Goal: Task Accomplishment & Management: Use online tool/utility

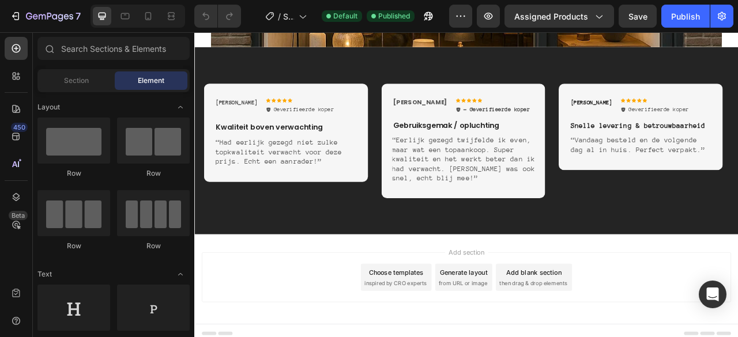
scroll to position [4930, 0]
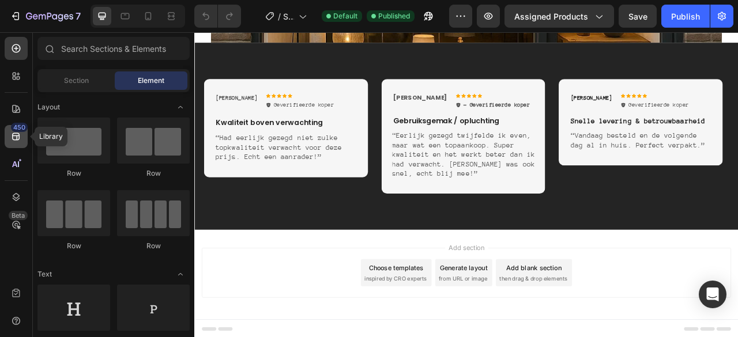
click at [18, 136] on icon at bounding box center [16, 137] width 12 height 12
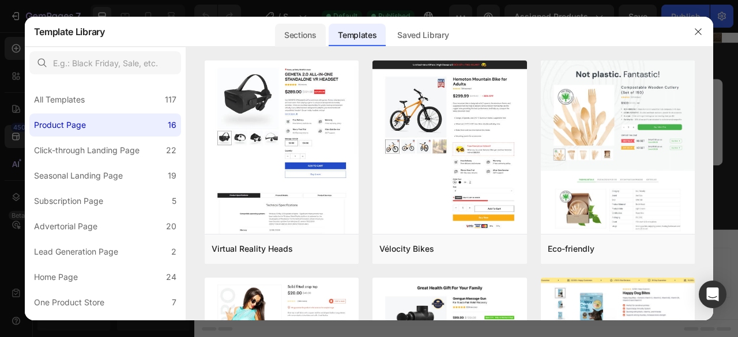
click at [302, 26] on div "Sections" at bounding box center [300, 35] width 50 height 23
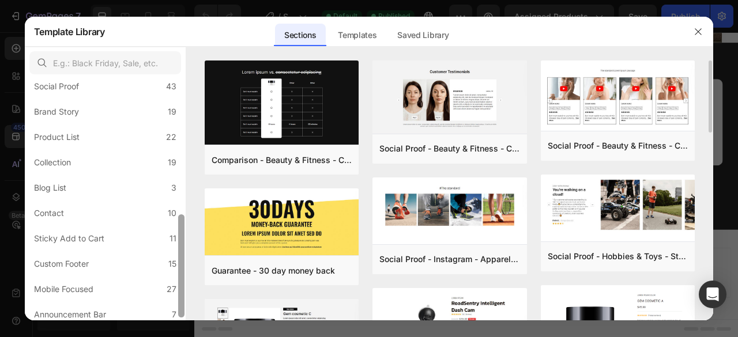
scroll to position [324, 0]
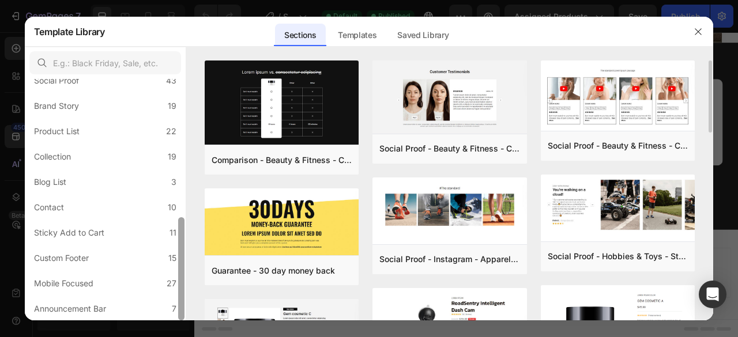
drag, startPoint x: 182, startPoint y: 133, endPoint x: 189, endPoint y: 279, distance: 146.1
click at [189, 279] on div "All Sections 446 Hero Section 76 Product Detail 34 Brands 11 Trusted Badges 7 G…" at bounding box center [369, 184] width 689 height 274
click at [159, 281] on label "Mobile Focused 27" at bounding box center [105, 283] width 152 height 23
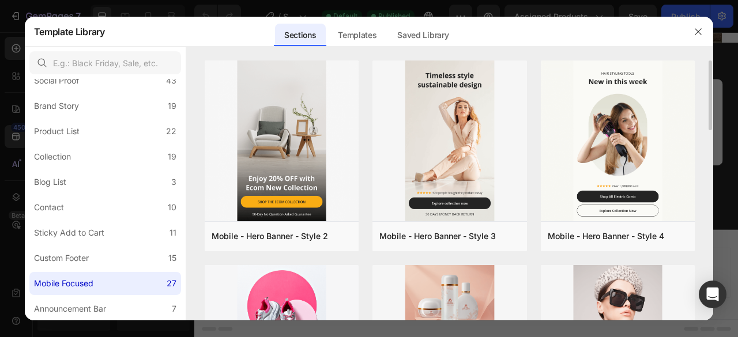
drag, startPoint x: 708, startPoint y: 81, endPoint x: 708, endPoint y: 106, distance: 24.8
click at [708, 106] on div "Mobile - Hero Banner - Style 2 Add to page Preview Mobile - Hero Banner - Style…" at bounding box center [450, 191] width 528 height 260
drag, startPoint x: 711, startPoint y: 102, endPoint x: 712, endPoint y: 147, distance: 45.0
click at [712, 147] on div "Mobile - Hero Banner - Style 2 Add to page Preview Mobile - Hero Banner - Style…" at bounding box center [450, 191] width 528 height 260
click at [712, 153] on div "Mobile - Hero Banner - Style 2 Add to page Preview Mobile - Hero Banner - Style…" at bounding box center [450, 191] width 528 height 260
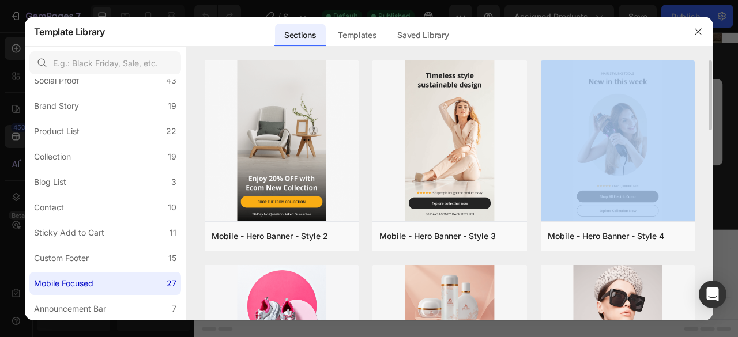
click at [712, 153] on div "Mobile - Hero Banner - Style 2 Add to page Preview Mobile - Hero Banner - Style…" at bounding box center [450, 191] width 528 height 260
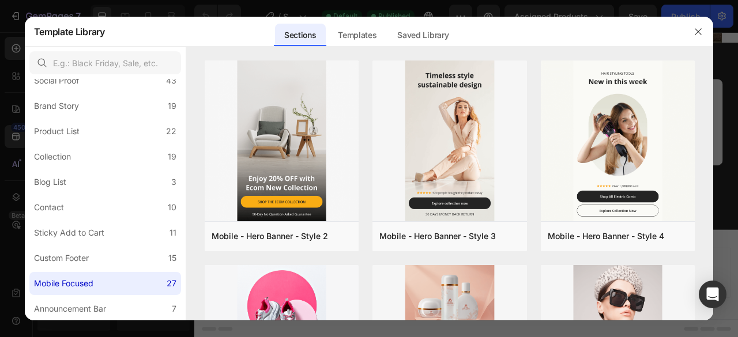
click at [707, 56] on div at bounding box center [450, 54] width 528 height 14
drag, startPoint x: 710, startPoint y: 81, endPoint x: 703, endPoint y: 177, distance: 96.0
click at [703, 177] on div "Mobile - Hero Banner - Style 2 Add to page Preview Mobile - Hero Banner - Style…" at bounding box center [450, 191] width 528 height 260
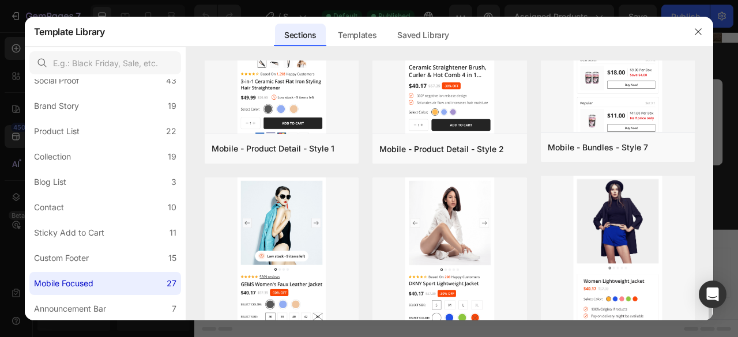
scroll to position [1587, 0]
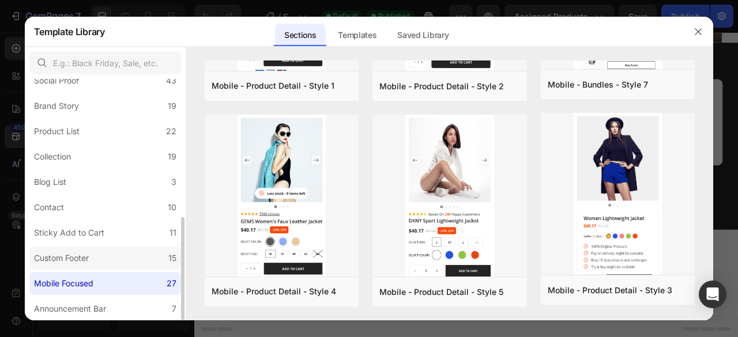
click at [117, 264] on label "Custom Footer 15" at bounding box center [105, 258] width 152 height 23
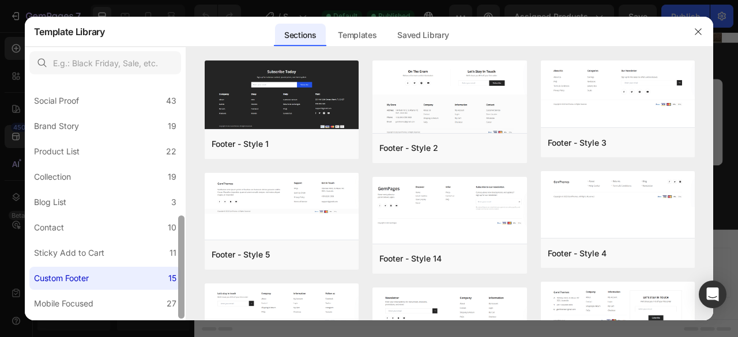
scroll to position [315, 0]
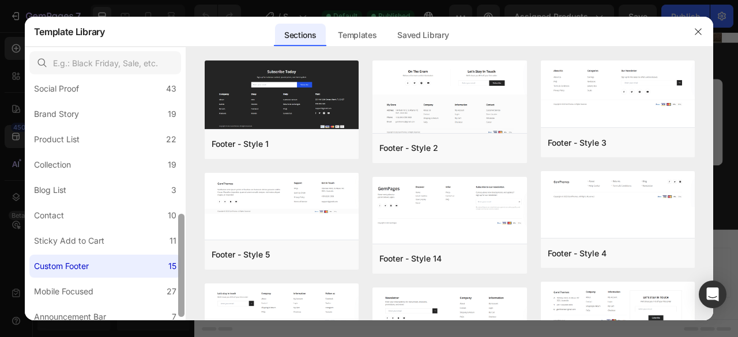
click at [185, 225] on div at bounding box center [181, 200] width 9 height 242
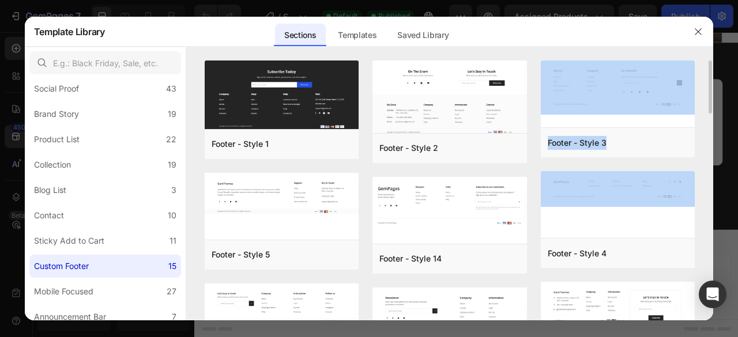
drag, startPoint x: 711, startPoint y: 91, endPoint x: 709, endPoint y: 170, distance: 79.0
click at [709, 170] on div "Footer - Style 1 Add to page Preview Footer - Style 5 Add to page Preview Foote…" at bounding box center [450, 191] width 528 height 260
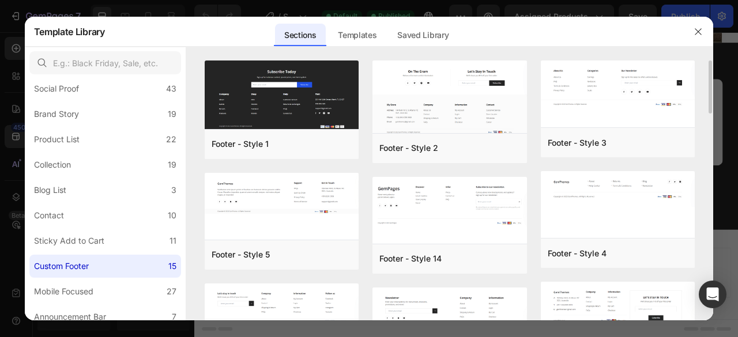
click at [707, 160] on div "Footer - Style 1 Add to page Preview Footer - Style 5 Add to page Preview Foote…" at bounding box center [450, 191] width 528 height 260
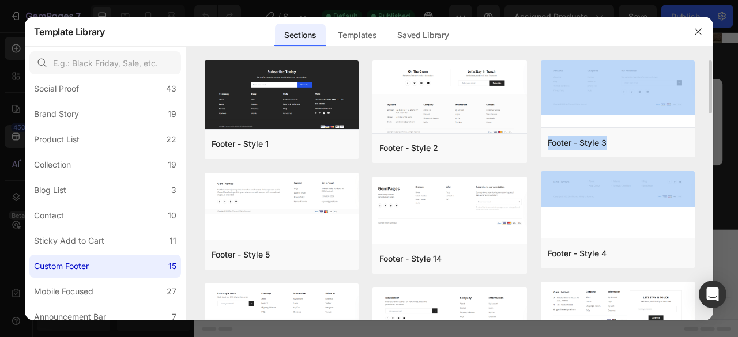
drag, startPoint x: 711, startPoint y: 102, endPoint x: 711, endPoint y: 182, distance: 79.6
click at [711, 182] on div "Footer - Style 1 Add to page Preview Footer - Style 5 Add to page Preview Foote…" at bounding box center [450, 191] width 528 height 260
click at [706, 171] on div "Footer - Style 1 Add to page Preview Footer - Style 5 Add to page Preview Foote…" at bounding box center [450, 191] width 528 height 260
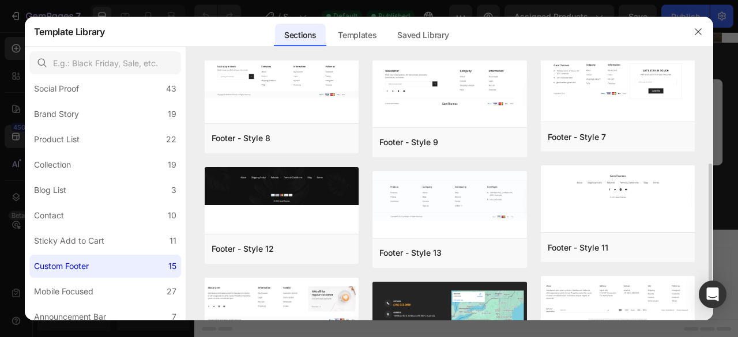
scroll to position [279, 0]
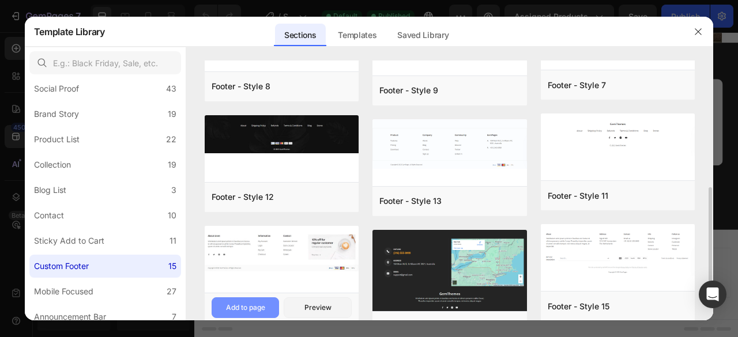
click at [259, 306] on div "Add to page" at bounding box center [245, 308] width 39 height 10
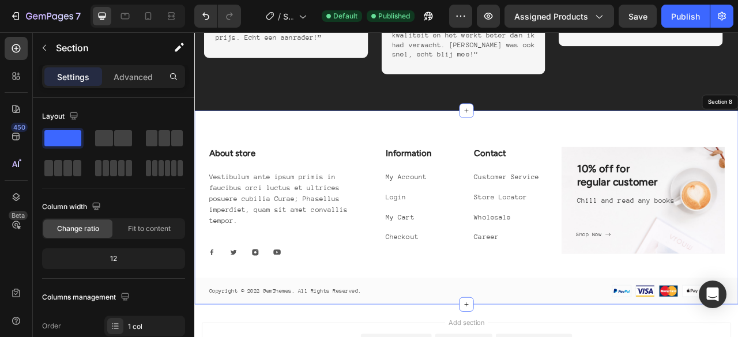
scroll to position [5177, 0]
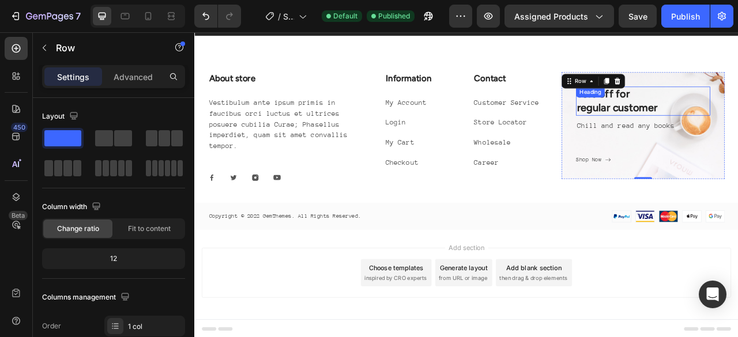
click at [738, 118] on span "10% off for" at bounding box center [714, 111] width 67 height 16
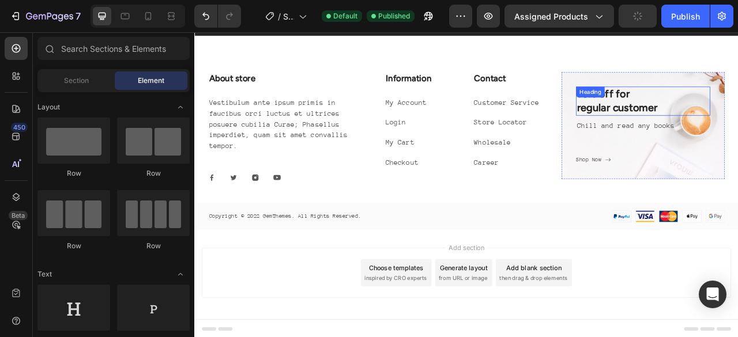
click at [738, 128] on span "regular customer" at bounding box center [732, 128] width 103 height 16
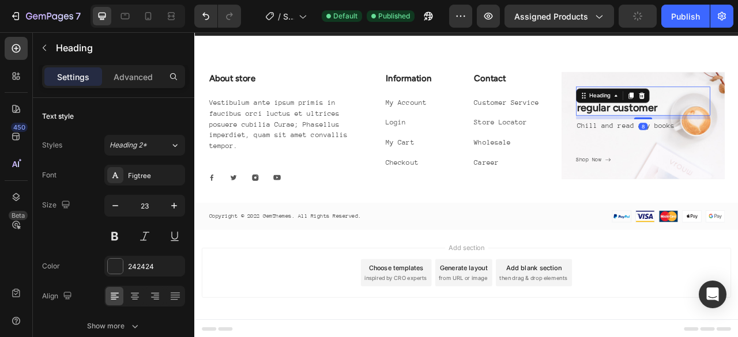
click at [738, 128] on span "regular customer" at bounding box center [732, 128] width 103 height 16
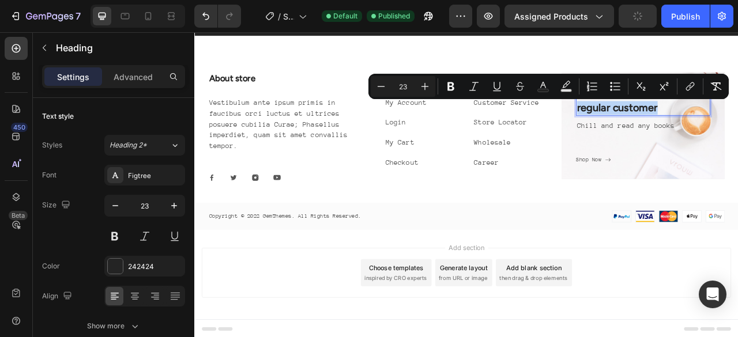
click at [738, 128] on span "regular customer" at bounding box center [732, 128] width 103 height 16
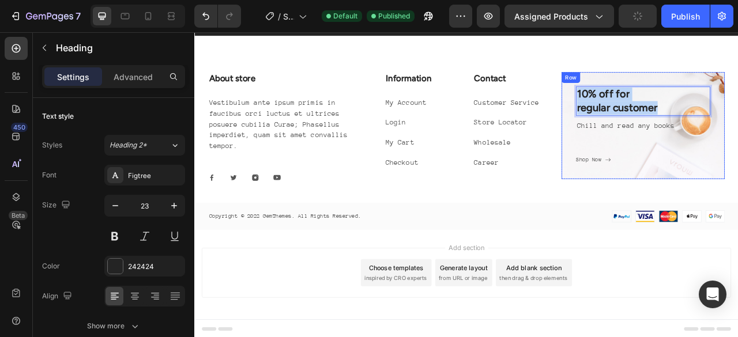
drag, startPoint x: 799, startPoint y: 124, endPoint x: 670, endPoint y: 87, distance: 134.0
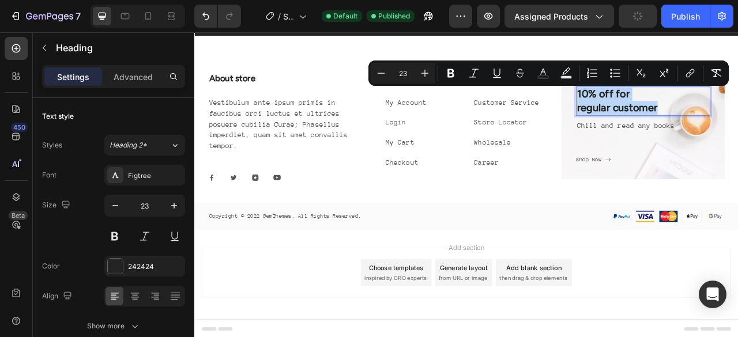
copy p "10% off for regular customer"
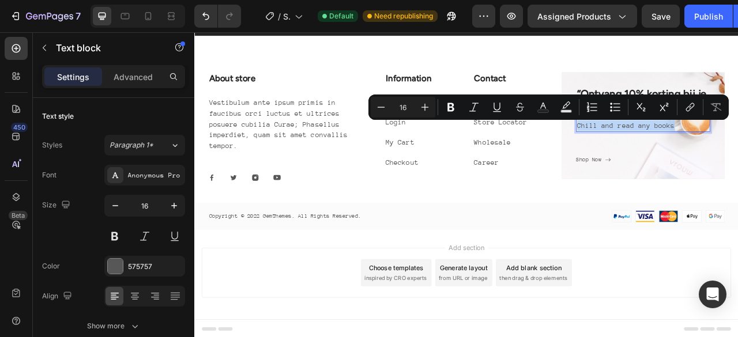
drag, startPoint x: 738, startPoint y: 150, endPoint x: 775, endPoint y: 146, distance: 37.1
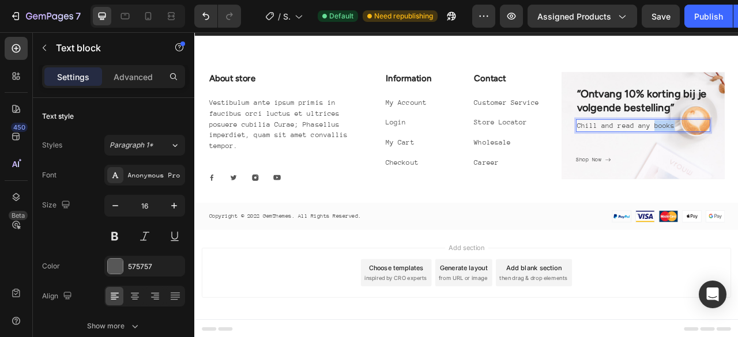
click at [701, 194] on div "Shop Now" at bounding box center [696, 195] width 32 height 12
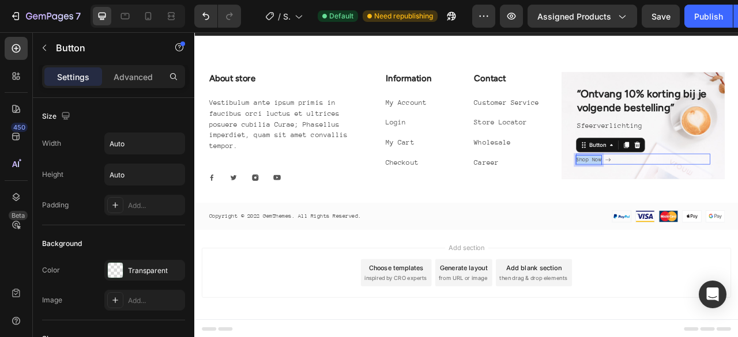
click at [701, 194] on p "Shop Now" at bounding box center [696, 195] width 32 height 12
click at [680, 189] on button "Shop" at bounding box center [694, 195] width 28 height 12
click at [713, 193] on icon "<p>Shop nu</p>" at bounding box center [716, 194] width 7 height 7
click at [720, 179] on icon at bounding box center [724, 175] width 9 height 9
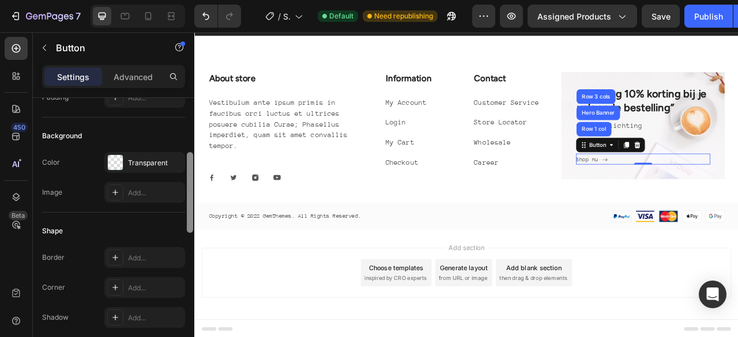
scroll to position [141, 0]
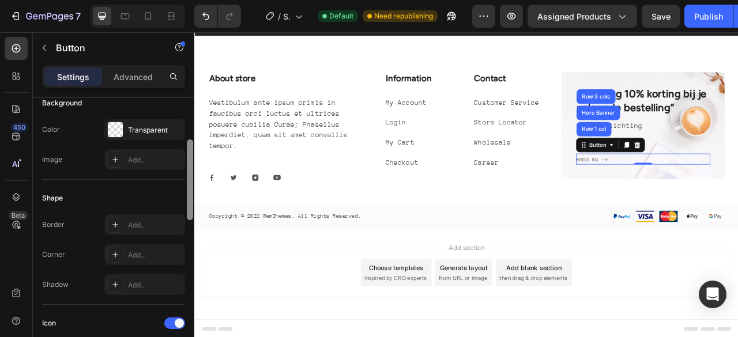
drag, startPoint x: 384, startPoint y: 152, endPoint x: 198, endPoint y: 321, distance: 251.5
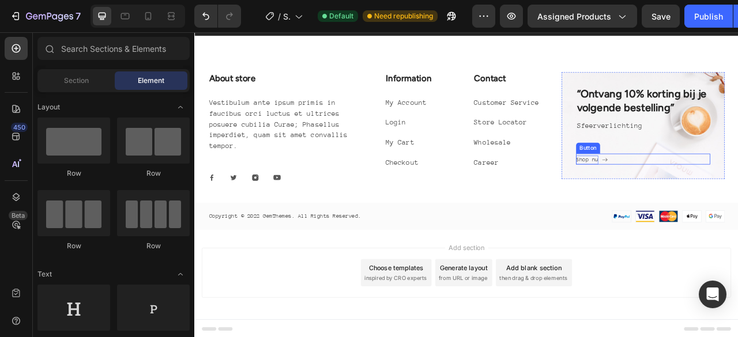
click at [685, 196] on p "Shop nu" at bounding box center [694, 195] width 28 height 12
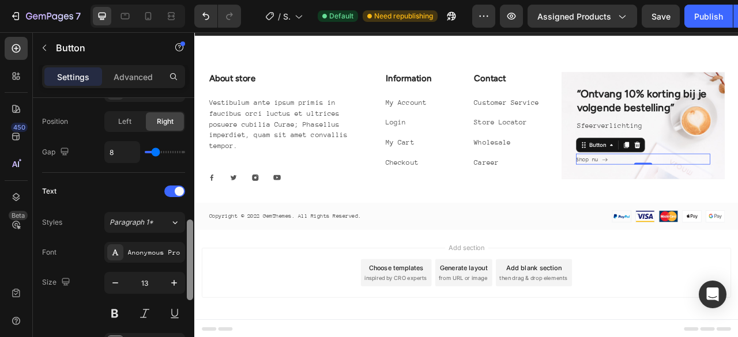
scroll to position [409, 0]
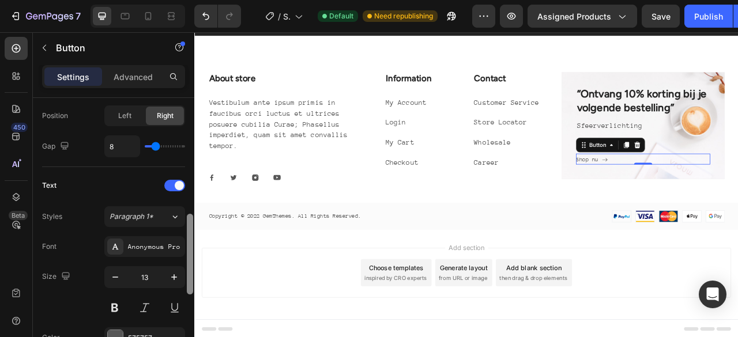
drag, startPoint x: 189, startPoint y: 120, endPoint x: 191, endPoint y: 242, distance: 122.3
click at [191, 242] on div at bounding box center [190, 254] width 6 height 81
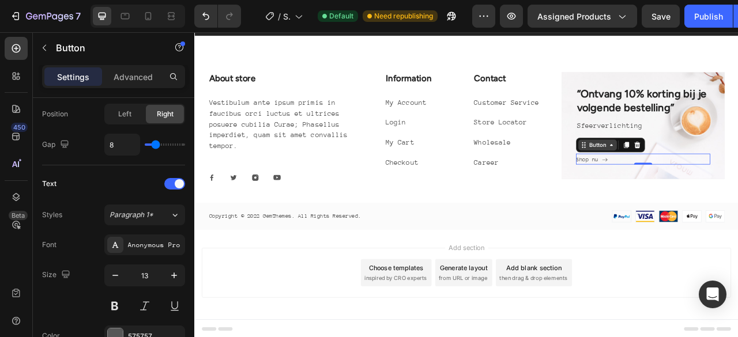
click at [721, 178] on icon at bounding box center [724, 175] width 9 height 9
click at [689, 189] on p "Shop nu" at bounding box center [694, 195] width 28 height 12
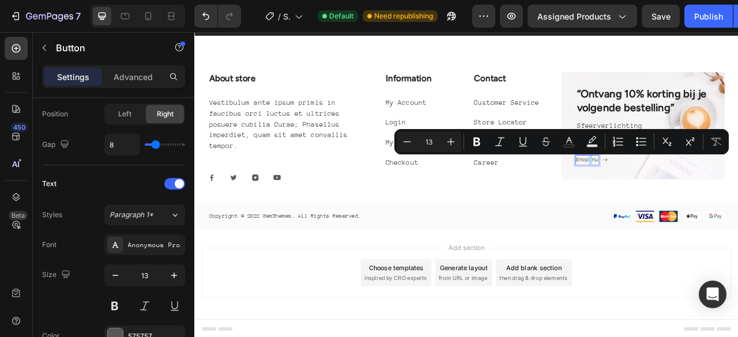
click at [689, 189] on p "Shop nu" at bounding box center [694, 195] width 28 height 12
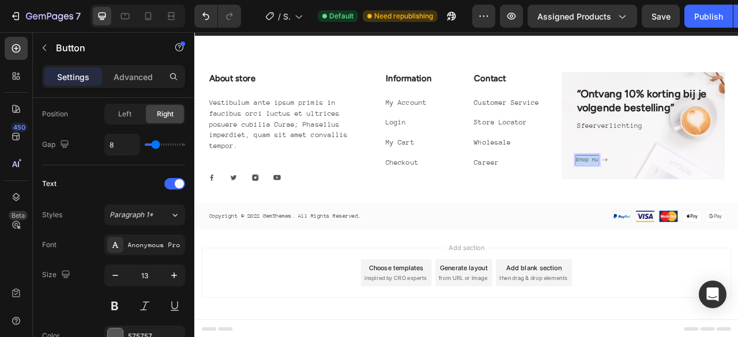
click at [689, 189] on p "Shop nu" at bounding box center [694, 195] width 28 height 12
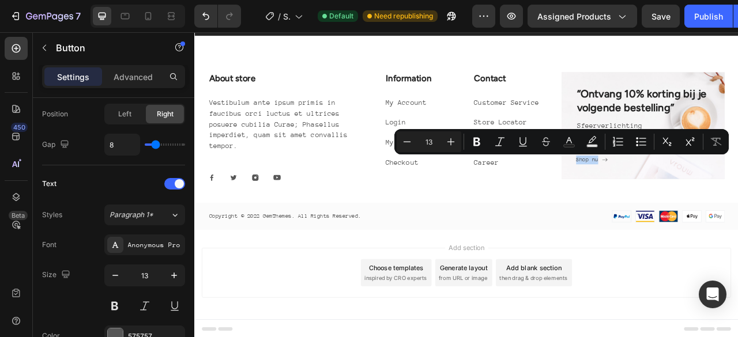
click at [713, 195] on icon "<p>Shop nu</p>" at bounding box center [716, 194] width 7 height 7
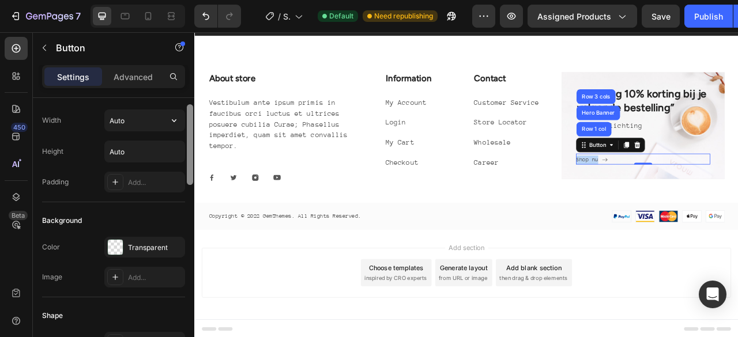
scroll to position [0, 0]
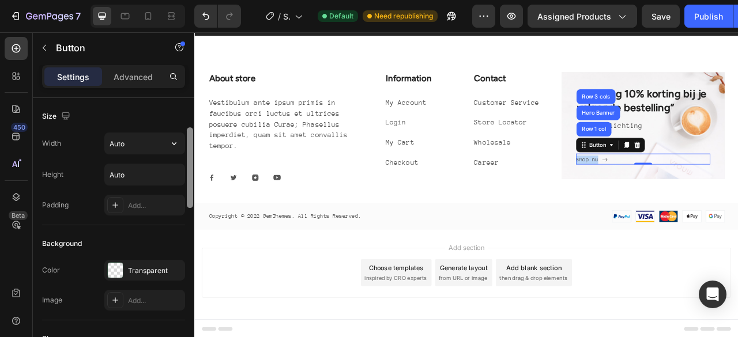
drag, startPoint x: 190, startPoint y: 236, endPoint x: 167, endPoint y: 111, distance: 127.9
click at [167, 111] on div "Size Width Auto Height Auto Padding Add... Background Color Transparent Image A…" at bounding box center [113, 234] width 161 height 272
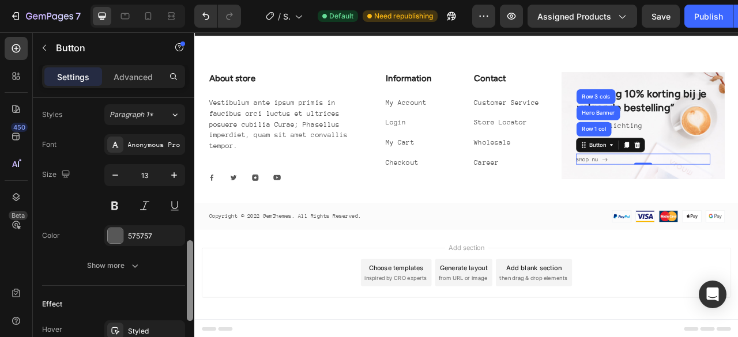
drag, startPoint x: 1, startPoint y: 158, endPoint x: 187, endPoint y: 302, distance: 235.2
click at [187, 302] on div at bounding box center [190, 280] width 6 height 81
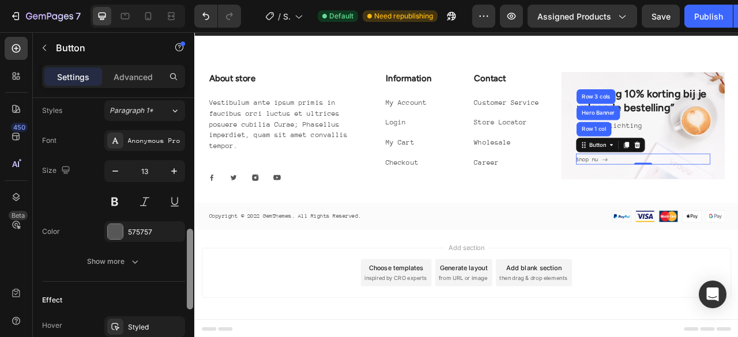
scroll to position [494, 0]
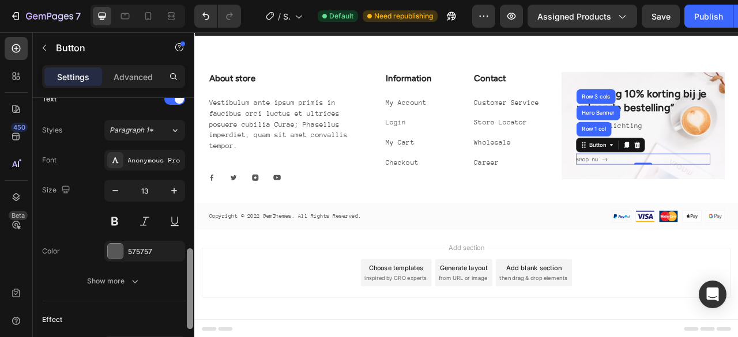
click at [187, 296] on div at bounding box center [190, 289] width 6 height 81
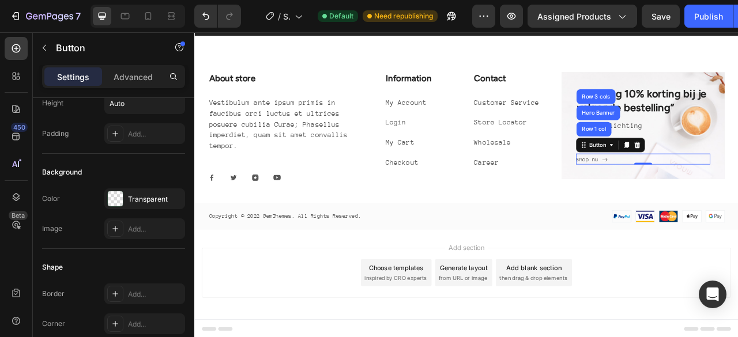
scroll to position [0, 0]
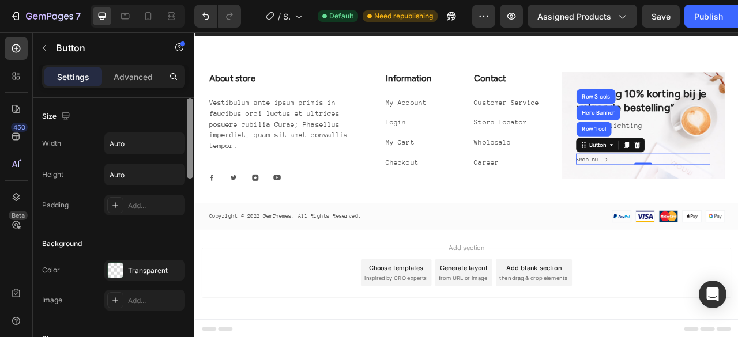
drag, startPoint x: 192, startPoint y: 287, endPoint x: 189, endPoint y: 94, distance: 193.2
click at [189, 94] on div "Settings Advanced Size Width Auto Height Auto Padding Add... Background Color T…" at bounding box center [113, 217] width 161 height 305
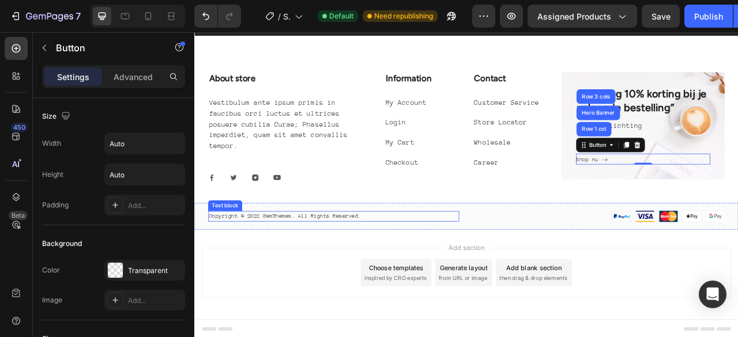
click at [385, 262] on p "Copyright © 2022 GemThemes. All Rights Reserved." at bounding box center [371, 267] width 317 height 12
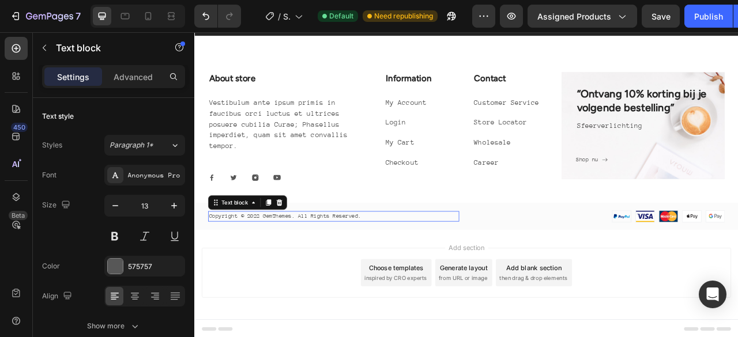
click at [385, 262] on p "Copyright © 2022 GemThemes. All Rights Reserved." at bounding box center [371, 267] width 317 height 12
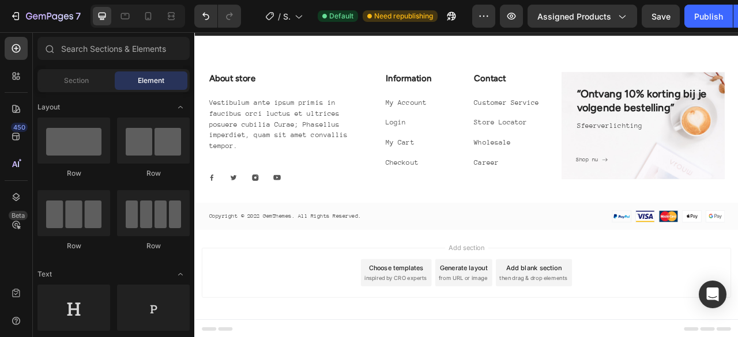
click at [354, 291] on div "Add section Choose templates inspired by CRO experts Generate layout from URL o…" at bounding box center [540, 341] width 692 height 114
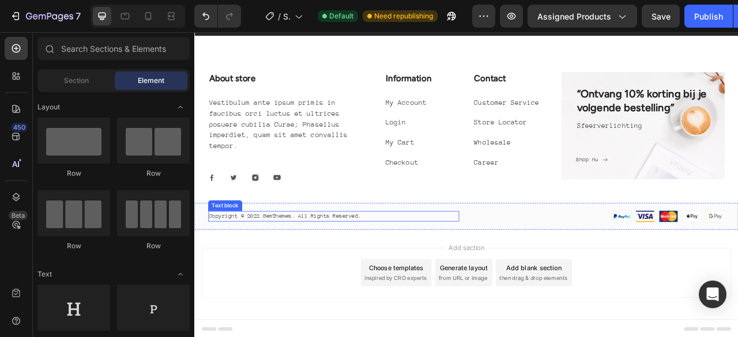
click at [269, 267] on p "Copyright © 2022 GemThemes. All Rights Reserved." at bounding box center [371, 267] width 317 height 12
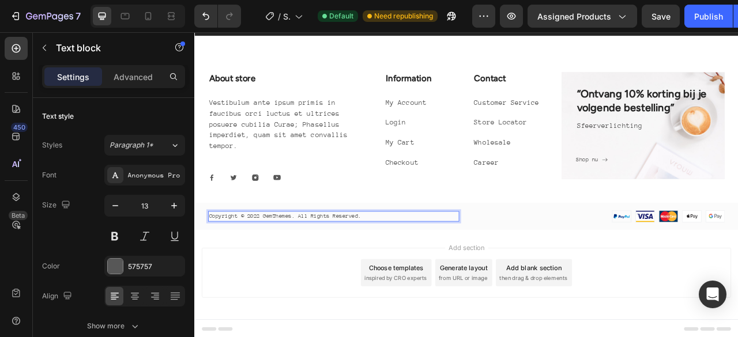
click at [269, 267] on p "Copyright © 2022 GemThemes. All Rights Reserved." at bounding box center [371, 267] width 317 height 12
click at [405, 265] on p "Copyright © 2022 GemThemes. All Rights Reserved." at bounding box center [371, 267] width 317 height 12
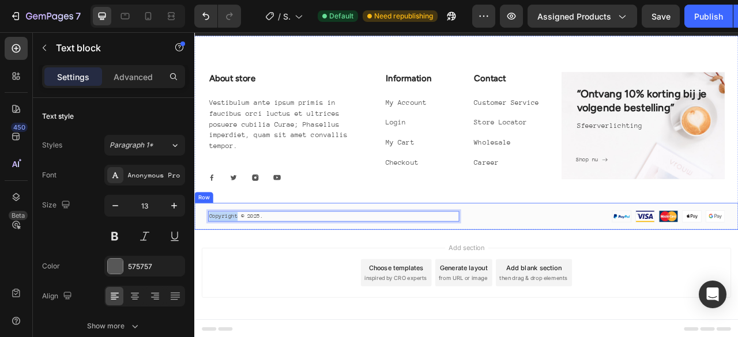
drag, startPoint x: 251, startPoint y: 268, endPoint x: 203, endPoint y: 266, distance: 47.9
click at [203, 266] on div "Copyright © 2025. Text block 0 Image Row" at bounding box center [540, 267] width 692 height 34
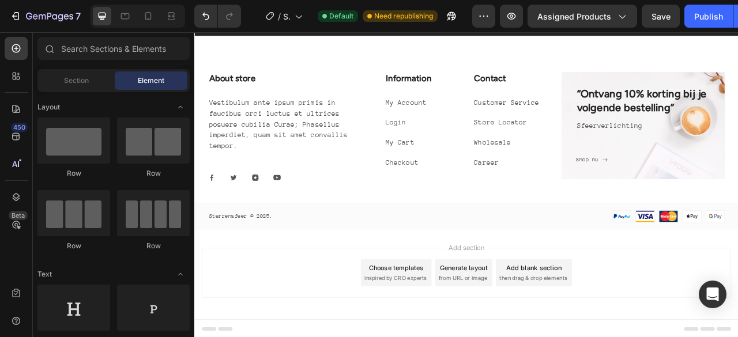
click at [738, 331] on div "Add section Choose templates inspired by CRO experts Generate layout from URL o…" at bounding box center [541, 338] width 674 height 63
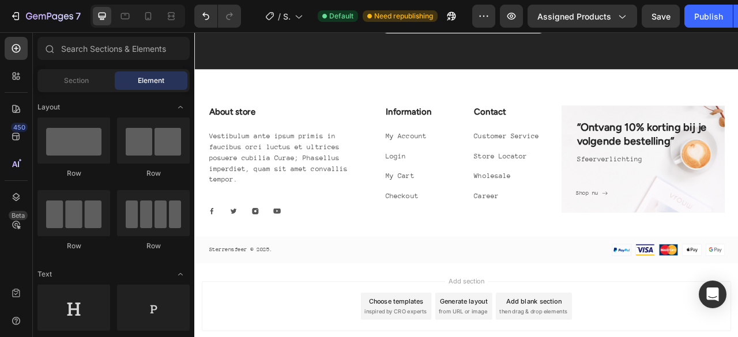
scroll to position [5149, 0]
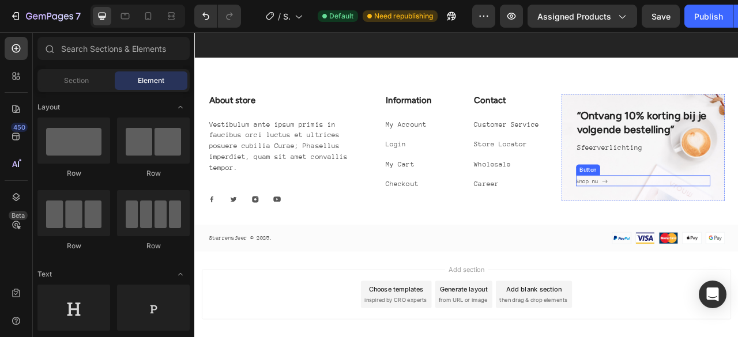
click at [713, 220] on icon "<p>Shop nu</p>" at bounding box center [716, 222] width 7 height 7
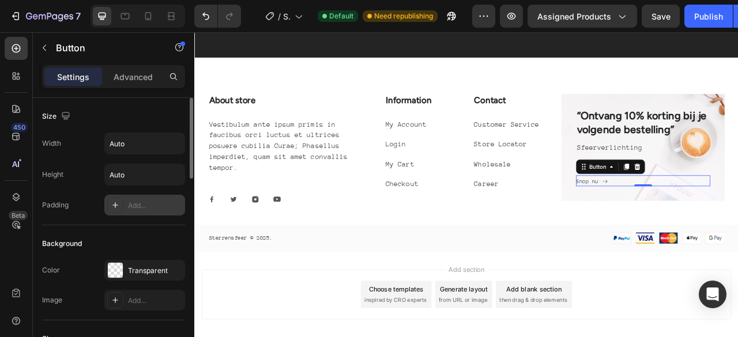
click at [145, 201] on div "Add..." at bounding box center [155, 206] width 54 height 10
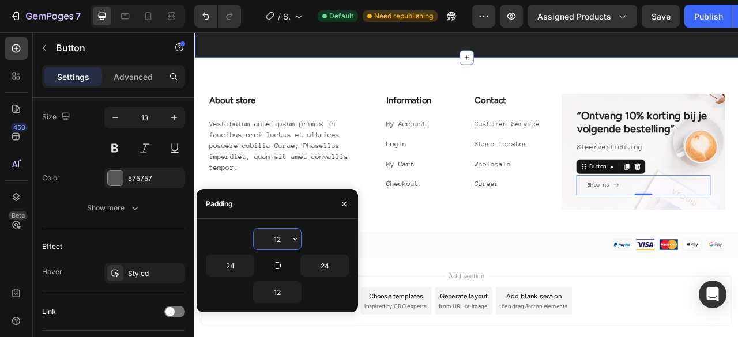
scroll to position [0, 0]
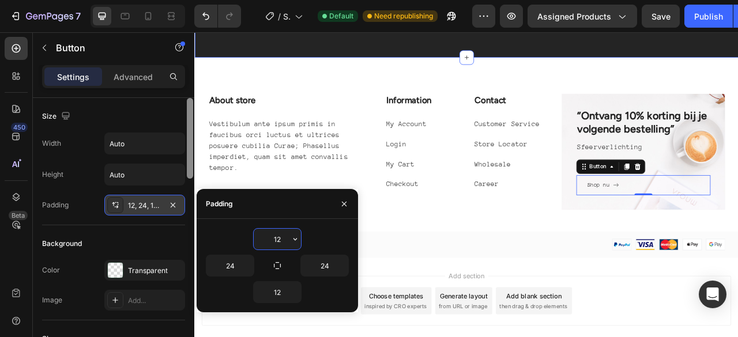
drag, startPoint x: 386, startPoint y: 146, endPoint x: 212, endPoint y: 36, distance: 205.9
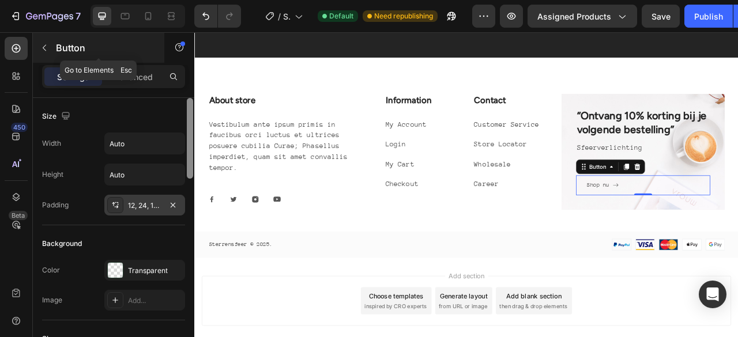
click at [47, 43] on icon "button" at bounding box center [44, 47] width 9 height 9
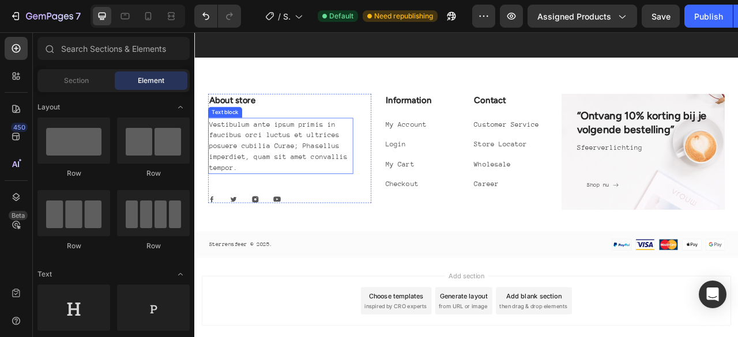
click at [292, 161] on p "Vestibulum ante ipsum primis in faucibus orci luctus et ultrices posuere cubili…" at bounding box center [304, 176] width 182 height 69
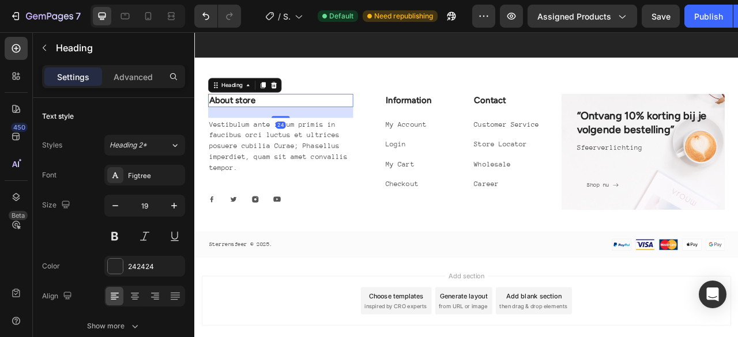
click at [328, 117] on p "About store" at bounding box center [304, 119] width 182 height 14
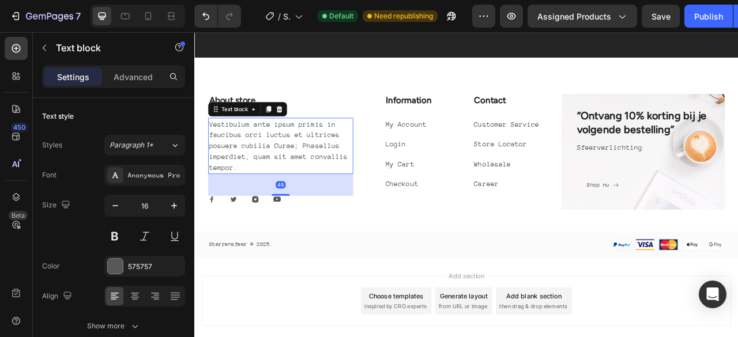
click at [384, 196] on p "Vestibulum ante ipsum primis in faucibus orci luctus et ultrices posuere cubili…" at bounding box center [304, 176] width 182 height 69
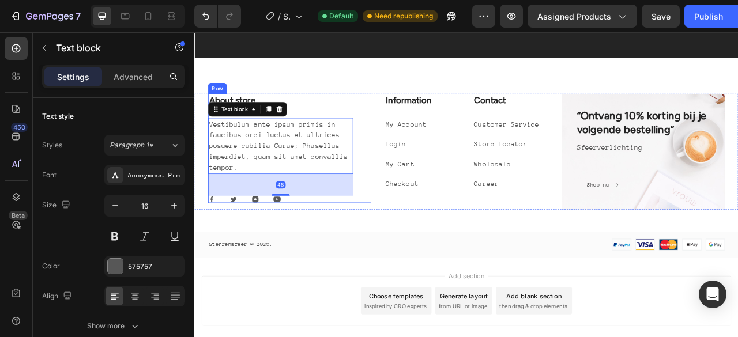
click at [402, 118] on div "About store Heading Vestibulum ante ipsum primis in faucibus orci luctus et ult…" at bounding box center [316, 180] width 208 height 139
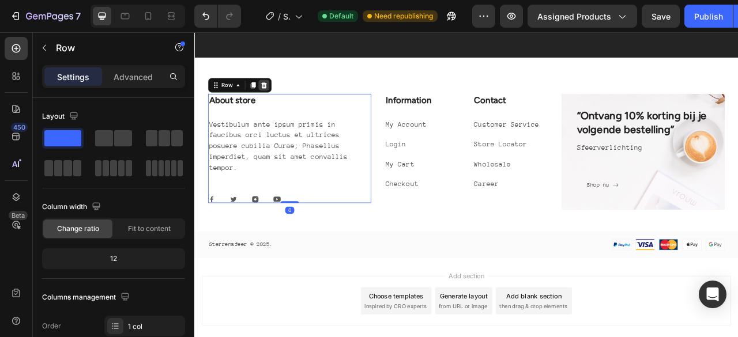
click at [283, 95] on icon at bounding box center [282, 99] width 9 height 9
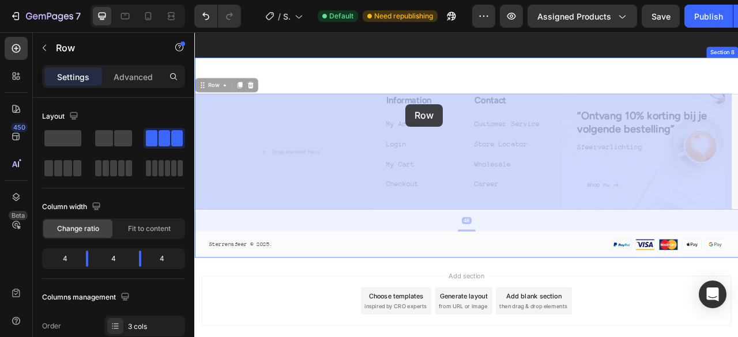
drag, startPoint x: 424, startPoint y: 130, endPoint x: 404, endPoint y: 129, distance: 20.3
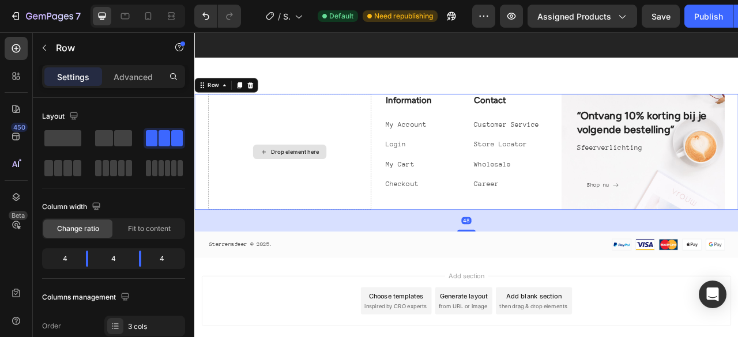
click at [405, 134] on div "Drop element here" at bounding box center [316, 184] width 208 height 147
click at [125, 139] on span at bounding box center [123, 138] width 18 height 16
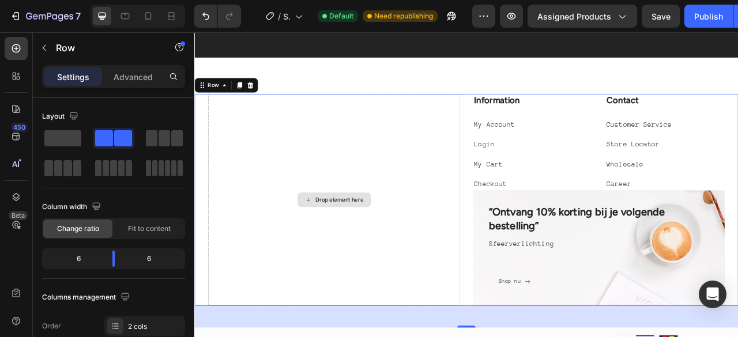
click at [431, 166] on div "Drop element here" at bounding box center [372, 246] width 320 height 270
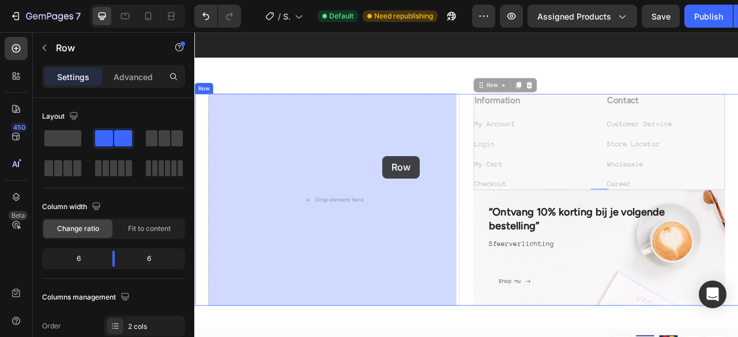
drag, startPoint x: 661, startPoint y: 137, endPoint x: 434, endPoint y: 190, distance: 233.3
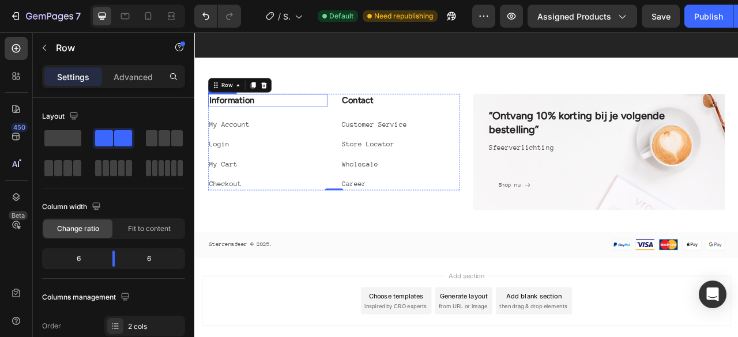
click at [266, 120] on p "Information" at bounding box center [287, 119] width 149 height 14
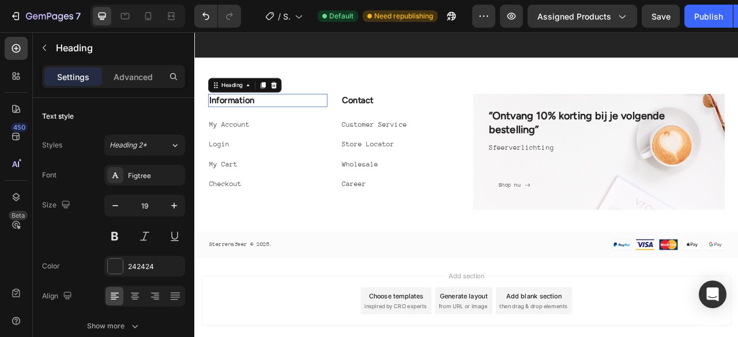
click at [266, 120] on p "Information" at bounding box center [287, 119] width 149 height 14
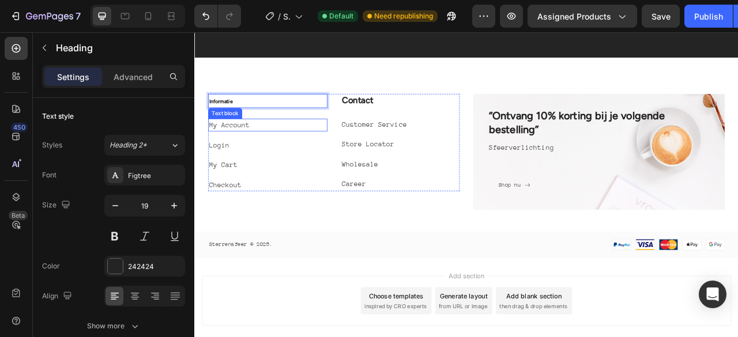
click at [273, 150] on p "My Account" at bounding box center [287, 151] width 149 height 14
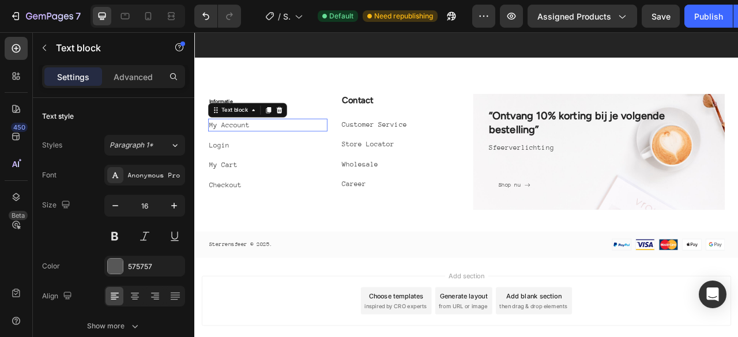
click at [273, 150] on p "My Account" at bounding box center [287, 151] width 149 height 14
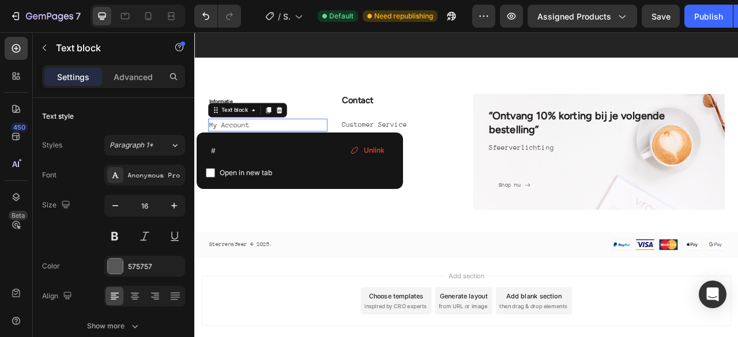
click at [273, 150] on p "My Account" at bounding box center [287, 151] width 149 height 14
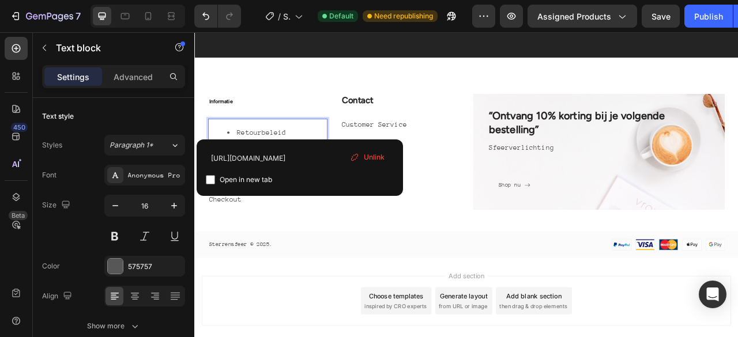
click at [239, 159] on li "Retourbeleid" at bounding box center [299, 160] width 126 height 14
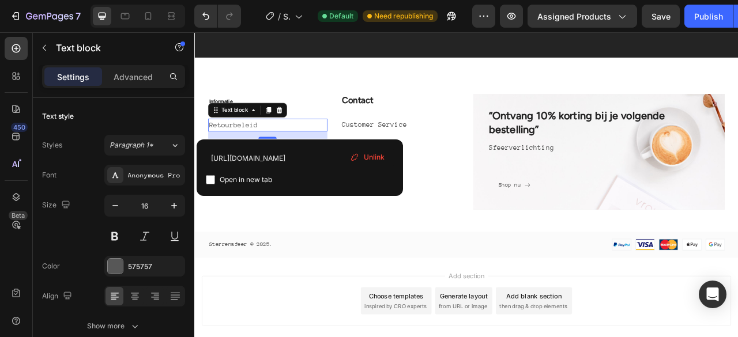
click at [372, 160] on span "Unlink" at bounding box center [374, 157] width 21 height 10
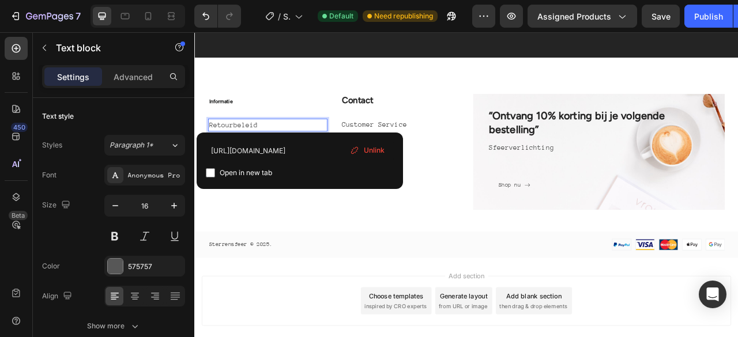
click at [270, 151] on link "Retourbeleid" at bounding box center [244, 150] width 62 height 10
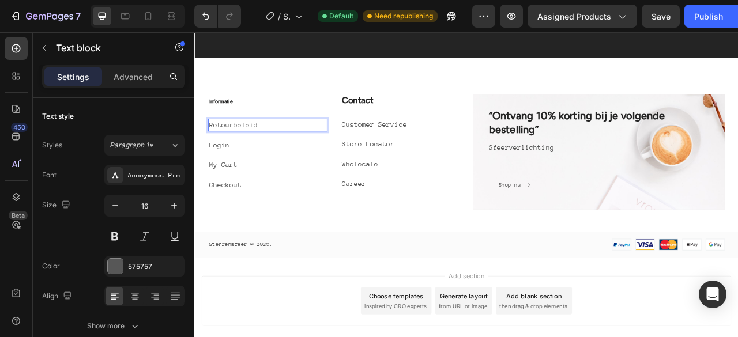
click at [270, 151] on link "Retourbeleid" at bounding box center [244, 150] width 62 height 10
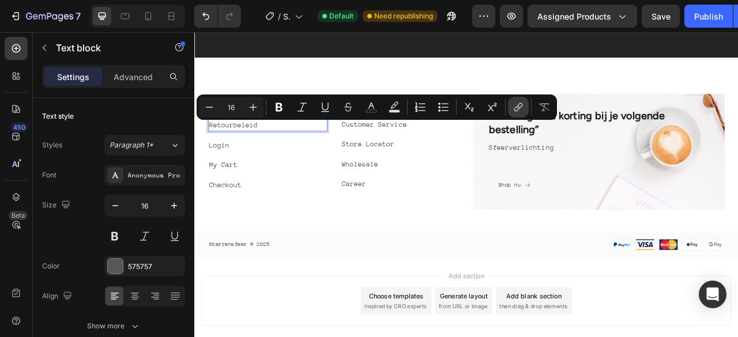
click at [515, 109] on icon "Editor contextual toolbar" at bounding box center [516, 109] width 5 height 6
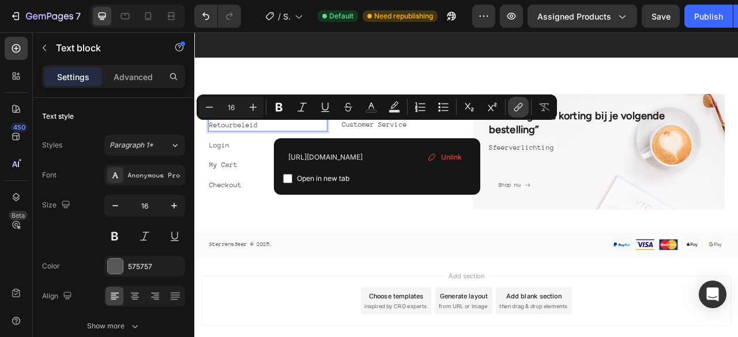
scroll to position [0, 5]
click at [407, 155] on input "https://thedrops.nl/policies/refund-policy" at bounding box center [377, 157] width 188 height 18
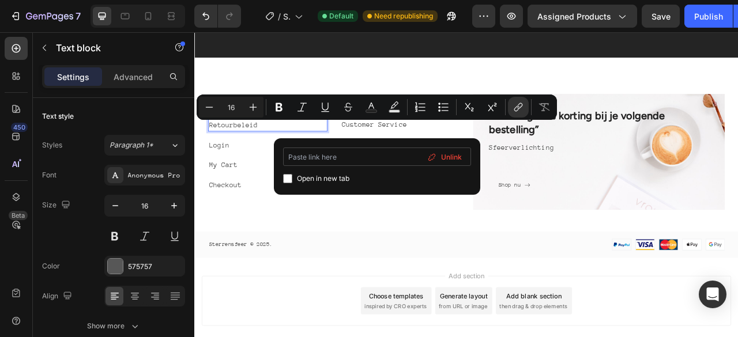
scroll to position [0, 0]
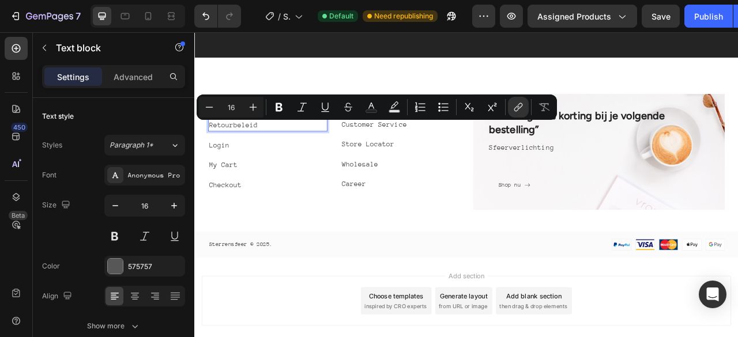
click at [250, 154] on link "Retourbeleid" at bounding box center [244, 150] width 62 height 10
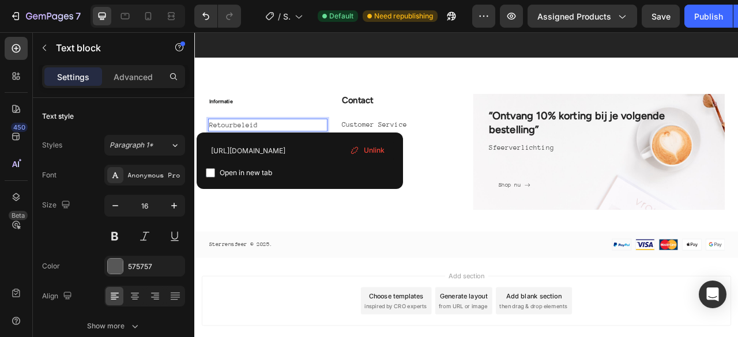
click at [250, 154] on link "Retourbeleid" at bounding box center [244, 150] width 62 height 10
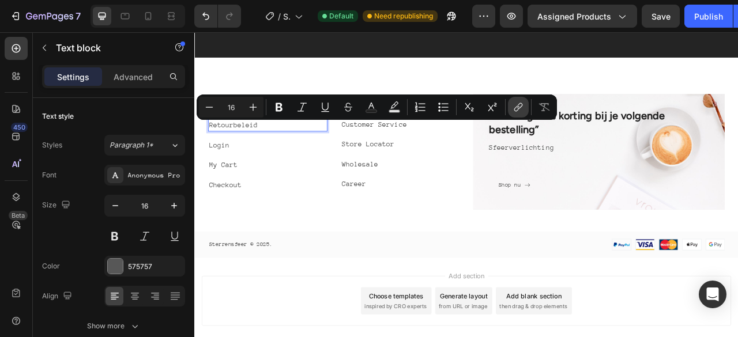
click at [514, 110] on icon "Editor contextual toolbar" at bounding box center [516, 109] width 5 height 6
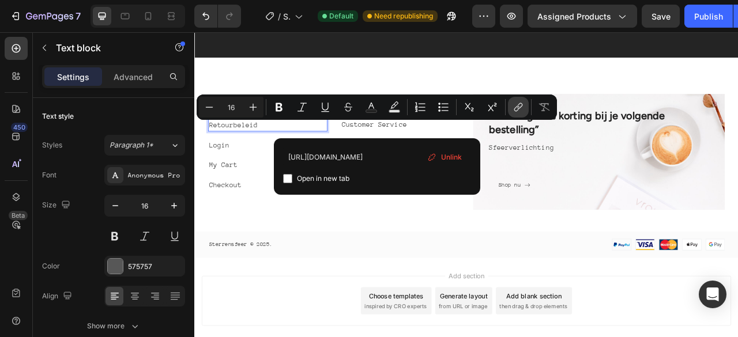
scroll to position [0, 5]
click at [409, 151] on input "https://thedrops.nl/policies/refund-policy" at bounding box center [377, 157] width 188 height 18
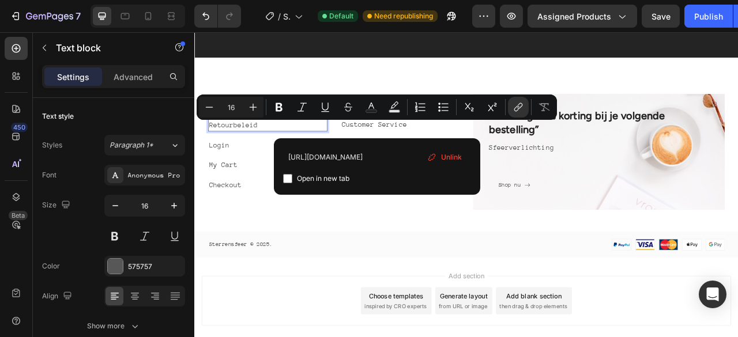
type input "https://sterrensfeer.nl/pages/verzenden-retourneren"
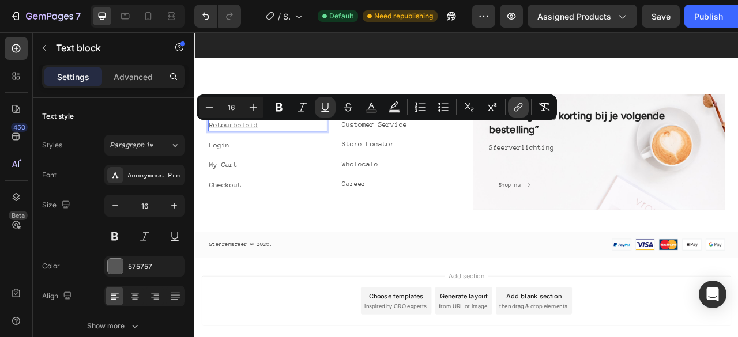
click at [521, 103] on icon "Editor contextual toolbar" at bounding box center [519, 106] width 5 height 6
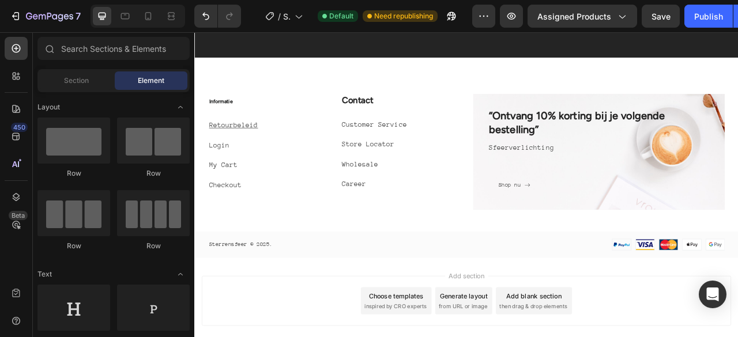
click at [268, 176] on p "Login" at bounding box center [287, 176] width 149 height 14
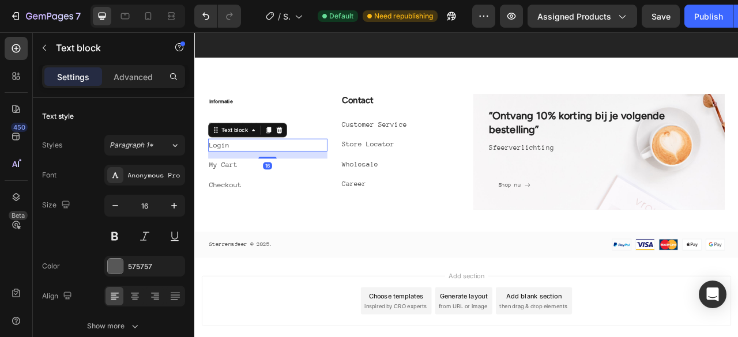
click at [268, 176] on p "Login" at bounding box center [287, 176] width 149 height 14
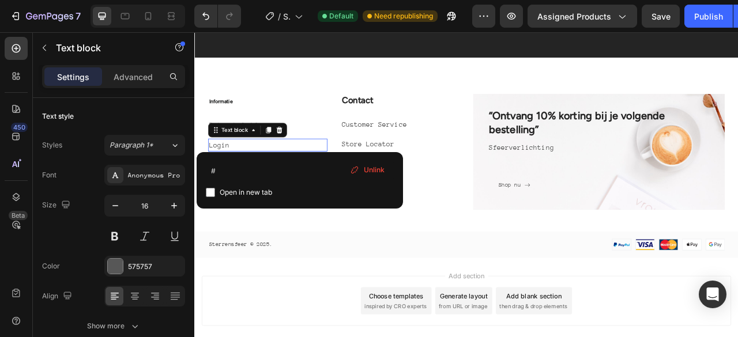
click at [268, 176] on p "Login" at bounding box center [287, 176] width 149 height 14
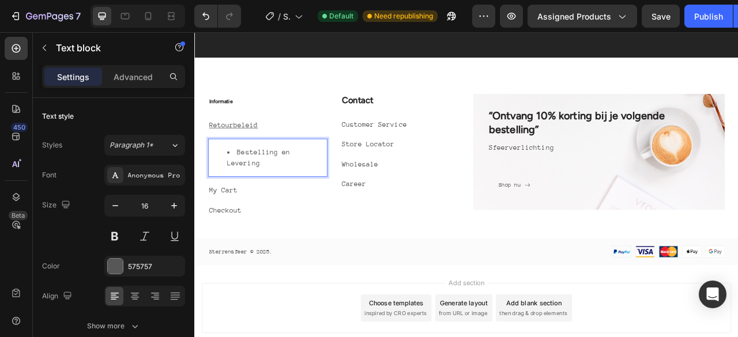
click at [241, 182] on li "Bestelling en Levering" at bounding box center [299, 192] width 126 height 28
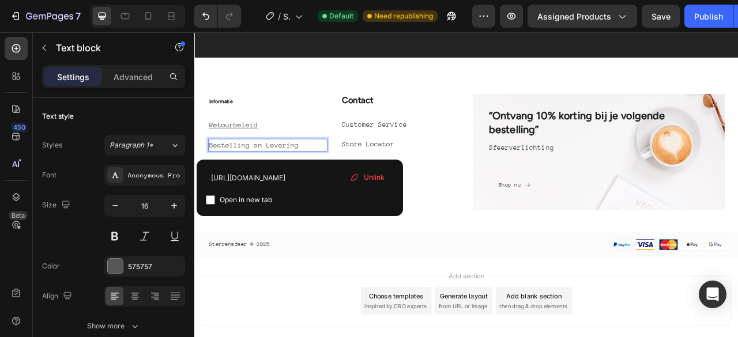
click at [379, 179] on span "Unlink" at bounding box center [374, 177] width 21 height 10
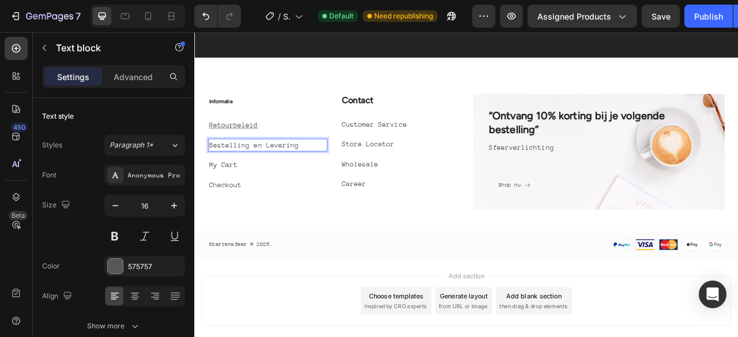
click at [321, 173] on link "Bestelling en Levering" at bounding box center [270, 176] width 114 height 10
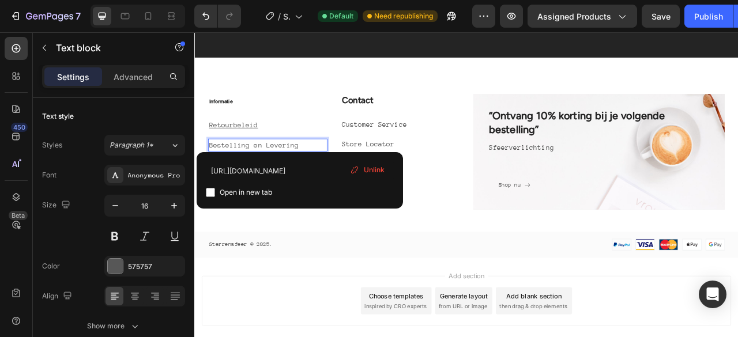
click at [367, 166] on span "Unlink" at bounding box center [374, 170] width 21 height 10
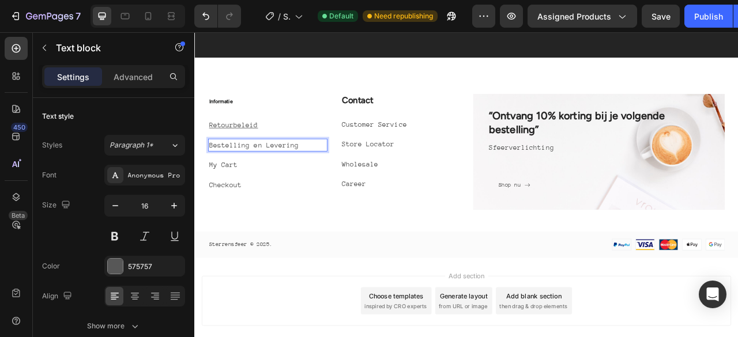
click at [329, 172] on p "Bestelling en Levering ⁠⁠⁠⁠⁠⁠⁠" at bounding box center [287, 176] width 149 height 14
click at [329, 172] on p "Bestelling en Levering" at bounding box center [287, 176] width 149 height 14
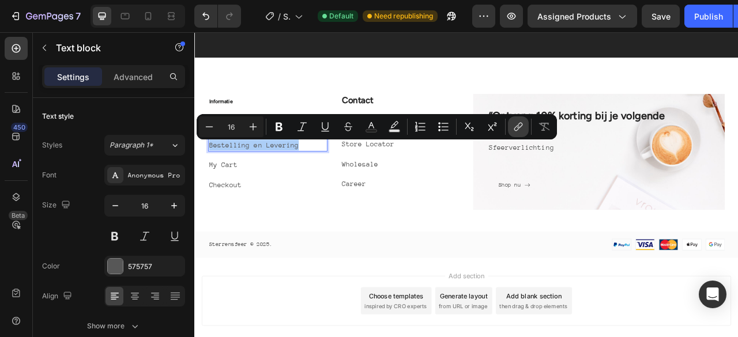
click at [523, 123] on icon "Editor contextual toolbar" at bounding box center [519, 126] width 5 height 6
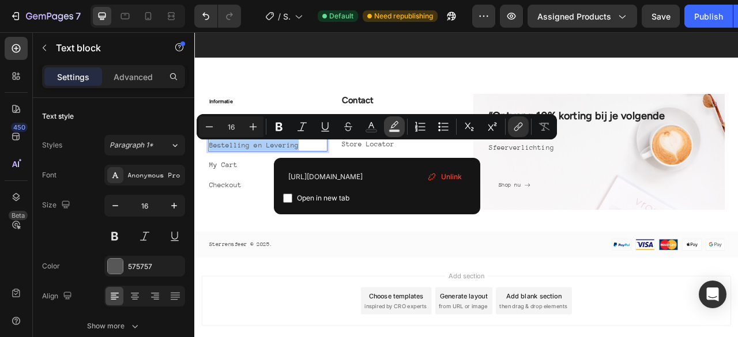
scroll to position [0, 12]
click at [351, 175] on input "https://thedrops.nl/policies/shipping-policy" at bounding box center [377, 176] width 188 height 18
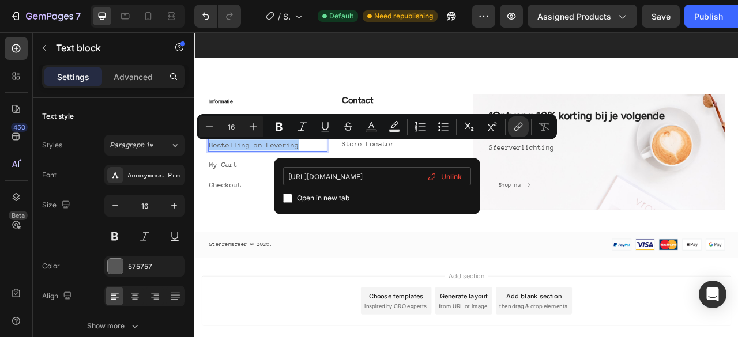
type input "https://sterrensfeer.nl/pages/verzendbeleid"
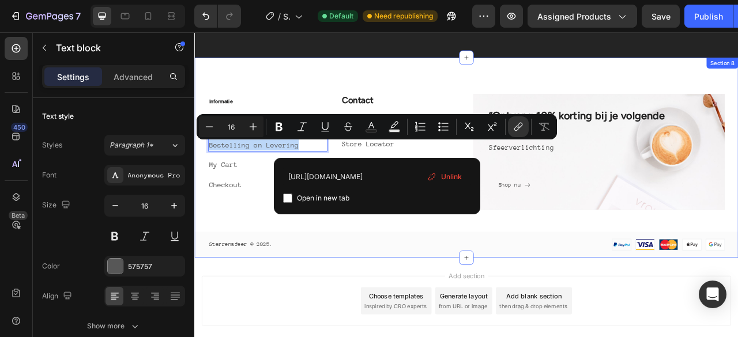
click at [615, 282] on div "⁠⁠⁠⁠⁠⁠⁠ Informatie Heading Retourbeleid Text block Bestelling en Levering Text …" at bounding box center [540, 215] width 692 height 209
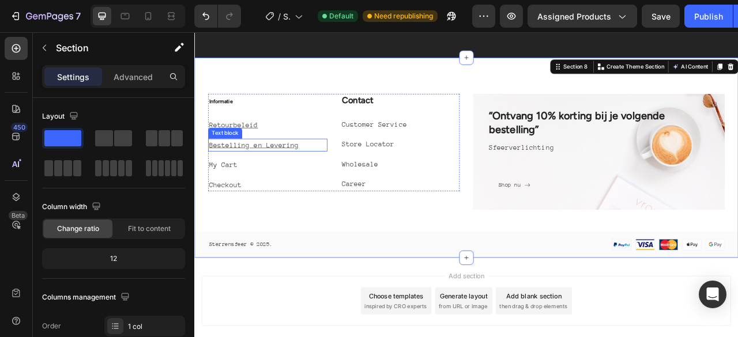
click at [306, 182] on div "Bestelling en Levering" at bounding box center [288, 176] width 152 height 16
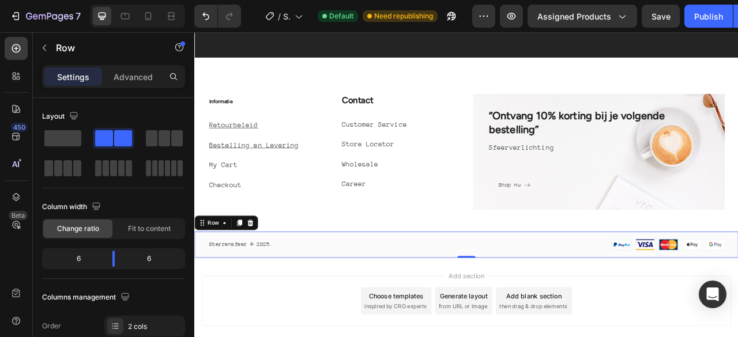
click at [400, 286] on div "Sterrensfeer © 2025. Text block Image Row 0" at bounding box center [540, 303] width 692 height 34
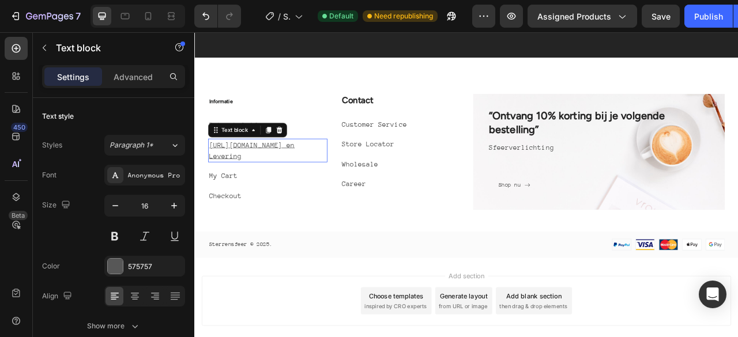
click at [302, 193] on u "https://sterrensfeer.nl/pages/verzendbeleidBestelling en Levering" at bounding box center [267, 183] width 109 height 24
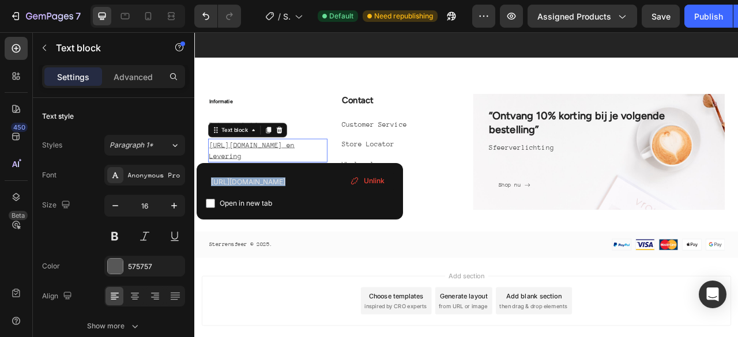
click at [279, 163] on div "https://sterrensfeer.nl/pages/verzendbeleid Open in new tab Unlink" at bounding box center [300, 191] width 206 height 57
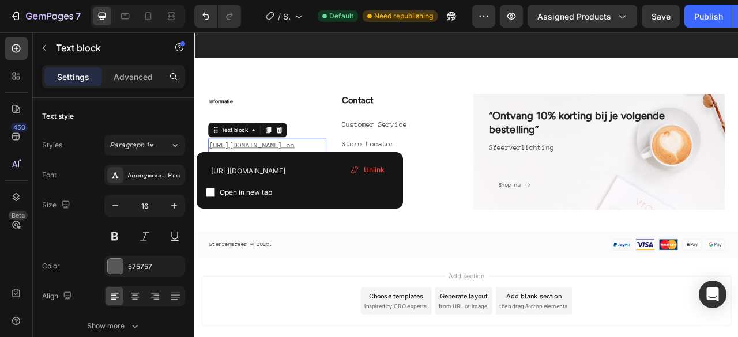
click at [305, 180] on u "https://sterrensfeer.nl/pages/verzendbeleidBestelling en Levering" at bounding box center [267, 183] width 109 height 24
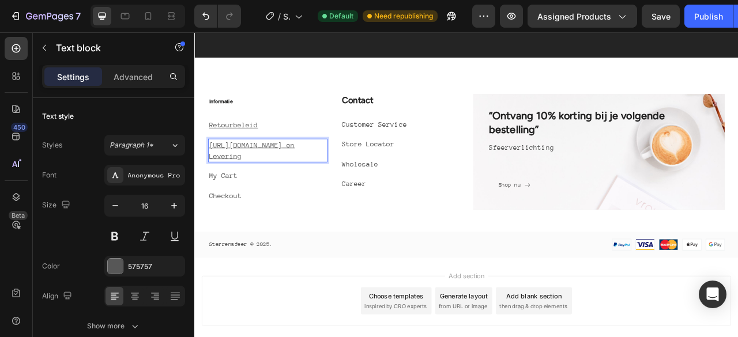
click at [305, 180] on u "https://sterrensfeer.nl/pages/verzendbeleidBestelling en Levering" at bounding box center [267, 183] width 109 height 24
click at [329, 176] on p "Bestelling & levering" at bounding box center [287, 176] width 149 height 14
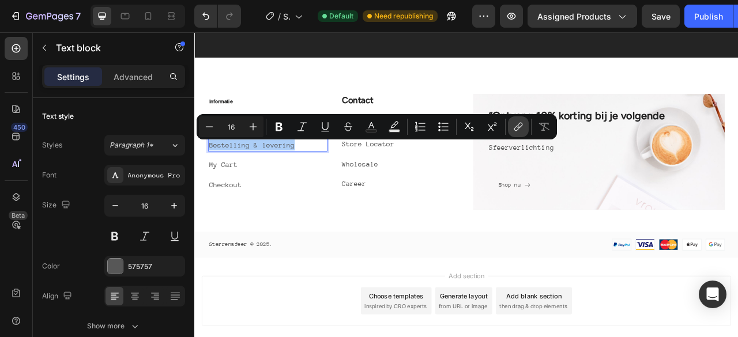
click at [518, 129] on icon "Editor contextual toolbar" at bounding box center [516, 129] width 5 height 6
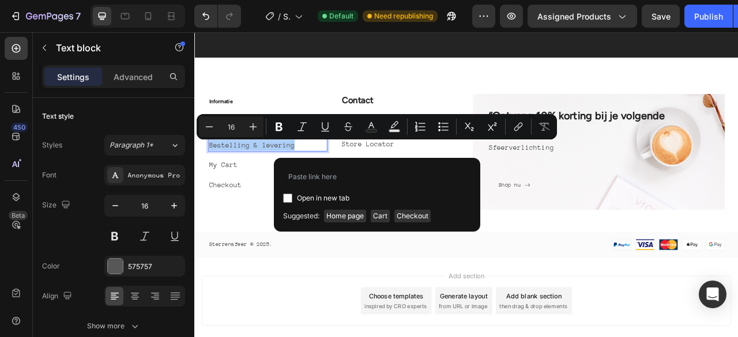
click at [426, 176] on input "Editor contextual toolbar" at bounding box center [377, 176] width 188 height 18
type input "https://sterrensfeer.nl/pages/verzendbeleid"
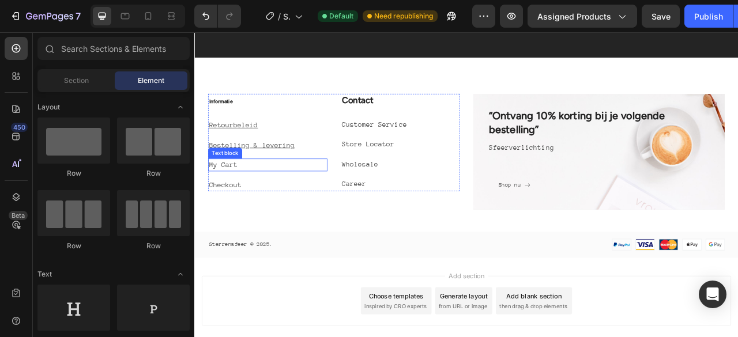
click at [245, 197] on link "My Cart" at bounding box center [231, 201] width 36 height 10
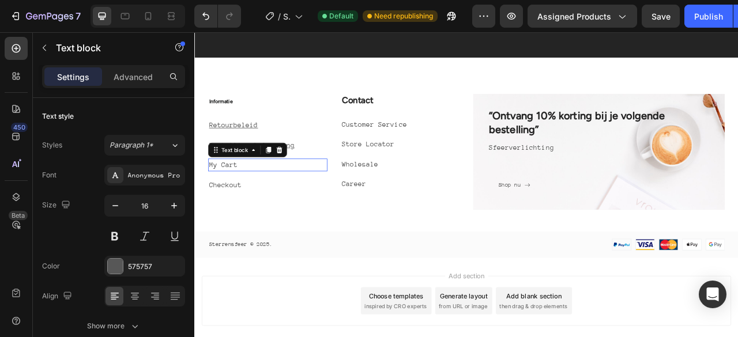
click at [245, 197] on link "My Cart" at bounding box center [231, 201] width 36 height 10
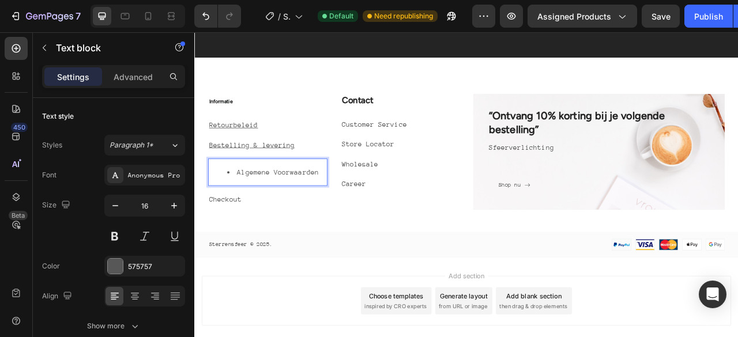
click at [245, 209] on li "Algemene Voorwaarden ⁠⁠⁠⁠⁠⁠⁠" at bounding box center [299, 211] width 126 height 14
click at [278, 199] on link "https://thedrops.nl/policies/terms-of-service" at bounding box center [259, 201] width 93 height 10
click at [278, 199] on link "https://thedrops.nl/policies/terms-of-serviceAlgemene Voorwaarden" at bounding box center [259, 208] width 93 height 24
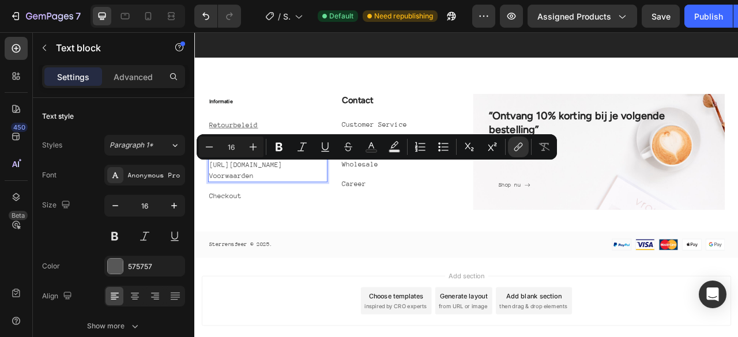
click at [278, 199] on link "https://thedrops.nl/policies/terms-of-serviceAlgemene Voorwaarden" at bounding box center [259, 208] width 93 height 24
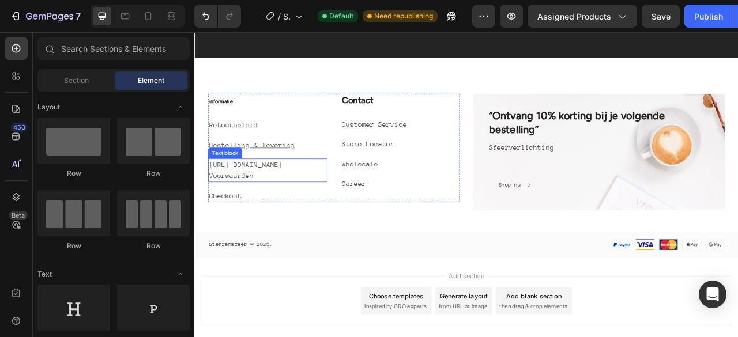
click at [290, 217] on link "https://thedrops.nl/policies/terms-of-serviceAlgemene Voorwaarden" at bounding box center [259, 208] width 93 height 24
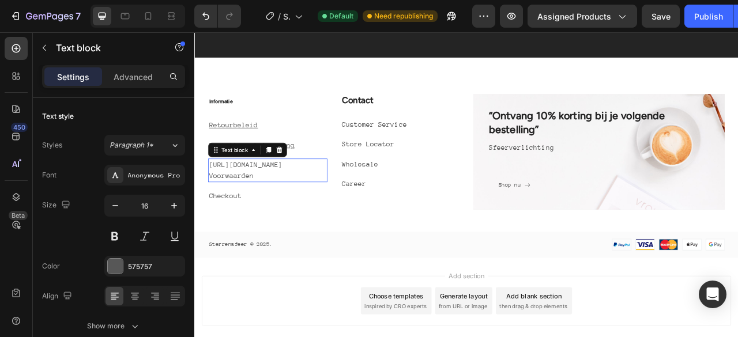
click at [290, 217] on link "https://thedrops.nl/policies/terms-of-serviceAlgemene Voorwaarden" at bounding box center [259, 208] width 93 height 24
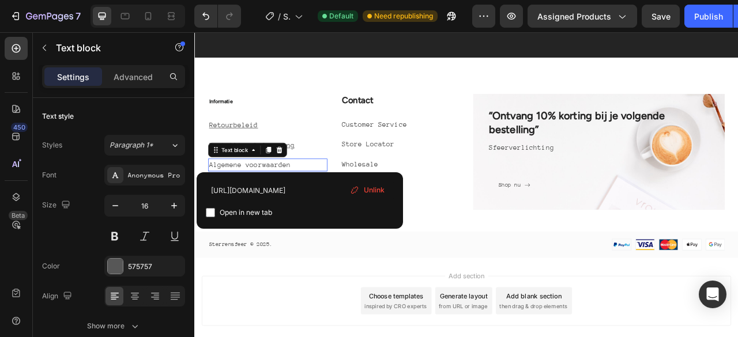
click at [374, 188] on span "Unlink" at bounding box center [374, 190] width 21 height 10
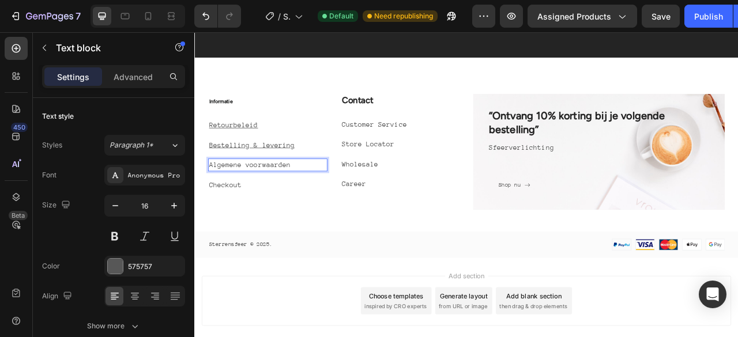
click at [301, 195] on p "Algemene voorwaarden" at bounding box center [287, 201] width 149 height 14
click at [301, 200] on p "Algemene voorwaarden" at bounding box center [287, 201] width 149 height 14
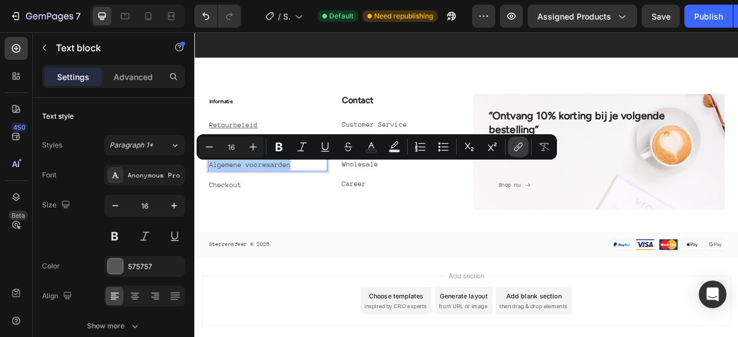
click at [519, 146] on icon "Editor contextual toolbar" at bounding box center [516, 149] width 5 height 6
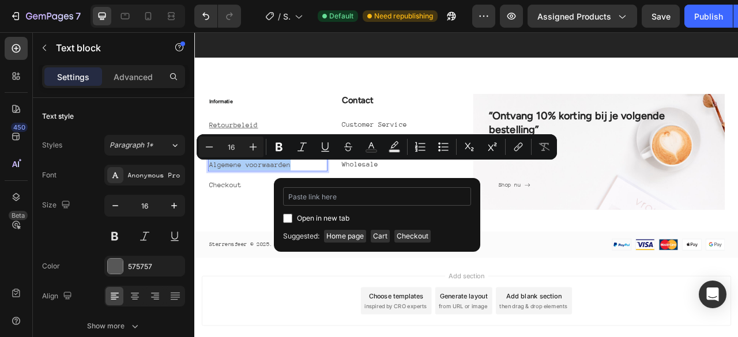
type input "https://sterrensfeer.nl/pages/algemene-voorwaarden"
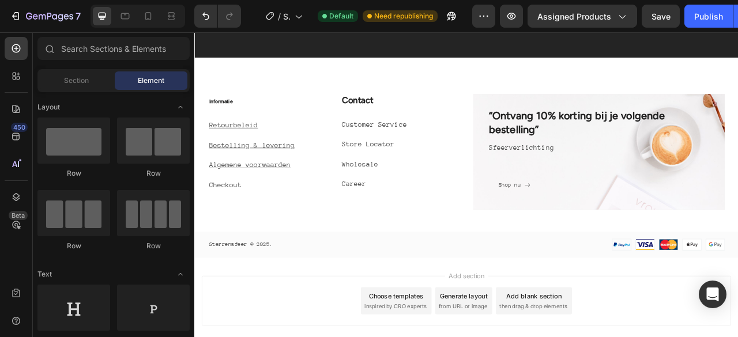
click at [256, 225] on p "Checkout" at bounding box center [287, 227] width 149 height 14
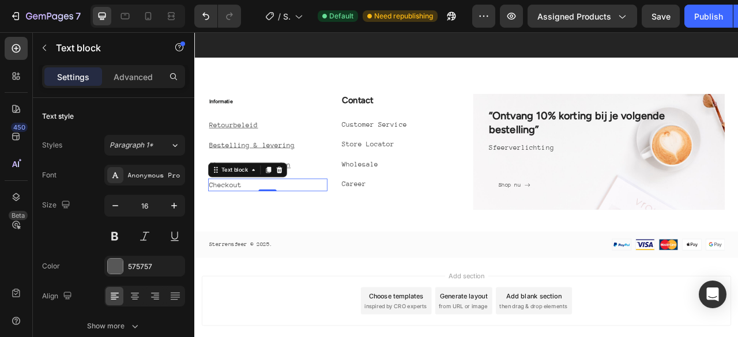
click at [254, 225] on p "Checkout" at bounding box center [287, 227] width 149 height 14
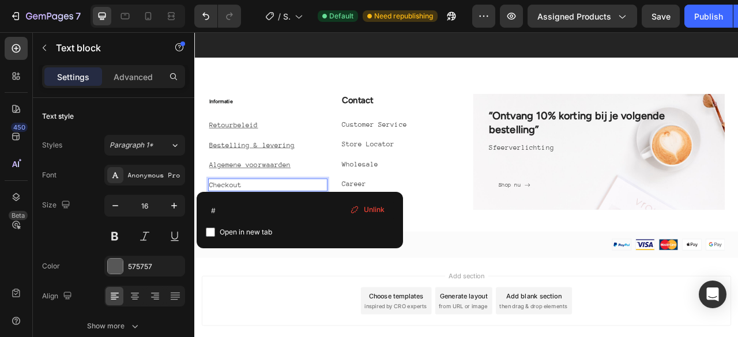
click at [254, 225] on p "Checkout" at bounding box center [287, 227] width 149 height 14
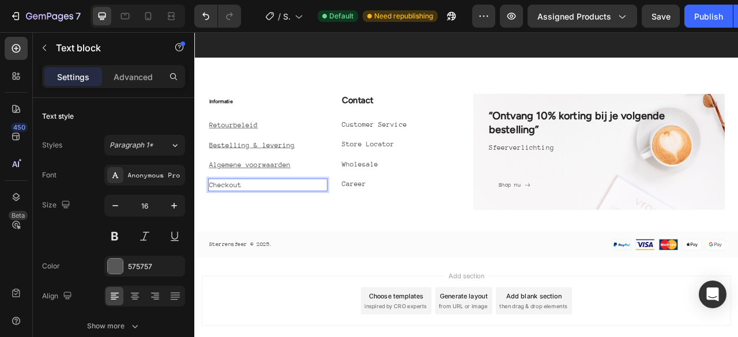
click at [254, 225] on p "Checkout" at bounding box center [287, 227] width 149 height 14
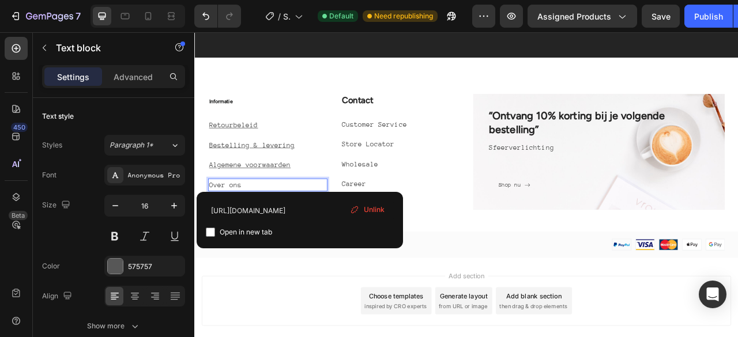
click at [309, 228] on p "Over ons ⁠⁠⁠⁠⁠⁠⁠" at bounding box center [287, 227] width 149 height 14
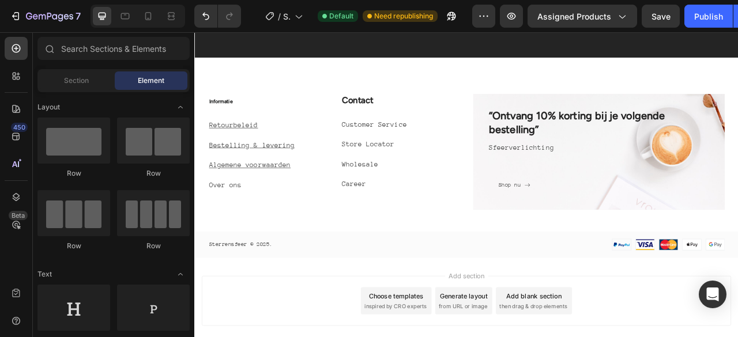
click at [253, 226] on p "Over ons ⁠⁠⁠⁠⁠⁠⁠" at bounding box center [287, 227] width 149 height 14
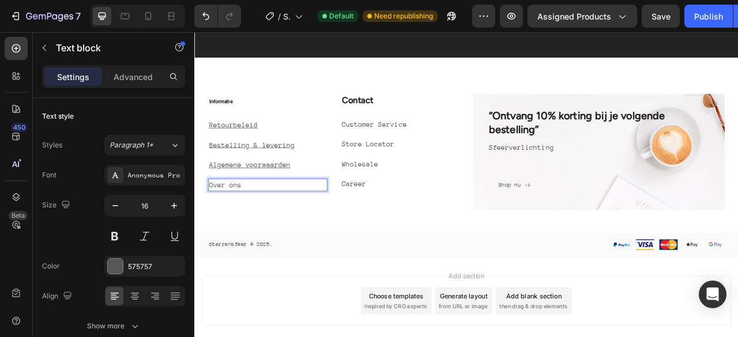
click at [253, 226] on p "Over ons" at bounding box center [287, 227] width 149 height 14
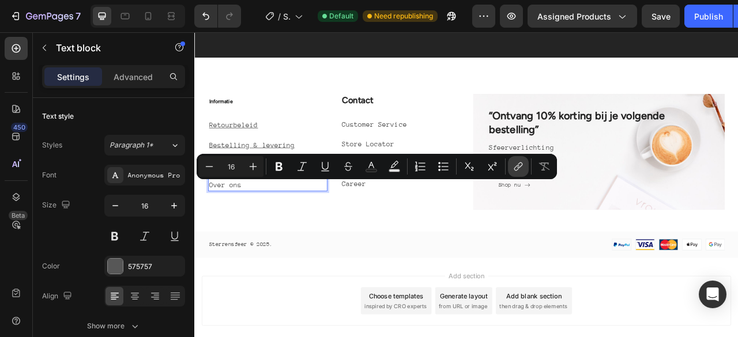
click at [520, 163] on icon "Editor contextual toolbar" at bounding box center [519, 166] width 5 height 6
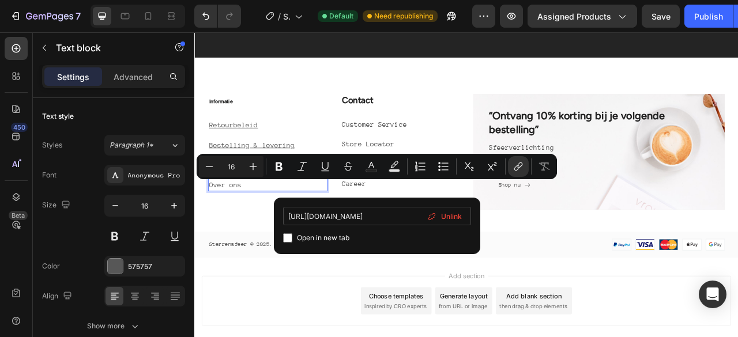
click at [311, 218] on input "https://thedrops.nl/pages/over-ons" at bounding box center [377, 216] width 188 height 18
type input "[URL][DOMAIN_NAME]"
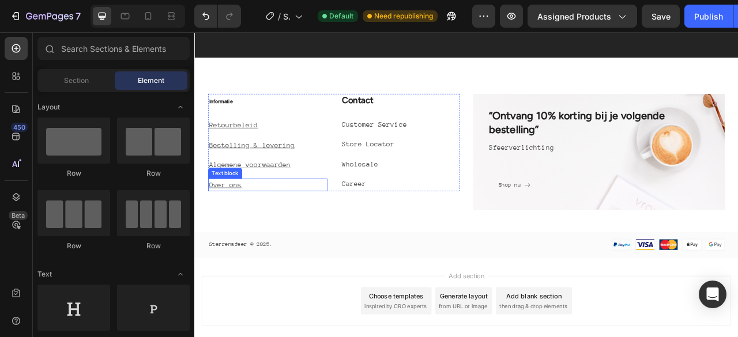
click at [262, 228] on p "Over ons" at bounding box center [287, 227] width 149 height 14
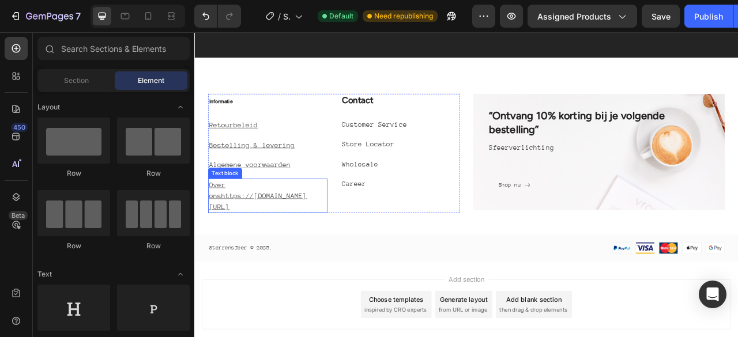
click at [262, 243] on u "Over onshttps://sterrensfeer.nl/pages/over-ons" at bounding box center [275, 239] width 125 height 37
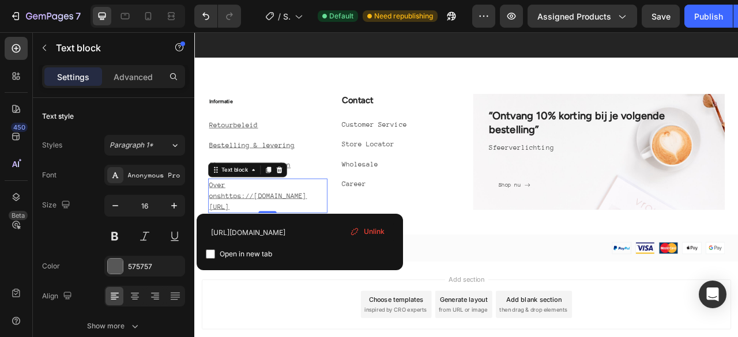
click at [291, 251] on p "Over onshttps://sterrensfeer.nl/pages/over-ons" at bounding box center [287, 241] width 149 height 42
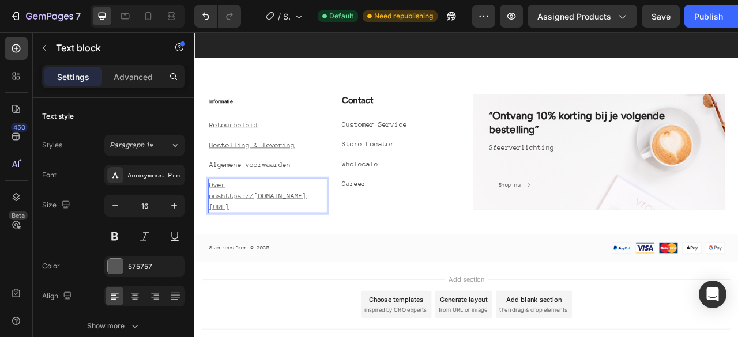
click at [291, 251] on p "Over onshttps://sterrensfeer.nl/pages/over-ons" at bounding box center [287, 241] width 149 height 42
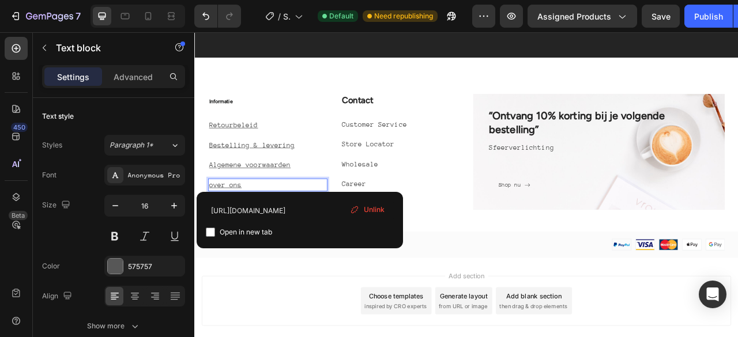
click at [216, 226] on u "over ons" at bounding box center [234, 226] width 42 height 10
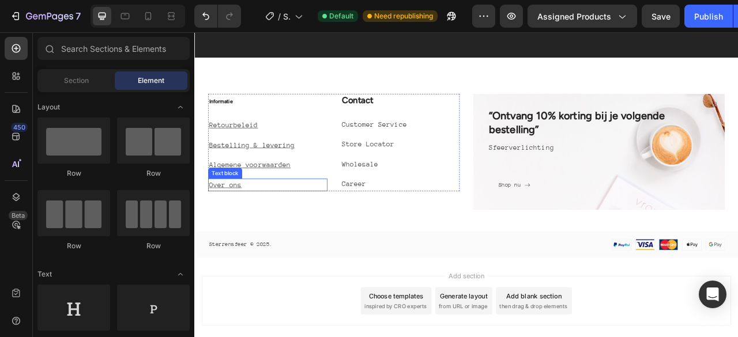
click at [261, 223] on p "Over ons ⁠⁠⁠⁠⁠⁠⁠" at bounding box center [287, 227] width 149 height 14
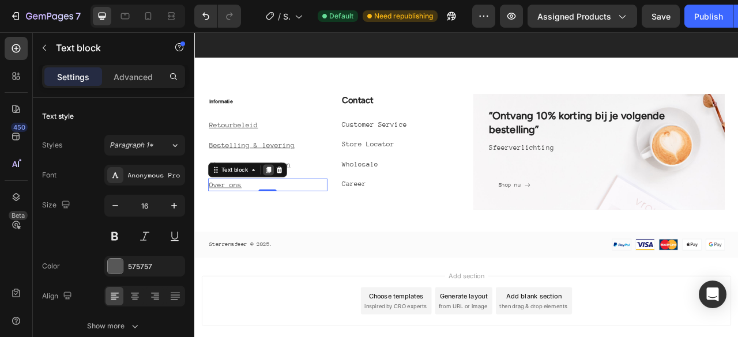
click at [288, 203] on icon at bounding box center [288, 207] width 9 height 9
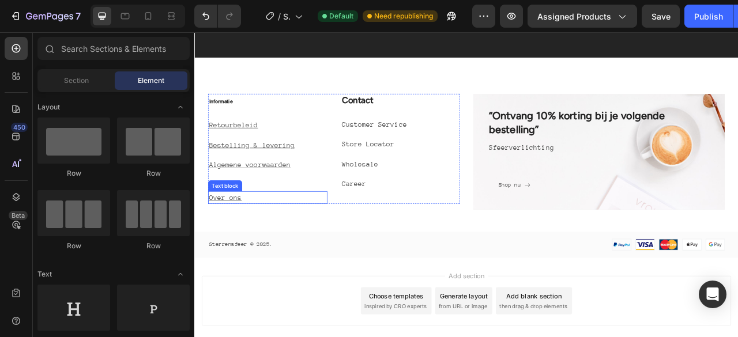
click at [250, 245] on u "Over ons" at bounding box center [234, 243] width 42 height 10
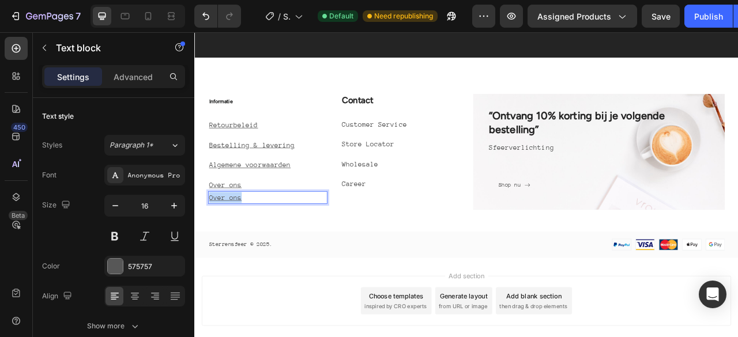
click at [250, 245] on u "Over ons" at bounding box center [234, 243] width 42 height 10
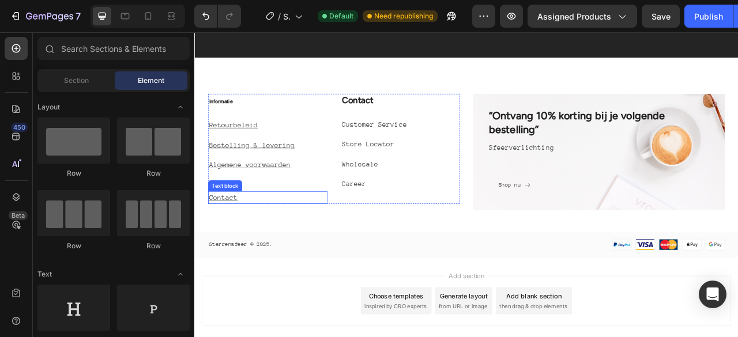
click at [242, 240] on u "Contact" at bounding box center [231, 243] width 36 height 10
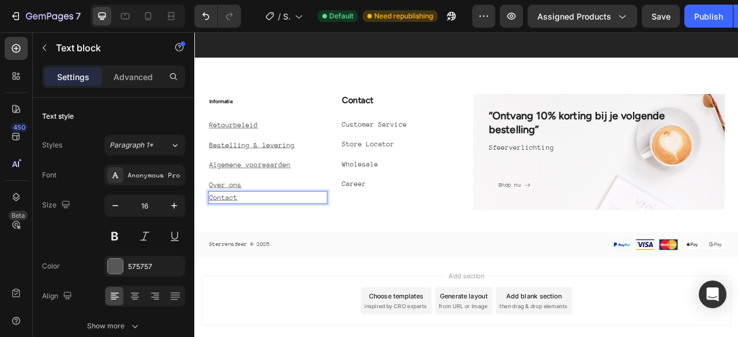
click at [242, 240] on u "Contact" at bounding box center [231, 243] width 36 height 10
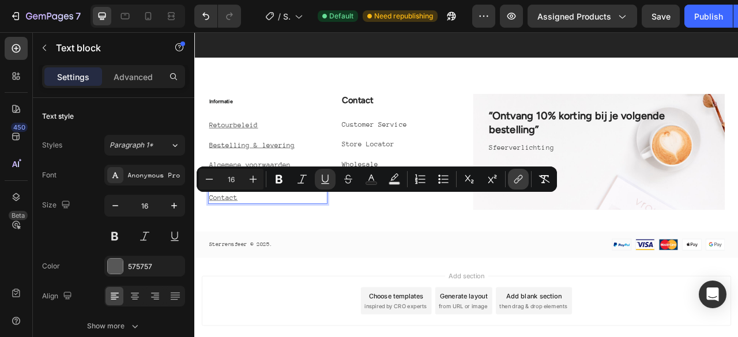
click at [516, 183] on icon "Editor contextual toolbar" at bounding box center [519, 180] width 12 height 12
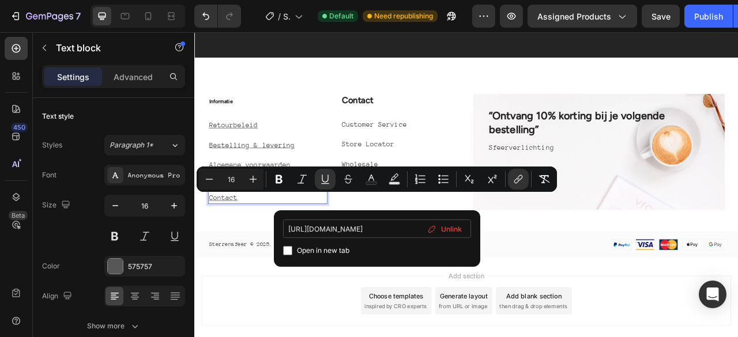
click at [409, 227] on input "[URL][DOMAIN_NAME]" at bounding box center [377, 229] width 188 height 18
type input "[URL][DOMAIN_NAME]"
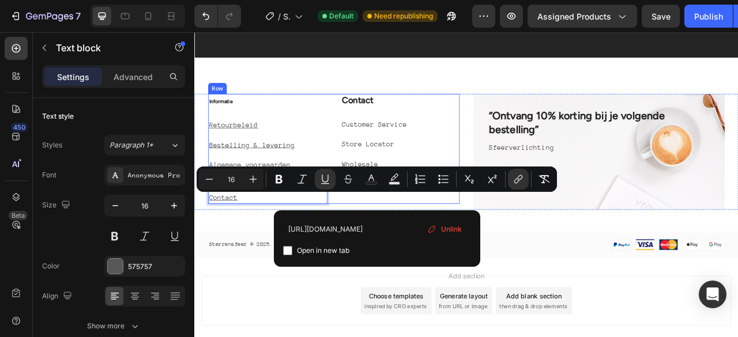
scroll to position [0, 55]
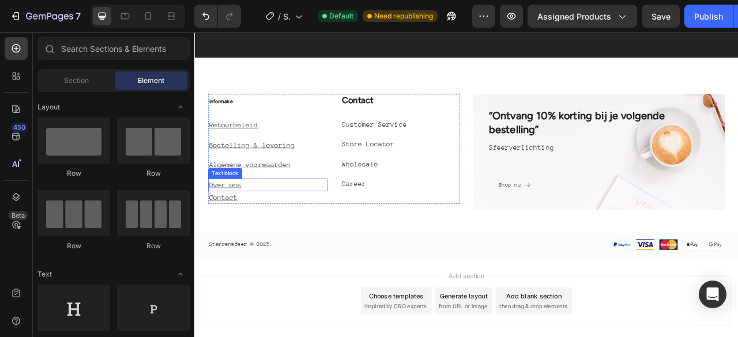
click at [274, 229] on p "Over ons ⁠⁠⁠⁠⁠⁠⁠" at bounding box center [287, 227] width 149 height 14
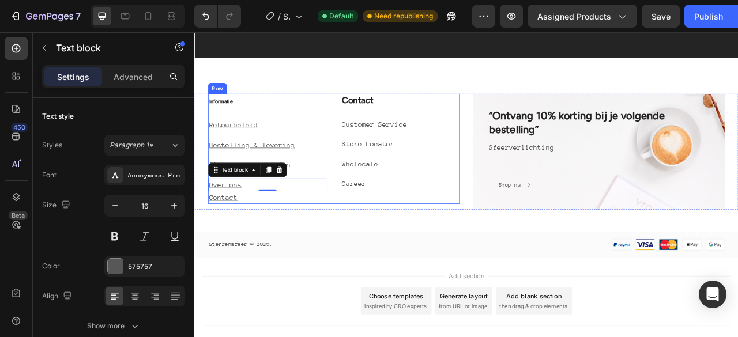
click at [337, 190] on div "⁠⁠⁠⁠⁠⁠⁠ Informatie Heading Retourbeleid Text block Bestelling & levering Text b…" at bounding box center [288, 181] width 152 height 140
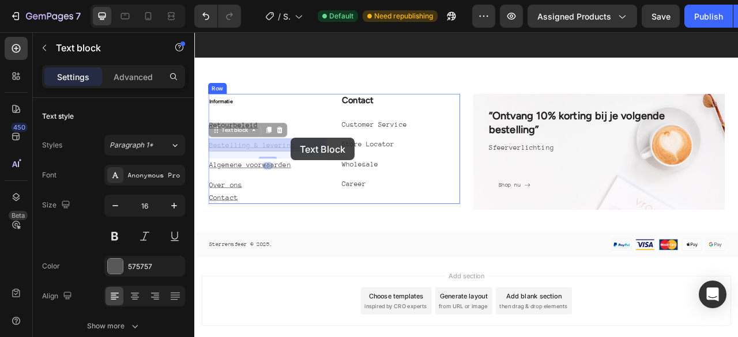
drag, startPoint x: 317, startPoint y: 175, endPoint x: 317, endPoint y: 167, distance: 8.7
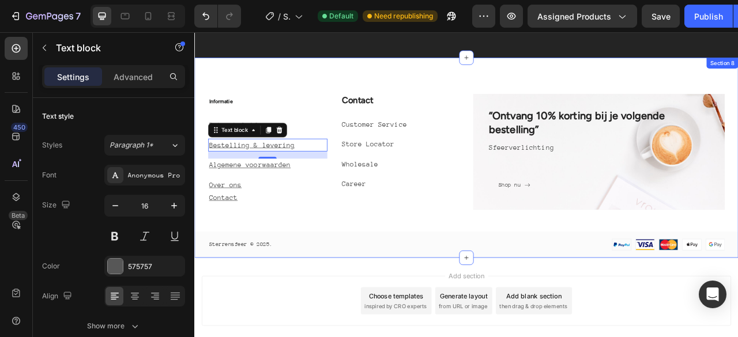
click at [312, 273] on div "⁠⁠⁠⁠⁠⁠⁠ Informatie Heading Retourbeleid Text block Bestelling & levering Text b…" at bounding box center [540, 215] width 692 height 209
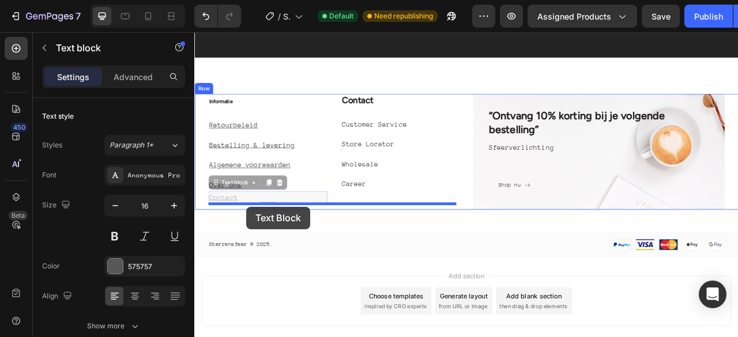
drag, startPoint x: 261, startPoint y: 240, endPoint x: 261, endPoint y: 254, distance: 14.4
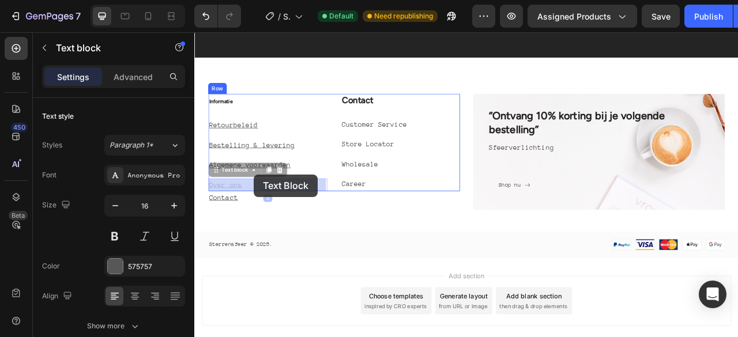
drag, startPoint x: 266, startPoint y: 228, endPoint x: 270, endPoint y: 213, distance: 14.8
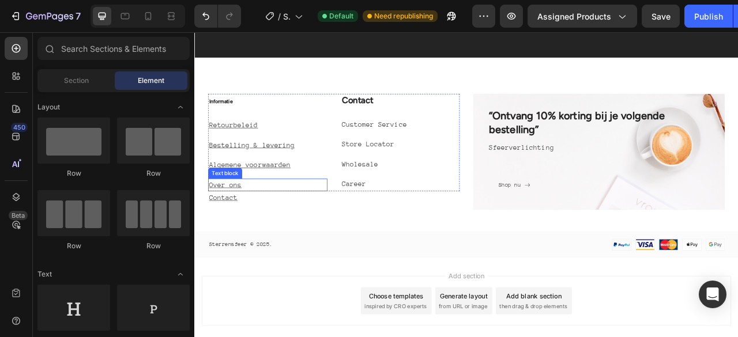
click at [260, 230] on p "Over ons ⁠⁠⁠⁠⁠⁠⁠" at bounding box center [287, 227] width 149 height 14
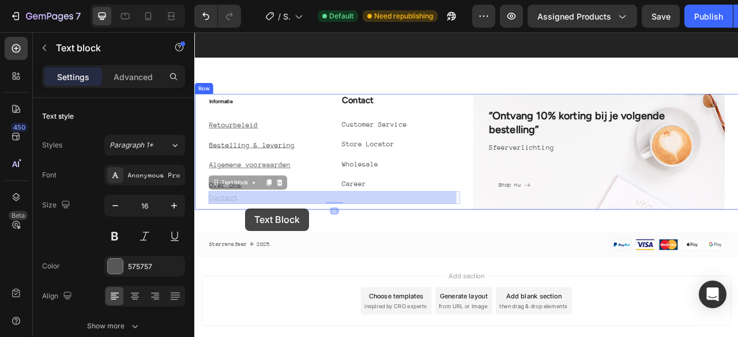
drag, startPoint x: 260, startPoint y: 245, endPoint x: 259, endPoint y: 257, distance: 12.1
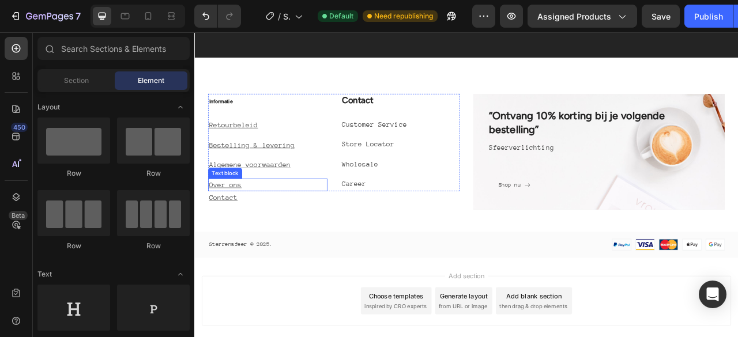
click at [273, 222] on p "Over ons ⁠⁠⁠⁠⁠⁠⁠" at bounding box center [287, 227] width 149 height 14
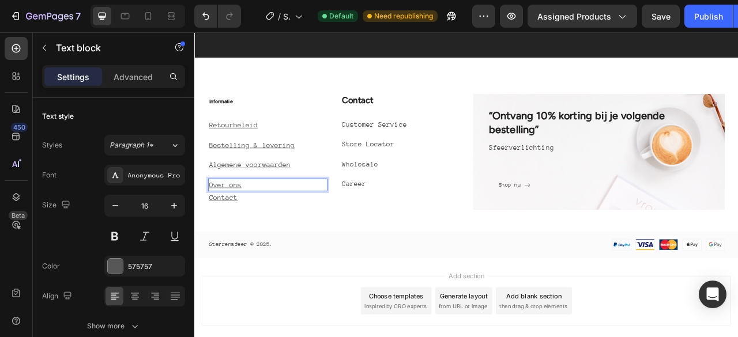
click at [273, 222] on p "Over ons" at bounding box center [287, 227] width 149 height 14
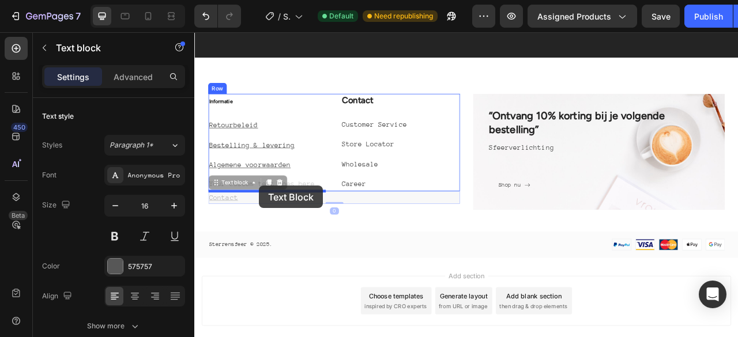
drag, startPoint x: 269, startPoint y: 242, endPoint x: 276, endPoint y: 228, distance: 16.3
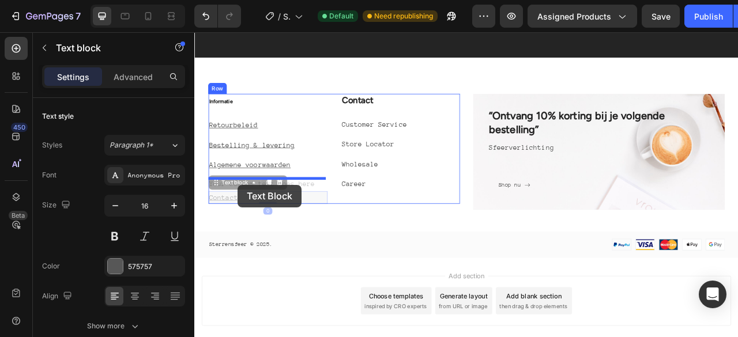
drag, startPoint x: 249, startPoint y: 241, endPoint x: 249, endPoint y: 227, distance: 14.4
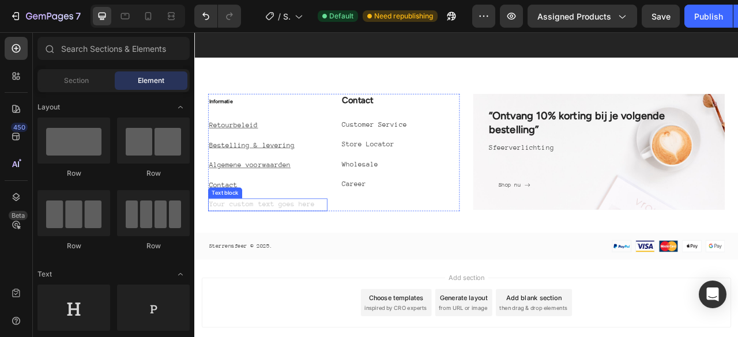
click at [325, 253] on div "Rich Text Editor. Editing area: main" at bounding box center [288, 252] width 152 height 16
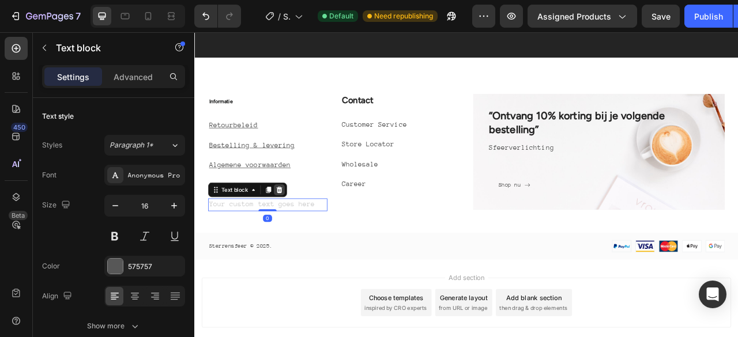
click at [302, 228] on icon at bounding box center [302, 232] width 9 height 9
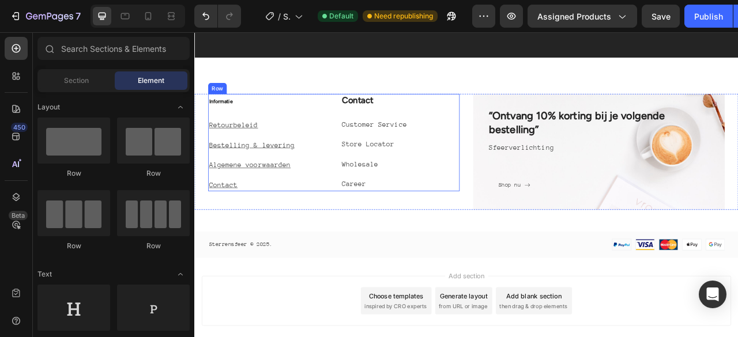
click at [356, 138] on div "⁠⁠⁠⁠⁠⁠⁠ Informatie Heading Retourbeleid Text block Bestelling & levering Text b…" at bounding box center [288, 173] width 152 height 124
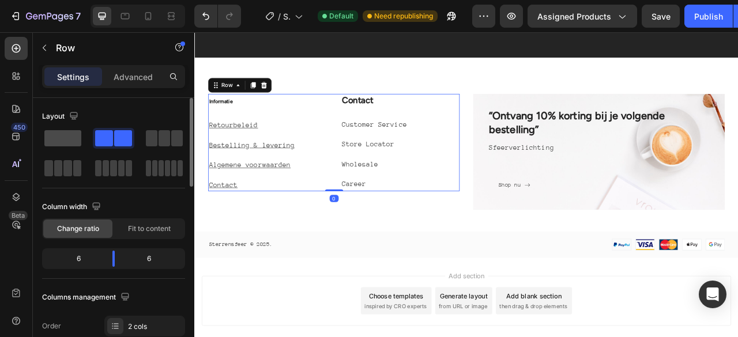
click at [73, 139] on span at bounding box center [62, 138] width 37 height 16
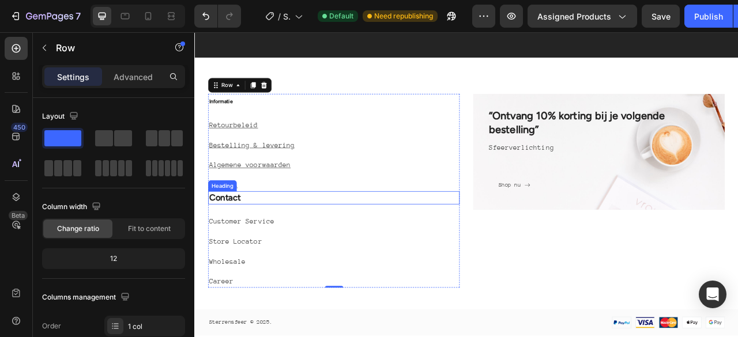
click at [303, 245] on p "Contact" at bounding box center [372, 243] width 318 height 14
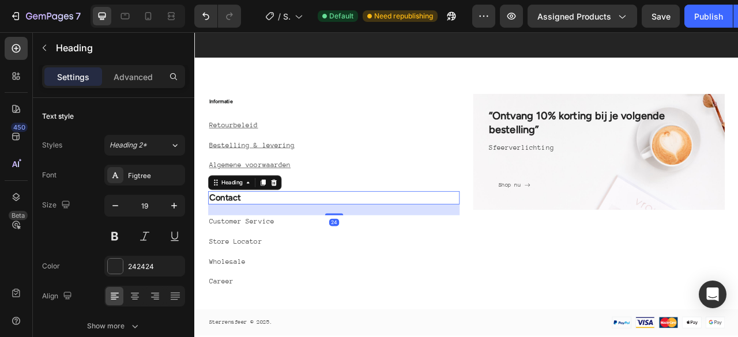
click at [303, 245] on p "Contact" at bounding box center [372, 243] width 318 height 14
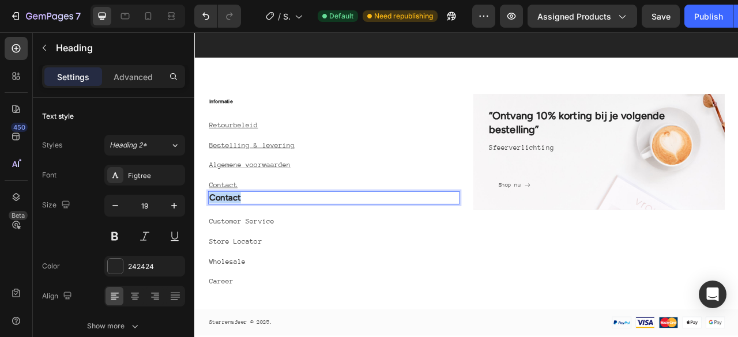
click at [303, 245] on p "Contact" at bounding box center [372, 243] width 318 height 14
drag, startPoint x: 328, startPoint y: 244, endPoint x: 329, endPoint y: 274, distance: 30.0
click at [329, 274] on p "Customer Service" at bounding box center [372, 273] width 318 height 14
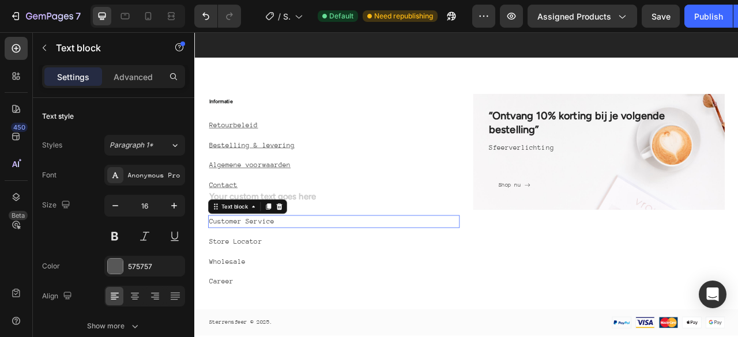
click at [329, 274] on p "Customer Service" at bounding box center [372, 273] width 318 height 14
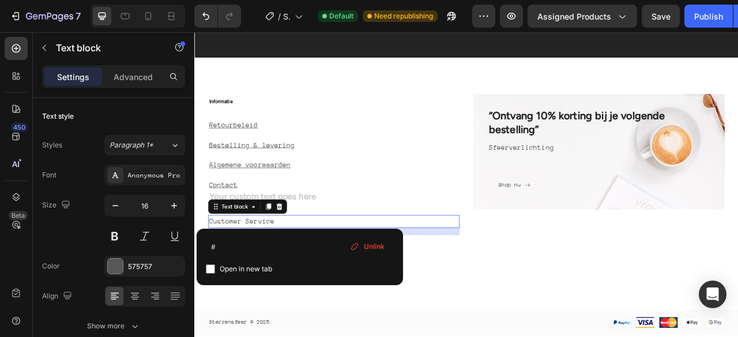
click at [329, 274] on p "Customer Service" at bounding box center [372, 273] width 318 height 14
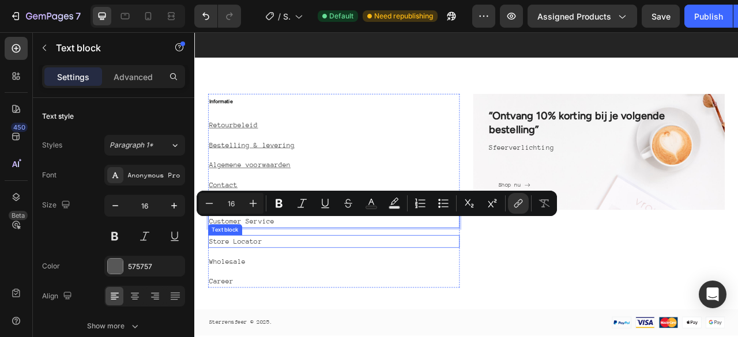
click at [317, 303] on p "Store Locator" at bounding box center [372, 299] width 318 height 14
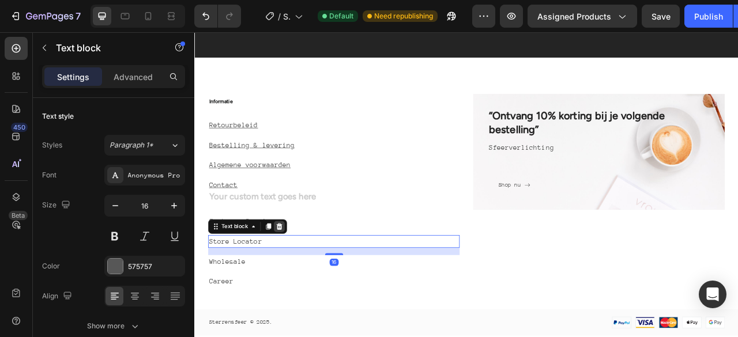
click at [306, 279] on icon at bounding box center [302, 279] width 9 height 9
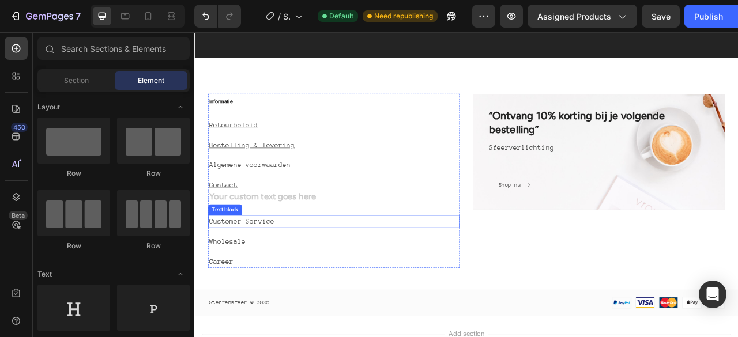
click at [294, 272] on p "Customer Service" at bounding box center [372, 273] width 318 height 14
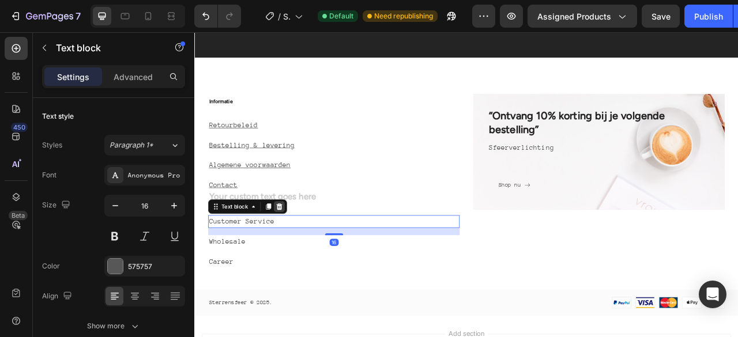
click at [302, 253] on icon at bounding box center [302, 254] width 7 height 8
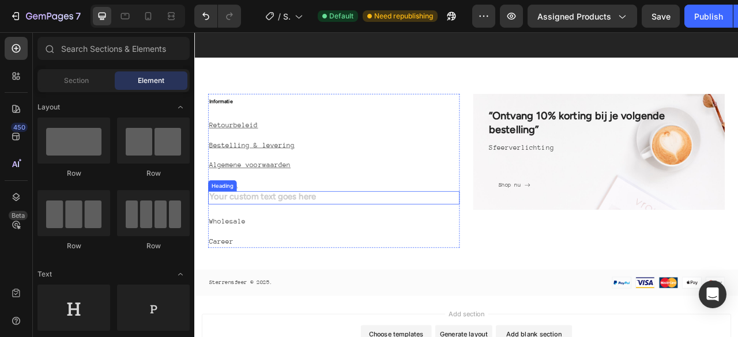
click at [306, 242] on h2 "Rich Text Editor. Editing area: main" at bounding box center [372, 243] width 320 height 17
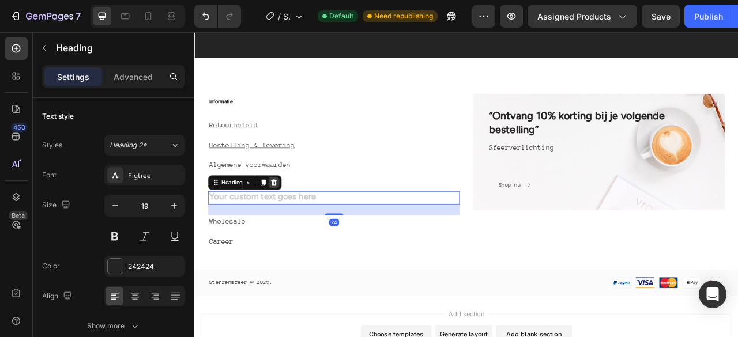
click at [297, 223] on icon at bounding box center [295, 224] width 7 height 8
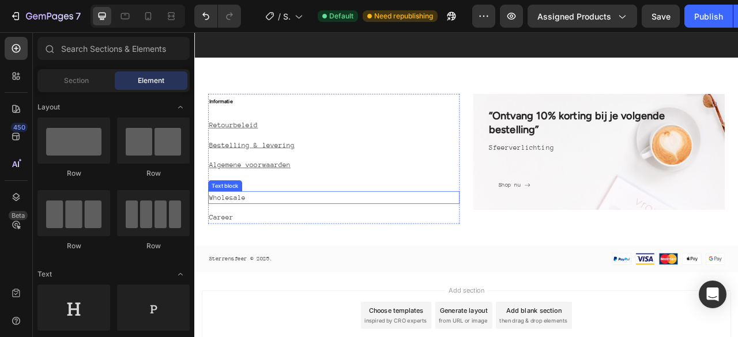
click at [295, 245] on p "Wholesale" at bounding box center [372, 243] width 318 height 14
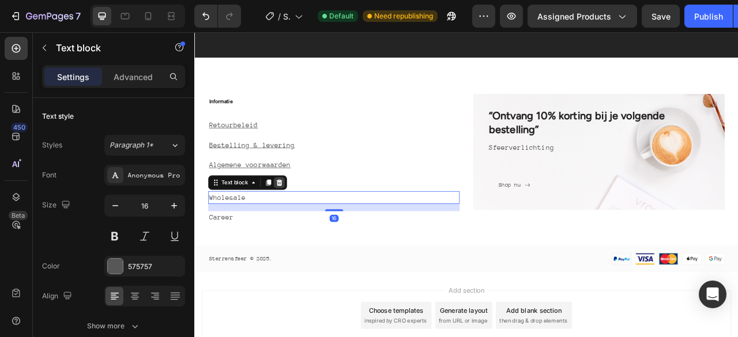
click at [303, 224] on icon at bounding box center [302, 223] width 9 height 9
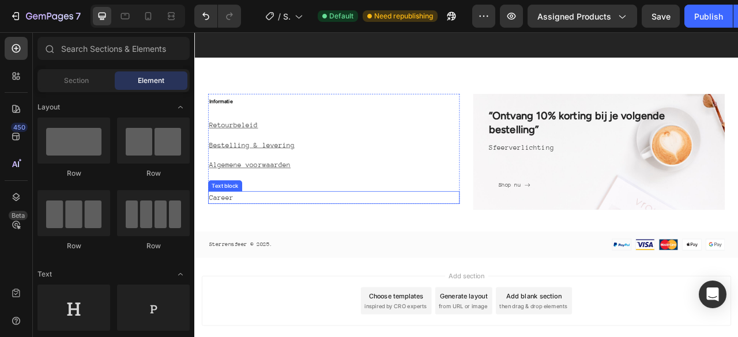
click at [296, 246] on p "Career" at bounding box center [372, 243] width 318 height 14
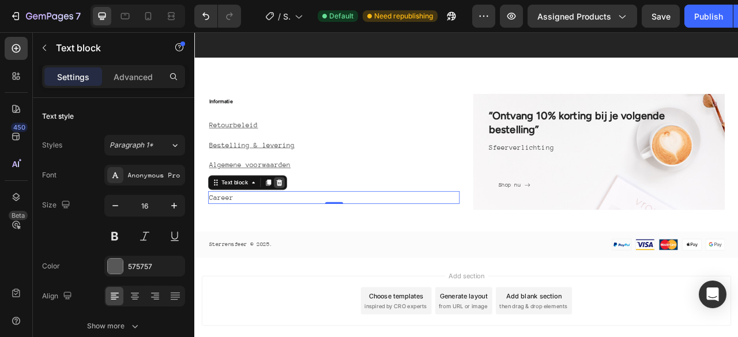
click at [298, 226] on icon at bounding box center [302, 223] width 9 height 9
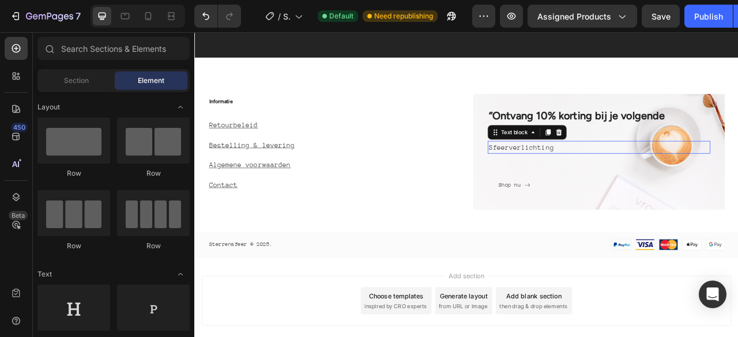
click at [569, 178] on p "Sfeerverlichting" at bounding box center [709, 179] width 281 height 14
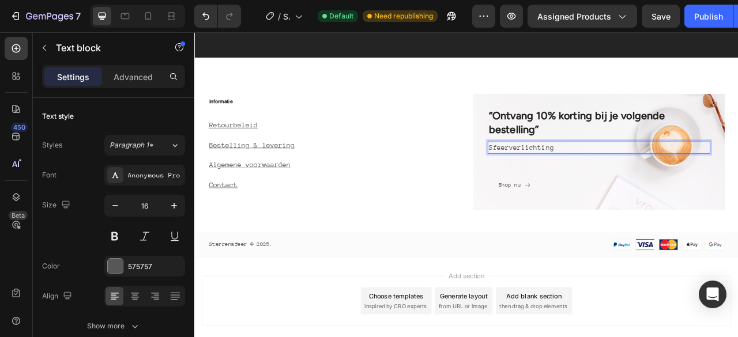
click at [657, 183] on p "Sfeerverlichting" at bounding box center [709, 179] width 281 height 14
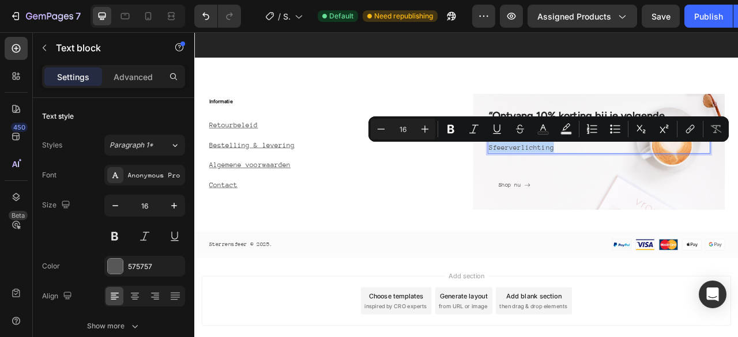
click at [657, 183] on p "Sfeerverlichting" at bounding box center [709, 179] width 281 height 14
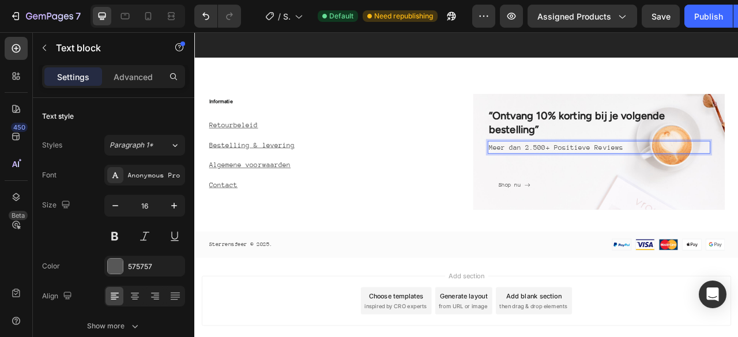
click at [635, 179] on p "Meer dan 2.500+ Positieve Reviews" at bounding box center [709, 179] width 281 height 14
click at [619, 174] on p "Meer dan 2.500 + Positieve Reviews" at bounding box center [709, 179] width 281 height 14
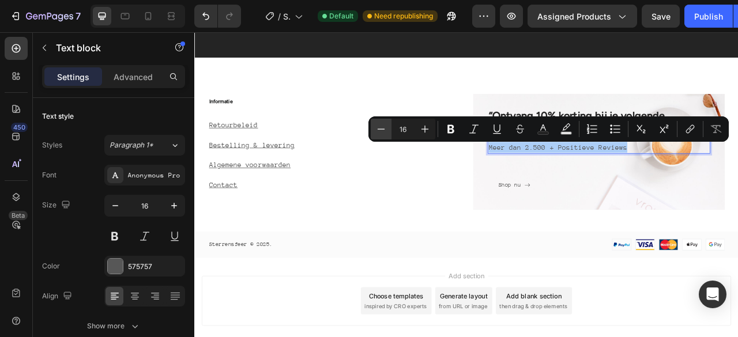
click at [386, 126] on icon "Editor contextual toolbar" at bounding box center [381, 129] width 12 height 12
type input "14"
click at [478, 127] on icon "Editor contextual toolbar" at bounding box center [474, 129] width 12 height 12
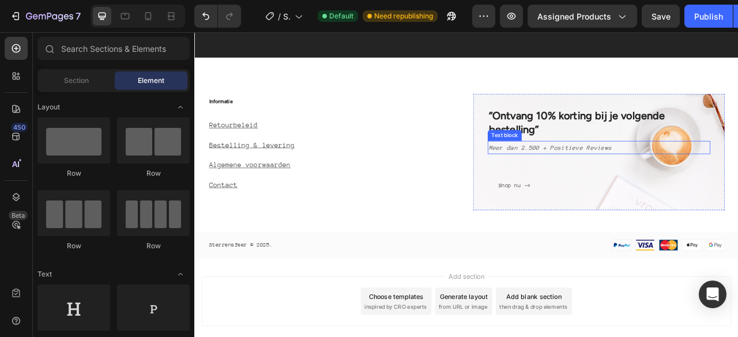
click at [630, 177] on icon "Meer dan 2.500 + Positieve Reviews" at bounding box center [647, 179] width 157 height 9
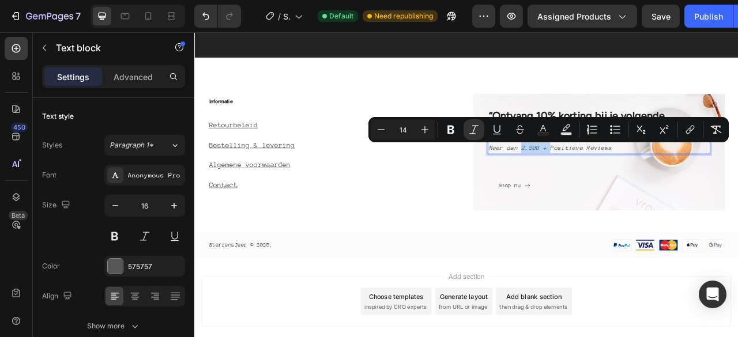
drag, startPoint x: 602, startPoint y: 179, endPoint x: 640, endPoint y: 181, distance: 37.5
click at [640, 181] on icon "Meer dan 2.500 + Positieve Reviews" at bounding box center [647, 179] width 157 height 9
click at [456, 129] on icon "Editor contextual toolbar" at bounding box center [451, 130] width 12 height 12
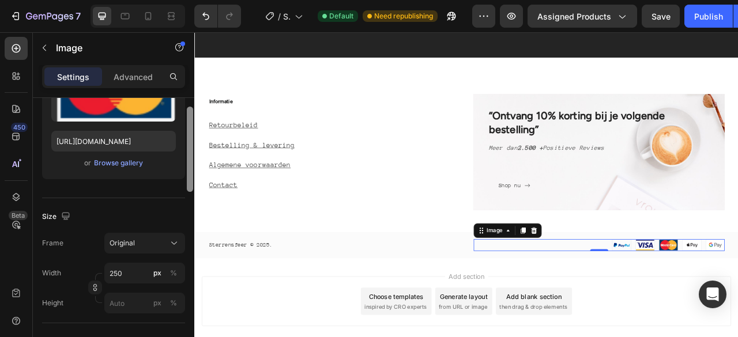
scroll to position [0, 0]
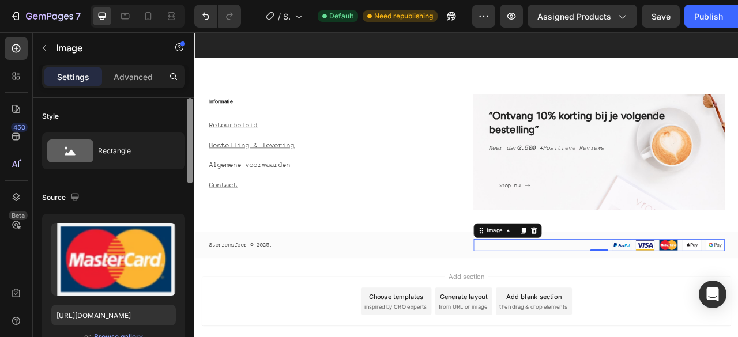
drag, startPoint x: 190, startPoint y: 125, endPoint x: 194, endPoint y: 87, distance: 38.2
click at [194, 87] on div "Settings Advanced Style Rectangle Source Upload Image https://ucarecdn.com/3eb4…" at bounding box center [113, 217] width 161 height 305
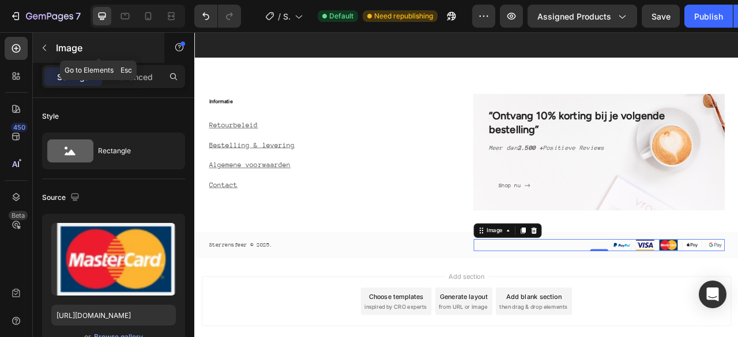
click at [48, 51] on icon "button" at bounding box center [44, 47] width 9 height 9
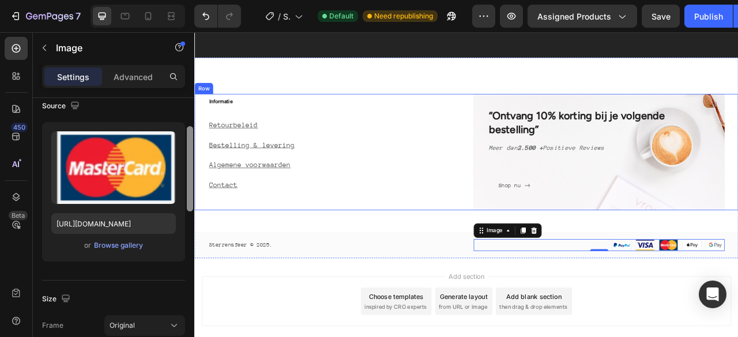
drag, startPoint x: 384, startPoint y: 175, endPoint x: 198, endPoint y: 251, distance: 200.7
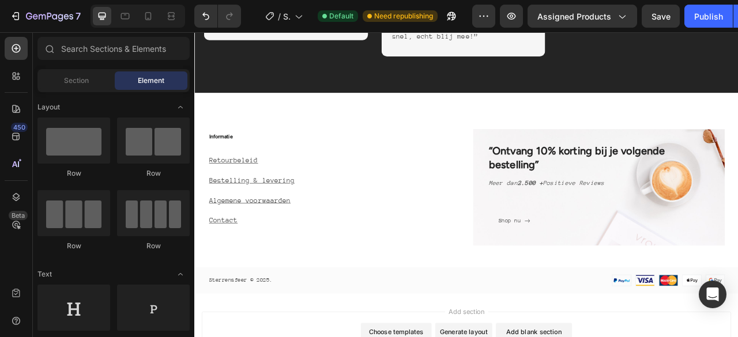
scroll to position [5121, 0]
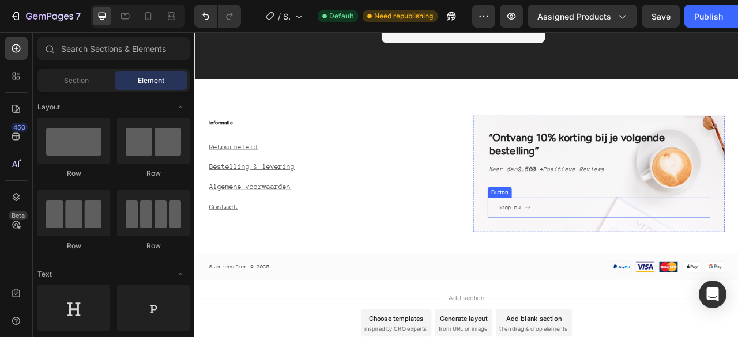
click at [614, 250] on span "<p>Shop nu</p>" at bounding box center [617, 256] width 7 height 12
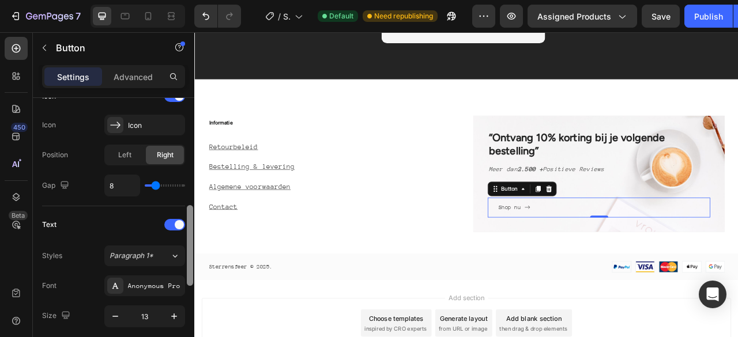
drag, startPoint x: 189, startPoint y: 112, endPoint x: 191, endPoint y: 224, distance: 111.3
click at [191, 224] on div at bounding box center [190, 245] width 6 height 81
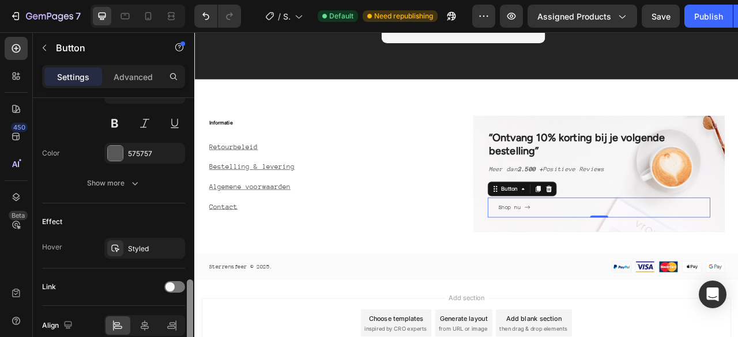
drag, startPoint x: 189, startPoint y: 217, endPoint x: 192, endPoint y: 284, distance: 67.0
click at [192, 284] on div at bounding box center [190, 320] width 6 height 81
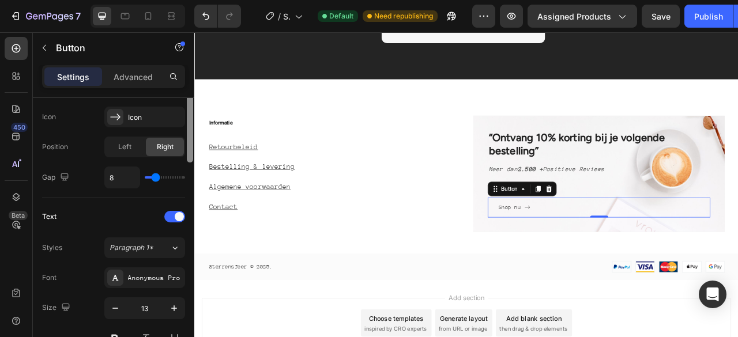
scroll to position [181, 0]
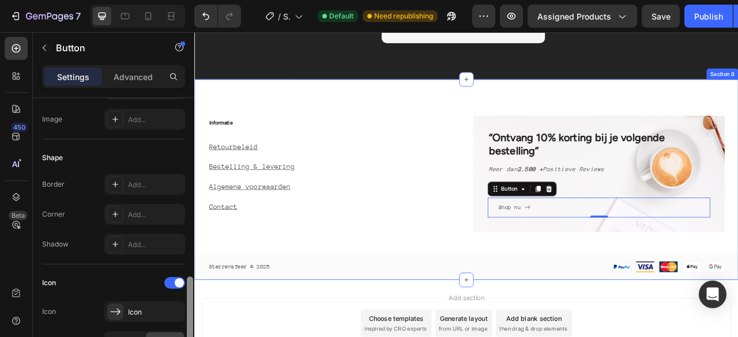
drag, startPoint x: 387, startPoint y: 323, endPoint x: 228, endPoint y: 98, distance: 275.6
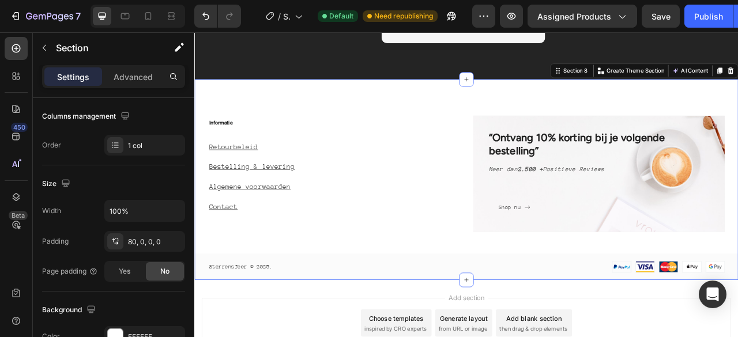
scroll to position [0, 0]
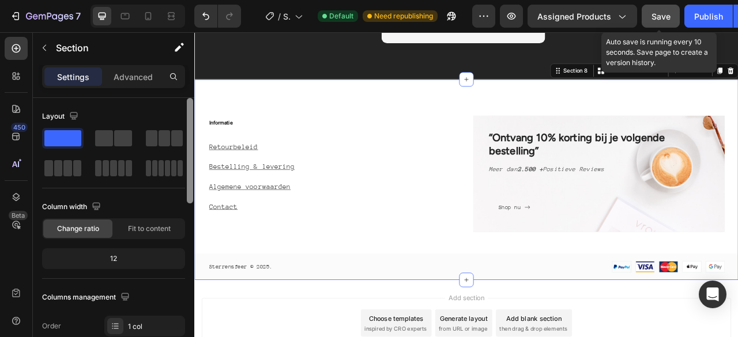
click at [670, 17] on button "Save" at bounding box center [661, 16] width 38 height 23
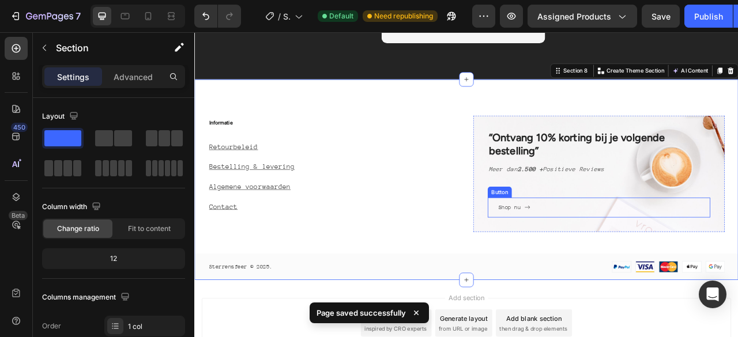
click at [606, 254] on div "Shop nu" at bounding box center [601, 256] width 40 height 12
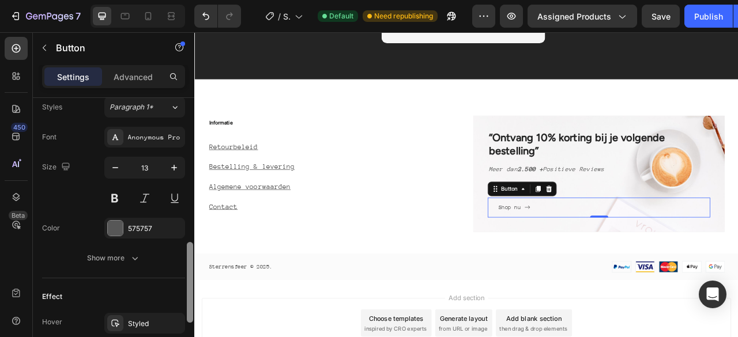
drag, startPoint x: 190, startPoint y: 136, endPoint x: 193, endPoint y: 291, distance: 155.2
click at [193, 291] on div at bounding box center [190, 227] width 9 height 273
click at [614, 256] on icon "<p>Shop nu</p>" at bounding box center [617, 254] width 7 height 7
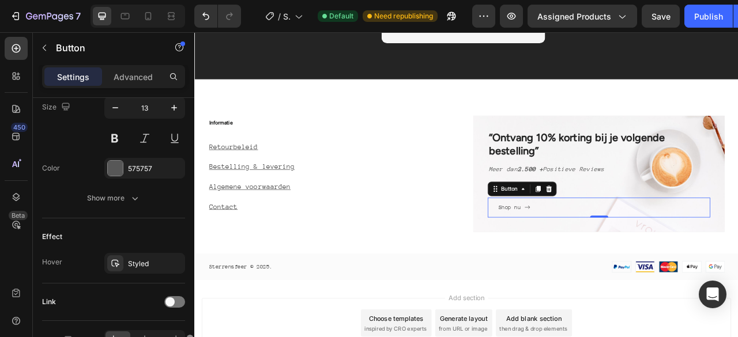
scroll to position [642, 0]
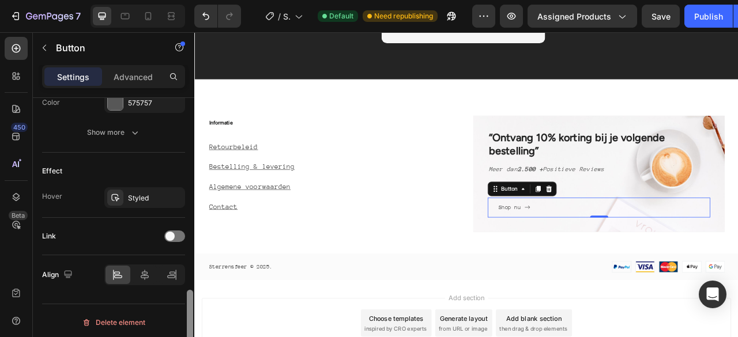
drag, startPoint x: 191, startPoint y: 265, endPoint x: 189, endPoint y: 325, distance: 60.0
click at [189, 325] on div at bounding box center [190, 330] width 6 height 81
click at [176, 231] on div at bounding box center [174, 237] width 21 height 12
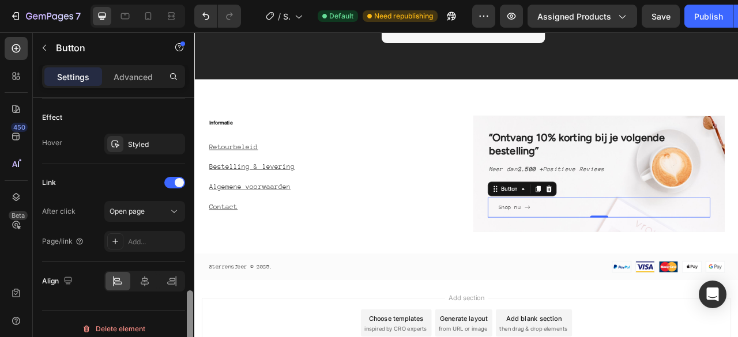
scroll to position [702, 0]
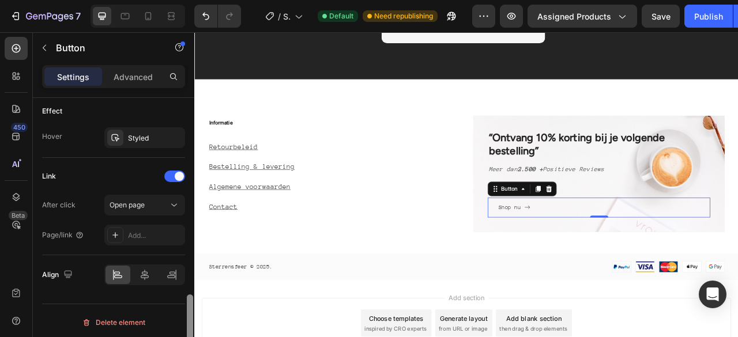
drag, startPoint x: 190, startPoint y: 282, endPoint x: 189, endPoint y: 309, distance: 27.1
click at [189, 309] on div at bounding box center [190, 333] width 6 height 76
click at [136, 227] on div "Add..." at bounding box center [144, 235] width 81 height 21
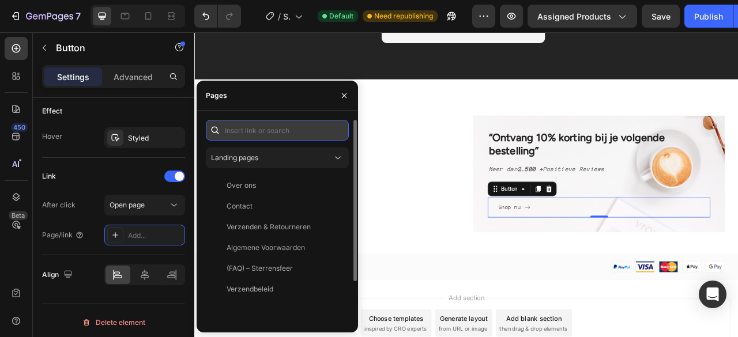
click at [314, 136] on input "text" at bounding box center [277, 130] width 143 height 21
paste input "https://sterrensfeer.nl/collections/winter-glow-collectie"
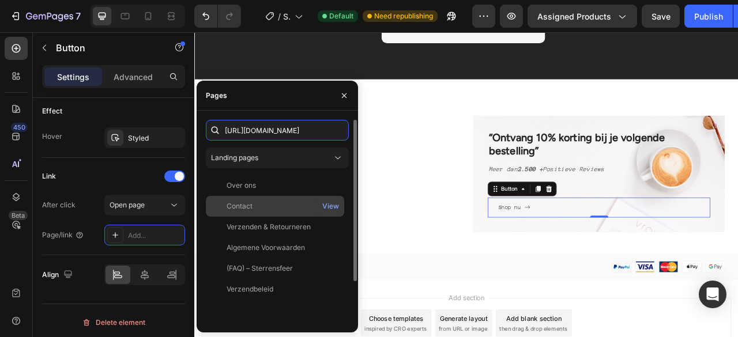
scroll to position [0, 80]
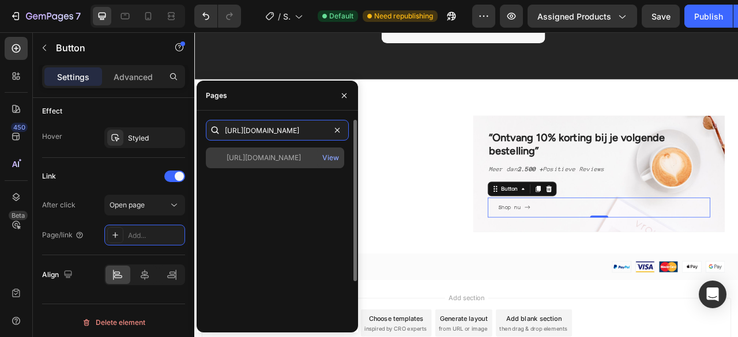
type input "https://sterrensfeer.nl/collections/winter-glow-collectie"
click at [298, 160] on div "https://sterrensfeer.nl/collections/winter-glow-collectie" at bounding box center [264, 158] width 74 height 10
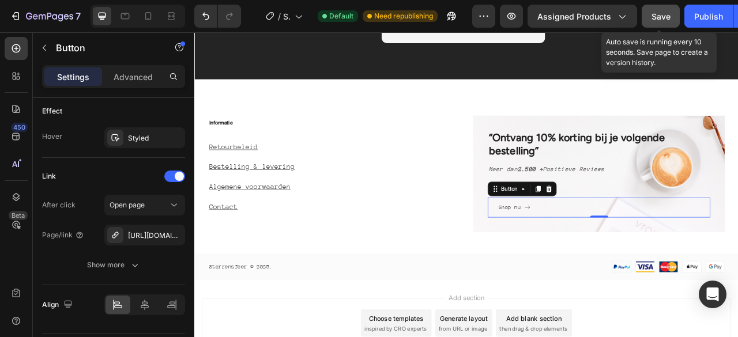
click at [672, 10] on button "Save" at bounding box center [661, 16] width 38 height 23
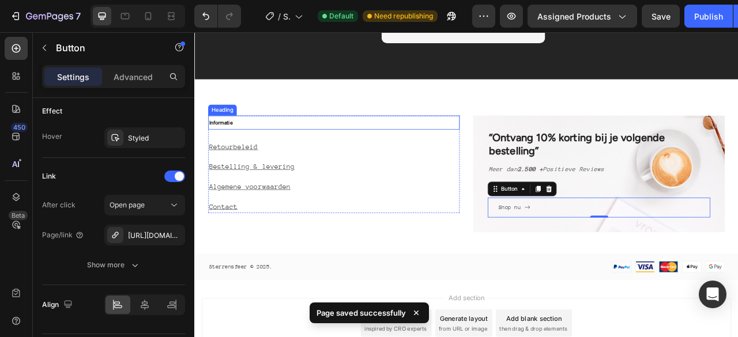
click at [257, 146] on p "⁠⁠⁠⁠⁠⁠⁠ Informatie" at bounding box center [372, 148] width 318 height 16
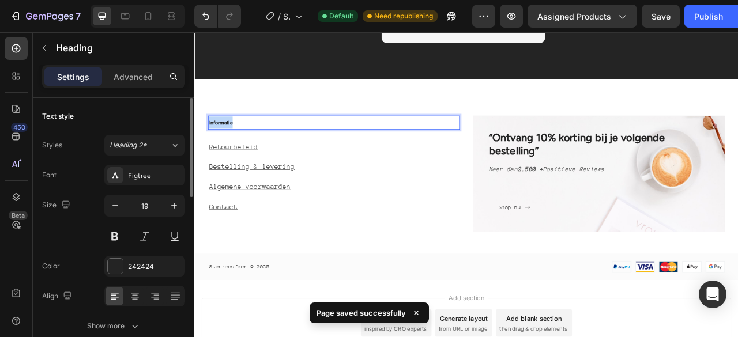
click at [257, 146] on p "Informatie" at bounding box center [372, 148] width 318 height 16
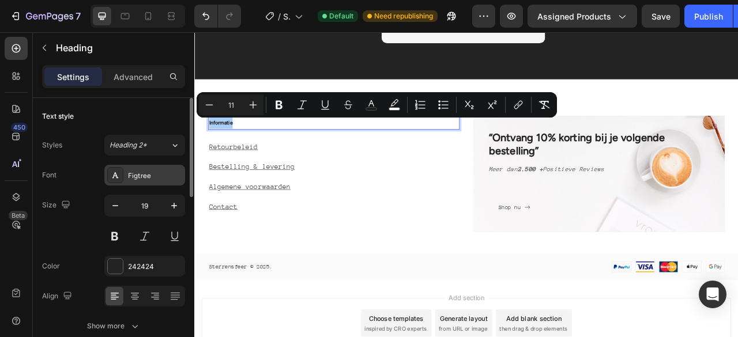
click at [160, 171] on div "Figtree" at bounding box center [155, 176] width 54 height 10
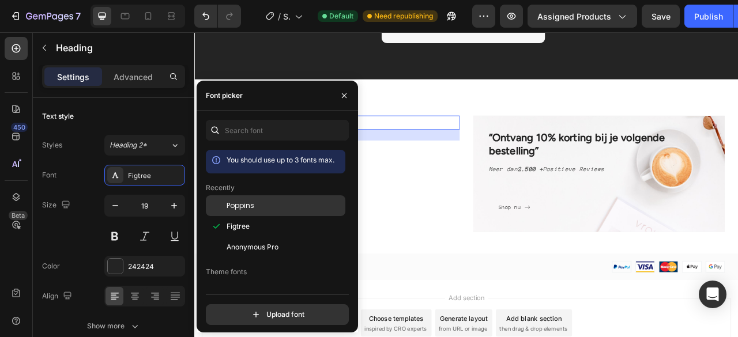
click at [234, 207] on span "Poppins" at bounding box center [241, 206] width 28 height 10
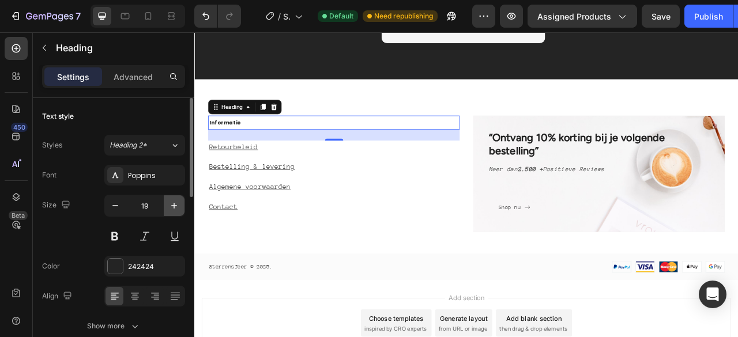
drag, startPoint x: 174, startPoint y: 207, endPoint x: 240, endPoint y: 258, distance: 83.5
click at [174, 207] on icon "button" at bounding box center [174, 206] width 6 height 6
click at [172, 204] on icon "button" at bounding box center [174, 206] width 12 height 12
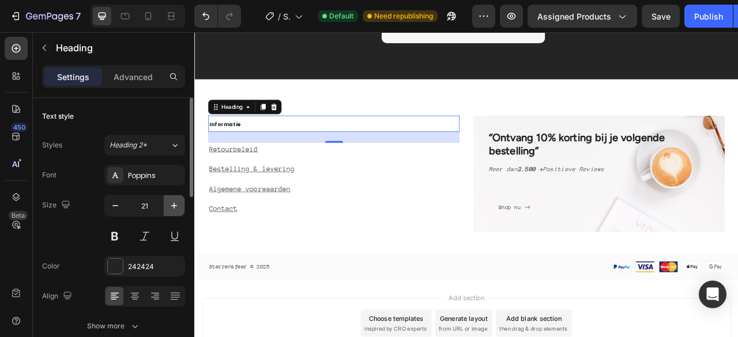
click at [172, 204] on icon "button" at bounding box center [174, 206] width 12 height 12
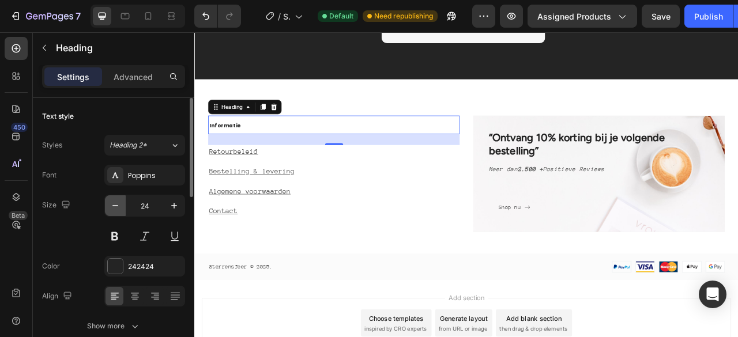
click at [118, 210] on icon "button" at bounding box center [116, 206] width 12 height 12
type input "23"
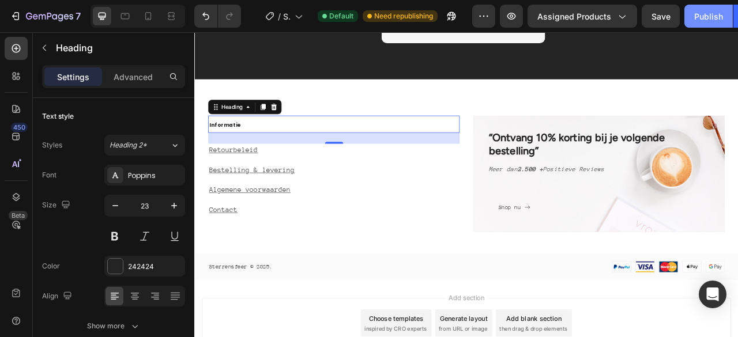
drag, startPoint x: 709, startPoint y: 17, endPoint x: 657, endPoint y: 65, distance: 70.6
click at [709, 17] on div "Publish" at bounding box center [708, 16] width 29 height 12
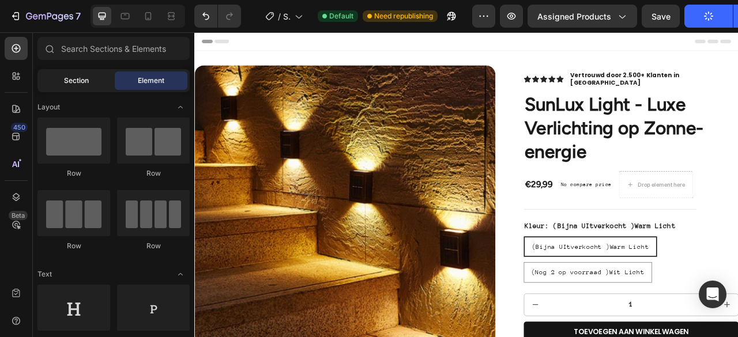
click at [64, 81] on span "Section" at bounding box center [76, 81] width 25 height 10
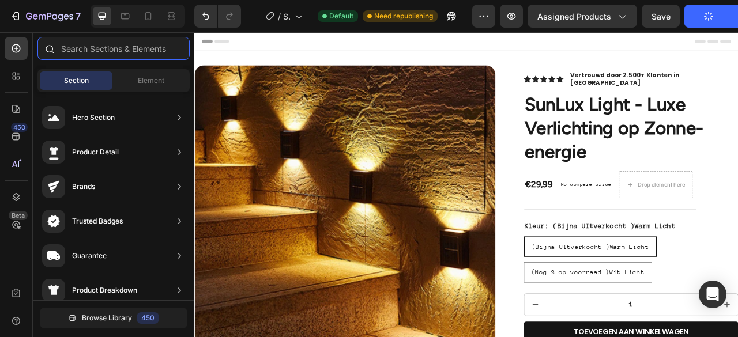
click at [131, 54] on input "text" at bounding box center [113, 48] width 152 height 23
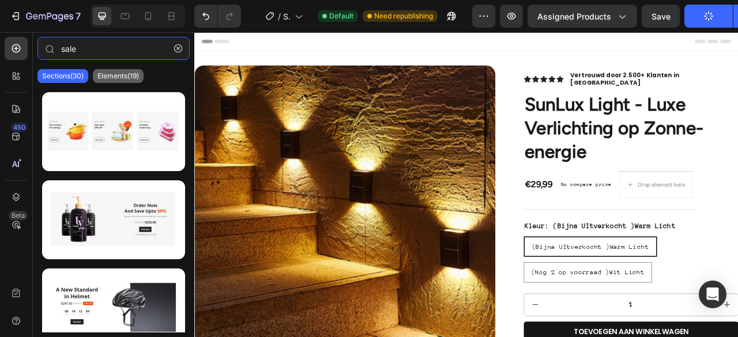
type input "sale"
click at [120, 72] on p "Elements(19)" at bounding box center [118, 76] width 42 height 9
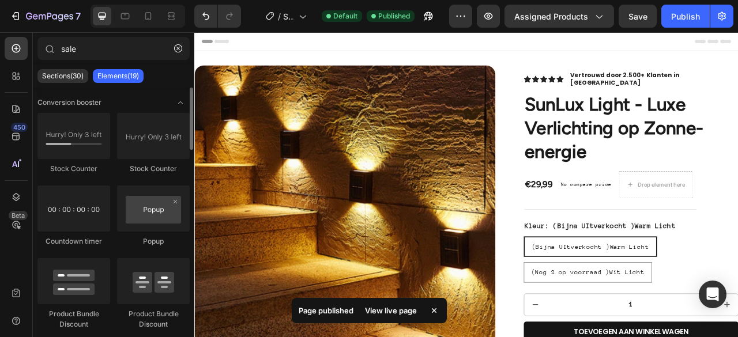
scroll to position [17, 0]
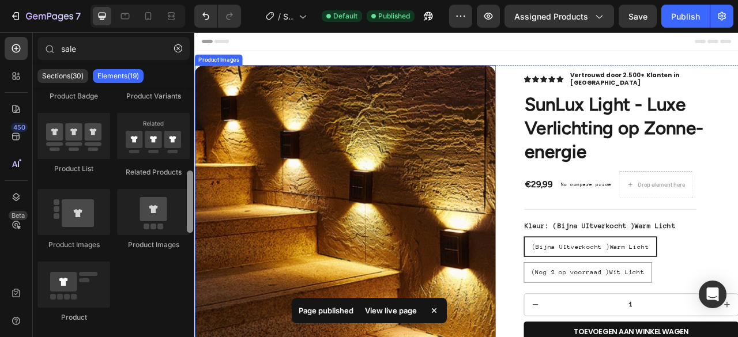
drag, startPoint x: 382, startPoint y: 141, endPoint x: 196, endPoint y: 205, distance: 197.5
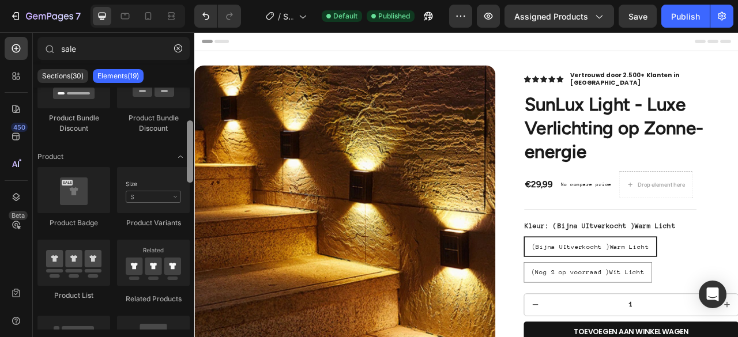
scroll to position [180, 0]
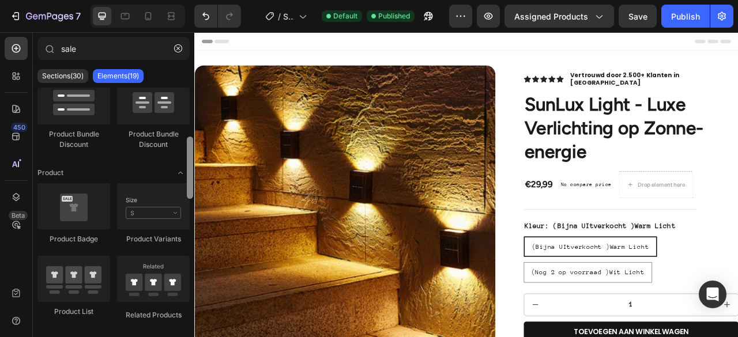
click at [170, 183] on div "Stock Counter Stock Counter Countdown timer Popup Product Bundle Discount Produ…" at bounding box center [113, 329] width 152 height 293
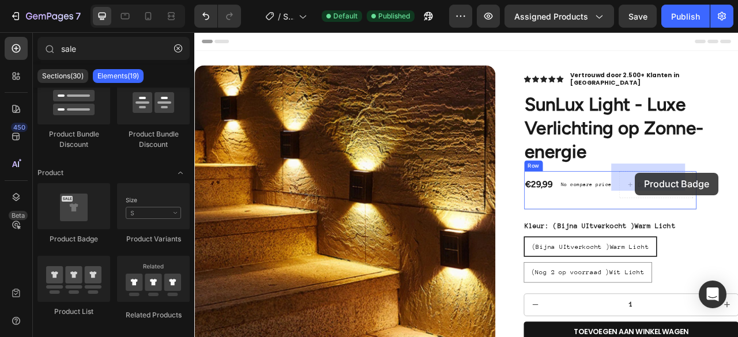
drag, startPoint x: 270, startPoint y: 235, endPoint x: 755, endPoint y: 211, distance: 485.0
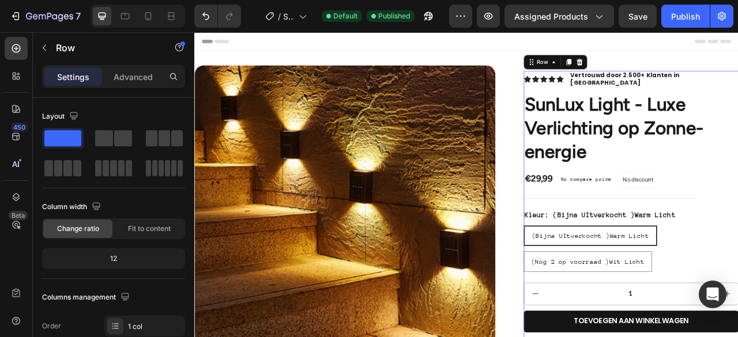
click at [738, 221] on div "Icon Icon Icon Icon Icon Icon List Vertrouwd door 2.500+ Klanten in Nederland T…" at bounding box center [749, 289] width 273 height 416
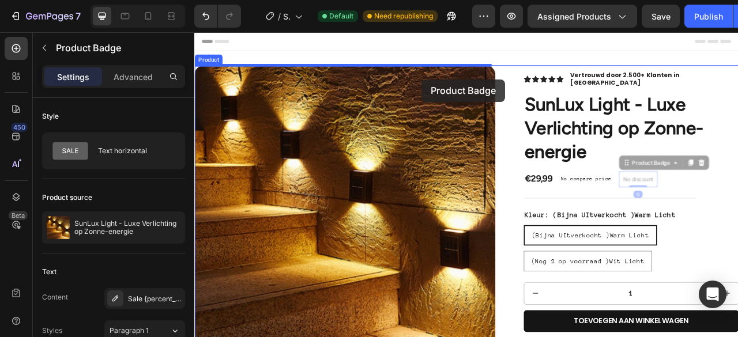
drag, startPoint x: 761, startPoint y: 211, endPoint x: 483, endPoint y: 92, distance: 302.1
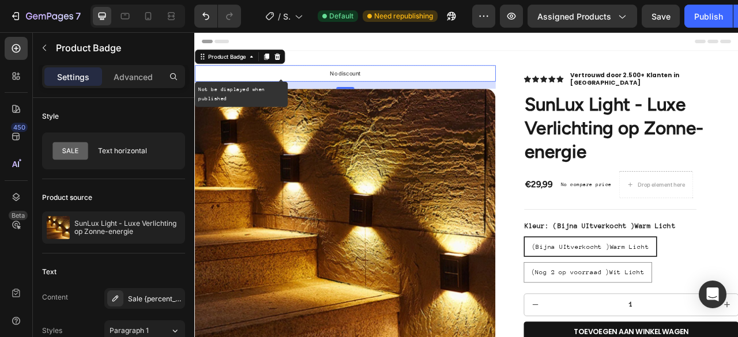
click at [526, 83] on div "No discount" at bounding box center [386, 85] width 382 height 20
click at [495, 87] on div "No discount" at bounding box center [386, 85] width 382 height 20
drag, startPoint x: 495, startPoint y: 87, endPoint x: 488, endPoint y: 88, distance: 7.1
click at [492, 87] on div "No discount" at bounding box center [386, 85] width 382 height 20
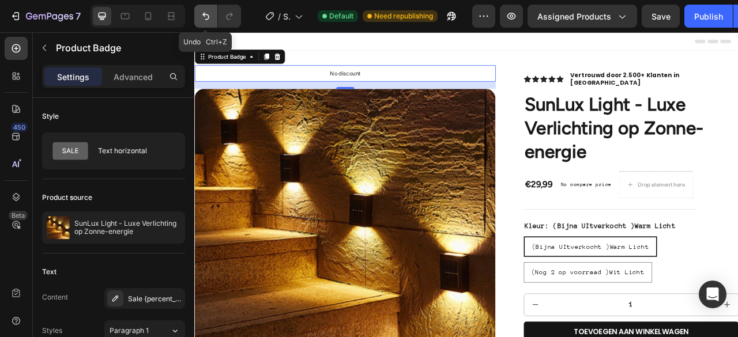
click at [204, 17] on icon "Undo/Redo" at bounding box center [206, 16] width 12 height 12
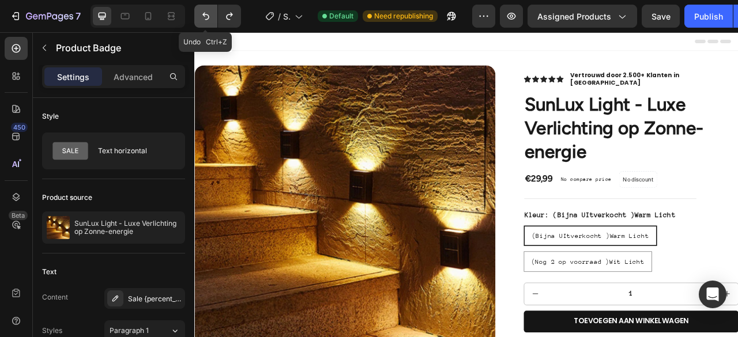
click at [204, 17] on icon "Undo/Redo" at bounding box center [206, 16] width 12 height 12
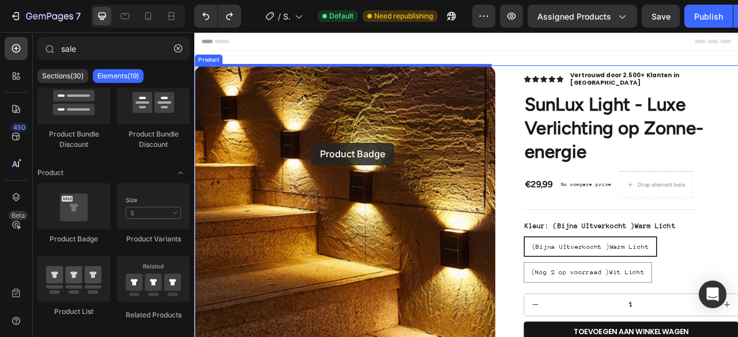
drag, startPoint x: 275, startPoint y: 250, endPoint x: 343, endPoint y: 173, distance: 102.2
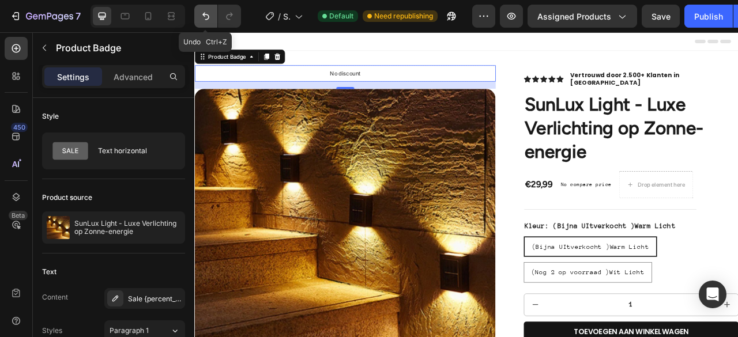
click at [211, 18] on icon "Undo/Redo" at bounding box center [206, 16] width 12 height 12
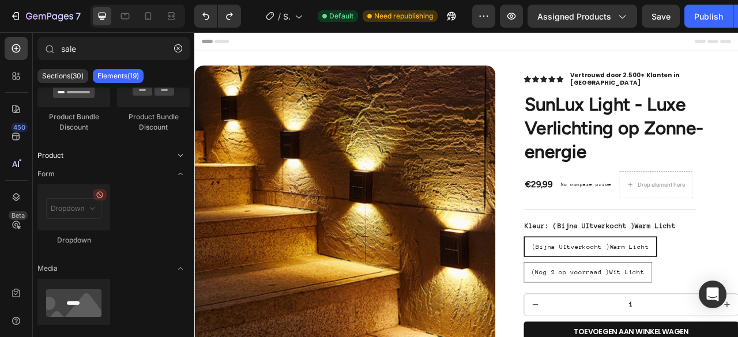
click at [129, 168] on div "Conversion booster Stock Counter Stock Counter Countdown timer Popup Product Bu…" at bounding box center [113, 210] width 161 height 641
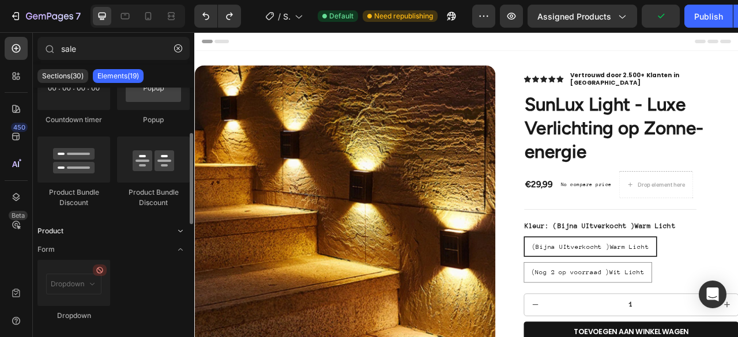
scroll to position [104, 0]
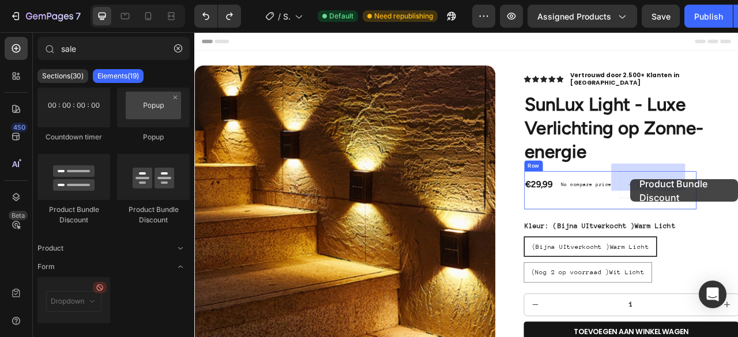
drag, startPoint x: 347, startPoint y: 219, endPoint x: 750, endPoint y: 220, distance: 403.1
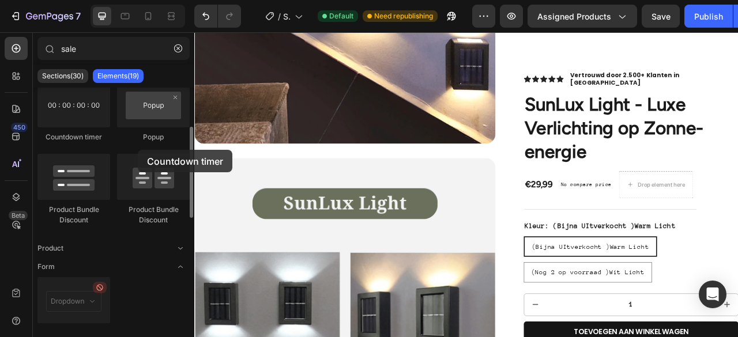
scroll to position [1468, 0]
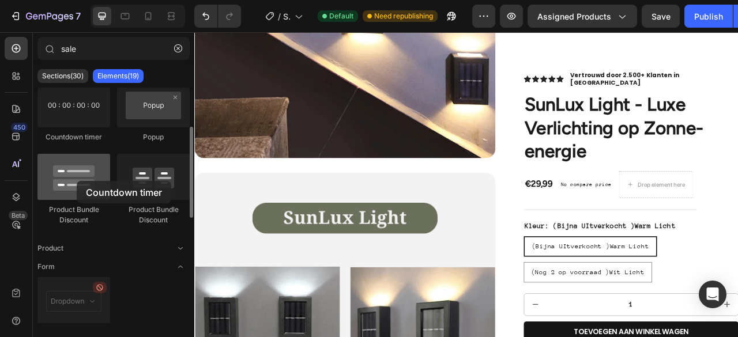
drag, startPoint x: 74, startPoint y: 102, endPoint x: 77, endPoint y: 181, distance: 79.1
click at [77, 181] on div "Stock Counter Stock Counter Countdown timer Popup Product Bundle Discount Produ…" at bounding box center [113, 122] width 152 height 227
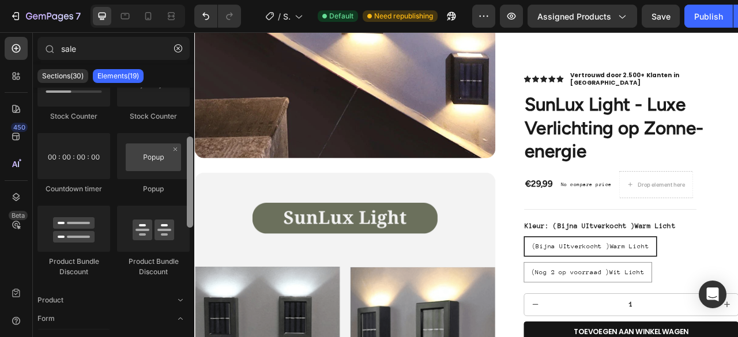
scroll to position [0, 0]
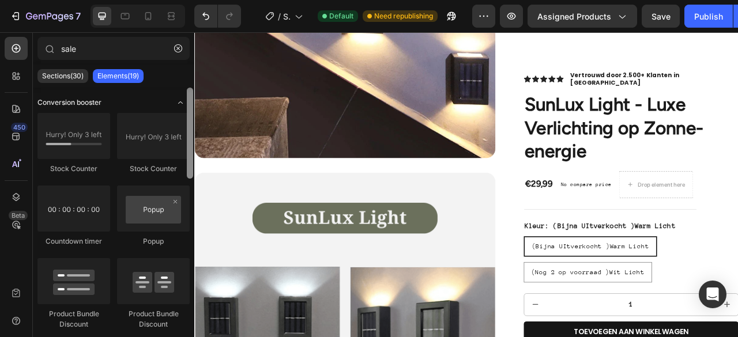
drag, startPoint x: 191, startPoint y: 174, endPoint x: 185, endPoint y: 102, distance: 72.4
click at [185, 102] on div "Conversion booster Stock Counter Stock Counter Countdown timer Popup Product Bu…" at bounding box center [113, 209] width 161 height 242
click at [46, 71] on div "Sections(30)" at bounding box center [62, 76] width 51 height 14
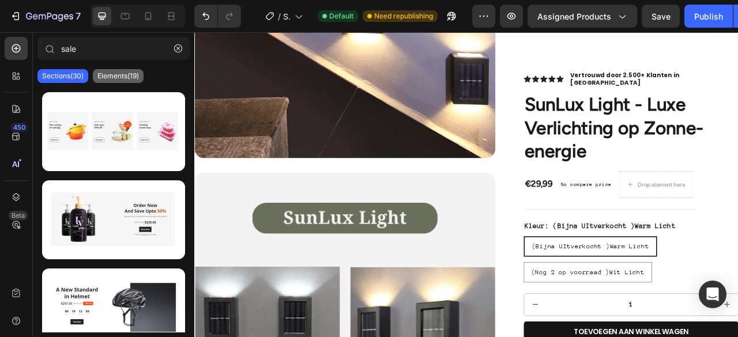
click at [105, 70] on div "Elements(19)" at bounding box center [118, 76] width 51 height 14
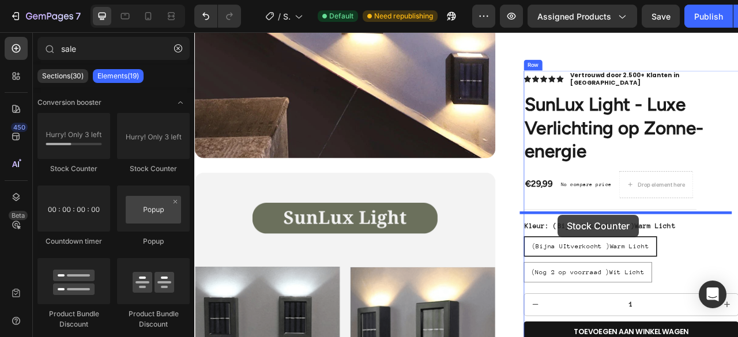
drag, startPoint x: 292, startPoint y: 168, endPoint x: 657, endPoint y: 265, distance: 377.2
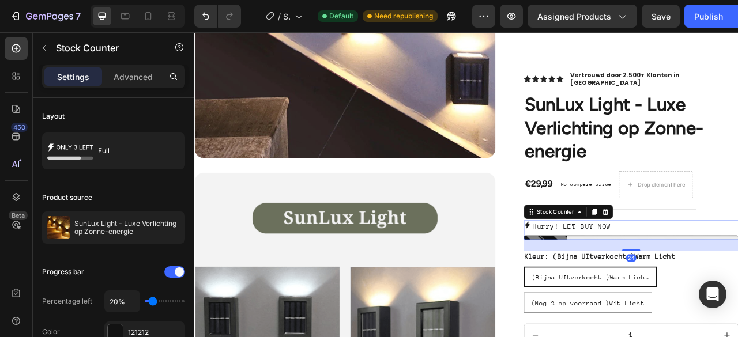
click at [665, 272] on p "Hurry! LET BUY NOW" at bounding box center [675, 279] width 100 height 15
click at [625, 272] on p "Hurry! LET BUY NOW" at bounding box center [675, 279] width 100 height 15
click at [706, 272] on p "Hurry! LET BUY NOW" at bounding box center [675, 279] width 100 height 15
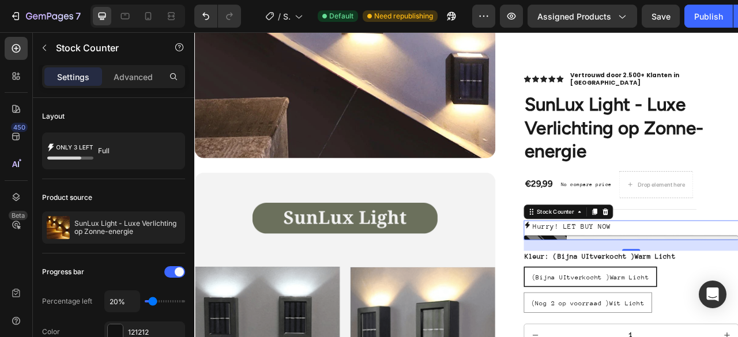
click at [706, 272] on p "Hurry! LET BUY NOW" at bounding box center [675, 279] width 100 height 15
click at [711, 272] on p "Hurry! LET BUY NOW" at bounding box center [675, 279] width 100 height 15
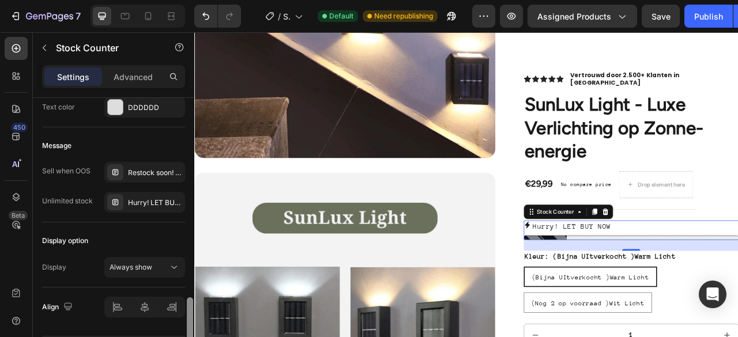
scroll to position [965, 0]
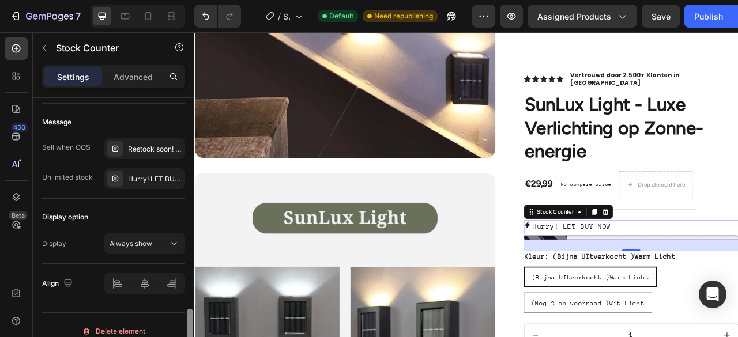
drag, startPoint x: 189, startPoint y: 125, endPoint x: 187, endPoint y: 337, distance: 211.7
click at [187, 337] on div at bounding box center [190, 338] width 6 height 59
click at [152, 177] on div "Hurry! LET BUY NOW" at bounding box center [155, 179] width 54 height 10
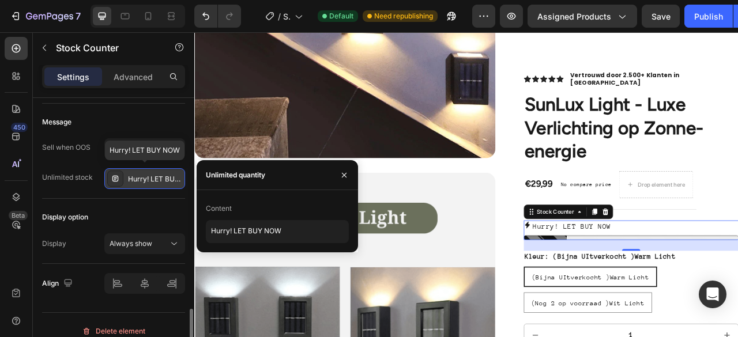
click at [152, 177] on div "Hurry! LET BUY NOW" at bounding box center [155, 179] width 54 height 10
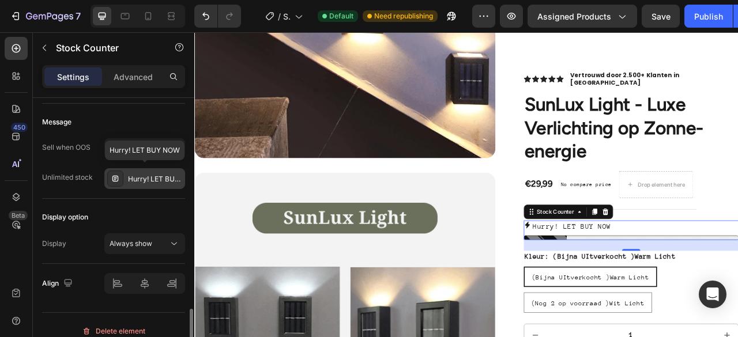
click at [152, 177] on div "Hurry! LET BUY NOW" at bounding box center [155, 179] width 54 height 10
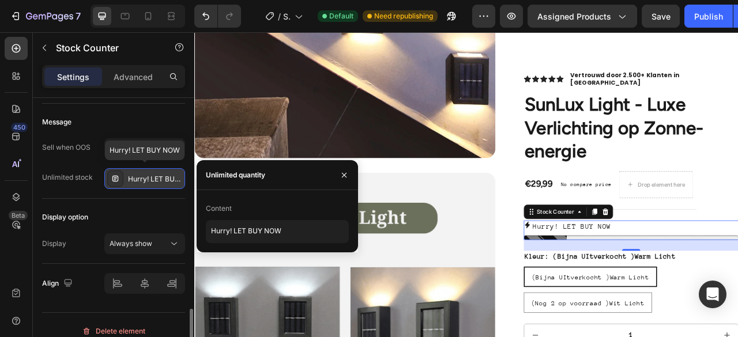
click at [152, 177] on div "Hurry! LET BUY NOW" at bounding box center [155, 179] width 54 height 10
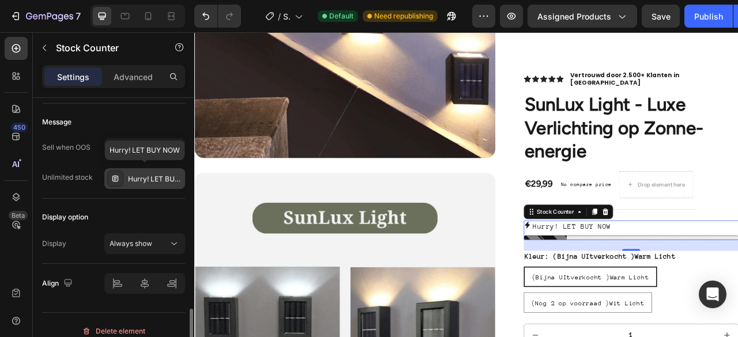
click at [156, 177] on div "Hurry! LET BUY NOW" at bounding box center [155, 179] width 54 height 10
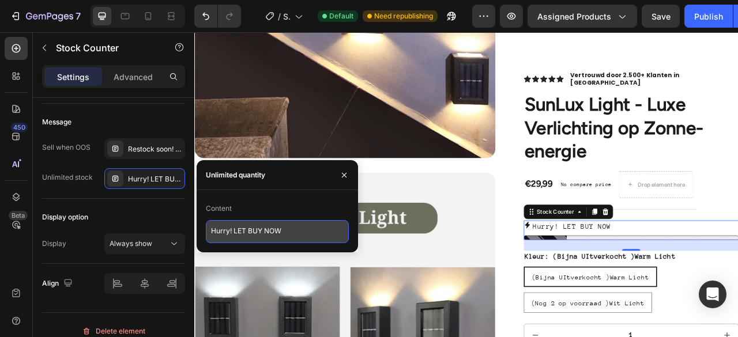
click at [265, 238] on textarea "Hurry! LET BUY NOW" at bounding box center [277, 231] width 143 height 23
type textarea "BIJNA UITVERKOCHT!"
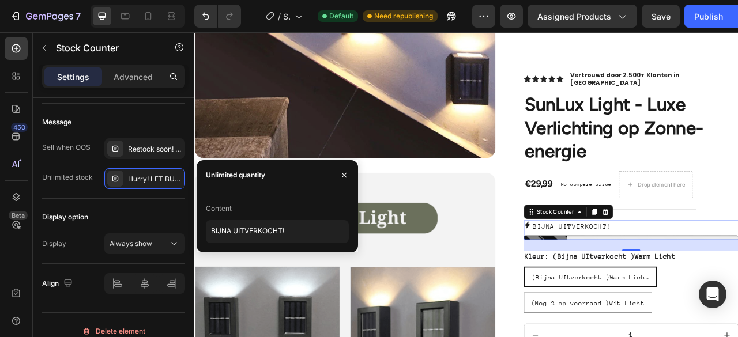
click at [614, 273] on icon at bounding box center [617, 277] width 6 height 9
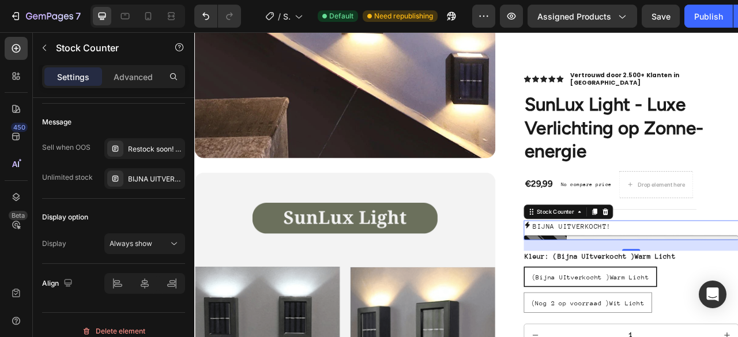
click at [614, 273] on icon at bounding box center [617, 277] width 6 height 9
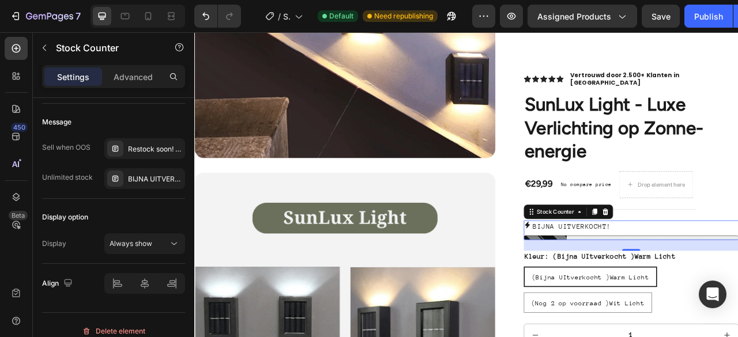
click at [614, 273] on icon at bounding box center [617, 277] width 6 height 9
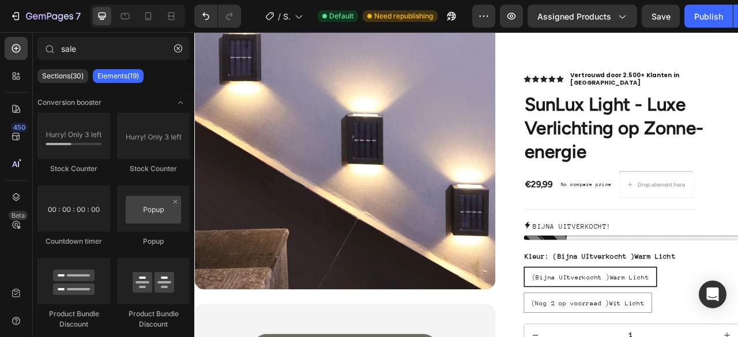
scroll to position [1234, 0]
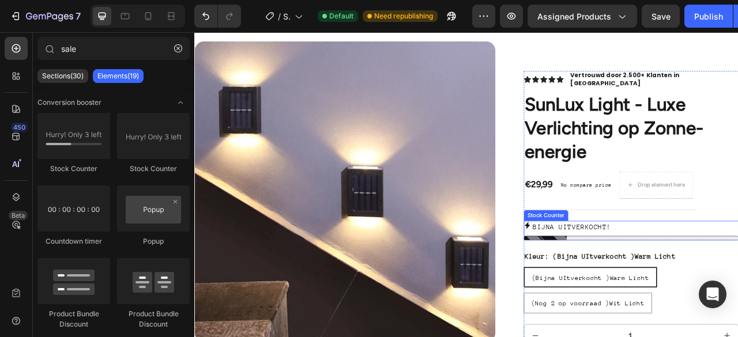
click at [738, 279] on div "BIJNA UITVERKOCHT!" at bounding box center [749, 284] width 273 height 25
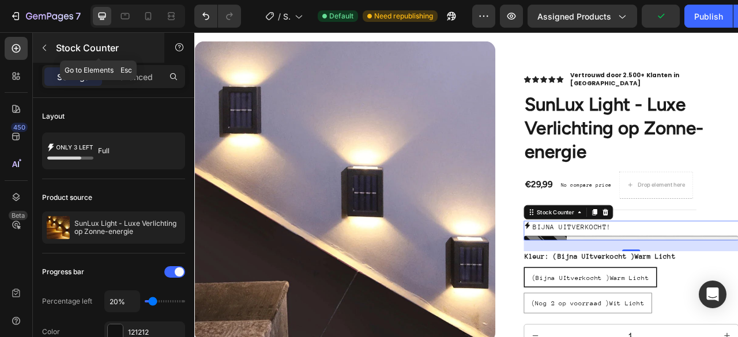
click at [49, 51] on button "button" at bounding box center [44, 48] width 18 height 18
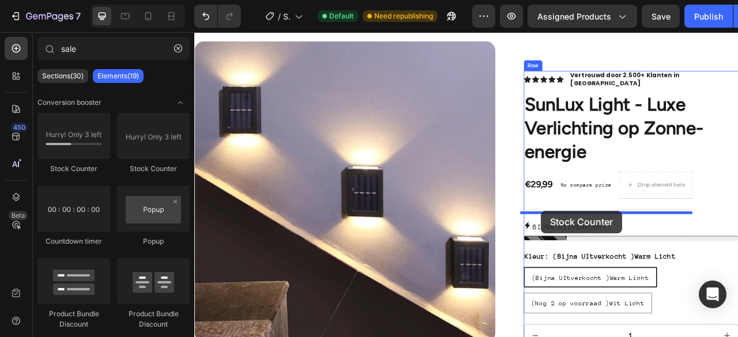
drag, startPoint x: 336, startPoint y: 184, endPoint x: 636, endPoint y: 260, distance: 308.7
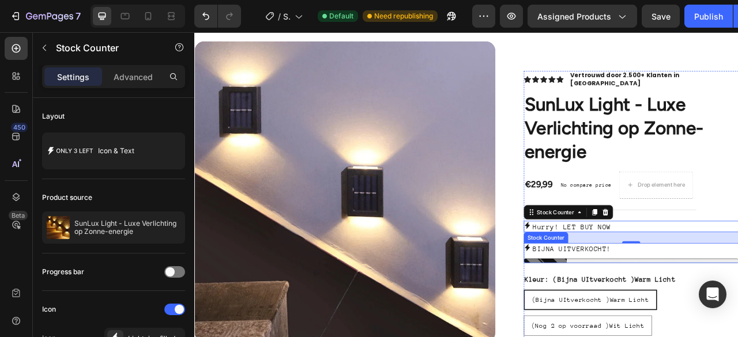
click at [707, 300] on p "BIJNA UITVERKOCHT!" at bounding box center [675, 307] width 100 height 15
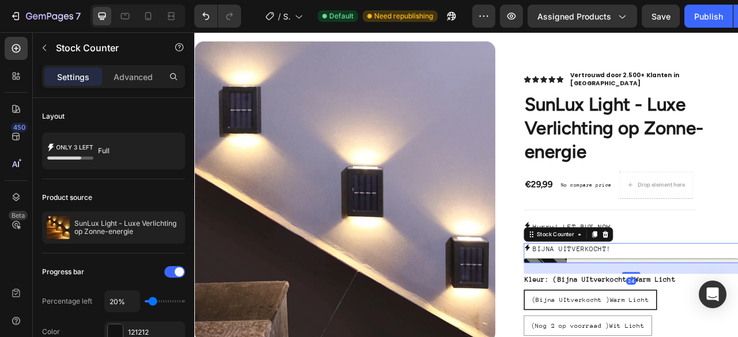
click at [707, 300] on p "BIJNA UITVERKOCHT!" at bounding box center [675, 307] width 100 height 15
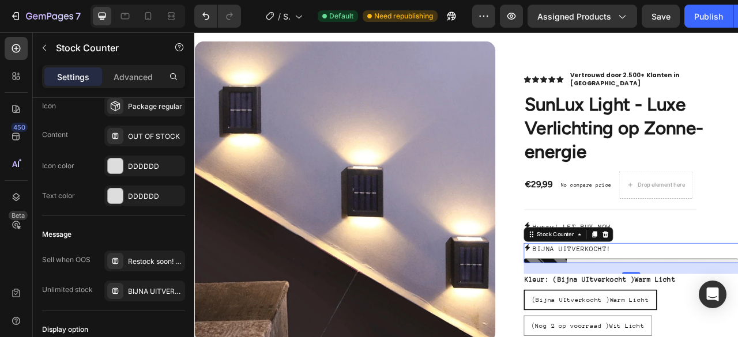
click at [700, 320] on div at bounding box center [749, 323] width 273 height 6
click at [712, 285] on icon at bounding box center [716, 289] width 9 height 9
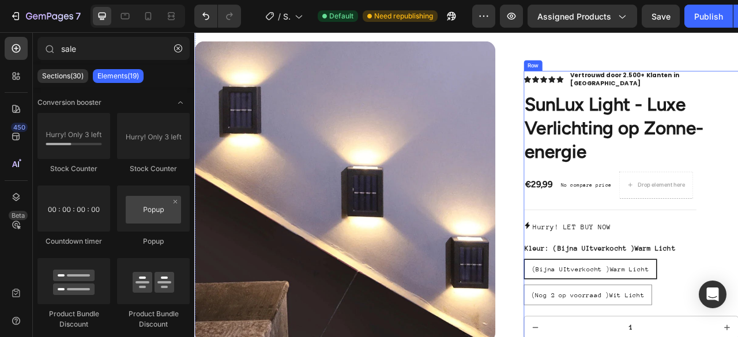
click at [698, 275] on p "Hurry! LET BUY NOW" at bounding box center [675, 279] width 100 height 15
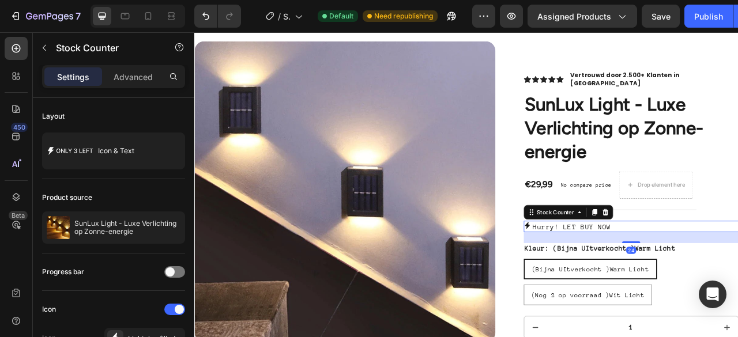
click at [699, 272] on p "Hurry! LET BUY NOW" at bounding box center [675, 279] width 100 height 15
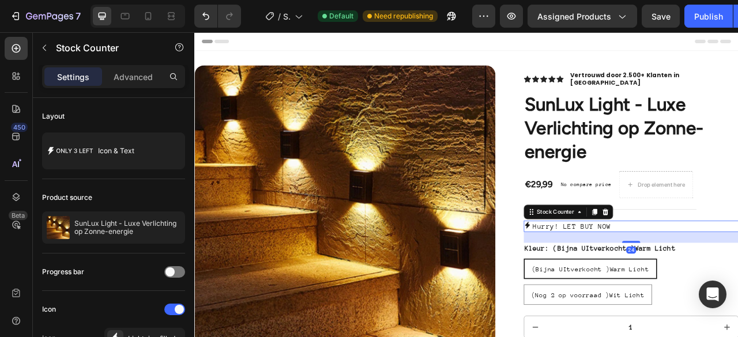
scroll to position [1234, 0]
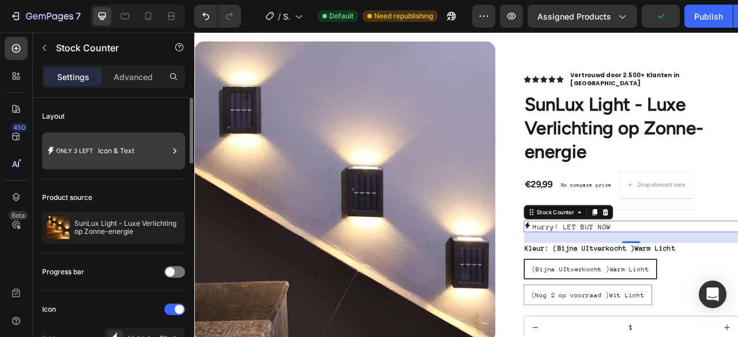
click at [162, 151] on div "Icon & Text" at bounding box center [133, 151] width 70 height 27
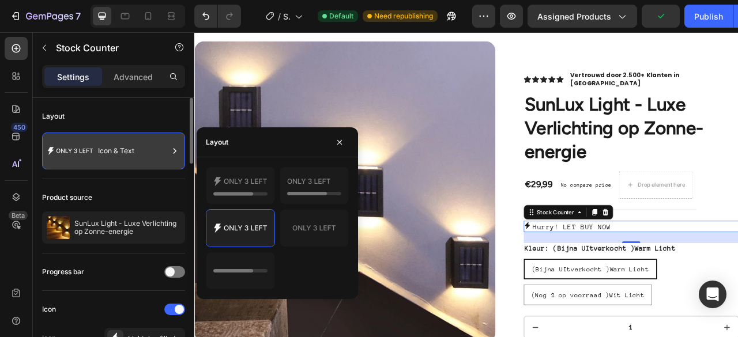
click at [162, 151] on div "Icon & Text" at bounding box center [133, 151] width 70 height 27
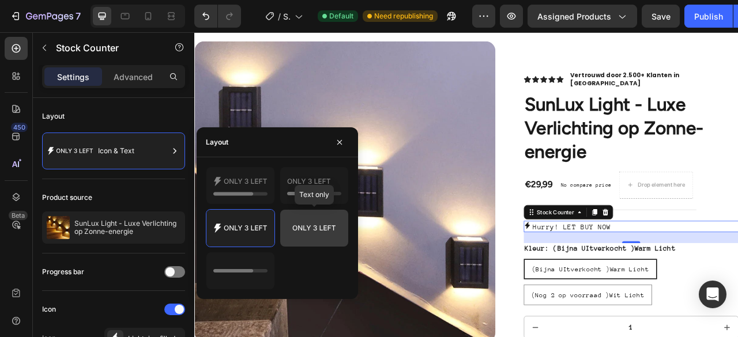
click at [303, 220] on icon at bounding box center [314, 228] width 54 height 23
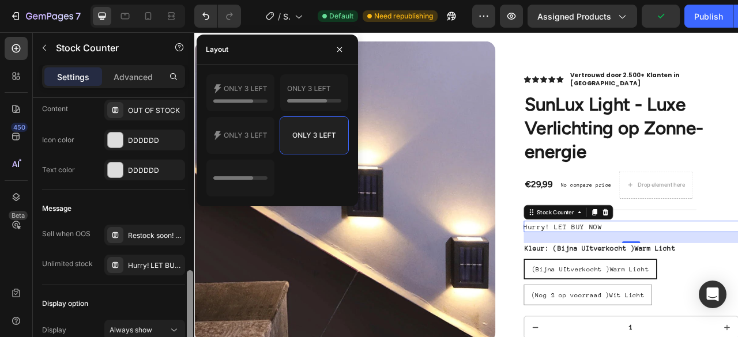
scroll to position [645, 0]
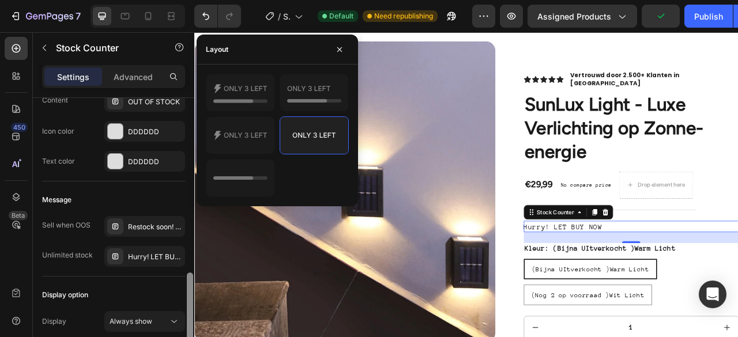
drag, startPoint x: 191, startPoint y: 163, endPoint x: 191, endPoint y: 339, distance: 175.3
click at [191, 0] on html "7 / Shopify Original Product Template Default Need republishing Preview Assigne…" at bounding box center [369, 0] width 738 height 0
click at [158, 255] on div "Hurry! LET BUY NOW" at bounding box center [155, 257] width 54 height 10
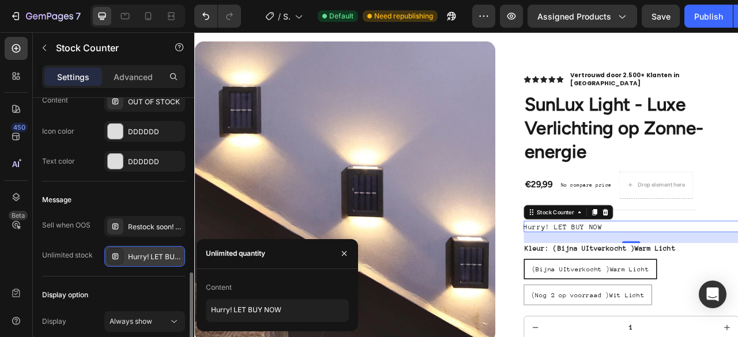
click at [158, 255] on div "Hurry! LET BUY NOW" at bounding box center [155, 257] width 54 height 10
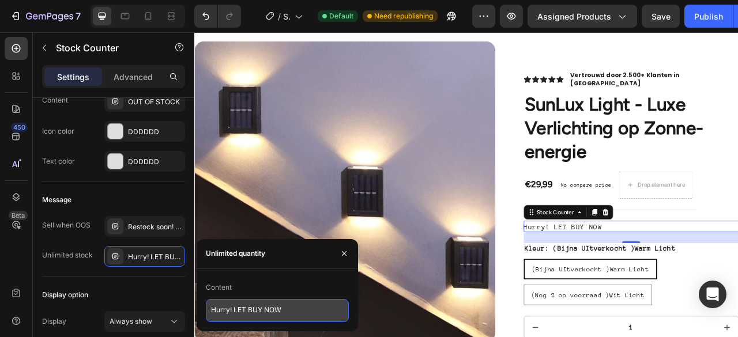
click at [235, 305] on textarea "Hurry! LET BUY NOW" at bounding box center [277, 310] width 143 height 23
type textarea "V"
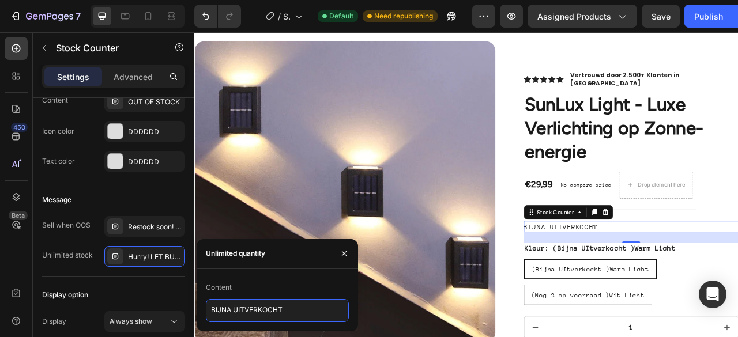
type textarea "BIJNA UITVERKOCHT!"
click at [266, 313] on textarea "BIJNA UITVERKOCHT!" at bounding box center [277, 310] width 143 height 23
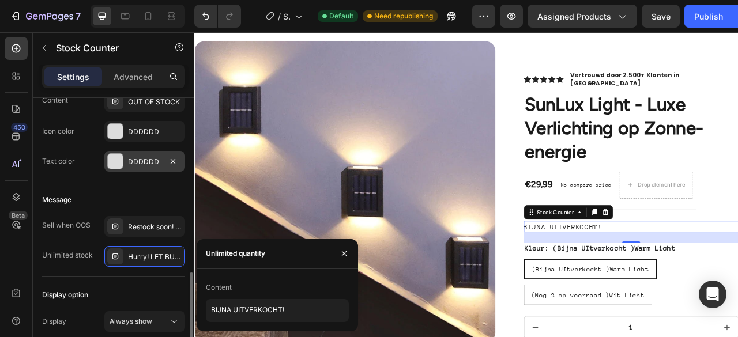
click at [114, 156] on div at bounding box center [115, 161] width 15 height 15
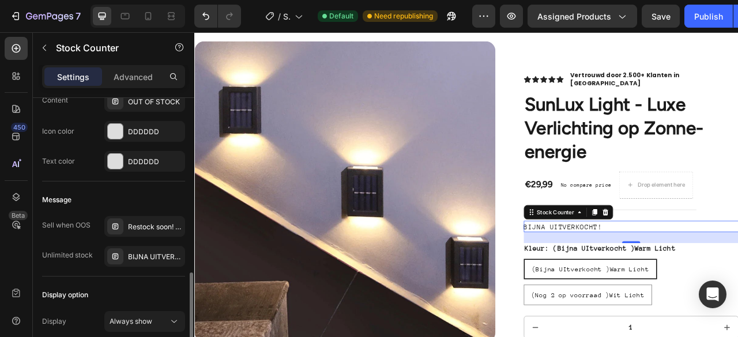
click at [181, 193] on div "Message" at bounding box center [113, 200] width 143 height 18
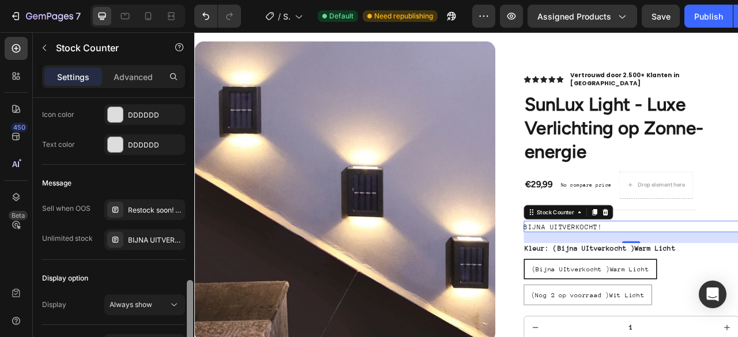
scroll to position [664, 0]
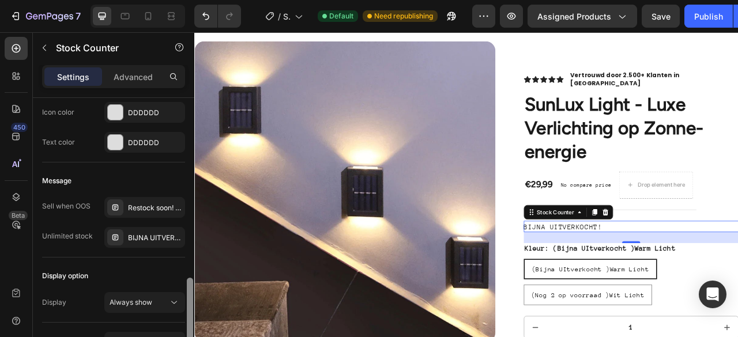
click at [190, 289] on div at bounding box center [190, 315] width 6 height 74
click at [135, 236] on div "BIJNA UITVERKOCHT!" at bounding box center [155, 238] width 54 height 10
click at [716, 272] on div "BIJNA UITVERKOCHT!" at bounding box center [749, 279] width 273 height 15
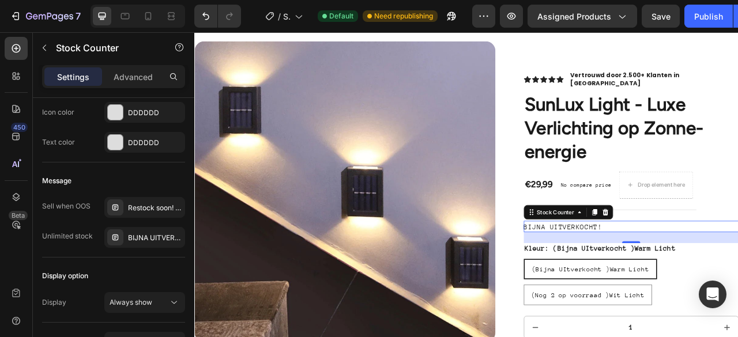
click at [716, 272] on div "BIJNA UITVERKOCHT!" at bounding box center [749, 279] width 273 height 15
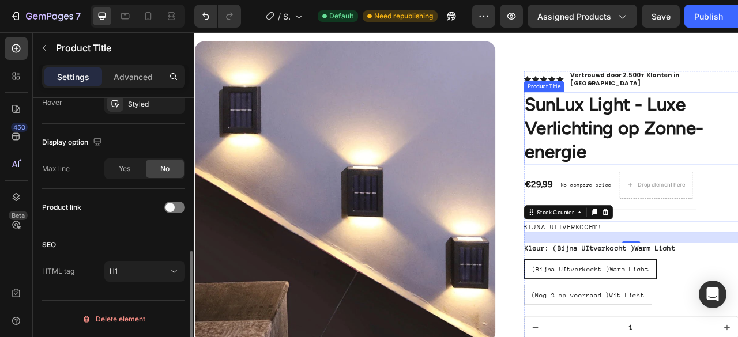
click at [738, 152] on h1 "SunLux Light - Luxe Verlichting op Zonne-energie" at bounding box center [749, 154] width 273 height 92
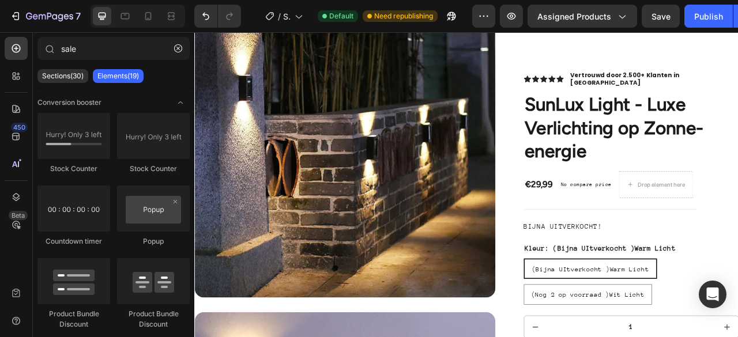
scroll to position [399, 0]
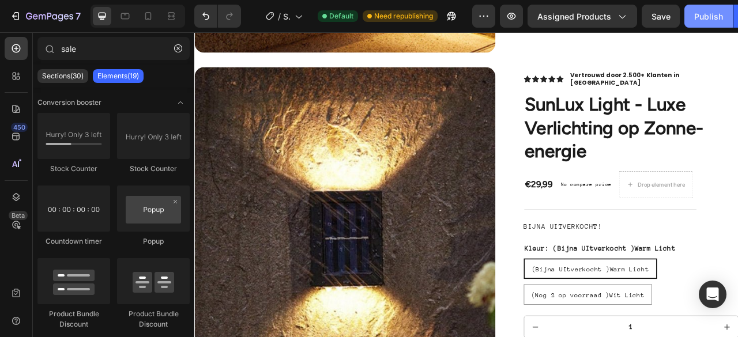
click at [722, 24] on button "Publish" at bounding box center [709, 16] width 48 height 23
click at [149, 16] on icon at bounding box center [148, 16] width 12 height 12
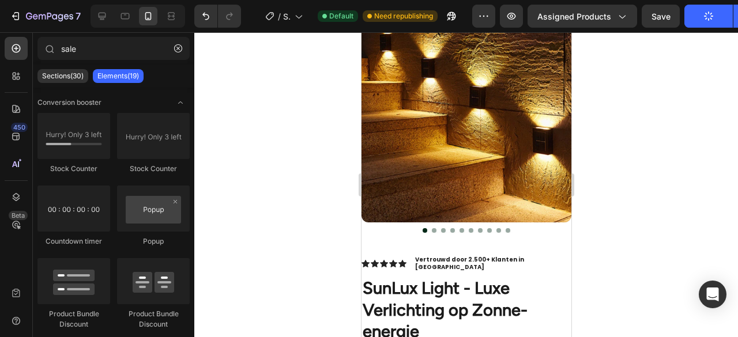
scroll to position [256, 0]
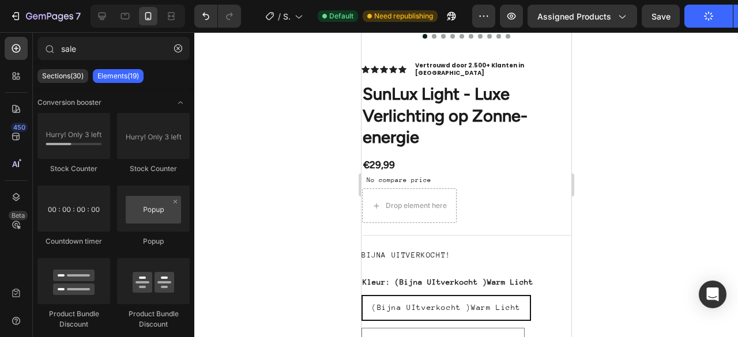
drag, startPoint x: 568, startPoint y: 111, endPoint x: 937, endPoint y: 126, distance: 369.4
click at [14, 140] on icon at bounding box center [16, 137] width 12 height 12
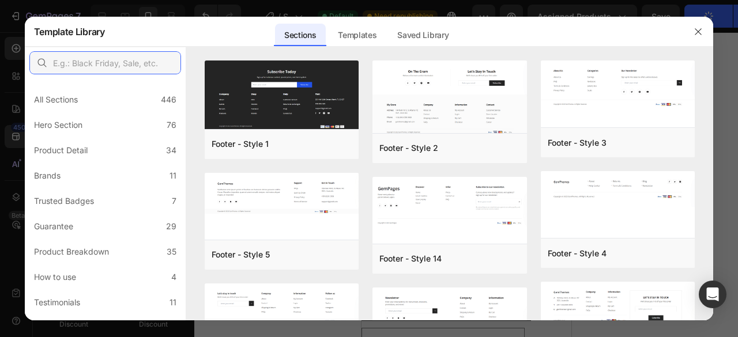
click at [127, 59] on input "text" at bounding box center [105, 62] width 152 height 23
type input "sale"
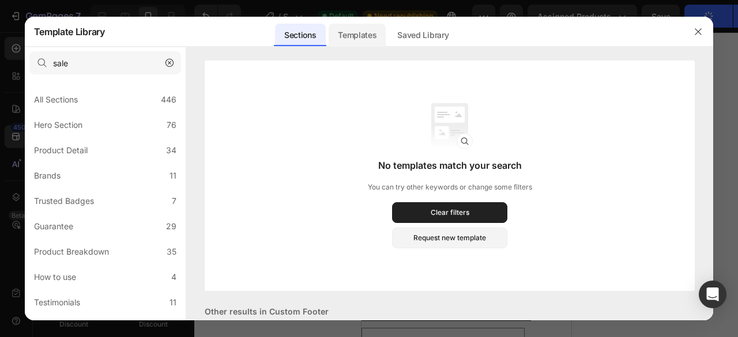
click at [335, 31] on div "Templates" at bounding box center [357, 35] width 57 height 23
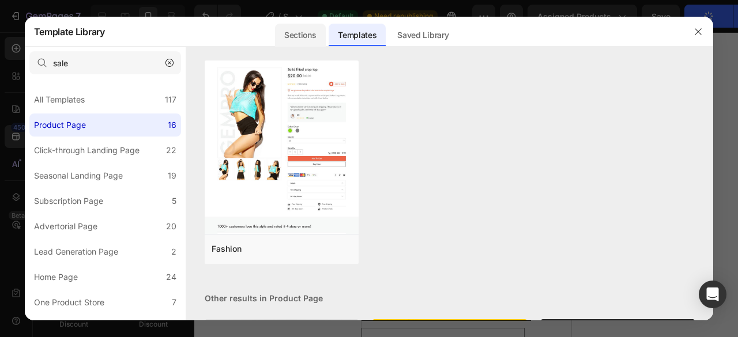
click at [308, 29] on div "Sections" at bounding box center [300, 35] width 50 height 23
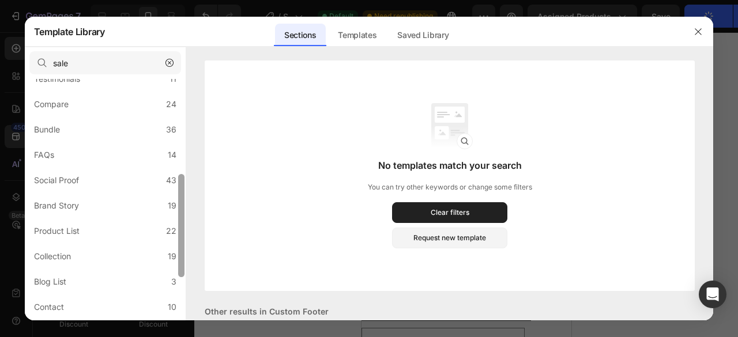
scroll to position [229, 0]
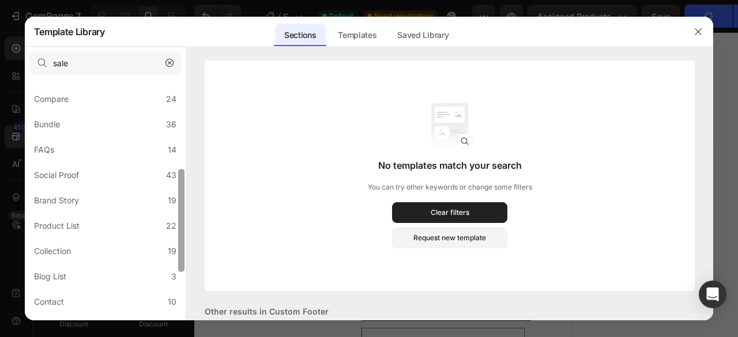
drag, startPoint x: 183, startPoint y: 103, endPoint x: 177, endPoint y: 201, distance: 98.2
click at [177, 201] on div at bounding box center [181, 195] width 9 height 242
click at [162, 122] on label "Bundle 36" at bounding box center [105, 124] width 152 height 23
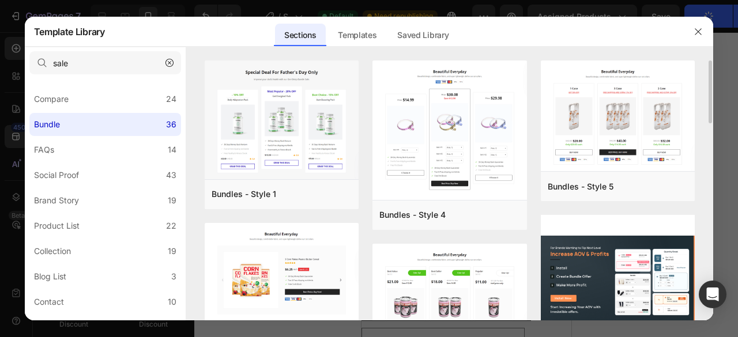
drag, startPoint x: 711, startPoint y: 77, endPoint x: 711, endPoint y: 100, distance: 23.1
click at [711, 100] on div "Bundles - Style 1 Add to page Preview Bundles - Style 6 Add to page Preview Bun…" at bounding box center [450, 191] width 528 height 260
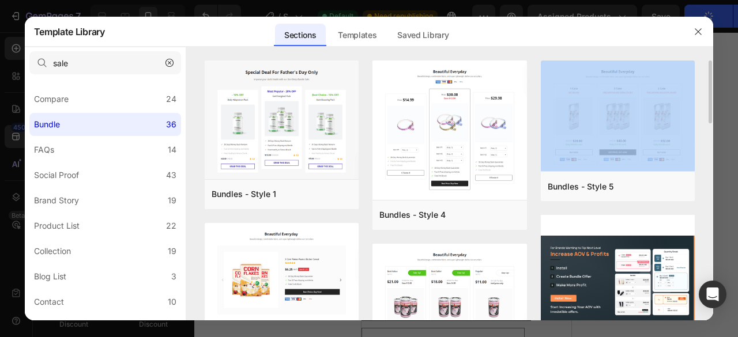
click at [711, 105] on div "Bundles - Style 1 Add to page Preview Bundles - Style 6 Add to page Preview Bun…" at bounding box center [450, 191] width 528 height 260
drag, startPoint x: 711, startPoint y: 105, endPoint x: 711, endPoint y: 138, distance: 32.9
click at [711, 138] on div "Bundles - Style 1 Add to page Preview Bundles - Style 6 Add to page Preview Bun…" at bounding box center [450, 191] width 528 height 260
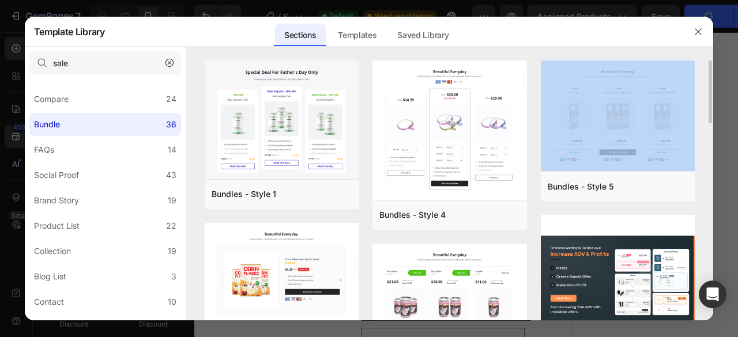
click at [711, 138] on div "Bundles - Style 1 Add to page Preview Bundles - Style 6 Add to page Preview Bun…" at bounding box center [450, 191] width 528 height 260
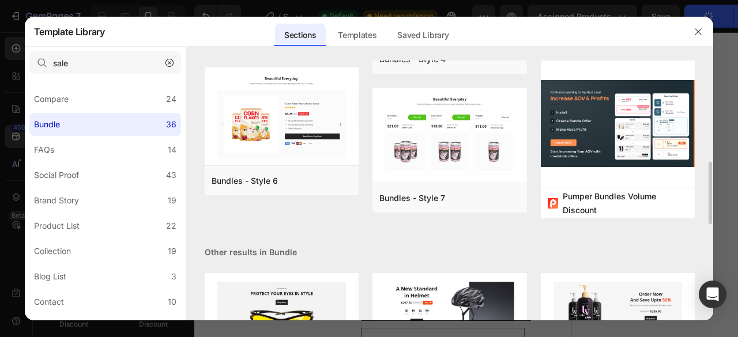
scroll to position [208, 0]
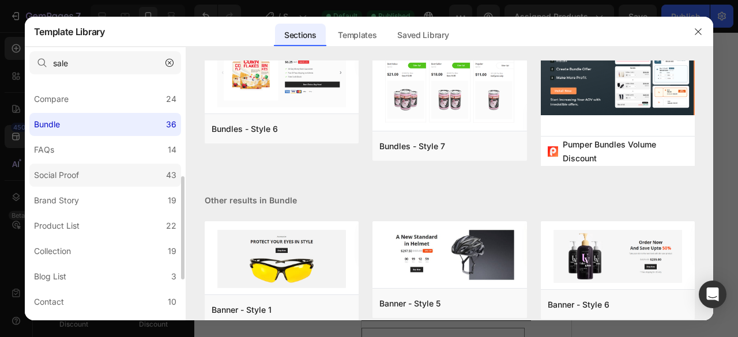
click at [112, 180] on label "Social Proof 43" at bounding box center [105, 175] width 152 height 23
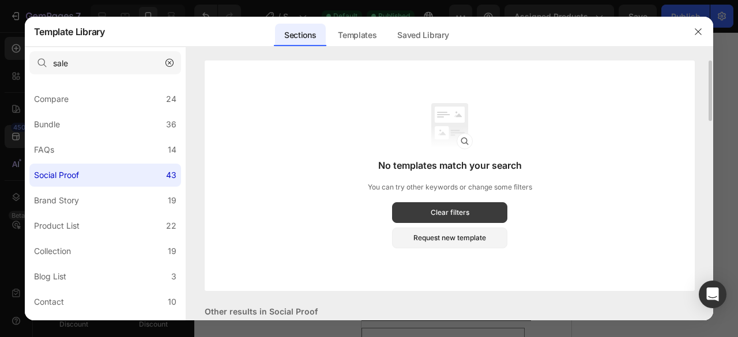
click at [424, 215] on button "Clear filters" at bounding box center [449, 212] width 115 height 21
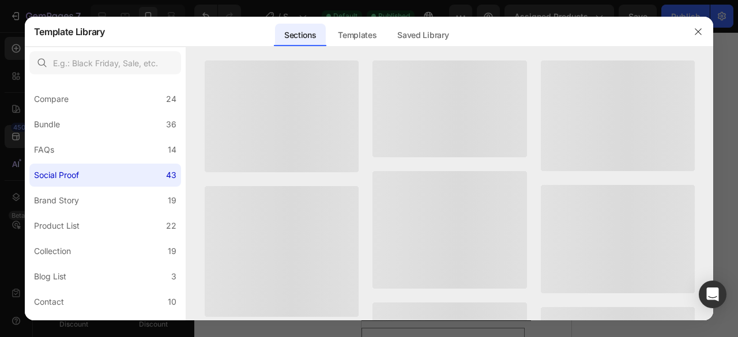
click at [424, 215] on div at bounding box center [450, 229] width 155 height 117
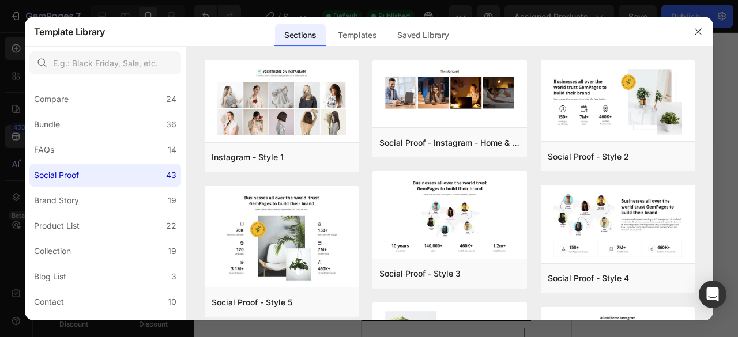
click at [709, 73] on div "Instagram - Style 1 Add to page Preview Social Proof - Style 5 Add to page Prev…" at bounding box center [450, 191] width 528 height 260
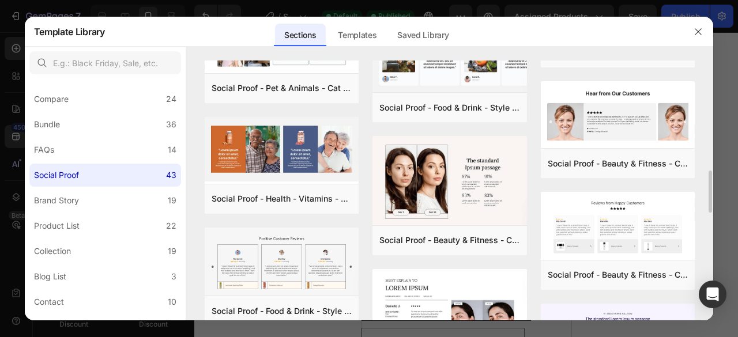
scroll to position [867, 0]
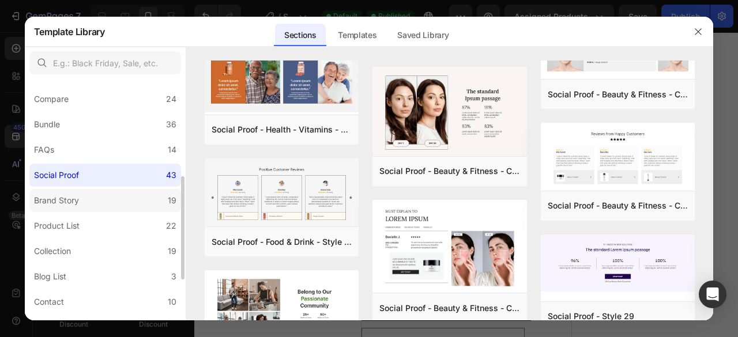
click at [172, 198] on div "19" at bounding box center [172, 201] width 9 height 14
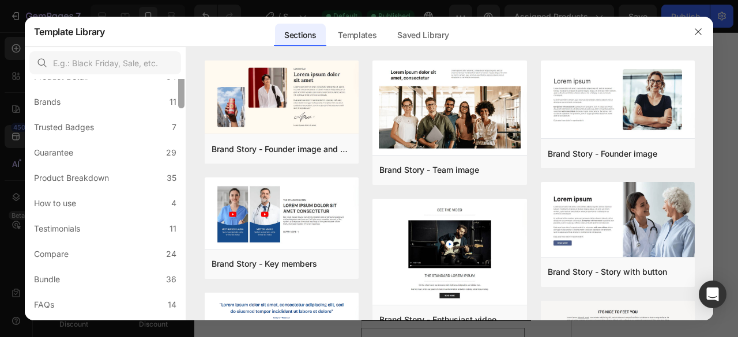
scroll to position [0, 0]
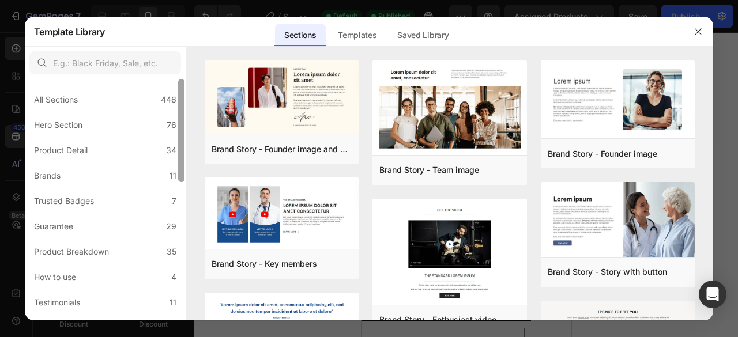
drag, startPoint x: 183, startPoint y: 198, endPoint x: 180, endPoint y: 78, distance: 120.0
click at [180, 78] on div "All Sections 446 Hero Section 76 Product Detail 34 Brands 11 Trusted Badges 7 G…" at bounding box center [105, 184] width 161 height 274
click at [158, 96] on div "All Sections 446" at bounding box center [105, 99] width 152 height 23
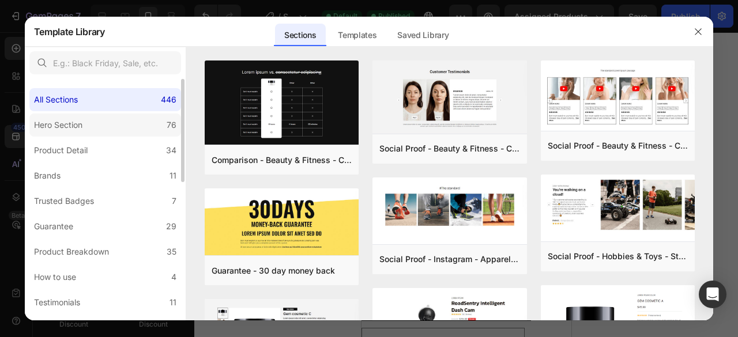
click at [164, 126] on label "Hero Section 76" at bounding box center [105, 125] width 152 height 23
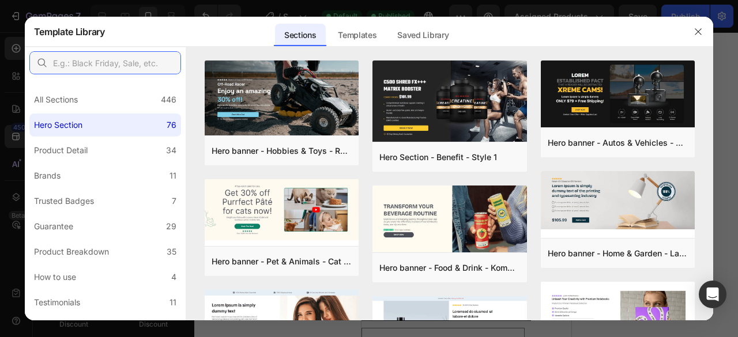
click at [141, 67] on input "text" at bounding box center [105, 62] width 152 height 23
type input "a"
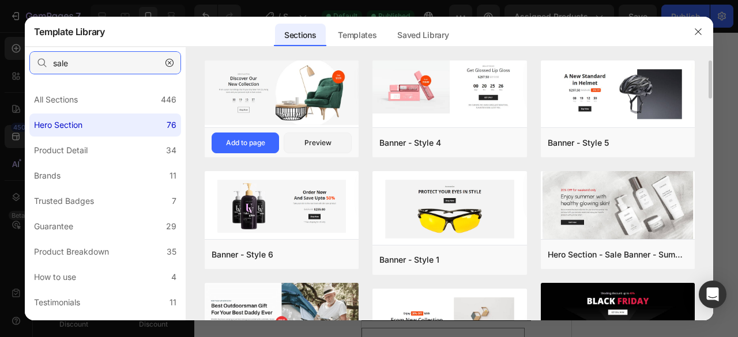
type input "sale"
click at [324, 107] on img at bounding box center [282, 93] width 155 height 65
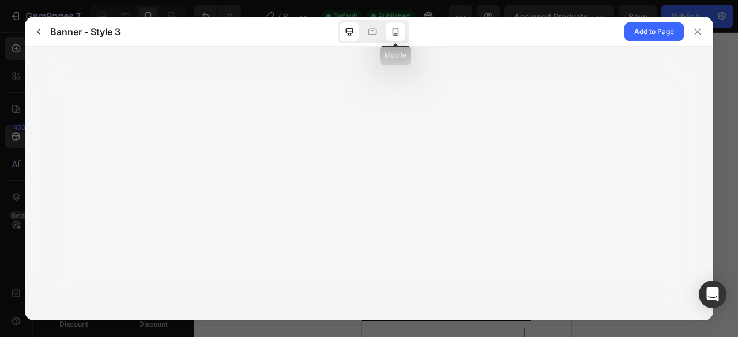
click at [399, 35] on icon at bounding box center [396, 32] width 12 height 12
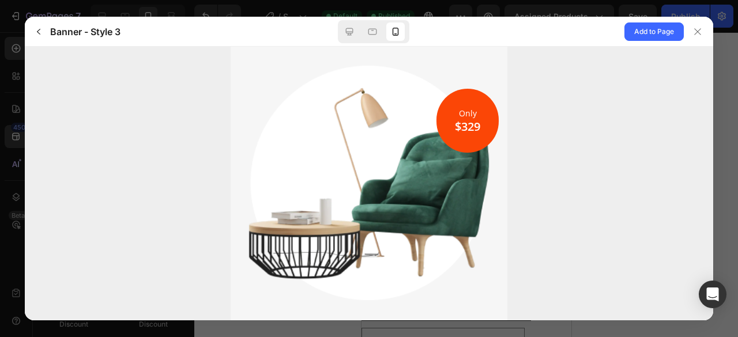
scroll to position [28, 0]
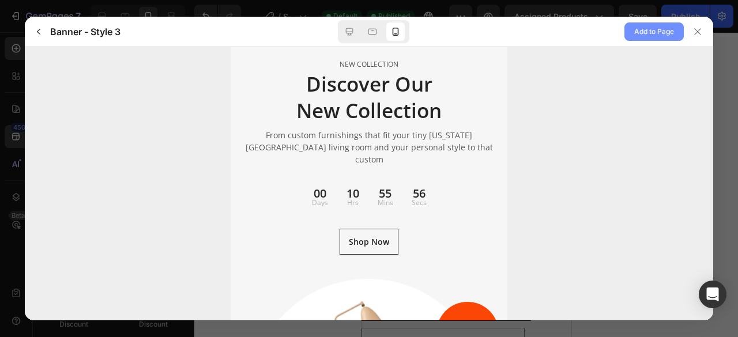
click at [644, 27] on span "Add to Page" at bounding box center [654, 32] width 40 height 14
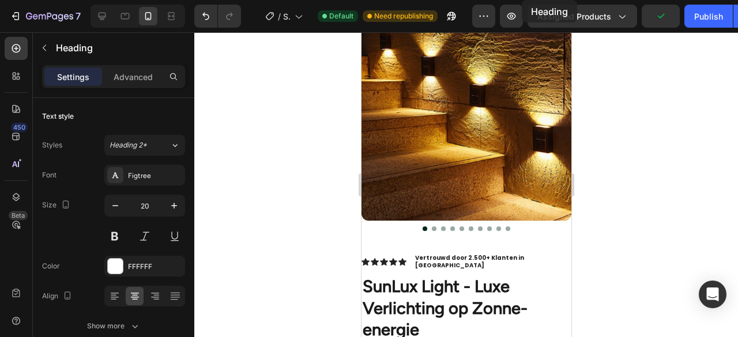
scroll to position [0, 0]
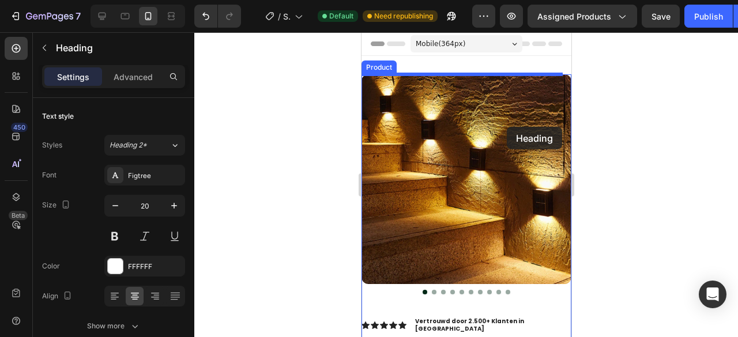
drag, startPoint x: 535, startPoint y: 222, endPoint x: 506, endPoint y: 127, distance: 99.4
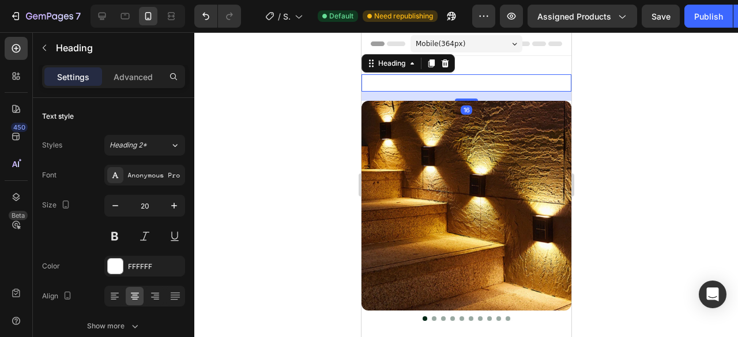
click at [400, 82] on p "$329" at bounding box center [466, 83] width 208 height 15
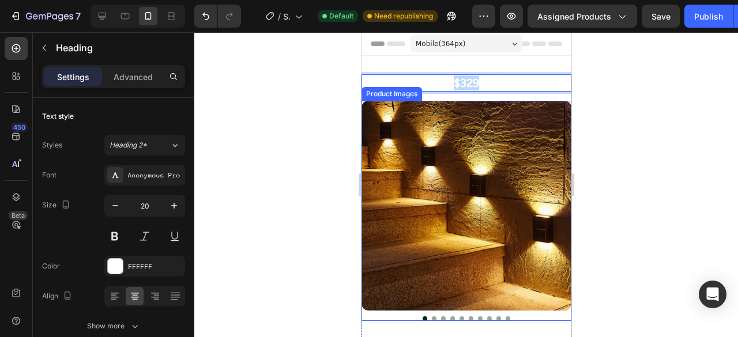
drag, startPoint x: 389, startPoint y: 81, endPoint x: 472, endPoint y: 147, distance: 106.4
click at [472, 147] on div "$329 Heading 16 Product Images" at bounding box center [466, 208] width 210 height 269
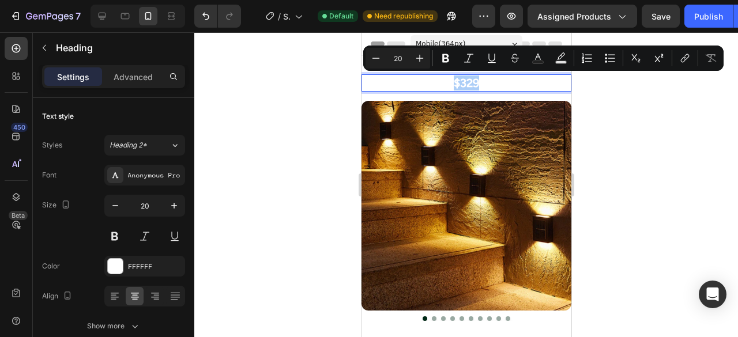
click at [604, 110] on div at bounding box center [466, 184] width 544 height 305
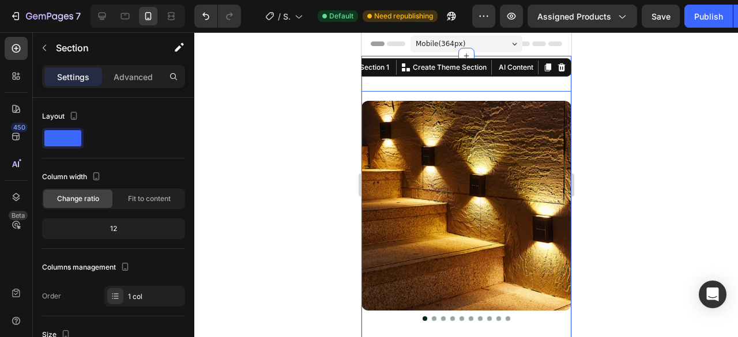
click at [466, 85] on p "$329" at bounding box center [466, 83] width 208 height 15
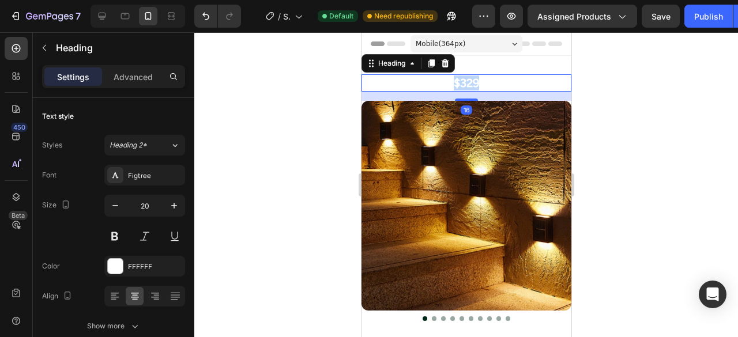
click at [466, 85] on p "$329" at bounding box center [466, 83] width 208 height 15
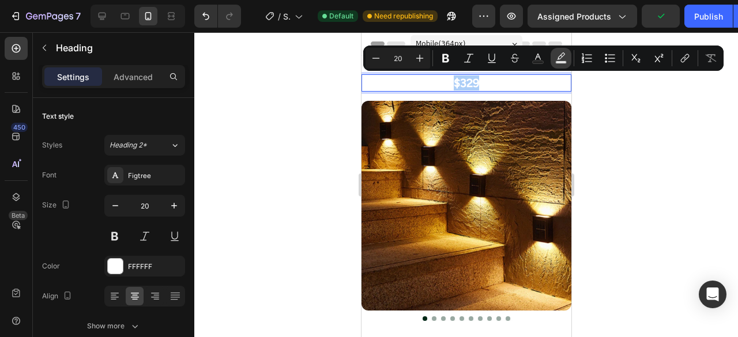
click at [563, 57] on icon "Editor contextual toolbar" at bounding box center [561, 58] width 12 height 12
type input "000000"
type input "77"
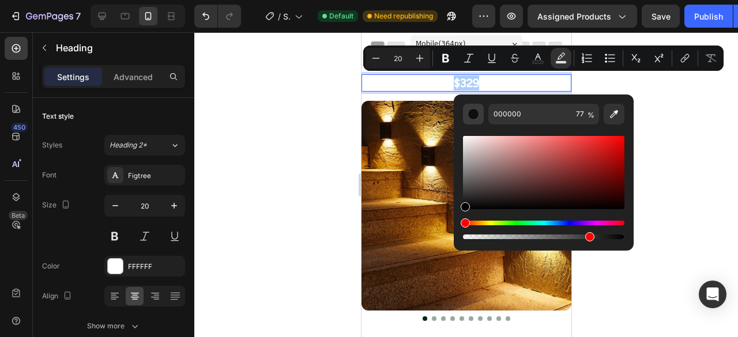
click at [474, 113] on div "Editor contextual toolbar" at bounding box center [474, 114] width 12 height 12
click at [533, 149] on div "Editor contextual toolbar" at bounding box center [543, 172] width 161 height 73
type input "CE7575"
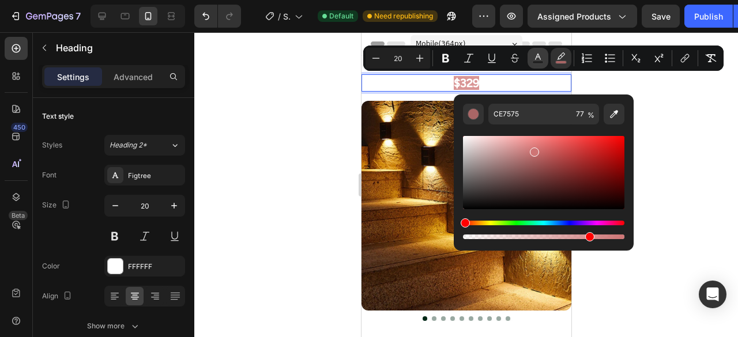
click at [539, 54] on icon "Editor contextual toolbar" at bounding box center [538, 58] width 12 height 12
click at [478, 206] on div "Editor contextual toolbar" at bounding box center [543, 172] width 161 height 73
type input "0A0909"
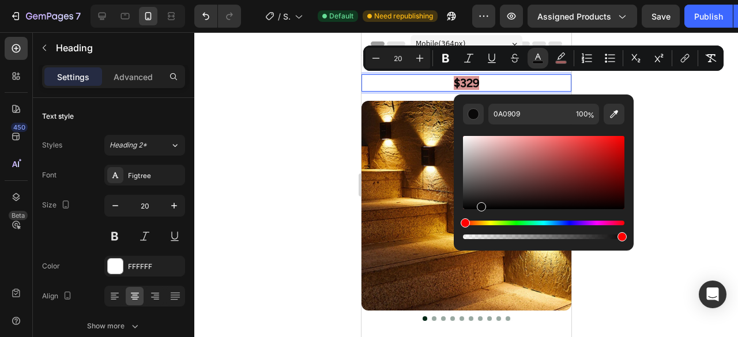
click at [633, 0] on body "7 / Shopify Original Product Template Default Need republishing Preview Assigne…" at bounding box center [369, 0] width 738 height 0
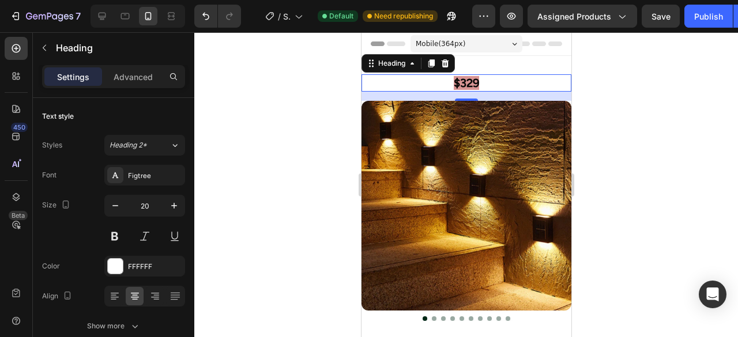
click at [682, 131] on div at bounding box center [466, 184] width 544 height 305
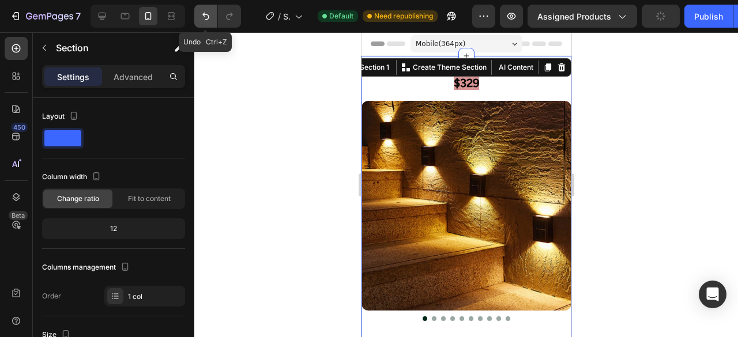
click at [201, 18] on icon "Undo/Redo" at bounding box center [206, 16] width 12 height 12
click at [206, 18] on icon "Undo/Redo" at bounding box center [206, 16] width 12 height 12
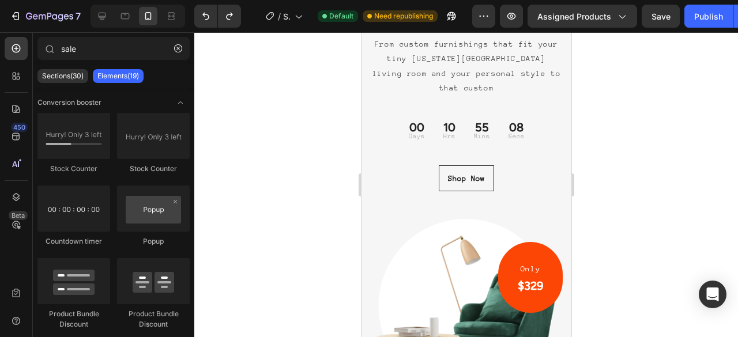
scroll to position [2399, 0]
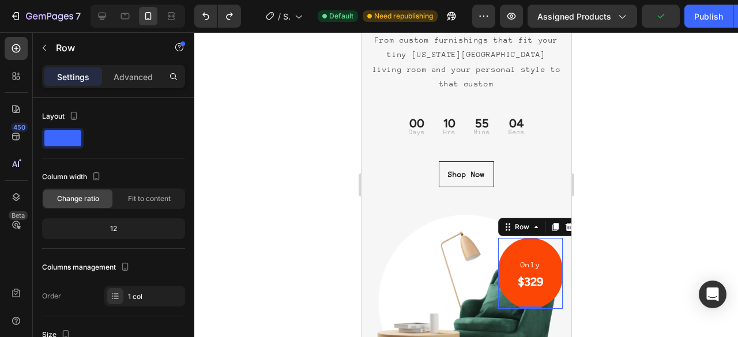
click at [503, 244] on div "Only Text block $329 Heading Row 0" at bounding box center [530, 273] width 65 height 71
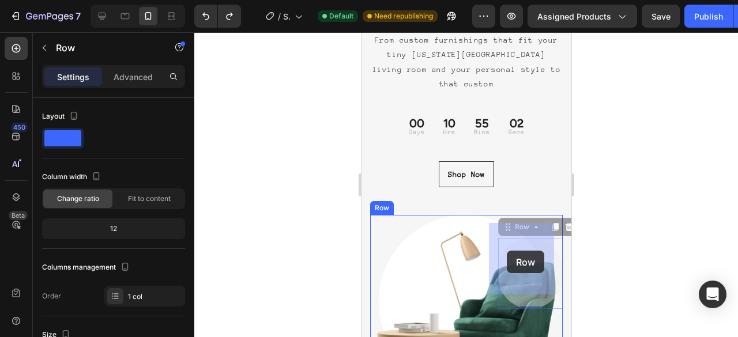
drag, startPoint x: 503, startPoint y: 244, endPoint x: 506, endPoint y: 251, distance: 7.7
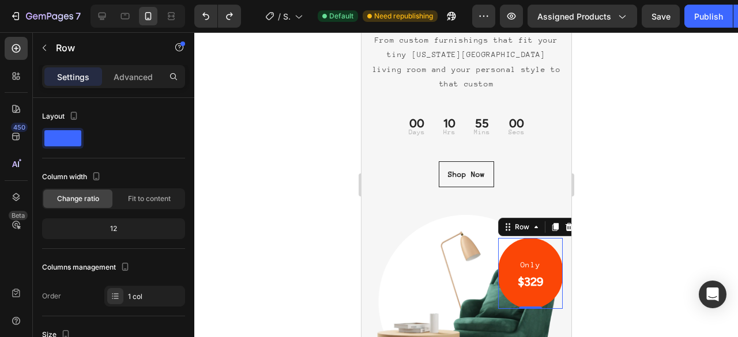
click at [498, 254] on div "Only Text block $329 Heading Row 0" at bounding box center [530, 273] width 65 height 71
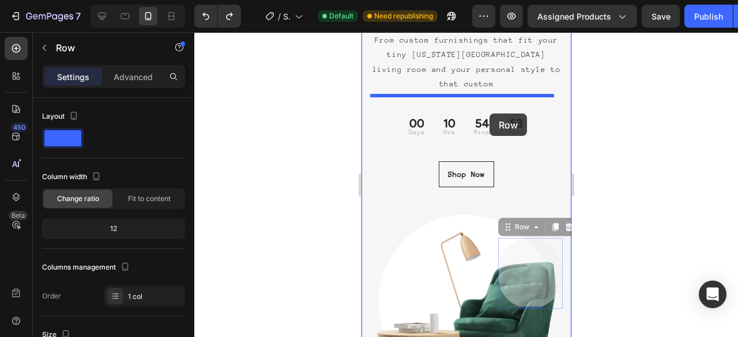
drag, startPoint x: 525, startPoint y: 231, endPoint x: 489, endPoint y: 114, distance: 123.0
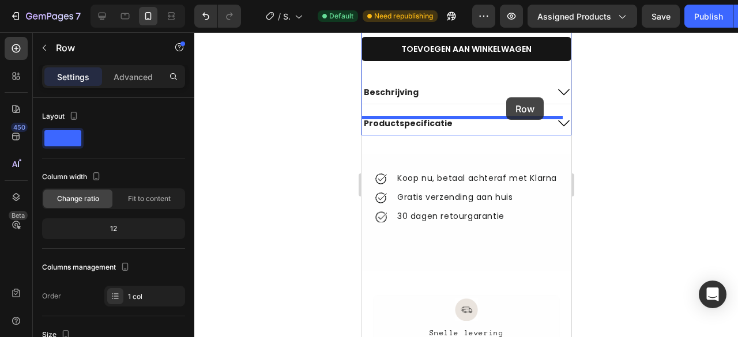
scroll to position [606, 0]
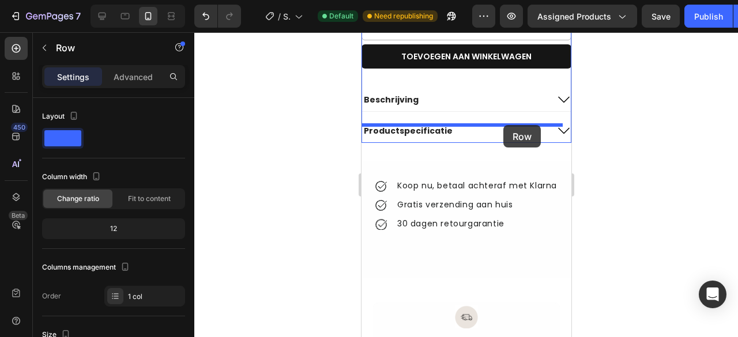
drag, startPoint x: 536, startPoint y: 270, endPoint x: 503, endPoint y: 125, distance: 149.1
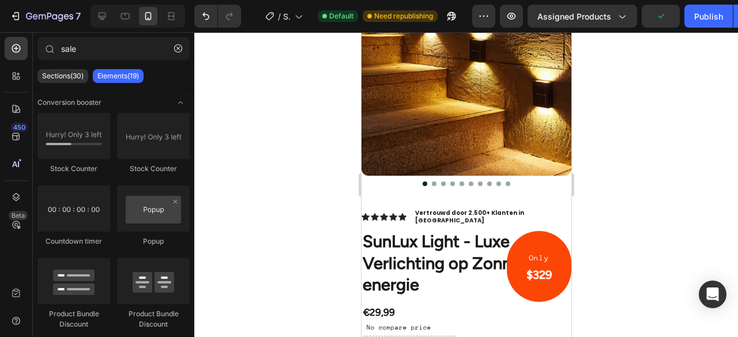
scroll to position [96, 0]
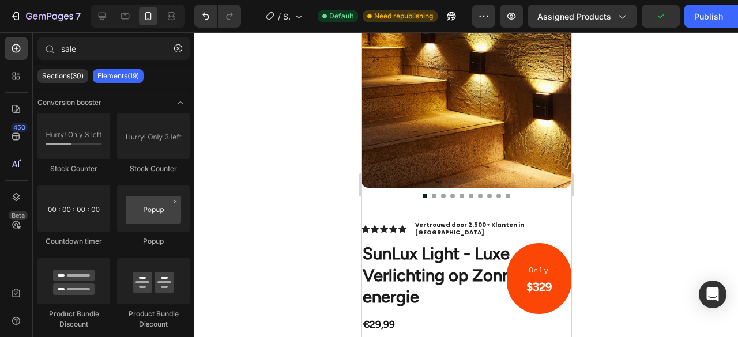
drag, startPoint x: 565, startPoint y: 111, endPoint x: 934, endPoint y: 103, distance: 369.8
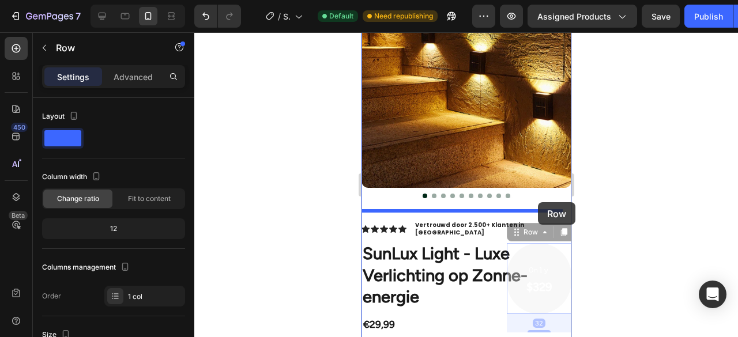
drag, startPoint x: 540, startPoint y: 240, endPoint x: 538, endPoint y: 202, distance: 38.1
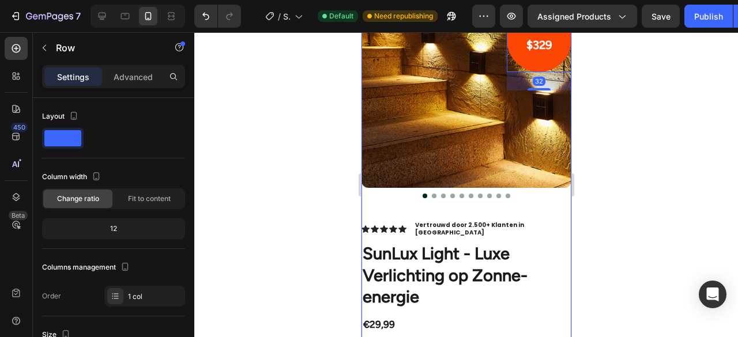
click at [538, 202] on div "Product Images Only Text block $329 Heading Row 32" at bounding box center [466, 99] width 210 height 242
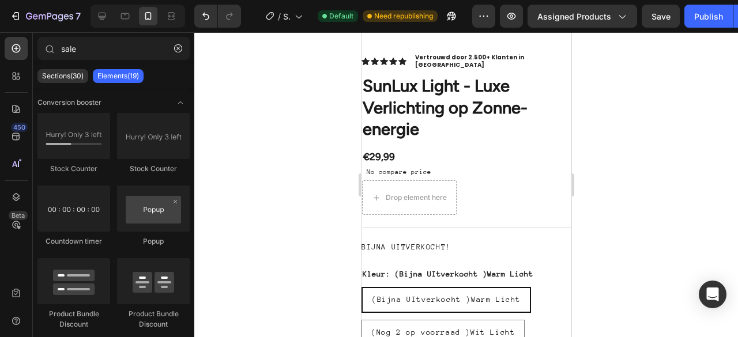
scroll to position [260, 0]
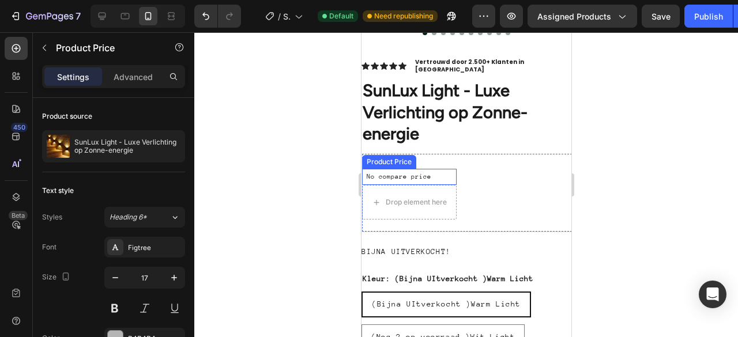
click at [429, 169] on div "No compare price" at bounding box center [409, 177] width 95 height 16
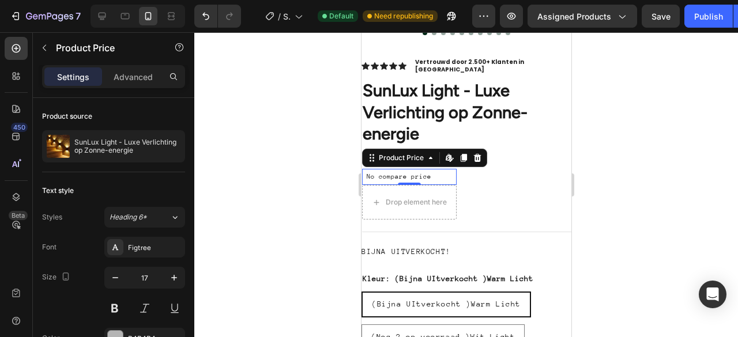
click at [429, 169] on div "No compare price" at bounding box center [409, 177] width 95 height 16
click at [473, 153] on icon at bounding box center [476, 157] width 9 height 9
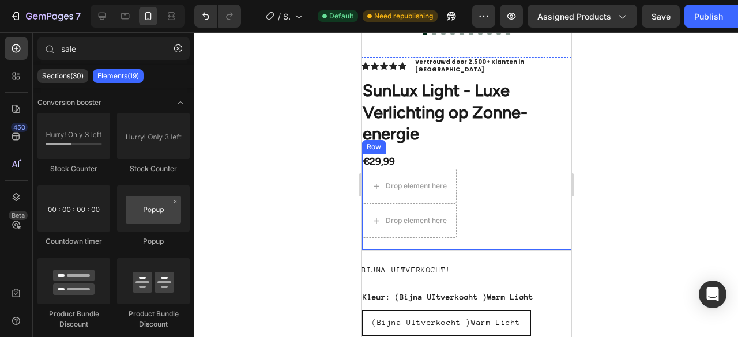
click at [481, 179] on div "€29,99 Product Price Product Price Drop element here Drop element here Row" at bounding box center [467, 202] width 210 height 97
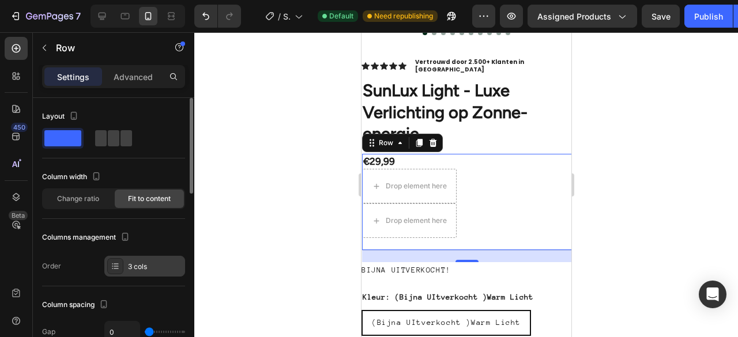
click at [120, 264] on div at bounding box center [115, 266] width 16 height 16
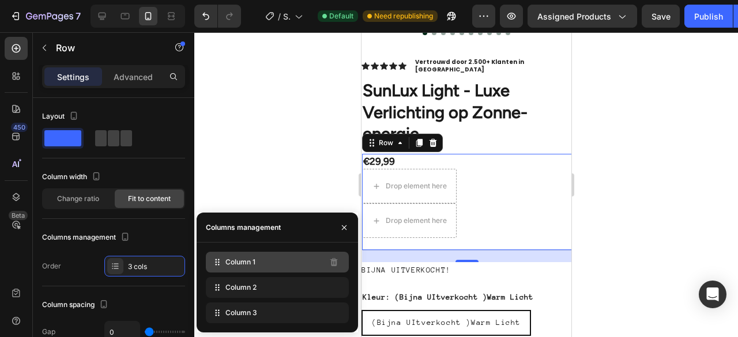
click at [238, 270] on div "Column 1" at bounding box center [277, 262] width 143 height 21
click at [246, 264] on span "Column 1" at bounding box center [241, 262] width 30 height 10
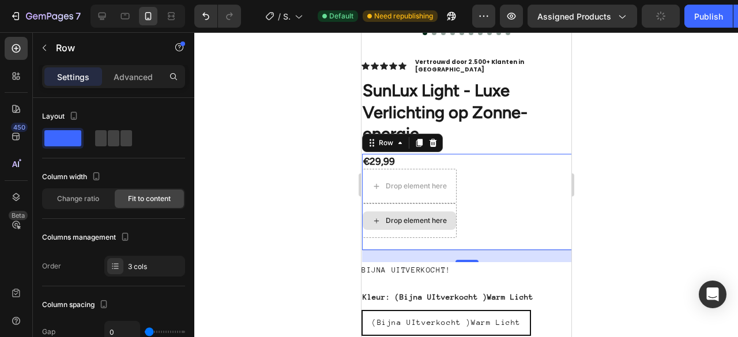
click at [433, 204] on div "Drop element here" at bounding box center [409, 221] width 95 height 35
click at [658, 97] on div at bounding box center [466, 184] width 544 height 305
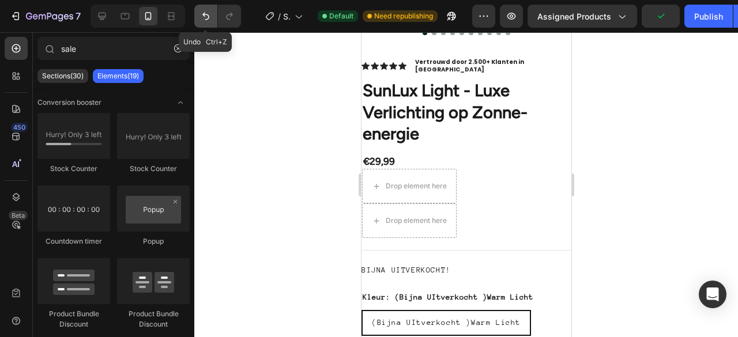
click at [208, 15] on icon "Undo/Redo" at bounding box center [205, 16] width 7 height 7
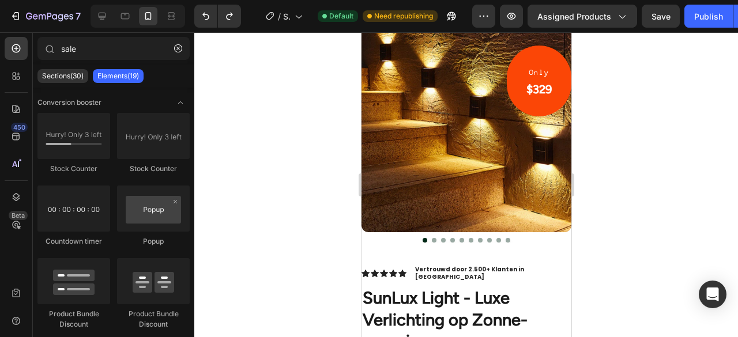
scroll to position [0, 0]
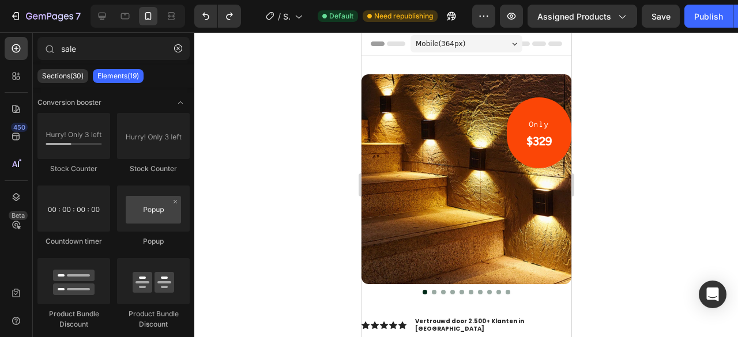
drag, startPoint x: 564, startPoint y: 82, endPoint x: 942, endPoint y: 78, distance: 378.4
click at [538, 127] on p "Only" at bounding box center [538, 124] width 25 height 14
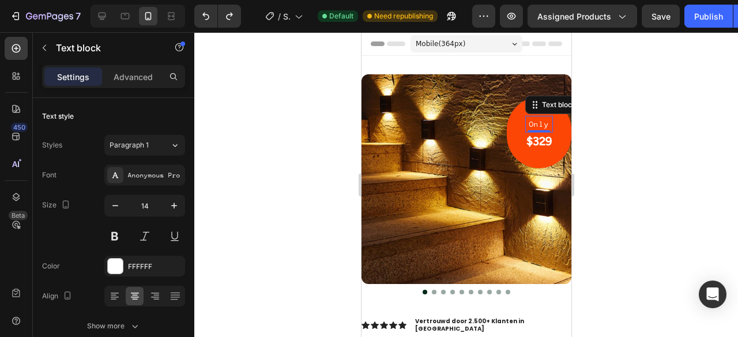
click at [534, 126] on p "Only" at bounding box center [538, 124] width 25 height 14
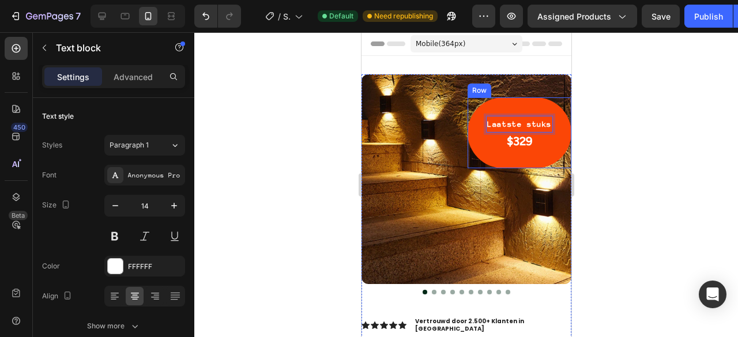
click at [485, 157] on div "Laatste stuks Text block 0 $329 Heading Row" at bounding box center [519, 132] width 104 height 71
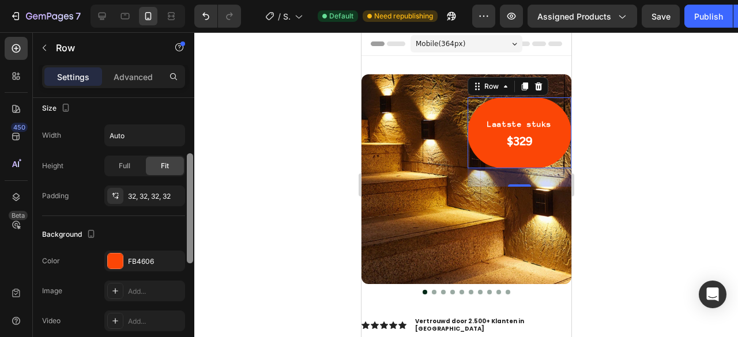
scroll to position [252, 0]
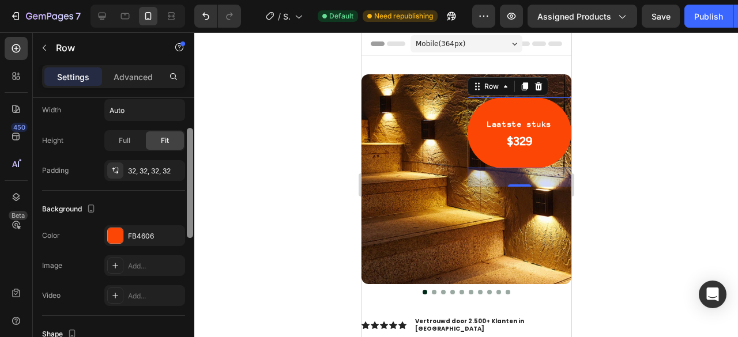
drag, startPoint x: 192, startPoint y: 147, endPoint x: 180, endPoint y: 250, distance: 103.9
click at [180, 250] on div "Layout Column width Change ratio Fit to content 12 Columns management Order 1 c…" at bounding box center [113, 234] width 161 height 272
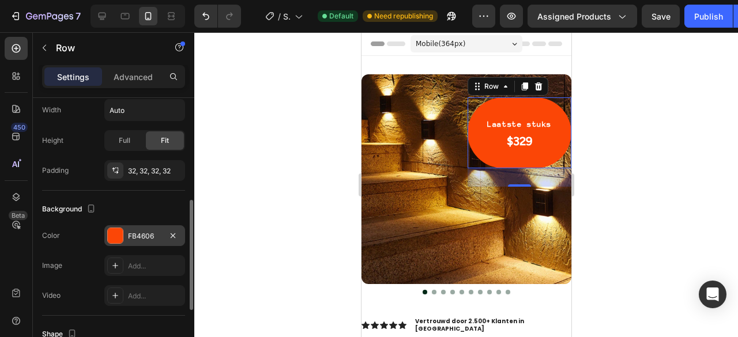
click at [111, 232] on div at bounding box center [115, 235] width 15 height 15
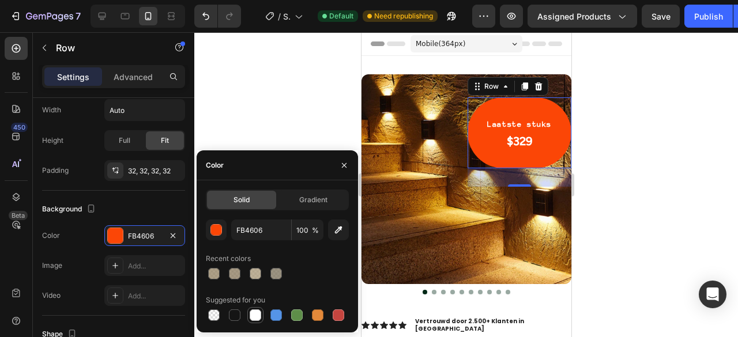
click at [253, 314] on div at bounding box center [256, 316] width 12 height 12
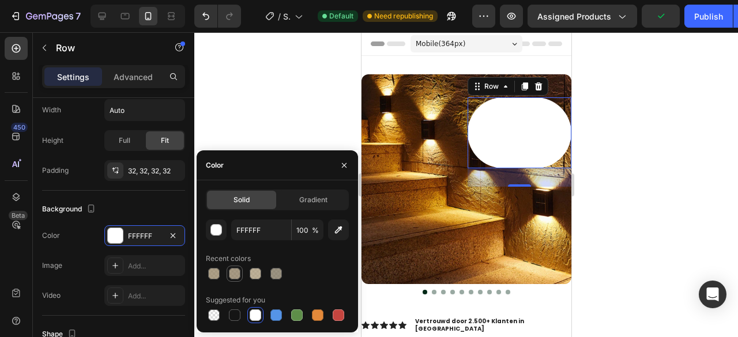
click at [236, 275] on div at bounding box center [235, 274] width 12 height 12
type input "8E7E61"
type input "78"
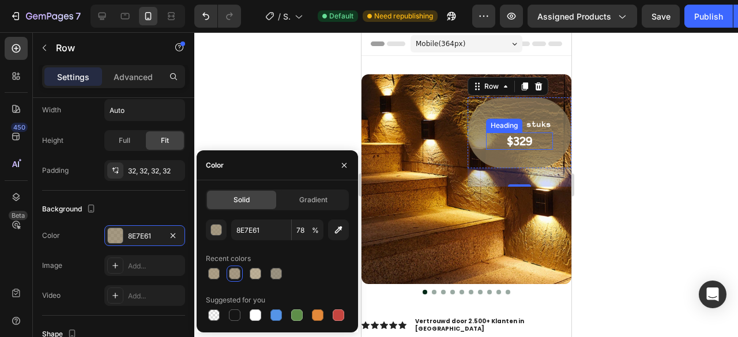
click at [518, 140] on p "$329" at bounding box center [519, 141] width 65 height 15
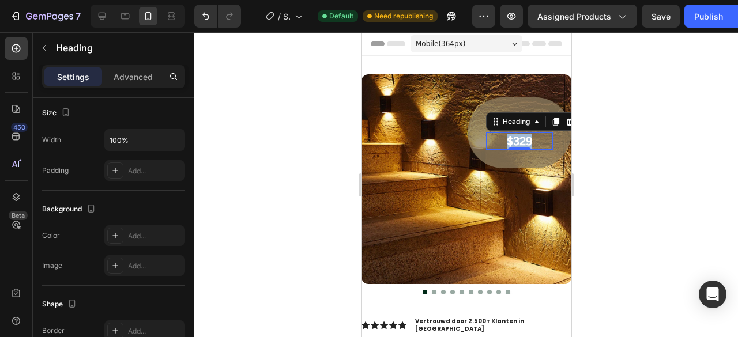
scroll to position [0, 0]
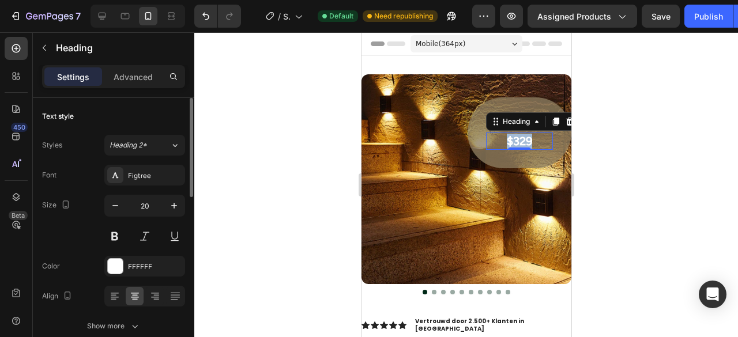
click at [518, 140] on p "$329" at bounding box center [519, 141] width 65 height 15
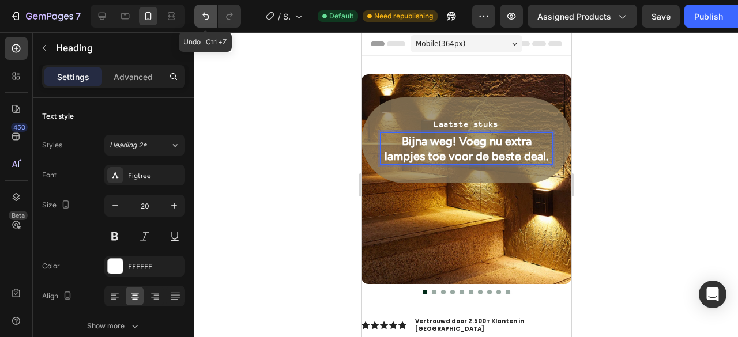
click at [206, 18] on icon "Undo/Redo" at bounding box center [206, 16] width 12 height 12
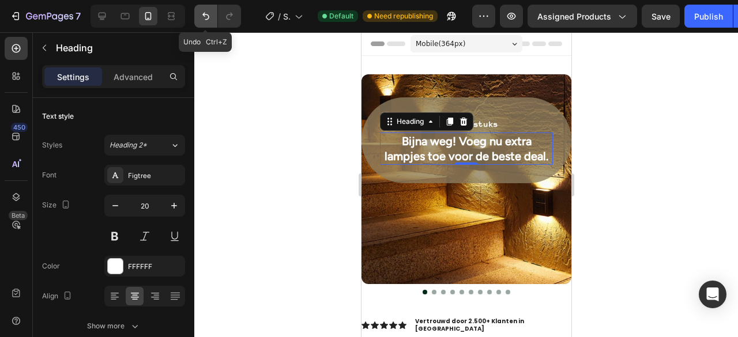
click at [200, 14] on icon "Undo/Redo" at bounding box center [206, 16] width 12 height 12
click at [203, 21] on icon "Undo/Redo" at bounding box center [206, 16] width 12 height 12
click at [212, 12] on button "Undo/Redo" at bounding box center [205, 16] width 23 height 23
click at [527, 148] on h2 "Bijna weg! Voeg nu extra lampjes toe voor de beste deal." at bounding box center [465, 149] width 173 height 32
click at [527, 148] on p "Bijna weg! Voeg nu extra lampjes toe voor de beste deal." at bounding box center [466, 149] width 171 height 30
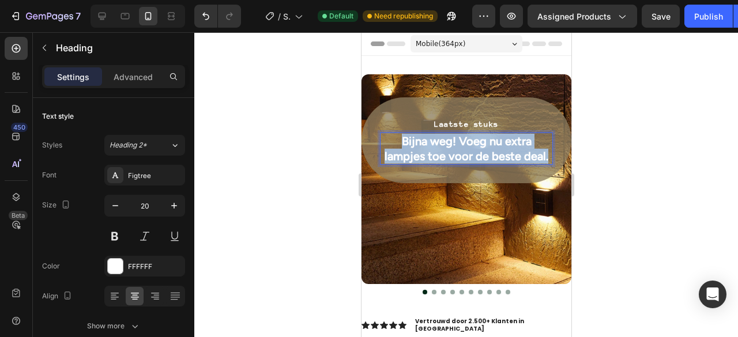
click at [527, 148] on p "Bijna weg! Voeg nu extra lampjes toe voor de beste deal." at bounding box center [466, 149] width 171 height 30
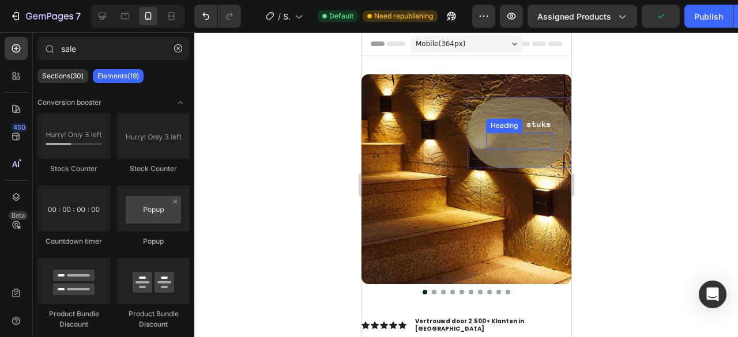
click at [526, 143] on p "Rich Text Editor. Editing area: main" at bounding box center [519, 141] width 65 height 15
click at [506, 141] on p "NU 29,99" at bounding box center [519, 141] width 65 height 15
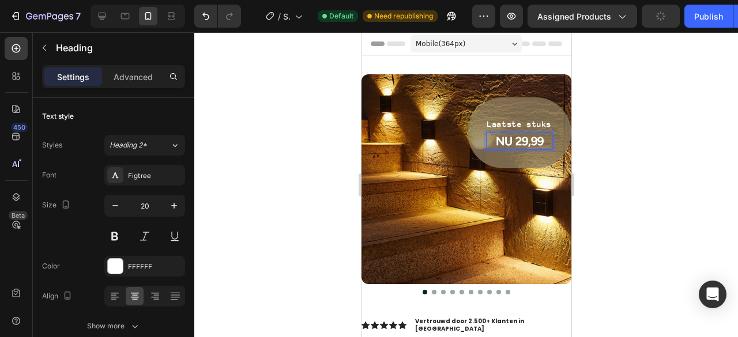
click at [506, 141] on p "NU 29,99" at bounding box center [519, 141] width 65 height 15
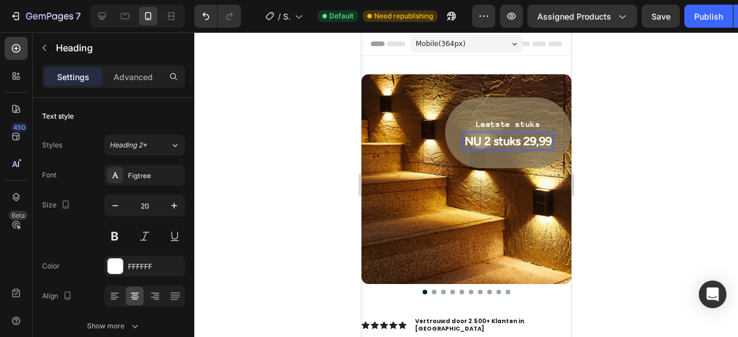
click at [533, 137] on p "NU 2 stuks 29,99" at bounding box center [507, 141] width 87 height 15
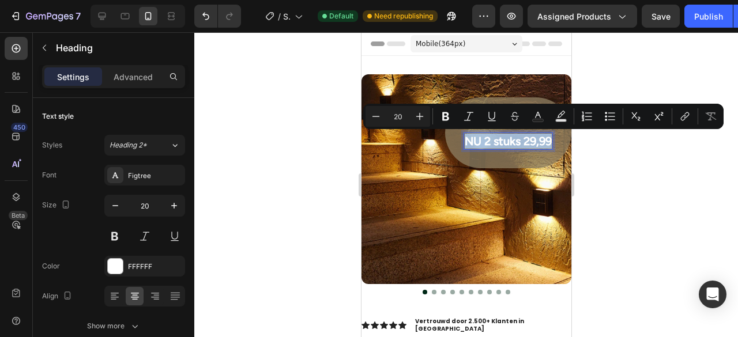
click at [533, 137] on p "NU 2 stuks 29,99" at bounding box center [507, 141] width 87 height 15
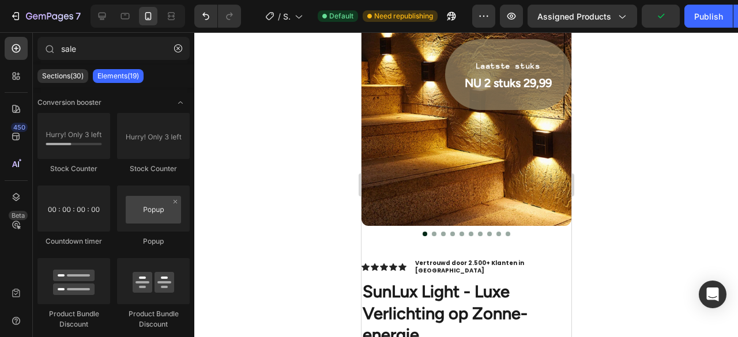
scroll to position [42, 0]
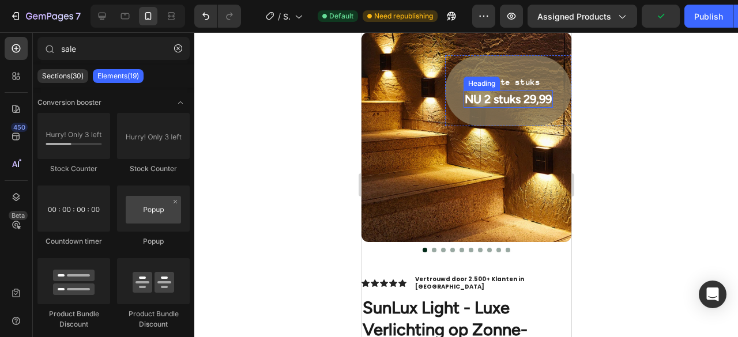
click at [528, 101] on p "NU 2 stuks 29,99" at bounding box center [507, 99] width 87 height 15
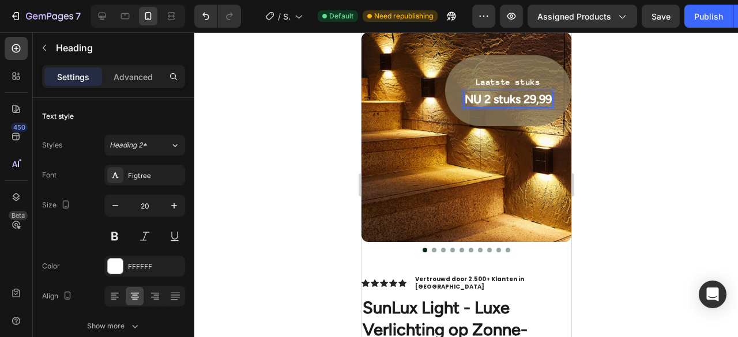
click at [528, 101] on p "NU 2 stuks 29,99" at bounding box center [507, 99] width 87 height 15
click at [518, 99] on p "NU 2 stuks 29,99" at bounding box center [507, 99] width 87 height 15
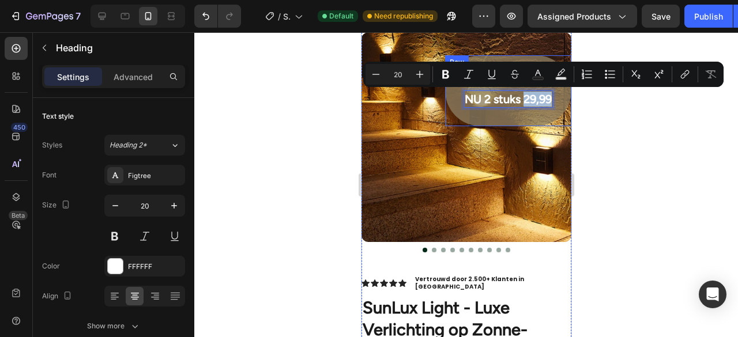
drag, startPoint x: 514, startPoint y: 99, endPoint x: 543, endPoint y: 97, distance: 28.9
click at [543, 97] on div "Laatste stuks Text block NU 2 stuks 29,99 Heading 0 Row" at bounding box center [508, 90] width 126 height 71
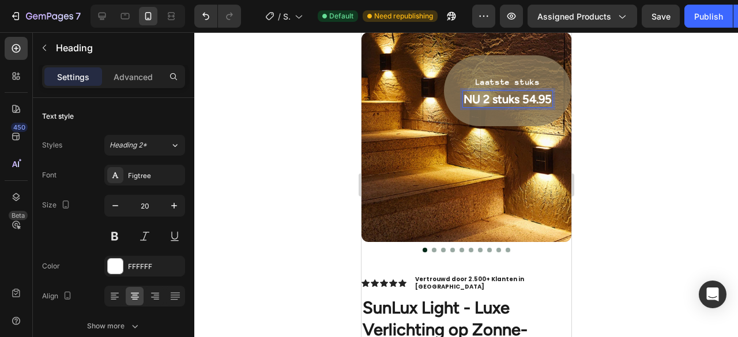
click at [649, 106] on div at bounding box center [466, 184] width 544 height 305
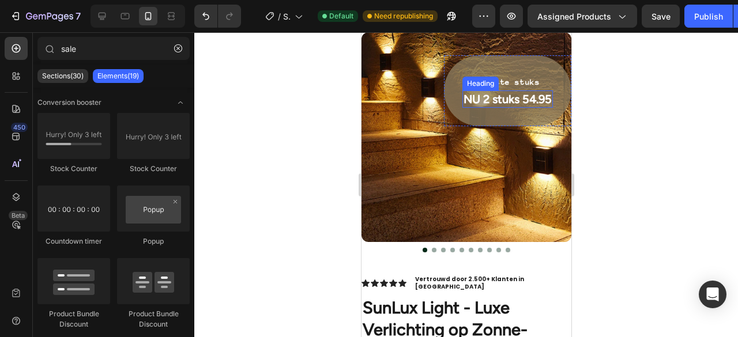
click at [518, 93] on p "NU 2 stuks 54.95" at bounding box center [507, 99] width 88 height 15
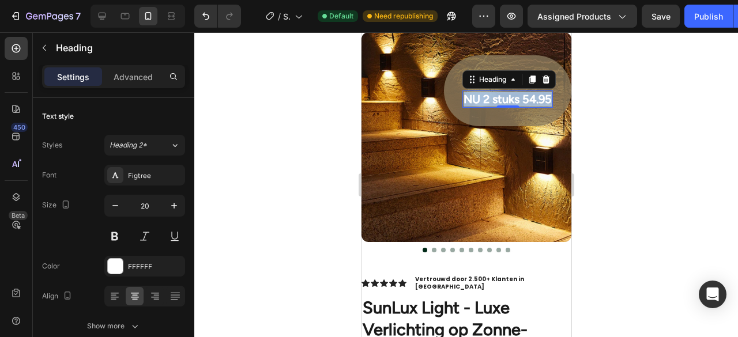
click at [518, 93] on p "NU 2 stuks 54.95" at bounding box center [507, 99] width 88 height 15
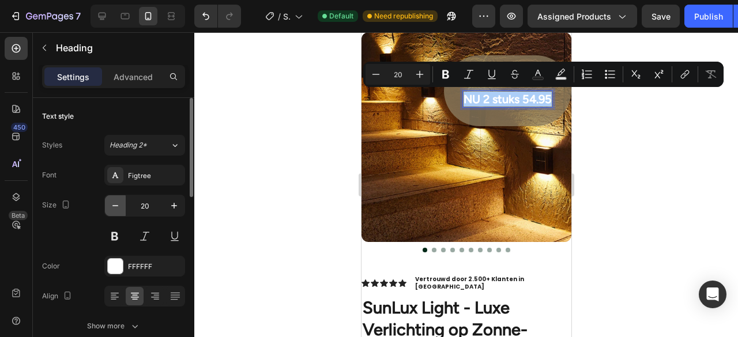
click at [118, 206] on icon "button" at bounding box center [116, 206] width 12 height 12
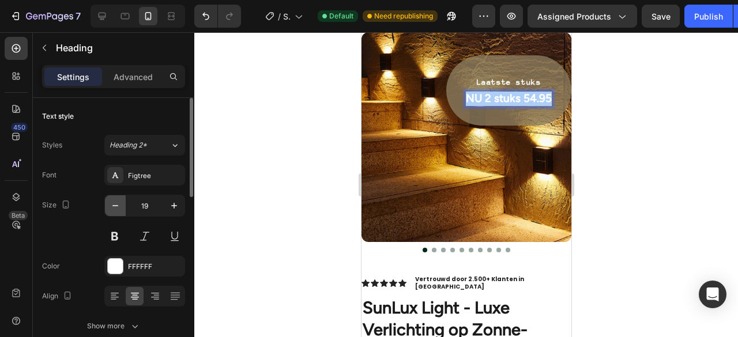
type input "18"
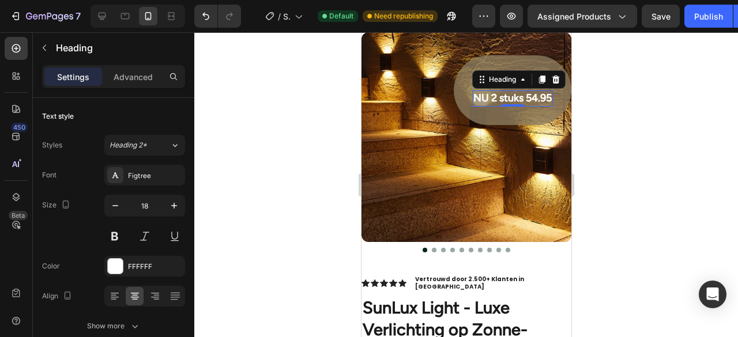
click at [493, 94] on p "NU 2 stuks 54.95" at bounding box center [512, 98] width 78 height 13
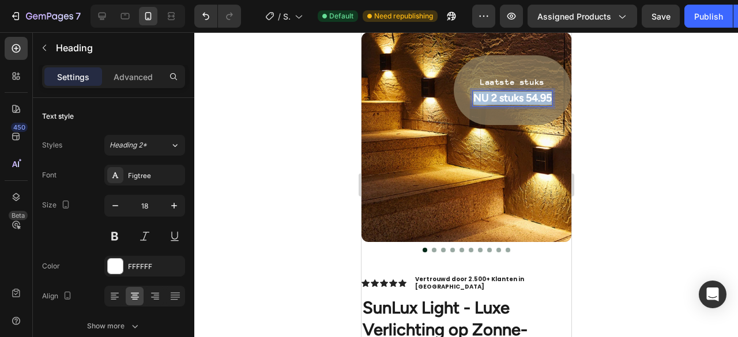
click at [493, 94] on p "NU 2 stuks 54.95" at bounding box center [512, 98] width 78 height 13
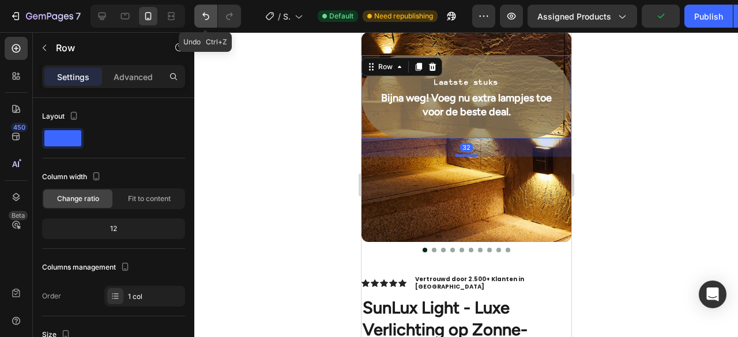
click at [210, 13] on icon "Undo/Redo" at bounding box center [206, 16] width 12 height 12
click at [204, 13] on icon "Undo/Redo" at bounding box center [205, 16] width 7 height 7
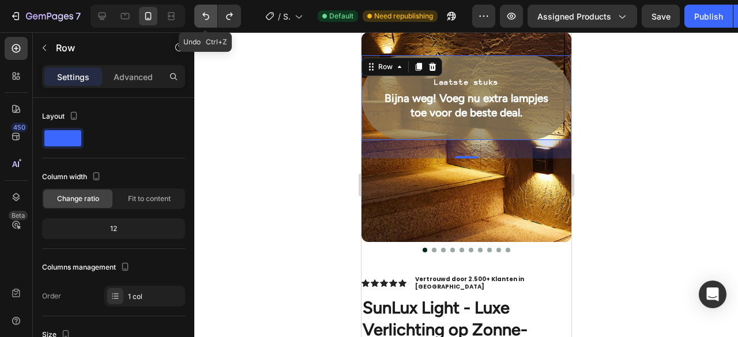
click at [204, 13] on icon "Undo/Redo" at bounding box center [205, 16] width 7 height 7
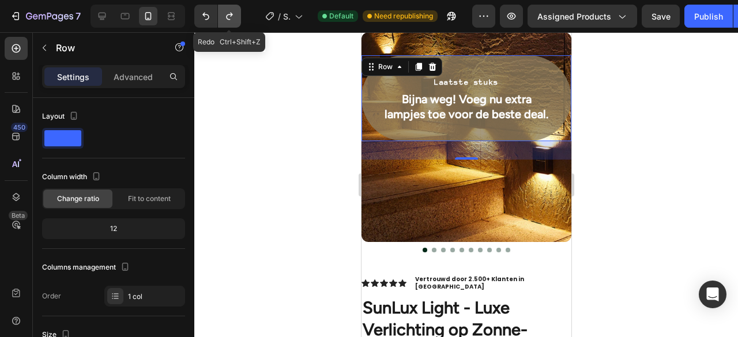
click at [226, 18] on icon "Undo/Redo" at bounding box center [230, 16] width 12 height 12
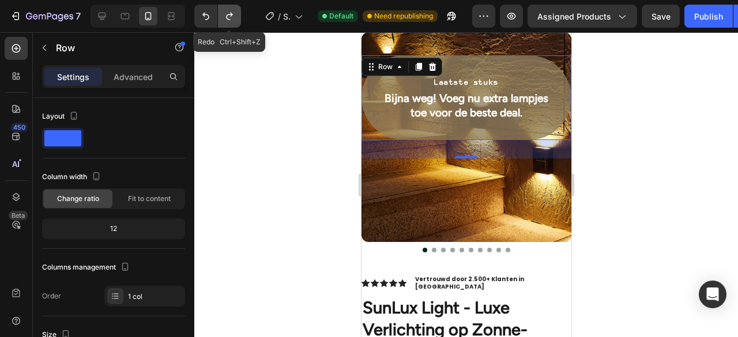
click at [226, 18] on icon "Undo/Redo" at bounding box center [230, 16] width 12 height 12
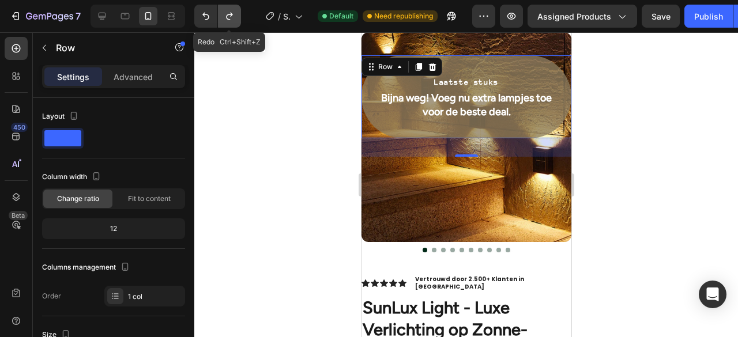
click at [226, 18] on icon "Undo/Redo" at bounding box center [230, 16] width 12 height 12
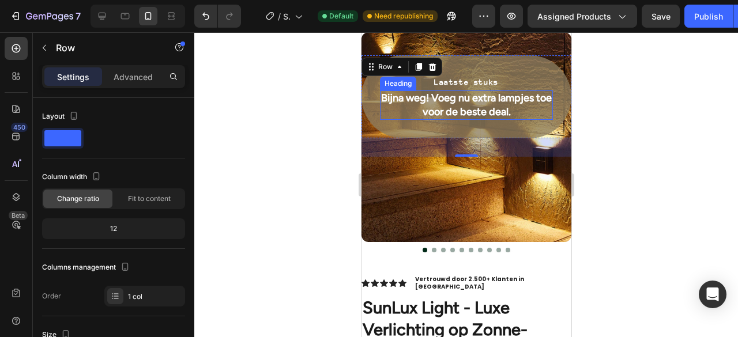
click at [471, 105] on p "Bijna weg! Voeg nu extra lampjes toe voor de beste deal." at bounding box center [466, 105] width 171 height 27
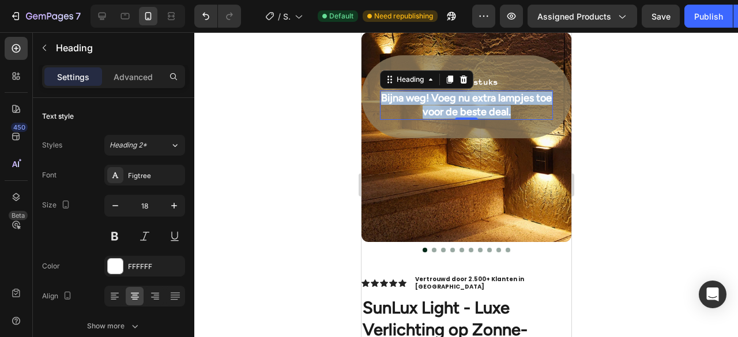
click at [471, 105] on p "Bijna weg! Voeg nu extra lampjes toe voor de beste deal." at bounding box center [466, 105] width 171 height 27
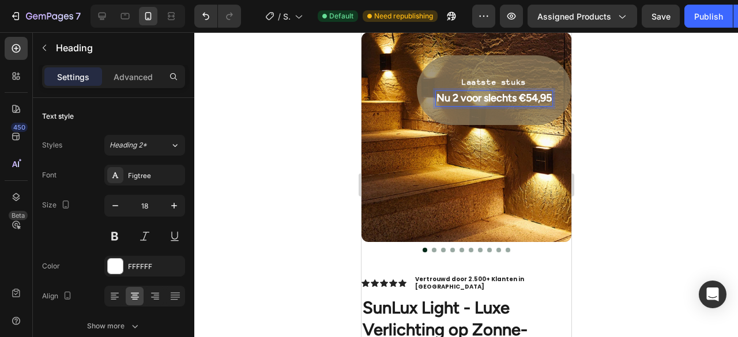
click at [619, 110] on div at bounding box center [466, 184] width 544 height 305
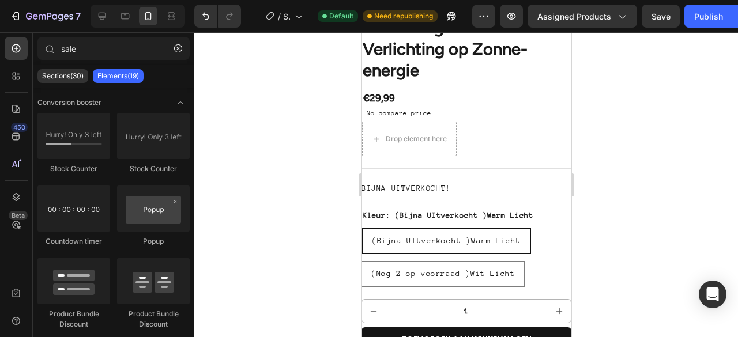
scroll to position [320, 0]
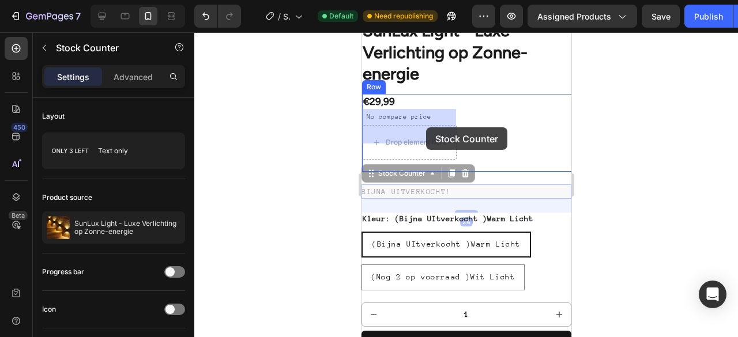
drag, startPoint x: 450, startPoint y: 174, endPoint x: 426, endPoint y: 127, distance: 52.1
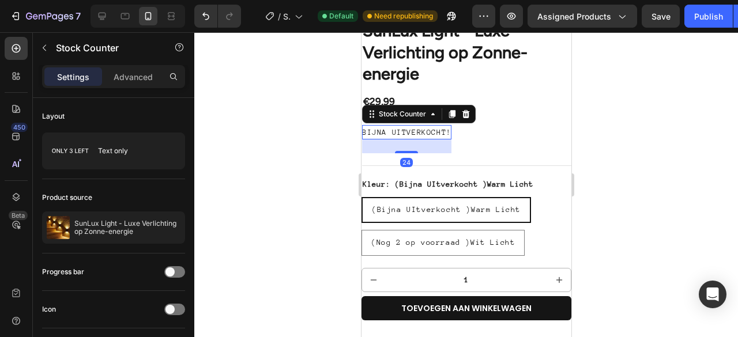
click at [680, 112] on div at bounding box center [466, 184] width 544 height 305
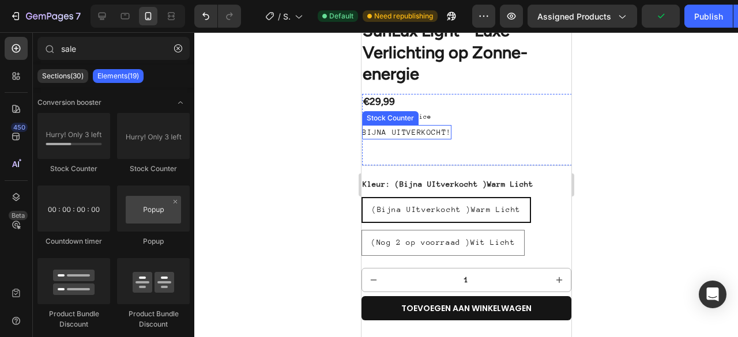
click at [420, 125] on p "BIJNA UITVERKOCHT!" at bounding box center [406, 132] width 89 height 14
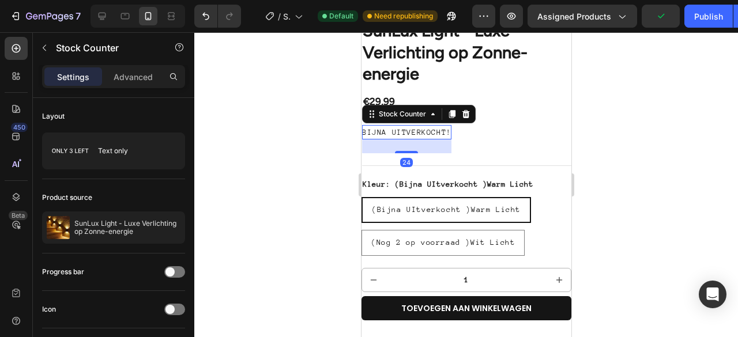
click at [420, 125] on p "BIJNA UITVERKOCHT!" at bounding box center [406, 132] width 89 height 14
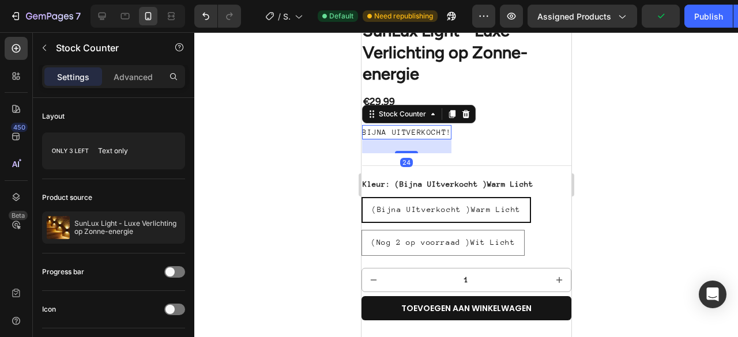
click at [420, 125] on p "BIJNA UITVERKOCHT!" at bounding box center [406, 132] width 89 height 14
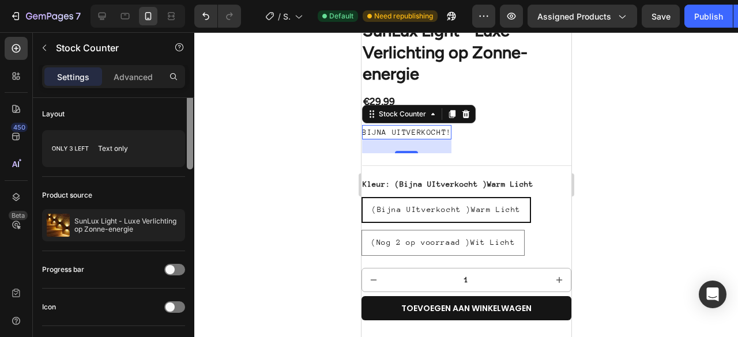
scroll to position [0, 0]
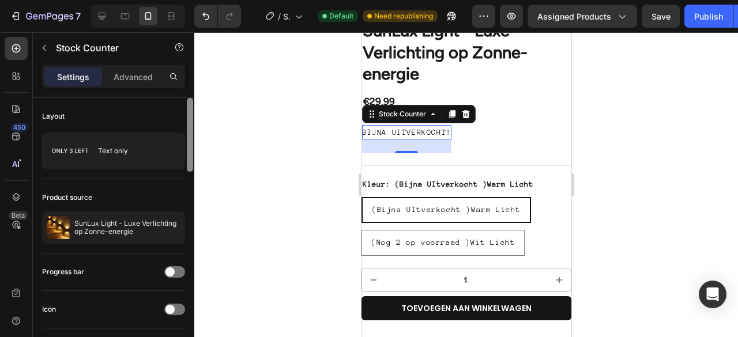
drag, startPoint x: 190, startPoint y: 111, endPoint x: 196, endPoint y: 108, distance: 7.2
click at [196, 0] on div "7 / Shopify Original Product Template Default Need republishing Preview Assigne…" at bounding box center [369, 0] width 738 height 0
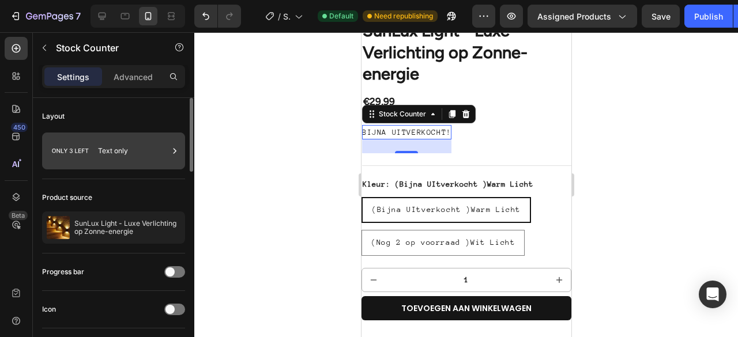
click at [117, 146] on div "Text only" at bounding box center [133, 151] width 70 height 27
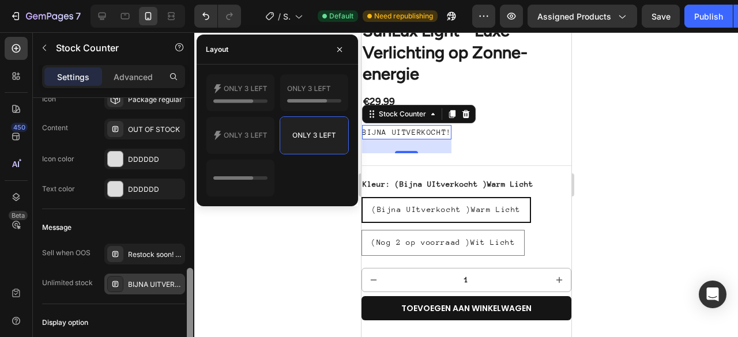
scroll to position [619, 0]
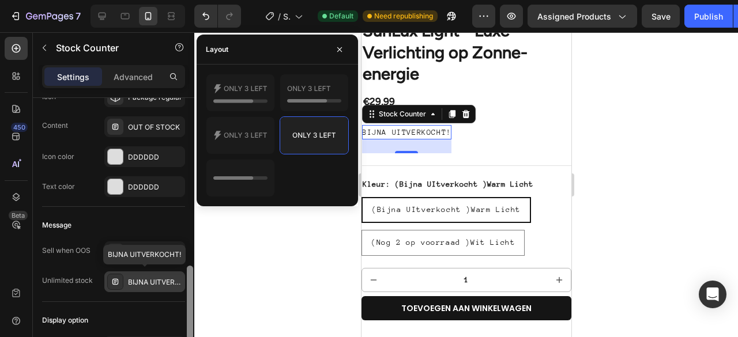
drag, startPoint x: 193, startPoint y: 115, endPoint x: 181, endPoint y: 279, distance: 164.8
click at [181, 279] on div "Layout Text only Product source SunLux Light - Luxe Verlichting op Zonne-energi…" at bounding box center [113, 234] width 161 height 272
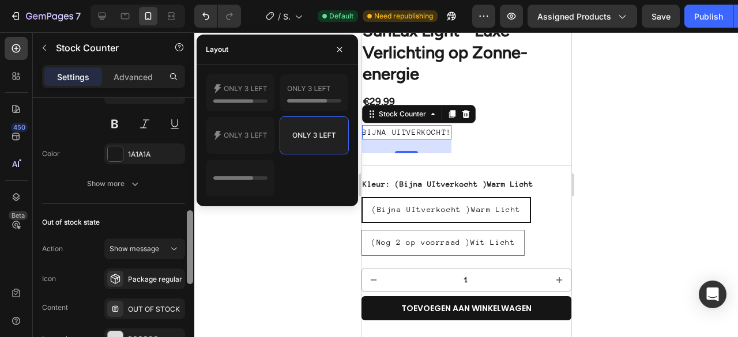
scroll to position [433, 0]
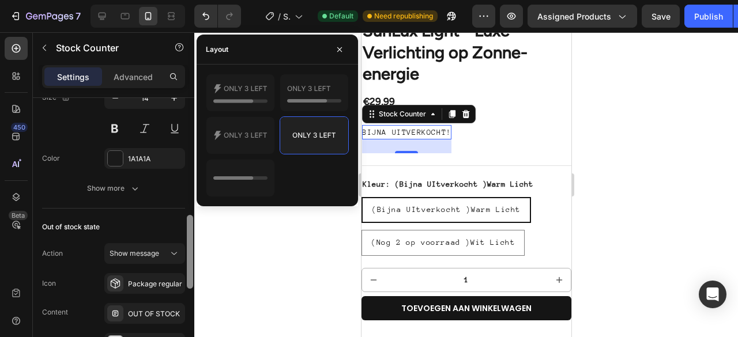
drag, startPoint x: 190, startPoint y: 276, endPoint x: 201, endPoint y: 226, distance: 51.9
click at [201, 0] on div "7 / Shopify Original Product Template Default Need republishing Preview Assigne…" at bounding box center [369, 0] width 738 height 0
click at [117, 159] on div at bounding box center [115, 158] width 15 height 15
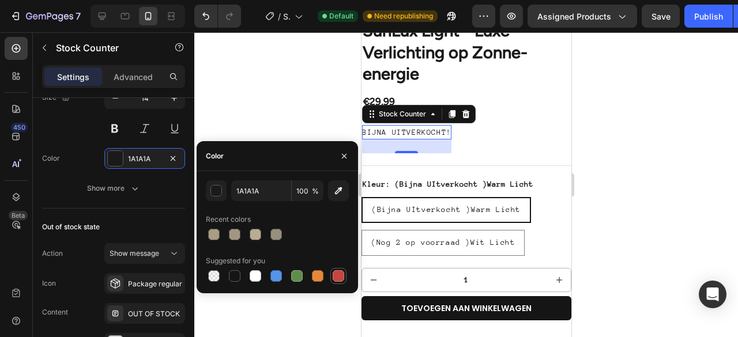
click at [338, 276] on div at bounding box center [339, 276] width 12 height 12
type input "C5453F"
click at [685, 129] on div at bounding box center [466, 184] width 544 height 305
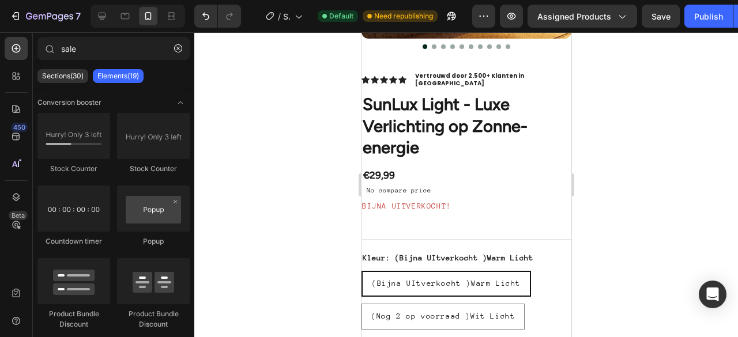
scroll to position [230, 0]
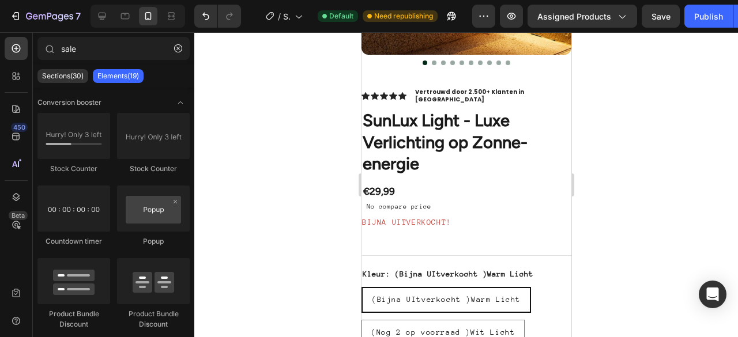
drag, startPoint x: 567, startPoint y: 88, endPoint x: 940, endPoint y: 112, distance: 373.9
click at [389, 215] on p "BIJNA UITVERKOCHT!" at bounding box center [406, 222] width 89 height 14
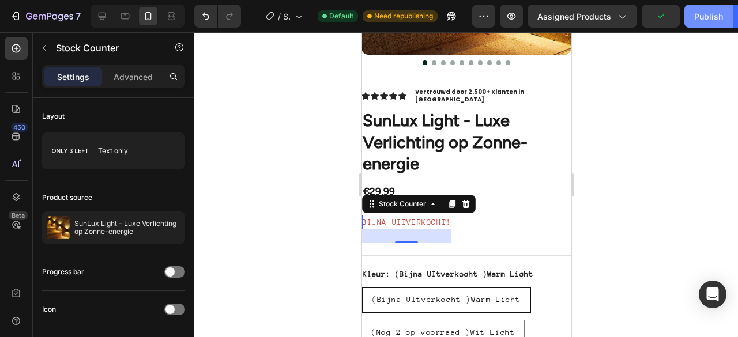
click at [706, 10] on div "Publish" at bounding box center [708, 16] width 29 height 12
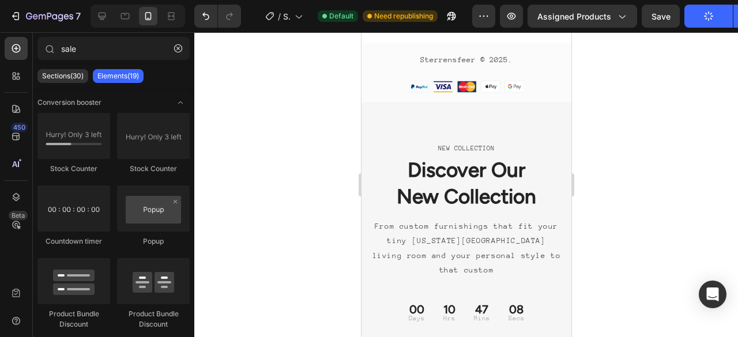
scroll to position [2149, 0]
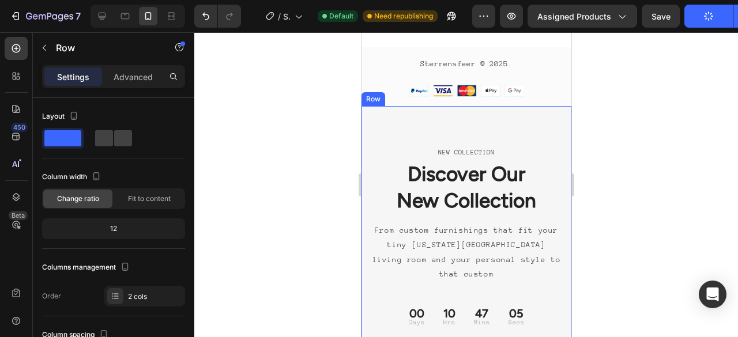
click at [427, 100] on icon at bounding box center [431, 95] width 9 height 9
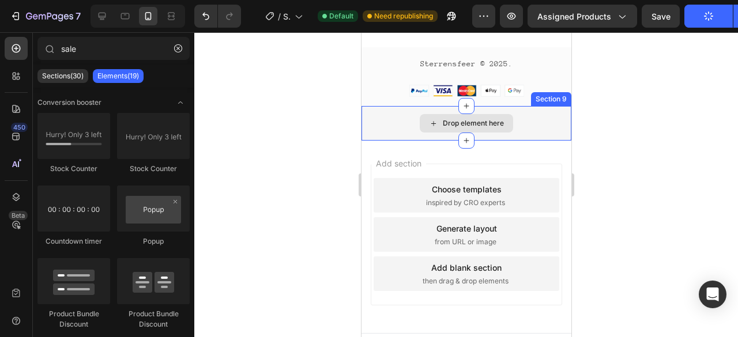
click at [529, 136] on div "Drop element here" at bounding box center [466, 123] width 210 height 35
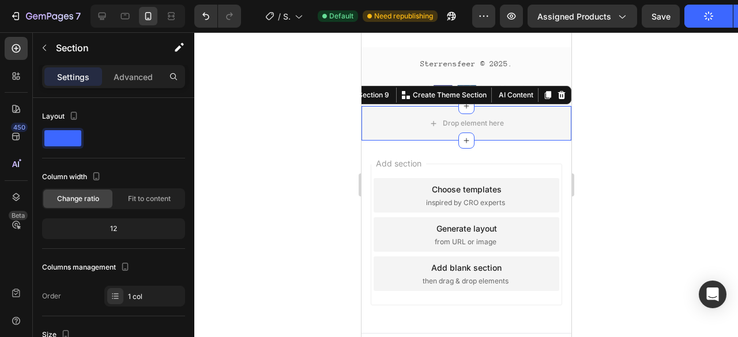
drag, startPoint x: 553, startPoint y: 109, endPoint x: 548, endPoint y: 153, distance: 44.6
click at [558, 99] on icon at bounding box center [561, 95] width 7 height 8
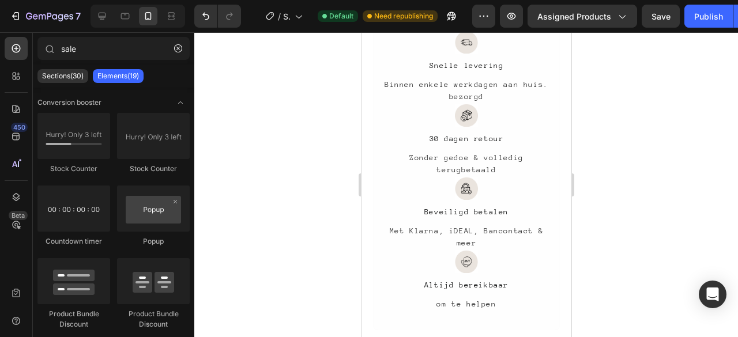
scroll to position [875, 0]
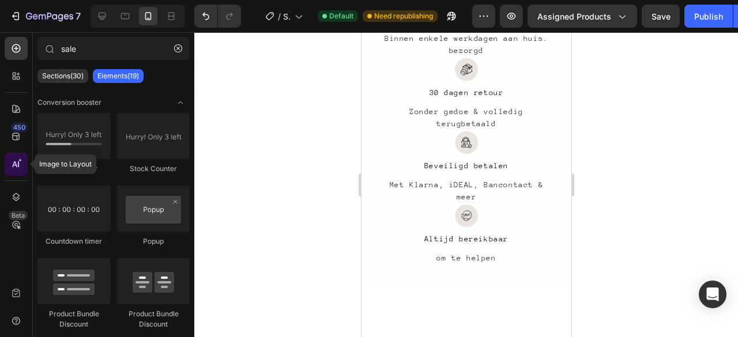
click at [16, 170] on div at bounding box center [16, 164] width 23 height 23
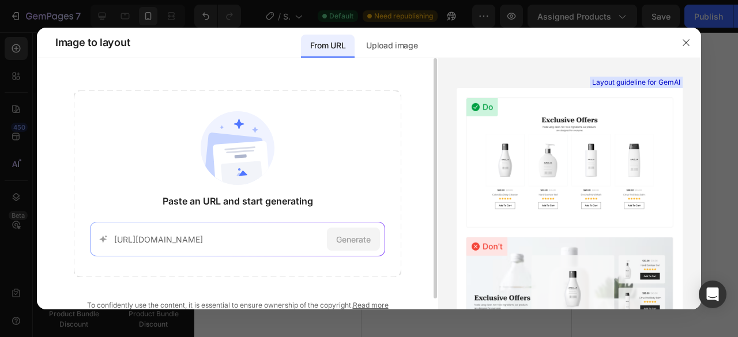
scroll to position [0, 156]
type input "https://www.tuincentrumborghuis.nl/product/266150/led-kaars-licht-roze-met-ribb…"
click at [369, 243] on span "Generate" at bounding box center [353, 240] width 35 height 12
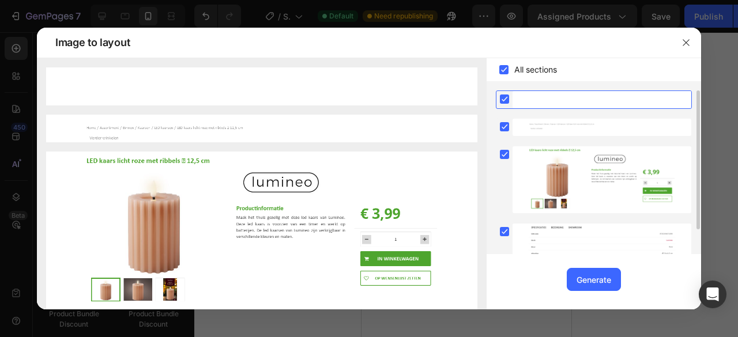
click at [508, 101] on rect at bounding box center [504, 99] width 9 height 9
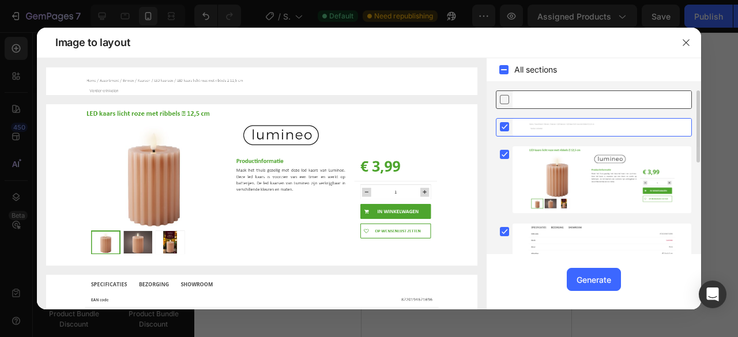
click at [507, 130] on rect at bounding box center [504, 126] width 9 height 9
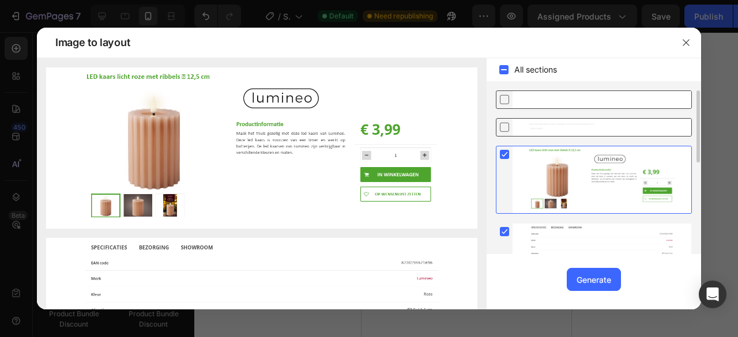
click at [505, 154] on icon at bounding box center [504, 154] width 5 height 5
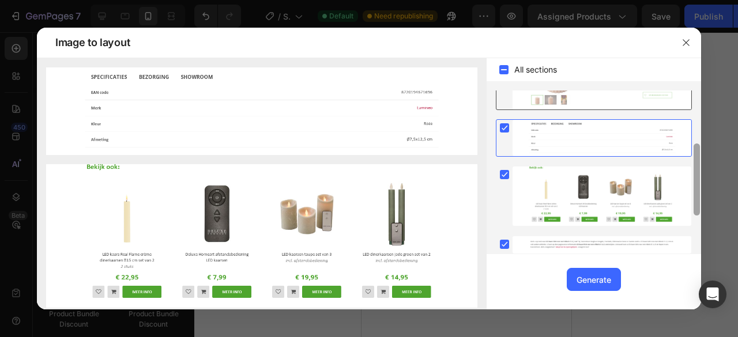
scroll to position [112, 0]
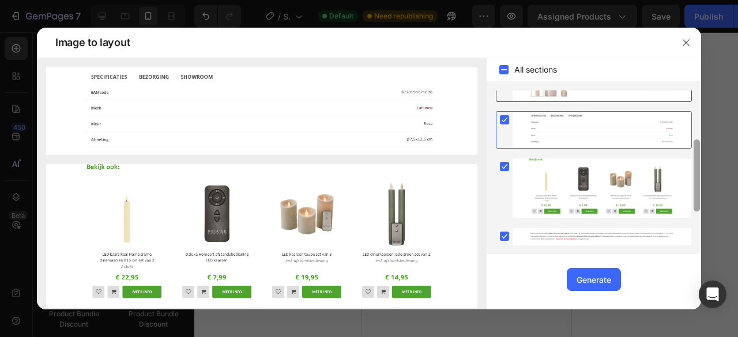
drag, startPoint x: 699, startPoint y: 129, endPoint x: 697, endPoint y: 178, distance: 49.7
click at [697, 178] on div at bounding box center [697, 176] width 6 height 72
click at [504, 118] on rect at bounding box center [504, 119] width 9 height 9
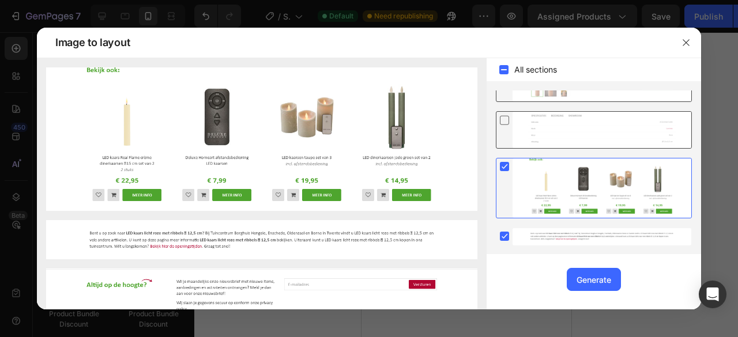
click at [504, 163] on rect at bounding box center [504, 166] width 9 height 9
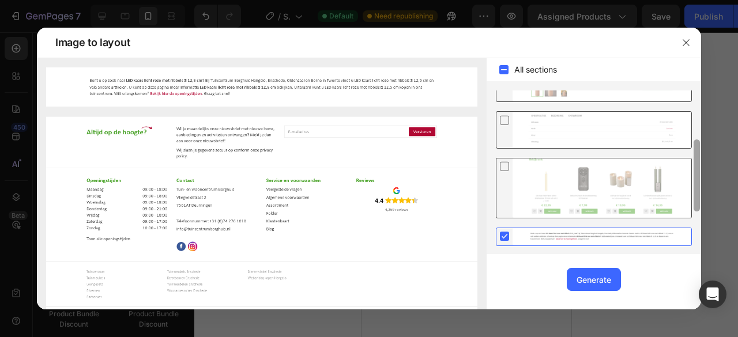
scroll to position [208, 0]
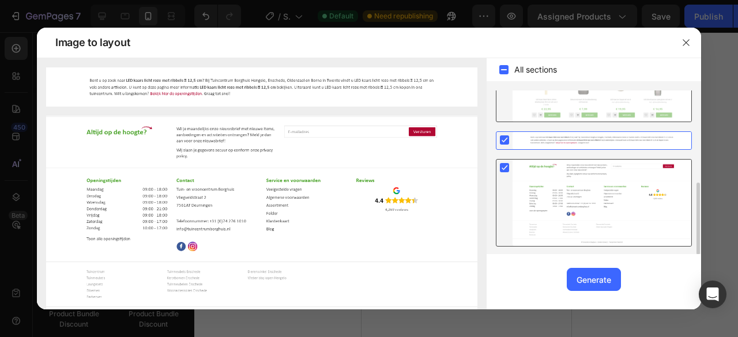
drag, startPoint x: 700, startPoint y: 189, endPoint x: 690, endPoint y: 227, distance: 40.0
click at [690, 227] on div at bounding box center [594, 173] width 215 height 164
click at [499, 139] on icon at bounding box center [505, 140] width 12 height 12
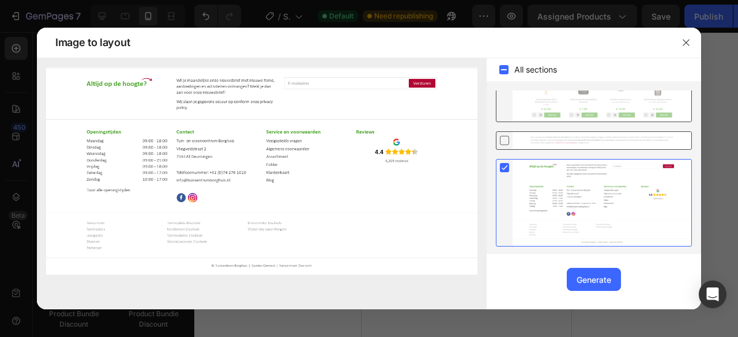
click at [587, 287] on button "Generate" at bounding box center [594, 279] width 54 height 23
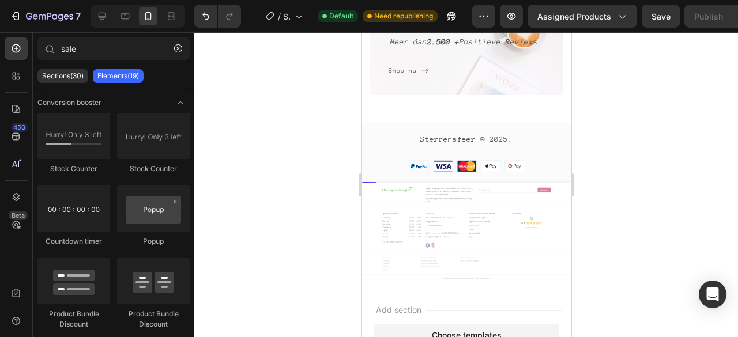
scroll to position [2097, 0]
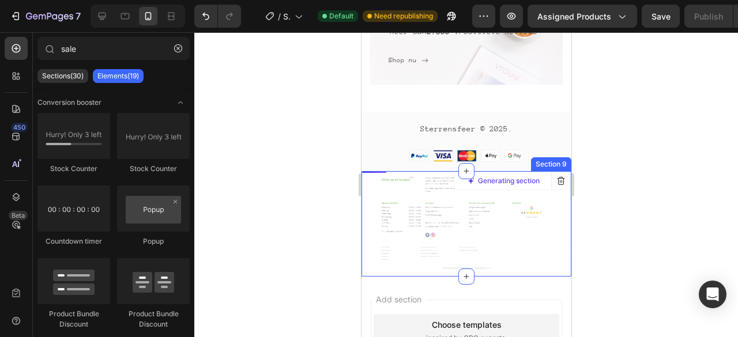
click at [516, 238] on div at bounding box center [466, 222] width 209 height 100
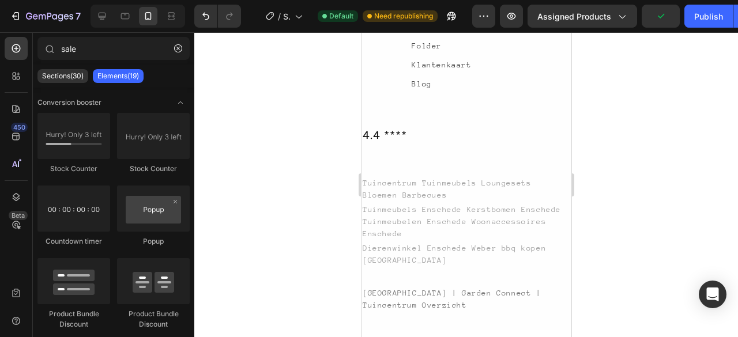
scroll to position [2819, 0]
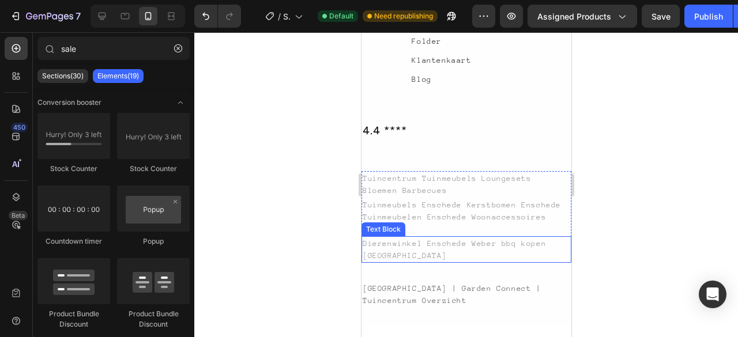
click at [524, 242] on div "Dierenwinkel Enschede Weber bbq kopen Hengelo" at bounding box center [466, 249] width 210 height 27
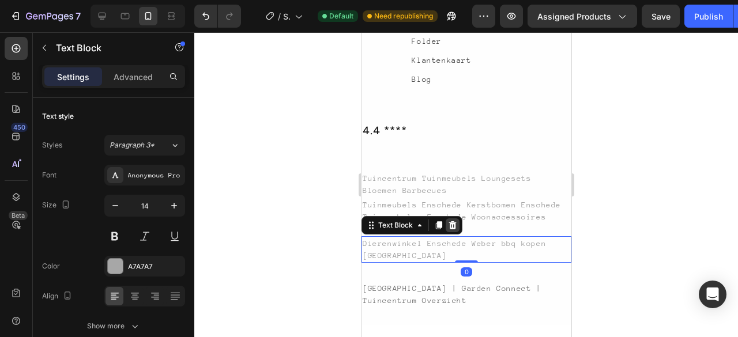
click at [452, 220] on div at bounding box center [452, 226] width 14 height 14
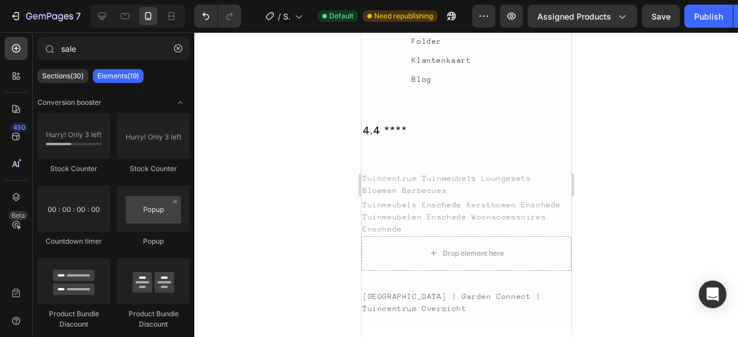
click at [452, 220] on div "Tuinmeubels Enschede Kerstbomen Enschede Tuinmeubelen Enschede Woonaccessoires …" at bounding box center [466, 217] width 210 height 39
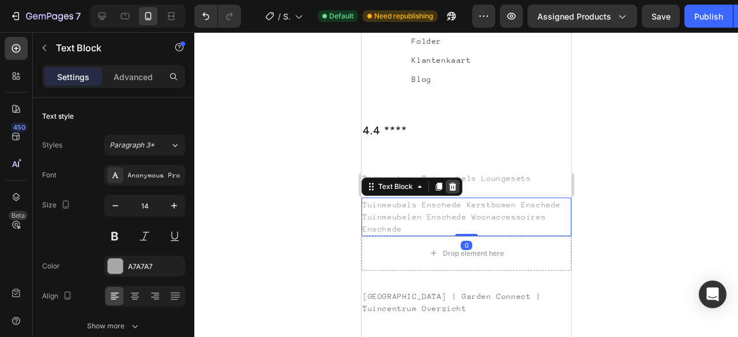
click at [451, 189] on icon at bounding box center [452, 186] width 9 height 9
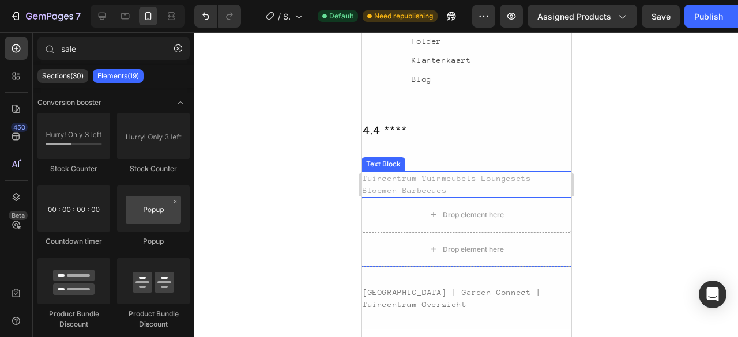
click at [457, 184] on div "Tuincentrum Tuinmeubels Loungesets Bloemen Barbecues" at bounding box center [466, 184] width 210 height 27
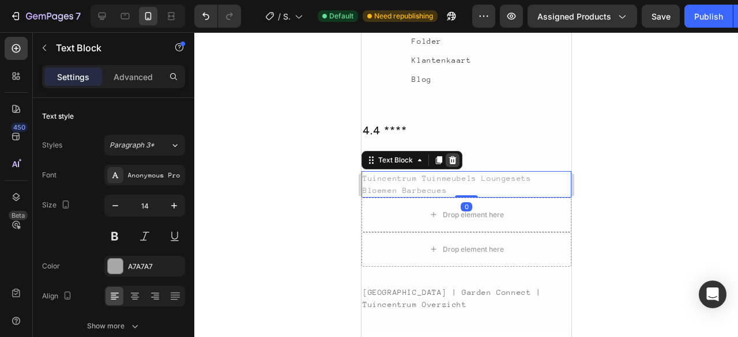
click at [455, 163] on icon at bounding box center [452, 160] width 9 height 9
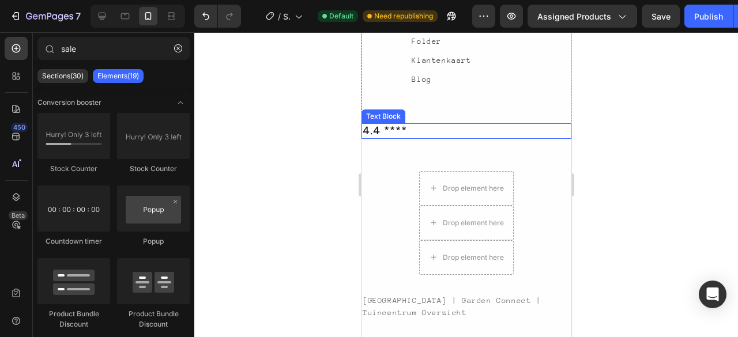
click at [452, 130] on div "4.4 ****" at bounding box center [466, 131] width 210 height 16
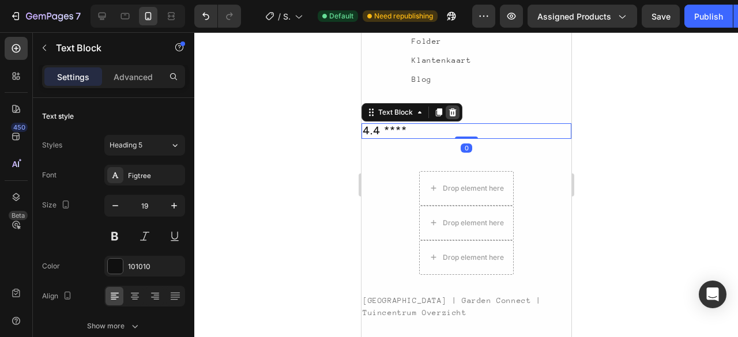
click at [452, 112] on icon at bounding box center [452, 112] width 7 height 8
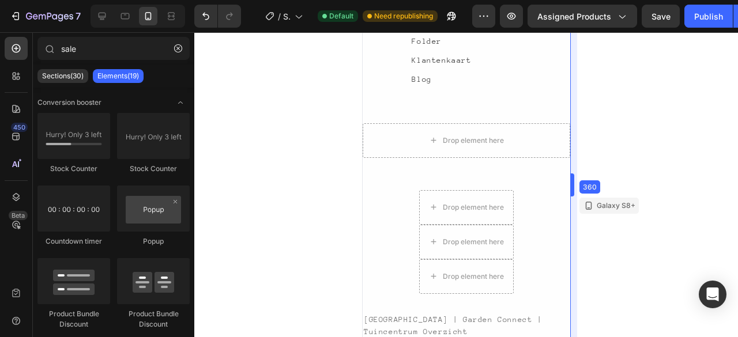
drag, startPoint x: 571, startPoint y: 292, endPoint x: 568, endPoint y: 305, distance: 13.7
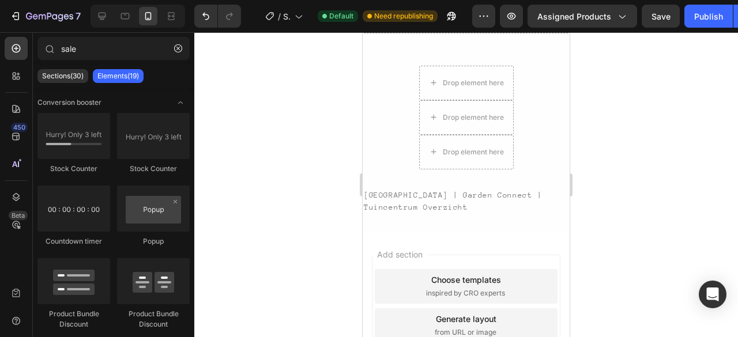
scroll to position [2953, 0]
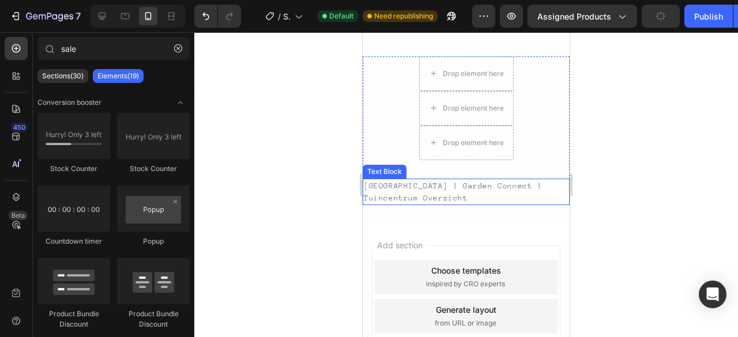
click at [519, 201] on div "Tuincentrum Borghuis | Garden Connect | Tuincentrum Overzicht" at bounding box center [466, 192] width 207 height 27
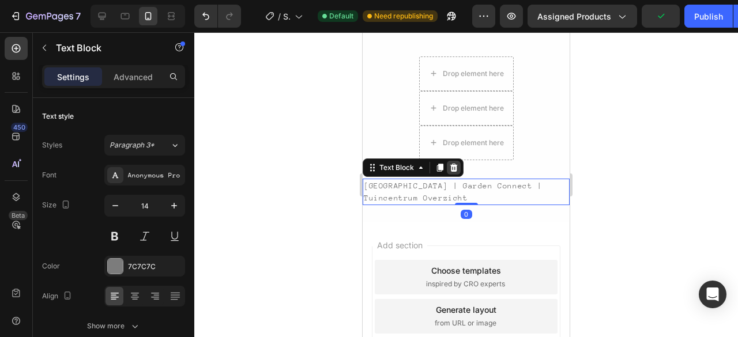
click at [457, 170] on icon at bounding box center [453, 167] width 9 height 9
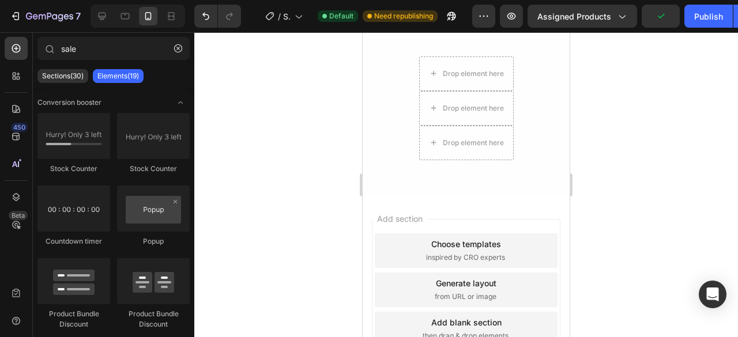
scroll to position [2739, 0]
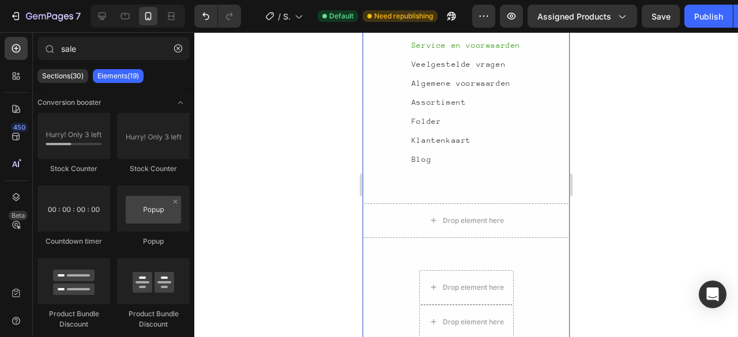
click at [531, 283] on div "Openingstijden Text Block Maandag Text Block Dinsdag Text Block Woensdag Text B…" at bounding box center [466, 34] width 207 height 716
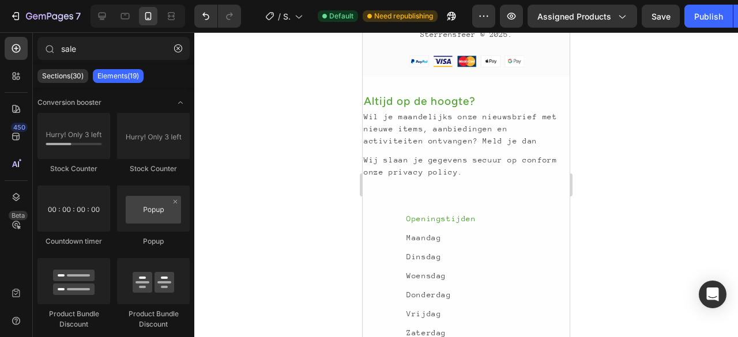
scroll to position [2034, 0]
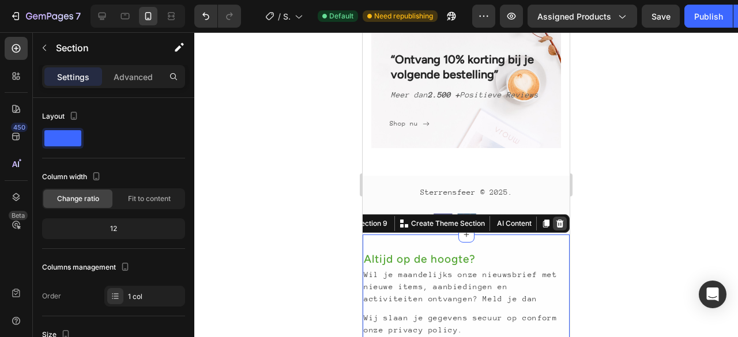
click at [554, 231] on div at bounding box center [560, 224] width 14 height 14
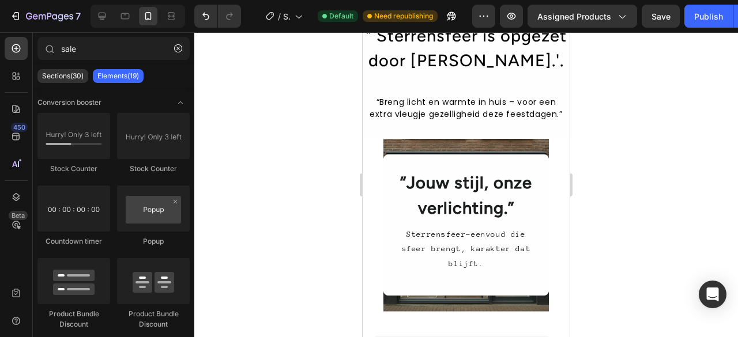
scroll to position [1332, 0]
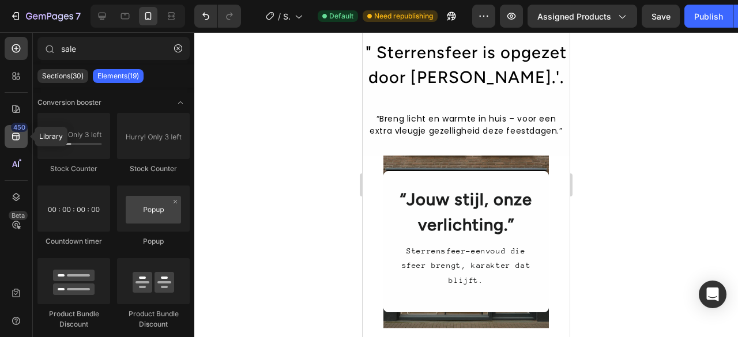
click at [18, 136] on icon at bounding box center [15, 136] width 7 height 7
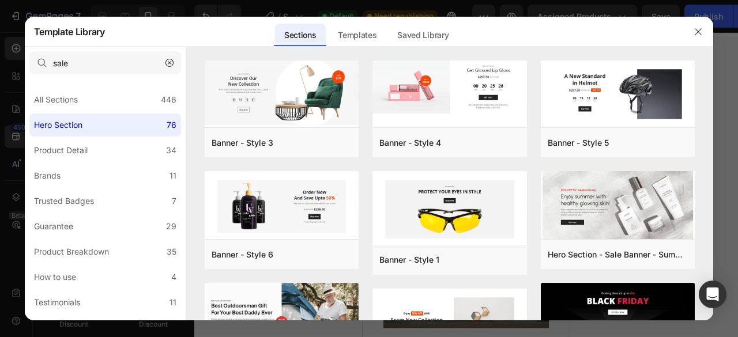
click at [172, 62] on icon "button" at bounding box center [170, 63] width 8 height 8
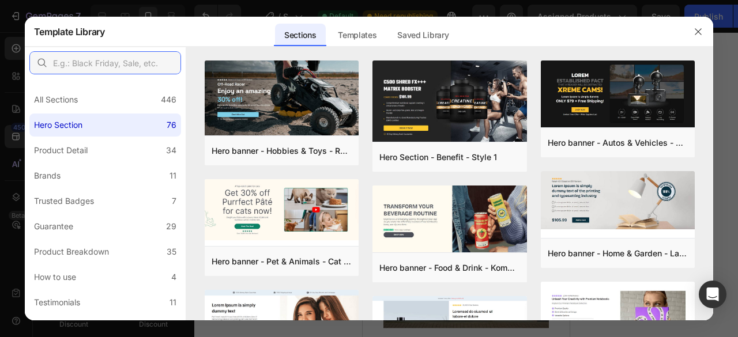
click at [148, 64] on input "text" at bounding box center [105, 62] width 152 height 23
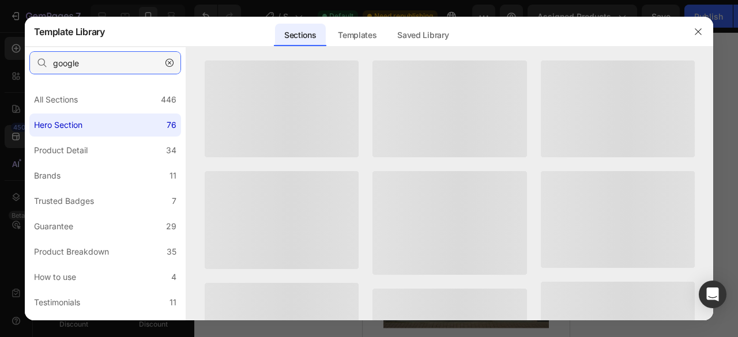
type input "google"
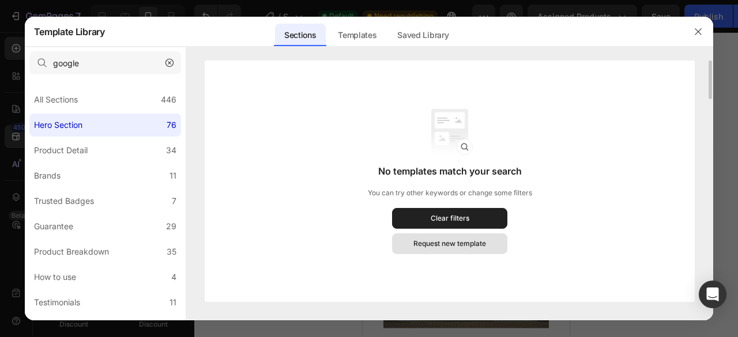
click at [450, 243] on div "Request new template" at bounding box center [450, 244] width 73 height 10
click at [701, 32] on icon "button" at bounding box center [698, 31] width 9 height 9
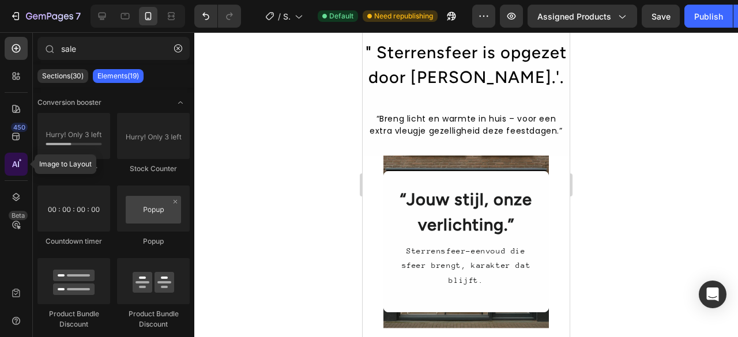
click at [9, 170] on div at bounding box center [16, 164] width 23 height 23
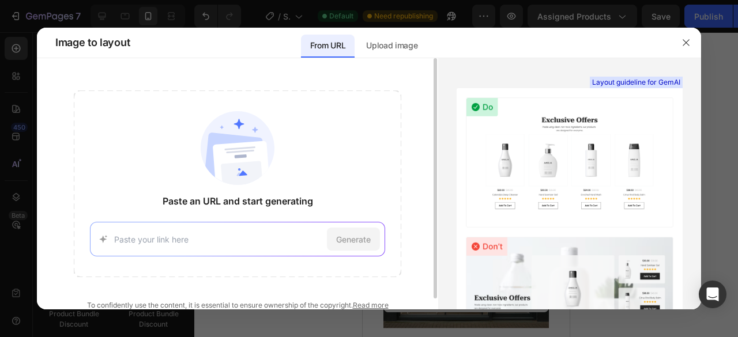
drag, startPoint x: 113, startPoint y: 246, endPoint x: 108, endPoint y: 240, distance: 7.4
click at [108, 240] on icon at bounding box center [103, 240] width 12 height 12
click at [139, 242] on input at bounding box center [218, 240] width 208 height 12
paste input "https://www.winkeltjevananne.nl/cadeautjes/lichtjes-kaarsen/?srsltid=AfmBOop289…"
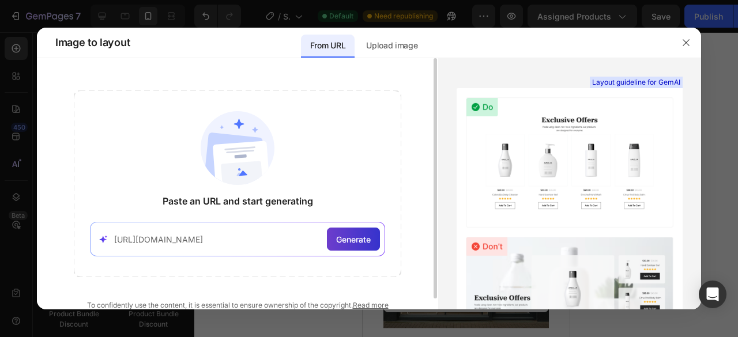
type input "https://www.winkeltjevananne.nl/cadeautjes/lichtjes-kaarsen/?srsltid=AfmBOop289…"
click at [363, 240] on span "Generate" at bounding box center [353, 240] width 35 height 12
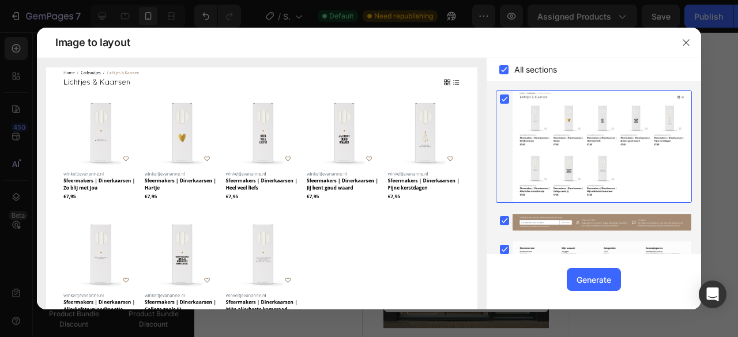
click at [505, 101] on rect at bounding box center [504, 99] width 9 height 9
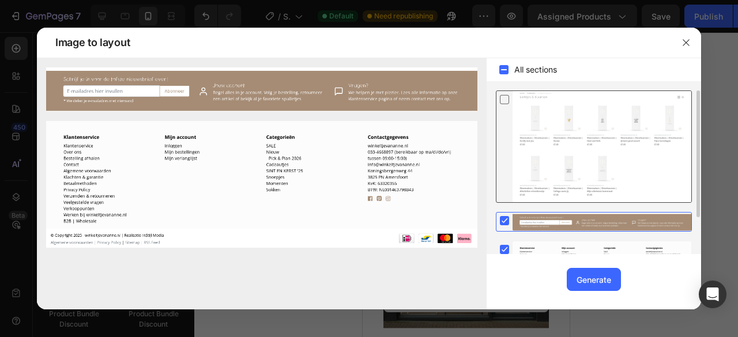
click at [504, 65] on icon at bounding box center [504, 70] width 12 height 12
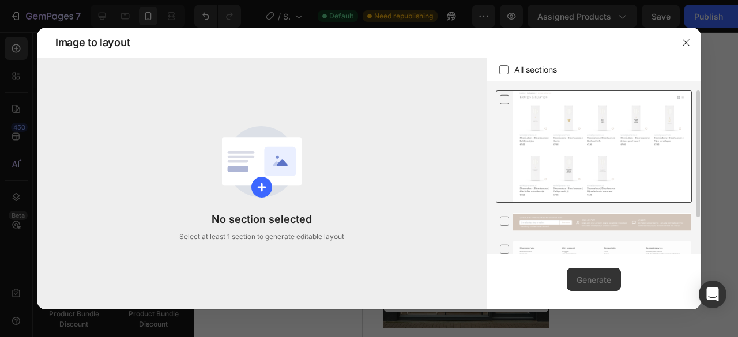
click at [508, 95] on icon at bounding box center [505, 99] width 12 height 12
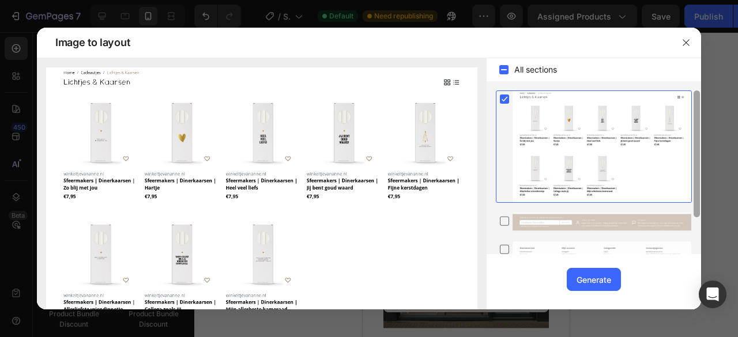
scroll to position [48, 0]
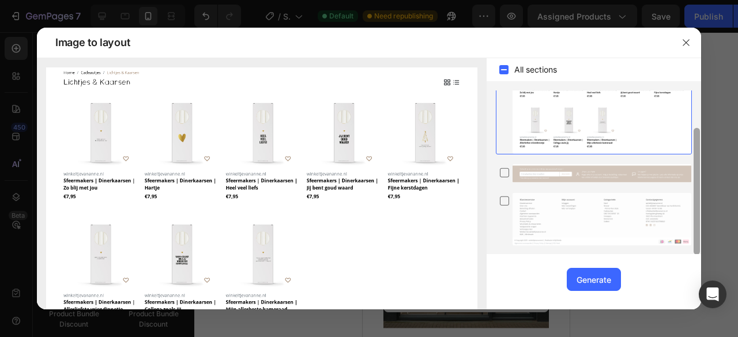
drag, startPoint x: 700, startPoint y: 128, endPoint x: 697, endPoint y: 95, distance: 33.1
click at [697, 95] on div at bounding box center [697, 173] width 9 height 164
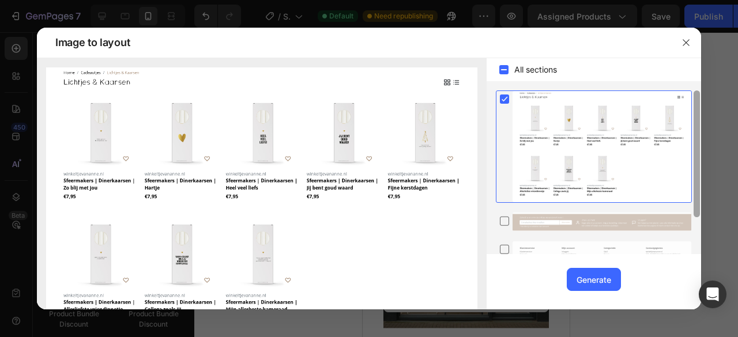
click at [697, 96] on div at bounding box center [697, 173] width 9 height 164
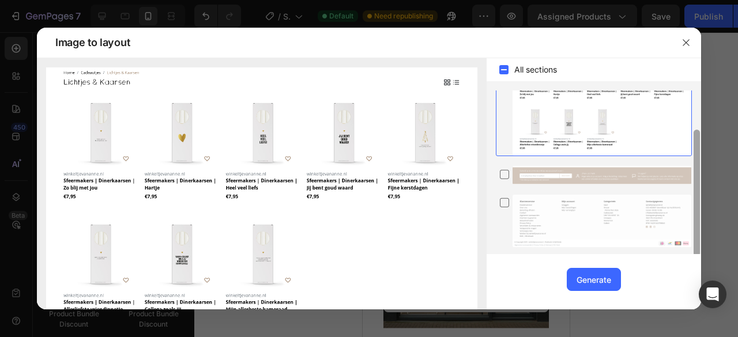
scroll to position [48, 0]
drag, startPoint x: 697, startPoint y: 96, endPoint x: 693, endPoint y: 176, distance: 80.8
click at [693, 176] on div at bounding box center [697, 173] width 9 height 164
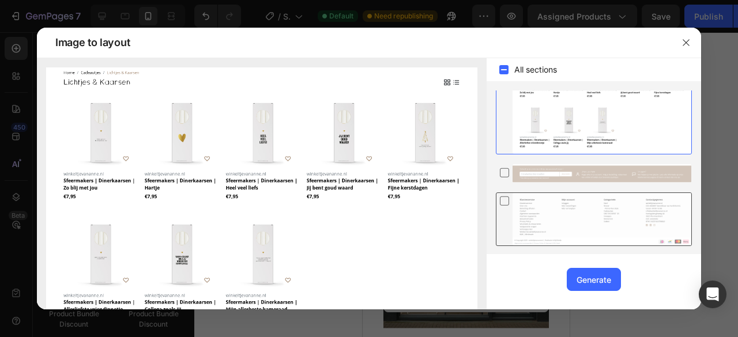
click at [503, 200] on icon at bounding box center [505, 201] width 12 height 12
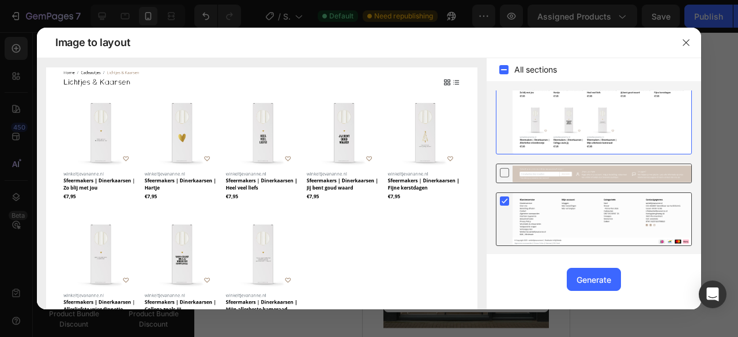
click at [503, 169] on icon at bounding box center [505, 173] width 12 height 12
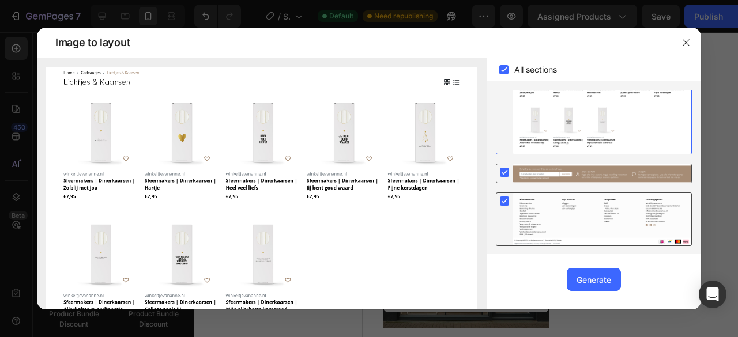
click at [502, 174] on rect at bounding box center [504, 172] width 9 height 9
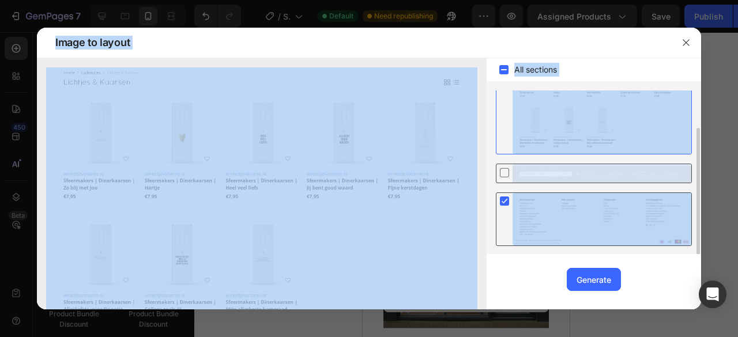
drag, startPoint x: 700, startPoint y: 142, endPoint x: 692, endPoint y: 66, distance: 76.0
click at [694, 56] on div "Image to layout All sections Upgrade to Optimize plan and get unlimited generat…" at bounding box center [369, 169] width 664 height 282
click at [699, 82] on div "All sections Upgrade to Optimize plan and get unlimited generating sections and…" at bounding box center [594, 183] width 215 height 251
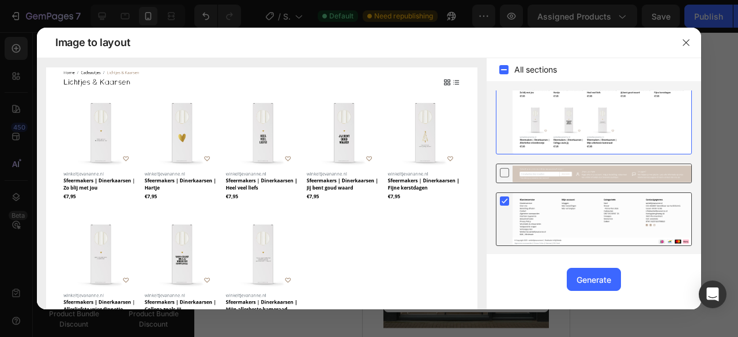
click at [654, 48] on div "Image to layout" at bounding box center [358, 43] width 625 height 30
drag, startPoint x: 699, startPoint y: 162, endPoint x: 671, endPoint y: 268, distance: 109.8
click at [671, 268] on div "All sections Upgrade to Optimize plan and get unlimited generating sections and…" at bounding box center [594, 183] width 215 height 251
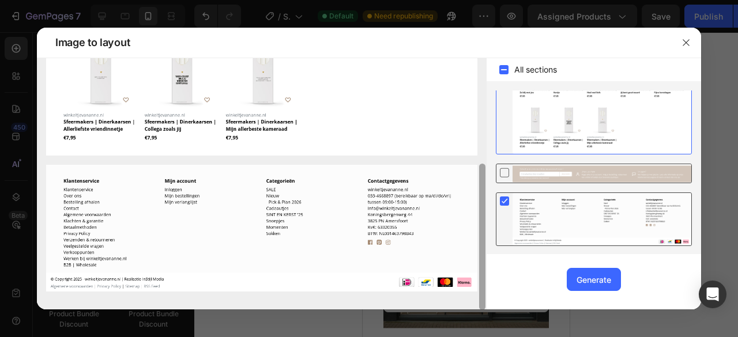
drag, startPoint x: 480, startPoint y: 160, endPoint x: 508, endPoint y: 314, distance: 156.4
click at [508, 314] on div "Image to layout All sections Upgrade to Optimize plan and get unlimited generat…" at bounding box center [369, 168] width 738 height 337
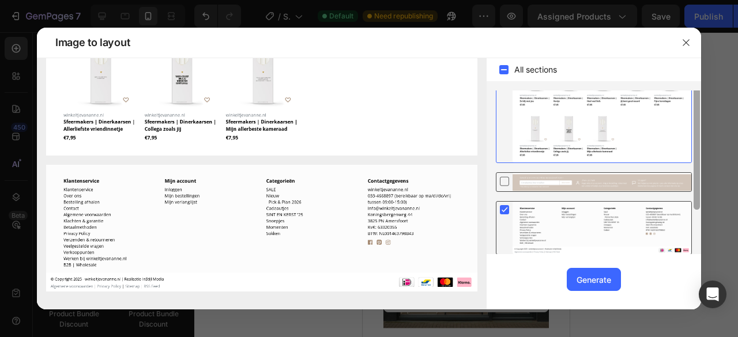
scroll to position [0, 0]
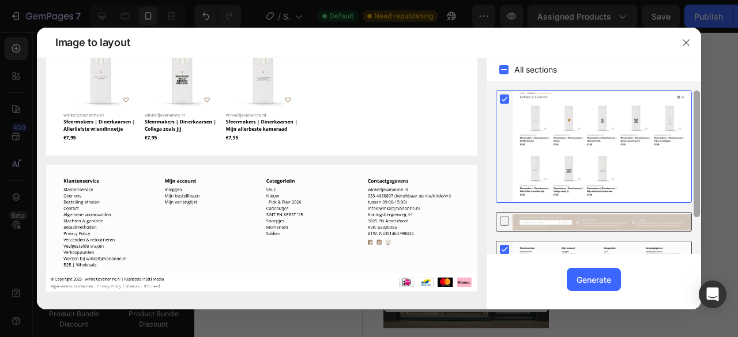
drag, startPoint x: 700, startPoint y: 225, endPoint x: 701, endPoint y: 97, distance: 127.5
click at [701, 97] on div "Image to layout All sections Upgrade to Optimize plan and get unlimited generat…" at bounding box center [369, 168] width 738 height 337
click at [501, 95] on rect at bounding box center [504, 99] width 9 height 9
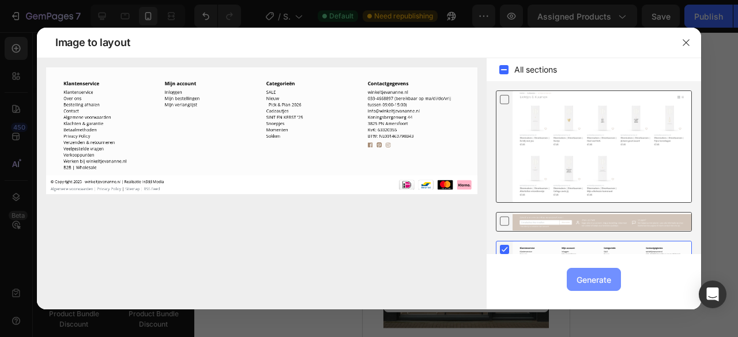
click at [589, 279] on div "Generate" at bounding box center [594, 280] width 35 height 12
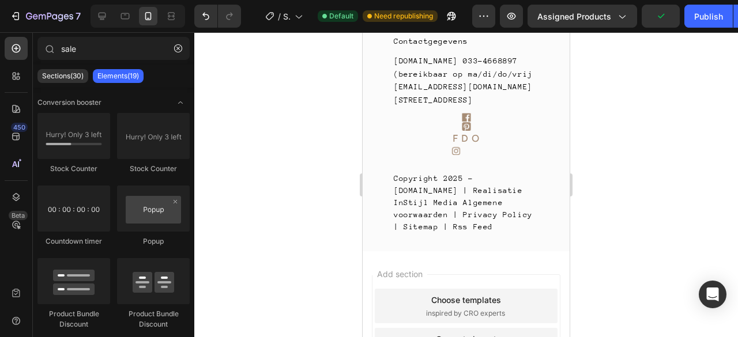
scroll to position [2690, 0]
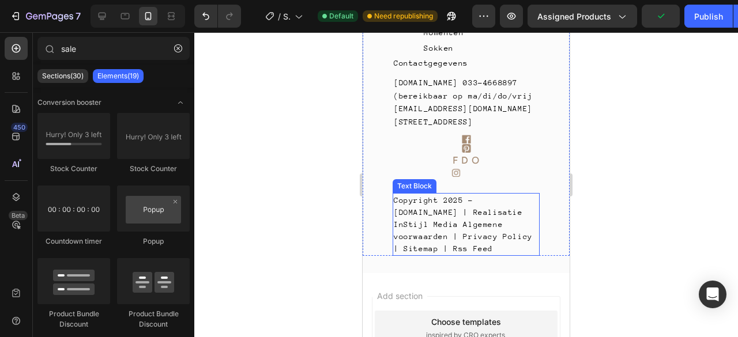
click at [529, 246] on div "Copyright 2025 - winkeltjevananne.nl | Realisatie InStijl Media Algemene voorwa…" at bounding box center [466, 224] width 147 height 63
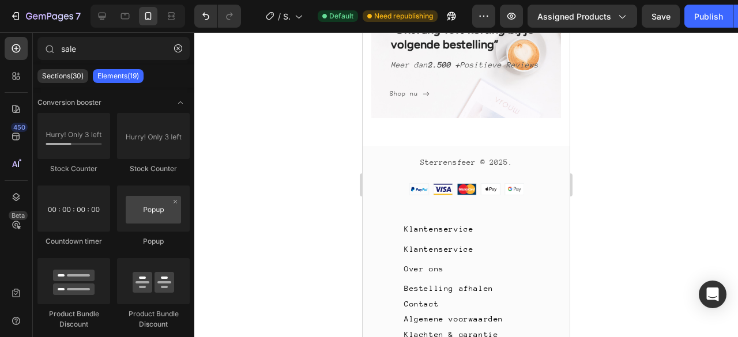
scroll to position [2016, 0]
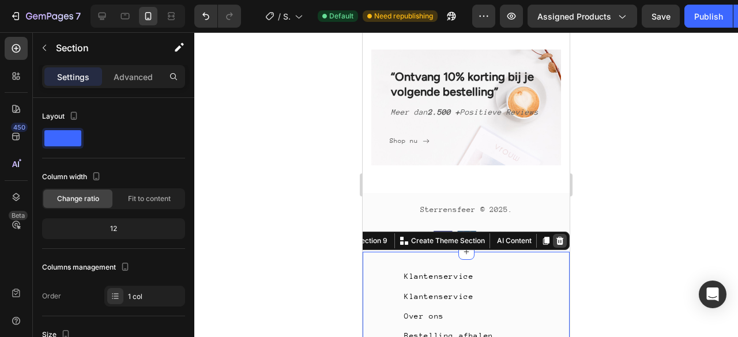
click at [556, 248] on div at bounding box center [560, 241] width 14 height 14
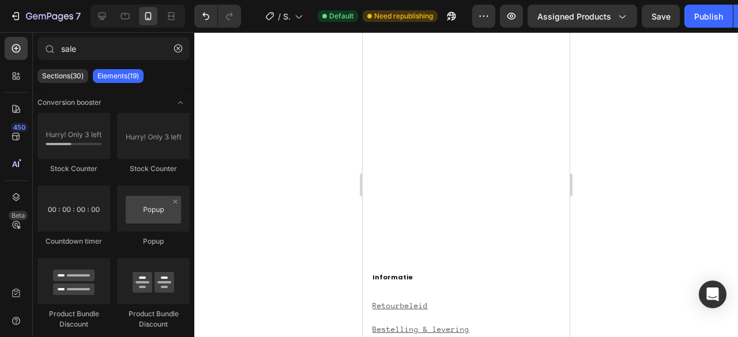
scroll to position [1897, 0]
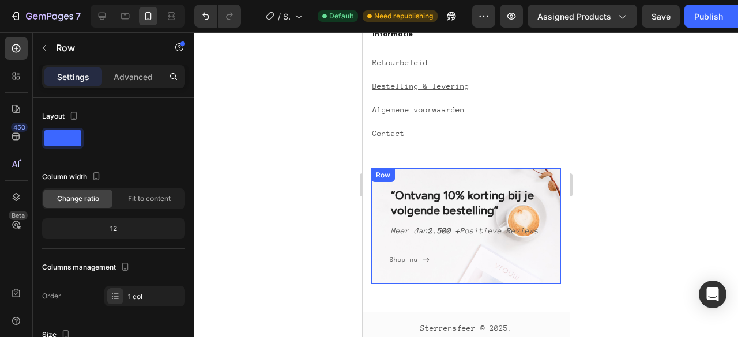
click at [542, 223] on div "“Ontvang 10% korting bij je volgende bestelling” Heading Meer dan 2.500 + Posit…" at bounding box center [466, 226] width 190 height 116
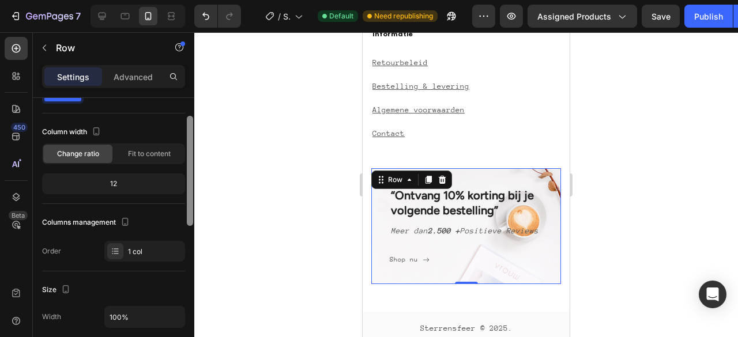
scroll to position [0, 0]
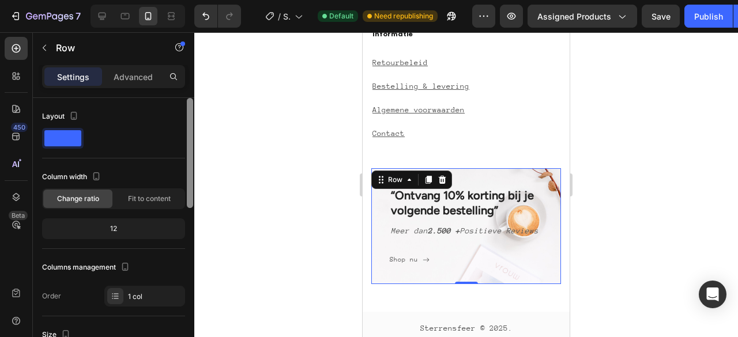
drag, startPoint x: 190, startPoint y: 146, endPoint x: 226, endPoint y: 92, distance: 65.3
click at [226, 0] on div "7 / Shopify Original Product Template Default Need republishing Preview Assigne…" at bounding box center [369, 0] width 738 height 0
click at [548, 210] on div "“Ontvang 10% korting bij je volgende bestelling” Heading Meer dan 2.500 + Posit…" at bounding box center [466, 226] width 190 height 116
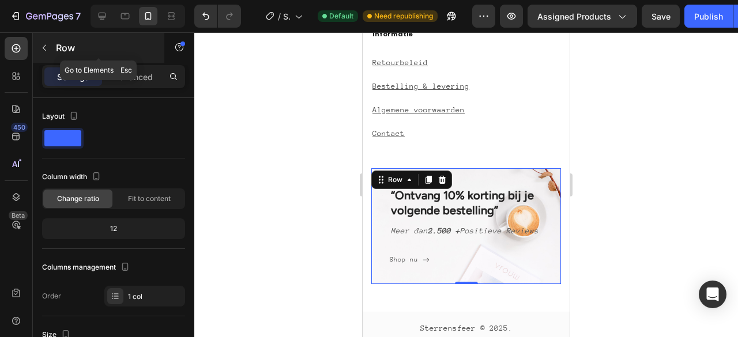
click at [44, 46] on icon "button" at bounding box center [44, 47] width 9 height 9
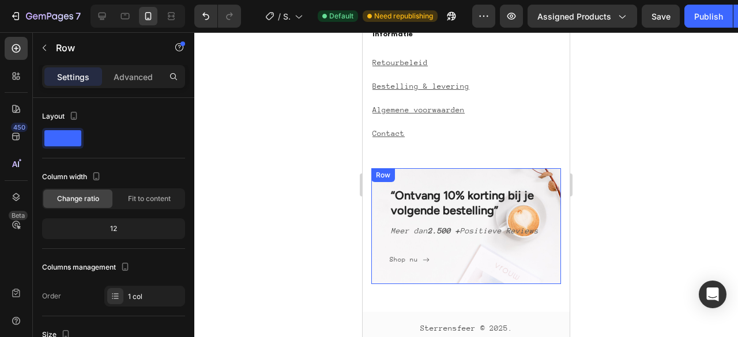
click at [467, 179] on div "“Ontvang 10% korting bij je volgende bestelling” Heading Meer dan 2.500 + Posit…" at bounding box center [466, 226] width 190 height 116
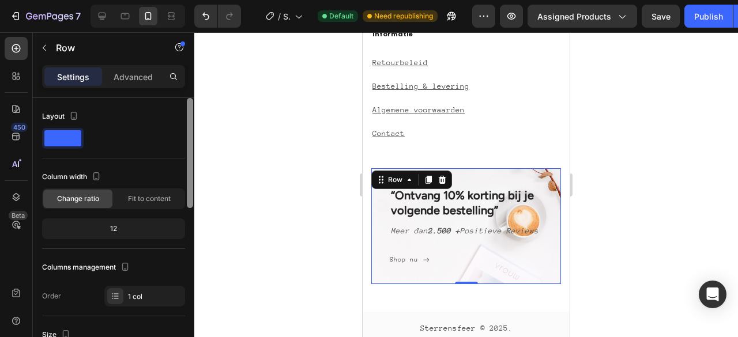
drag, startPoint x: 190, startPoint y: 108, endPoint x: 205, endPoint y: 62, distance: 48.5
click at [205, 0] on div "7 / Shopify Original Product Template Default Need republishing Preview Assigne…" at bounding box center [369, 0] width 738 height 0
click at [382, 208] on div "“Ontvang 10% korting bij je volgende bestelling” Heading Meer dan 2.500 + Posit…" at bounding box center [466, 226] width 190 height 116
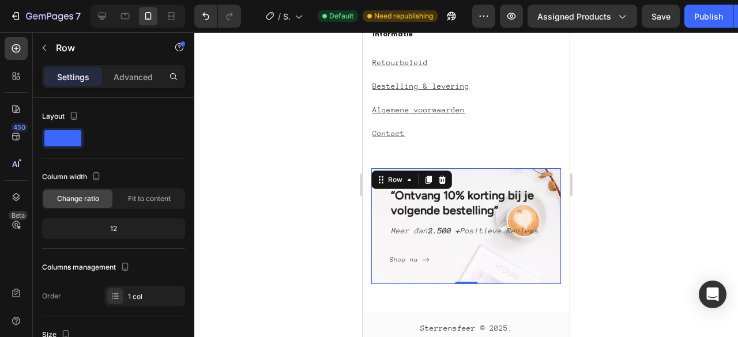
drag, startPoint x: 382, startPoint y: 208, endPoint x: 394, endPoint y: 208, distance: 12.7
click at [382, 208] on div "“Ontvang 10% korting bij je volgende bestelling” Heading Meer dan 2.500 + Posit…" at bounding box center [466, 226] width 190 height 116
click at [536, 236] on div "“Ontvang 10% korting bij je volgende bestelling” Heading Meer dan 2.500 + Posit…" at bounding box center [466, 226] width 190 height 116
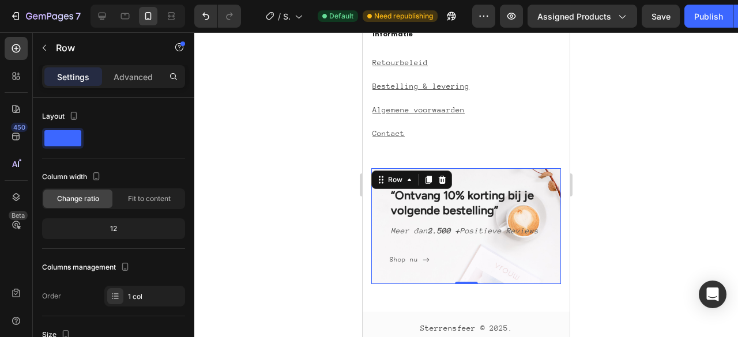
click at [536, 236] on div "“Ontvang 10% korting bij je volgende bestelling” Heading Meer dan 2.500 + Posit…" at bounding box center [466, 226] width 190 height 116
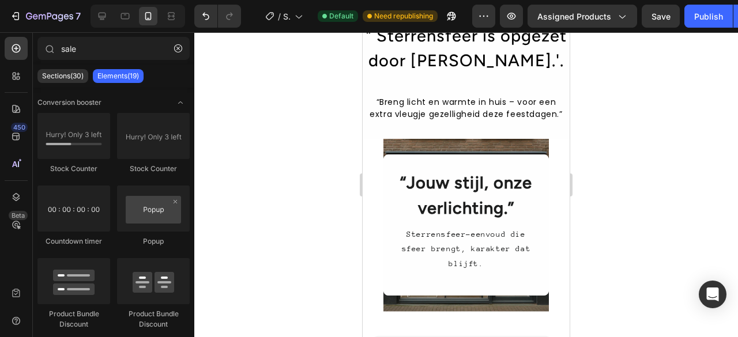
scroll to position [1346, 0]
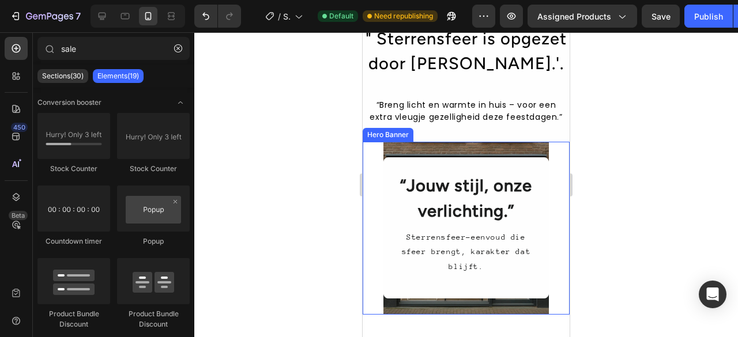
click at [550, 222] on div "“Jouw stijl, onze verlichting.” Heading Sterrensfeer-eenvoud die sfeer brengt, …" at bounding box center [466, 228] width 207 height 173
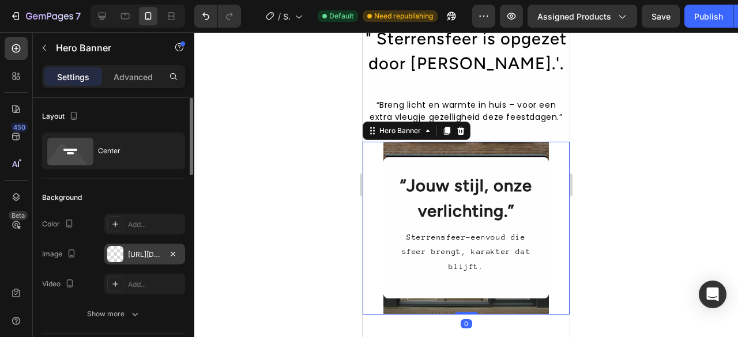
click at [136, 260] on div "https://cdn.shopify.com/s/files/1/0933/7874/0596/files/gempages_579912371095470…" at bounding box center [144, 254] width 81 height 21
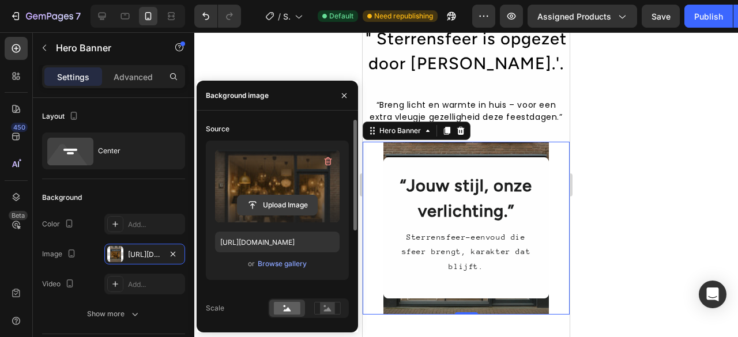
click at [272, 211] on input "file" at bounding box center [278, 206] width 80 height 20
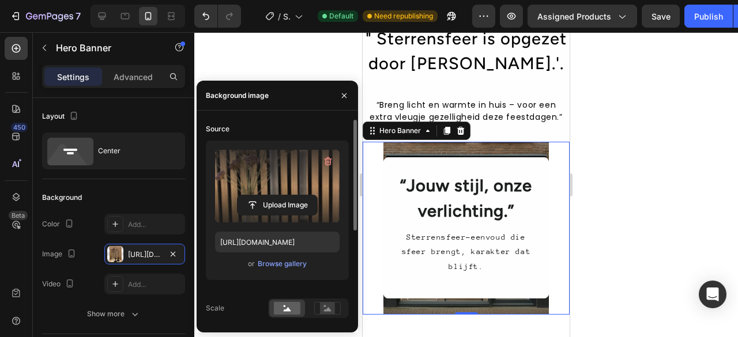
type input "[URL][DOMAIN_NAME]"
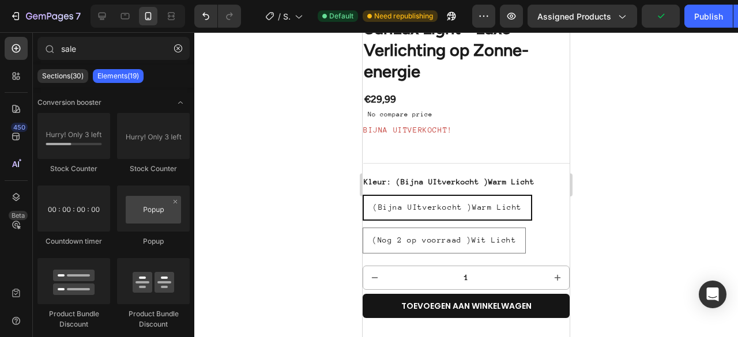
scroll to position [548, 0]
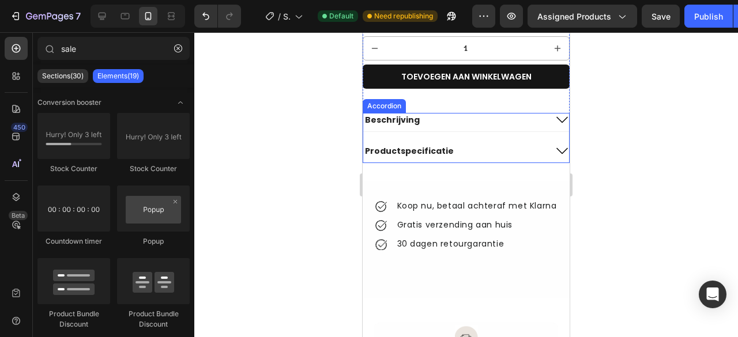
click at [557, 113] on icon at bounding box center [562, 120] width 14 height 14
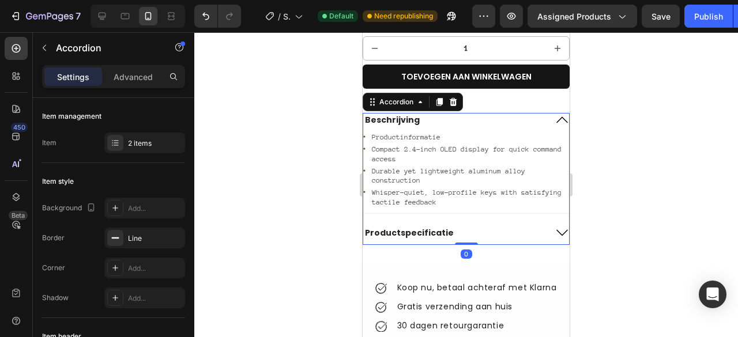
click at [557, 113] on icon at bounding box center [562, 120] width 14 height 14
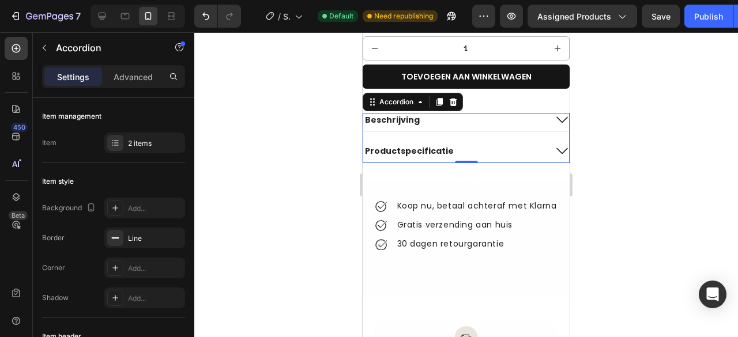
click at [555, 144] on icon at bounding box center [562, 151] width 14 height 14
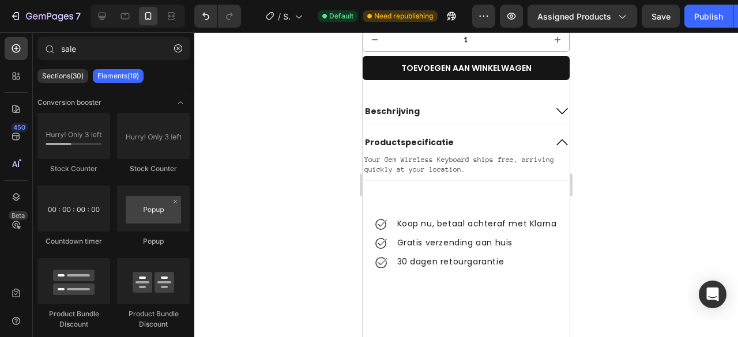
scroll to position [607, 0]
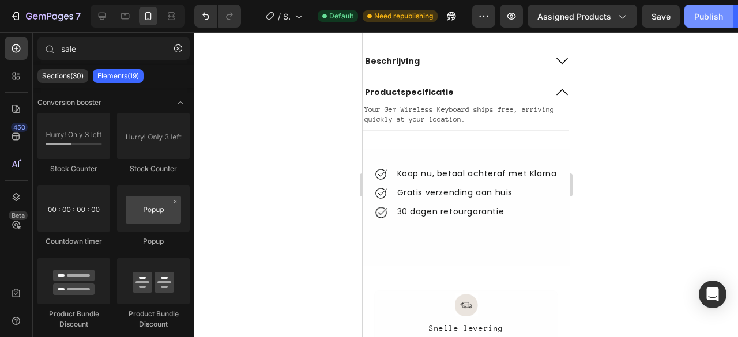
click at [706, 11] on div "Publish" at bounding box center [708, 16] width 29 height 12
click at [102, 20] on icon at bounding box center [102, 16] width 7 height 7
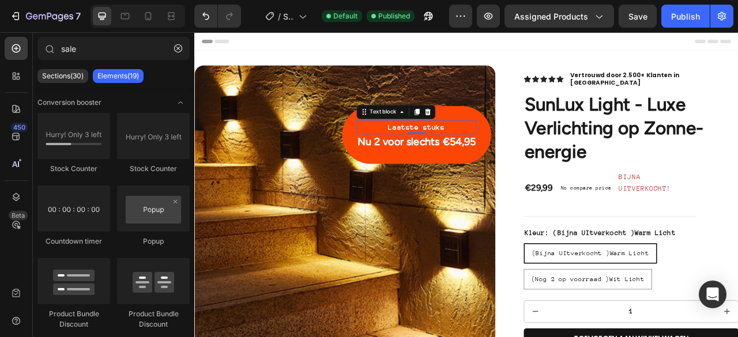
click at [535, 146] on p "Laatste stuks" at bounding box center [476, 153] width 151 height 15
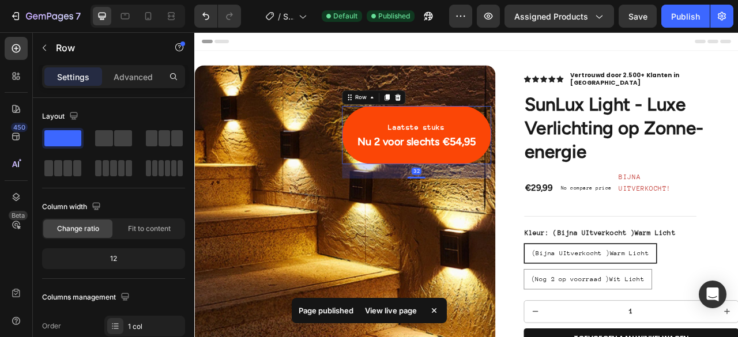
click at [388, 162] on div "Laatste stuks Text block Nu 2 voor slechts €54,95 Heading Row 32" at bounding box center [477, 163] width 190 height 74
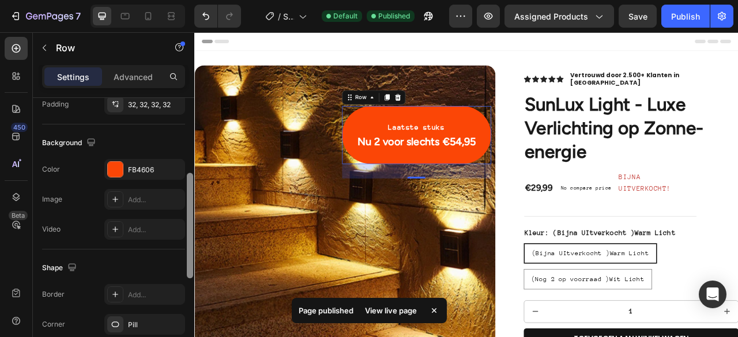
drag, startPoint x: 189, startPoint y: 123, endPoint x: 189, endPoint y: 260, distance: 137.3
click at [189, 260] on div at bounding box center [190, 226] width 6 height 106
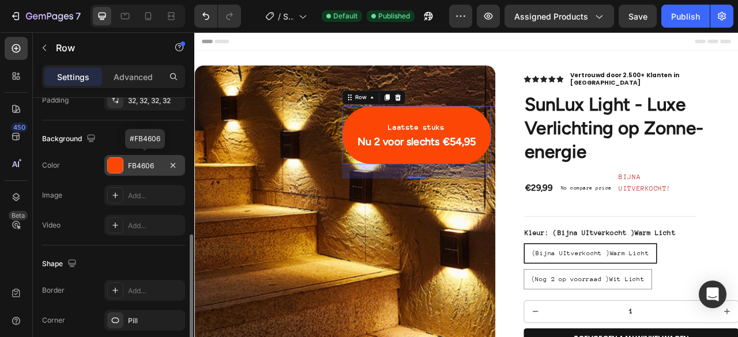
click at [112, 164] on div at bounding box center [115, 165] width 15 height 15
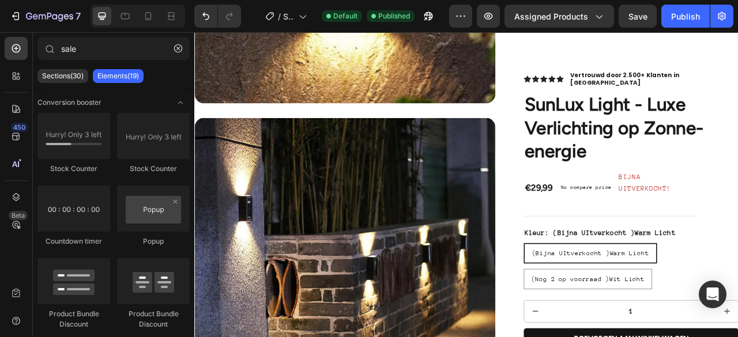
scroll to position [0, 0]
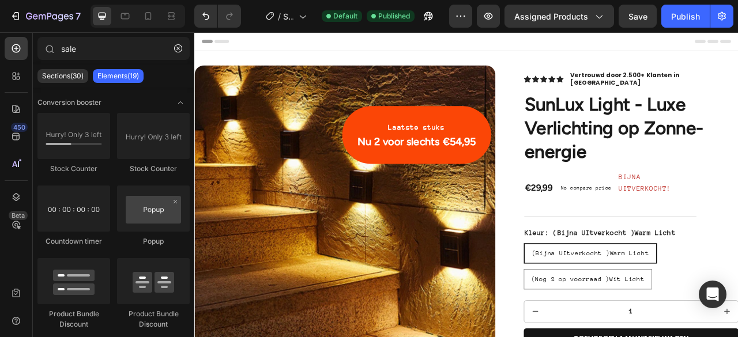
drag, startPoint x: 886, startPoint y: 58, endPoint x: 932, endPoint y: 32, distance: 52.9
click at [706, 18] on button "Publish" at bounding box center [686, 16] width 48 height 23
click at [677, 5] on button "Publish" at bounding box center [686, 16] width 48 height 23
click at [152, 14] on icon at bounding box center [148, 16] width 12 height 12
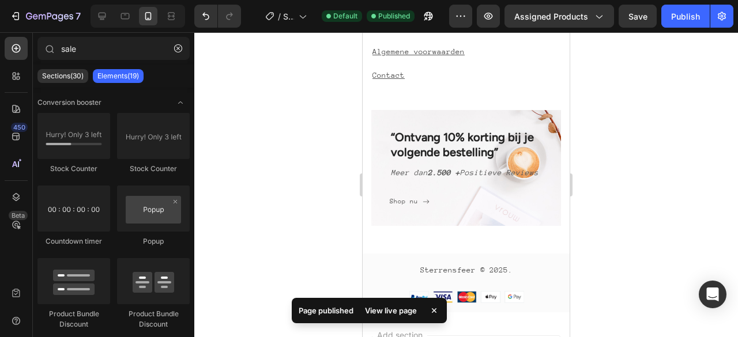
scroll to position [1969, 0]
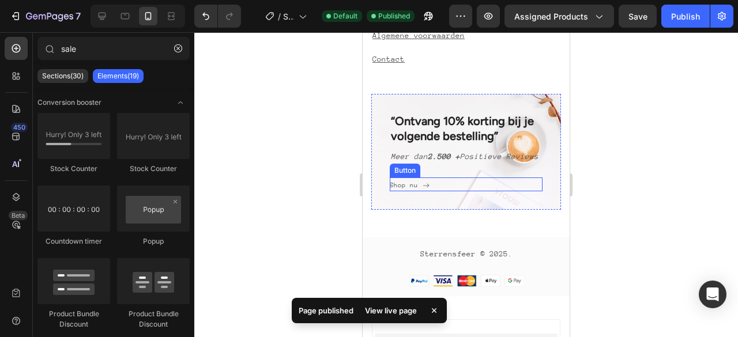
click at [428, 191] on div "Shop nu Button" at bounding box center [466, 185] width 153 height 14
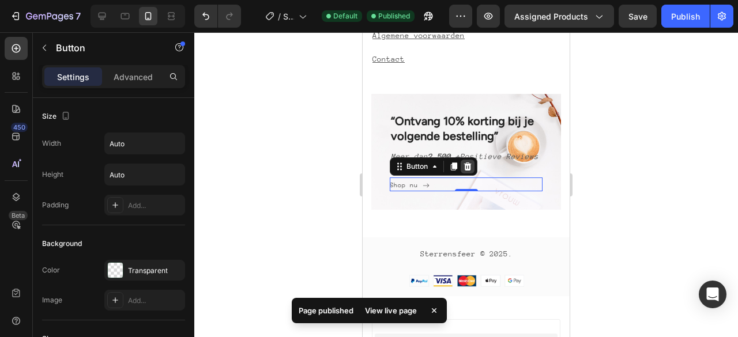
click at [471, 171] on icon at bounding box center [467, 166] width 9 height 9
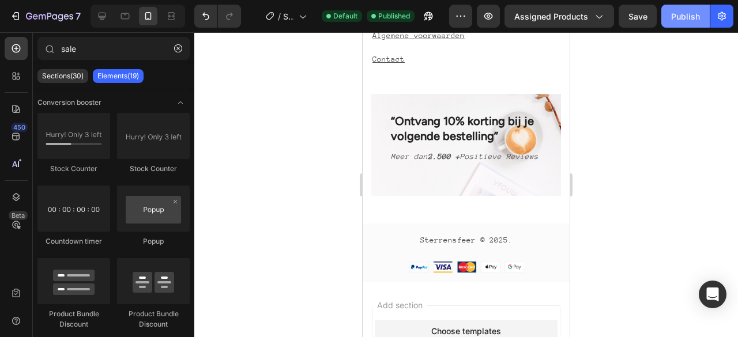
click at [690, 22] on div "Publish" at bounding box center [685, 16] width 29 height 12
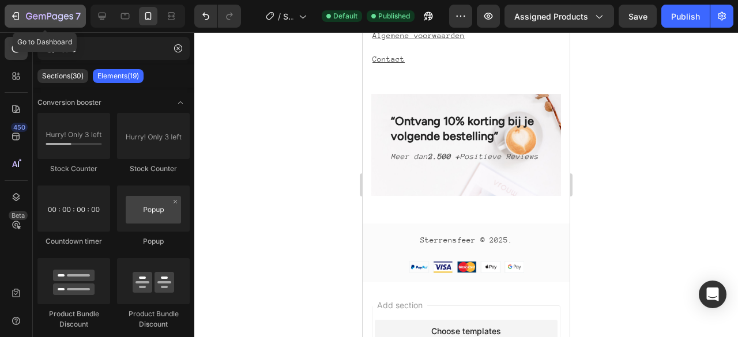
click at [20, 14] on icon "button" at bounding box center [16, 16] width 12 height 12
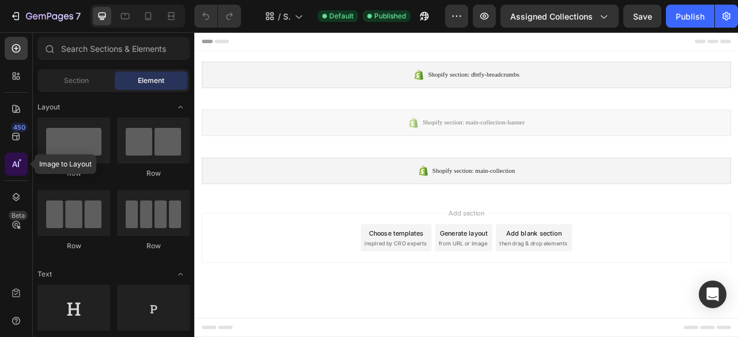
click at [16, 168] on icon at bounding box center [16, 165] width 12 height 12
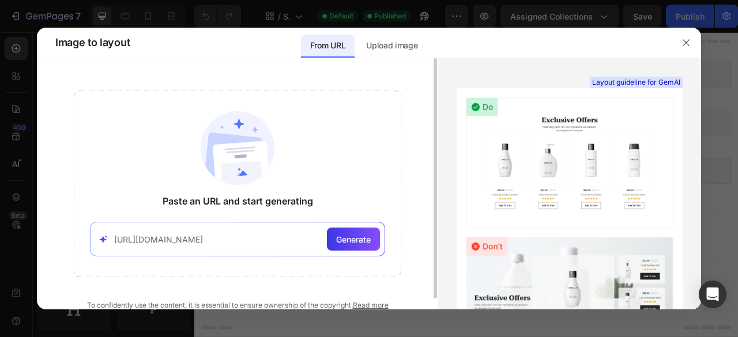
scroll to position [0, 160]
type input "[URL][DOMAIN_NAME]"
click at [344, 237] on span "Generate" at bounding box center [353, 240] width 35 height 12
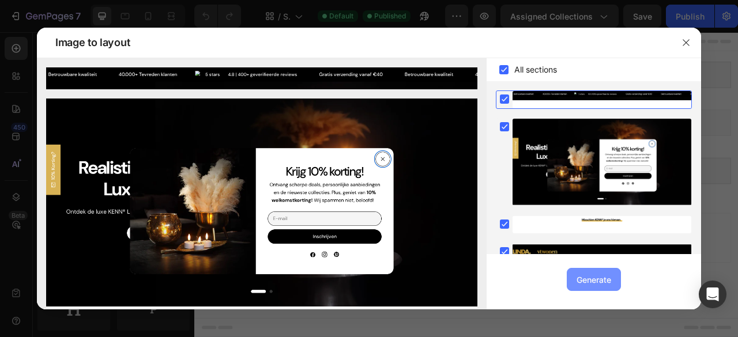
click at [591, 275] on div "Generate" at bounding box center [594, 280] width 35 height 12
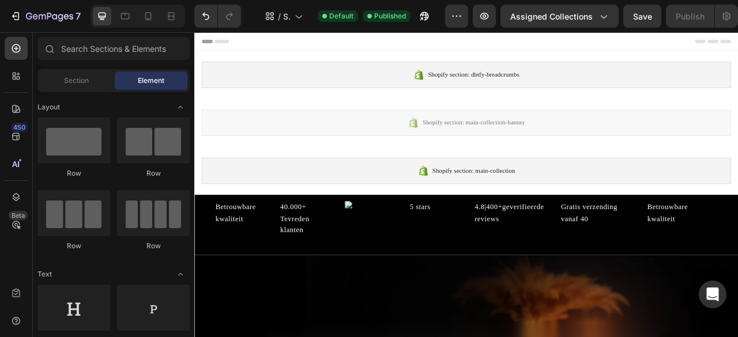
scroll to position [122, 0]
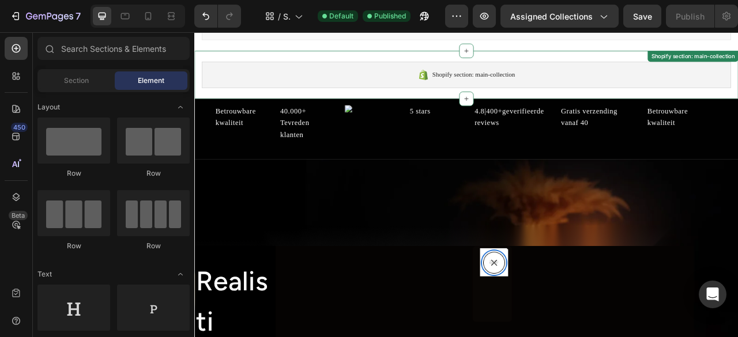
click at [738, 85] on div "Shopify section: main-collection" at bounding box center [541, 86] width 674 height 33
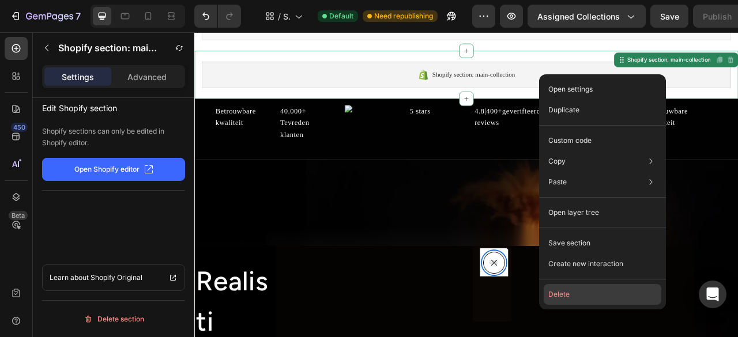
click at [603, 295] on button "Delete" at bounding box center [603, 294] width 118 height 21
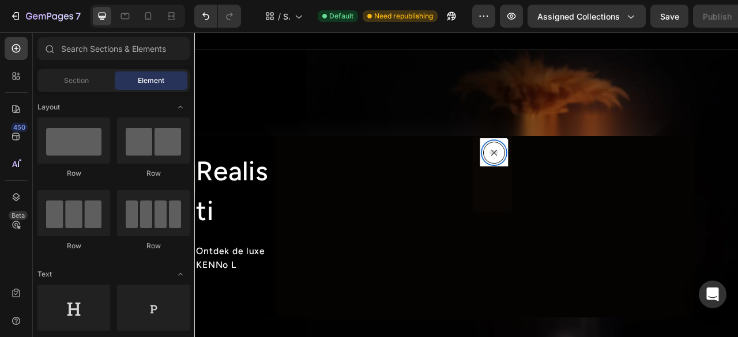
scroll to position [0, 0]
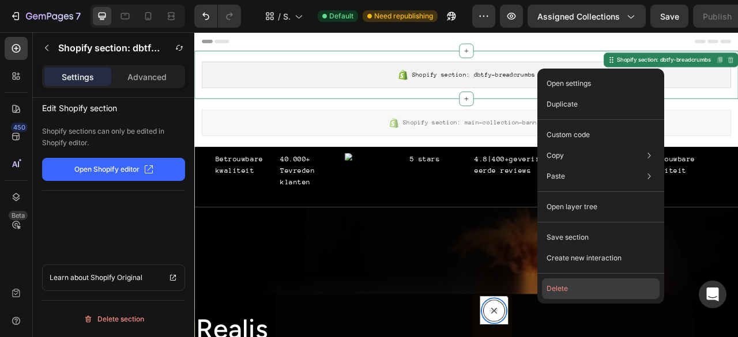
click at [625, 287] on button "Delete" at bounding box center [601, 289] width 118 height 21
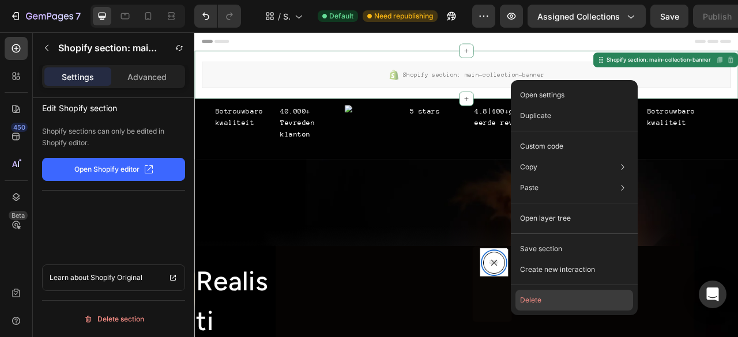
click at [562, 302] on button "Delete" at bounding box center [575, 300] width 118 height 21
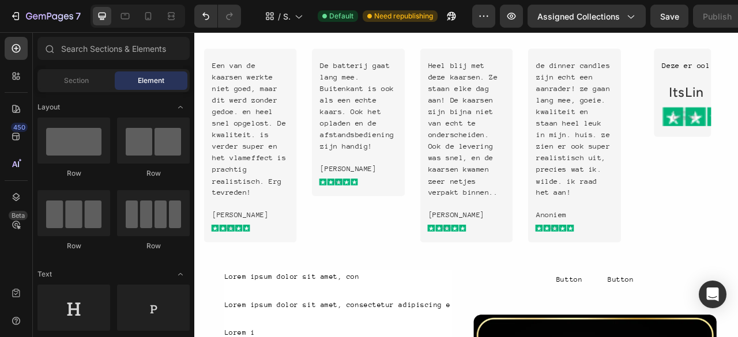
scroll to position [2182, 0]
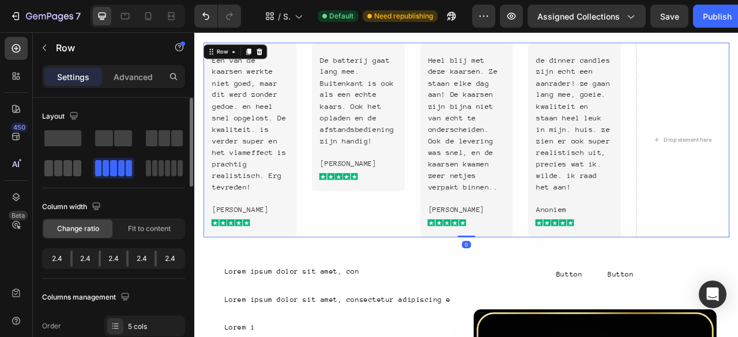
click at [171, 162] on span at bounding box center [173, 168] width 5 height 16
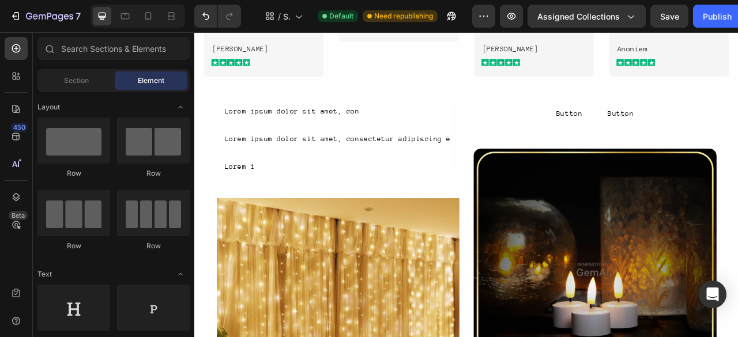
scroll to position [2350, 0]
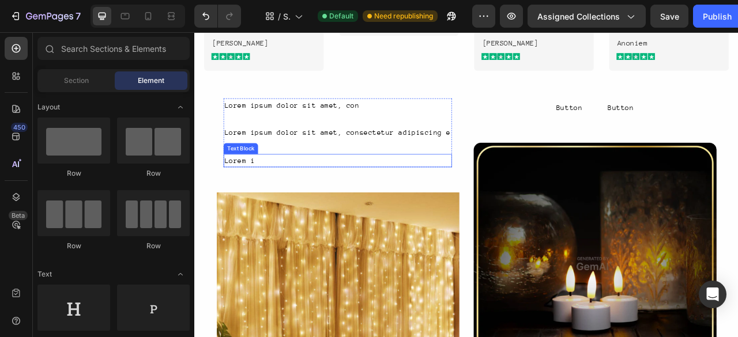
click at [384, 201] on div "Lorem i" at bounding box center [376, 195] width 290 height 17
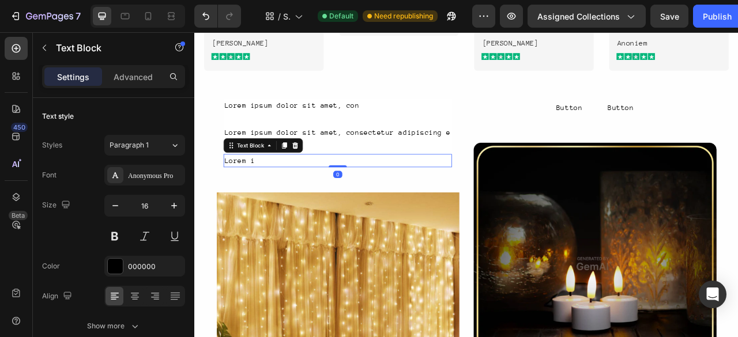
click at [384, 202] on div at bounding box center [376, 203] width 23 height 2
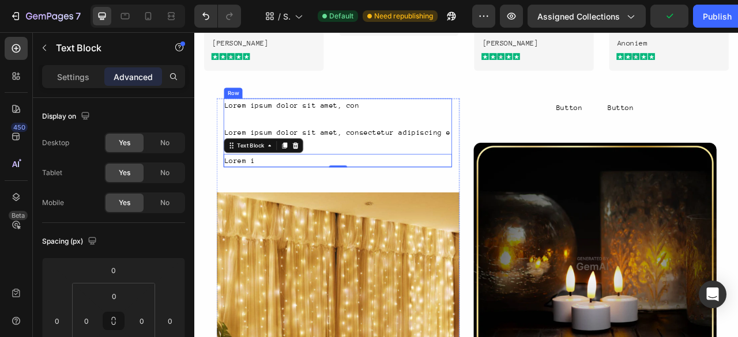
click at [471, 142] on div "Lorem ipsum dolor sit amet, con Text Block Lorem ipsum dolor sit amet, consecte…" at bounding box center [376, 161] width 290 height 88
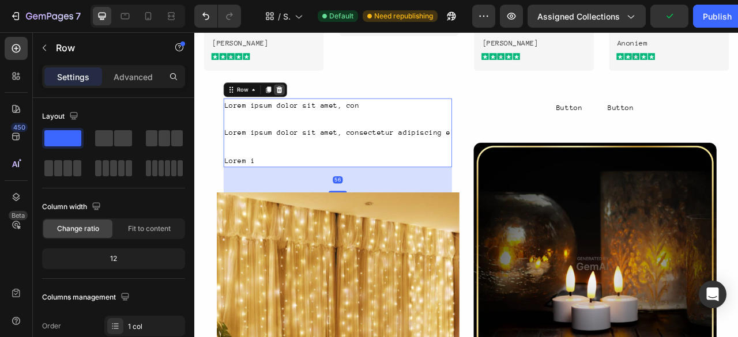
click at [309, 101] on div at bounding box center [302, 106] width 14 height 14
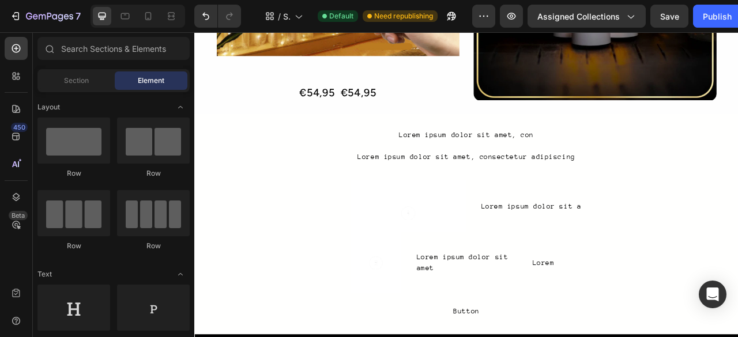
scroll to position [2742, 0]
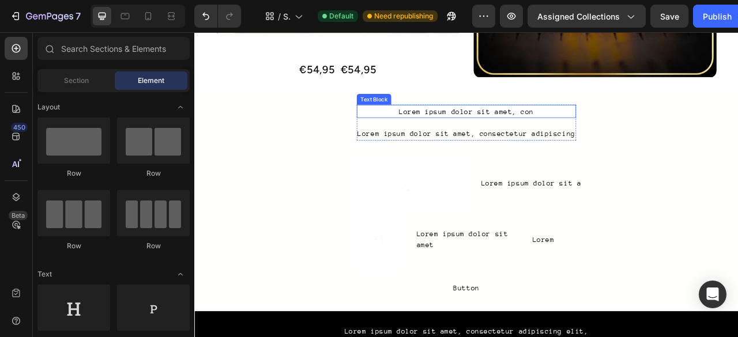
click at [652, 134] on div "Lorem ipsum dolor sit amet, con" at bounding box center [540, 133] width 279 height 17
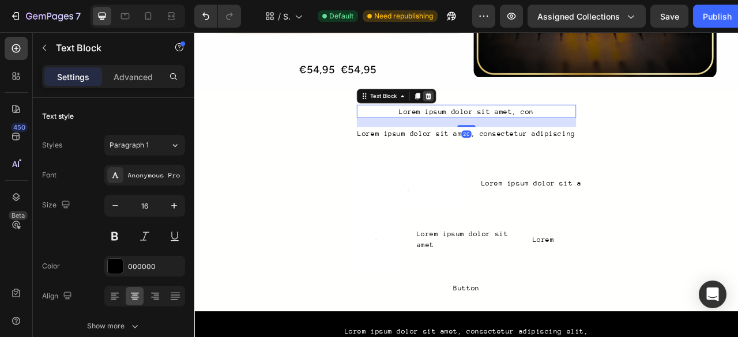
click at [490, 111] on icon at bounding box center [491, 114] width 7 height 8
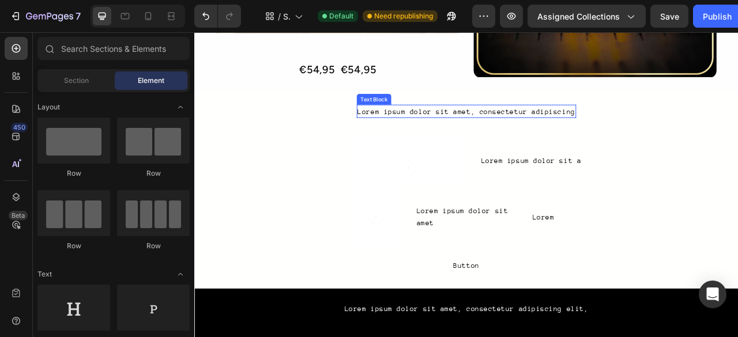
click at [480, 136] on div "Lorem ipsum dolor sit amet, consectetur adipiscing" at bounding box center [540, 133] width 279 height 17
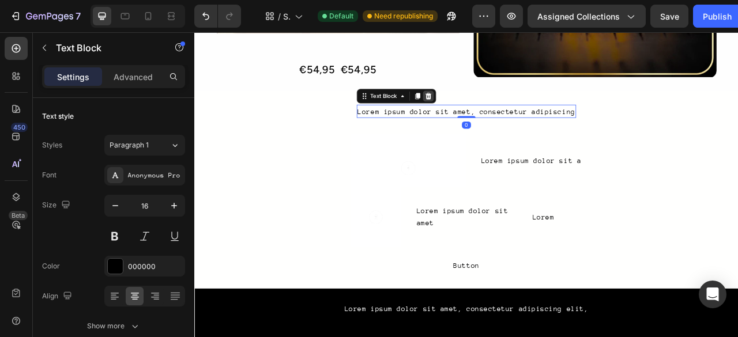
click at [489, 111] on icon at bounding box center [491, 114] width 7 height 8
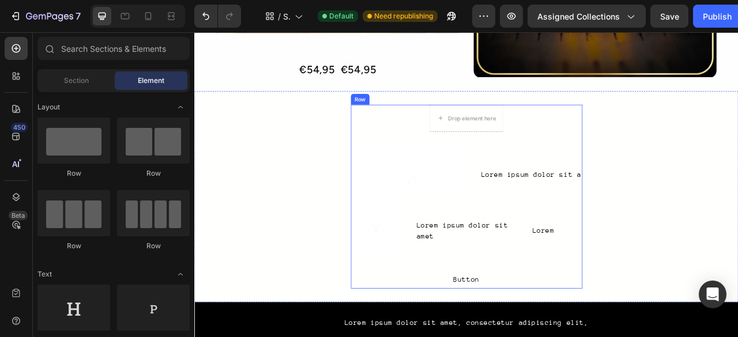
click at [632, 162] on div "Drop element here Row Icon Row Hero Banner Lorem ipsum dolor sit a Text Block R…" at bounding box center [540, 242] width 295 height 235
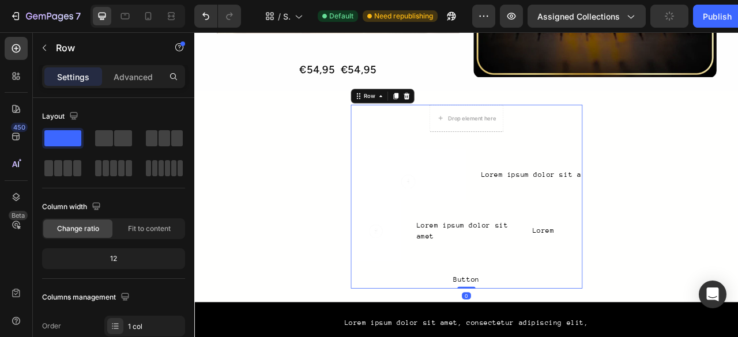
click at [467, 109] on div "Row" at bounding box center [433, 113] width 81 height 18
click at [464, 108] on div at bounding box center [464, 114] width 14 height 14
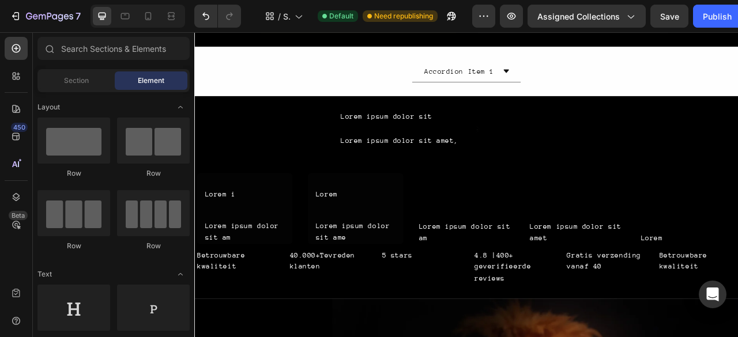
scroll to position [3246, 0]
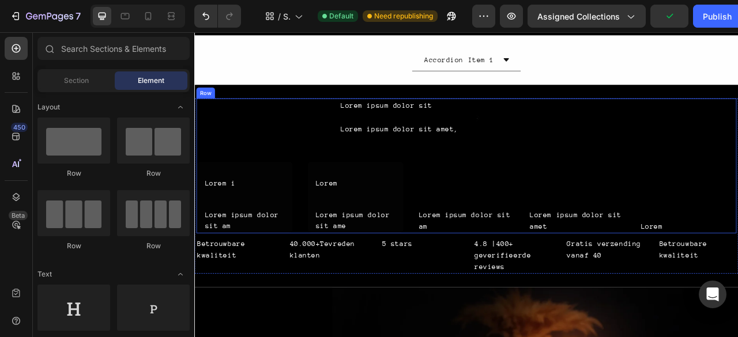
click at [738, 166] on div "Lorem ipsum dolor sit Text Block Lorem ipsum dolor sit amet, Text Block Row Ico…" at bounding box center [540, 203] width 687 height 172
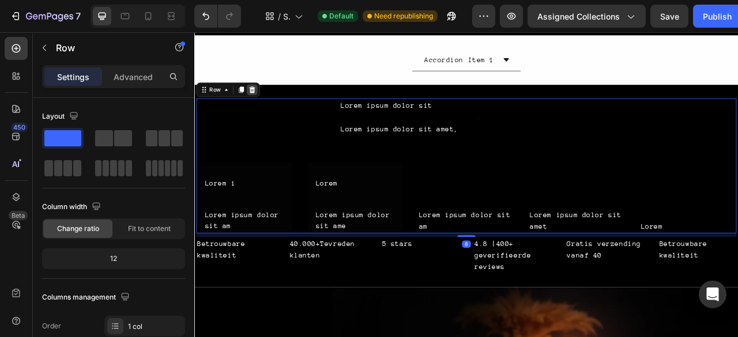
click at [265, 104] on icon at bounding box center [267, 106] width 7 height 8
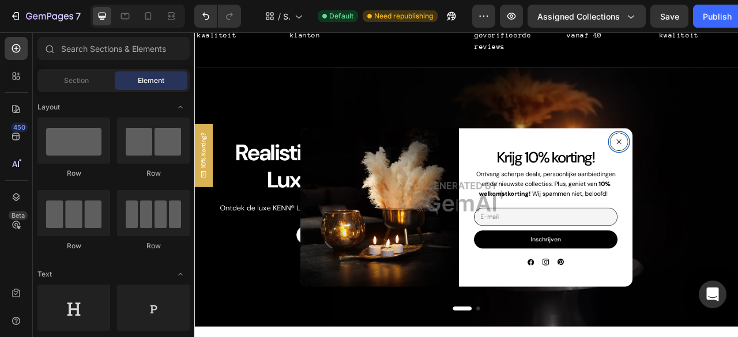
scroll to position [3365, 0]
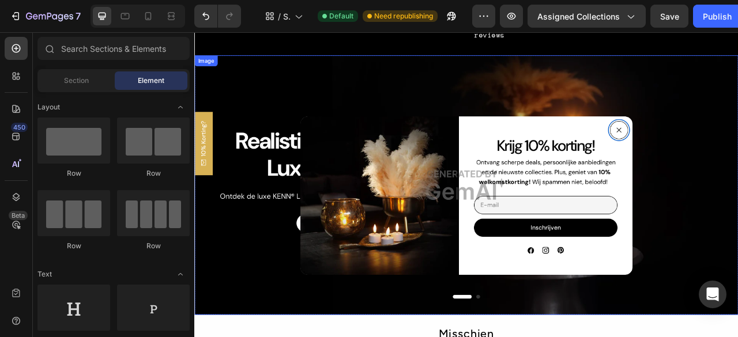
click at [519, 231] on img at bounding box center [540, 227] width 692 height 330
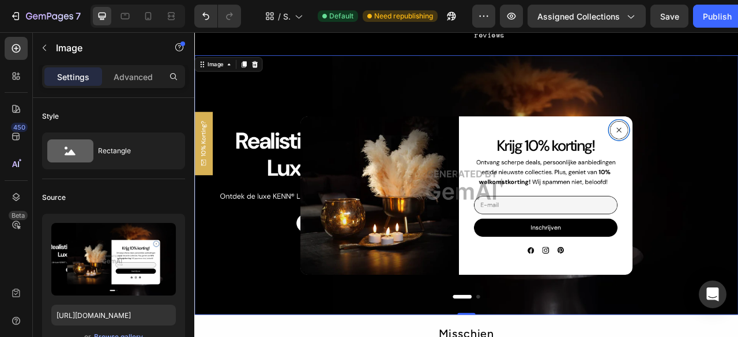
click at [267, 81] on div "Image" at bounding box center [237, 73] width 87 height 18
click at [271, 74] on icon at bounding box center [271, 73] width 7 height 8
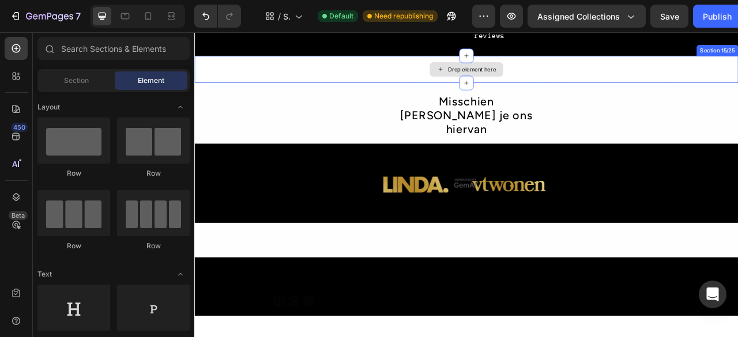
scroll to position [3192, 0]
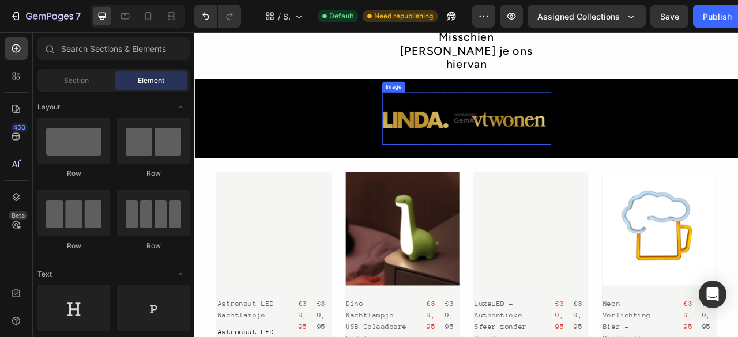
click at [534, 123] on img at bounding box center [540, 142] width 215 height 66
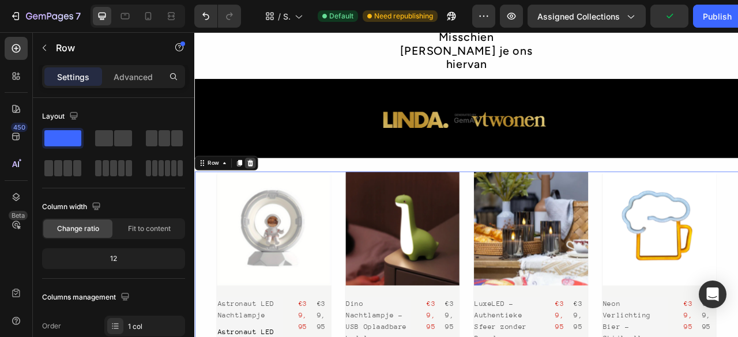
click at [264, 194] on icon at bounding box center [265, 198] width 9 height 9
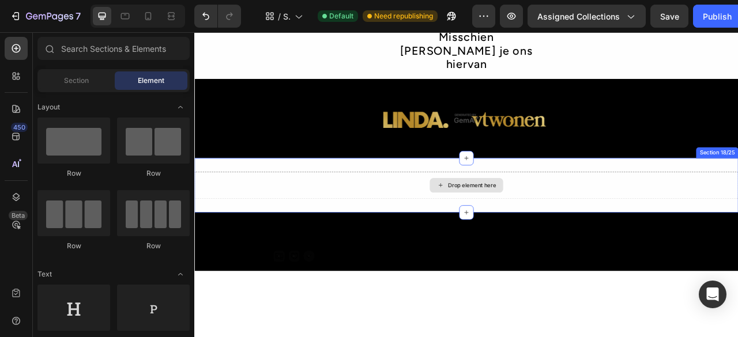
click at [634, 210] on div "Drop element here" at bounding box center [540, 227] width 692 height 35
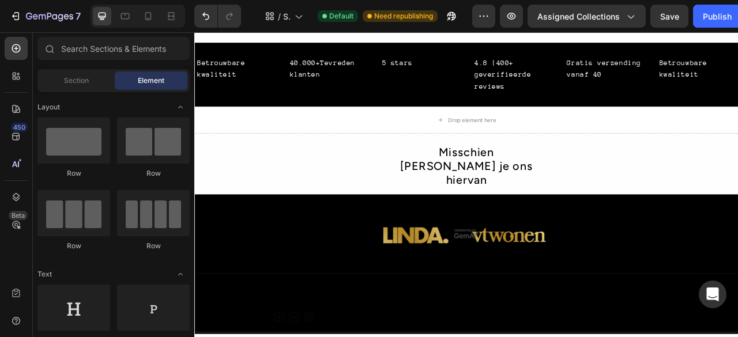
scroll to position [3305, 0]
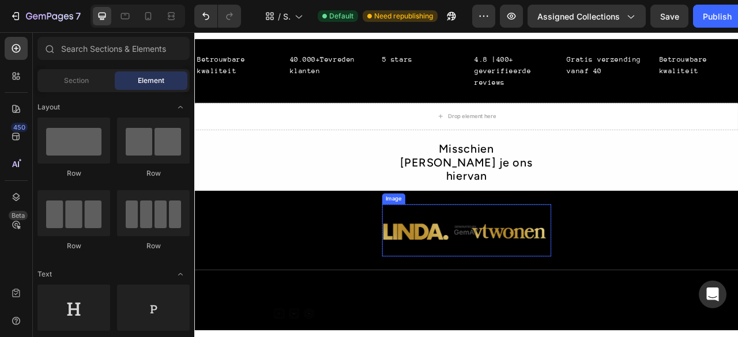
click at [619, 269] on img at bounding box center [540, 284] width 215 height 66
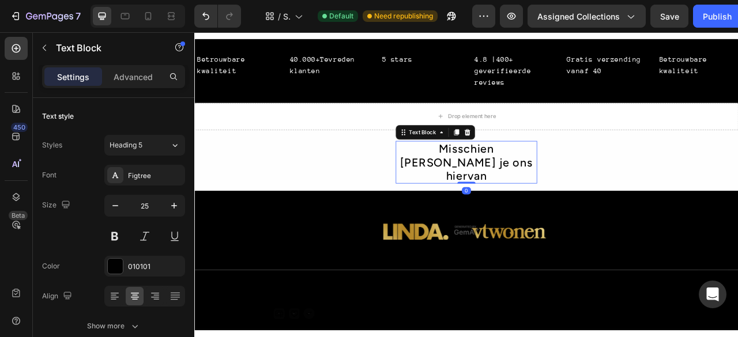
click at [619, 179] on div "Misschien KENNo je ons hiervan" at bounding box center [540, 198] width 180 height 54
click at [502, 183] on p "Miscchien ken je ons hiervan?" at bounding box center [541, 198] width 178 height 52
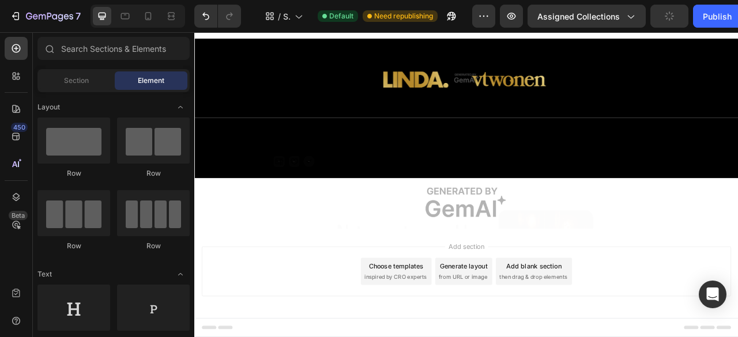
scroll to position [3178, 0]
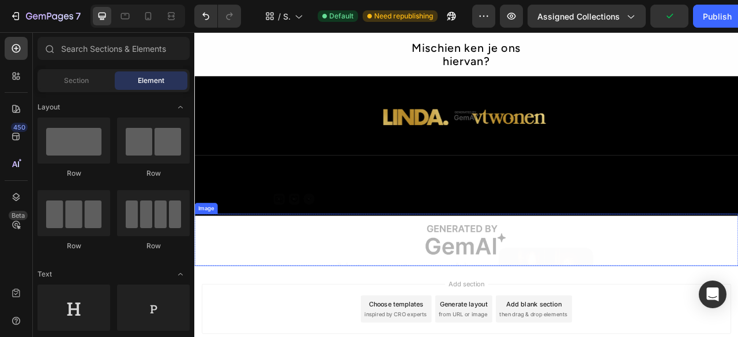
click at [592, 298] on img at bounding box center [540, 297] width 692 height 66
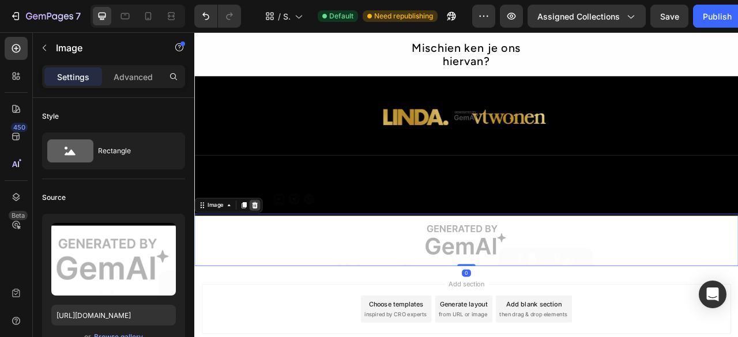
click at [270, 250] on icon at bounding box center [271, 253] width 7 height 8
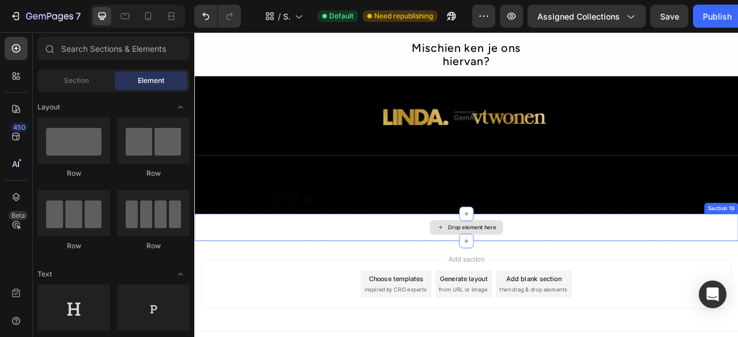
click at [460, 275] on div "Drop element here" at bounding box center [540, 281] width 692 height 35
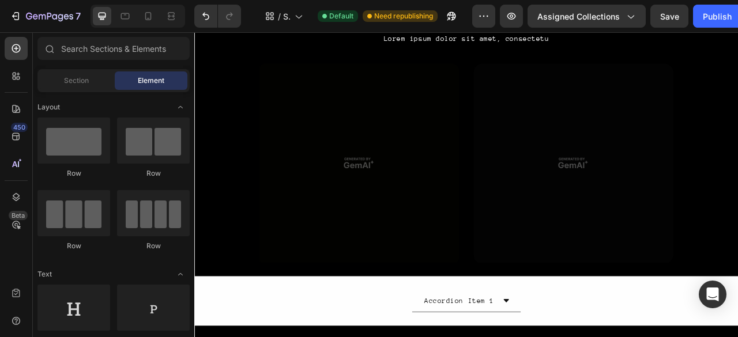
scroll to position [2932, 0]
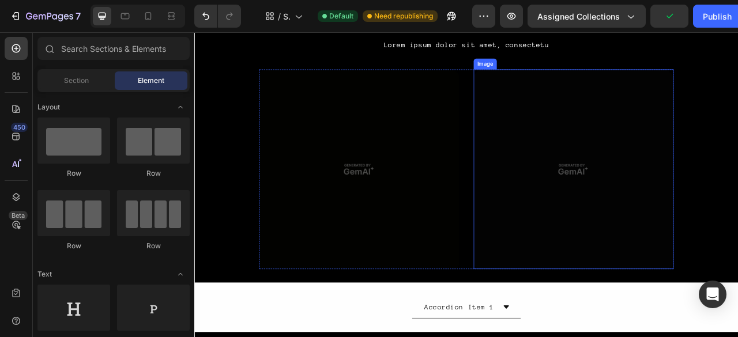
click at [723, 224] on img at bounding box center [677, 207] width 254 height 254
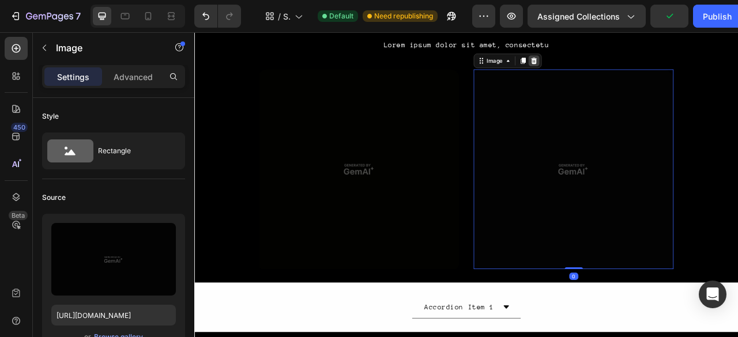
click at [624, 70] on icon at bounding box center [626, 69] width 7 height 8
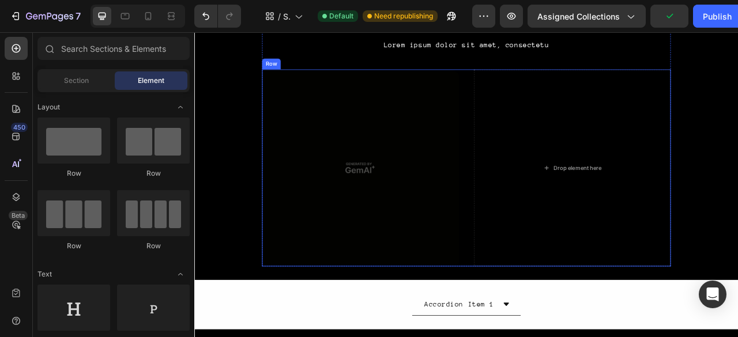
click at [529, 104] on div "Image Drop element here Row" at bounding box center [540, 205] width 520 height 251
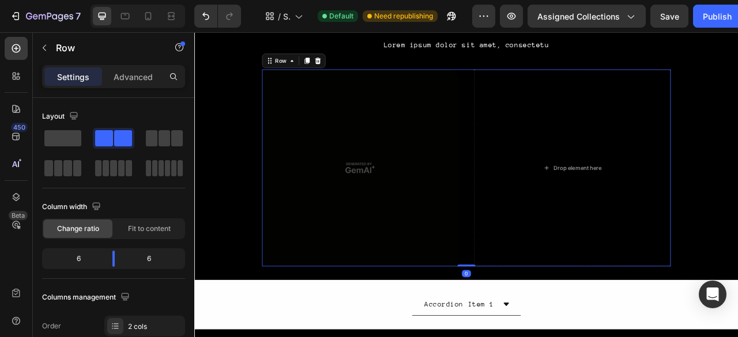
click at [350, 69] on icon at bounding box center [351, 68] width 9 height 9
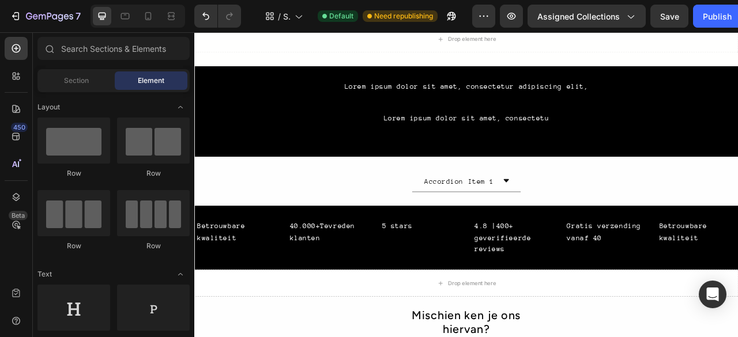
scroll to position [2651, 0]
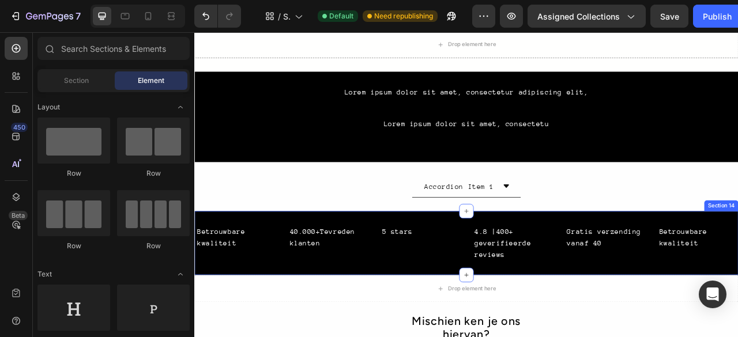
click at [503, 265] on div "Betrouwbare kwaliteit Text Block 40.000+Tevreden klanten Text Block 5 stars Tex…" at bounding box center [540, 300] width 692 height 81
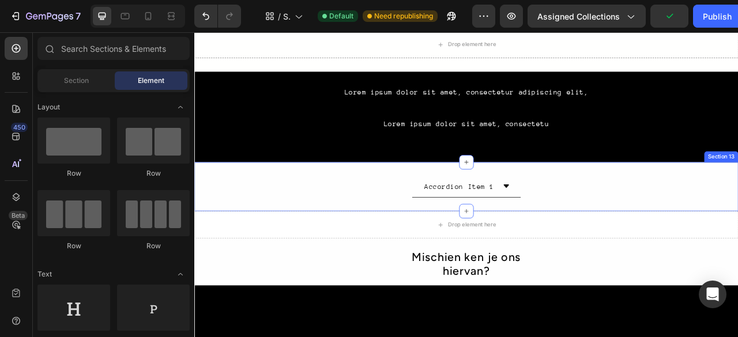
click at [738, 228] on div "Accordion Item 1 Accordion Row" at bounding box center [540, 229] width 692 height 28
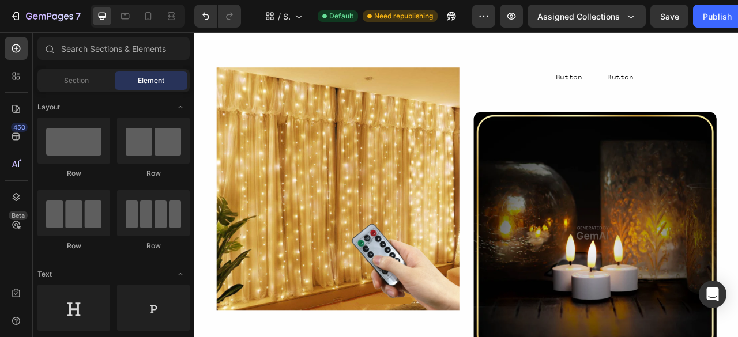
scroll to position [2729, 0]
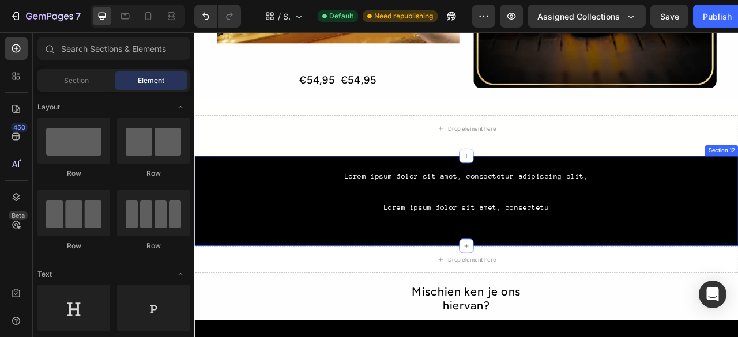
click at [738, 232] on div "Lorem ipsum dolor sit amet, consectetur adipiscing elit, Text Block Lorem ipsum…" at bounding box center [540, 247] width 692 height 80
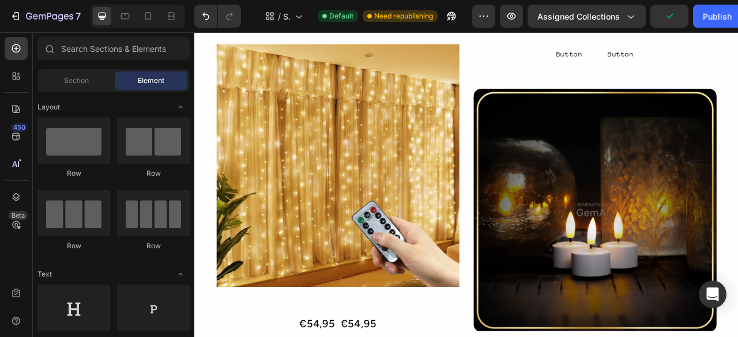
scroll to position [2395, 0]
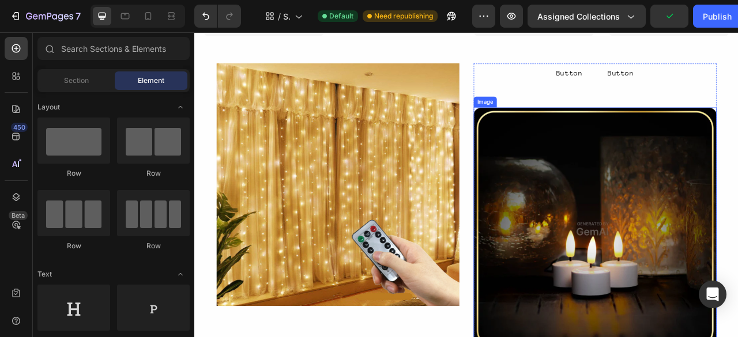
click at [738, 295] on img at bounding box center [704, 282] width 309 height 309
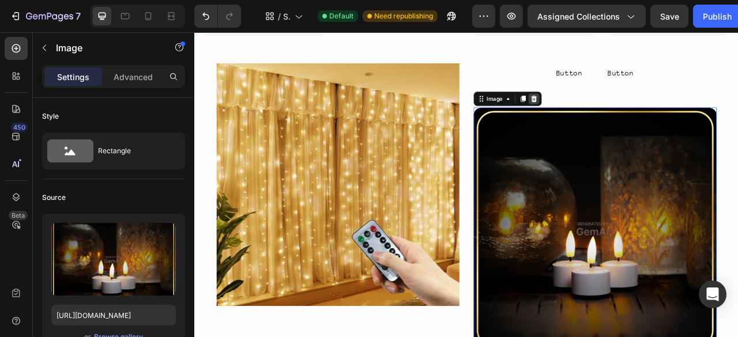
click at [626, 113] on div at bounding box center [626, 117] width 14 height 14
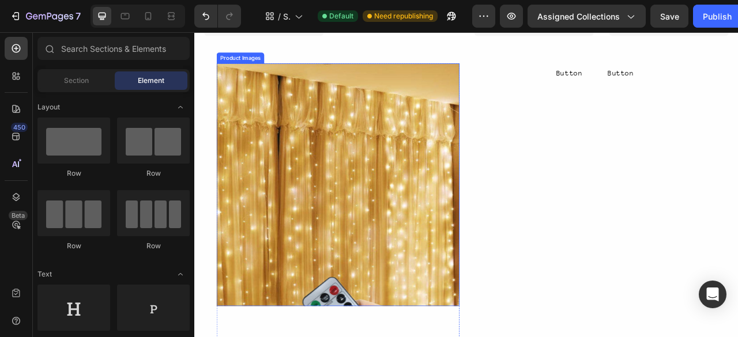
click at [497, 114] on img at bounding box center [376, 226] width 309 height 309
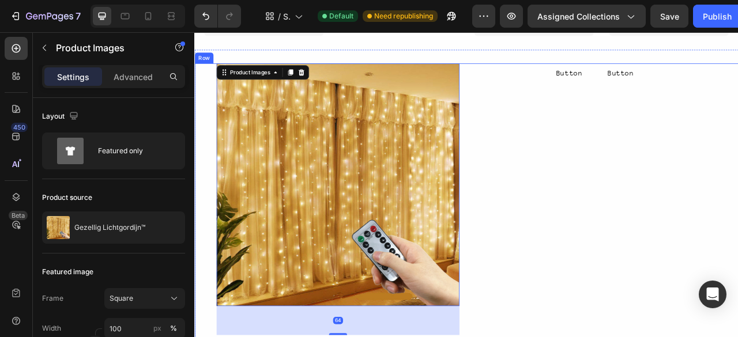
click at [567, 78] on div "Button Button Button Button Row Row" at bounding box center [704, 255] width 309 height 366
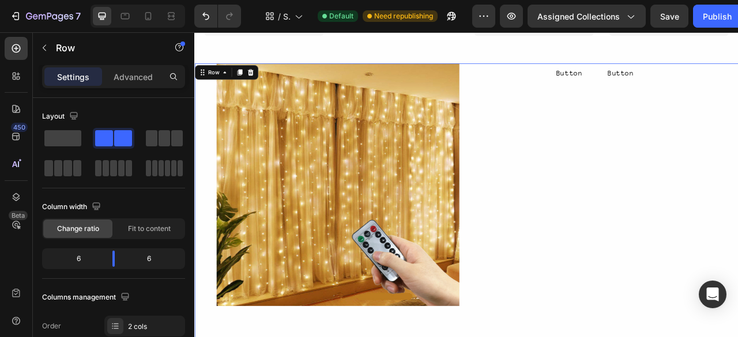
click at [567, 88] on div "Button Button Button Button Row Row" at bounding box center [704, 255] width 309 height 366
click at [266, 81] on icon at bounding box center [265, 83] width 7 height 8
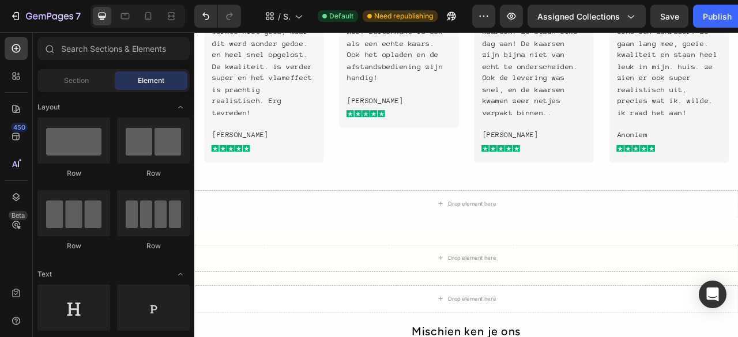
scroll to position [2248, 0]
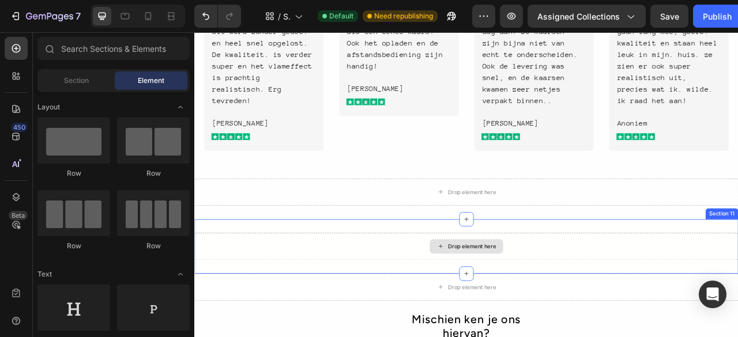
click at [738, 296] on div "Drop element here" at bounding box center [540, 305] width 692 height 35
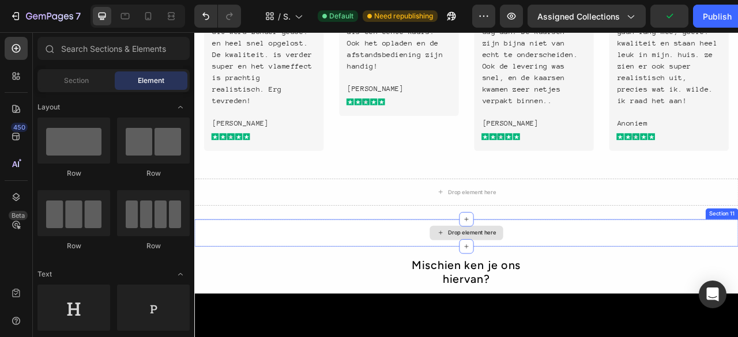
click at [738, 296] on div "Drop element here" at bounding box center [540, 287] width 692 height 35
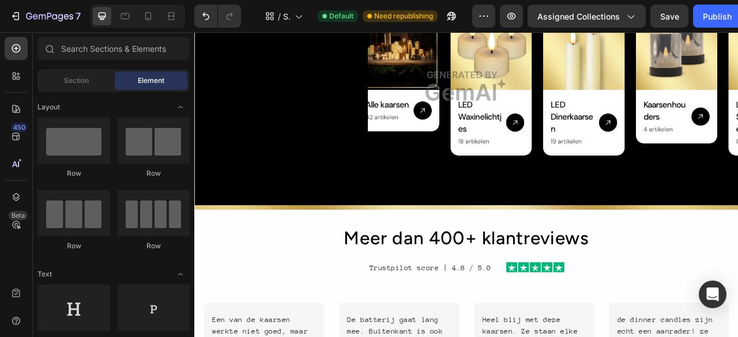
scroll to position [1852, 0]
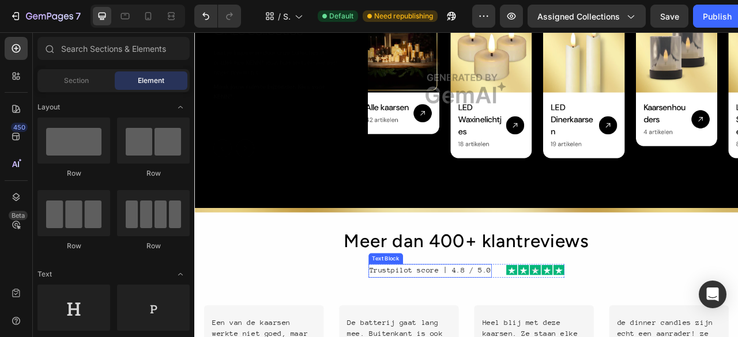
click at [503, 331] on div "Trustpilot score | 4.8 / 5.0" at bounding box center [494, 336] width 157 height 17
click at [503, 331] on p "Trustpilot score | 4.8 / 5.0" at bounding box center [494, 336] width 155 height 15
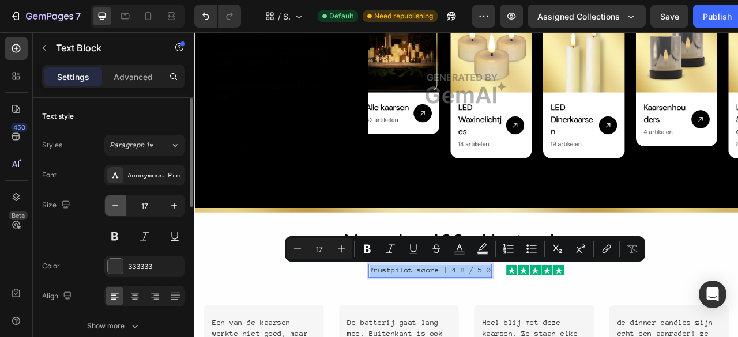
click at [118, 207] on icon "button" at bounding box center [116, 206] width 12 height 12
type input "16"
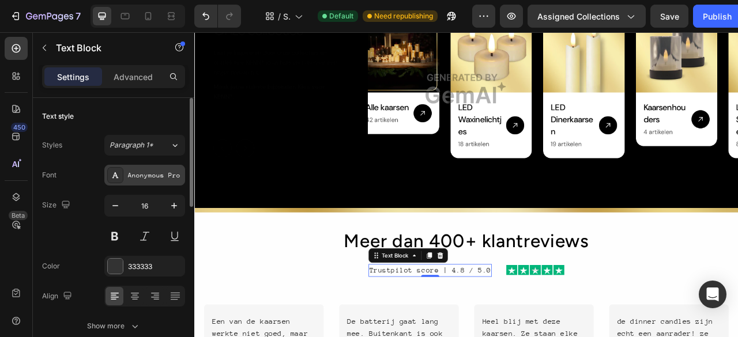
click at [146, 178] on div "Anonymous Pro" at bounding box center [155, 176] width 54 height 10
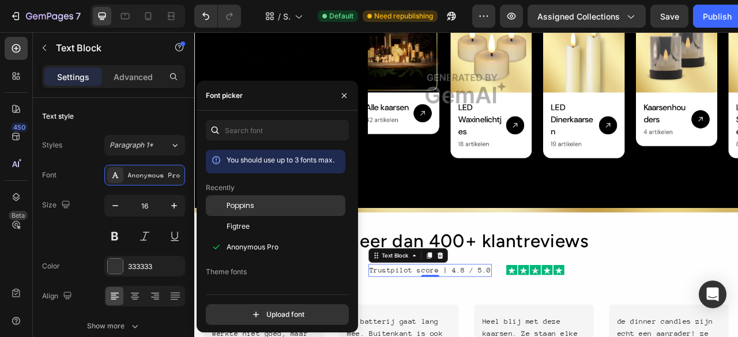
click at [256, 208] on div "Poppins" at bounding box center [285, 206] width 117 height 10
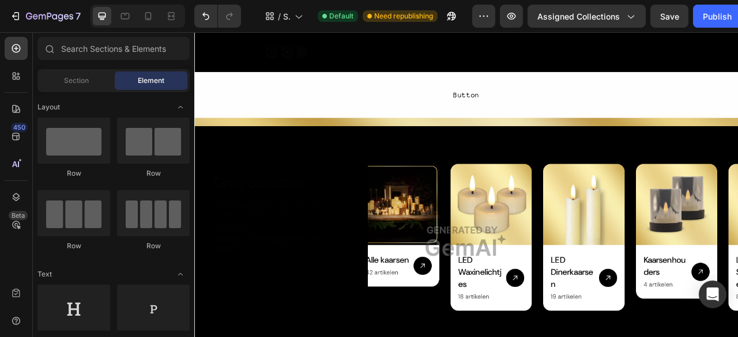
scroll to position [1654, 0]
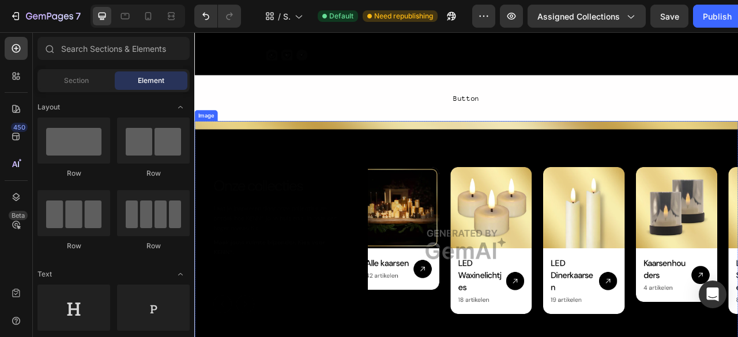
click at [738, 157] on img at bounding box center [540, 302] width 692 height 315
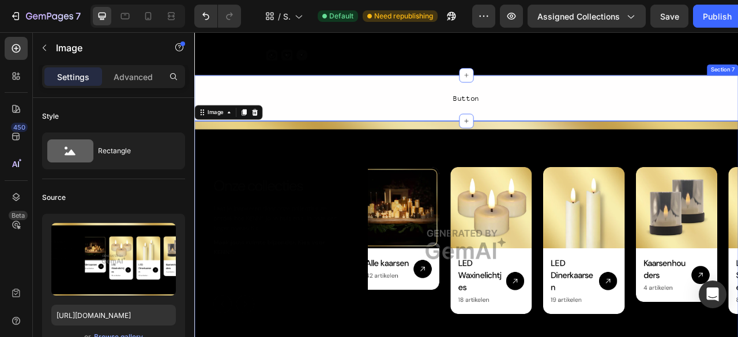
click at [275, 137] on icon at bounding box center [270, 134] width 9 height 9
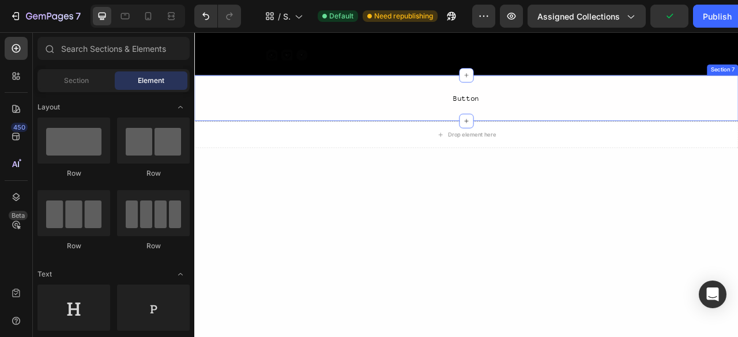
click at [329, 118] on div "Button Button Row" at bounding box center [540, 116] width 692 height 24
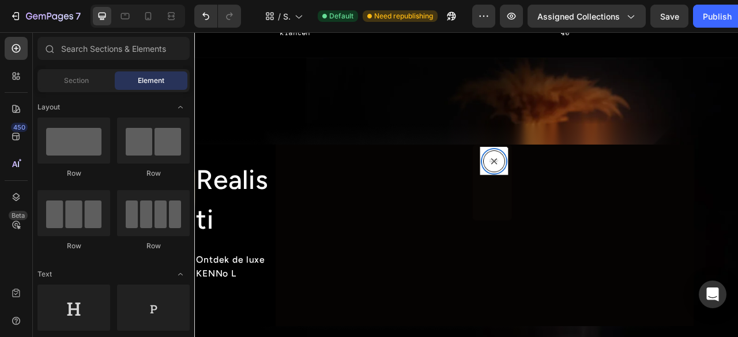
scroll to position [0, 0]
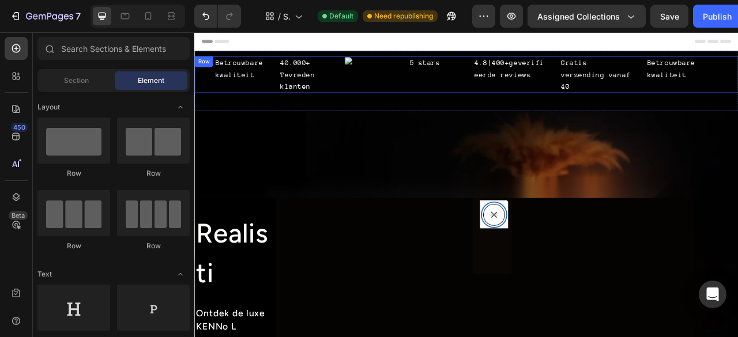
click at [738, 103] on div "Betrouwbare kwaliteit Text Block 40.000+ Tevreden klanten Text Block Icon 5 sta…" at bounding box center [540, 86] width 692 height 47
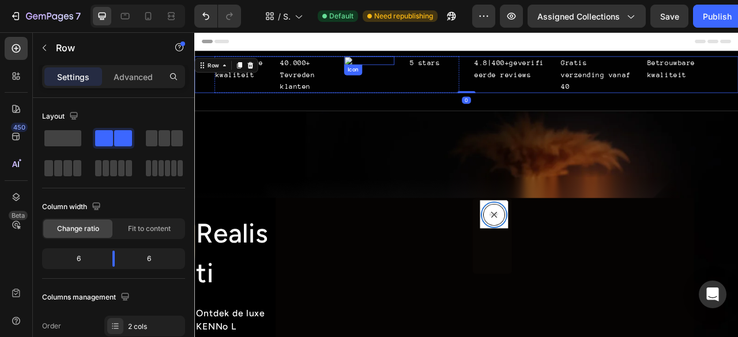
click at [393, 72] on image at bounding box center [390, 68] width 11 height 11
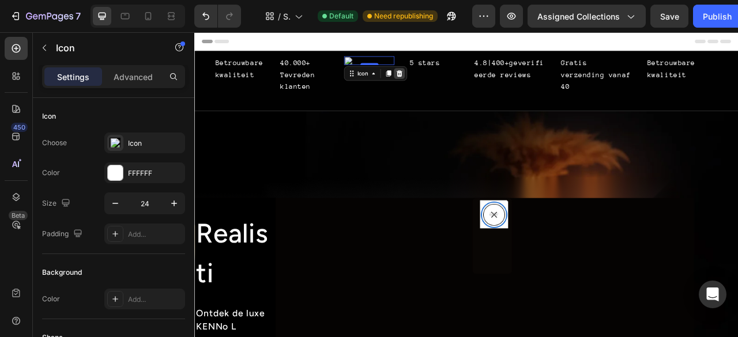
click at [454, 88] on icon at bounding box center [455, 85] width 7 height 8
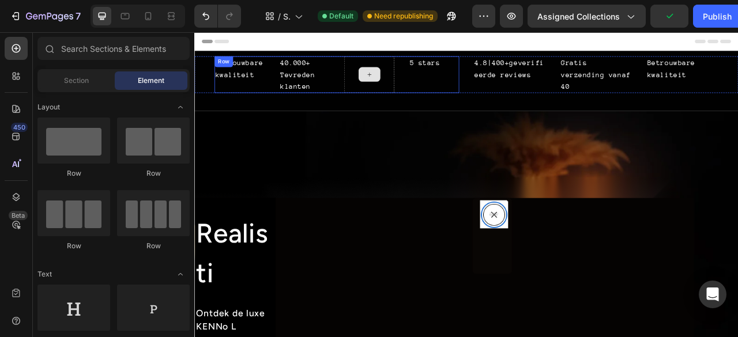
click at [431, 76] on div at bounding box center [417, 86] width 64 height 47
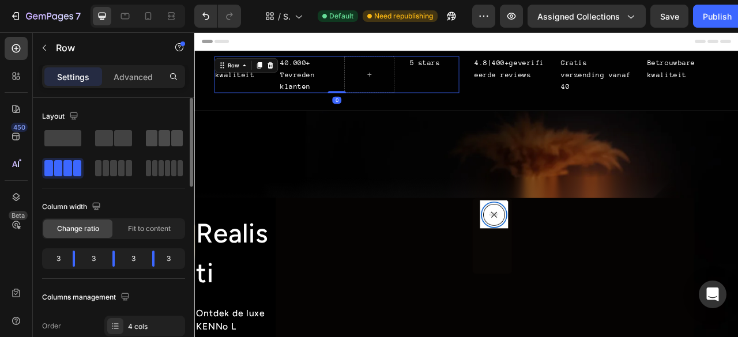
click at [170, 142] on span at bounding box center [165, 138] width 12 height 16
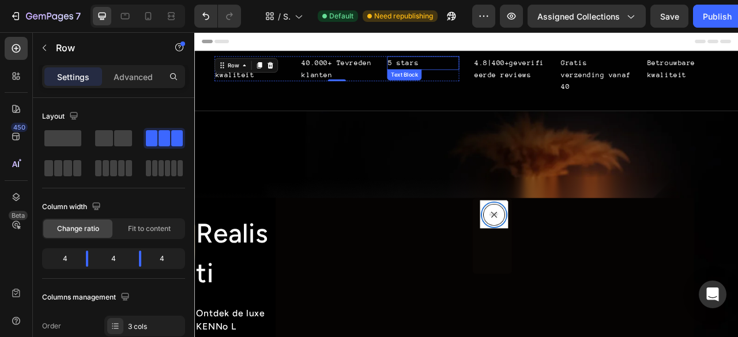
click at [466, 67] on div "5 stars" at bounding box center [485, 71] width 92 height 17
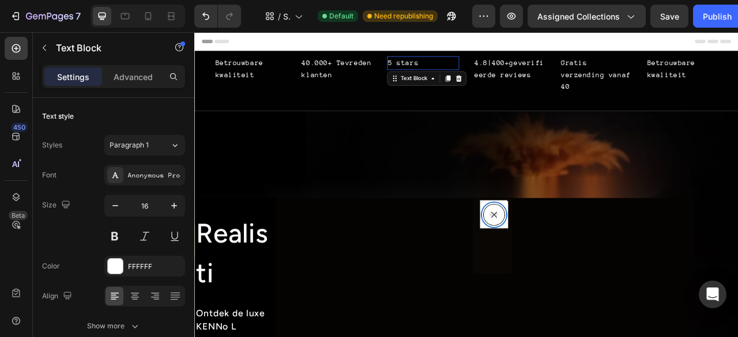
click at [466, 67] on div "5 stars" at bounding box center [485, 71] width 92 height 17
click at [466, 67] on p "5 stars" at bounding box center [485, 71] width 89 height 15
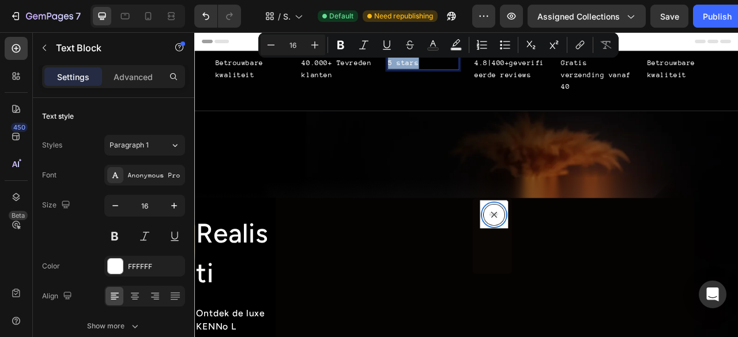
click at [466, 67] on p "5 stars" at bounding box center [485, 71] width 89 height 15
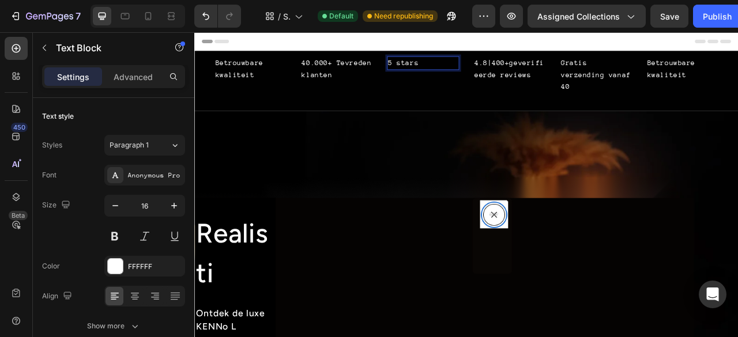
click at [466, 67] on p "5 stars" at bounding box center [485, 71] width 89 height 15
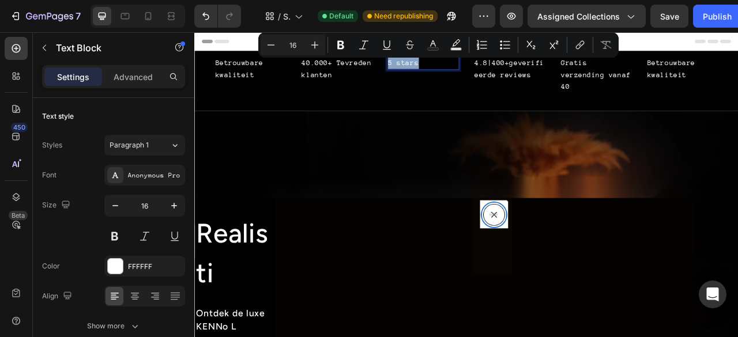
click at [503, 98] on div "Betrouwbare kwaliteit Text Block 40.000+ Tevreden klanten Text Block 5 stars Te…" at bounding box center [375, 86] width 311 height 47
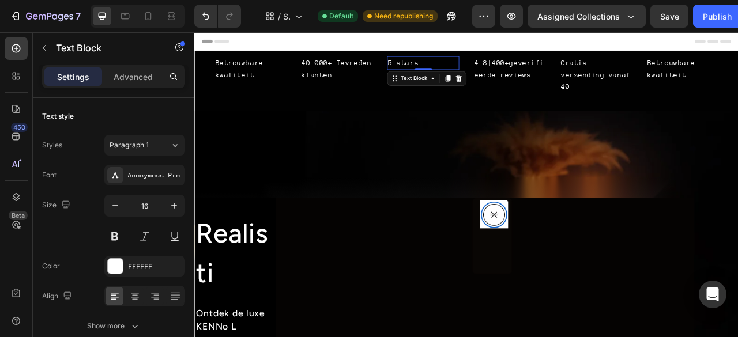
click at [497, 72] on p "5 stars" at bounding box center [485, 71] width 89 height 15
click at [527, 95] on icon at bounding box center [530, 91] width 9 height 9
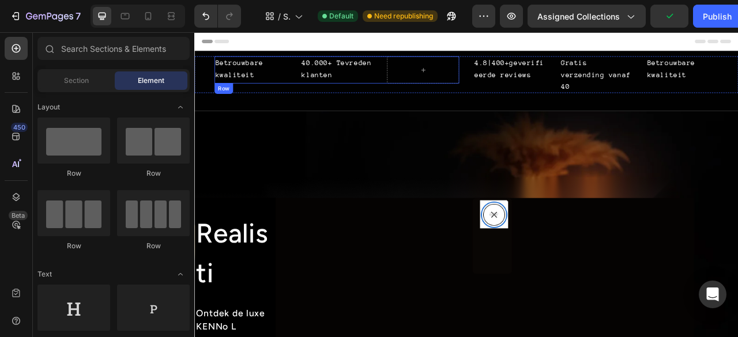
click at [425, 90] on div "Betrouwbare kwaliteit Text Block 40.000+ Tevreden klanten Text Block Row" at bounding box center [375, 80] width 311 height 35
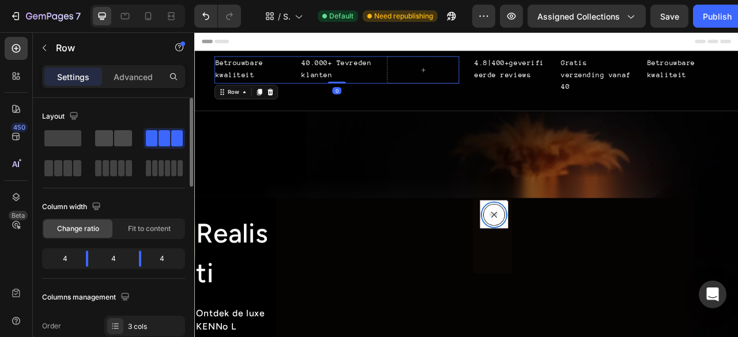
click at [119, 141] on span at bounding box center [123, 138] width 18 height 16
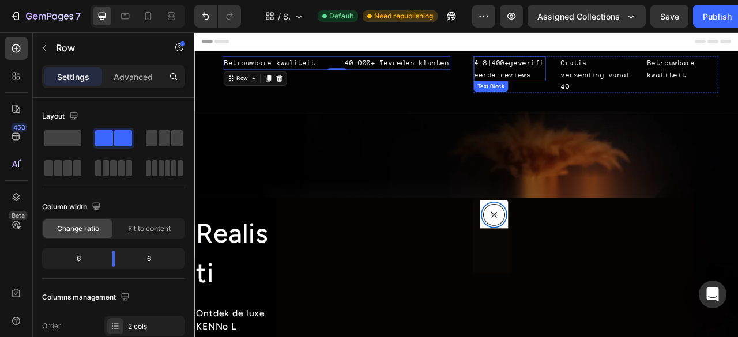
click at [614, 82] on div "4.8|400+geverifieerde reviews" at bounding box center [596, 79] width 92 height 32
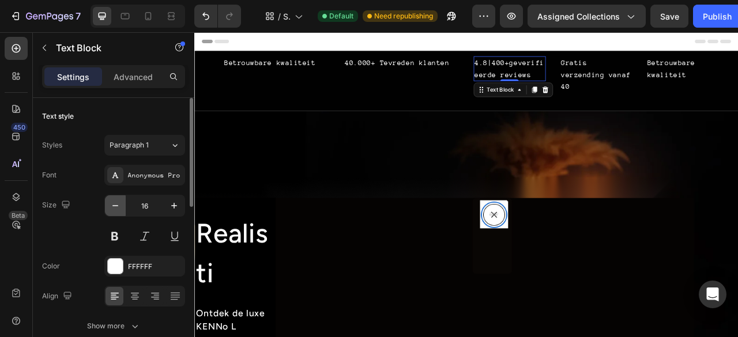
click at [108, 204] on button "button" at bounding box center [115, 206] width 21 height 21
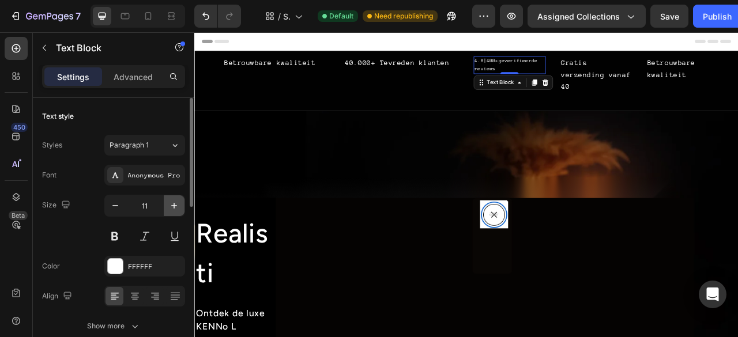
click at [176, 204] on icon "button" at bounding box center [174, 206] width 12 height 12
type input "14"
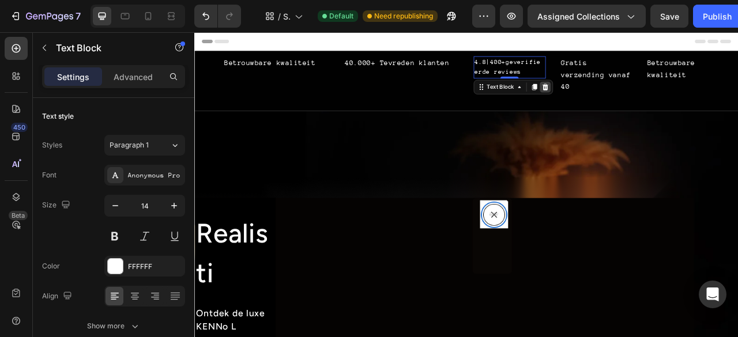
click at [636, 102] on icon at bounding box center [640, 101] width 9 height 9
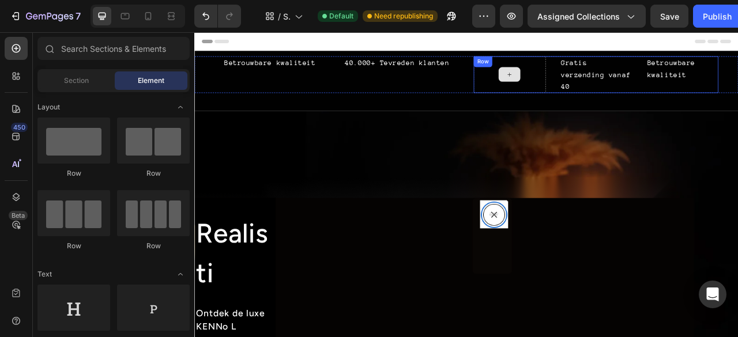
click at [623, 78] on div at bounding box center [596, 86] width 92 height 47
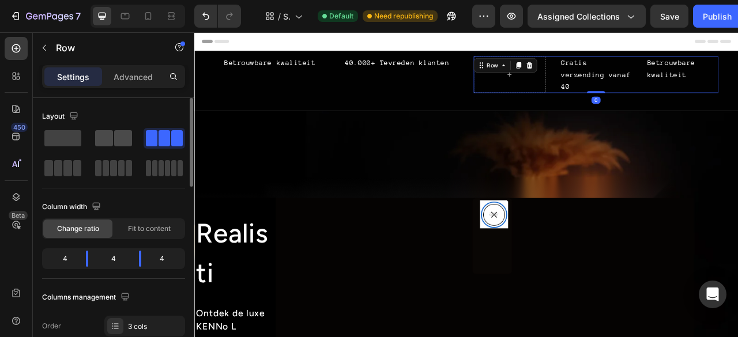
click at [110, 139] on span at bounding box center [104, 138] width 18 height 16
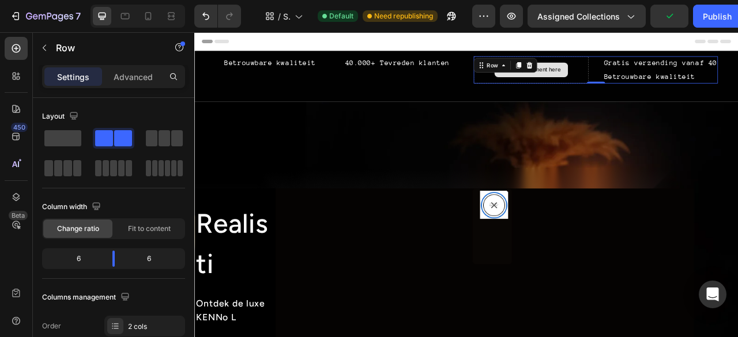
click at [670, 72] on div "Drop element here" at bounding box center [623, 80] width 146 height 35
click at [678, 77] on div "Drop element here" at bounding box center [623, 80] width 146 height 35
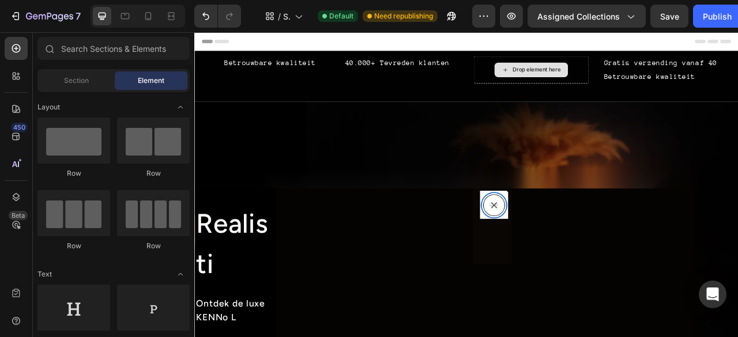
click at [586, 86] on div "Drop element here" at bounding box center [622, 80] width 93 height 18
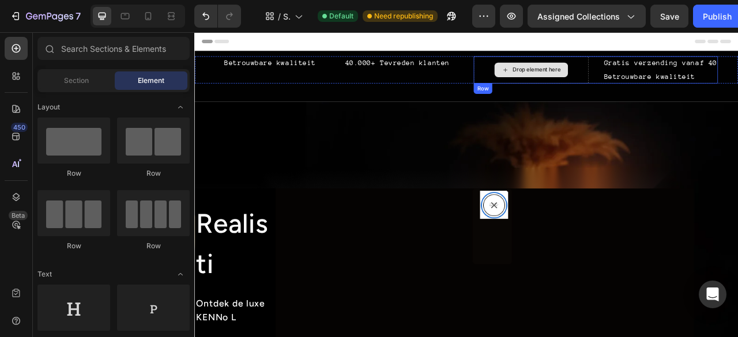
click at [558, 81] on div "Drop element here" at bounding box center [623, 80] width 146 height 35
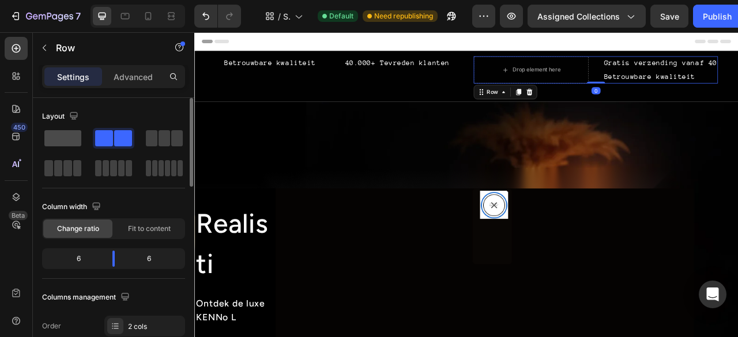
click at [66, 133] on span at bounding box center [62, 138] width 37 height 16
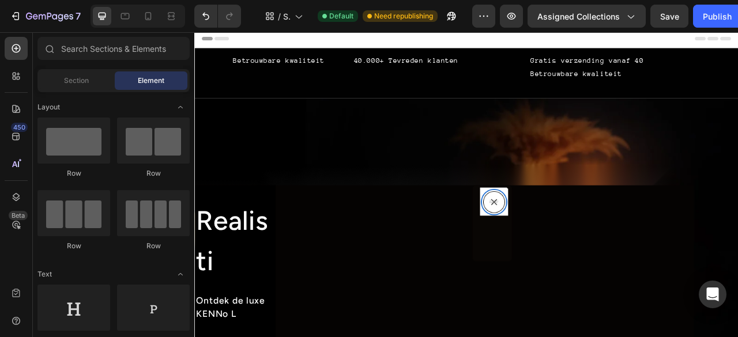
scroll to position [71, 0]
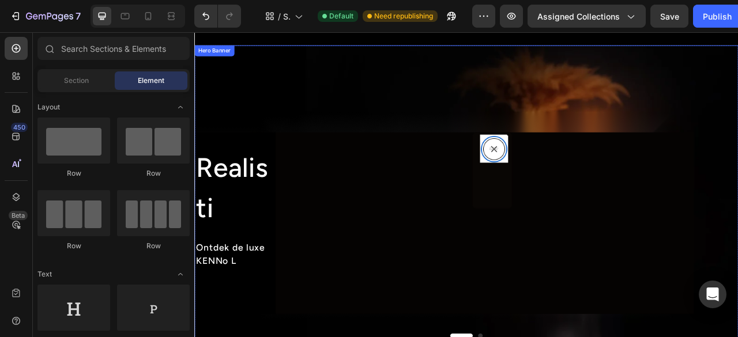
click at [411, 158] on div "Overlay" at bounding box center [540, 250] width 692 height 402
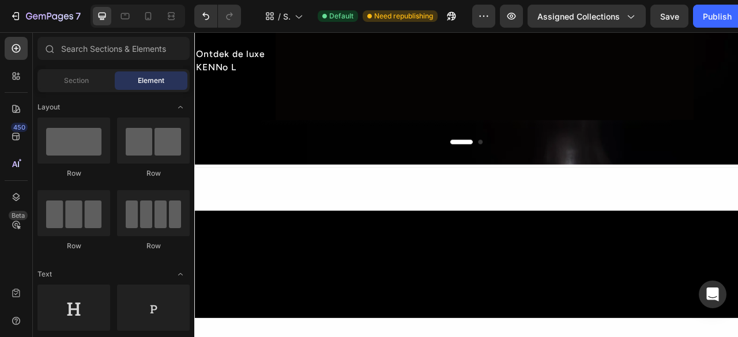
scroll to position [0, 0]
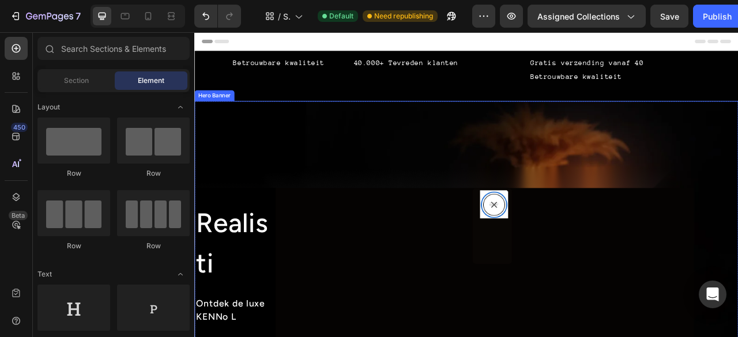
click at [738, 204] on div "Overlay" at bounding box center [540, 321] width 692 height 402
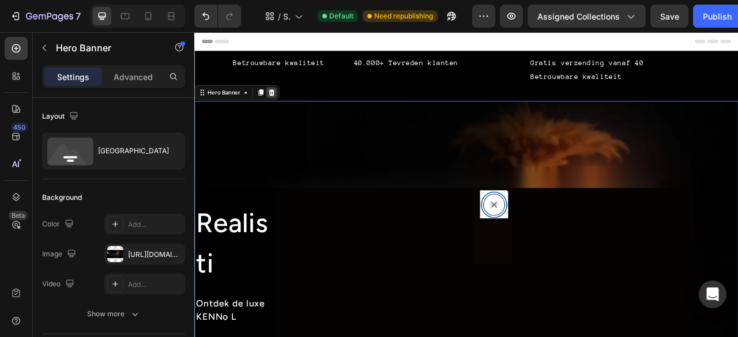
click at [290, 111] on icon at bounding box center [292, 109] width 7 height 8
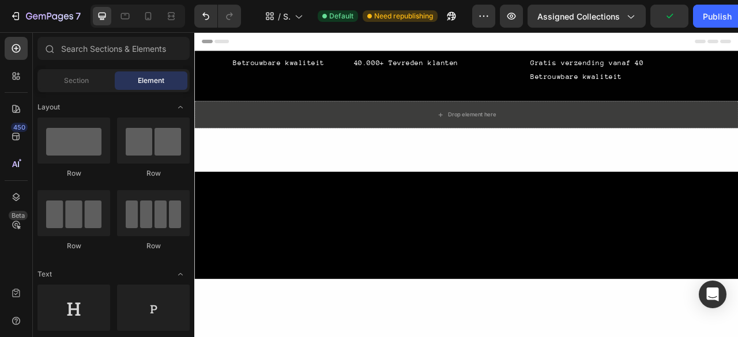
click at [704, 256] on div at bounding box center [540, 280] width 692 height 84
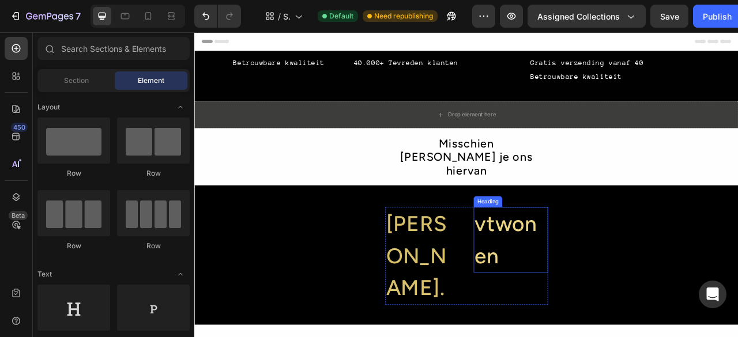
click at [632, 275] on h2 "vtwonen" at bounding box center [597, 297] width 95 height 84
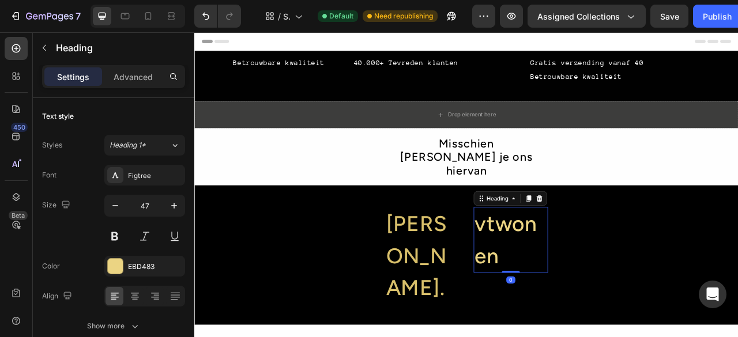
click at [538, 260] on div "LINDA. Heading vtwonen Heading 0 Row" at bounding box center [540, 317] width 207 height 125
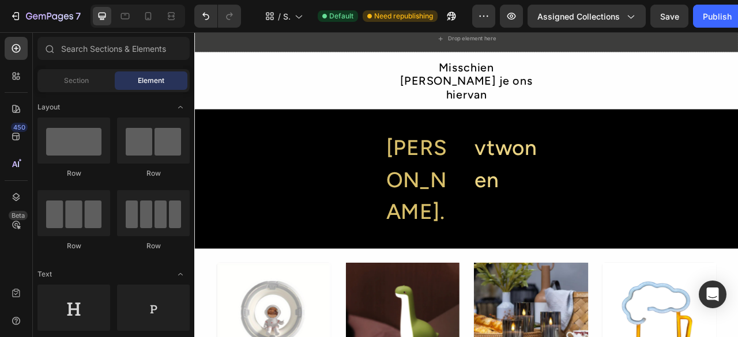
scroll to position [71, 0]
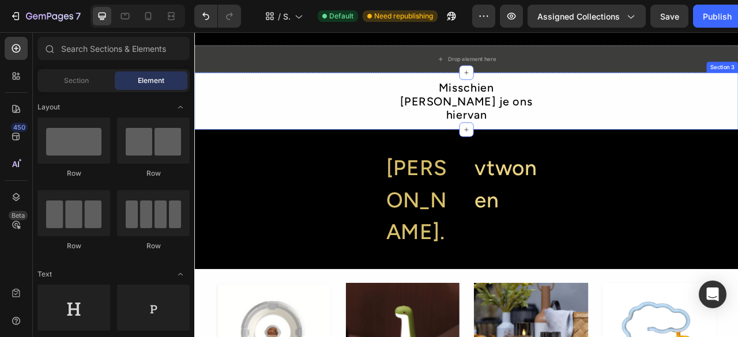
click at [699, 114] on div "Misschien KENNo je ons hiervan Text Block Row" at bounding box center [540, 120] width 692 height 54
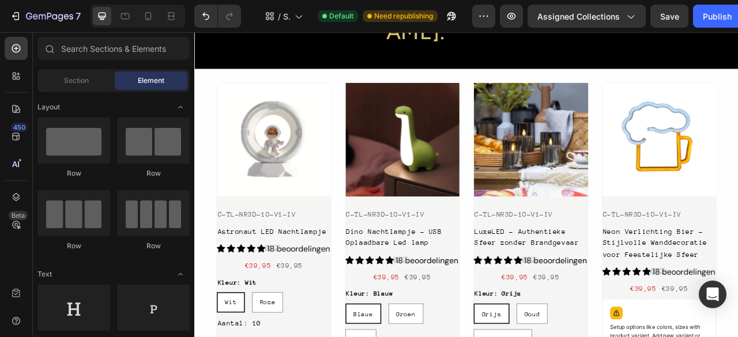
scroll to position [143, 0]
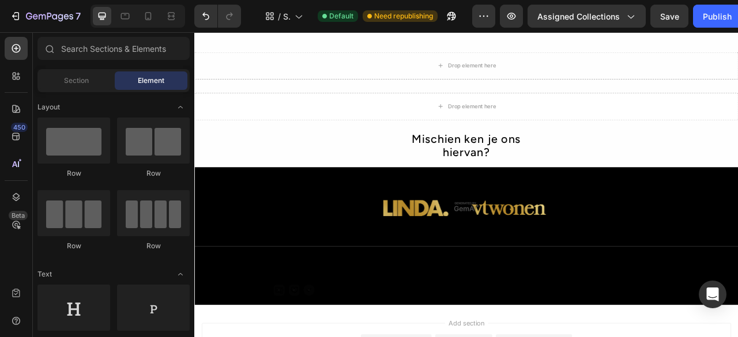
scroll to position [796, 0]
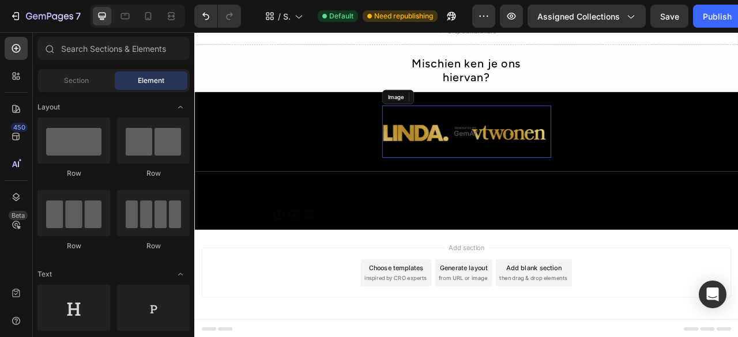
click at [535, 153] on img at bounding box center [540, 159] width 215 height 66
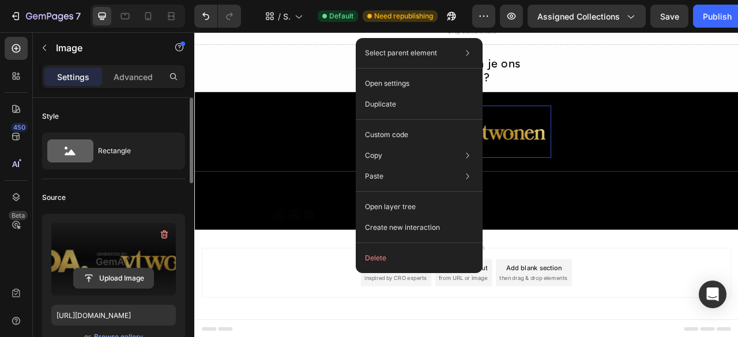
click at [114, 277] on input "file" at bounding box center [114, 279] width 80 height 20
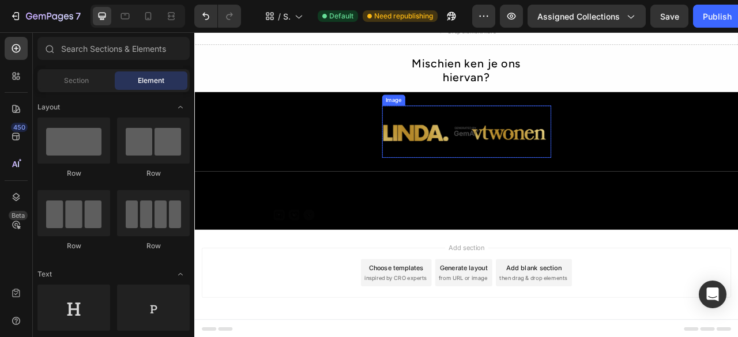
click at [580, 158] on img at bounding box center [540, 159] width 215 height 66
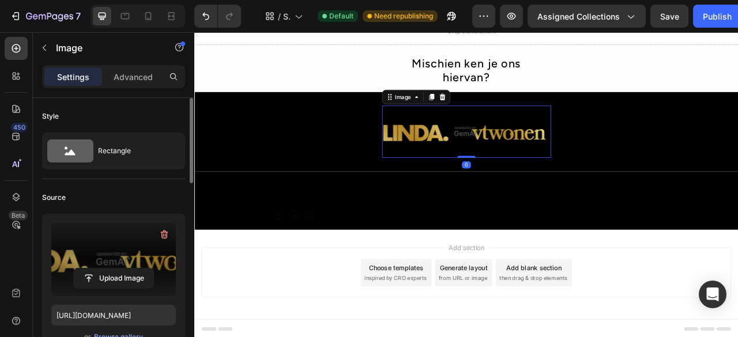
click at [109, 265] on label at bounding box center [113, 259] width 125 height 73
click at [109, 269] on input "file" at bounding box center [114, 279] width 80 height 20
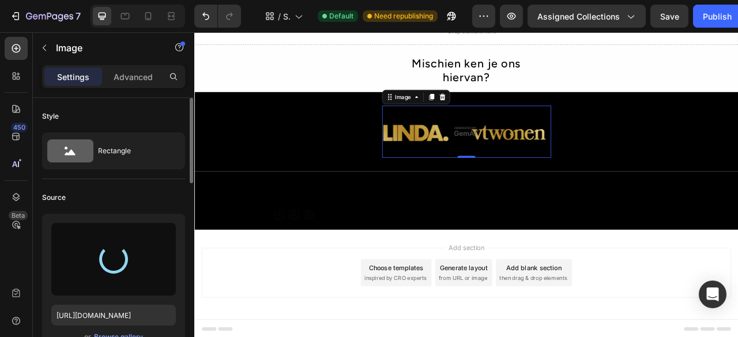
type input "https://cdn.shopify.com/s/files/1/0933/7874/0596/files/gempages_579912371095470…"
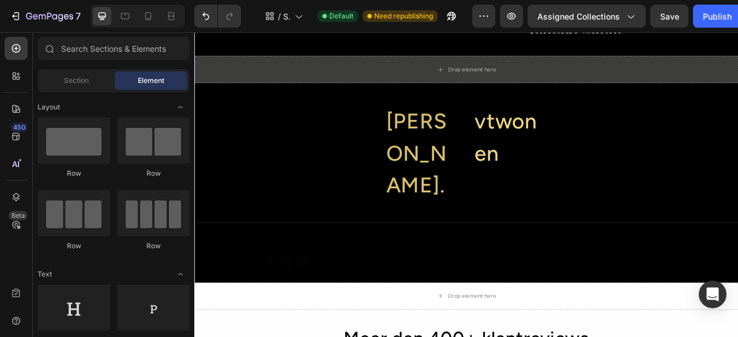
scroll to position [0, 0]
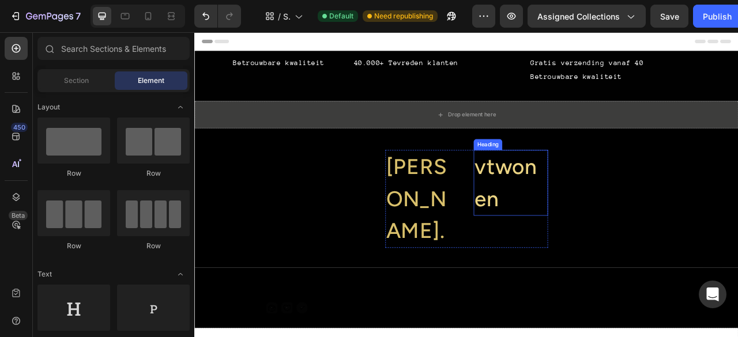
click at [580, 214] on h2 "vtwonen" at bounding box center [597, 224] width 95 height 84
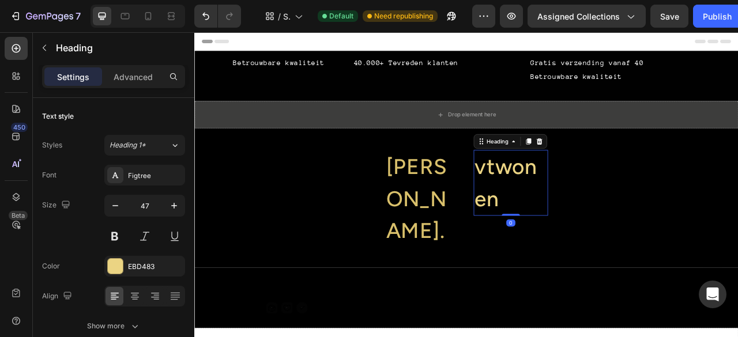
click at [506, 208] on h2 "LINDA." at bounding box center [484, 244] width 95 height 125
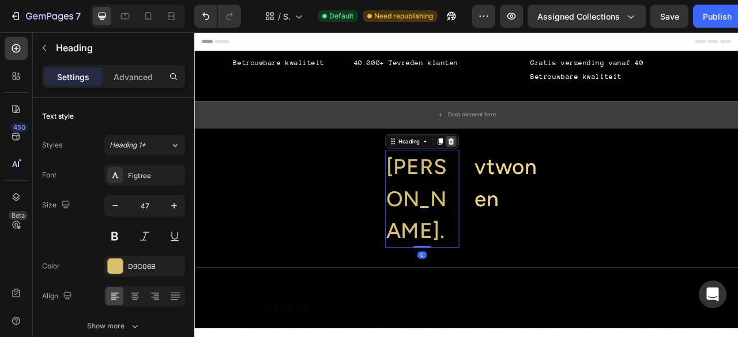
click at [518, 169] on icon at bounding box center [520, 171] width 7 height 8
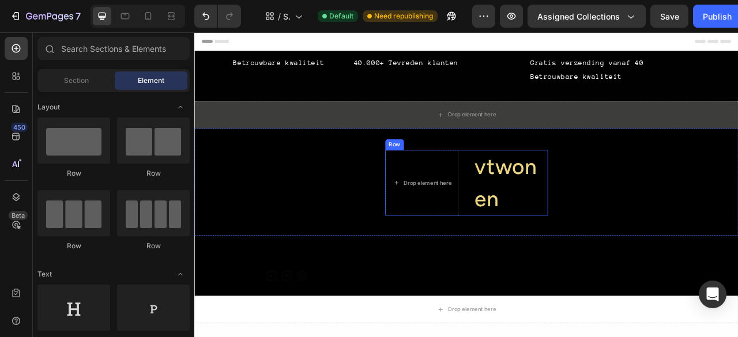
click at [550, 201] on h2 "vtwonen" at bounding box center [597, 224] width 95 height 84
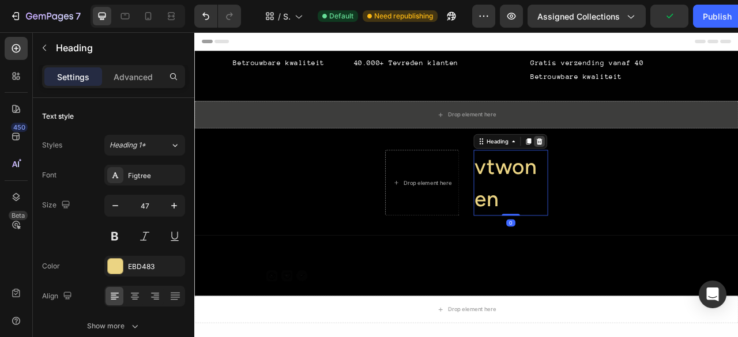
click at [632, 167] on icon at bounding box center [633, 171] width 9 height 9
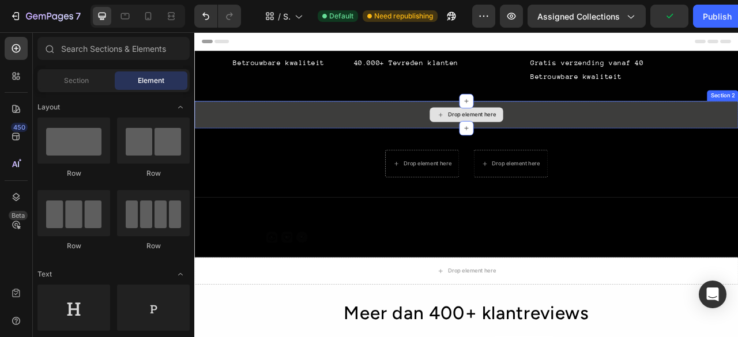
click at [613, 136] on div "Drop element here" at bounding box center [540, 137] width 692 height 35
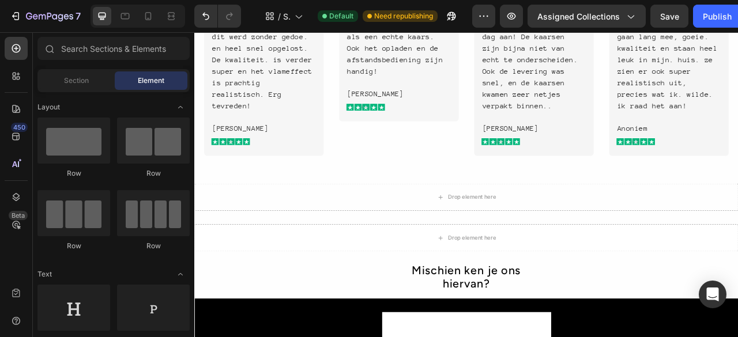
scroll to position [404, 0]
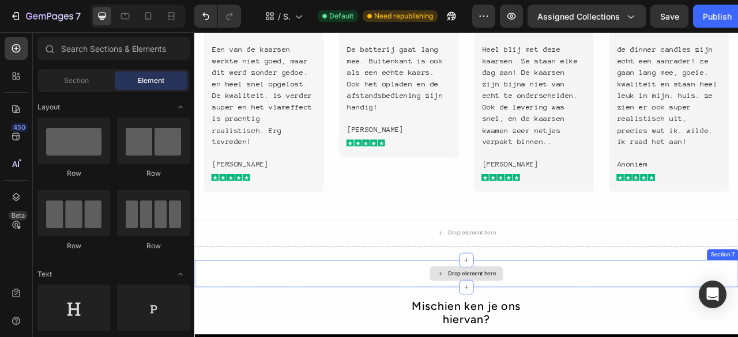
click at [662, 337] on div "Drop element here" at bounding box center [540, 339] width 692 height 35
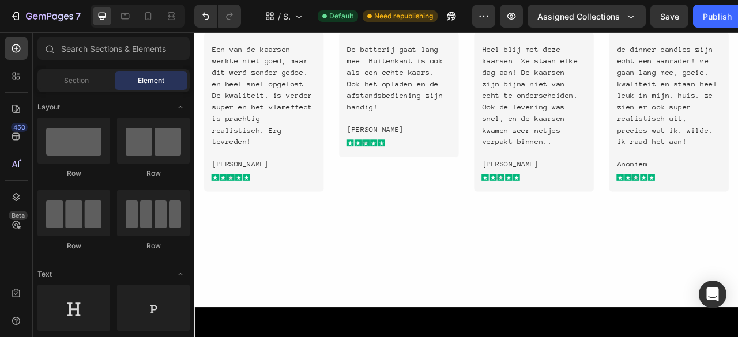
scroll to position [0, 0]
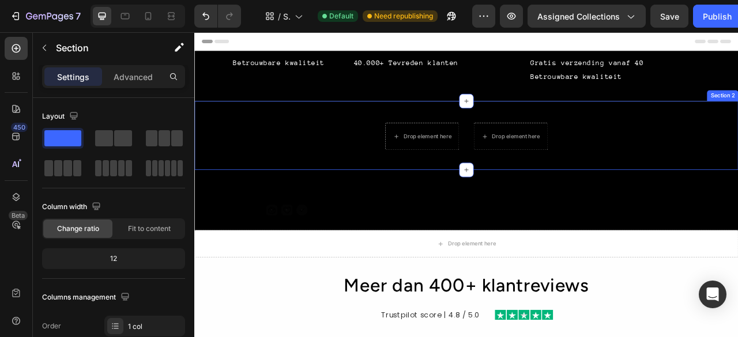
click at [657, 164] on div "Drop element here Drop element here Row" at bounding box center [540, 165] width 692 height 35
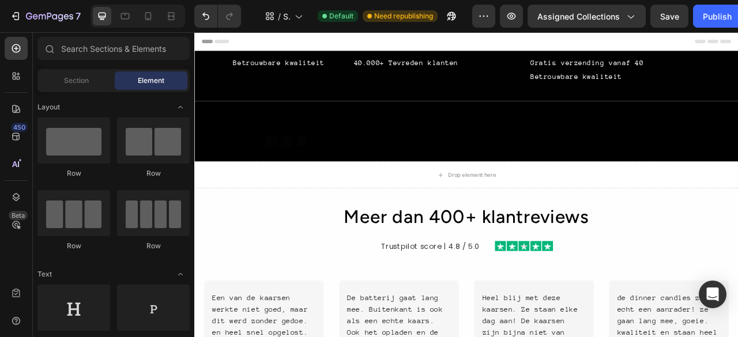
drag, startPoint x: 886, startPoint y: 94, endPoint x: 932, endPoint y: 48, distance: 64.8
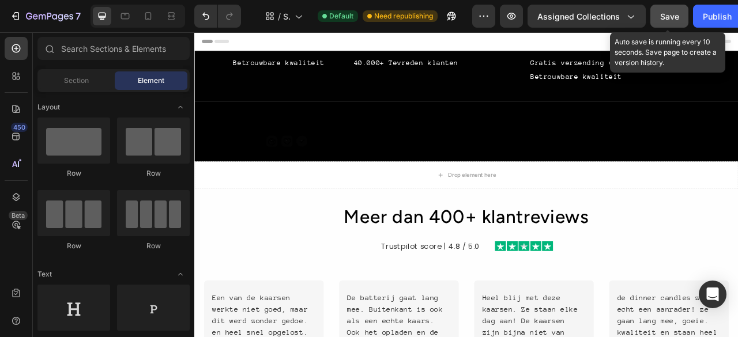
click at [682, 20] on button "Save" at bounding box center [670, 16] width 38 height 23
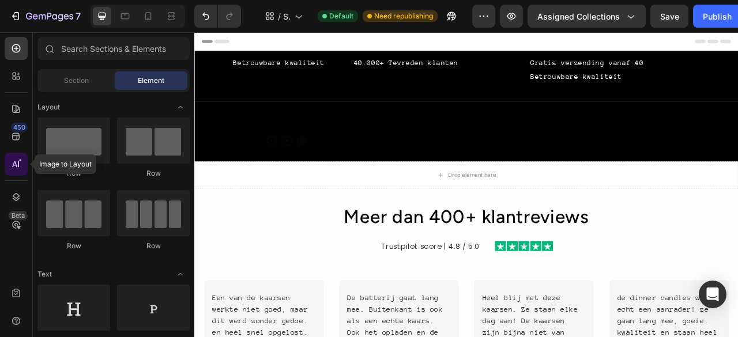
click at [10, 169] on icon at bounding box center [16, 165] width 12 height 12
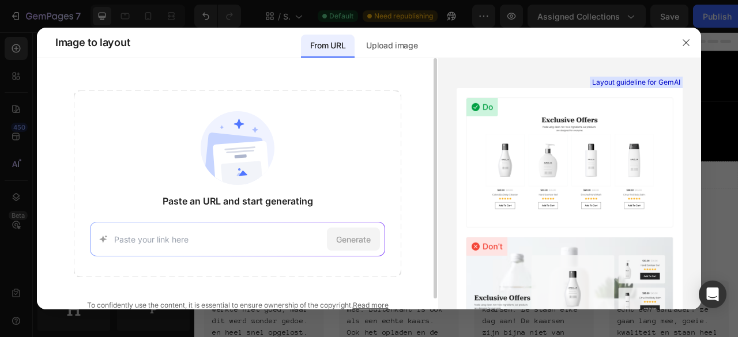
click at [281, 237] on input at bounding box center [218, 240] width 208 height 12
type input "https://bykenn.eu/?srsltid=AfmBOoriedlp3CDjVz4OoMlcIG2MnrNWZkU1CIk06Ty5g3N-v1zd…"
click at [362, 244] on span "Generate" at bounding box center [353, 240] width 35 height 12
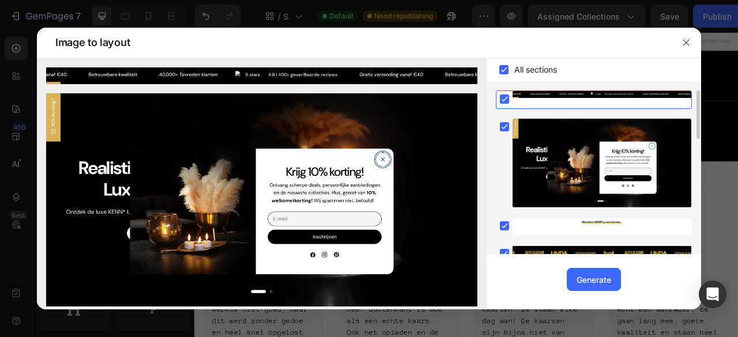
click at [504, 100] on icon at bounding box center [504, 99] width 5 height 5
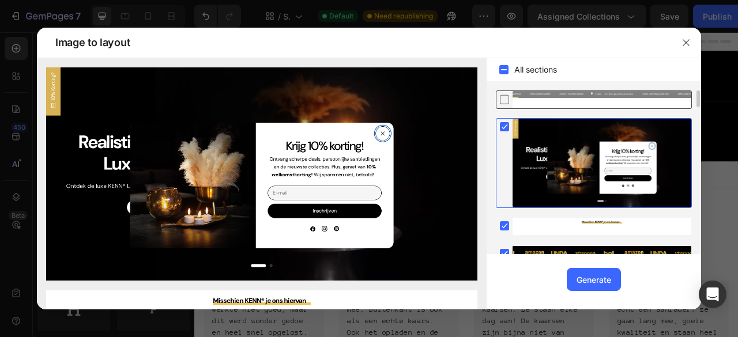
click at [503, 125] on rect at bounding box center [504, 126] width 9 height 9
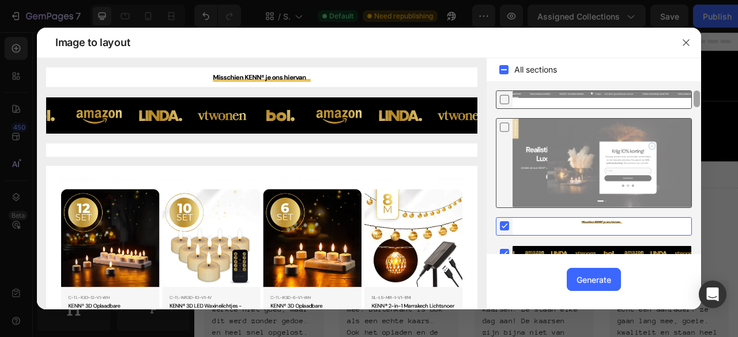
scroll to position [164, 0]
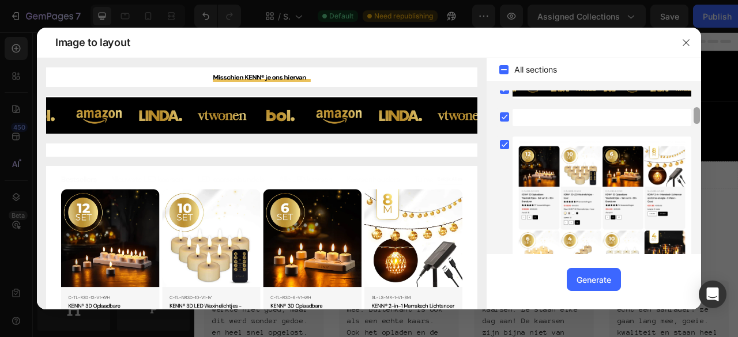
drag, startPoint x: 700, startPoint y: 94, endPoint x: 698, endPoint y: 102, distance: 8.3
click at [698, 102] on div at bounding box center [697, 173] width 9 height 164
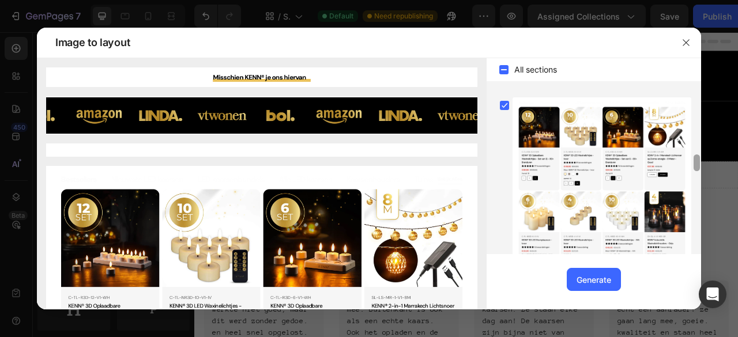
scroll to position [243, 0]
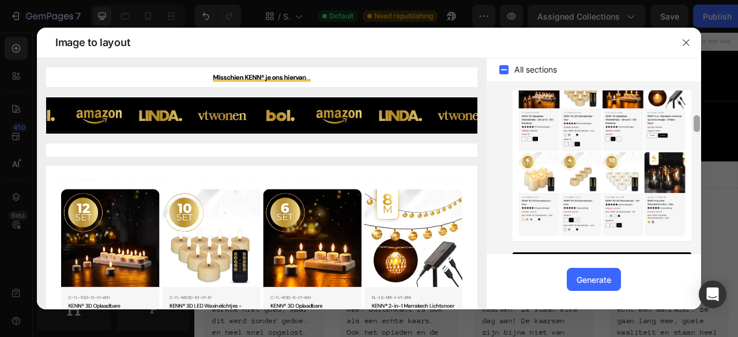
drag, startPoint x: 697, startPoint y: 109, endPoint x: 696, endPoint y: 117, distance: 8.3
click at [696, 117] on div at bounding box center [697, 123] width 6 height 17
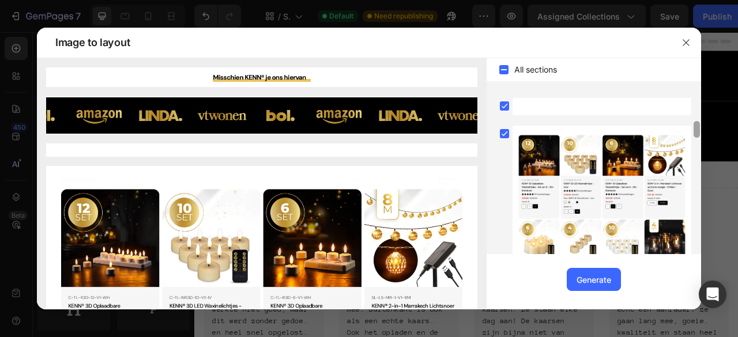
drag, startPoint x: 698, startPoint y: 127, endPoint x: 700, endPoint y: 119, distance: 7.6
click at [700, 121] on div at bounding box center [697, 129] width 6 height 17
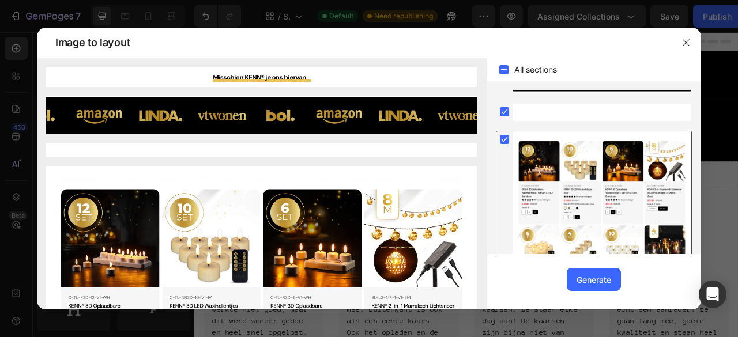
click at [508, 137] on rect at bounding box center [504, 139] width 9 height 9
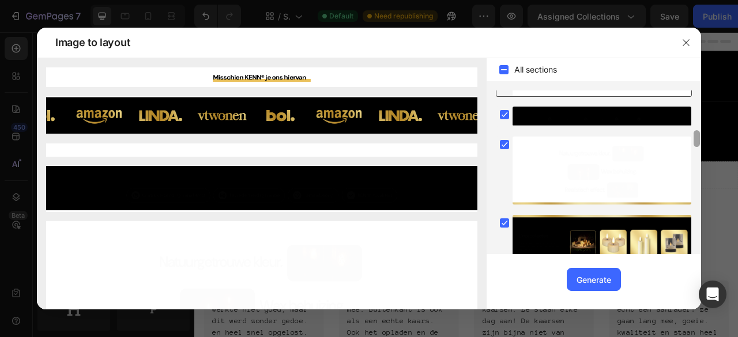
drag, startPoint x: 698, startPoint y: 115, endPoint x: 700, endPoint y: 138, distance: 22.6
click at [700, 138] on div at bounding box center [697, 173] width 9 height 164
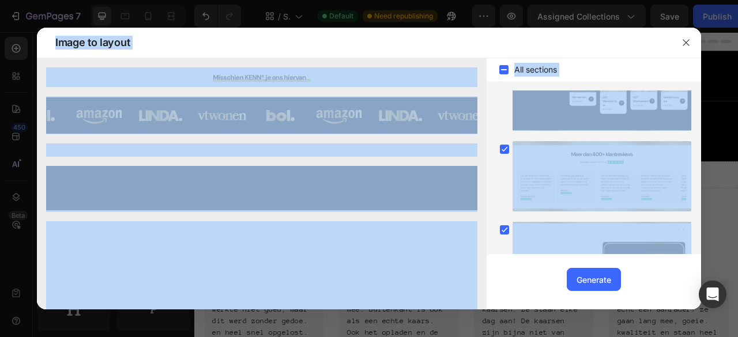
click at [705, 137] on div "Image to layout All sections Upgrade to Optimize plan and get unlimited generat…" at bounding box center [369, 168] width 738 height 337
click at [694, 91] on div at bounding box center [697, 8] width 9 height 164
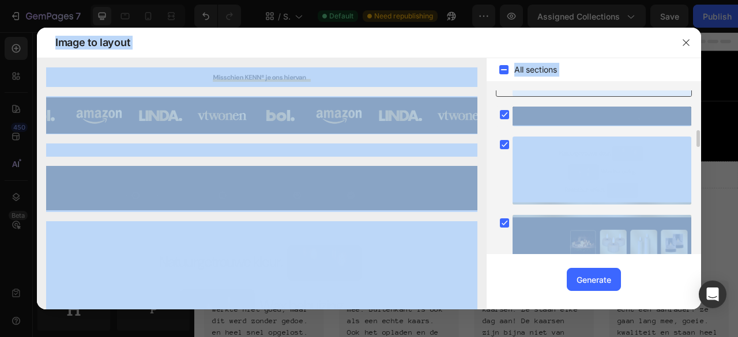
click at [712, 149] on div at bounding box center [369, 168] width 738 height 337
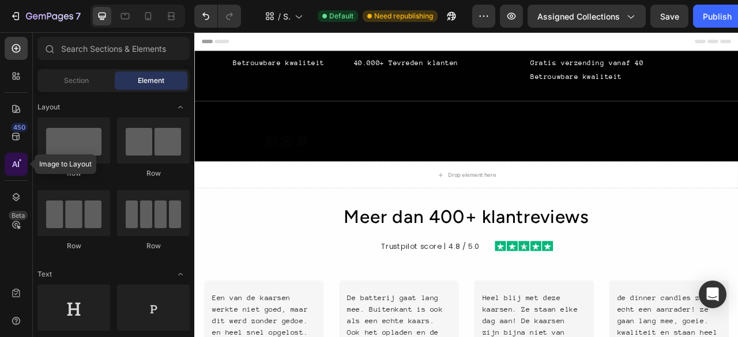
click at [21, 164] on icon at bounding box center [16, 165] width 12 height 12
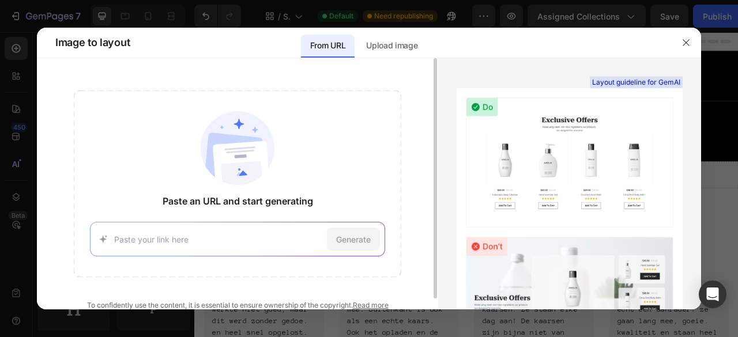
click at [230, 238] on input at bounding box center [218, 240] width 208 height 12
type input "https://bykenn.eu/?srsltid=AfmBOoriedlp3CDjVz4OoMlcIG2MnrNWZkU1CIk06Ty5g3N-v1zd…"
click at [351, 242] on span "Generate" at bounding box center [353, 240] width 35 height 12
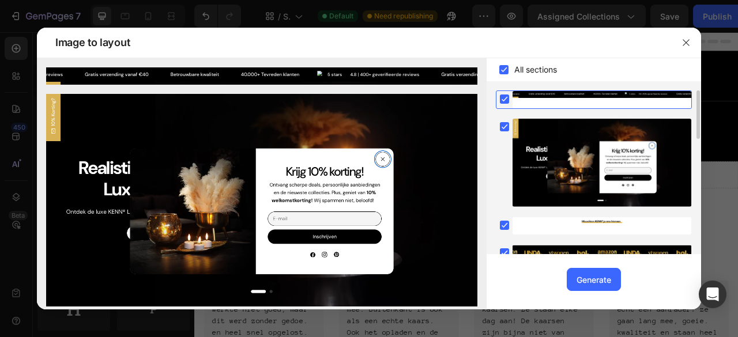
click at [503, 99] on rect at bounding box center [504, 99] width 9 height 9
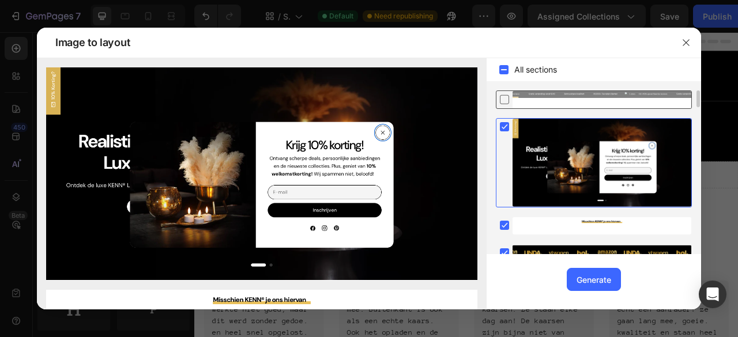
click at [503, 126] on rect at bounding box center [504, 126] width 9 height 9
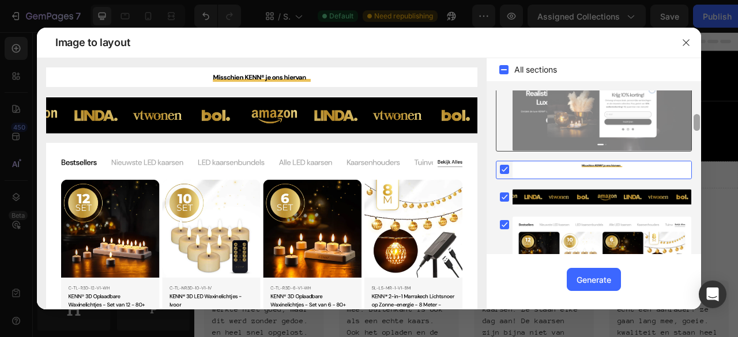
scroll to position [84, 0]
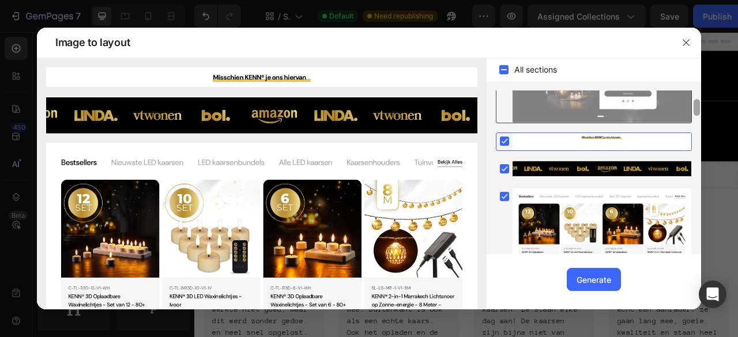
drag, startPoint x: 697, startPoint y: 93, endPoint x: 696, endPoint y: 102, distance: 8.7
click at [696, 102] on div at bounding box center [697, 107] width 6 height 17
click at [506, 142] on rect at bounding box center [504, 141] width 9 height 9
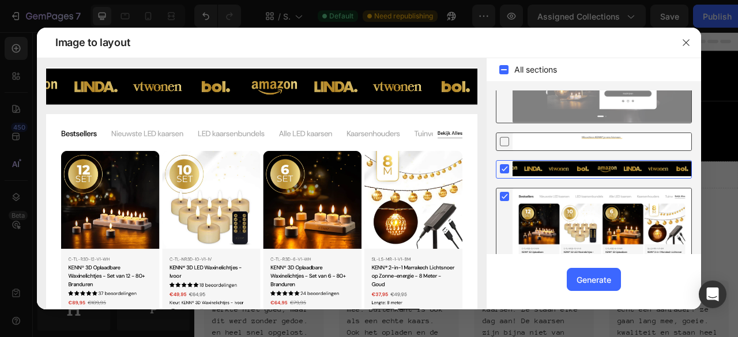
click at [503, 194] on rect at bounding box center [504, 196] width 9 height 9
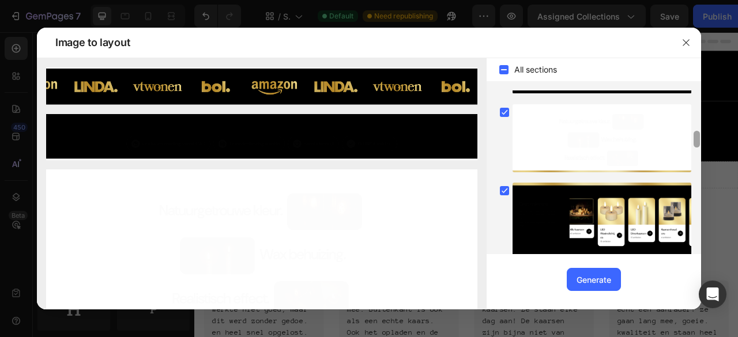
scroll to position [386, 0]
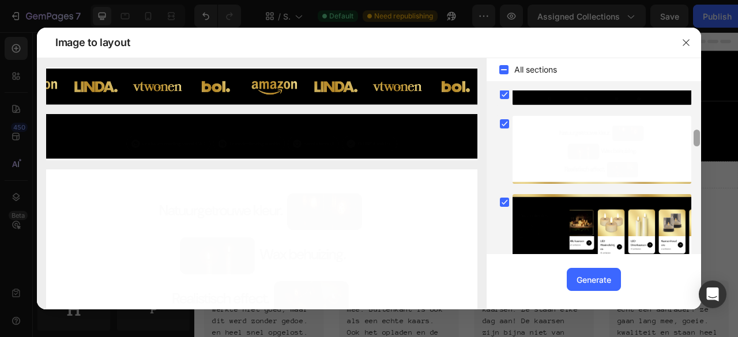
drag, startPoint x: 697, startPoint y: 110, endPoint x: 698, endPoint y: 141, distance: 31.1
click at [698, 141] on div at bounding box center [697, 138] width 6 height 17
click at [504, 122] on rect at bounding box center [504, 123] width 9 height 9
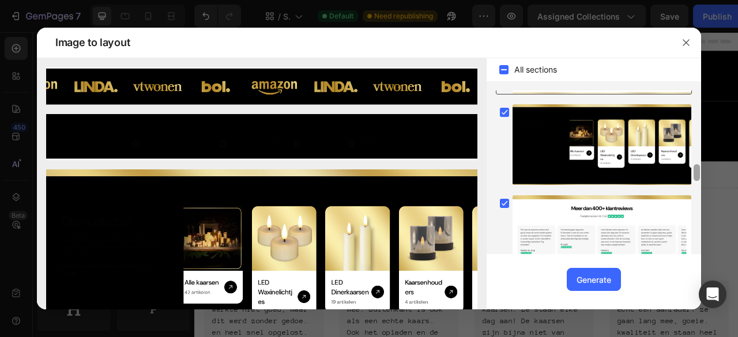
scroll to position [499, 0]
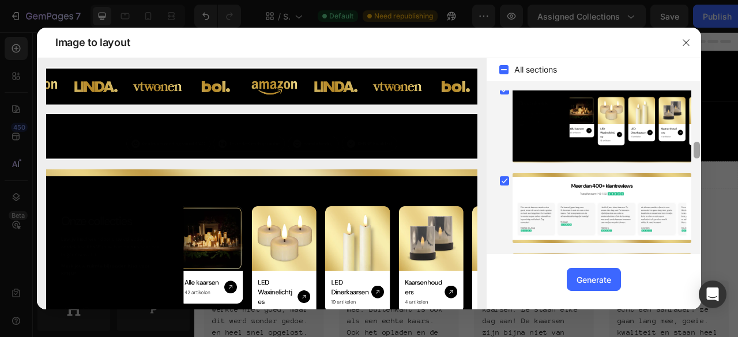
drag, startPoint x: 699, startPoint y: 134, endPoint x: 696, endPoint y: 146, distance: 12.0
click at [696, 146] on div at bounding box center [697, 150] width 6 height 17
click at [505, 92] on rect at bounding box center [504, 89] width 9 height 9
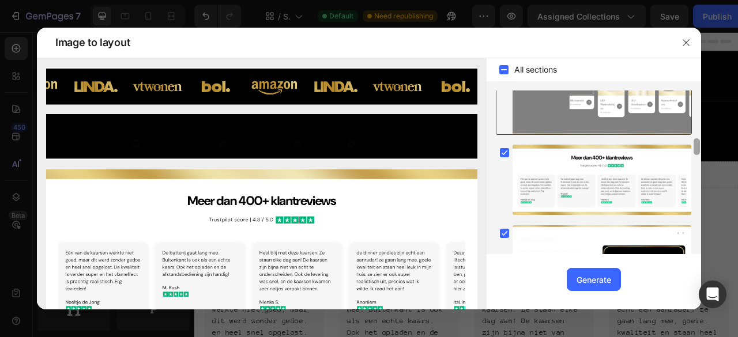
scroll to position [521, 0]
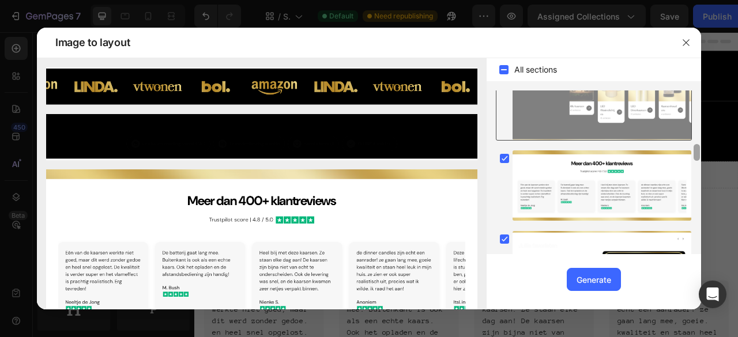
click at [698, 159] on div at bounding box center [697, 152] width 6 height 17
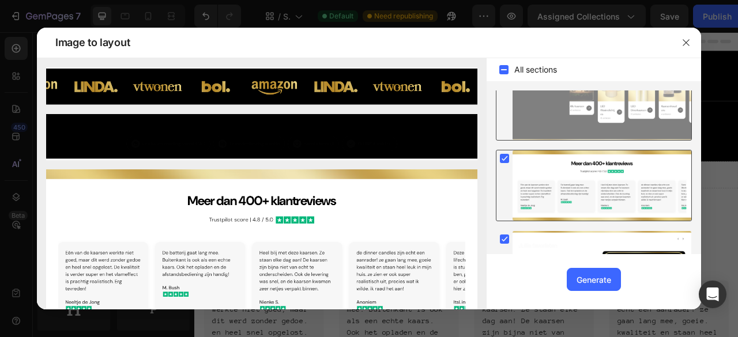
click at [508, 154] on rect at bounding box center [504, 158] width 9 height 9
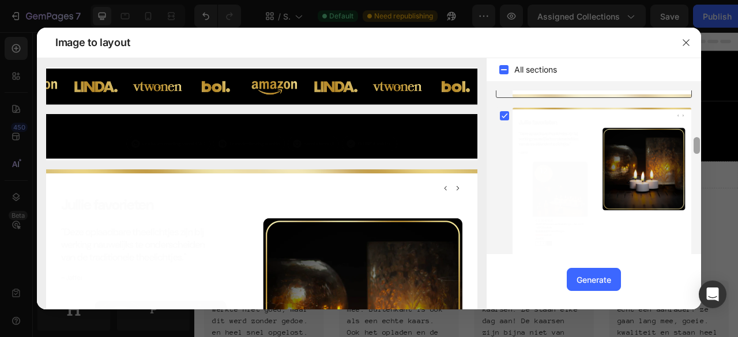
scroll to position [627, 0]
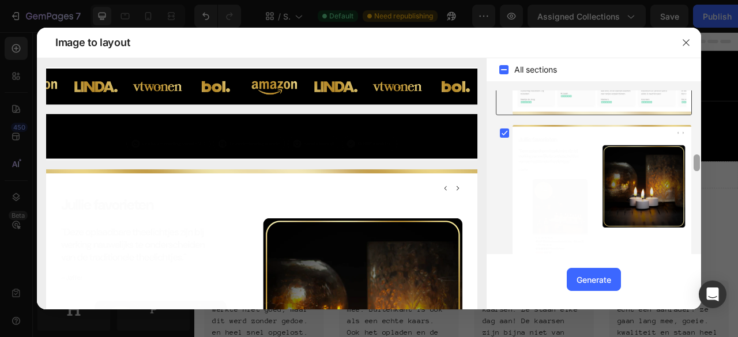
drag, startPoint x: 700, startPoint y: 148, endPoint x: 701, endPoint y: 159, distance: 11.1
click at [701, 159] on div "Image to layout All sections Upgrade to Optimize plan and get unlimited generat…" at bounding box center [369, 168] width 738 height 337
click at [503, 129] on rect at bounding box center [504, 133] width 9 height 9
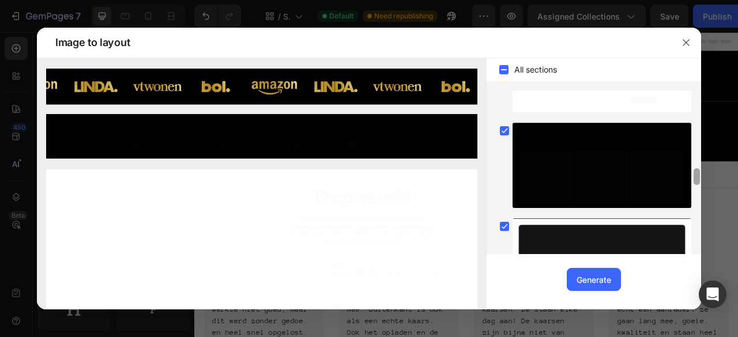
scroll to position [874, 0]
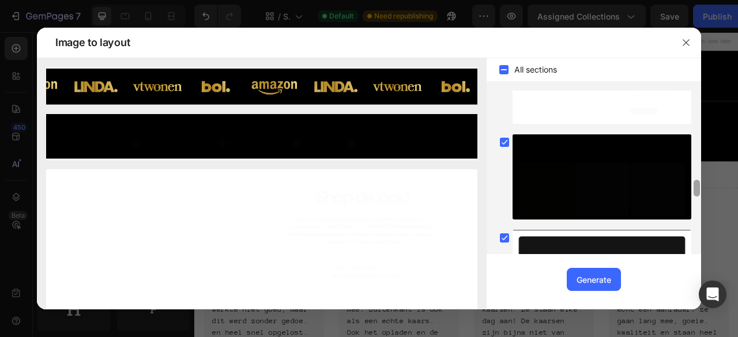
drag, startPoint x: 697, startPoint y: 162, endPoint x: 699, endPoint y: 187, distance: 25.4
click at [699, 187] on div at bounding box center [697, 188] width 6 height 17
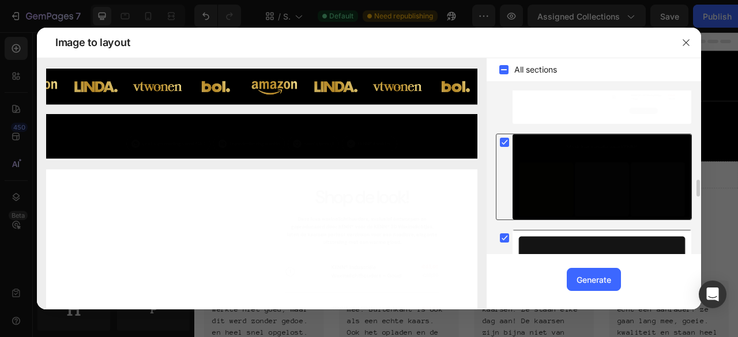
click at [505, 137] on icon at bounding box center [505, 143] width 12 height 12
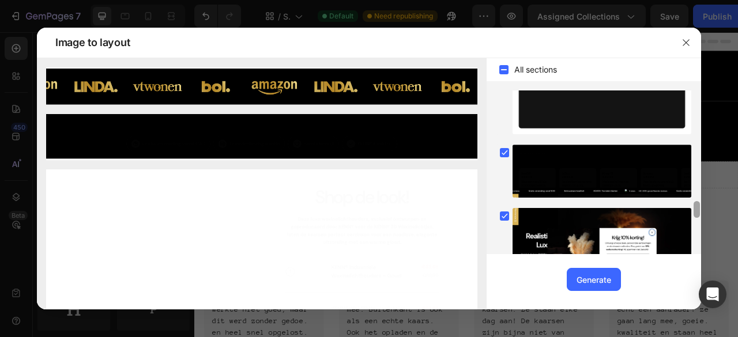
scroll to position [1093, 0]
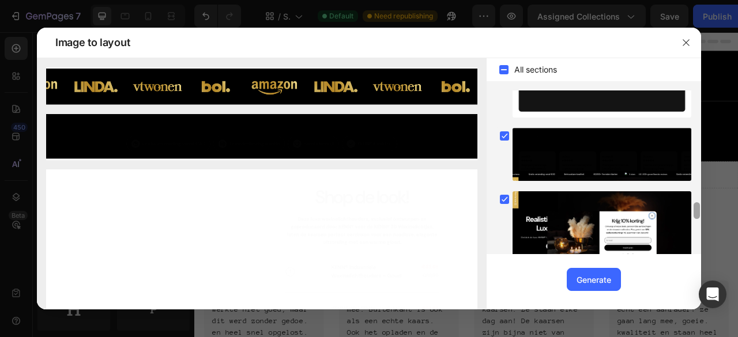
drag, startPoint x: 699, startPoint y: 194, endPoint x: 699, endPoint y: 212, distance: 17.9
click at [699, 212] on div at bounding box center [697, 210] width 6 height 17
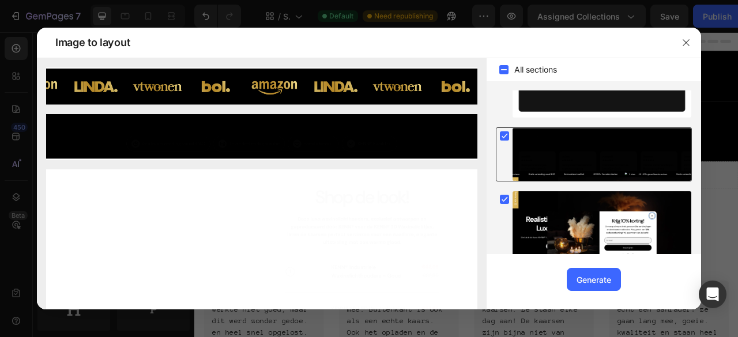
click at [506, 134] on icon at bounding box center [504, 136] width 5 height 5
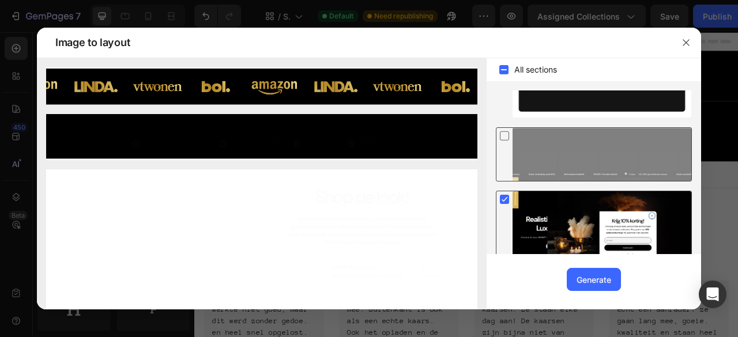
click at [504, 195] on rect at bounding box center [504, 199] width 9 height 9
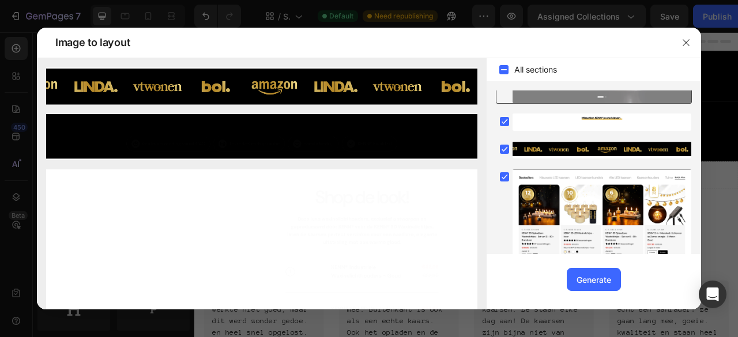
scroll to position [1435, 0]
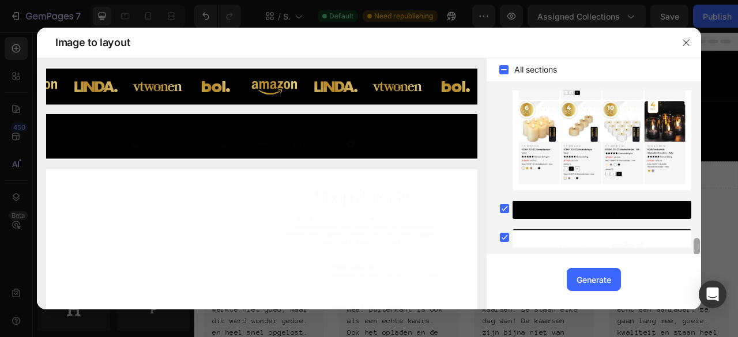
drag, startPoint x: 700, startPoint y: 204, endPoint x: 719, endPoint y: 260, distance: 59.8
click at [719, 260] on div "Image to layout All sections Upgrade to Optimize plan and get unlimited generat…" at bounding box center [369, 168] width 738 height 337
click at [503, 207] on icon at bounding box center [504, 209] width 5 height 5
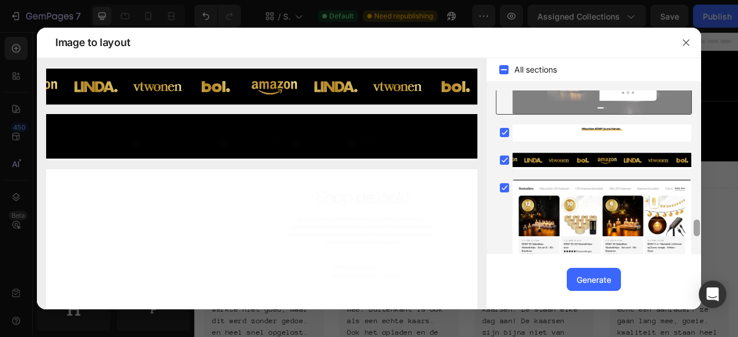
scroll to position [1250, 0]
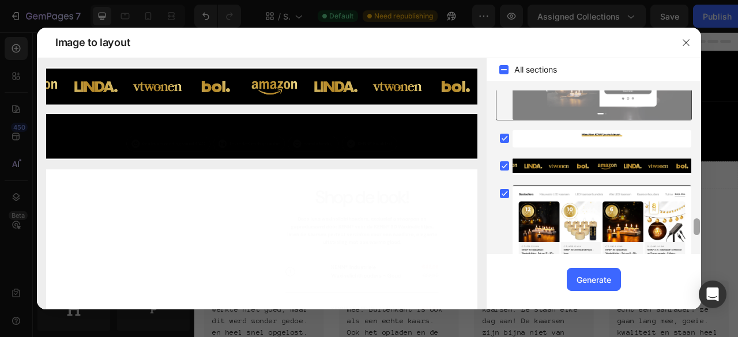
drag, startPoint x: 698, startPoint y: 244, endPoint x: 708, endPoint y: 225, distance: 21.7
click at [708, 225] on div "Image to layout All sections Upgrade to Optimize plan and get unlimited generat…" at bounding box center [369, 168] width 738 height 337
click at [505, 190] on rect at bounding box center [504, 193] width 9 height 9
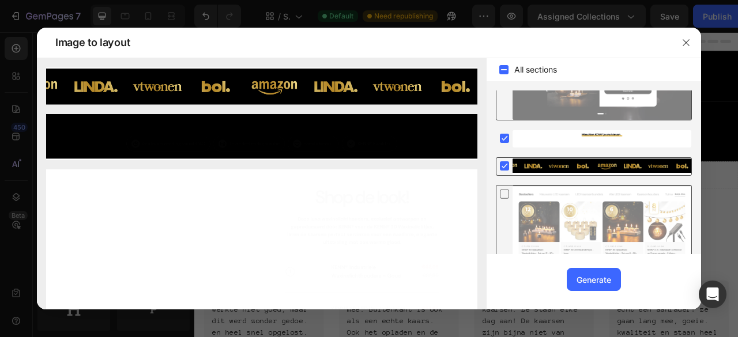
click at [505, 162] on rect at bounding box center [504, 165] width 9 height 9
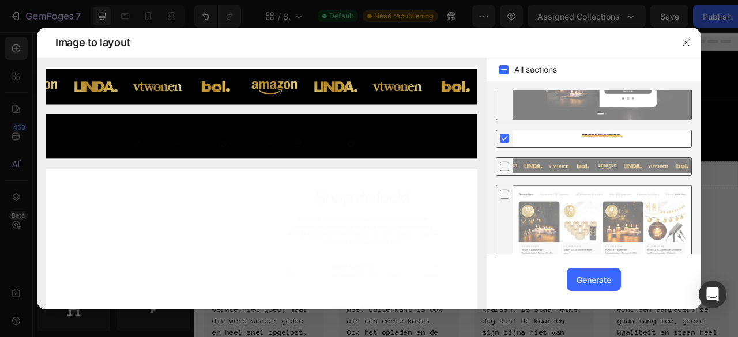
click at [501, 139] on rect at bounding box center [504, 138] width 9 height 9
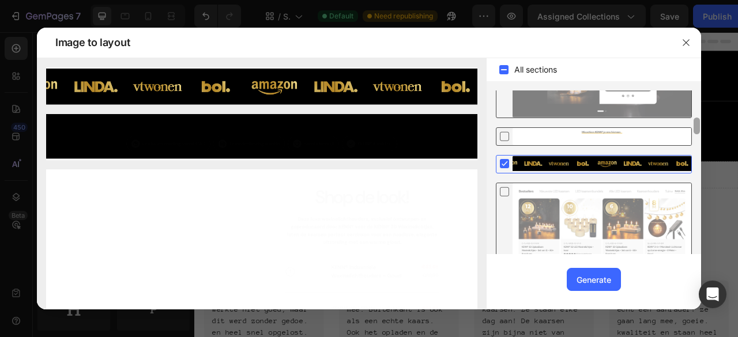
scroll to position [0, 0]
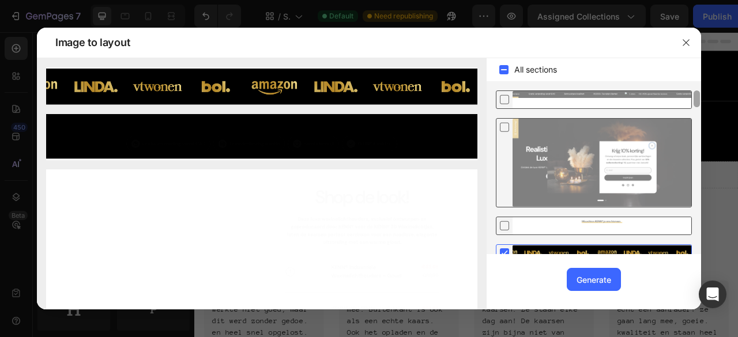
drag, startPoint x: 698, startPoint y: 222, endPoint x: 738, endPoint y: 88, distance: 139.4
click at [738, 88] on div "Image to layout All sections Upgrade to Optimize plan and get unlimited generat…" at bounding box center [369, 168] width 738 height 337
click at [601, 282] on div "Generate" at bounding box center [594, 280] width 35 height 12
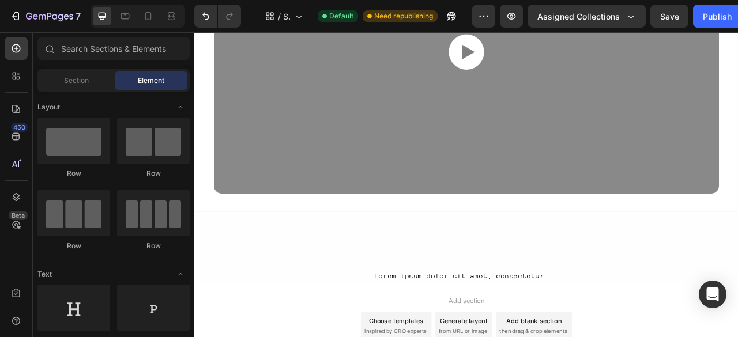
scroll to position [1177, 0]
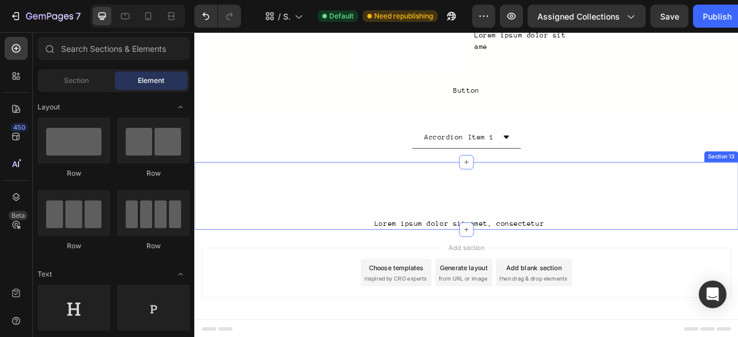
click at [691, 237] on div "Lorem ipsum dolor sit amet, consectetur Text Block Row Section 13" at bounding box center [540, 241] width 692 height 87
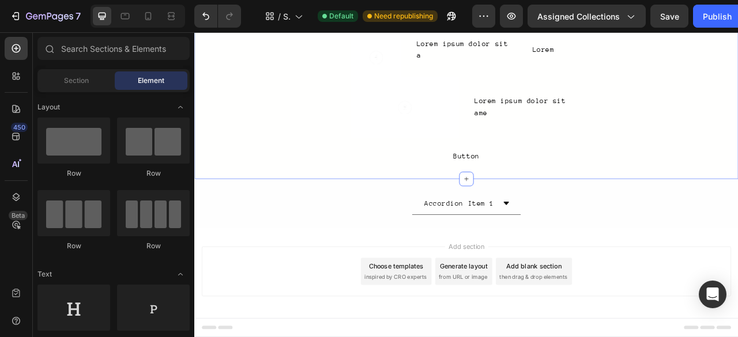
scroll to position [1091, 0]
click at [652, 254] on div "Accordion Item 1 Accordion Row" at bounding box center [540, 252] width 692 height 28
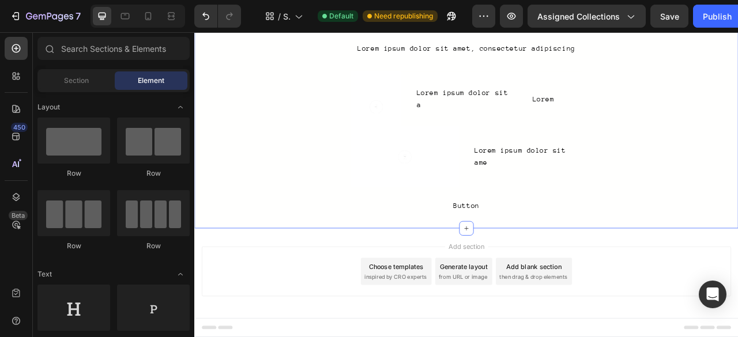
scroll to position [1029, 0]
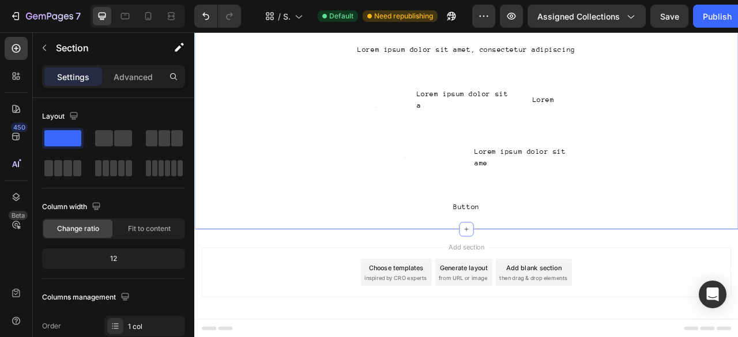
click at [738, 196] on div "Lorem ipsum dolor sit amet, con Text Block Lorem ipsum dolor sit amet, consecte…" at bounding box center [540, 141] width 692 height 249
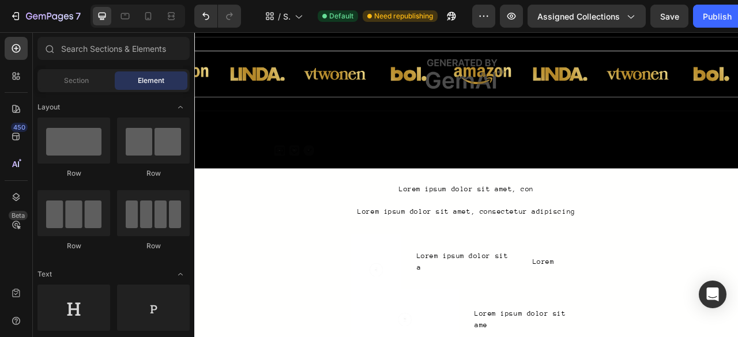
scroll to position [877, 0]
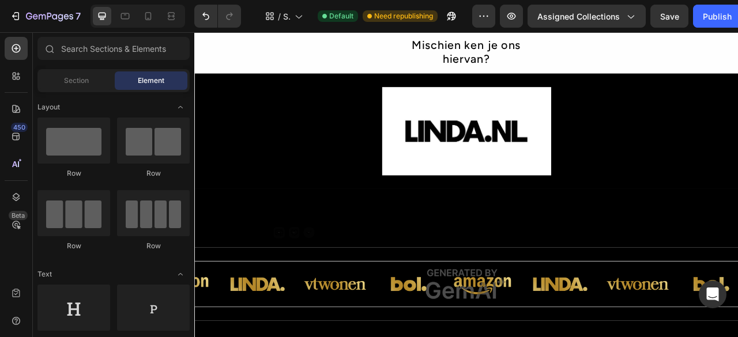
scroll to position [617, 0]
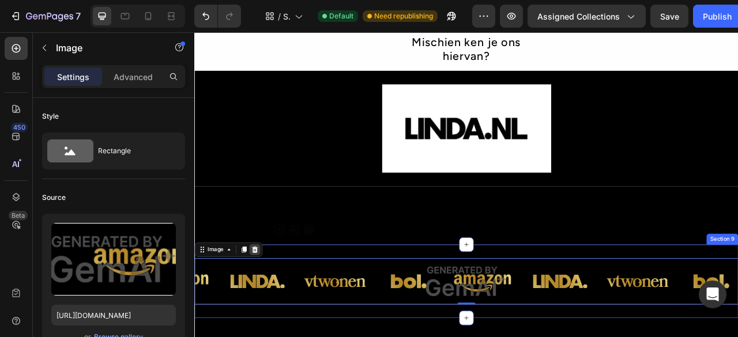
click at [272, 311] on icon at bounding box center [271, 309] width 7 height 8
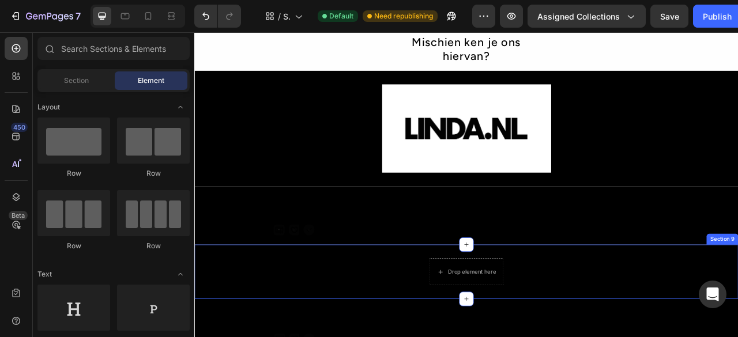
click at [738, 337] on div "Drop element here Row" at bounding box center [540, 337] width 692 height 35
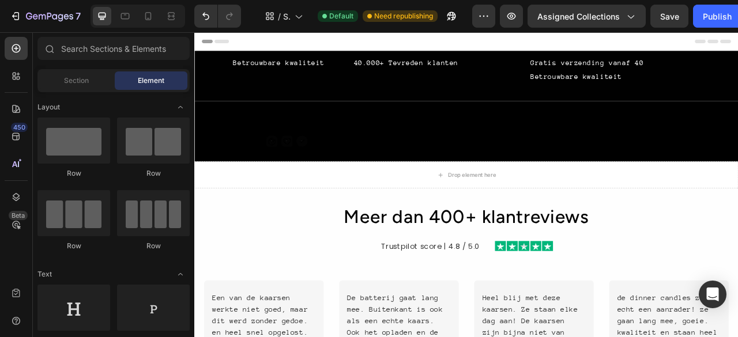
scroll to position [711, 0]
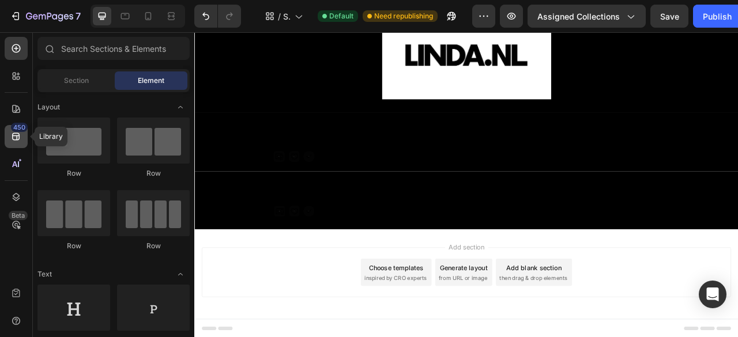
click at [8, 134] on div "450" at bounding box center [16, 136] width 23 height 23
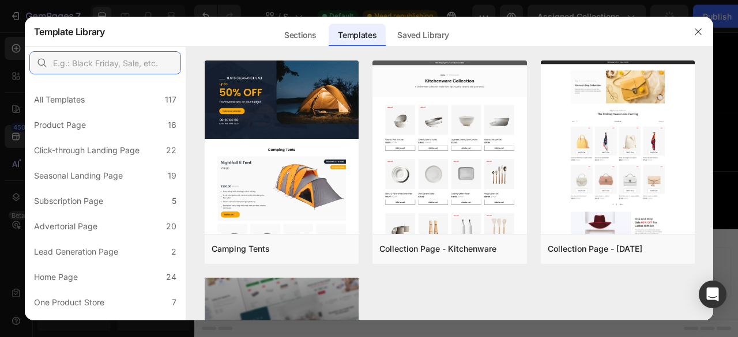
click at [149, 60] on input "text" at bounding box center [105, 62] width 152 height 23
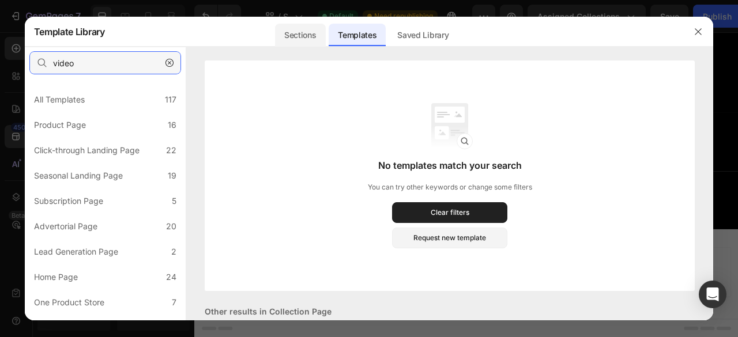
type input "video"
click at [311, 28] on div "Sections" at bounding box center [300, 35] width 50 height 23
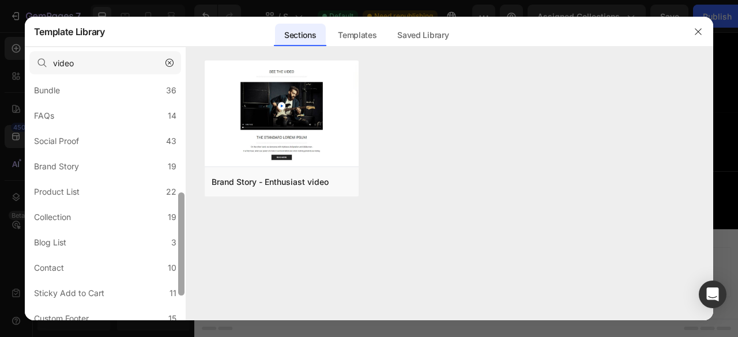
scroll to position [264, 0]
drag, startPoint x: 182, startPoint y: 97, endPoint x: 186, endPoint y: 211, distance: 113.1
click at [186, 211] on div "video All Sections 446 Hero Section 76 Product Detail 34 Brands 11 Trusted Badg…" at bounding box center [105, 184] width 161 height 274
click at [186, 213] on div "video All Sections 446 Hero Section 76 Product Detail 34 Brands 11 Trusted Badg…" at bounding box center [105, 184] width 161 height 274
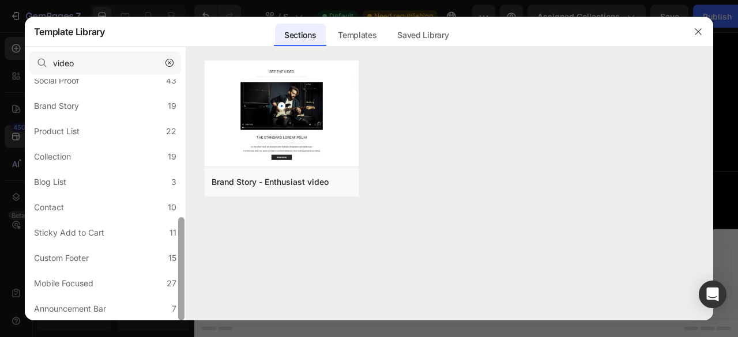
drag, startPoint x: 181, startPoint y: 221, endPoint x: 182, endPoint y: 281, distance: 60.6
click at [182, 281] on div at bounding box center [181, 268] width 6 height 103
click at [182, 281] on div at bounding box center [181, 267] width 6 height 103
click at [112, 153] on label "Collection 19" at bounding box center [105, 158] width 152 height 23
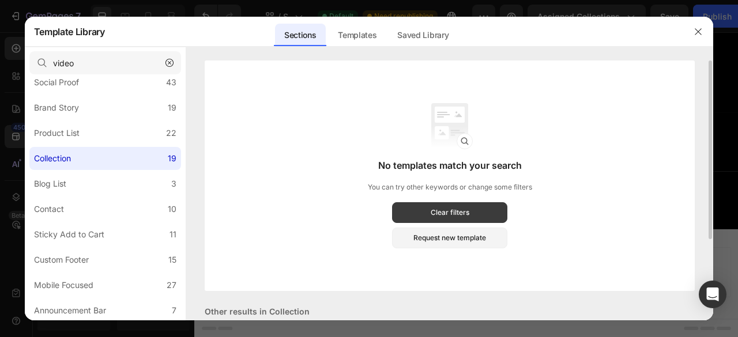
click at [480, 215] on button "Clear filters" at bounding box center [449, 212] width 115 height 21
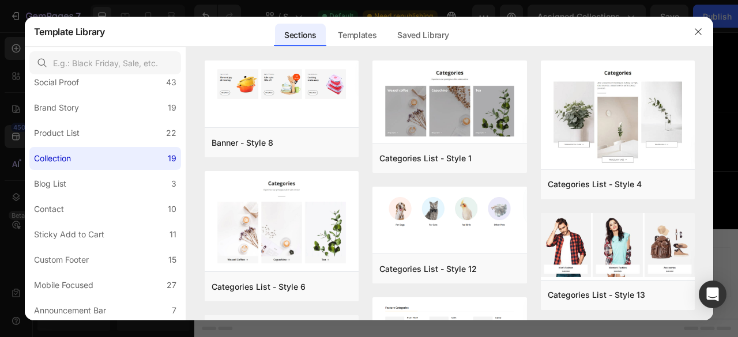
click at [706, 74] on div "Banner - Style 8 Add to page Preview Categories List - Style 6 Add to page Prev…" at bounding box center [450, 191] width 528 height 260
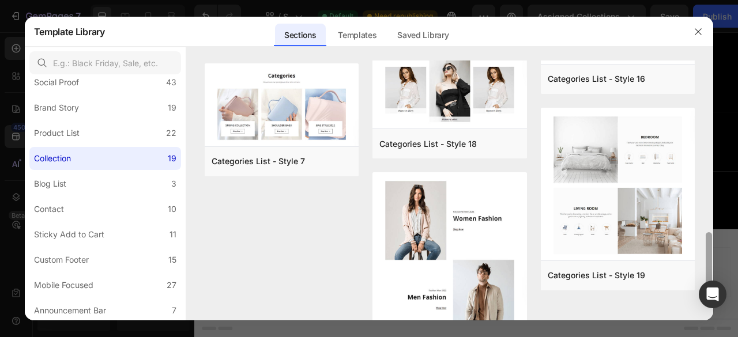
scroll to position [619, 0]
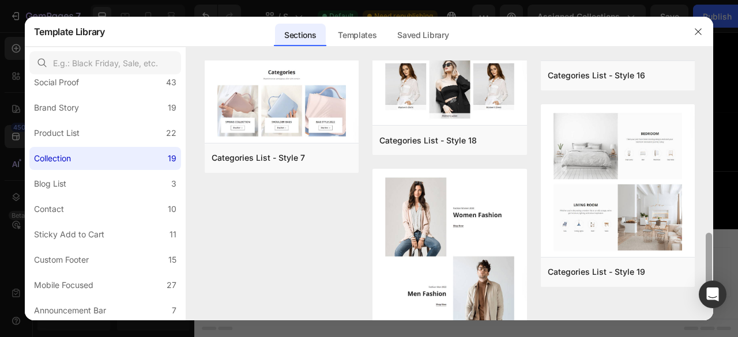
drag, startPoint x: 711, startPoint y: 244, endPoint x: 707, endPoint y: 280, distance: 35.9
click at [707, 280] on div at bounding box center [709, 269] width 6 height 72
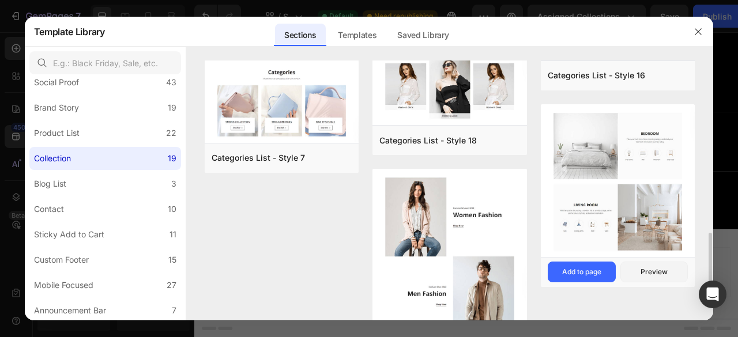
click at [653, 216] on img at bounding box center [618, 181] width 155 height 155
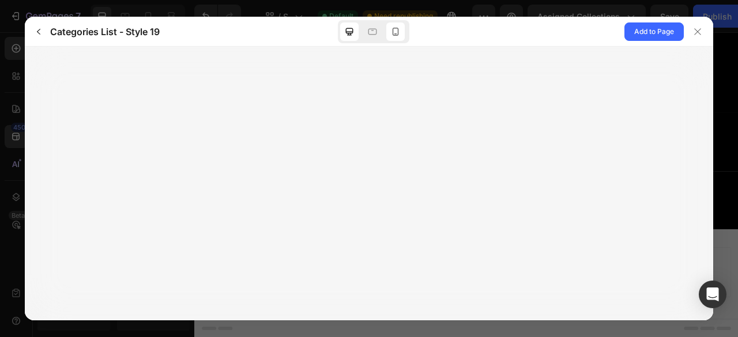
click at [394, 34] on icon at bounding box center [396, 32] width 12 height 12
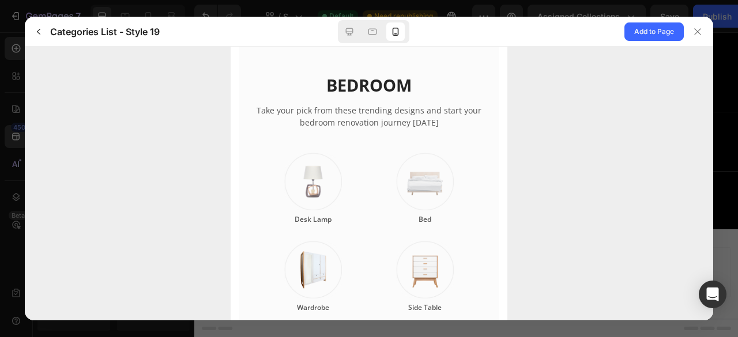
scroll to position [535, 0]
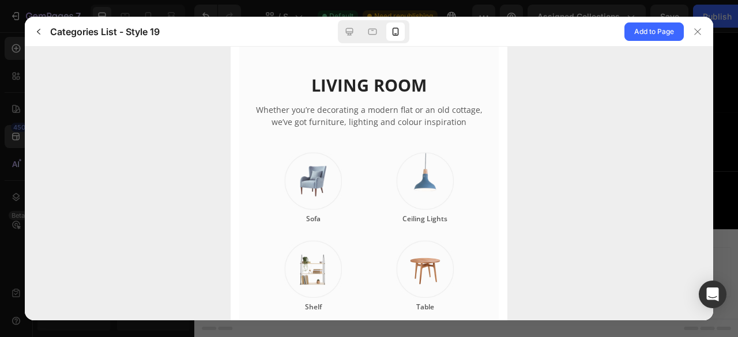
drag, startPoint x: 503, startPoint y: 78, endPoint x: 752, endPoint y: 308, distance: 338.7
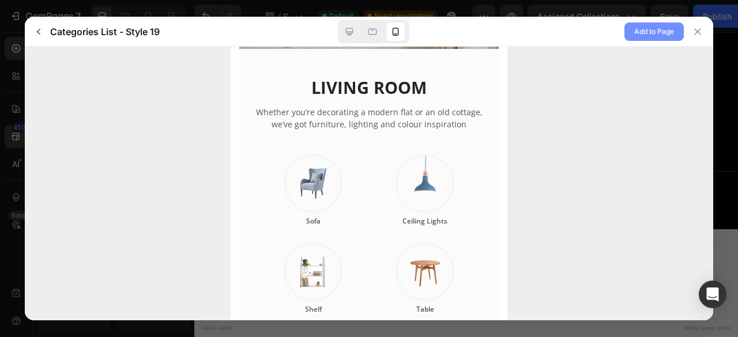
click at [674, 33] on span "Add to Page" at bounding box center [654, 32] width 40 height 14
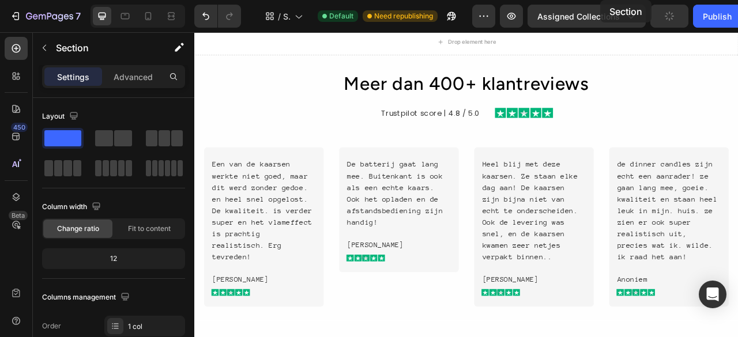
scroll to position [0, 0]
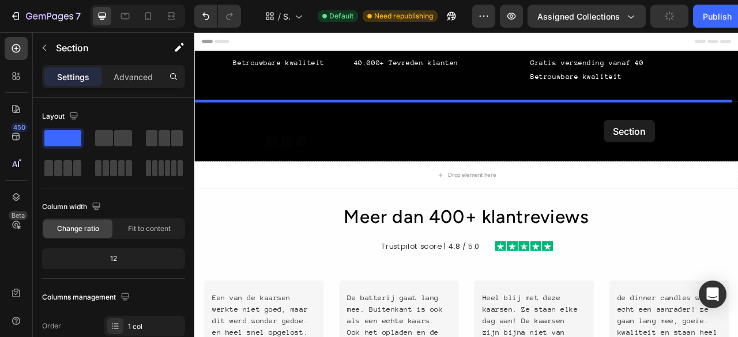
drag, startPoint x: 750, startPoint y: 189, endPoint x: 716, endPoint y: 144, distance: 56.3
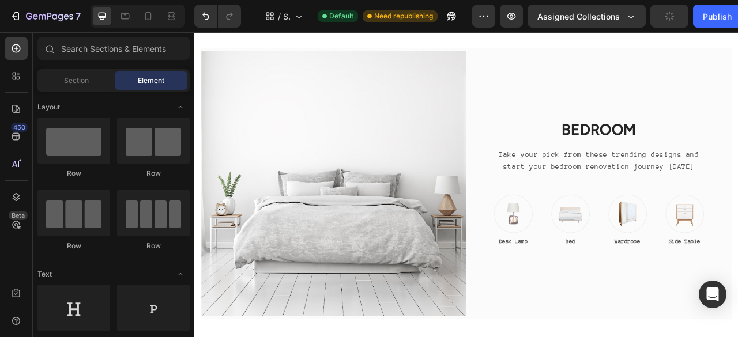
scroll to position [127, 0]
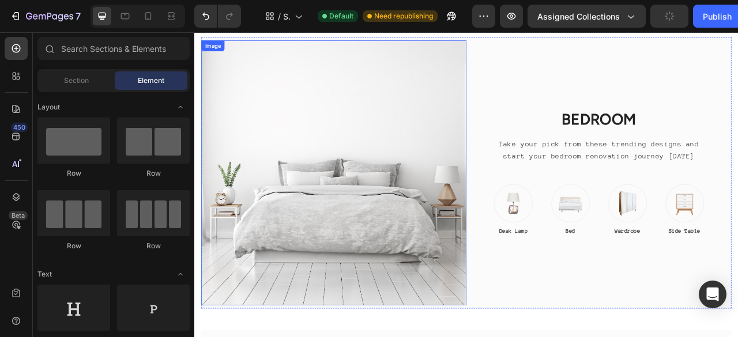
click at [416, 190] on img at bounding box center [371, 211] width 337 height 337
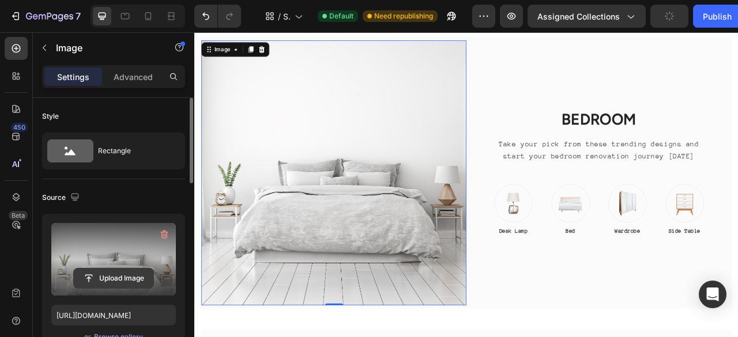
click at [114, 279] on input "file" at bounding box center [114, 279] width 80 height 20
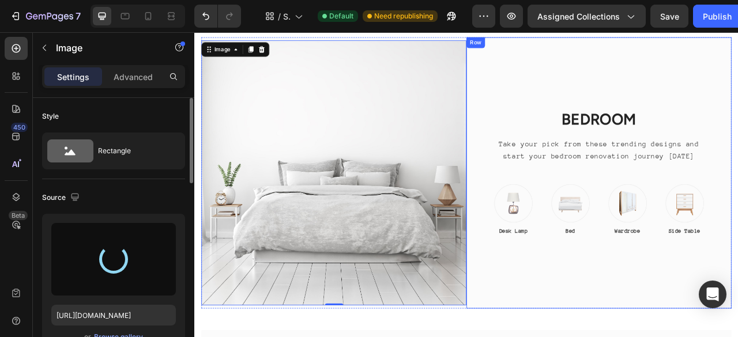
type input "https://cdn.shopify.com/s/files/1/0933/7874/0596/files/gempages_579912371095470…"
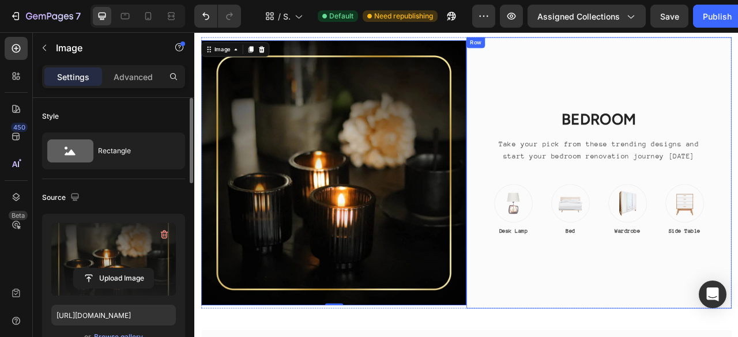
click at [738, 119] on div "BEDROOM Heading Take your pick from these trending designs and start your bedro…" at bounding box center [708, 211] width 337 height 345
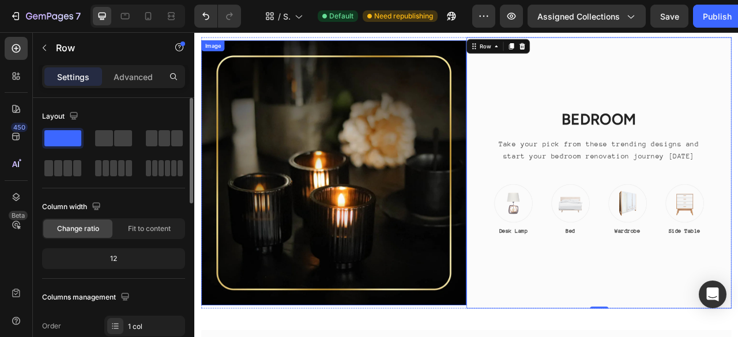
click at [624, 197] on div "Take your pick from these trending designs and start your bedroom renovation jo…" at bounding box center [709, 182] width 273 height 32
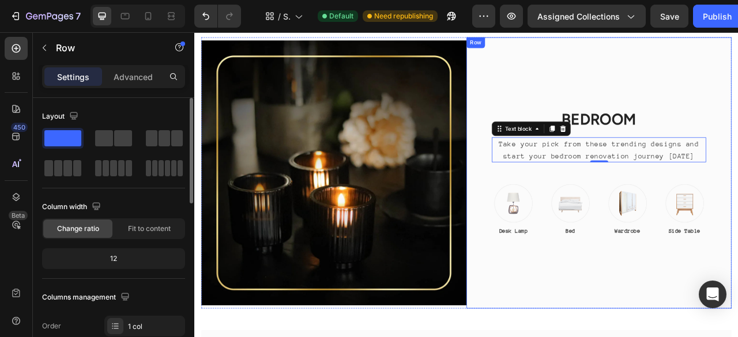
click at [612, 89] on div "BEDROOM Heading Take your pick from these trending designs and start your bedro…" at bounding box center [708, 211] width 337 height 345
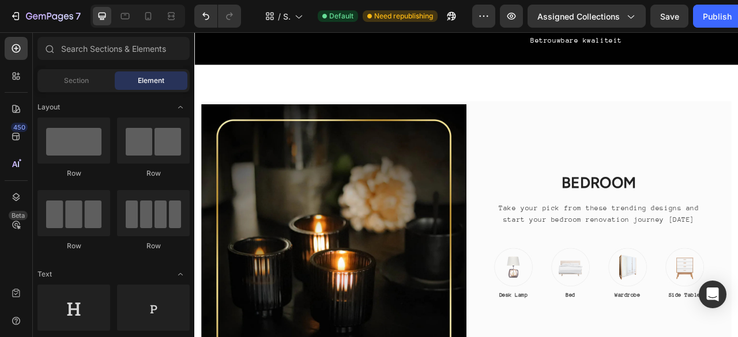
scroll to position [44, 0]
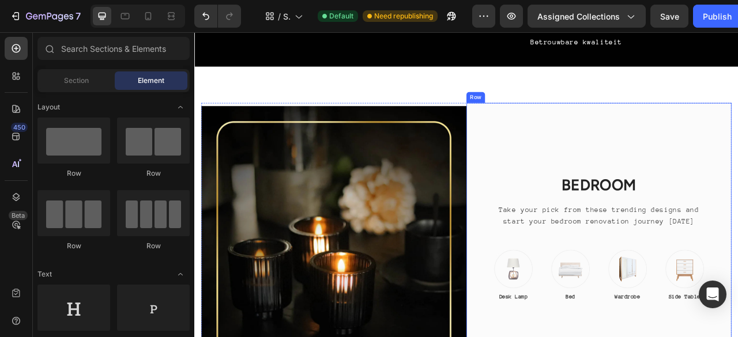
click at [738, 169] on div "BEDROOM Heading Take your pick from these trending designs and start your bedro…" at bounding box center [708, 294] width 337 height 345
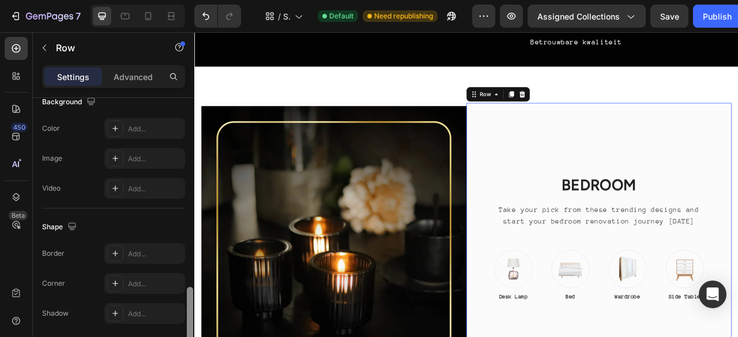
scroll to position [430, 0]
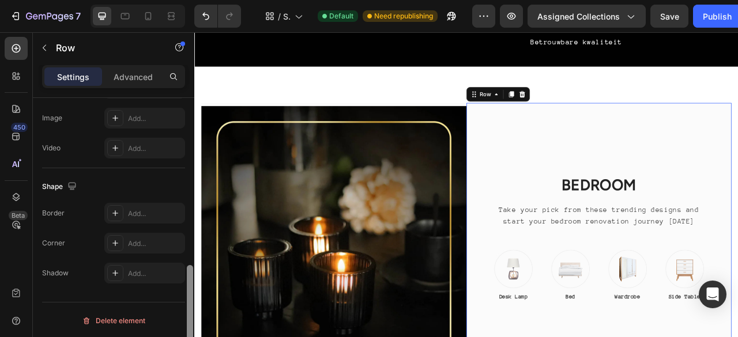
drag, startPoint x: 191, startPoint y: 126, endPoint x: 192, endPoint y: 344, distance: 218.0
click at [192, 0] on html "7 / Shopify Original Collection Template Default Need republishing Preview Assi…" at bounding box center [369, 0] width 738 height 0
click at [608, 108] on icon at bounding box center [611, 111] width 9 height 9
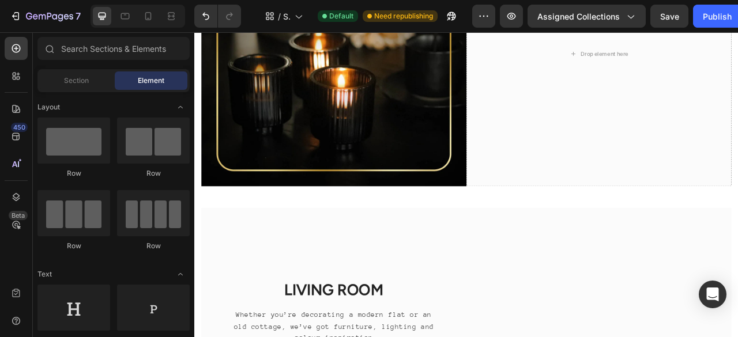
scroll to position [270, 0]
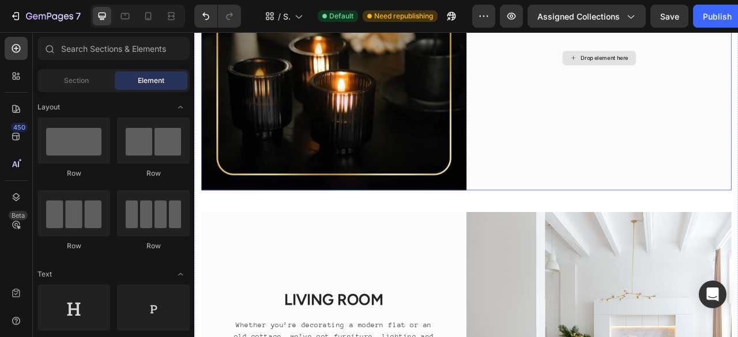
click at [626, 109] on div "Drop element here" at bounding box center [708, 64] width 337 height 337
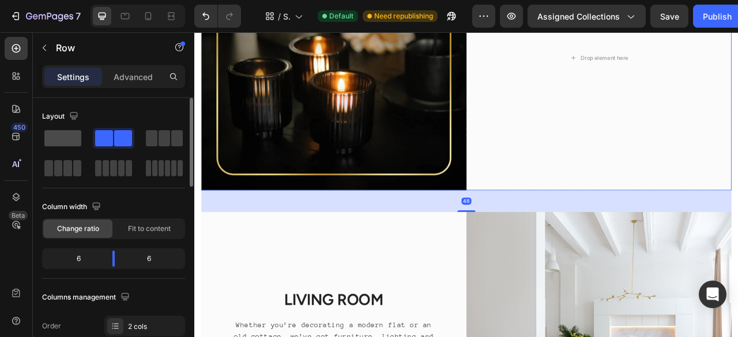
click at [57, 137] on span at bounding box center [62, 138] width 37 height 16
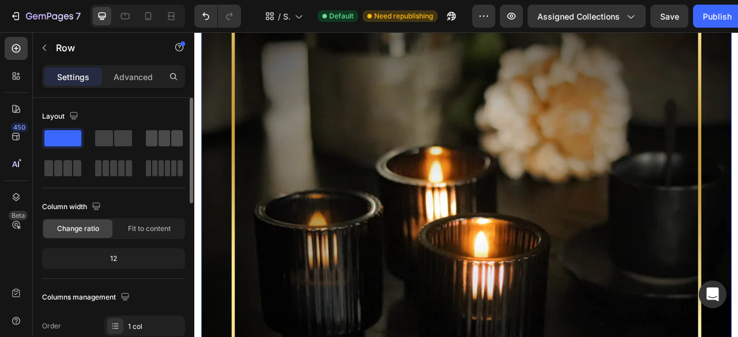
click at [154, 139] on span at bounding box center [152, 138] width 12 height 16
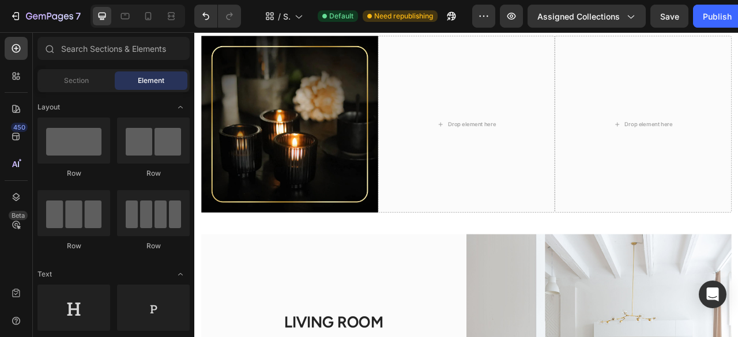
scroll to position [119, 0]
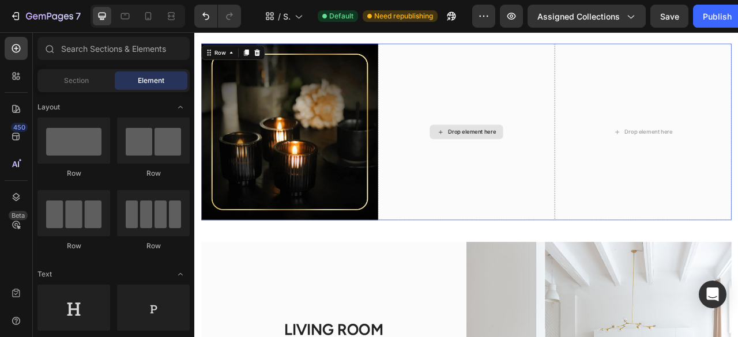
click at [547, 211] on div "Drop element here" at bounding box center [540, 159] width 225 height 225
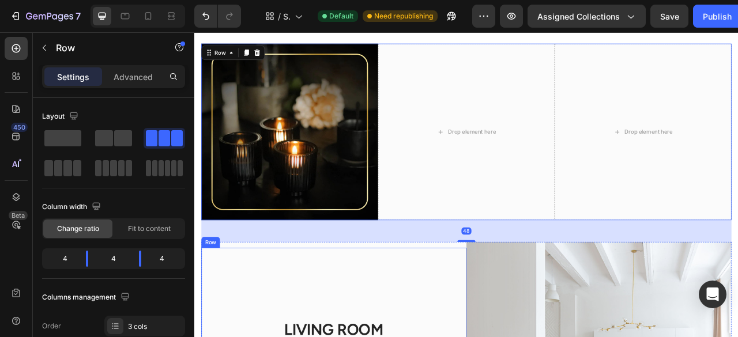
scroll to position [430, 0]
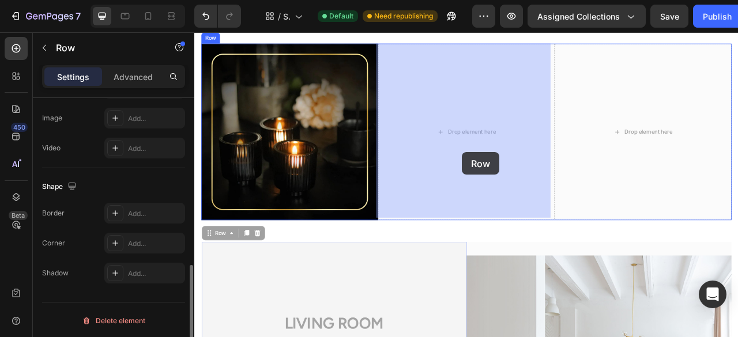
drag, startPoint x: 462, startPoint y: 348, endPoint x: 536, endPoint y: 185, distance: 178.6
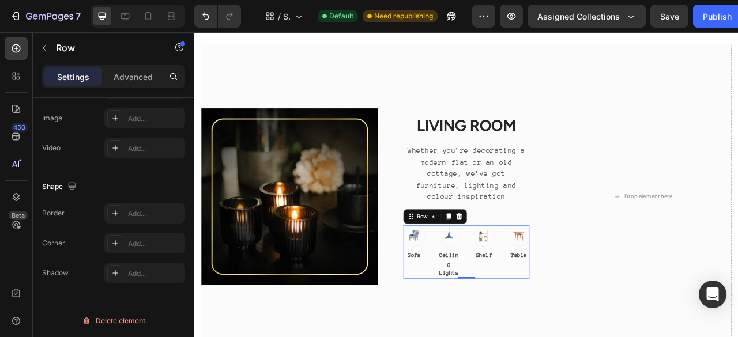
click at [581, 292] on div "Image Sofa Text block Row Image Ceiling Lights Text block Row Image Shelf Text …" at bounding box center [540, 312] width 160 height 68
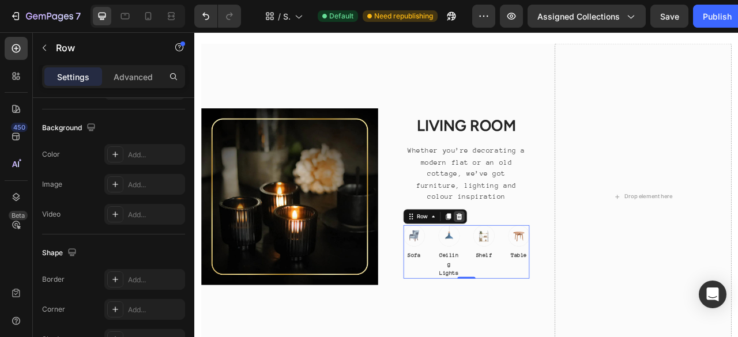
click at [528, 268] on icon at bounding box center [531, 267] width 7 height 8
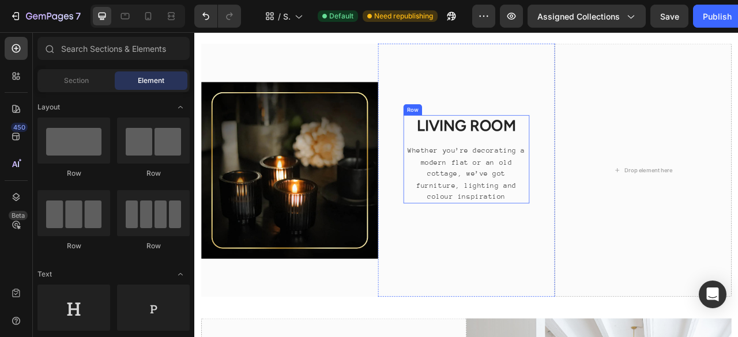
click at [574, 166] on div "LIVING ROOM Heading Whether you’re decorating a modern flat or an old cottage, …" at bounding box center [540, 194] width 160 height 112
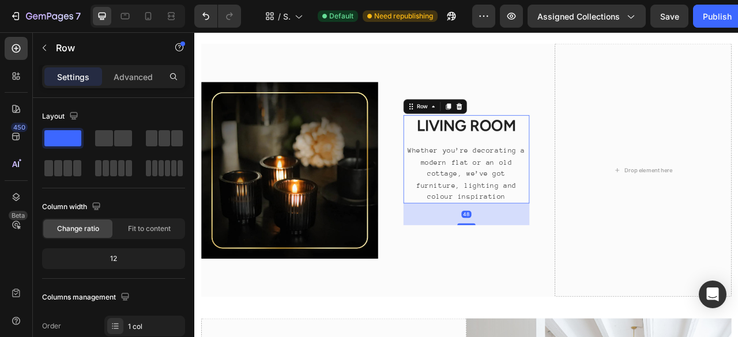
click at [574, 166] on div "LIVING ROOM Heading Whether you’re decorating a modern flat or an old cottage, …" at bounding box center [540, 194] width 160 height 112
click at [564, 156] on p "LIVING ROOM" at bounding box center [540, 151] width 158 height 25
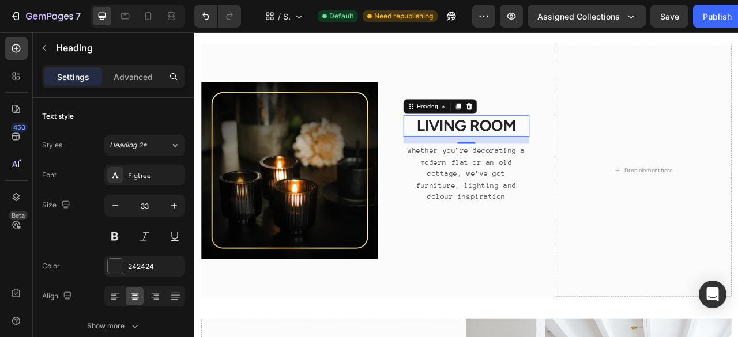
click at [564, 156] on p "LIVING ROOM" at bounding box center [540, 151] width 158 height 25
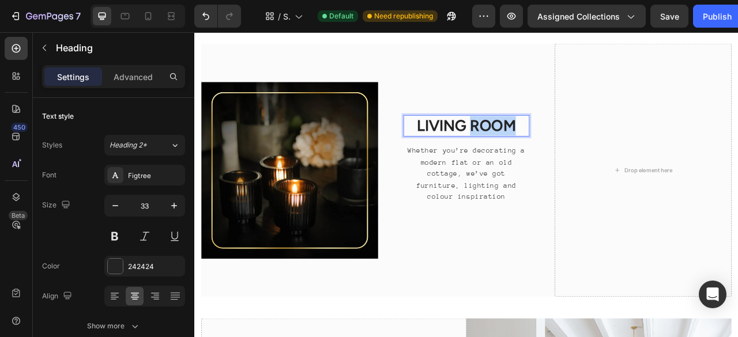
click at [564, 156] on p "LIVING ROOM" at bounding box center [540, 151] width 158 height 25
click at [564, 156] on p "STERREMSFEER" at bounding box center [540, 151] width 158 height 25
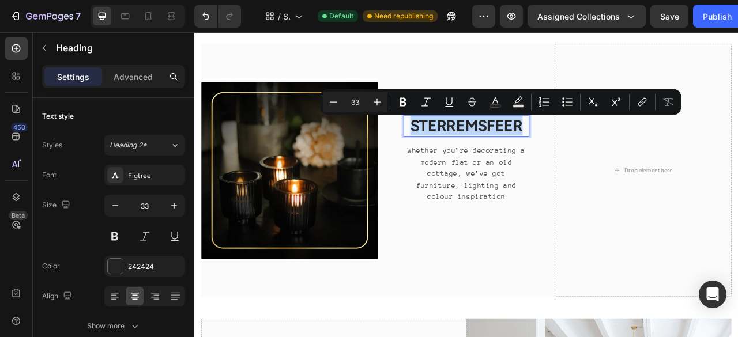
click at [564, 156] on p "STERREMSFEER" at bounding box center [540, 151] width 158 height 25
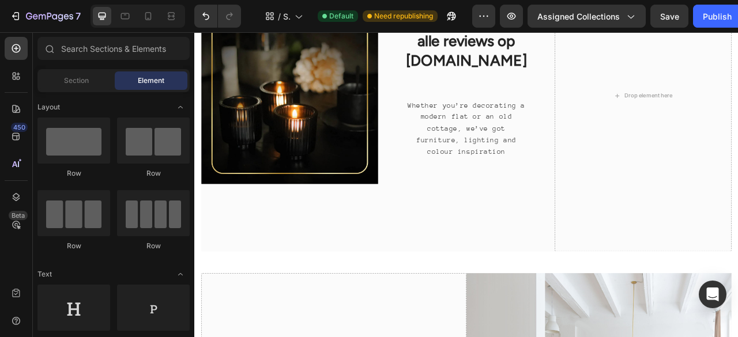
scroll to position [121, 0]
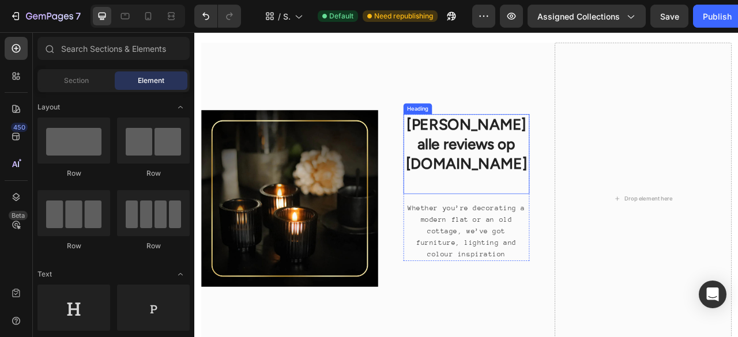
click at [550, 165] on p "[PERSON_NAME] alle reviews op [DOMAIN_NAME]" at bounding box center [540, 187] width 158 height 99
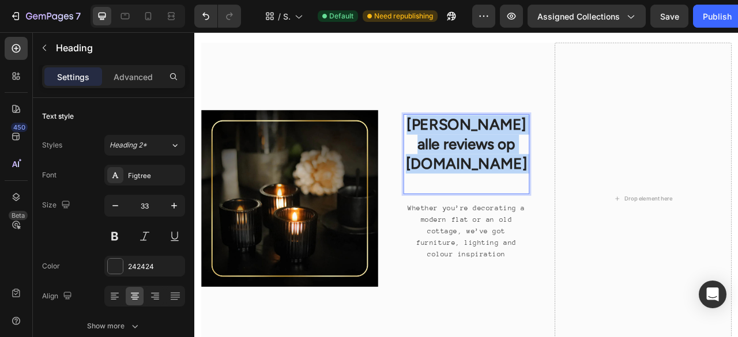
click at [550, 165] on p "[PERSON_NAME] alle reviews op [DOMAIN_NAME]" at bounding box center [540, 187] width 158 height 99
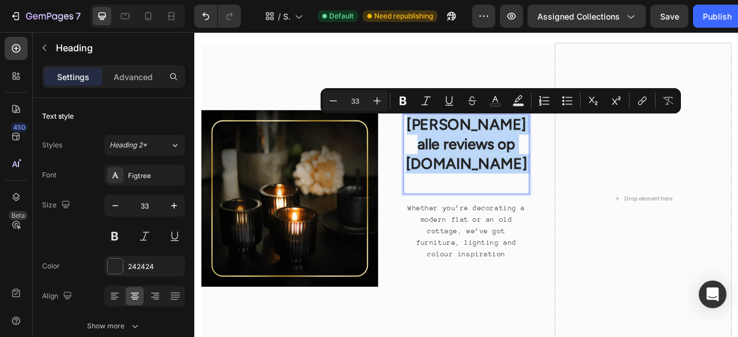
copy p "[PERSON_NAME] alle reviews op [DOMAIN_NAME]"
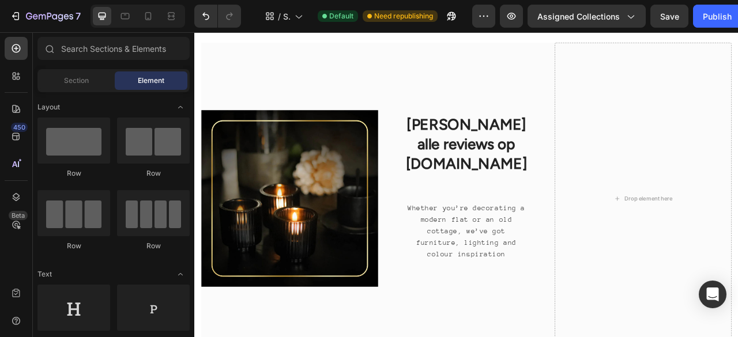
scroll to position [967, 0]
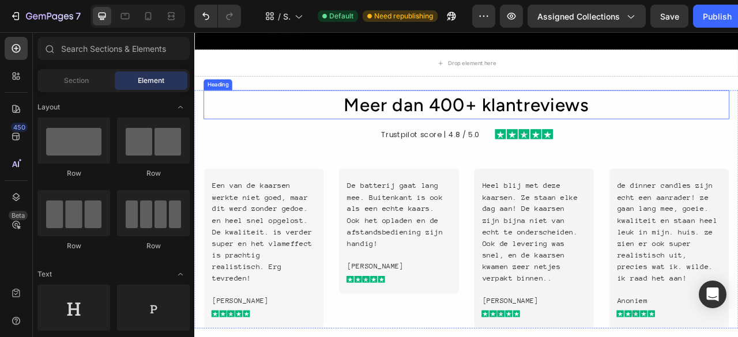
click at [573, 130] on h2 "Meer dan 400+ klantreviews" at bounding box center [540, 124] width 669 height 37
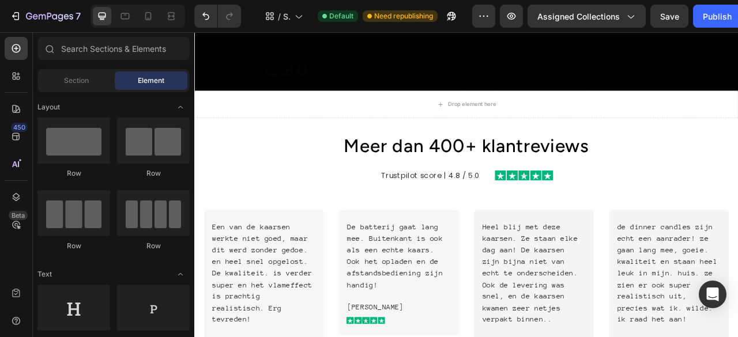
scroll to position [904, 0]
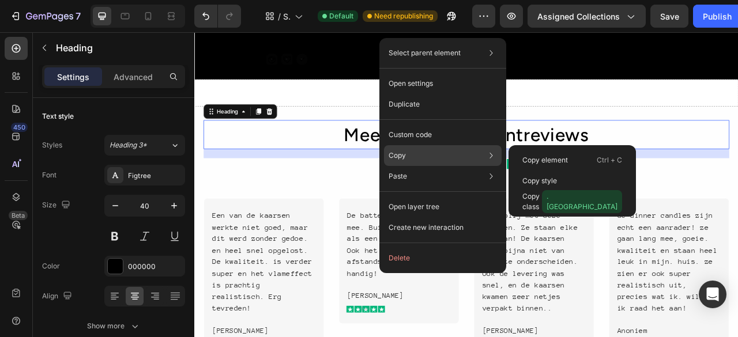
click at [441, 149] on div "Copy Copy element Ctrl + C Copy style Copy class .QeMShLnGRsdG" at bounding box center [443, 155] width 118 height 21
click at [449, 156] on div "Copy Copy element Ctrl + C Copy style Copy class .QeMShLnGRsdG" at bounding box center [443, 155] width 118 height 21
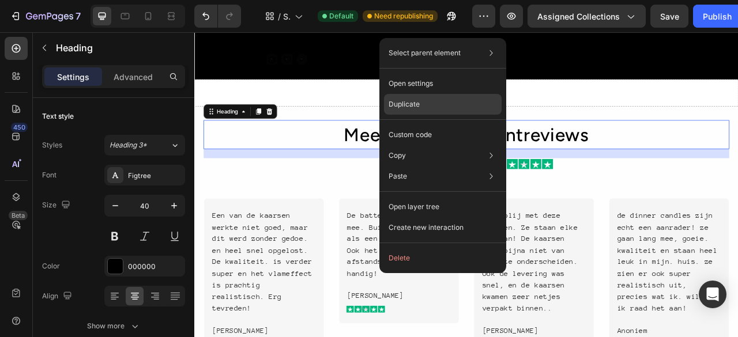
click at [469, 125] on div "Duplicate" at bounding box center [443, 135] width 118 height 21
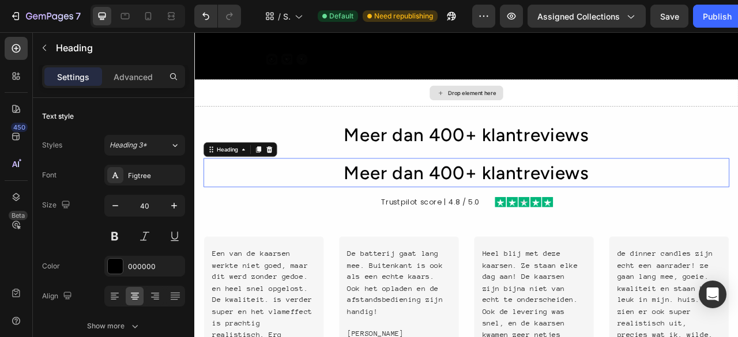
scroll to position [430, 0]
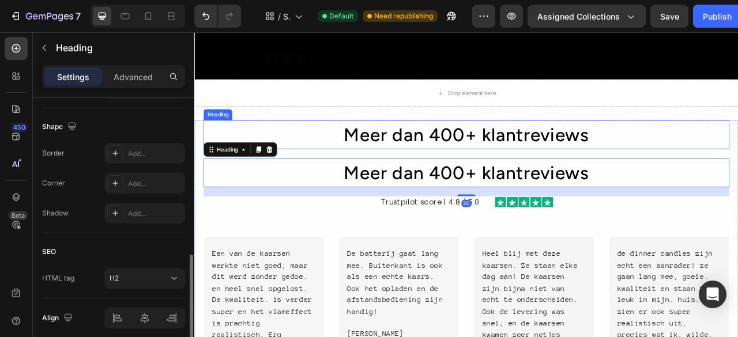
click at [542, 170] on h2 "Meer dan 400+ klantreviews" at bounding box center [540, 162] width 669 height 37
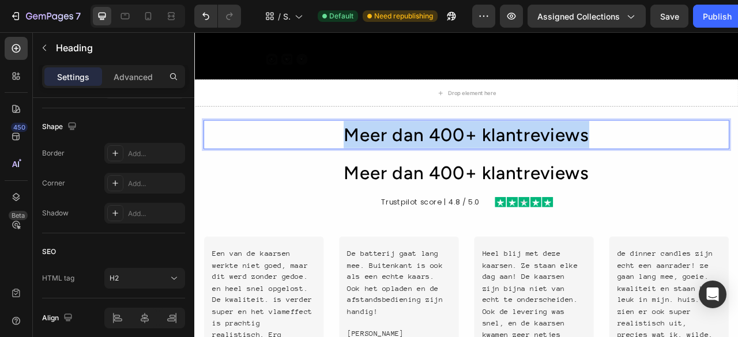
click at [542, 170] on p "Meer dan 400+ klantreviews" at bounding box center [540, 162] width 667 height 35
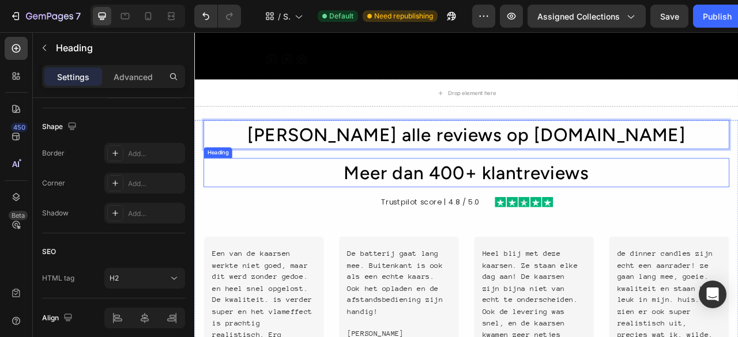
click at [659, 222] on h2 "Meer dan 400+ klantreviews" at bounding box center [540, 211] width 669 height 37
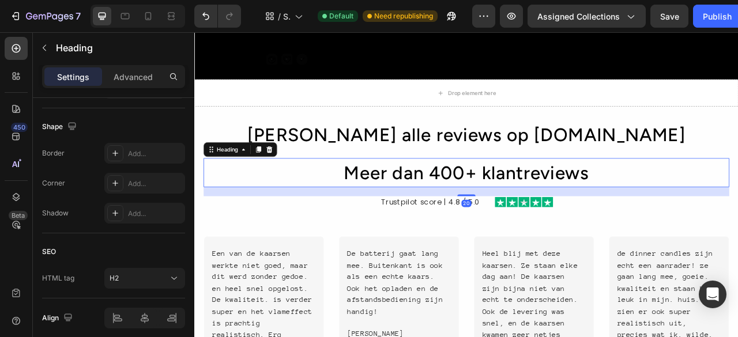
click at [659, 222] on h2 "Meer dan 400+ klantreviews" at bounding box center [540, 211] width 669 height 37
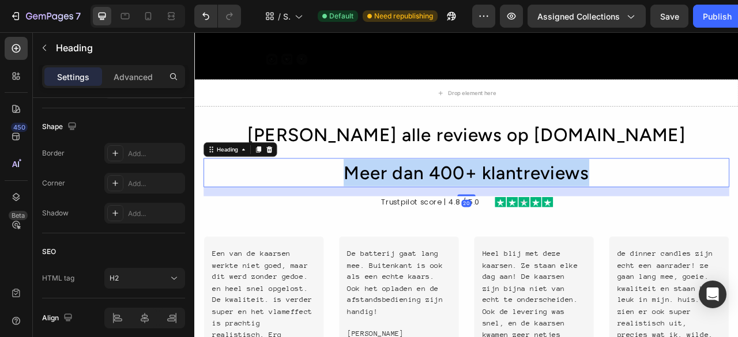
click at [659, 222] on p "Meer dan 400+ klantreviews" at bounding box center [540, 211] width 667 height 35
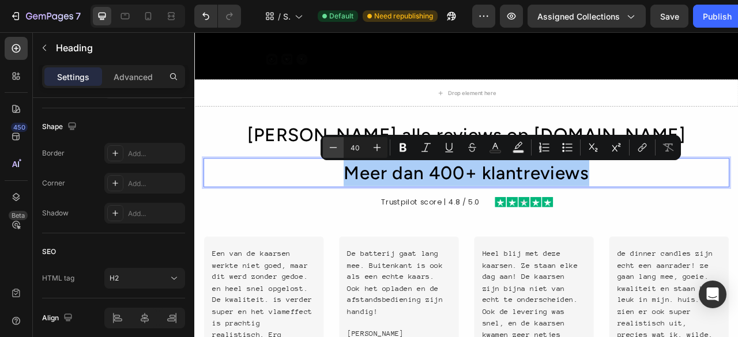
click at [332, 146] on icon "Editor contextual toolbar" at bounding box center [334, 148] width 12 height 12
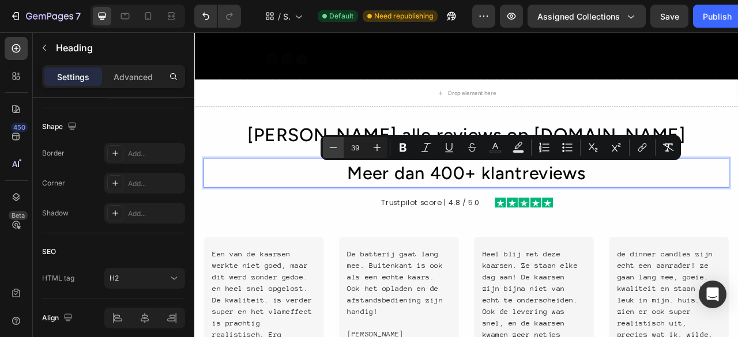
click at [332, 146] on icon "Editor contextual toolbar" at bounding box center [334, 148] width 12 height 12
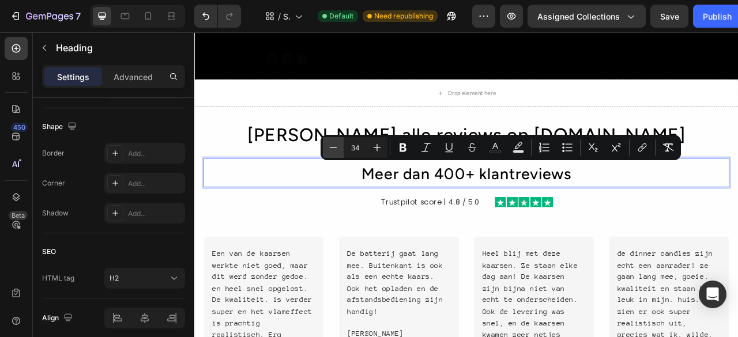
click at [332, 146] on icon "Editor contextual toolbar" at bounding box center [334, 148] width 12 height 12
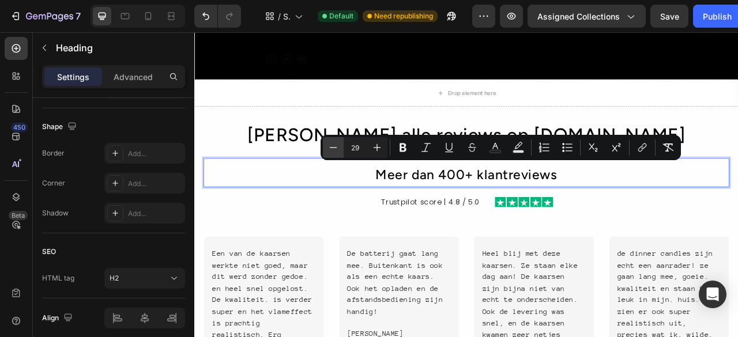
click at [332, 146] on icon "Editor contextual toolbar" at bounding box center [334, 148] width 12 height 12
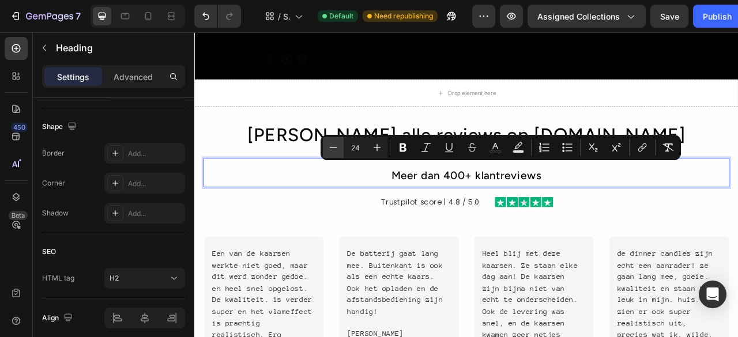
click at [332, 146] on icon "Editor contextual toolbar" at bounding box center [334, 148] width 12 height 12
type input "23"
click at [425, 149] on icon "Editor contextual toolbar" at bounding box center [426, 148] width 12 height 12
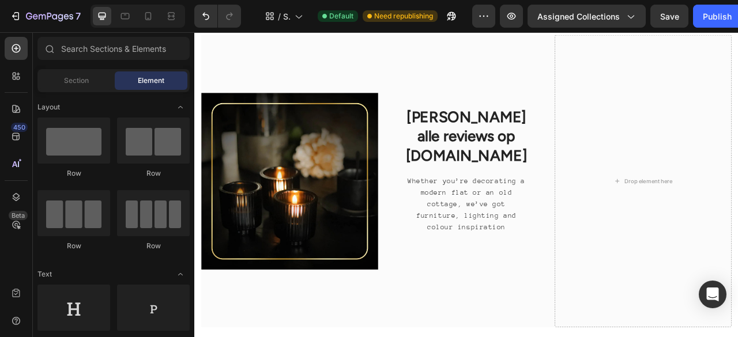
scroll to position [125, 0]
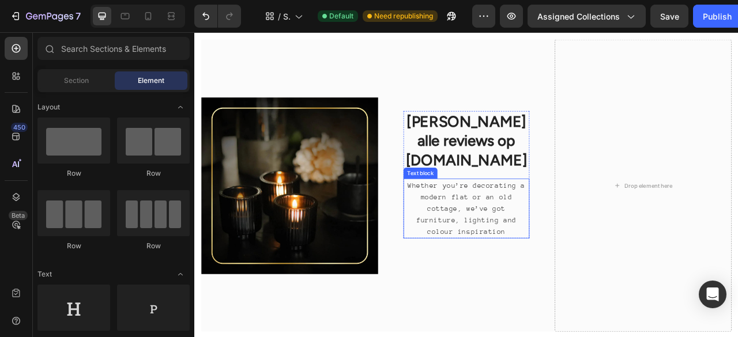
click at [534, 235] on p "Whether you’re decorating a modern flat or an old cottage, we’ve got furniture,…" at bounding box center [540, 257] width 158 height 74
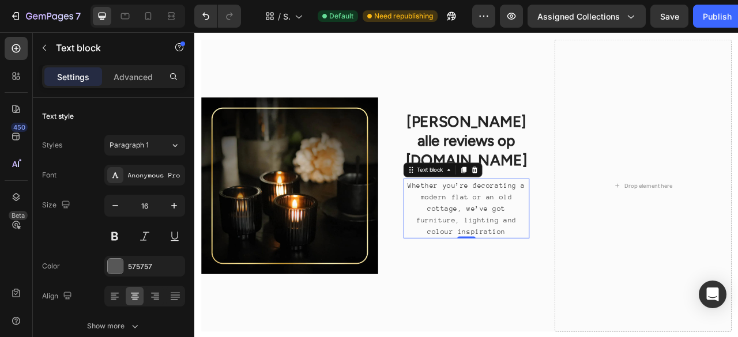
click at [580, 243] on p "Whether you’re decorating a modern flat or an old cottage, we’ve got furniture,…" at bounding box center [540, 257] width 158 height 74
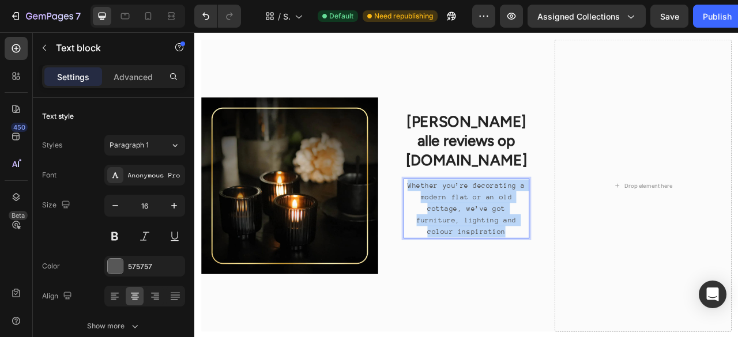
click at [580, 243] on p "Whether you’re decorating a modern flat or an old cottage, we’ve got furniture,…" at bounding box center [540, 257] width 158 height 74
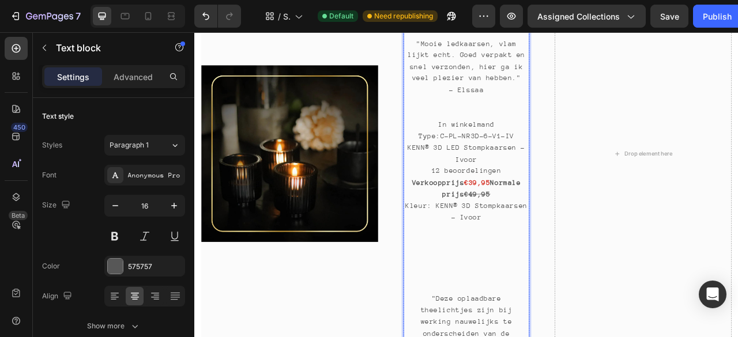
scroll to position [351, 0]
click at [552, 171] on p "KENN® 3D LED Stompkaarsen - Ivoor" at bounding box center [540, 185] width 158 height 29
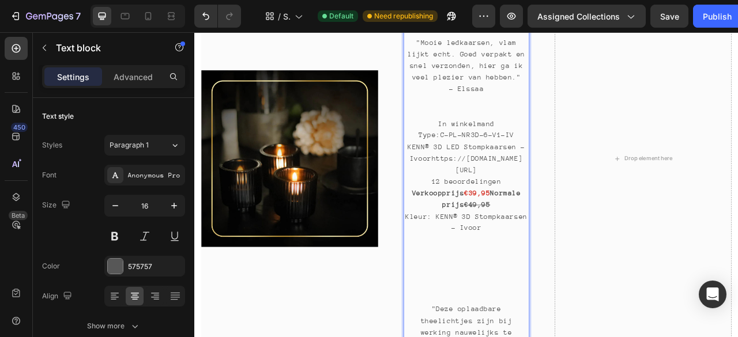
click at [552, 171] on p "KENN® 3D LED Stompkaarsen - Ivoorhttps://bykenn.eu/products/kenn%C2%AE-3d-stomp…" at bounding box center [540, 193] width 158 height 44
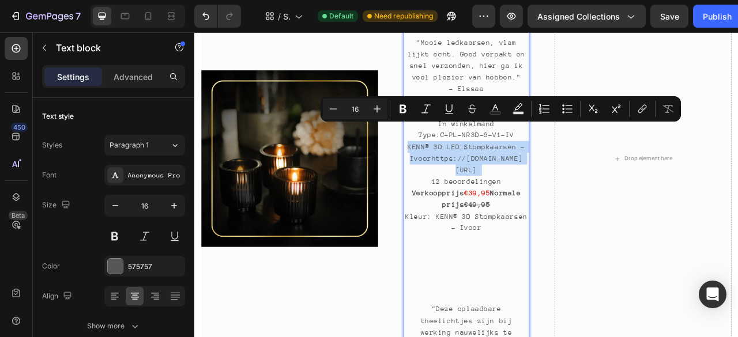
click at [552, 173] on link "KENN® 3D LED Stompkaarsen - Ivoorhttps://bykenn.eu/products/kenn%C2%AE-3d-stomp…" at bounding box center [539, 192] width 149 height 39
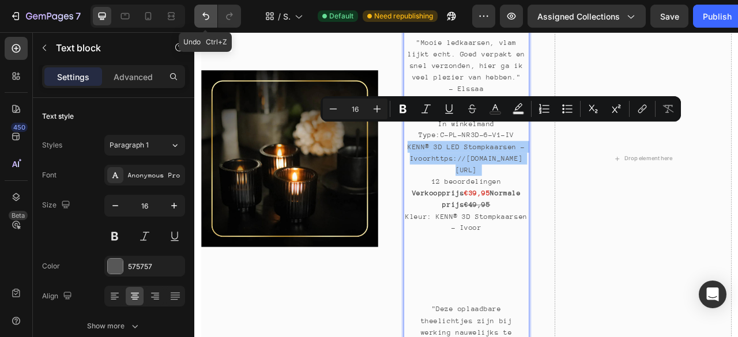
click at [200, 19] on icon "Undo/Redo" at bounding box center [206, 16] width 12 height 12
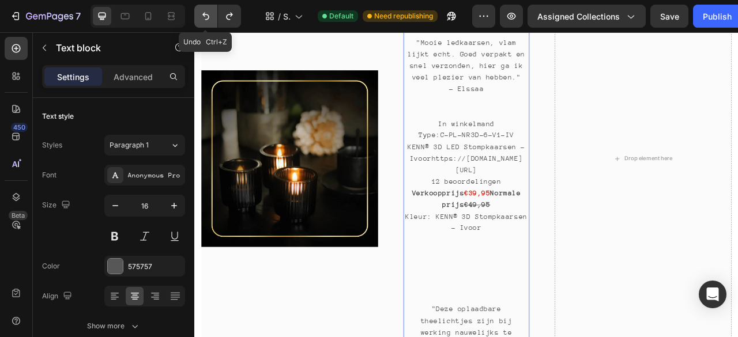
click at [205, 13] on icon "Undo/Redo" at bounding box center [206, 16] width 12 height 12
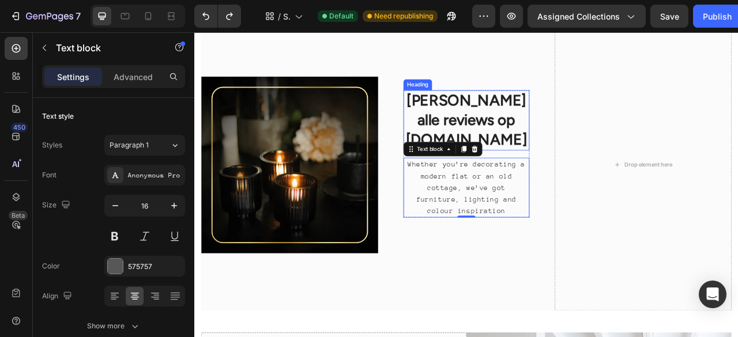
click at [531, 119] on h2 "[PERSON_NAME] alle reviews op [DOMAIN_NAME]" at bounding box center [540, 144] width 160 height 77
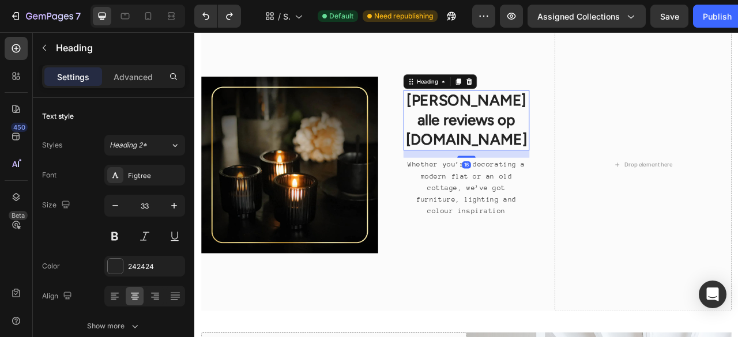
click at [531, 119] on h2 "[PERSON_NAME] alle reviews op [DOMAIN_NAME]" at bounding box center [540, 144] width 160 height 77
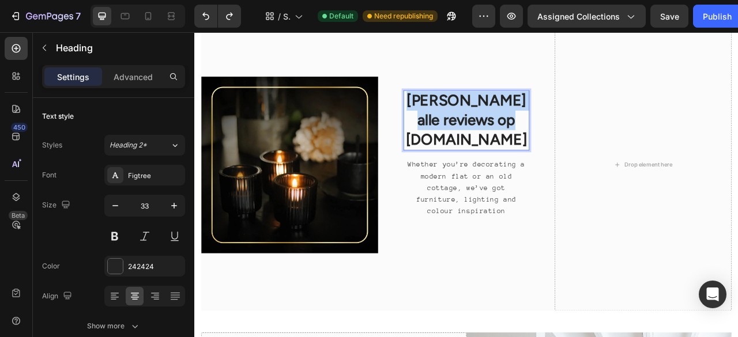
click at [531, 119] on p "[PERSON_NAME] alle reviews op [DOMAIN_NAME]" at bounding box center [540, 144] width 158 height 74
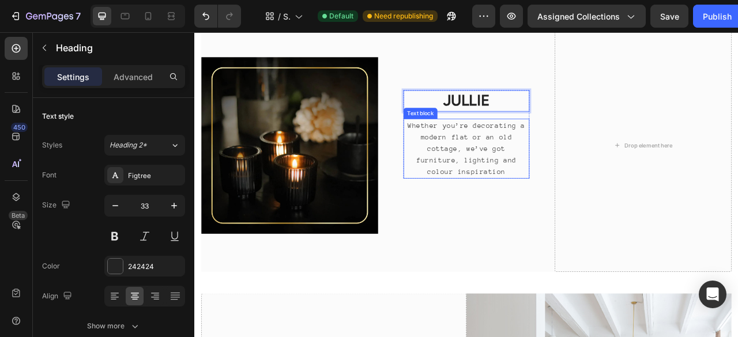
click at [486, 157] on p "Whether you’re decorating a modern flat or an old cottage, we’ve got furniture,…" at bounding box center [540, 181] width 158 height 74
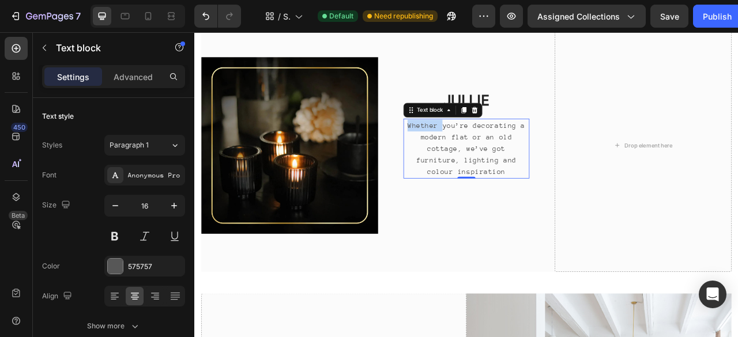
click at [486, 157] on p "Whether you’re decorating a modern flat or an old cottage, we’ve got furniture,…" at bounding box center [540, 181] width 158 height 74
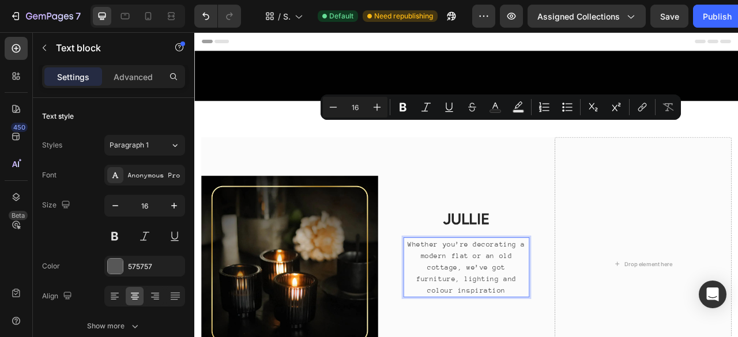
scroll to position [151, 0]
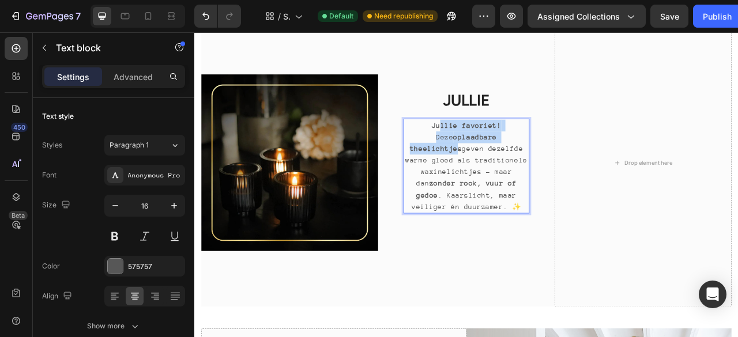
drag, startPoint x: 607, startPoint y: 163, endPoint x: 503, endPoint y: 141, distance: 106.7
click at [503, 141] on div "JULLIE Heading Jullie favoriet! Deze oplaadbare theelichtjes geven dezelfde war…" at bounding box center [540, 184] width 160 height 157
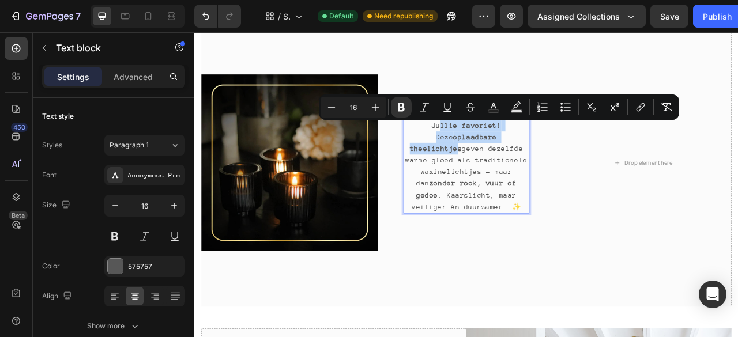
click at [524, 145] on p "Jullie favoriet! Deze oplaadbare theelichtjes geven dezelfde warme gloed als tr…" at bounding box center [540, 203] width 158 height 118
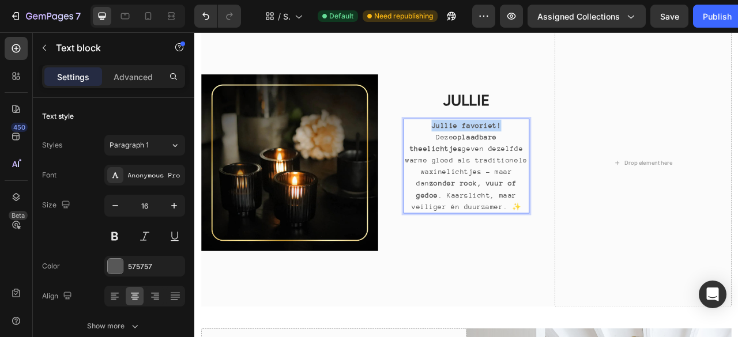
drag, startPoint x: 484, startPoint y: 149, endPoint x: 606, endPoint y: 145, distance: 121.2
click at [606, 145] on p "Jullie favoriet! Deze oplaadbare theelichtjes geven dezelfde warme gloed als tr…" at bounding box center [540, 203] width 158 height 118
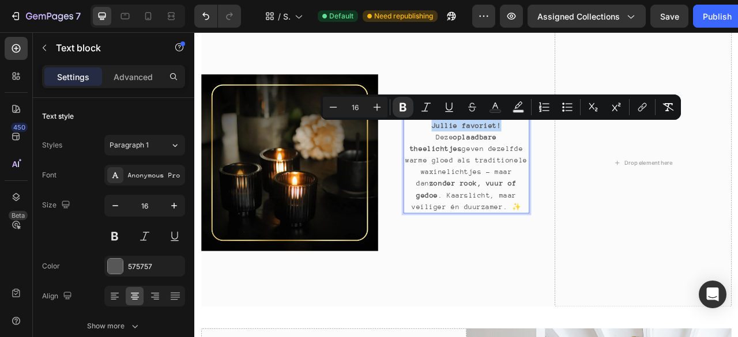
copy strong "Jullie favoriet!"
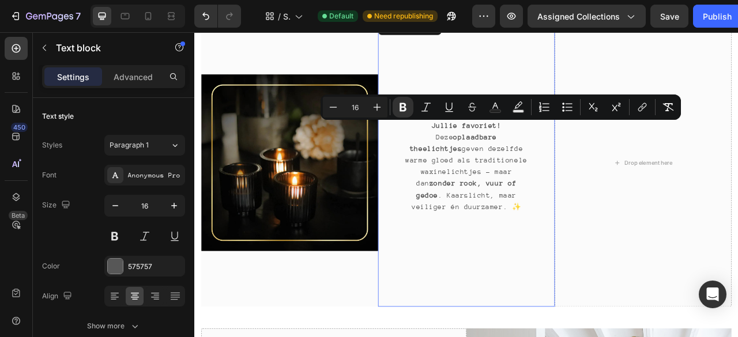
click at [563, 87] on div "JULLIE Heading Jullie favoriet! Deze oplaadbare theelichtjes geven dezelfde war…" at bounding box center [540, 198] width 225 height 367
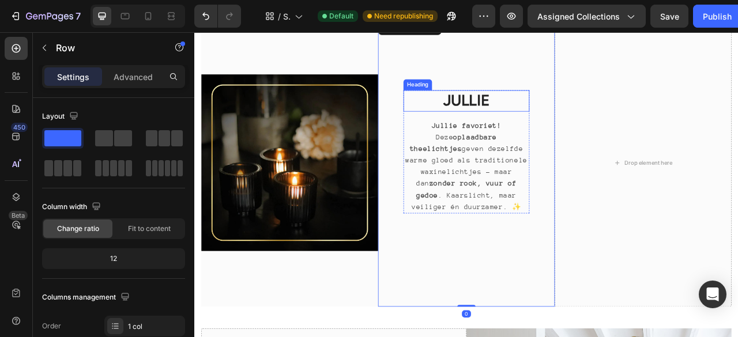
click at [552, 112] on p "JULLIE" at bounding box center [540, 119] width 158 height 25
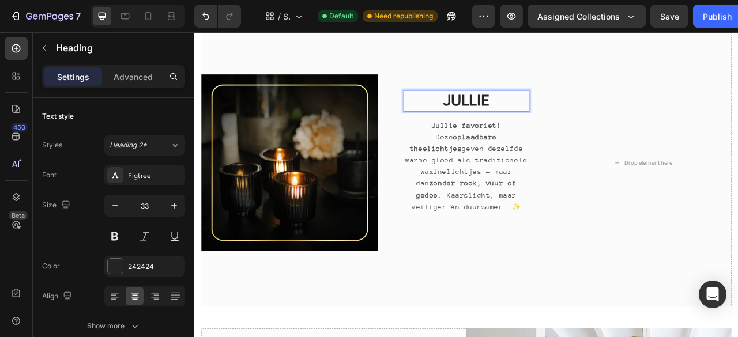
click at [552, 112] on p "JULLIE" at bounding box center [540, 119] width 158 height 25
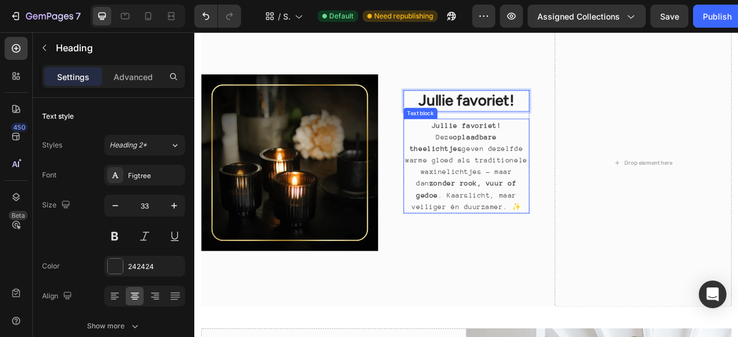
click at [574, 149] on strong "Jullie favoriet!" at bounding box center [540, 151] width 89 height 10
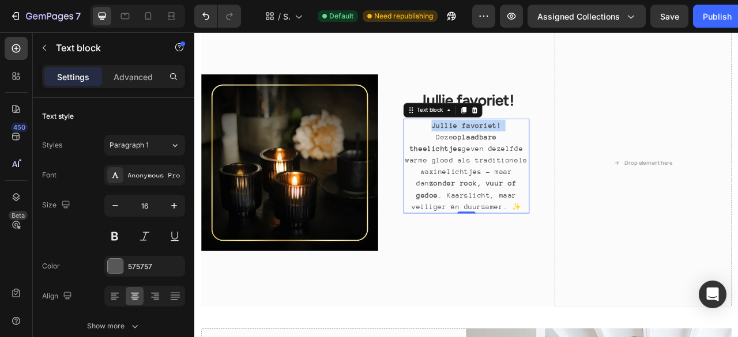
click at [574, 149] on strong "Jullie favoriet!" at bounding box center [540, 151] width 89 height 10
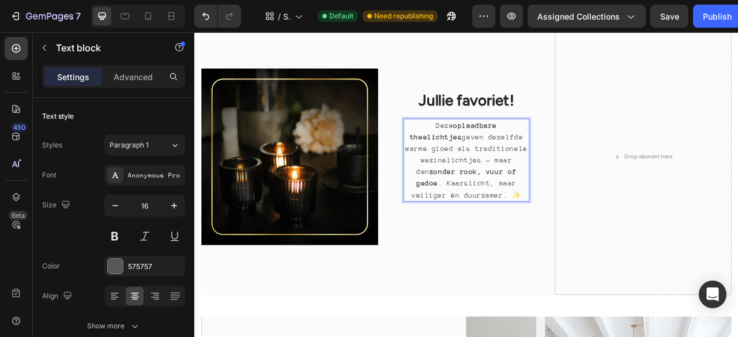
click at [566, 240] on p "Deze oplaadbare theelichtjes geven dezelfde warme gloed als traditionele waxine…" at bounding box center [540, 195] width 158 height 103
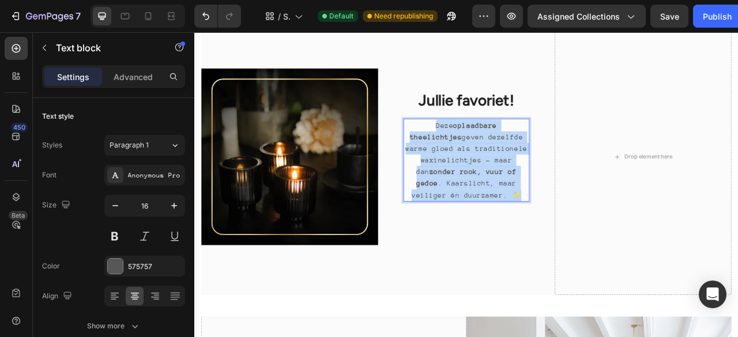
click at [566, 240] on p "Deze oplaadbare theelichtjes geven dezelfde warme gloed als traditionele waxine…" at bounding box center [540, 195] width 158 height 103
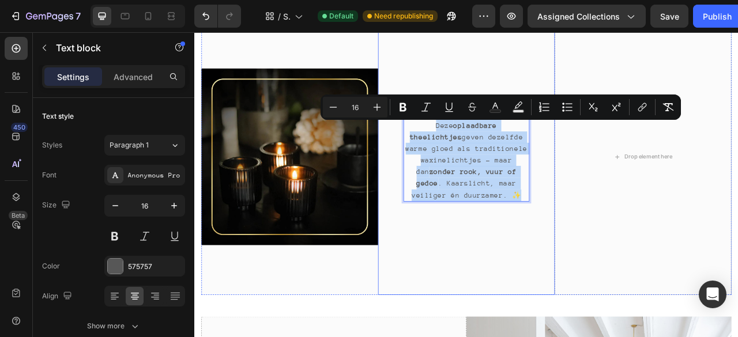
click at [589, 269] on div "⁠⁠⁠⁠⁠⁠⁠ Jullie favoriet! Heading Deze oplaadbare theelichtjes geven dezelfde wa…" at bounding box center [540, 191] width 160 height 170
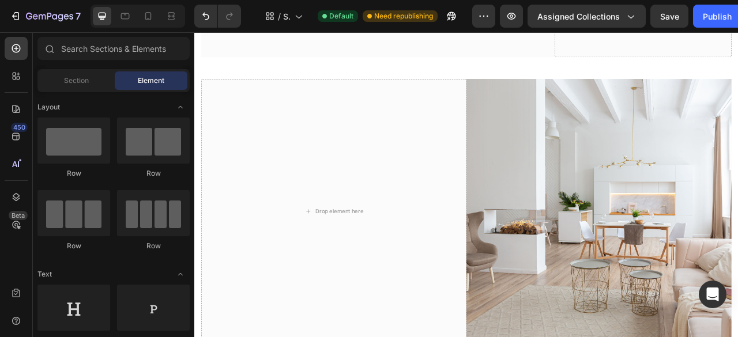
scroll to position [444, 0]
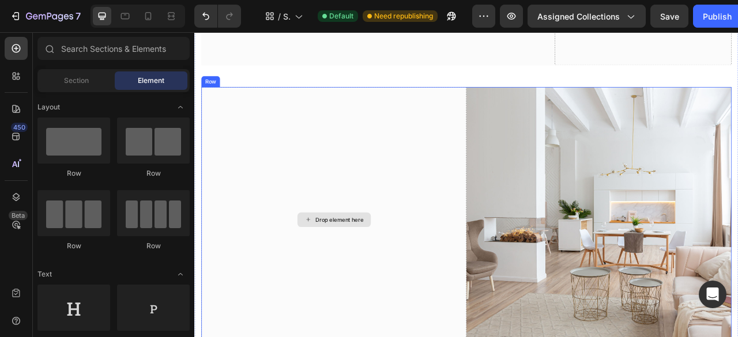
click at [488, 198] on div "Drop element here" at bounding box center [371, 270] width 337 height 337
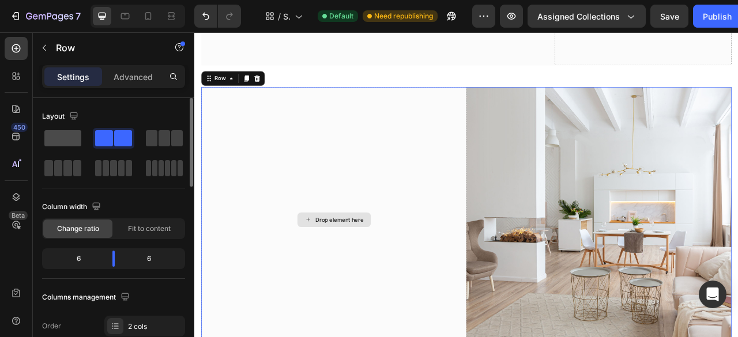
drag, startPoint x: 151, startPoint y: 142, endPoint x: 69, endPoint y: 140, distance: 81.4
click at [148, 143] on span at bounding box center [152, 138] width 12 height 16
click at [69, 140] on span at bounding box center [62, 138] width 37 height 16
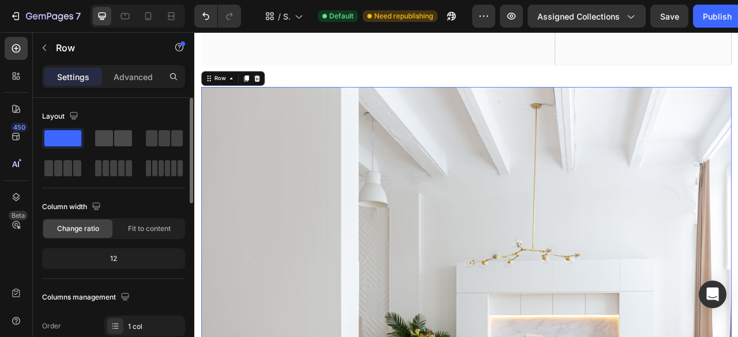
click at [109, 134] on span at bounding box center [104, 138] width 18 height 16
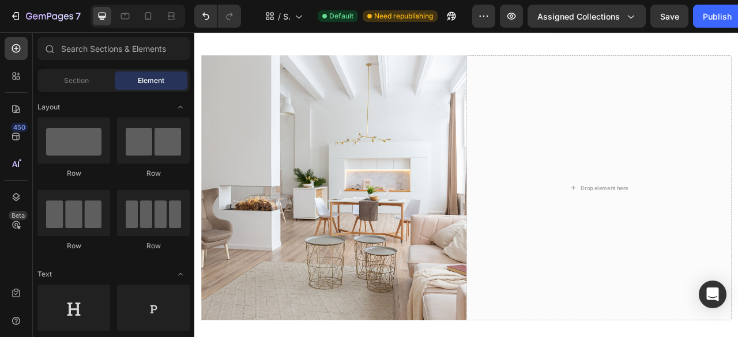
scroll to position [370, 0]
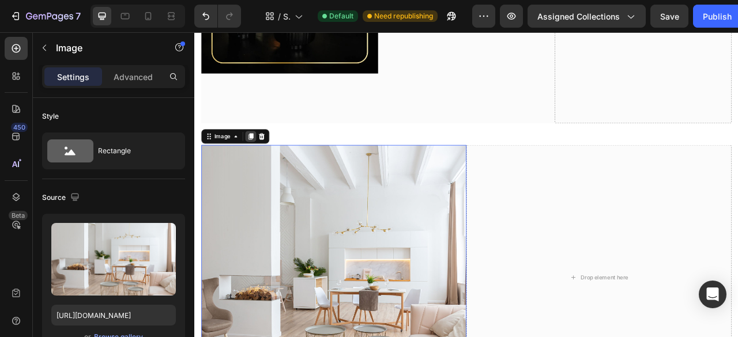
click at [264, 166] on icon at bounding box center [266, 165] width 6 height 8
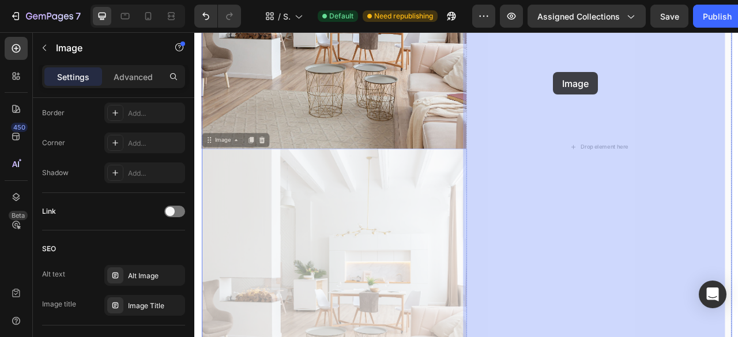
scroll to position [656, 0]
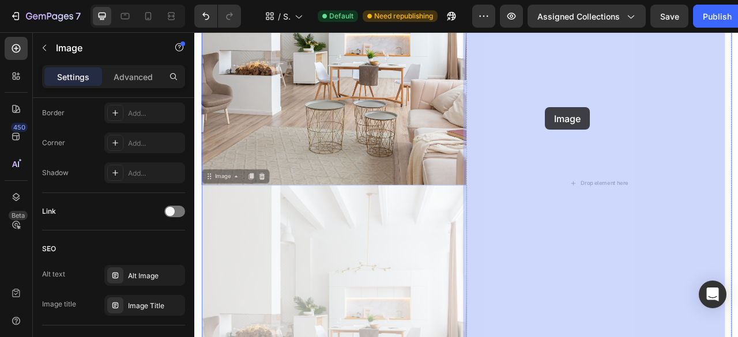
drag, startPoint x: 414, startPoint y: 224, endPoint x: 641, endPoint y: 128, distance: 246.0
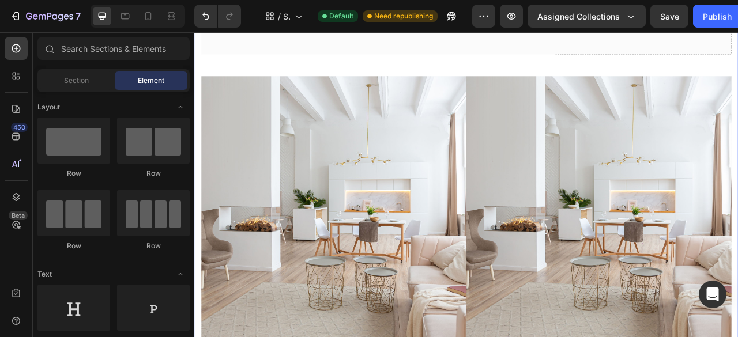
scroll to position [454, 0]
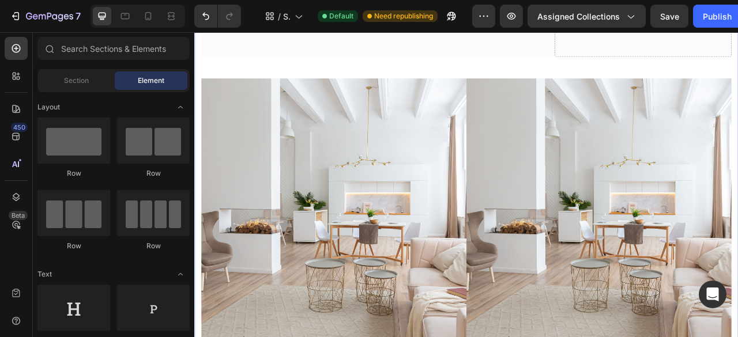
click at [738, 216] on img at bounding box center [708, 259] width 337 height 337
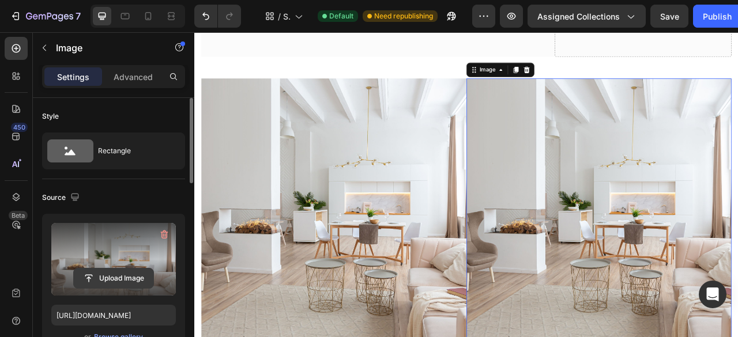
click at [122, 277] on input "file" at bounding box center [114, 279] width 80 height 20
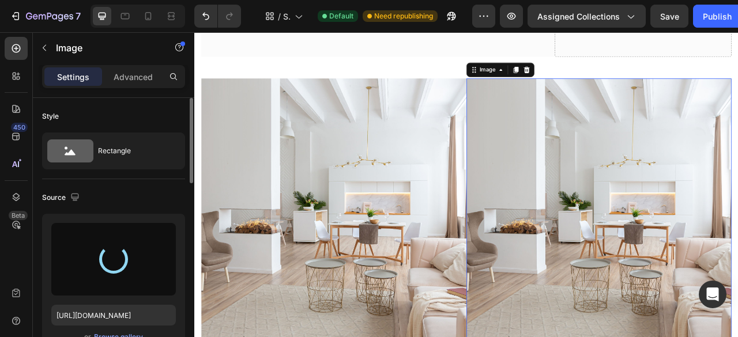
type input "[URL][DOMAIN_NAME]"
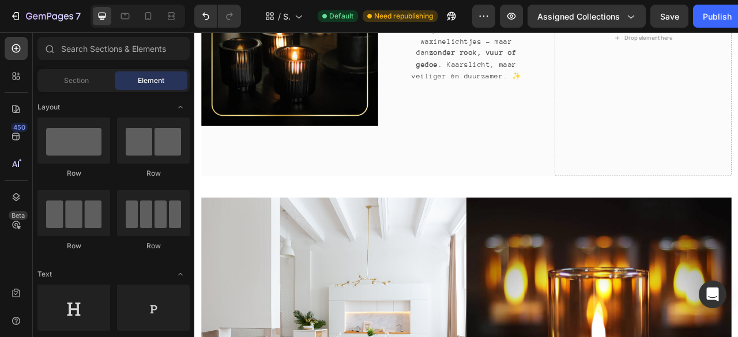
scroll to position [318, 0]
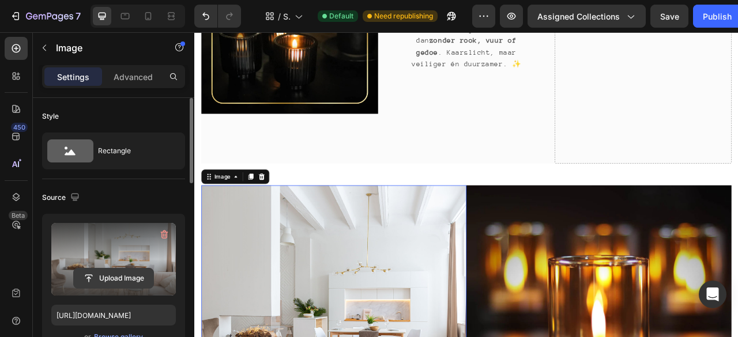
click at [105, 277] on input "file" at bounding box center [114, 279] width 80 height 20
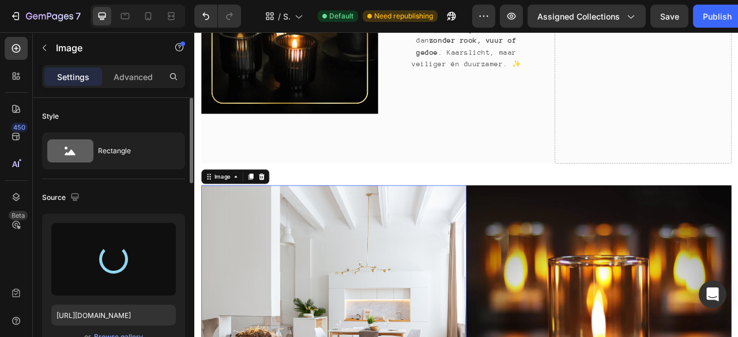
type input "[URL][DOMAIN_NAME]"
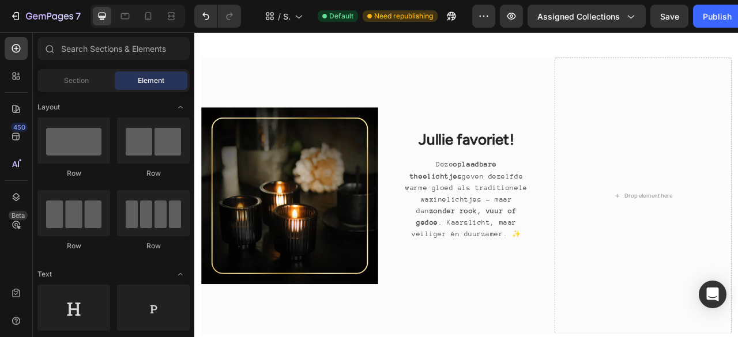
scroll to position [93, 0]
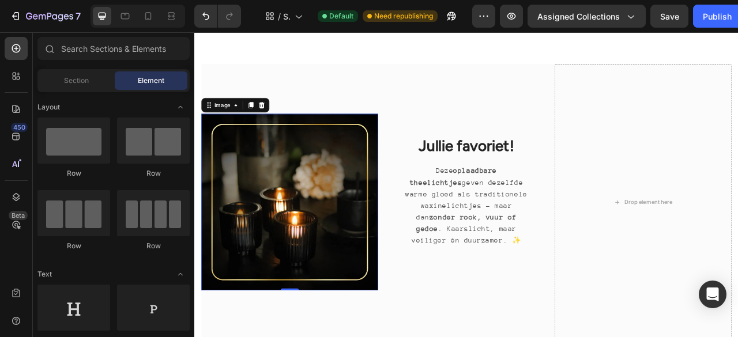
click at [336, 294] on img at bounding box center [315, 248] width 225 height 225
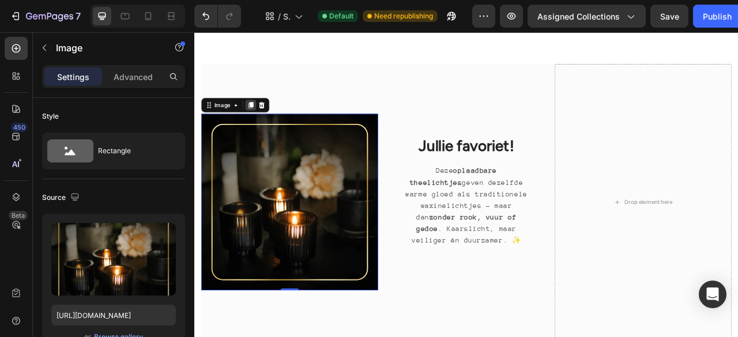
click at [265, 123] on icon at bounding box center [266, 125] width 6 height 8
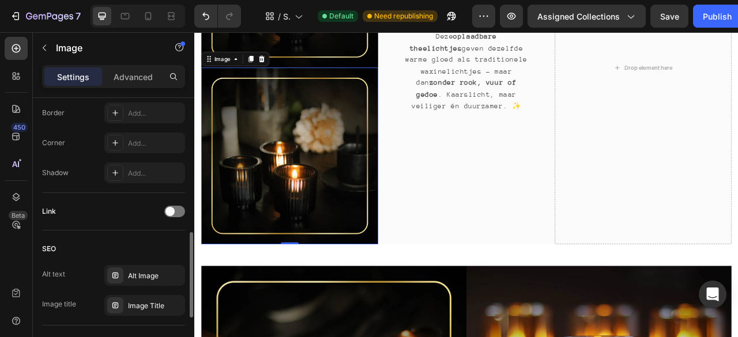
scroll to position [315, 0]
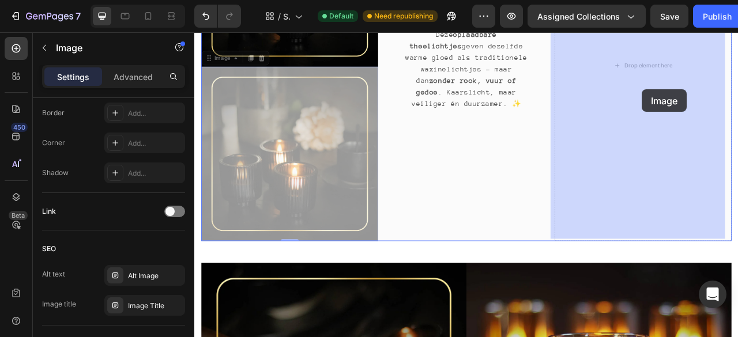
drag, startPoint x: 326, startPoint y: 201, endPoint x: 764, endPoint y: 105, distance: 448.8
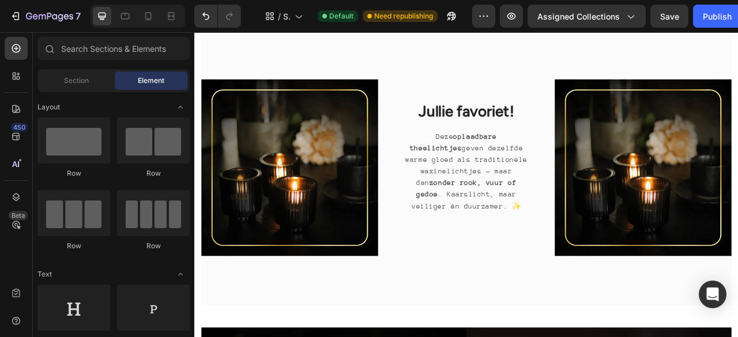
scroll to position [127, 0]
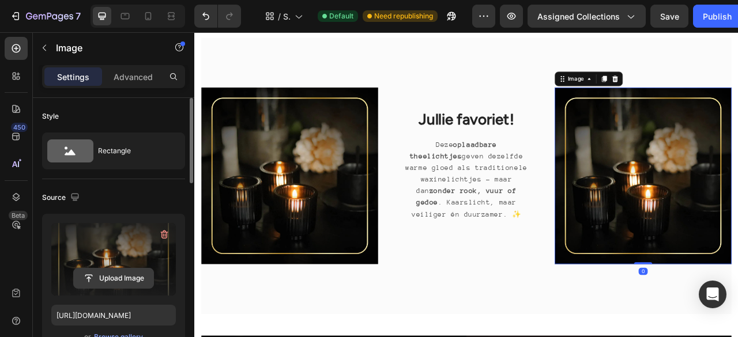
click at [119, 272] on input "file" at bounding box center [114, 279] width 80 height 20
click at [108, 276] on input "file" at bounding box center [114, 279] width 80 height 20
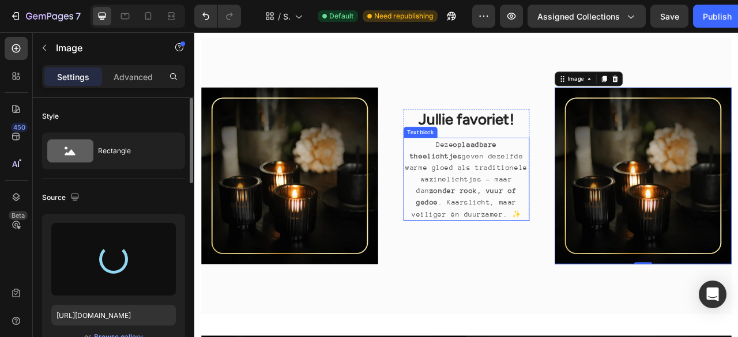
type input "[URL][DOMAIN_NAME]"
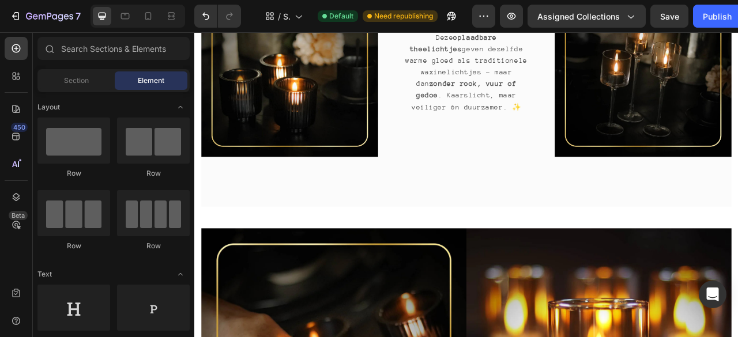
scroll to position [165, 0]
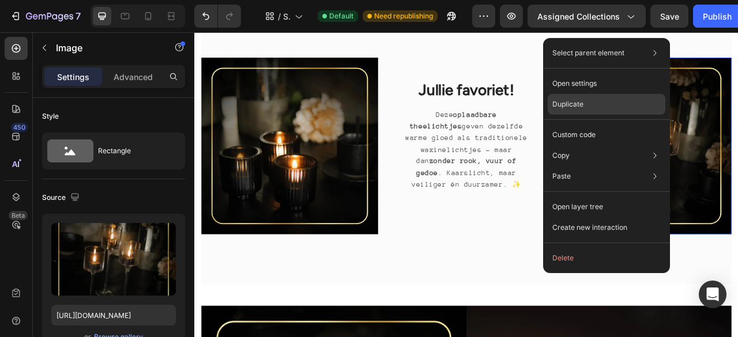
click at [584, 125] on div "Duplicate" at bounding box center [607, 135] width 118 height 21
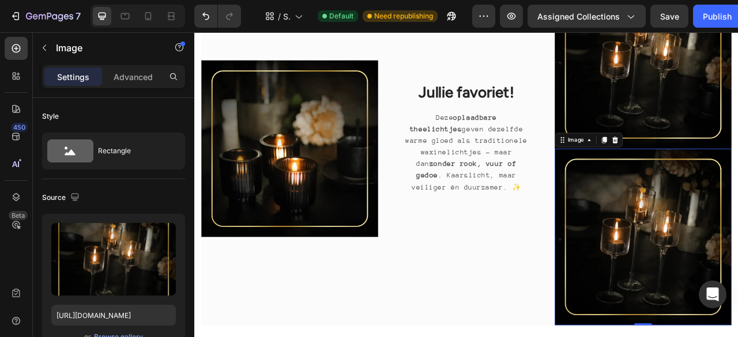
scroll to position [430, 0]
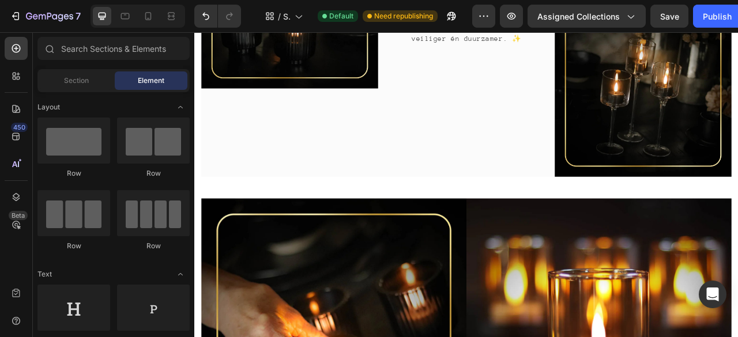
scroll to position [446, 0]
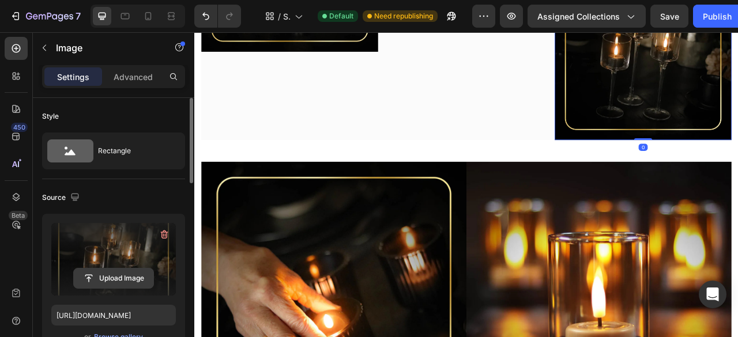
click at [102, 272] on input "file" at bounding box center [114, 279] width 80 height 20
type input "C:\fakepath\KENN-waxinlichtjes-in-houder-zwart.avif"
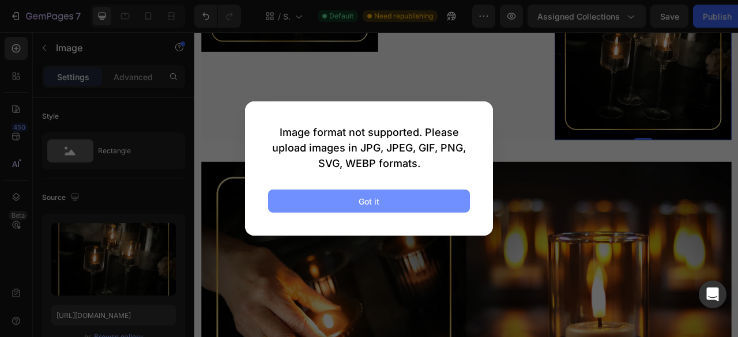
click at [310, 200] on button "Got it" at bounding box center [369, 201] width 202 height 23
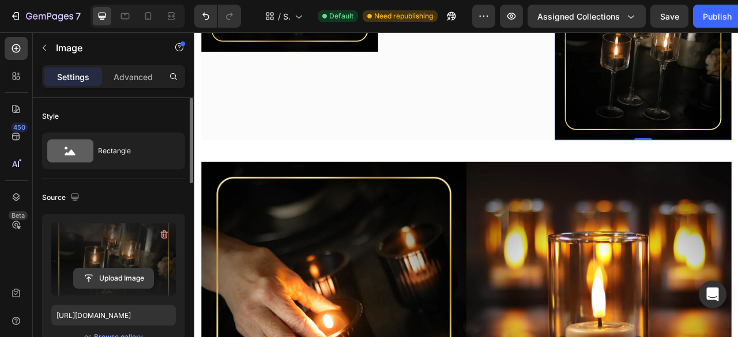
click at [131, 287] on input "file" at bounding box center [114, 279] width 80 height 20
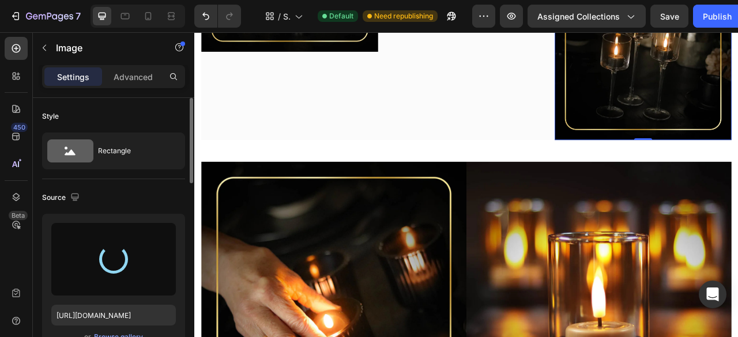
type input "https://cdn.shopify.com/s/files/1/0933/7874/0596/files/gempages_579912371095470…"
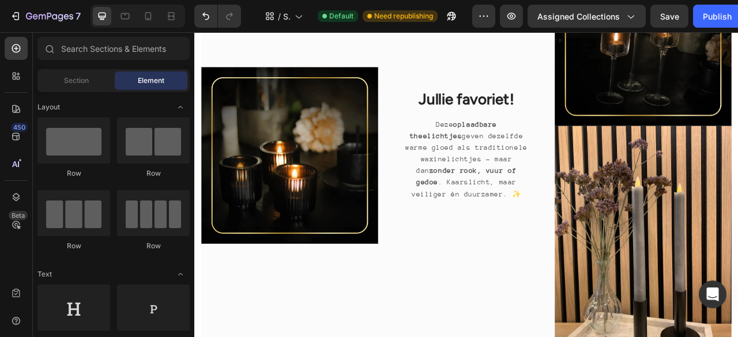
scroll to position [234, 0]
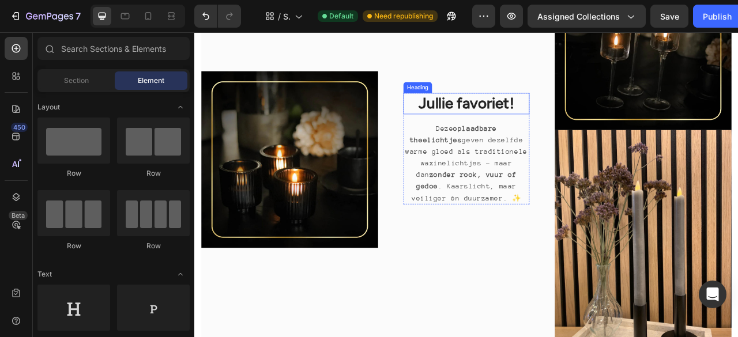
click at [579, 124] on strong "Jullie favoriet!" at bounding box center [540, 122] width 121 height 22
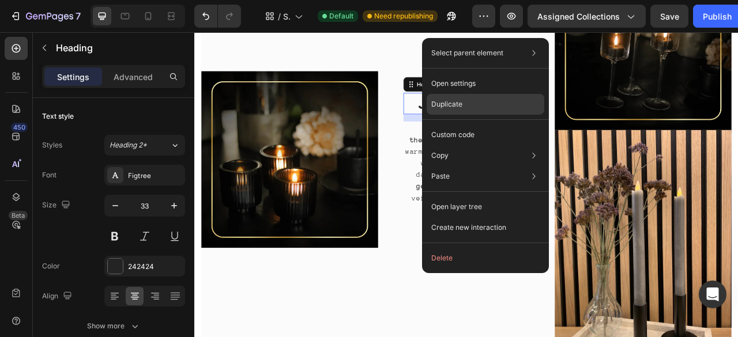
click at [497, 125] on div "Duplicate" at bounding box center [486, 135] width 118 height 21
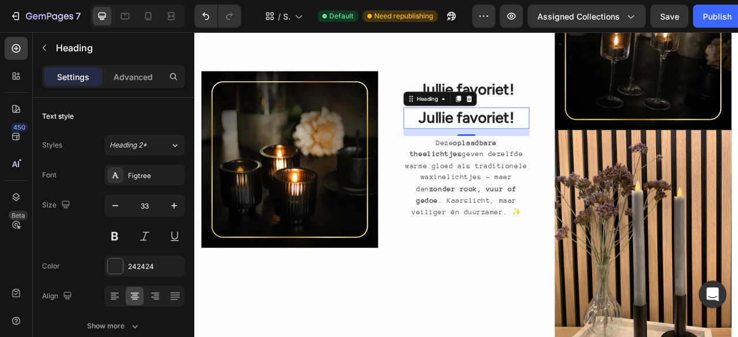
scroll to position [430, 0]
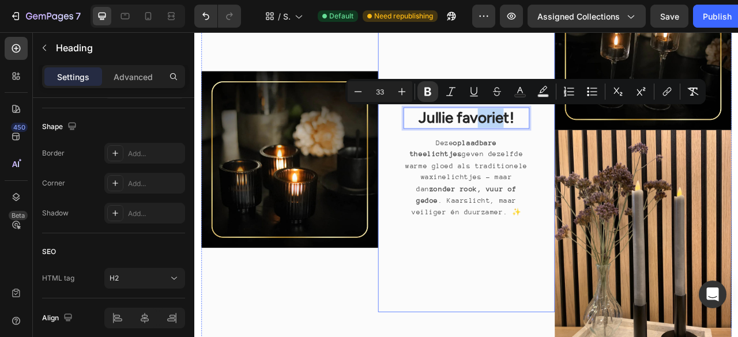
drag, startPoint x: 551, startPoint y: 140, endPoint x: 584, endPoint y: 352, distance: 214.1
click at [389, 337] on div "Image" at bounding box center [315, 194] width 225 height 525
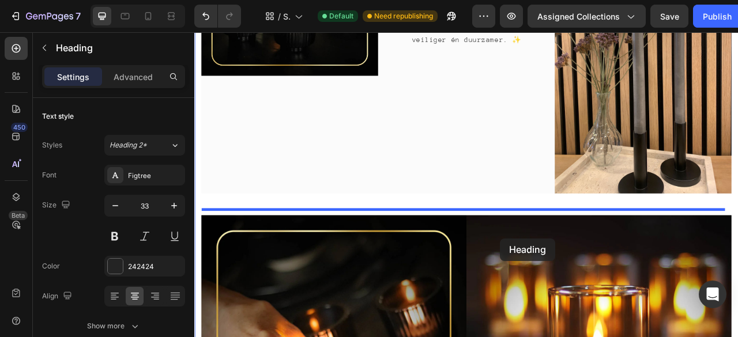
scroll to position [531, 0]
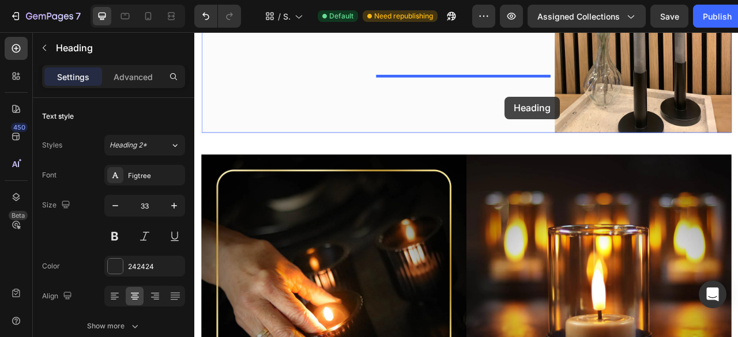
drag, startPoint x: 540, startPoint y: 99, endPoint x: 589, endPoint y: 114, distance: 52.0
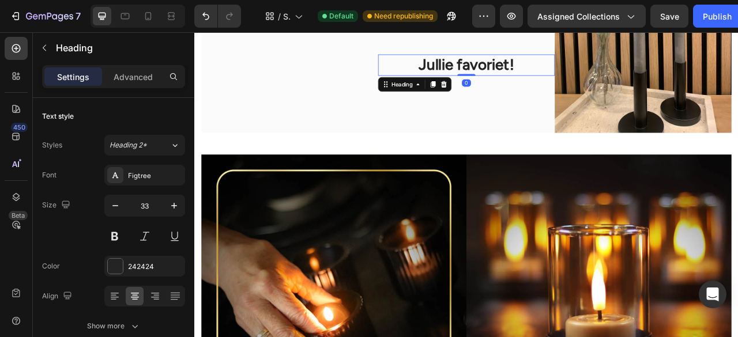
click at [500, 63] on strong "Jullie favoriet!" at bounding box center [540, 73] width 121 height 22
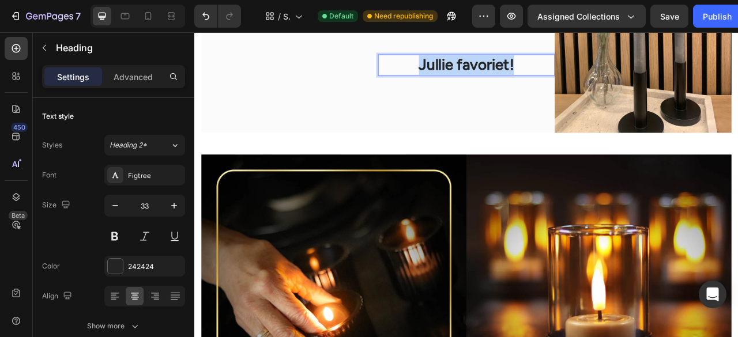
click at [500, 63] on strong "Jullie favoriet!" at bounding box center [540, 73] width 121 height 22
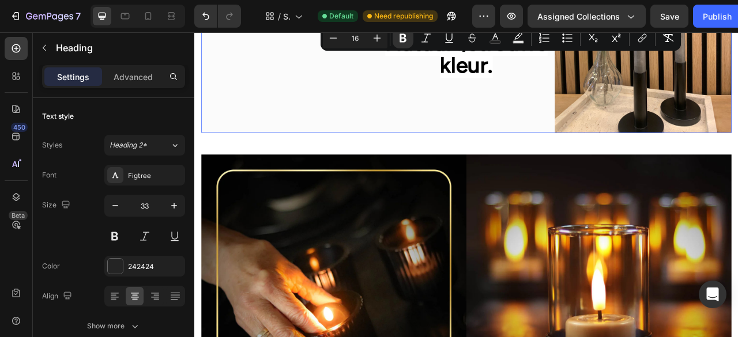
scroll to position [503, 0]
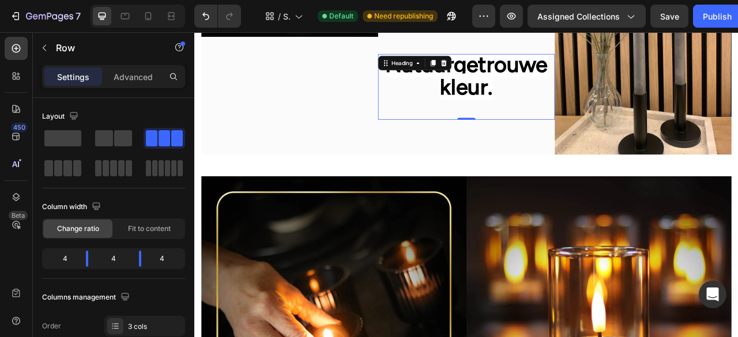
click at [542, 72] on span "Natuurgetrouwe kleur." at bounding box center [540, 88] width 206 height 62
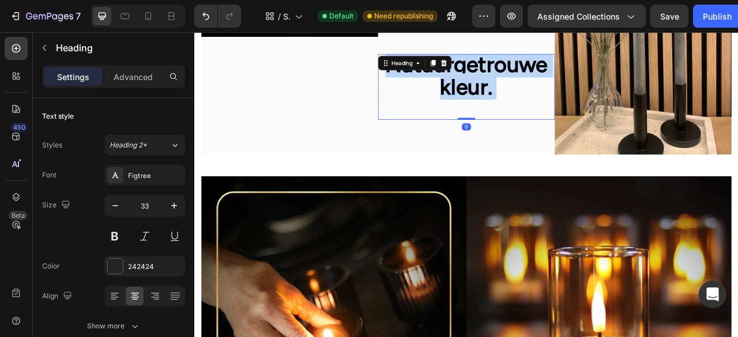
click at [542, 72] on span "Natuurgetrouwe kleur." at bounding box center [540, 88] width 206 height 62
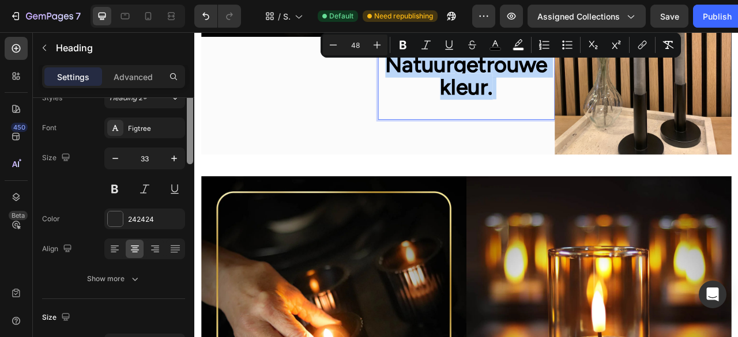
scroll to position [9, 0]
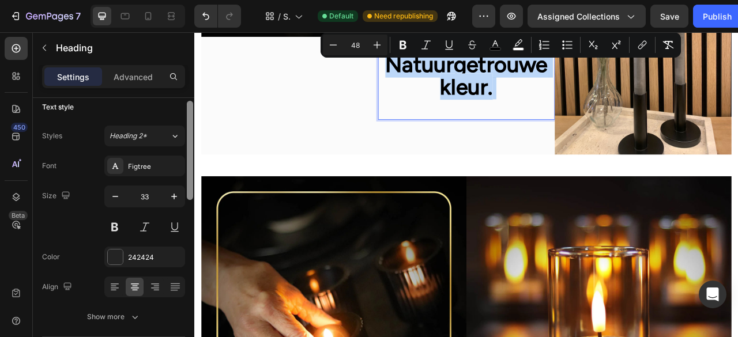
click at [194, 192] on div at bounding box center [190, 234] width 9 height 273
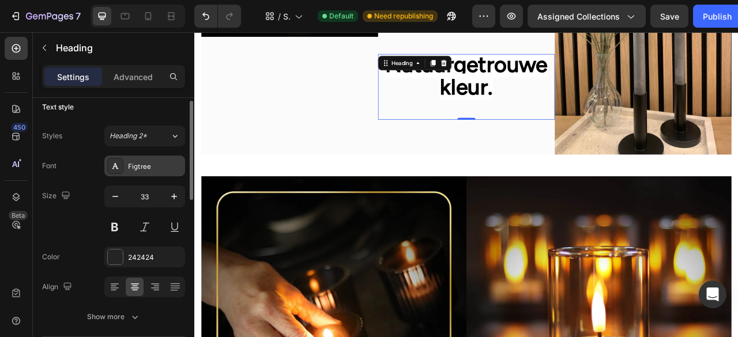
click at [159, 161] on div "Figtree" at bounding box center [155, 166] width 54 height 10
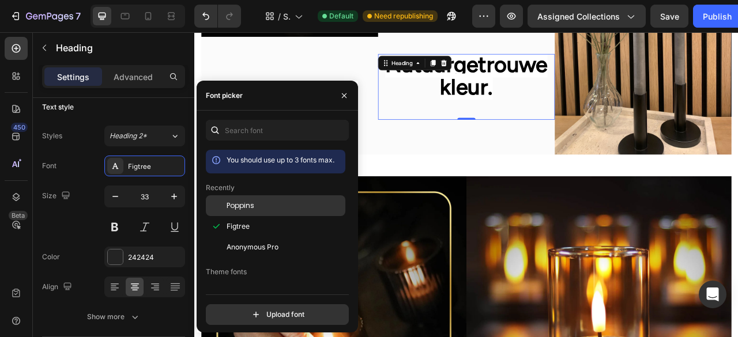
click at [240, 280] on div "Poppins" at bounding box center [276, 290] width 140 height 21
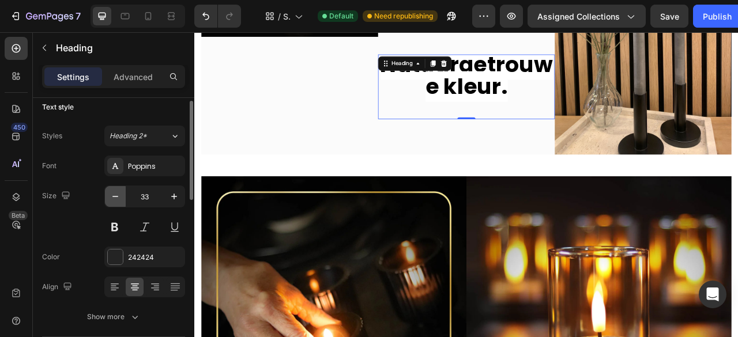
click at [113, 200] on icon "button" at bounding box center [116, 197] width 12 height 12
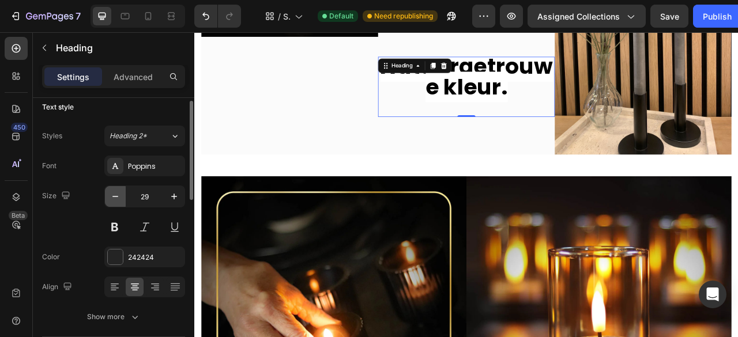
click at [113, 200] on icon "button" at bounding box center [116, 197] width 12 height 12
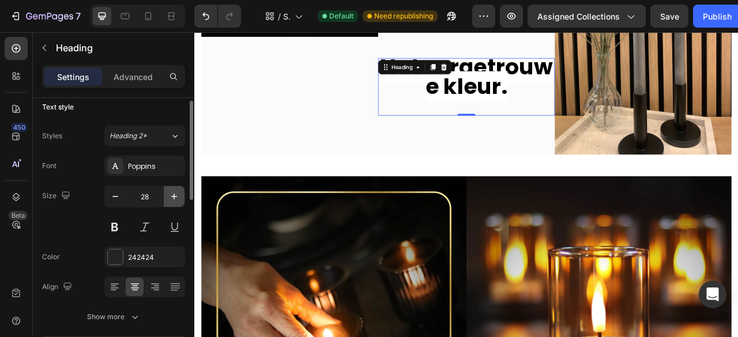
click at [172, 196] on icon "button" at bounding box center [174, 197] width 6 height 6
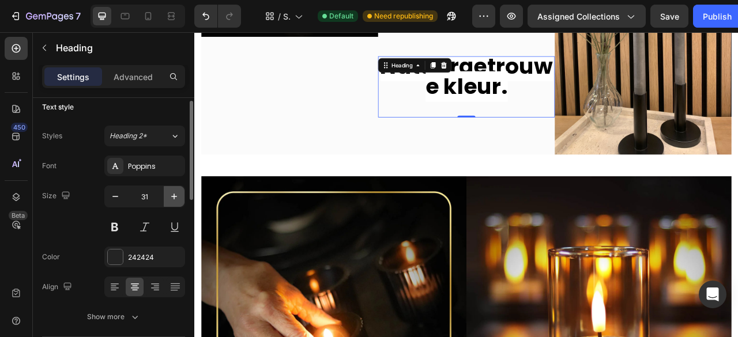
click at [172, 196] on icon "button" at bounding box center [174, 197] width 6 height 6
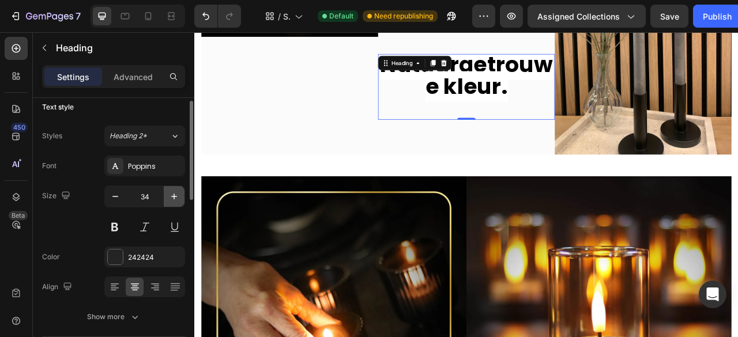
click at [172, 196] on icon "button" at bounding box center [174, 197] width 6 height 6
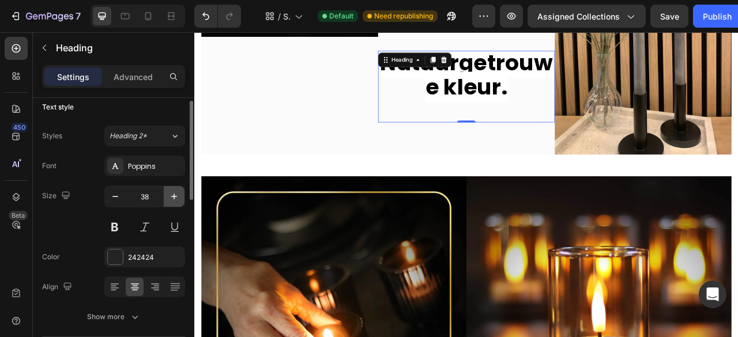
click at [172, 196] on icon "button" at bounding box center [174, 197] width 6 height 6
type input "39"
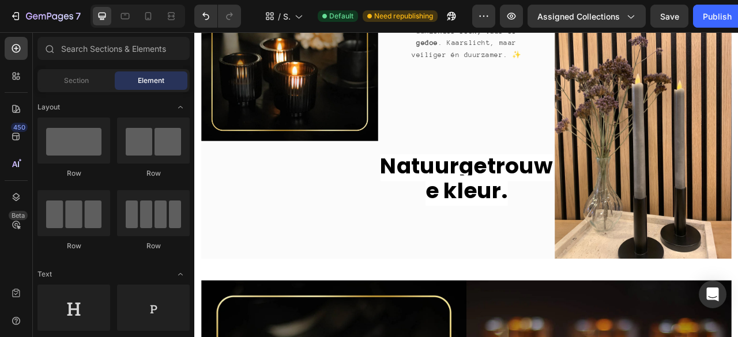
scroll to position [446, 0]
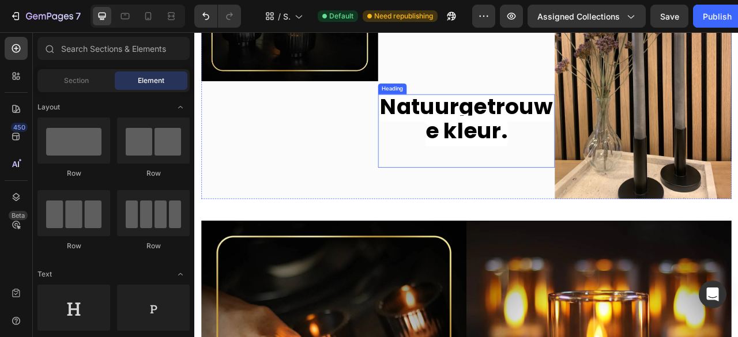
click at [510, 153] on span "Natuurgetrouwe kleur." at bounding box center [541, 142] width 220 height 70
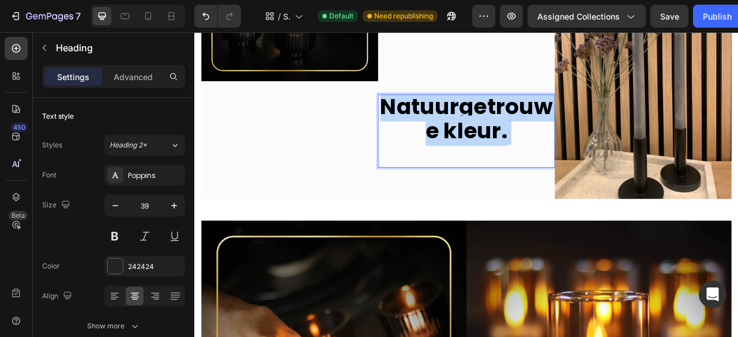
click at [510, 153] on span "Natuurgetrouwe kleur." at bounding box center [541, 142] width 220 height 70
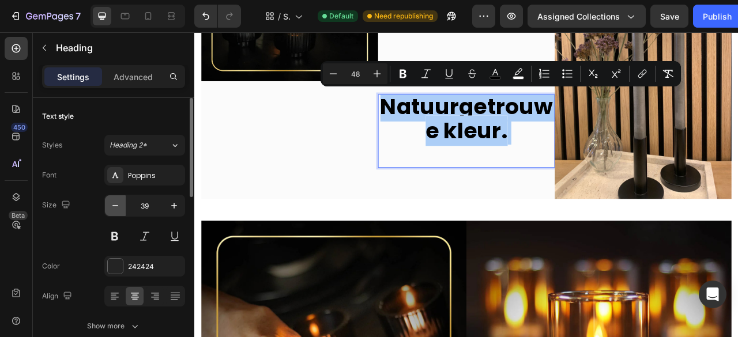
click at [115, 209] on icon "button" at bounding box center [116, 206] width 12 height 12
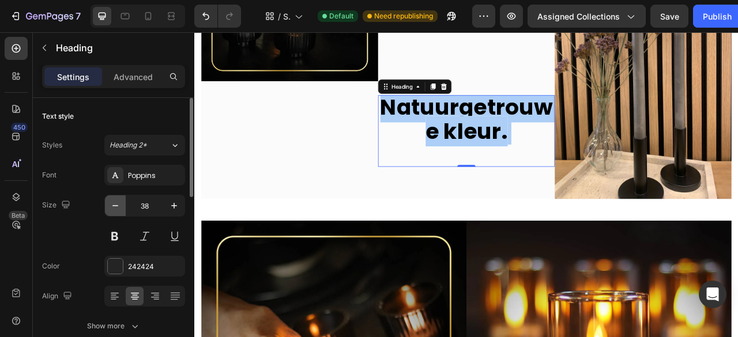
click at [115, 209] on icon "button" at bounding box center [116, 206] width 12 height 12
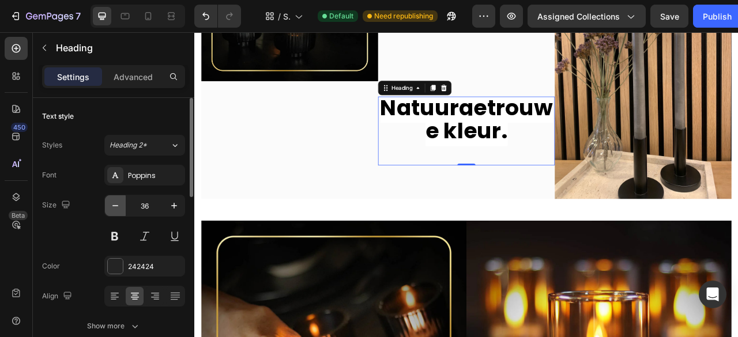
click at [115, 209] on icon "button" at bounding box center [116, 206] width 12 height 12
click at [114, 209] on icon "button" at bounding box center [116, 206] width 12 height 12
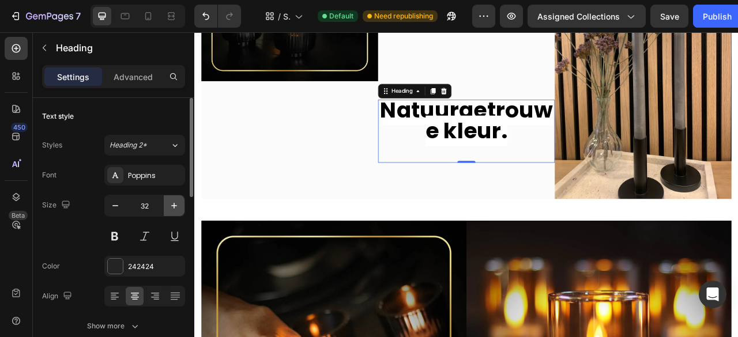
click at [174, 204] on icon "button" at bounding box center [174, 206] width 12 height 12
click at [174, 204] on icon "button" at bounding box center [174, 206] width 6 height 6
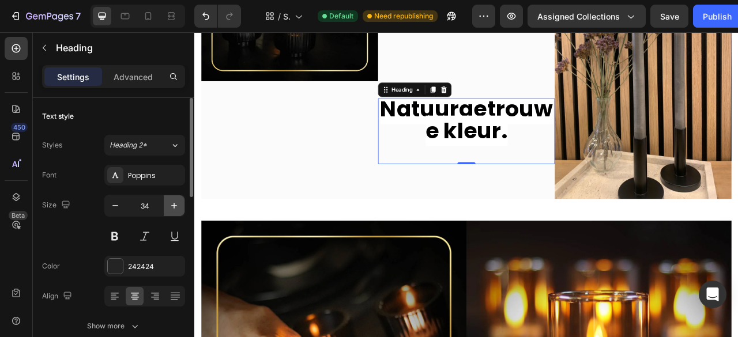
click at [174, 204] on icon "button" at bounding box center [174, 206] width 6 height 6
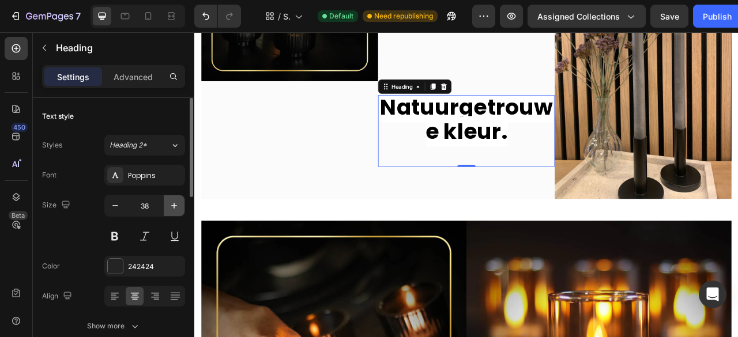
click at [174, 204] on icon "button" at bounding box center [174, 206] width 6 height 6
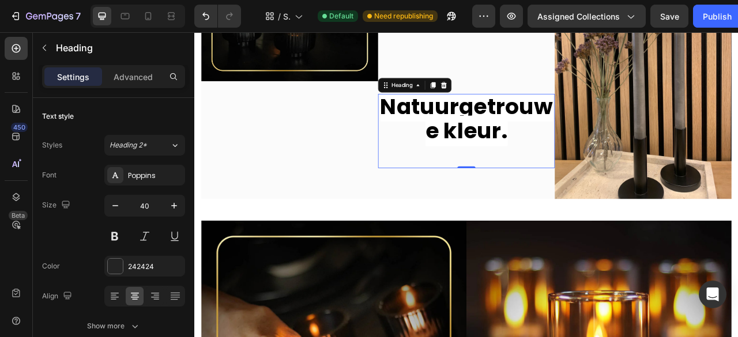
type input "41"
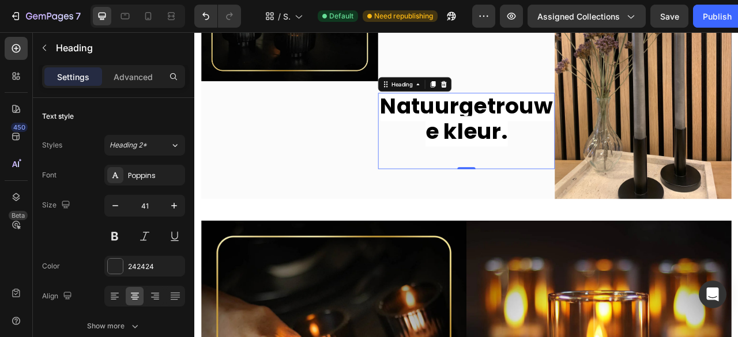
click at [587, 153] on span "Natuurgetrouwe kleur." at bounding box center [541, 142] width 220 height 70
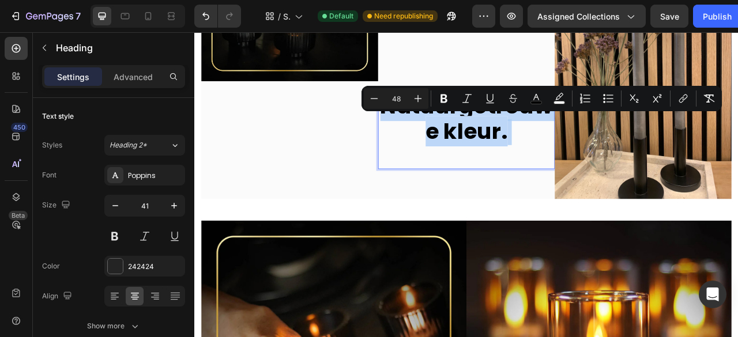
click at [587, 153] on span "Natuurgetrouwe kleur." at bounding box center [541, 142] width 220 height 70
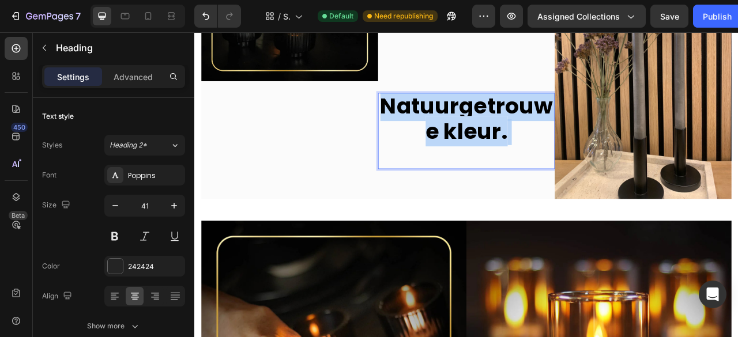
click at [587, 153] on span "Natuurgetrouwe kleur." at bounding box center [541, 142] width 220 height 70
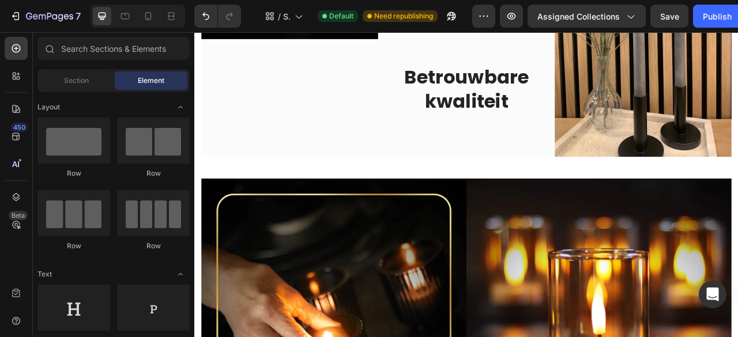
scroll to position [491, 0]
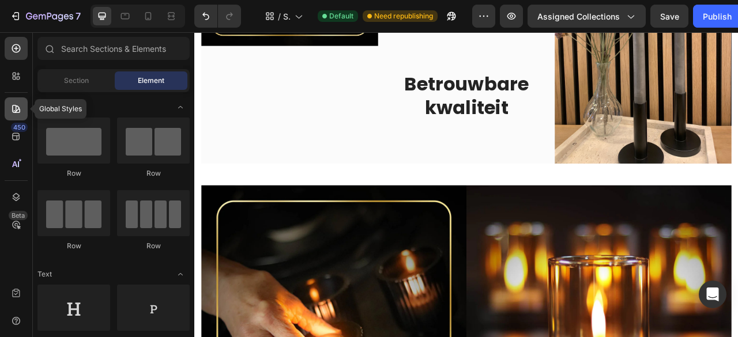
click at [22, 111] on div at bounding box center [16, 108] width 23 height 23
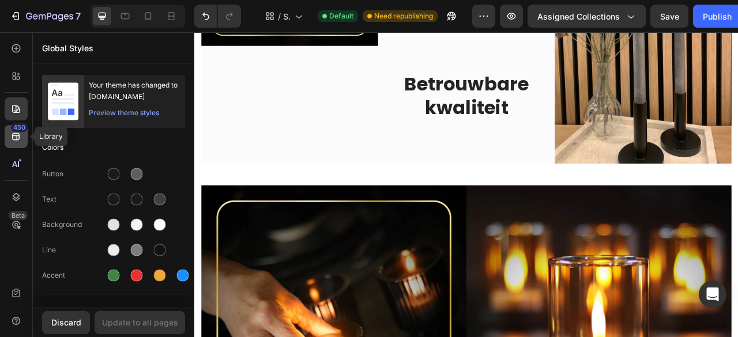
click at [20, 142] on icon at bounding box center [16, 137] width 12 height 12
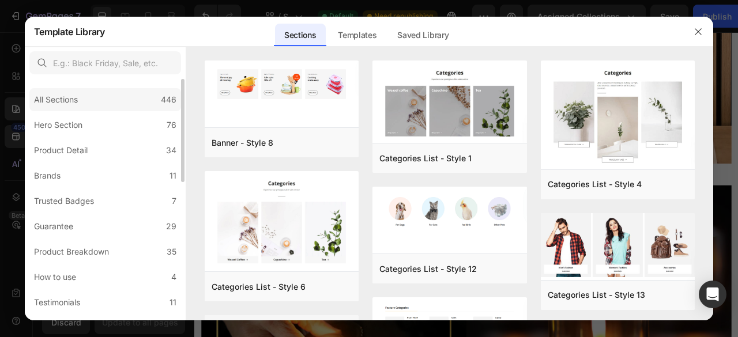
drag, startPoint x: 119, startPoint y: 137, endPoint x: 117, endPoint y: 108, distance: 28.9
drag, startPoint x: 103, startPoint y: 163, endPoint x: 111, endPoint y: 151, distance: 14.6
click at [111, 151] on label "Product Detail 34" at bounding box center [105, 150] width 152 height 23
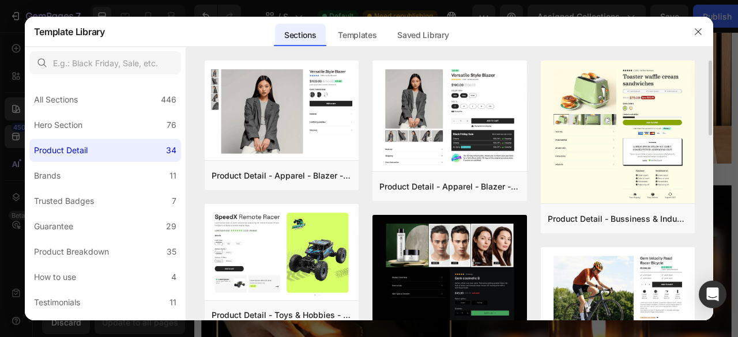
drag, startPoint x: 712, startPoint y: 79, endPoint x: 710, endPoint y: 135, distance: 56.0
click at [710, 135] on div "Product Detail - Apparel - Blazer - Style 14 Add to page Preview Product Detail…" at bounding box center [450, 191] width 528 height 260
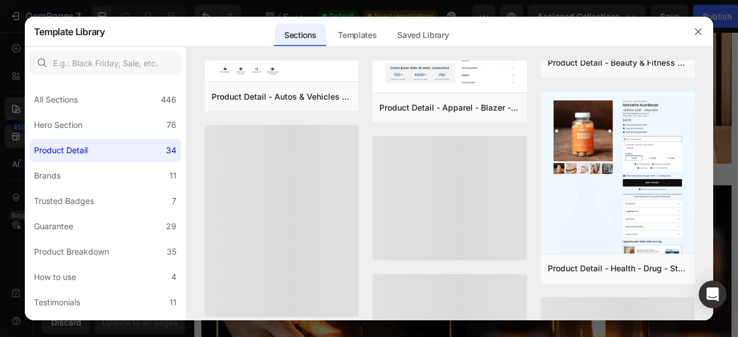
scroll to position [652, 0]
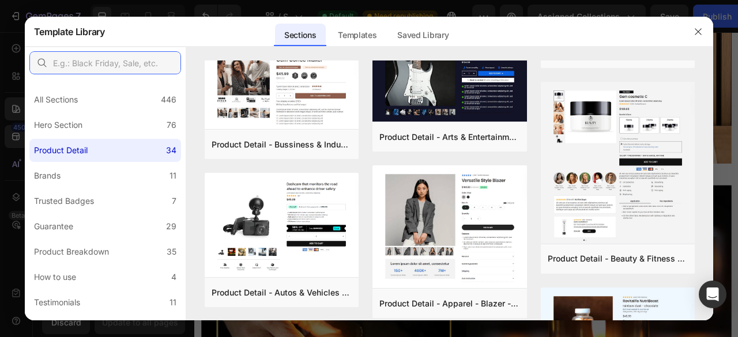
click at [152, 63] on input "text" at bounding box center [105, 62] width 152 height 23
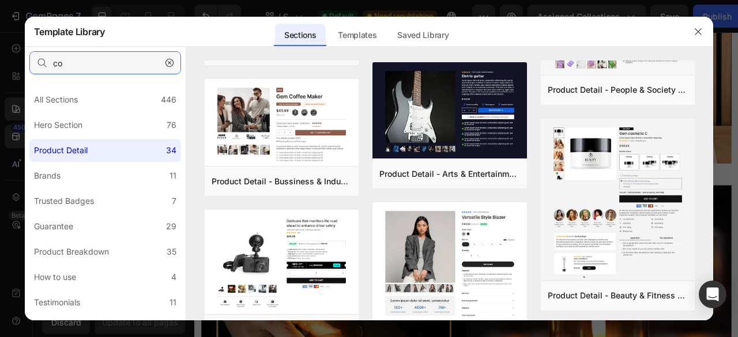
scroll to position [0, 0]
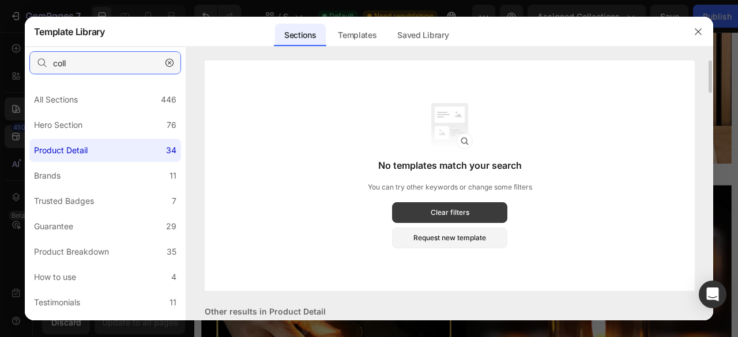
type input "coll"
click at [432, 214] on div "Clear filters" at bounding box center [450, 213] width 39 height 10
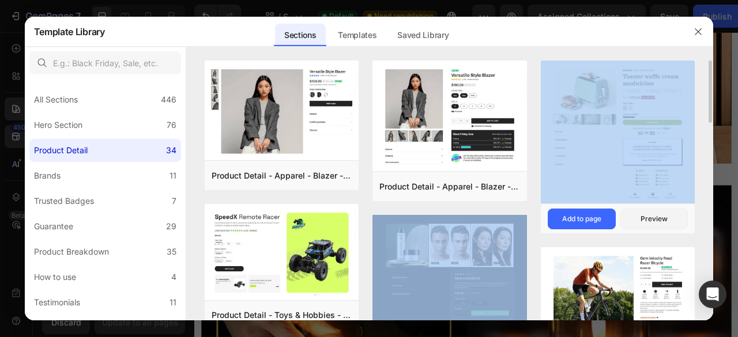
drag, startPoint x: 432, startPoint y: 214, endPoint x: 588, endPoint y: 112, distance: 185.9
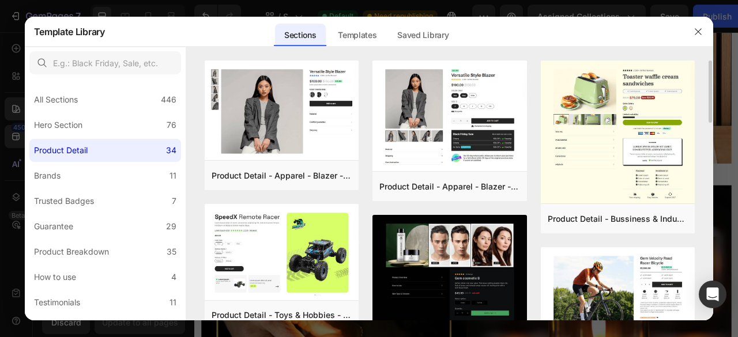
drag, startPoint x: 711, startPoint y: 74, endPoint x: 700, endPoint y: 136, distance: 62.6
click at [700, 136] on div "Product Detail - Apparel - Blazer - Style 14 Add to page Preview Product Detail…" at bounding box center [450, 191] width 528 height 260
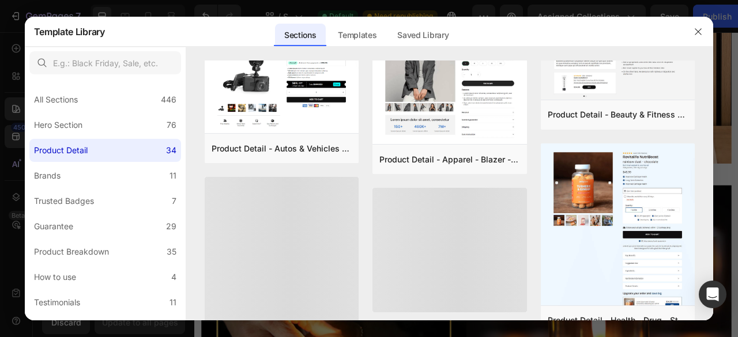
scroll to position [980, 0]
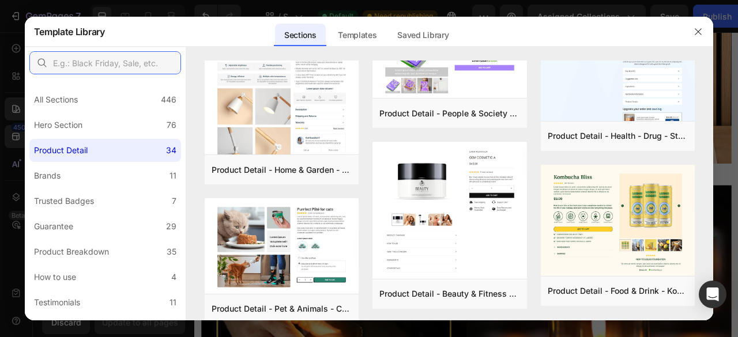
click at [143, 62] on input "text" at bounding box center [105, 62] width 152 height 23
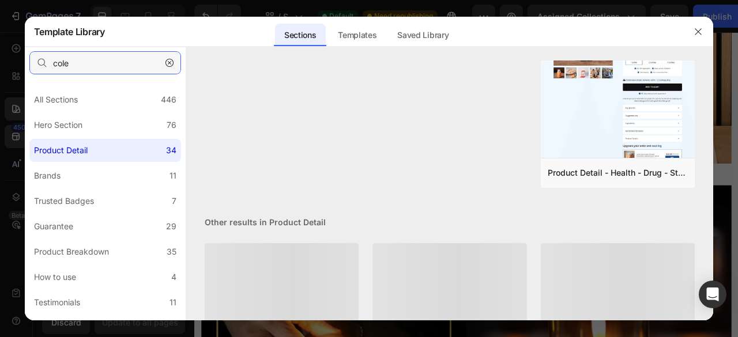
scroll to position [0, 0]
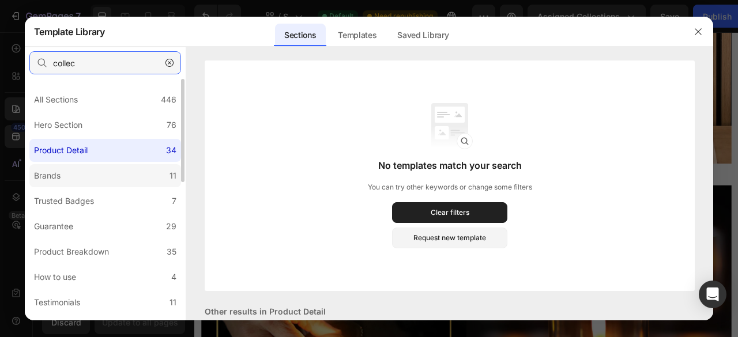
type input "collec"
click at [72, 179] on label "Brands 11" at bounding box center [105, 175] width 152 height 23
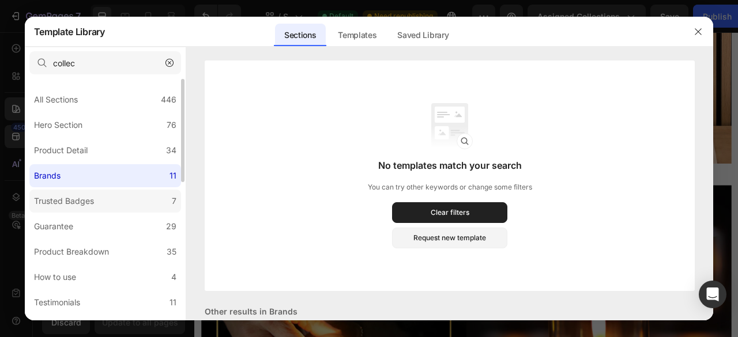
click at [73, 200] on div "Trusted Badges" at bounding box center [64, 201] width 60 height 14
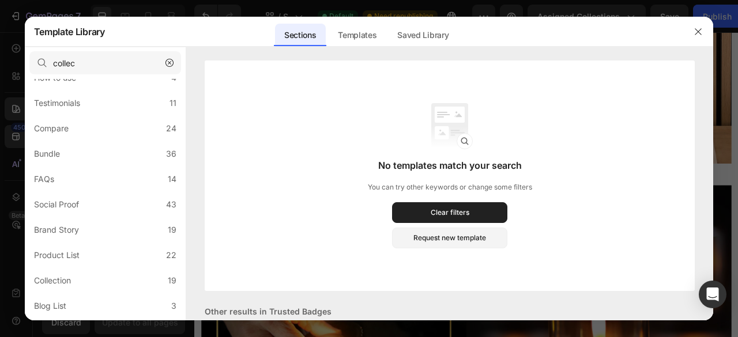
scroll to position [324, 0]
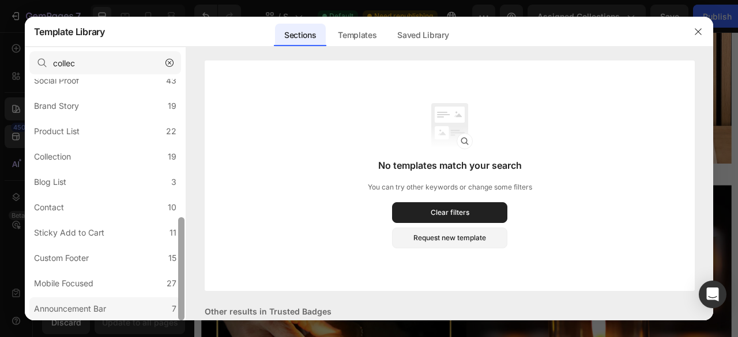
drag, startPoint x: 183, startPoint y: 125, endPoint x: 166, endPoint y: 312, distance: 187.7
click at [166, 312] on div "All Sections 446 Hero Section 76 Product Detail 34 Brands 11 Trusted Badges 7 G…" at bounding box center [105, 200] width 161 height 242
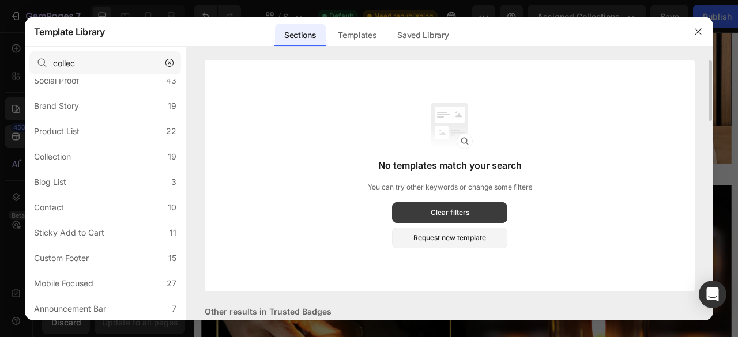
click at [490, 208] on button "Clear filters" at bounding box center [449, 212] width 115 height 21
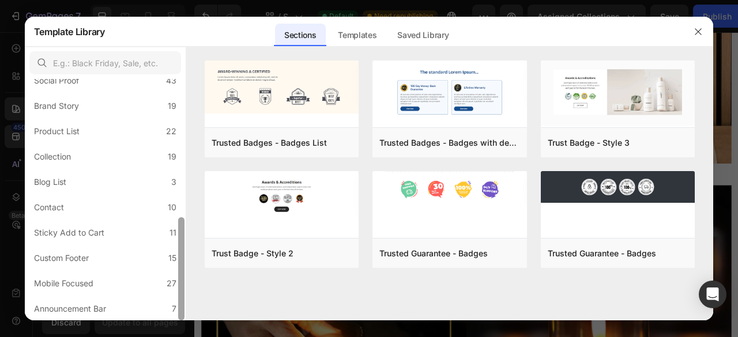
drag, startPoint x: 186, startPoint y: 251, endPoint x: 183, endPoint y: 262, distance: 11.9
click at [183, 262] on div "All Sections 446 Hero Section 76 Product Detail 34 Brands 11 Trusted Badges 7 G…" at bounding box center [105, 184] width 161 height 274
click at [163, 282] on label "Mobile Focused 27" at bounding box center [105, 283] width 152 height 23
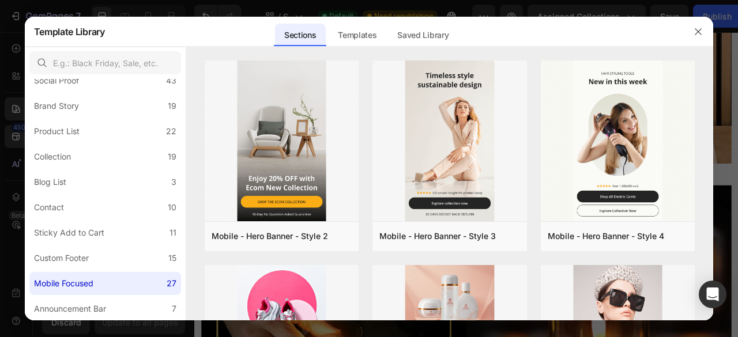
click at [706, 100] on div "Mobile - Hero Banner - Style 2 Add to page Preview Mobile - Hero Banner - Style…" at bounding box center [450, 191] width 528 height 260
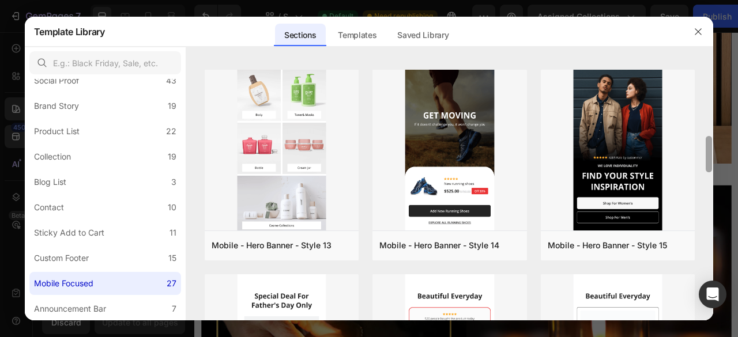
scroll to position [592, 0]
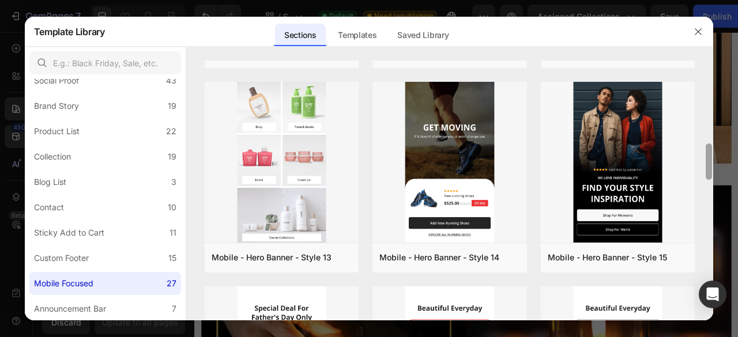
drag, startPoint x: 710, startPoint y: 230, endPoint x: 736, endPoint y: 160, distance: 75.2
click at [736, 160] on div "Template Library Sections Templates Existing pages Saved Library Templates Save…" at bounding box center [369, 168] width 738 height 337
click at [412, 259] on div "Add to page" at bounding box center [413, 258] width 39 height 10
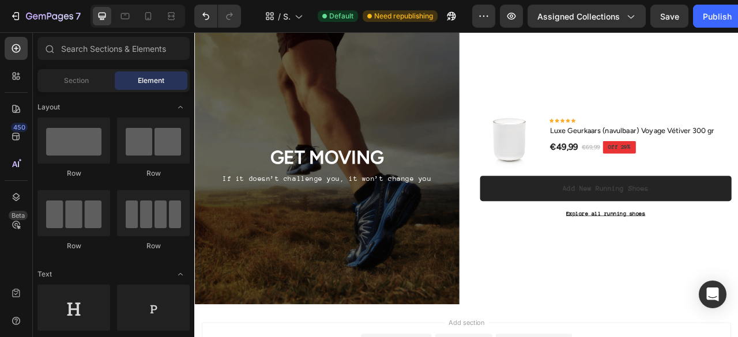
scroll to position [1908, 0]
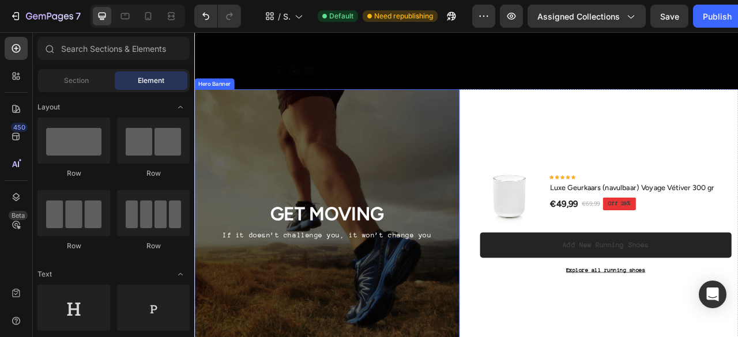
click at [392, 202] on div "Overlay" at bounding box center [362, 278] width 337 height 346
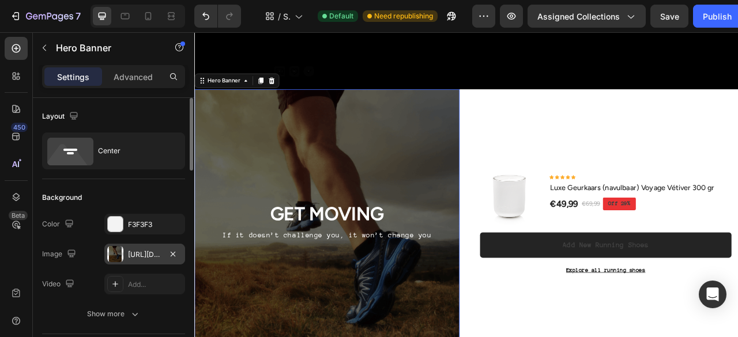
click at [121, 257] on div at bounding box center [115, 254] width 16 height 16
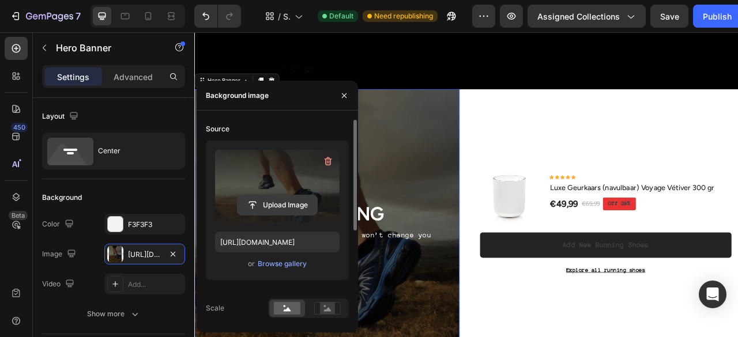
click at [280, 200] on input "file" at bounding box center [278, 206] width 80 height 20
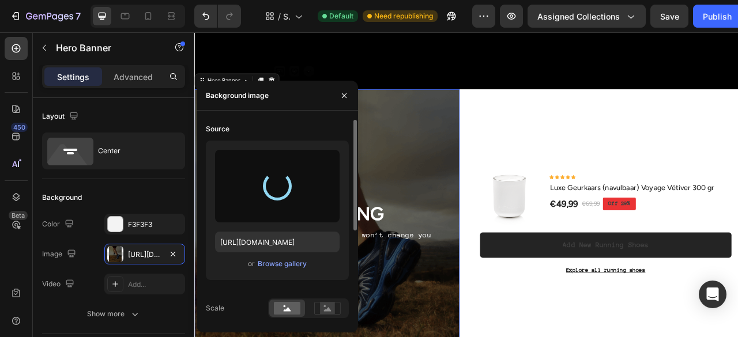
type input "https://cdn.shopify.com/s/files/1/0933/7874/0596/files/gempages_579912371095470…"
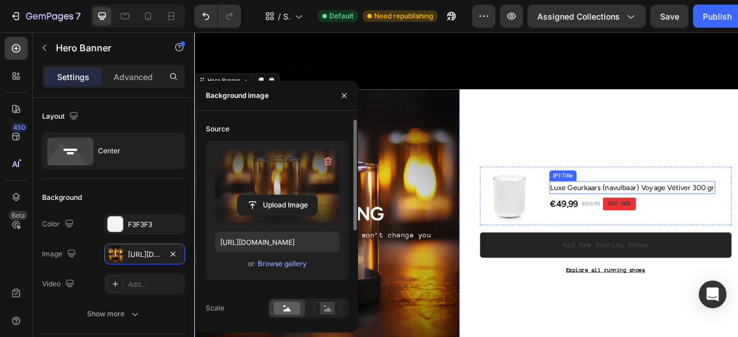
click at [646, 236] on h2 "Luxe Geurkaars (navulbaar) Voyage Vétiver 300 gr" at bounding box center [751, 230] width 211 height 16
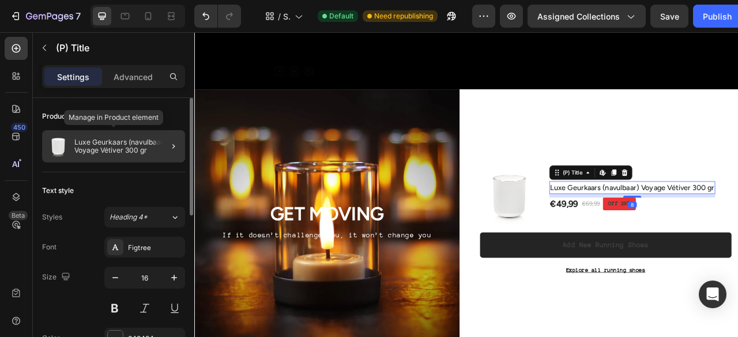
click at [72, 153] on div "Luxe Geurkaars (navulbaar) Voyage Vétiver 300 gr" at bounding box center [113, 146] width 143 height 32
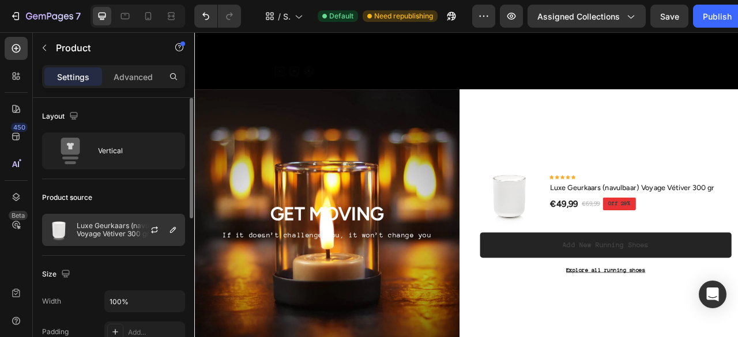
click at [126, 222] on p "Luxe Geurkaars (navulbaar) Voyage Vétiver 300 gr" at bounding box center [128, 230] width 103 height 16
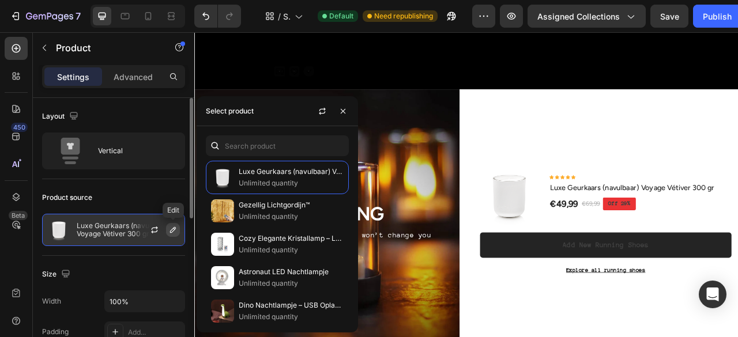
click at [175, 230] on icon "button" at bounding box center [172, 230] width 9 height 9
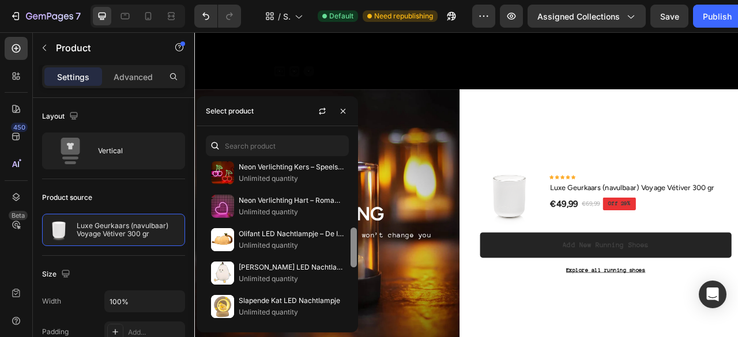
scroll to position [343, 0]
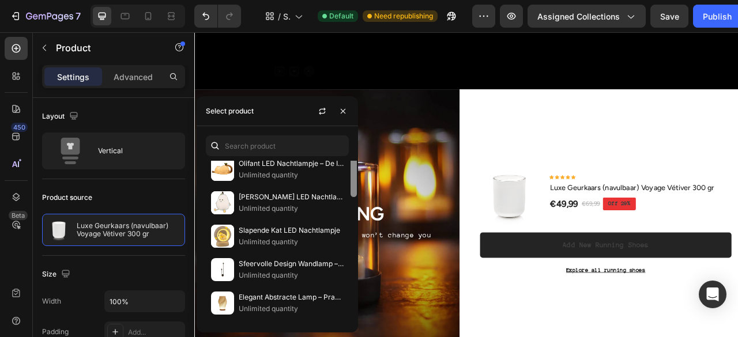
drag, startPoint x: 354, startPoint y: 174, endPoint x: 363, endPoint y: 343, distance: 169.8
click at [363, 0] on html "7 / Shopify Original Collection Template Default Need republishing Preview Assi…" at bounding box center [369, 0] width 738 height 0
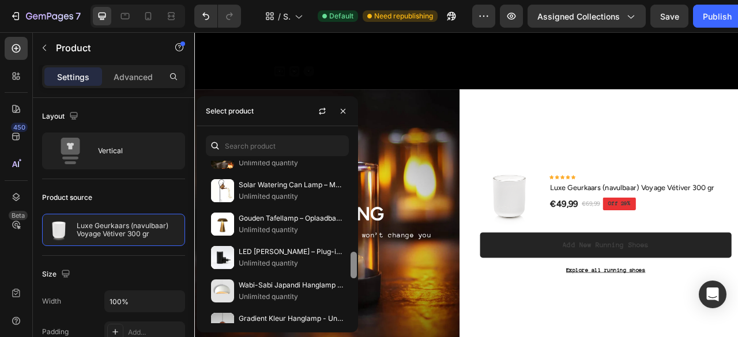
scroll to position [558, 0]
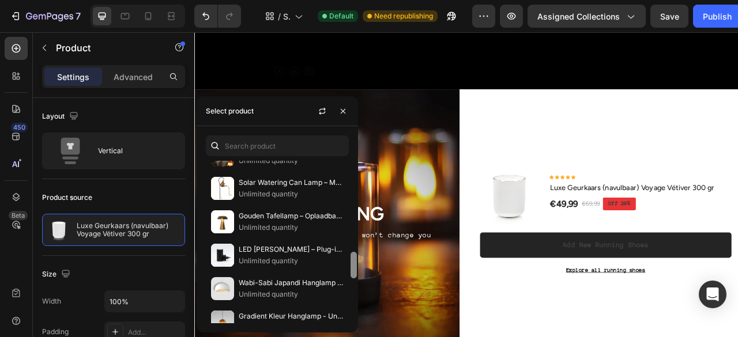
drag, startPoint x: 354, startPoint y: 277, endPoint x: 351, endPoint y: 330, distance: 53.2
click at [351, 330] on div "Luxe Geurkaars (navulbaar) Voyage Vétiver 300 gr Unlimited quantity Gezellig Li…" at bounding box center [277, 229] width 161 height 206
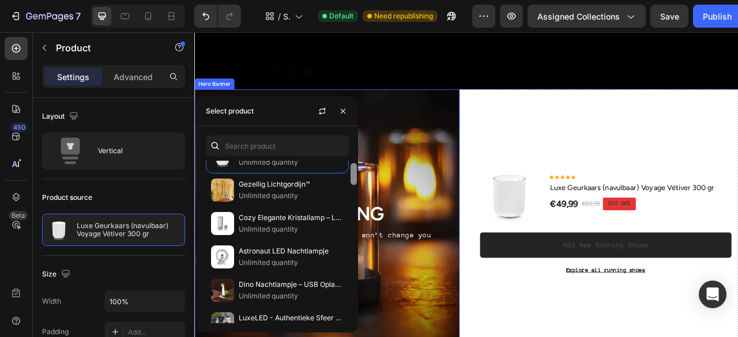
scroll to position [0, 0]
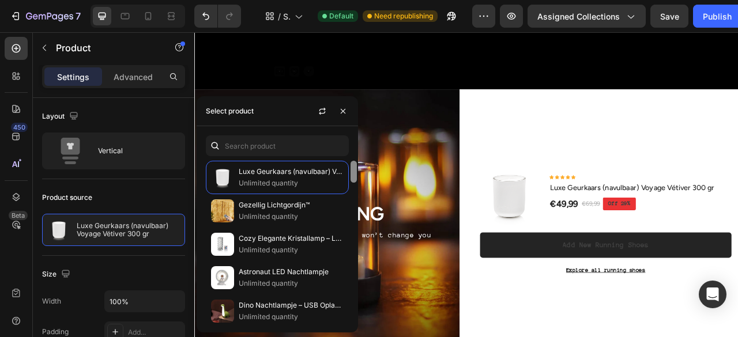
drag, startPoint x: 353, startPoint y: 284, endPoint x: 350, endPoint y: 134, distance: 150.6
click at [350, 134] on div "Luxe Geurkaars (navulbaar) Voyage Vétiver 300 gr Unlimited quantity Gezellig Li…" at bounding box center [277, 229] width 161 height 206
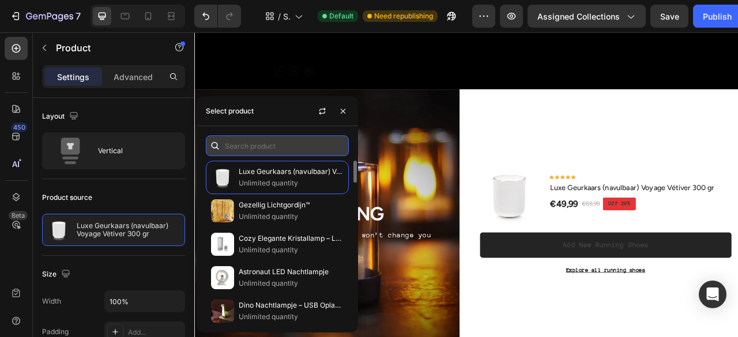
click at [307, 144] on input "text" at bounding box center [277, 146] width 143 height 21
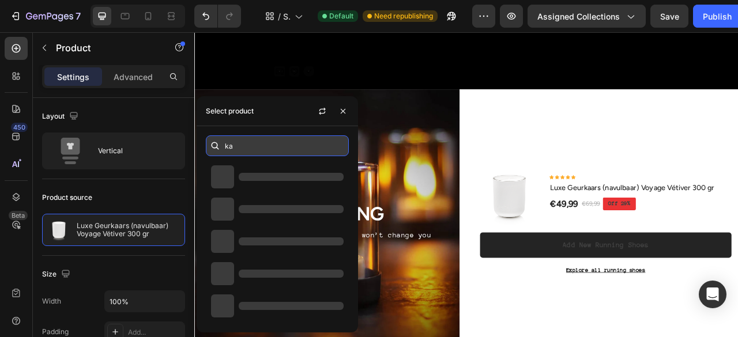
type input "k"
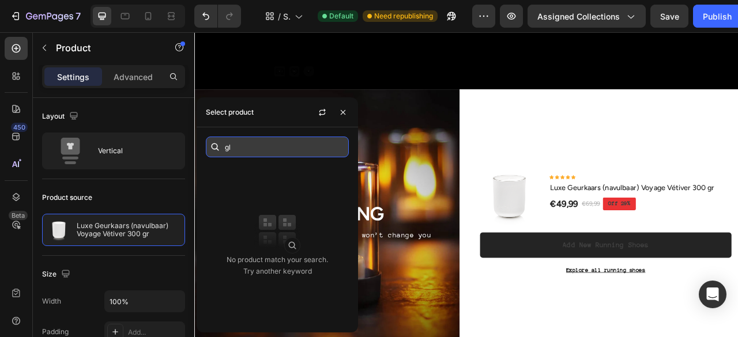
type input "g"
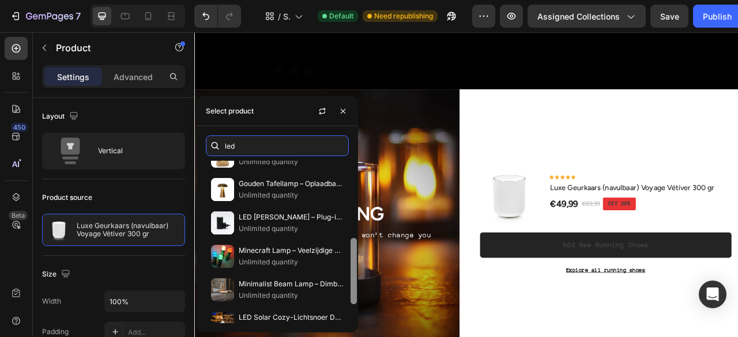
scroll to position [234, 0]
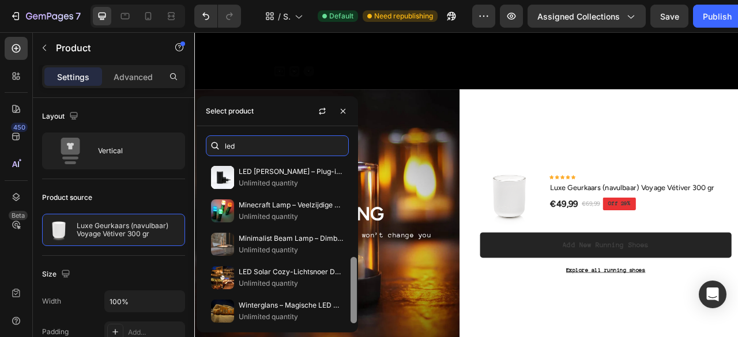
drag, startPoint x: 356, startPoint y: 163, endPoint x: 357, endPoint y: 238, distance: 75.6
click at [357, 238] on div at bounding box center [354, 242] width 9 height 163
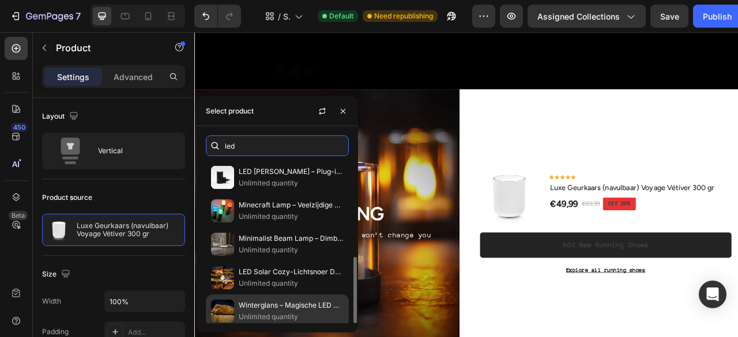
type input "led"
click at [307, 311] on p "Unlimited quantity" at bounding box center [291, 317] width 105 height 12
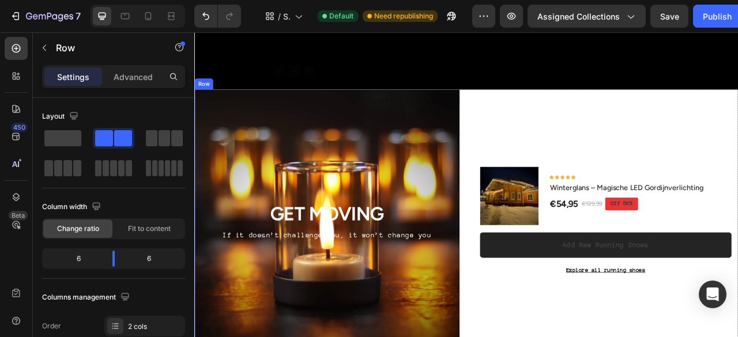
click at [733, 337] on div "(P) Images & Gallery Icon Icon Icon Icon Icon Icon List Hoz Winterglans – Magis…" at bounding box center [717, 278] width 337 height 346
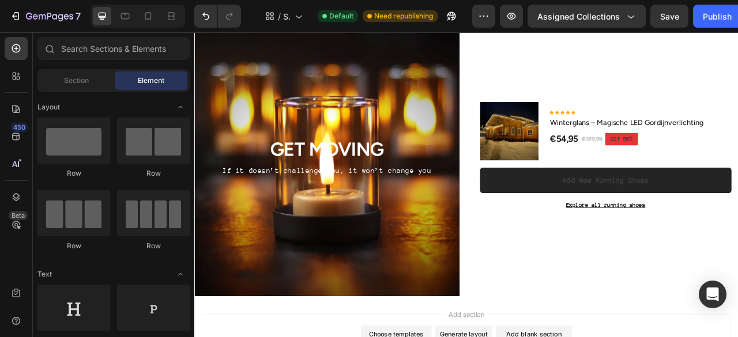
scroll to position [1999, 0]
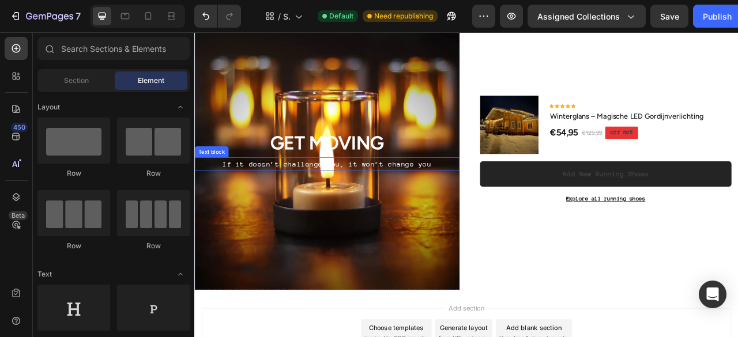
click at [373, 200] on p "If it doesn’t challenge you, it won’t change you" at bounding box center [363, 200] width 335 height 15
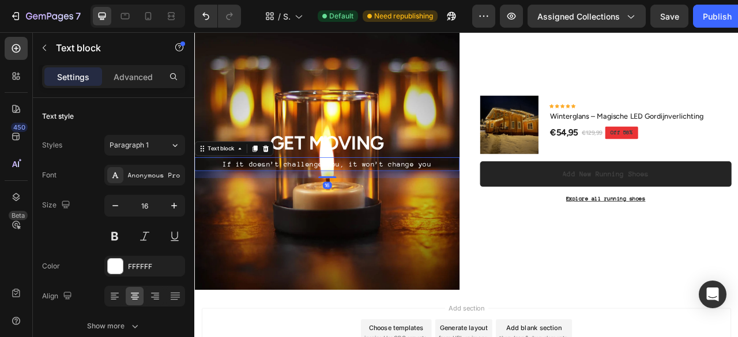
click at [373, 200] on p "If it doesn’t challenge you, it won’t change you" at bounding box center [363, 200] width 335 height 15
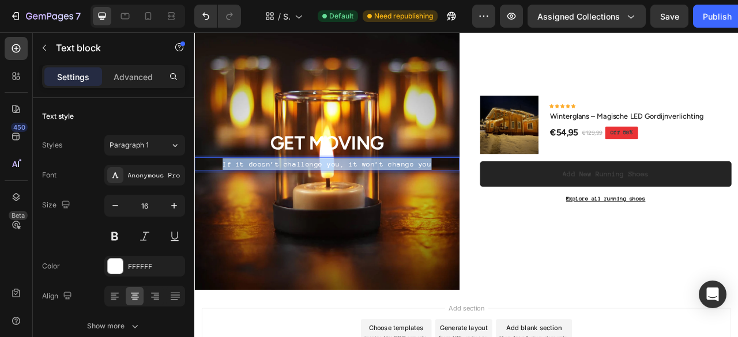
click at [373, 200] on p "If it doesn’t challenge you, it won’t change you" at bounding box center [363, 200] width 335 height 15
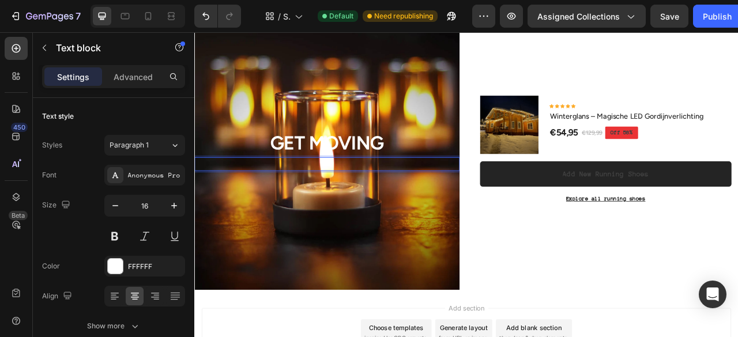
click at [373, 200] on p "BIJ" at bounding box center [363, 200] width 335 height 15
click at [208, 18] on icon "Undo/Redo" at bounding box center [205, 16] width 7 height 7
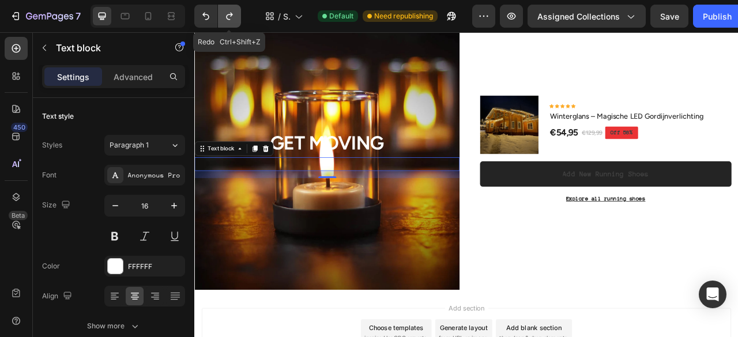
click at [231, 18] on icon "Undo/Redo" at bounding box center [230, 16] width 12 height 12
click at [320, 191] on div "BIJ" at bounding box center [362, 199] width 337 height 17
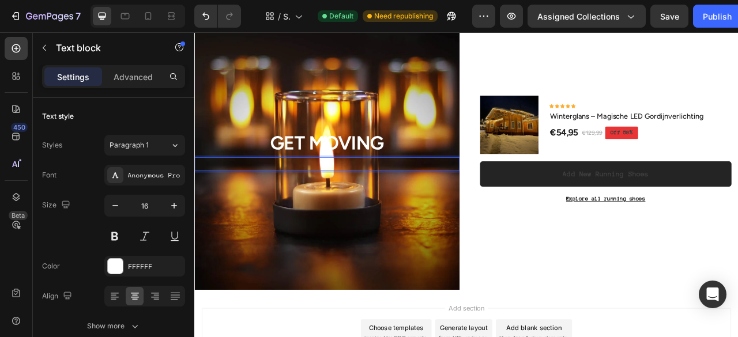
click at [317, 198] on p "BIJ" at bounding box center [363, 200] width 335 height 15
click at [367, 199] on p "UITVERKOOP" at bounding box center [363, 200] width 335 height 15
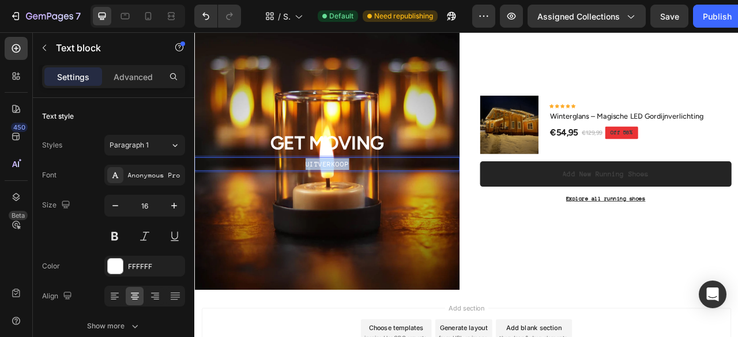
click at [367, 199] on p "UITVERKOOP" at bounding box center [363, 200] width 335 height 15
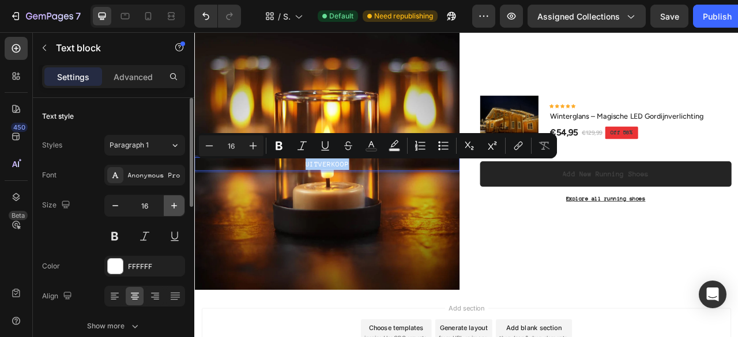
click at [173, 205] on icon "button" at bounding box center [174, 206] width 12 height 12
click at [173, 205] on icon "button" at bounding box center [174, 206] width 6 height 6
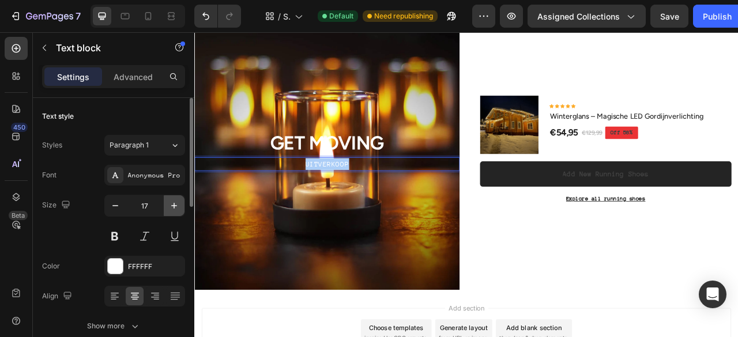
click at [173, 205] on icon "button" at bounding box center [174, 206] width 6 height 6
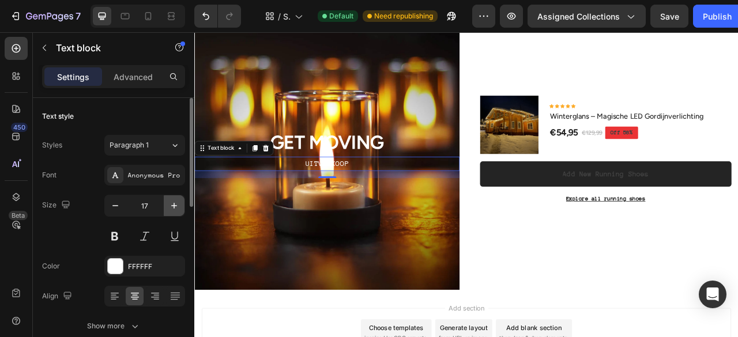
click at [173, 205] on icon "button" at bounding box center [174, 206] width 6 height 6
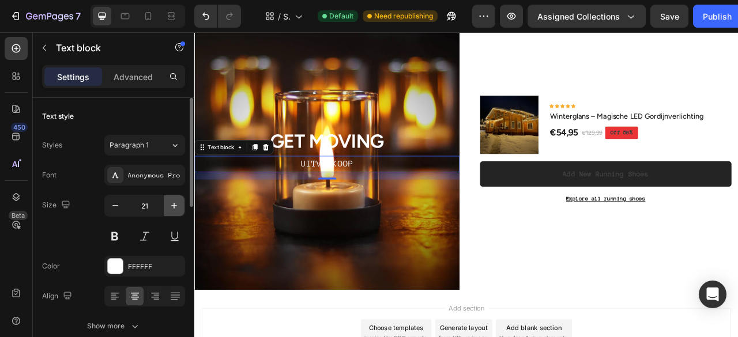
click at [173, 205] on icon "button" at bounding box center [174, 206] width 6 height 6
click at [170, 205] on icon "button" at bounding box center [174, 206] width 12 height 12
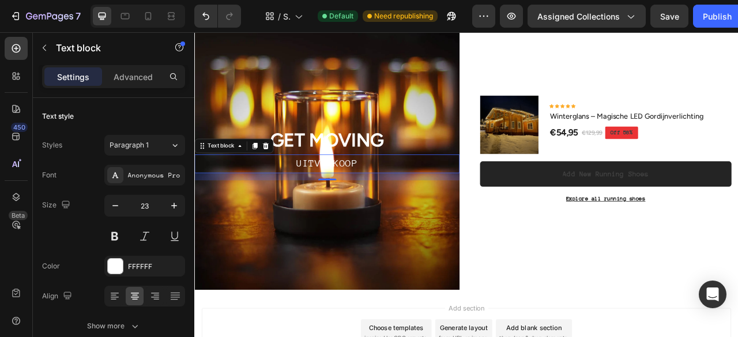
type input "24"
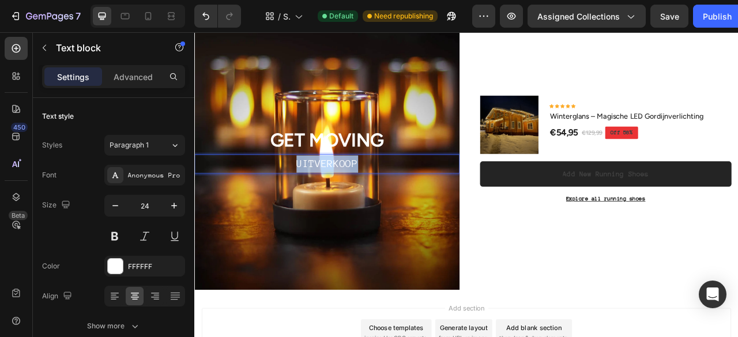
click at [389, 197] on p "UITVERKOOP" at bounding box center [363, 200] width 335 height 22
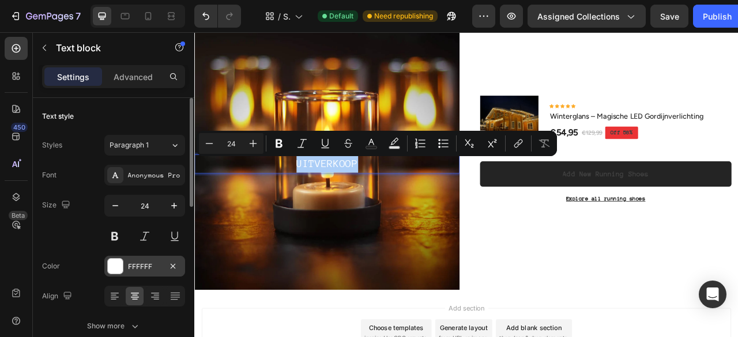
click at [117, 272] on div at bounding box center [115, 266] width 15 height 15
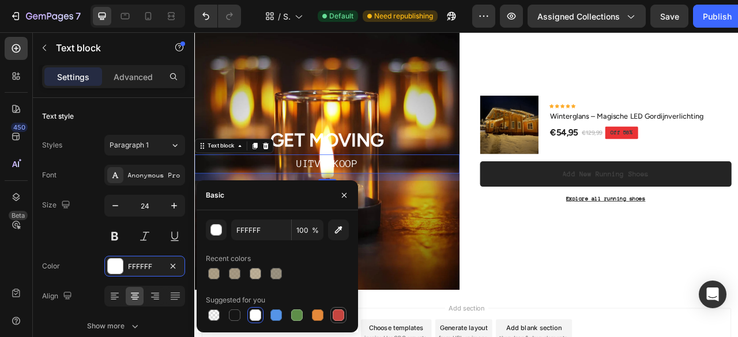
click at [336, 312] on div at bounding box center [339, 316] width 12 height 12
click at [236, 313] on div at bounding box center [235, 316] width 12 height 12
click at [258, 313] on div at bounding box center [256, 316] width 12 height 12
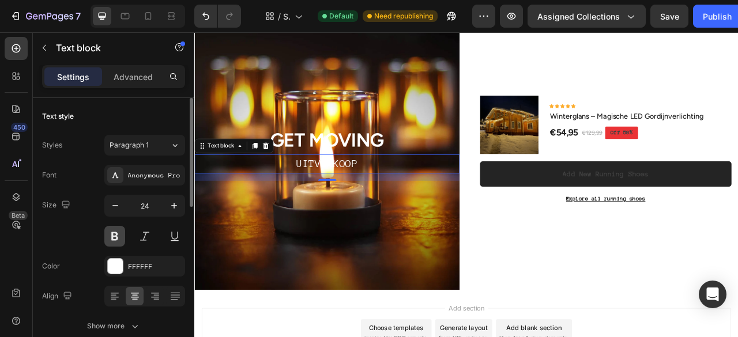
click at [117, 237] on button at bounding box center [114, 236] width 21 height 21
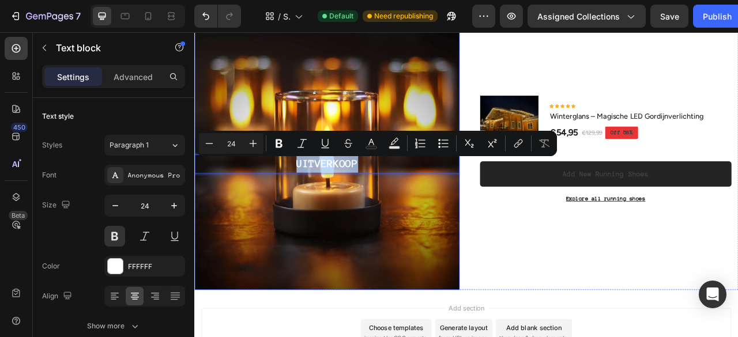
drag, startPoint x: 299, startPoint y: 200, endPoint x: 303, endPoint y: 251, distance: 50.9
click at [440, 192] on p "UITVERKOOP" at bounding box center [363, 200] width 335 height 22
click at [448, 196] on p "UITVERKOOP" at bounding box center [363, 200] width 335 height 22
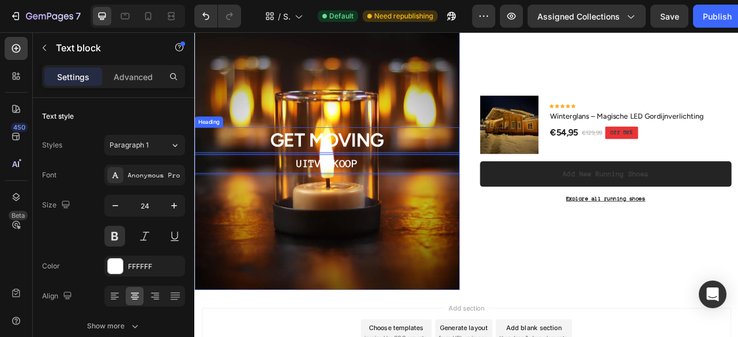
drag, startPoint x: 469, startPoint y: 200, endPoint x: 473, endPoint y: 166, distance: 34.3
click at [473, 166] on div "GET MOVING Heading UITVERKOOP Text block 16" at bounding box center [362, 187] width 337 height 68
click at [454, 189] on p "UITVERKOOP" at bounding box center [363, 200] width 335 height 22
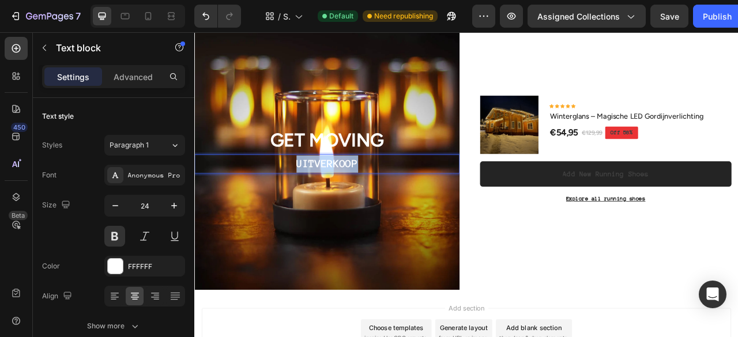
click at [454, 189] on p "UITVERKOOP" at bounding box center [363, 200] width 335 height 22
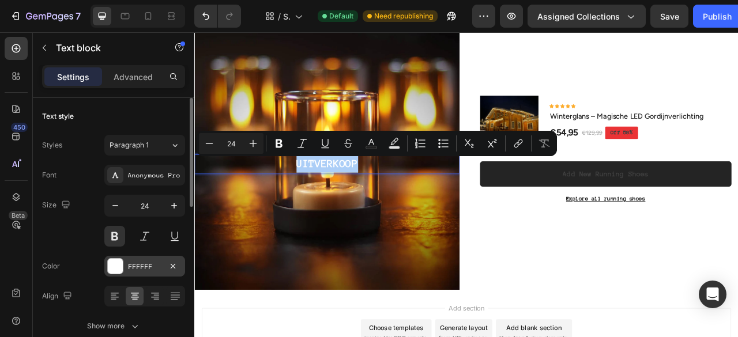
click at [112, 268] on div at bounding box center [115, 266] width 15 height 15
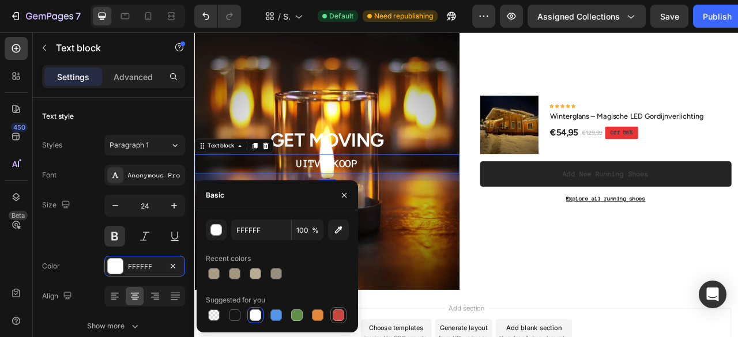
click at [338, 311] on div at bounding box center [339, 316] width 12 height 12
type input "C5453F"
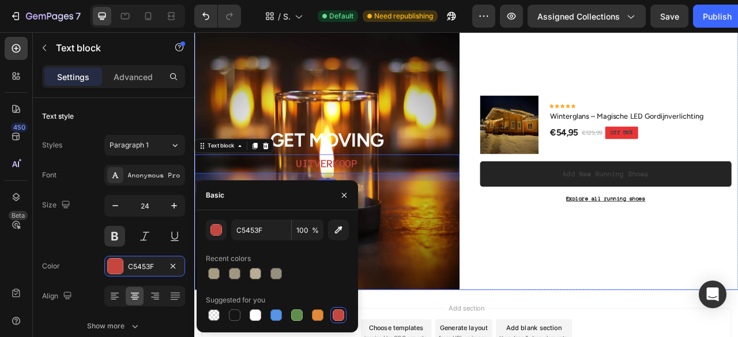
click at [696, 292] on div "(P) Images & Gallery Icon Icon Icon Icon Icon Icon List Hoz Winterglans – Magis…" at bounding box center [717, 187] width 337 height 346
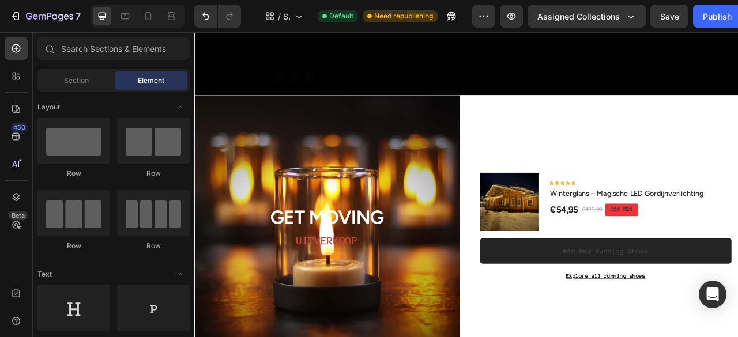
scroll to position [1898, 0]
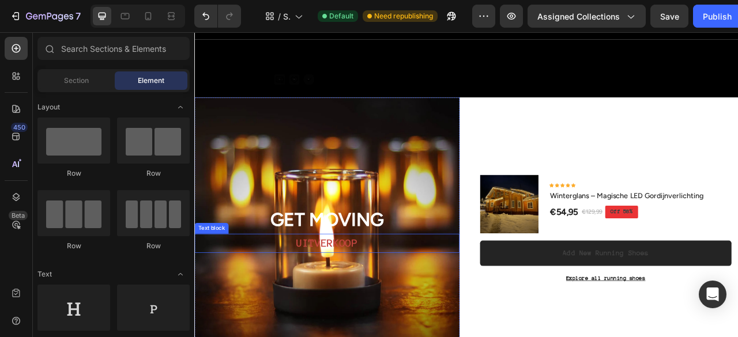
click at [382, 298] on p "UITVERKOOP" at bounding box center [363, 301] width 335 height 22
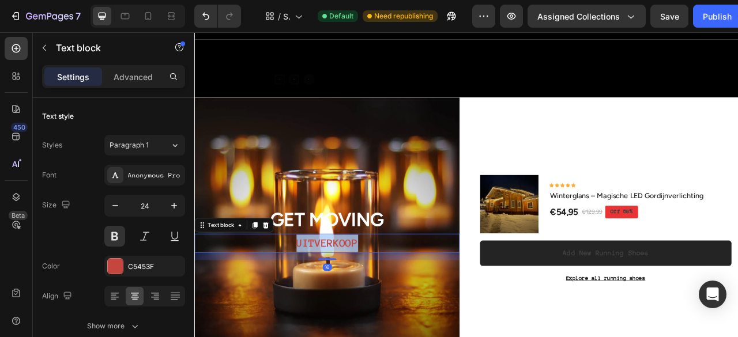
click at [382, 298] on p "UITVERKOOP" at bounding box center [363, 301] width 335 height 22
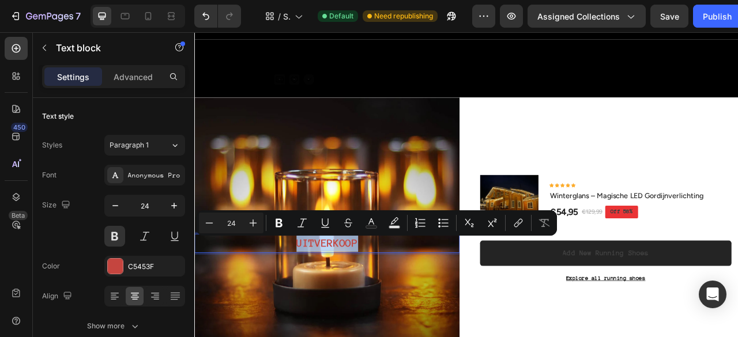
click at [382, 298] on p "UITVERKOOP" at bounding box center [363, 301] width 335 height 22
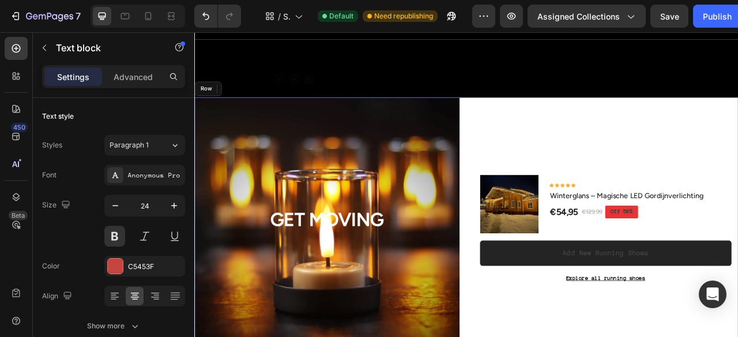
click at [738, 151] on div "(P) Images & Gallery Icon Icon Icon Icon Icon Icon List Hoz Winterglans – Magis…" at bounding box center [717, 288] width 337 height 346
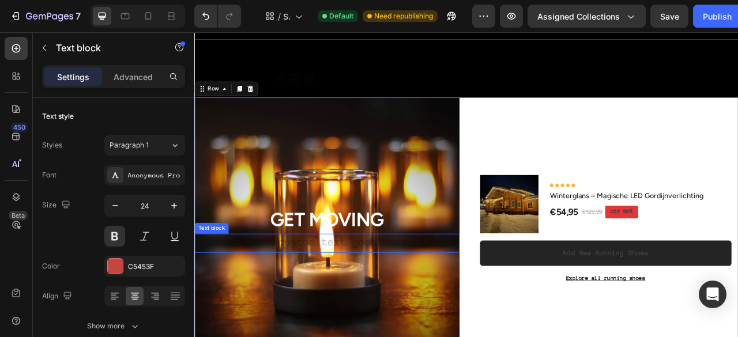
click at [438, 295] on div "Rich Text Editor. Editing area: main" at bounding box center [362, 301] width 337 height 24
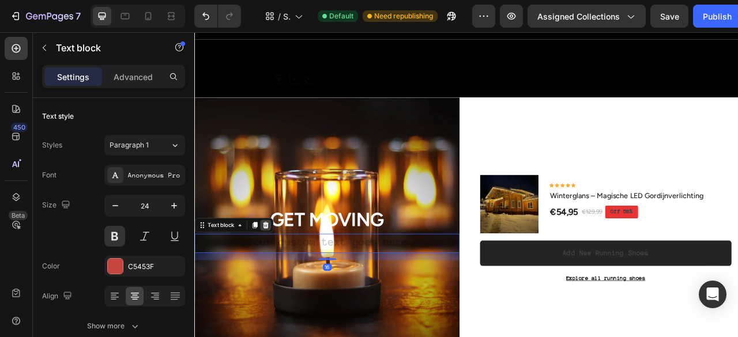
click at [280, 281] on icon at bounding box center [284, 277] width 9 height 9
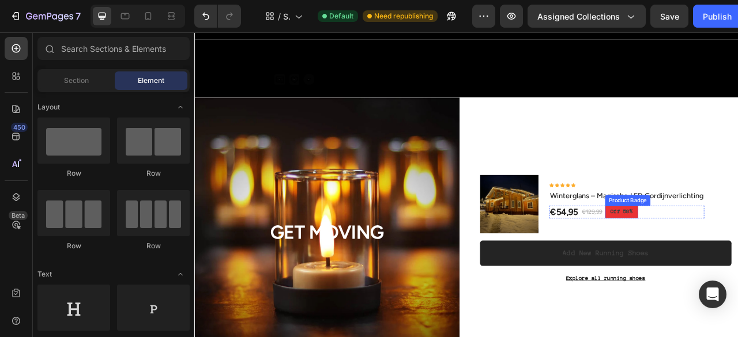
click at [738, 260] on pre "Off 58%" at bounding box center [738, 261] width 42 height 16
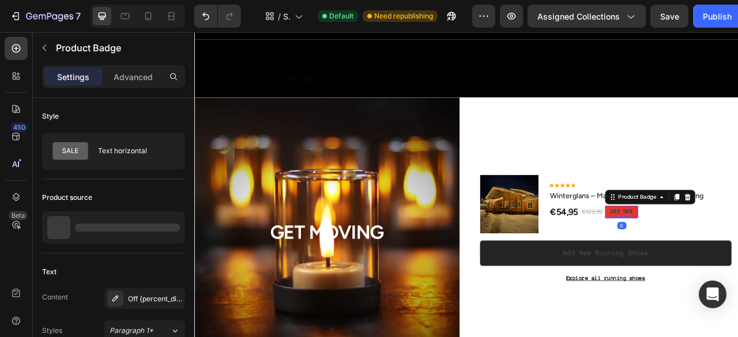
click at [738, 260] on pre "Off 58%" at bounding box center [738, 261] width 42 height 16
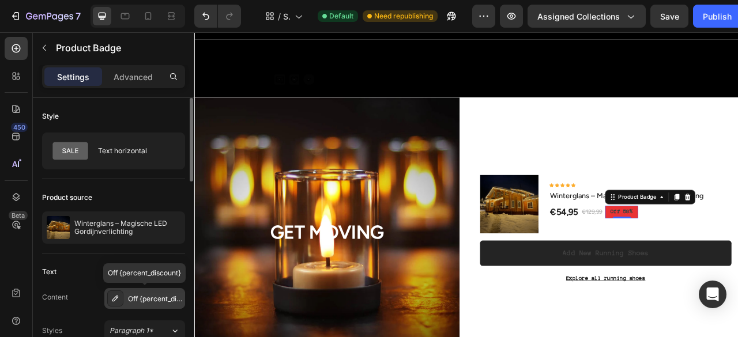
click at [114, 296] on icon at bounding box center [115, 298] width 9 height 9
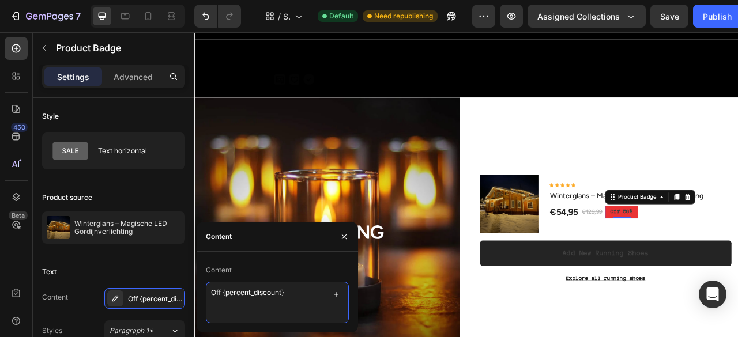
drag, startPoint x: 223, startPoint y: 294, endPoint x: 197, endPoint y: 291, distance: 26.1
click at [197, 291] on div "Content Off {percent_discount}" at bounding box center [277, 292] width 161 height 62
type textarea "BESPAAR {percent_discount}"
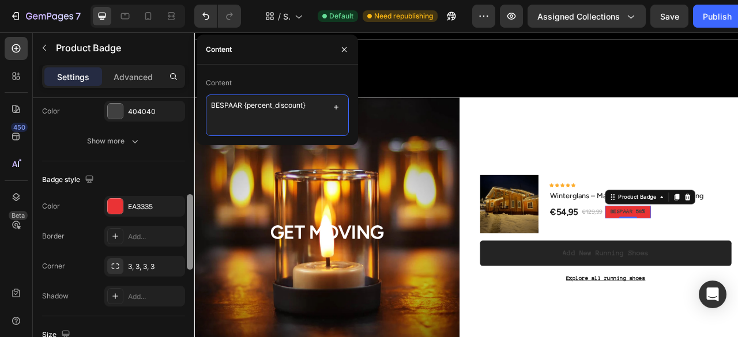
scroll to position [343, 0]
drag, startPoint x: 190, startPoint y: 168, endPoint x: 193, endPoint y: 274, distance: 106.1
click at [193, 274] on div at bounding box center [190, 234] width 9 height 273
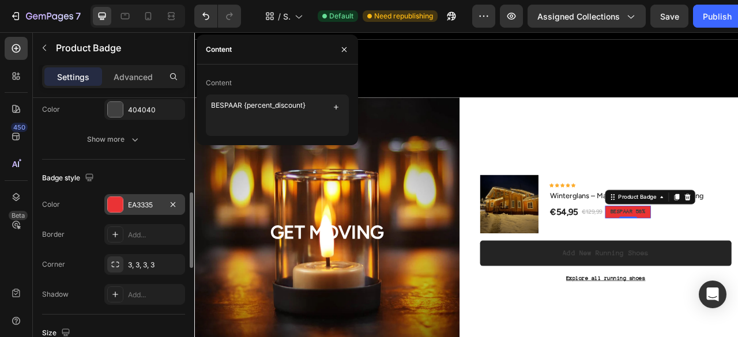
click at [116, 194] on div "EA3335" at bounding box center [144, 204] width 81 height 21
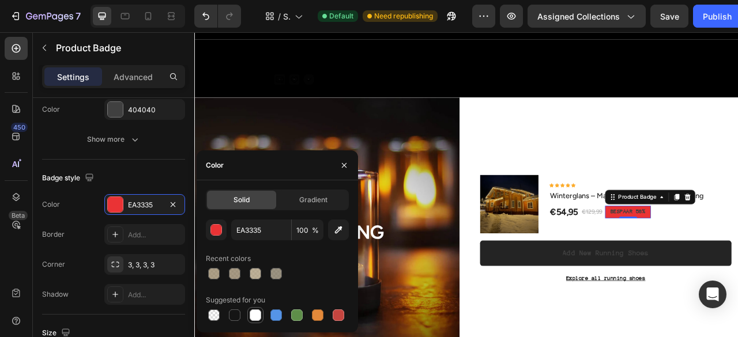
click at [260, 318] on div at bounding box center [256, 316] width 12 height 12
type input "FFFFFF"
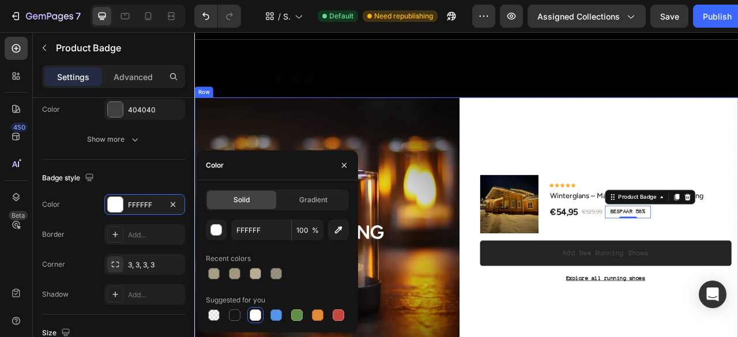
click at [738, 337] on div "(P) Images & Gallery Icon Icon Icon Icon Icon Icon List Hoz Winterglans – Magis…" at bounding box center [717, 288] width 337 height 346
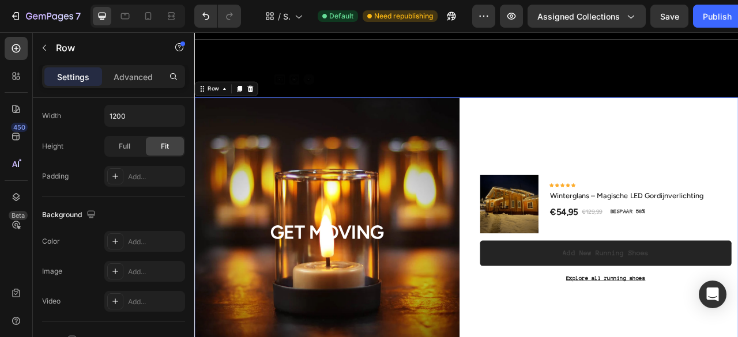
scroll to position [0, 0]
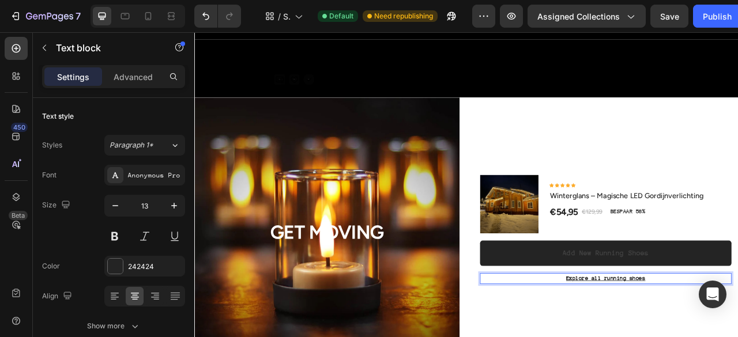
scroll to position [35, 0]
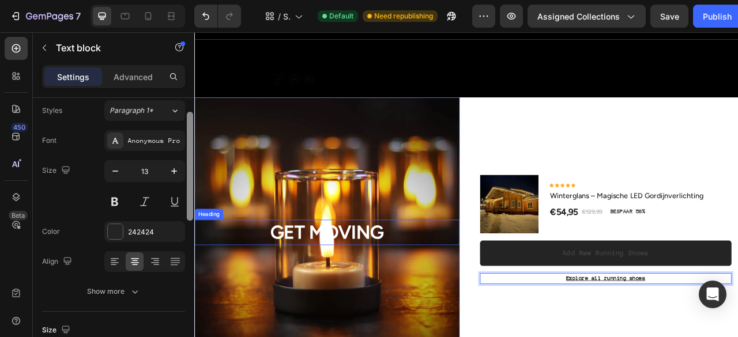
drag, startPoint x: 384, startPoint y: 197, endPoint x: 385, endPoint y: 247, distance: 50.8
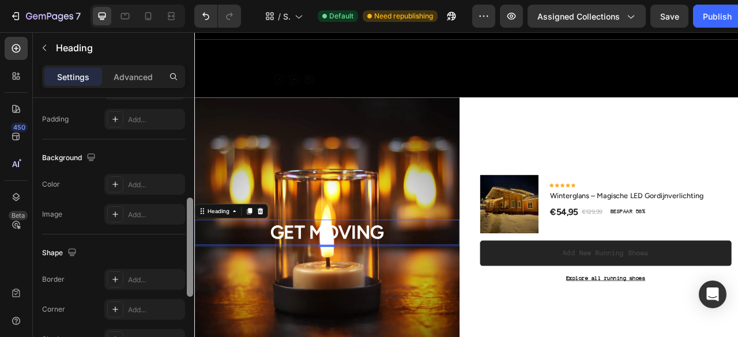
scroll to position [243, 0]
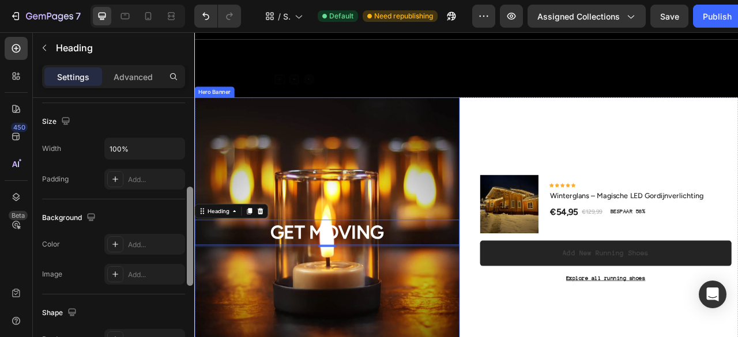
drag, startPoint x: 382, startPoint y: 239, endPoint x: 202, endPoint y: 189, distance: 187.4
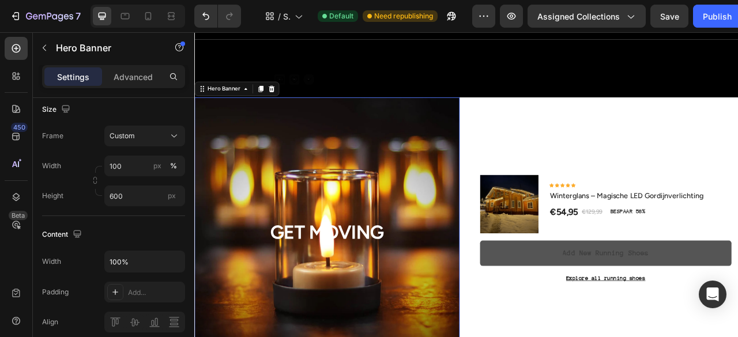
scroll to position [0, 0]
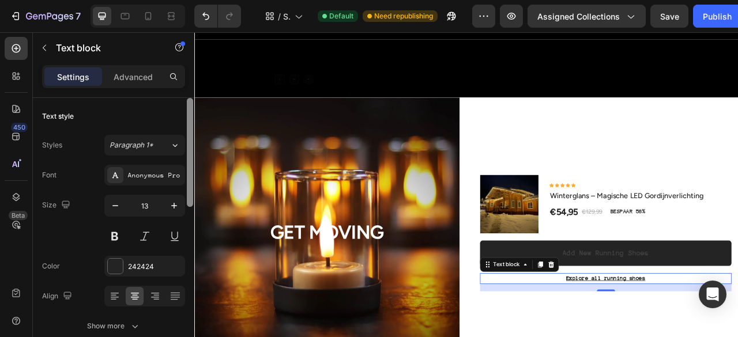
drag, startPoint x: 189, startPoint y: 185, endPoint x: 187, endPoint y: 104, distance: 80.8
click at [187, 104] on div at bounding box center [190, 152] width 6 height 109
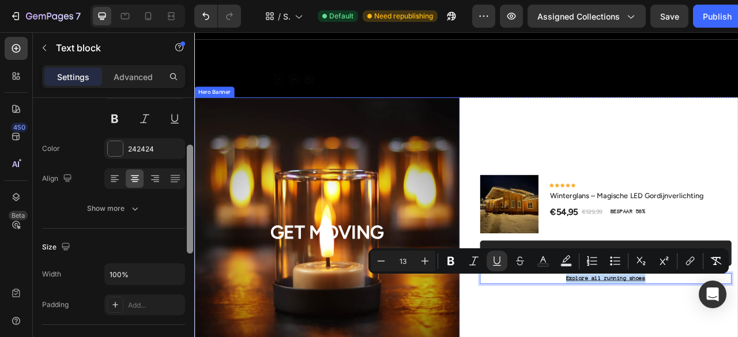
scroll to position [133, 0]
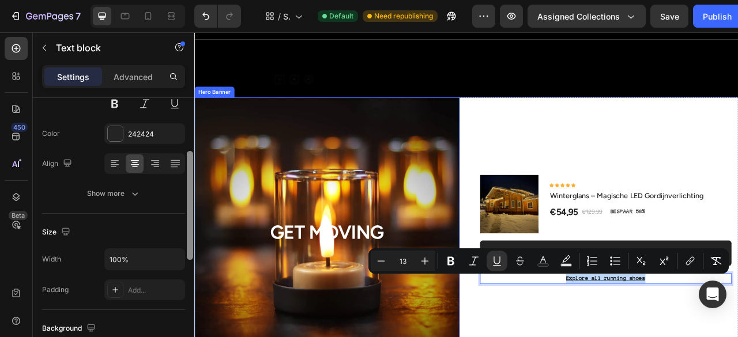
drag, startPoint x: 386, startPoint y: 182, endPoint x: 196, endPoint y: 339, distance: 246.6
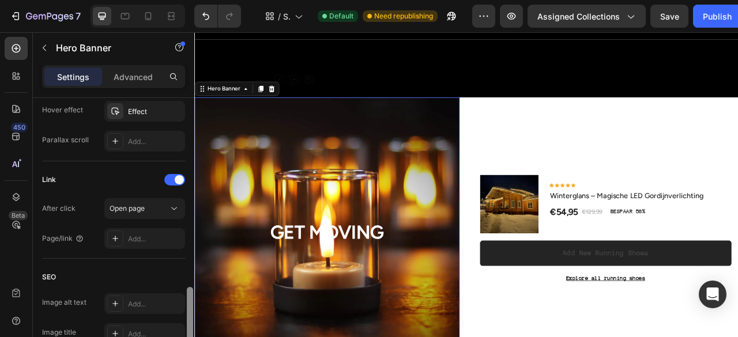
scroll to position [660, 0]
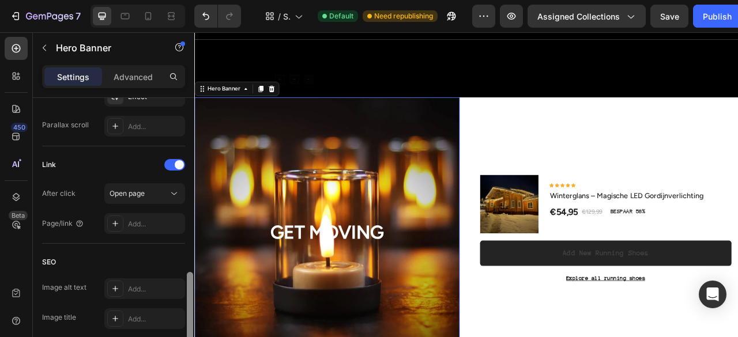
drag, startPoint x: 188, startPoint y: 235, endPoint x: 194, endPoint y: 343, distance: 108.6
click at [194, 0] on html "7 / Shopify Original Collection Template Default Need republishing Preview Assi…" at bounding box center [369, 0] width 738 height 0
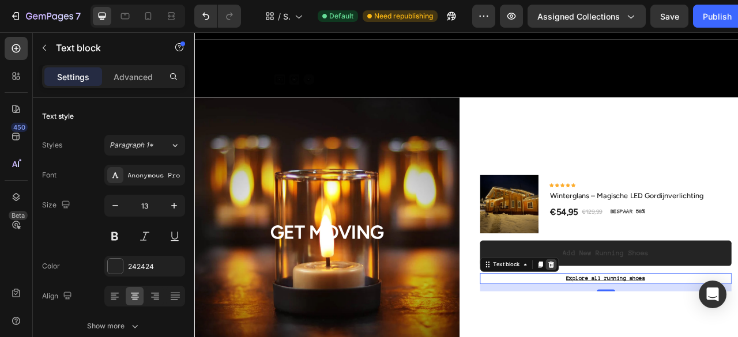
click at [644, 332] on icon at bounding box center [648, 328] width 9 height 9
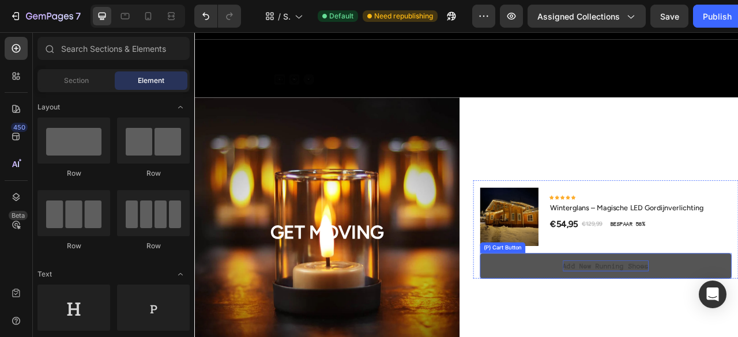
click at [738, 328] on div "Add New Running Shoes" at bounding box center [717, 330] width 109 height 14
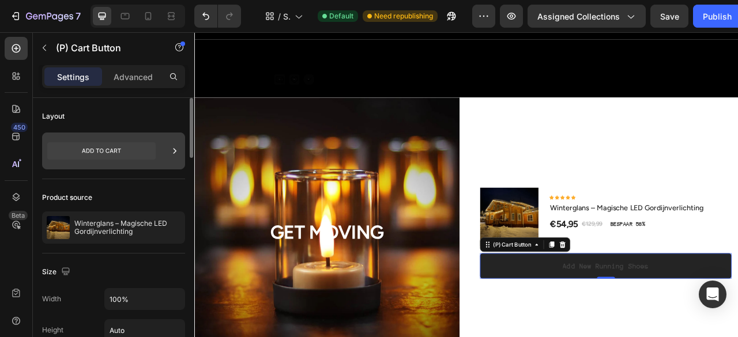
click at [171, 146] on icon at bounding box center [175, 151] width 12 height 12
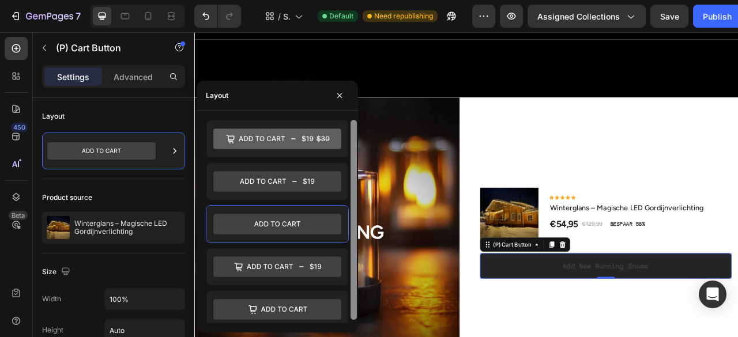
scroll to position [3, 0]
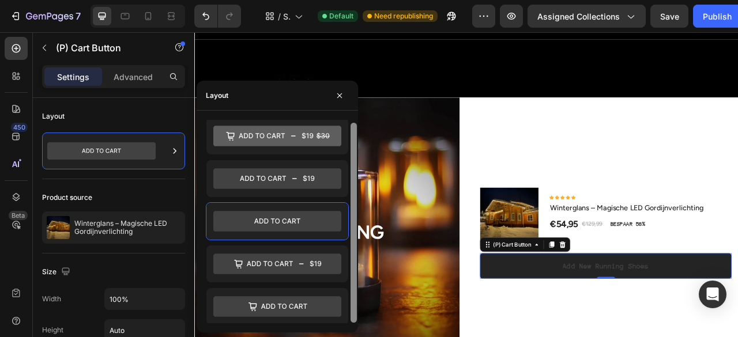
drag, startPoint x: 354, startPoint y: 142, endPoint x: 354, endPoint y: 224, distance: 81.9
click at [354, 224] on div at bounding box center [354, 223] width 6 height 200
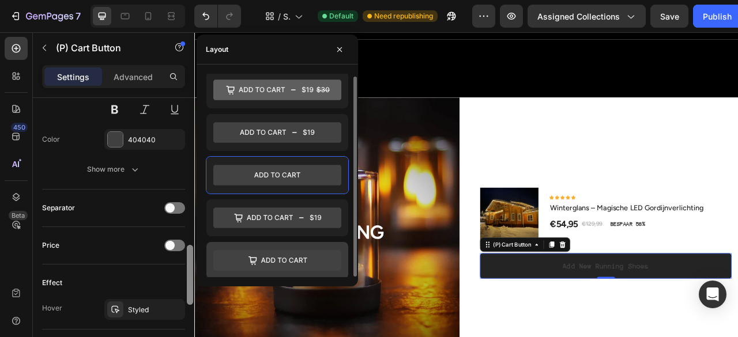
scroll to position [676, 0]
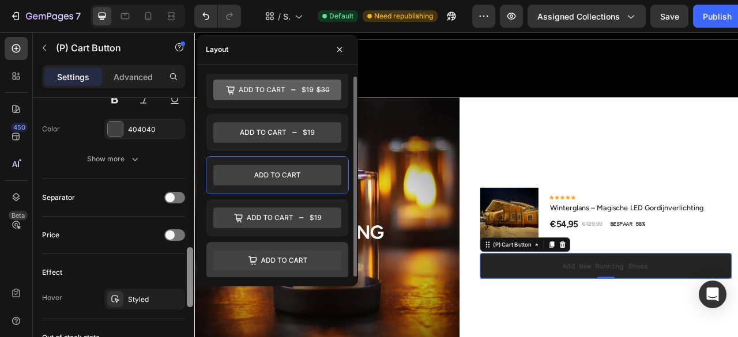
drag, startPoint x: 188, startPoint y: 126, endPoint x: 211, endPoint y: 276, distance: 151.6
click at [211, 0] on body "7 / Shopify Original Collection Template Default Need republishing Preview Assi…" at bounding box center [369, 0] width 738 height 0
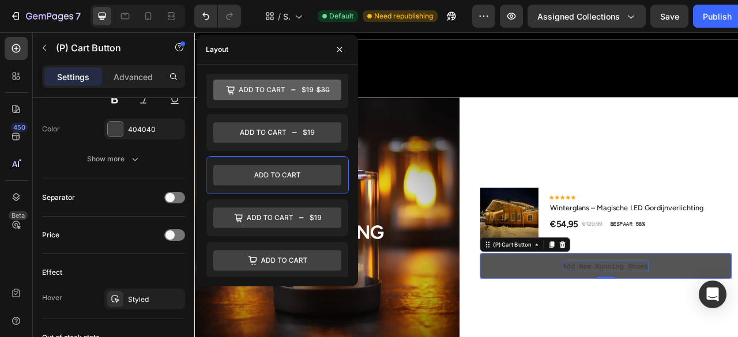
click at [715, 332] on div "Add New Running Shoes" at bounding box center [717, 330] width 109 height 14
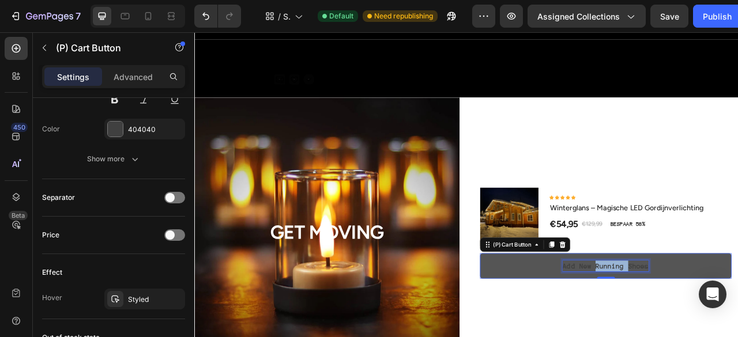
click at [715, 332] on p "Add New Running Shoes" at bounding box center [717, 330] width 109 height 14
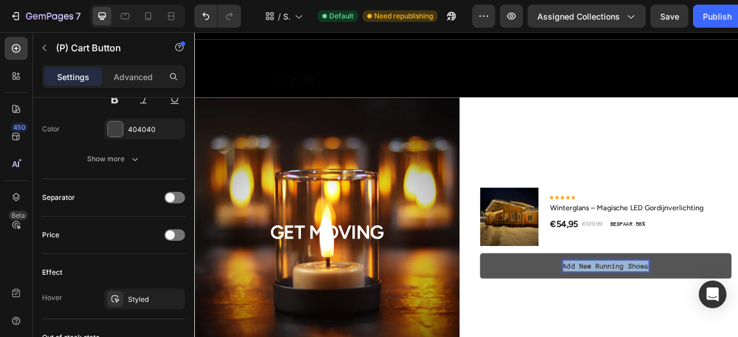
click at [715, 332] on p "Add New Running Shoes" at bounding box center [717, 330] width 109 height 14
click at [558, 314] on button "VOEG" at bounding box center [718, 330] width 320 height 32
click at [558, 314] on button "VOEG TOE" at bounding box center [718, 330] width 320 height 32
click at [558, 314] on button "VOEG TOE AAN" at bounding box center [718, 330] width 320 height 32
click at [558, 314] on button "VOEG TOE AAN WINKEL" at bounding box center [718, 330] width 320 height 32
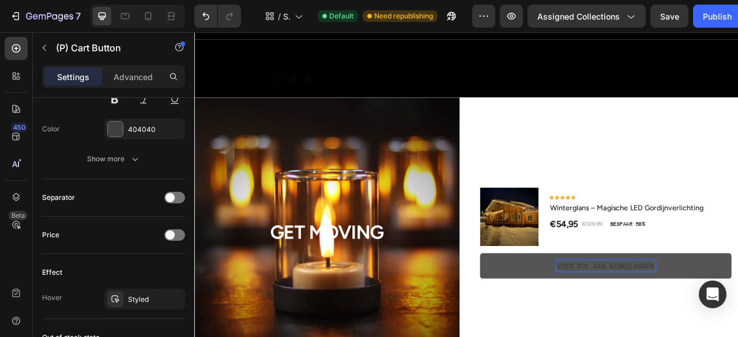
click at [736, 325] on p "VOEG TOE AAN WINKELWAGEN" at bounding box center [718, 330] width 125 height 14
drag, startPoint x: 736, startPoint y: 325, endPoint x: 796, endPoint y: 318, distance: 60.3
click at [738, 318] on button "VOEG TOE AAN WINKELWAGEN" at bounding box center [718, 330] width 320 height 32
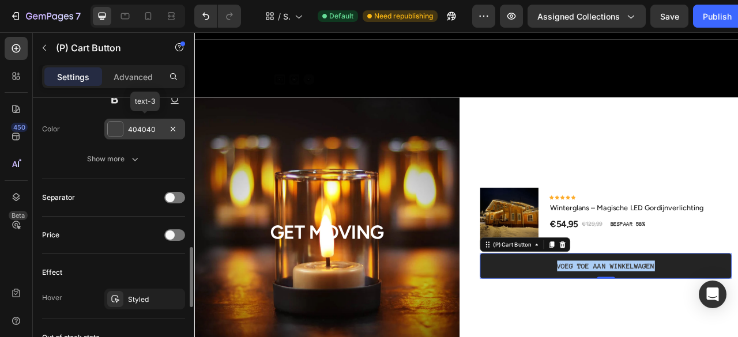
click at [115, 126] on div at bounding box center [115, 129] width 15 height 15
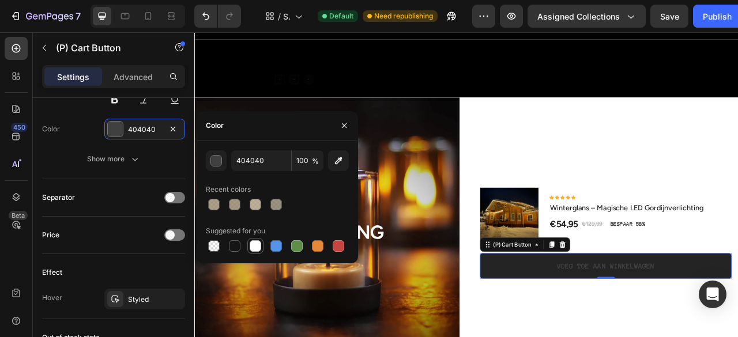
click at [257, 245] on div at bounding box center [256, 246] width 12 height 12
type input "FFFFFF"
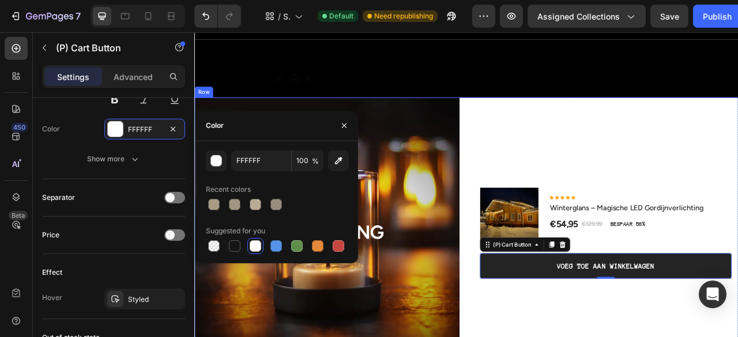
click at [613, 337] on div "(P) Images & Gallery Icon Icon Icon Icon Icon Icon List Hoz Winterglans – Magis…" at bounding box center [717, 288] width 337 height 346
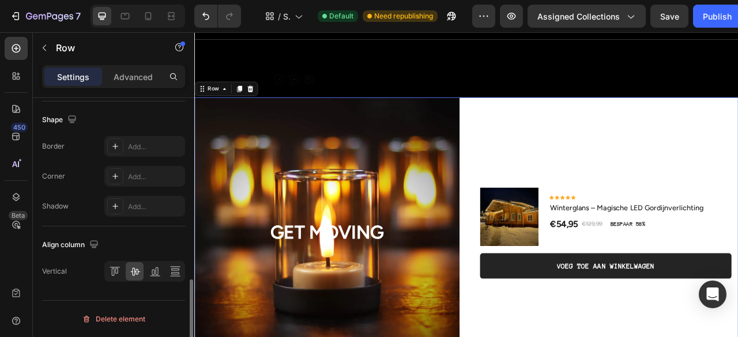
scroll to position [0, 0]
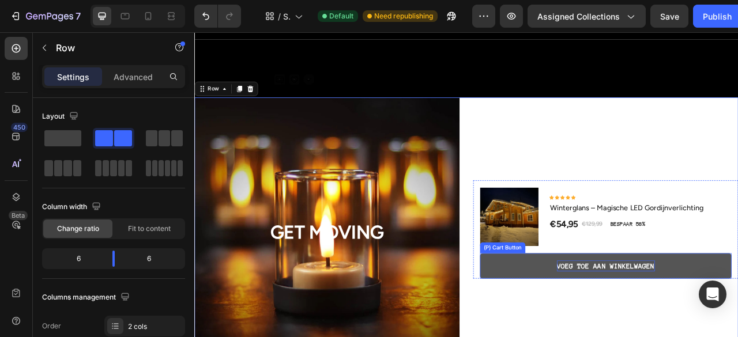
click at [671, 335] on p "VOEG TOE AAN WINKELWAGEN" at bounding box center [718, 330] width 125 height 14
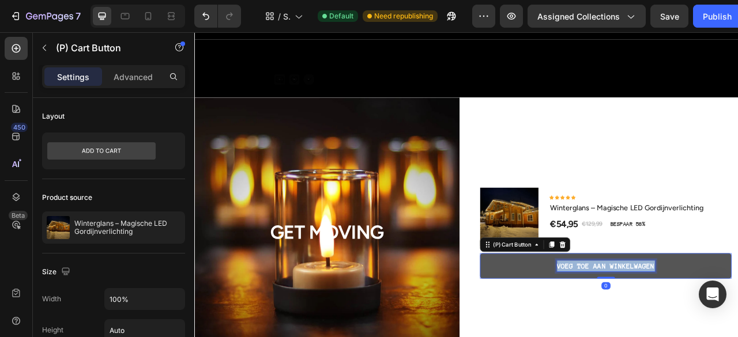
click at [671, 335] on p "VOEG TOE AAN WINKELWAGEN" at bounding box center [718, 330] width 125 height 14
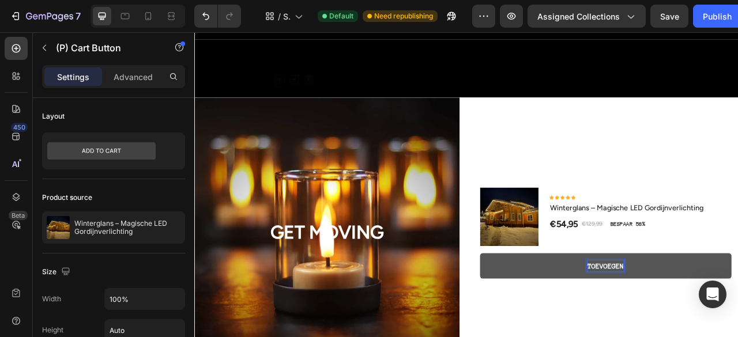
click at [558, 314] on button "TOEVOEGEN" at bounding box center [718, 330] width 320 height 32
click at [558, 314] on button "TOEVOEGEN AAN" at bounding box center [718, 330] width 320 height 32
click at [597, 324] on button "TOEVOEGEN AAN WINKELWAGEN" at bounding box center [718, 330] width 320 height 32
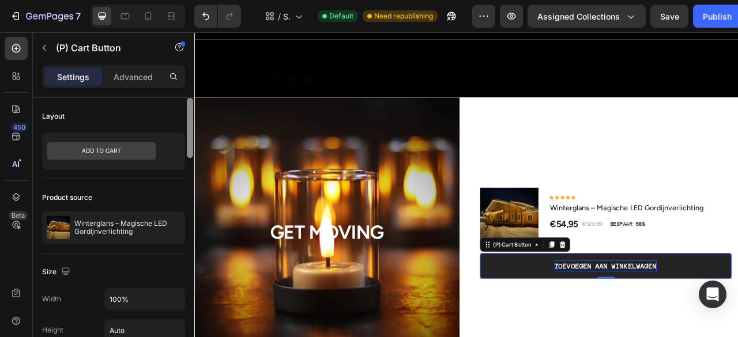
scroll to position [16, 0]
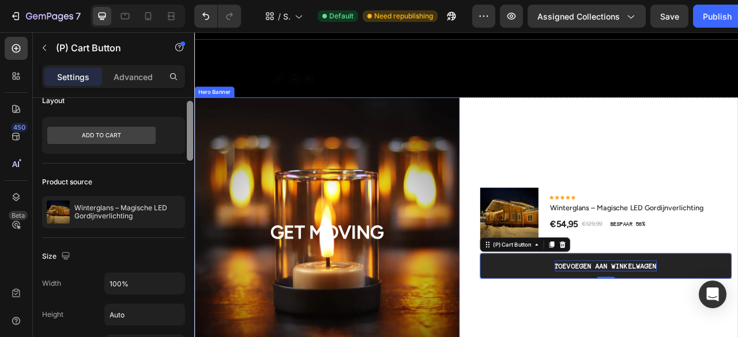
drag, startPoint x: 385, startPoint y: 156, endPoint x: 198, endPoint y: 227, distance: 199.9
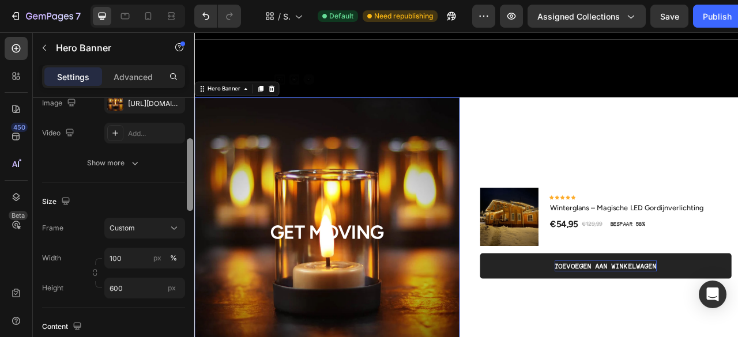
scroll to position [126, 0]
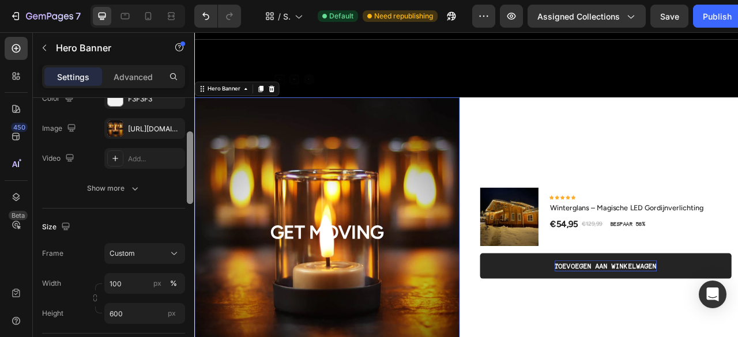
drag, startPoint x: 384, startPoint y: 179, endPoint x: 195, endPoint y: 102, distance: 204.0
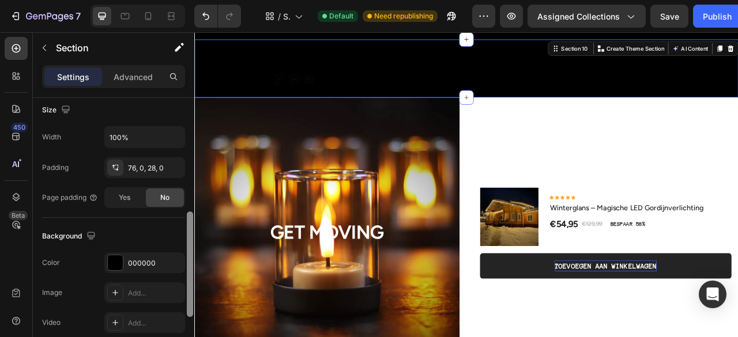
scroll to position [265, 0]
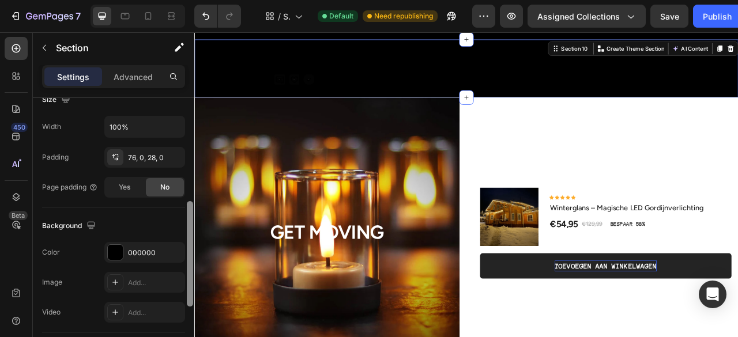
drag, startPoint x: 191, startPoint y: 117, endPoint x: 190, endPoint y: 220, distance: 103.2
click at [190, 220] on div at bounding box center [190, 254] width 6 height 106
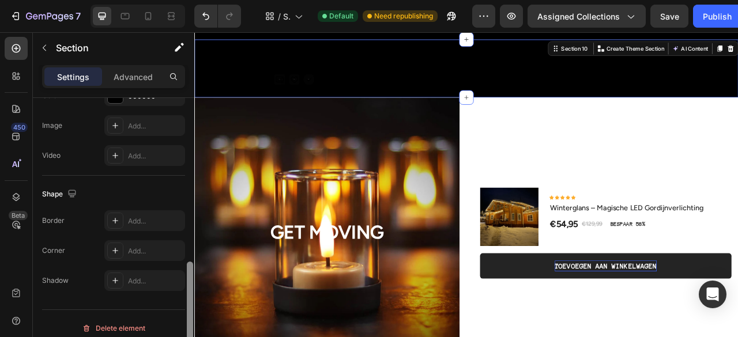
scroll to position [430, 0]
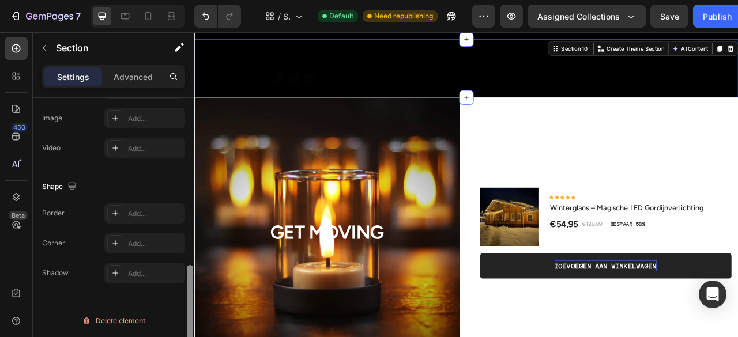
drag, startPoint x: 189, startPoint y: 220, endPoint x: 187, endPoint y: 318, distance: 98.6
click at [187, 318] on div at bounding box center [190, 318] width 6 height 106
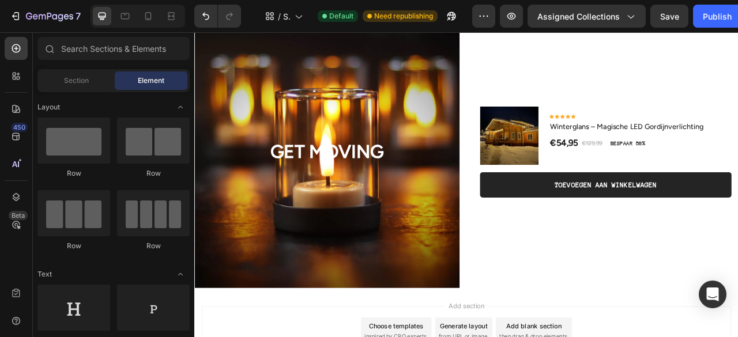
scroll to position [2006, 0]
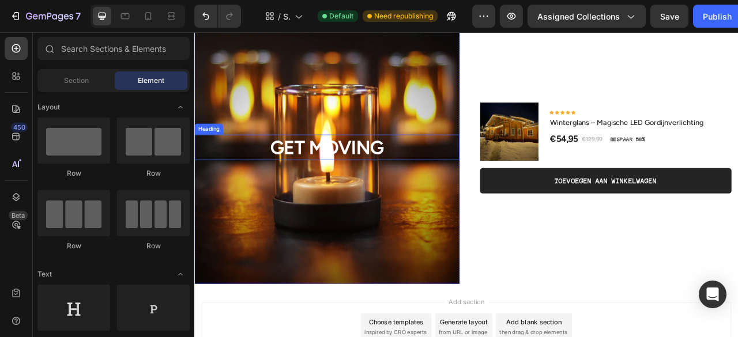
click at [404, 178] on p "GET MOVING" at bounding box center [363, 179] width 335 height 30
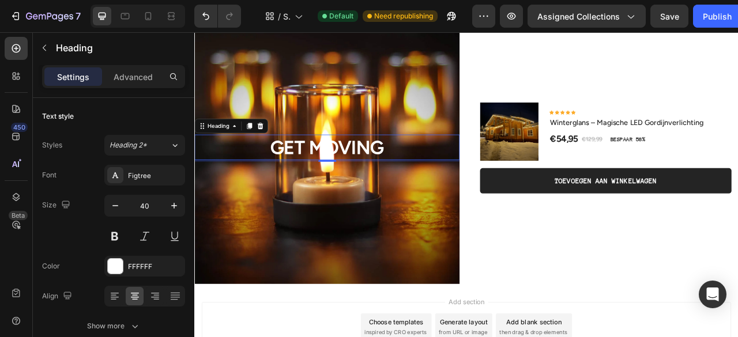
click at [404, 178] on p "GET MOVING" at bounding box center [363, 179] width 335 height 30
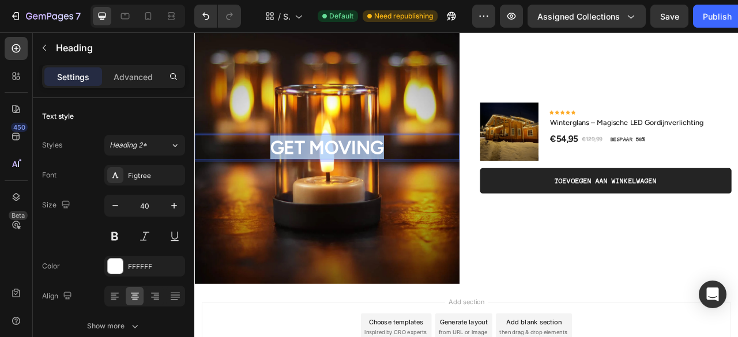
click at [404, 178] on p "GET MOVING" at bounding box center [363, 179] width 335 height 30
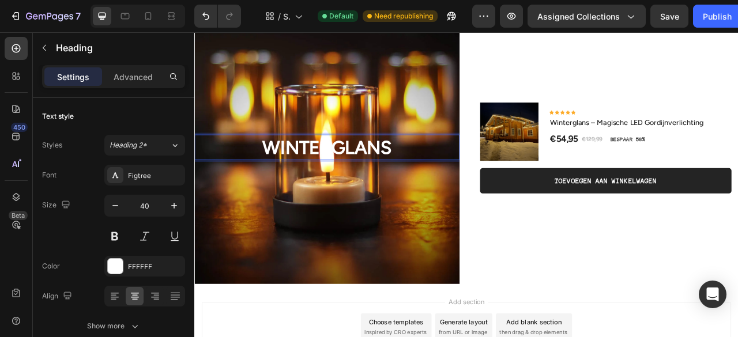
click at [355, 175] on p "WINTERGLANS" at bounding box center [363, 179] width 335 height 30
click at [379, 179] on p "WINTERRRGLANS" at bounding box center [363, 179] width 335 height 30
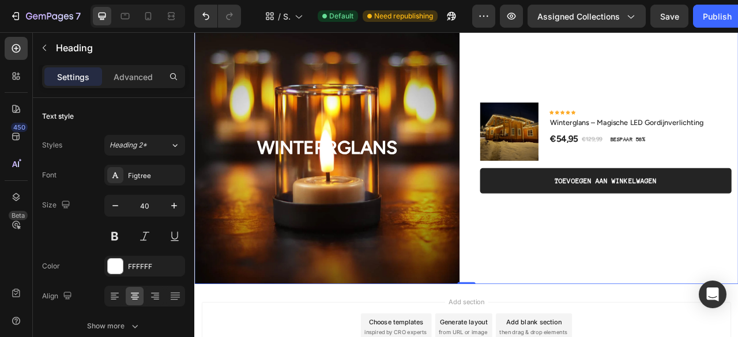
click at [592, 272] on div "(P) Images & Gallery Icon Icon Icon Icon Icon Icon List Hoz Winterglans – Magis…" at bounding box center [717, 180] width 337 height 346
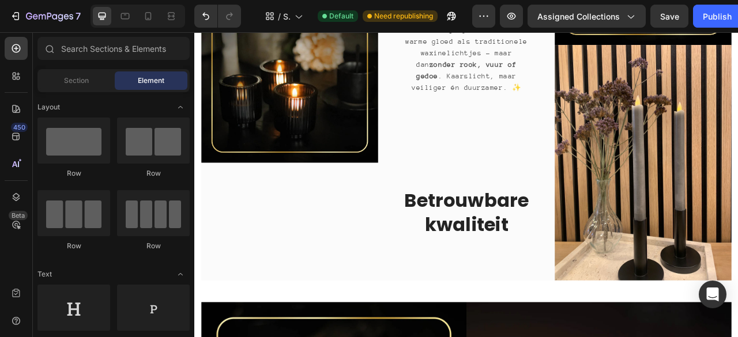
scroll to position [0, 0]
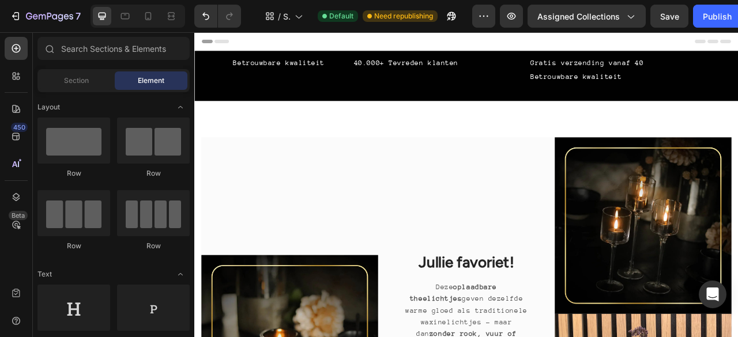
drag, startPoint x: 886, startPoint y: 361, endPoint x: 931, endPoint y: 35, distance: 329.0
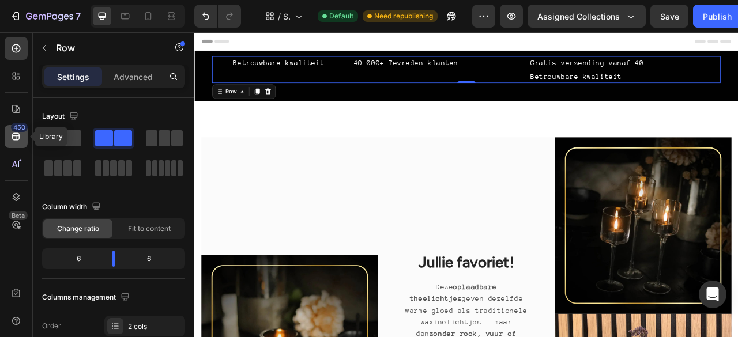
click at [18, 126] on div "450" at bounding box center [19, 127] width 17 height 9
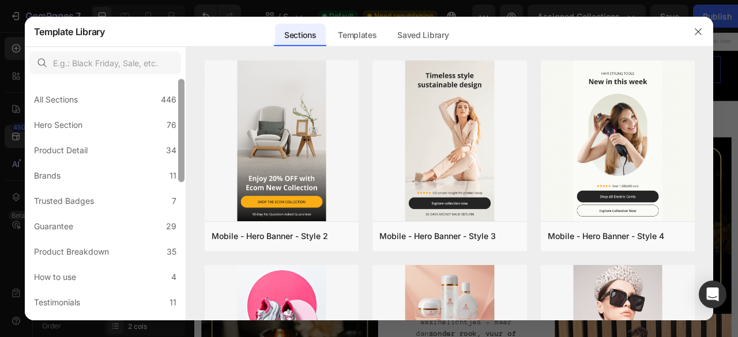
scroll to position [10, 0]
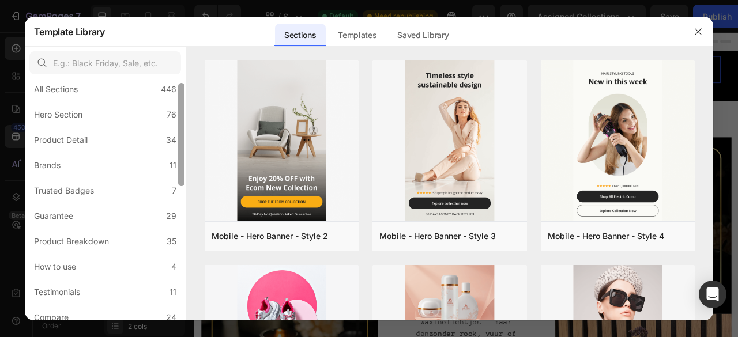
click at [181, 106] on div at bounding box center [181, 134] width 6 height 103
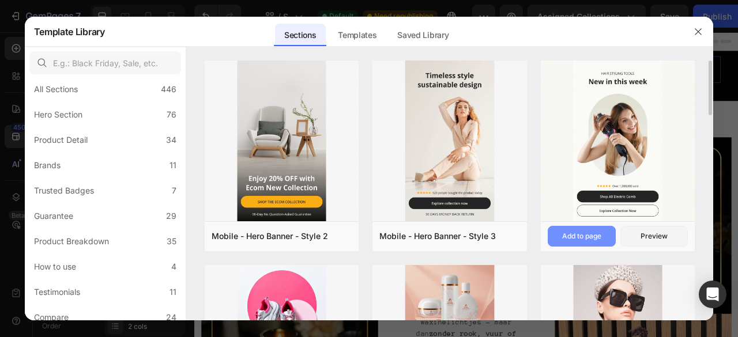
click at [583, 242] on button "Add to page" at bounding box center [582, 236] width 68 height 21
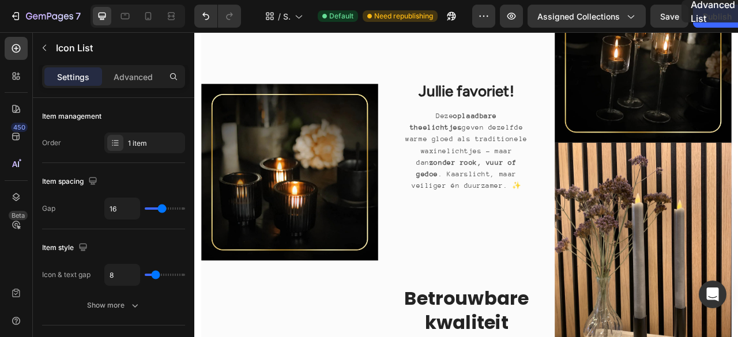
scroll to position [0, 0]
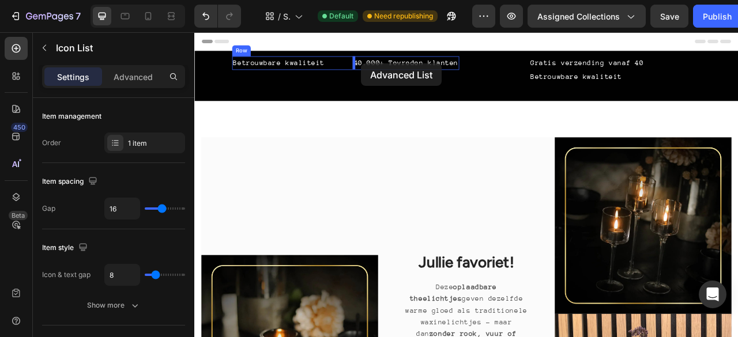
drag, startPoint x: 829, startPoint y: 244, endPoint x: 406, endPoint y: 72, distance: 456.9
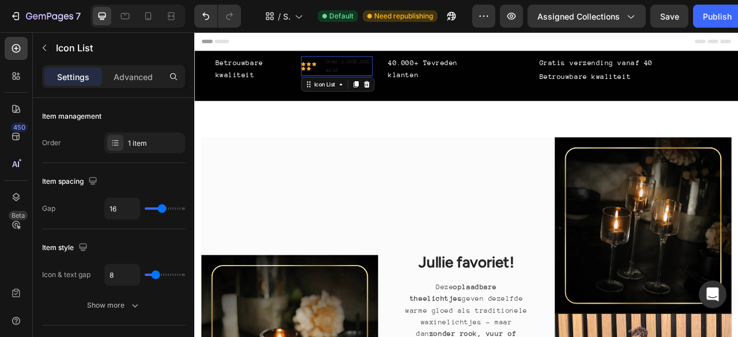
click at [354, 75] on li "Icon Icon Icon Icon Icon Icon List Hoz Over 1,000,000 sold Text block" at bounding box center [376, 75] width 92 height 25
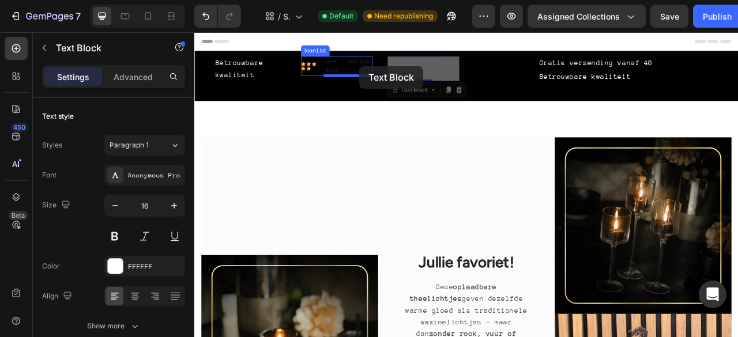
drag, startPoint x: 505, startPoint y: 85, endPoint x: 404, endPoint y: 76, distance: 101.4
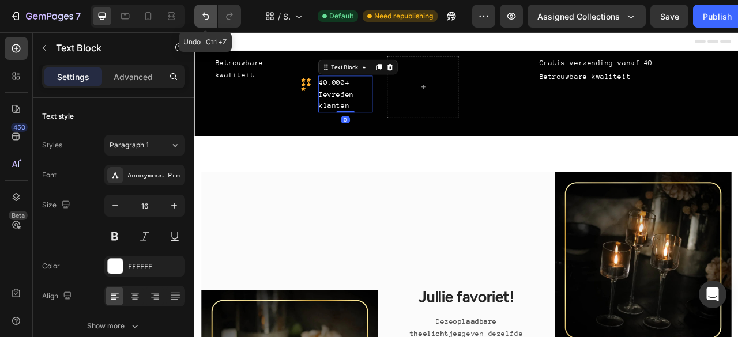
click at [208, 13] on icon "Undo/Redo" at bounding box center [206, 16] width 12 height 12
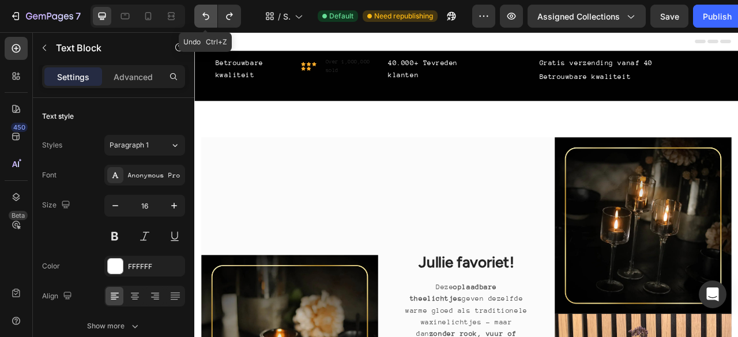
click at [208, 13] on icon "Undo/Redo" at bounding box center [206, 16] width 12 height 12
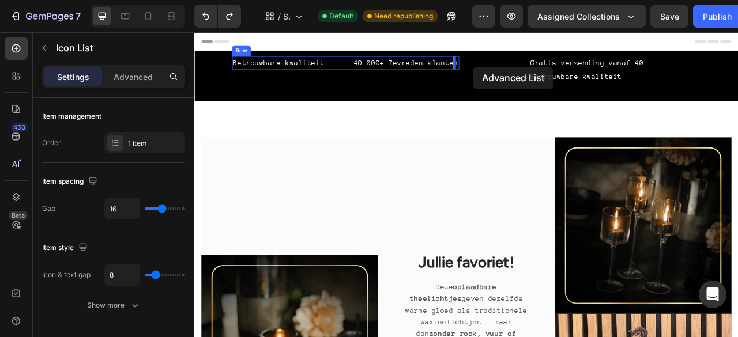
drag, startPoint x: 741, startPoint y: 183, endPoint x: 548, endPoint y: 76, distance: 219.7
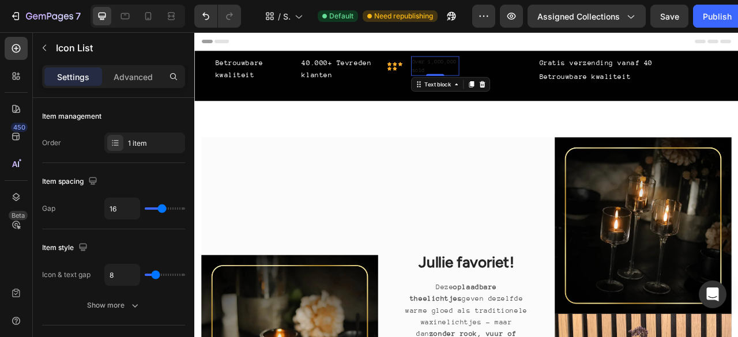
click at [489, 76] on p "Over 1,000,000 sold" at bounding box center [500, 75] width 59 height 22
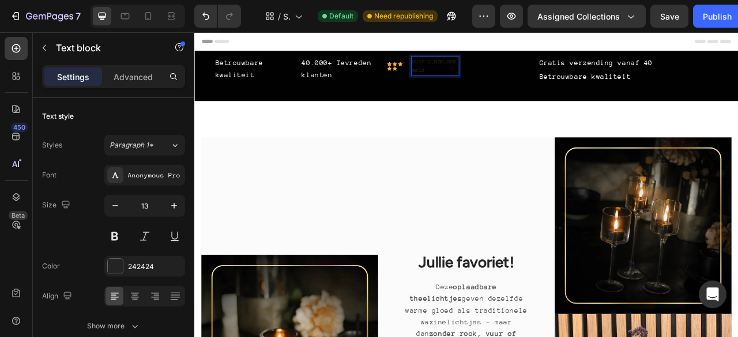
click at [489, 76] on p "Over 1,000,000 sold" at bounding box center [500, 75] width 59 height 22
click at [483, 75] on p "Over 1,000,000 sold" at bounding box center [500, 75] width 59 height 22
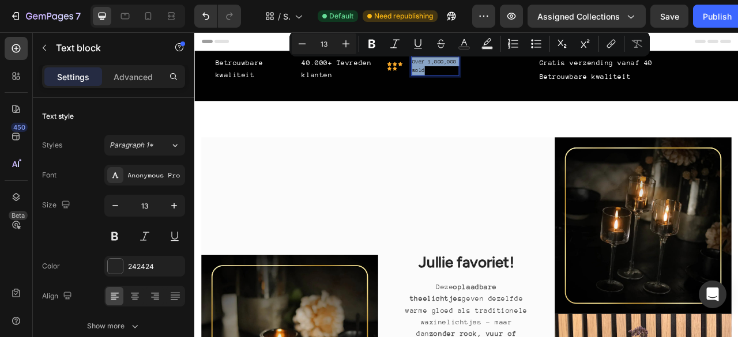
click at [483, 75] on p "Over 1,000,000 sold" at bounding box center [500, 75] width 59 height 22
click at [471, 49] on button "Text Color" at bounding box center [464, 43] width 21 height 21
type input "242424"
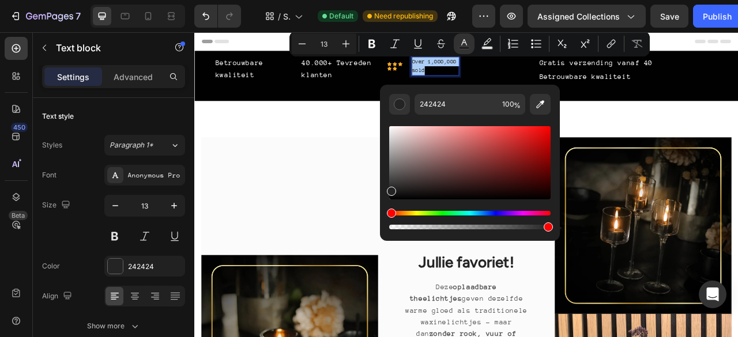
click at [397, 130] on div "Editor contextual toolbar" at bounding box center [469, 162] width 161 height 73
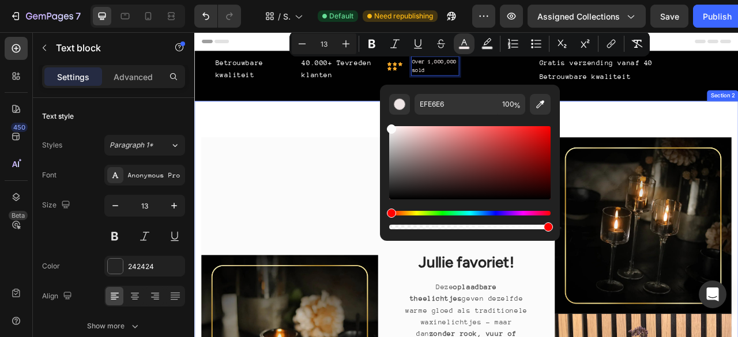
drag, startPoint x: 591, startPoint y: 163, endPoint x: 423, endPoint y: 151, distance: 168.2
type input "FCFCFC"
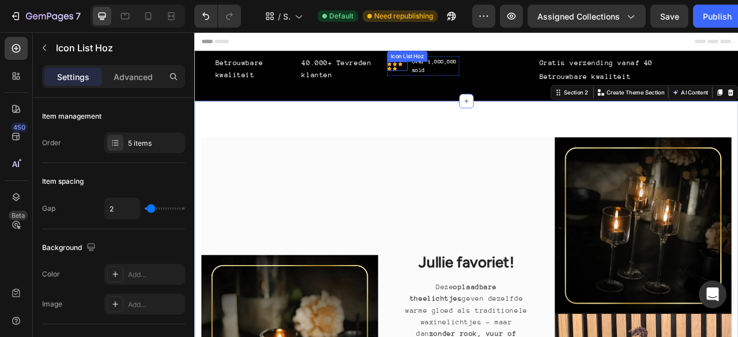
click at [450, 78] on div "Icon Icon Icon Icon Icon Icon List Hoz" at bounding box center [452, 76] width 26 height 12
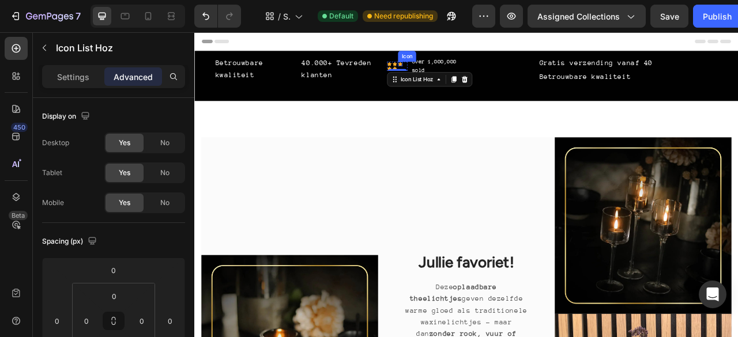
click at [453, 70] on icon at bounding box center [456, 72] width 6 height 5
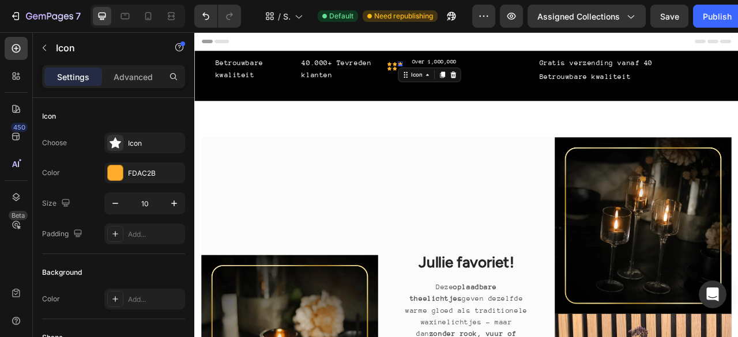
click at [453, 71] on div "0" at bounding box center [456, 75] width 12 height 9
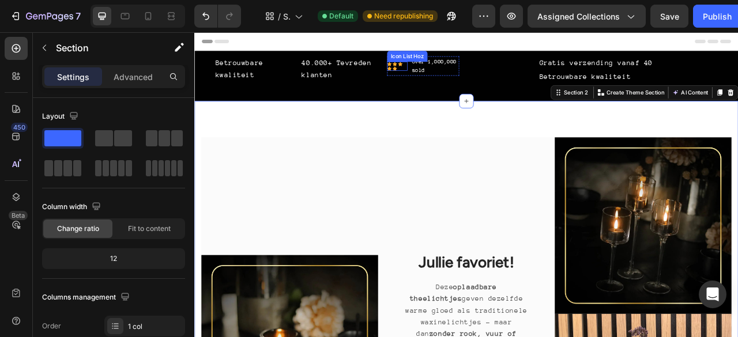
click at [451, 78] on div "Icon Icon Icon Icon Icon" at bounding box center [452, 76] width 26 height 12
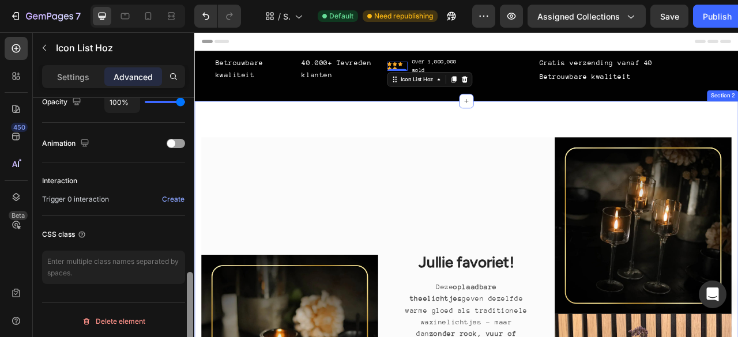
scroll to position [57, 0]
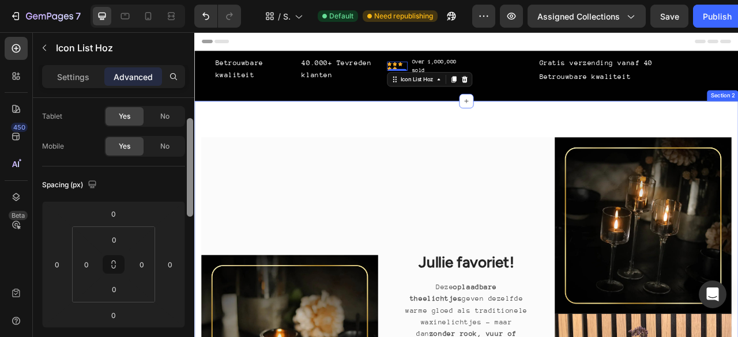
drag, startPoint x: 385, startPoint y: 183, endPoint x: 203, endPoint y: 134, distance: 188.7
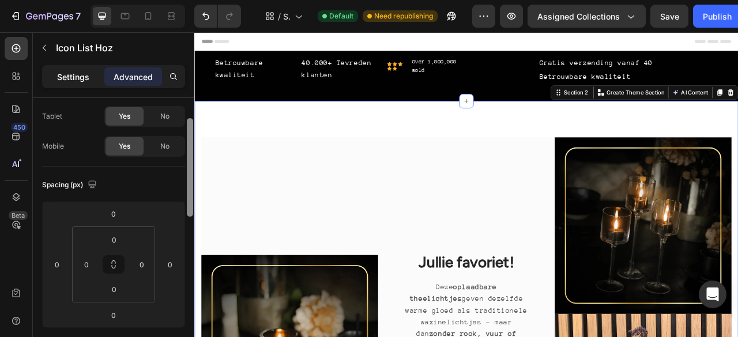
scroll to position [0, 0]
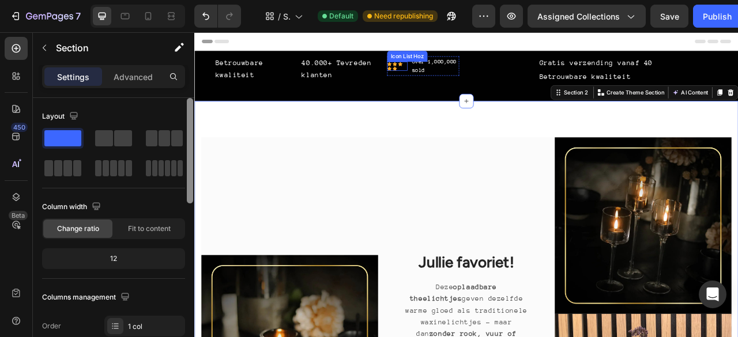
click at [442, 78] on div "Icon Icon Icon Icon Icon" at bounding box center [452, 76] width 26 height 12
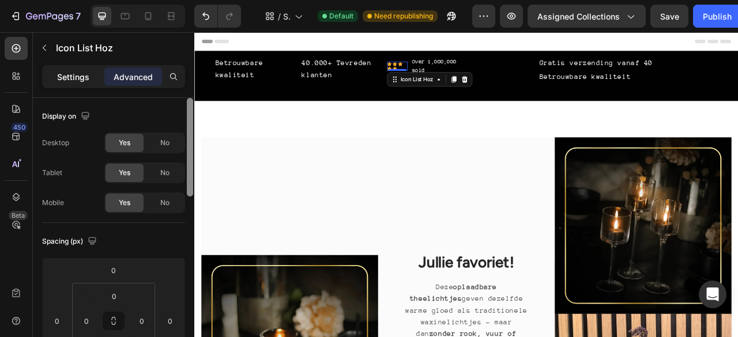
click at [81, 71] on p "Settings" at bounding box center [73, 77] width 32 height 12
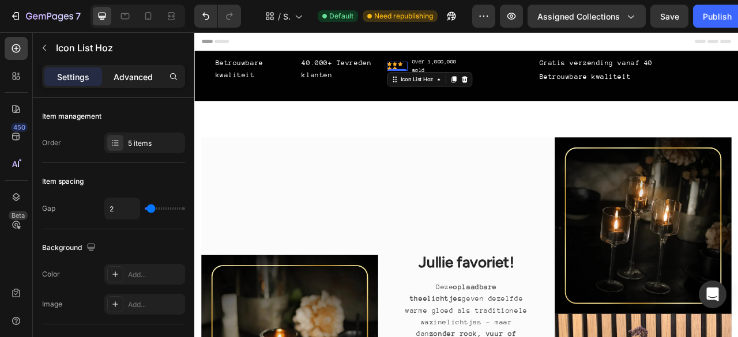
click at [121, 73] on p "Advanced" at bounding box center [133, 77] width 39 height 12
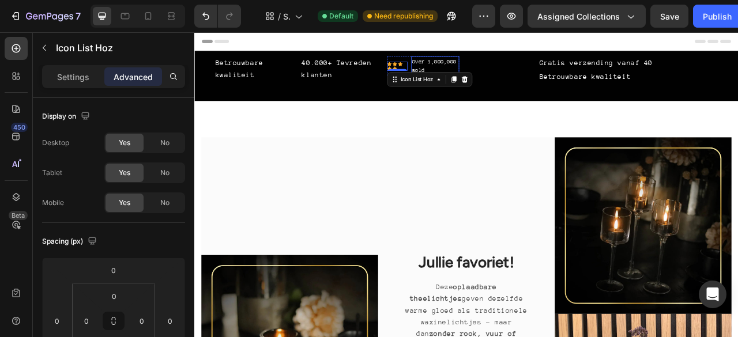
click at [486, 74] on p "Over 1,000,000 sold" at bounding box center [500, 75] width 59 height 22
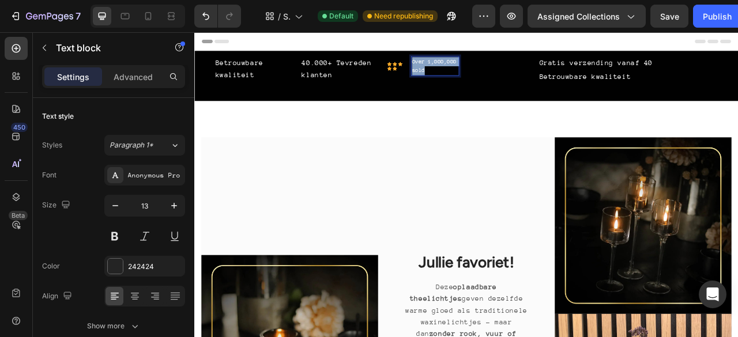
click at [486, 74] on p "Over 1,000,000 sold" at bounding box center [500, 75] width 59 height 22
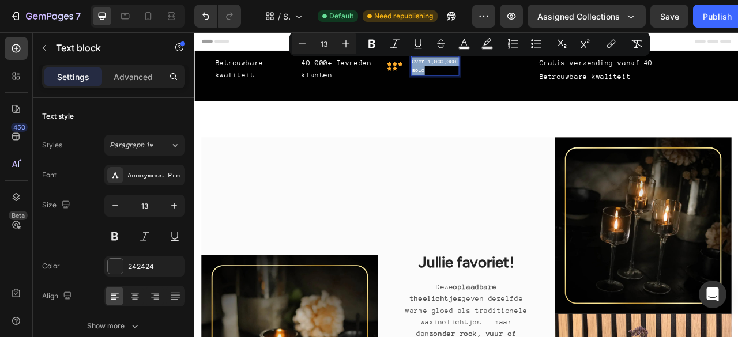
click at [486, 74] on p "Over 1,000,000 sold" at bounding box center [500, 75] width 59 height 22
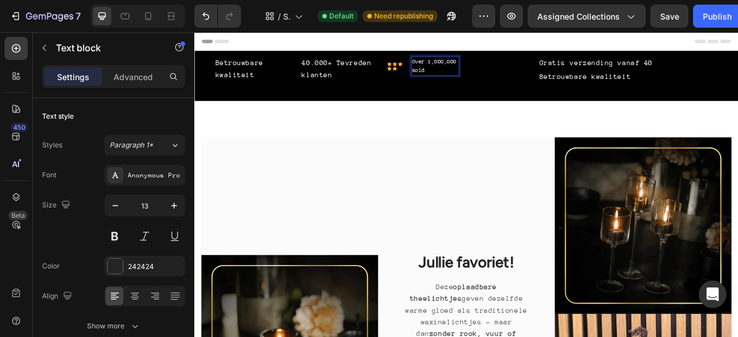
click at [486, 74] on p "Over 1,000,000 sold" at bounding box center [500, 75] width 59 height 22
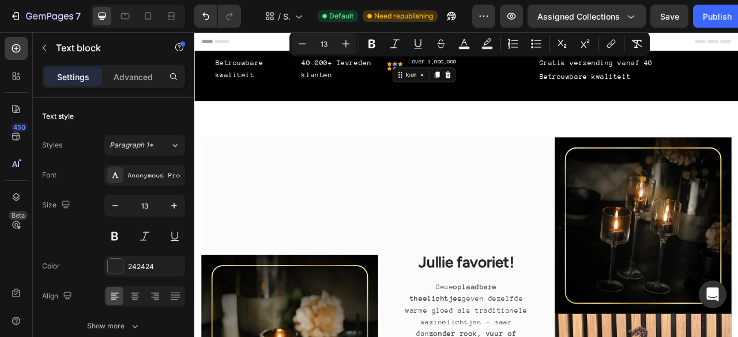
click at [446, 74] on div "Icon 0" at bounding box center [449, 73] width 6 height 6
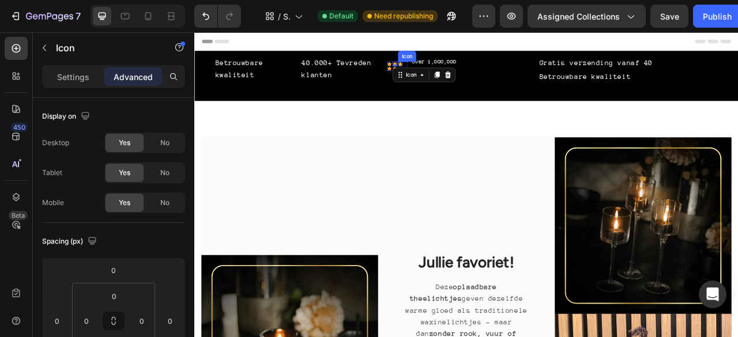
click at [454, 72] on icon at bounding box center [456, 72] width 6 height 5
click at [446, 78] on icon at bounding box center [449, 79] width 6 height 6
click at [453, 92] on div "Icon List" at bounding box center [458, 94] width 32 height 10
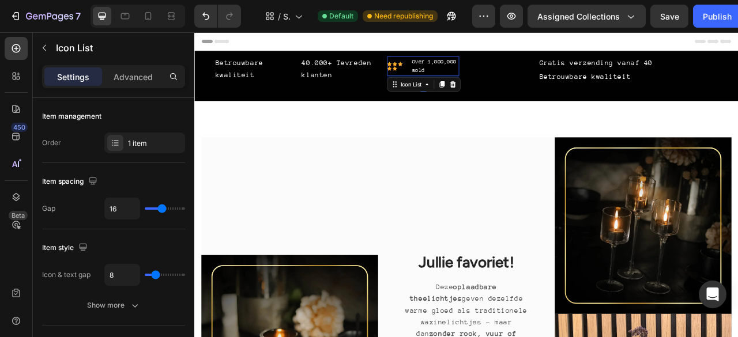
click at [453, 82] on li "Icon Icon Icon Icon Icon Icon List Hoz Over 1,000,000 sold Text block" at bounding box center [485, 75] width 92 height 25
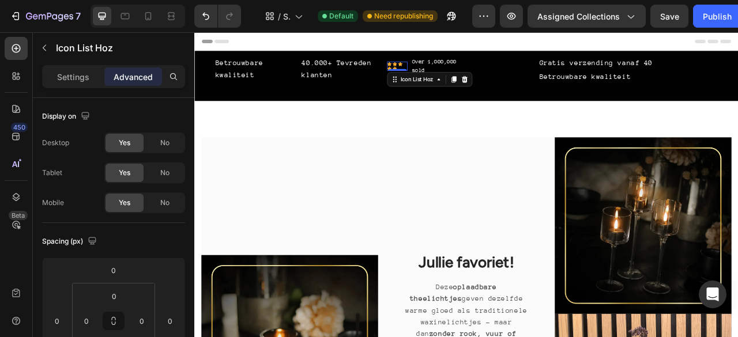
click at [450, 79] on div "Icon Icon Icon Icon Icon Icon List Hoz 0" at bounding box center [452, 76] width 26 height 12
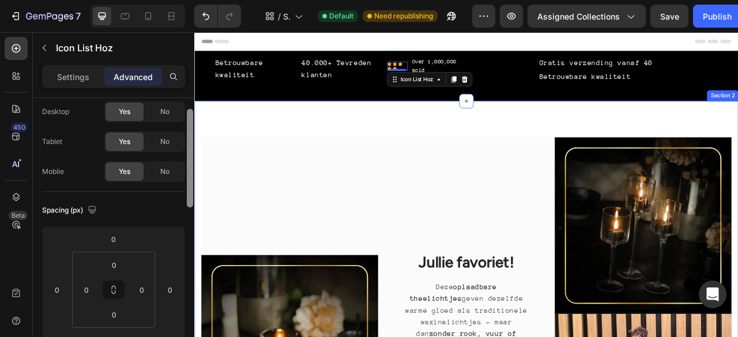
drag, startPoint x: 385, startPoint y: 146, endPoint x: 200, endPoint y: 298, distance: 239.3
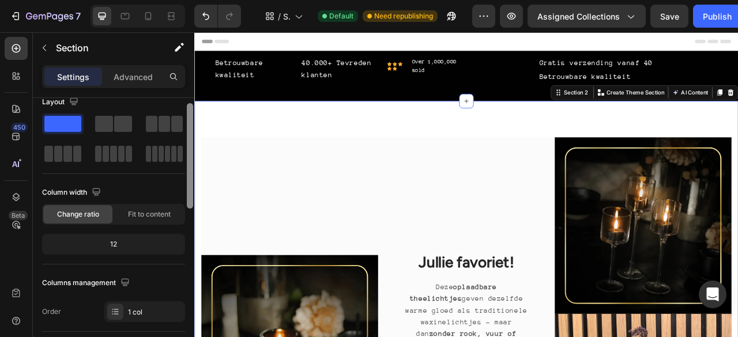
scroll to position [0, 0]
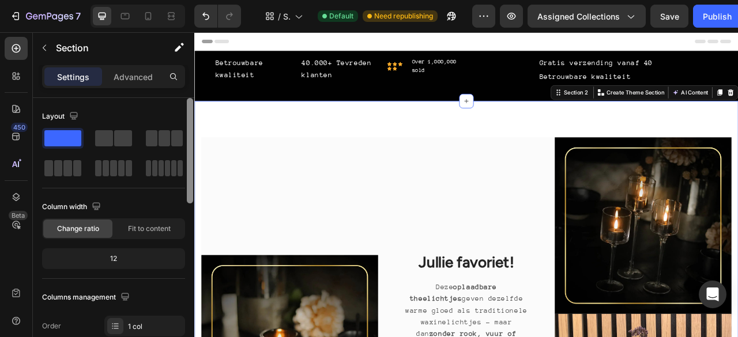
drag, startPoint x: 190, startPoint y: 208, endPoint x: 184, endPoint y: 68, distance: 140.3
click at [184, 68] on div "Settings Advanced Layout Column width Change ratio Fit to content 12 Columns ma…" at bounding box center [113, 217] width 161 height 305
click at [131, 141] on span at bounding box center [123, 138] width 18 height 16
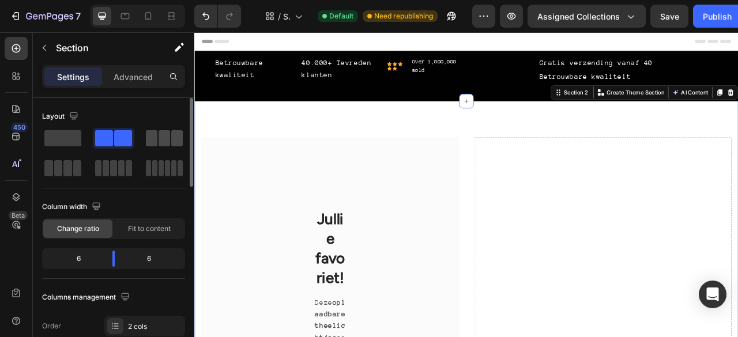
click at [166, 145] on span at bounding box center [165, 138] width 12 height 16
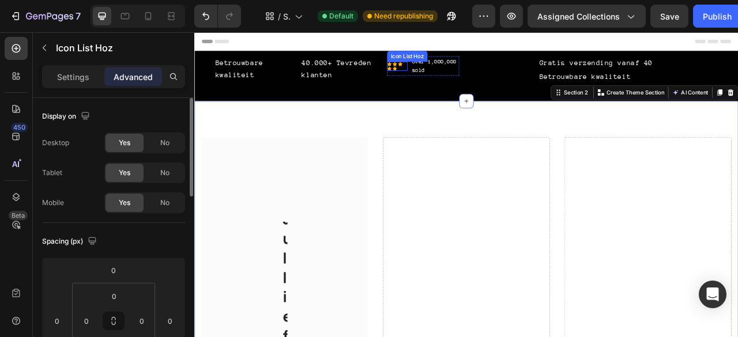
click at [443, 74] on div "Icon Icon Icon Icon Icon" at bounding box center [452, 76] width 26 height 12
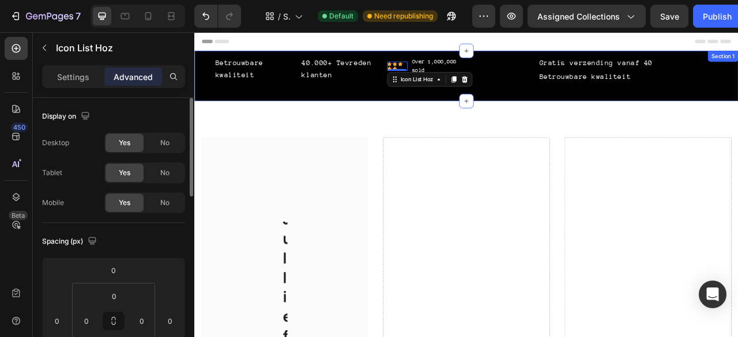
click at [418, 102] on div "Betrouwbare kwaliteit Text Block 40.000+ Tevreden klanten Text Block Icon Icon …" at bounding box center [540, 88] width 692 height 64
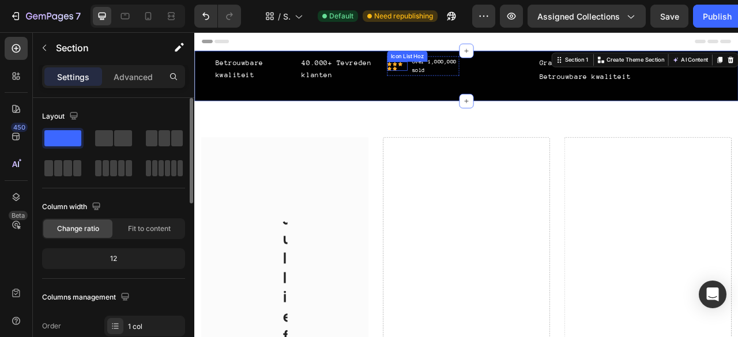
click at [454, 78] on div "Icon Icon Icon Icon Icon" at bounding box center [452, 76] width 26 height 12
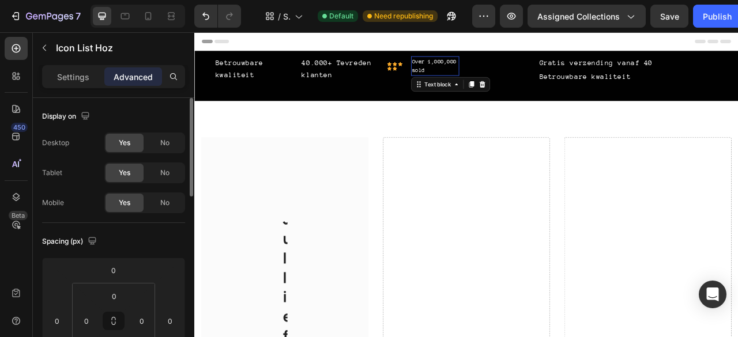
click at [524, 73] on p "Over 1,000,000 sold" at bounding box center [500, 75] width 59 height 22
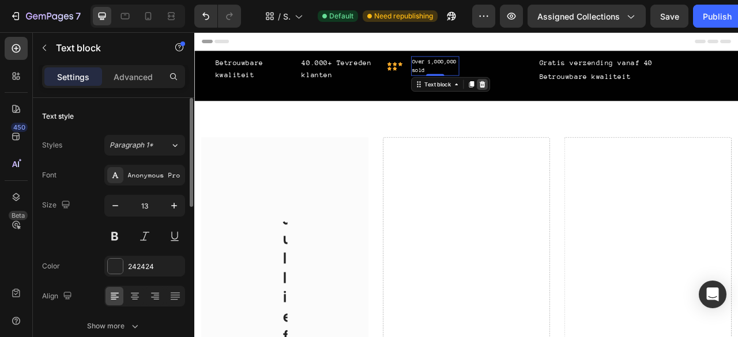
click at [558, 98] on icon at bounding box center [560, 99] width 7 height 8
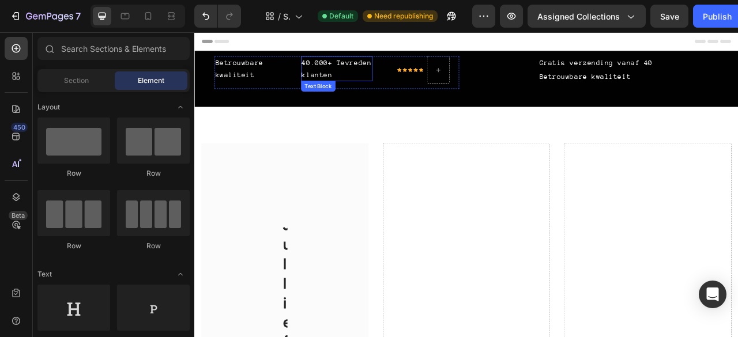
click at [394, 66] on div "40.000+ Tevreden klanten" at bounding box center [376, 79] width 92 height 32
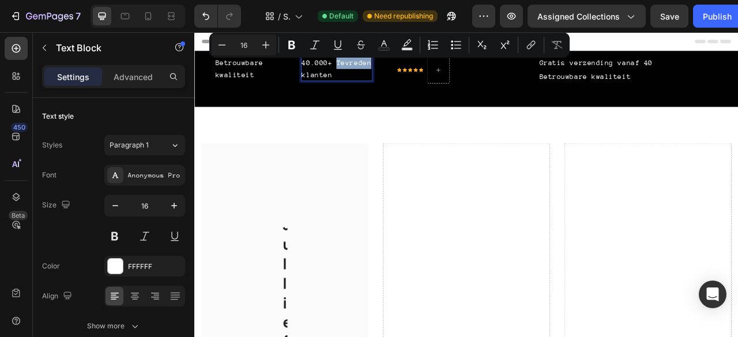
click at [385, 74] on p "40.000+ Tevreden klanten" at bounding box center [375, 78] width 89 height 29
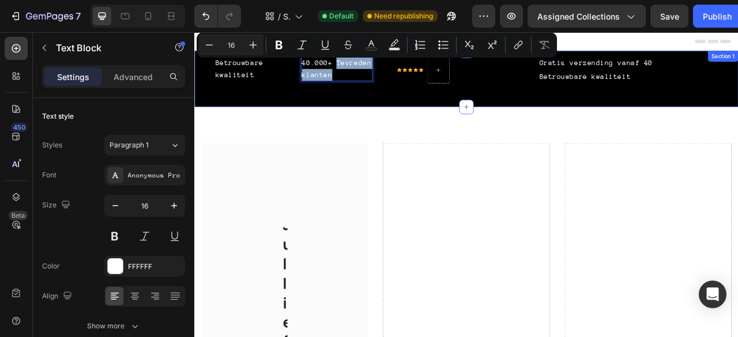
drag, startPoint x: 385, startPoint y: 74, endPoint x: 485, endPoint y: 112, distance: 107.3
click at [485, 112] on div "Betrouwbare kwaliteit Text Block 40.000+ Tevreden klanten Text Block 0 Icon Ico…" at bounding box center [540, 92] width 692 height 72
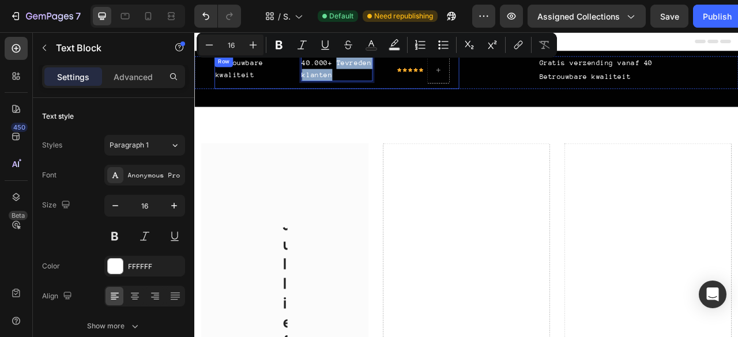
click at [389, 115] on div "Betrouwbare kwaliteit Text Block 40.000+ Tevreden klanten Text Block 0 Icon Ico…" at bounding box center [540, 92] width 692 height 72
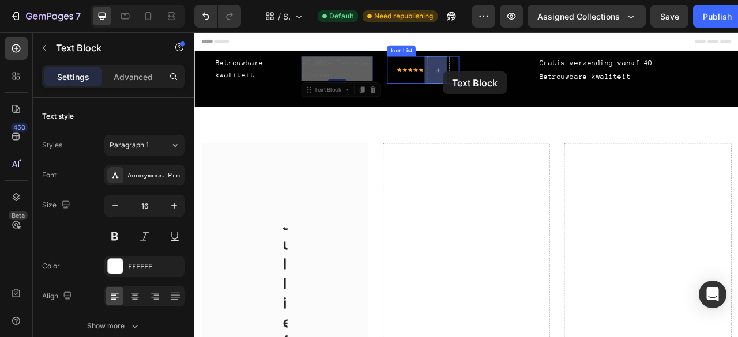
drag, startPoint x: 373, startPoint y: 87, endPoint x: 510, endPoint y: 82, distance: 137.3
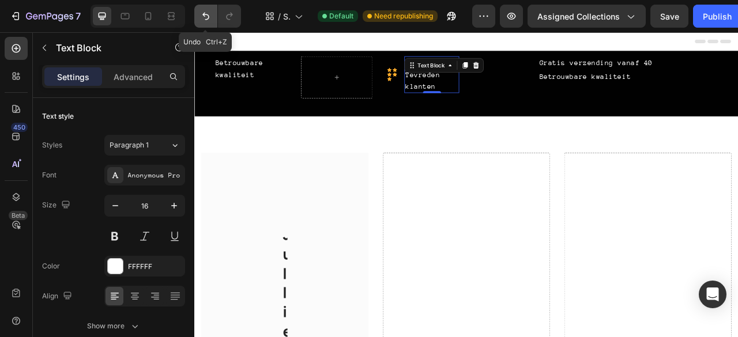
click at [202, 12] on icon "Undo/Redo" at bounding box center [206, 16] width 12 height 12
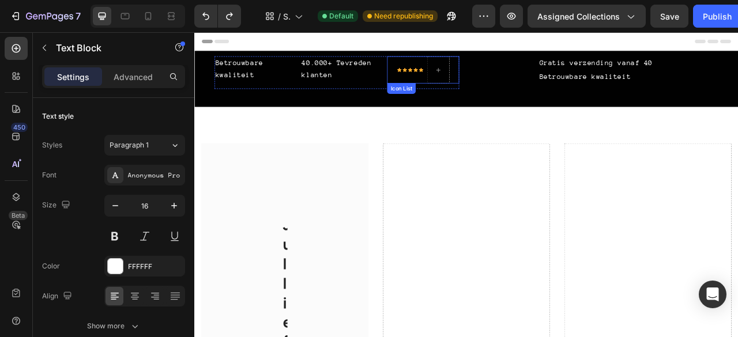
click at [471, 85] on li "Icon Icon Icon Icon Icon Icon List Hoz" at bounding box center [485, 80] width 67 height 35
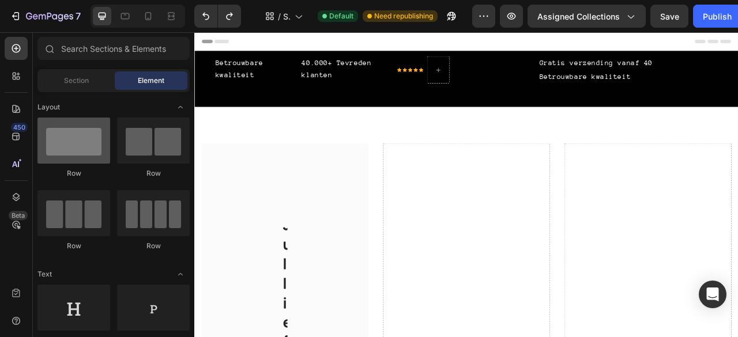
click at [81, 149] on div at bounding box center [73, 141] width 73 height 46
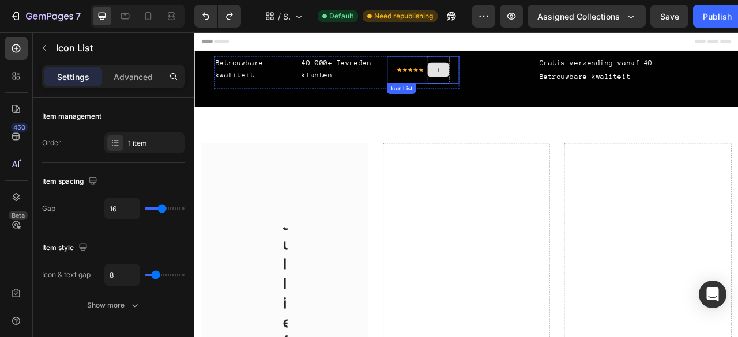
click at [505, 70] on div at bounding box center [504, 80] width 29 height 35
click at [504, 95] on div at bounding box center [504, 80] width 29 height 35
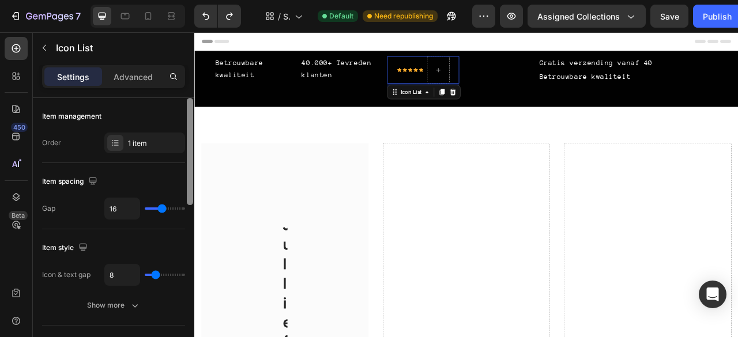
drag, startPoint x: 191, startPoint y: 160, endPoint x: 181, endPoint y: -20, distance: 179.6
click at [181, 0] on html "7 / Shopify Original Collection Template Default Need republishing Preview Assi…" at bounding box center [369, 0] width 738 height 0
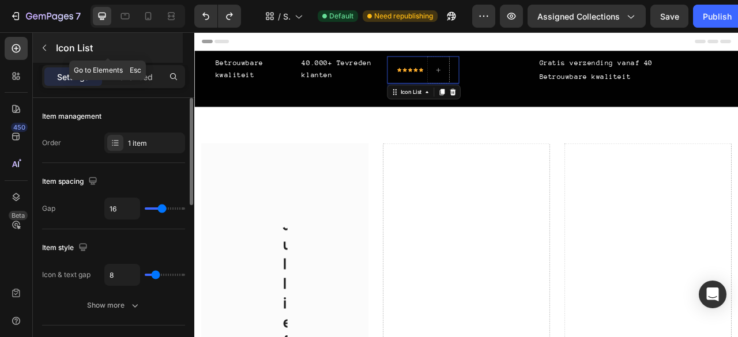
click at [45, 45] on icon "button" at bounding box center [44, 48] width 3 height 6
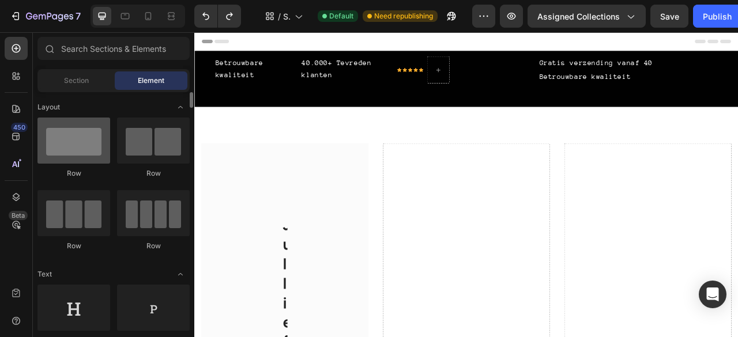
click at [66, 155] on div at bounding box center [73, 141] width 73 height 46
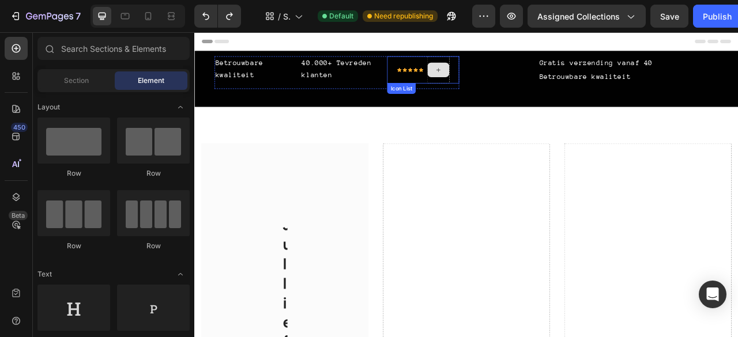
click at [499, 93] on div at bounding box center [504, 80] width 29 height 35
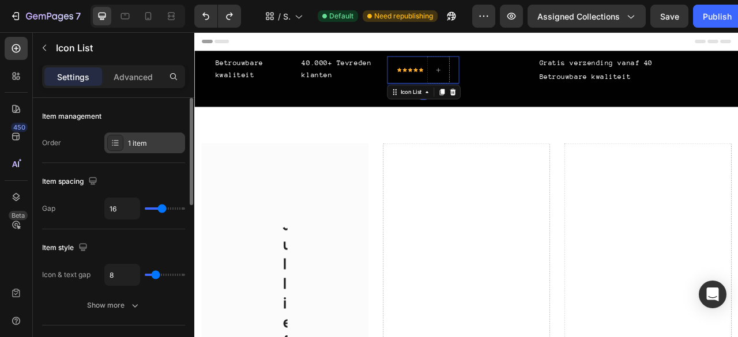
click at [126, 146] on div "1 item" at bounding box center [144, 143] width 81 height 21
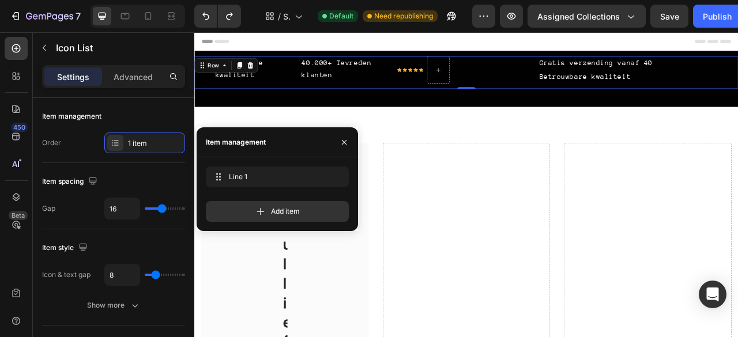
click at [551, 97] on div "Gratis verzending vanaf 40 Text Block Betrouwbare kwaliteit Text Block Row" at bounding box center [705, 84] width 311 height 42
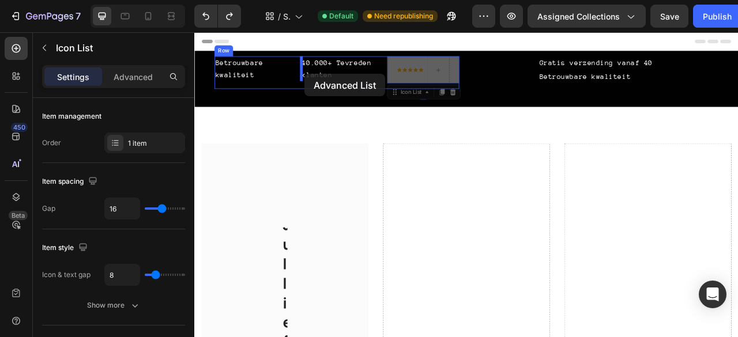
drag, startPoint x: 472, startPoint y: 73, endPoint x: 335, endPoint y: 85, distance: 137.8
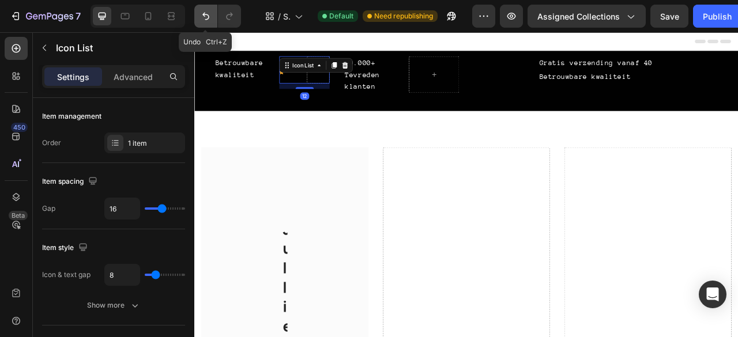
click at [208, 14] on icon "Undo/Redo" at bounding box center [206, 16] width 12 height 12
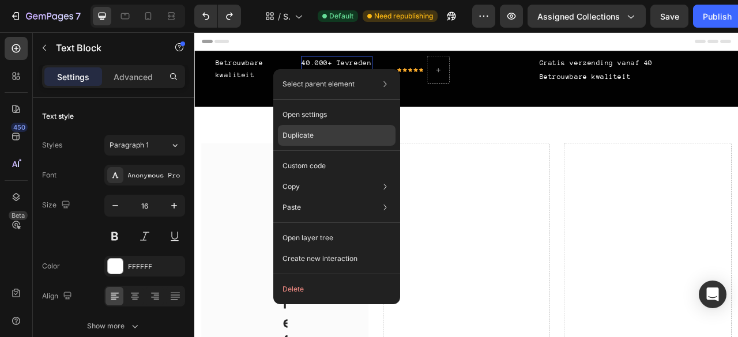
click at [343, 156] on div "Duplicate" at bounding box center [337, 166] width 118 height 21
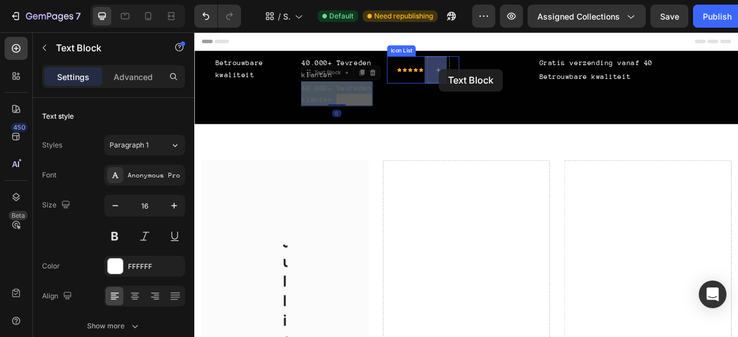
drag, startPoint x: 401, startPoint y: 108, endPoint x: 506, endPoint y: 79, distance: 109.0
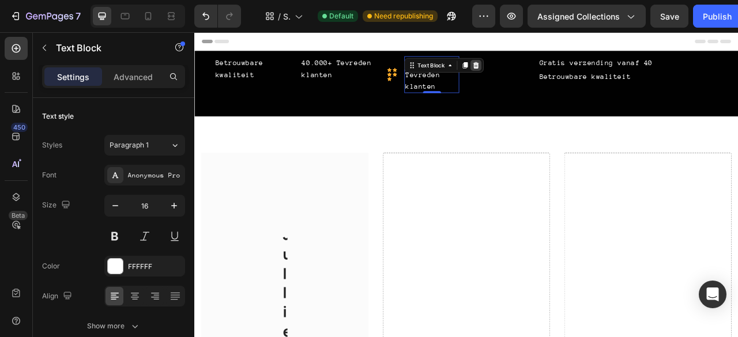
click at [550, 72] on icon at bounding box center [552, 74] width 7 height 8
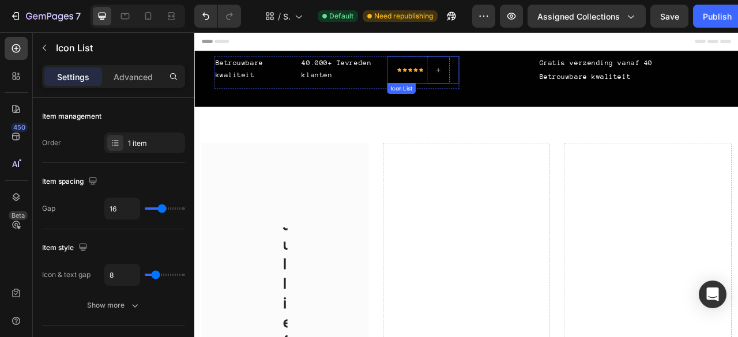
click at [484, 82] on li "Icon Icon Icon Icon Icon Icon List Hoz" at bounding box center [485, 80] width 67 height 35
click at [525, 106] on icon at bounding box center [522, 108] width 9 height 9
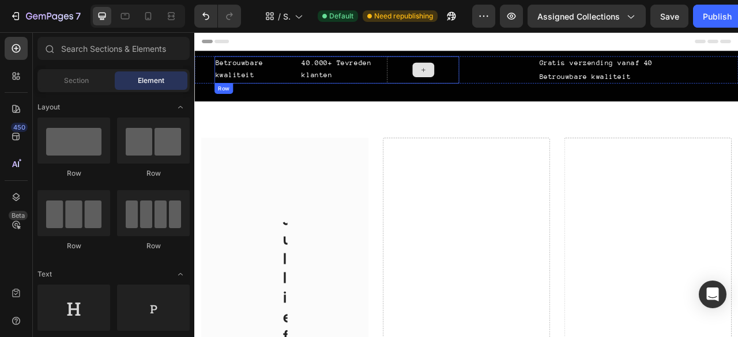
click at [450, 86] on div at bounding box center [485, 80] width 92 height 35
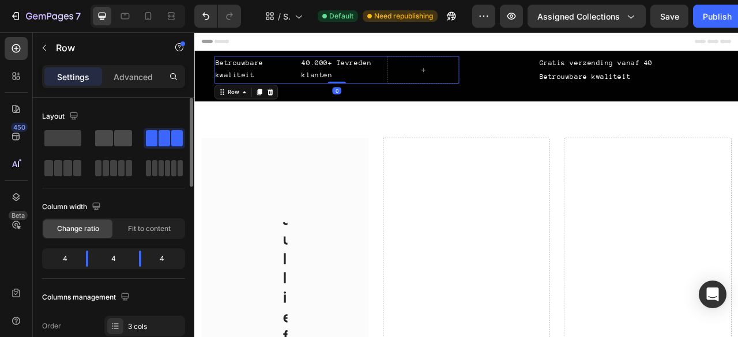
click at [119, 135] on span at bounding box center [123, 138] width 18 height 16
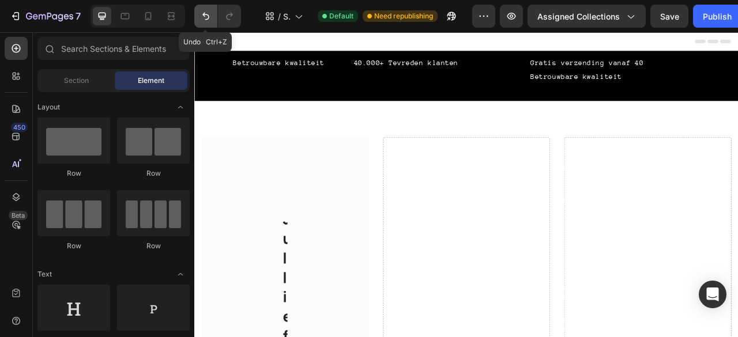
click at [202, 11] on icon "Undo/Redo" at bounding box center [206, 16] width 12 height 12
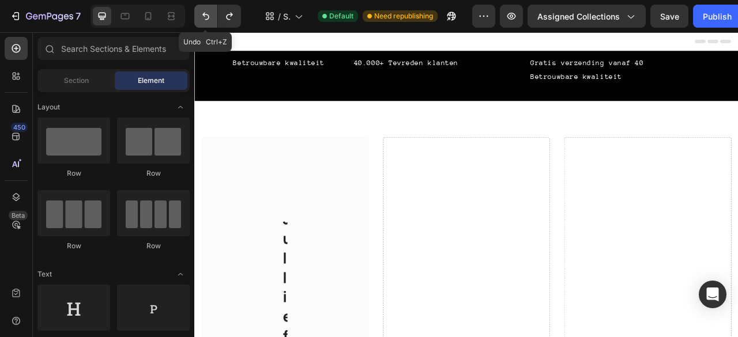
click at [202, 11] on icon "Undo/Redo" at bounding box center [206, 16] width 12 height 12
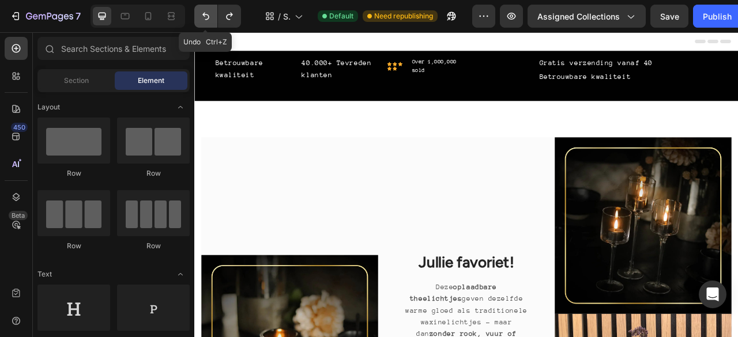
click at [202, 11] on icon "Undo/Redo" at bounding box center [206, 16] width 12 height 12
click at [494, 84] on p "Over 1,000,000 sold" at bounding box center [500, 75] width 59 height 22
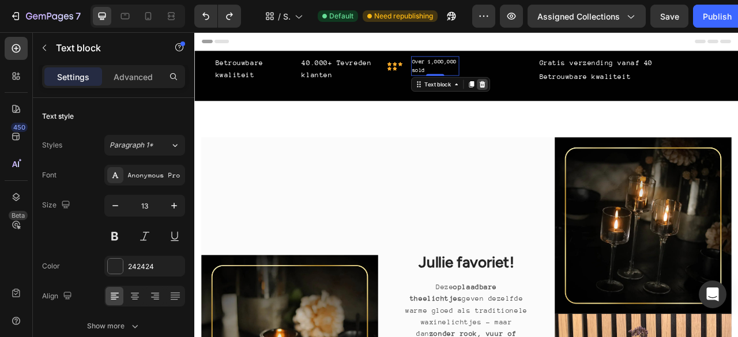
click at [557, 98] on icon at bounding box center [560, 99] width 7 height 8
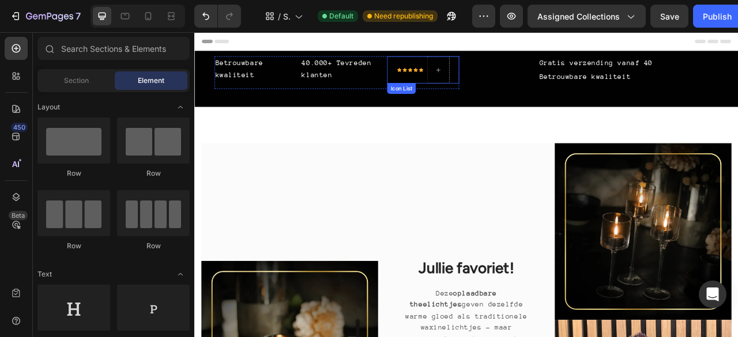
click at [481, 92] on li "Icon Icon Icon Icon Icon Icon List Hoz" at bounding box center [485, 80] width 67 height 35
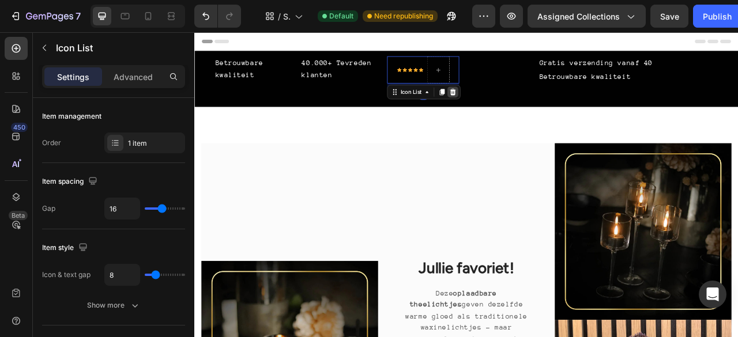
click at [520, 104] on icon at bounding box center [523, 108] width 7 height 8
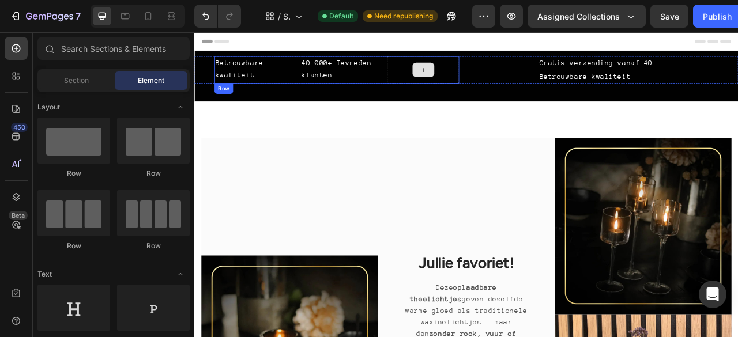
click at [518, 84] on div at bounding box center [485, 80] width 92 height 35
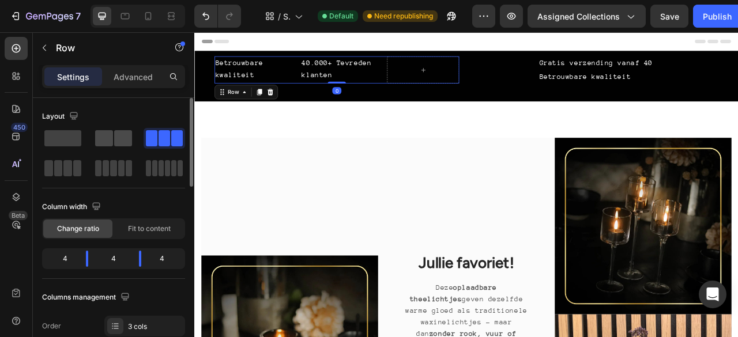
click at [117, 145] on span at bounding box center [123, 138] width 18 height 16
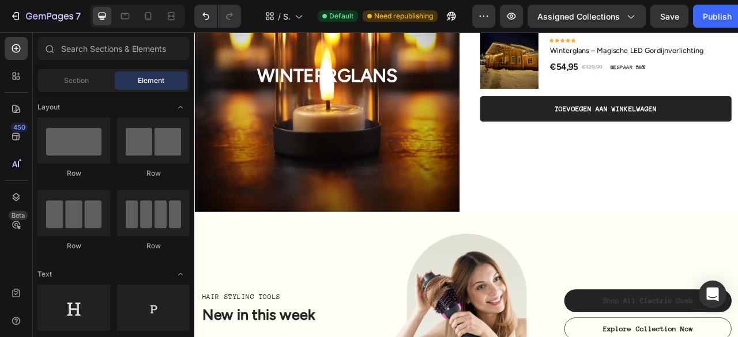
scroll to position [2199, 0]
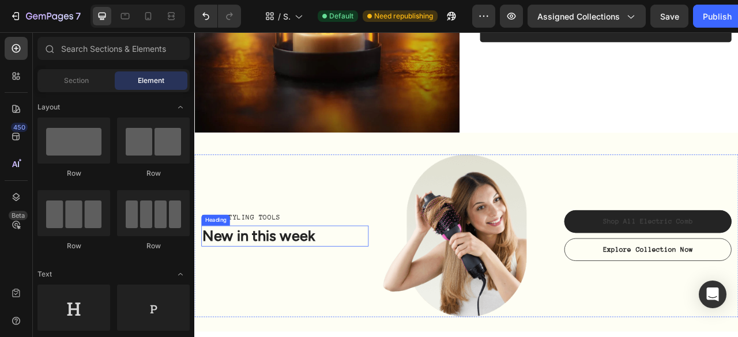
click at [315, 298] on p "New in this week" at bounding box center [309, 292] width 211 height 24
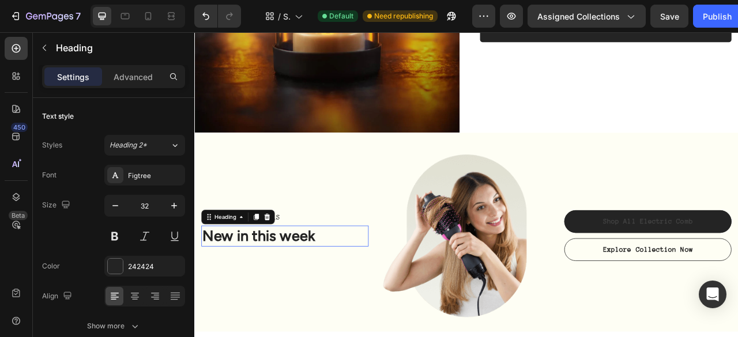
click at [315, 298] on p "New in this week" at bounding box center [309, 292] width 211 height 24
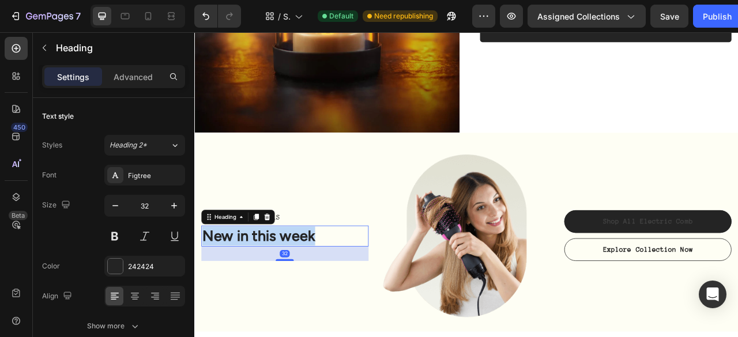
click at [315, 298] on p "New in this week" at bounding box center [309, 292] width 211 height 24
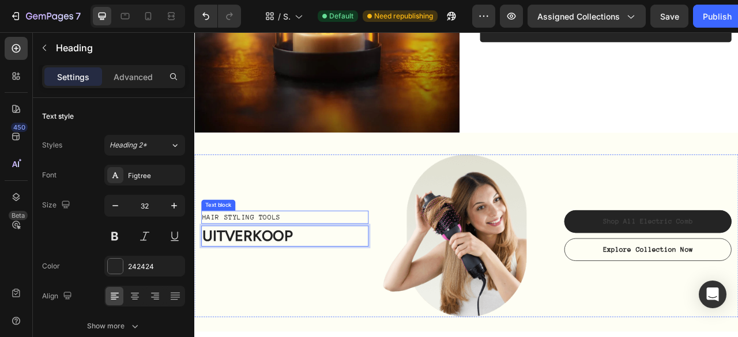
click at [293, 261] on p "HAIR STYLING TOOLS" at bounding box center [309, 268] width 211 height 15
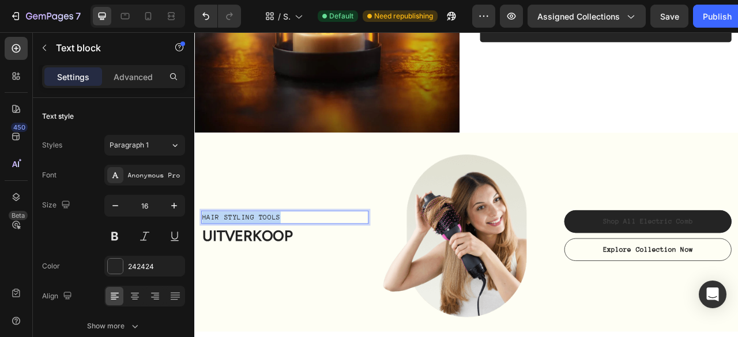
click at [293, 261] on p "HAIR STYLING TOOLS" at bounding box center [309, 268] width 211 height 15
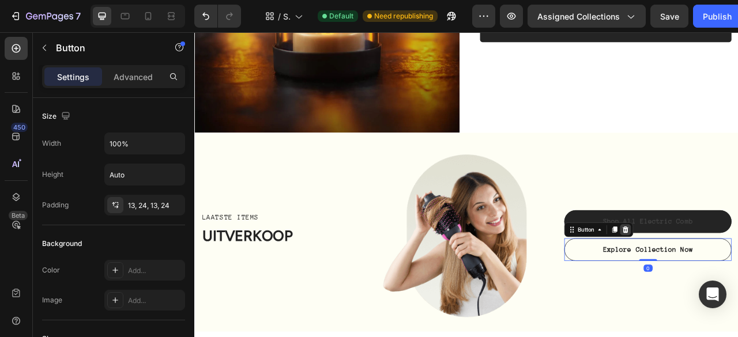
click at [738, 284] on icon at bounding box center [742, 284] width 7 height 8
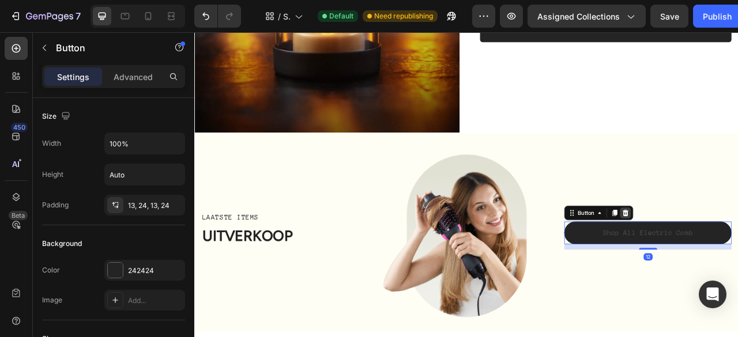
click at [738, 261] on icon at bounding box center [742, 262] width 9 height 9
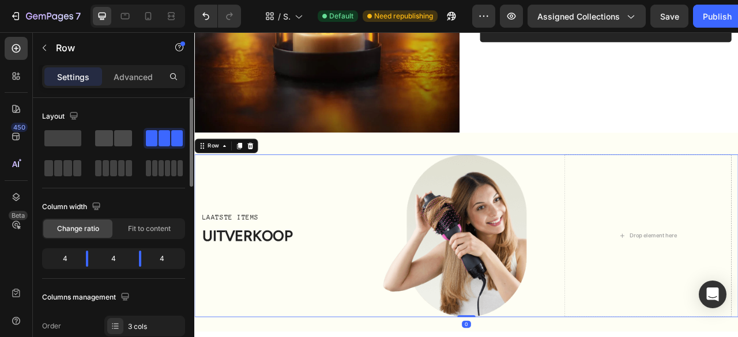
drag, startPoint x: 110, startPoint y: 134, endPoint x: 182, endPoint y: 236, distance: 125.0
click at [110, 134] on span at bounding box center [104, 138] width 18 height 16
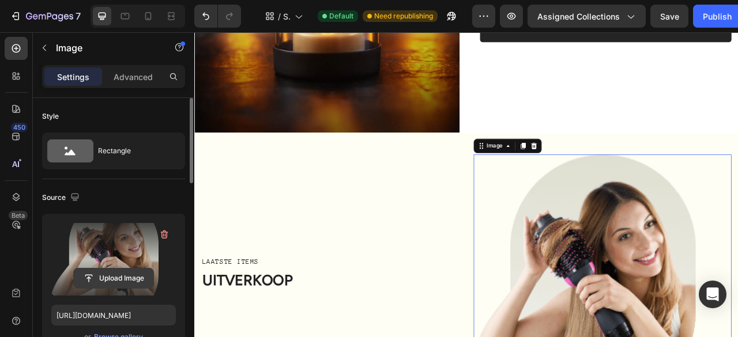
click at [105, 277] on input "file" at bounding box center [114, 279] width 80 height 20
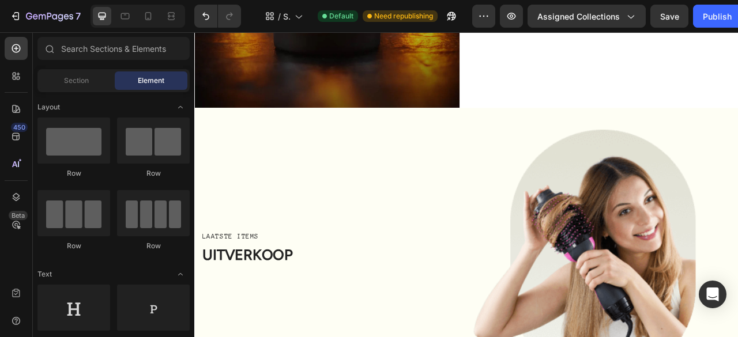
scroll to position [2237, 0]
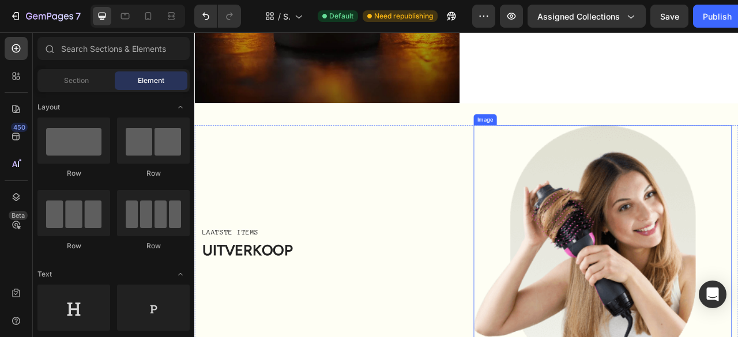
click at [738, 287] on img at bounding box center [714, 311] width 328 height 320
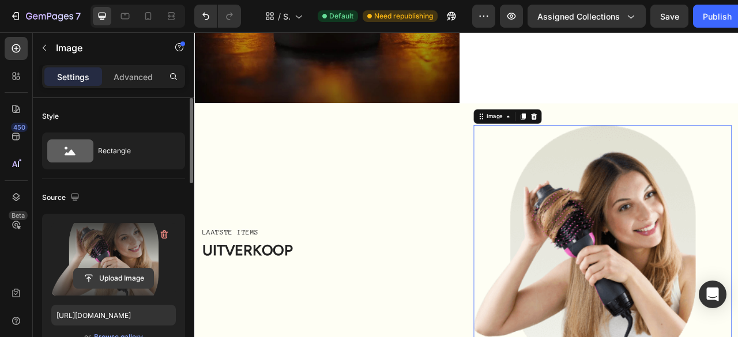
click at [99, 283] on input "file" at bounding box center [114, 279] width 80 height 20
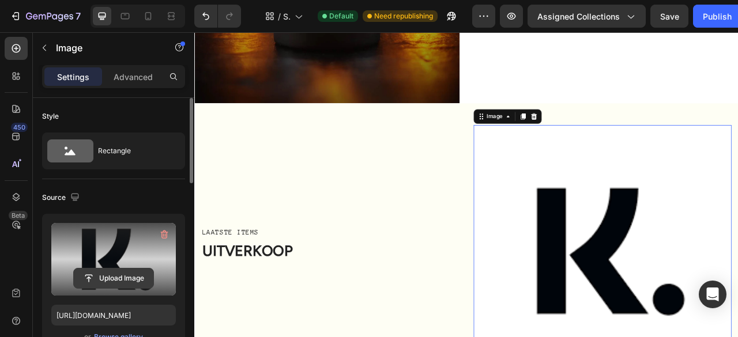
click at [135, 274] on input "file" at bounding box center [114, 279] width 80 height 20
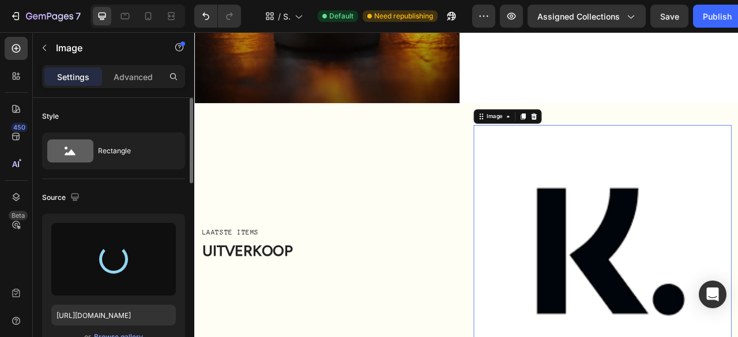
type input "https://cdn.shopify.com/s/files/1/0933/7874/0596/files/gempages_579912371095470…"
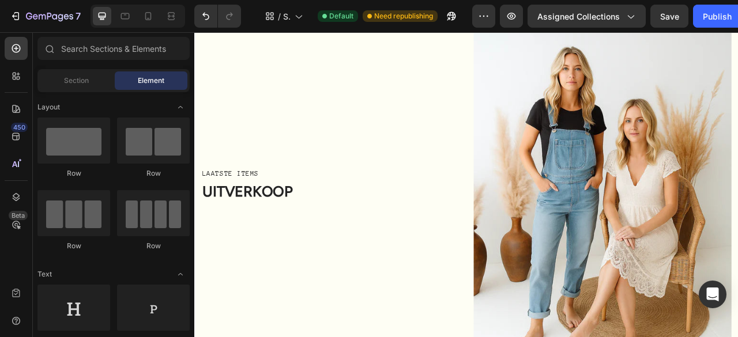
scroll to position [2373, 0]
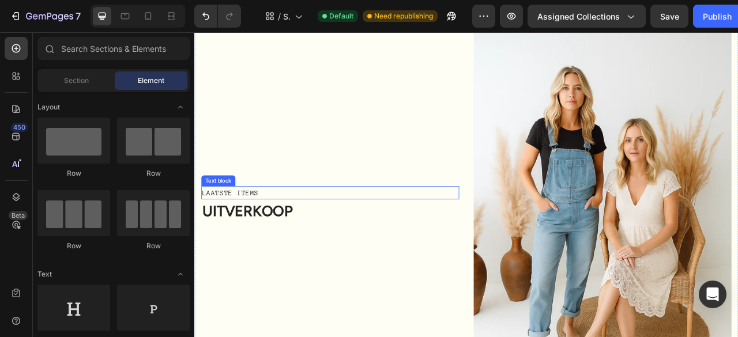
click at [265, 230] on p "LAATSTE ITEMS" at bounding box center [367, 237] width 326 height 15
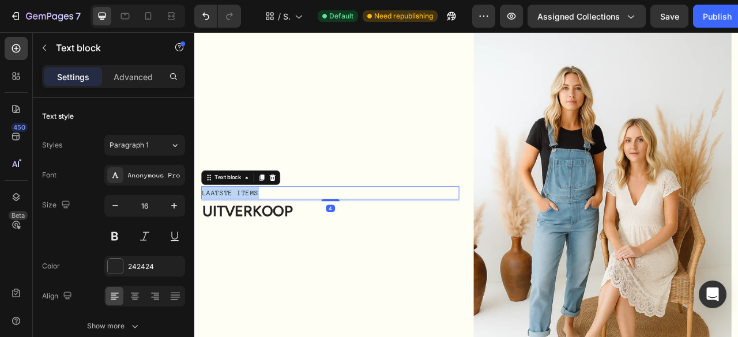
click at [265, 230] on p "LAATSTE ITEMS" at bounding box center [367, 237] width 326 height 15
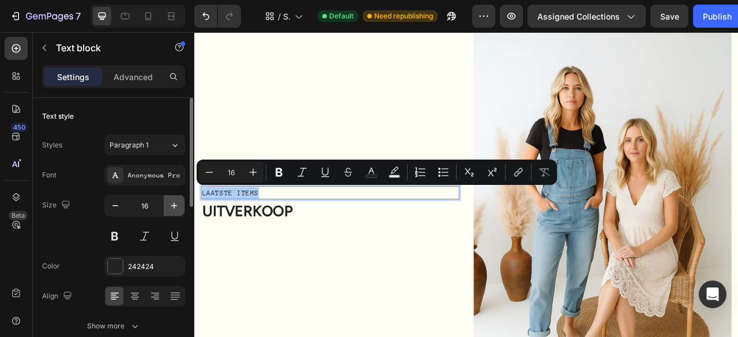
click at [176, 200] on icon "button" at bounding box center [174, 206] width 12 height 12
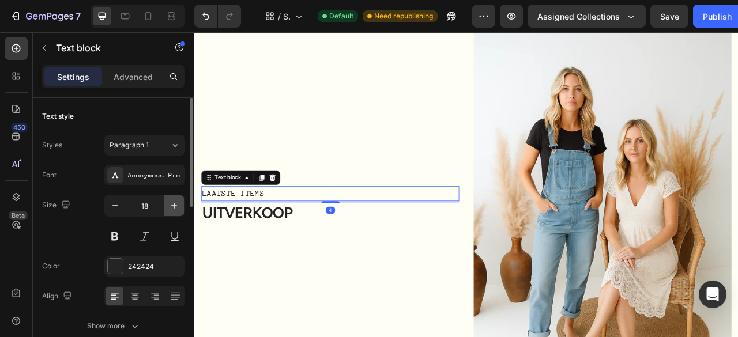
click at [176, 200] on icon "button" at bounding box center [174, 206] width 12 height 12
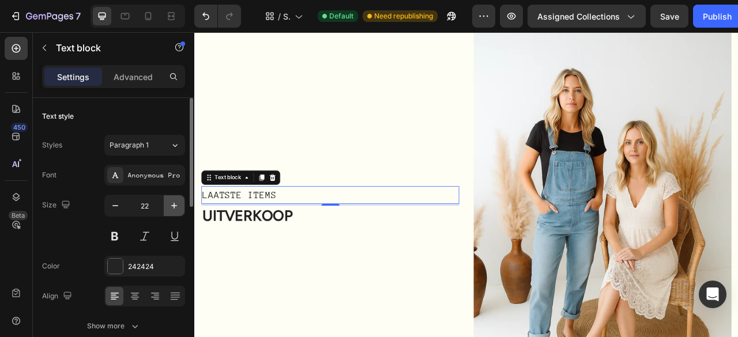
type input "23"
click at [123, 242] on button at bounding box center [114, 236] width 21 height 21
click at [122, 226] on button at bounding box center [114, 236] width 21 height 21
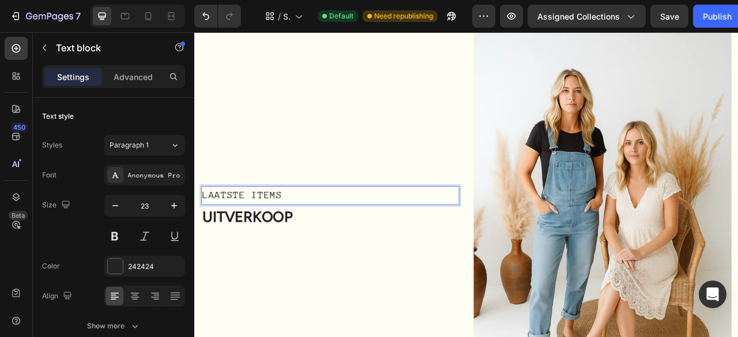
click at [273, 236] on p "LAATSTE ITEMS" at bounding box center [367, 240] width 326 height 21
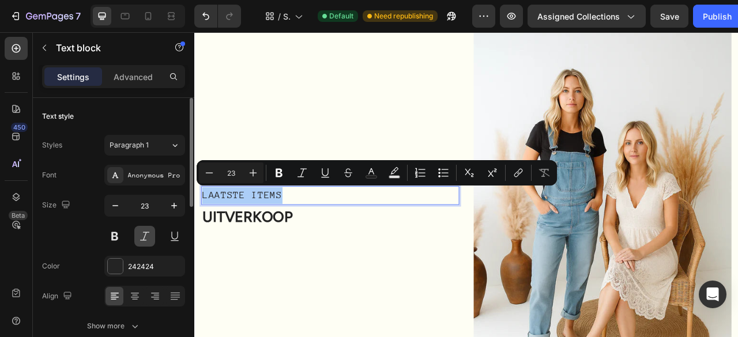
click at [149, 232] on button at bounding box center [144, 236] width 21 height 21
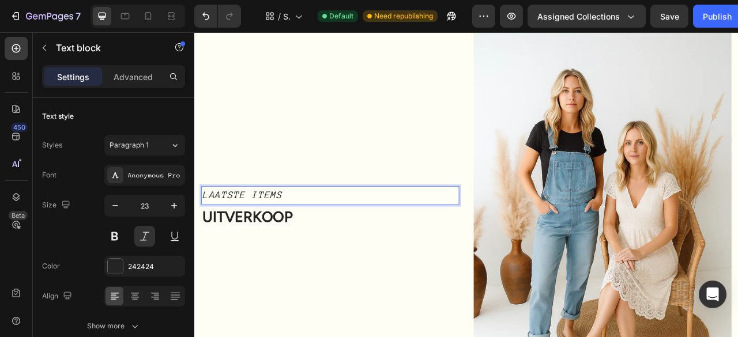
click at [321, 237] on p "LAATSTE ITEMS" at bounding box center [367, 240] width 326 height 21
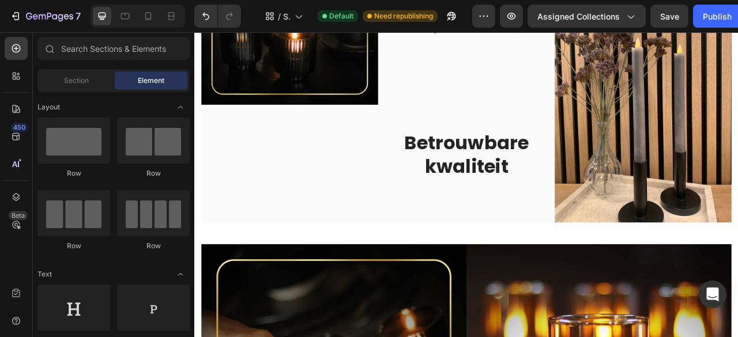
scroll to position [0, 0]
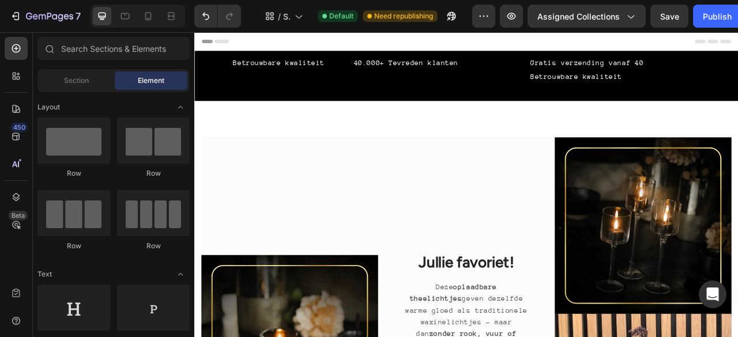
drag, startPoint x: 884, startPoint y: 348, endPoint x: 932, endPoint y: 52, distance: 299.7
click at [149, 20] on icon at bounding box center [148, 16] width 6 height 8
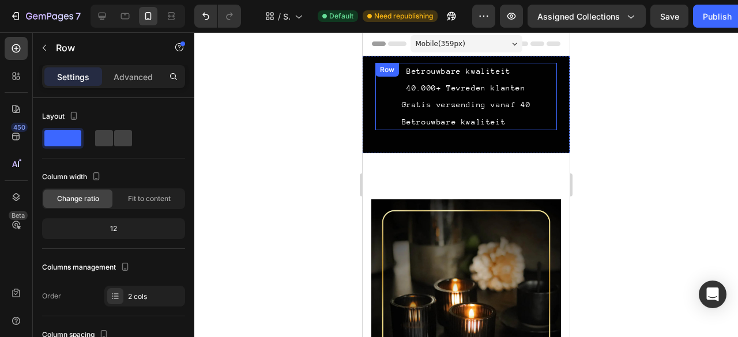
click at [533, 77] on div "Betrouwbare kwaliteit Text Block 40.000+ Tevreden klanten Text Block Row Gratis…" at bounding box center [466, 96] width 182 height 67
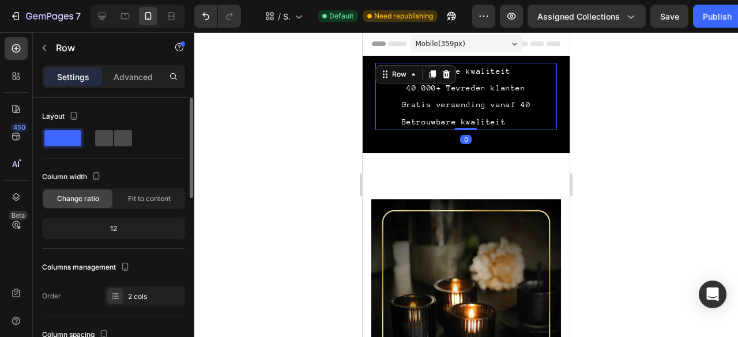
click at [115, 141] on span at bounding box center [123, 138] width 18 height 16
type input "32"
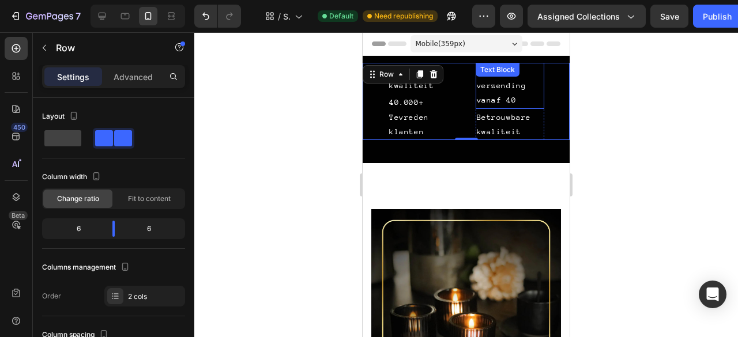
click at [518, 84] on div "Gratis verzending vanaf 40" at bounding box center [510, 86] width 69 height 46
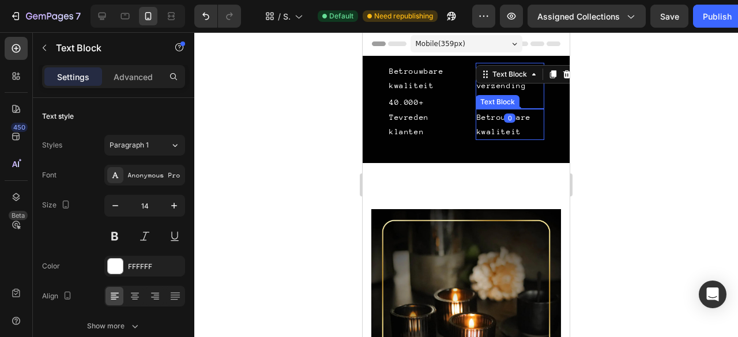
click at [523, 125] on div "Betrouwbare kwaliteit" at bounding box center [510, 124] width 69 height 31
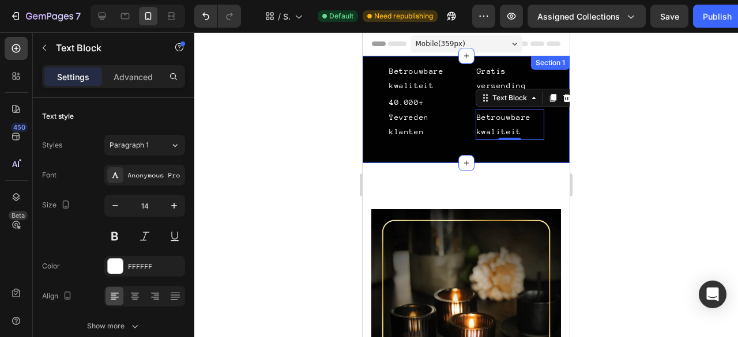
drag, startPoint x: 547, startPoint y: 101, endPoint x: 544, endPoint y: 151, distance: 49.7
click at [544, 151] on div "Betrouwbare kwaliteit Text Block 40.000+ Tevreden klanten Text Block Row Gratis…" at bounding box center [466, 109] width 207 height 107
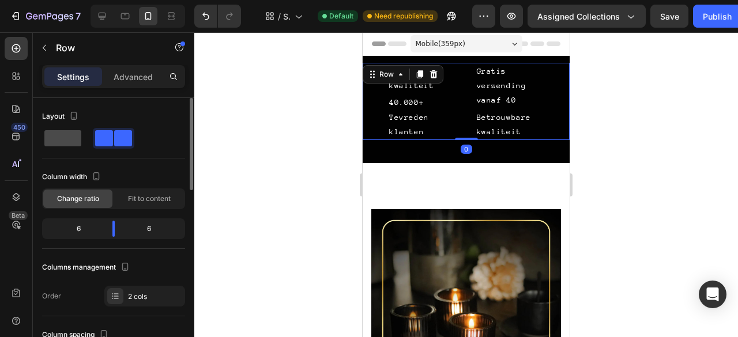
click at [70, 145] on span at bounding box center [62, 138] width 37 height 16
type input "0"
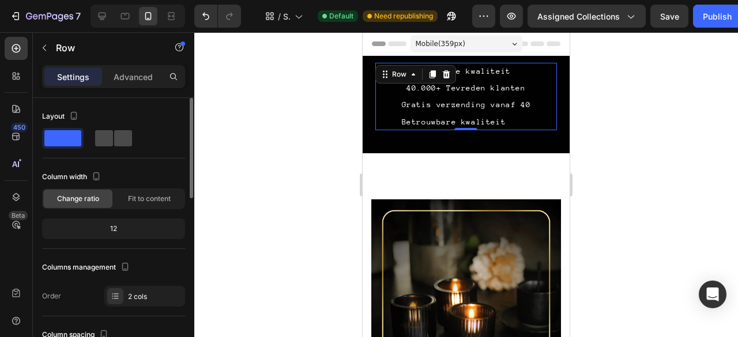
click at [118, 140] on span at bounding box center [123, 138] width 18 height 16
type input "32"
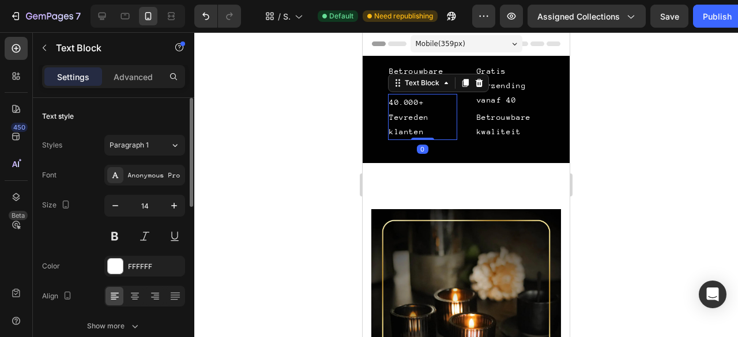
click at [423, 101] on div "40.000+ Tevreden klanten" at bounding box center [422, 117] width 69 height 46
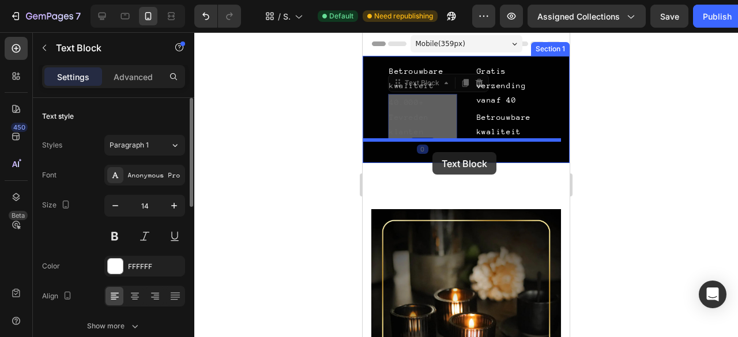
drag, startPoint x: 436, startPoint y: 107, endPoint x: 433, endPoint y: 152, distance: 45.7
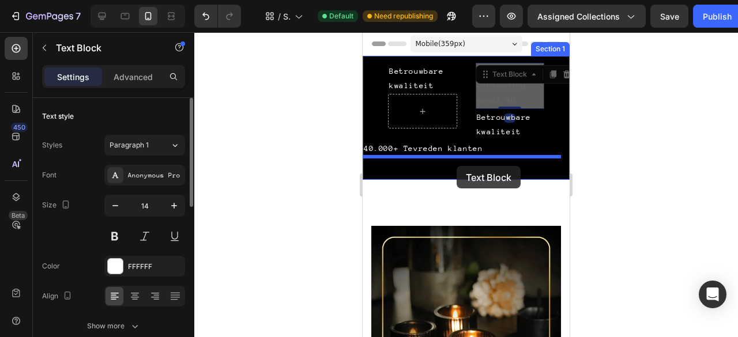
drag, startPoint x: 520, startPoint y: 91, endPoint x: 457, endPoint y: 166, distance: 98.3
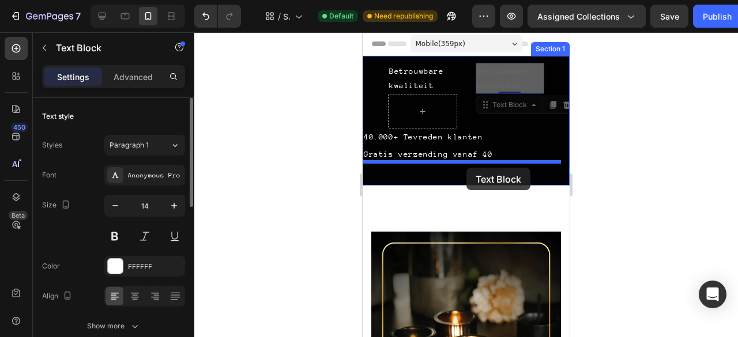
drag, startPoint x: 509, startPoint y: 89, endPoint x: 467, endPoint y: 168, distance: 89.8
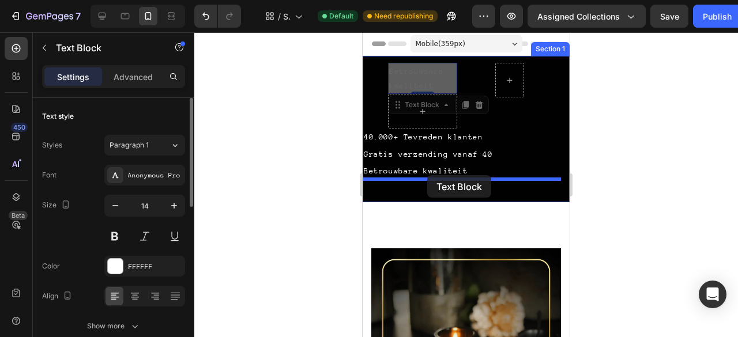
drag, startPoint x: 437, startPoint y: 73, endPoint x: 428, endPoint y: 175, distance: 102.5
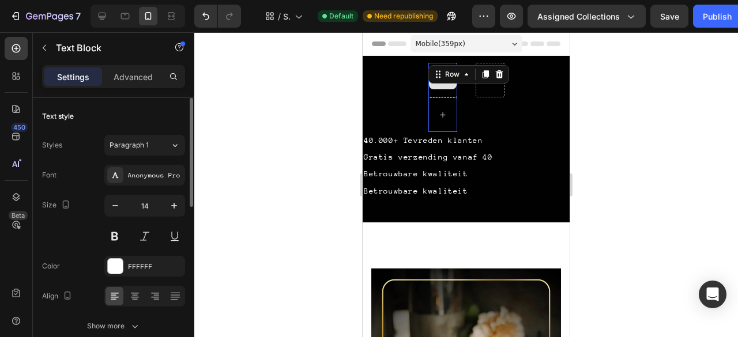
click at [443, 89] on div at bounding box center [443, 80] width 29 height 35
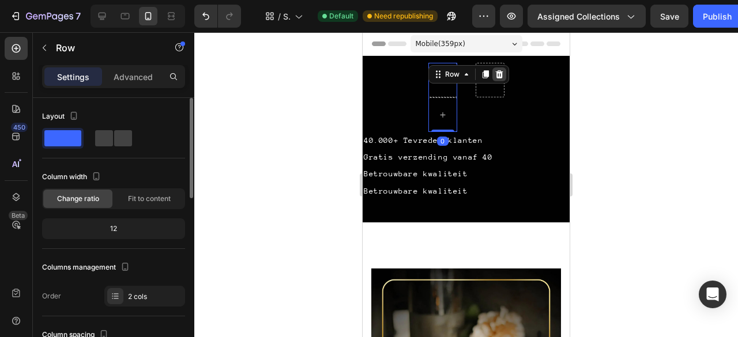
click at [495, 76] on icon at bounding box center [499, 74] width 9 height 9
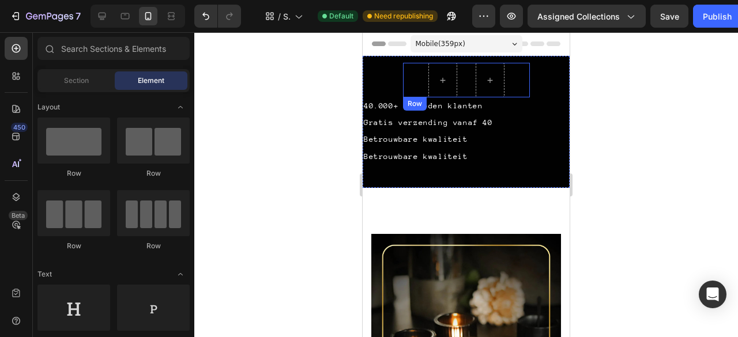
click at [515, 76] on div "Row Row" at bounding box center [466, 80] width 127 height 35
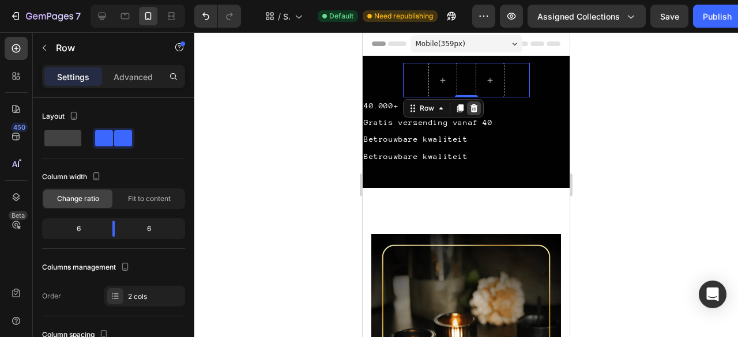
click at [471, 109] on icon at bounding box center [473, 108] width 9 height 9
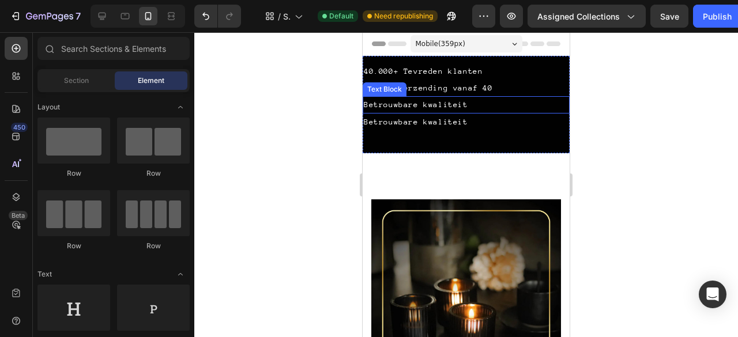
click at [493, 104] on div "Betrouwbare kwaliteit" at bounding box center [466, 104] width 207 height 17
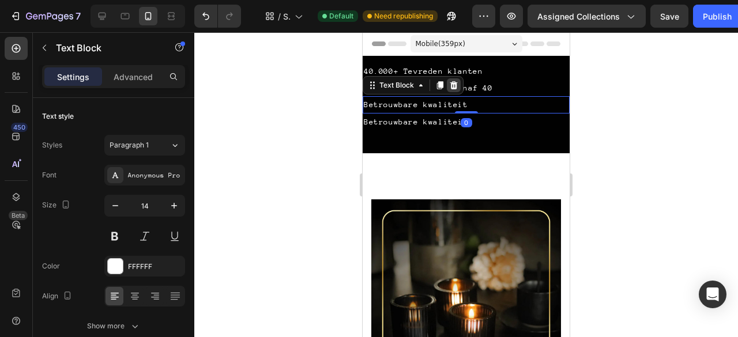
click at [452, 86] on icon at bounding box center [453, 85] width 9 height 9
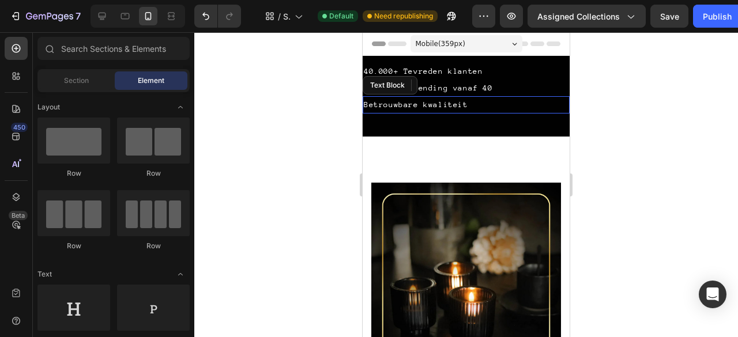
click at [474, 103] on div "Betrouwbare kwaliteit" at bounding box center [466, 104] width 207 height 17
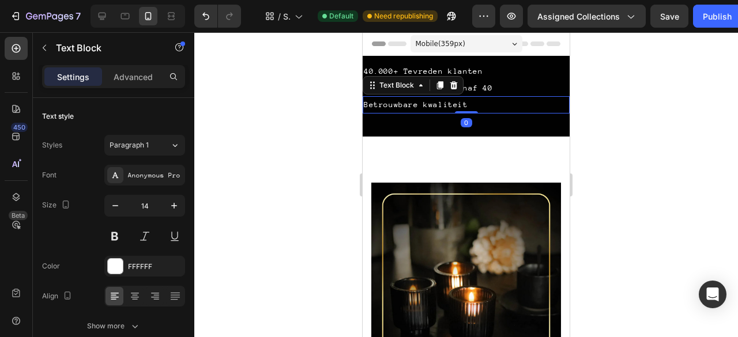
click at [453, 89] on icon at bounding box center [453, 85] width 7 height 8
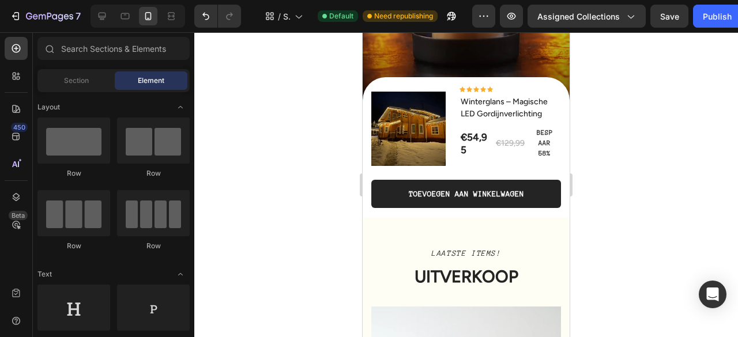
scroll to position [2875, 0]
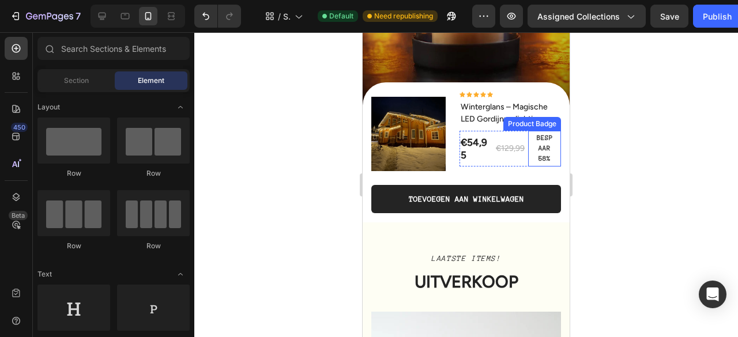
click at [540, 164] on pre "BESPAAR 58%" at bounding box center [544, 149] width 33 height 36
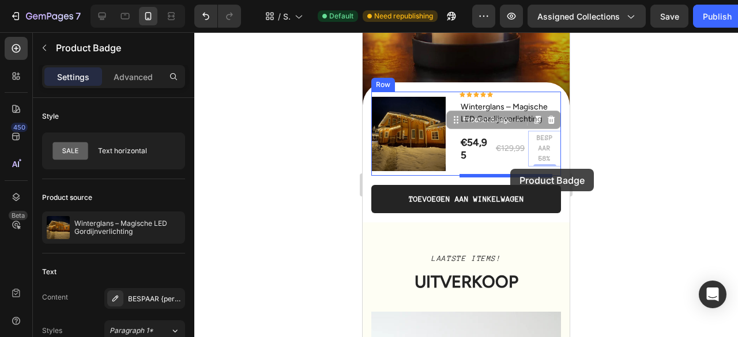
drag, startPoint x: 540, startPoint y: 145, endPoint x: 510, endPoint y: 169, distance: 38.2
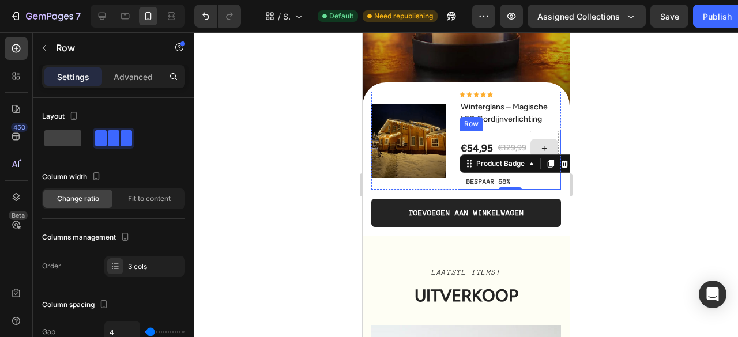
click at [541, 137] on div at bounding box center [544, 148] width 29 height 35
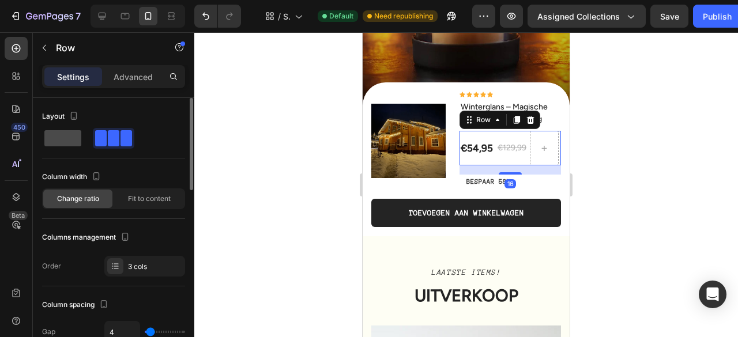
click at [67, 137] on span at bounding box center [62, 138] width 37 height 16
type input "0"
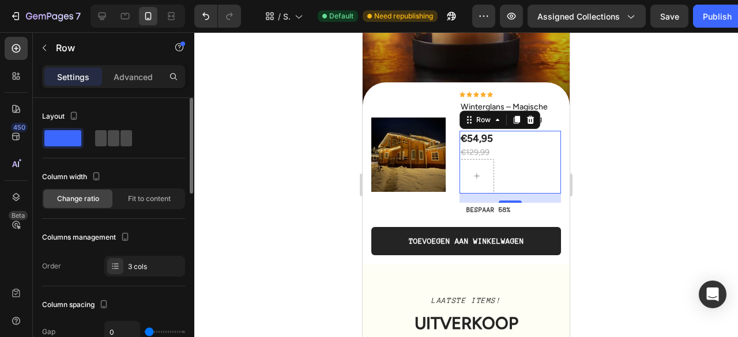
click at [121, 136] on span at bounding box center [127, 138] width 12 height 16
type input "4"
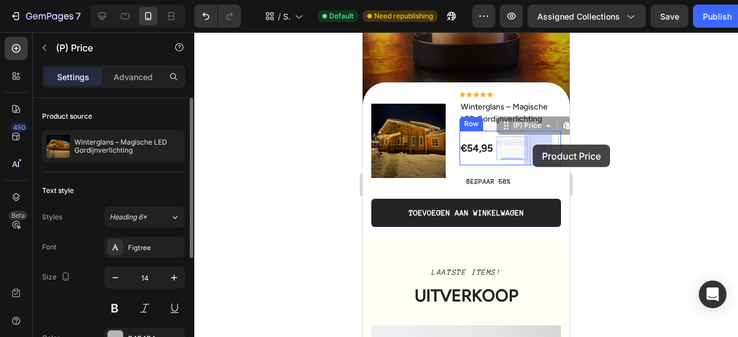
drag, startPoint x: 505, startPoint y: 149, endPoint x: 535, endPoint y: 145, distance: 30.3
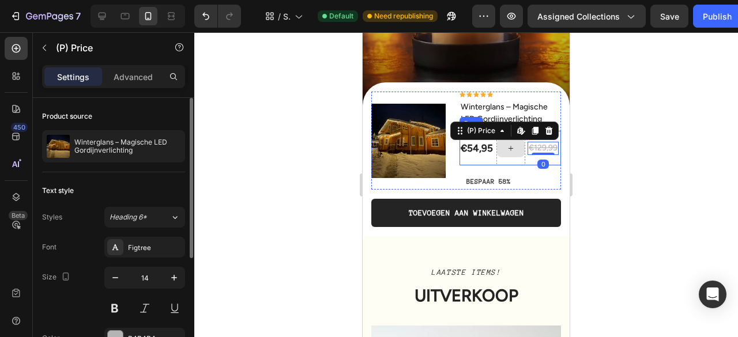
click at [510, 159] on div at bounding box center [511, 148] width 29 height 35
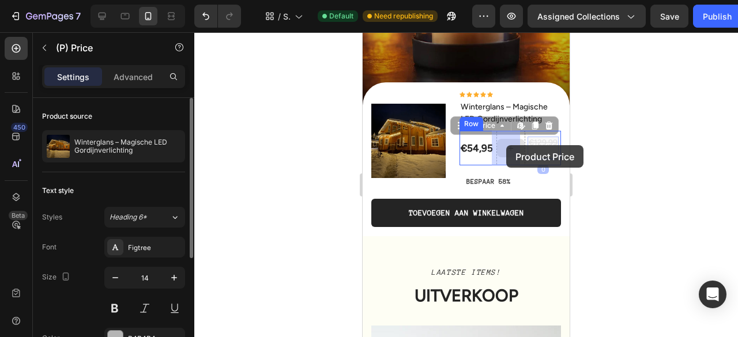
drag, startPoint x: 537, startPoint y: 145, endPoint x: 506, endPoint y: 145, distance: 30.6
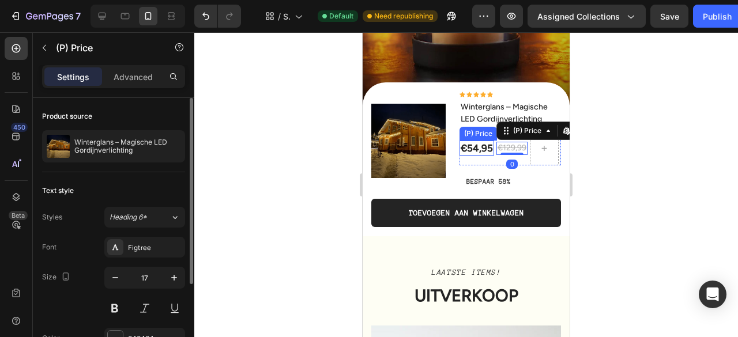
click at [474, 156] on div "€54,95 (P) Price (P) Price" at bounding box center [477, 148] width 35 height 15
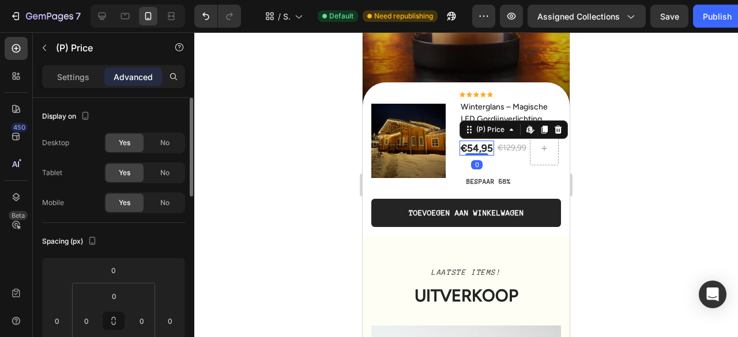
click at [474, 152] on div "€54,95" at bounding box center [477, 148] width 35 height 15
click at [497, 146] on div "€129,99" at bounding box center [512, 148] width 31 height 13
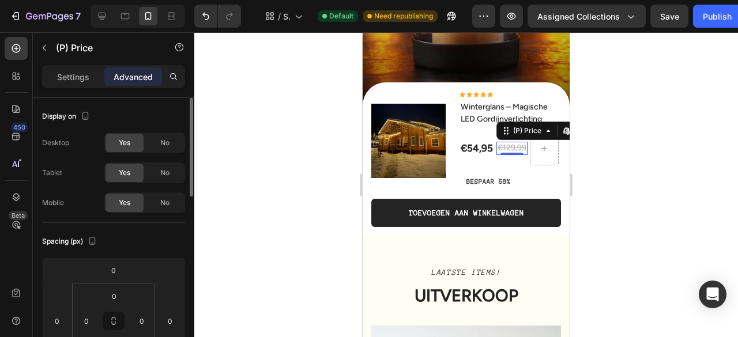
click at [627, 126] on div at bounding box center [466, 184] width 544 height 305
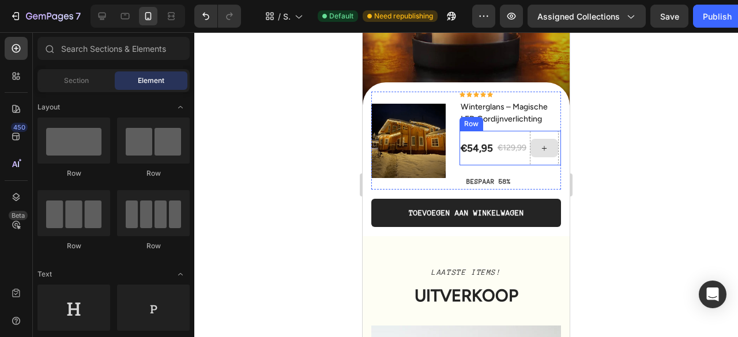
click at [541, 141] on div at bounding box center [545, 148] width 28 height 18
click at [502, 142] on div "€129,99" at bounding box center [512, 148] width 31 height 13
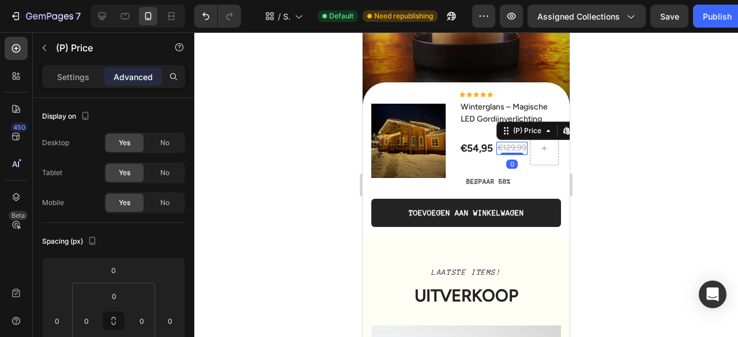
click at [485, 144] on div "€54,95" at bounding box center [477, 148] width 35 height 15
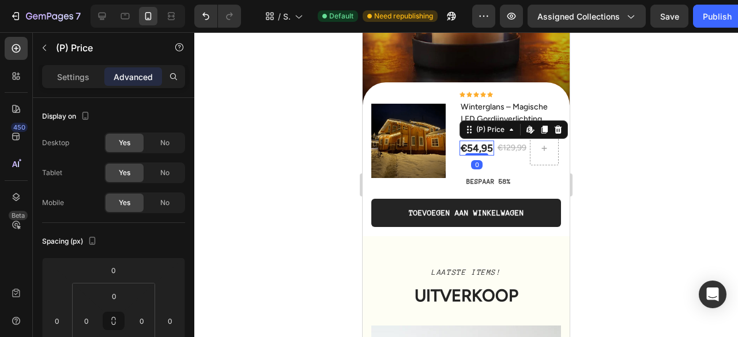
click at [485, 144] on div "€54,95" at bounding box center [477, 148] width 35 height 15
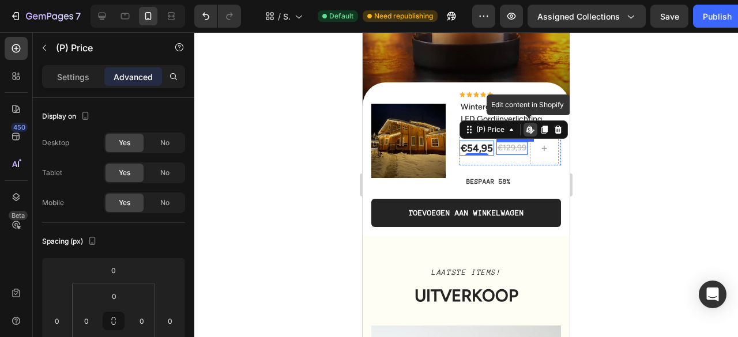
click at [503, 142] on div "€129,99" at bounding box center [512, 148] width 31 height 13
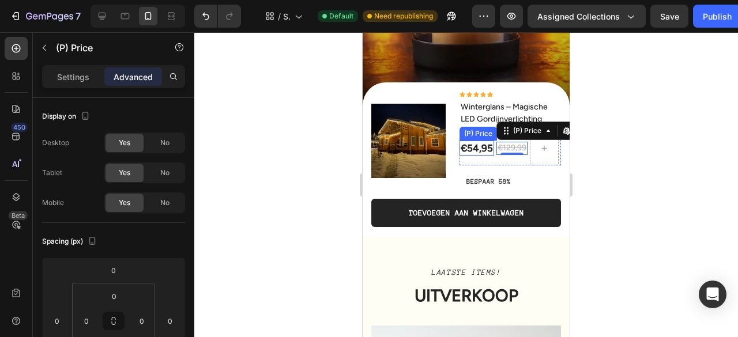
click at [472, 152] on div "€54,95" at bounding box center [477, 148] width 35 height 15
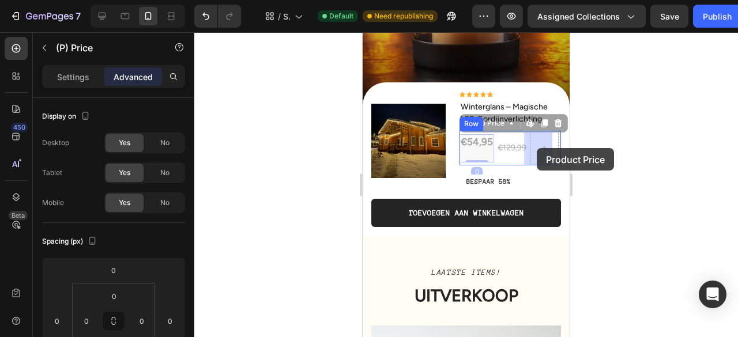
drag, startPoint x: 472, startPoint y: 152, endPoint x: 538, endPoint y: 148, distance: 65.8
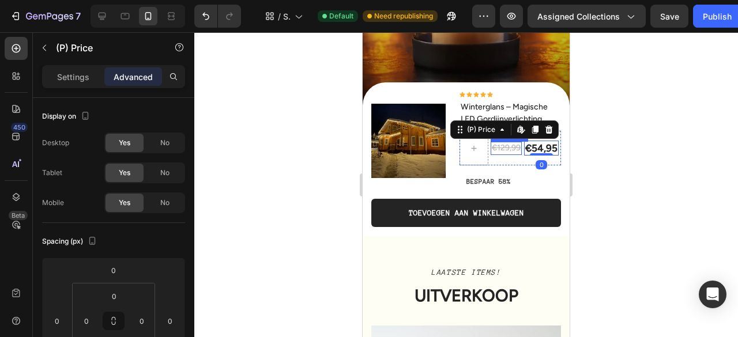
click at [512, 148] on div "€129,99" at bounding box center [506, 148] width 31 height 13
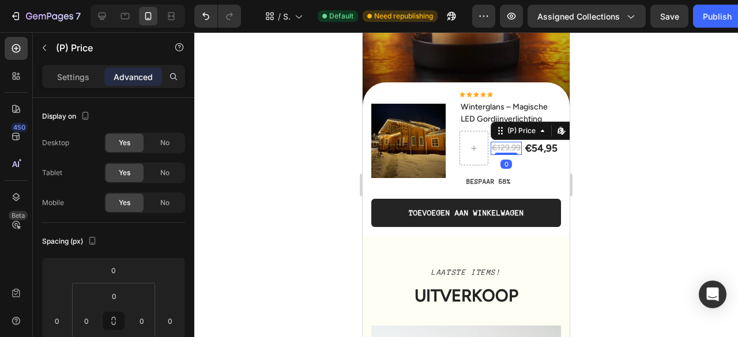
click at [512, 148] on div "€129,99" at bounding box center [506, 148] width 31 height 13
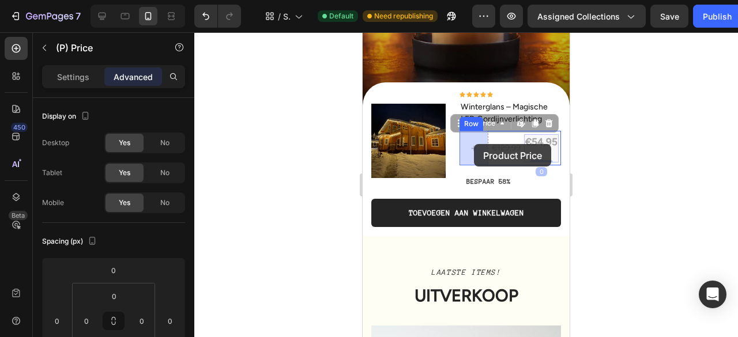
drag, startPoint x: 535, startPoint y: 147, endPoint x: 474, endPoint y: 144, distance: 61.2
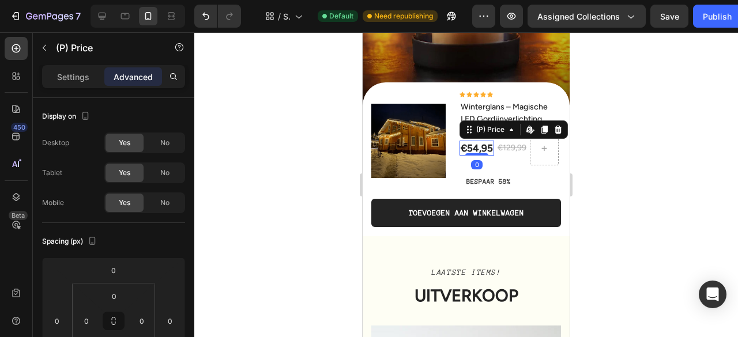
click at [479, 145] on div "€54,95" at bounding box center [477, 148] width 35 height 15
click at [473, 148] on div "€54,95" at bounding box center [477, 148] width 35 height 15
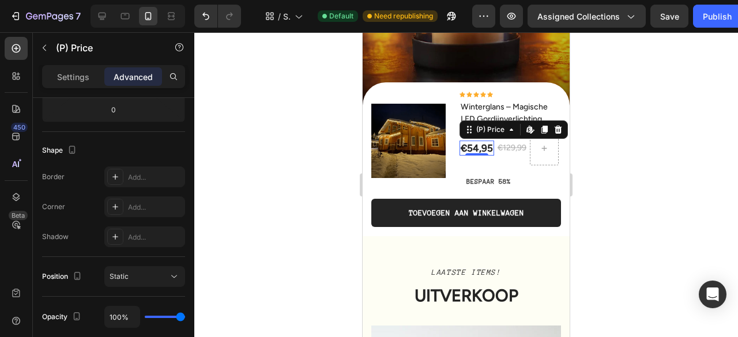
scroll to position [0, 0]
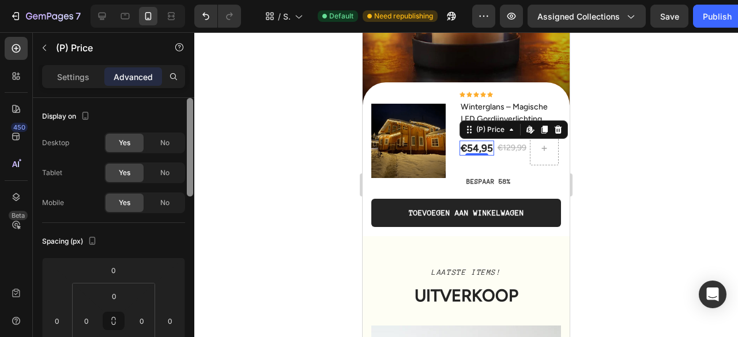
drag, startPoint x: 200, startPoint y: 237, endPoint x: 240, endPoint y: 129, distance: 115.2
click at [240, 0] on div "7 / Shopify Original Collection Template Default Need republishing Preview Assi…" at bounding box center [369, 0] width 738 height 0
click at [476, 144] on div "€54,95" at bounding box center [477, 148] width 35 height 15
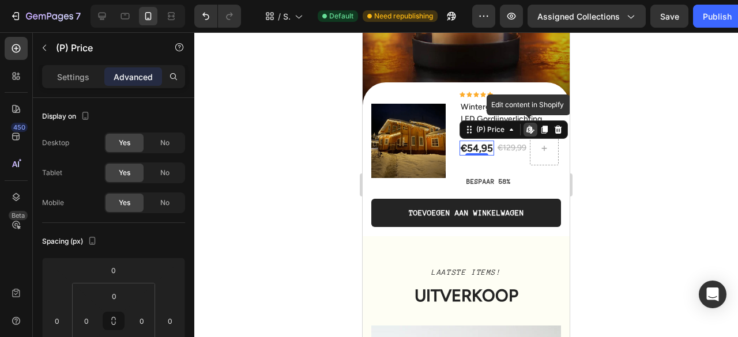
click at [476, 144] on div "€54,95" at bounding box center [477, 148] width 35 height 15
click at [511, 129] on icon at bounding box center [511, 130] width 3 height 2
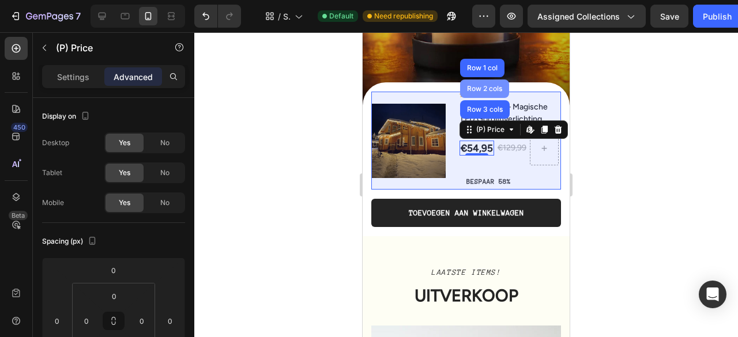
click at [495, 85] on div "Row 2 cols" at bounding box center [485, 88] width 40 height 7
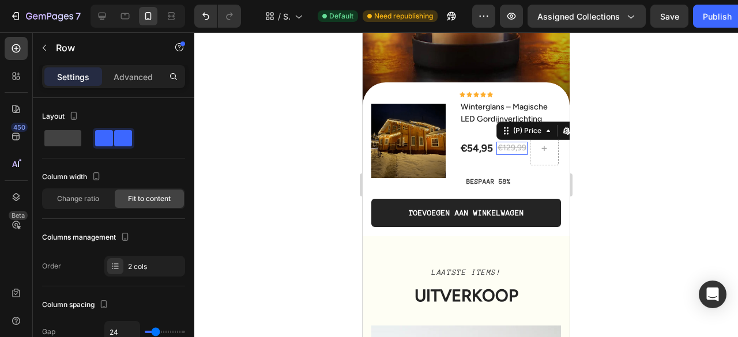
click at [512, 155] on div "€129,99" at bounding box center [512, 148] width 31 height 13
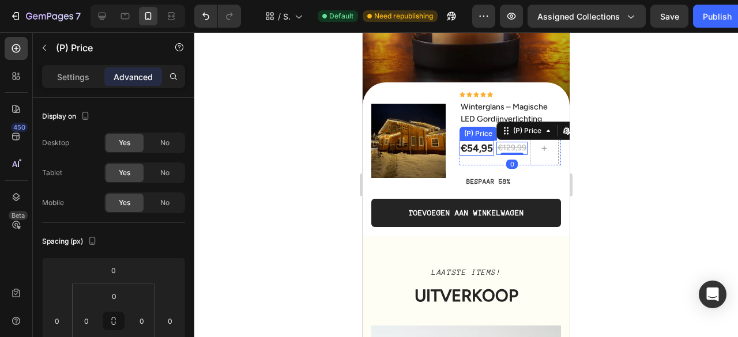
click at [484, 152] on div "€54,95" at bounding box center [477, 148] width 35 height 15
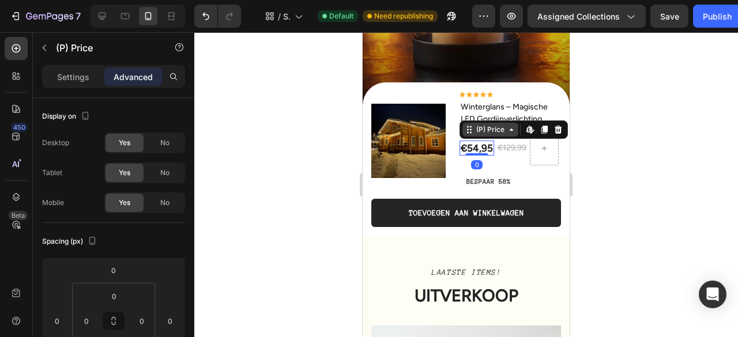
click at [471, 129] on icon at bounding box center [471, 130] width 2 height 2
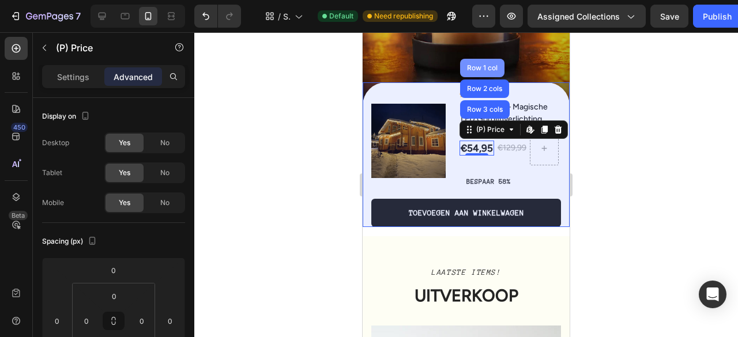
click at [483, 67] on div "Row 1 col" at bounding box center [482, 68] width 44 height 18
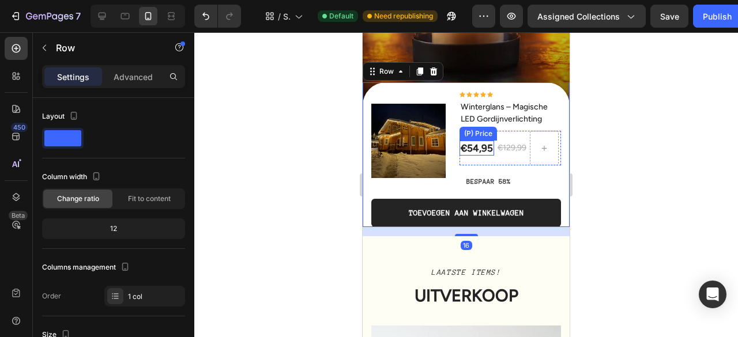
click at [482, 149] on div "€54,95" at bounding box center [477, 148] width 35 height 15
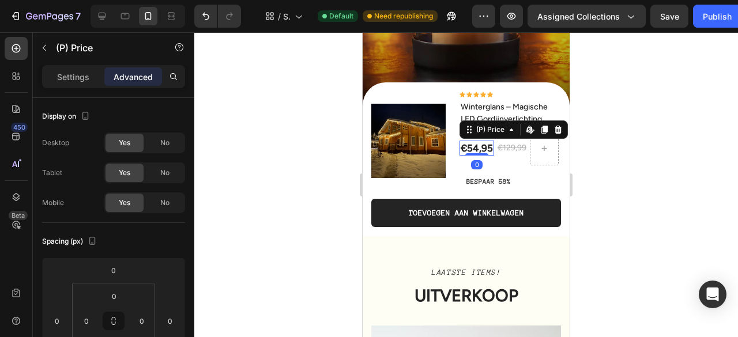
click at [482, 148] on div "€54,95" at bounding box center [477, 148] width 35 height 15
click at [474, 152] on div "€54,95" at bounding box center [477, 148] width 35 height 15
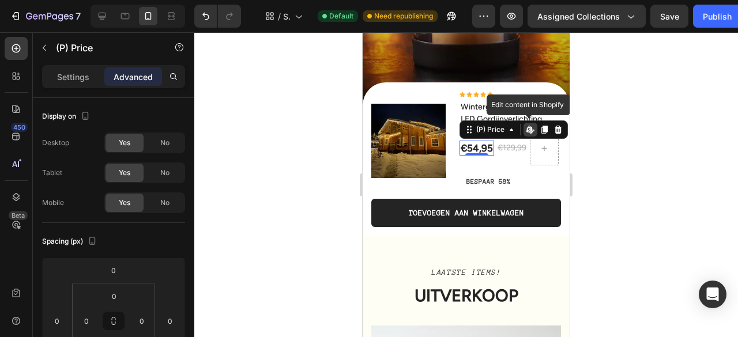
click at [473, 152] on div "€54,95" at bounding box center [477, 148] width 35 height 15
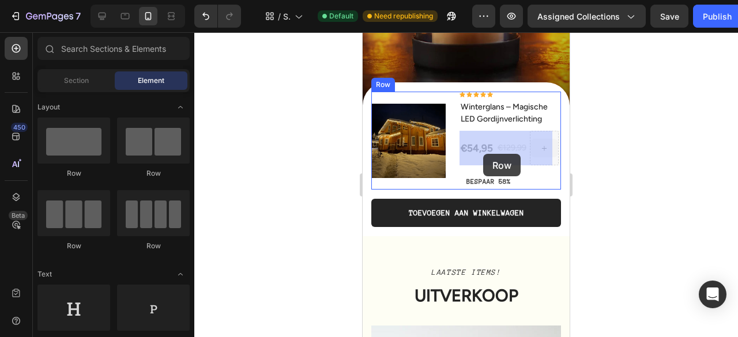
drag, startPoint x: 531, startPoint y: 150, endPoint x: 483, endPoint y: 154, distance: 47.5
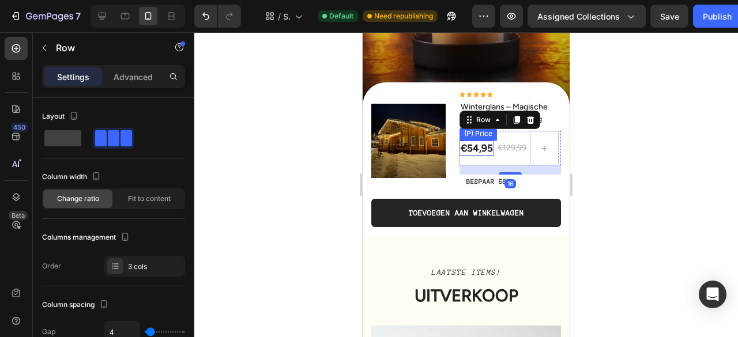
click at [483, 154] on div "€54,95" at bounding box center [477, 148] width 35 height 15
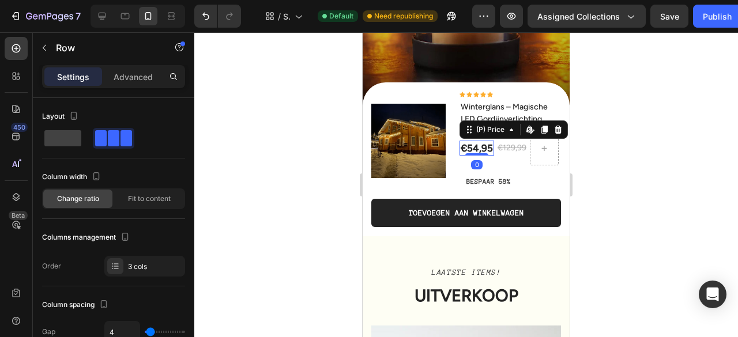
click at [483, 154] on div "€54,95" at bounding box center [477, 148] width 35 height 15
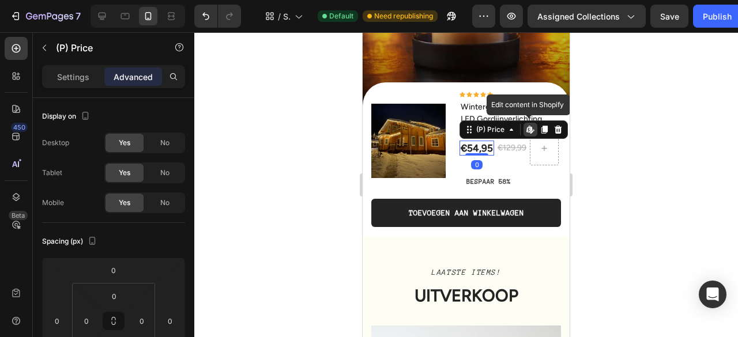
click at [483, 154] on div "€54,95" at bounding box center [477, 148] width 35 height 15
click at [474, 143] on div "€54,95" at bounding box center [477, 148] width 35 height 15
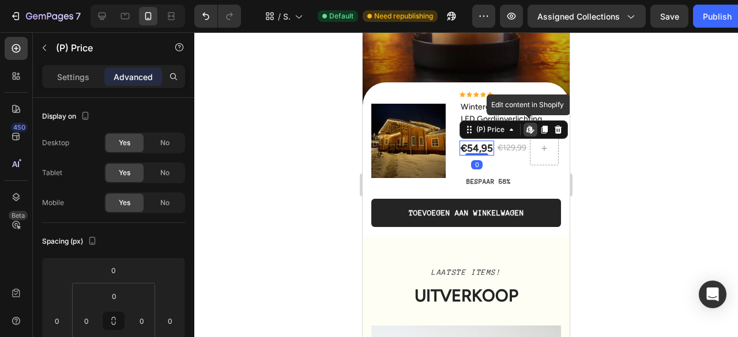
click at [474, 143] on div "€54,95" at bounding box center [477, 148] width 35 height 15
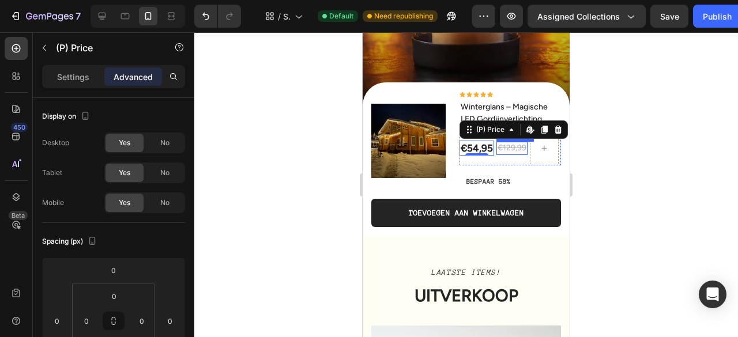
click at [517, 151] on div "€129,99" at bounding box center [512, 148] width 31 height 13
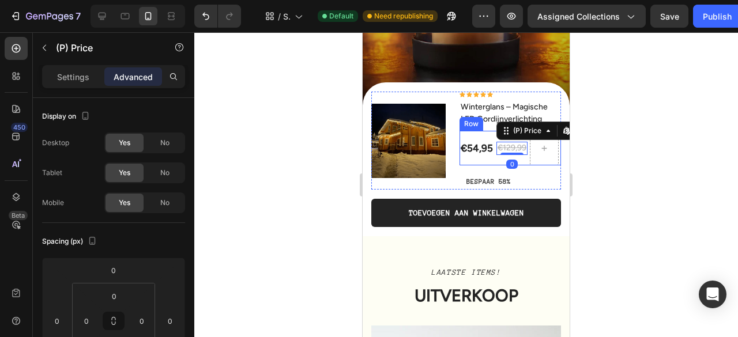
click at [660, 136] on div at bounding box center [466, 184] width 544 height 305
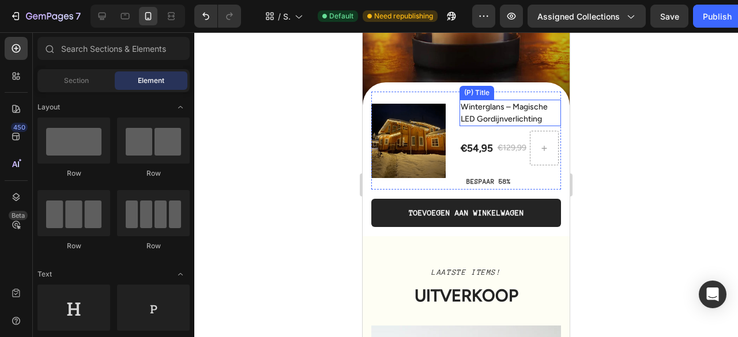
click at [539, 116] on h2 "Winterglans – Magische LED Gordijnverlichting" at bounding box center [511, 113] width 102 height 27
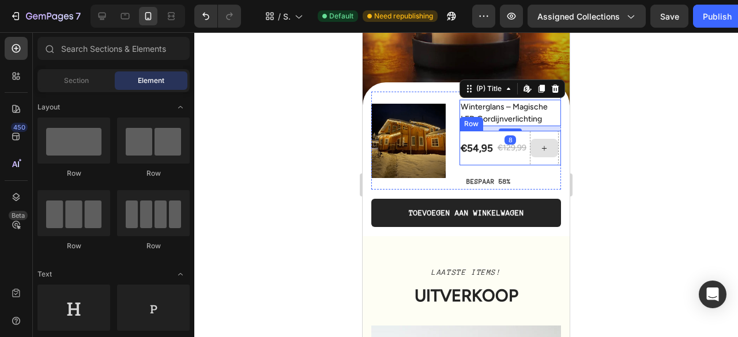
click at [538, 153] on div at bounding box center [545, 148] width 28 height 18
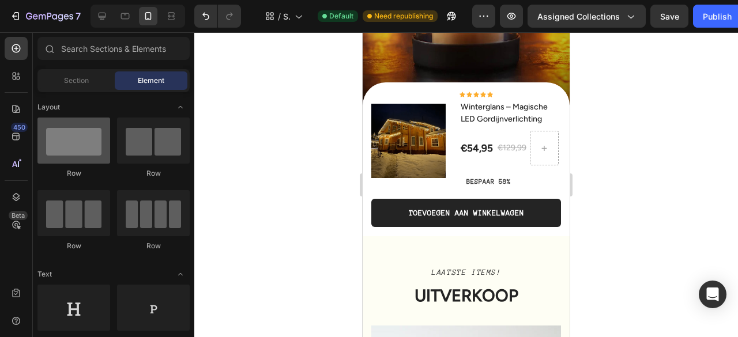
click at [87, 153] on div at bounding box center [73, 141] width 73 height 46
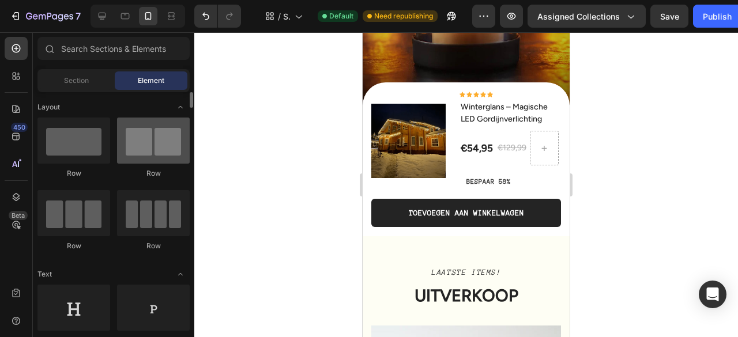
click at [148, 150] on div at bounding box center [153, 141] width 73 height 46
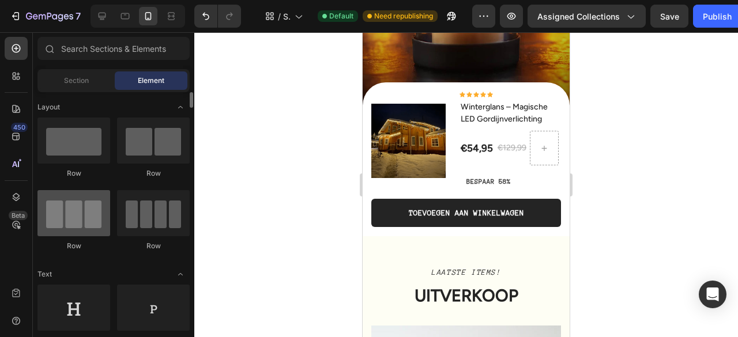
click at [110, 285] on div "Row Row Row Row" at bounding box center [113, 321] width 152 height 72
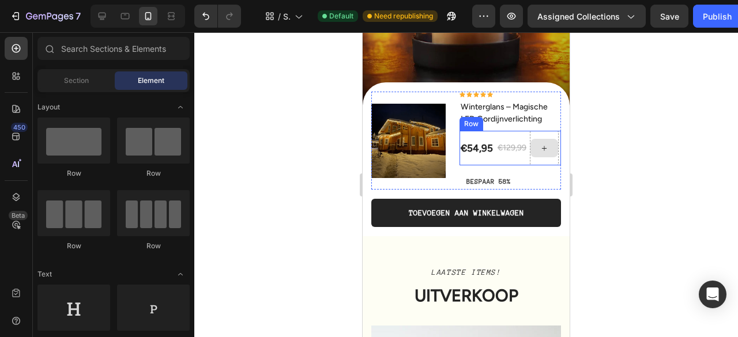
click at [524, 145] on div "€54,95 (P) Price (P) Price €129,99 (P) Price (P) Price Row" at bounding box center [511, 148] width 102 height 35
click at [514, 142] on div "€129,99" at bounding box center [512, 148] width 31 height 13
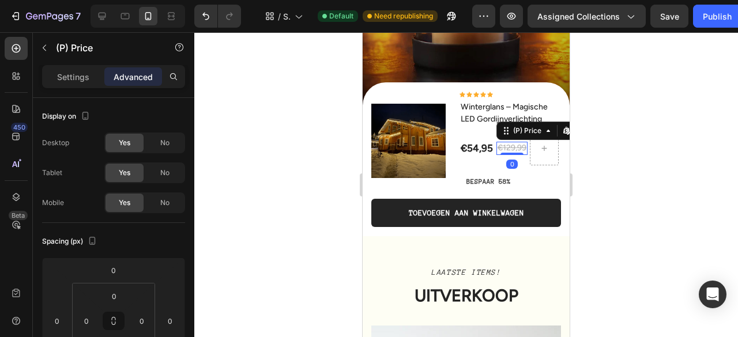
click at [514, 142] on div "€129,99" at bounding box center [512, 148] width 31 height 13
click at [502, 142] on div "€129,99" at bounding box center [512, 148] width 31 height 13
click at [482, 148] on div "€54,95" at bounding box center [477, 148] width 35 height 15
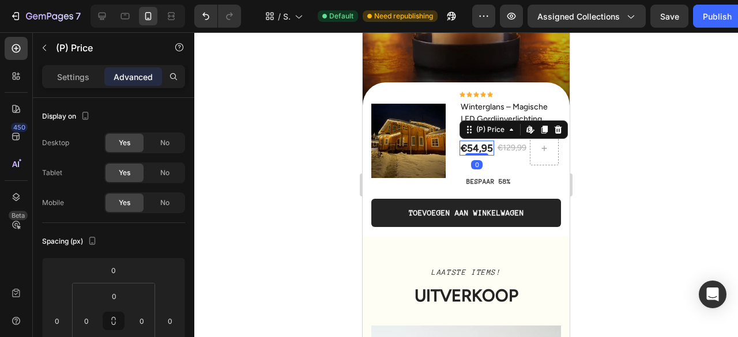
click at [539, 142] on div at bounding box center [545, 148] width 28 height 18
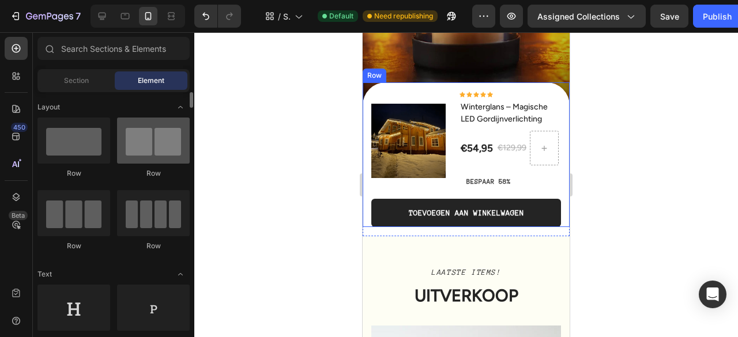
click at [148, 152] on div at bounding box center [153, 141] width 73 height 46
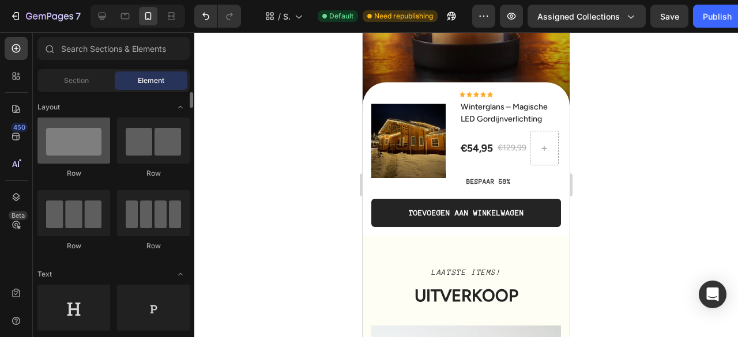
click at [80, 153] on div at bounding box center [73, 141] width 73 height 46
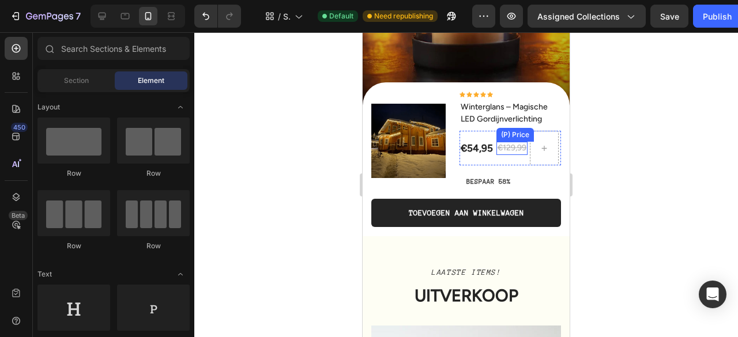
click at [484, 152] on div "€54,95" at bounding box center [477, 148] width 35 height 15
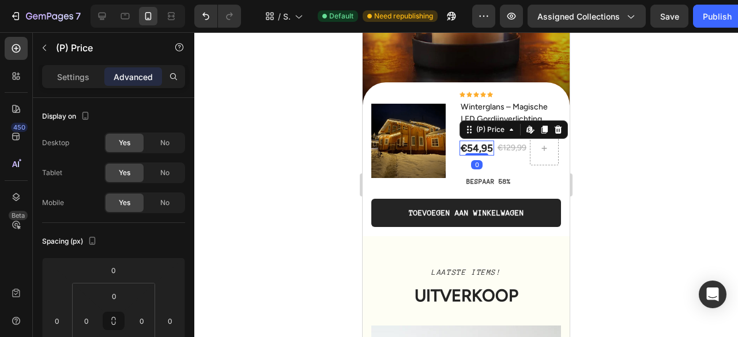
click at [484, 152] on div "€54,95" at bounding box center [477, 148] width 35 height 15
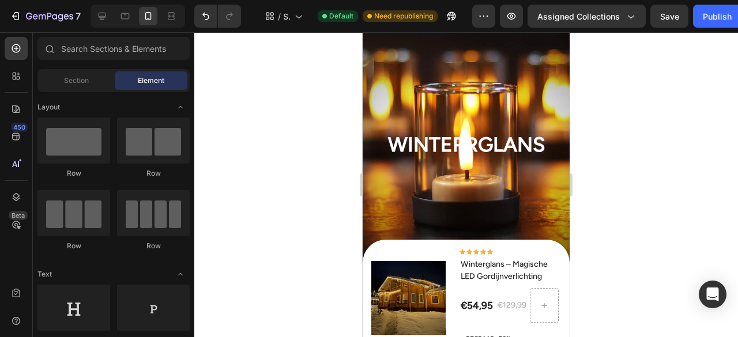
scroll to position [2758, 0]
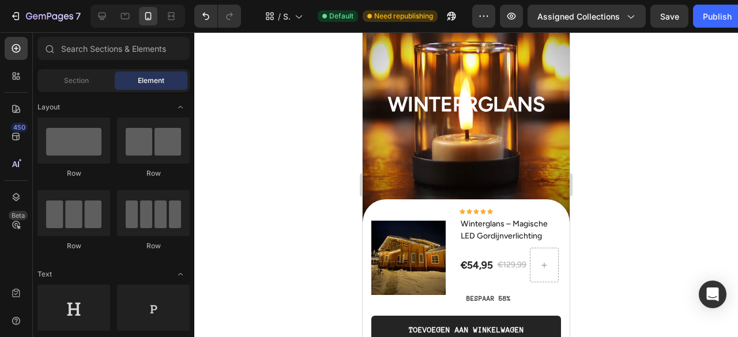
drag, startPoint x: 565, startPoint y: 275, endPoint x: 933, endPoint y: 298, distance: 369.3
click at [540, 215] on div "Icon Icon Icon Icon Icon Icon List Hoz Winterglans – Magische LED Gordijnverlic…" at bounding box center [511, 258] width 102 height 98
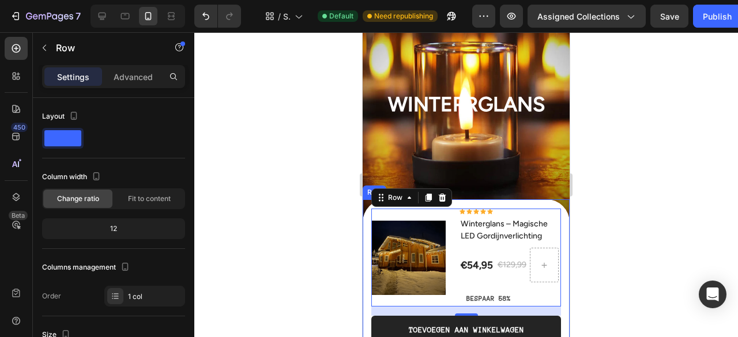
click at [531, 205] on div "(P) Images & Gallery Icon Icon Icon Icon Icon Icon List Hoz Winterglans – Magis…" at bounding box center [466, 272] width 207 height 145
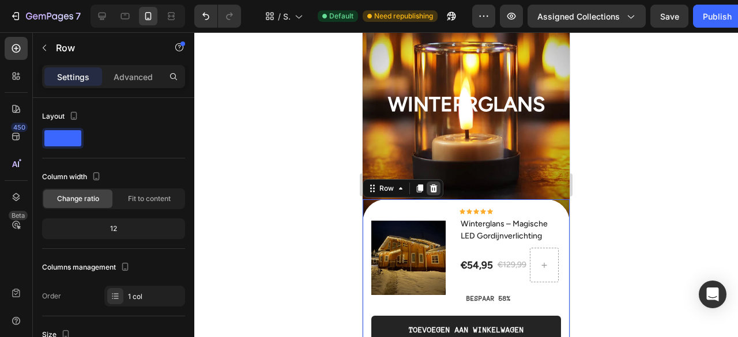
click at [434, 187] on icon at bounding box center [433, 189] width 7 height 8
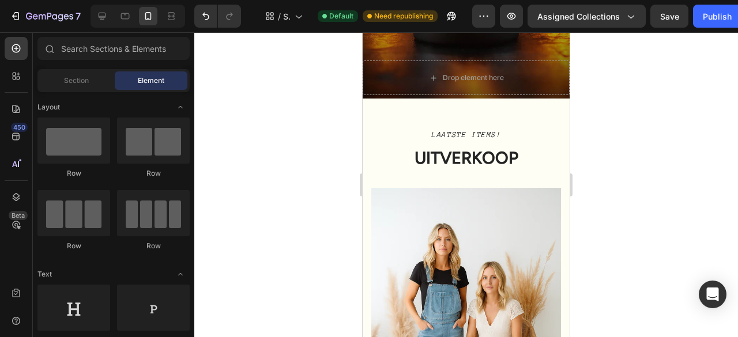
scroll to position [2891, 0]
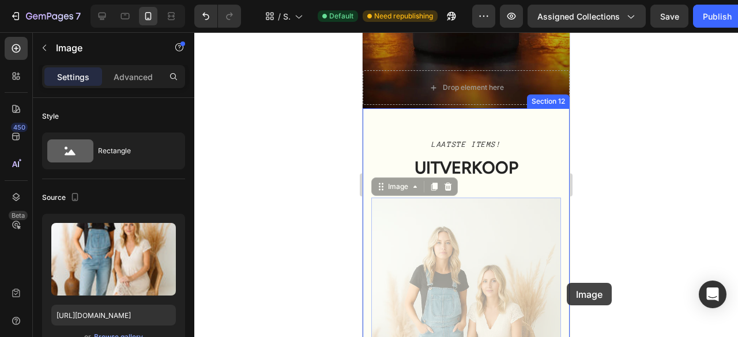
drag, startPoint x: 528, startPoint y: 239, endPoint x: 567, endPoint y: 283, distance: 58.4
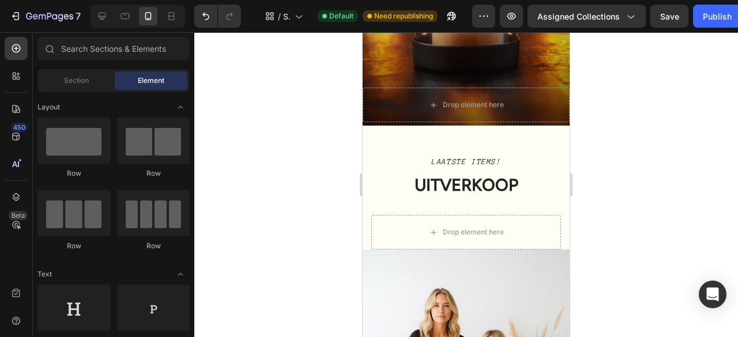
scroll to position [2859, 0]
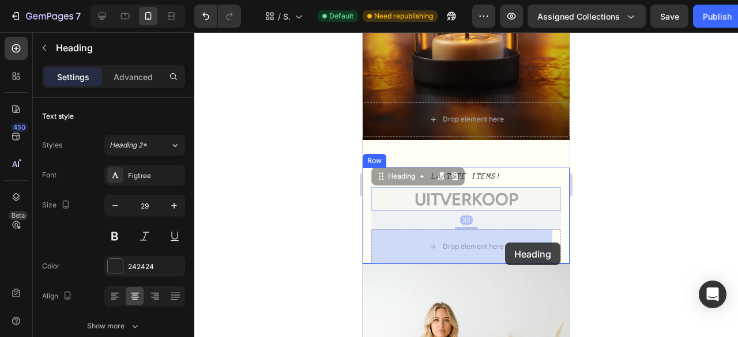
drag, startPoint x: 501, startPoint y: 201, endPoint x: 505, endPoint y: 243, distance: 41.7
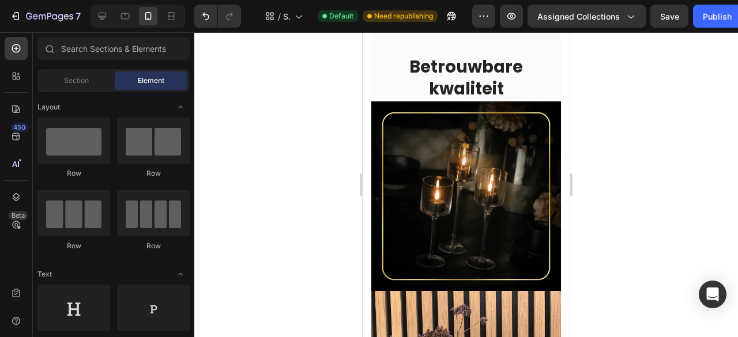
scroll to position [311, 0]
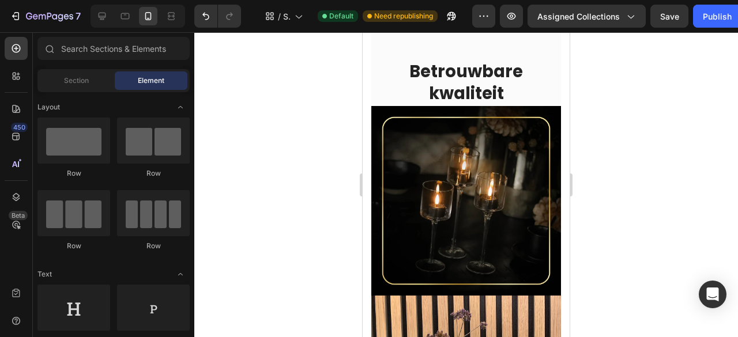
drag, startPoint x: 564, startPoint y: 279, endPoint x: 948, endPoint y: 98, distance: 423.9
click at [21, 139] on div "450" at bounding box center [16, 136] width 23 height 23
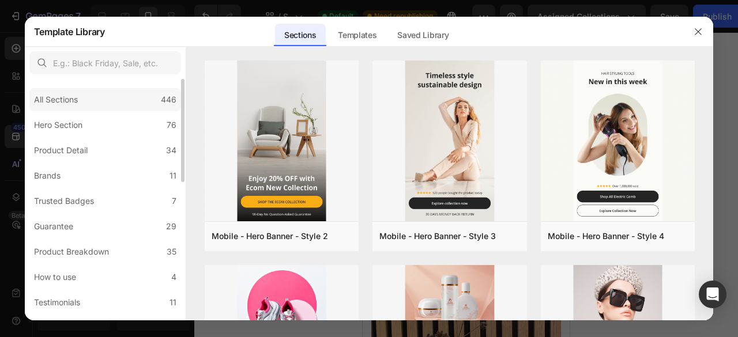
click at [57, 97] on div "All Sections" at bounding box center [56, 100] width 44 height 14
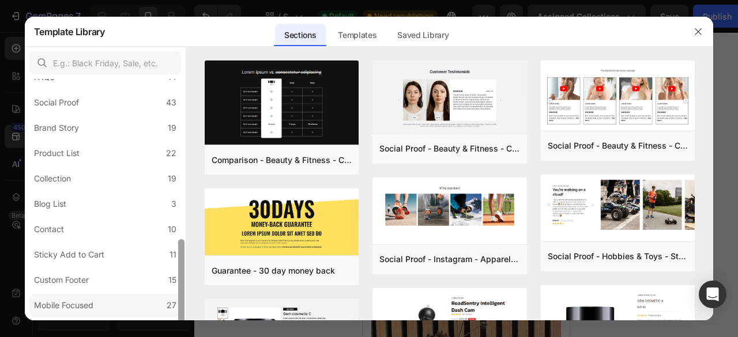
scroll to position [324, 0]
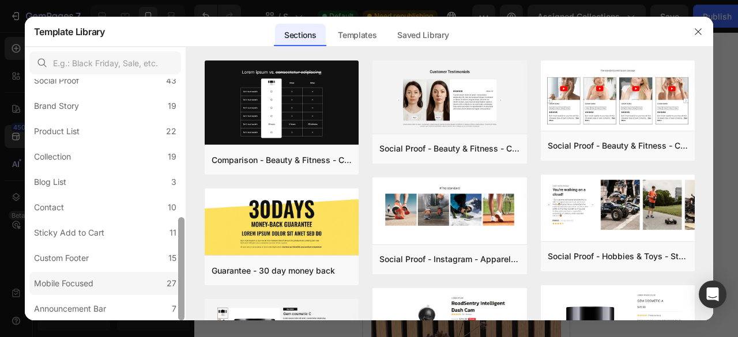
drag, startPoint x: 183, startPoint y: 133, endPoint x: 160, endPoint y: 284, distance: 152.3
click at [160, 284] on div "All Sections 446 Hero Section 76 Product Detail 34 Brands 11 Trusted Badges 7 G…" at bounding box center [105, 200] width 161 height 242
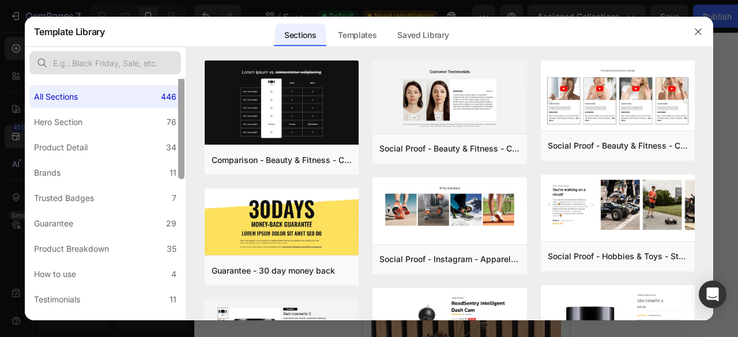
scroll to position [0, 0]
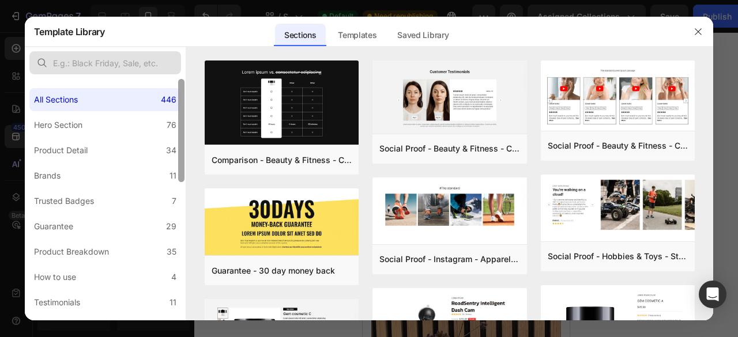
drag, startPoint x: 183, startPoint y: 237, endPoint x: 168, endPoint y: 61, distance: 176.5
click at [168, 61] on div "All Sections 446 Hero Section 76 Product Detail 34 Brands 11 Trusted Badges 7 G…" at bounding box center [105, 184] width 161 height 274
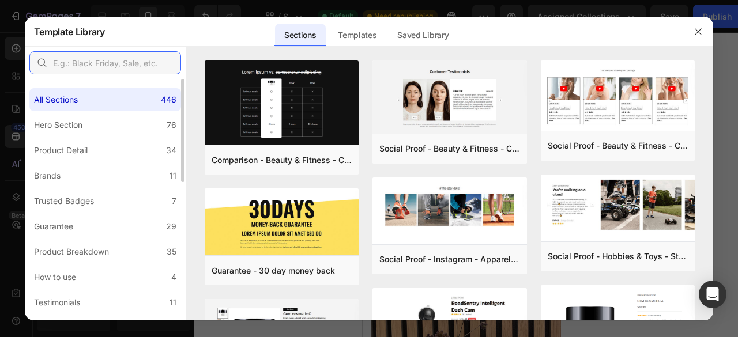
click at [149, 70] on input "text" at bounding box center [105, 62] width 152 height 23
type input "x"
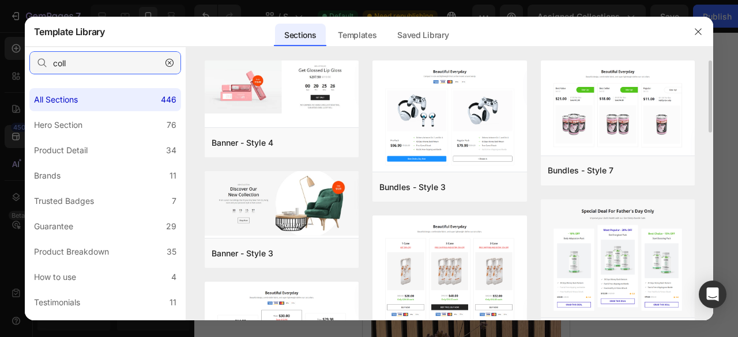
type input "coll"
click at [711, 77] on div "Banner - Style 4 Add to page Preview Banner - Style 3 Add to page Preview Bundl…" at bounding box center [450, 191] width 528 height 260
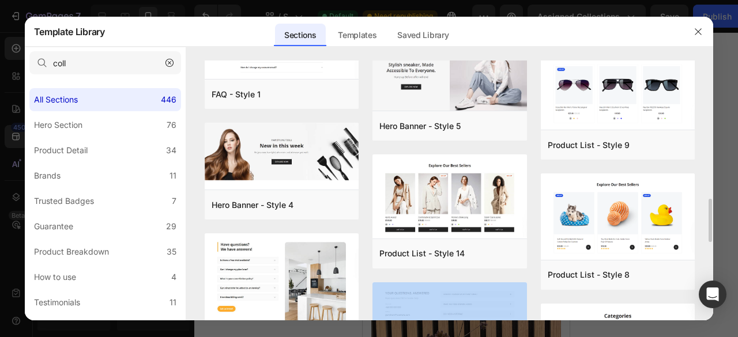
scroll to position [624, 0]
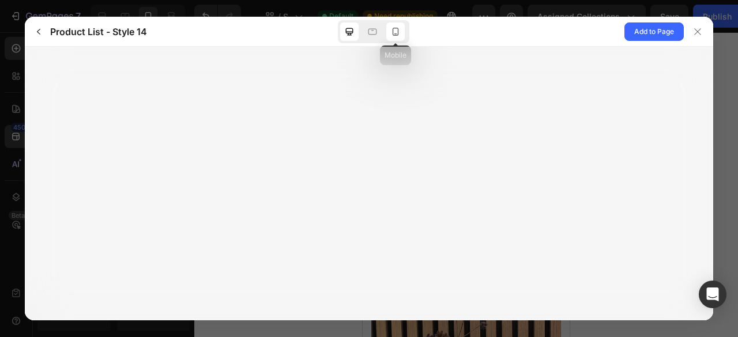
click at [392, 33] on icon at bounding box center [396, 32] width 12 height 12
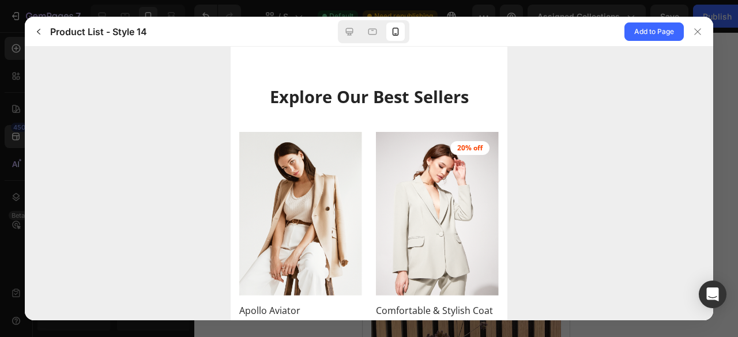
scroll to position [0, 0]
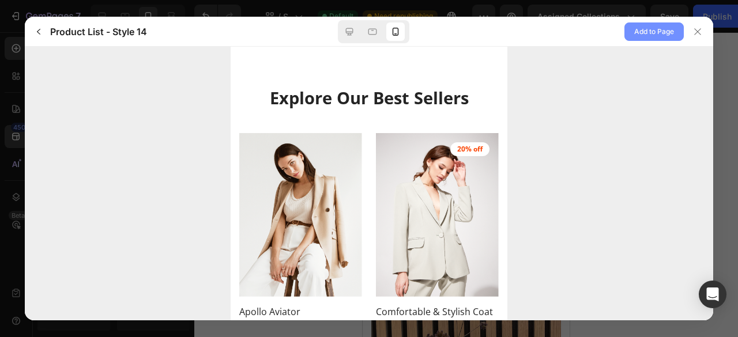
click at [666, 29] on span "Add to Page" at bounding box center [654, 32] width 40 height 14
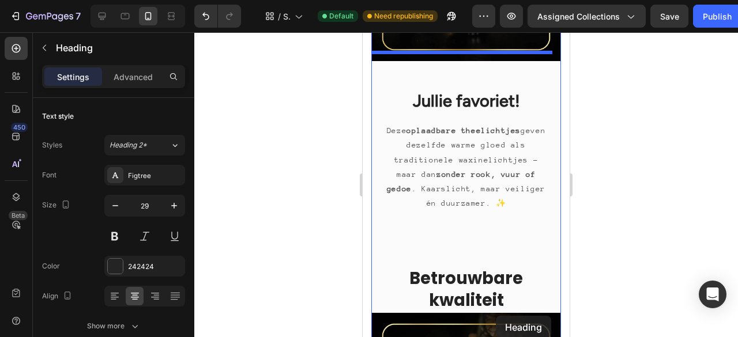
scroll to position [374, 0]
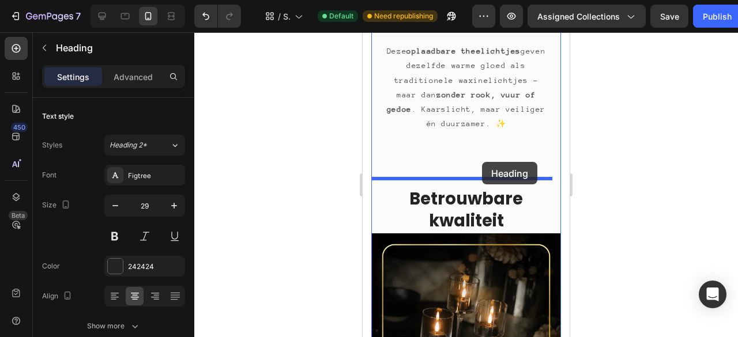
drag, startPoint x: 532, startPoint y: 263, endPoint x: 482, endPoint y: 162, distance: 112.7
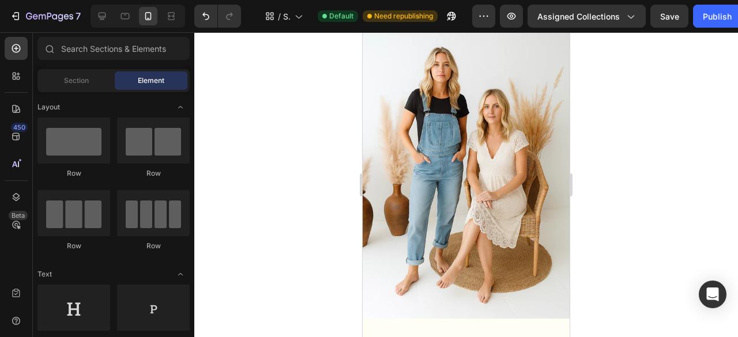
scroll to position [3406, 0]
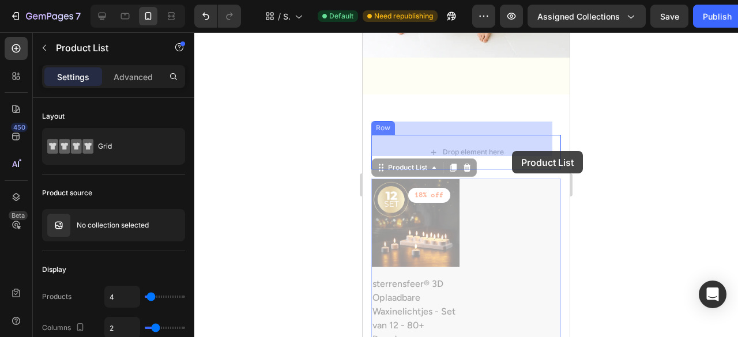
drag, startPoint x: 522, startPoint y: 215, endPoint x: 512, endPoint y: 151, distance: 64.8
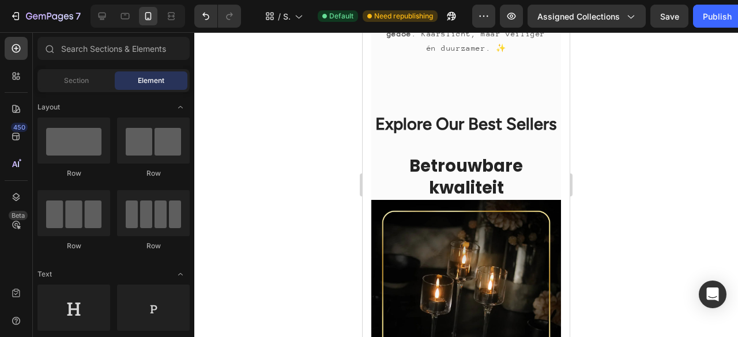
scroll to position [454, 0]
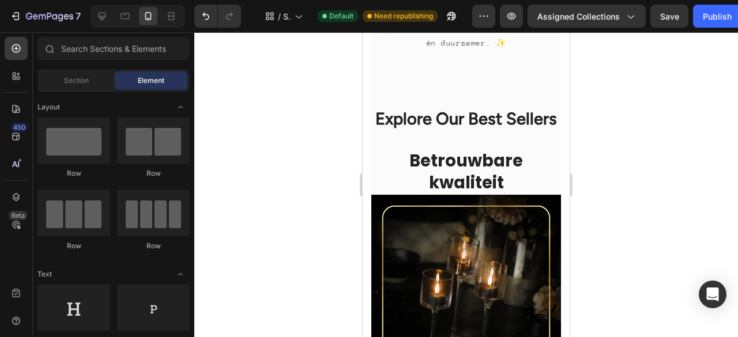
drag, startPoint x: 565, startPoint y: 46, endPoint x: 968, endPoint y: 112, distance: 408.6
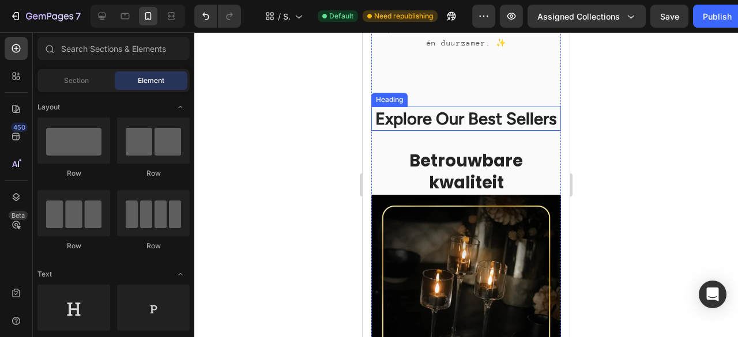
click at [546, 112] on p "Explore Our Best Sellers" at bounding box center [466, 119] width 187 height 22
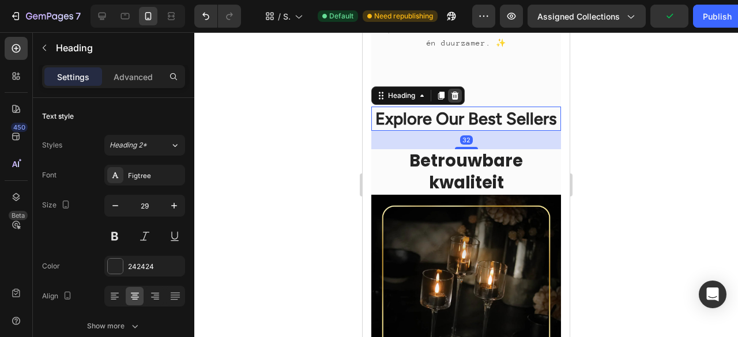
click at [456, 91] on icon at bounding box center [454, 95] width 9 height 9
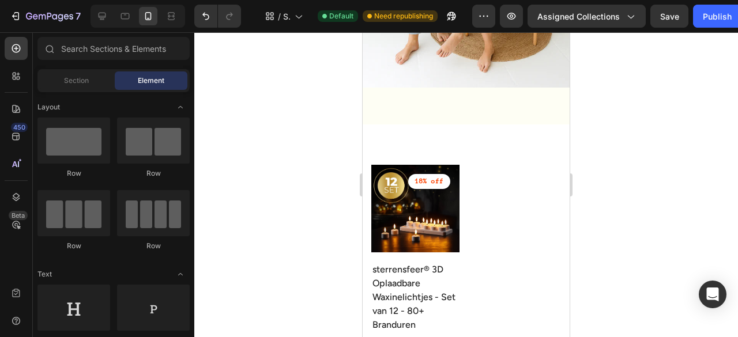
scroll to position [3285, 0]
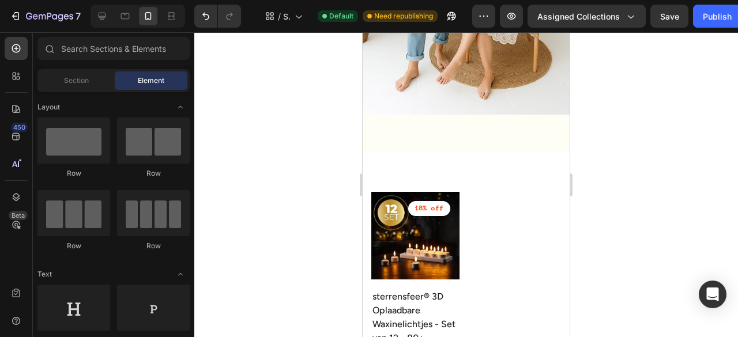
drag, startPoint x: 566, startPoint y: 91, endPoint x: 972, endPoint y: 339, distance: 475.8
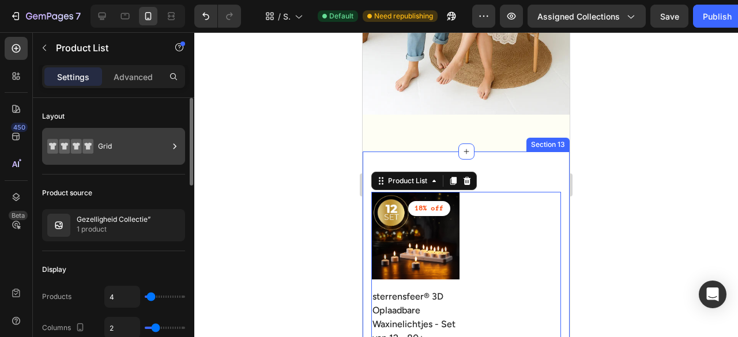
click at [116, 147] on div "Grid" at bounding box center [133, 146] width 70 height 27
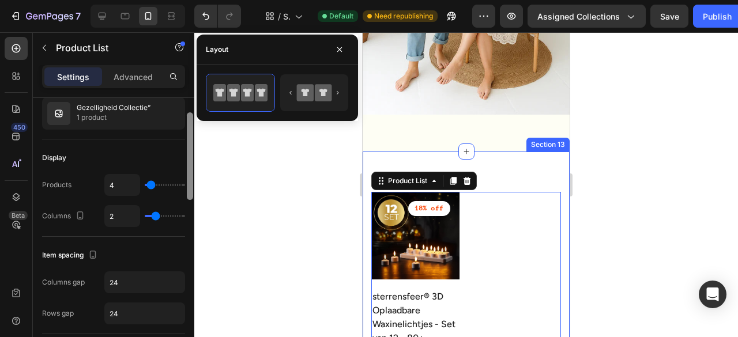
drag, startPoint x: 189, startPoint y: 147, endPoint x: 196, endPoint y: 184, distance: 37.5
click at [196, 0] on div "7 / Shopify Original Collection Template Default Need republishing Preview Assi…" at bounding box center [369, 0] width 738 height 0
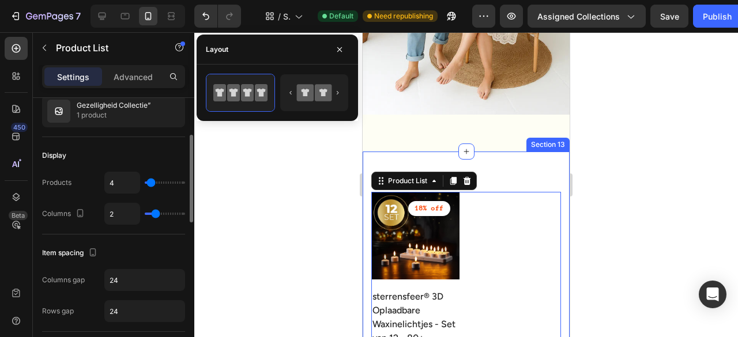
click at [171, 184] on div "4" at bounding box center [144, 183] width 81 height 22
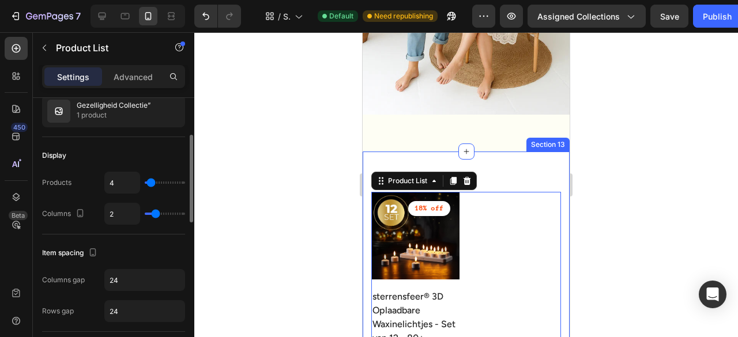
click at [173, 180] on div "4" at bounding box center [144, 183] width 81 height 22
type input "29"
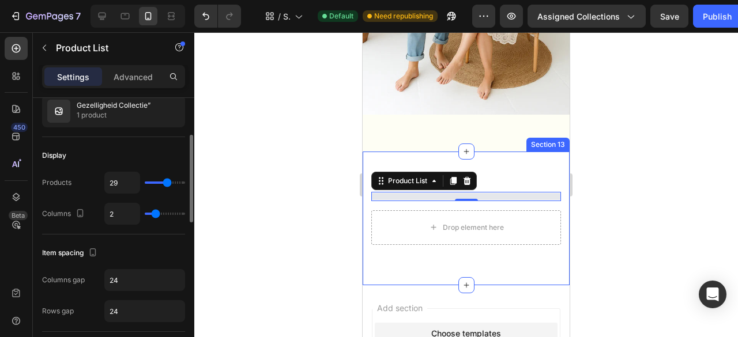
type input "31"
type input "32"
type input "33"
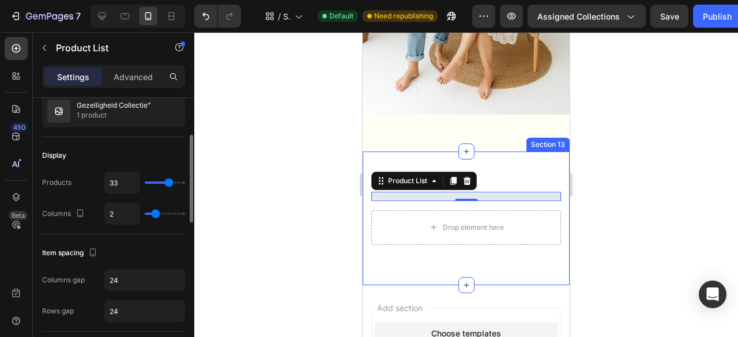
type input "33"
type input "34"
click at [170, 182] on input "range" at bounding box center [165, 183] width 40 height 2
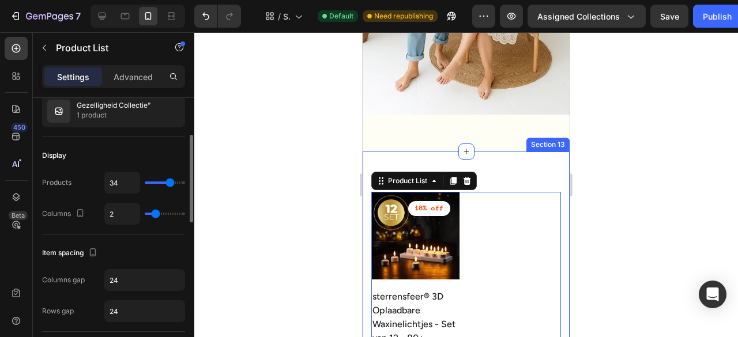
type input "35"
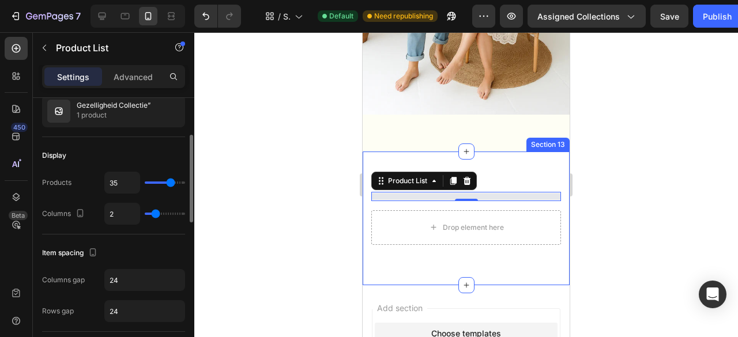
type input "36"
type input "37"
type input "38"
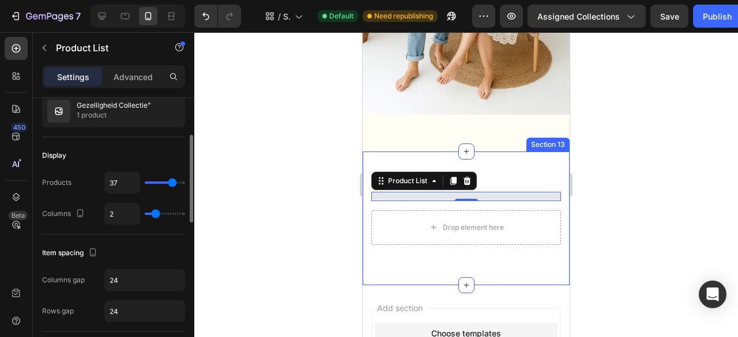
type input "38"
type input "39"
type input "40"
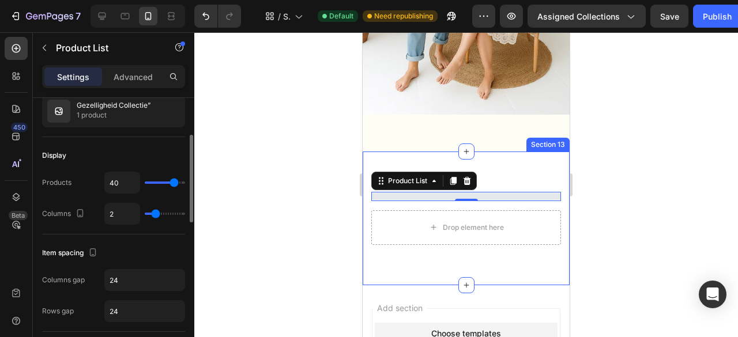
type input "42"
type input "44"
type input "45"
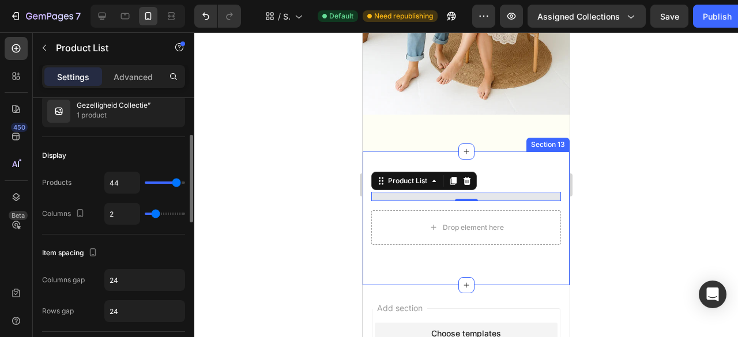
type input "45"
type input "46"
type input "47"
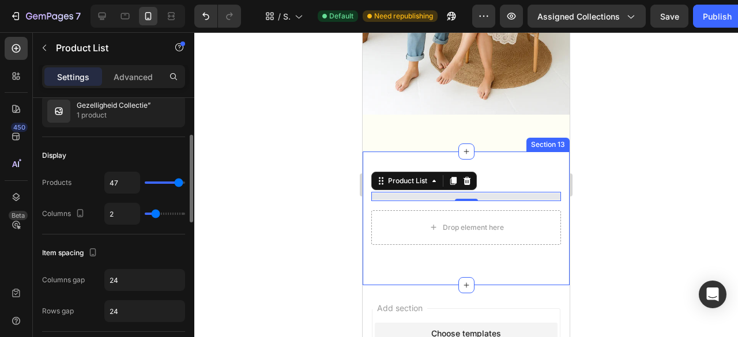
type input "48"
drag, startPoint x: 170, startPoint y: 181, endPoint x: 179, endPoint y: 180, distance: 8.7
type input "48"
click at [179, 182] on input "range" at bounding box center [165, 183] width 40 height 2
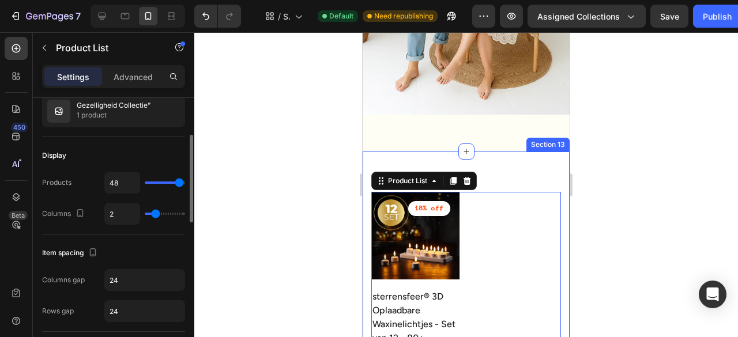
click at [171, 214] on div "2" at bounding box center [144, 214] width 81 height 22
type input "3"
type input "4"
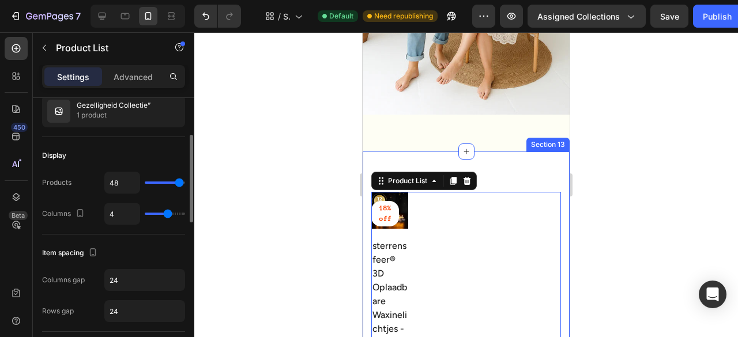
drag, startPoint x: 153, startPoint y: 215, endPoint x: 167, endPoint y: 214, distance: 14.5
type input "4"
click at [167, 214] on input "range" at bounding box center [165, 214] width 40 height 2
click at [136, 115] on div at bounding box center [159, 111] width 51 height 31
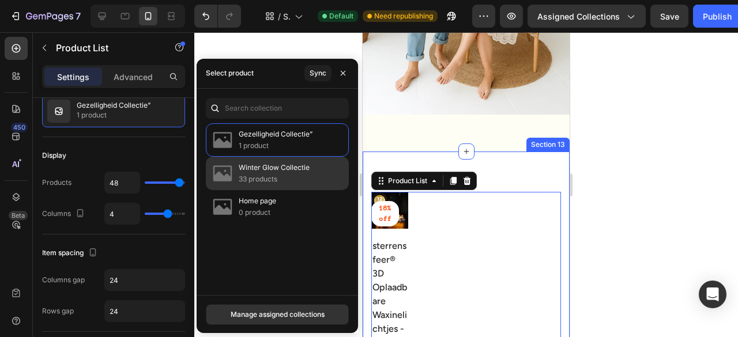
click at [272, 190] on div "Winter Glow Collectie 33 products" at bounding box center [277, 206] width 143 height 33
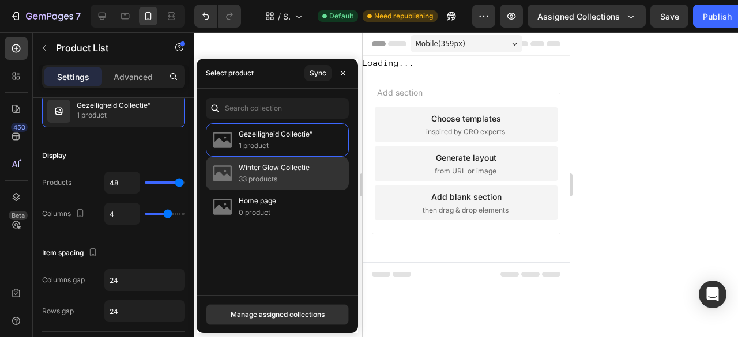
scroll to position [0, 0]
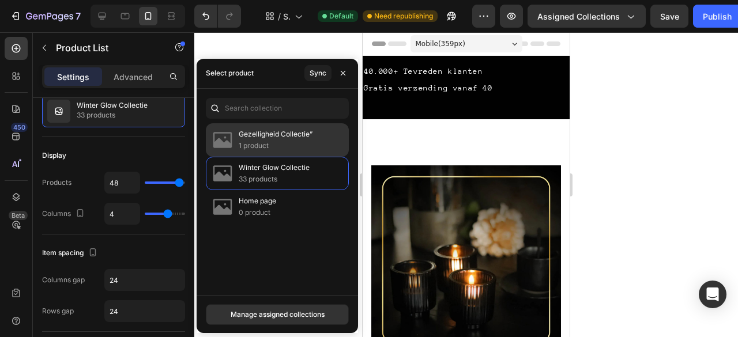
click at [279, 143] on p "1 product" at bounding box center [276, 146] width 74 height 12
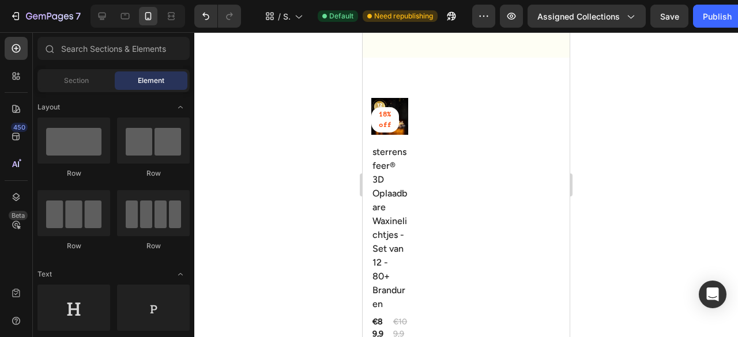
scroll to position [3326, 0]
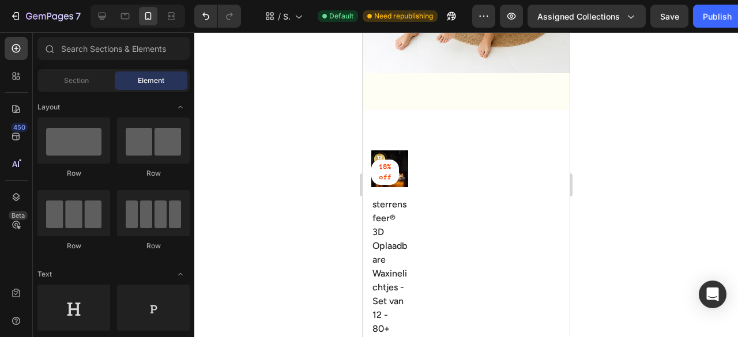
drag, startPoint x: 566, startPoint y: 51, endPoint x: 940, endPoint y: 304, distance: 451.9
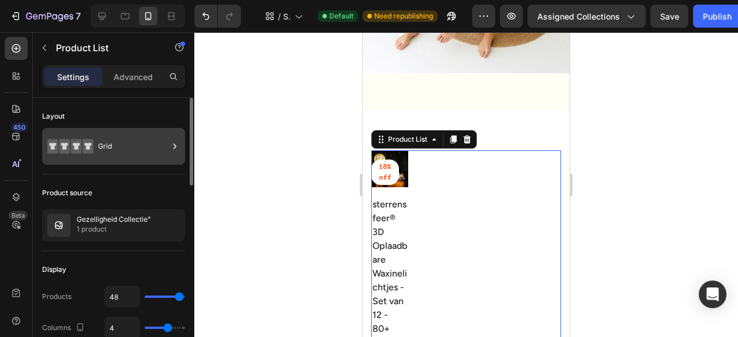
click at [61, 148] on icon at bounding box center [64, 146] width 11 height 15
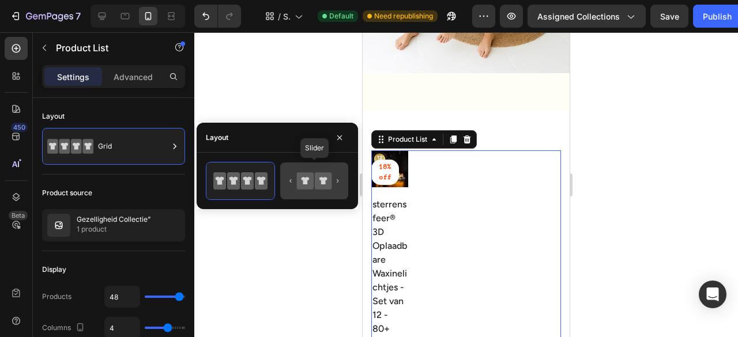
click at [321, 190] on icon at bounding box center [314, 181] width 54 height 23
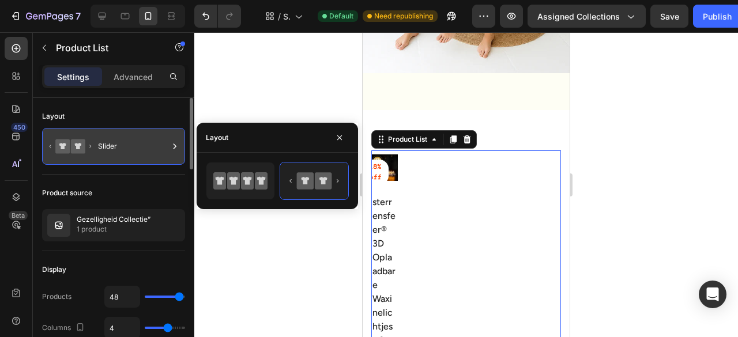
click at [76, 146] on icon at bounding box center [77, 146] width 7 height 6
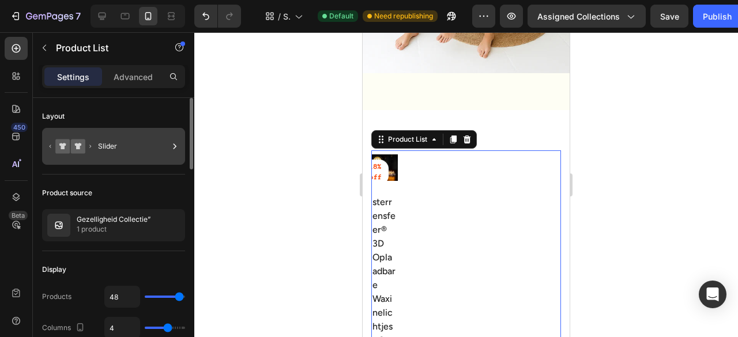
click at [159, 143] on div "Slider" at bounding box center [133, 146] width 70 height 27
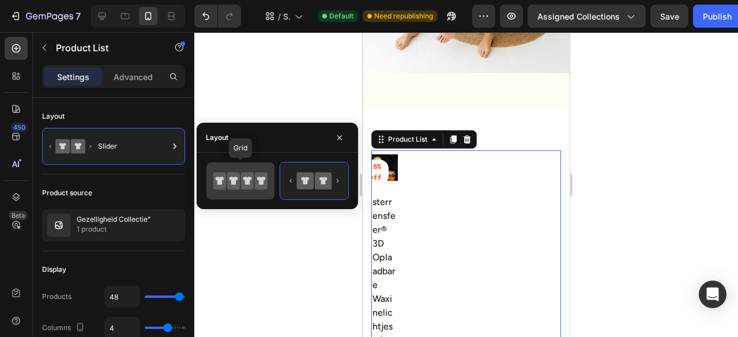
click at [236, 178] on icon at bounding box center [234, 181] width 9 height 8
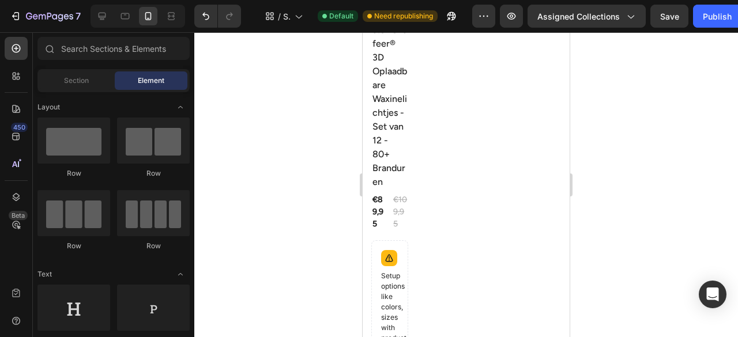
scroll to position [3442, 0]
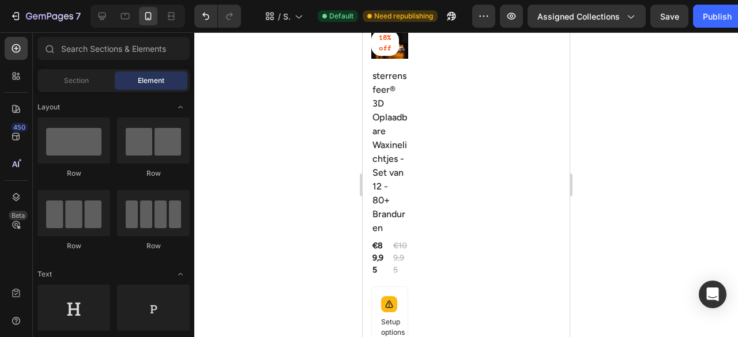
drag, startPoint x: 566, startPoint y: 273, endPoint x: 934, endPoint y: 295, distance: 368.6
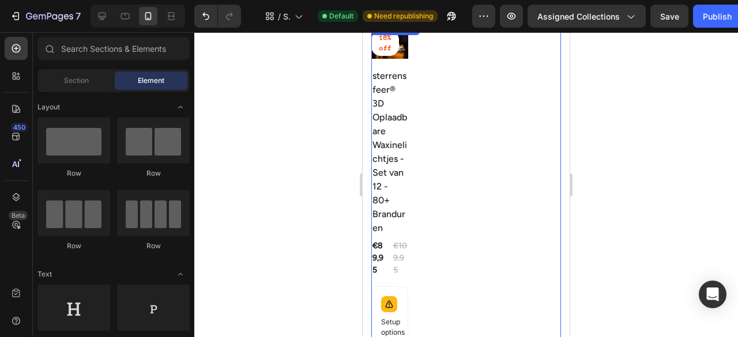
click at [457, 178] on div "(P) Images 18% off Product Badge Row sterrensfeer® 3D Oplaadbare Waxinelichtjes…" at bounding box center [466, 308] width 190 height 575
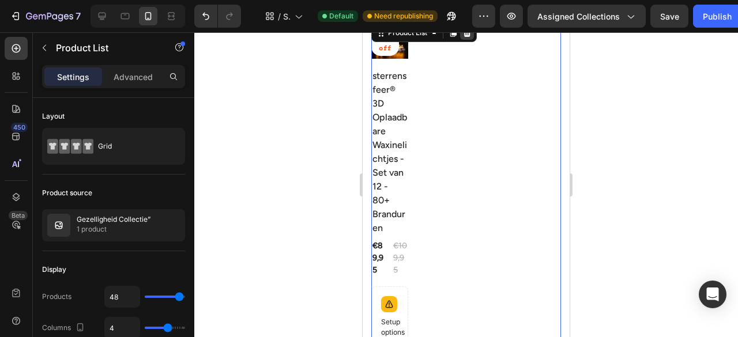
click at [467, 35] on icon at bounding box center [467, 33] width 7 height 8
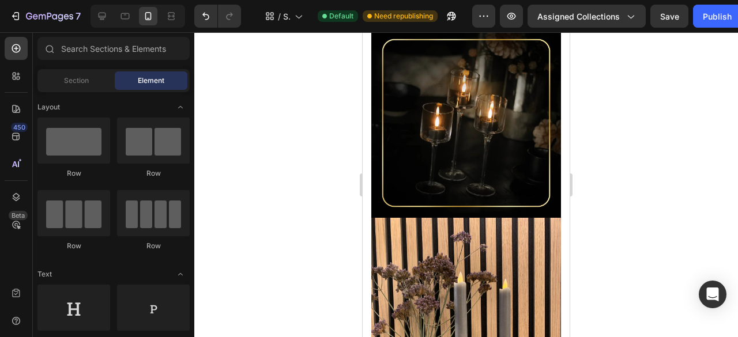
scroll to position [625, 0]
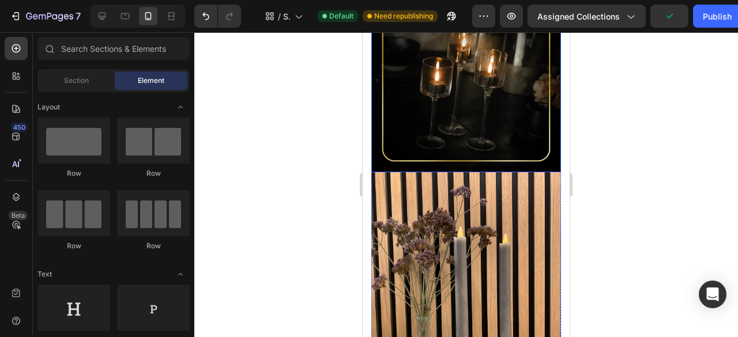
click at [521, 108] on img at bounding box center [466, 78] width 190 height 190
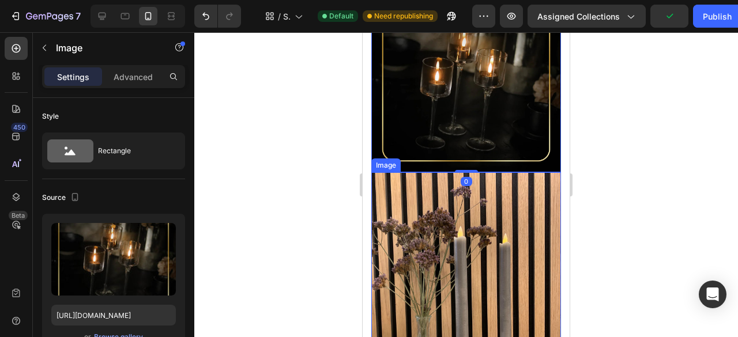
click at [503, 205] on img at bounding box center [466, 298] width 190 height 253
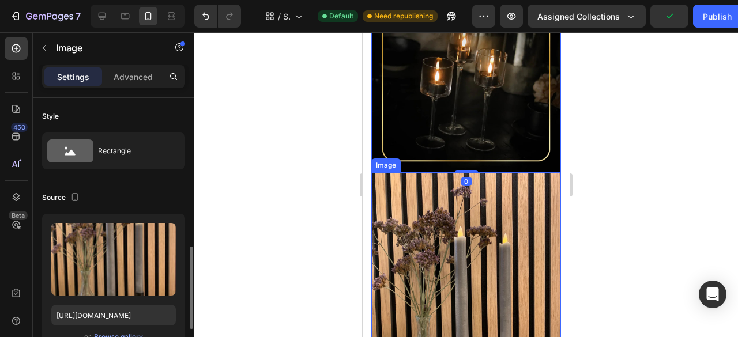
scroll to position [114, 0]
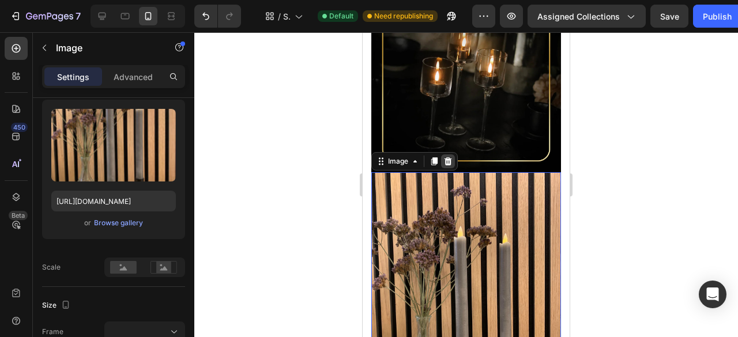
click at [445, 157] on icon at bounding box center [448, 161] width 9 height 9
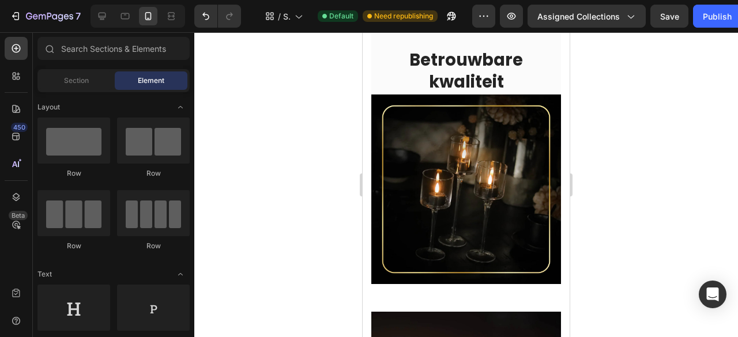
scroll to position [517, 0]
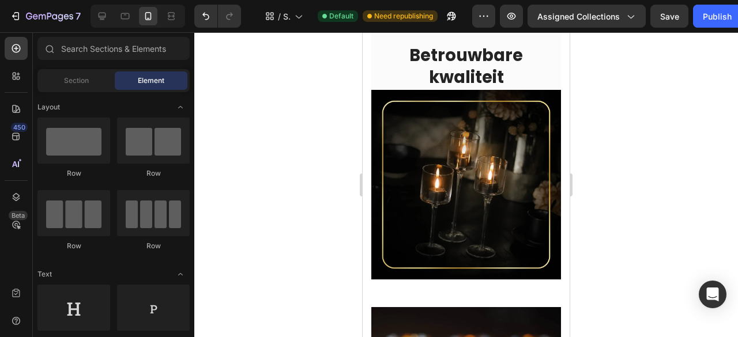
drag, startPoint x: 564, startPoint y: 105, endPoint x: 942, endPoint y: 129, distance: 378.5
click at [532, 141] on img at bounding box center [466, 185] width 190 height 190
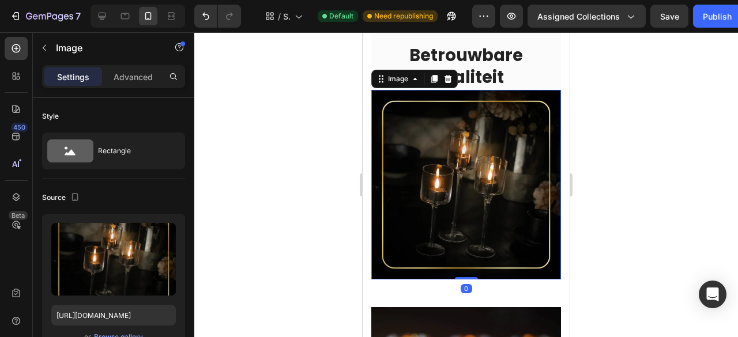
click at [449, 108] on img at bounding box center [466, 185] width 190 height 190
click at [449, 74] on icon at bounding box center [448, 78] width 9 height 9
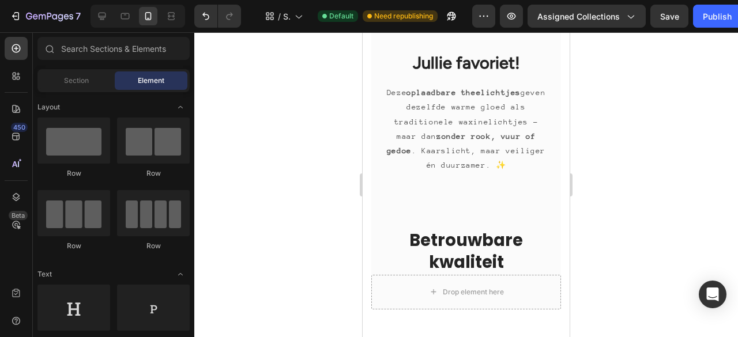
scroll to position [360, 0]
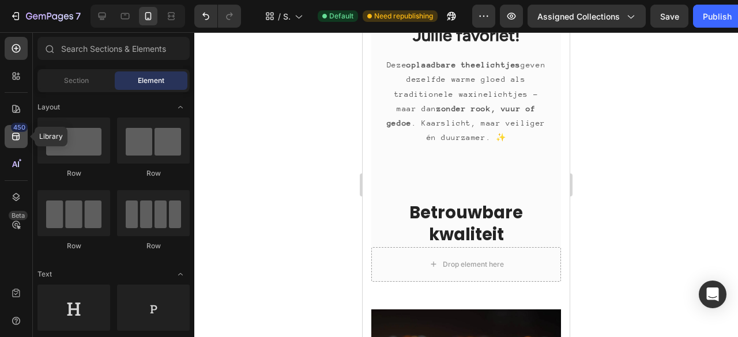
click at [22, 145] on div "450" at bounding box center [16, 136] width 23 height 23
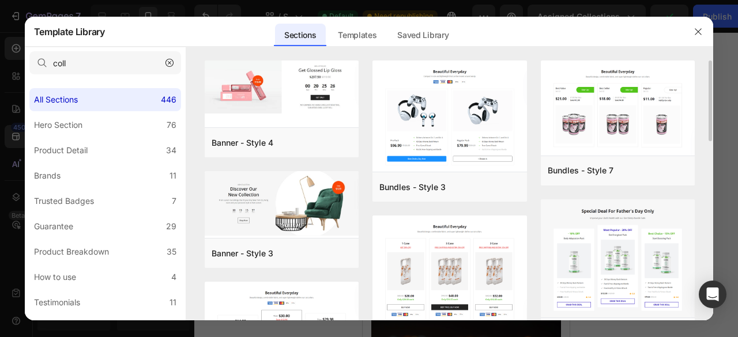
drag, startPoint x: 709, startPoint y: 67, endPoint x: 702, endPoint y: 142, distance: 74.7
click at [702, 142] on div "Banner - Style 4 Add to page Preview Banner - Style 3 Add to page Preview Bundl…" at bounding box center [450, 191] width 528 height 260
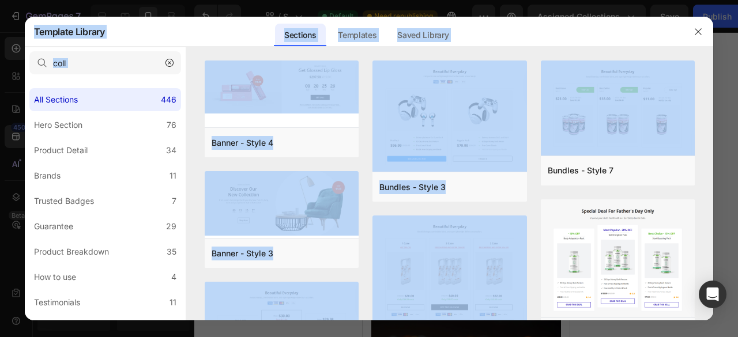
drag, startPoint x: 709, startPoint y: 130, endPoint x: 715, endPoint y: 176, distance: 45.9
click at [715, 175] on div "Template Library Sections Templates Existing pages Saved Library Templates Save…" at bounding box center [369, 168] width 738 height 337
click at [706, 181] on div "Banner - Style 4 Add to page Preview Banner - Style 3 Add to page Preview Bundl…" at bounding box center [450, 191] width 528 height 260
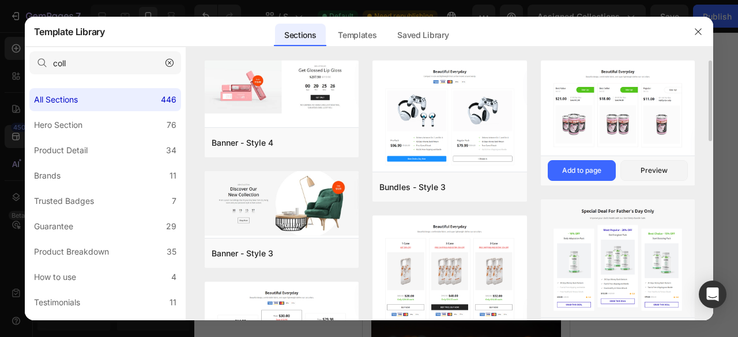
click at [694, 176] on div "Bundles - Style 7 Add to page Preview" at bounding box center [618, 171] width 155 height 30
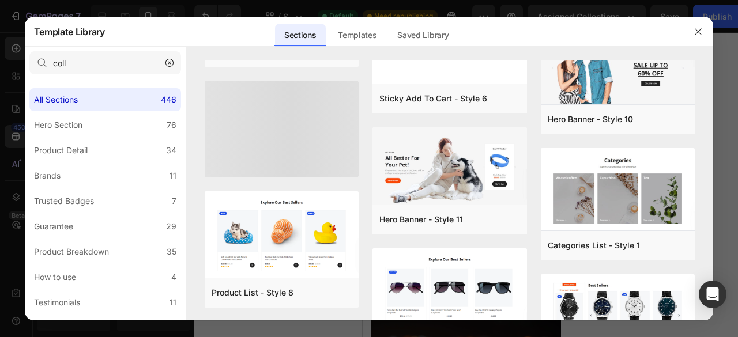
scroll to position [1718, 0]
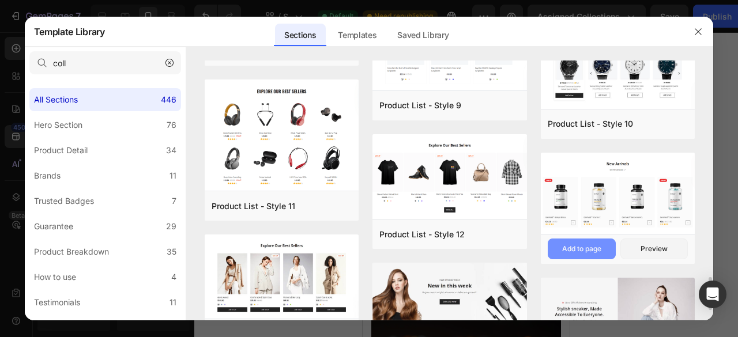
click at [0, 0] on div "Add to page" at bounding box center [0, 0] width 0 height 0
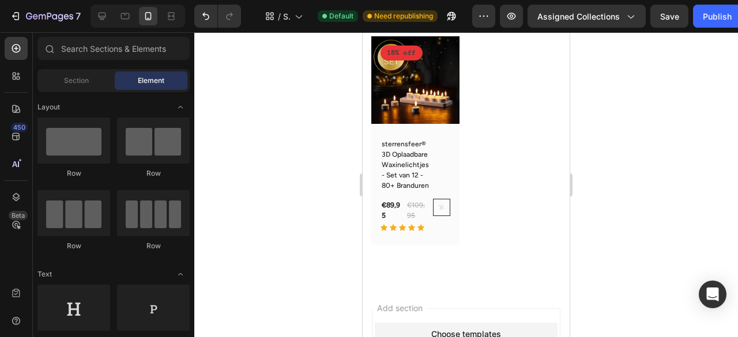
scroll to position [3170, 0]
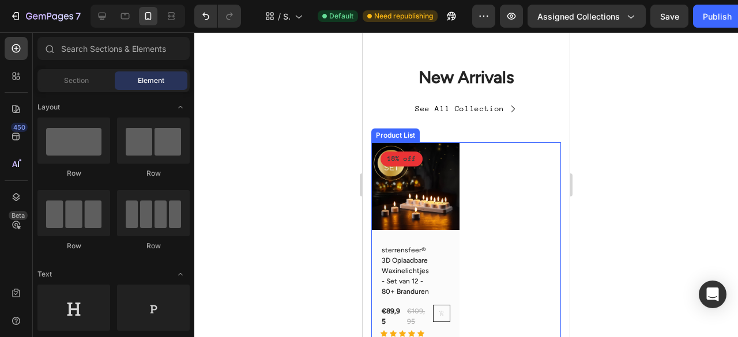
click at [465, 145] on div "(P) Images 18% off Product Badge Row sterrensfeer® 3D Oplaadbare Waxinelichtjes…" at bounding box center [466, 246] width 190 height 209
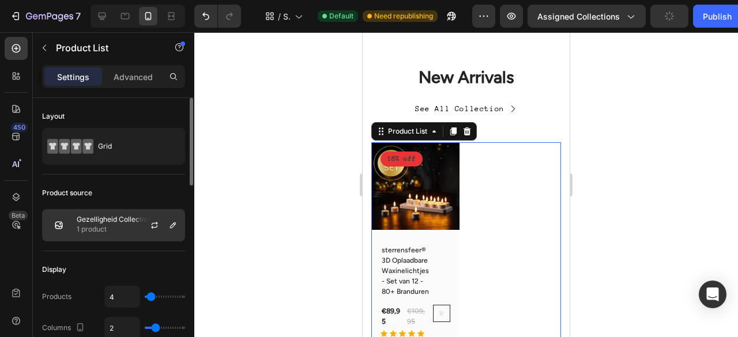
click at [135, 223] on div at bounding box center [159, 225] width 51 height 31
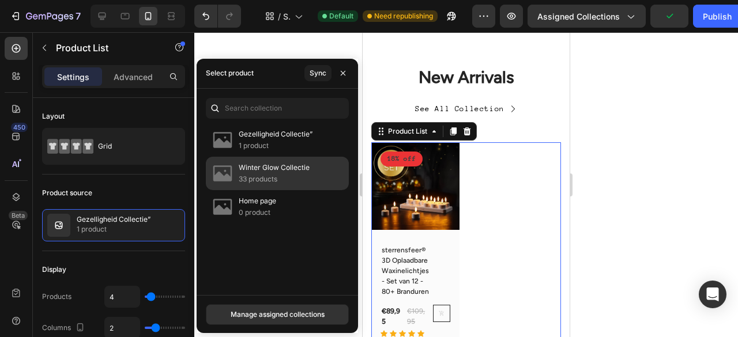
click at [244, 170] on p "Winter Glow Collectie" at bounding box center [274, 168] width 71 height 12
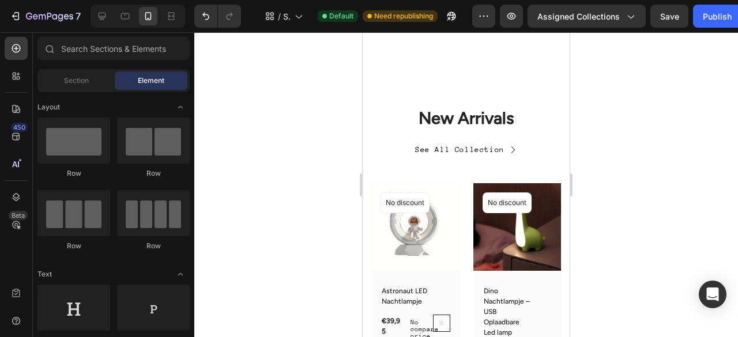
scroll to position [3096, 0]
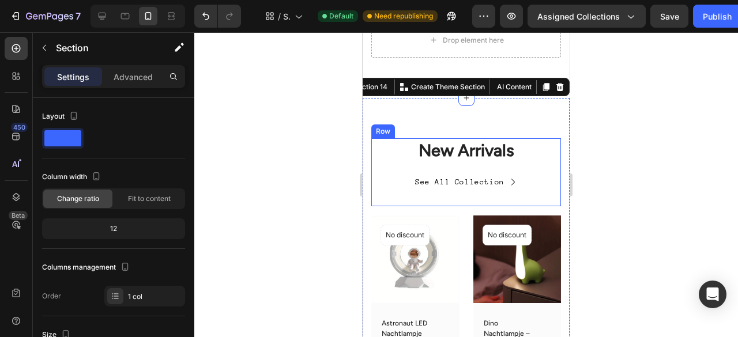
click at [195, 122] on div at bounding box center [466, 184] width 544 height 305
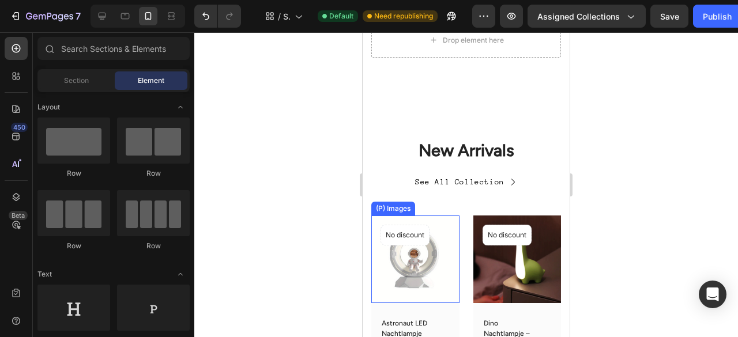
click at [406, 216] on img at bounding box center [415, 260] width 88 height 88
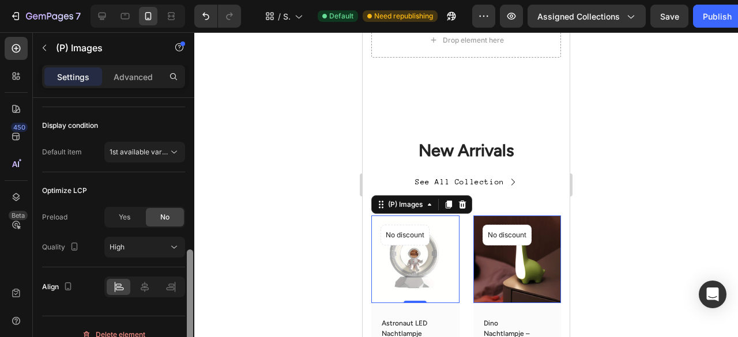
scroll to position [376, 0]
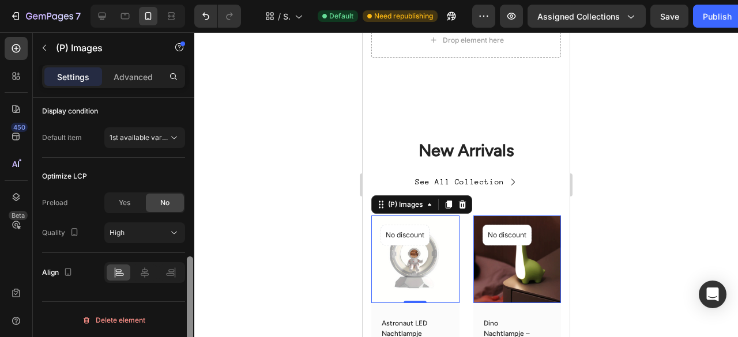
drag, startPoint x: 189, startPoint y: 137, endPoint x: 190, endPoint y: 333, distance: 196.1
click at [190, 333] on div at bounding box center [190, 314] width 6 height 114
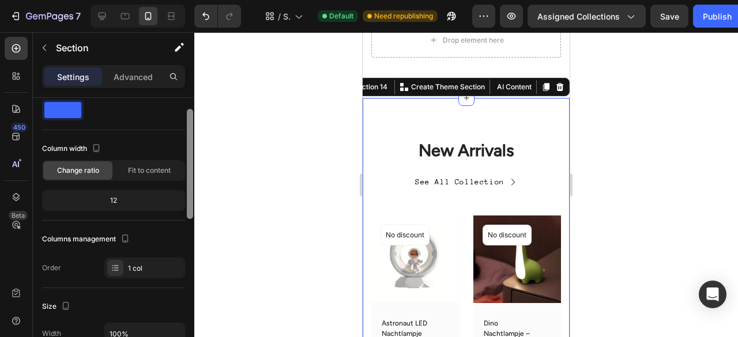
scroll to position [0, 0]
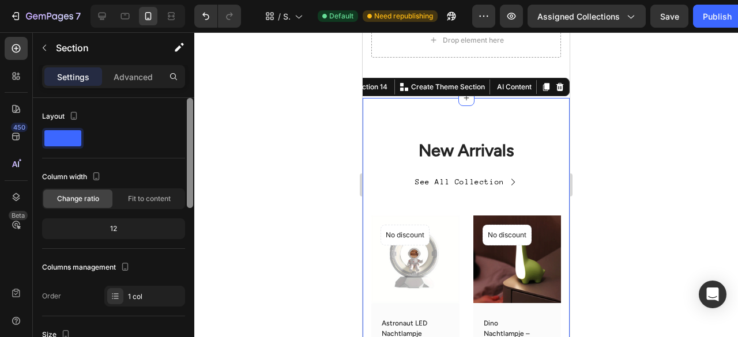
drag, startPoint x: 189, startPoint y: 129, endPoint x: 210, endPoint y: -47, distance: 176.6
click at [210, 0] on html "7 / Shopify Original Collection Template Default Need republishing Preview Assi…" at bounding box center [369, 0] width 738 height 0
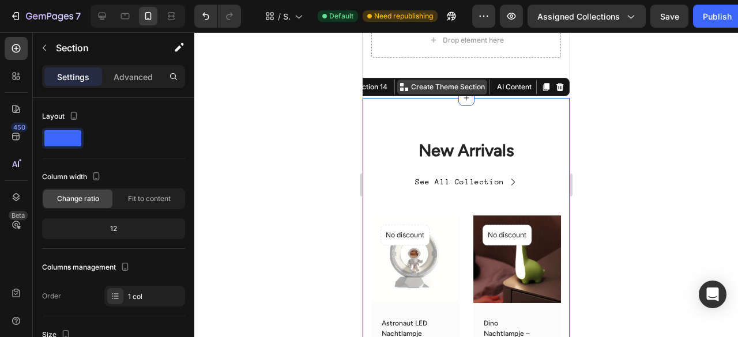
click at [419, 84] on p "Create Theme Section" at bounding box center [448, 87] width 74 height 10
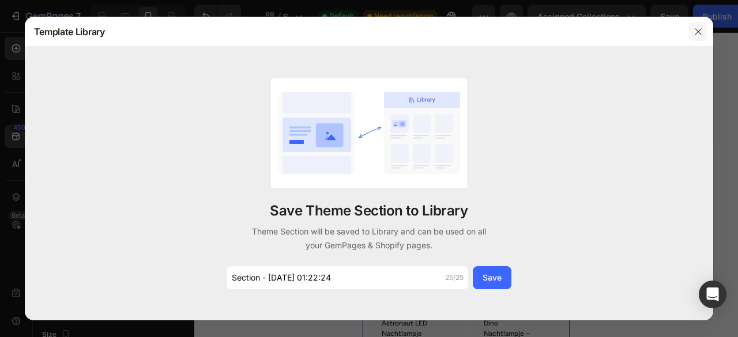
click at [695, 31] on icon "button" at bounding box center [698, 31] width 9 height 9
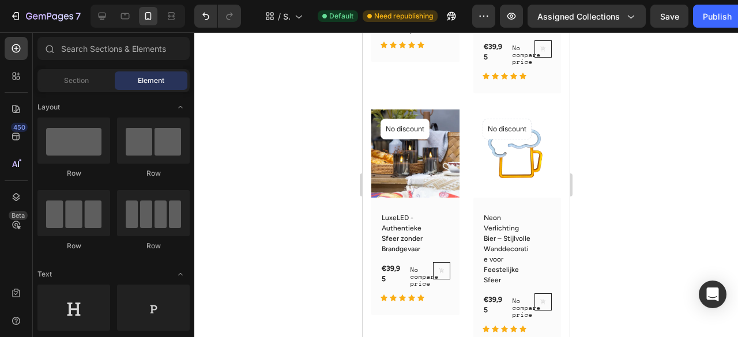
scroll to position [3445, 0]
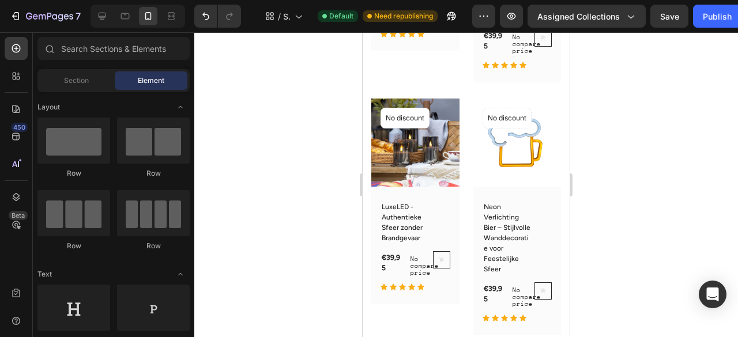
drag, startPoint x: 565, startPoint y: 279, endPoint x: 938, endPoint y: 336, distance: 377.6
click at [439, 10] on icon at bounding box center [442, 7] width 6 height 6
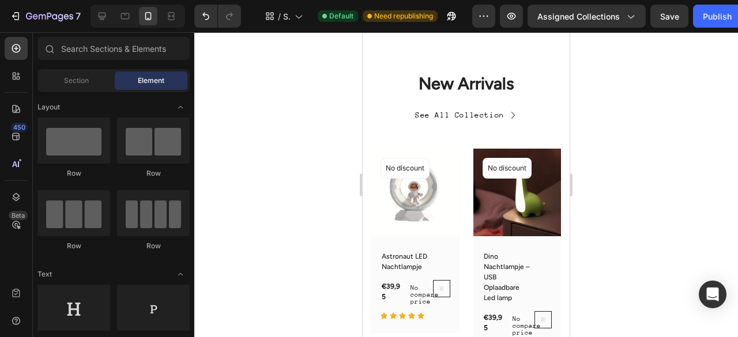
scroll to position [3088, 0]
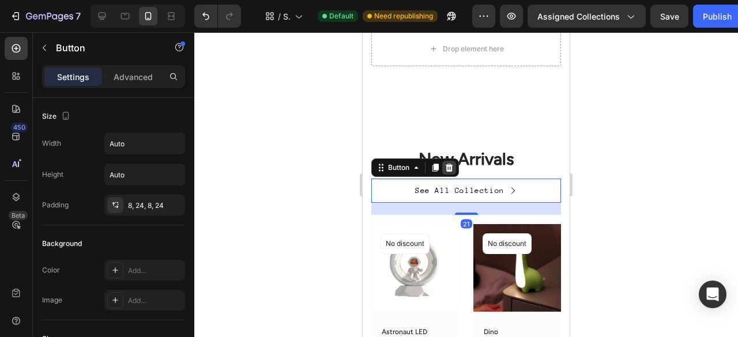
click at [450, 167] on icon at bounding box center [449, 168] width 7 height 8
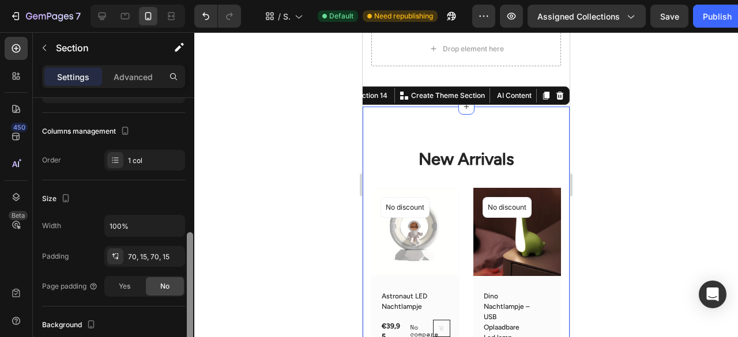
scroll to position [0, 0]
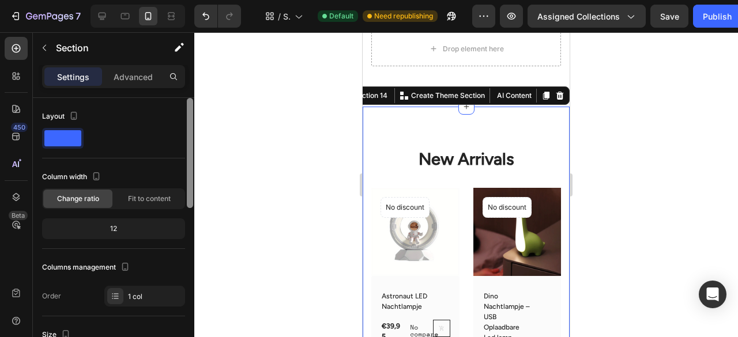
drag, startPoint x: 194, startPoint y: 168, endPoint x: 212, endPoint y: 132, distance: 40.8
click at [212, 0] on div "7 / Shopify Original Collection Template Default Need republishing Preview Assi…" at bounding box center [369, 0] width 738 height 0
click at [48, 45] on button "button" at bounding box center [44, 48] width 18 height 18
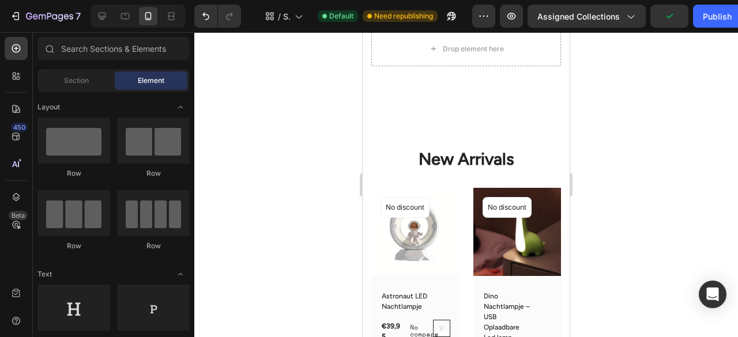
click at [152, 164] on div "Row" at bounding box center [153, 148] width 73 height 61
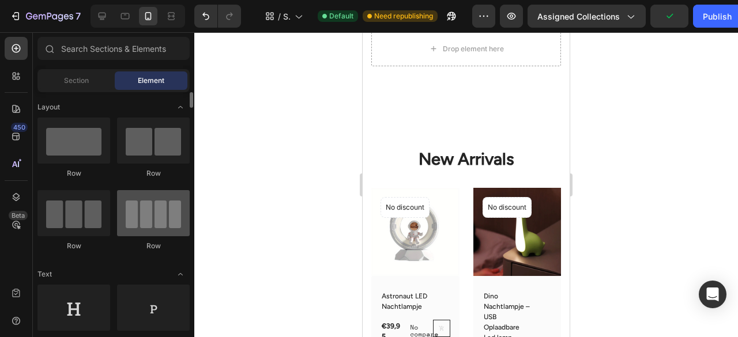
click at [155, 226] on div at bounding box center [153, 213] width 73 height 46
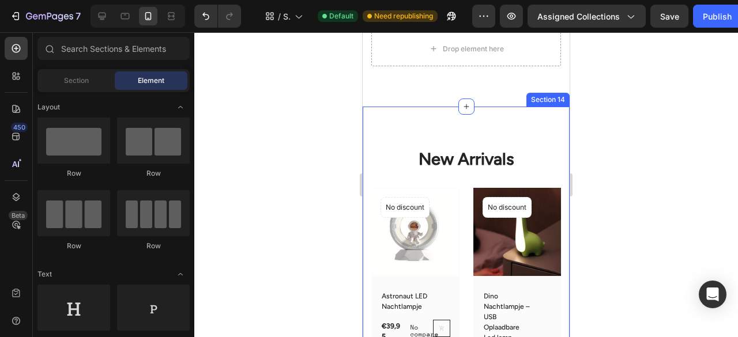
click at [392, 188] on img at bounding box center [415, 232] width 88 height 88
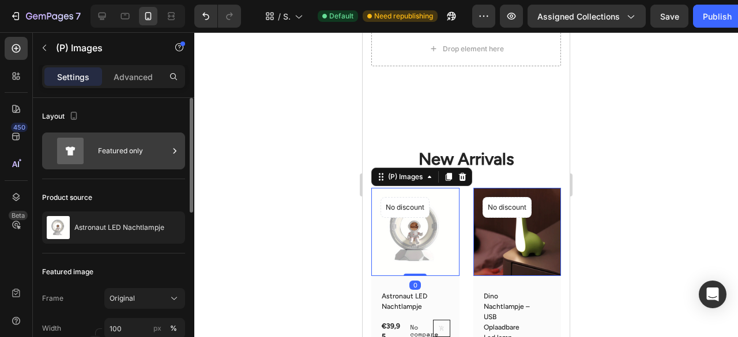
click at [147, 153] on div "Featured only" at bounding box center [133, 151] width 70 height 27
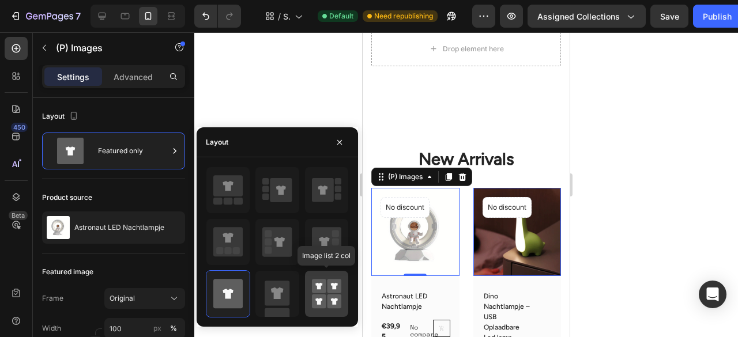
click at [324, 295] on rect at bounding box center [319, 302] width 14 height 14
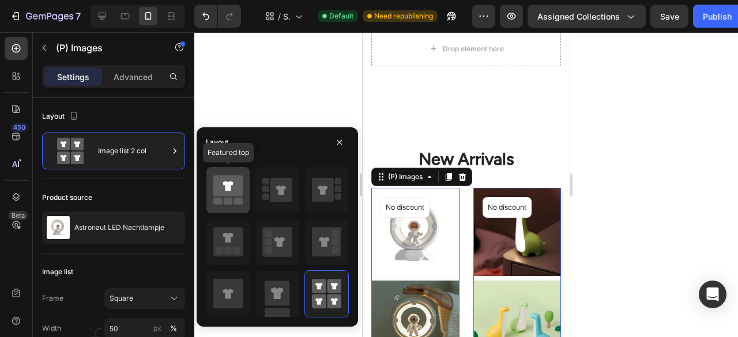
click at [240, 202] on rect at bounding box center [238, 201] width 9 height 7
type input "100"
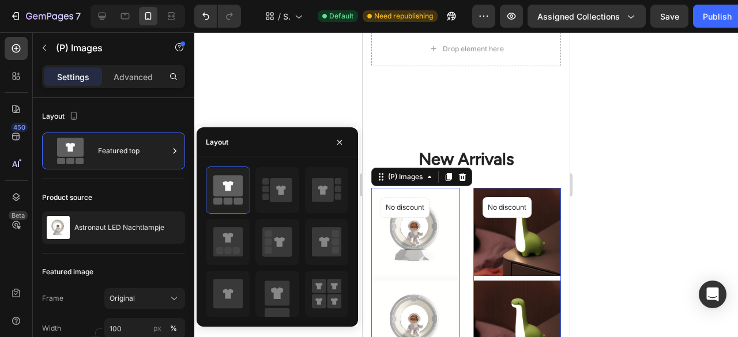
drag, startPoint x: 603, startPoint y: 235, endPoint x: 452, endPoint y: 217, distance: 152.1
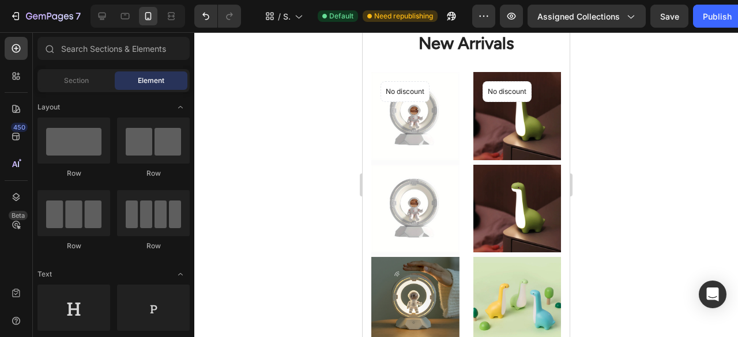
scroll to position [3142, 0]
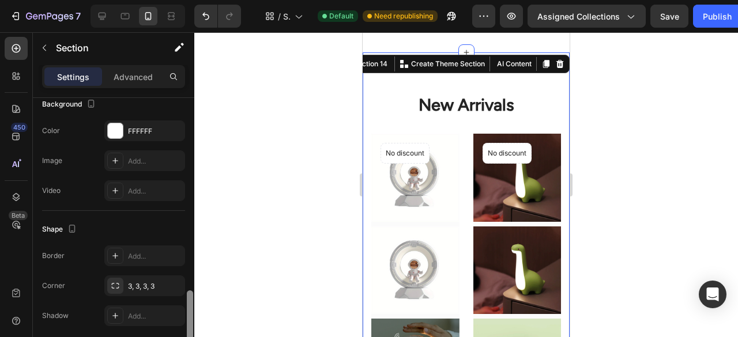
scroll to position [400, 0]
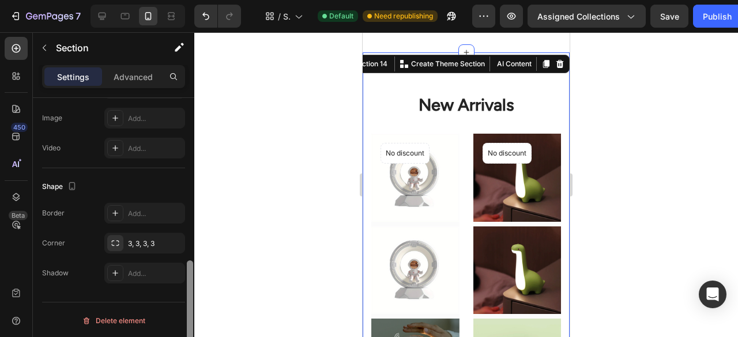
drag, startPoint x: 192, startPoint y: 114, endPoint x: 186, endPoint y: 311, distance: 197.3
click at [186, 311] on div at bounding box center [190, 234] width 9 height 273
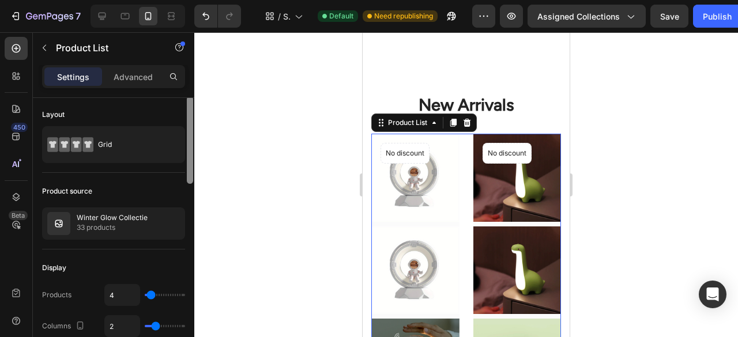
scroll to position [0, 0]
drag, startPoint x: 189, startPoint y: 125, endPoint x: 235, endPoint y: 122, distance: 46.8
click at [235, 0] on div "7 / Shopify Original Collection Template Default Need republishing Preview Assi…" at bounding box center [369, 0] width 738 height 0
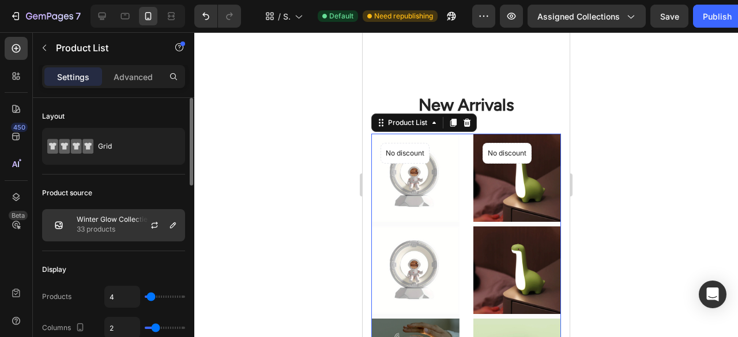
click at [134, 221] on div at bounding box center [159, 225] width 51 height 31
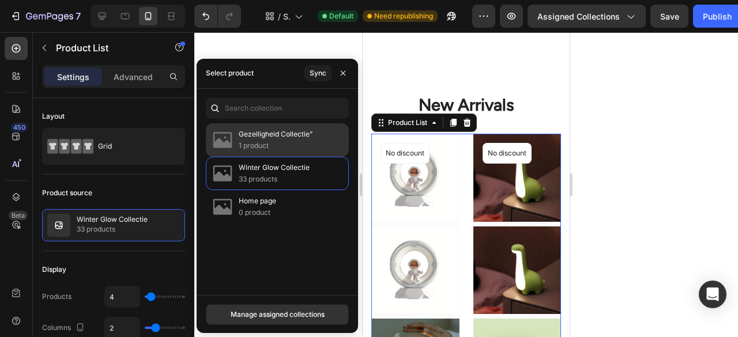
click at [279, 136] on p "Gezelligheid Collectie”" at bounding box center [276, 135] width 74 height 12
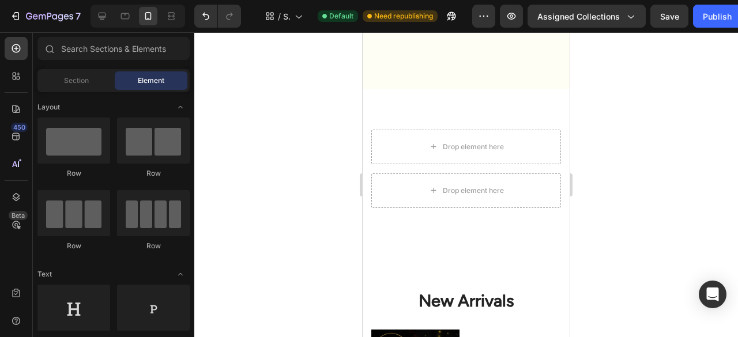
scroll to position [2940, 0]
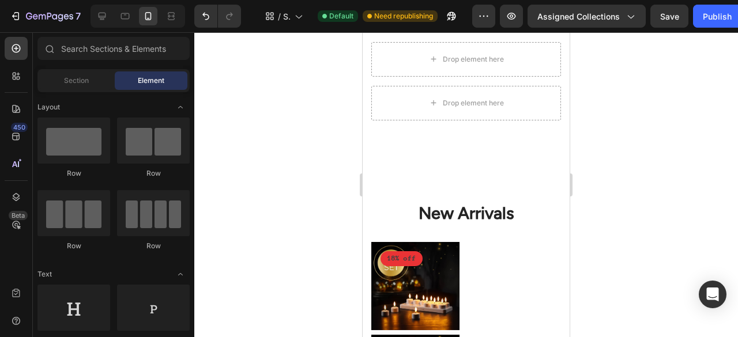
drag, startPoint x: 565, startPoint y: 246, endPoint x: 951, endPoint y: 273, distance: 386.8
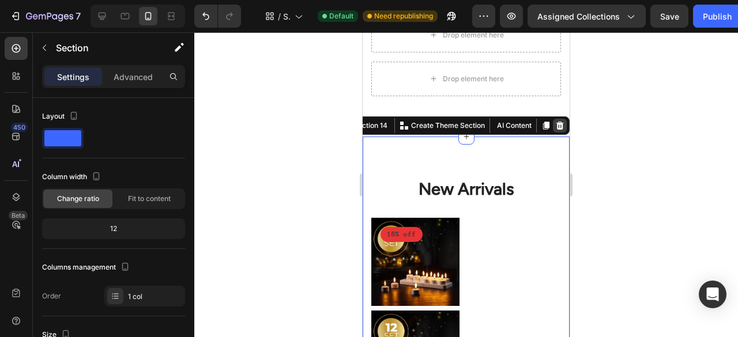
click at [555, 122] on icon at bounding box center [559, 125] width 9 height 9
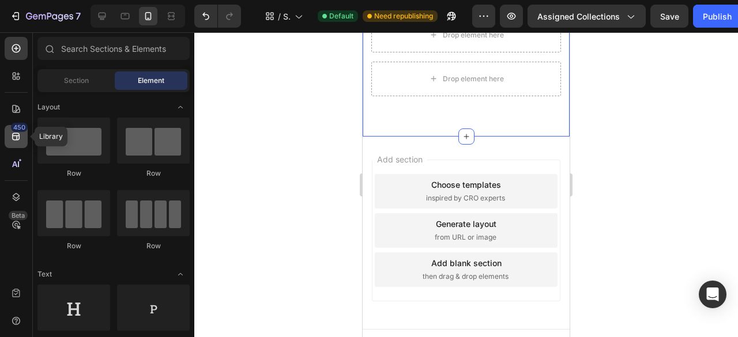
click at [20, 129] on div "450" at bounding box center [19, 127] width 17 height 9
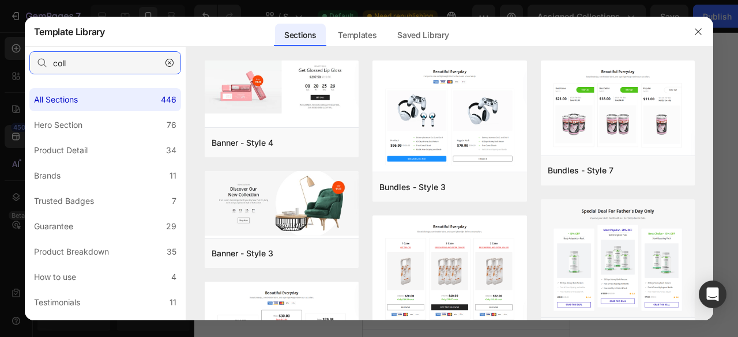
click at [134, 52] on input "coll" at bounding box center [105, 62] width 152 height 23
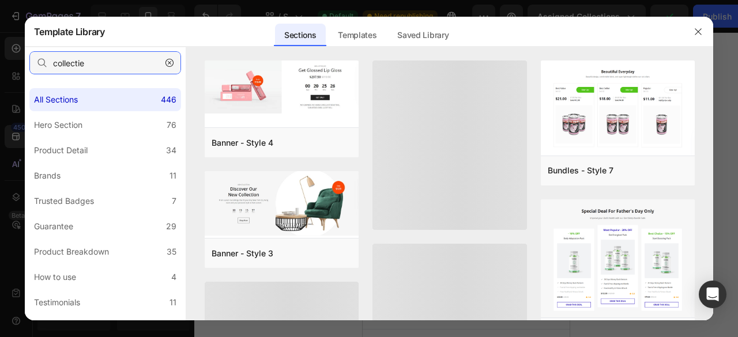
type input "collectie"
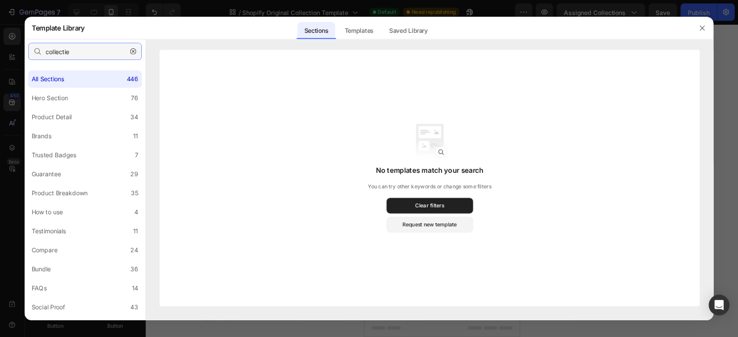
scroll to position [2690, 0]
click at [120, 160] on label "Product Detail 34" at bounding box center [113, 156] width 152 height 23
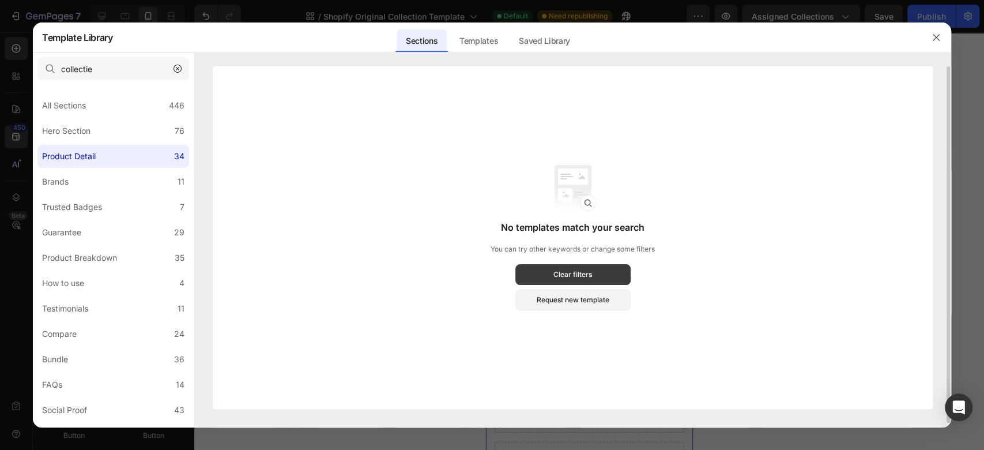
click at [554, 274] on div "Clear filters" at bounding box center [573, 274] width 39 height 10
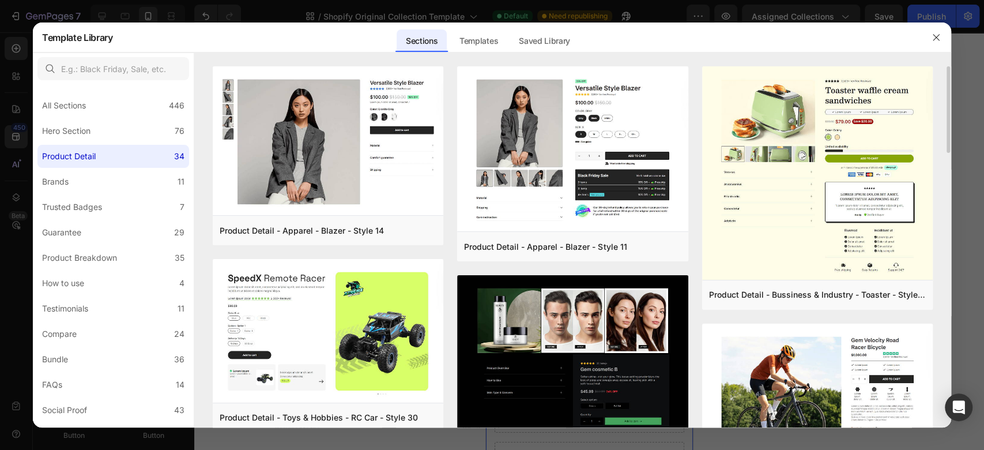
drag, startPoint x: 949, startPoint y: 84, endPoint x: 946, endPoint y: 125, distance: 41.0
click at [738, 125] on div "Product Detail - Apparel - Blazer - Style 14 Add to page Preview Product Detail…" at bounding box center [572, 246] width 757 height 361
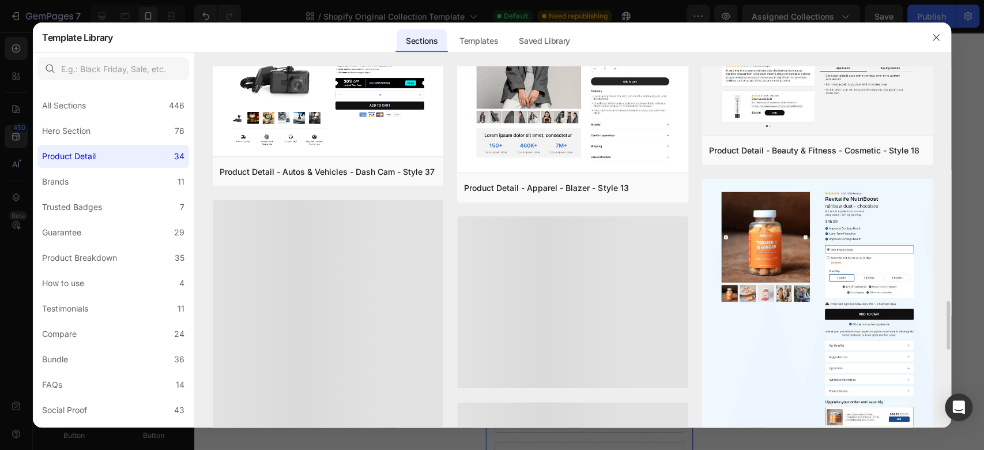
scroll to position [1174, 0]
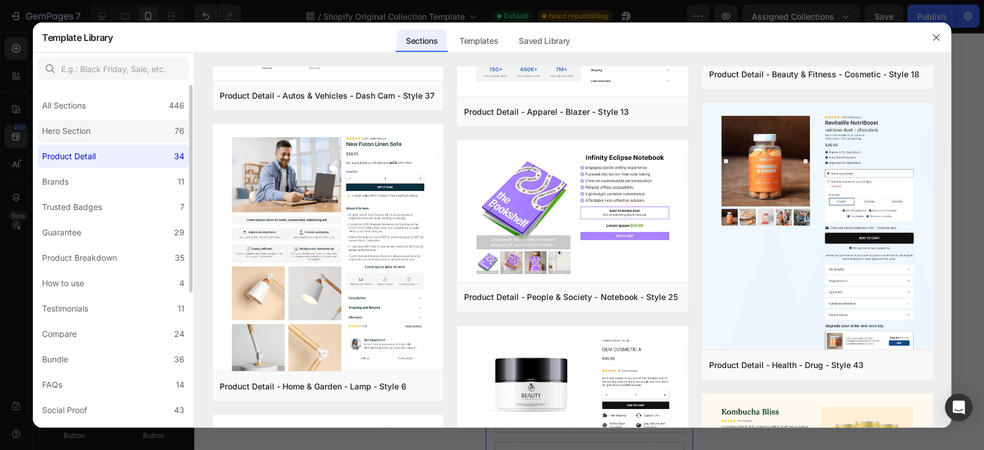
click at [76, 132] on div "Hero Section" at bounding box center [66, 131] width 48 height 14
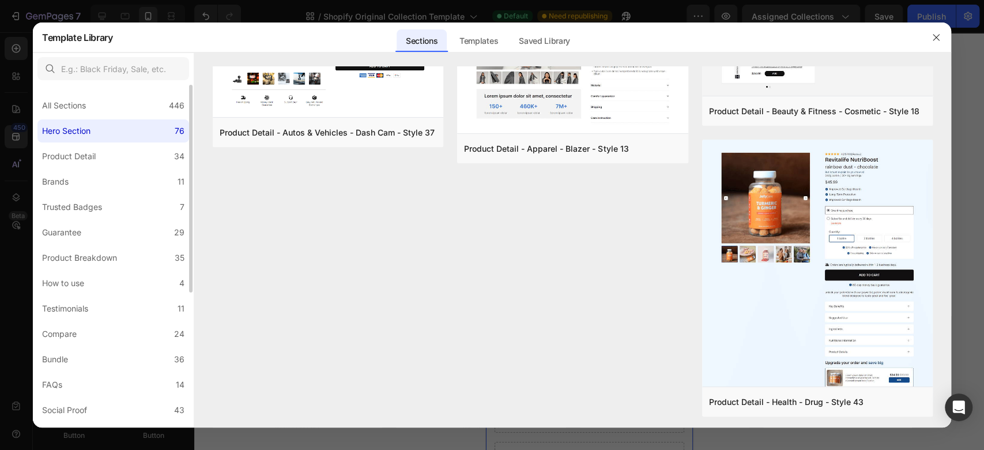
scroll to position [0, 0]
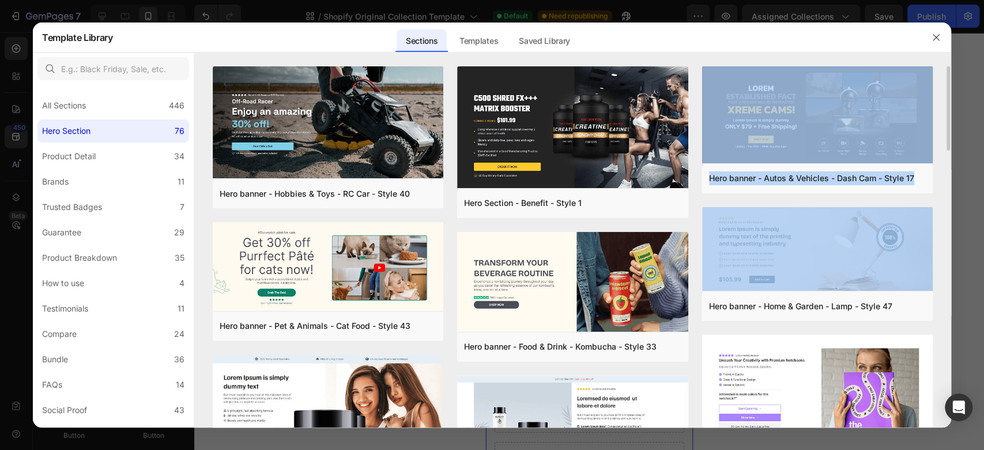
drag, startPoint x: 948, startPoint y: 121, endPoint x: 946, endPoint y: 236, distance: 115.4
click at [738, 236] on div "Hero banner - Hobbies & Toys - RC Car - Style 40 Add to page Preview Hero banne…" at bounding box center [572, 246] width 757 height 361
click at [738, 233] on div "Hero banner - Hobbies & Toys - RC Car - Style 40 Add to page Preview Hero banne…" at bounding box center [572, 246] width 757 height 361
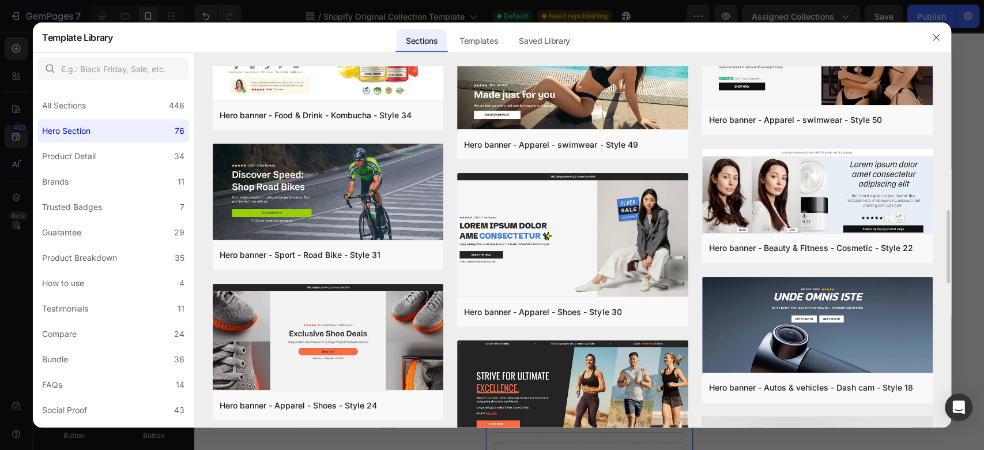
scroll to position [532, 0]
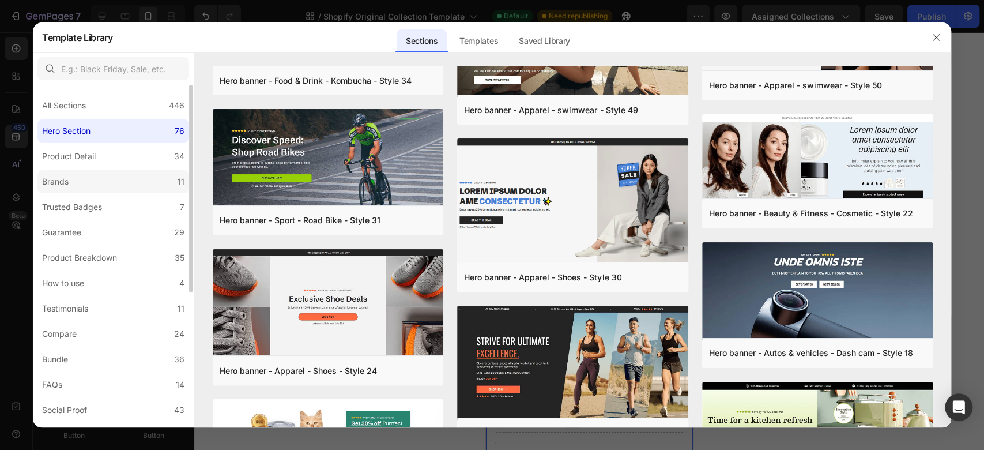
click at [152, 185] on label "Brands 11" at bounding box center [113, 181] width 152 height 23
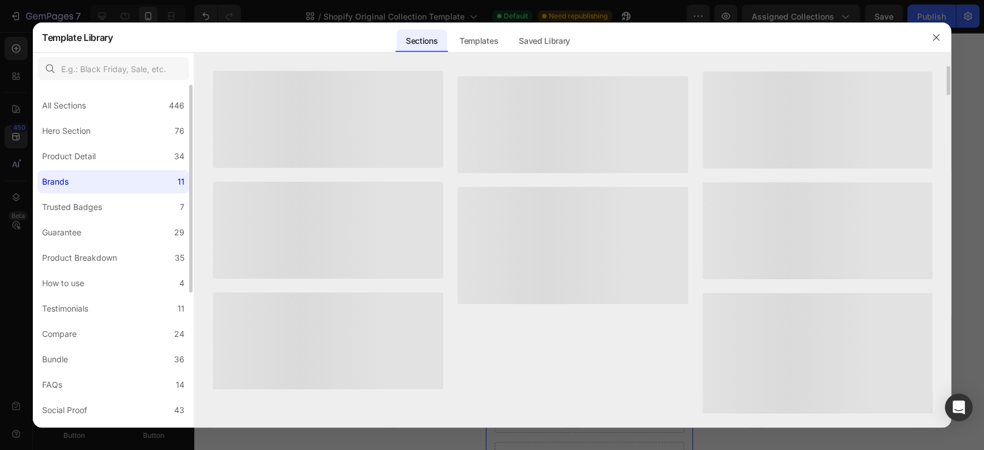
scroll to position [0, 0]
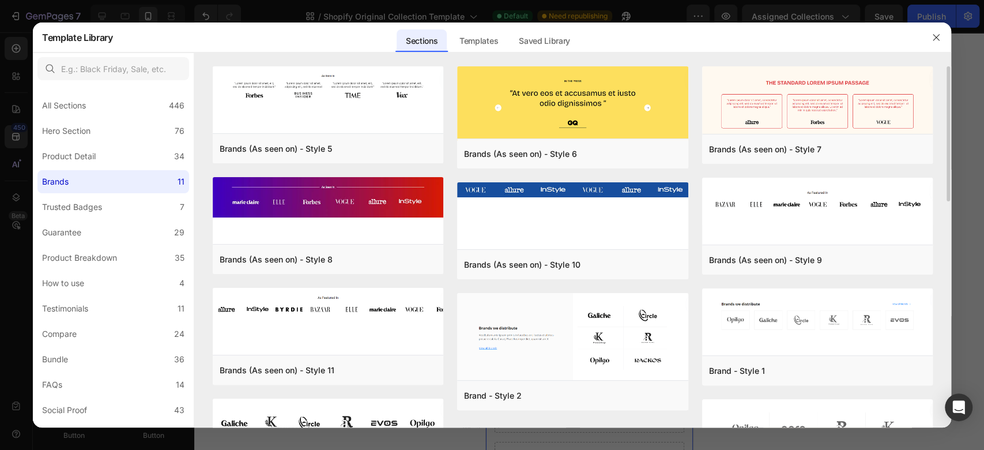
click at [738, 94] on div "Brands (As seen on) - Style 5 Add to page Preview Brands (As seen on) - Style 8…" at bounding box center [572, 246] width 757 height 361
click at [738, 97] on div "Brands (As seen on) - Style 5 Add to page Preview Brands (As seen on) - Style 8…" at bounding box center [572, 246] width 757 height 361
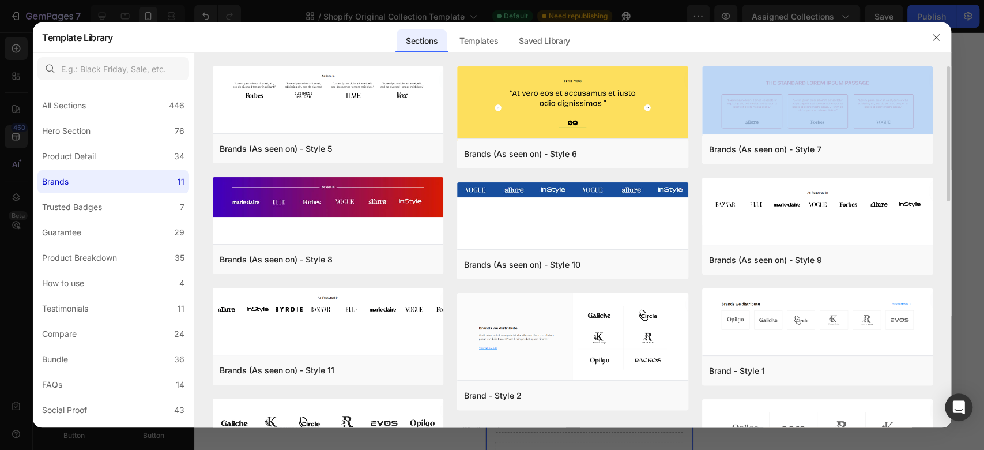
click at [738, 97] on div "Brands (As seen on) - Style 5 Add to page Preview Brands (As seen on) - Style 8…" at bounding box center [572, 246] width 757 height 361
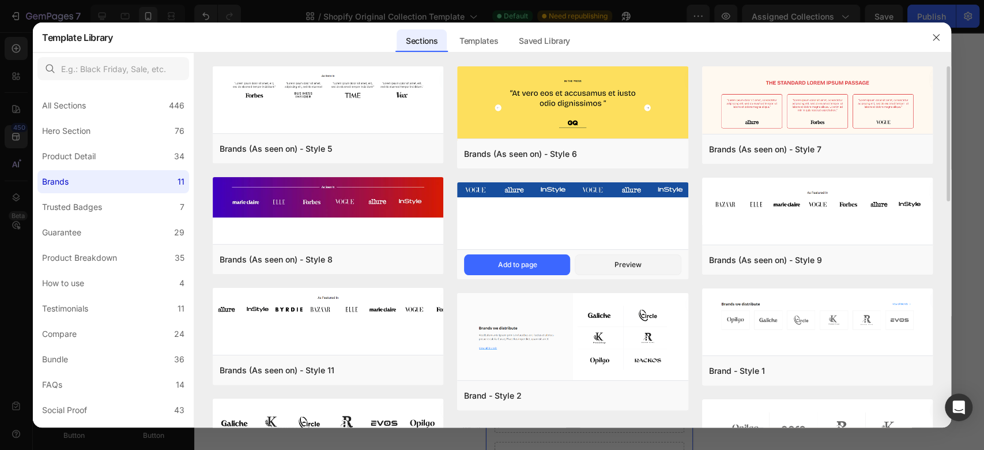
click at [542, 197] on img at bounding box center [572, 189] width 231 height 15
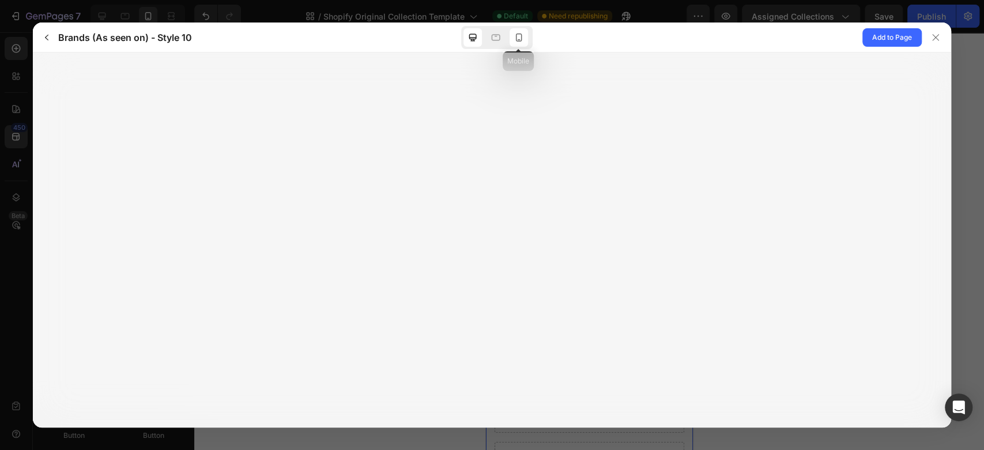
click at [525, 43] on div at bounding box center [519, 37] width 18 height 18
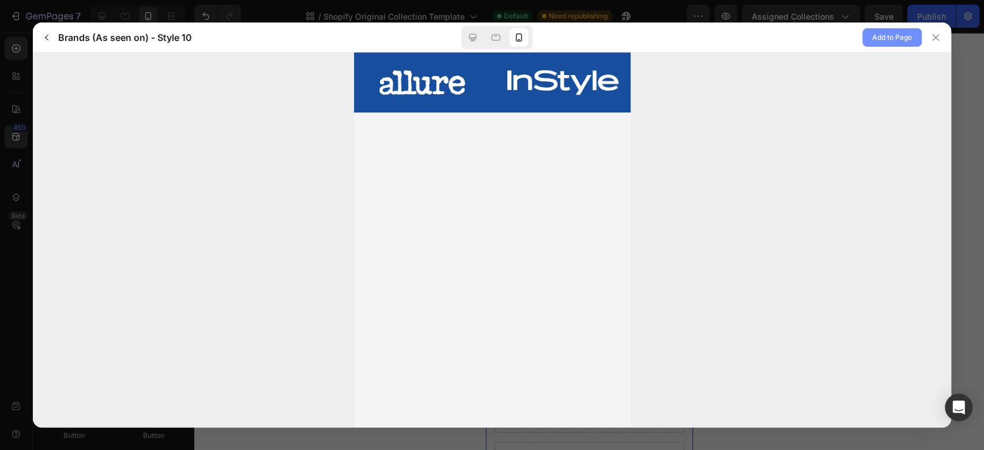
click at [738, 31] on span "Add to Page" at bounding box center [893, 38] width 40 height 14
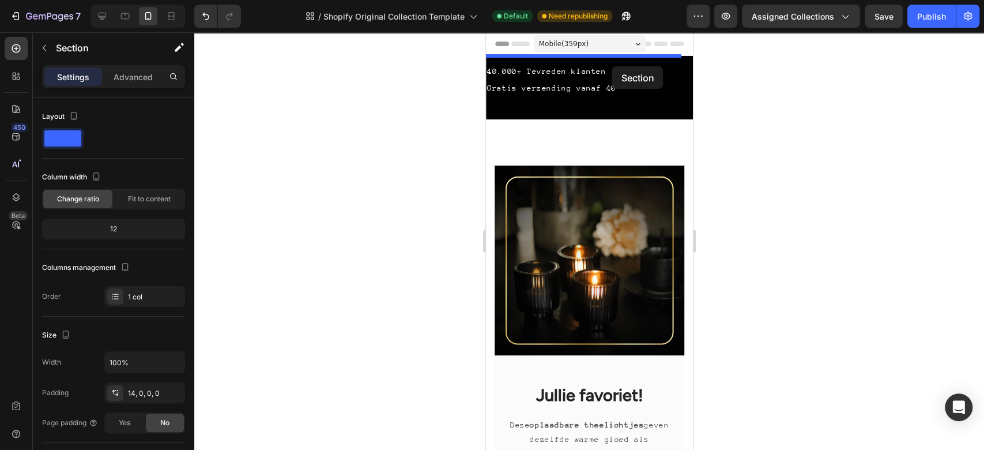
drag, startPoint x: 592, startPoint y: 219, endPoint x: 612, endPoint y: 66, distance: 154.2
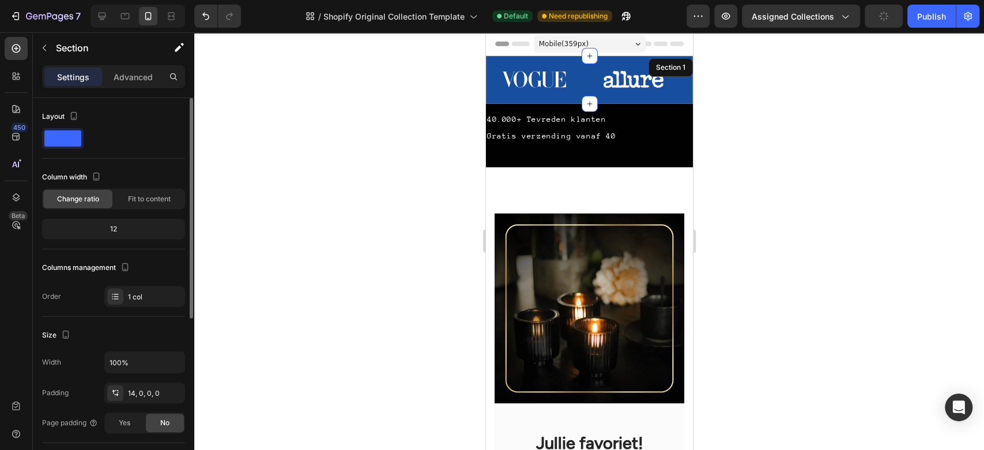
click at [73, 139] on span at bounding box center [62, 138] width 37 height 16
click at [73, 140] on span at bounding box center [62, 138] width 37 height 16
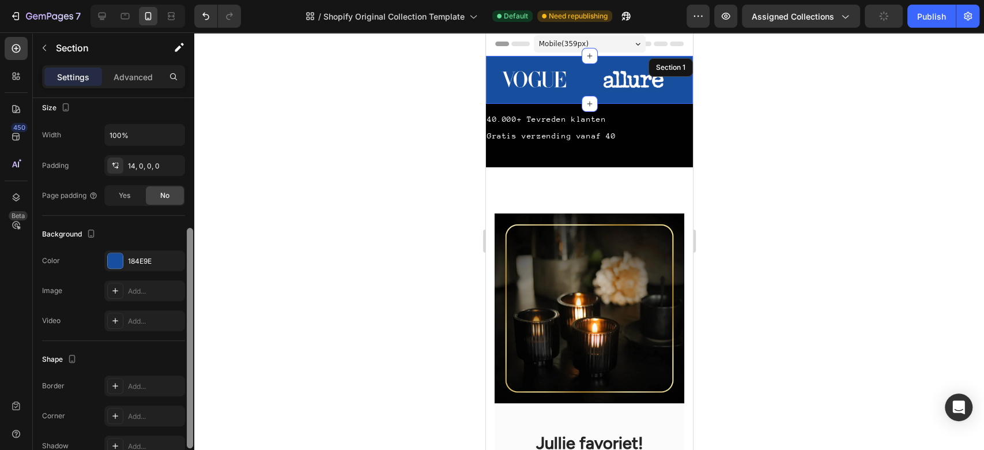
scroll to position [241, 0]
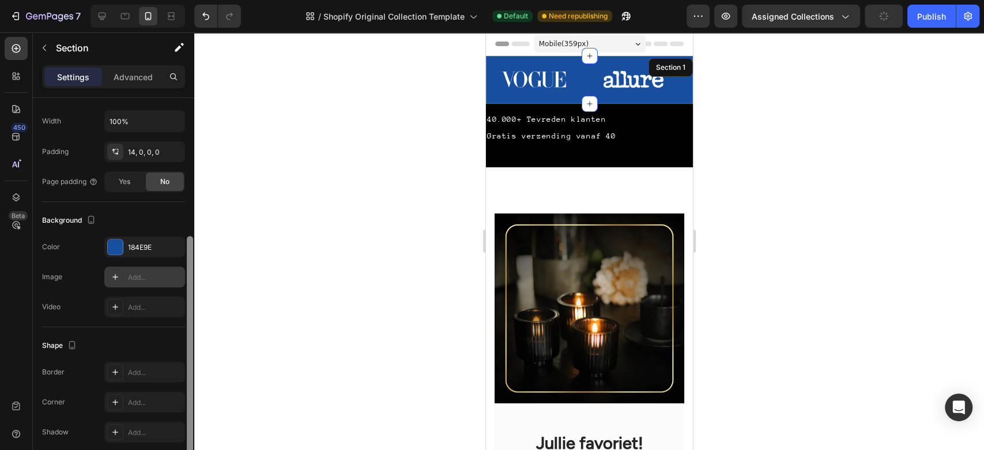
drag, startPoint x: 191, startPoint y: 154, endPoint x: 162, endPoint y: 281, distance: 130.7
click at [183, 292] on div "Layout Column width Change ratio Fit to content 12 Columns management Order 1 c…" at bounding box center [113, 290] width 161 height 385
click at [118, 243] on div at bounding box center [115, 246] width 15 height 15
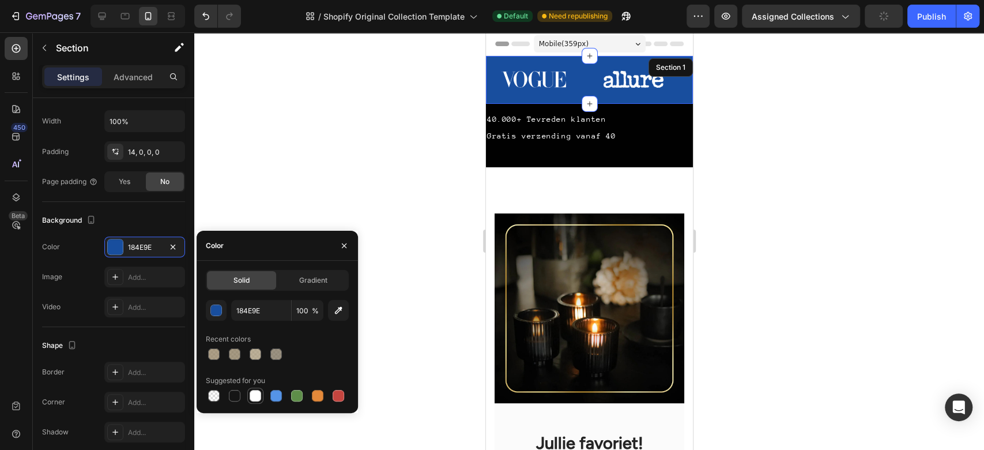
click at [258, 337] on div at bounding box center [256, 396] width 12 height 12
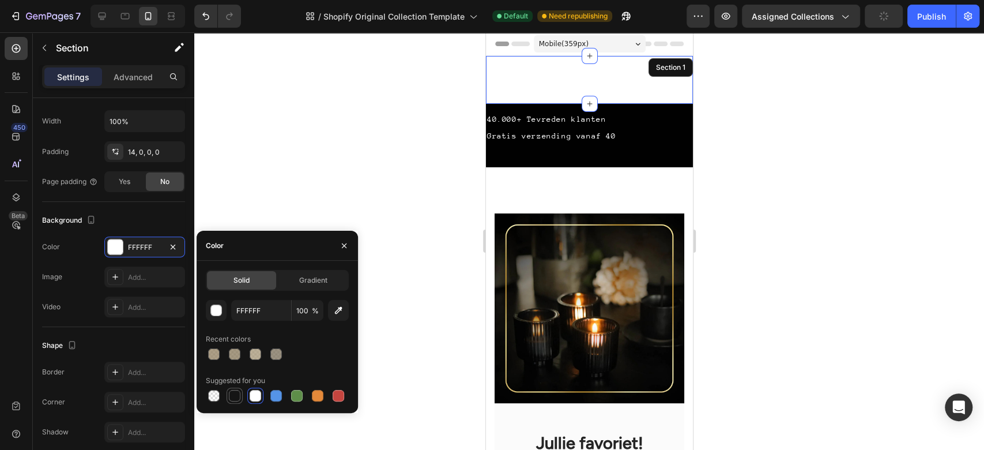
click at [233, 337] on div at bounding box center [235, 396] width 12 height 12
type input "151515"
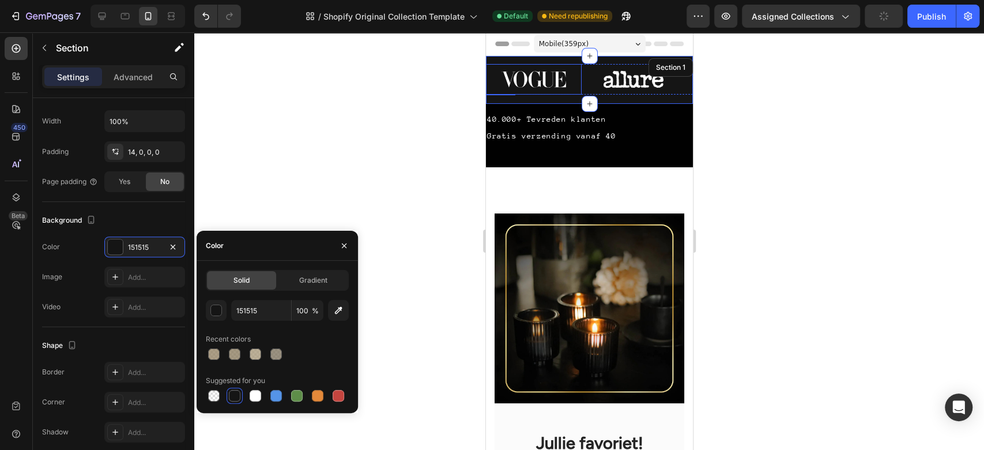
click at [564, 80] on img at bounding box center [534, 79] width 96 height 31
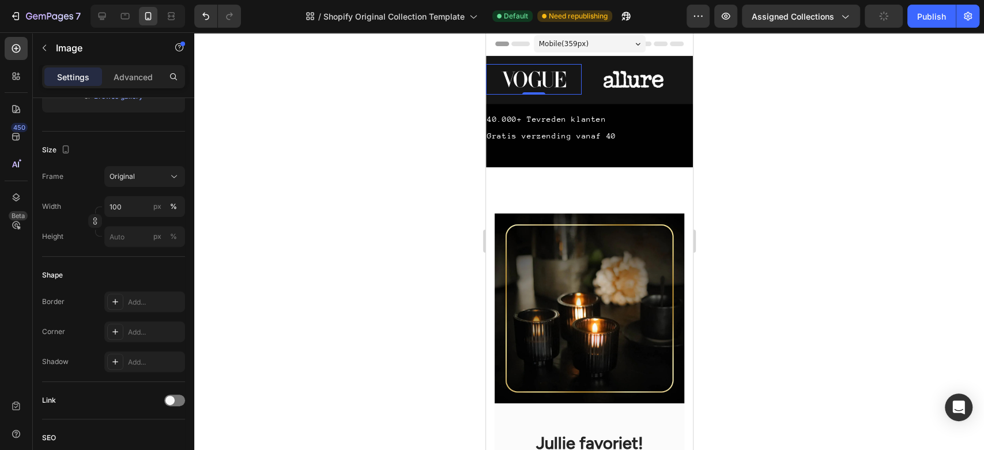
scroll to position [0, 0]
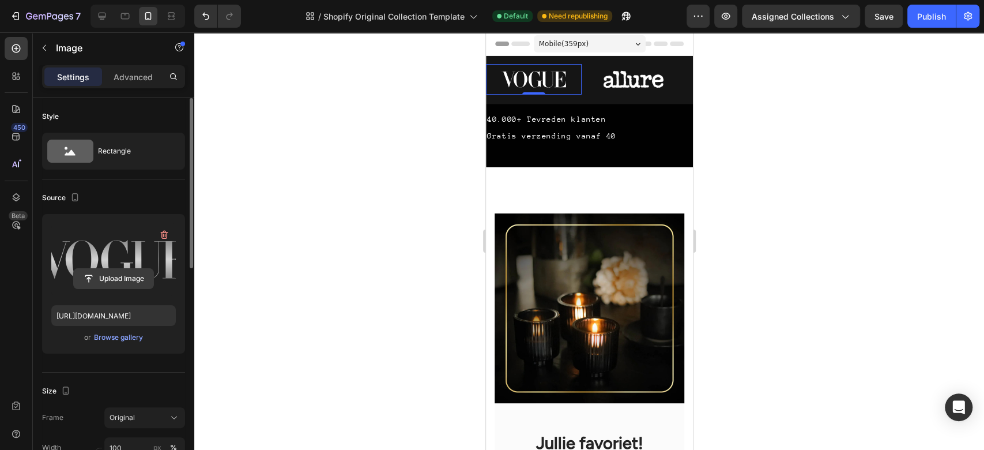
click at [110, 273] on input "file" at bounding box center [114, 279] width 80 height 20
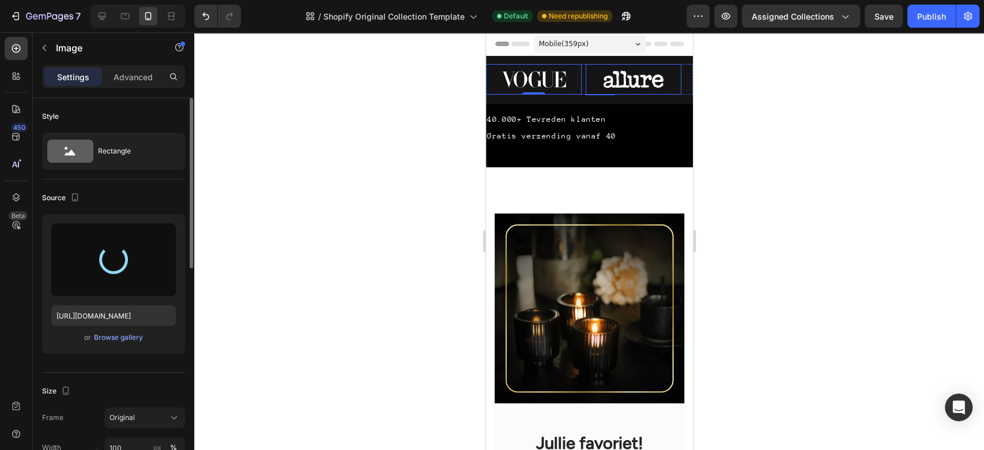
type input "https://cdn.shopify.com/s/files/1/0933/7874/0596/files/gempages_579912371095470…"
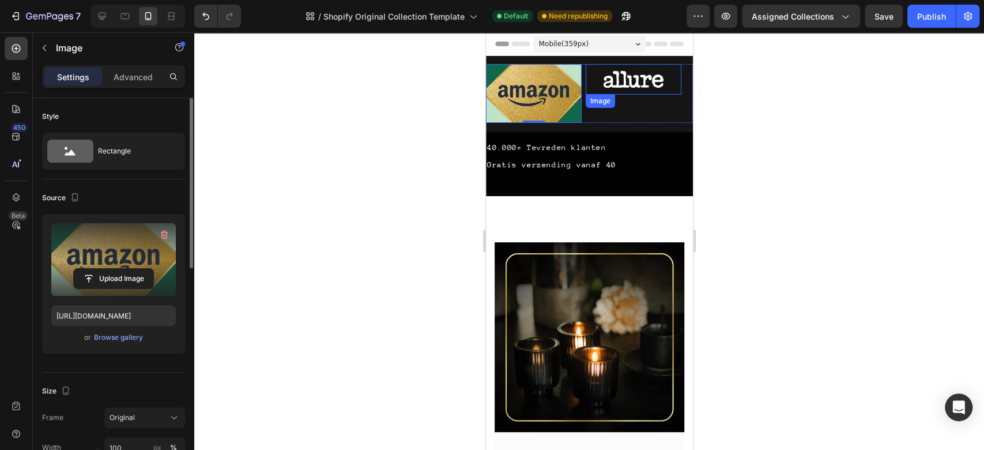
click at [620, 81] on img at bounding box center [633, 79] width 96 height 31
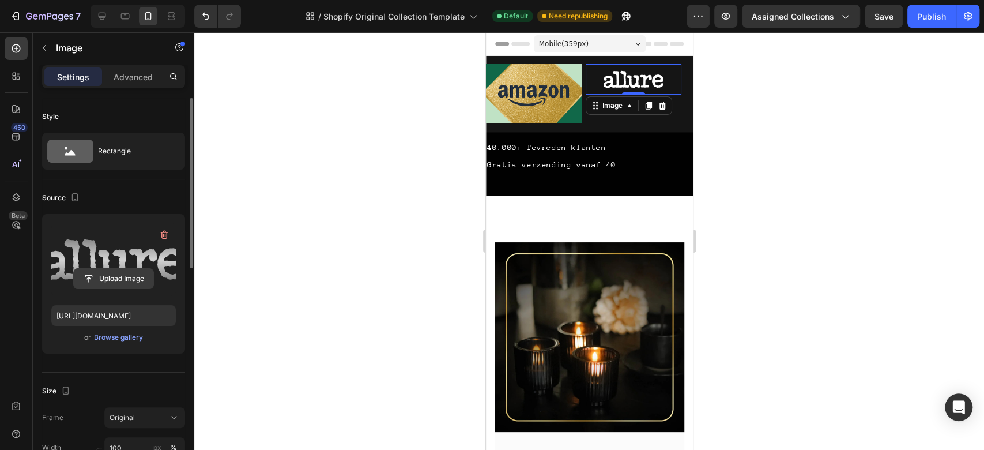
click at [114, 283] on input "file" at bounding box center [114, 279] width 80 height 20
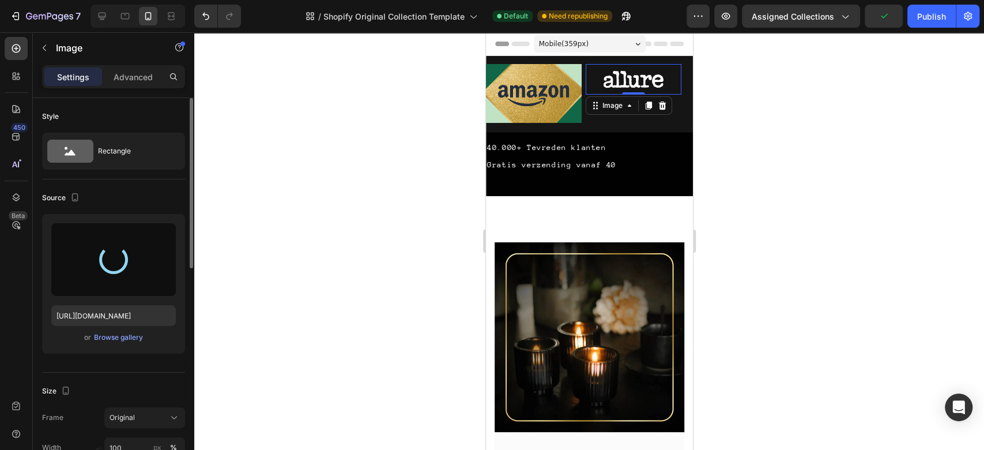
type input "https://cdn.shopify.com/s/files/1/0933/7874/0596/files/gempages_579912371095470…"
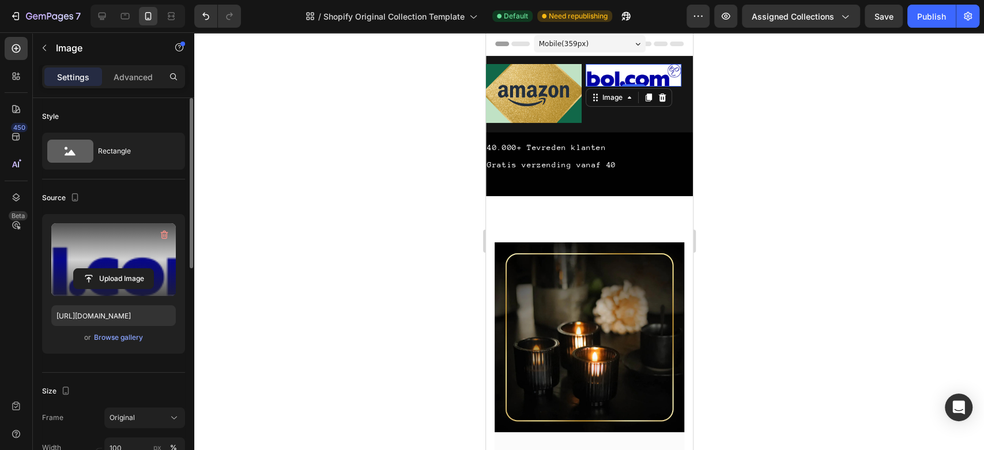
click at [734, 232] on div at bounding box center [589, 241] width 790 height 418
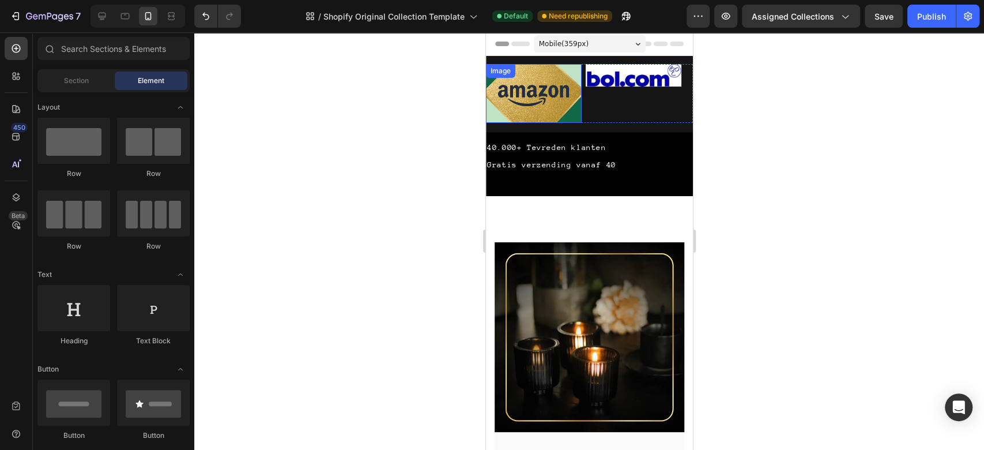
click at [540, 115] on img at bounding box center [534, 93] width 96 height 59
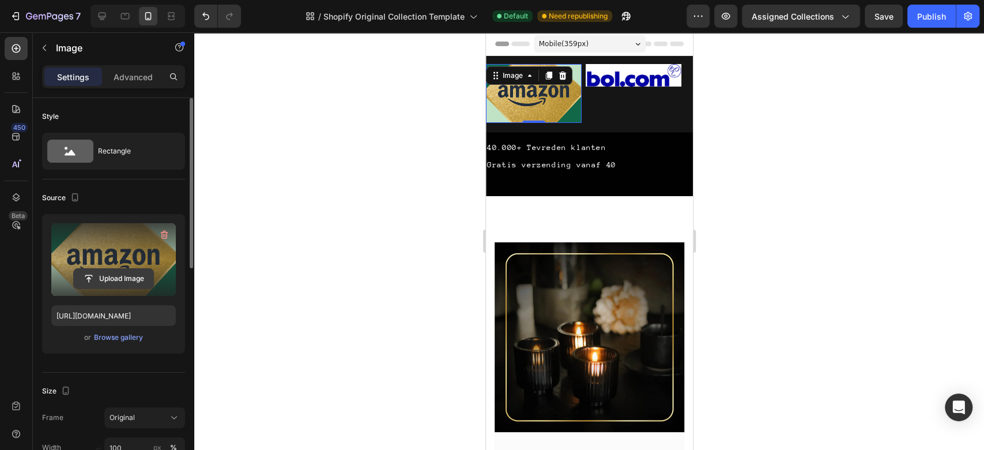
click at [115, 276] on input "file" at bounding box center [114, 279] width 80 height 20
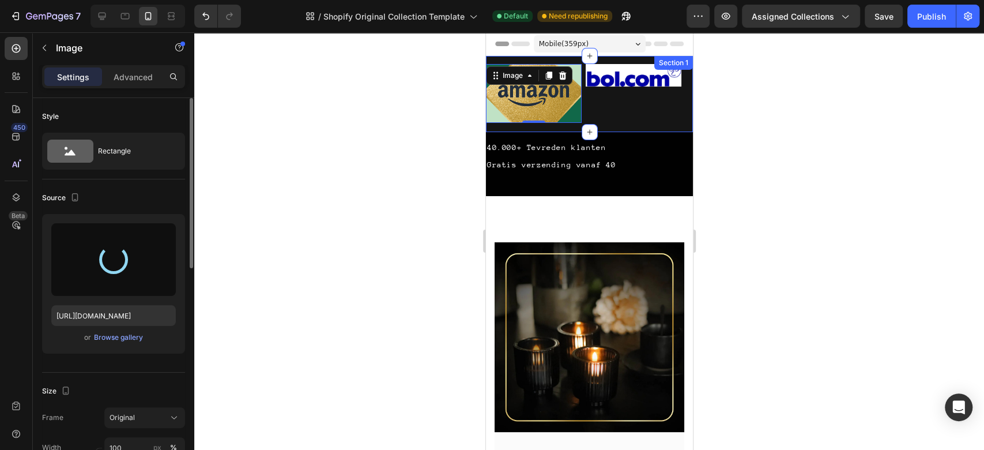
type input "https://cdn.shopify.com/s/files/1/0933/7874/0596/files/gempages_579912371095470…"
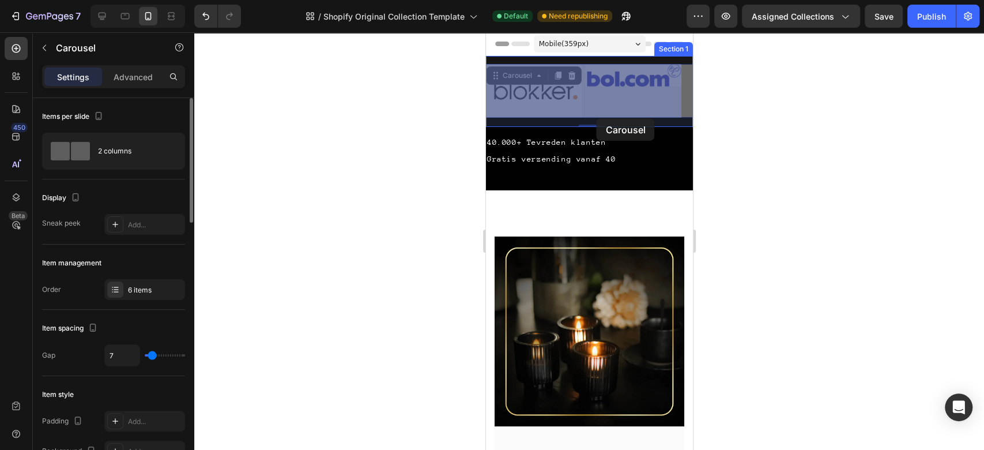
drag, startPoint x: 634, startPoint y: 97, endPoint x: 596, endPoint y: 118, distance: 42.9
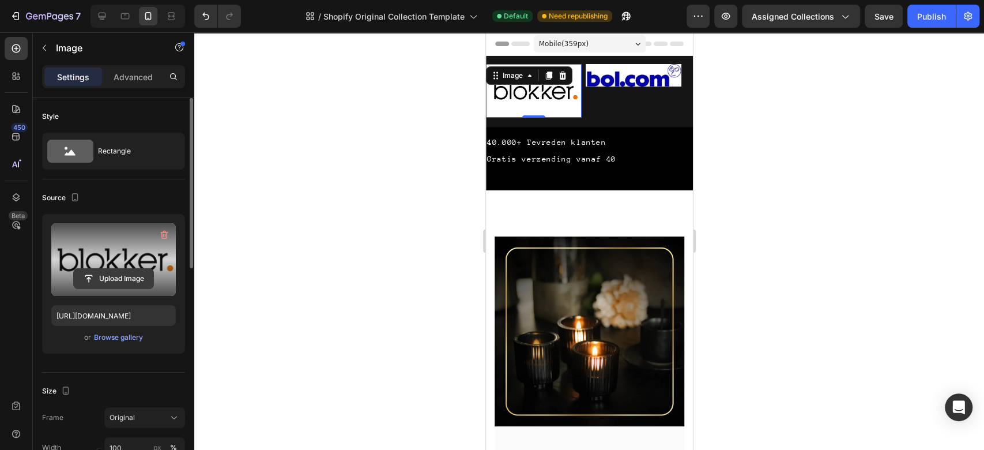
click at [125, 270] on input "file" at bounding box center [114, 279] width 80 height 20
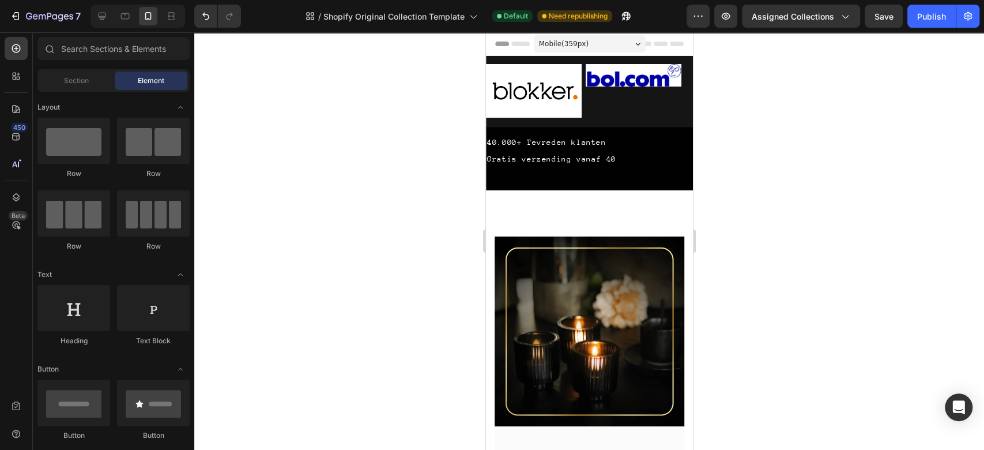
drag, startPoint x: 686, startPoint y: 80, endPoint x: 1187, endPoint y: 106, distance: 501.2
click at [557, 101] on img at bounding box center [534, 91] width 96 height 54
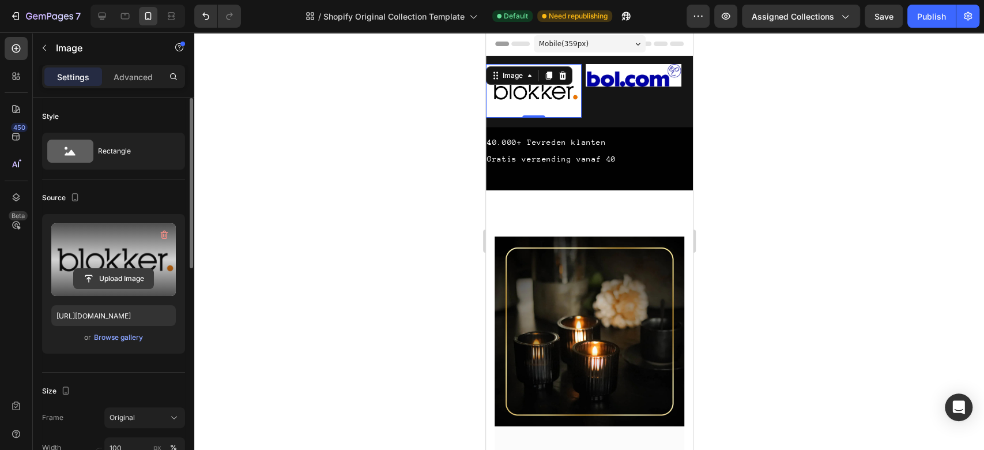
click at [125, 270] on input "file" at bounding box center [114, 279] width 80 height 20
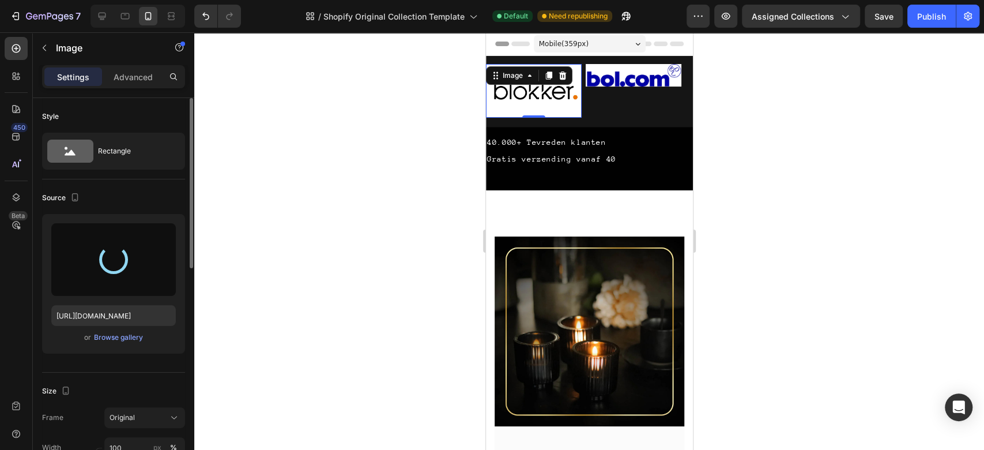
type input "https://cdn.shopify.com/s/files/1/0933/7874/0596/files/gempages_579912371095470…"
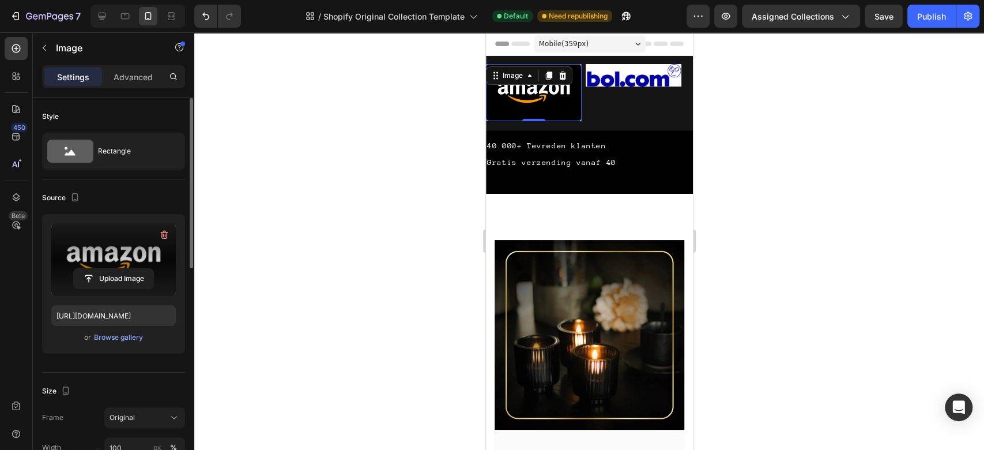
click at [738, 108] on div at bounding box center [589, 241] width 790 height 418
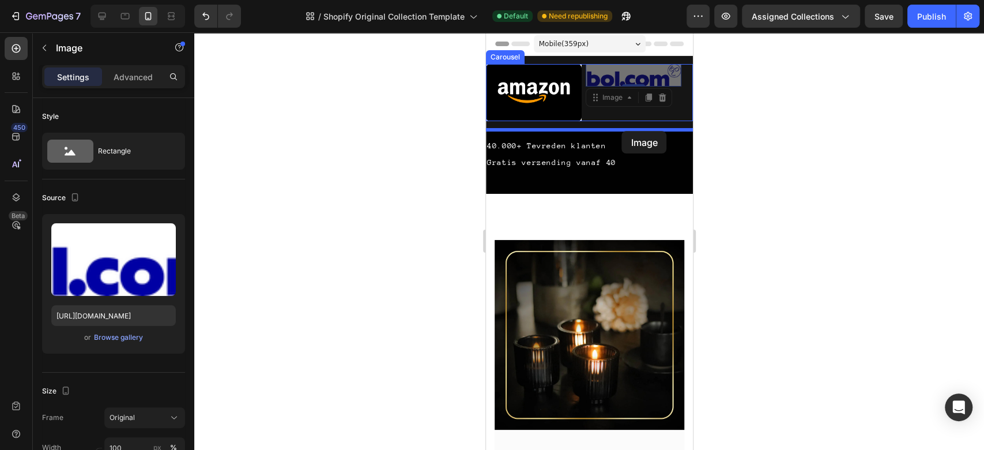
drag, startPoint x: 651, startPoint y: 77, endPoint x: 622, endPoint y: 131, distance: 61.4
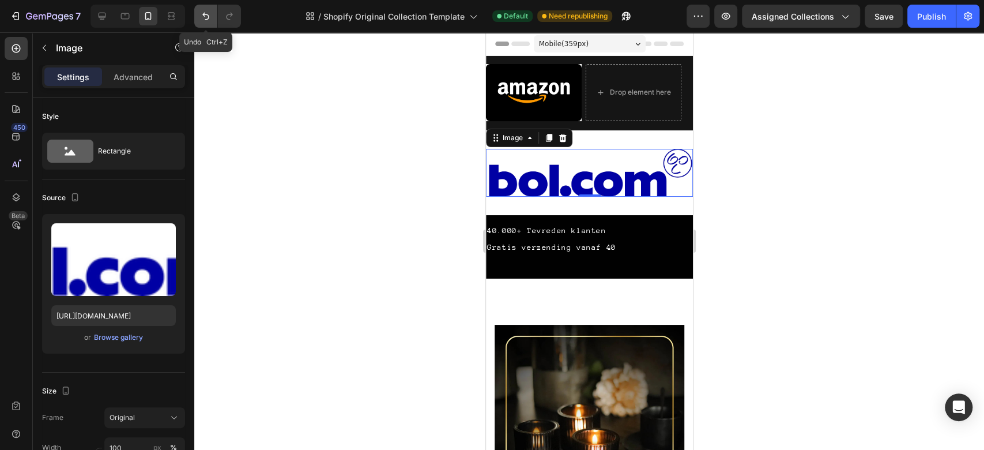
click at [206, 13] on icon "Undo/Redo" at bounding box center [206, 16] width 12 height 12
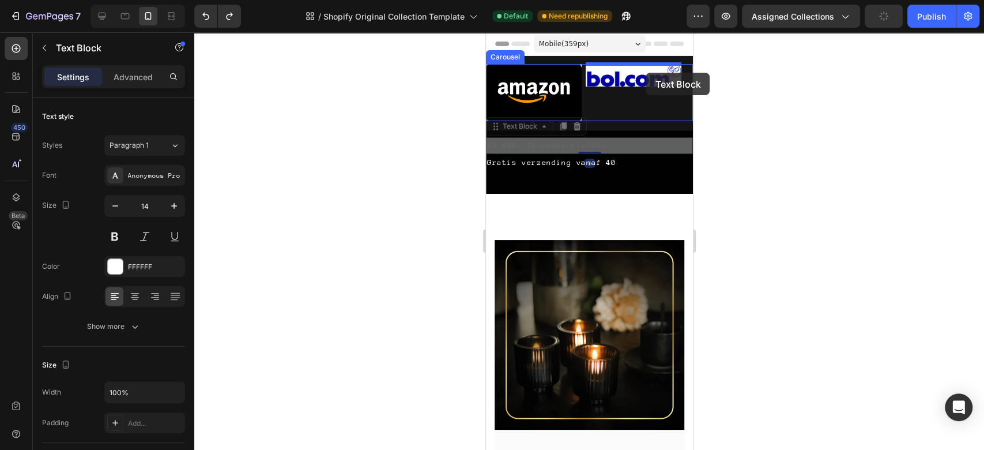
drag, startPoint x: 552, startPoint y: 150, endPoint x: 645, endPoint y: 73, distance: 121.3
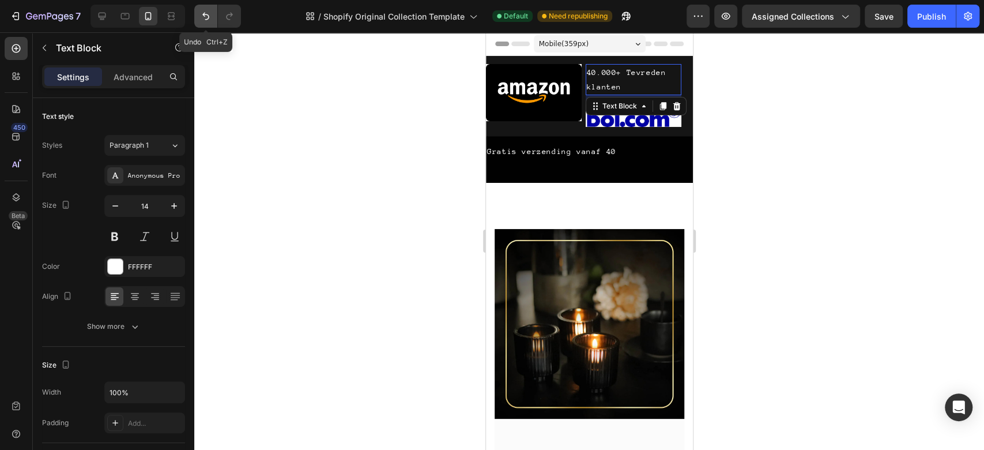
click at [211, 13] on icon "Undo/Redo" at bounding box center [206, 16] width 12 height 12
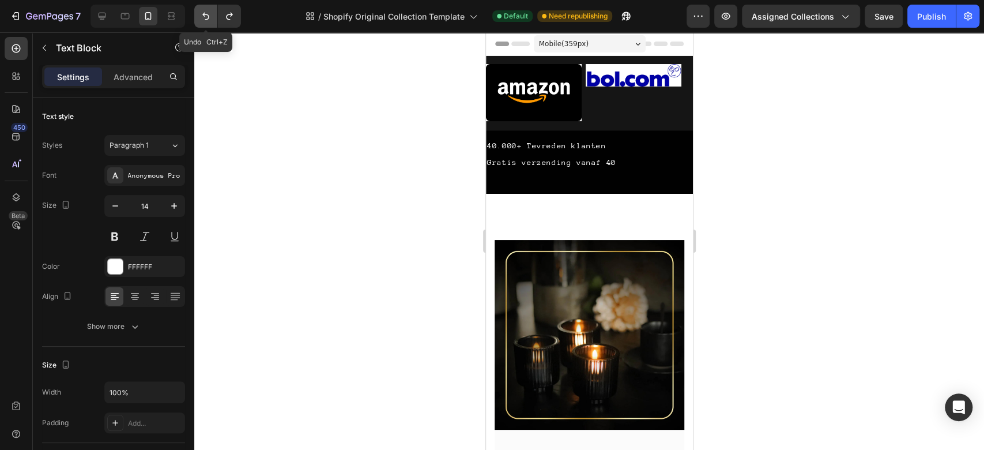
click at [211, 13] on icon "Undo/Redo" at bounding box center [206, 16] width 12 height 12
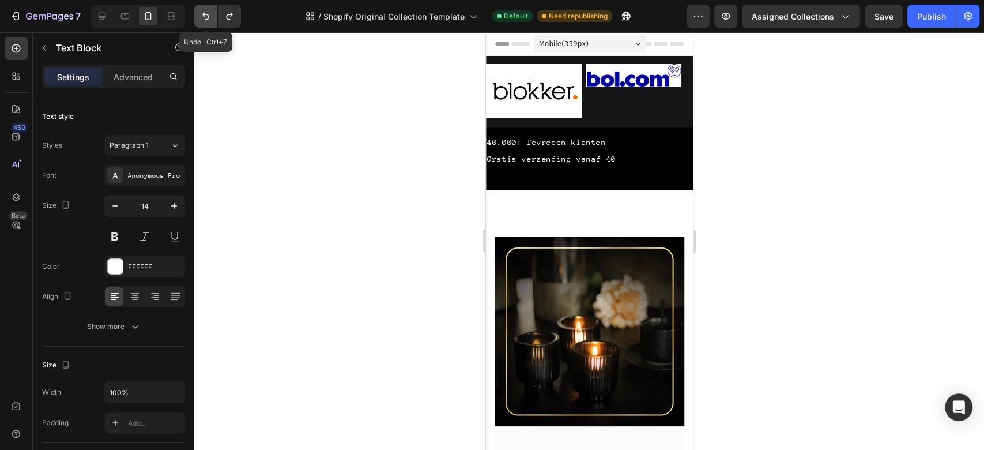
click at [211, 13] on icon "Undo/Redo" at bounding box center [206, 16] width 12 height 12
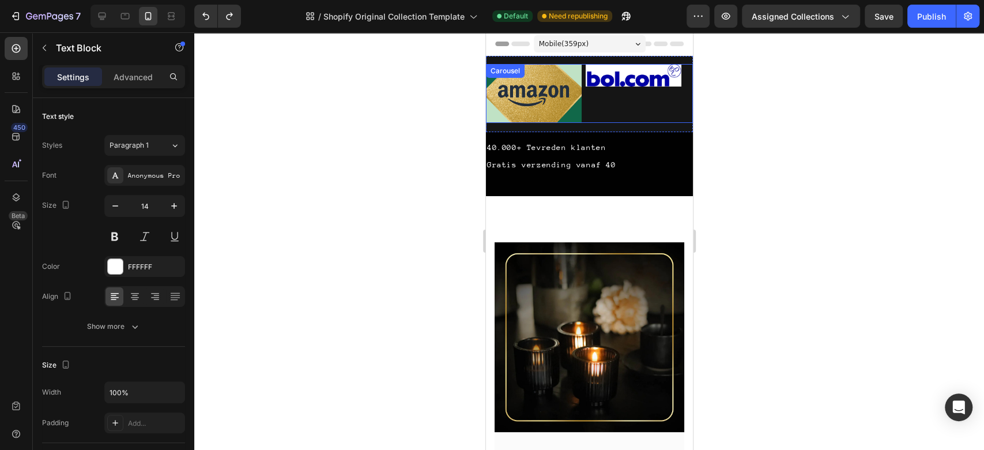
click at [625, 104] on div "Image" at bounding box center [633, 93] width 96 height 59
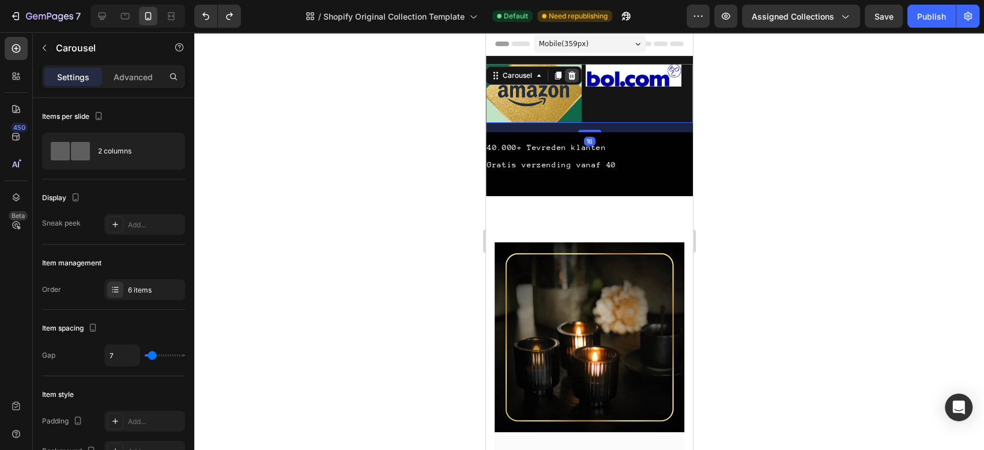
click at [575, 76] on icon at bounding box center [571, 75] width 9 height 9
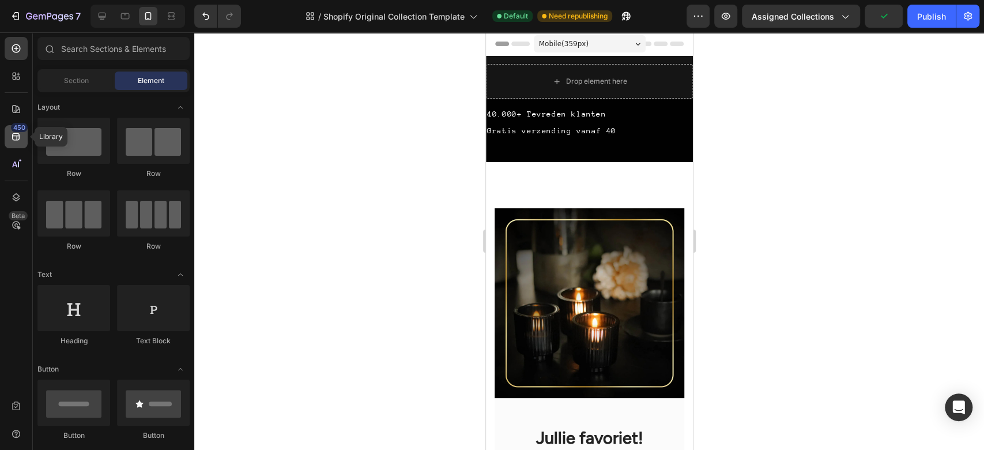
click at [18, 141] on icon at bounding box center [16, 137] width 12 height 12
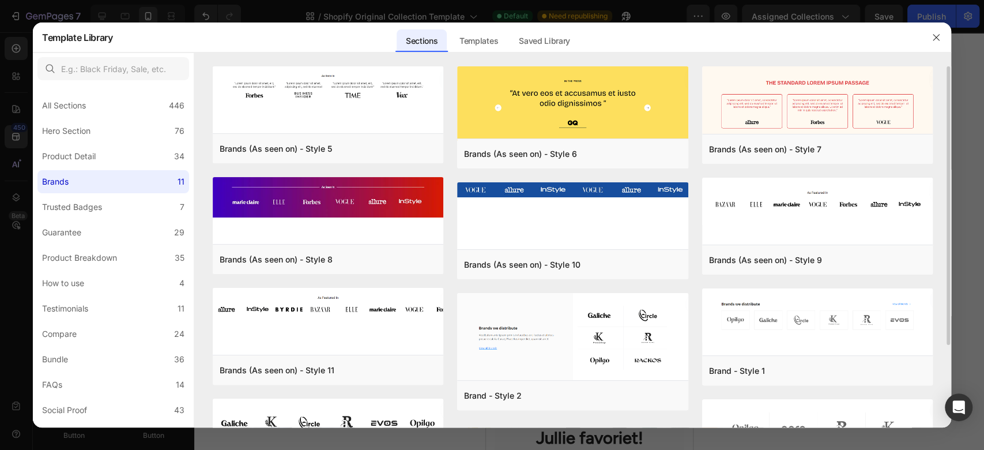
drag, startPoint x: 950, startPoint y: 87, endPoint x: 950, endPoint y: 110, distance: 22.5
click at [738, 110] on div "Brands (As seen on) - Style 5 Add to page Preview Brands (As seen on) - Style 8…" at bounding box center [572, 246] width 757 height 361
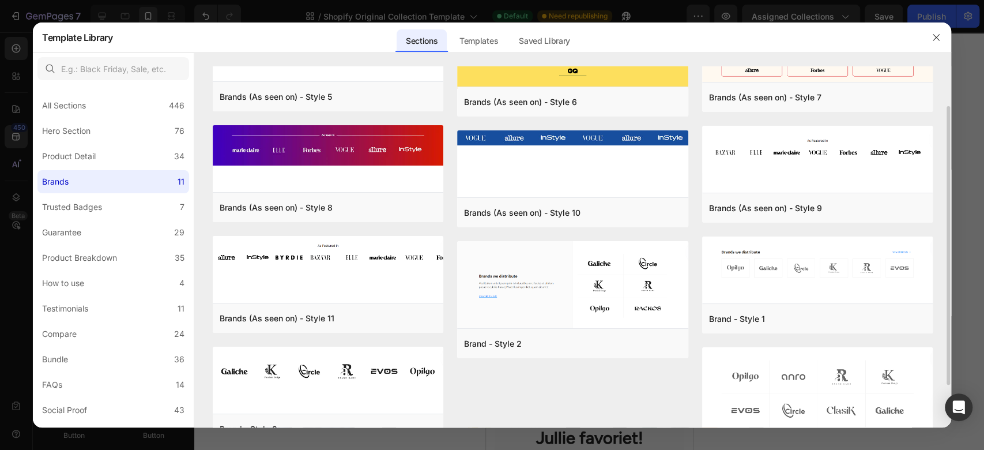
click at [738, 110] on div "Brands (As seen on) - Style 5 Add to page Preview Brands (As seen on) - Style 8…" at bounding box center [572, 194] width 757 height 361
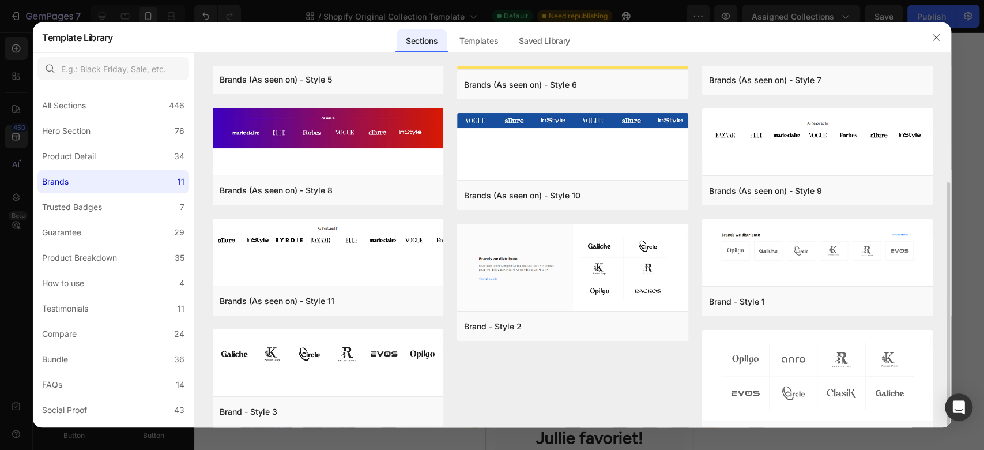
scroll to position [106, 0]
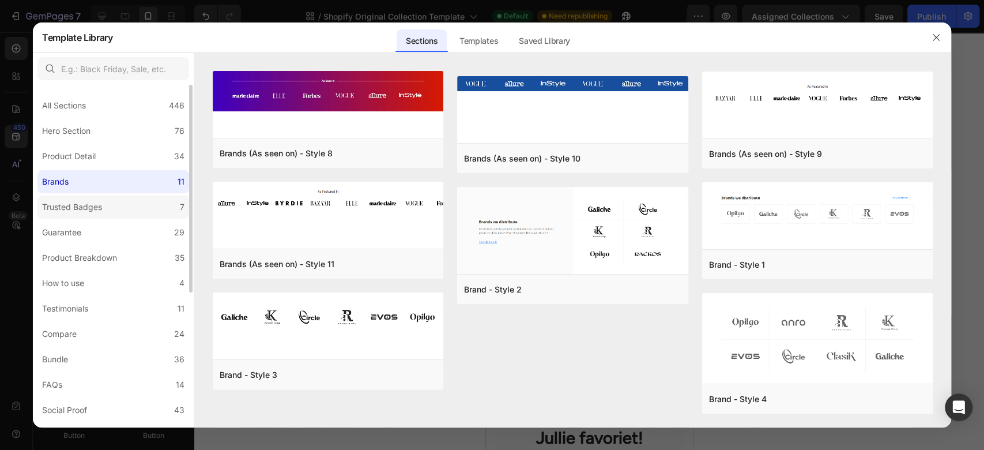
click at [129, 203] on label "Trusted Badges 7" at bounding box center [113, 207] width 152 height 23
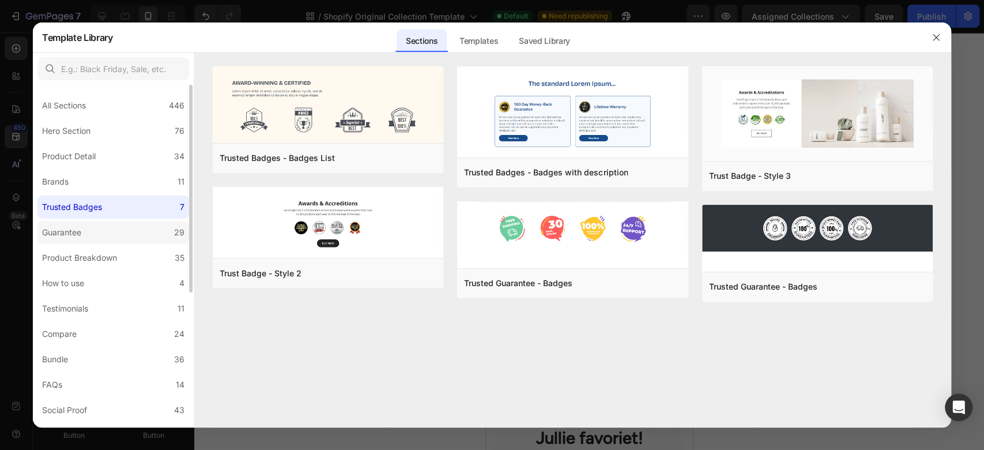
click at [129, 238] on label "Guarantee 29" at bounding box center [113, 232] width 152 height 23
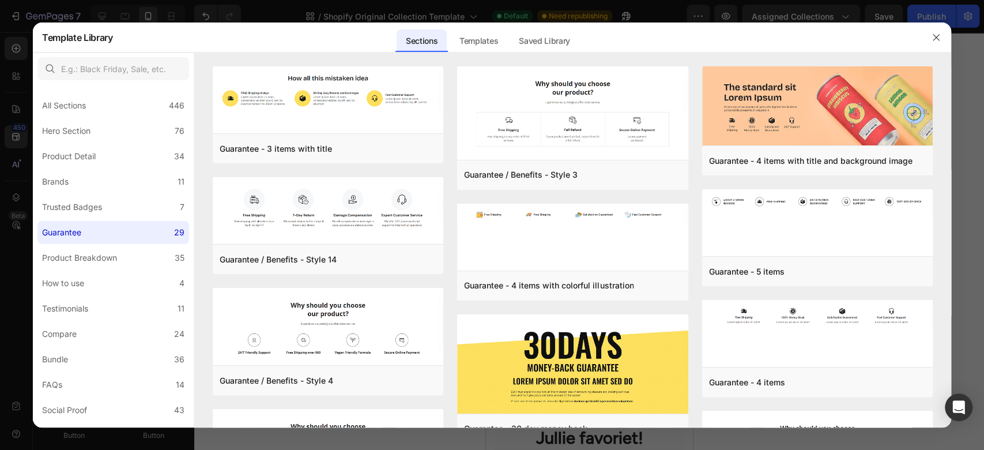
click at [738, 108] on div "Guarantee - 3 items with title Add to page Preview Guarantee / Benefits - Style…" at bounding box center [572, 246] width 757 height 361
click at [119, 254] on div "Product Breakdown" at bounding box center [82, 258] width 80 height 14
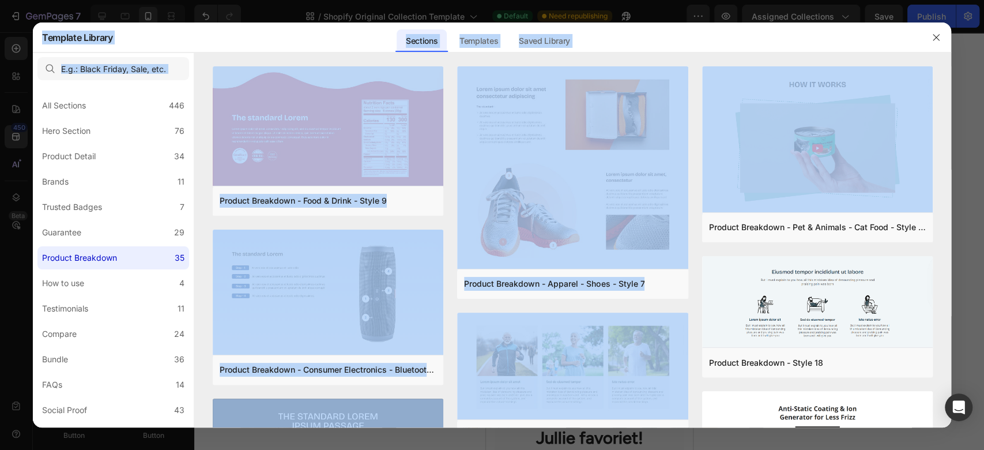
drag, startPoint x: 948, startPoint y: 97, endPoint x: 958, endPoint y: 164, distance: 67.1
click at [738, 164] on div "Template Library Sections Templates Existing pages Saved Library Templates Save…" at bounding box center [492, 225] width 984 height 450
click at [738, 164] on div at bounding box center [492, 225] width 984 height 450
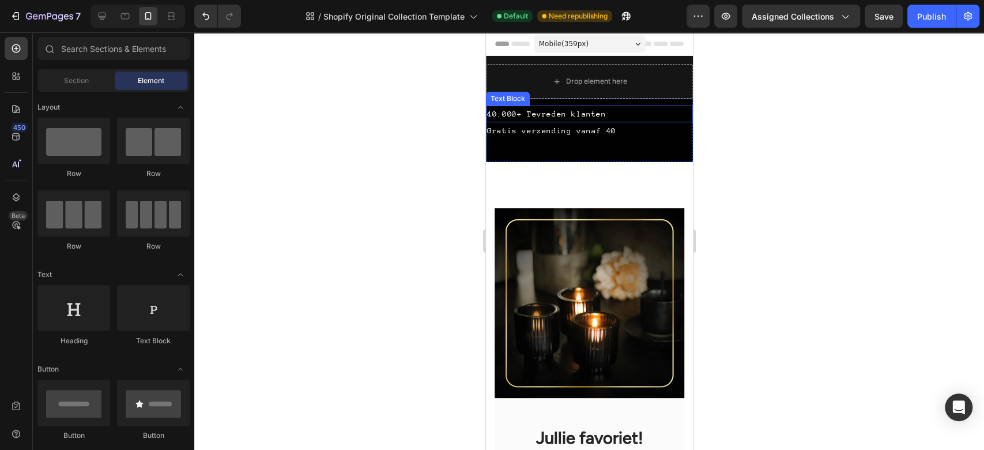
click at [636, 113] on div "40.000+ Tevreden klanten" at bounding box center [589, 114] width 207 height 17
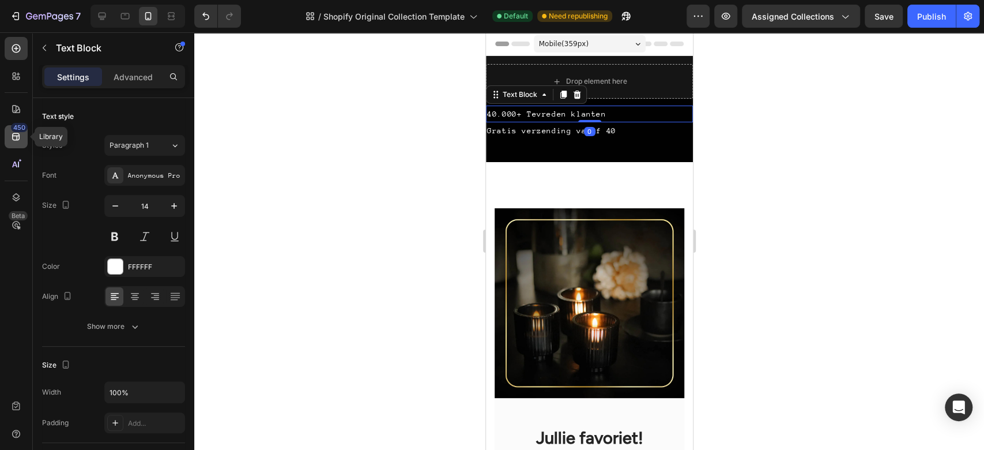
click at [16, 134] on icon at bounding box center [16, 137] width 12 height 12
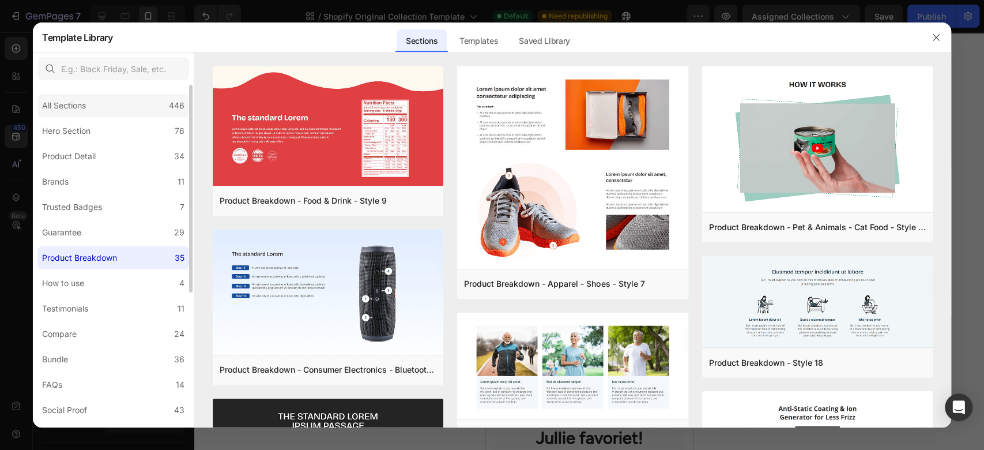
click at [140, 113] on div "All Sections 446" at bounding box center [113, 105] width 152 height 23
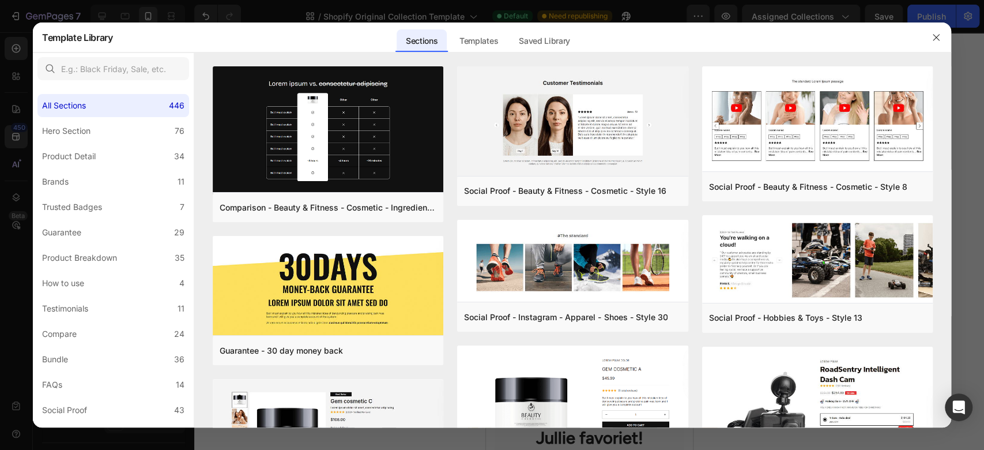
click at [738, 61] on div at bounding box center [572, 59] width 757 height 14
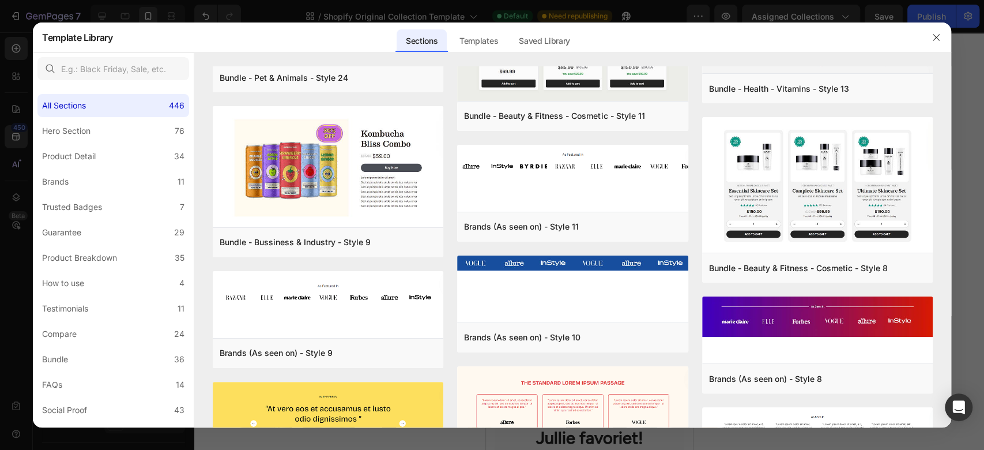
scroll to position [4470, 0]
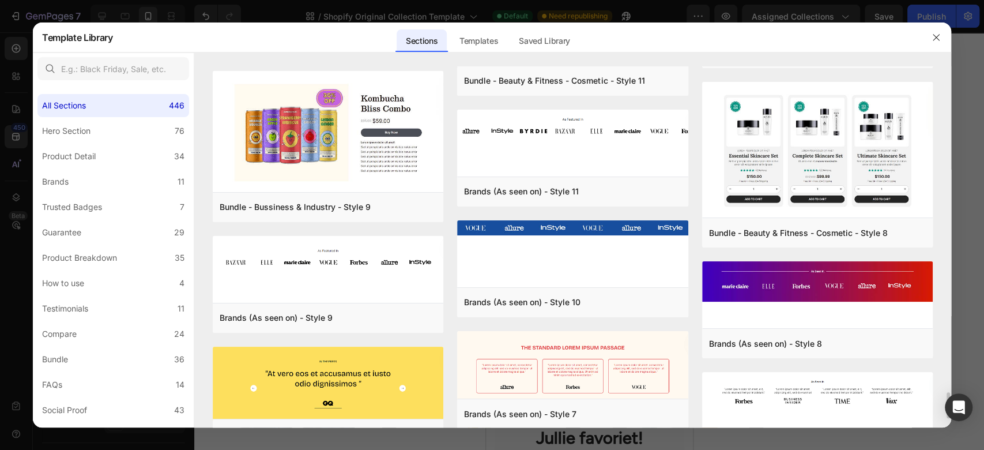
click at [738, 125] on div "Comparison - Beauty & Fitness - Cosmetic - Ingredients - Style 19 Add to page P…" at bounding box center [572, 246] width 757 height 361
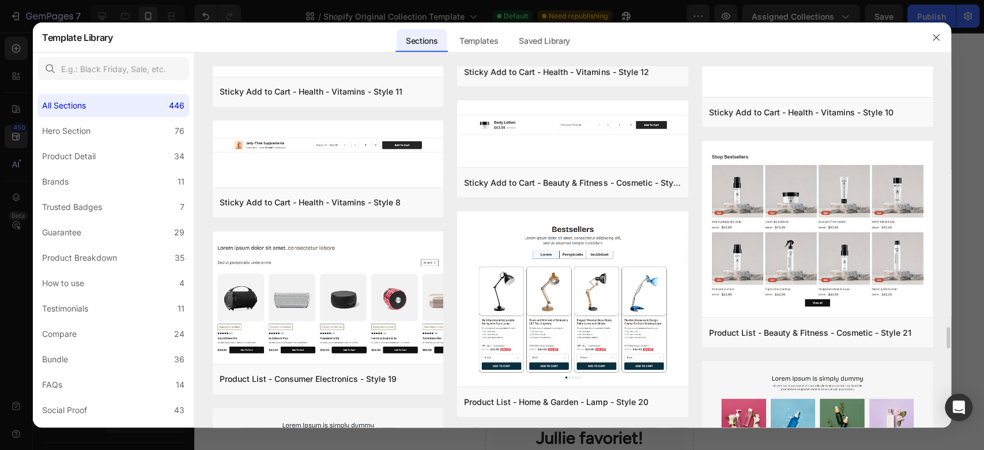
scroll to position [5010, 0]
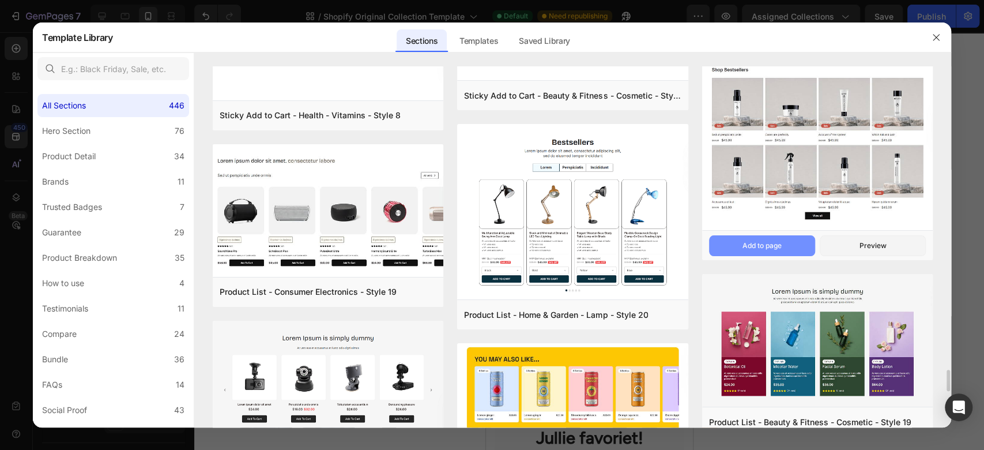
click at [738, 237] on button "Add to page" at bounding box center [762, 245] width 106 height 21
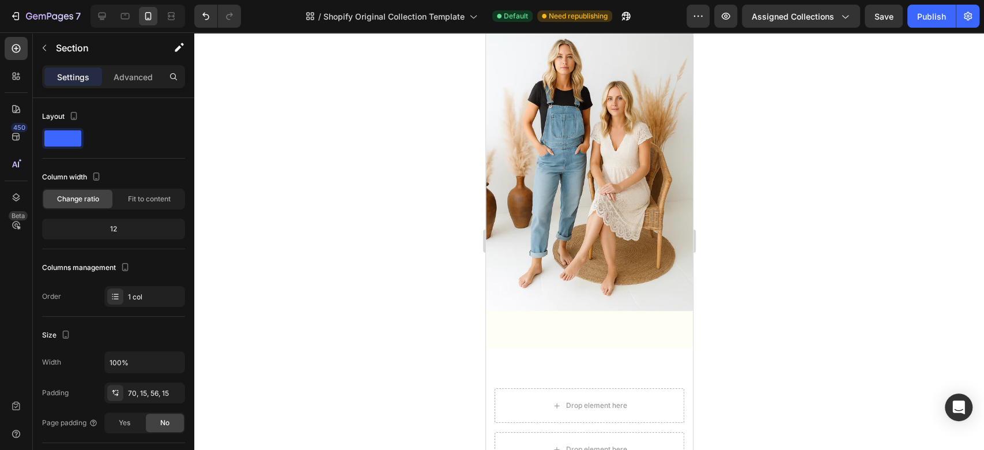
scroll to position [3190, 0]
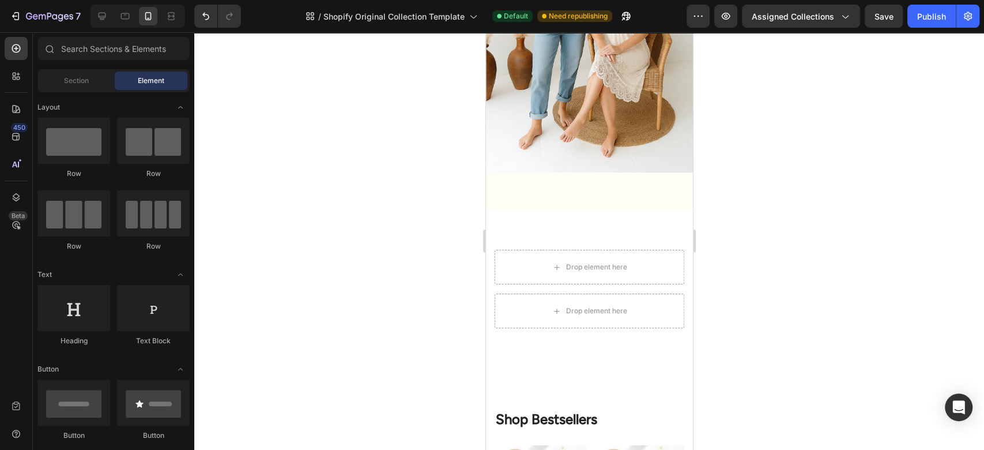
drag, startPoint x: 686, startPoint y: 381, endPoint x: 1186, endPoint y: 381, distance: 499.5
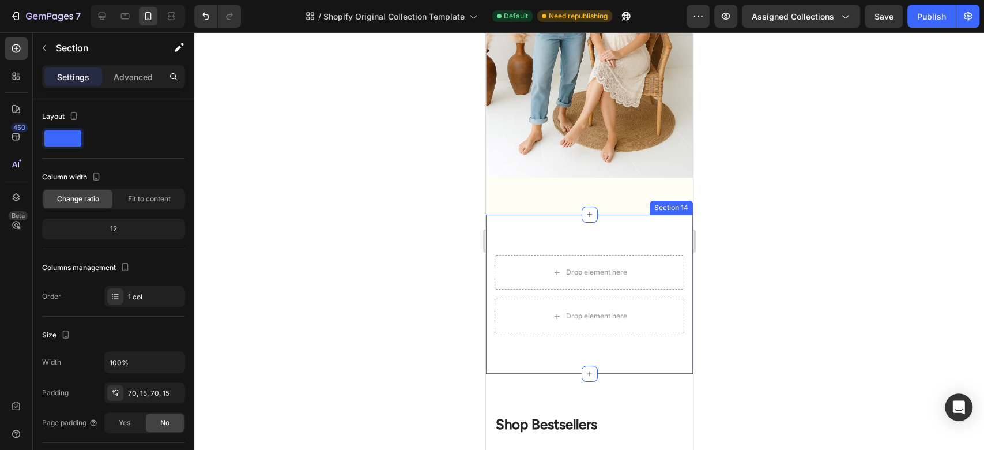
click at [638, 215] on div "Drop element here Row Drop element here Row Section 14" at bounding box center [589, 294] width 207 height 159
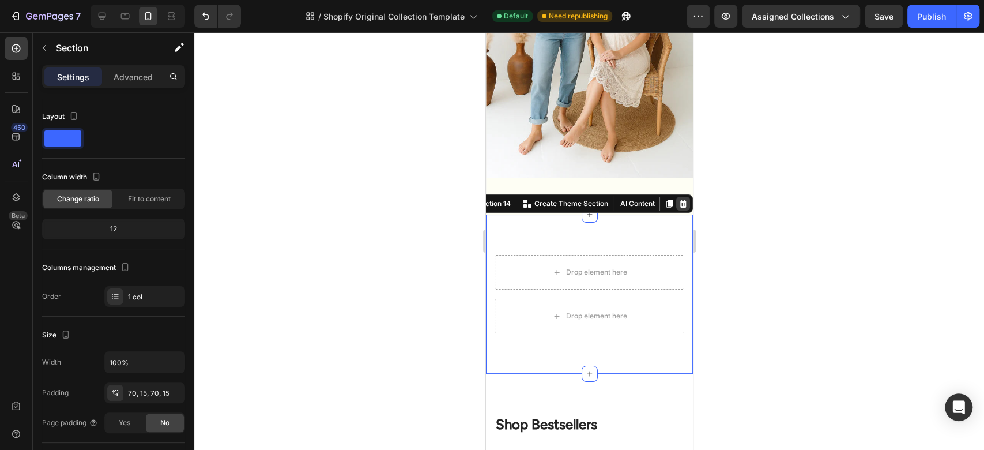
click at [679, 200] on icon at bounding box center [682, 204] width 7 height 8
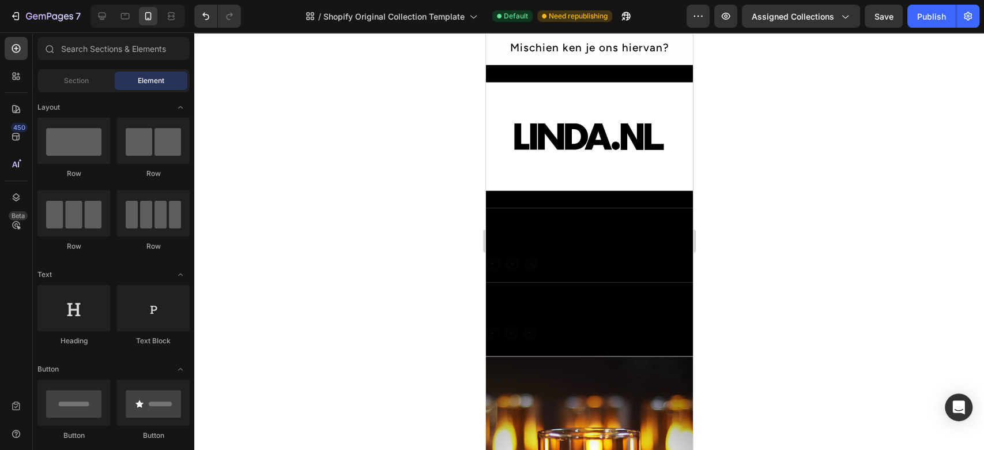
scroll to position [2033, 0]
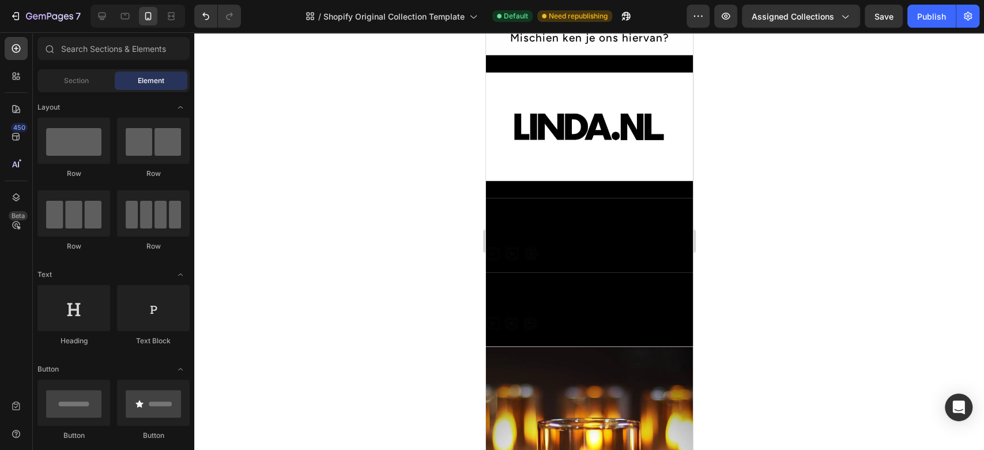
drag, startPoint x: 689, startPoint y: 369, endPoint x: 1189, endPoint y: 314, distance: 503.6
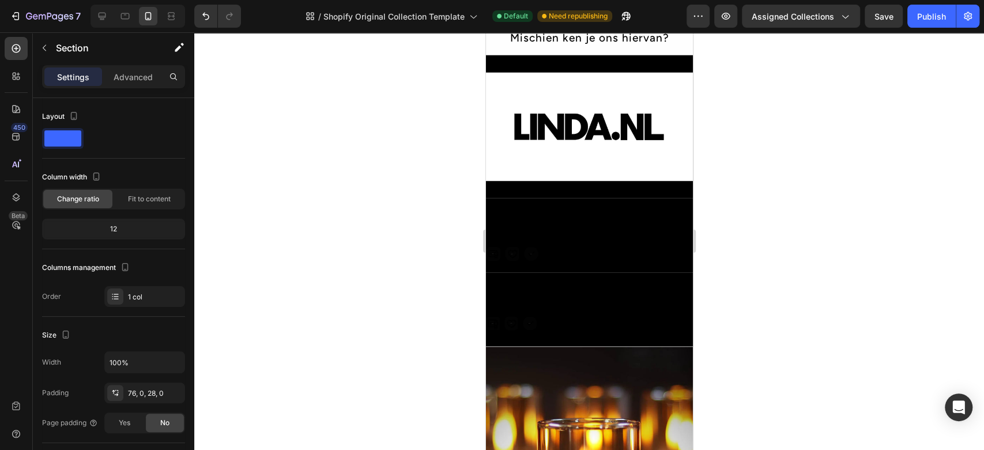
click at [658, 275] on div "Icon Icon Icon Icon List Hoz Row Section 11" at bounding box center [589, 310] width 207 height 74
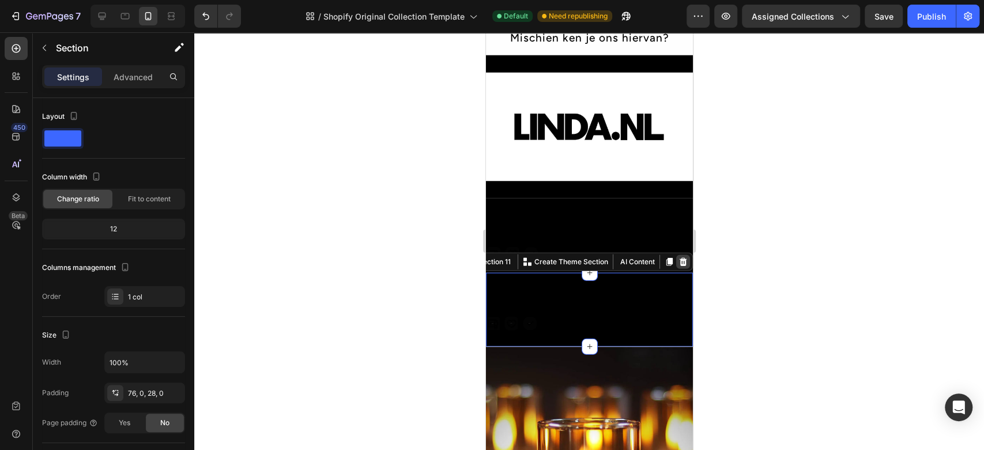
click at [678, 257] on icon at bounding box center [682, 261] width 9 height 9
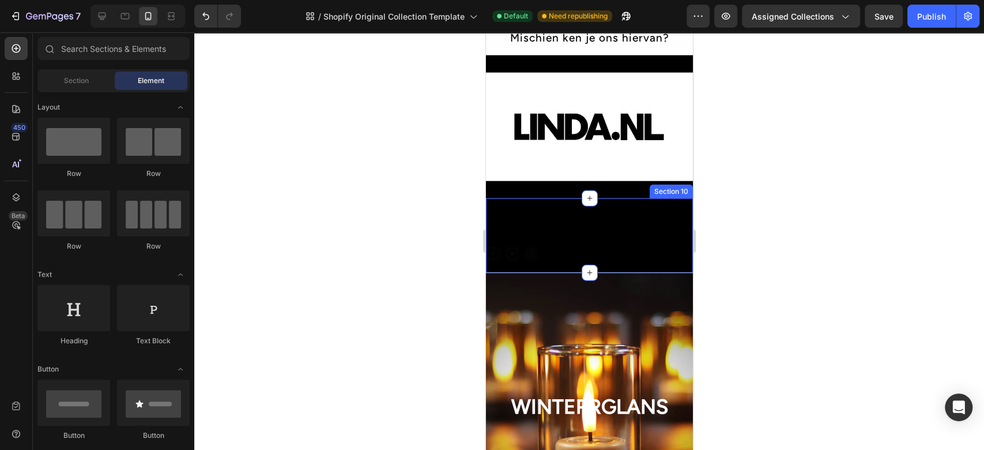
click at [651, 229] on div "Icon Icon Icon Icon List Hoz Row Section 10" at bounding box center [589, 235] width 207 height 74
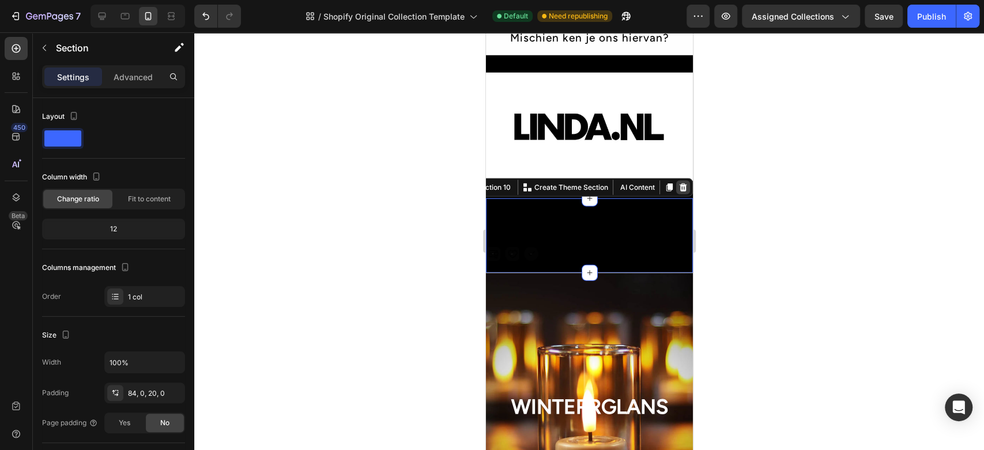
click at [678, 183] on icon at bounding box center [682, 187] width 9 height 9
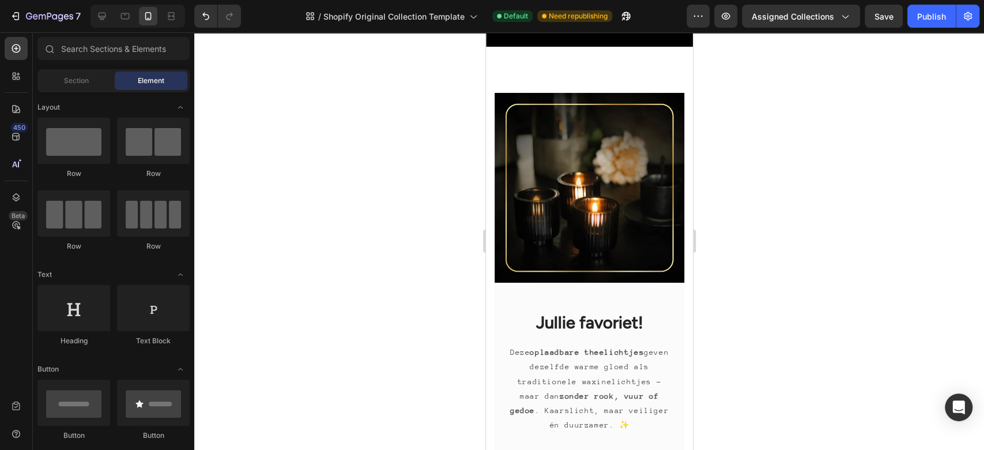
scroll to position [0, 0]
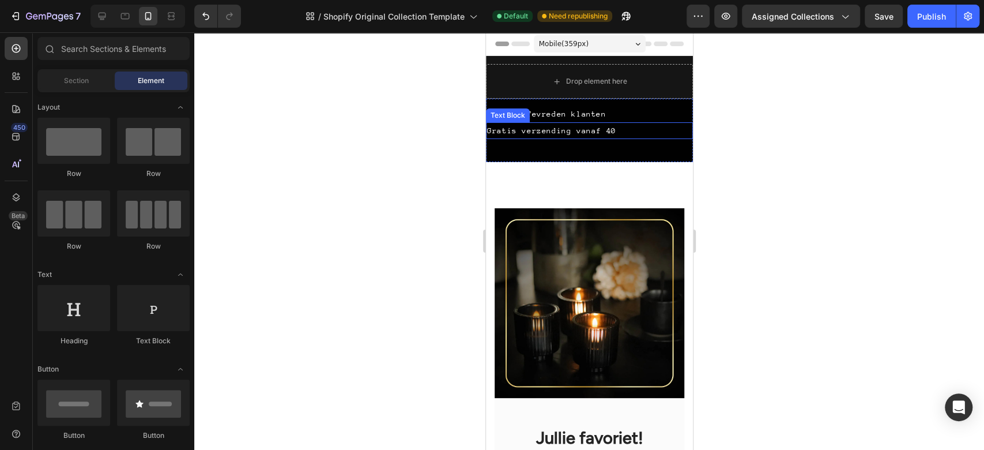
click at [663, 128] on div "Gratis verzending vanaf 40" at bounding box center [589, 130] width 207 height 17
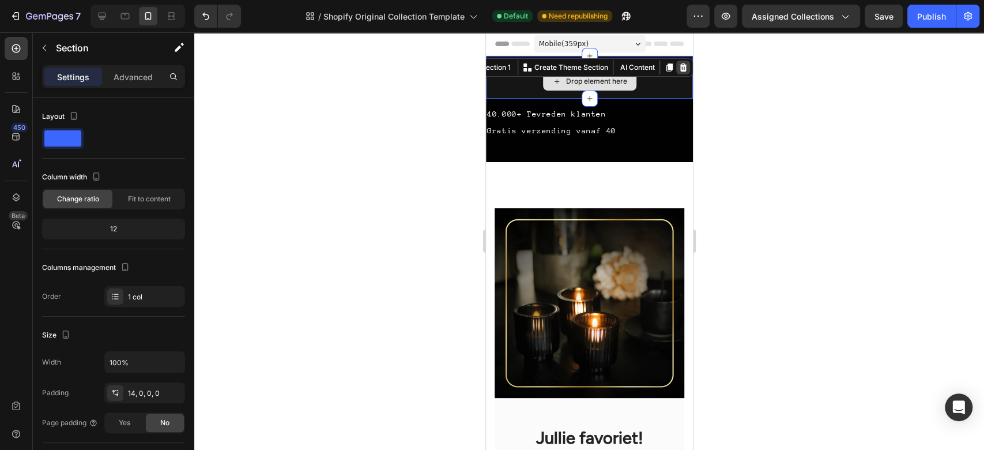
click at [676, 69] on div at bounding box center [683, 68] width 14 height 14
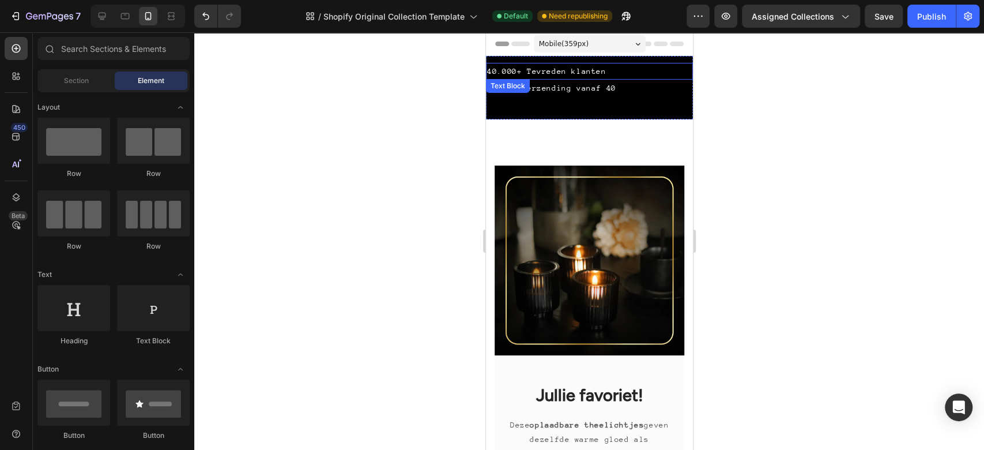
click at [672, 69] on div "40.000+ Tevreden klanten" at bounding box center [589, 71] width 207 height 17
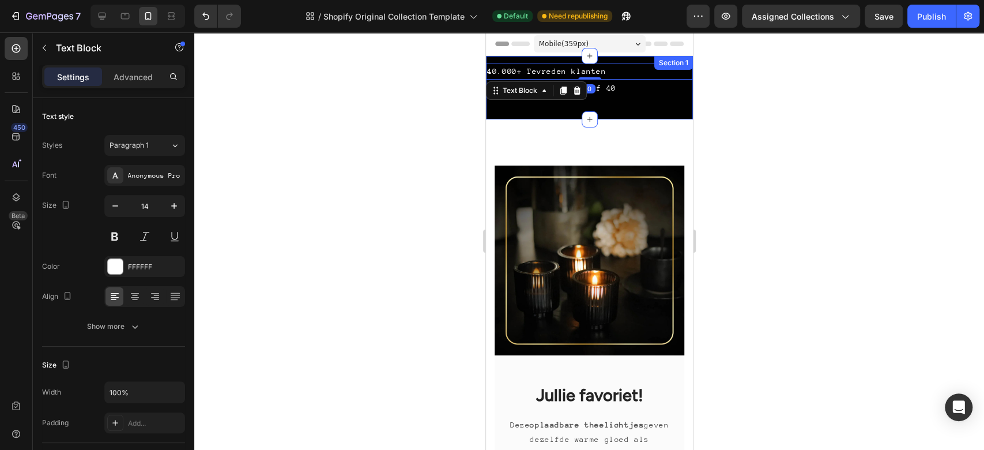
click at [629, 95] on div "Gratis verzending vanaf 40" at bounding box center [589, 88] width 207 height 17
click at [625, 111] on div "40.000+ Tevreden klanten Text Block Gratis verzending vanaf 40 Text Block 0 Sec…" at bounding box center [589, 87] width 207 height 63
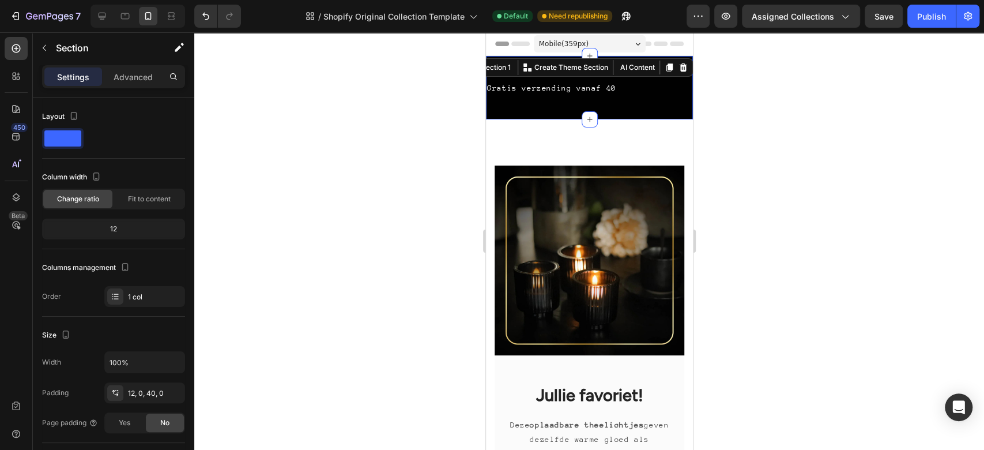
click at [621, 118] on div "40.000+ Tevreden klanten Text Block Gratis verzending vanaf 40 Text Block Secti…" at bounding box center [589, 87] width 207 height 63
click at [679, 70] on icon at bounding box center [682, 67] width 7 height 8
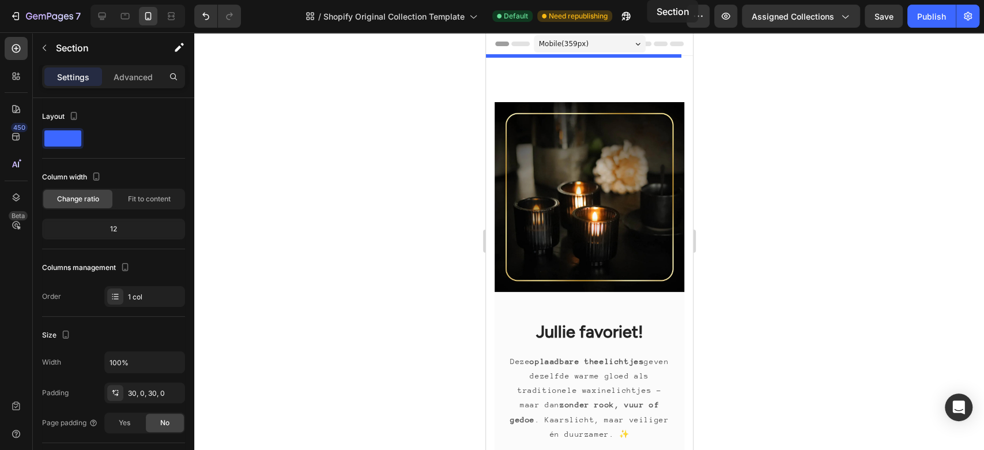
drag, startPoint x: 668, startPoint y: 140, endPoint x: 647, endPoint y: -15, distance: 156.0
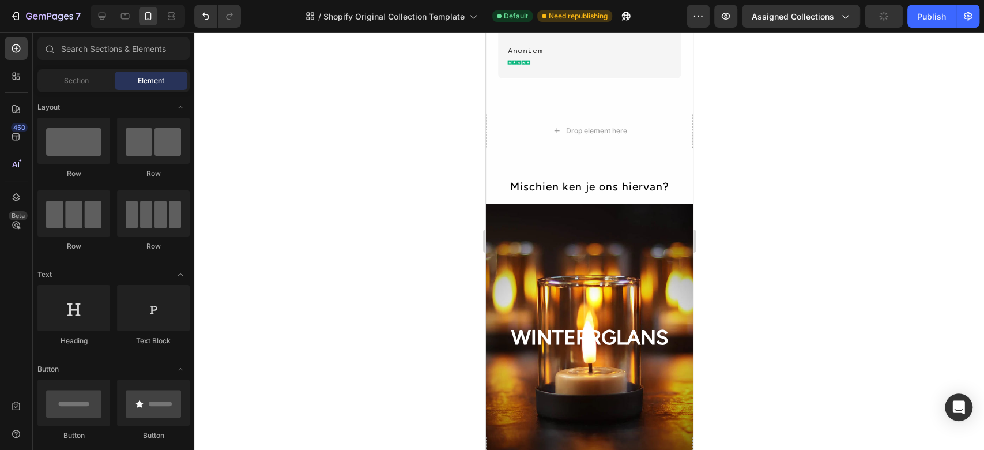
scroll to position [1923, 0]
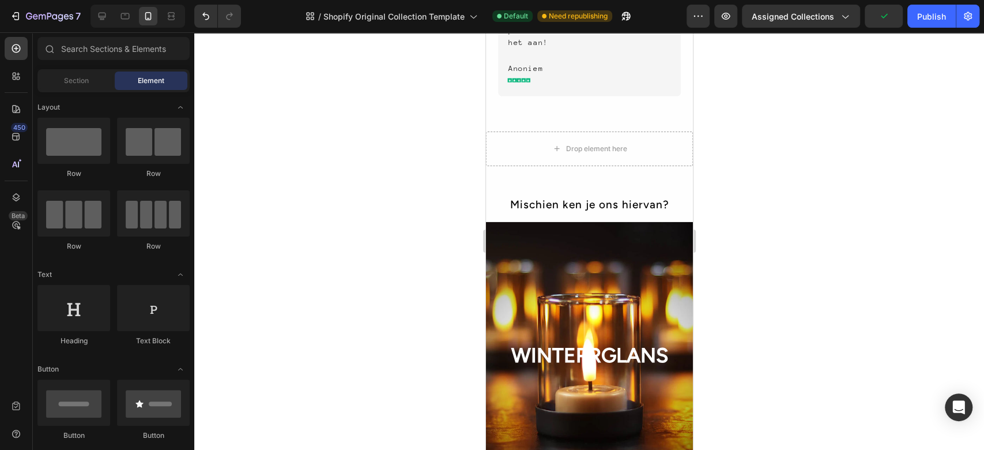
drag, startPoint x: 689, startPoint y: 63, endPoint x: 1216, endPoint y: 281, distance: 571.2
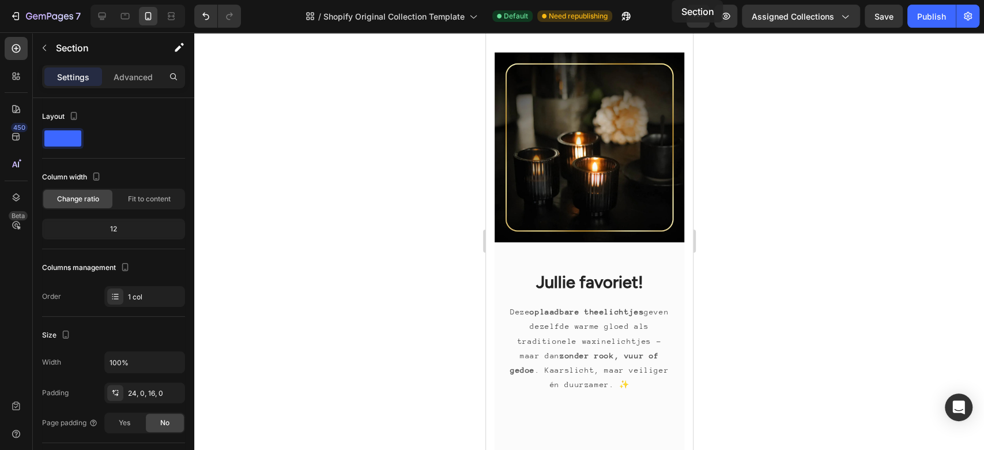
scroll to position [0, 0]
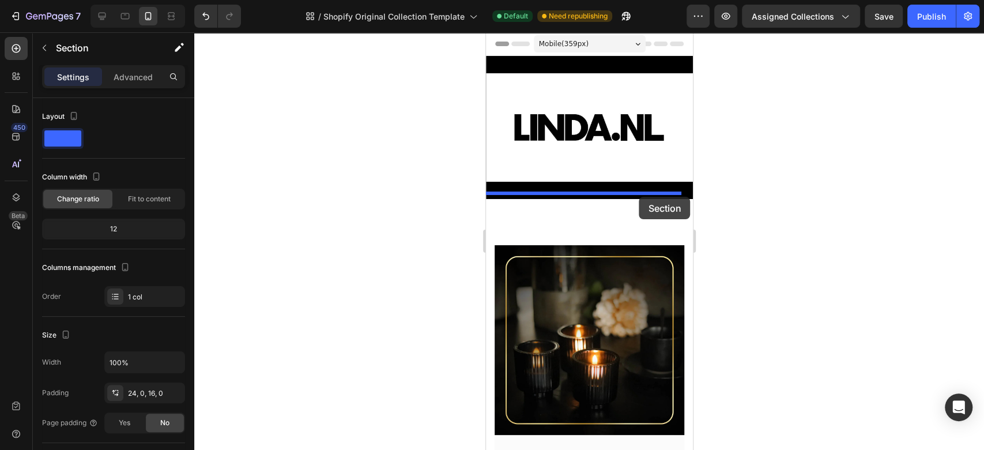
drag, startPoint x: 675, startPoint y: 175, endPoint x: 639, endPoint y: 197, distance: 42.1
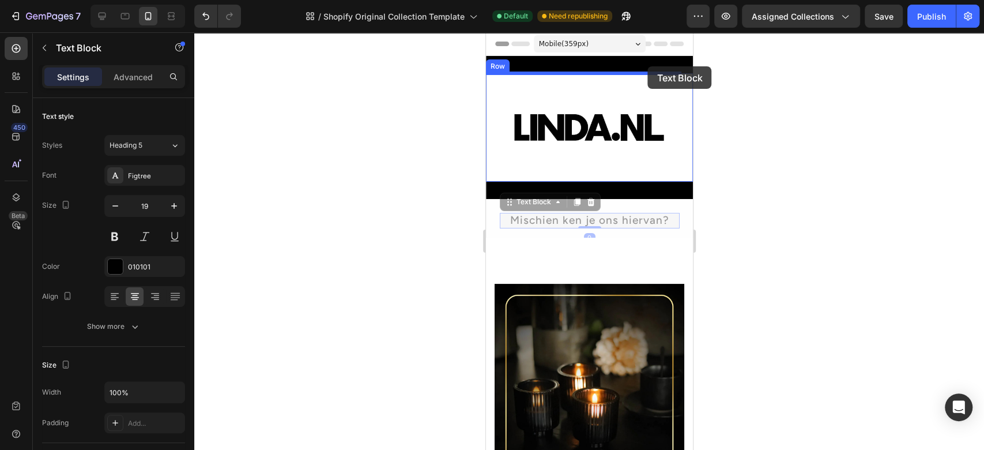
drag, startPoint x: 671, startPoint y: 219, endPoint x: 648, endPoint y: 66, distance: 154.7
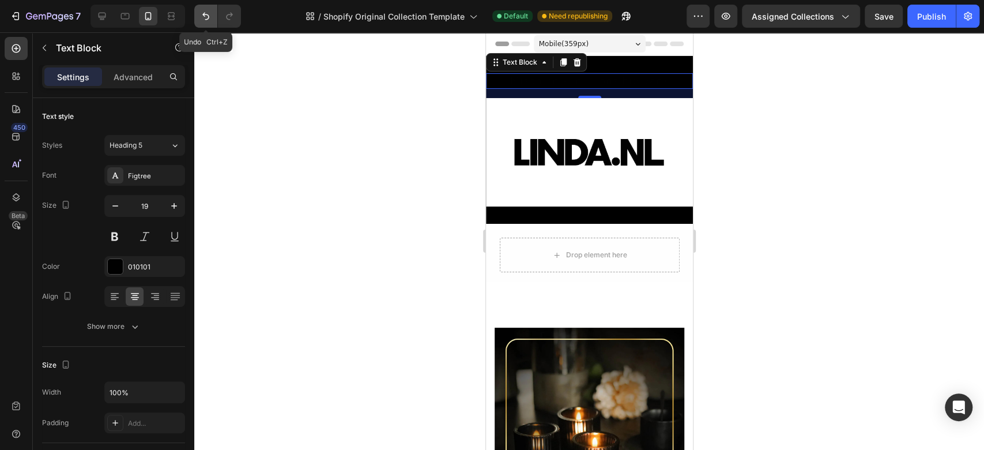
click at [207, 17] on icon "Undo/Redo" at bounding box center [206, 16] width 12 height 12
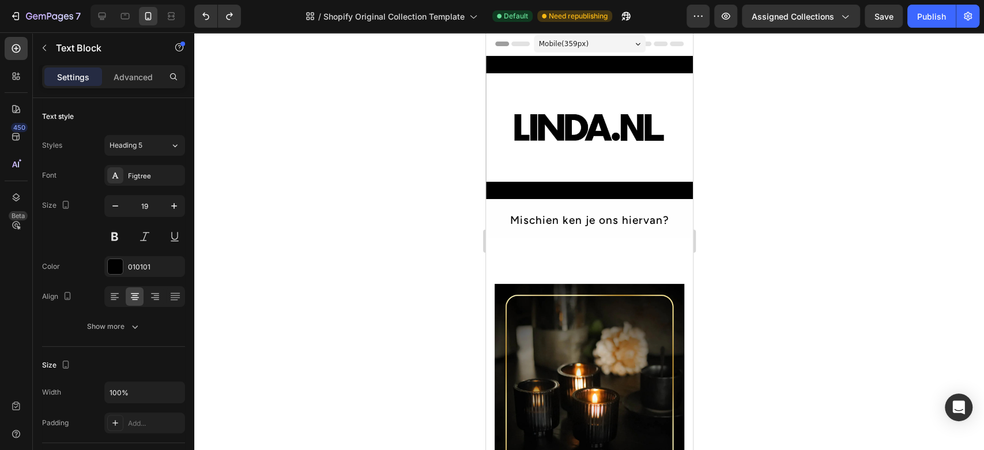
click at [657, 216] on p "Mischien ken je ons hiervan?" at bounding box center [590, 220] width 178 height 13
click at [641, 214] on p "Mischien ken je ons hiervan?" at bounding box center [590, 220] width 178 height 13
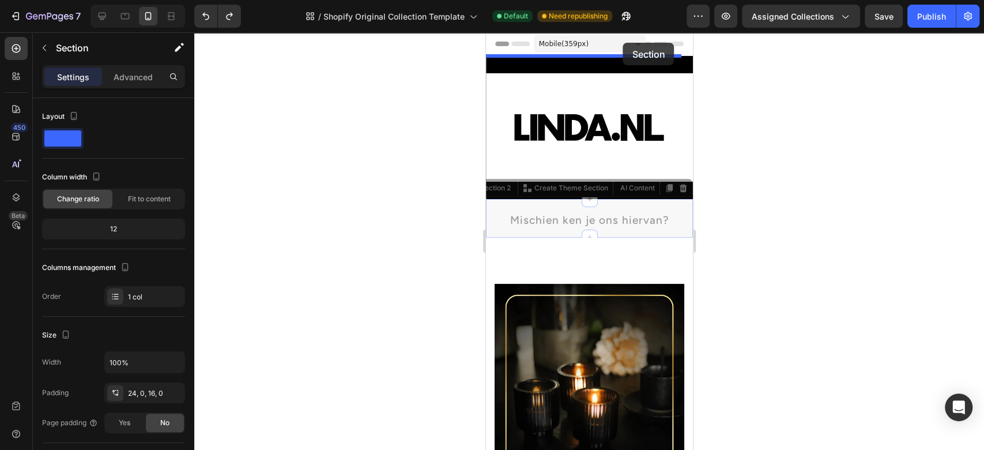
drag, startPoint x: 663, startPoint y: 203, endPoint x: 623, endPoint y: 43, distance: 165.2
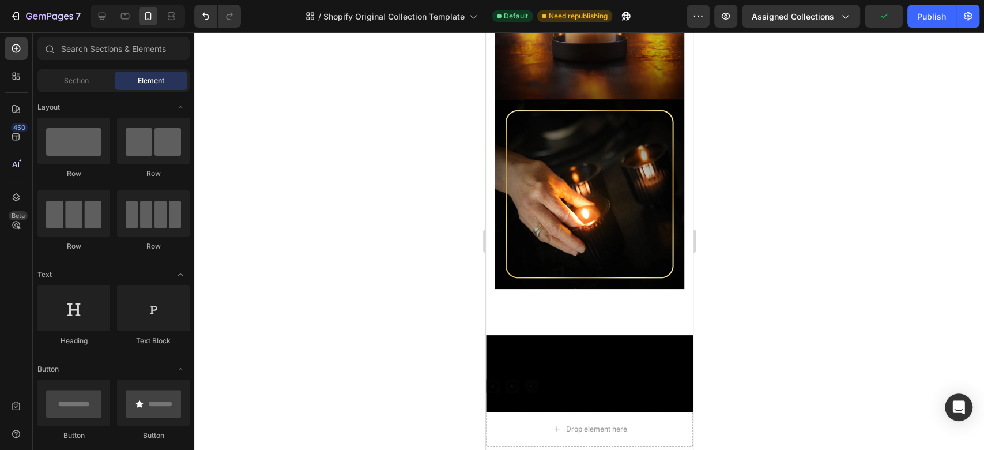
scroll to position [1008, 0]
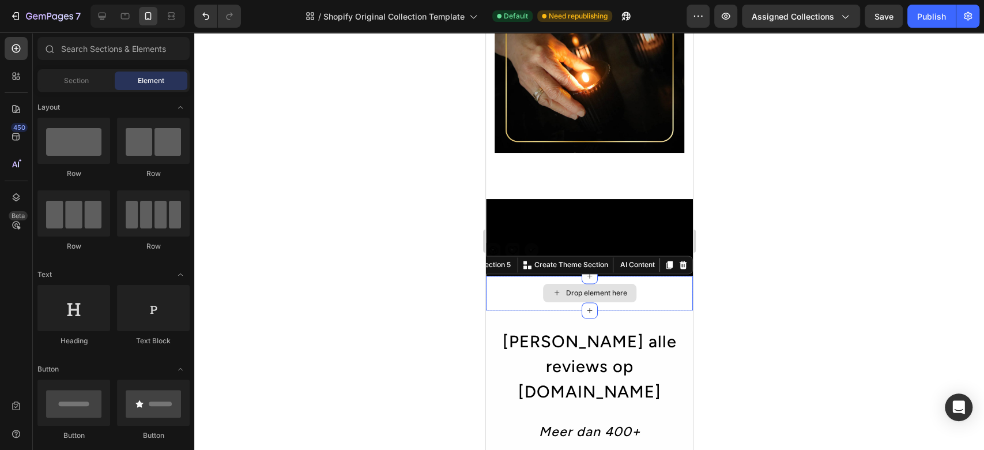
click at [656, 276] on div "Drop element here" at bounding box center [589, 293] width 207 height 35
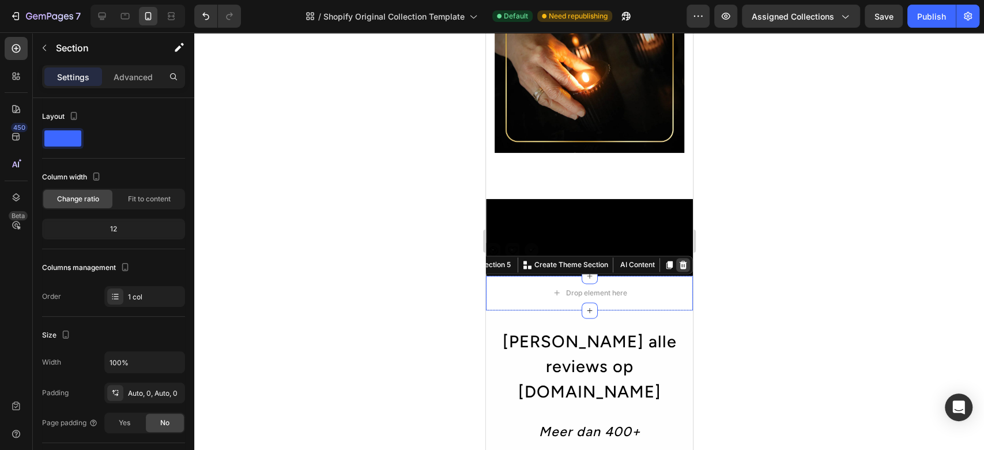
click at [676, 258] on div at bounding box center [683, 265] width 14 height 14
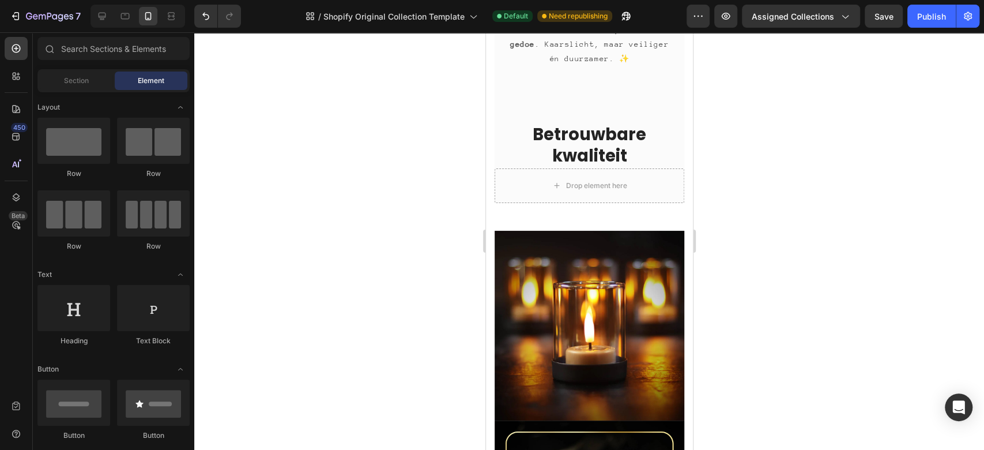
scroll to position [559, 0]
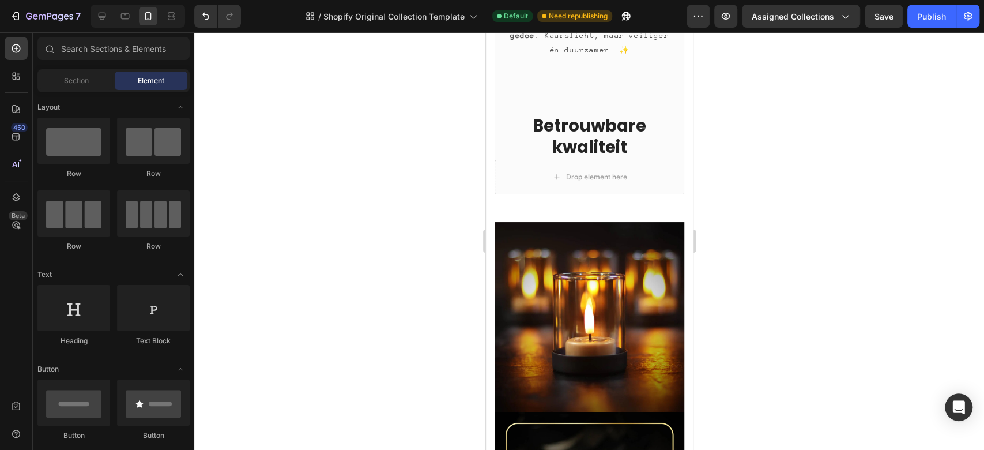
drag, startPoint x: 685, startPoint y: 183, endPoint x: 1182, endPoint y: 165, distance: 497.5
click at [662, 167] on div "Drop element here" at bounding box center [589, 177] width 190 height 35
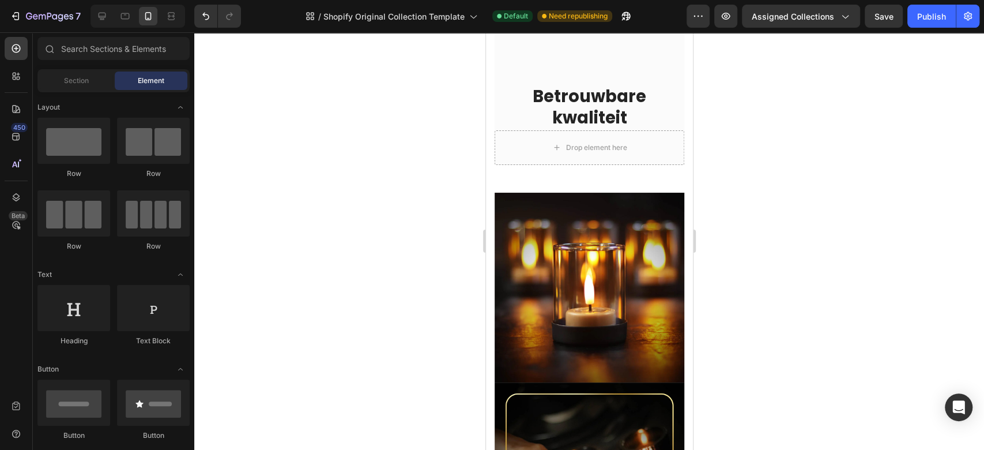
scroll to position [593, 0]
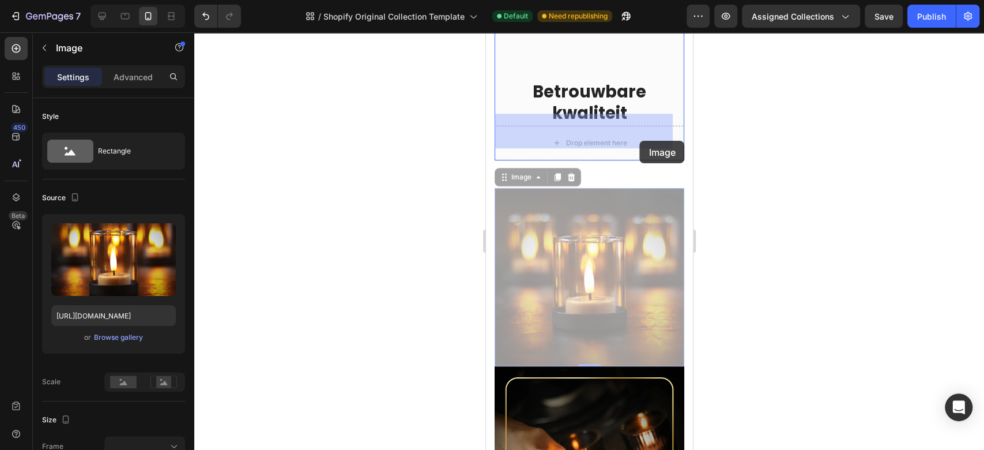
drag, startPoint x: 640, startPoint y: 206, endPoint x: 640, endPoint y: 141, distance: 65.7
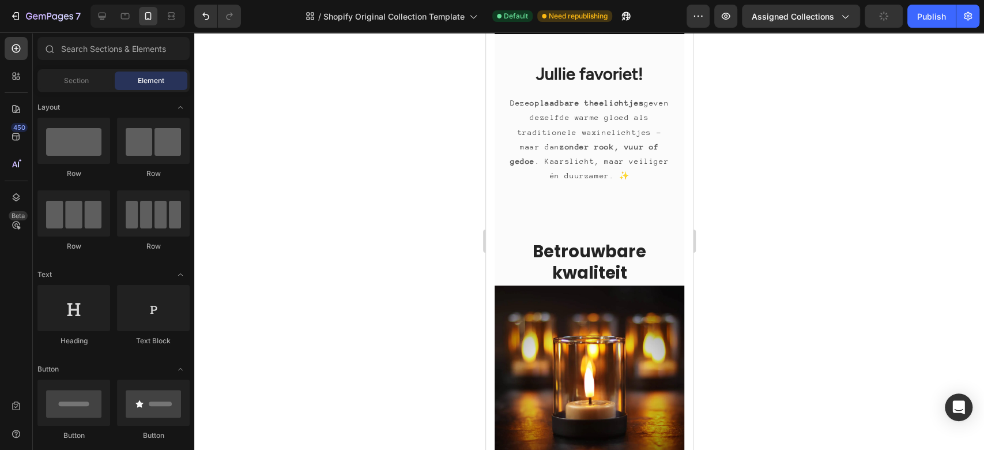
scroll to position [695, 0]
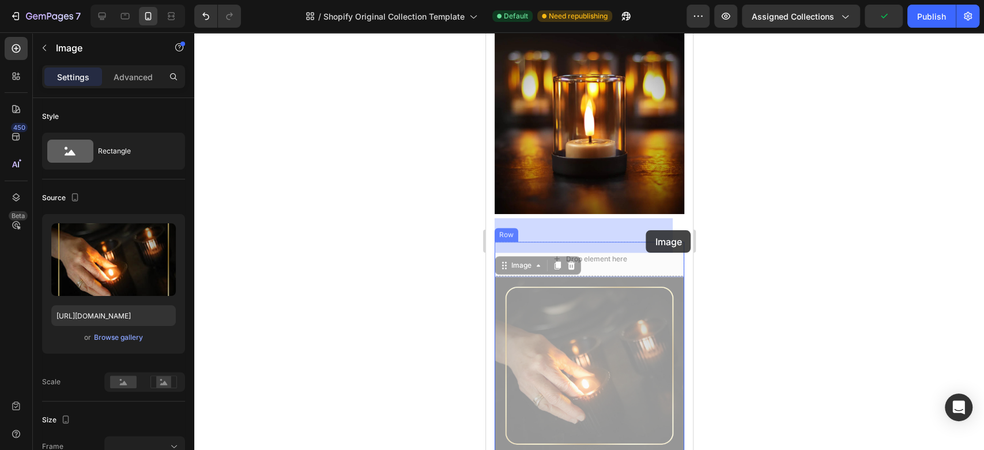
drag, startPoint x: 641, startPoint y: 265, endPoint x: 646, endPoint y: 230, distance: 34.9
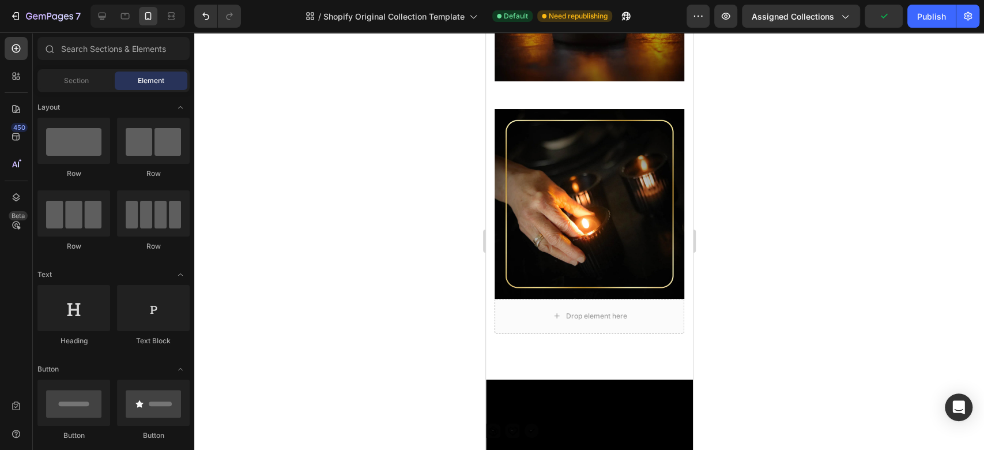
scroll to position [873, 0]
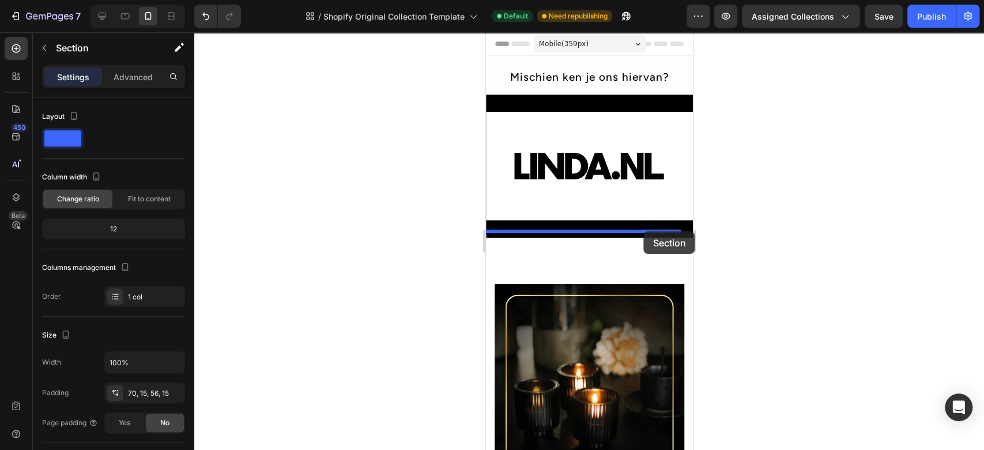
drag, startPoint x: 662, startPoint y: 85, endPoint x: 644, endPoint y: 231, distance: 147.6
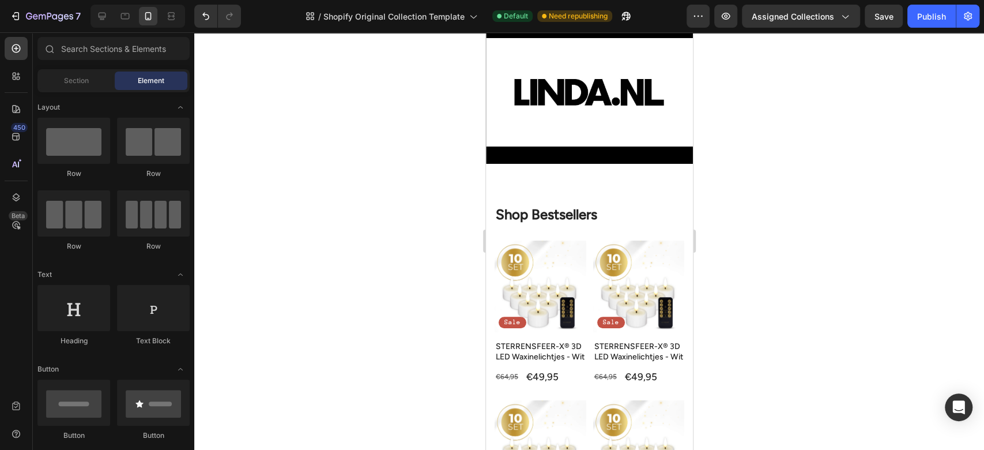
scroll to position [88, 0]
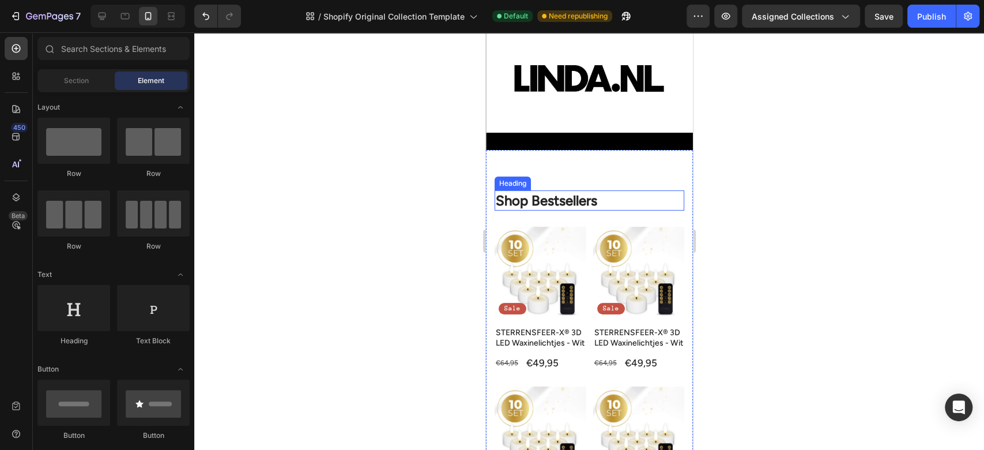
click at [599, 191] on h2 "Shop Bestsellers" at bounding box center [589, 200] width 190 height 20
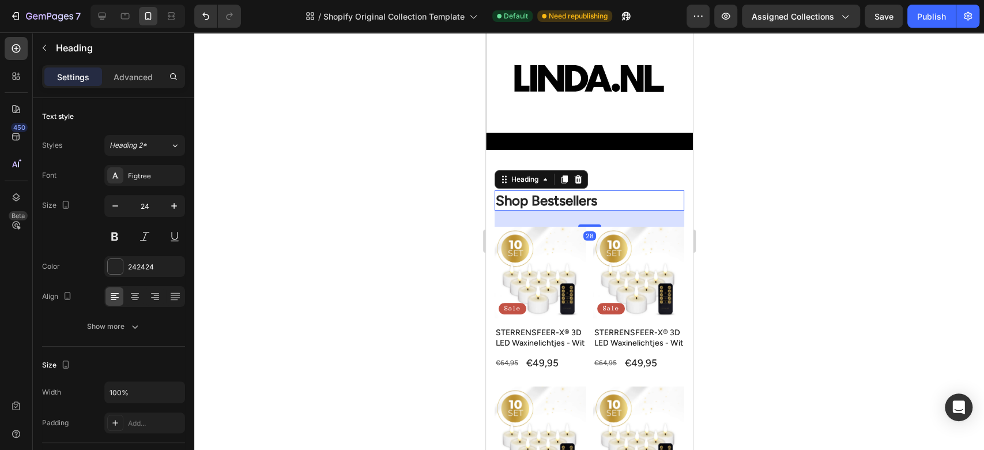
click at [599, 191] on h2 "Shop Bestsellers" at bounding box center [589, 200] width 190 height 20
click at [599, 191] on p "Shop Bestsellers" at bounding box center [588, 200] width 187 height 18
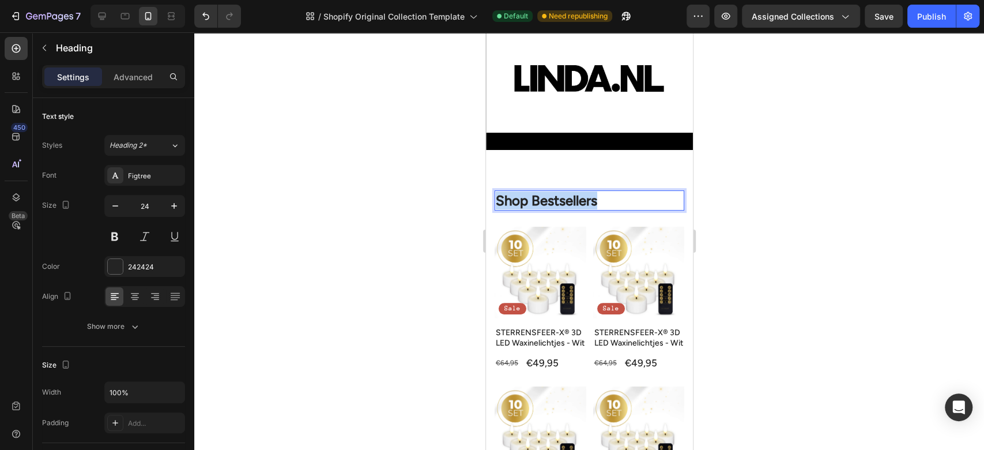
click at [599, 191] on p "Shop Bestsellers" at bounding box center [588, 200] width 187 height 18
click at [587, 194] on p "BESTSELLERS" at bounding box center [588, 200] width 187 height 18
click at [116, 260] on div at bounding box center [115, 266] width 15 height 15
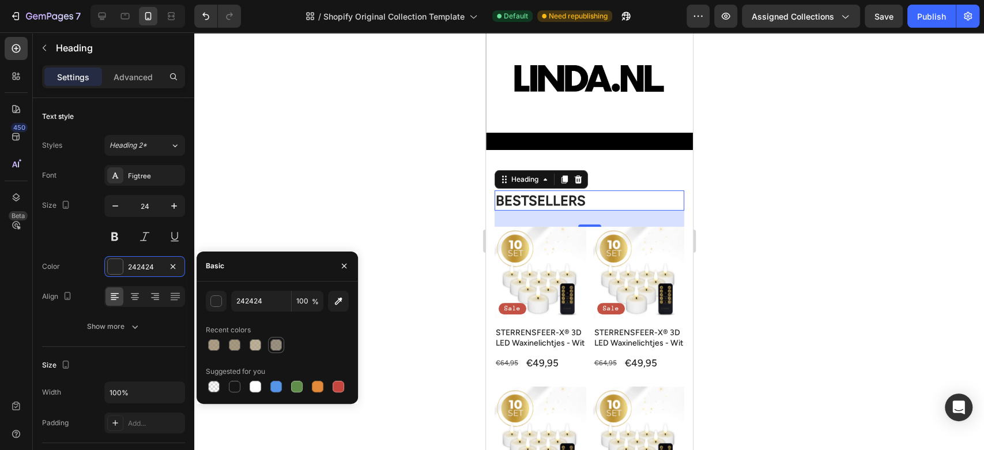
click at [277, 343] on div at bounding box center [276, 345] width 12 height 12
type input "7F745F"
type input "78"
click at [314, 141] on div at bounding box center [589, 241] width 790 height 418
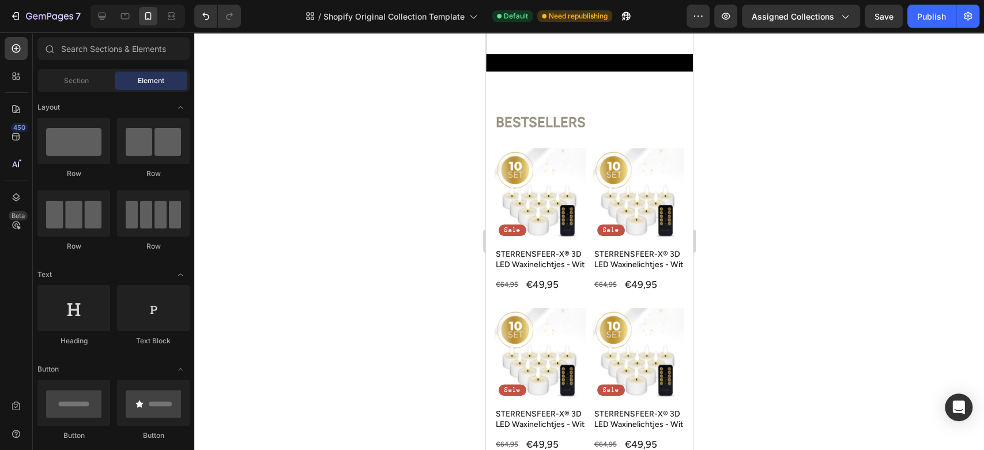
scroll to position [203, 0]
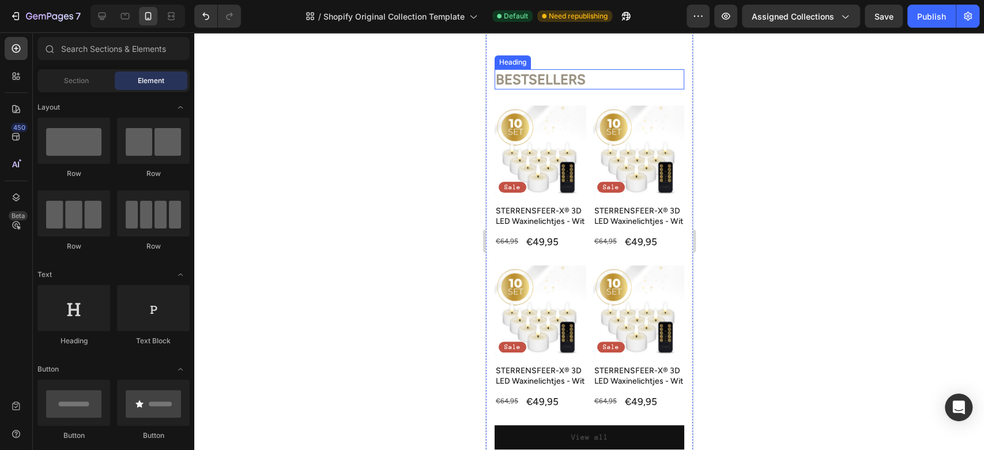
click at [602, 85] on p "BESTSELLERS" at bounding box center [588, 79] width 187 height 18
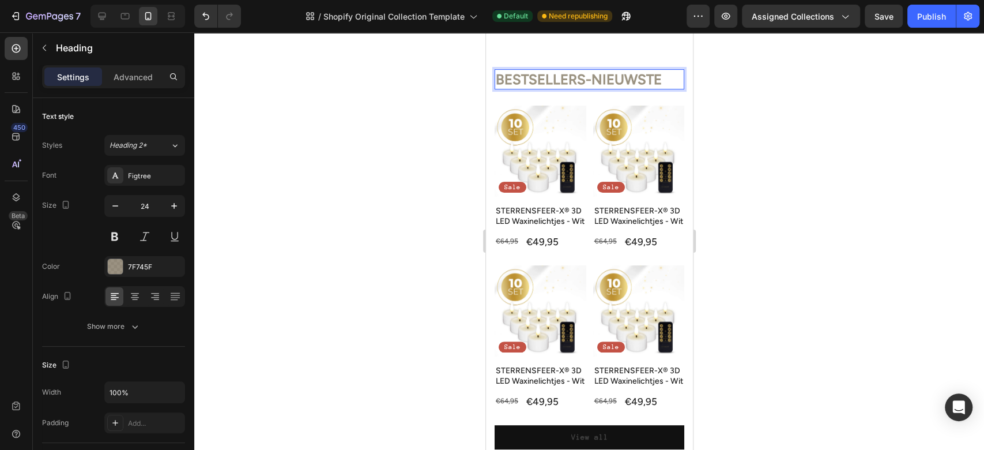
click at [588, 81] on p "BESTSELLERS-NIEUWSTE" at bounding box center [588, 79] width 187 height 18
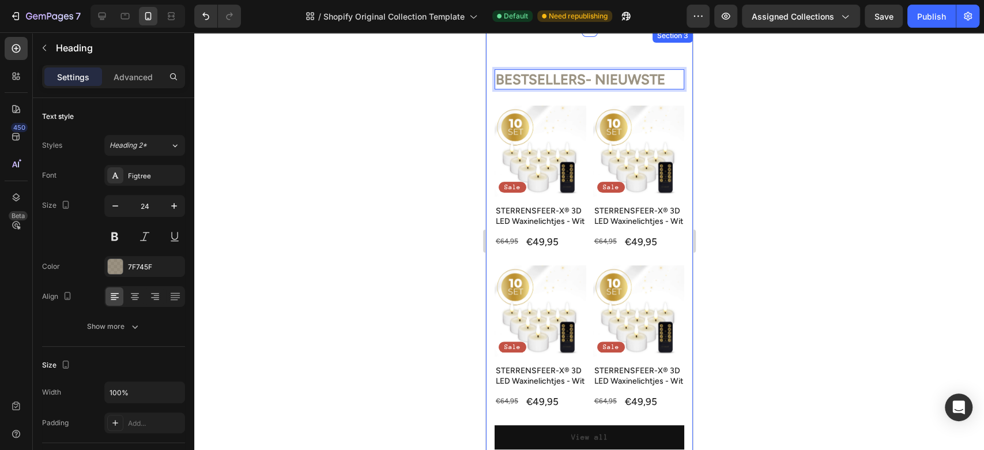
click at [669, 81] on p "BESTSELLERS- NIEUWSTE" at bounding box center [588, 79] width 187 height 18
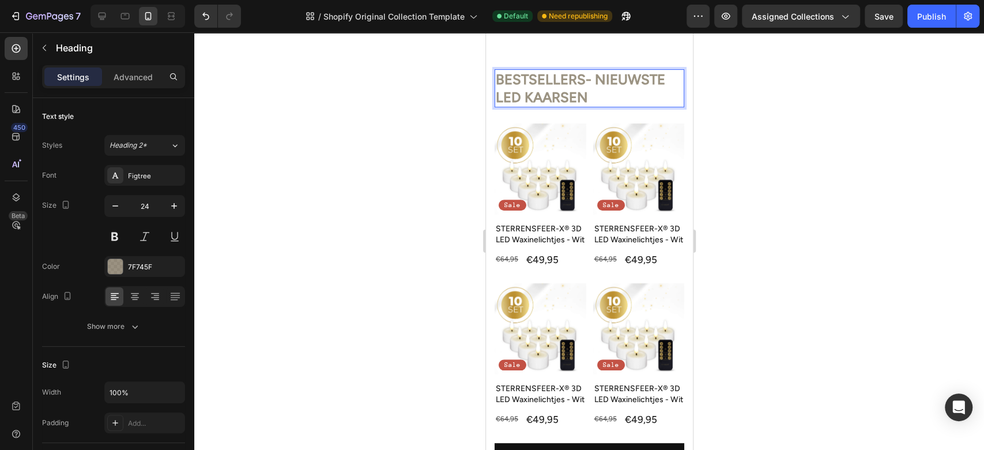
click at [618, 91] on p "BESTSELLERS- NIEUWSTE LED KAARSEN" at bounding box center [588, 88] width 187 height 36
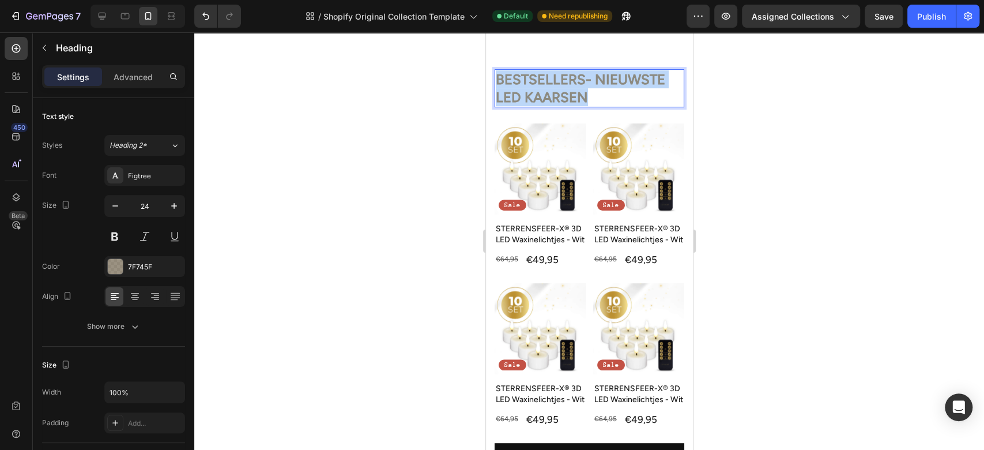
click at [618, 91] on p "BESTSELLERS- NIEUWSTE LED KAARSEN" at bounding box center [588, 88] width 187 height 36
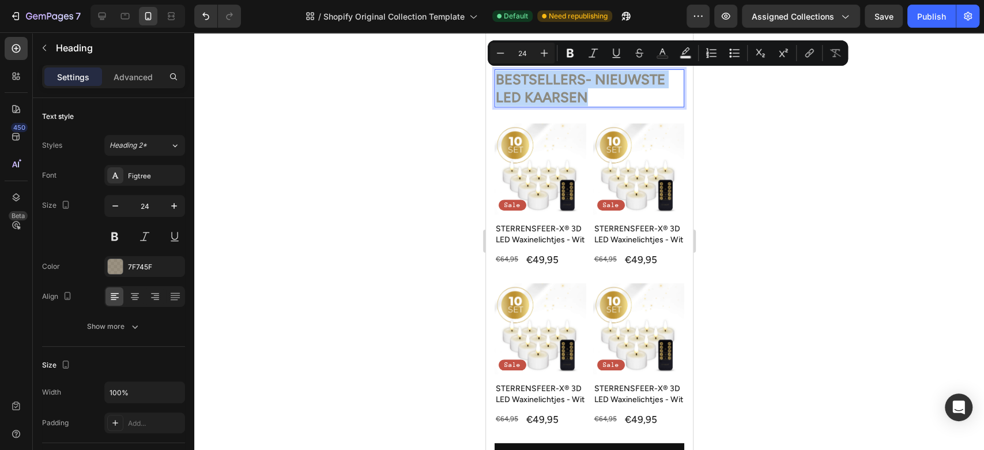
click at [618, 91] on p "BESTSELLERS- NIEUWSTE LED KAARSEN" at bounding box center [588, 88] width 187 height 36
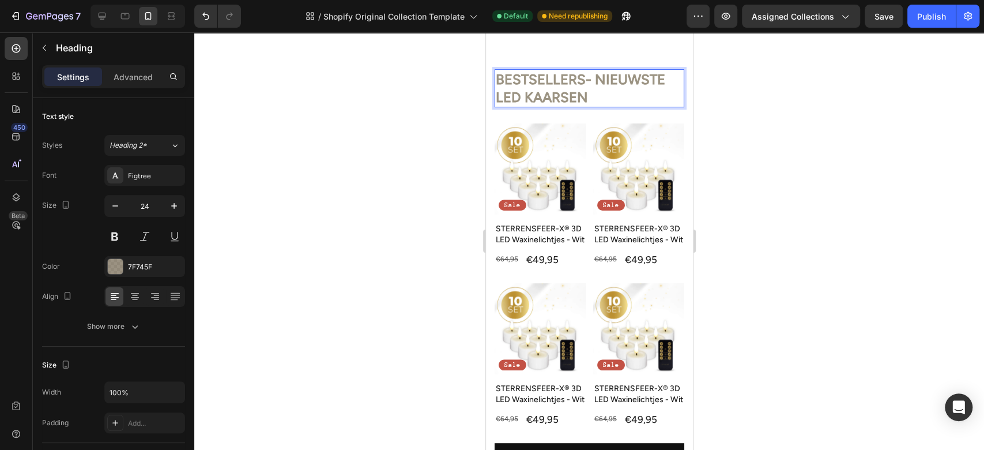
click at [607, 95] on p "BESTSELLERS- NIEUWSTE LED KAARSEN" at bounding box center [588, 88] width 187 height 36
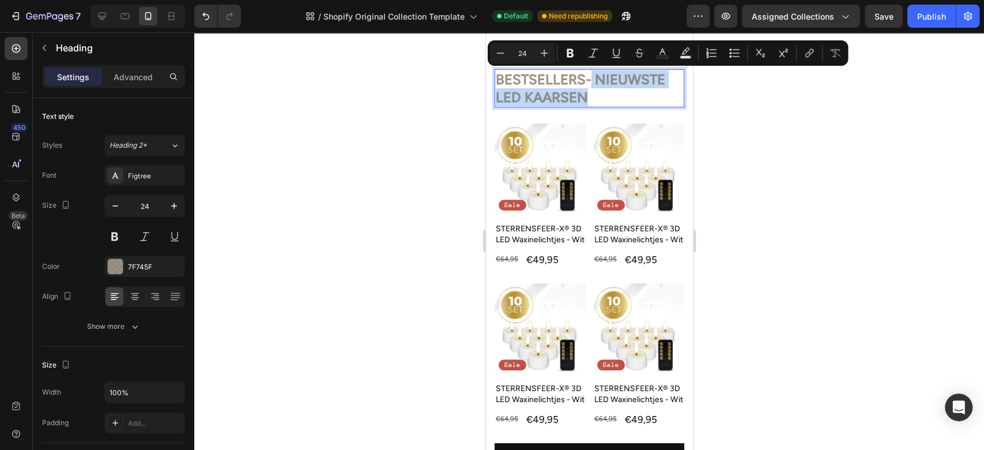
drag, startPoint x: 607, startPoint y: 95, endPoint x: 590, endPoint y: 75, distance: 26.6
click at [590, 75] on p "BESTSELLERS- NIEUWSTE LED KAARSEN" at bounding box center [588, 88] width 187 height 36
click at [119, 270] on div at bounding box center [115, 266] width 15 height 15
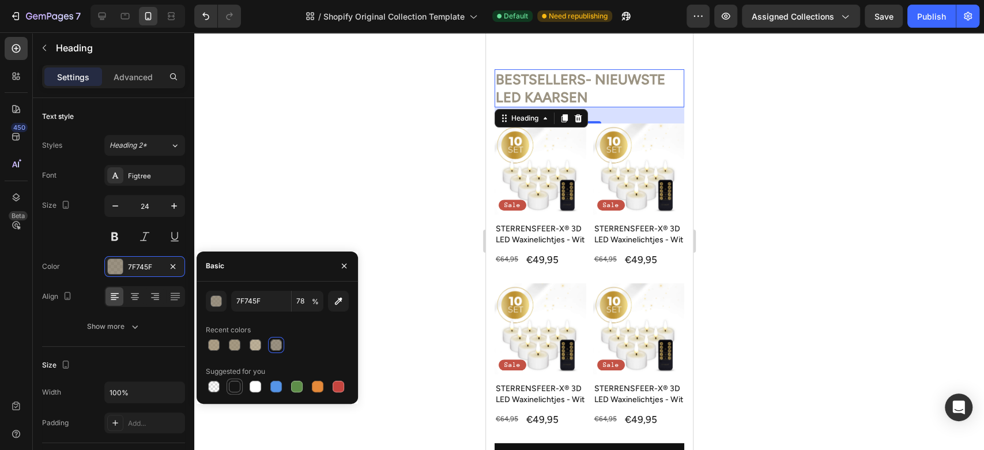
click at [240, 384] on div at bounding box center [235, 387] width 12 height 12
type input "151515"
type input "100"
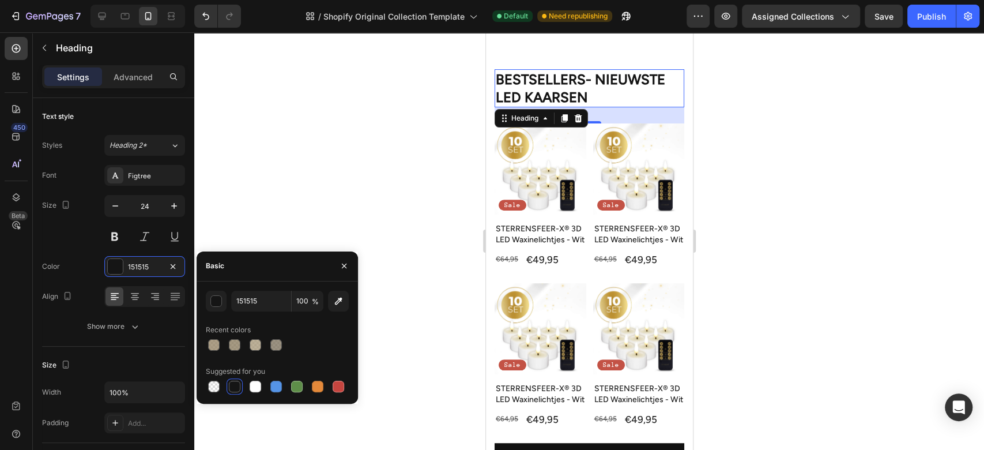
click at [354, 162] on div at bounding box center [589, 241] width 790 height 418
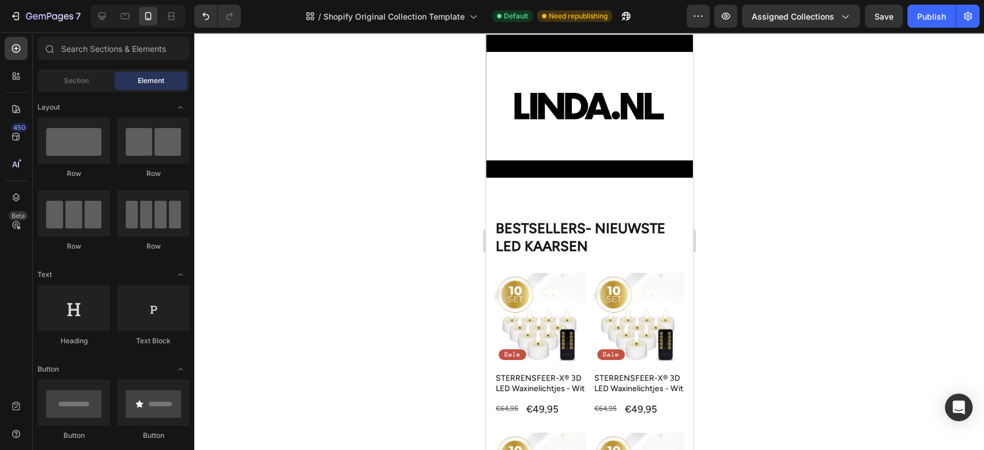
scroll to position [51, 0]
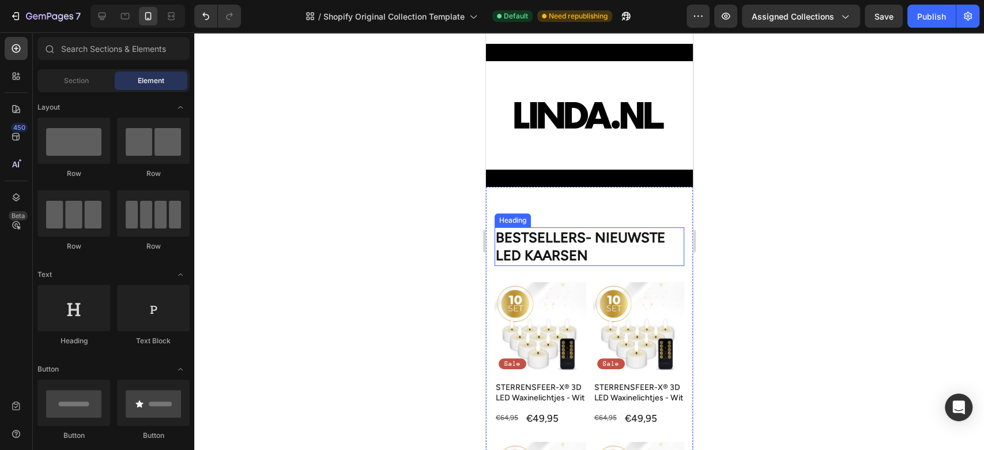
click at [585, 233] on p "BESTSELLERS- NIEUWSTE LED KAARSEN" at bounding box center [588, 246] width 187 height 36
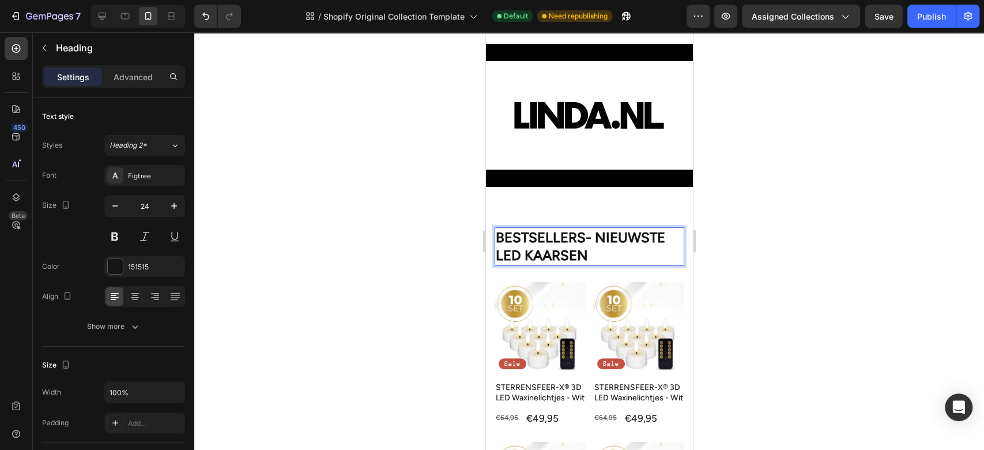
click at [585, 230] on p "BESTSELLERS- NIEUWSTE LED KAARSEN" at bounding box center [588, 246] width 187 height 36
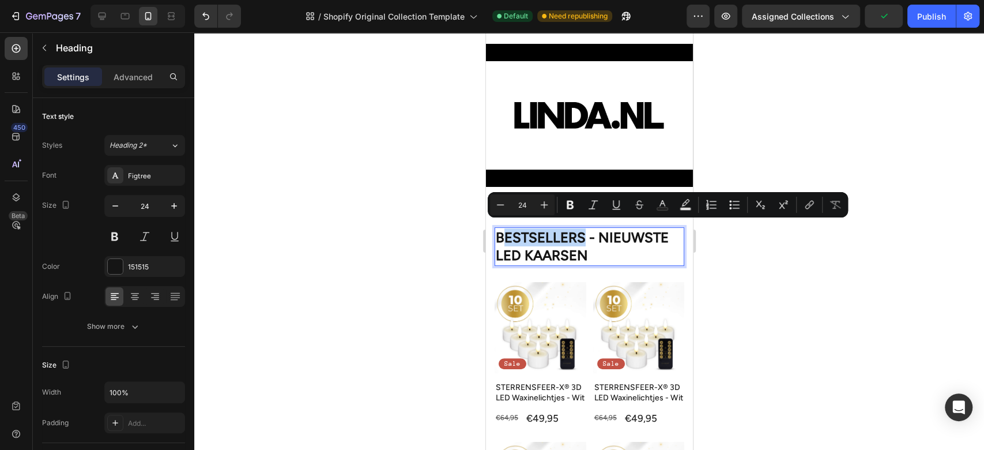
drag, startPoint x: 500, startPoint y: 230, endPoint x: 584, endPoint y: 229, distance: 84.2
click at [584, 229] on p "BESTSELLERS - NIEUWSTE LED KAARSEN" at bounding box center [588, 246] width 187 height 36
click at [589, 229] on p "BESTSELLERS - NIEUWSTE LED KAARSEN" at bounding box center [588, 246] width 187 height 36
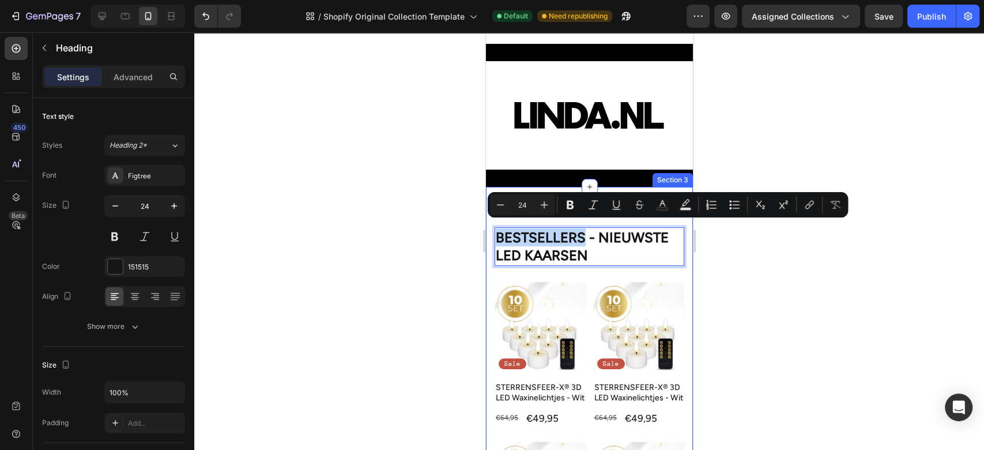
drag, startPoint x: 585, startPoint y: 231, endPoint x: 492, endPoint y: 230, distance: 92.9
click at [492, 230] on div "BESTSELLERS - NIEUWSTE LED KAARSEN Heading 28 Product Images Sale Text Block Ro…" at bounding box center [589, 426] width 207 height 479
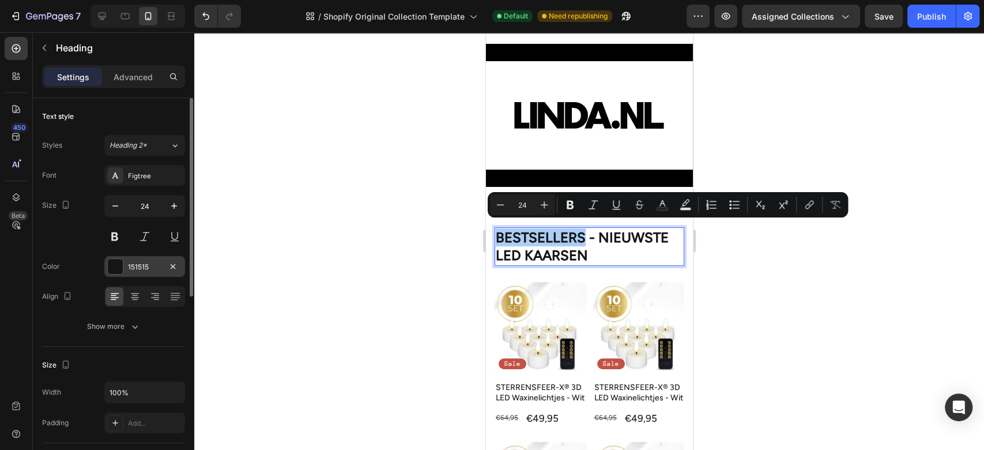
click at [112, 275] on div "151515" at bounding box center [144, 266] width 81 height 21
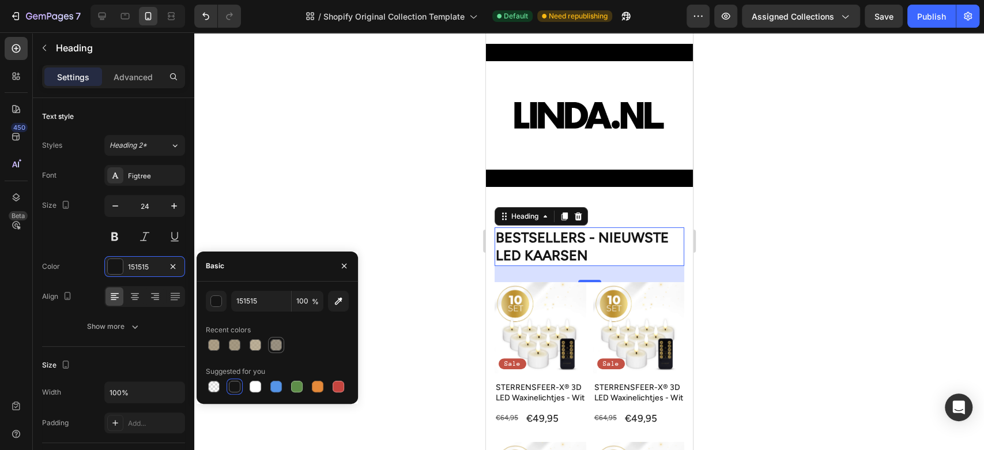
click at [272, 340] on div at bounding box center [276, 345] width 12 height 12
type input "7F745F"
type input "78"
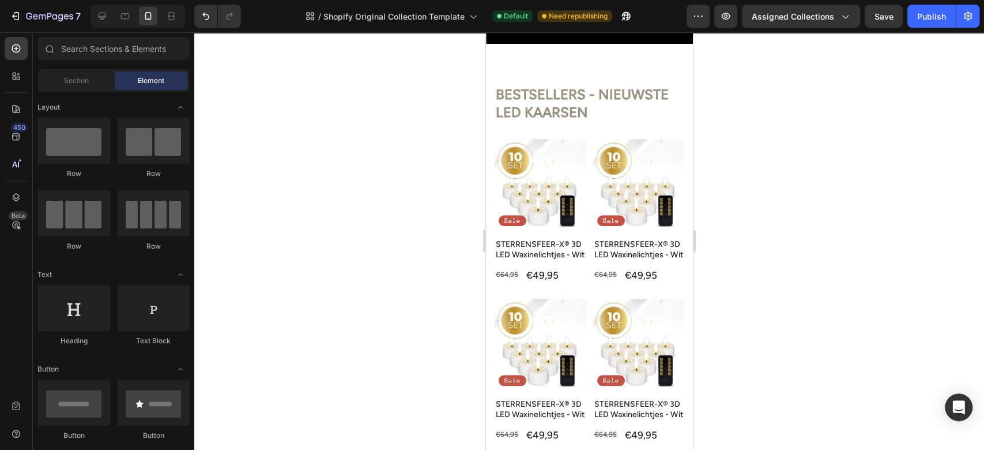
scroll to position [189, 0]
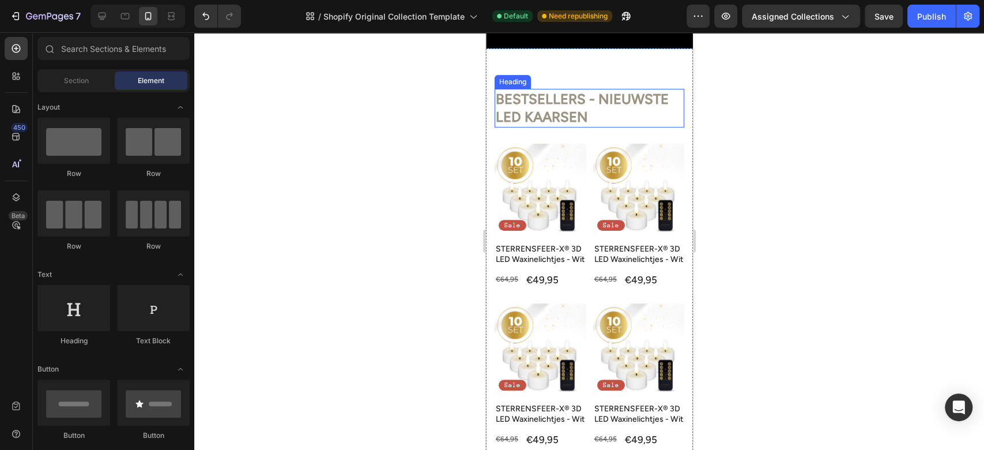
click at [648, 108] on p "BESTSELLERS - NIEUWSTE LED KAARSEN" at bounding box center [588, 108] width 187 height 36
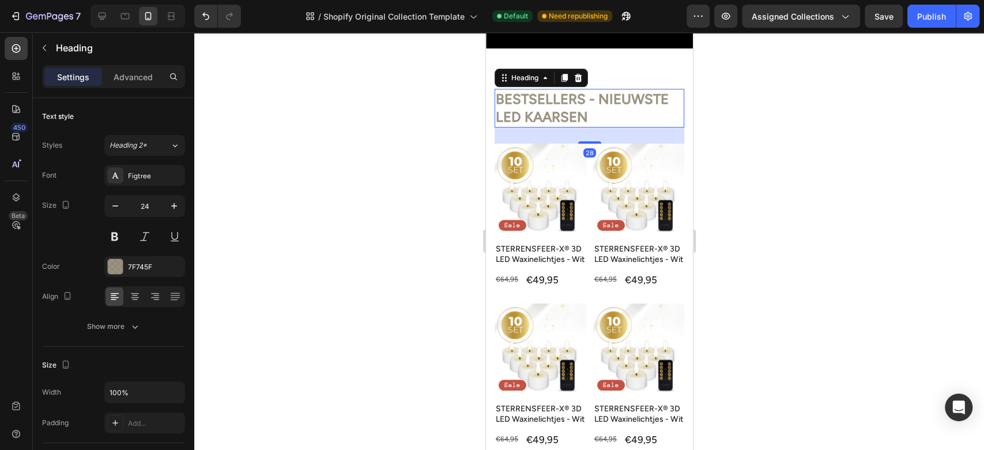
click at [648, 108] on p "BESTSELLERS - NIEUWSTE LED KAARSEN" at bounding box center [588, 108] width 187 height 36
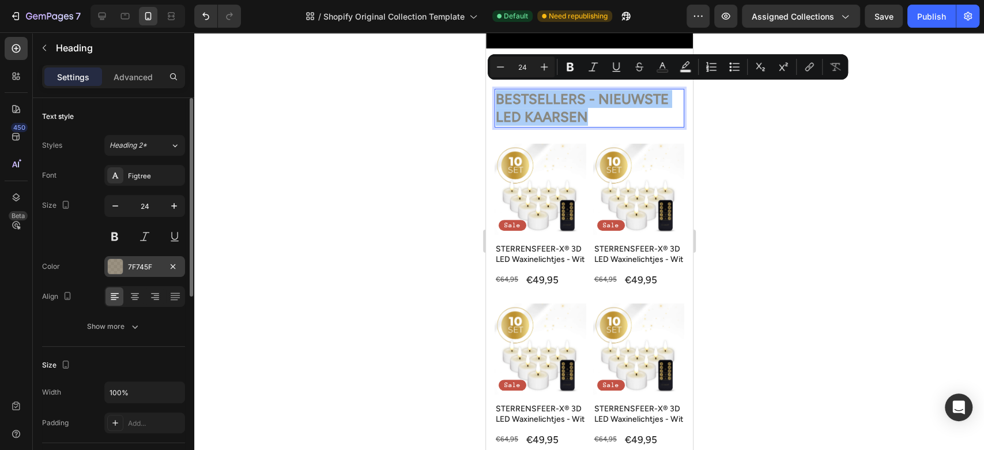
click at [111, 265] on div at bounding box center [115, 266] width 15 height 15
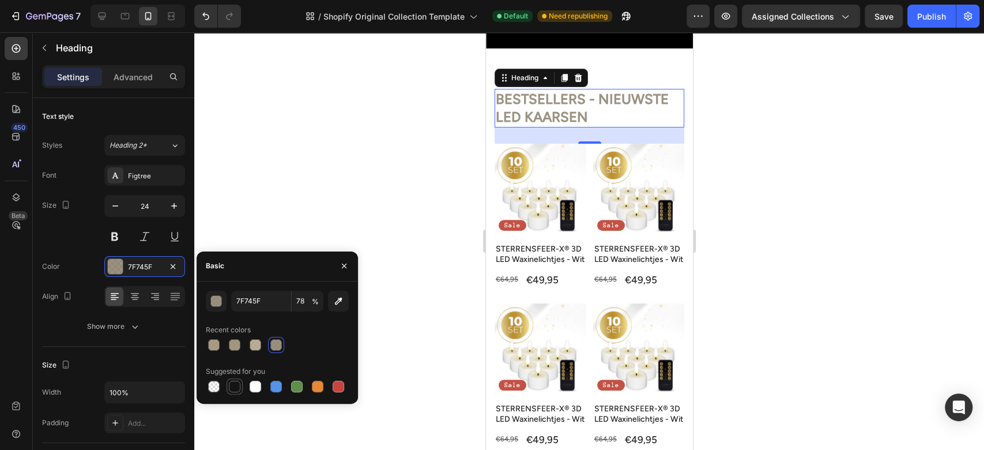
click at [240, 383] on div at bounding box center [235, 387] width 12 height 12
type input "151515"
type input "100"
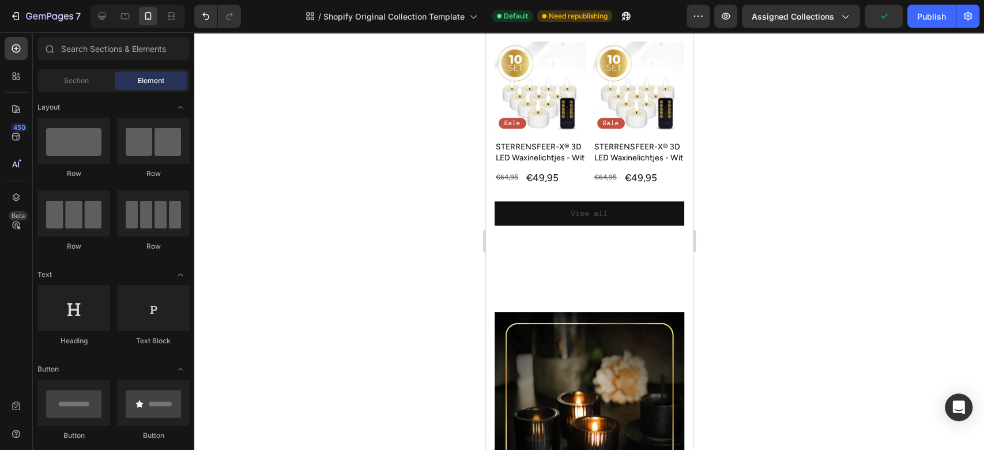
scroll to position [449, 0]
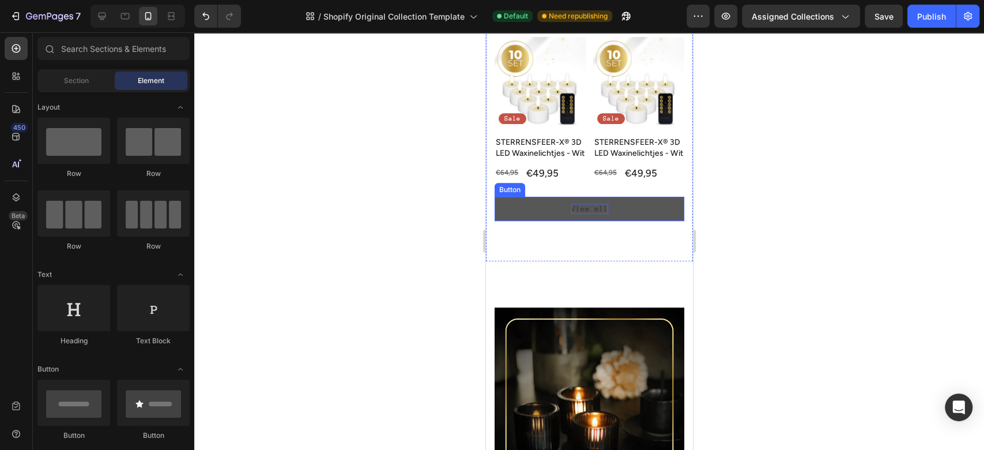
click at [585, 214] on div "View all" at bounding box center [589, 209] width 37 height 10
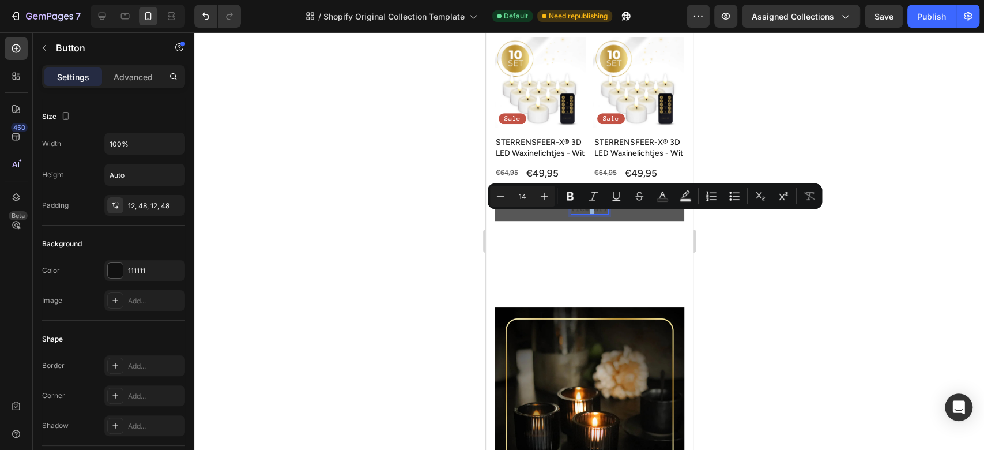
click at [585, 214] on p "View all" at bounding box center [589, 209] width 37 height 10
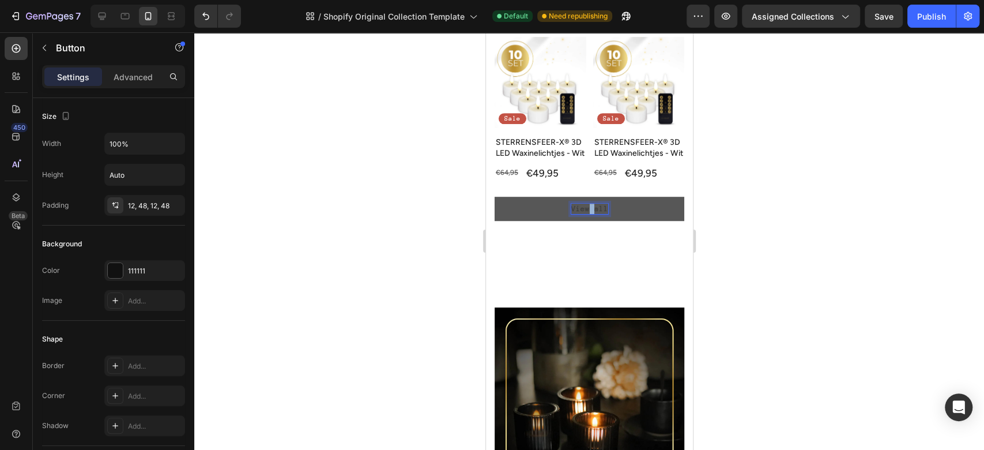
click at [585, 214] on p "View all" at bounding box center [589, 209] width 37 height 10
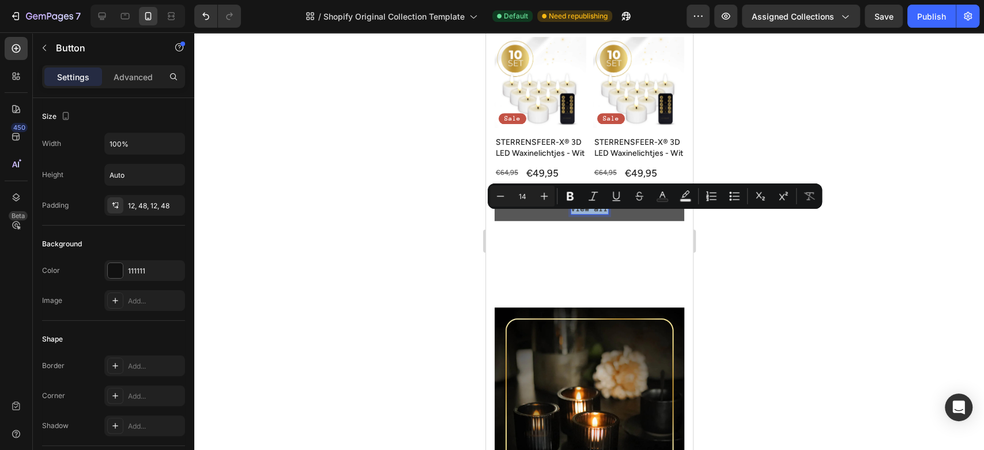
click at [585, 214] on p "View all" at bounding box center [589, 209] width 37 height 10
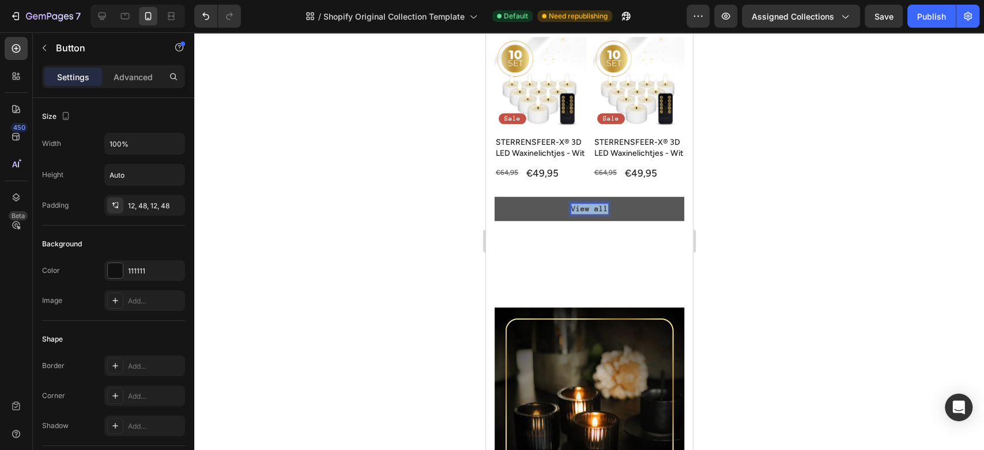
click at [585, 214] on p "View all" at bounding box center [589, 209] width 37 height 10
click at [494, 197] on button "ZIE" at bounding box center [589, 209] width 190 height 24
click at [596, 214] on p "ZIE ALLES" at bounding box center [590, 209] width 42 height 10
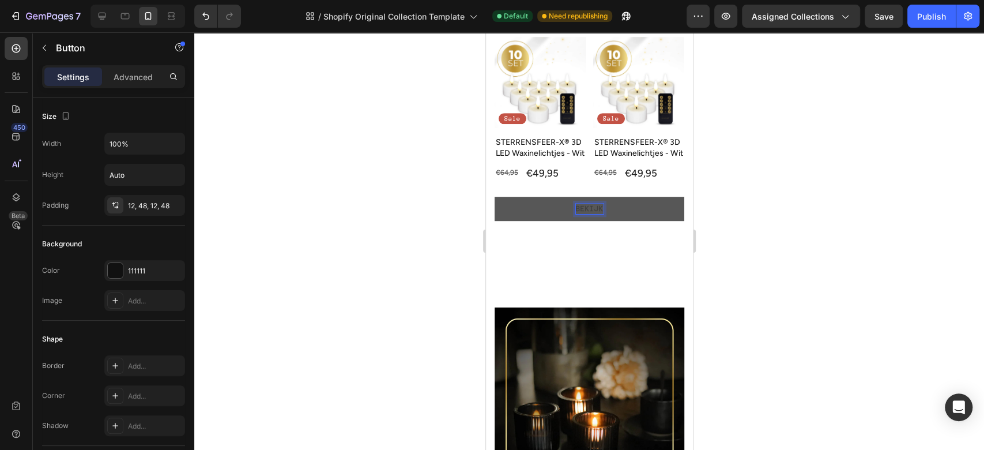
click at [494, 197] on button "BEKIJK" at bounding box center [589, 209] width 190 height 24
click at [494, 197] on button "BEKIJK HELE" at bounding box center [589, 209] width 190 height 24
click at [596, 214] on p "BEKIJK HELE COLLECTIE" at bounding box center [589, 209] width 97 height 10
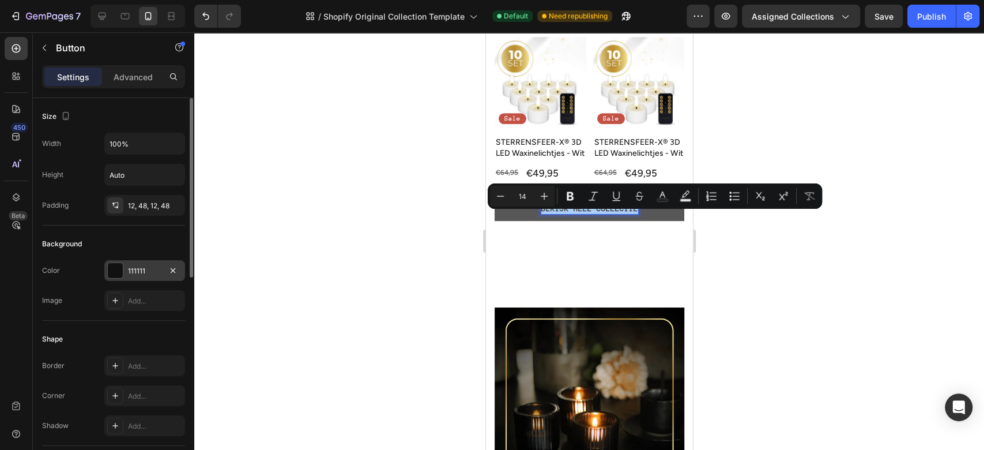
click at [124, 272] on div "111111" at bounding box center [144, 270] width 81 height 21
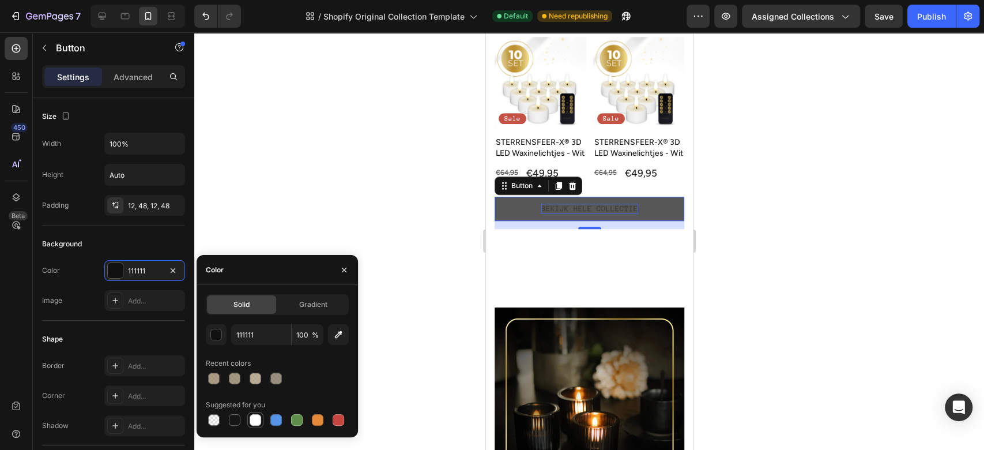
click at [255, 420] on div at bounding box center [256, 420] width 12 height 12
type input "FFFFFF"
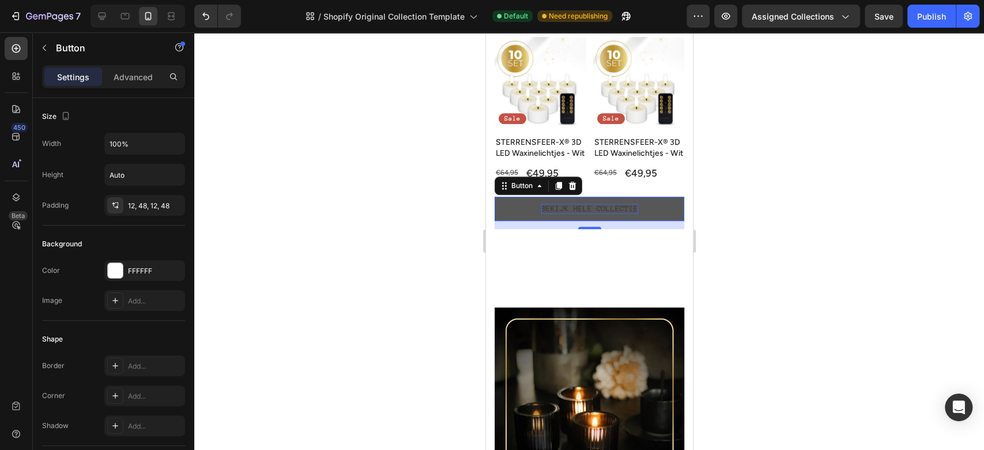
click at [374, 202] on div at bounding box center [589, 241] width 790 height 418
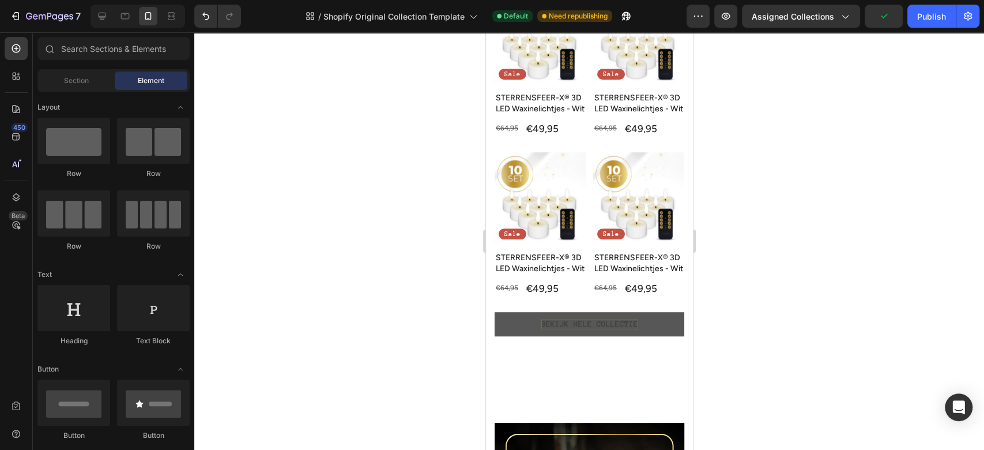
scroll to position [329, 0]
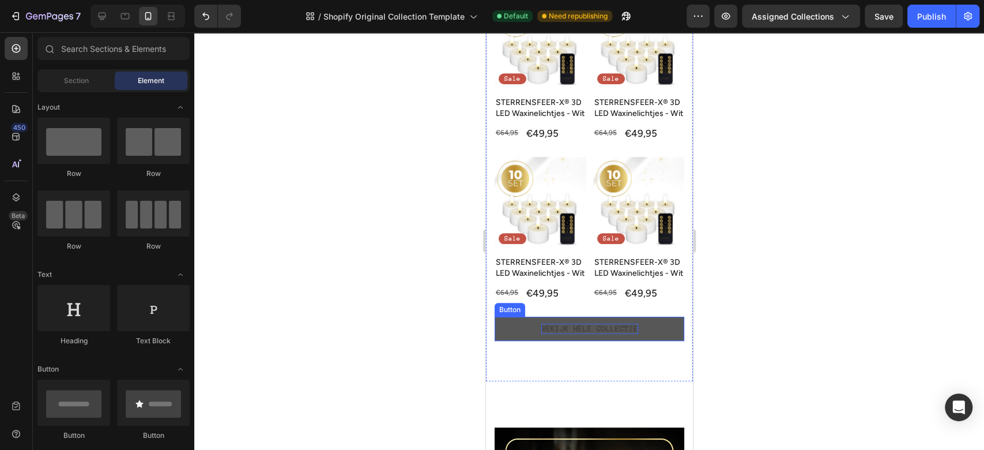
click at [545, 334] on p "BEKIJK HELE COLLECTIE" at bounding box center [589, 329] width 97 height 10
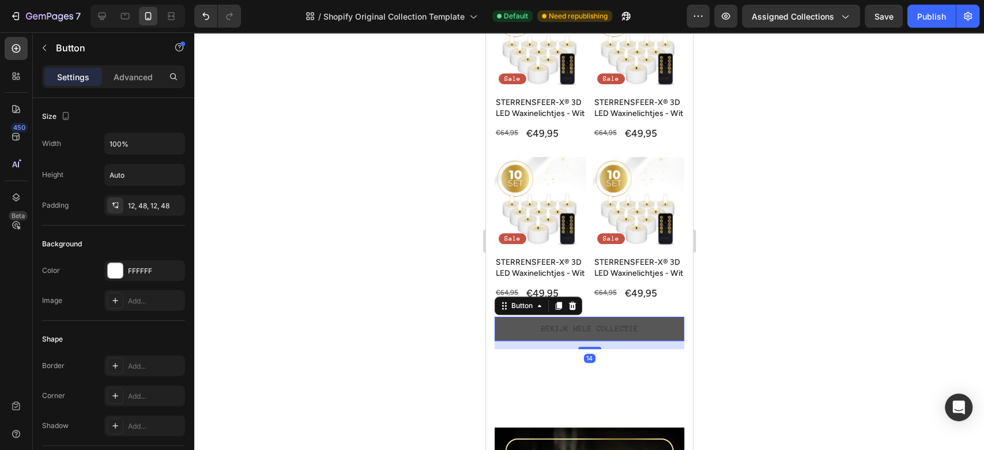
click at [536, 340] on button "BEKIJK HELE COLLECTIE" at bounding box center [589, 329] width 190 height 24
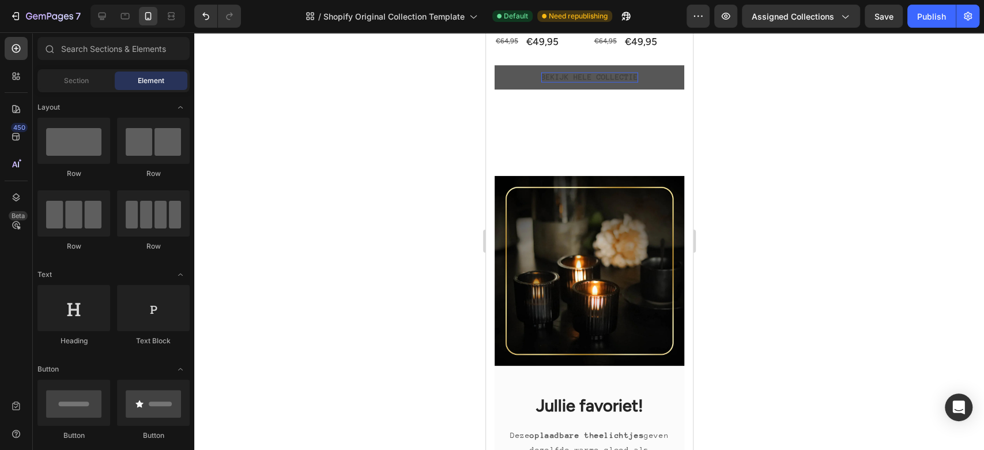
scroll to position [544, 0]
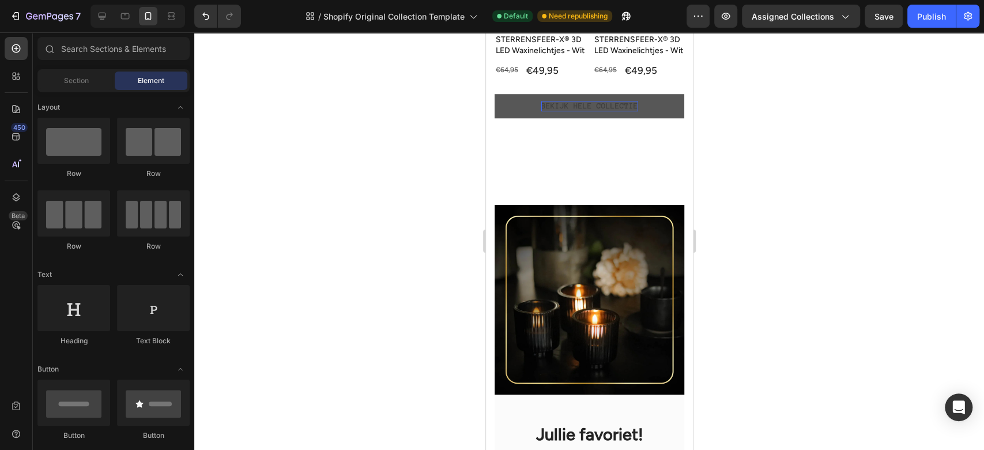
drag, startPoint x: 690, startPoint y: 113, endPoint x: 1180, endPoint y: 169, distance: 492.8
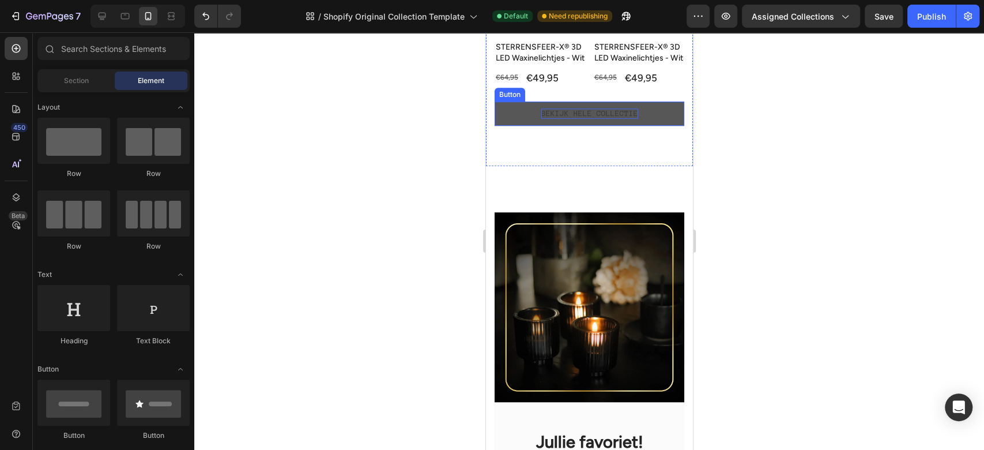
click at [628, 119] on p "BEKIJK HELE COLLECTIE" at bounding box center [589, 113] width 97 height 10
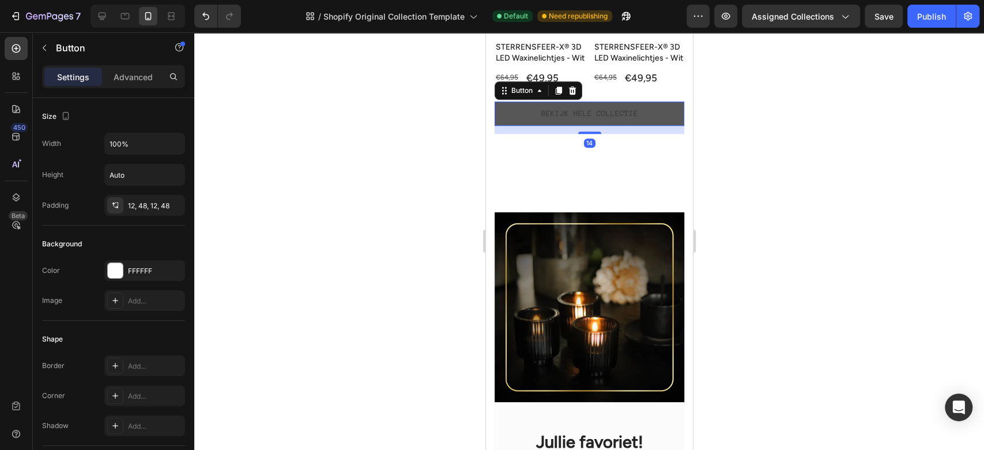
click at [657, 121] on button "BEKIJK HELE COLLECTIE" at bounding box center [589, 114] width 190 height 24
click at [658, 121] on button "BEKIJK HELE COLLECTIE" at bounding box center [589, 114] width 190 height 24
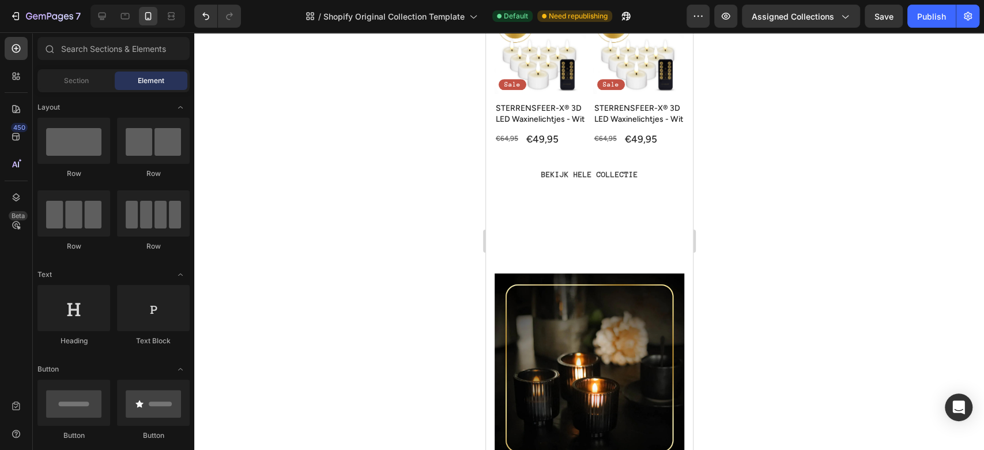
scroll to position [470, 0]
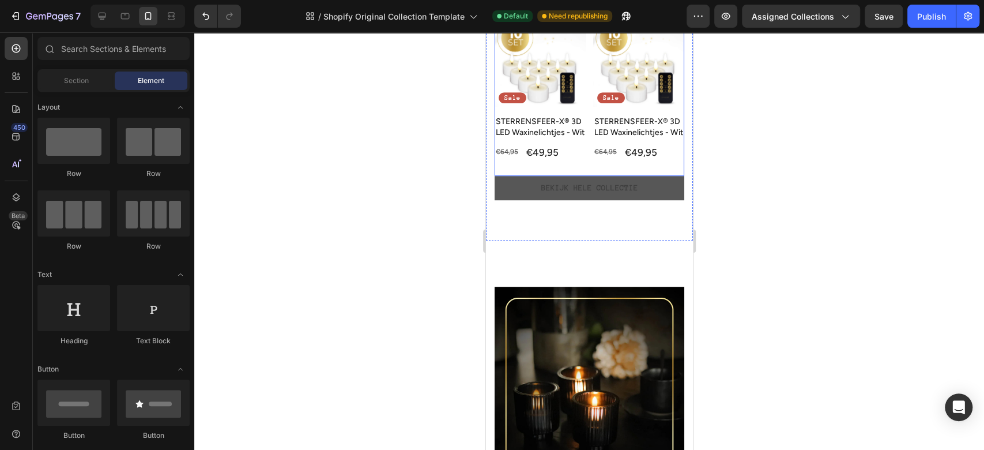
click at [636, 196] on button "BEKIJK HELE COLLECTIE" at bounding box center [589, 188] width 190 height 24
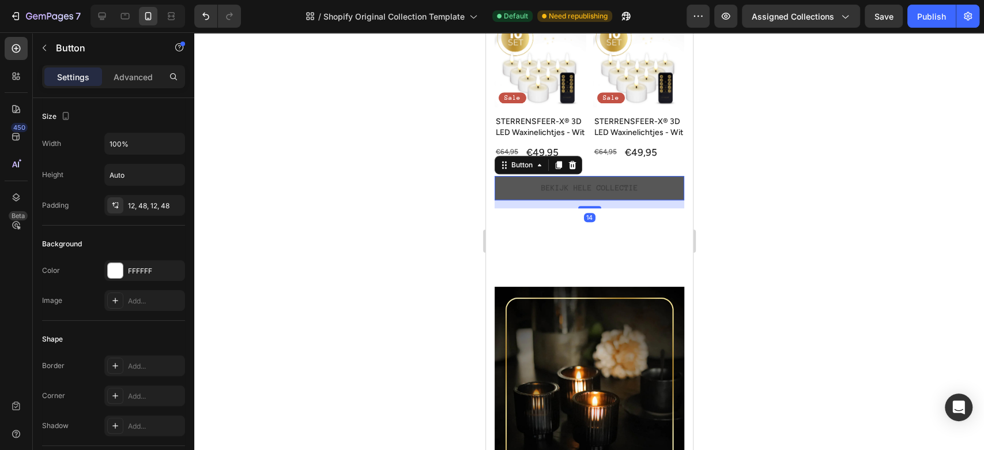
click at [636, 196] on button "BEKIJK HELE COLLECTIE" at bounding box center [589, 188] width 190 height 24
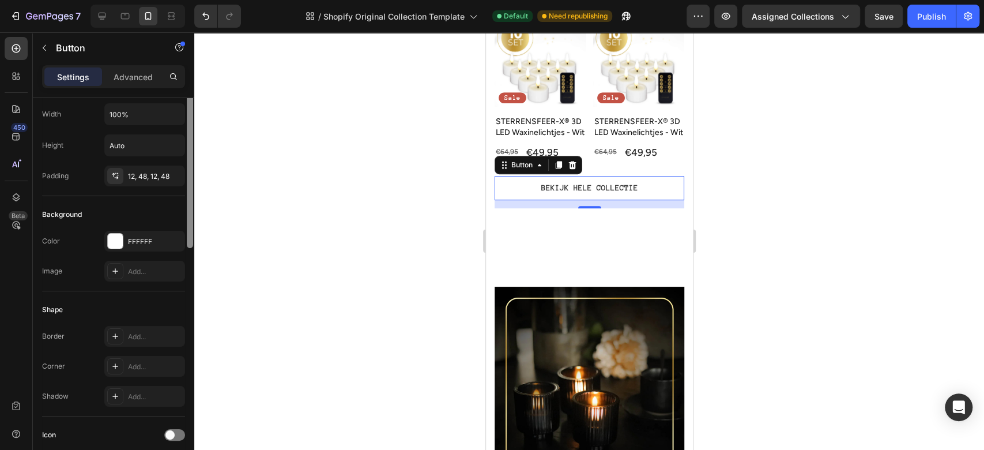
scroll to position [0, 0]
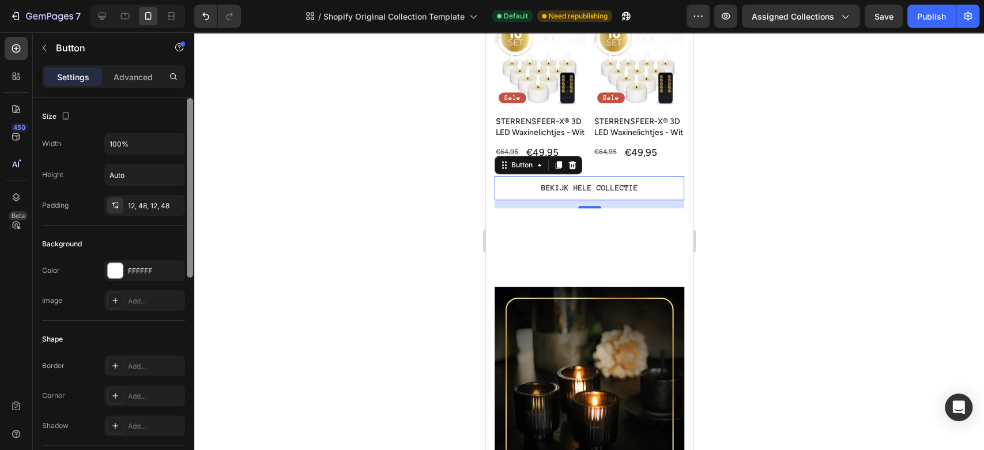
drag, startPoint x: 190, startPoint y: 168, endPoint x: 240, endPoint y: 118, distance: 71.0
click at [240, 0] on div "7 / Shopify Original Collection Template Default Need republishing Preview Assi…" at bounding box center [492, 0] width 984 height 0
click at [532, 170] on div "Button" at bounding box center [522, 165] width 26 height 10
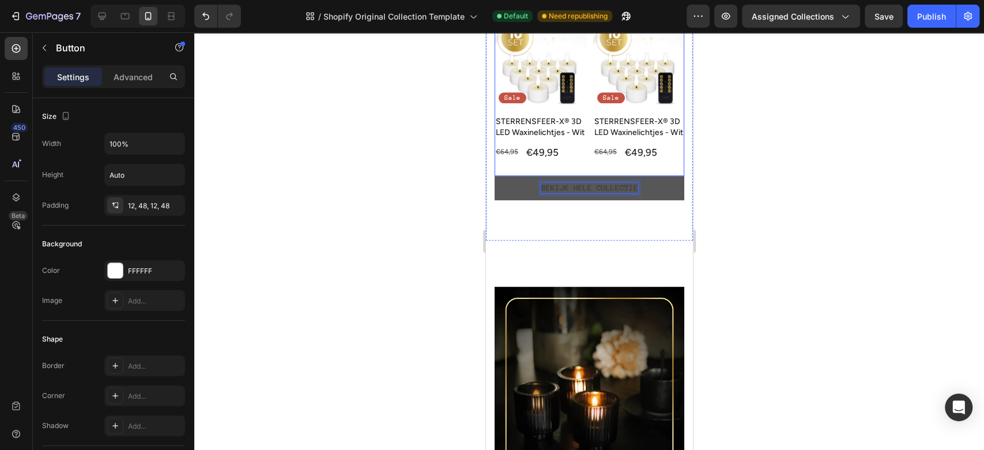
click at [664, 176] on div "Product Images Sale Text Block Row STERRENSFEER-X® 3D LED Waxinelichtjes - Wit …" at bounding box center [639, 96] width 92 height 160
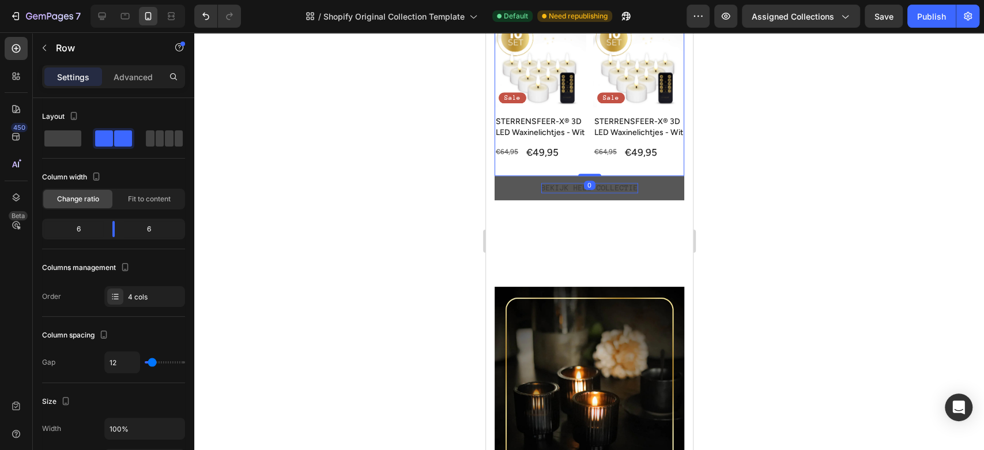
click at [662, 197] on button "BEKIJK HELE COLLECTIE" at bounding box center [589, 188] width 190 height 24
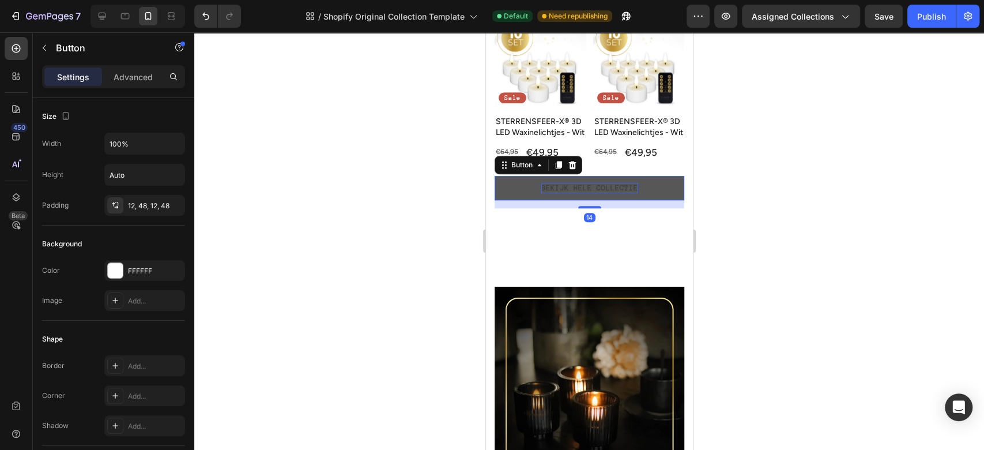
click at [662, 197] on button "BEKIJK HELE COLLECTIE" at bounding box center [589, 188] width 190 height 24
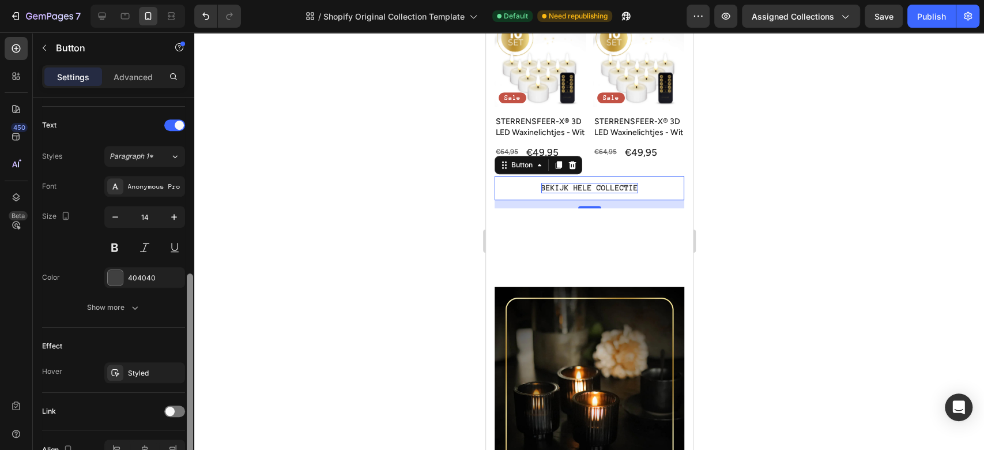
scroll to position [441, 0]
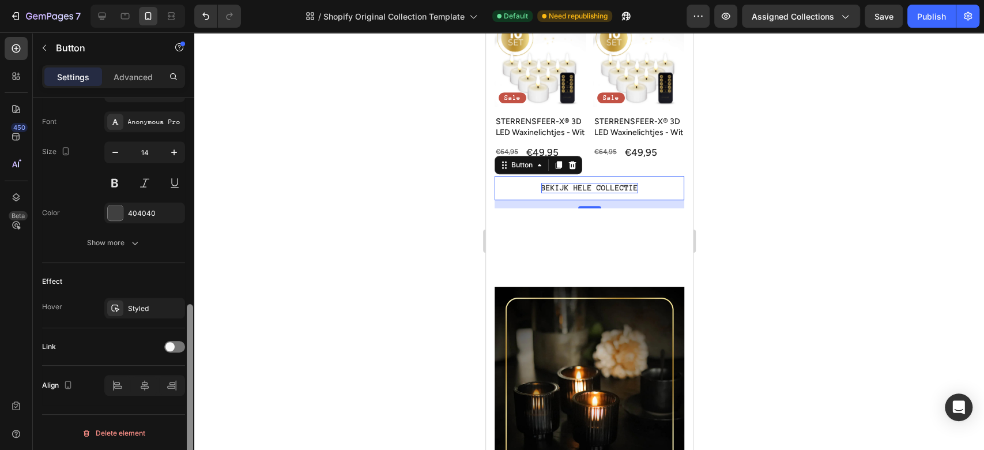
drag, startPoint x: 191, startPoint y: 152, endPoint x: 194, endPoint y: 388, distance: 236.5
click at [194, 388] on div at bounding box center [190, 290] width 9 height 385
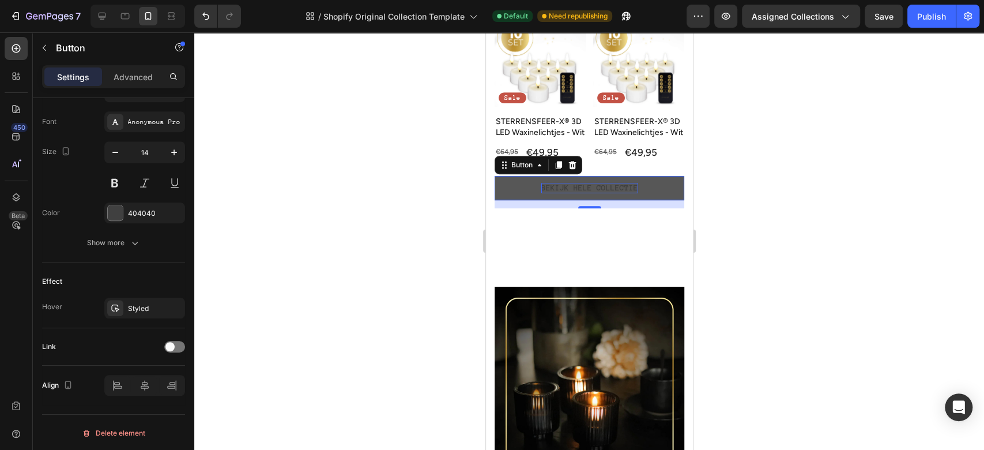
click at [527, 199] on button "BEKIJK HELE COLLECTIE" at bounding box center [589, 188] width 190 height 24
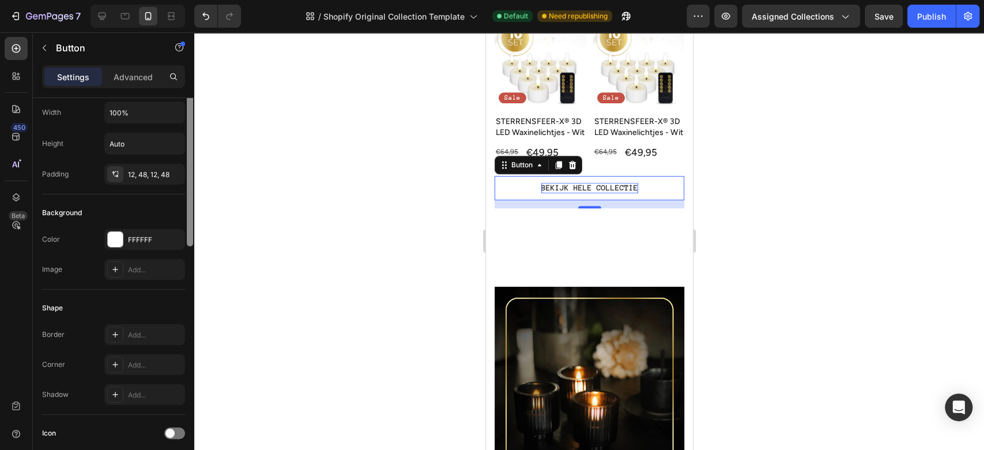
scroll to position [0, 0]
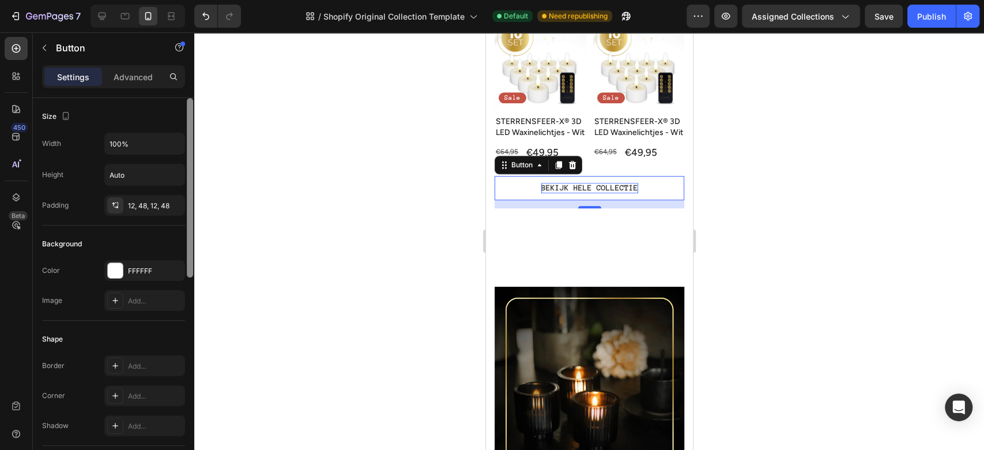
drag, startPoint x: 193, startPoint y: 307, endPoint x: 208, endPoint y: 53, distance: 254.8
click at [208, 0] on div "7 / Shopify Original Collection Template Default Need republishing Preview Assi…" at bounding box center [492, 0] width 984 height 0
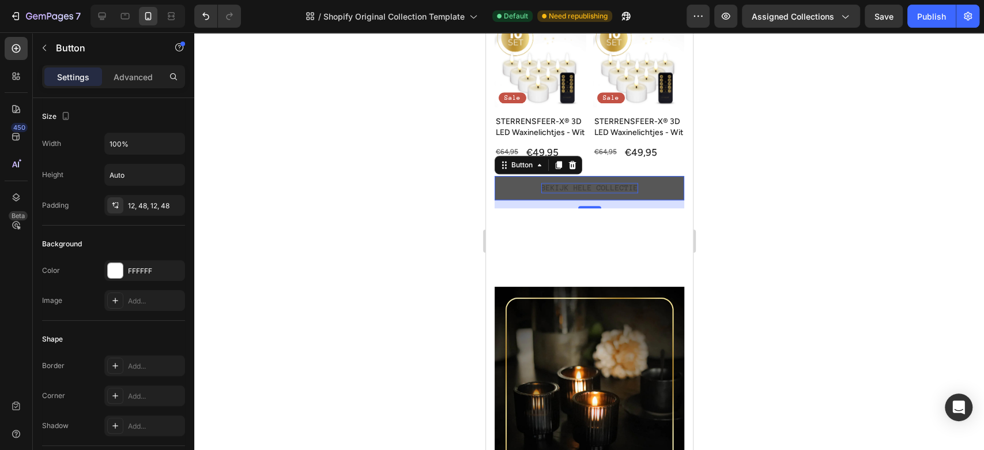
click at [632, 198] on button "BEKIJK HELE COLLECTIE" at bounding box center [589, 188] width 190 height 24
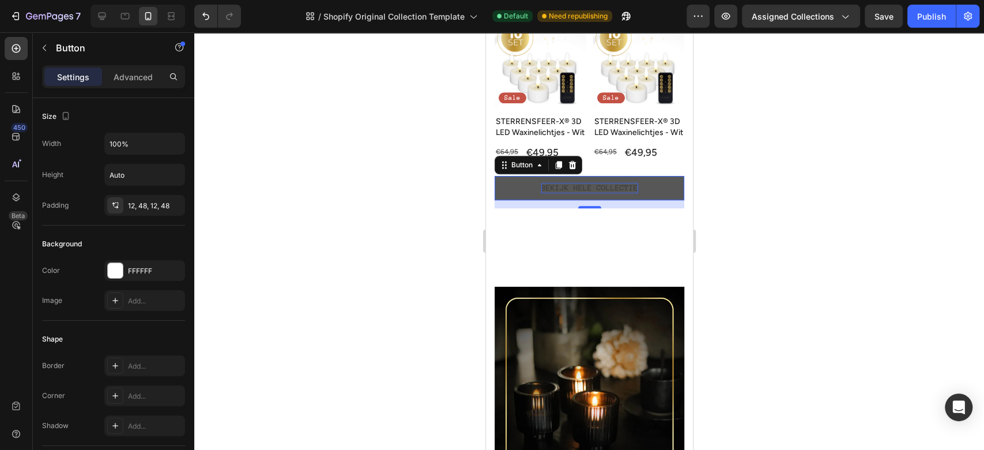
drag, startPoint x: 600, startPoint y: 196, endPoint x: 520, endPoint y: 196, distance: 80.2
click at [520, 196] on button "BEKIJK HELE COLLECTIE" at bounding box center [589, 188] width 190 height 24
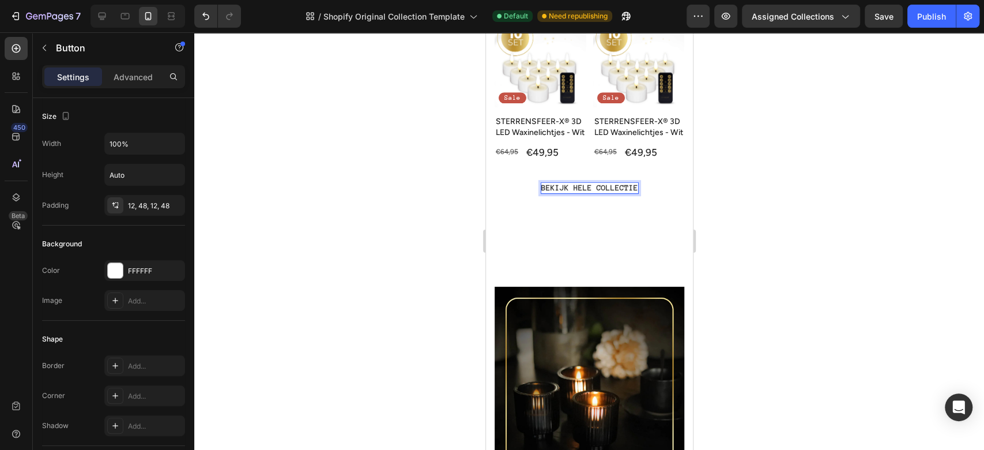
click at [546, 192] on p "BEKIJK HELE COLLECTIE" at bounding box center [589, 188] width 97 height 10
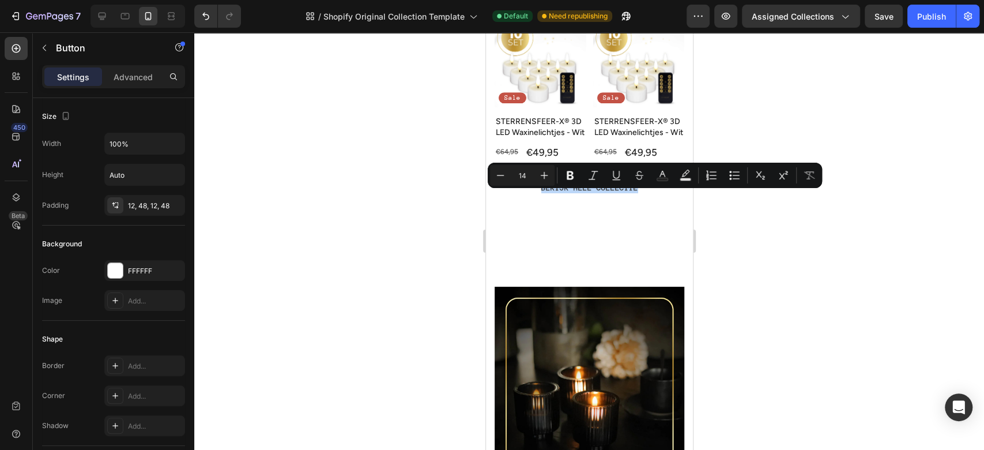
click at [655, 191] on button "BEKIJK HELE COLLECTIE" at bounding box center [589, 188] width 190 height 24
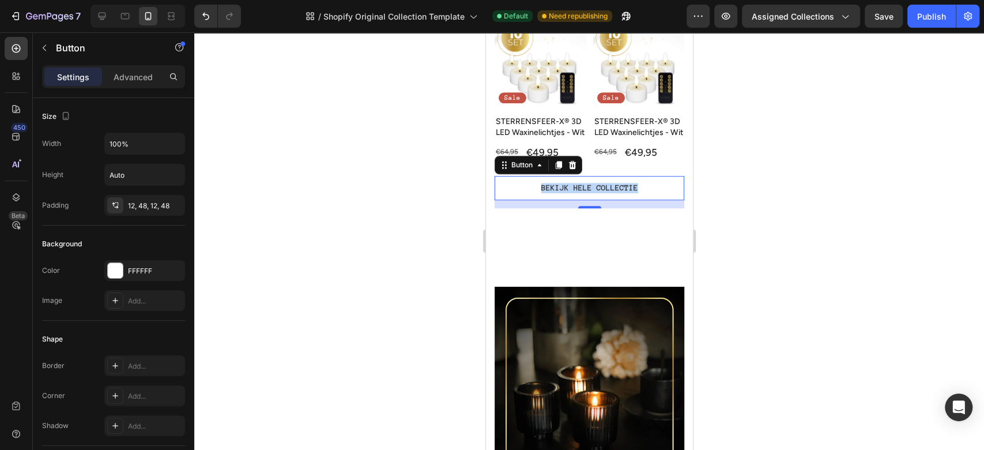
click at [655, 191] on button "BEKIJK HELE COLLECTIE" at bounding box center [589, 188] width 190 height 24
click at [602, 193] on p "BEKIJK HELE COLLECTIE" at bounding box center [589, 188] width 97 height 10
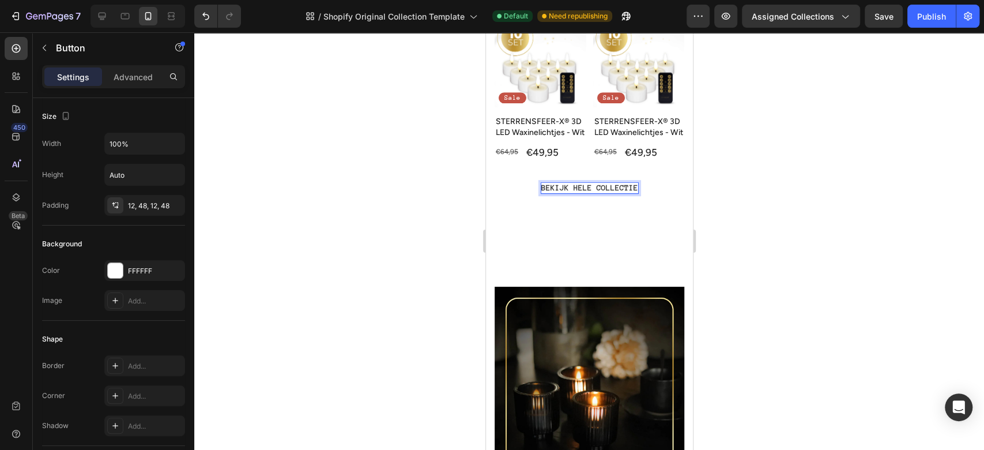
click at [602, 193] on p "BEKIJK HELE COLLECTIE" at bounding box center [589, 188] width 97 height 10
click at [612, 193] on p "BEKIJK HELE COLLECTIE" at bounding box center [589, 188] width 97 height 10
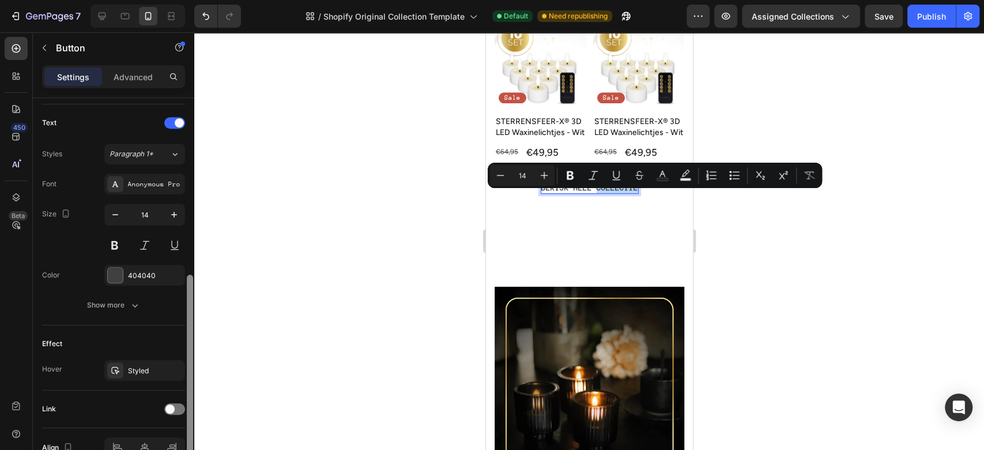
drag, startPoint x: 190, startPoint y: 159, endPoint x: 200, endPoint y: 337, distance: 178.5
click at [200, 0] on div "7 / Shopify Original Collection Template Default Need republishing Preview Assi…" at bounding box center [492, 0] width 984 height 0
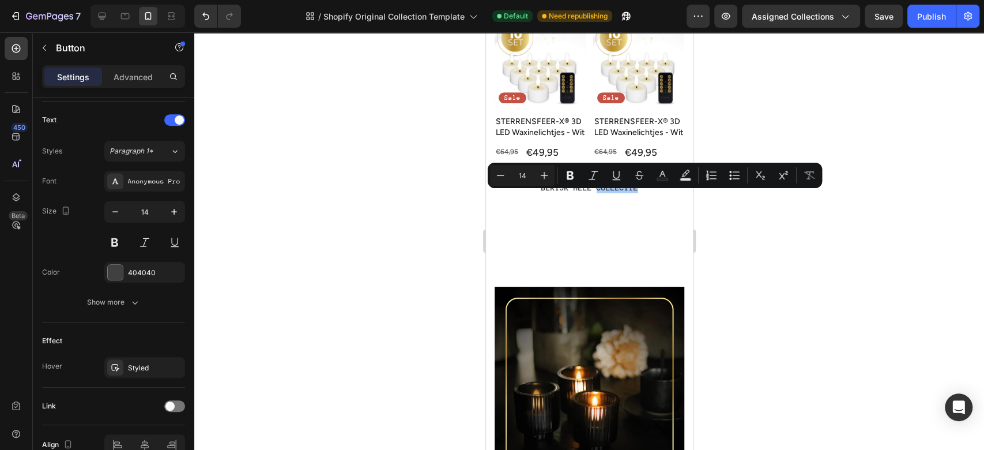
click at [812, 136] on div at bounding box center [589, 241] width 790 height 418
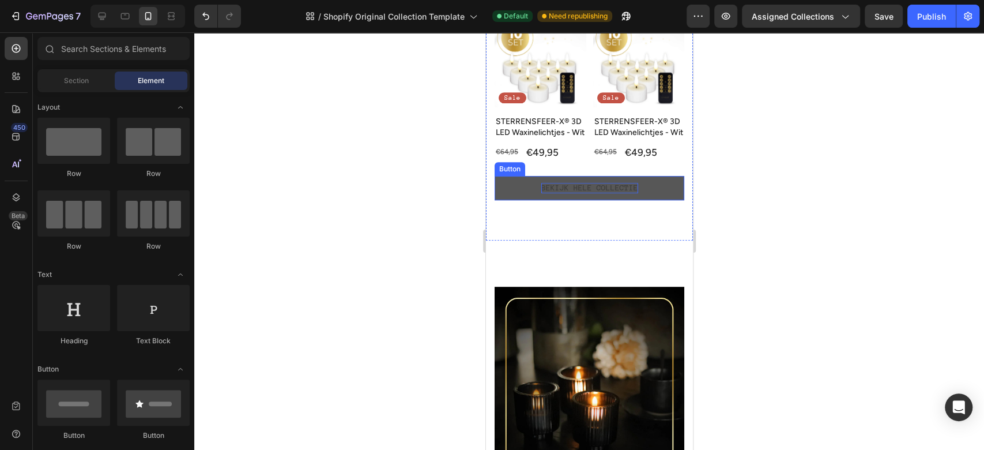
click at [622, 193] on p "BEKIJK HELE COLLECTIE" at bounding box center [589, 188] width 97 height 10
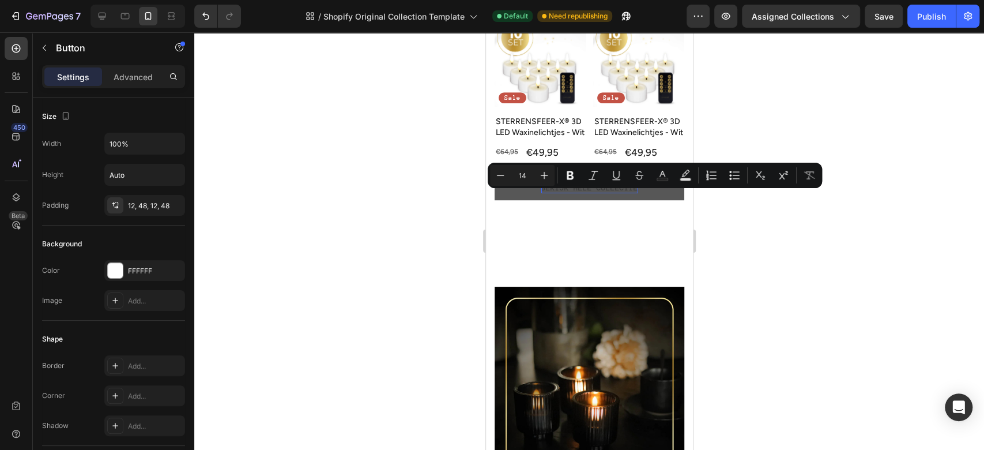
click at [523, 200] on button "BEKIJK HELE COLLECTIE" at bounding box center [589, 188] width 190 height 24
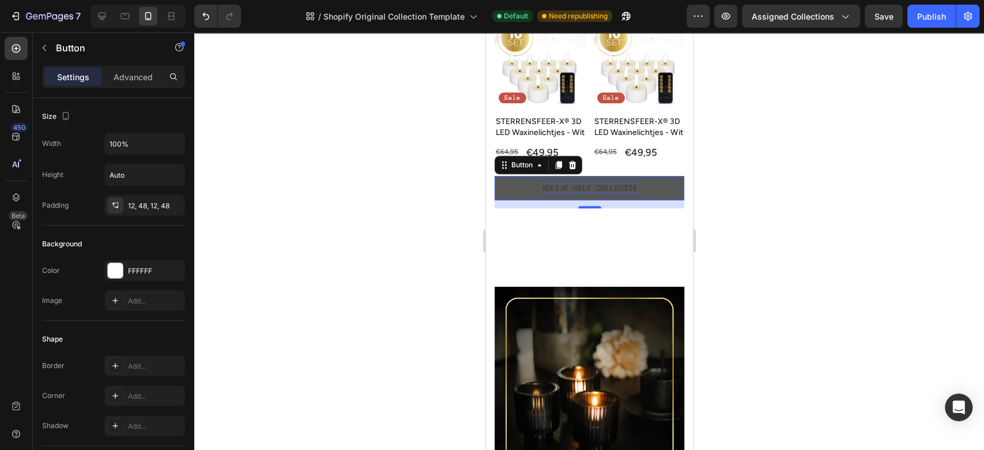
click at [523, 200] on button "BEKIJK HELE COLLECTIE" at bounding box center [589, 188] width 190 height 24
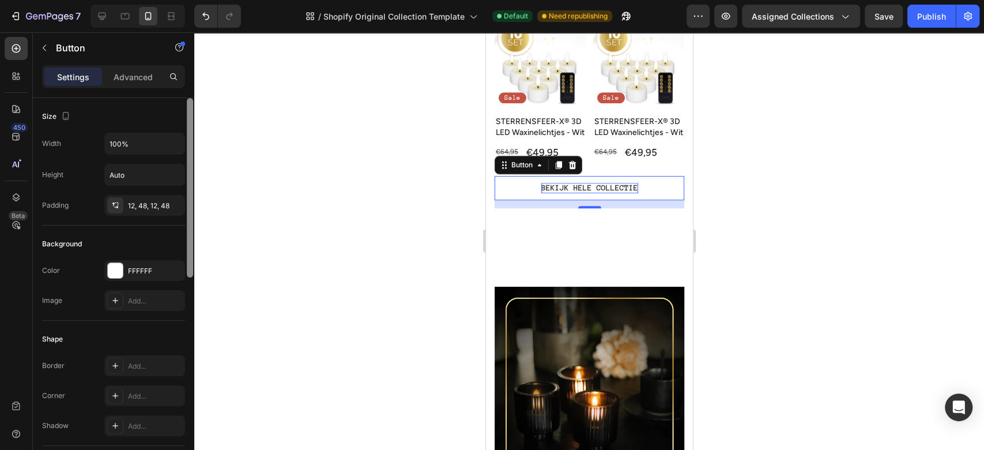
drag, startPoint x: 190, startPoint y: 126, endPoint x: 186, endPoint y: 158, distance: 32.1
click at [186, 158] on div at bounding box center [190, 290] width 9 height 385
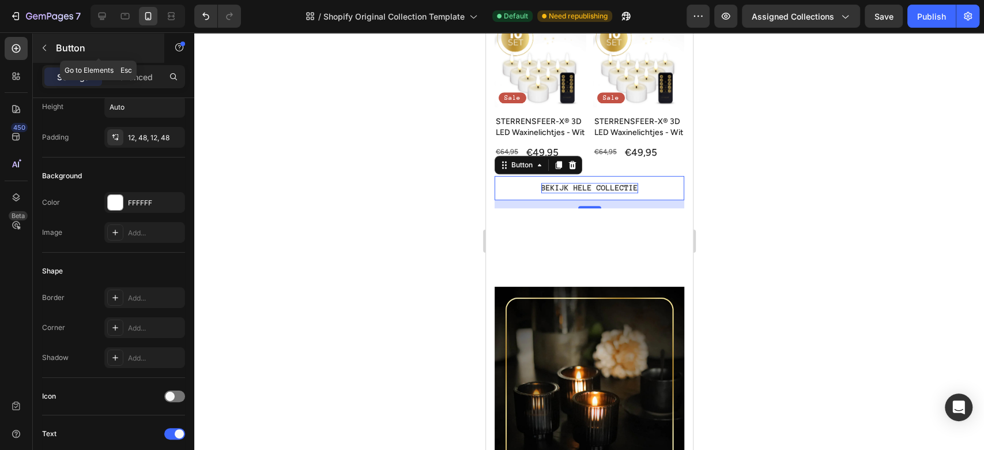
click at [49, 48] on button "button" at bounding box center [44, 48] width 18 height 18
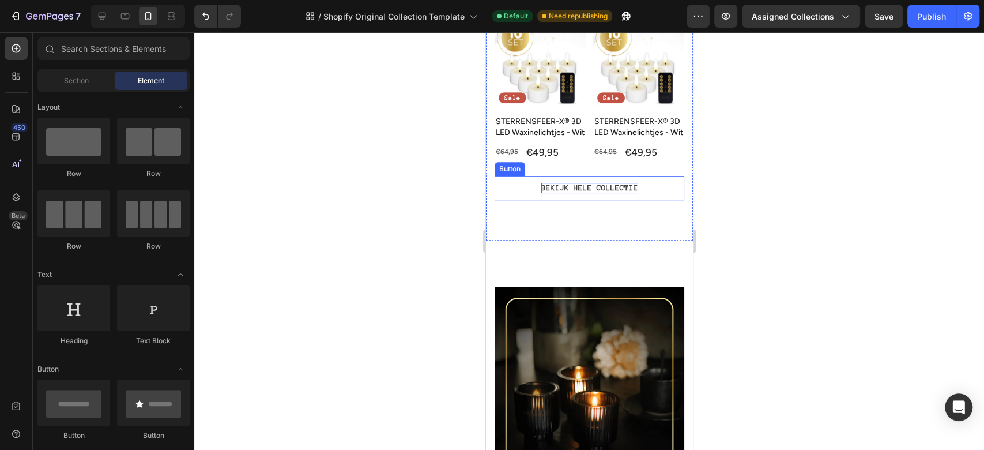
click at [543, 193] on p "BEKIJK HELE COLLECTIE" at bounding box center [589, 188] width 97 height 10
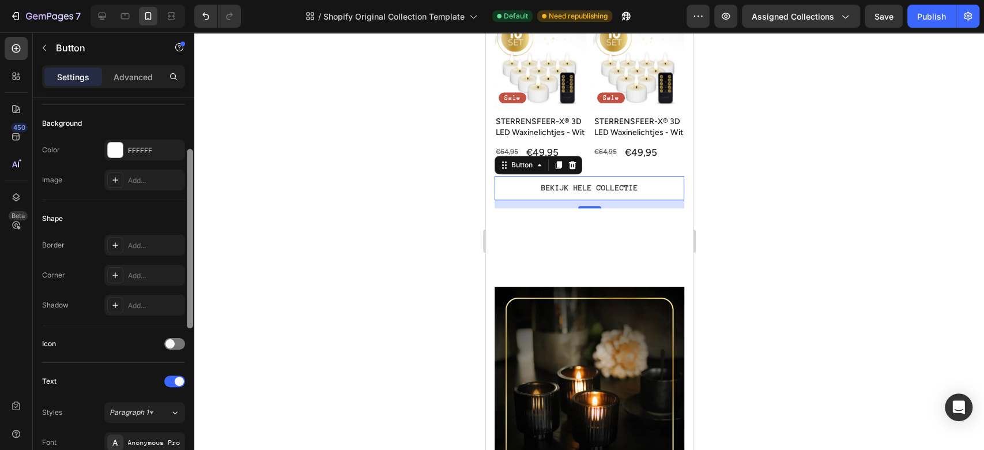
drag, startPoint x: 191, startPoint y: 123, endPoint x: 193, endPoint y: 182, distance: 59.4
click at [193, 182] on div at bounding box center [190, 238] width 6 height 179
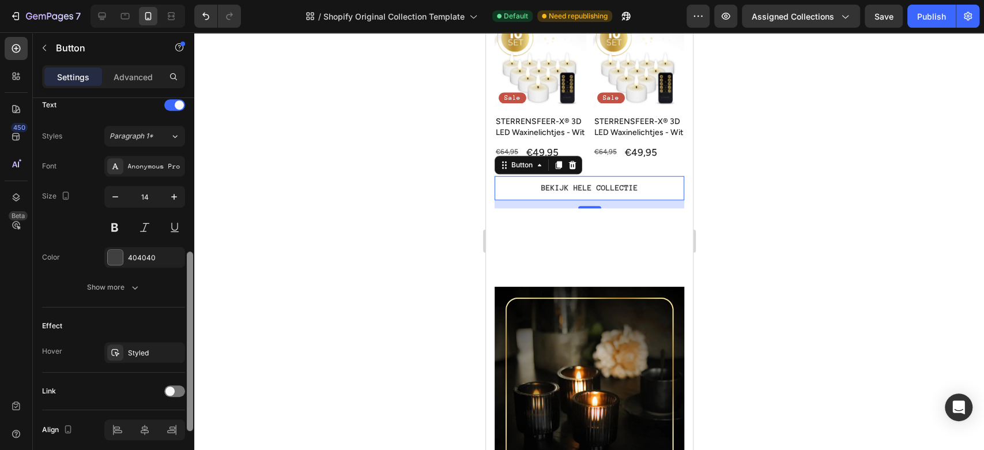
scroll to position [441, 0]
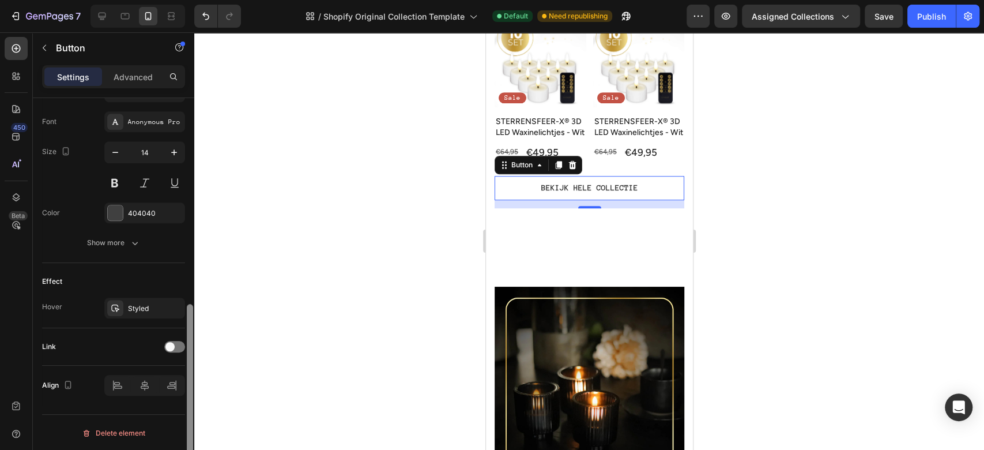
drag, startPoint x: 190, startPoint y: 176, endPoint x: 251, endPoint y: 386, distance: 219.4
click at [251, 0] on div "7 / Shopify Original Collection Template Default Need republishing Preview Assi…" at bounding box center [492, 0] width 984 height 0
click at [170, 386] on div at bounding box center [144, 385] width 81 height 21
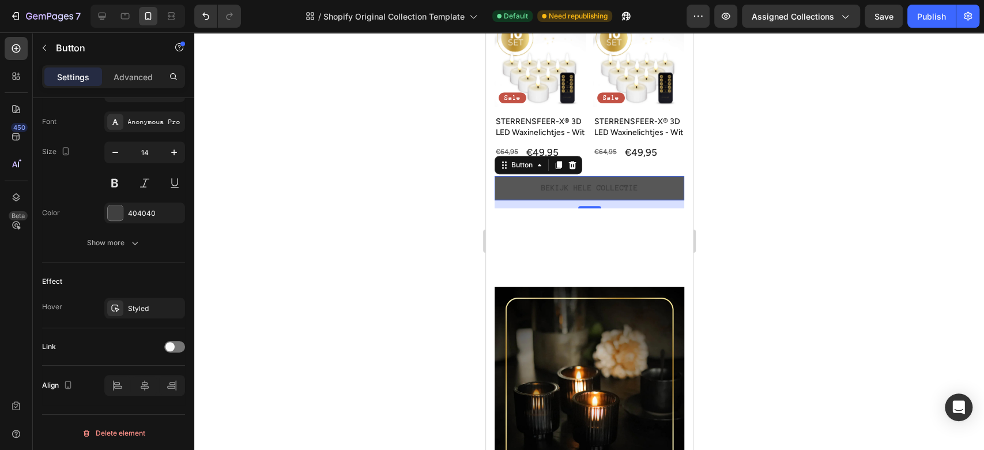
click at [654, 196] on button "BEKIJK HELE COLLECTIE" at bounding box center [589, 188] width 190 height 24
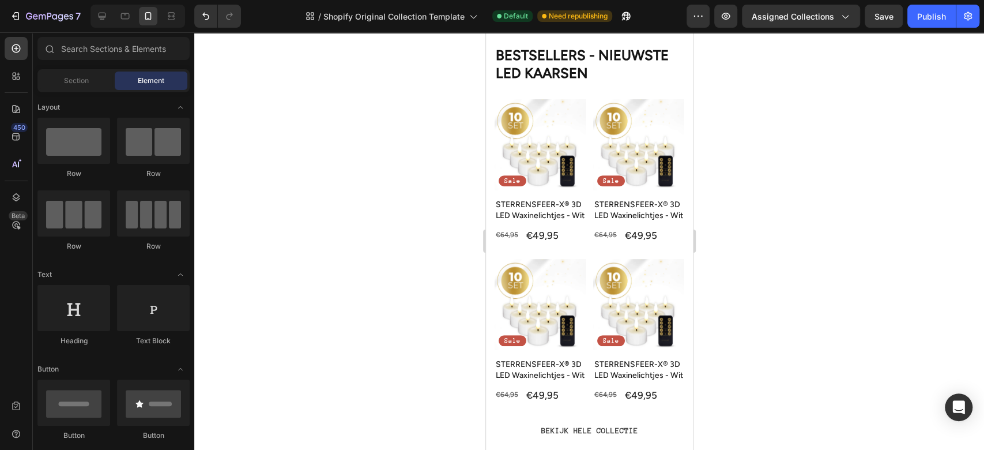
scroll to position [236, 0]
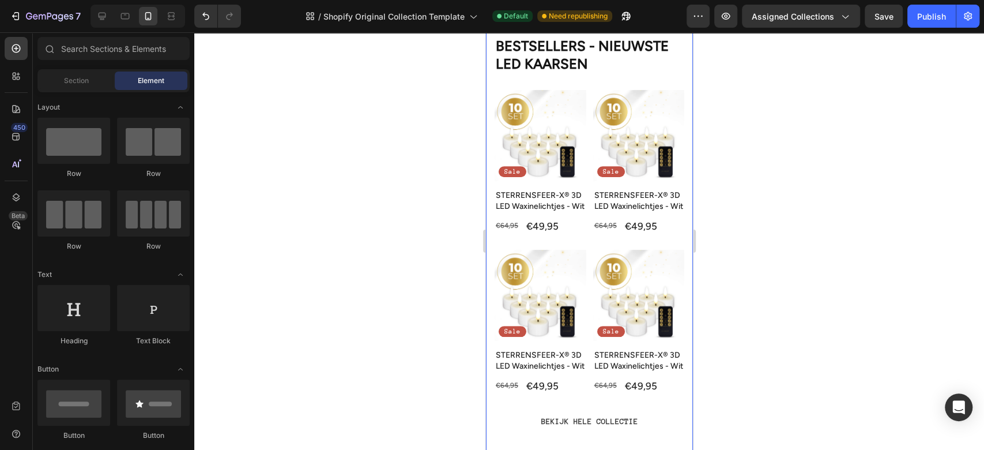
click at [573, 84] on div "BESTSELLERS - NIEUWSTE LED KAARSEN Heading Product Images Sale Text Block Row S…" at bounding box center [589, 239] width 190 height 407
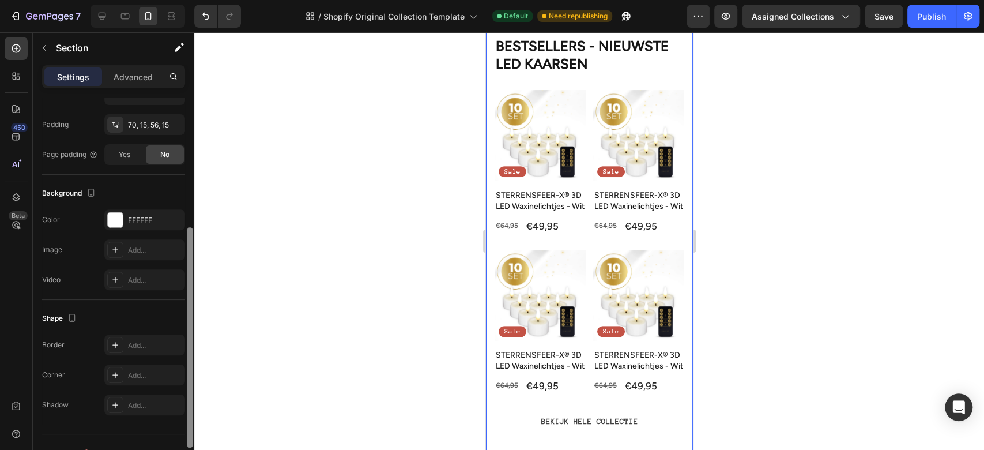
scroll to position [288, 0]
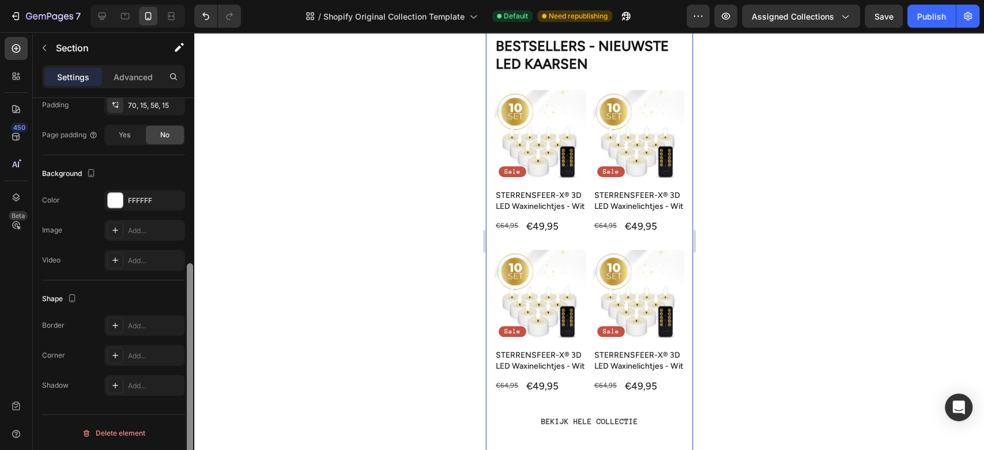
drag, startPoint x: 189, startPoint y: 157, endPoint x: 215, endPoint y: 335, distance: 178.9
click at [215, 0] on div "7 / Shopify Original Collection Template Default Need republishing Preview Assi…" at bounding box center [492, 0] width 984 height 0
click at [580, 93] on img at bounding box center [540, 136] width 92 height 92
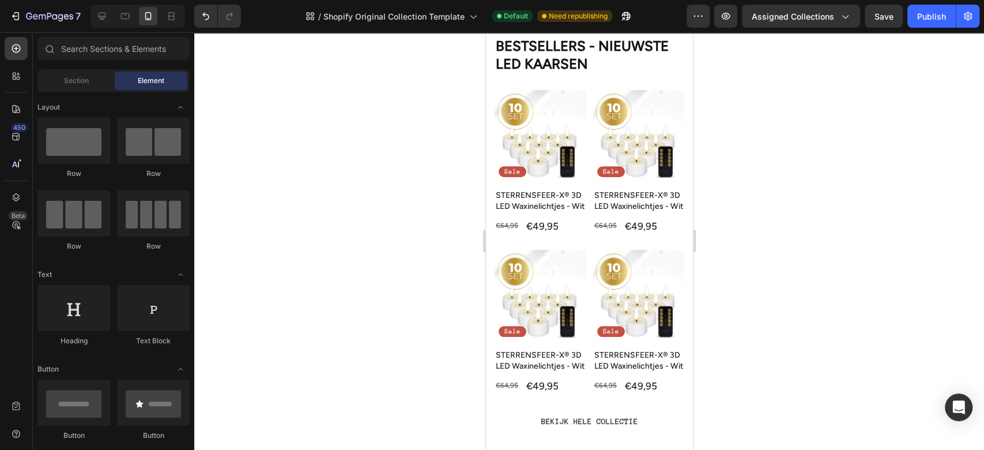
scroll to position [234, 0]
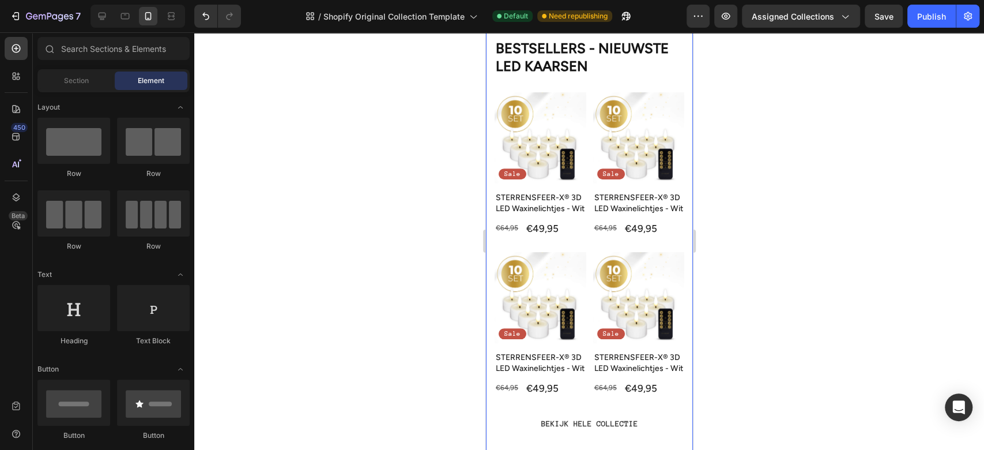
click at [649, 79] on div "BESTSELLERS - NIEUWSTE LED KAARSEN Heading Product Images Sale Text Block Row S…" at bounding box center [589, 241] width 190 height 407
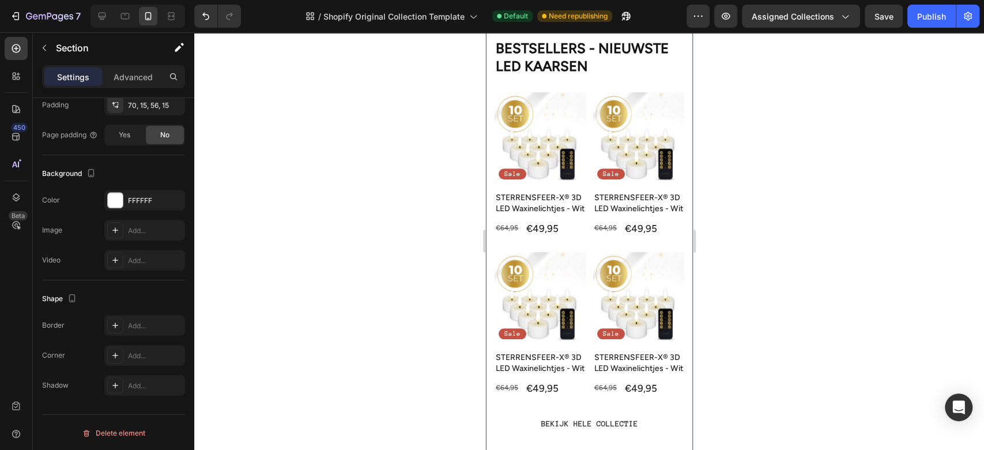
scroll to position [0, 0]
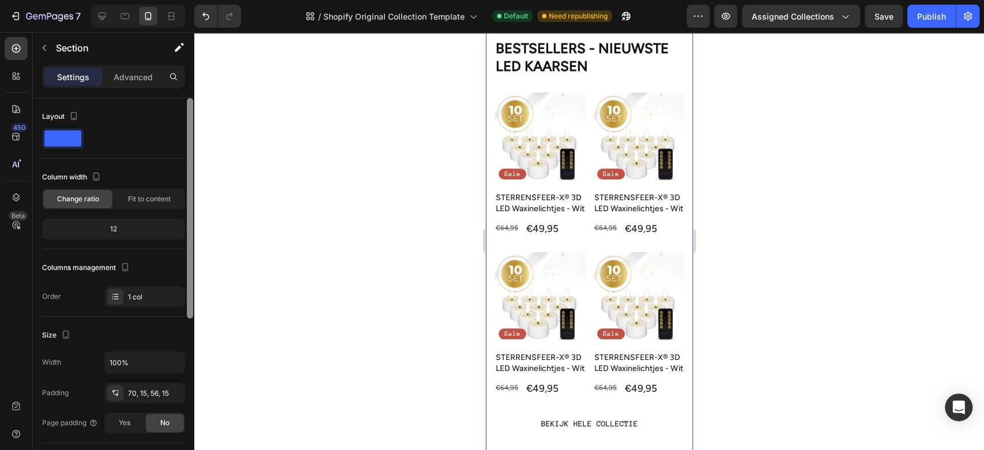
drag, startPoint x: 190, startPoint y: 157, endPoint x: 191, endPoint y: 95, distance: 62.9
click at [191, 95] on div "Settings Advanced Layout Column width Change ratio Fit to content 12 Columns ma…" at bounding box center [113, 274] width 161 height 418
click at [134, 67] on div "Advanced" at bounding box center [133, 76] width 58 height 18
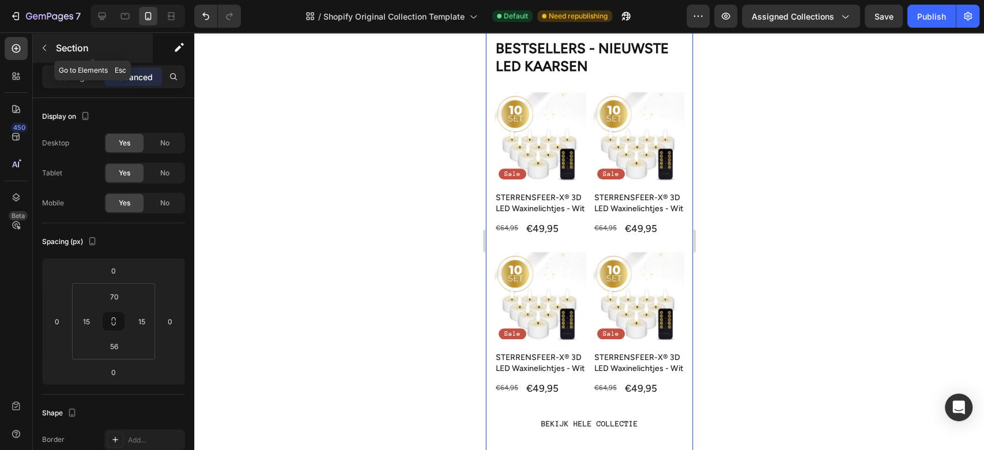
click at [47, 45] on icon "button" at bounding box center [44, 47] width 9 height 9
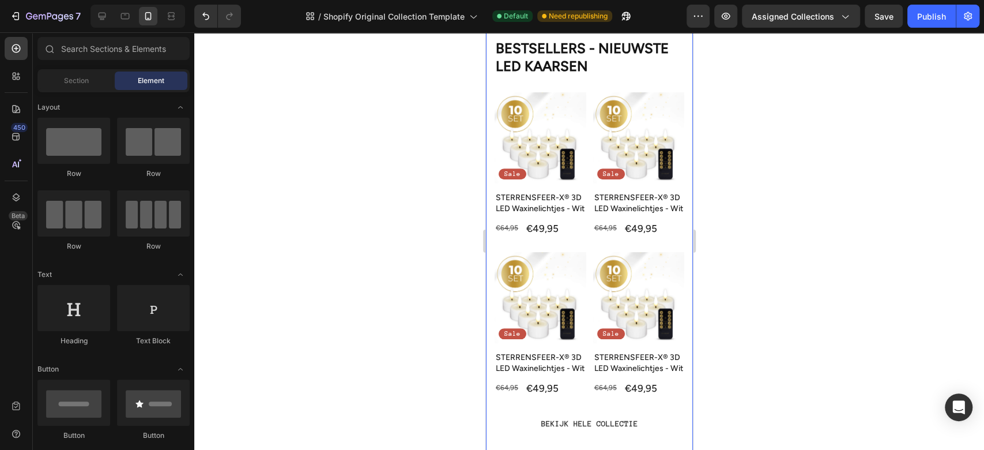
click at [657, 79] on div "BESTSELLERS - NIEUWSTE LED KAARSEN Heading Product Images Sale Text Block Row S…" at bounding box center [589, 241] width 190 height 407
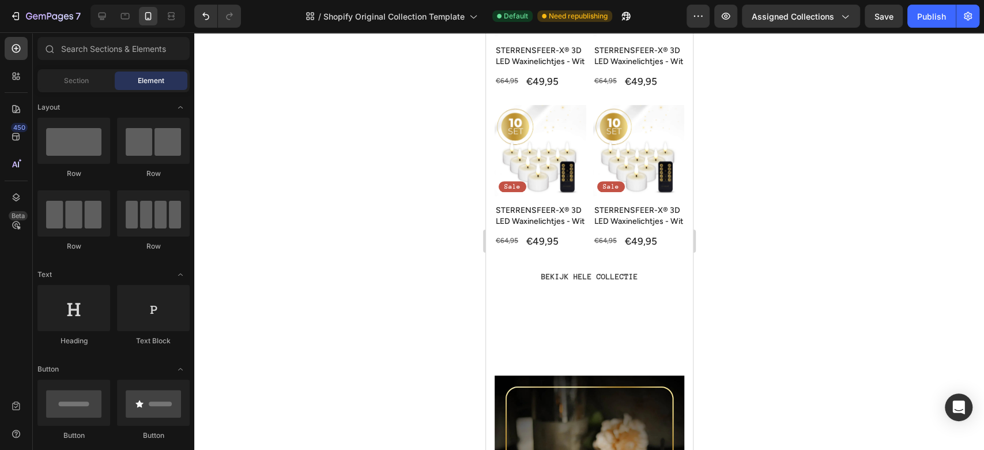
scroll to position [318, 0]
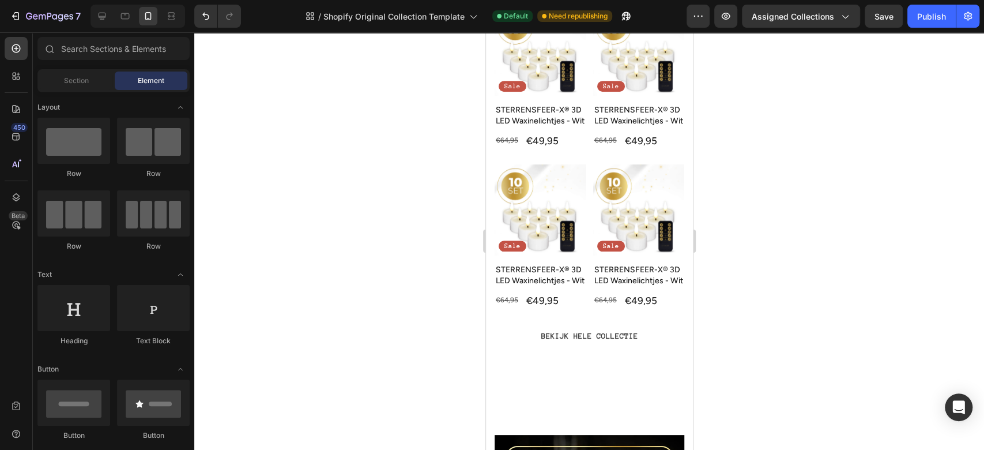
drag, startPoint x: 688, startPoint y: 87, endPoint x: 1181, endPoint y: 129, distance: 494.3
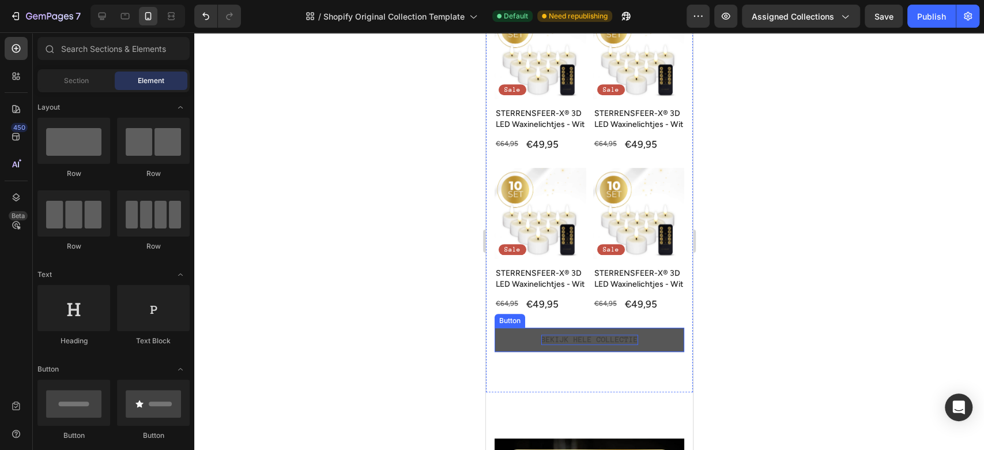
click at [608, 345] on p "BEKIJK HELE COLLECTIE" at bounding box center [589, 340] width 97 height 10
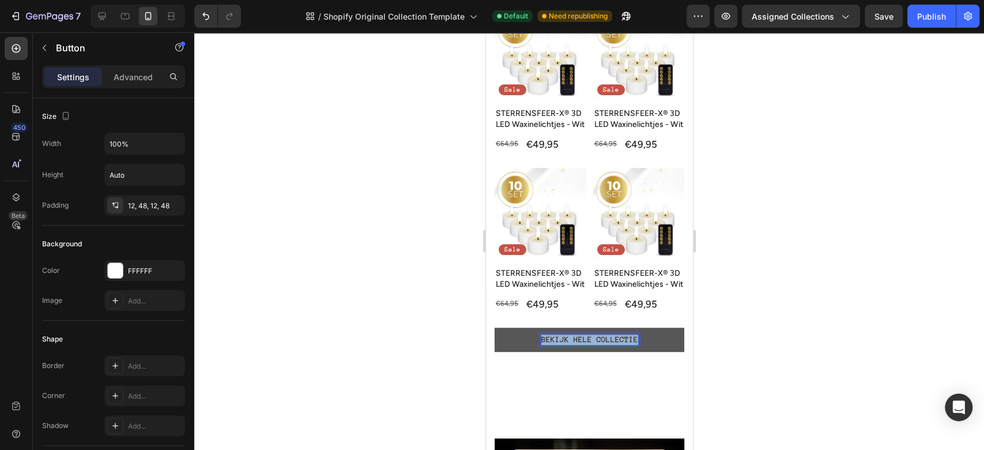
click at [608, 345] on p "BEKIJK HELE COLLECTIE" at bounding box center [589, 340] width 97 height 10
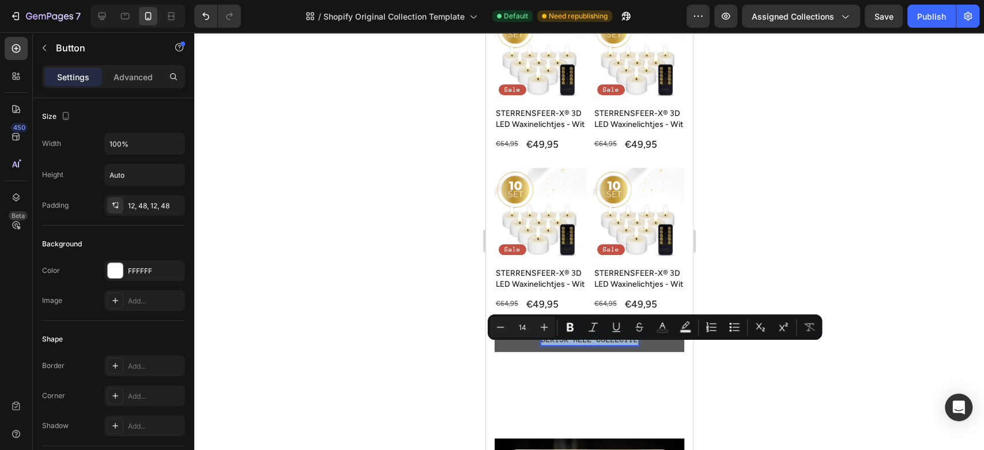
click at [608, 345] on p "BEKIJK HELE COLLECTIE" at bounding box center [589, 340] width 97 height 10
click at [129, 293] on div "Add..." at bounding box center [144, 300] width 81 height 21
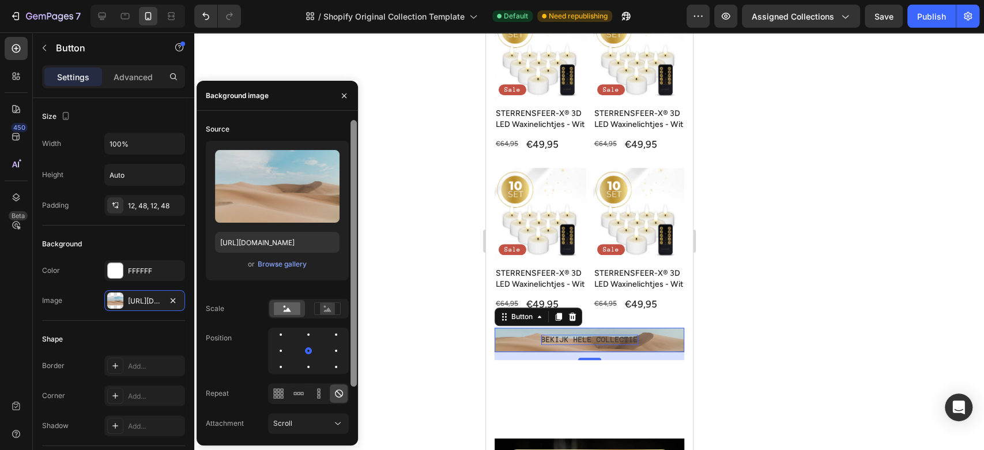
scroll to position [58, 0]
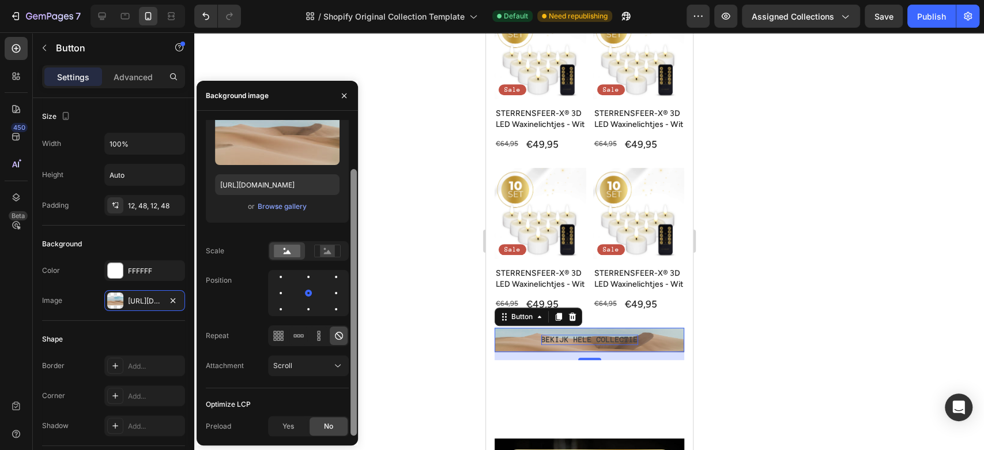
drag, startPoint x: 355, startPoint y: 209, endPoint x: 363, endPoint y: 333, distance: 123.6
click at [363, 0] on div "7 / Shopify Original Collection Template Default Need republishing Preview Assi…" at bounding box center [492, 0] width 984 height 0
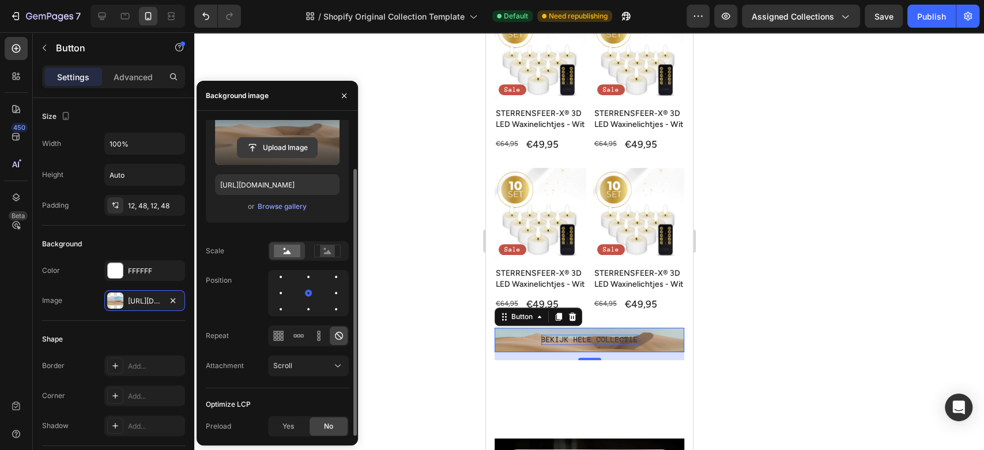
click at [283, 156] on input "file" at bounding box center [278, 148] width 80 height 20
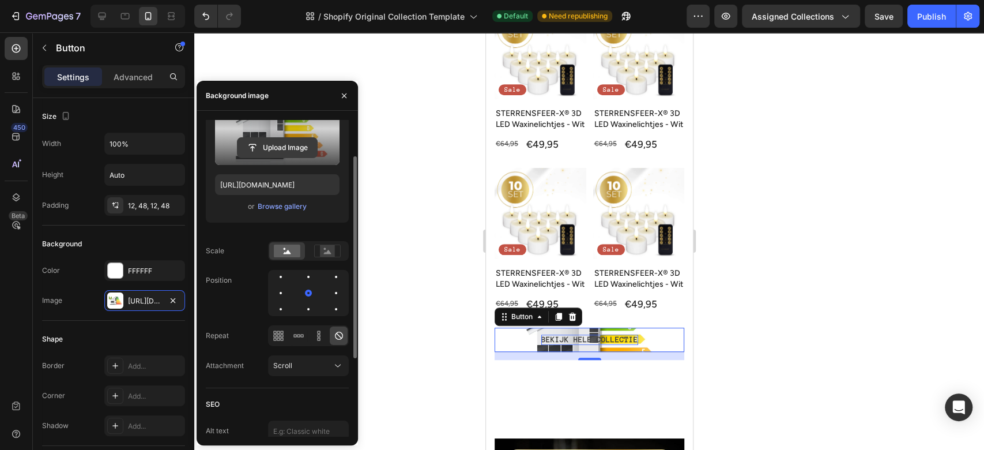
click at [272, 146] on input "file" at bounding box center [278, 148] width 80 height 20
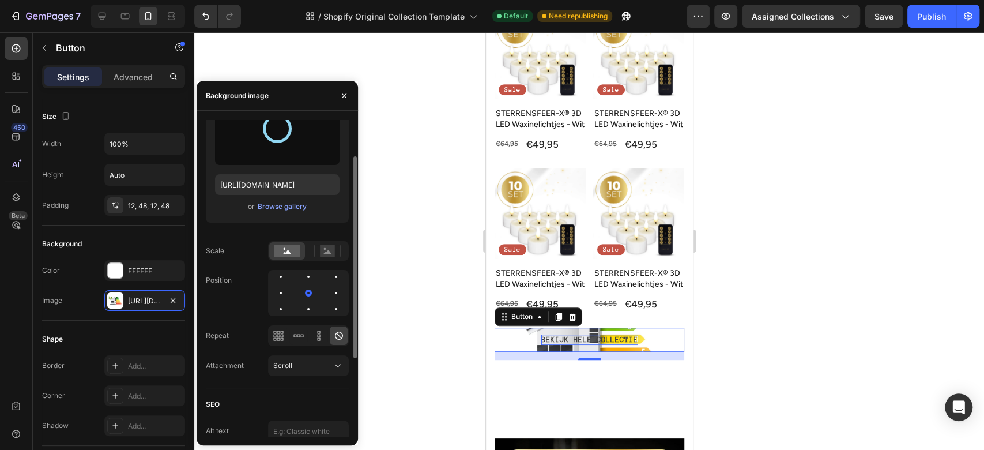
type input "[URL][DOMAIN_NAME]"
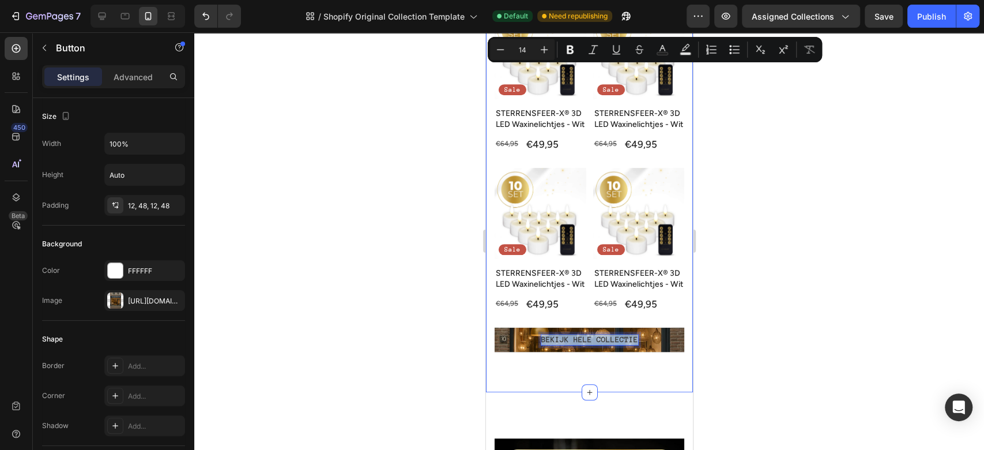
drag, startPoint x: 595, startPoint y: 351, endPoint x: 591, endPoint y: 381, distance: 30.3
click at [598, 345] on p "BEKIJK HELE COLLECTIE" at bounding box center [589, 340] width 97 height 10
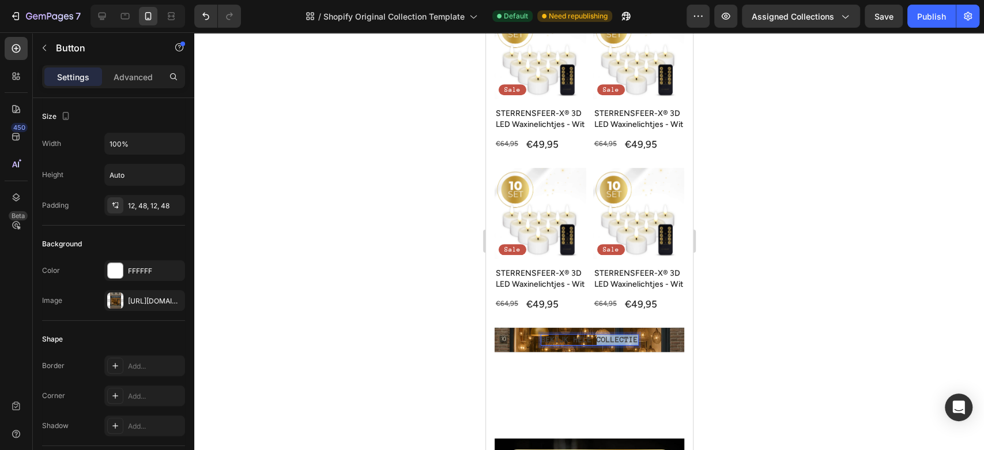
click at [598, 345] on p "BEKIJK HELE COLLECTIE" at bounding box center [589, 340] width 97 height 10
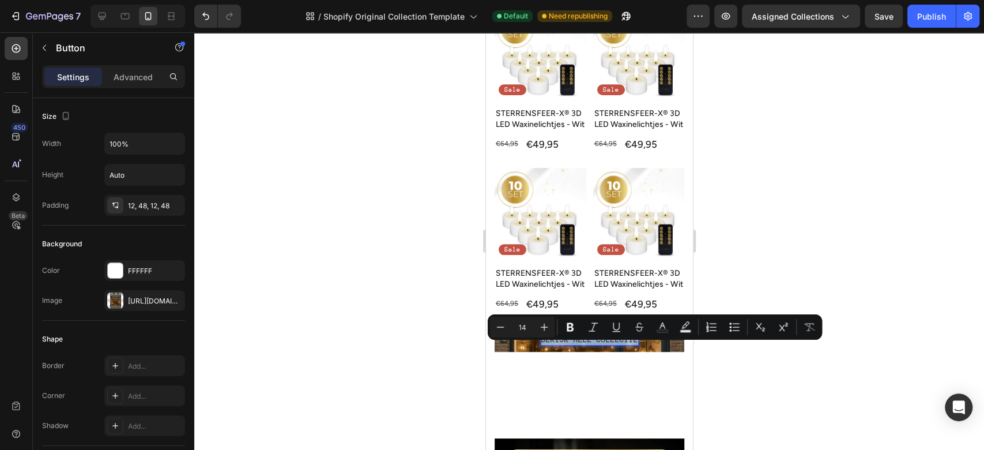
drag, startPoint x: 598, startPoint y: 350, endPoint x: 617, endPoint y: 398, distance: 51.3
click at [617, 393] on div "BESTSELLERS - NIEUWSTE LED KAARSEN Heading Product Images Sale Text Block Row S…" at bounding box center [589, 152] width 207 height 479
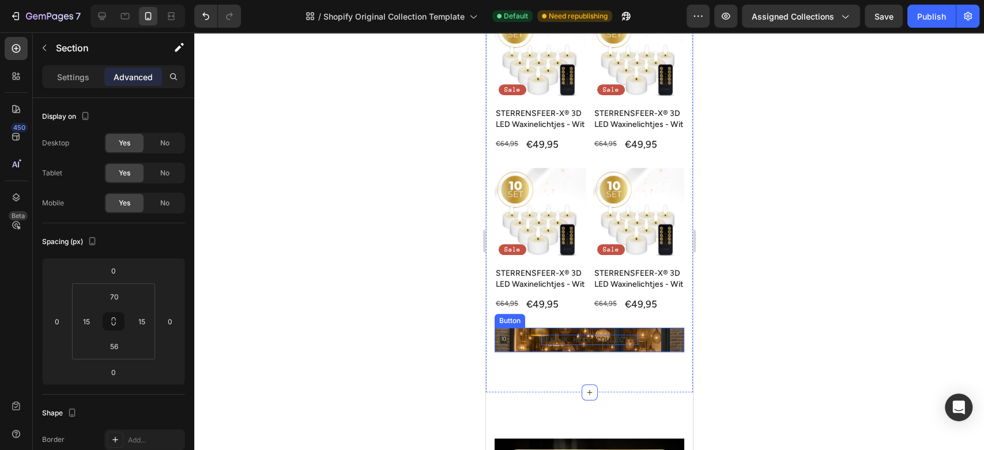
click at [617, 345] on p "BEKIJK HELE COLLECTIE" at bounding box center [589, 340] width 97 height 10
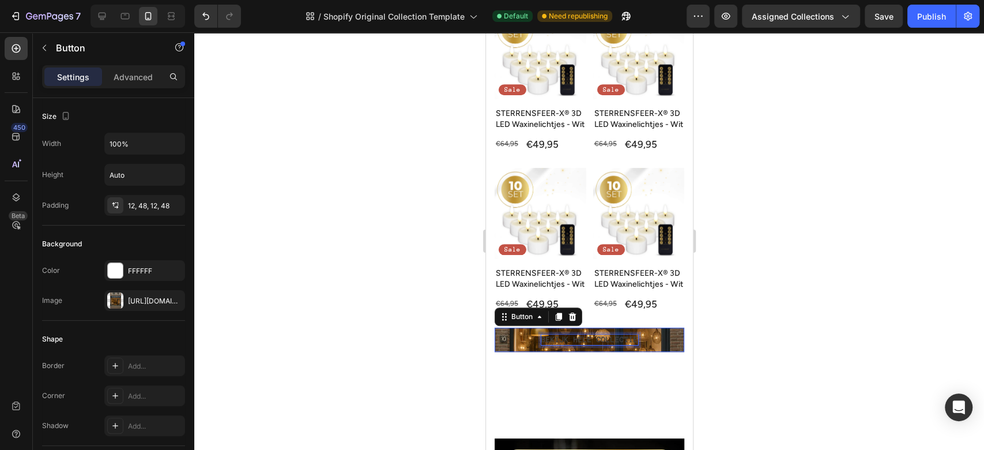
click at [617, 345] on p "BEKIJK HELE COLLECTIE" at bounding box center [589, 340] width 97 height 10
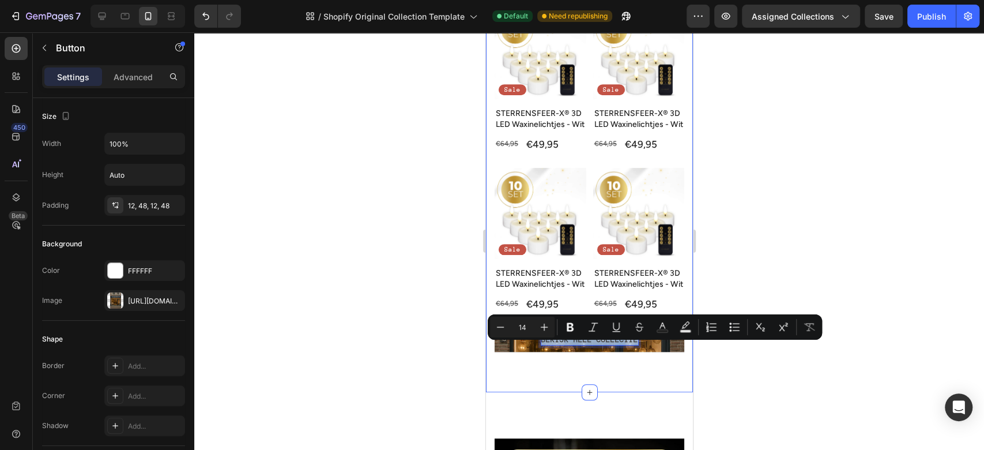
click at [581, 381] on div "BESTSELLERS - NIEUWSTE LED KAARSEN Heading Product Images Sale Text Block Row S…" at bounding box center [589, 152] width 207 height 479
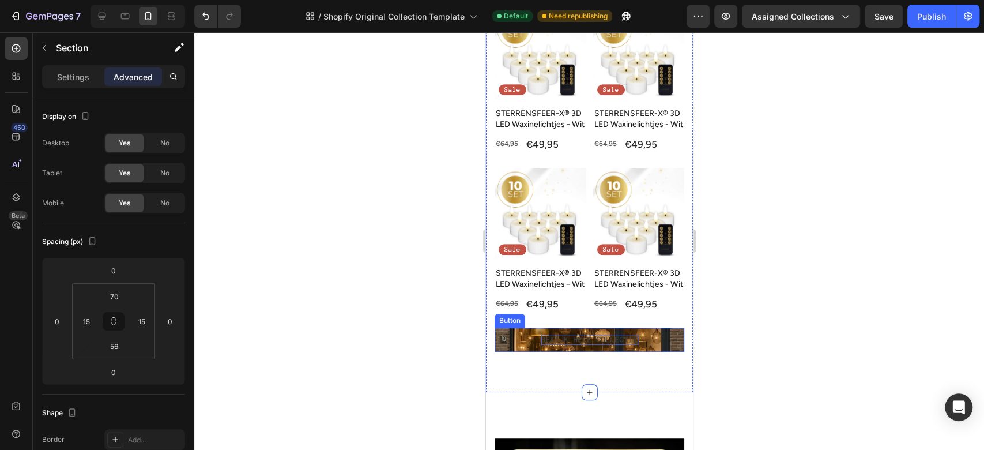
click at [593, 345] on p "BEKIJK HELE COLLECTIE" at bounding box center [589, 340] width 97 height 10
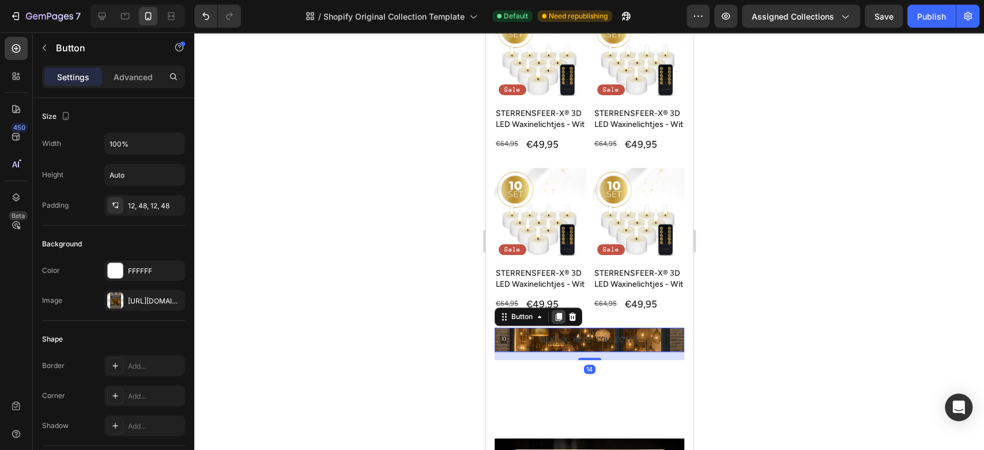
click at [554, 321] on icon at bounding box center [558, 316] width 9 height 9
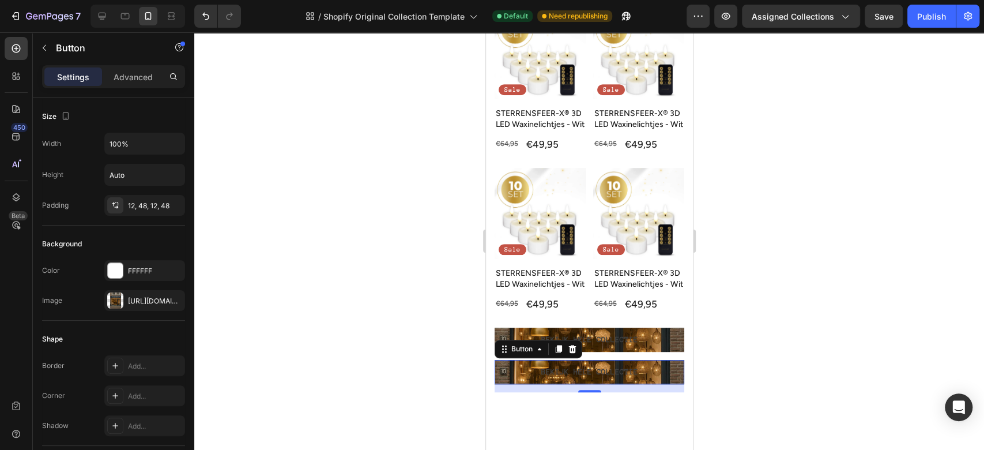
click at [653, 382] on button "BEKIJK HELE COLLECTIE" at bounding box center [589, 372] width 190 height 24
click at [178, 295] on button "button" at bounding box center [173, 301] width 14 height 14
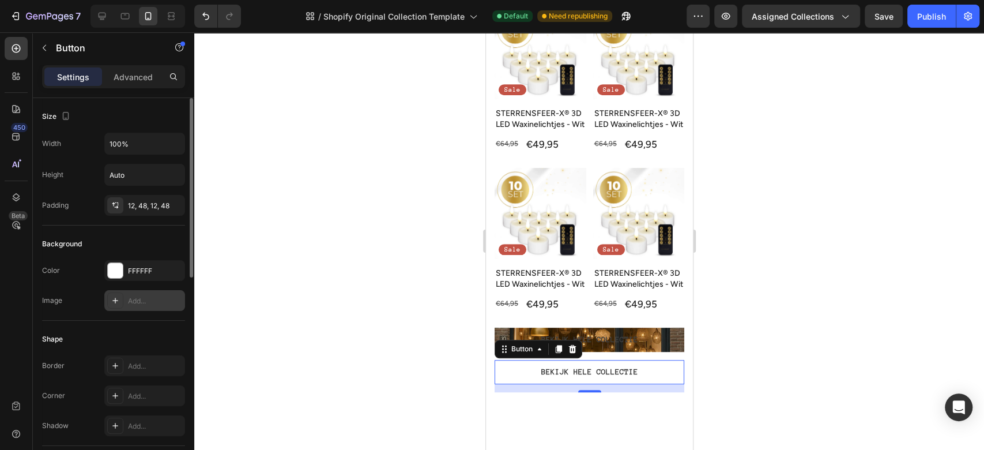
click at [726, 333] on div at bounding box center [589, 241] width 790 height 418
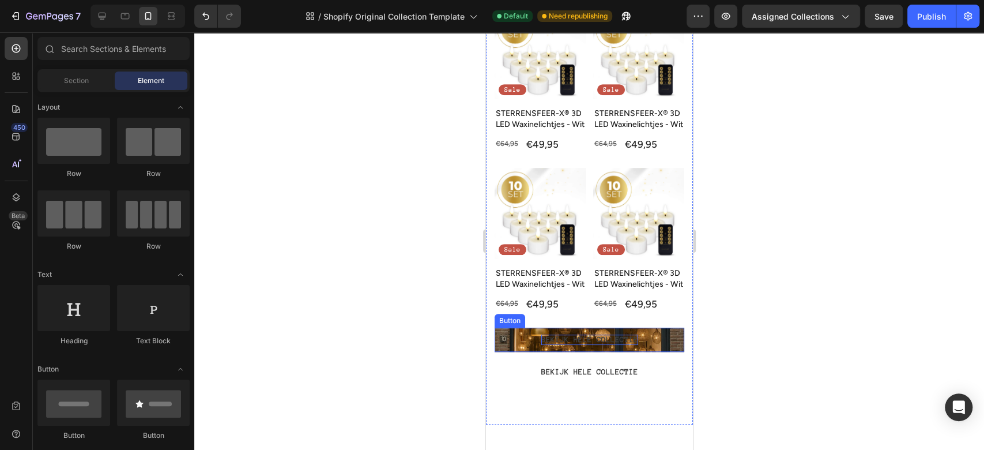
click at [557, 345] on p "BEKIJK HELE COLLECTIE" at bounding box center [589, 340] width 97 height 10
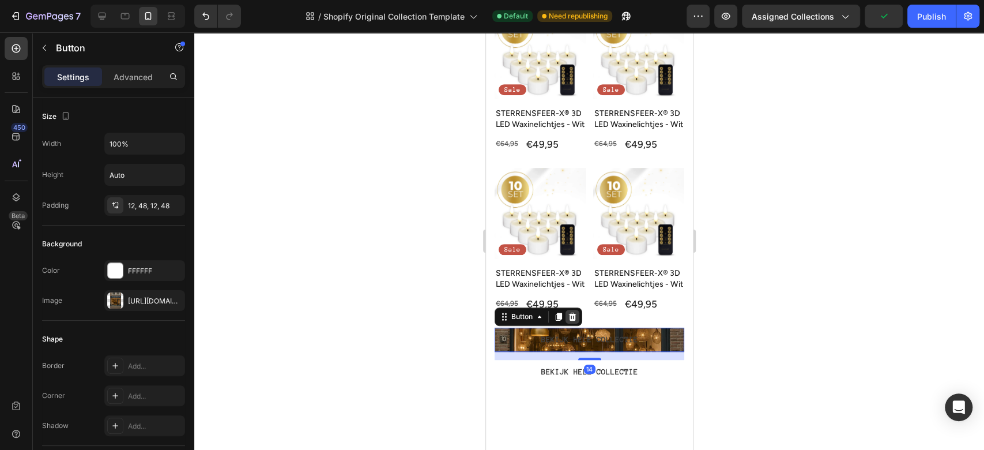
click at [572, 321] on icon at bounding box center [572, 317] width 7 height 8
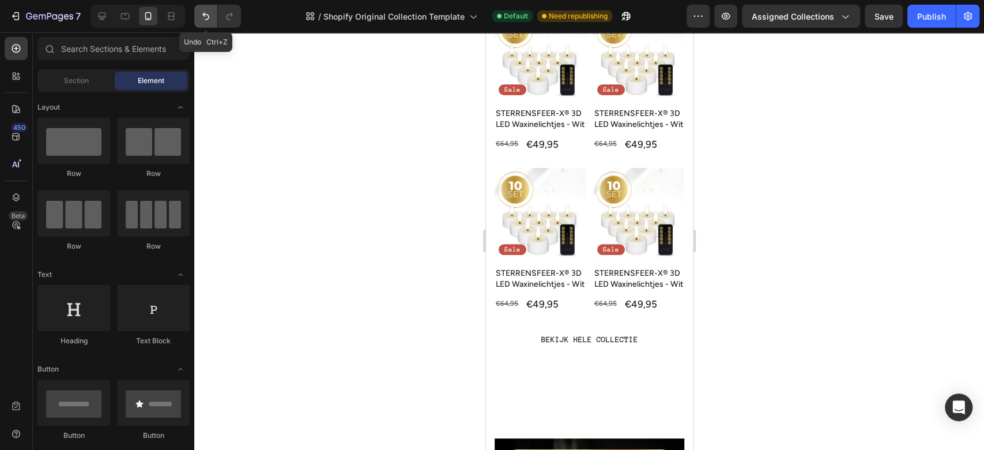
click at [200, 14] on icon "Undo/Redo" at bounding box center [206, 16] width 12 height 12
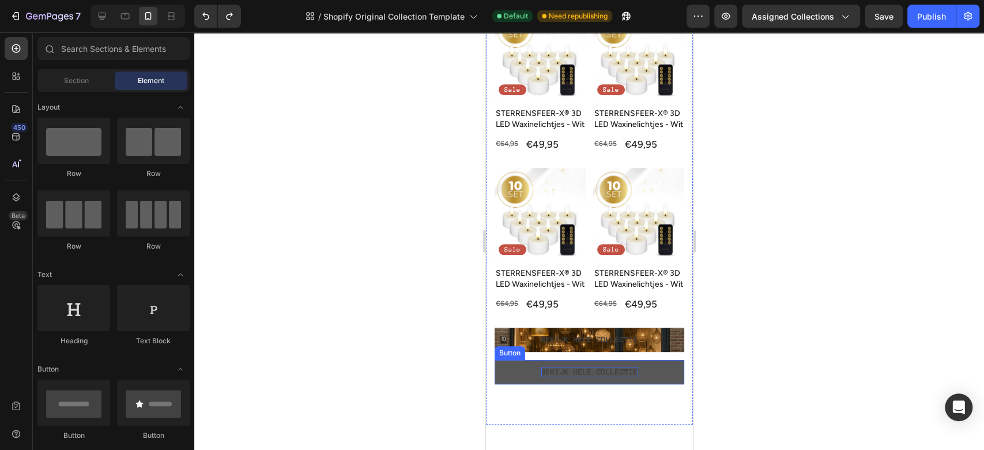
click at [616, 376] on button "BEKIJK HELE COLLECTIE" at bounding box center [589, 372] width 190 height 24
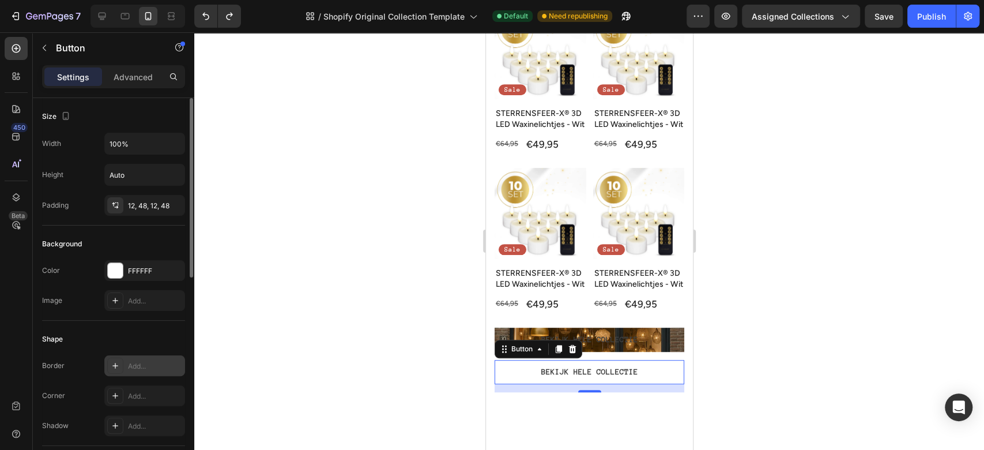
click at [141, 370] on div "Add..." at bounding box center [155, 366] width 54 height 10
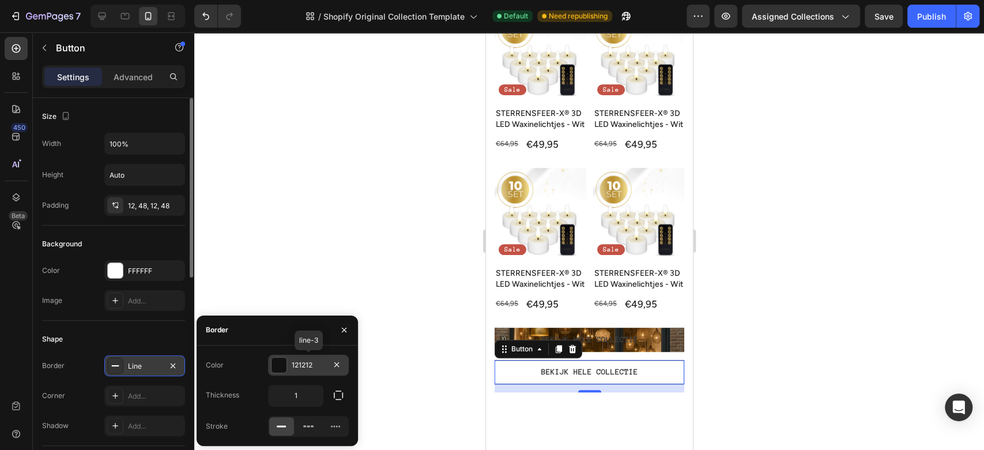
click at [285, 362] on div at bounding box center [279, 365] width 15 height 15
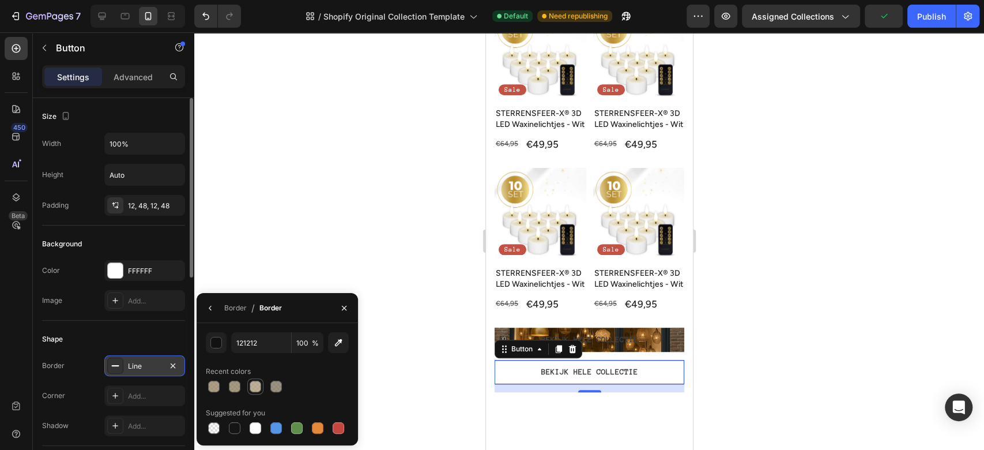
click at [257, 388] on div at bounding box center [256, 387] width 12 height 12
type input "AA9A7B"
type input "78"
click at [229, 388] on div at bounding box center [235, 387] width 12 height 12
click at [279, 384] on div at bounding box center [276, 387] width 12 height 12
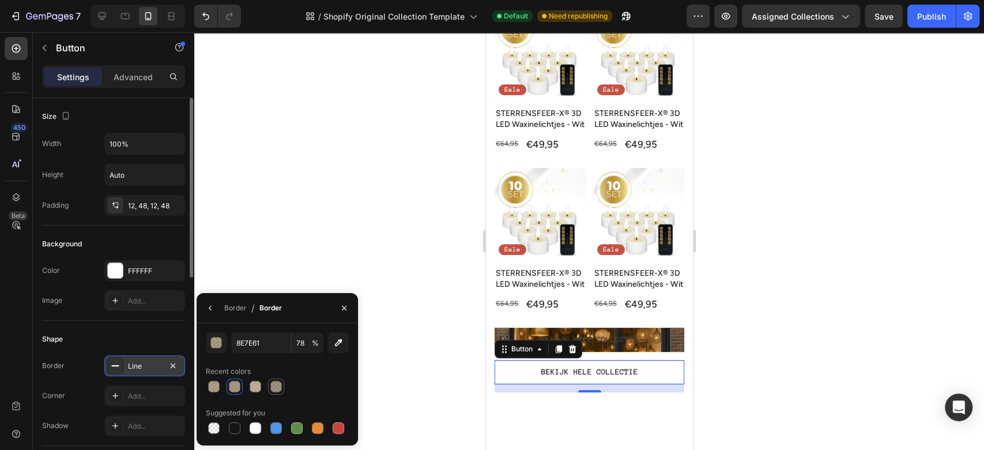
type input "7F745F"
click at [172, 391] on div "Add..." at bounding box center [155, 396] width 54 height 10
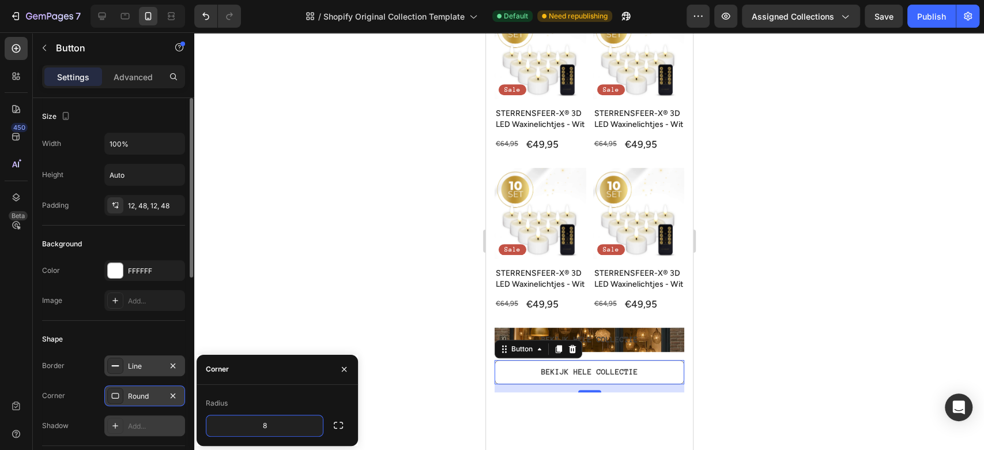
click at [158, 422] on div "Add..." at bounding box center [155, 426] width 54 height 10
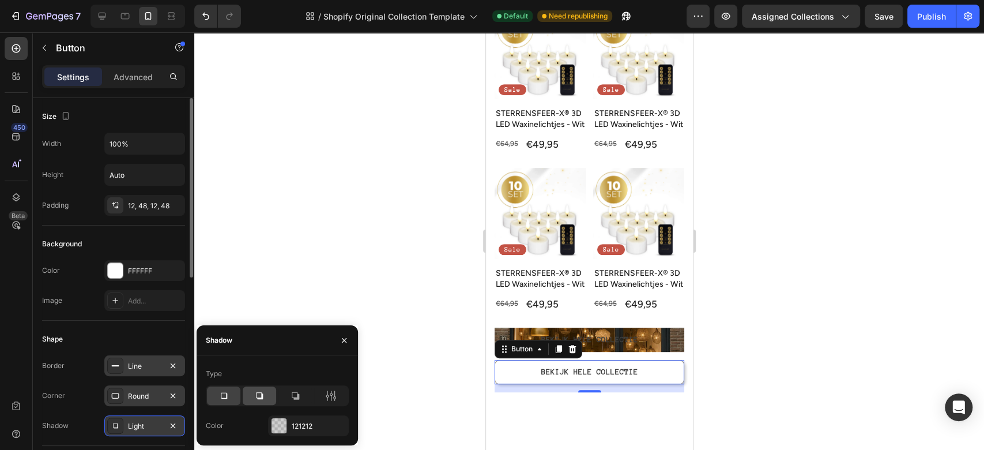
click at [267, 392] on div at bounding box center [259, 395] width 33 height 18
click at [300, 393] on icon at bounding box center [296, 396] width 12 height 12
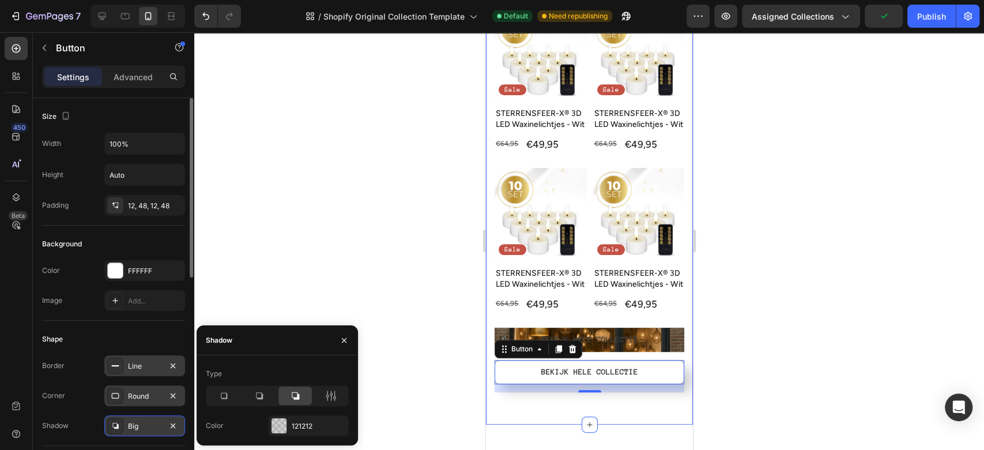
click at [679, 404] on div "BESTSELLERS - NIEUWSTE LED KAARSEN Heading Product Images Sale Text Block Row S…" at bounding box center [589, 169] width 207 height 512
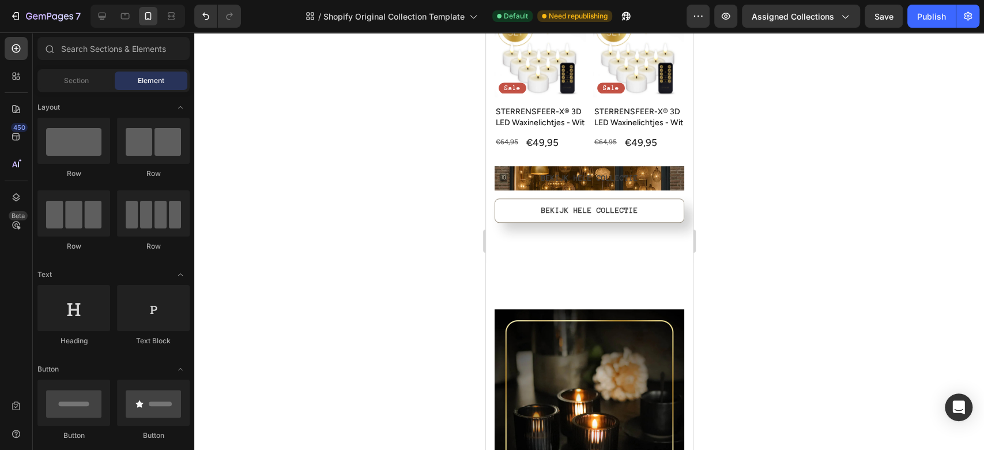
scroll to position [512, 0]
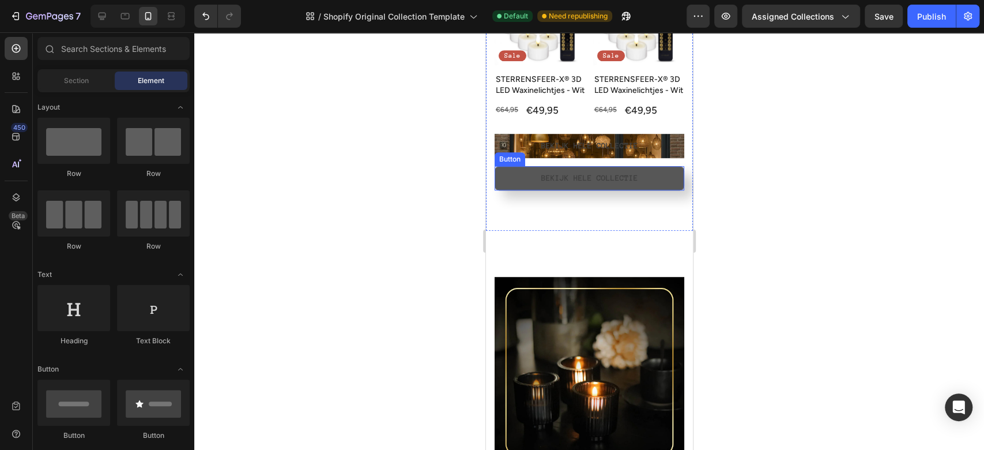
click at [634, 185] on button "BEKIJK HELE COLLECTIE" at bounding box center [589, 178] width 190 height 24
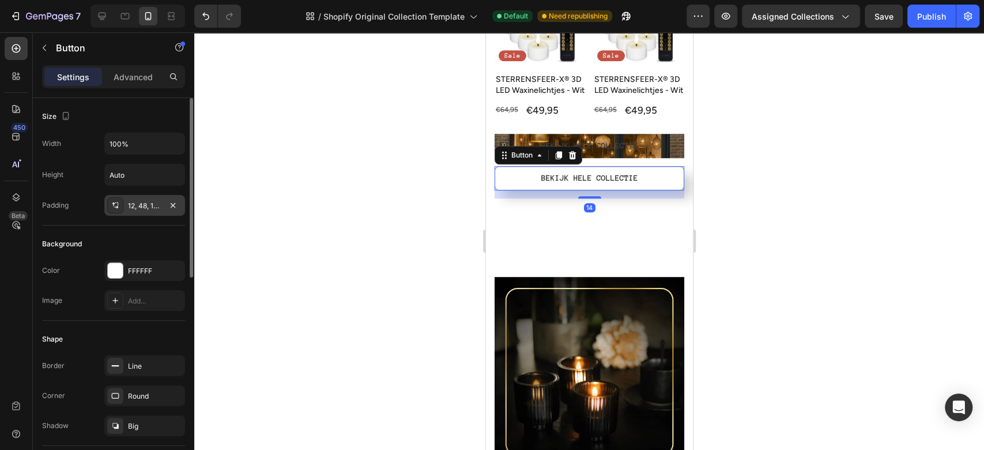
click at [130, 204] on div "12, 48, 12, 48" at bounding box center [144, 206] width 33 height 10
click at [130, 182] on input "Auto" at bounding box center [145, 174] width 80 height 21
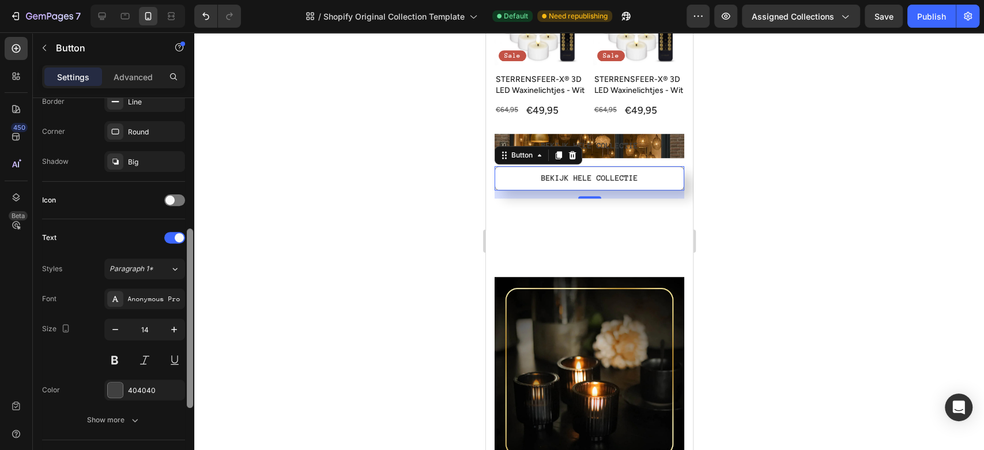
scroll to position [269, 0]
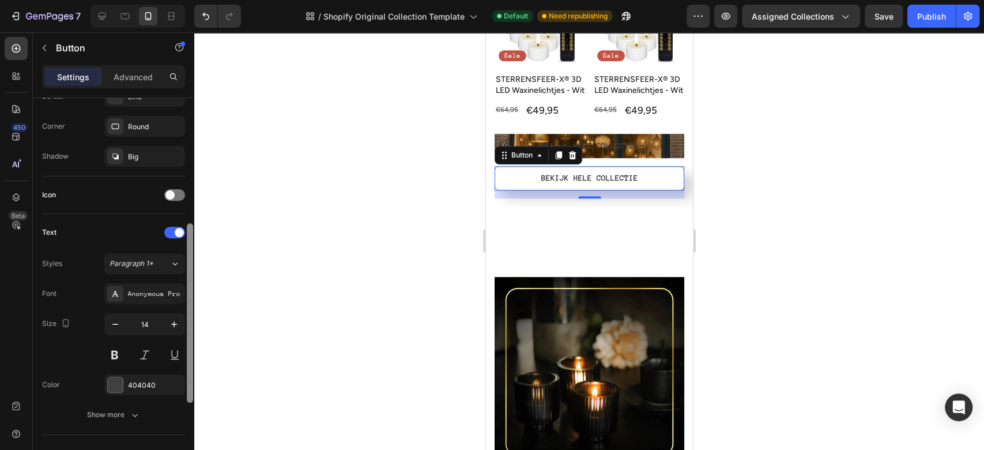
drag, startPoint x: 189, startPoint y: 116, endPoint x: 198, endPoint y: 242, distance: 126.1
click at [198, 0] on div "7 / Shopify Original Collection Template Default Need republishing Preview Assi…" at bounding box center [492, 0] width 984 height 0
click at [174, 192] on span at bounding box center [170, 194] width 9 height 9
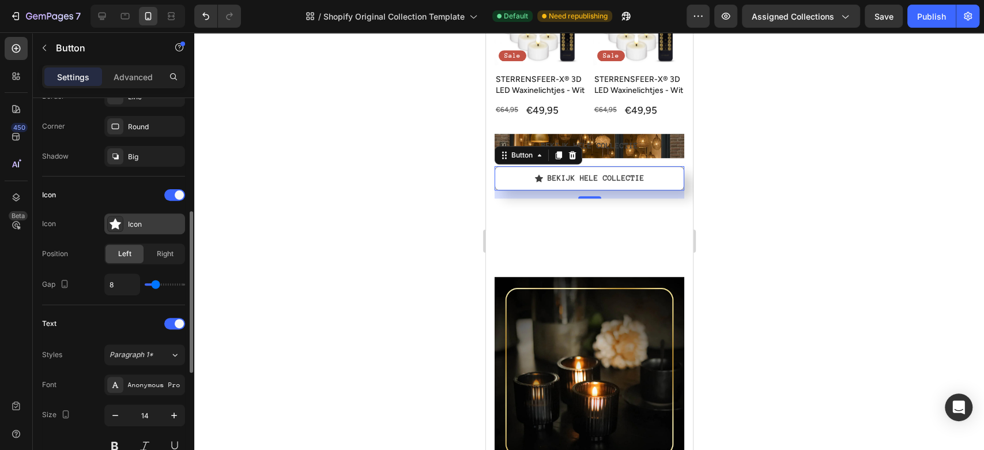
click at [114, 220] on icon at bounding box center [116, 224] width 12 height 11
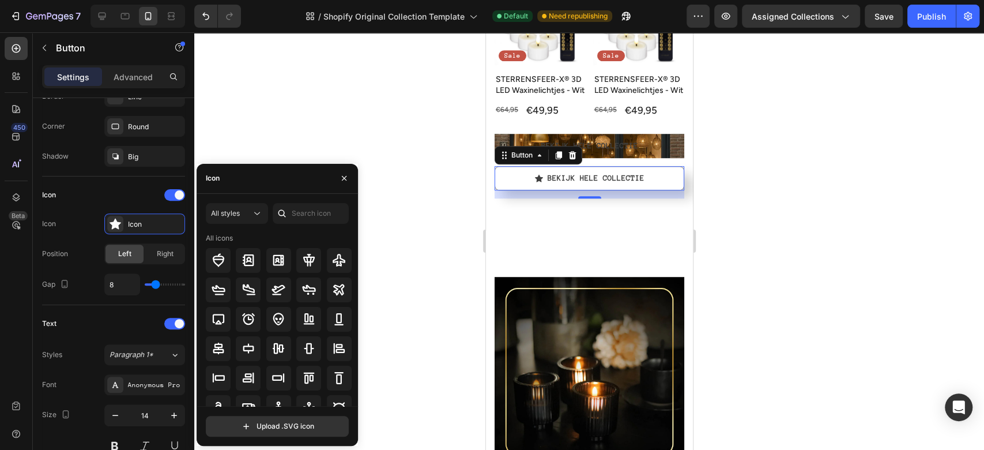
drag, startPoint x: 356, startPoint y: 258, endPoint x: 356, endPoint y: 320, distance: 61.7
click at [356, 320] on div "All styles All icons Upload .SVG icon" at bounding box center [277, 320] width 161 height 234
drag, startPoint x: 356, startPoint y: 311, endPoint x: 356, endPoint y: 341, distance: 30.6
click at [356, 341] on div "All icons" at bounding box center [281, 319] width 151 height 173
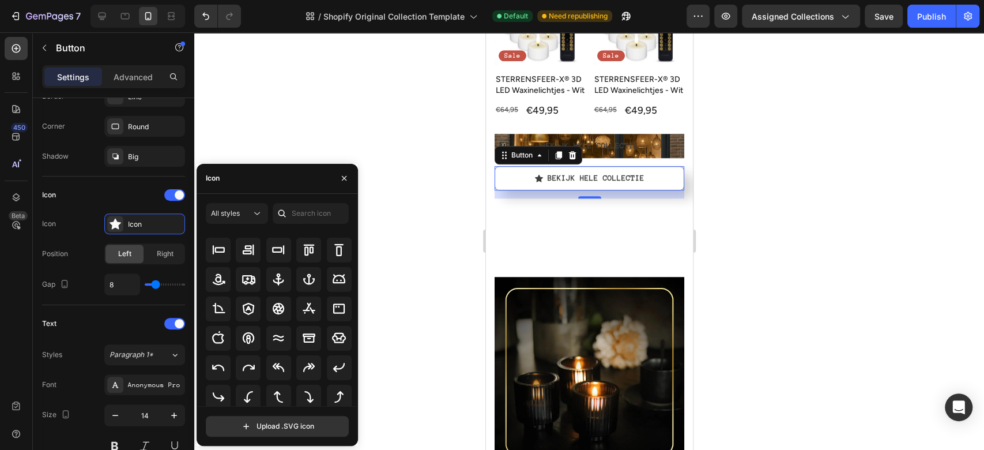
scroll to position [124, 0]
click at [311, 368] on icon at bounding box center [309, 367] width 14 height 14
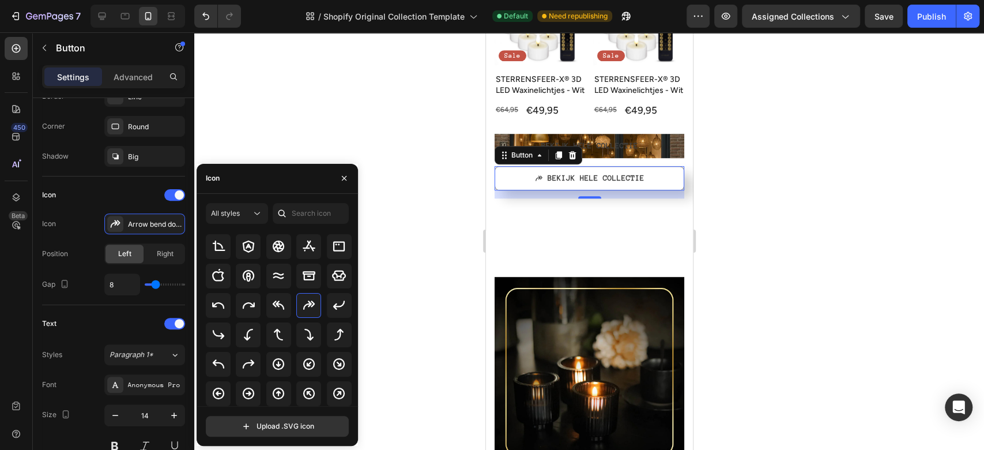
scroll to position [181, 0]
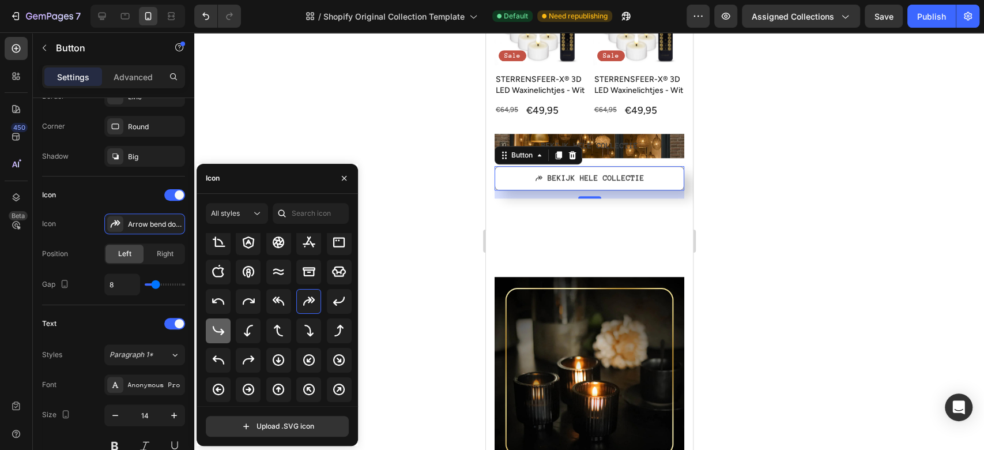
click at [218, 330] on icon at bounding box center [218, 330] width 12 height 9
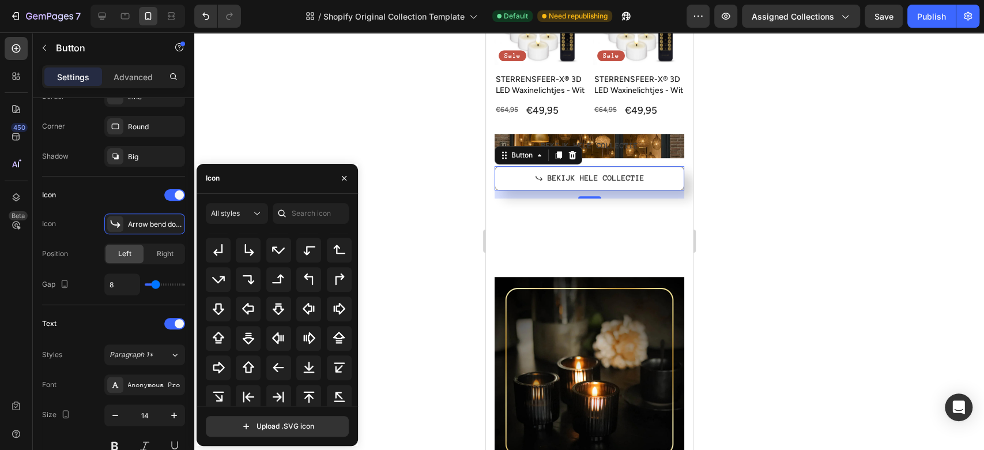
scroll to position [0, 0]
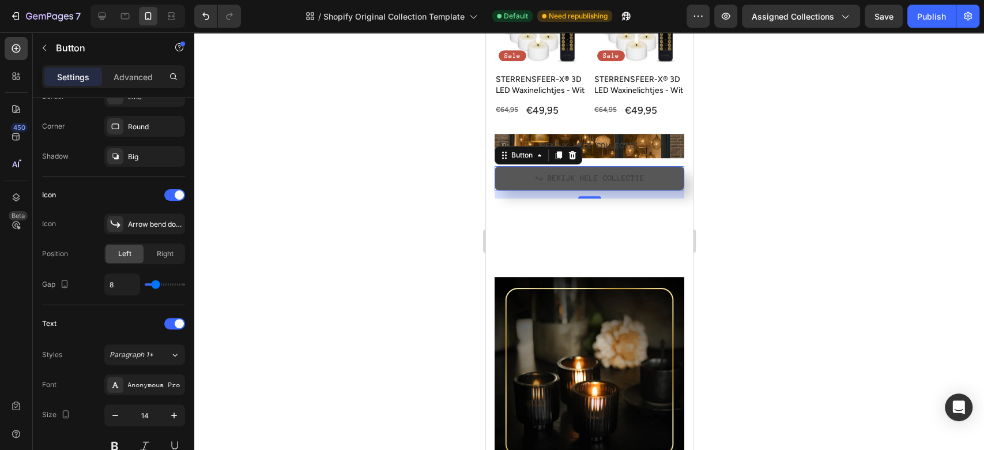
click at [540, 182] on div "BEKIJK HELE COLLECTIE" at bounding box center [590, 178] width 110 height 10
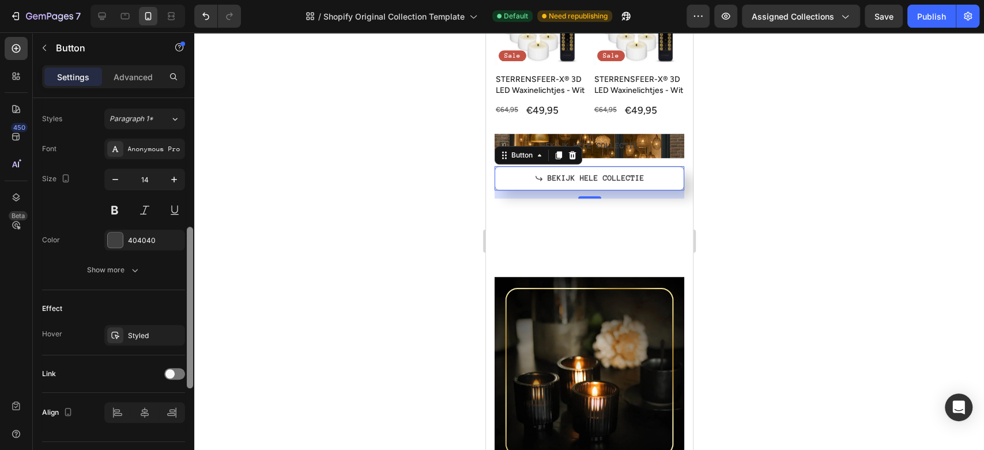
scroll to position [532, 0]
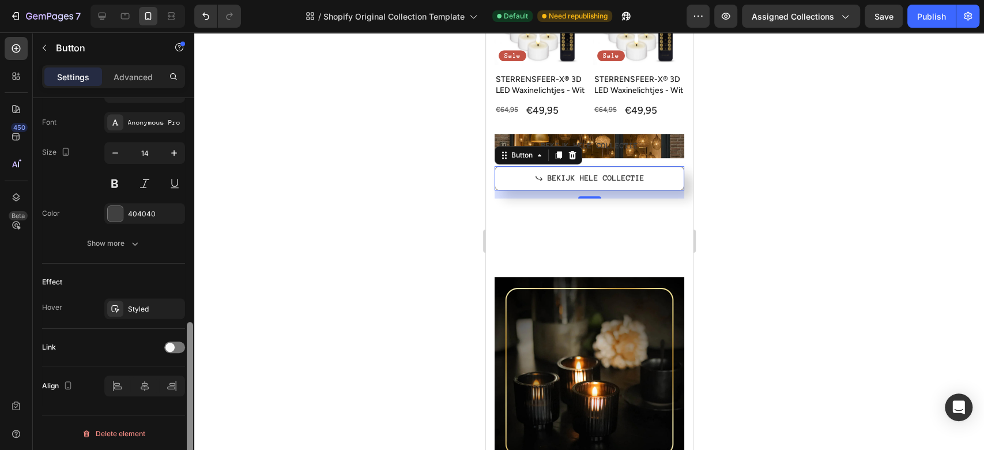
drag, startPoint x: 191, startPoint y: 235, endPoint x: 189, endPoint y: 405, distance: 170.1
click at [189, 405] on div at bounding box center [190, 402] width 6 height 161
click at [173, 339] on div "Link" at bounding box center [113, 347] width 143 height 18
click at [185, 344] on div at bounding box center [174, 347] width 21 height 9
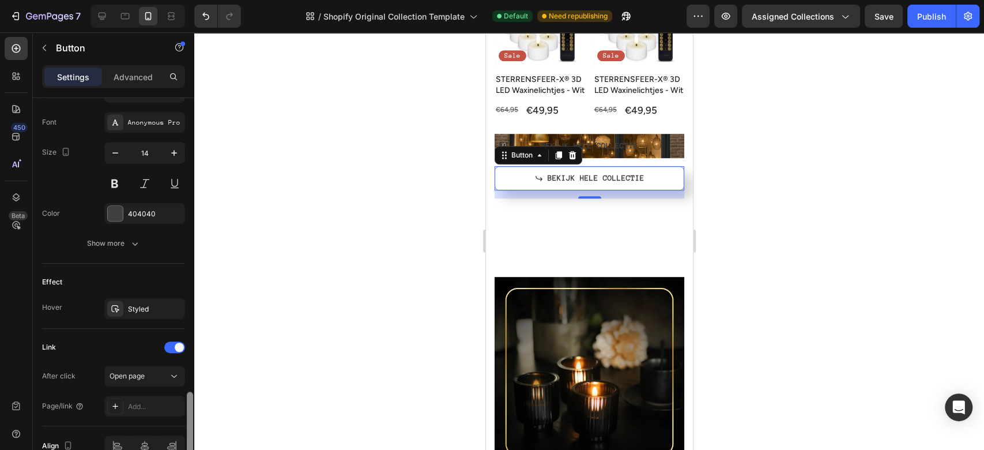
scroll to position [592, 0]
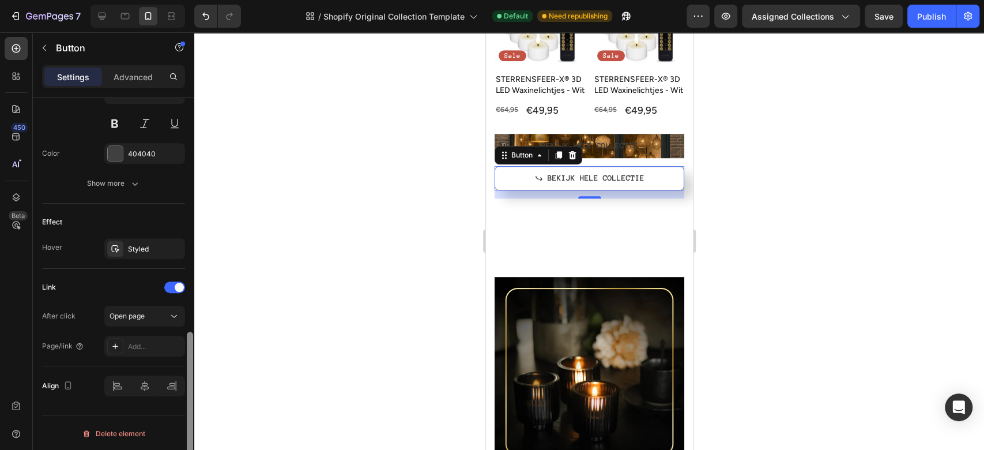
drag, startPoint x: 194, startPoint y: 330, endPoint x: 193, endPoint y: 355, distance: 24.8
click at [193, 355] on div at bounding box center [190, 290] width 9 height 385
click at [145, 345] on div "Add..." at bounding box center [155, 346] width 54 height 10
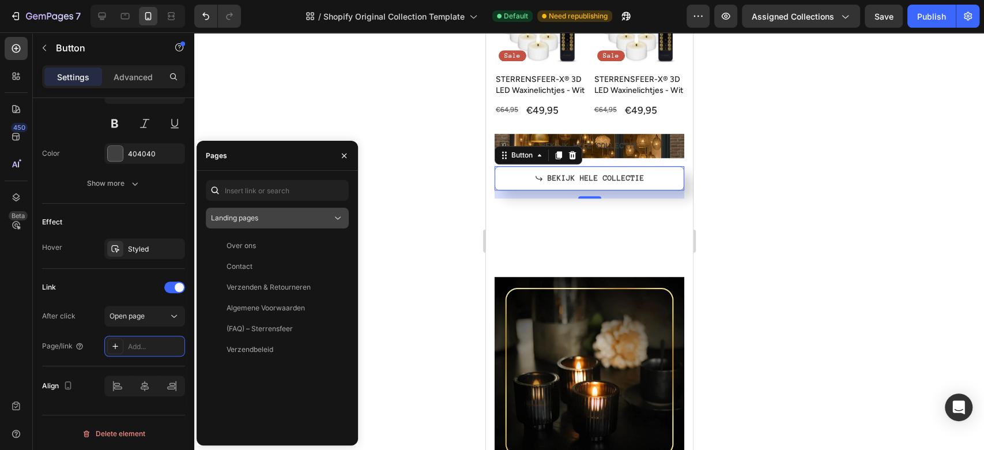
click at [266, 215] on div "Landing pages" at bounding box center [271, 218] width 121 height 10
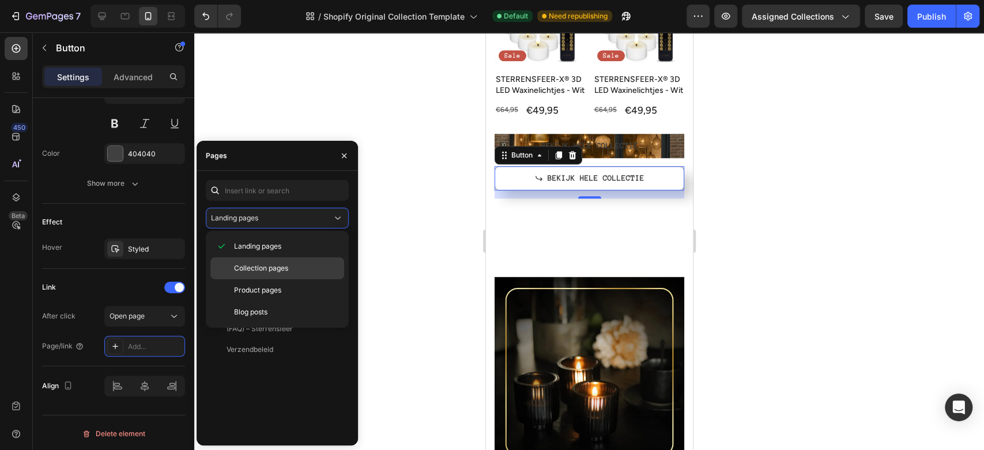
click at [264, 266] on span "Collection pages" at bounding box center [261, 268] width 54 height 10
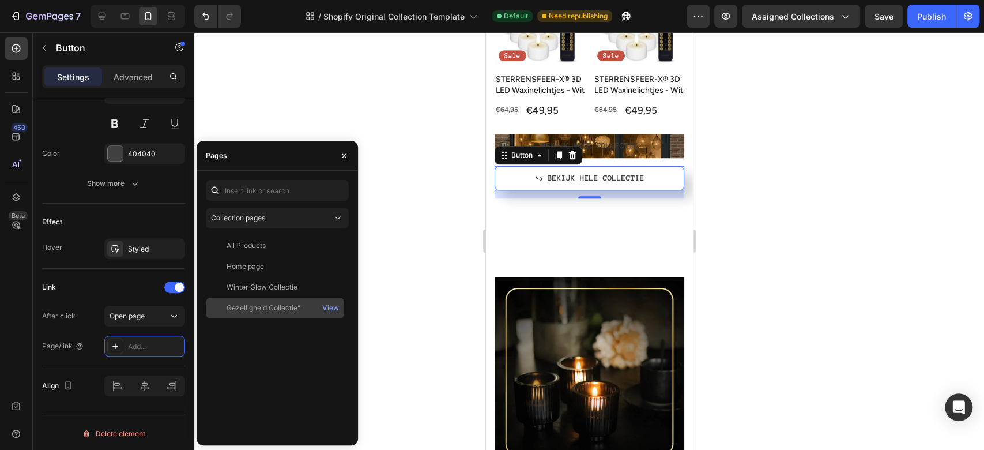
click at [281, 302] on div "Gezelligheid Collectie” View" at bounding box center [275, 308] width 138 height 21
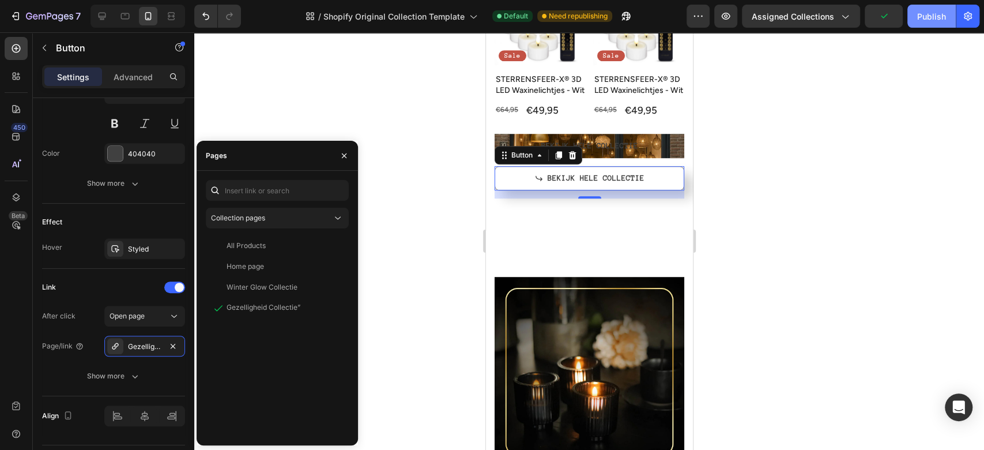
click at [944, 24] on button "Publish" at bounding box center [932, 16] width 48 height 23
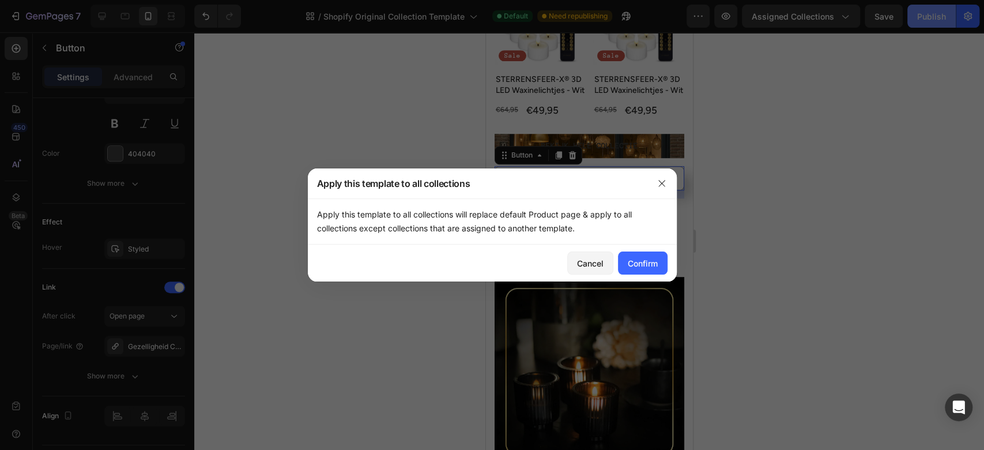
click at [908, 5] on button "Publish" at bounding box center [932, 16] width 48 height 23
click at [647, 270] on button "Confirm" at bounding box center [643, 262] width 50 height 23
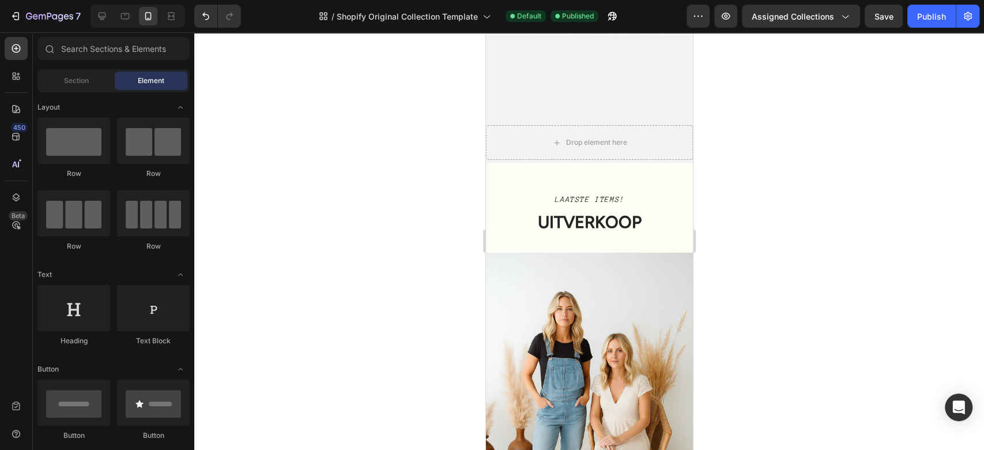
scroll to position [2776, 0]
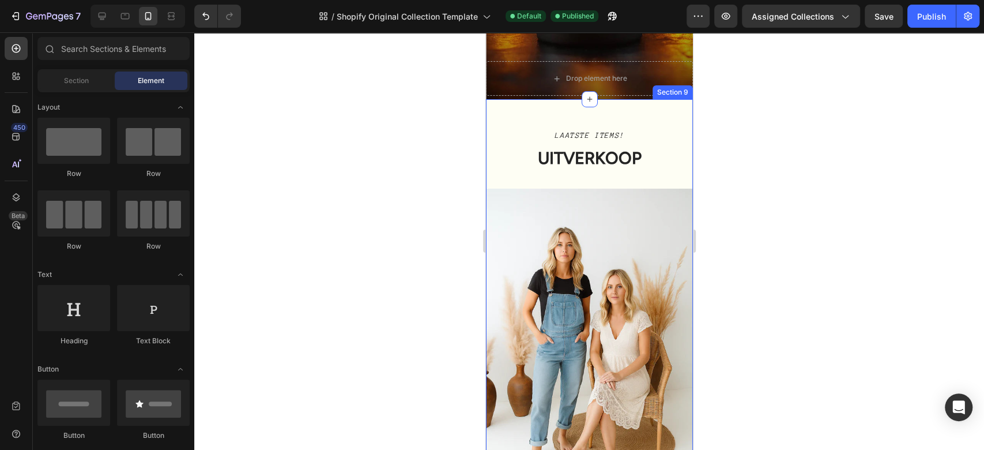
click at [660, 120] on div "LAATSTE ITEMS! Text block UITVERKOOP Heading Row Image Section 9" at bounding box center [589, 317] width 207 height 437
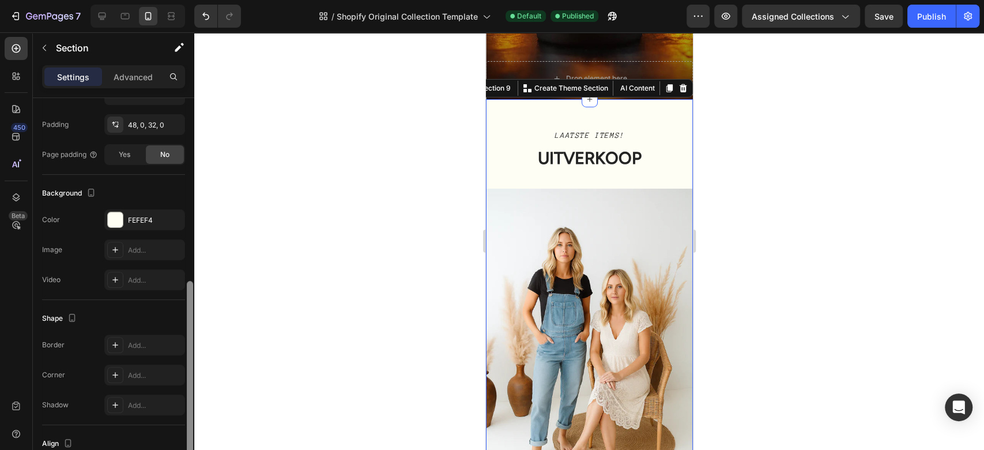
scroll to position [273, 0]
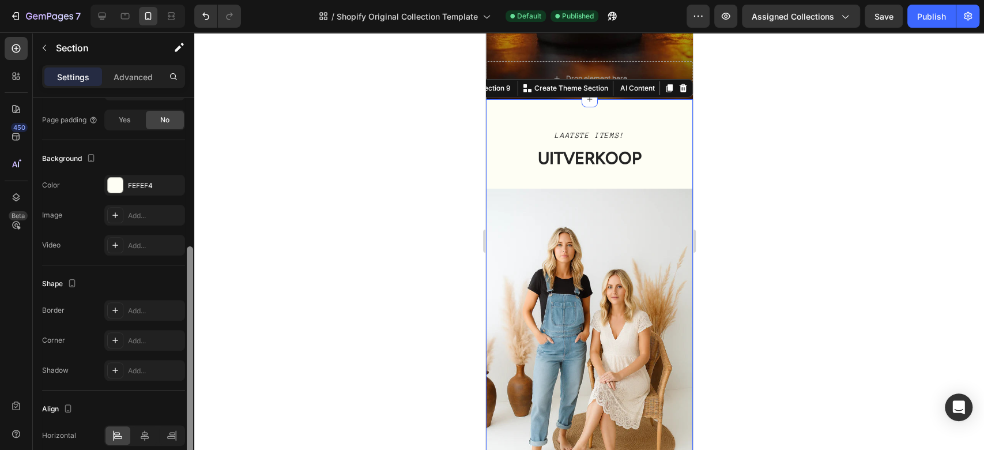
drag, startPoint x: 190, startPoint y: 242, endPoint x: 194, endPoint y: 391, distance: 148.9
click at [194, 391] on div at bounding box center [190, 290] width 9 height 385
click at [113, 183] on div at bounding box center [115, 185] width 15 height 15
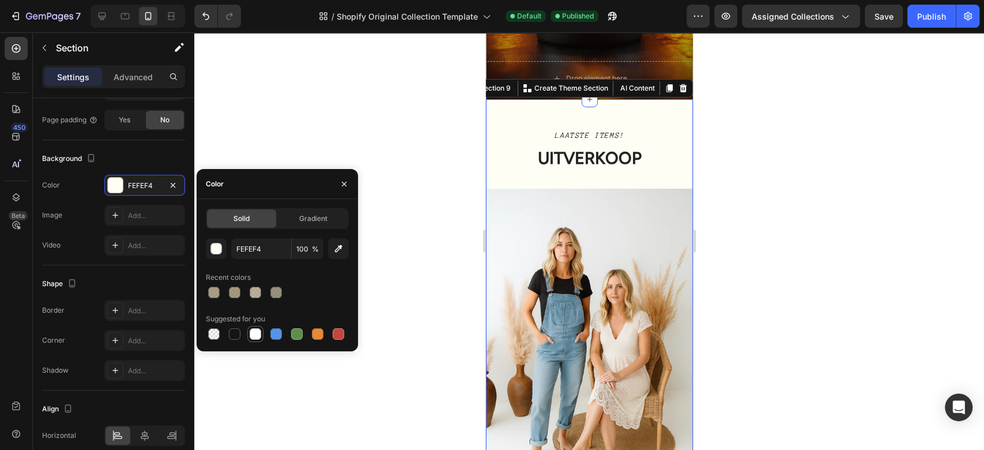
click at [254, 328] on div at bounding box center [256, 334] width 14 height 14
type input "FFFFFF"
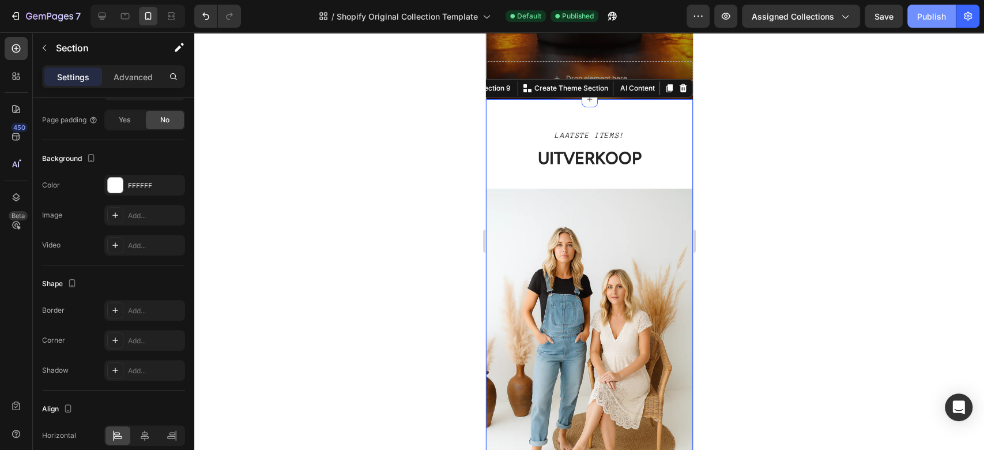
click at [944, 16] on div "Publish" at bounding box center [932, 16] width 29 height 12
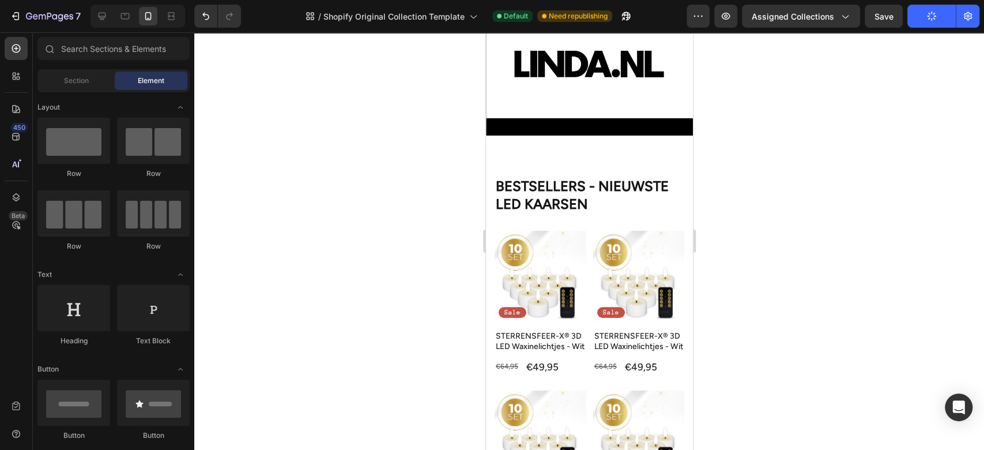
scroll to position [148, 0]
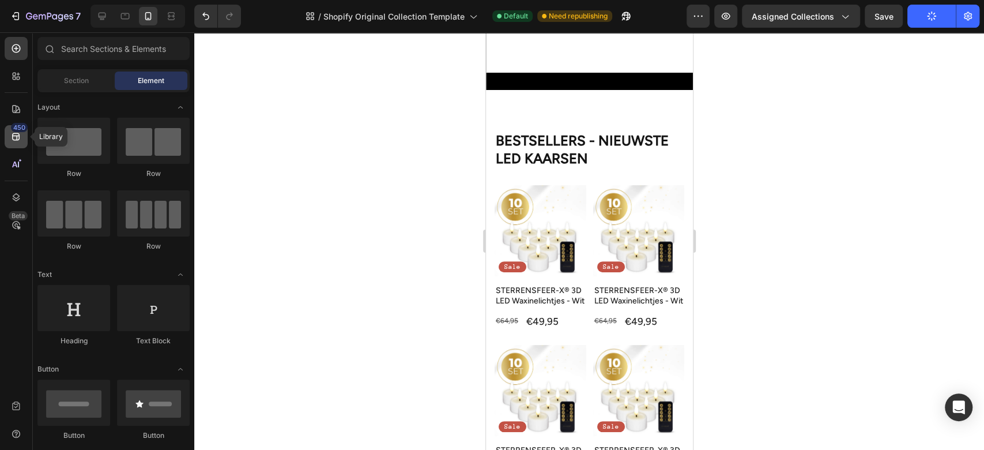
click at [12, 142] on div "450" at bounding box center [16, 136] width 23 height 23
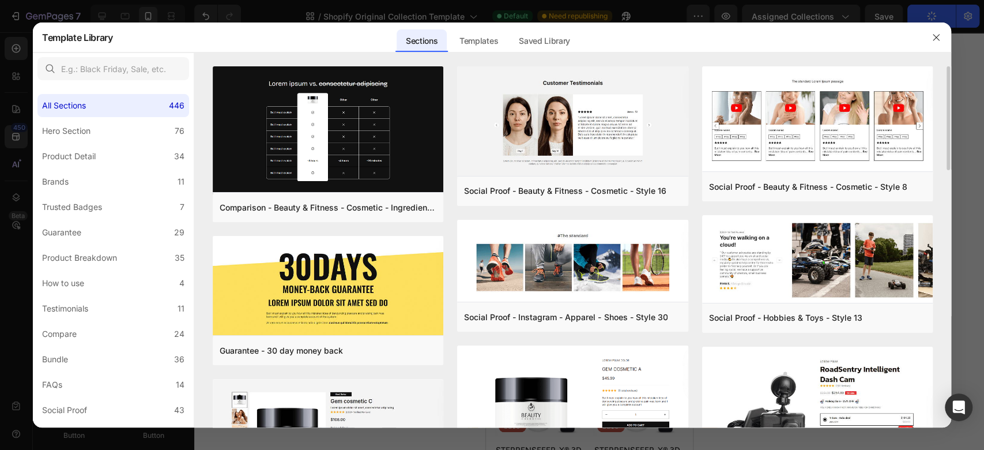
drag, startPoint x: 946, startPoint y: 99, endPoint x: 948, endPoint y: 118, distance: 19.1
click at [948, 118] on div "Comparison - Beauty & Fitness - Cosmetic - Ingredients - Style 19 Add to page P…" at bounding box center [572, 246] width 757 height 361
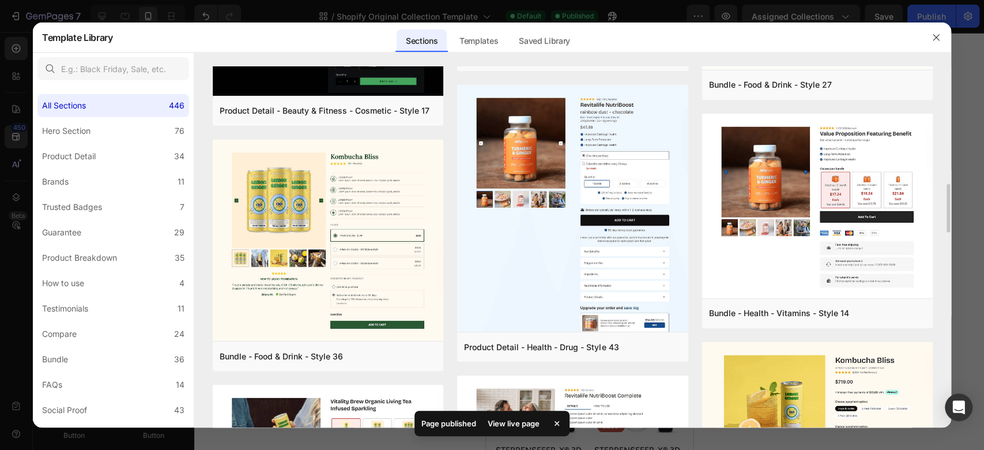
scroll to position [749, 0]
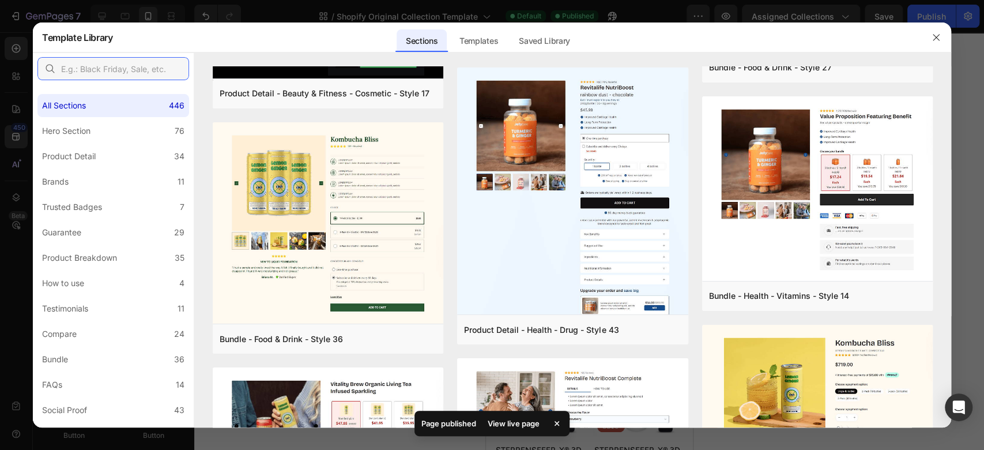
click at [114, 66] on input "text" at bounding box center [113, 68] width 152 height 23
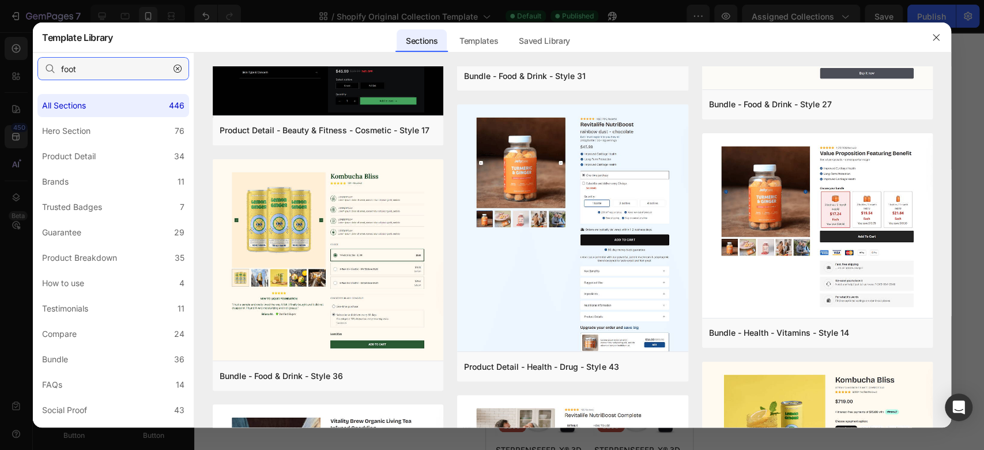
scroll to position [0, 0]
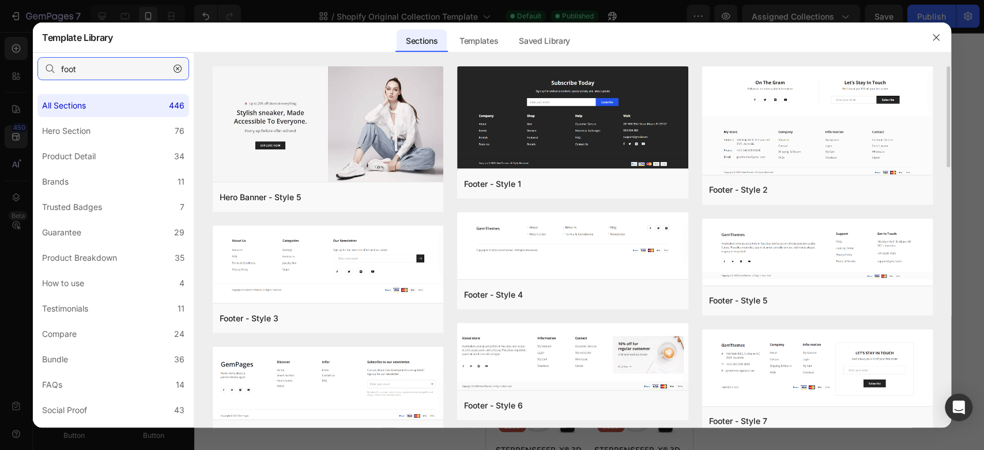
type input "foot"
drag, startPoint x: 946, startPoint y: 114, endPoint x: 943, endPoint y: 126, distance: 13.0
click at [943, 126] on div "Hero Banner - Style 5 Add to page Preview Footer - Style 3 Add to page Preview …" at bounding box center [572, 246] width 757 height 361
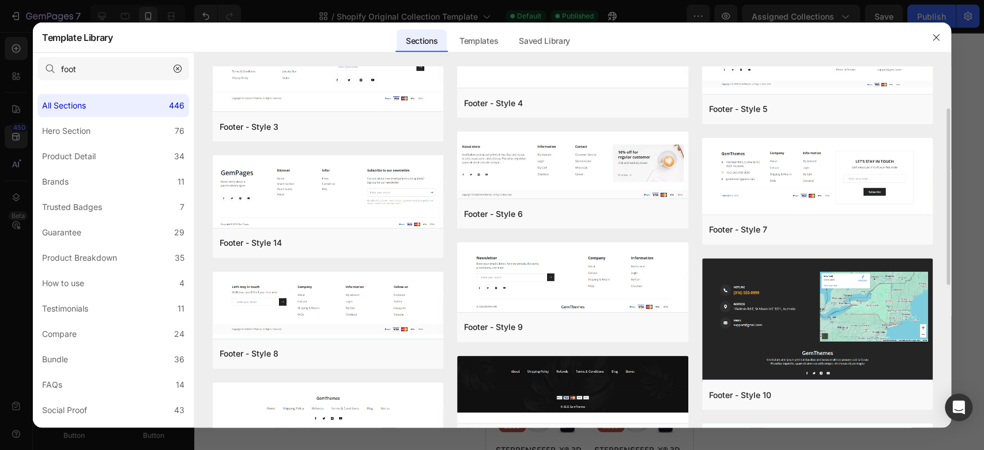
scroll to position [261, 0]
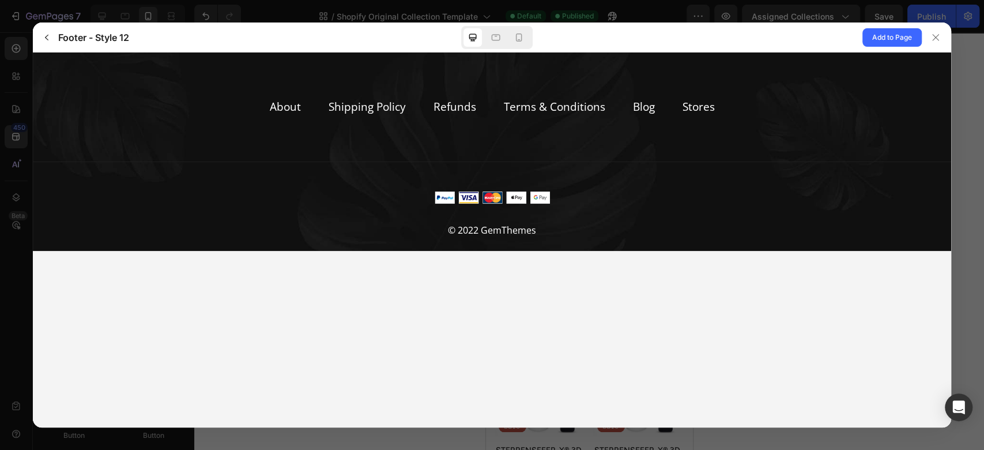
scroll to position [0, 0]
click at [892, 36] on span "Add to Page" at bounding box center [893, 38] width 40 height 14
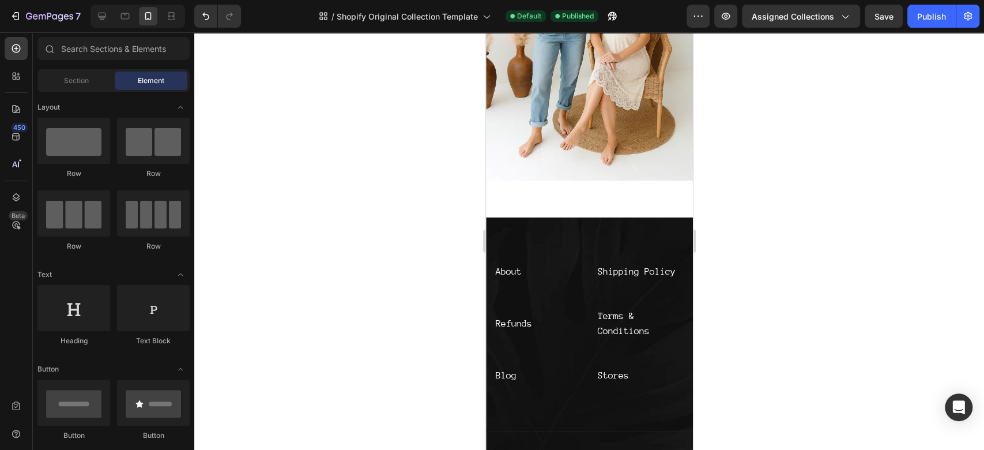
scroll to position [3245, 0]
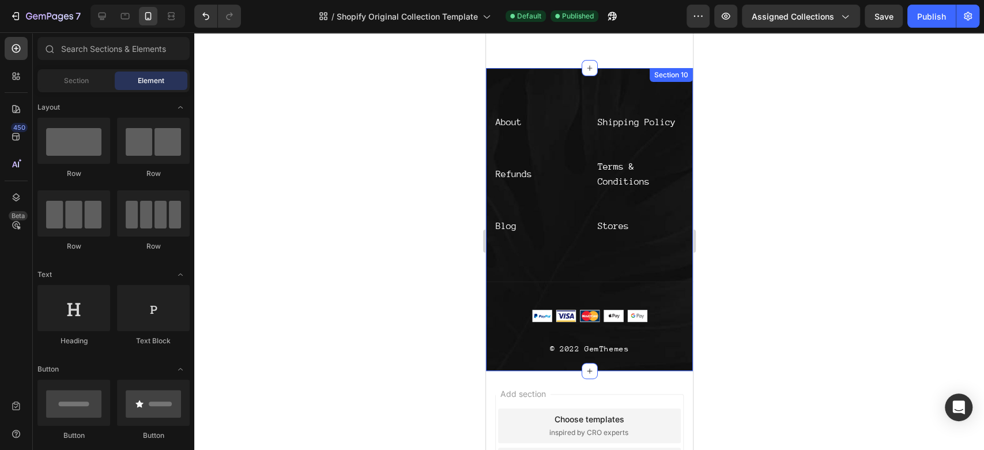
click at [557, 68] on div "About Text block Shipping Policy Text block Refunds Text block Terms & Conditio…" at bounding box center [589, 219] width 207 height 303
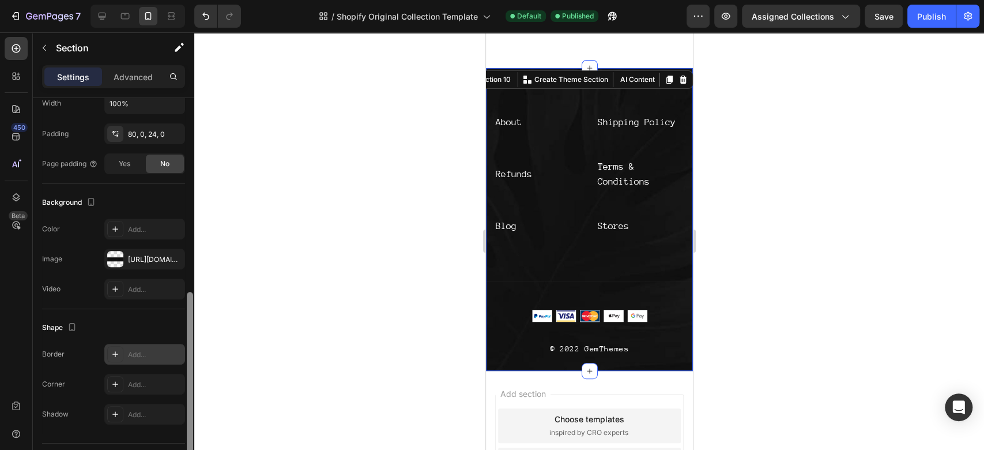
scroll to position [288, 0]
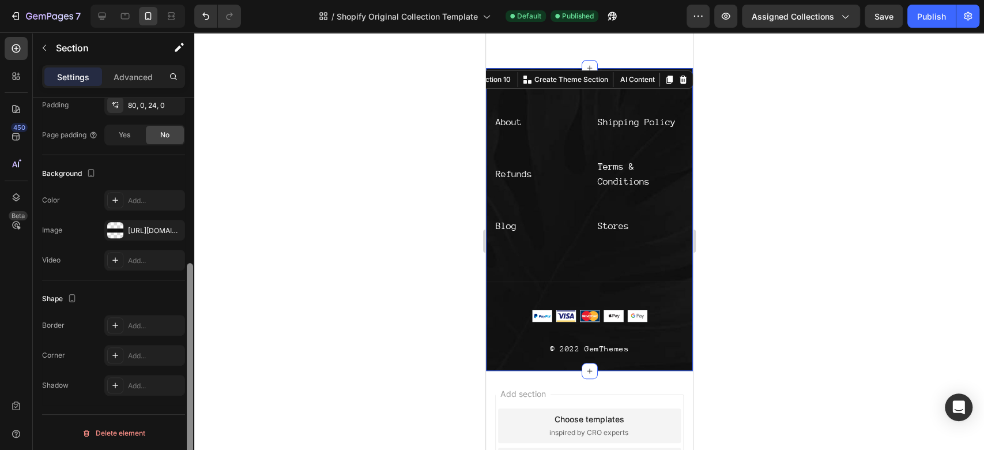
drag, startPoint x: 189, startPoint y: 115, endPoint x: 172, endPoint y: 399, distance: 284.2
click at [172, 399] on div "Layout Column width Change ratio Fit to content 12 Columns management Order 1 c…" at bounding box center [113, 290] width 161 height 385
click at [118, 232] on div at bounding box center [115, 230] width 16 height 16
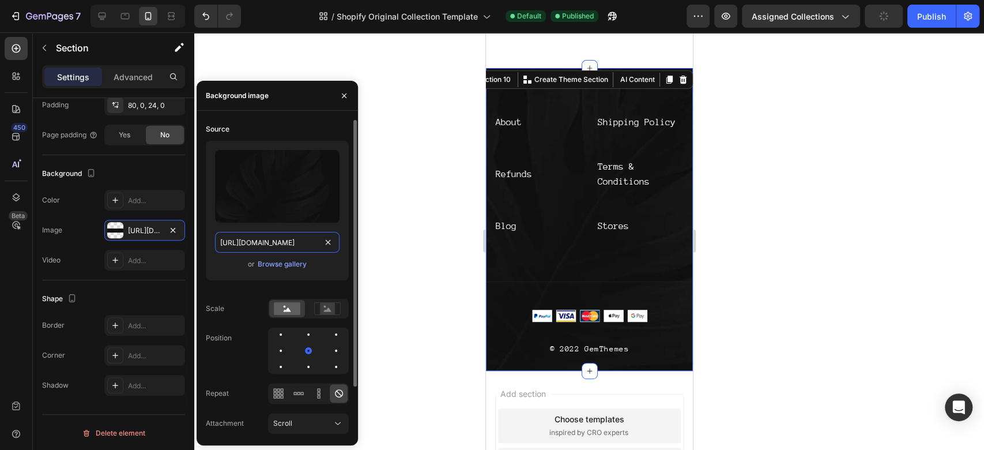
click at [252, 243] on input "[URL][DOMAIN_NAME]" at bounding box center [277, 242] width 125 height 21
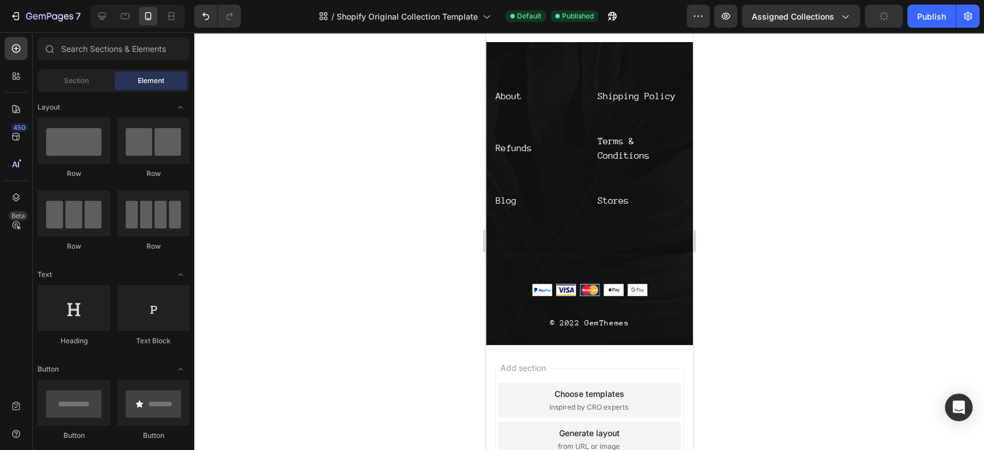
scroll to position [3248, 0]
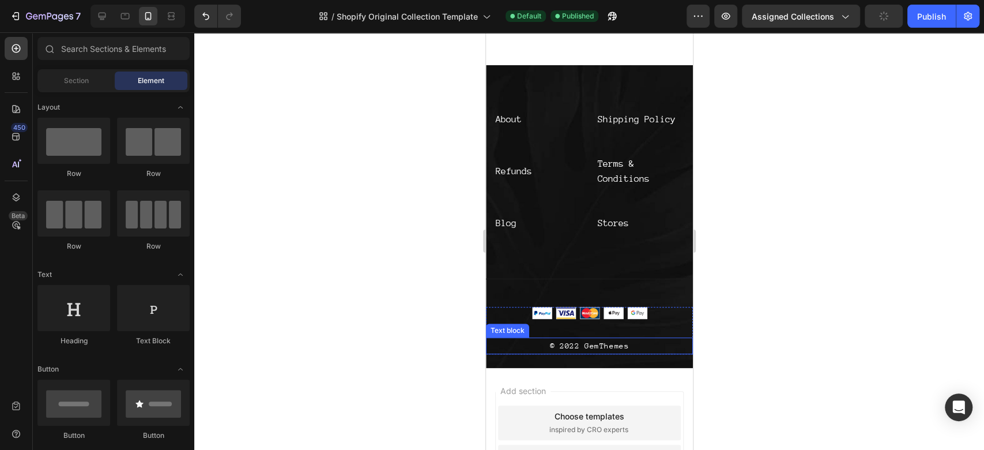
click at [601, 341] on p "© 2022 GemThemes" at bounding box center [589, 346] width 205 height 14
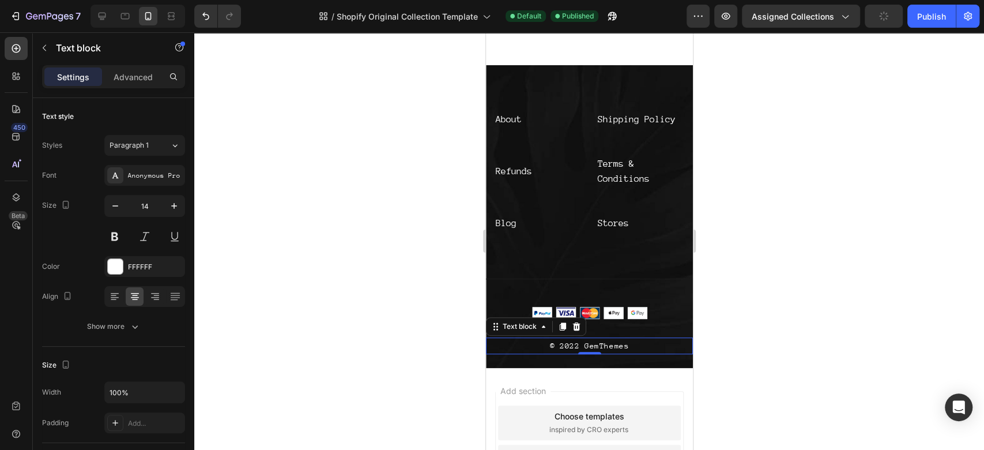
click at [601, 341] on p "© 2022 GemThemes" at bounding box center [589, 346] width 205 height 14
click at [722, 297] on div at bounding box center [589, 241] width 790 height 418
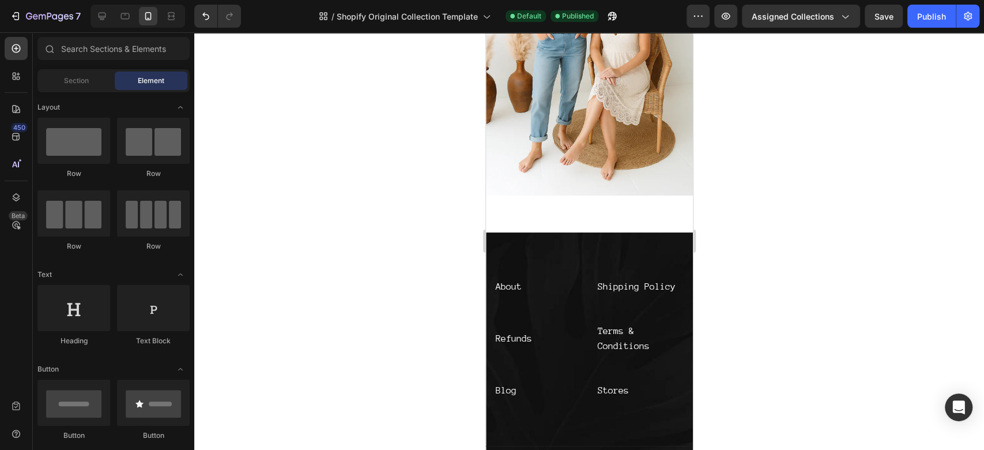
scroll to position [3090, 0]
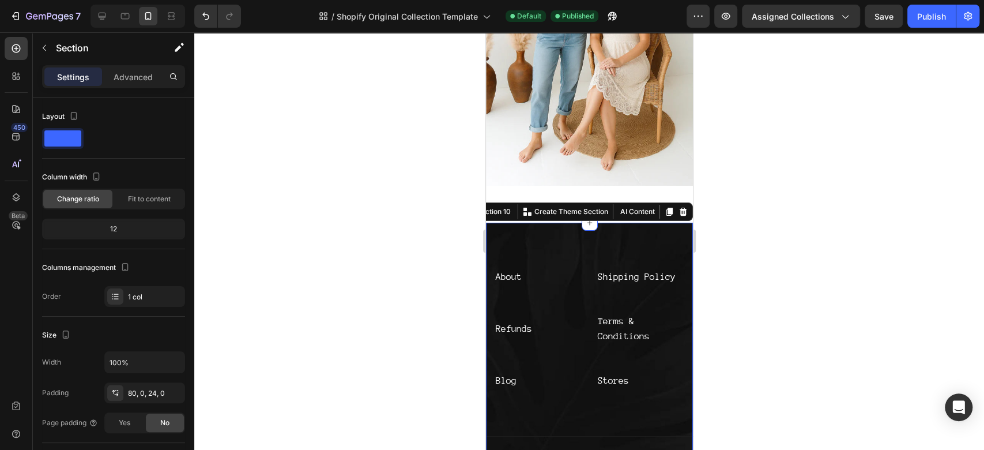
click at [561, 225] on div "About Text block Shipping Policy Text block Refunds Text block Terms & Conditio…" at bounding box center [589, 374] width 207 height 303
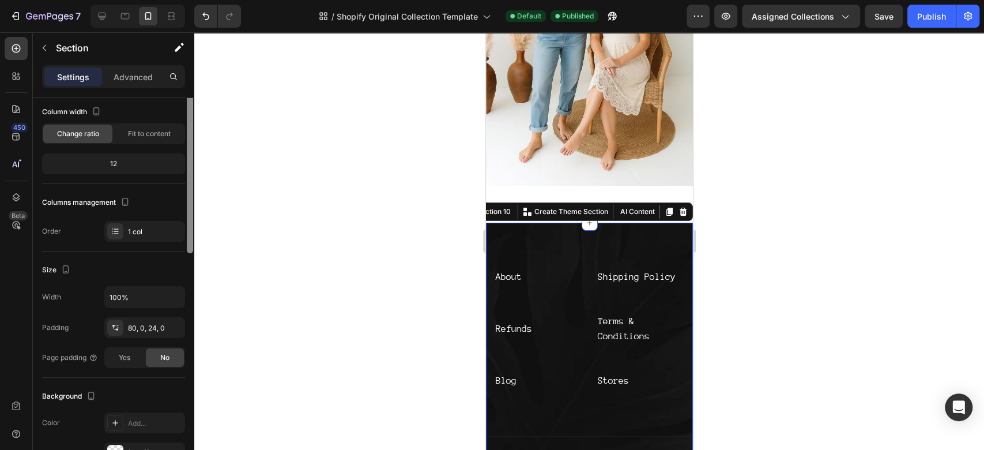
scroll to position [0, 0]
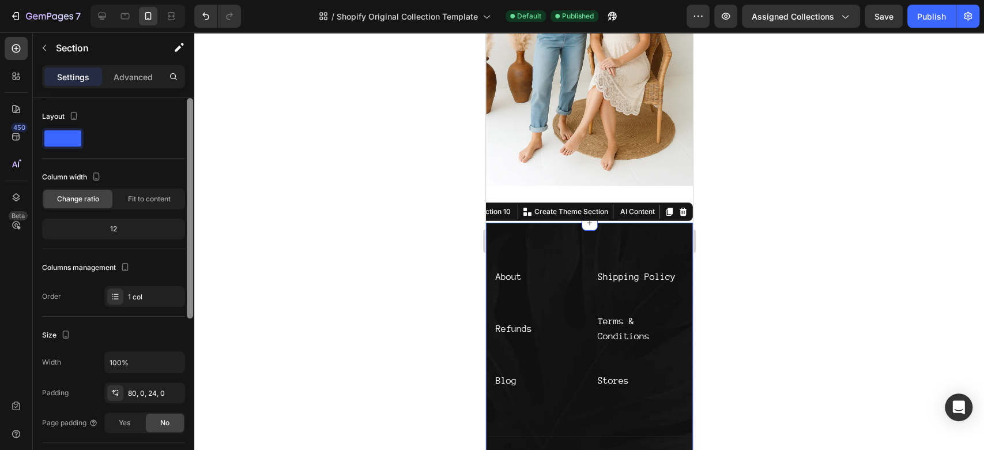
drag, startPoint x: 193, startPoint y: 194, endPoint x: 441, endPoint y: 233, distance: 251.0
click at [208, 0] on div "7 / Shopify Original Collection Template Default Published Preview Assigned Col…" at bounding box center [492, 0] width 984 height 0
click at [523, 223] on div "About Text block Shipping Policy Text block Refunds Text block Terms & Conditio…" at bounding box center [589, 374] width 207 height 303
click at [501, 223] on div "About Text block Shipping Policy Text block Refunds Text block Terms & Conditio…" at bounding box center [589, 374] width 207 height 303
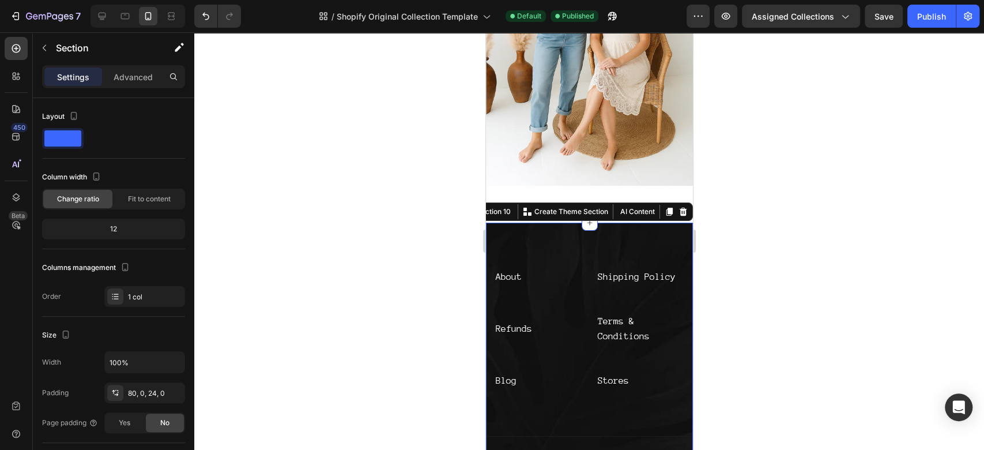
click at [501, 223] on div "About Text block Shipping Policy Text block Refunds Text block Terms & Conditio…" at bounding box center [589, 374] width 207 height 303
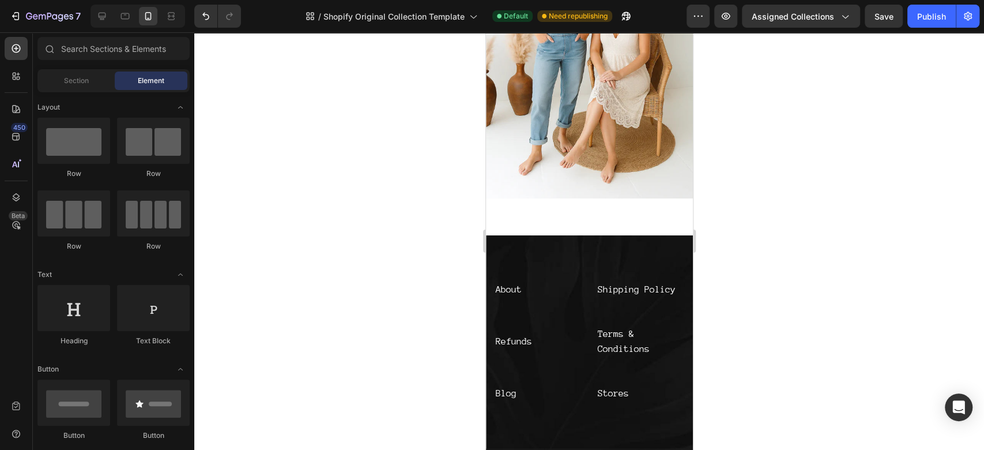
scroll to position [3222, 0]
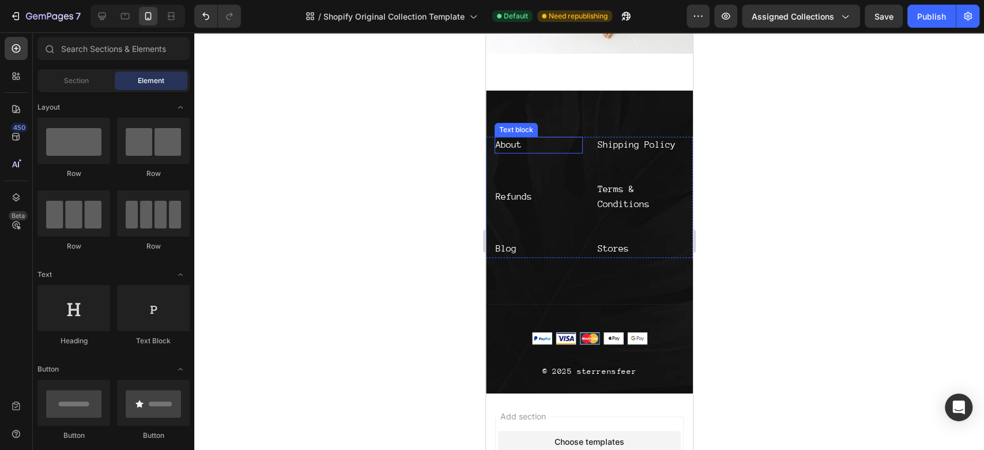
click at [513, 140] on link "About" at bounding box center [508, 145] width 26 height 10
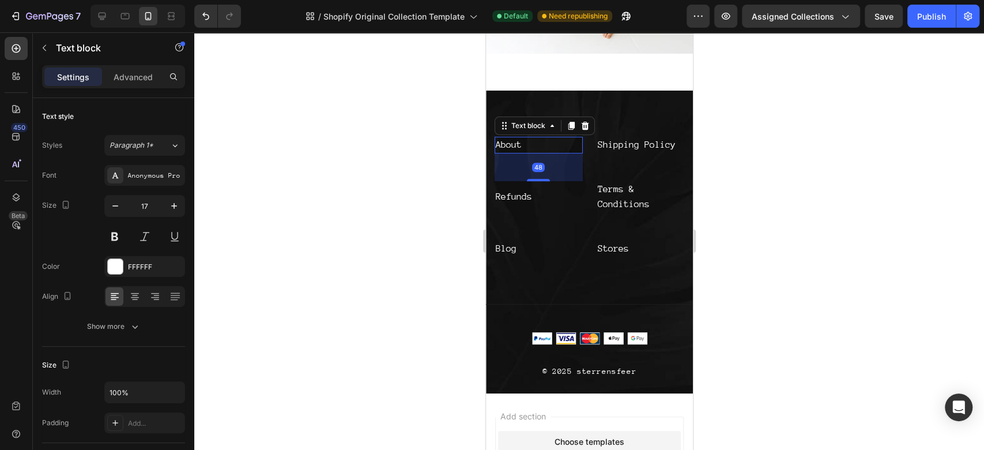
click at [513, 140] on link "About" at bounding box center [508, 145] width 26 height 10
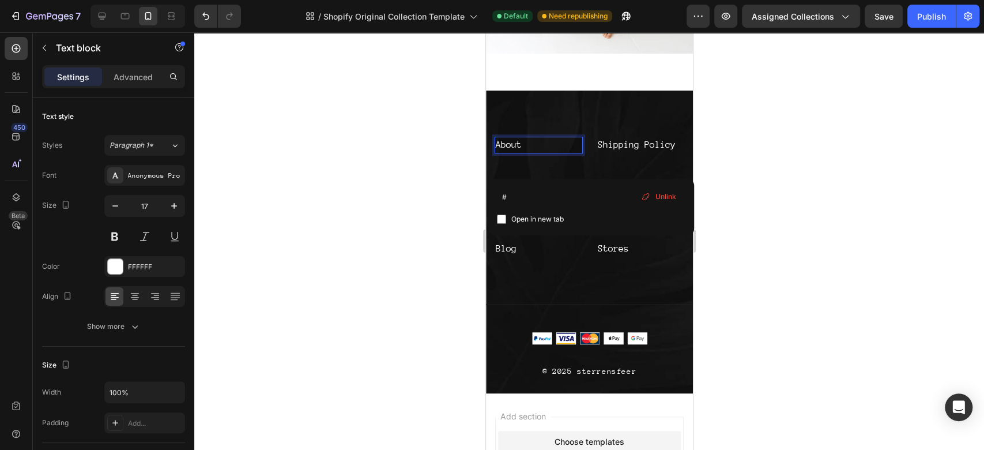
click at [513, 140] on link "About" at bounding box center [508, 145] width 26 height 10
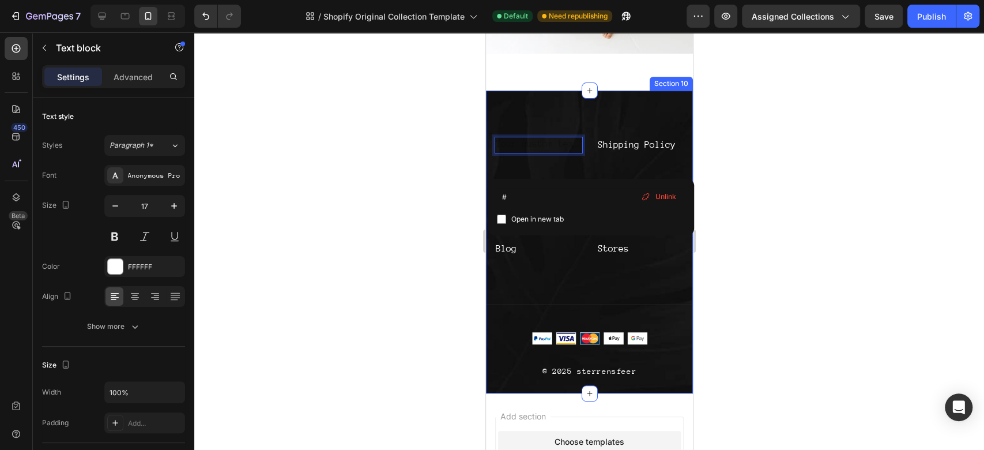
click at [637, 104] on div "Text block 48 Shipping Policy Text block Refunds Text block Terms & Conditions …" at bounding box center [589, 242] width 207 height 303
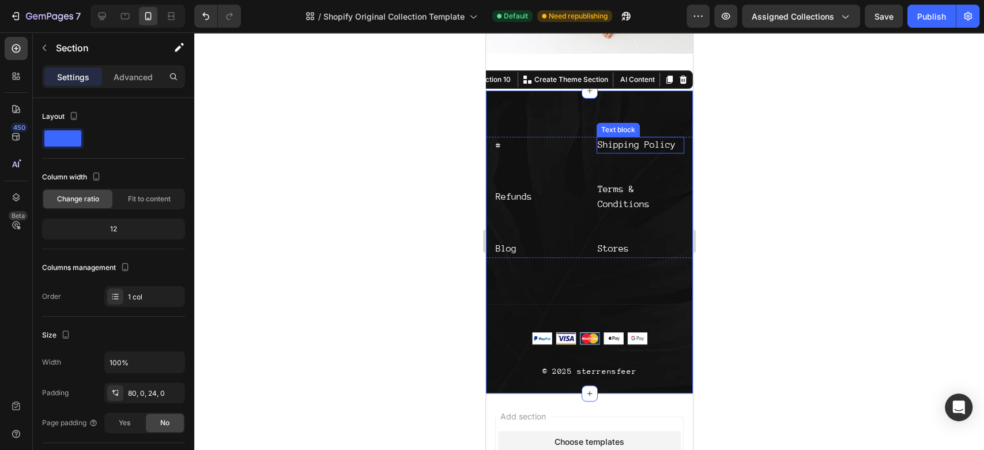
click at [634, 138] on p "Shipping Policy" at bounding box center [640, 145] width 86 height 15
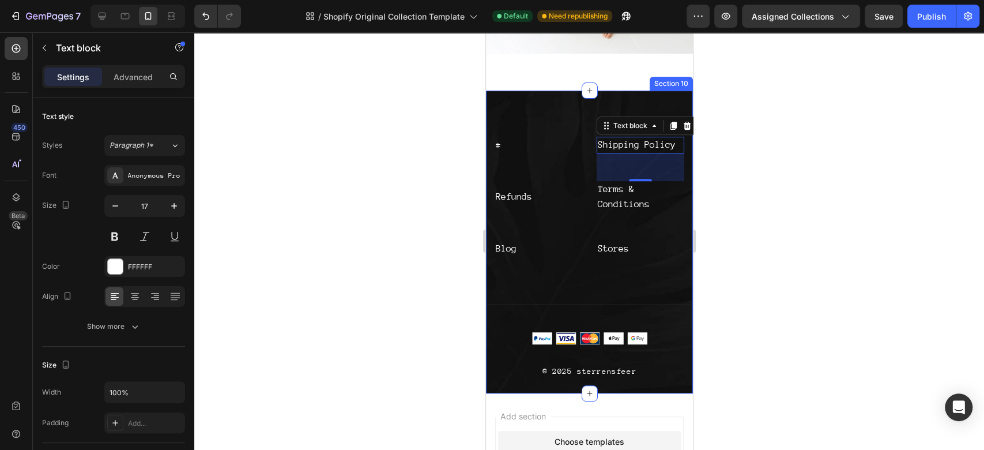
click at [554, 104] on div "# Text block Shipping Policy Text block 48 Refunds Text block Terms & Condition…" at bounding box center [589, 242] width 207 height 303
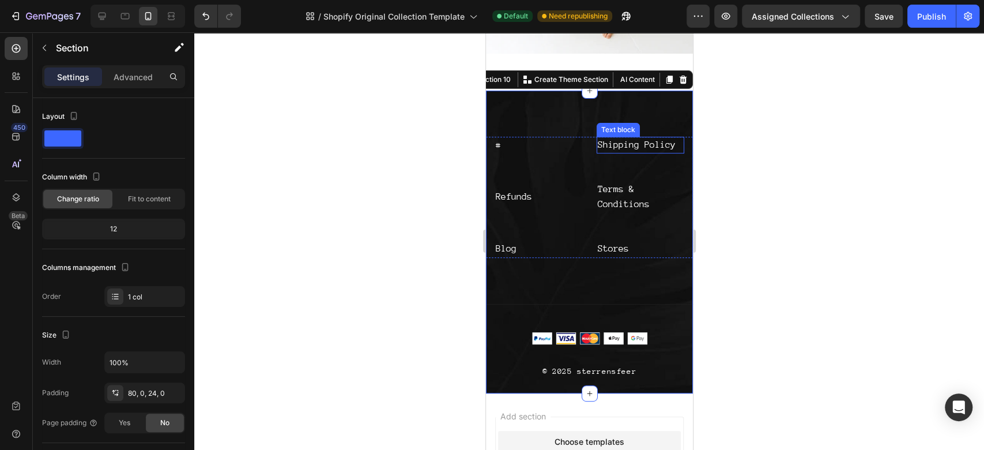
click at [614, 156] on div "Shipping Policy Text block" at bounding box center [640, 159] width 88 height 45
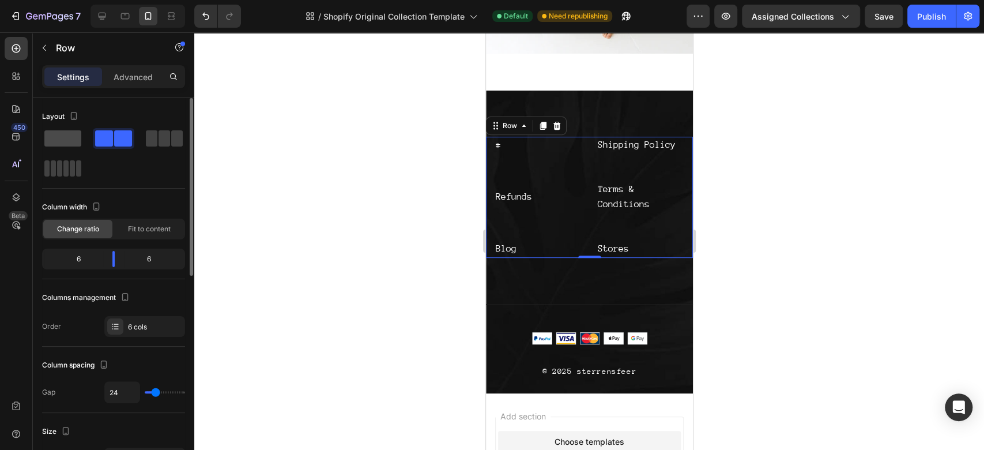
click at [65, 143] on span at bounding box center [62, 138] width 37 height 16
type input "0"
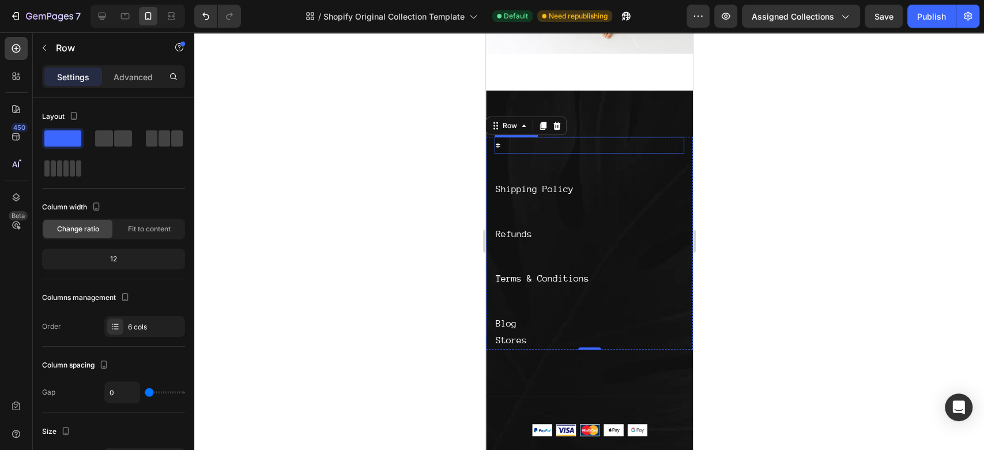
click at [498, 140] on link "#" at bounding box center [497, 145] width 5 height 10
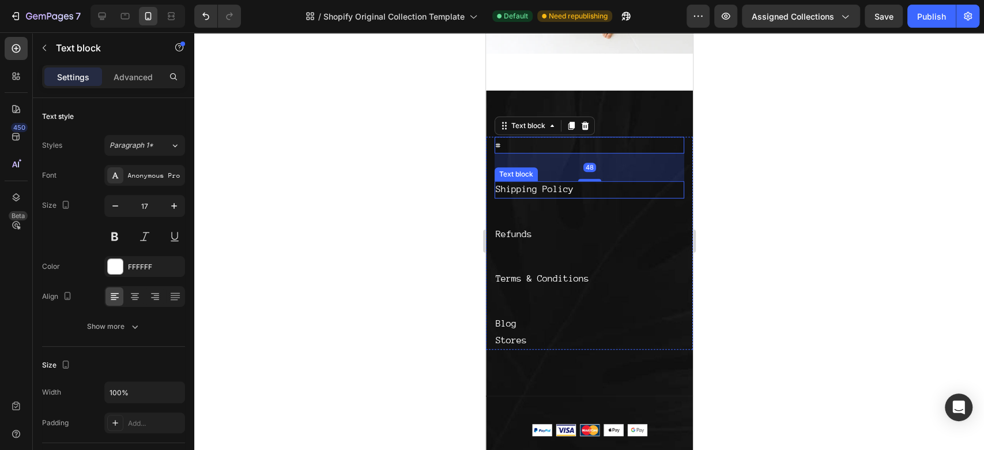
click at [536, 184] on link "Shipping Policy" at bounding box center [534, 189] width 78 height 10
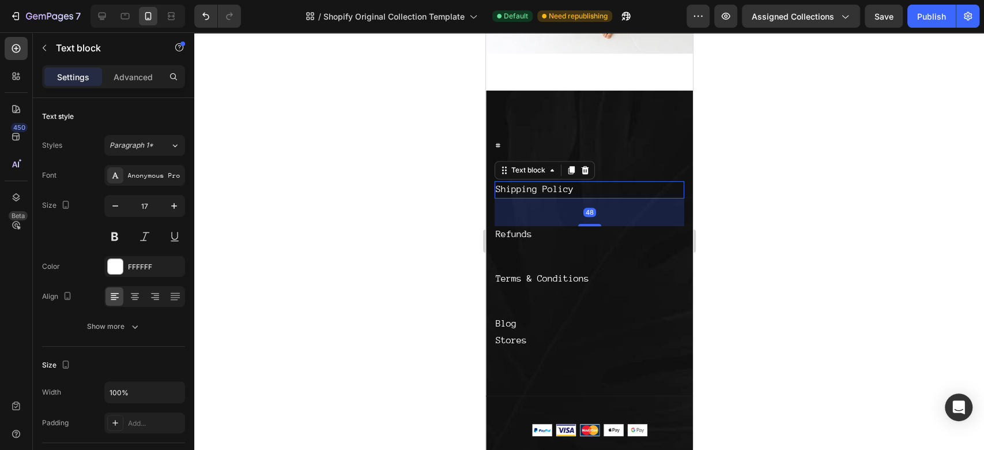
click at [536, 184] on link "Shipping Policy" at bounding box center [534, 189] width 78 height 10
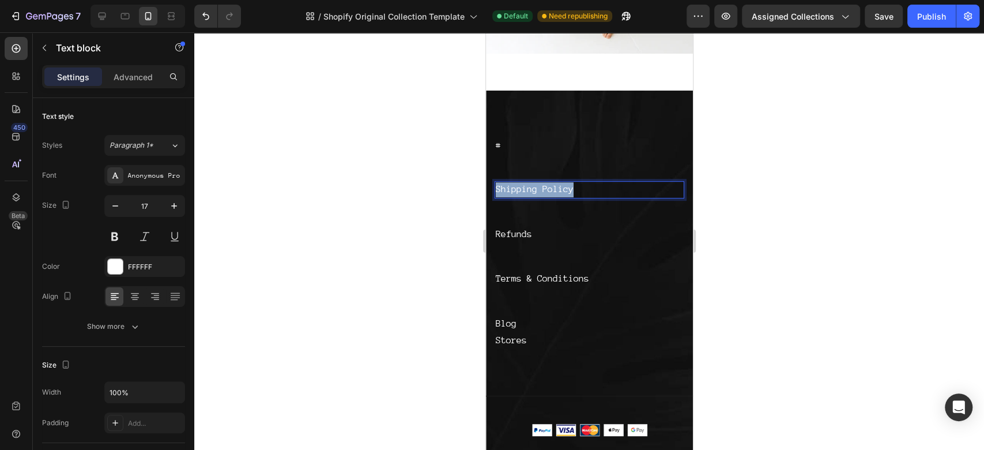
click at [536, 184] on link "Shipping Policy" at bounding box center [534, 189] width 78 height 10
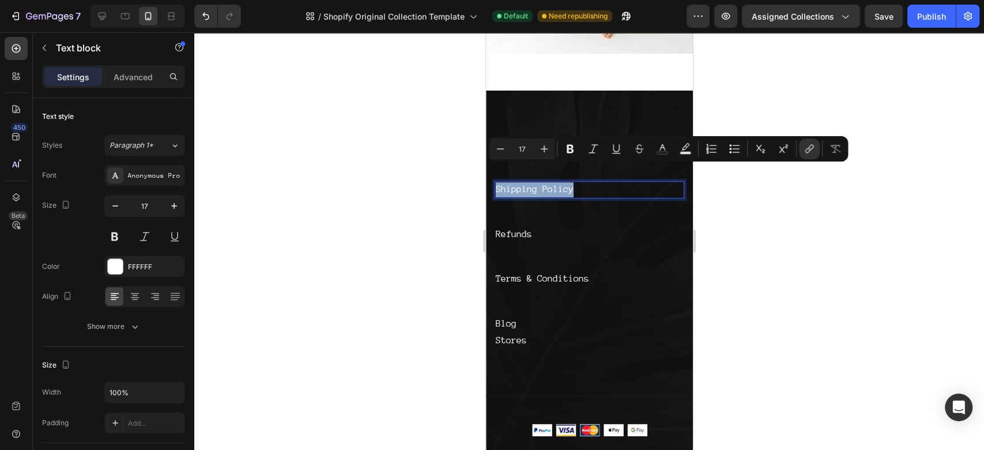
click at [536, 184] on link "Shipping Policy" at bounding box center [534, 189] width 78 height 10
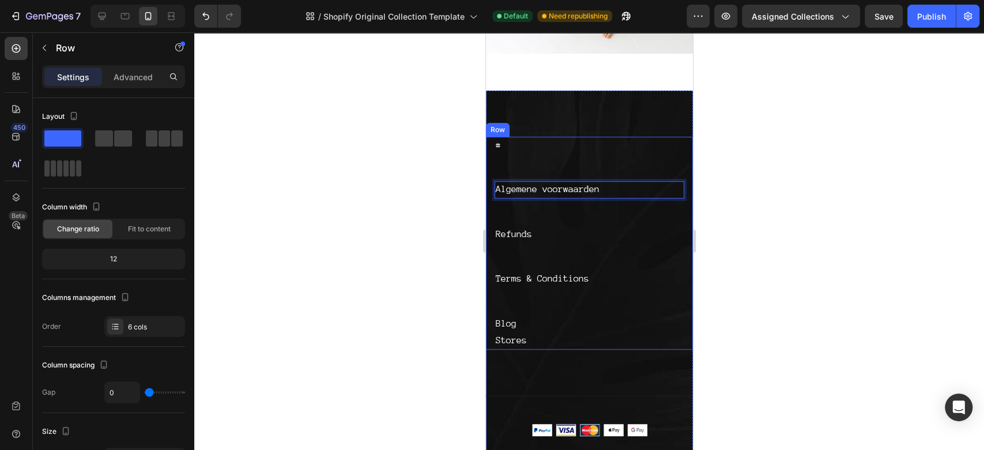
click at [546, 142] on div "# Text block" at bounding box center [589, 159] width 190 height 45
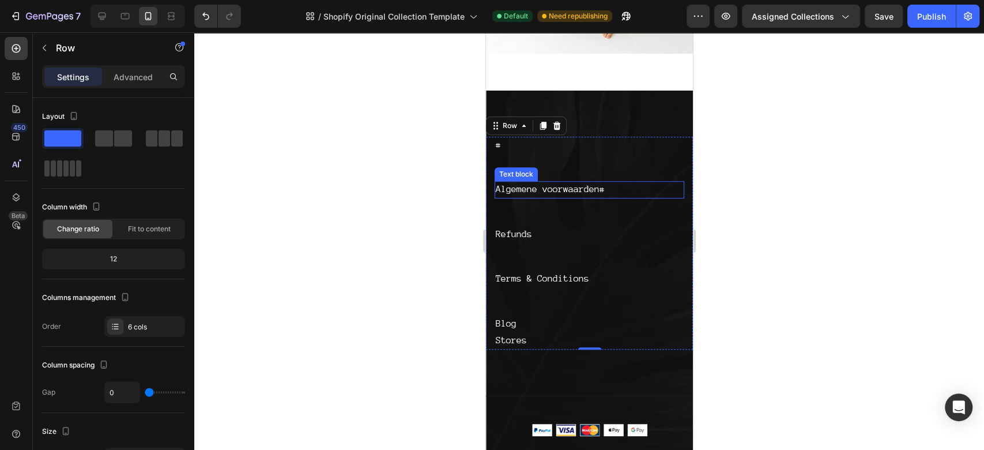
click at [513, 161] on div "# Text block Algemene voorwaarden # Text block Refunds Text block Terms & Condi…" at bounding box center [589, 243] width 207 height 213
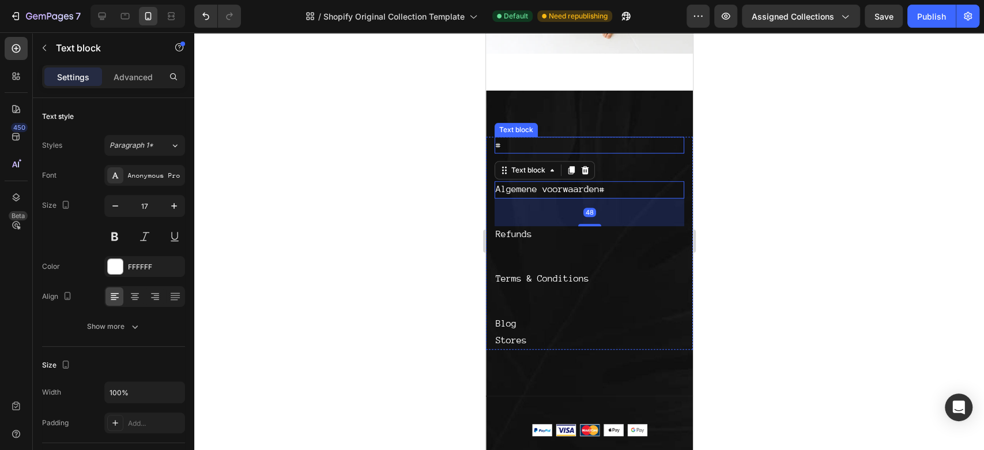
click at [501, 138] on p "#" at bounding box center [588, 145] width 187 height 15
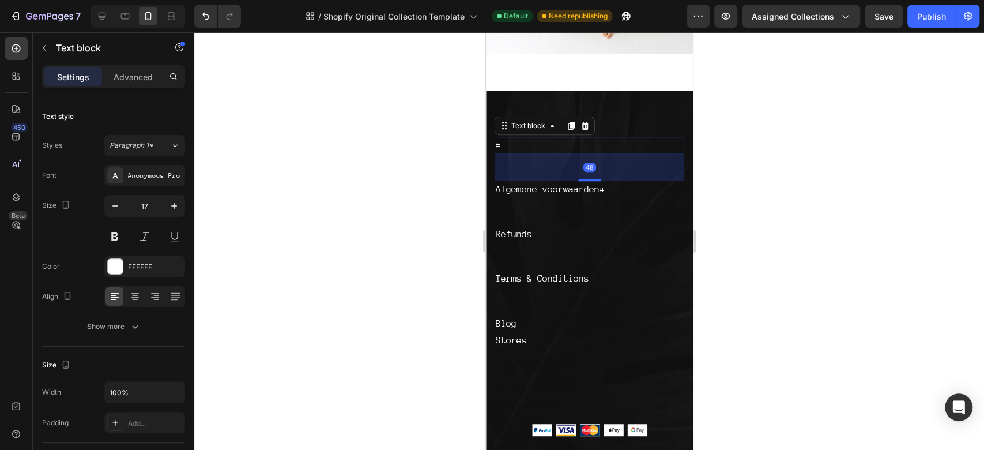
click at [584, 117] on div "Text block" at bounding box center [544, 126] width 100 height 18
click at [584, 119] on div at bounding box center [585, 126] width 14 height 14
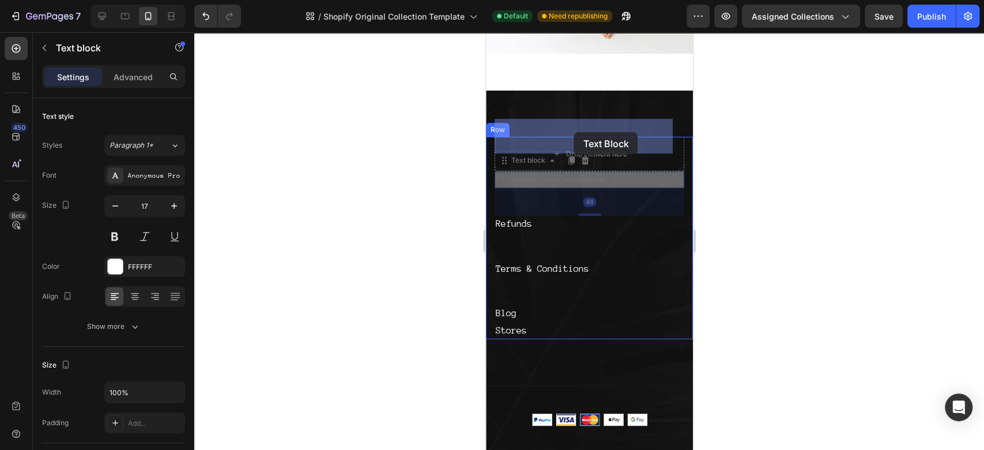
drag, startPoint x: 565, startPoint y: 162, endPoint x: 574, endPoint y: 132, distance: 31.4
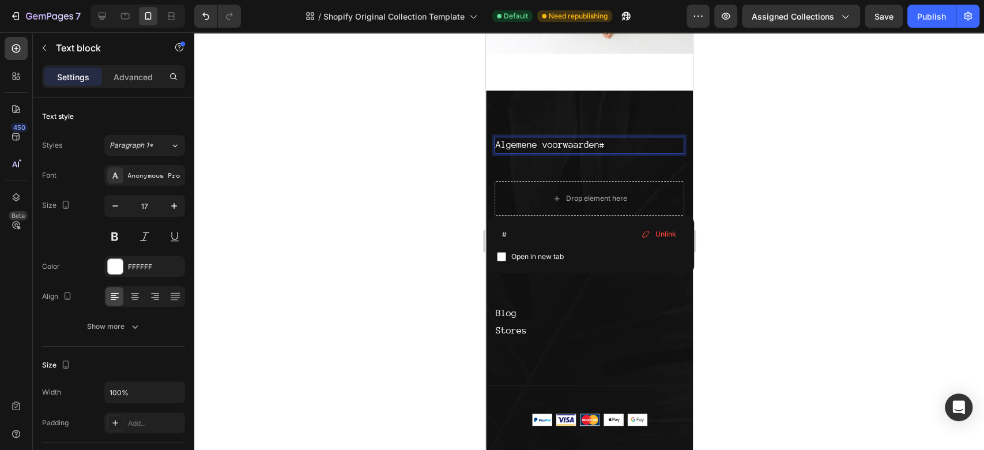
click at [623, 138] on p "Algemene voorwaarden #" at bounding box center [588, 145] width 187 height 15
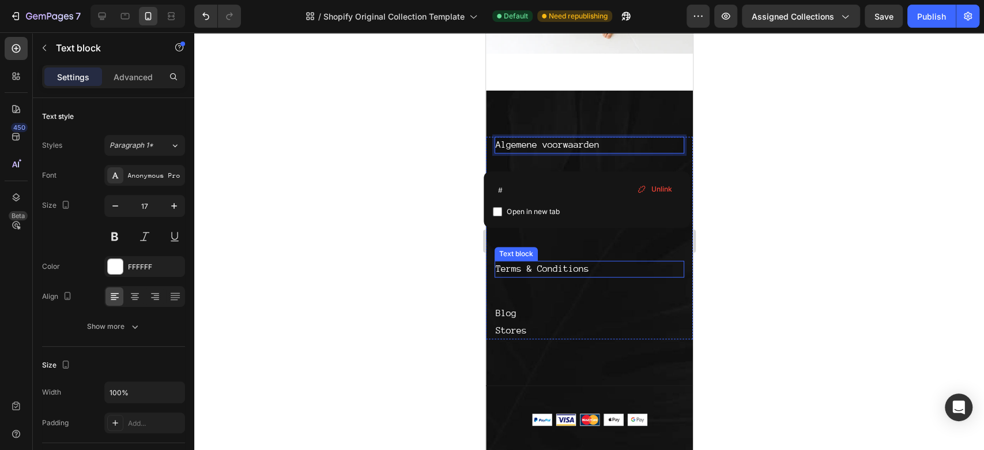
click at [528, 264] on link "Terms & Conditions" at bounding box center [541, 269] width 93 height 10
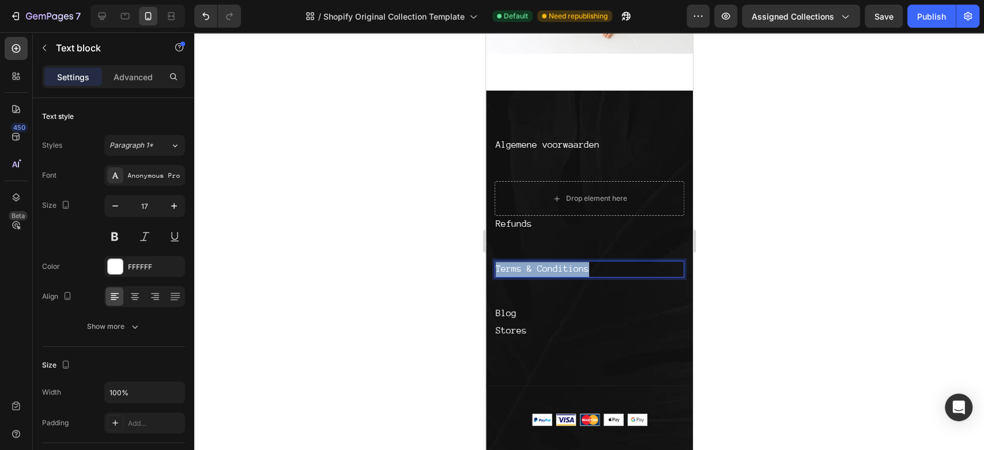
click at [528, 264] on link "Terms & Conditions" at bounding box center [541, 269] width 93 height 10
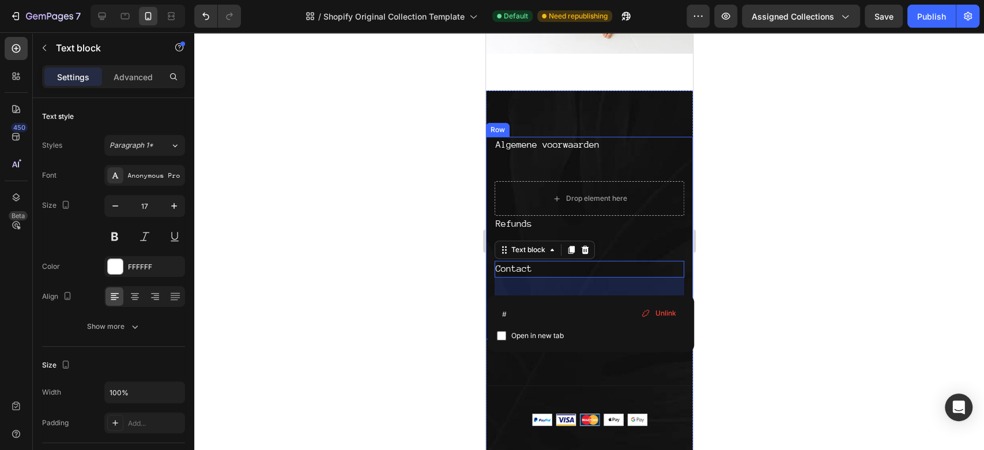
click at [752, 238] on div at bounding box center [589, 241] width 790 height 418
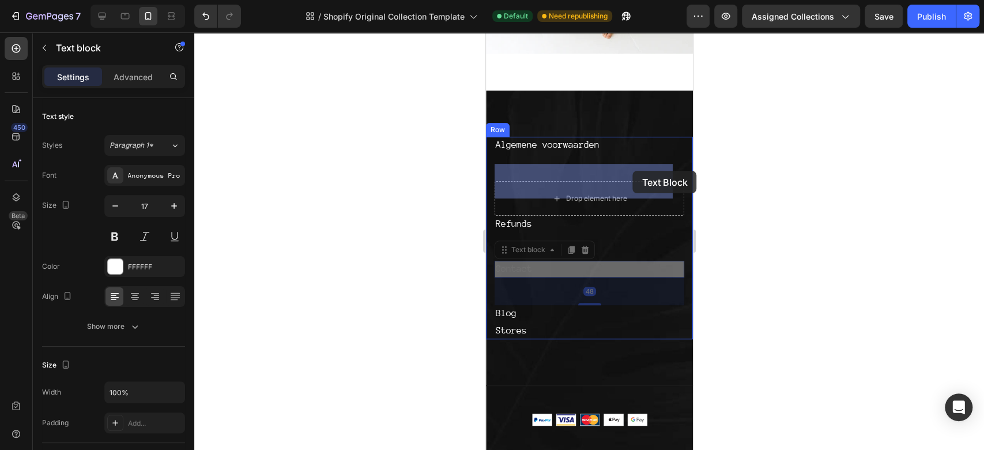
drag, startPoint x: 657, startPoint y: 249, endPoint x: 633, endPoint y: 171, distance: 82.1
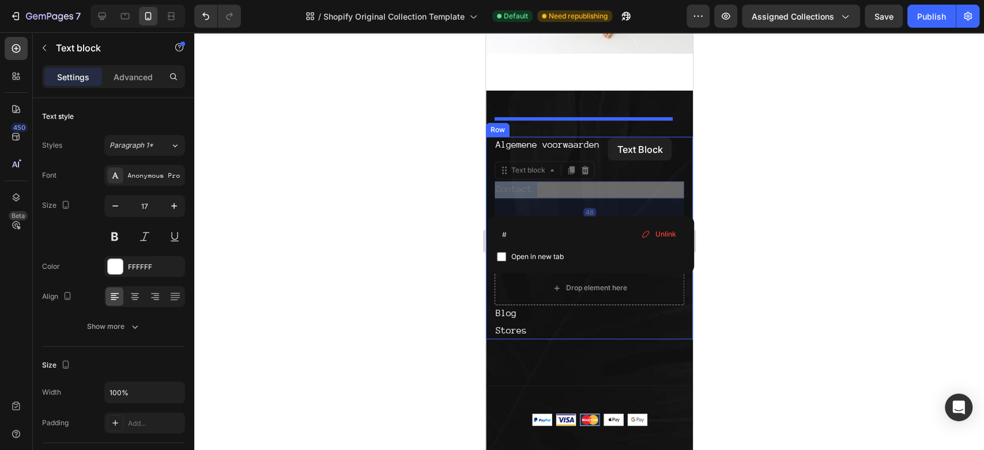
drag, startPoint x: 630, startPoint y: 171, endPoint x: 608, endPoint y: 138, distance: 39.8
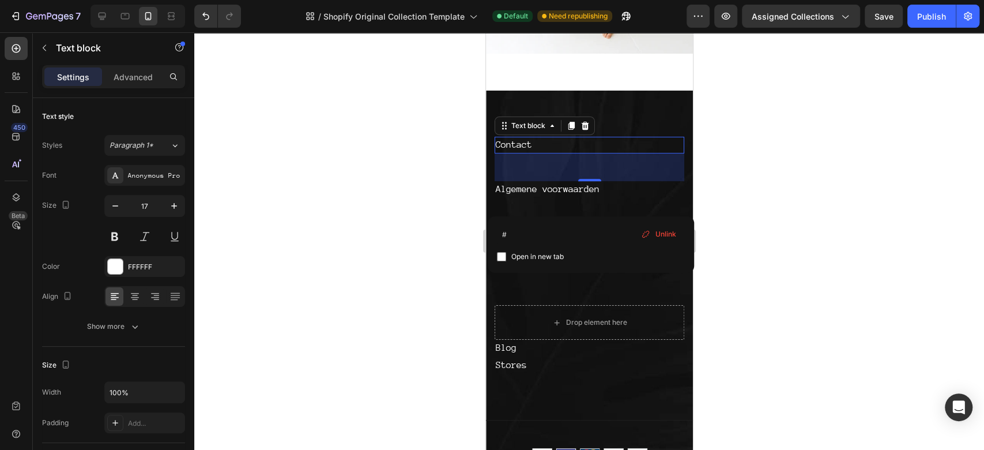
click at [515, 257] on span "Open in new tab" at bounding box center [537, 257] width 52 height 14
checkbox input "true"
click at [506, 238] on input "#" at bounding box center [591, 235] width 188 height 18
click at [602, 260] on div "Open in new tab" at bounding box center [591, 257] width 188 height 14
checkbox input "false"
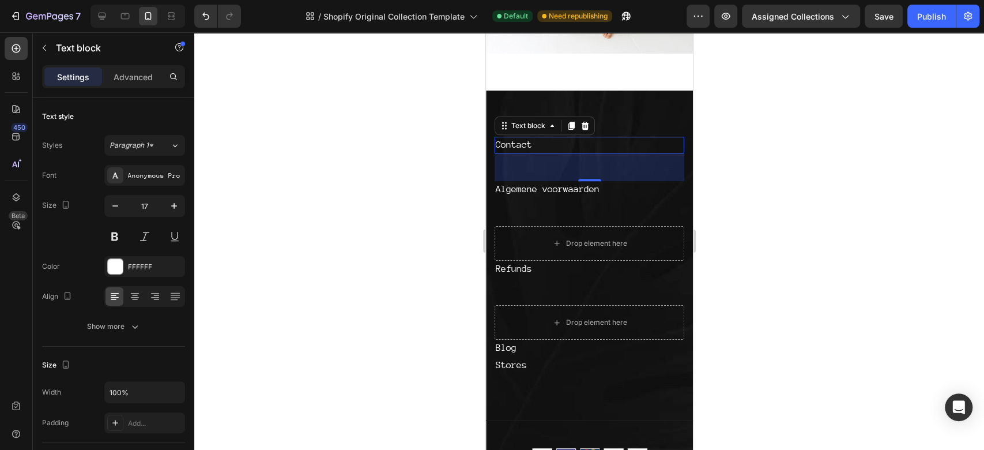
click at [831, 190] on div at bounding box center [589, 241] width 790 height 418
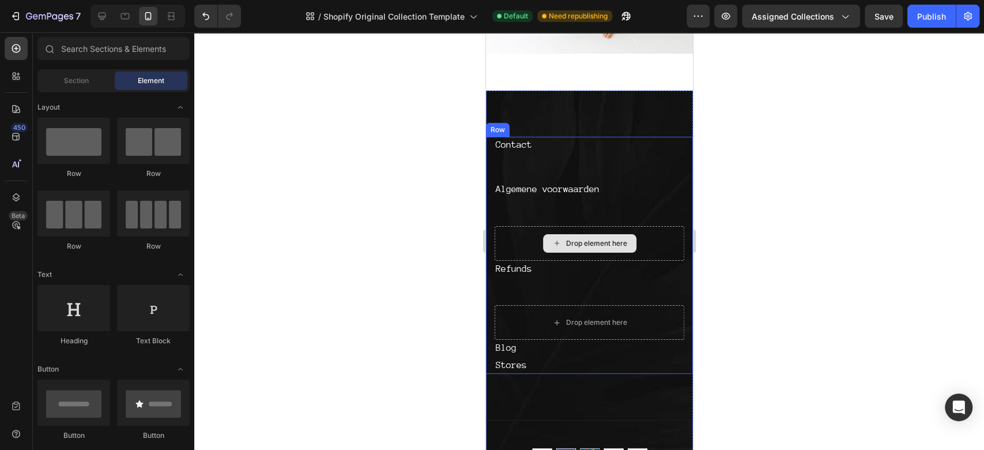
click at [651, 231] on div "Drop element here" at bounding box center [589, 243] width 190 height 35
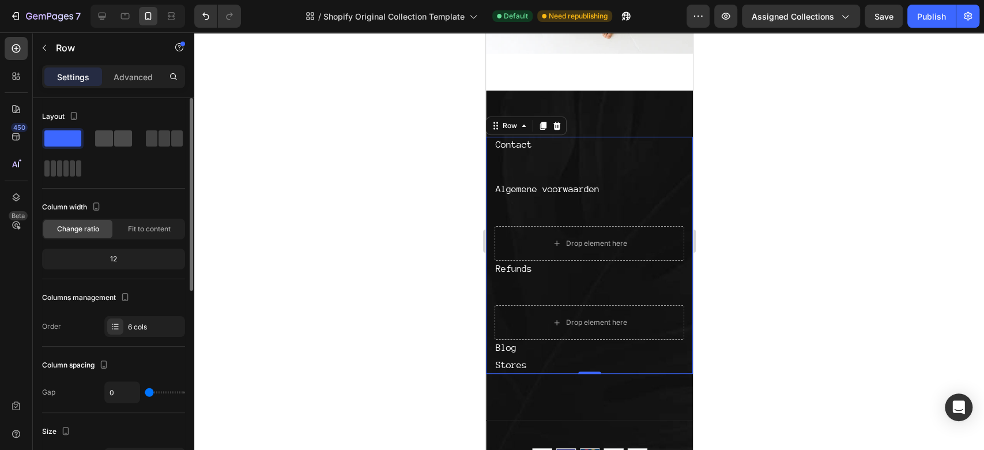
click at [111, 140] on span at bounding box center [104, 138] width 18 height 16
type input "24"
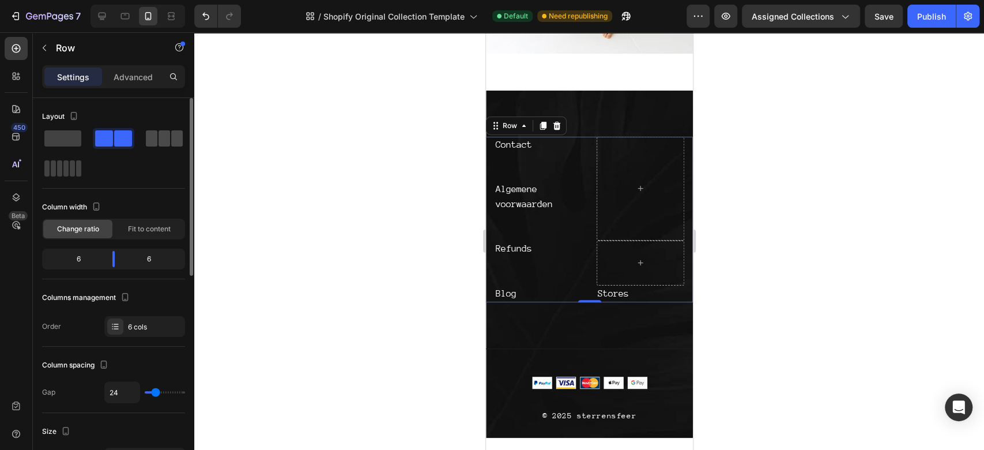
click at [167, 136] on span at bounding box center [165, 138] width 12 height 16
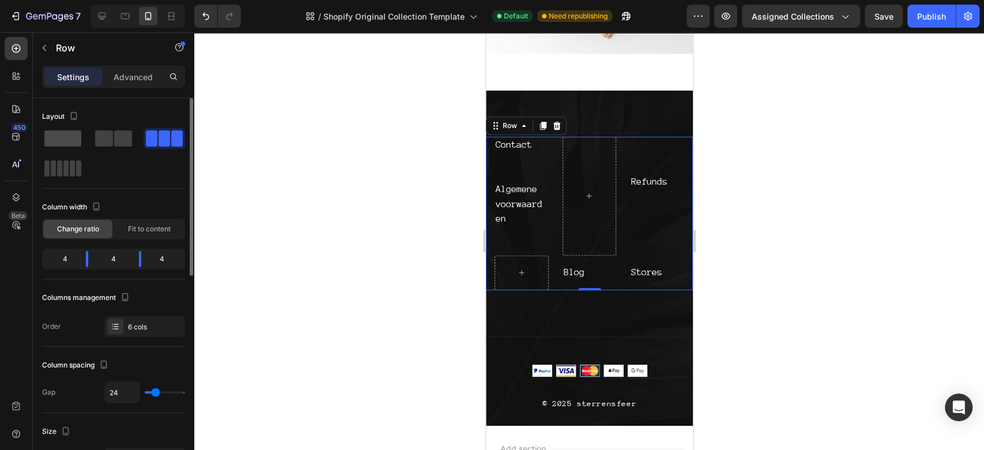
click at [52, 142] on span at bounding box center [62, 138] width 37 height 16
type input "0"
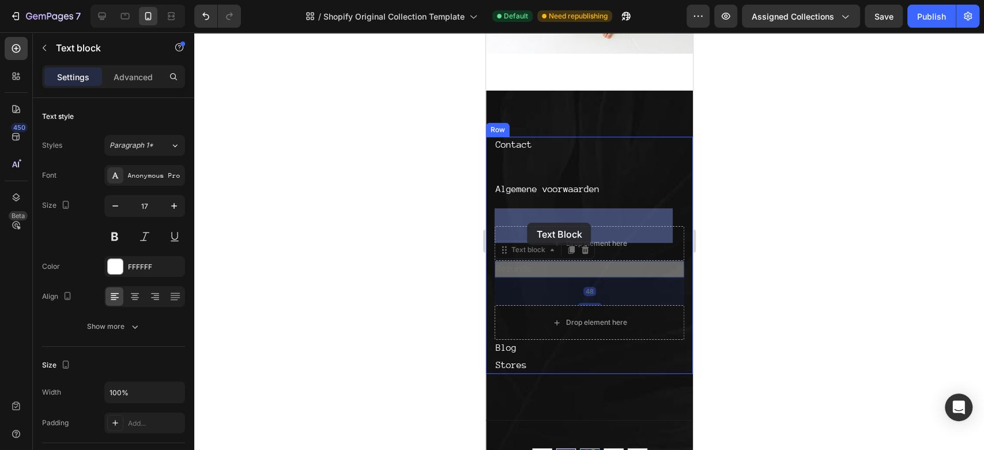
drag, startPoint x: 527, startPoint y: 247, endPoint x: 527, endPoint y: 223, distance: 24.8
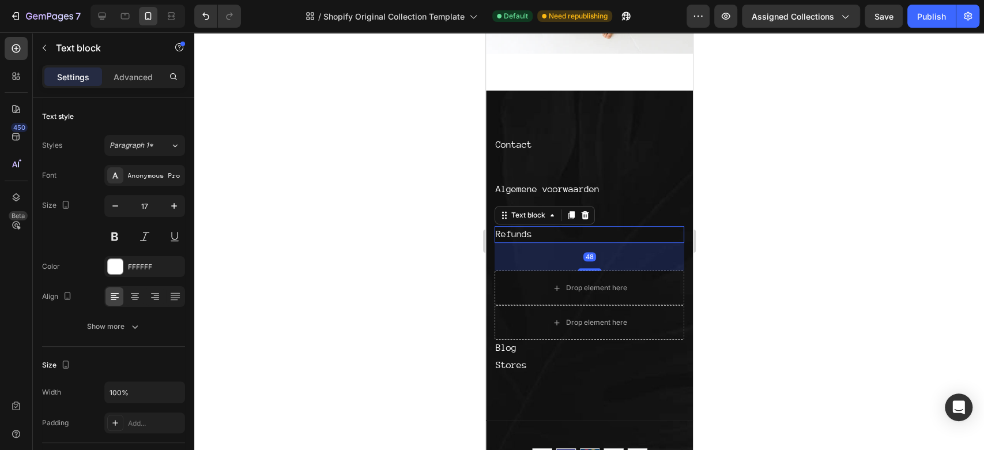
click at [523, 229] on link "Refunds" at bounding box center [513, 234] width 36 height 10
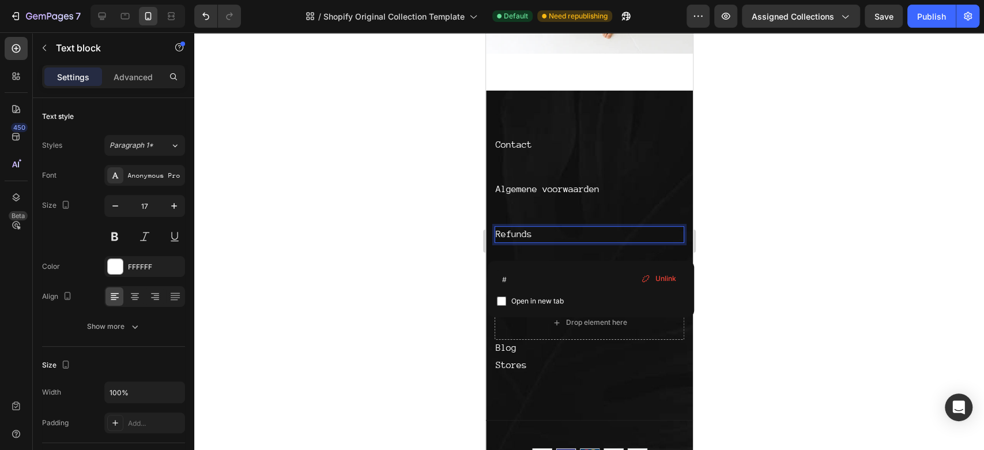
click at [523, 229] on link "Refunds" at bounding box center [513, 234] width 36 height 10
click at [757, 231] on div at bounding box center [589, 241] width 790 height 418
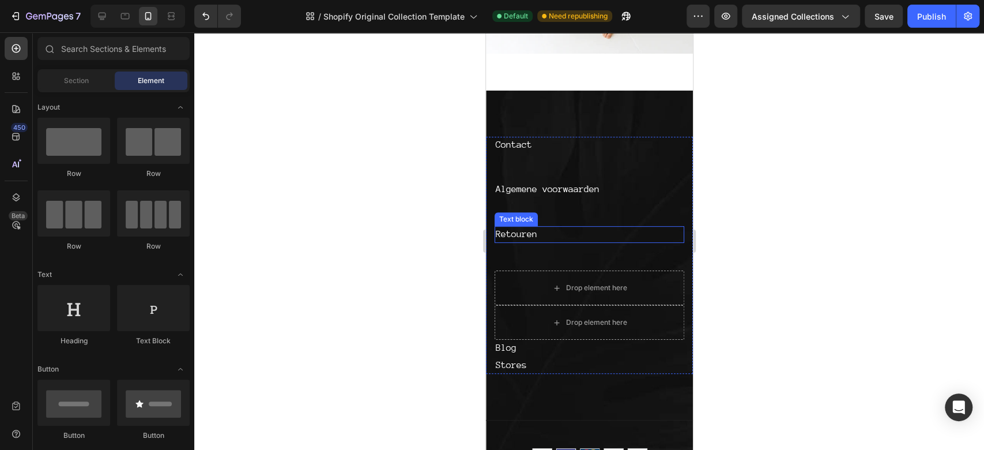
click at [608, 227] on p "Retouren ⁠⁠⁠⁠⁠⁠⁠" at bounding box center [588, 234] width 187 height 15
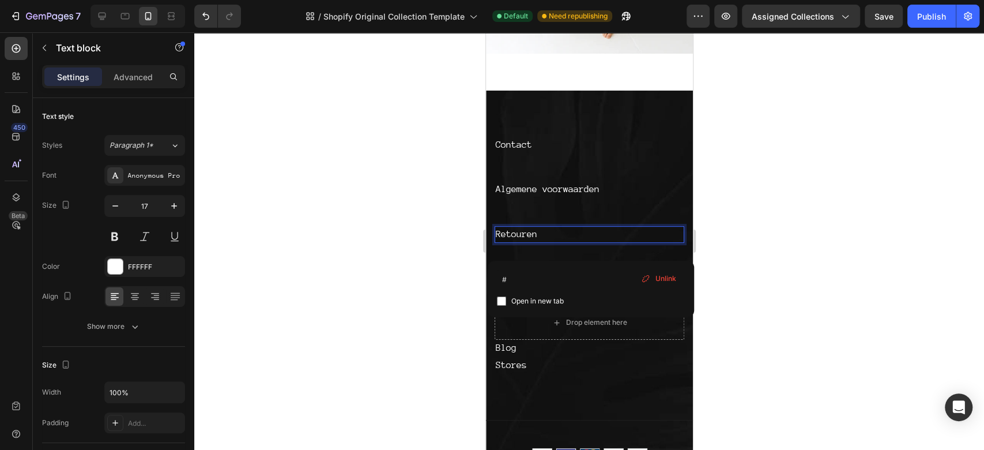
click at [608, 227] on p "Retouren" at bounding box center [588, 234] width 187 height 15
click at [841, 171] on div at bounding box center [589, 241] width 790 height 418
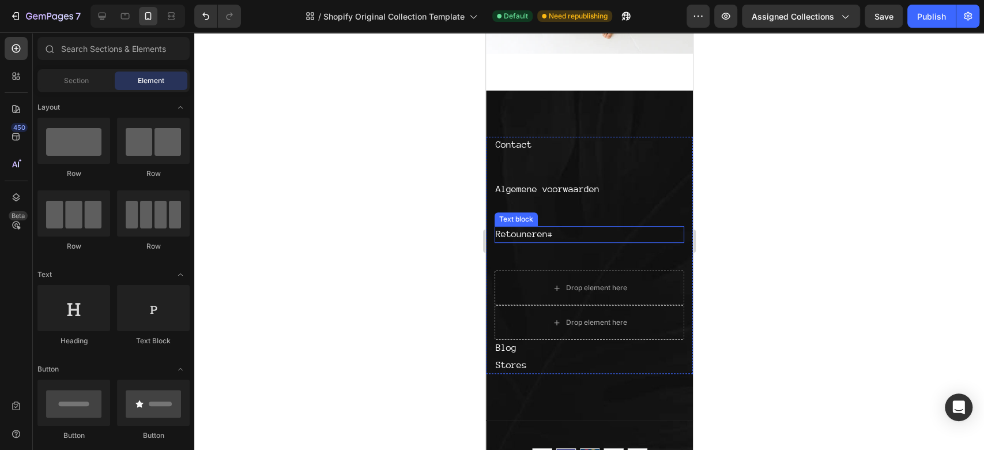
click at [562, 227] on p "Retouneren # ⁠⁠⁠⁠⁠⁠⁠" at bounding box center [588, 234] width 187 height 15
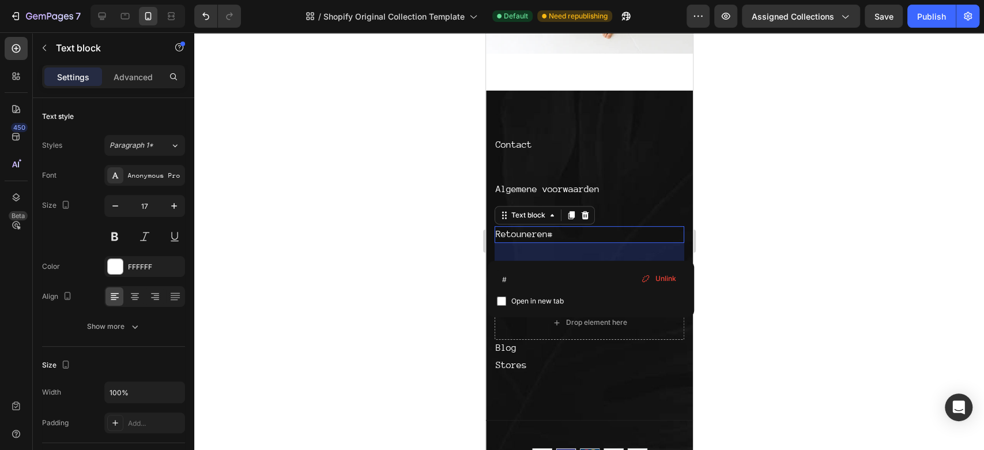
click at [726, 239] on div at bounding box center [589, 241] width 790 height 418
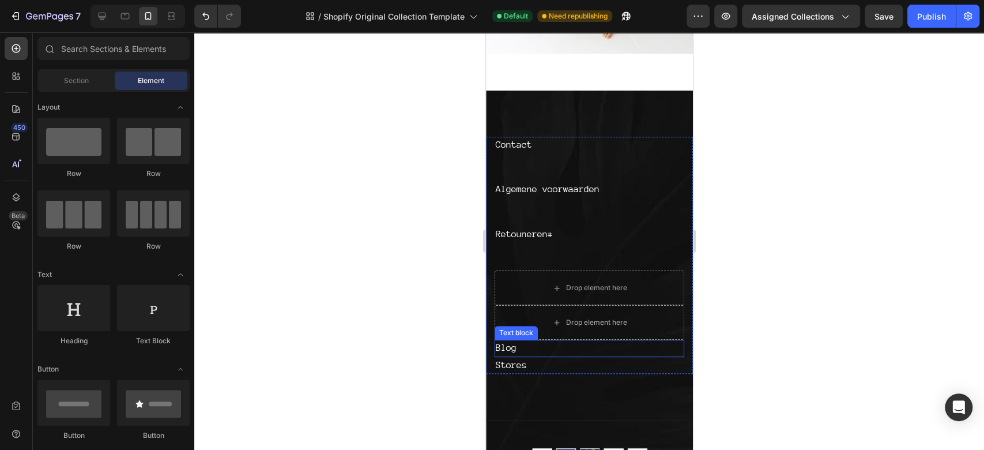
click at [538, 341] on p "Blog" at bounding box center [588, 348] width 187 height 15
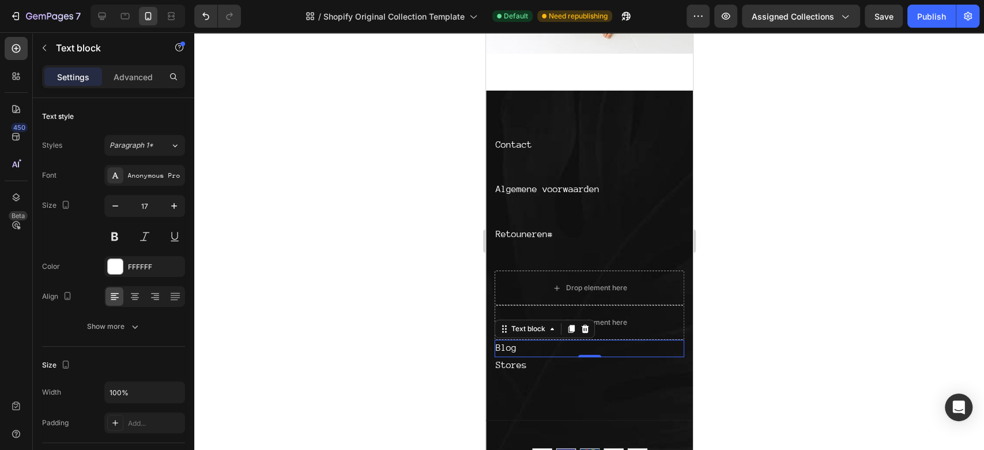
click at [538, 341] on p "Blog" at bounding box center [588, 348] width 187 height 15
click at [775, 300] on div at bounding box center [589, 241] width 790 height 418
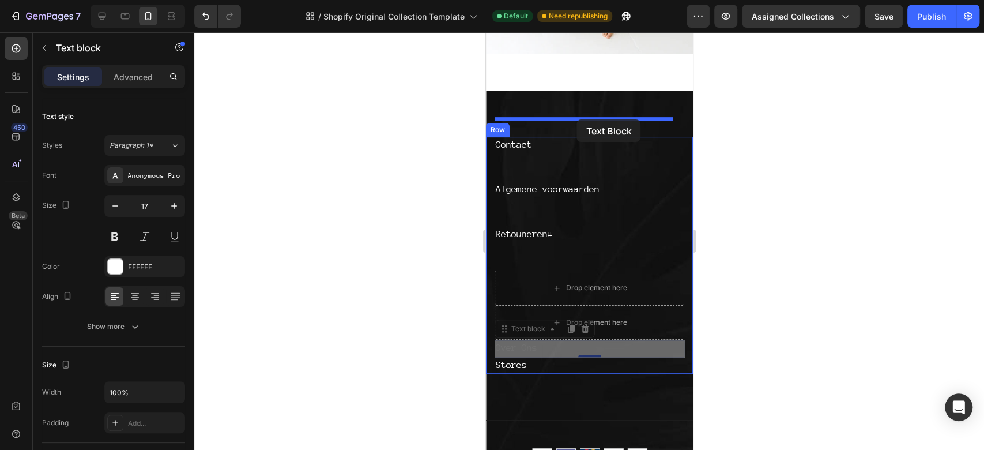
drag, startPoint x: 646, startPoint y: 332, endPoint x: 577, endPoint y: 119, distance: 223.2
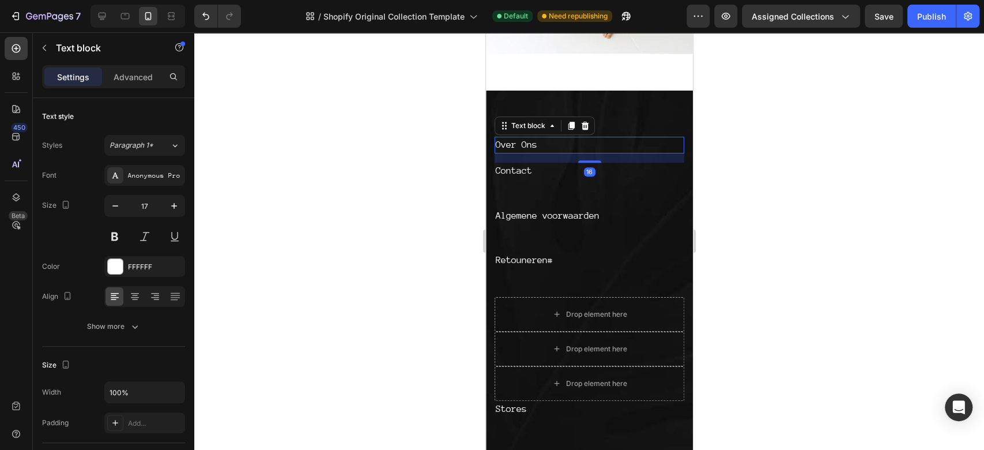
click at [790, 114] on div at bounding box center [589, 241] width 790 height 418
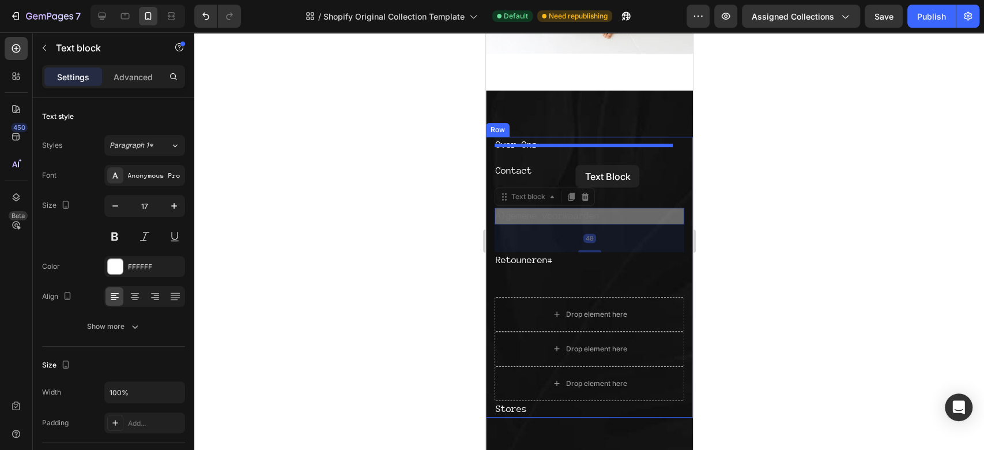
drag, startPoint x: 581, startPoint y: 200, endPoint x: 576, endPoint y: 165, distance: 35.6
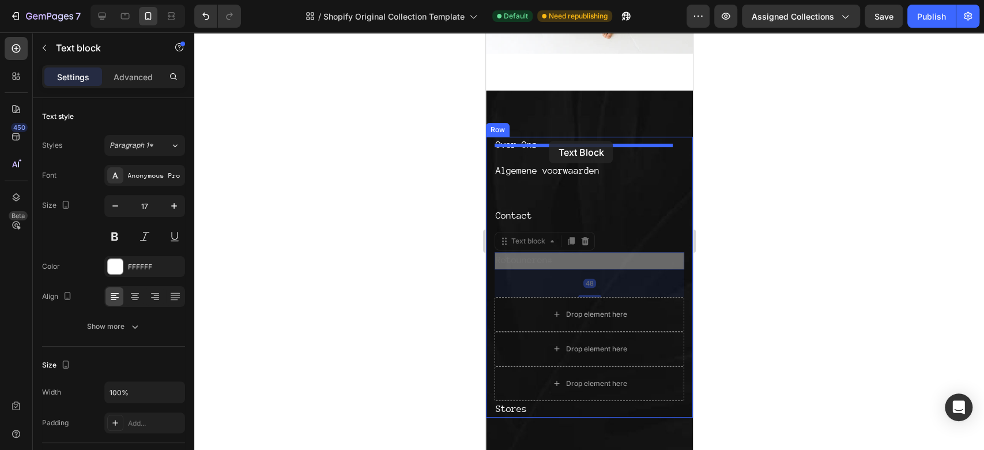
drag, startPoint x: 538, startPoint y: 240, endPoint x: 550, endPoint y: 141, distance: 100.5
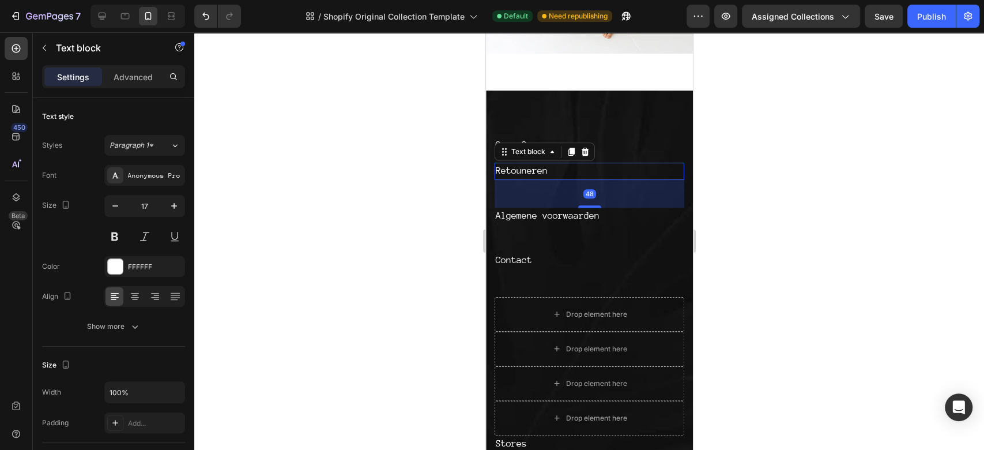
click at [829, 144] on div at bounding box center [589, 241] width 790 height 418
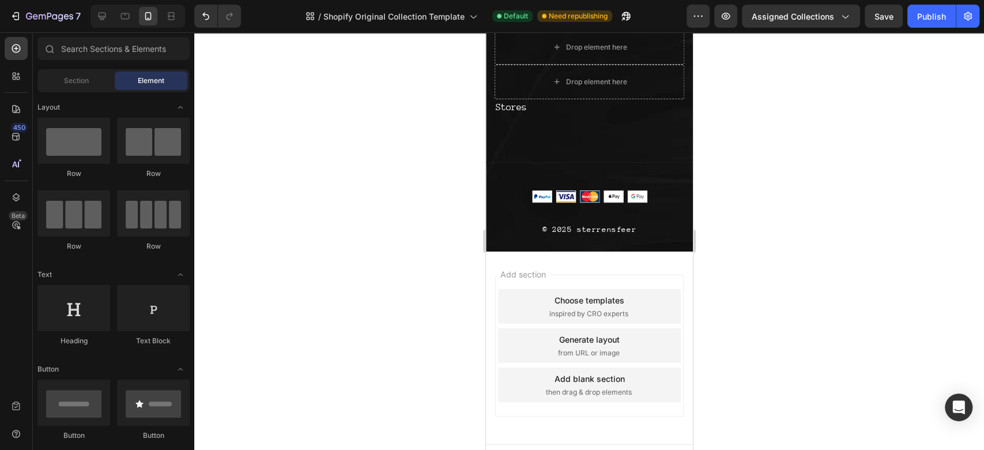
scroll to position [3110, 0]
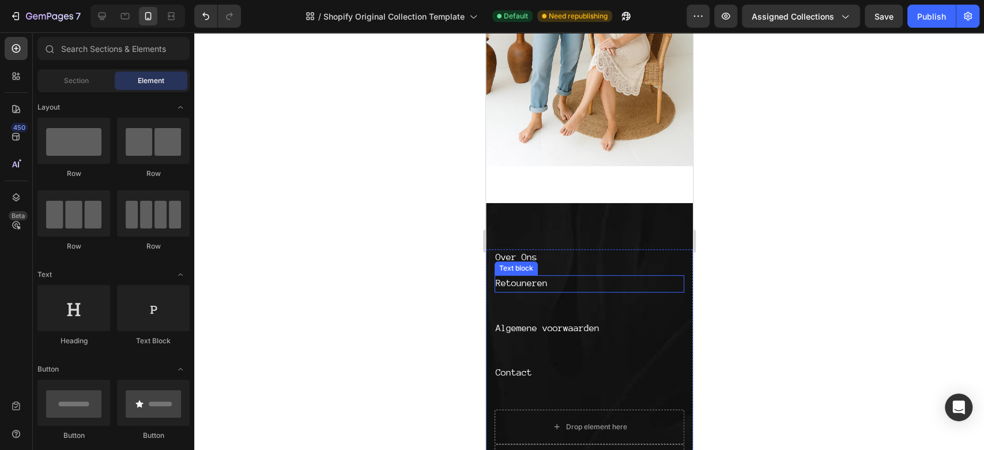
click at [637, 276] on p "Retouneren" at bounding box center [588, 283] width 187 height 15
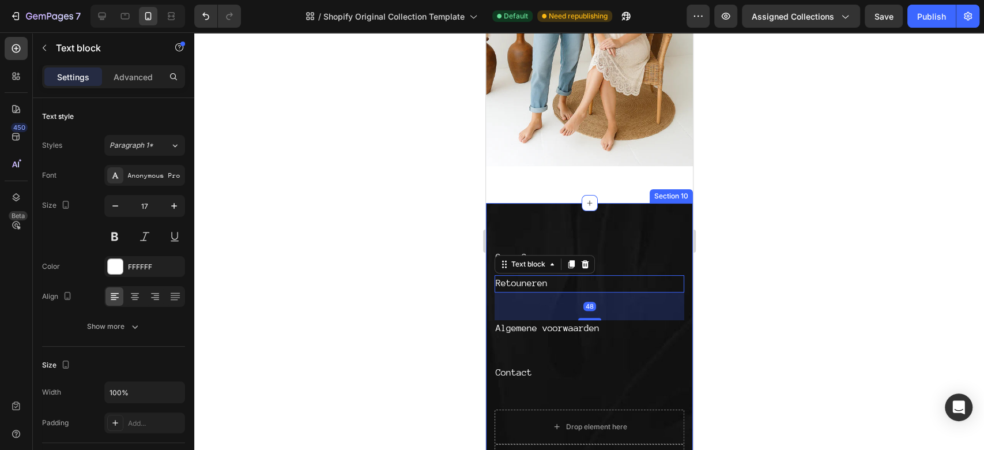
click at [633, 204] on div "Over Ons Text block Retouneren Text block 48 Algemene voorwaarden Text block Co…" at bounding box center [589, 452] width 207 height 498
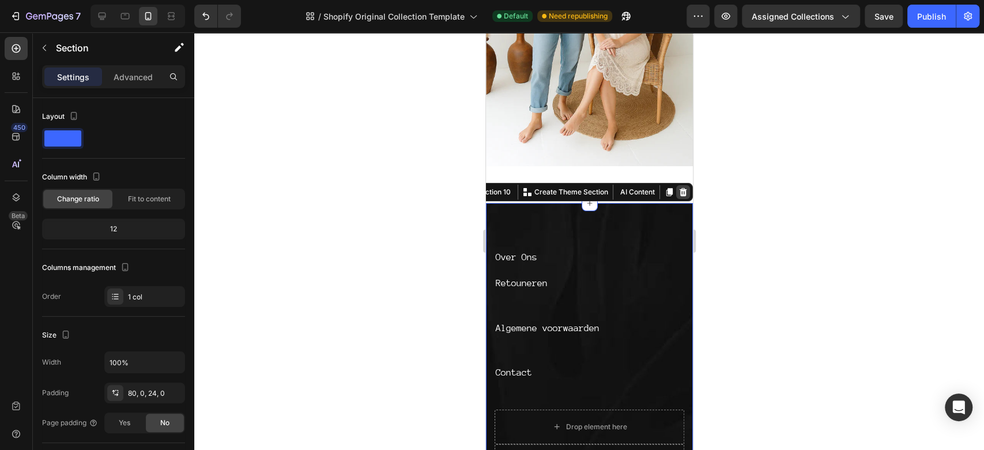
click at [678, 187] on icon at bounding box center [682, 191] width 9 height 9
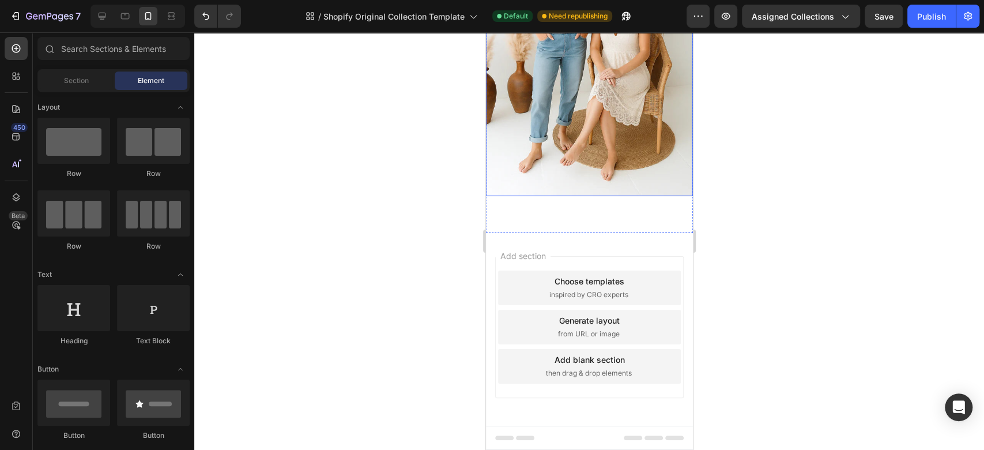
scroll to position [3061, 0]
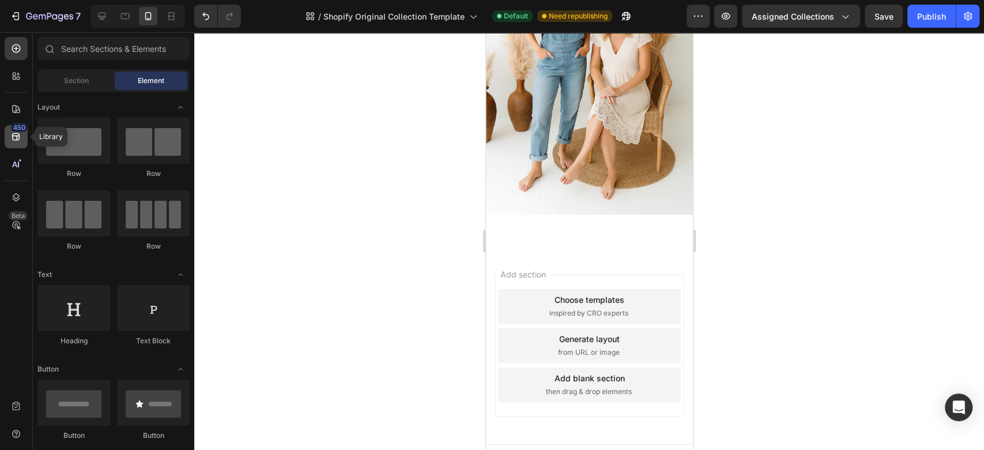
click at [18, 138] on icon at bounding box center [16, 137] width 12 height 12
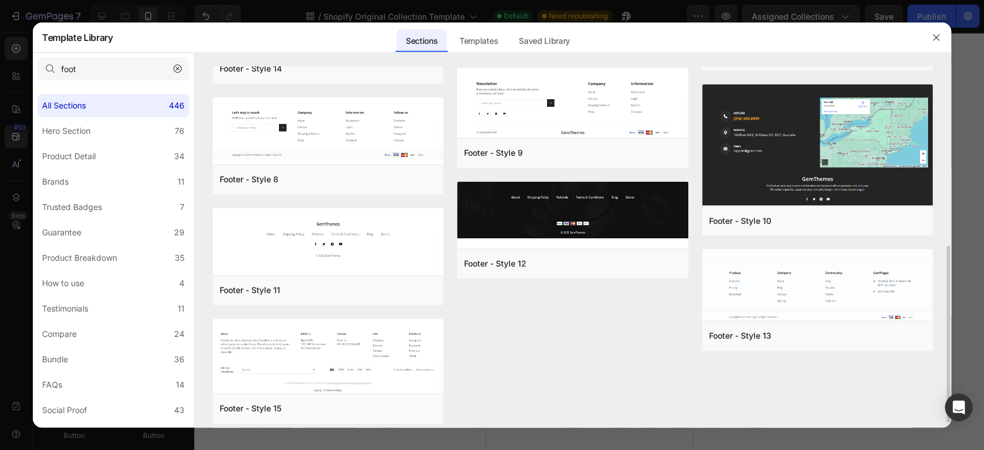
scroll to position [374, 0]
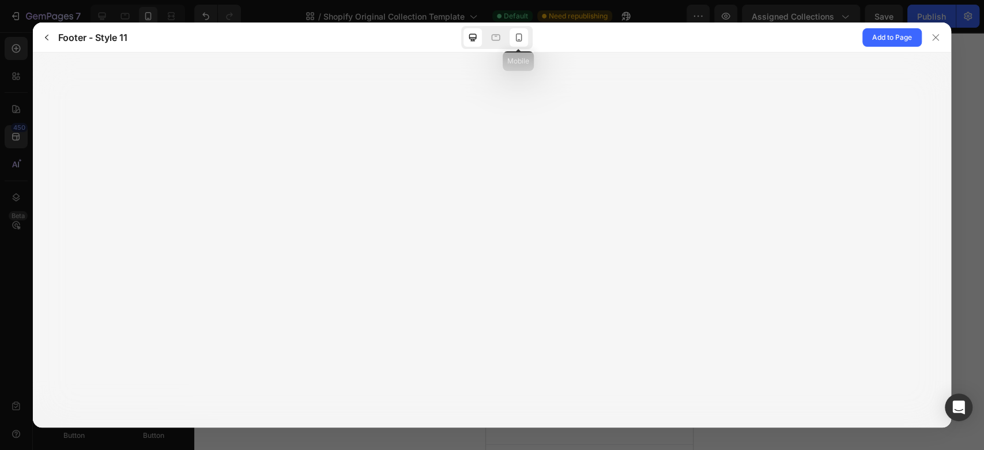
click at [517, 35] on icon at bounding box center [519, 38] width 12 height 12
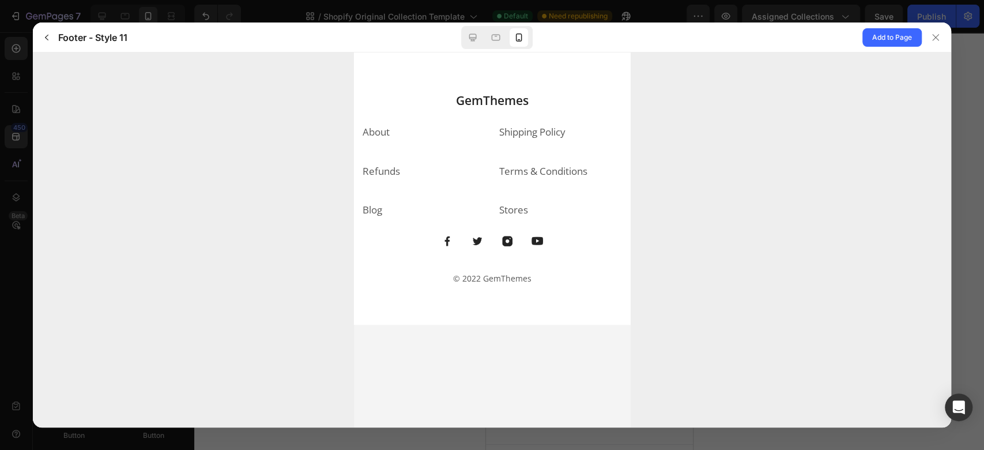
scroll to position [0, 0]
click at [890, 39] on span "Add to Page" at bounding box center [893, 38] width 40 height 14
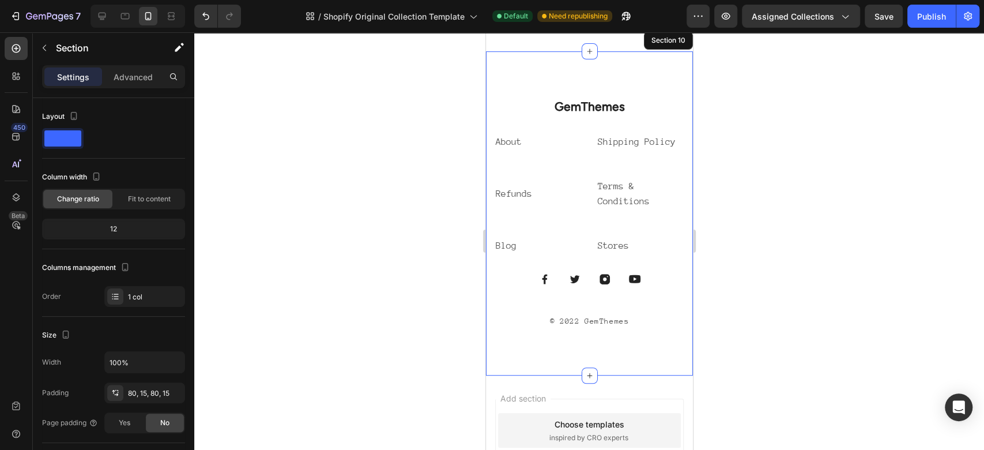
scroll to position [3262, 0]
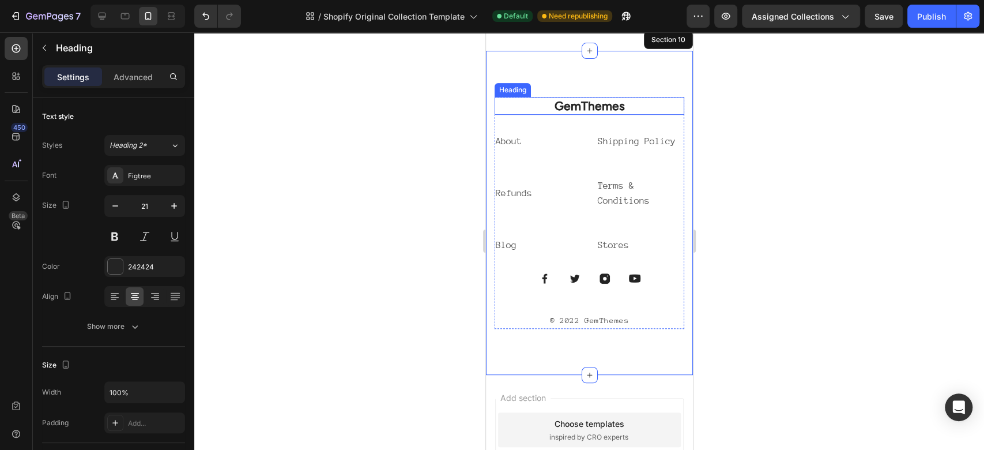
click at [560, 98] on p "GemThemes" at bounding box center [588, 106] width 187 height 16
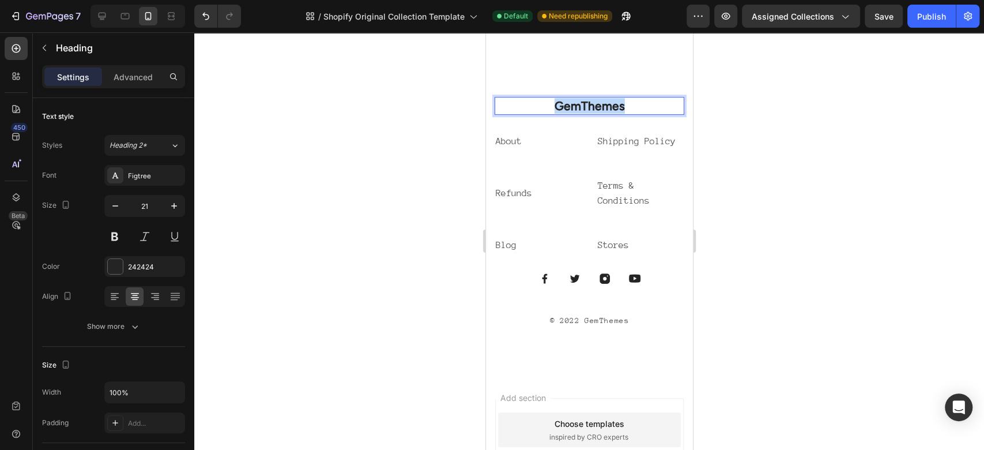
click at [560, 98] on p "GemThemes" at bounding box center [588, 106] width 187 height 16
click at [523, 134] on p "About" at bounding box center [538, 141] width 86 height 15
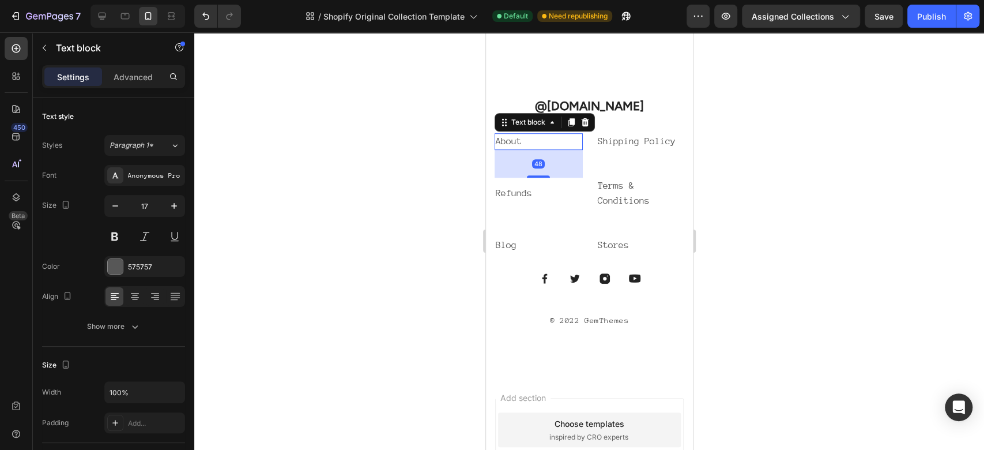
click at [523, 134] on p "About" at bounding box center [538, 141] width 86 height 15
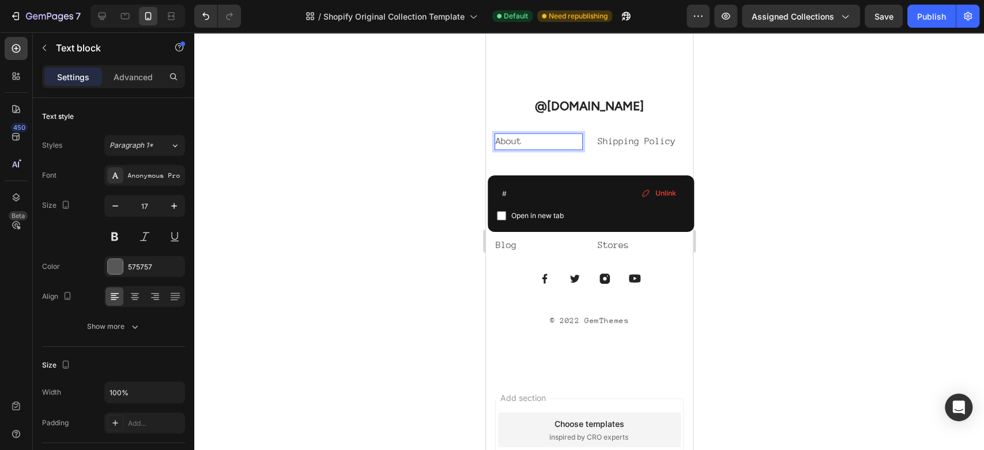
click at [523, 134] on p "About" at bounding box center [538, 141] width 86 height 15
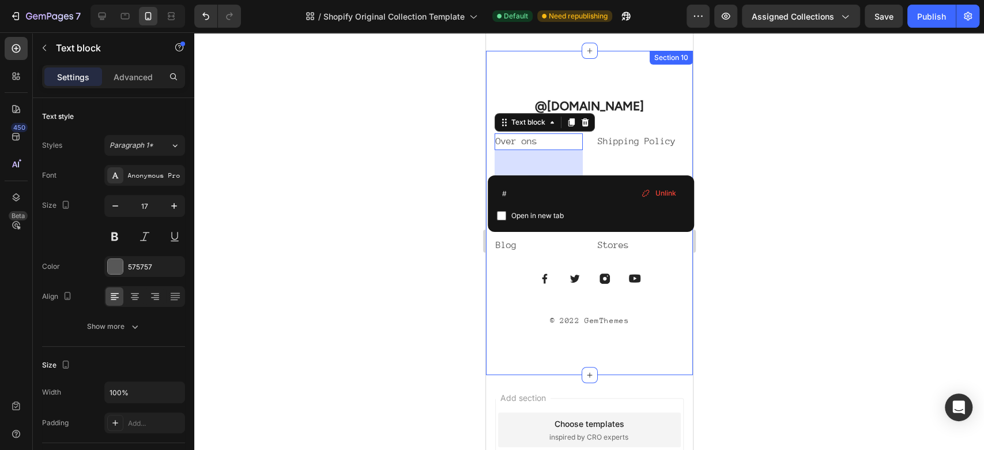
click at [438, 234] on div at bounding box center [589, 241] width 790 height 418
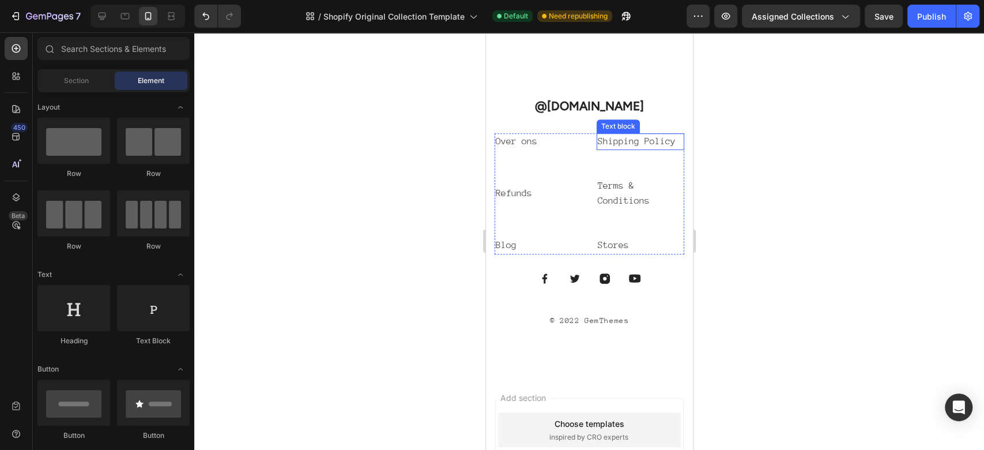
click at [617, 136] on link "Shipping Policy" at bounding box center [636, 141] width 78 height 10
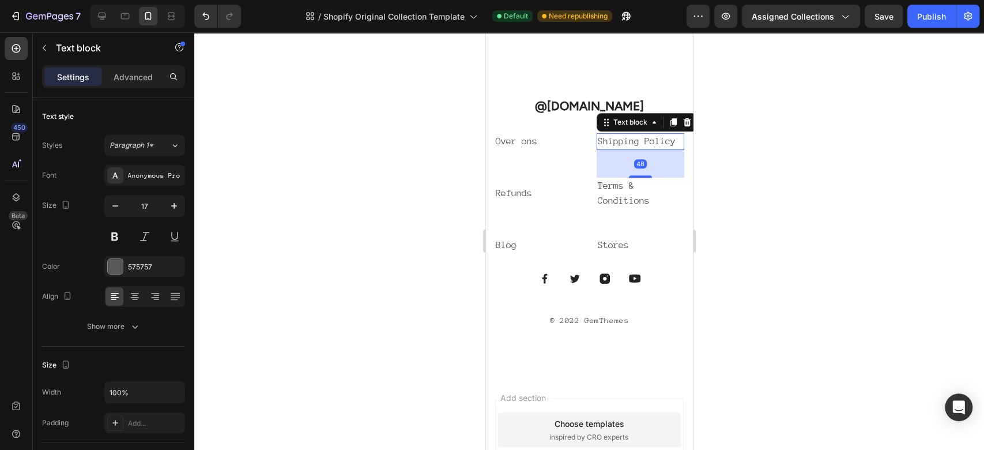
click at [617, 136] on link "Shipping Policy" at bounding box center [636, 141] width 78 height 10
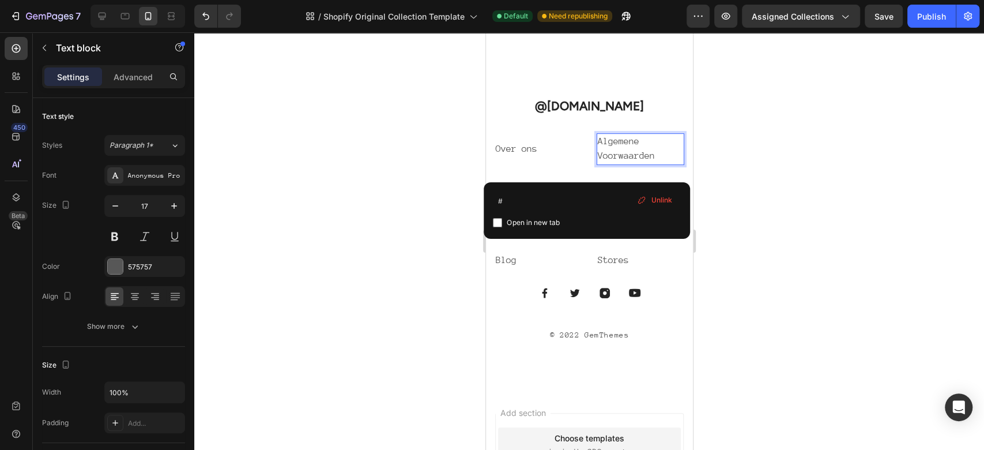
click at [718, 113] on div at bounding box center [589, 241] width 790 height 418
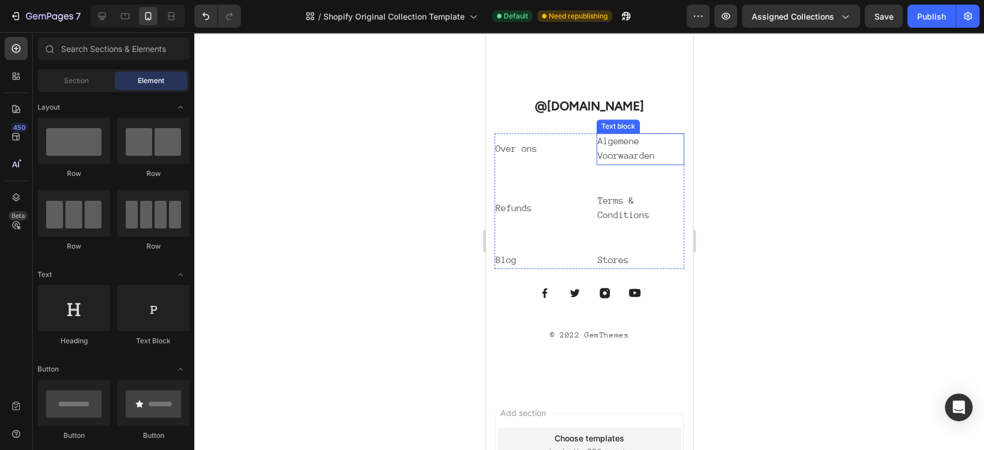
click at [653, 134] on p "Algemene Voorwaarden ⁠⁠⁠⁠⁠⁠⁠" at bounding box center [640, 148] width 86 height 29
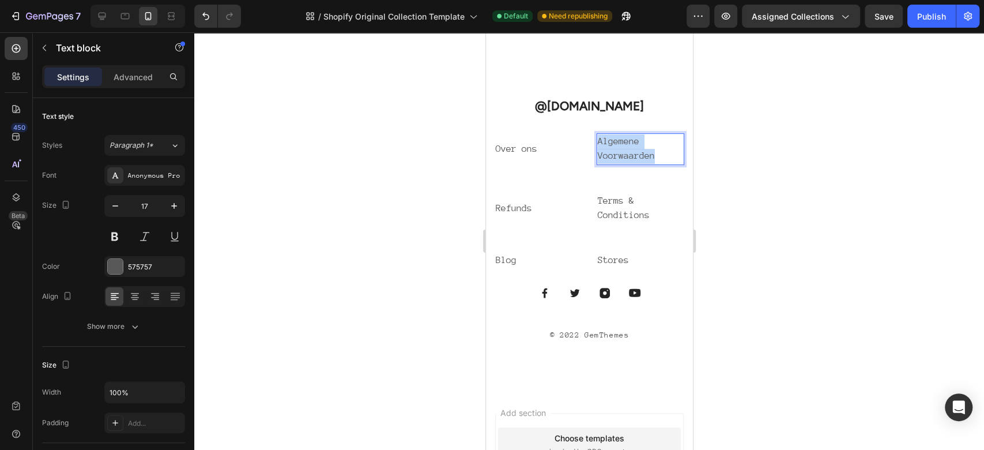
click at [653, 134] on p "Algemene Voorwaarden" at bounding box center [640, 148] width 86 height 29
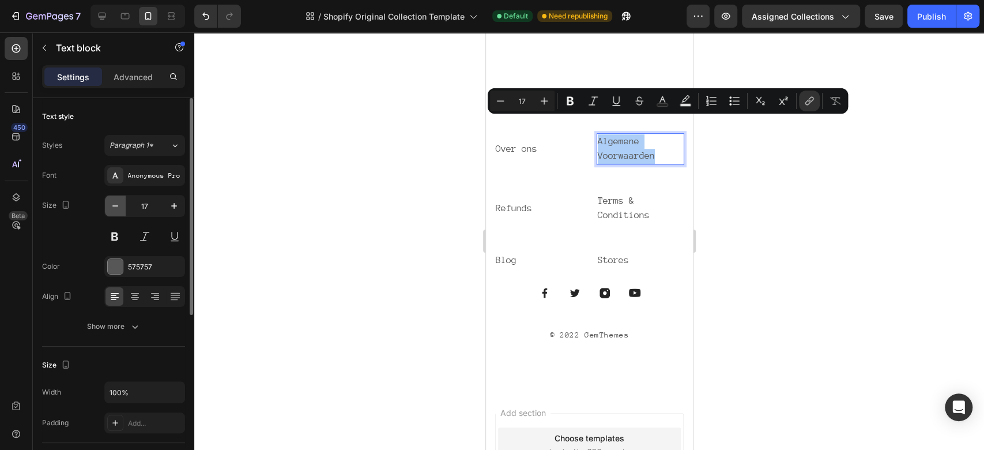
click at [122, 208] on button "button" at bounding box center [115, 206] width 21 height 21
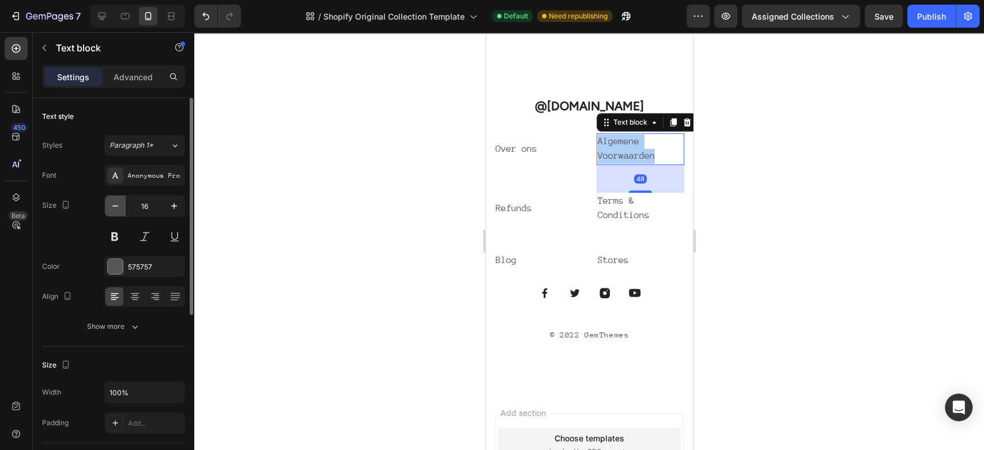
click at [122, 208] on button "button" at bounding box center [115, 206] width 21 height 21
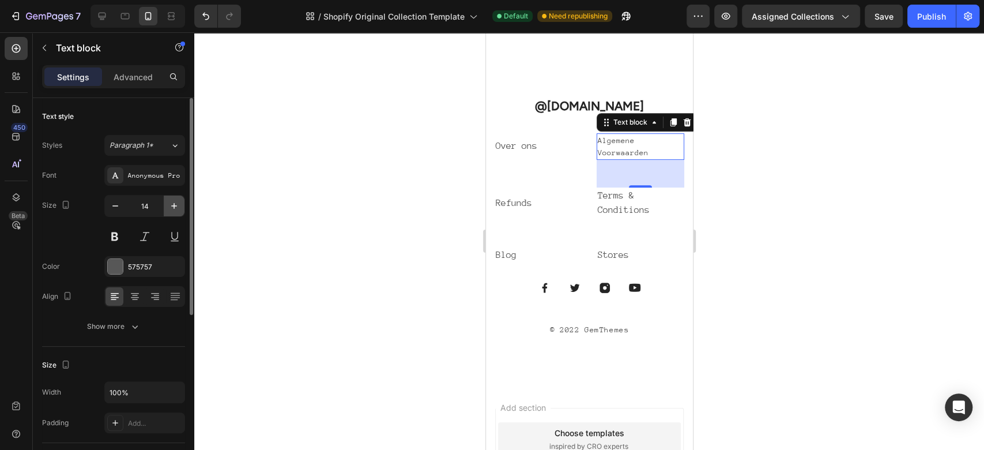
click at [173, 200] on icon "button" at bounding box center [174, 206] width 12 height 12
type input "16"
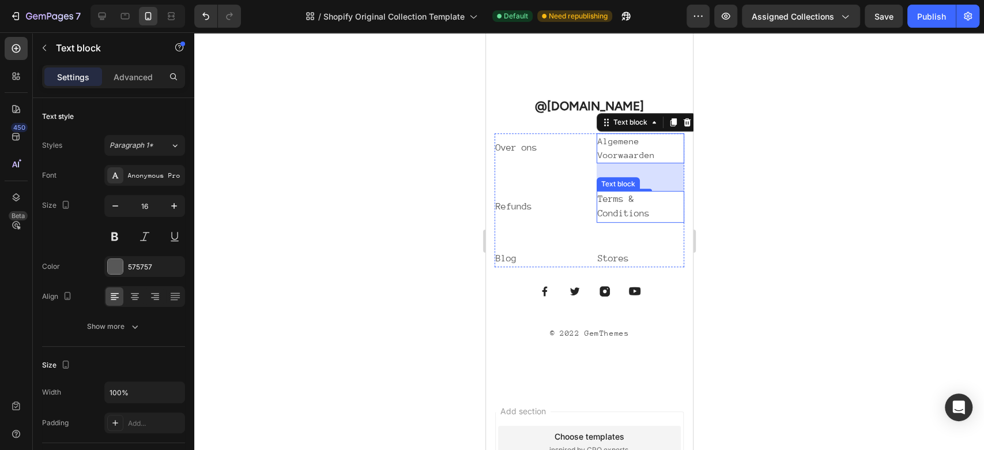
click at [619, 192] on p "Terms & Conditions" at bounding box center [640, 206] width 86 height 29
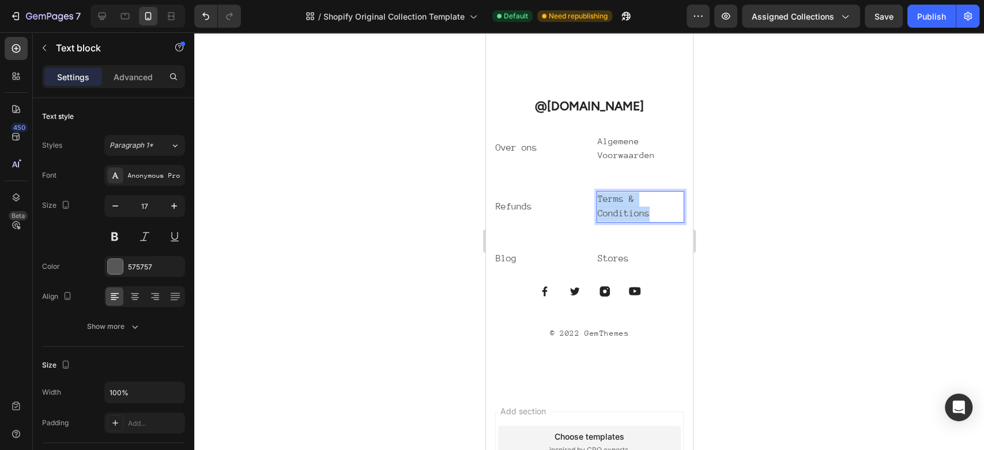
click at [619, 192] on p "Terms & Conditions" at bounding box center [640, 206] width 86 height 29
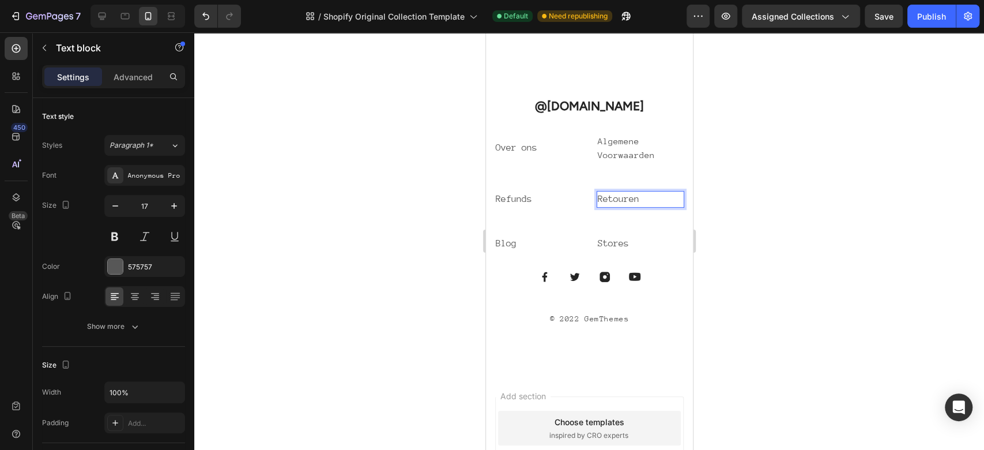
drag, startPoint x: 705, startPoint y: 223, endPoint x: 733, endPoint y: 215, distance: 29.0
click at [712, 221] on div at bounding box center [589, 241] width 790 height 418
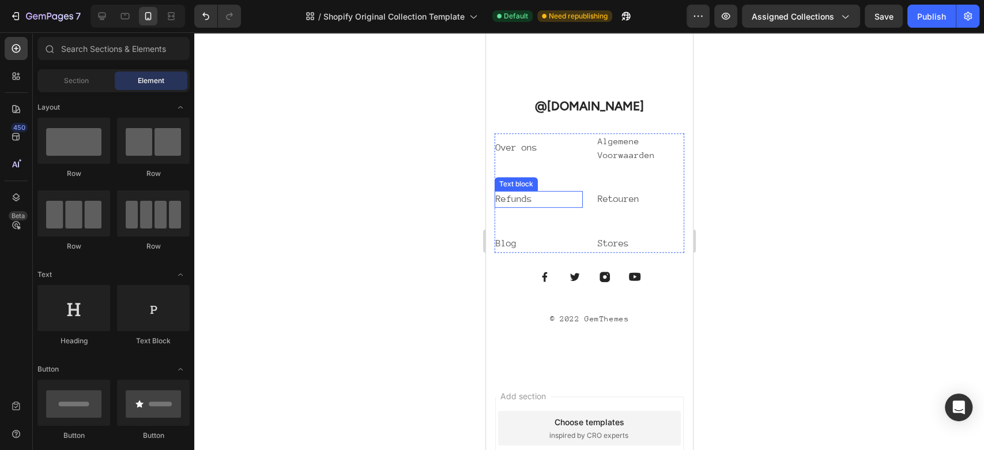
click at [514, 194] on link "Refunds" at bounding box center [513, 199] width 36 height 10
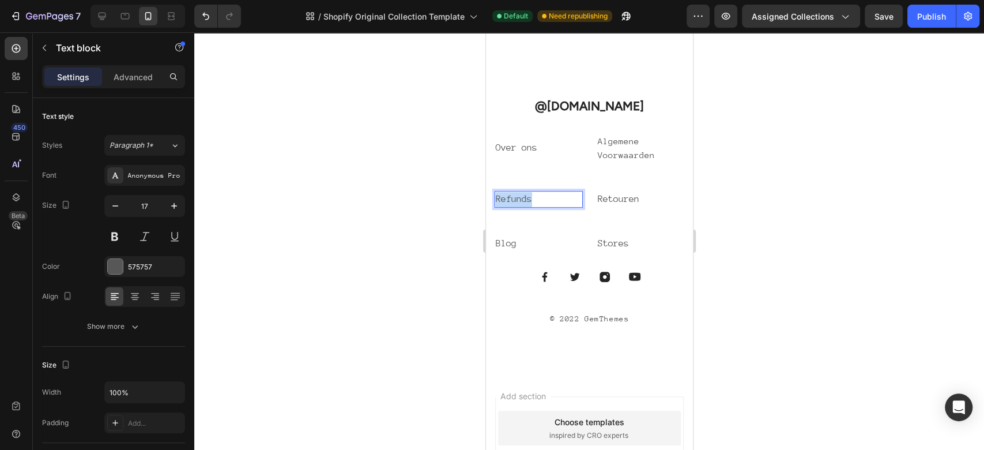
click at [514, 194] on link "Refunds" at bounding box center [513, 199] width 36 height 10
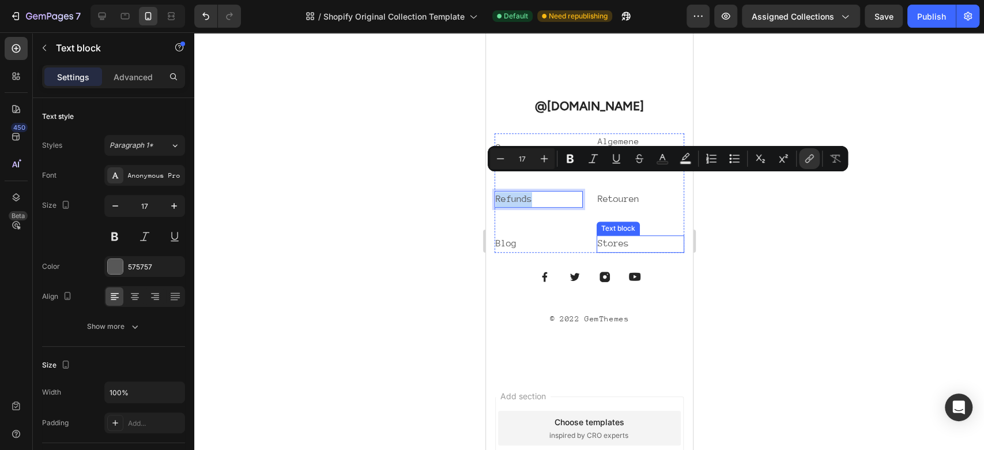
click at [606, 238] on link "Stores" at bounding box center [612, 243] width 31 height 10
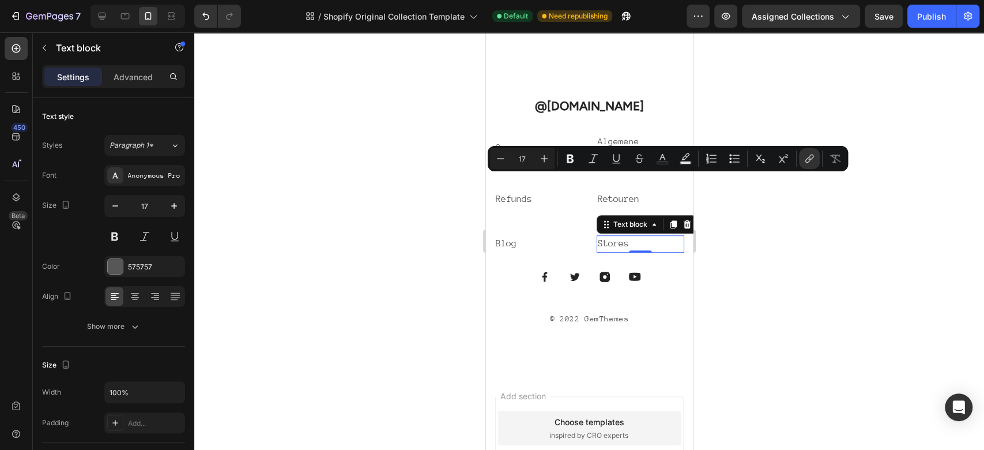
click at [606, 238] on link "Stores" at bounding box center [612, 243] width 31 height 10
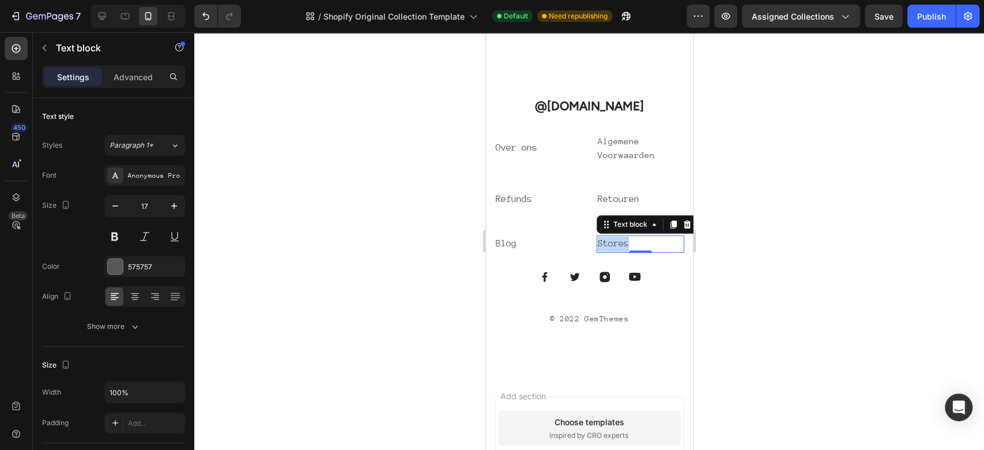
click at [606, 238] on link "Stores" at bounding box center [612, 243] width 31 height 10
click at [826, 174] on div at bounding box center [589, 241] width 790 height 418
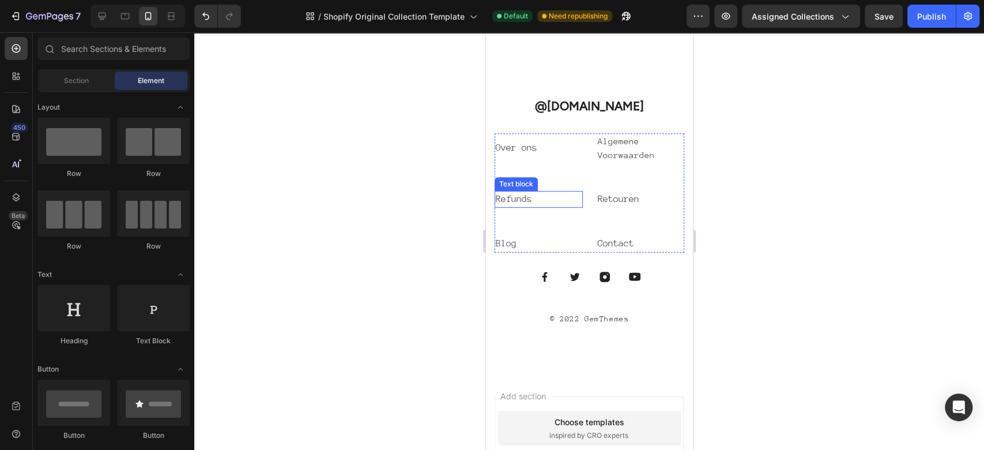
click at [521, 194] on link "Refunds" at bounding box center [513, 199] width 36 height 10
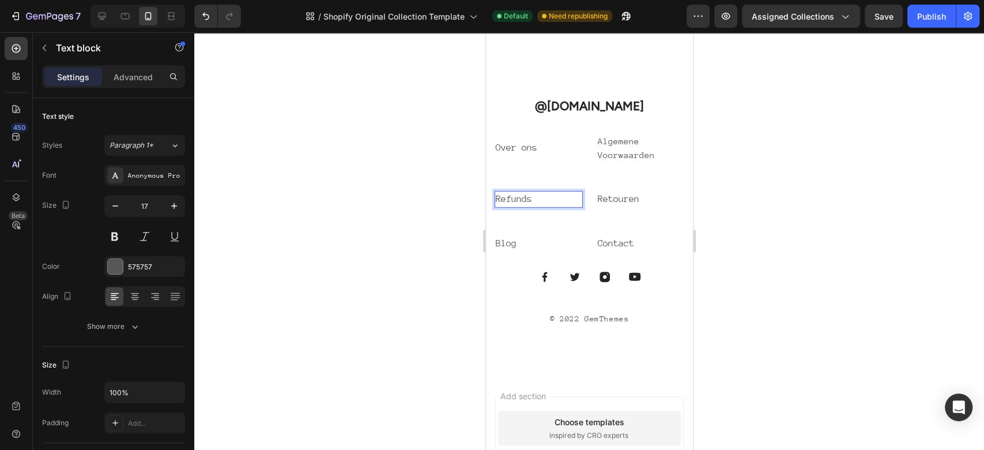
click at [521, 194] on link "Refunds" at bounding box center [513, 199] width 36 height 10
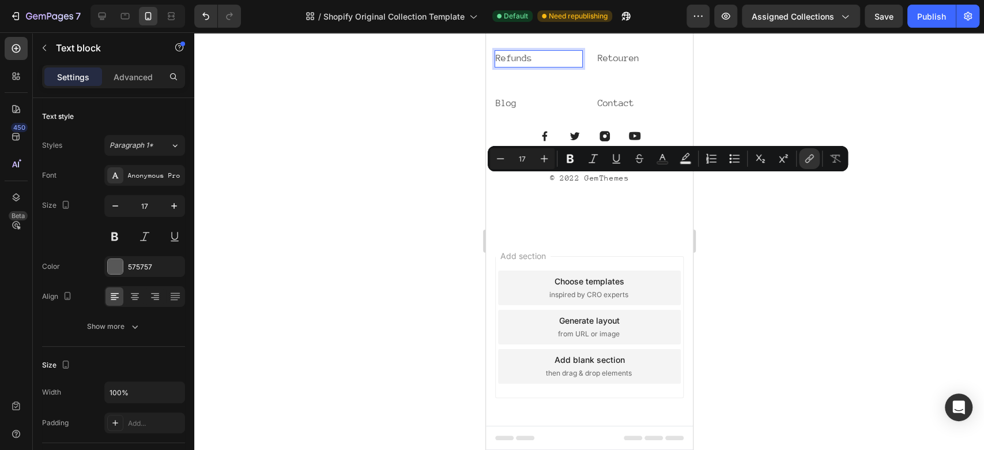
scroll to position [3262, 0]
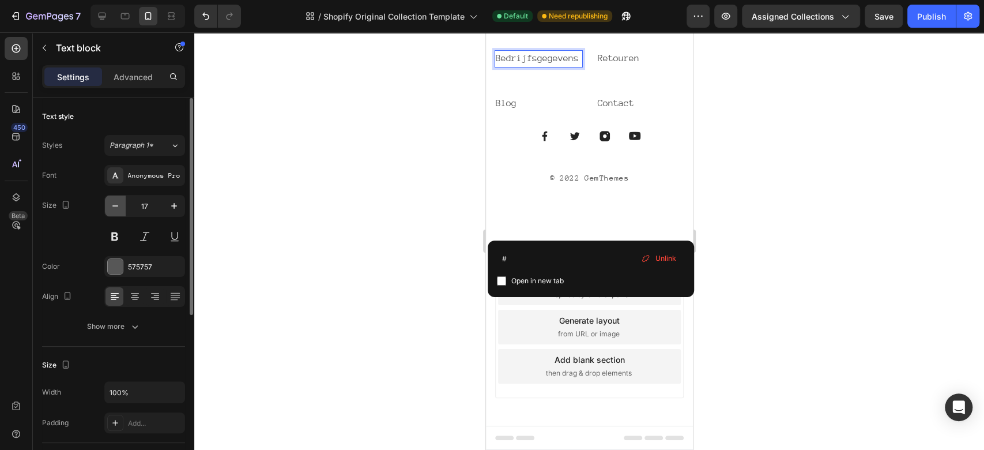
click at [116, 205] on icon "button" at bounding box center [115, 205] width 6 height 1
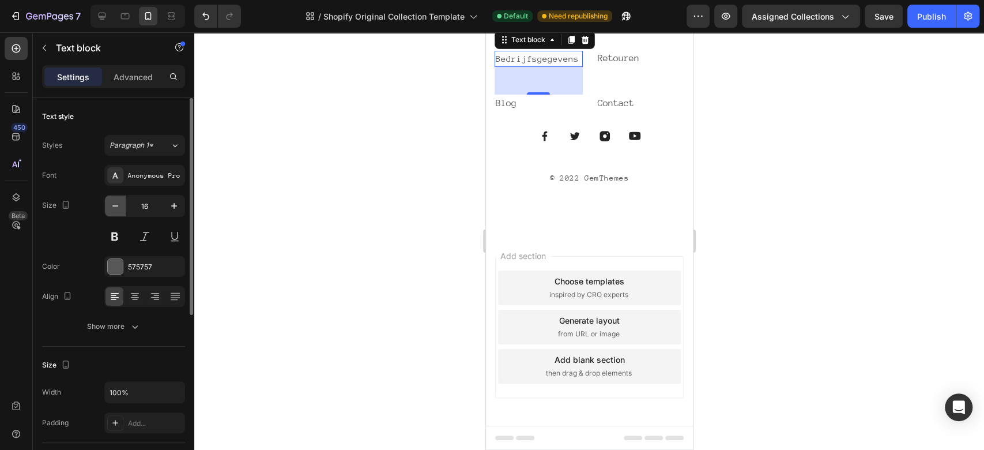
click at [116, 205] on icon "button" at bounding box center [115, 205] width 6 height 1
type input "15"
click at [615, 63] on link "Retouren" at bounding box center [618, 58] width 42 height 10
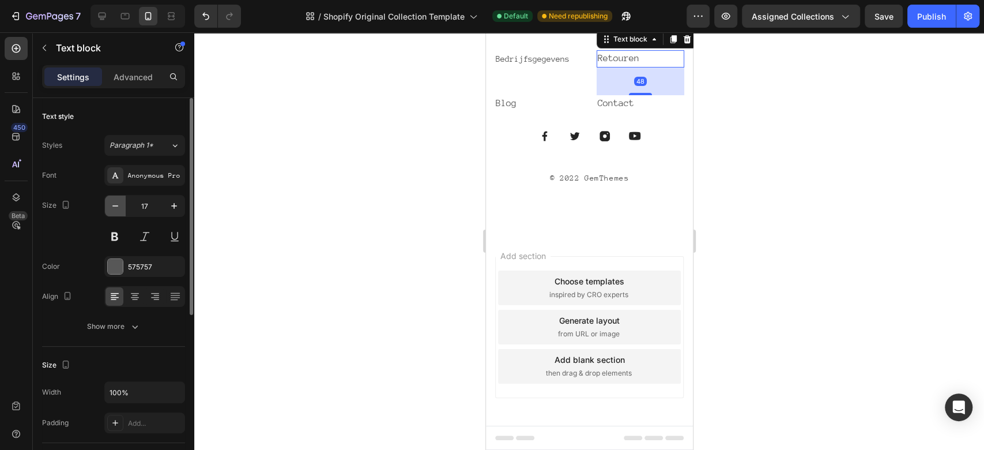
click at [114, 206] on icon "button" at bounding box center [116, 206] width 12 height 12
type input "16"
click at [923, 155] on div at bounding box center [589, 241] width 790 height 418
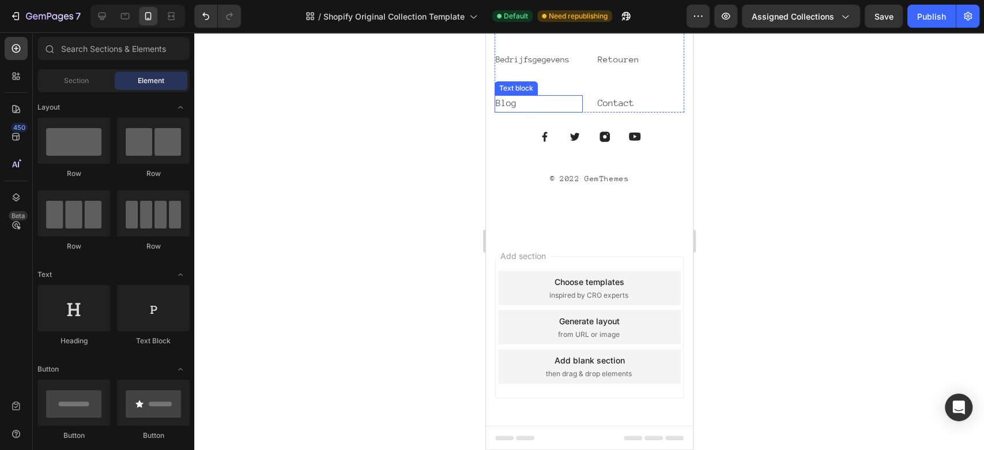
click at [516, 108] on link "Blog" at bounding box center [505, 103] width 21 height 10
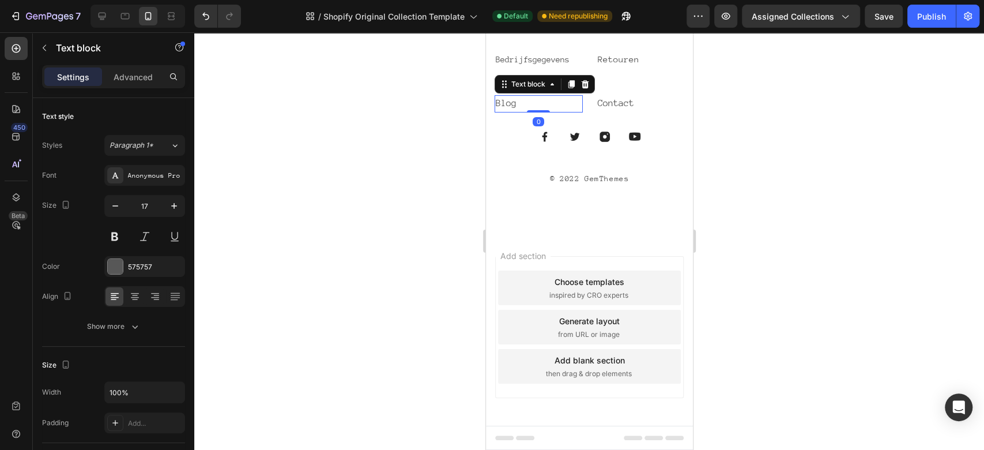
click at [758, 149] on div at bounding box center [589, 241] width 790 height 418
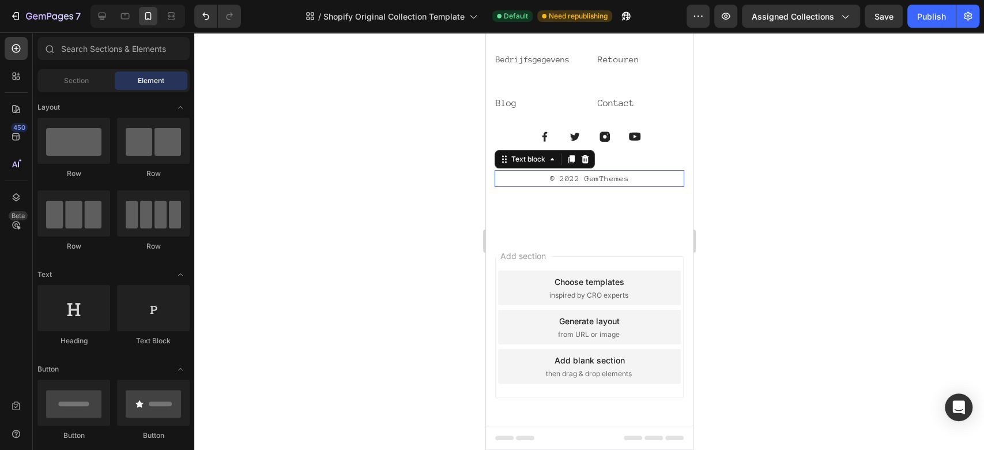
click at [566, 186] on p "© 2022 GemThemes" at bounding box center [588, 178] width 187 height 14
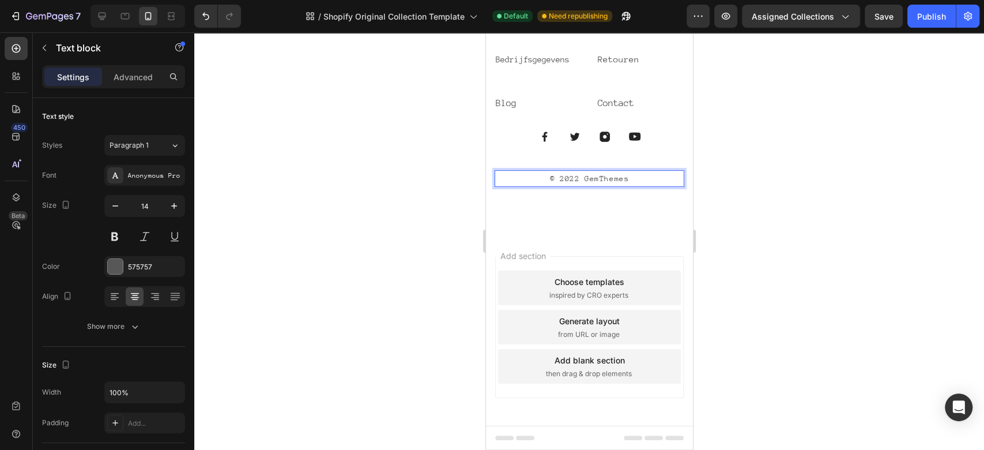
click at [566, 186] on p "© 2022 GemThemes" at bounding box center [588, 178] width 187 height 14
click at [621, 186] on p "© 2025 GemThemes" at bounding box center [588, 178] width 187 height 14
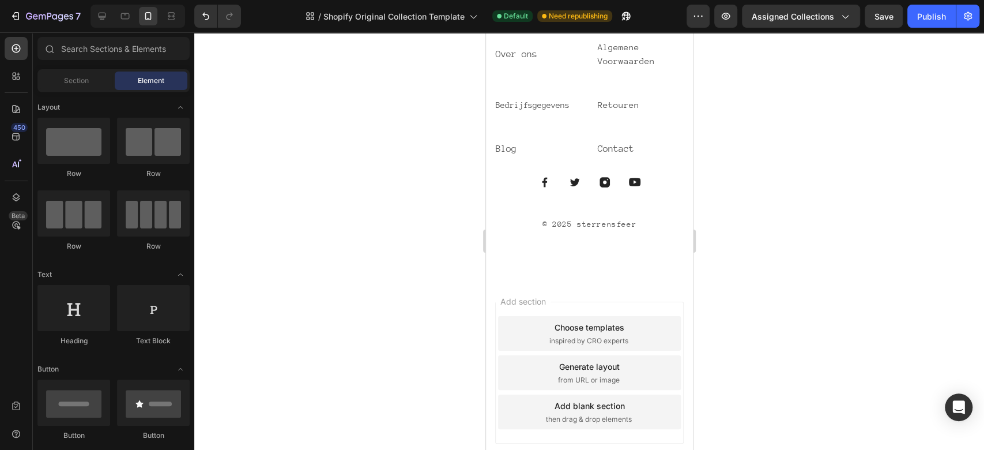
scroll to position [3170, 0]
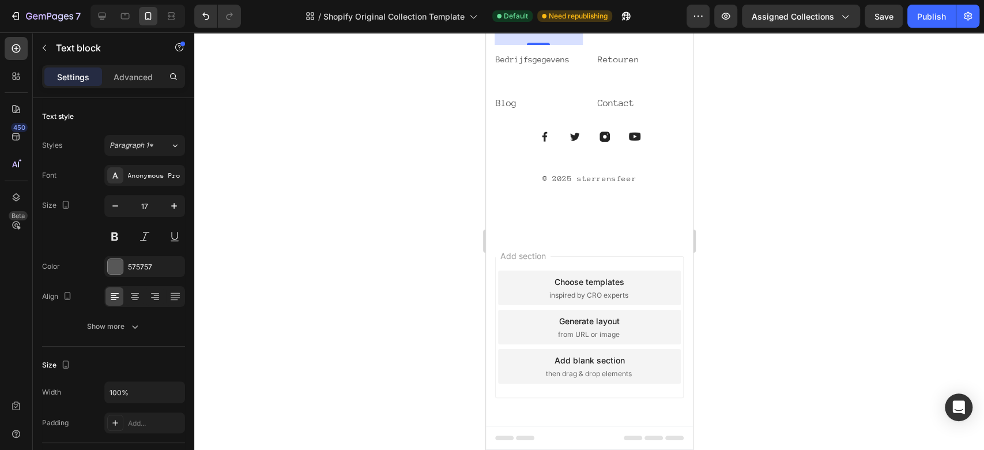
click at [535, 14] on link "Over ons" at bounding box center [516, 8] width 42 height 10
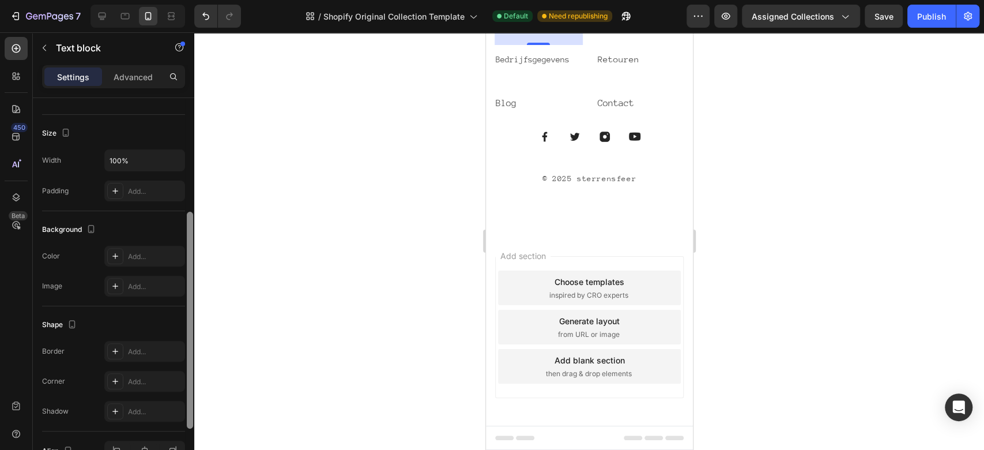
drag, startPoint x: 190, startPoint y: 126, endPoint x: 198, endPoint y: 262, distance: 136.4
click at [198, 0] on div "7 / Shopify Original Collection Template Default Need republishing Preview Assi…" at bounding box center [492, 0] width 984 height 0
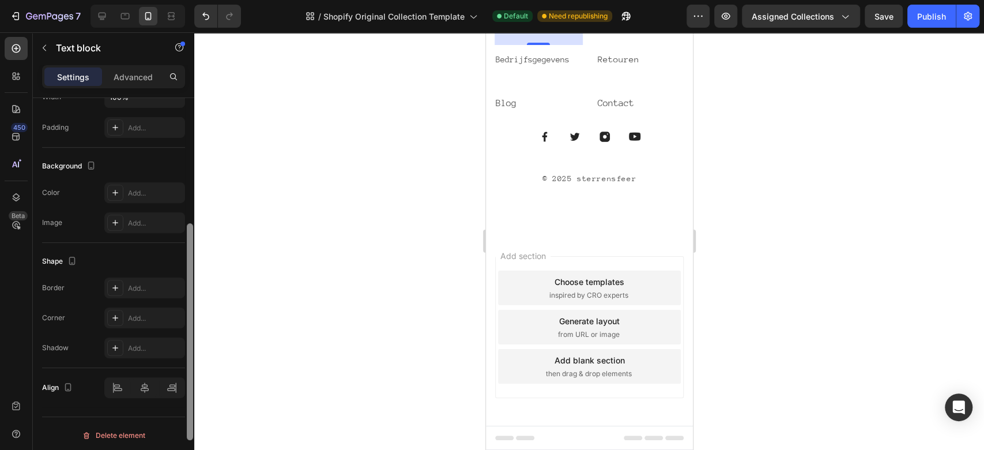
scroll to position [298, 0]
drag, startPoint x: 193, startPoint y: 265, endPoint x: 175, endPoint y: 359, distance: 95.6
click at [175, 359] on div "Text style Styles Paragraph 1* Font Anonymous Pro Size 17 Color 575757 Align Sh…" at bounding box center [113, 290] width 161 height 385
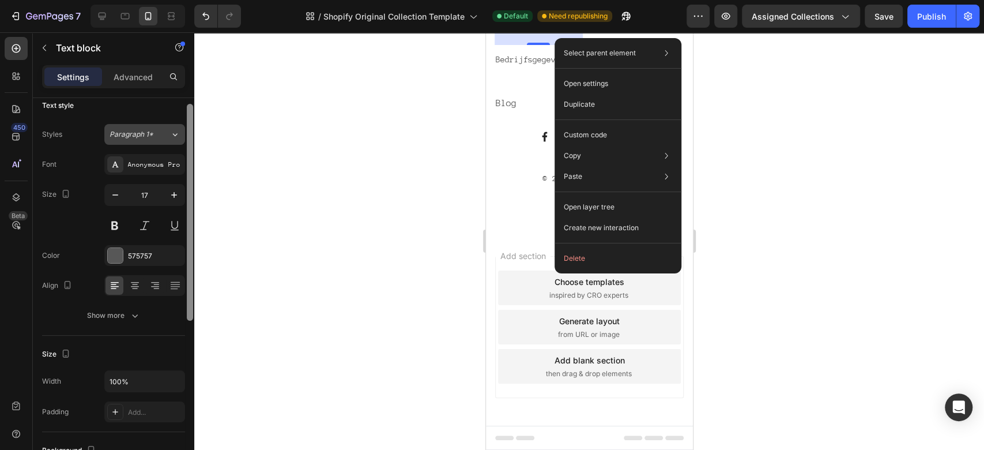
scroll to position [0, 0]
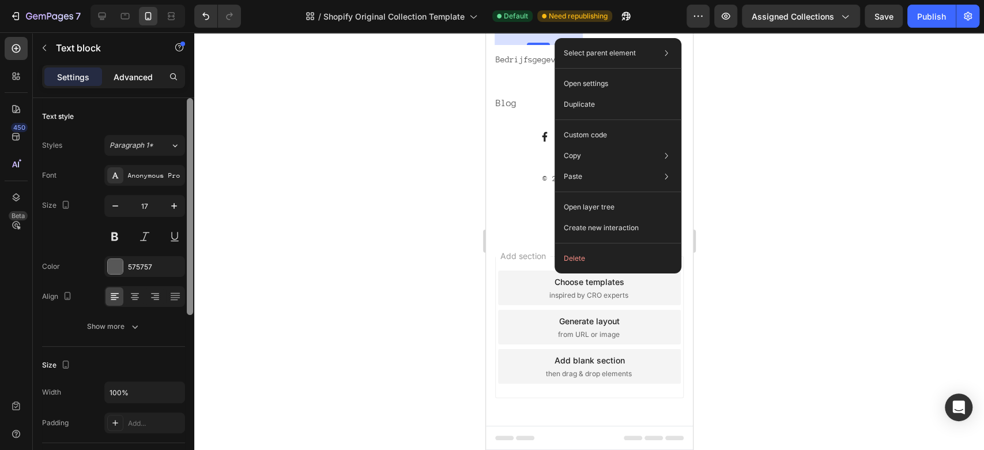
drag, startPoint x: 191, startPoint y: 317, endPoint x: 150, endPoint y: 74, distance: 246.2
click at [150, 74] on div "Settings Advanced Text style Styles Paragraph 1* Font Anonymous Pro Size 17 Col…" at bounding box center [113, 274] width 161 height 418
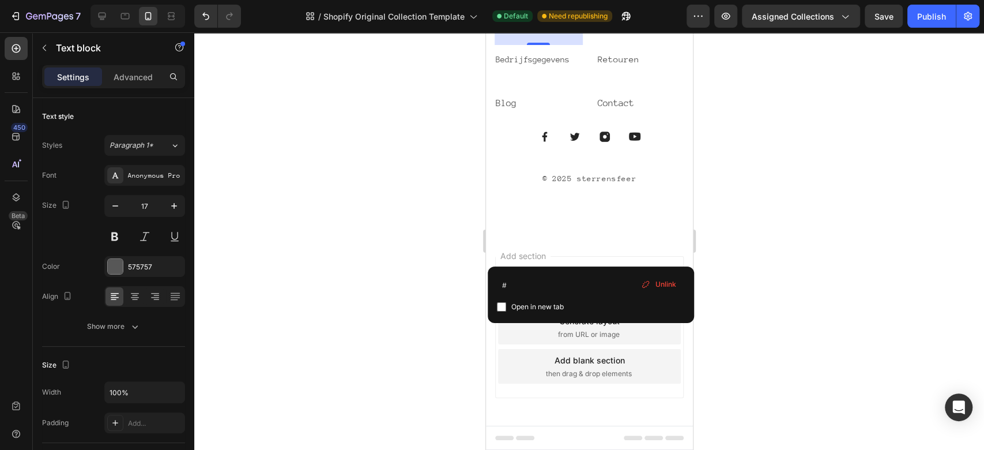
click at [558, 310] on span "Open in new tab" at bounding box center [537, 307] width 52 height 14
checkbox input "true"
click at [653, 276] on input "#" at bounding box center [591, 285] width 188 height 18
click at [665, 279] on span "Unlink" at bounding box center [665, 284] width 21 height 10
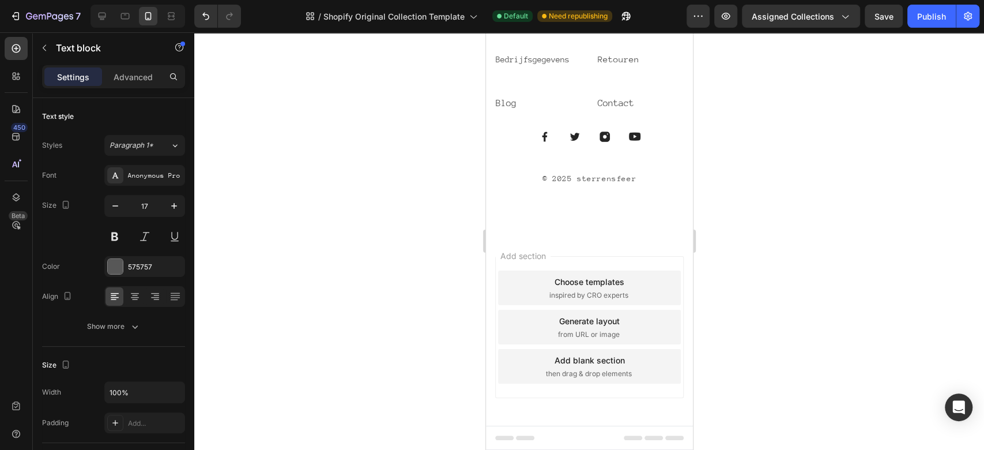
click at [560, 17] on p "Over ons" at bounding box center [538, 9] width 86 height 15
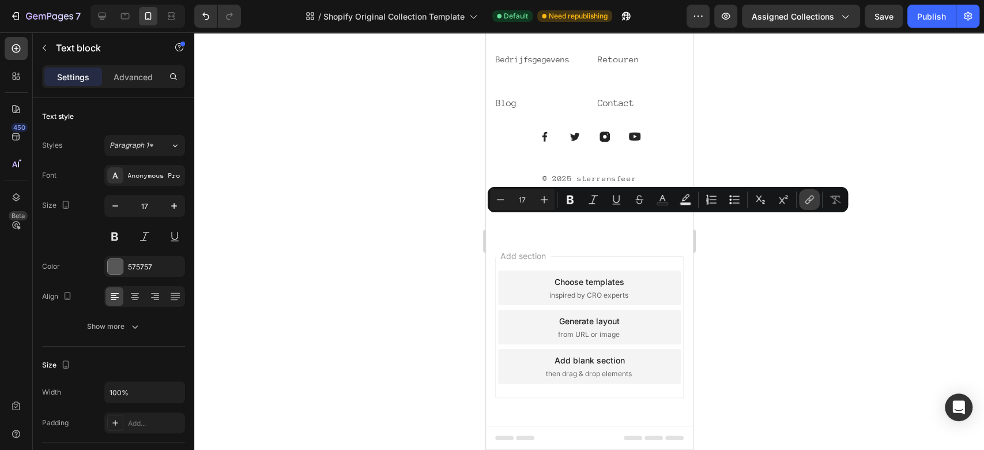
click at [816, 194] on button "link" at bounding box center [809, 199] width 21 height 21
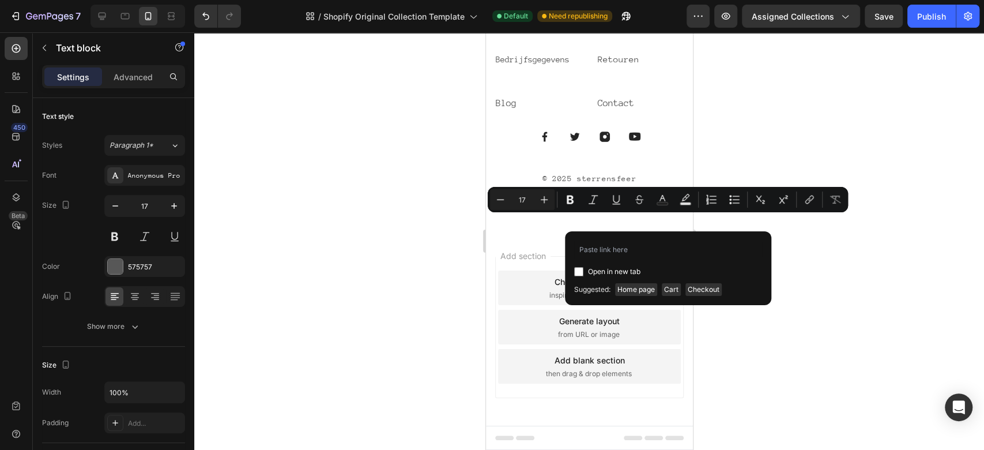
type input "[URL][DOMAIN_NAME]"
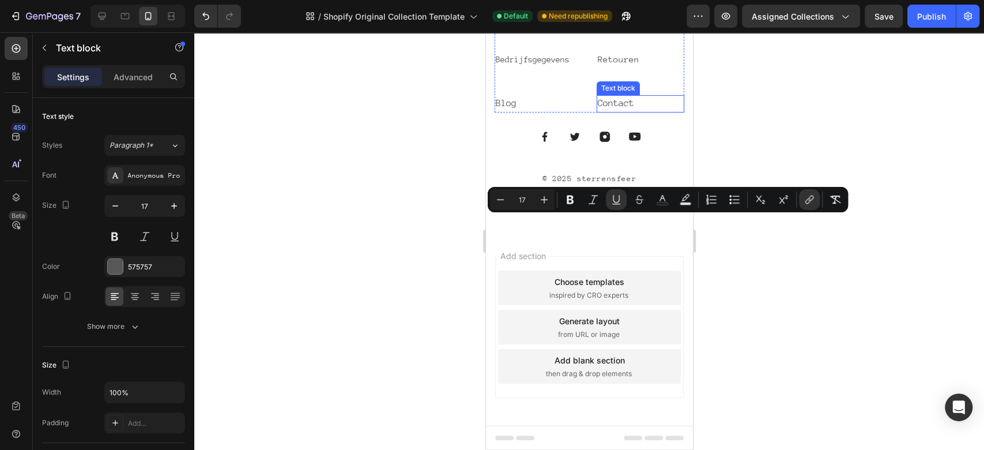
click at [604, 108] on link "Contact" at bounding box center [615, 103] width 36 height 10
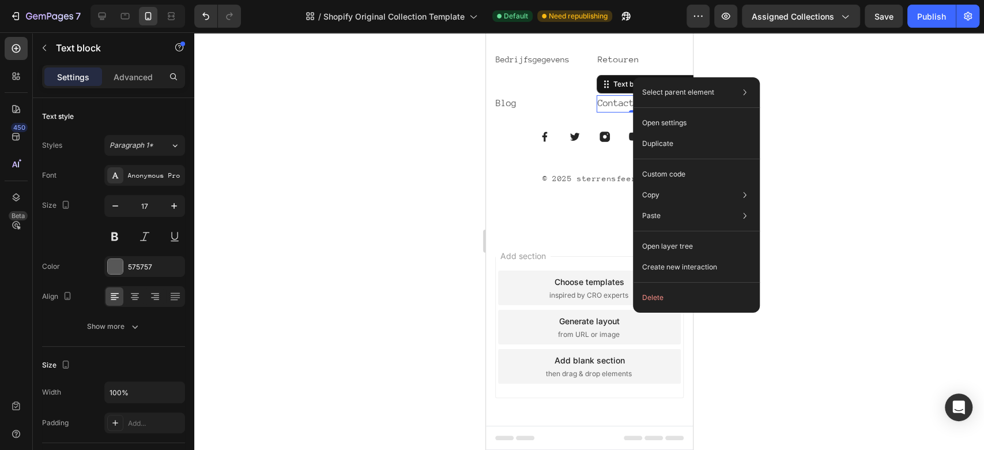
click at [754, 318] on div at bounding box center [589, 241] width 790 height 418
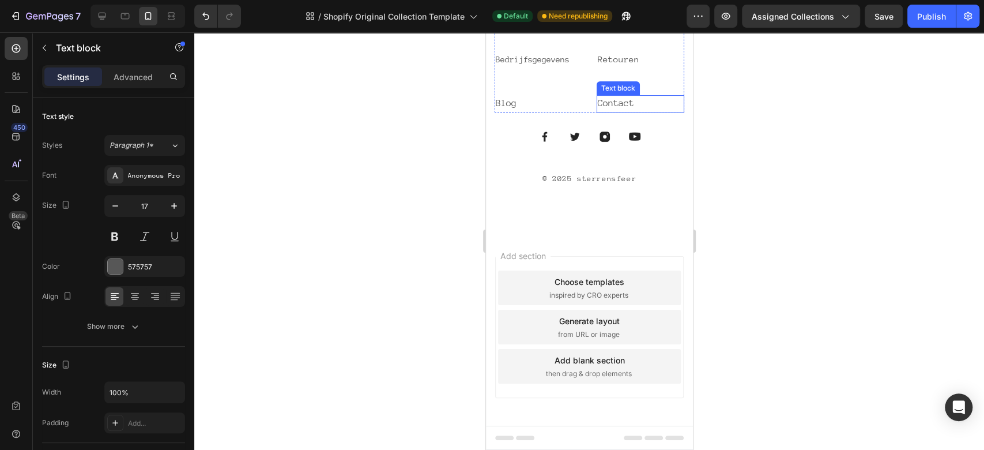
click at [612, 108] on link "Contact" at bounding box center [615, 103] width 36 height 10
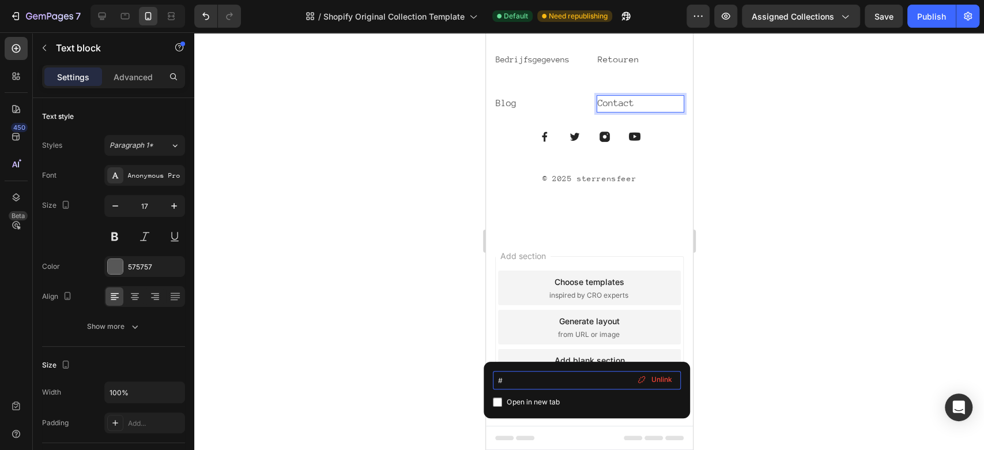
click at [591, 382] on input "#" at bounding box center [587, 380] width 188 height 18
paste input "[URL][DOMAIN_NAME]"
type input "#[URL][DOMAIN_NAME]"
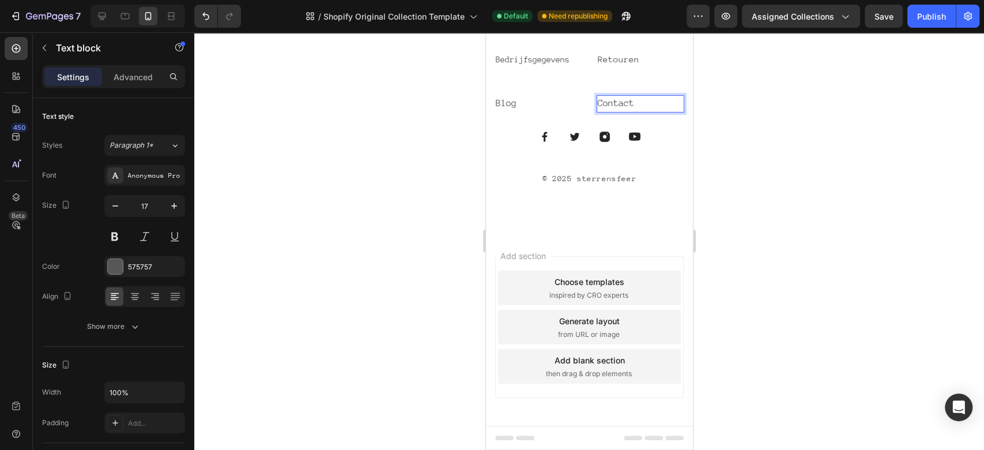
click at [765, 272] on div at bounding box center [589, 241] width 790 height 418
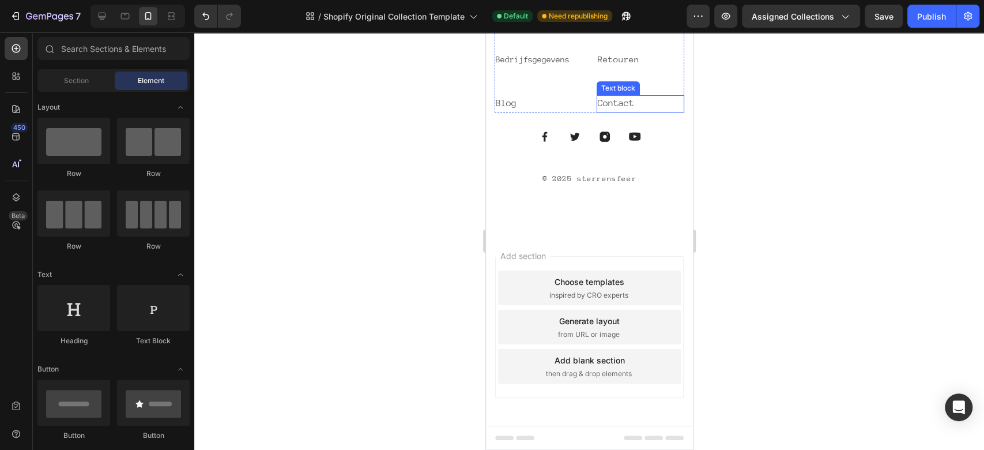
click at [615, 108] on link "Contact" at bounding box center [615, 103] width 36 height 10
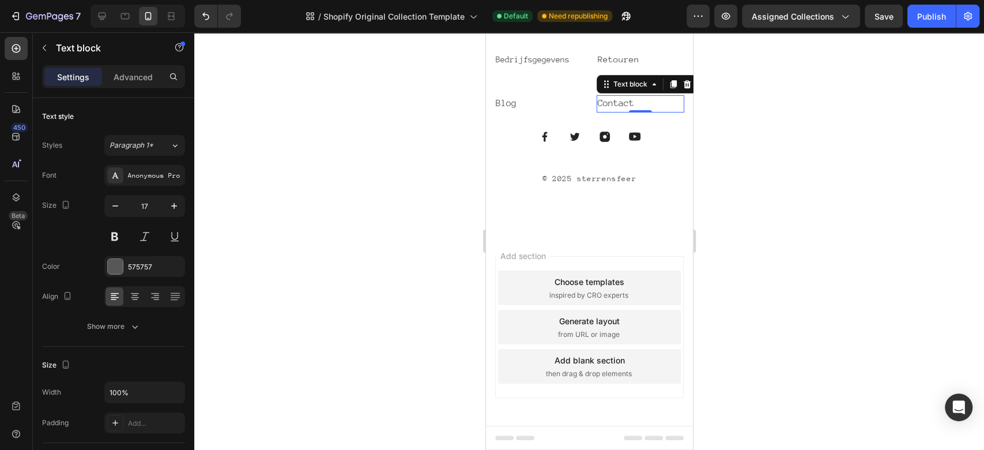
click at [801, 283] on div at bounding box center [589, 241] width 790 height 418
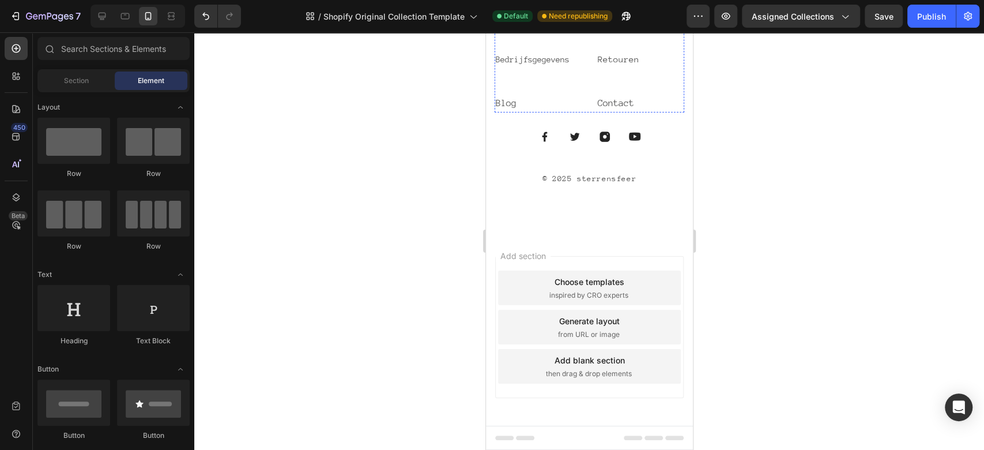
click at [603, 22] on p "Algemene Voorwaarden" at bounding box center [640, 9] width 86 height 28
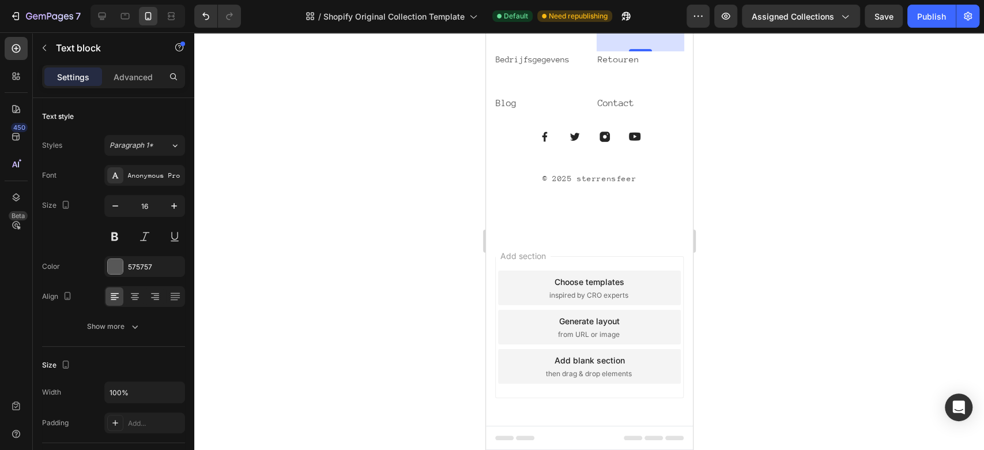
click at [729, 347] on div at bounding box center [589, 241] width 790 height 418
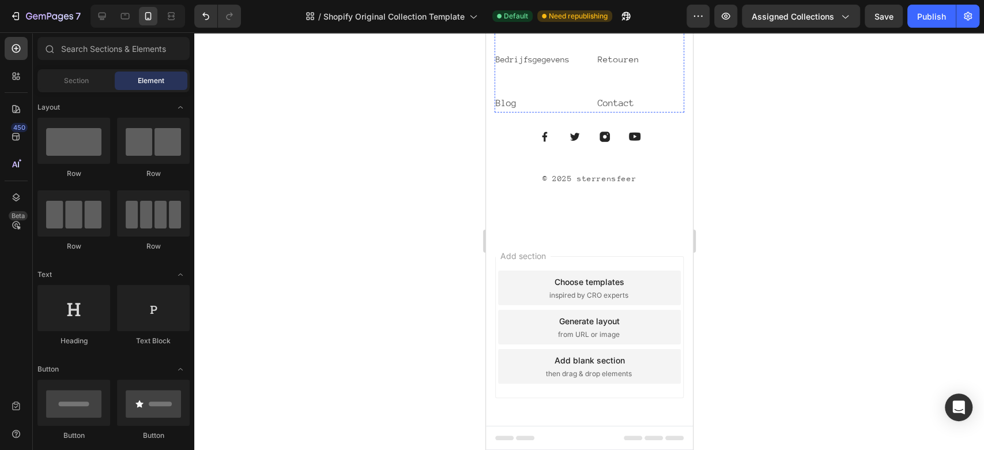
click at [523, 17] on p "Over ons" at bounding box center [538, 9] width 86 height 15
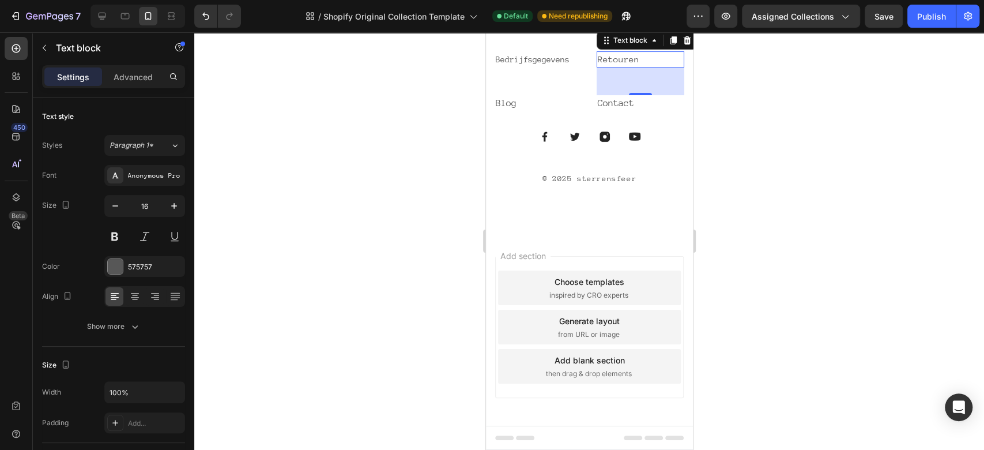
click at [637, 66] on p "Retouren ⁠⁠⁠⁠⁠⁠⁠" at bounding box center [640, 59] width 86 height 14
click at [682, 45] on icon at bounding box center [686, 40] width 9 height 9
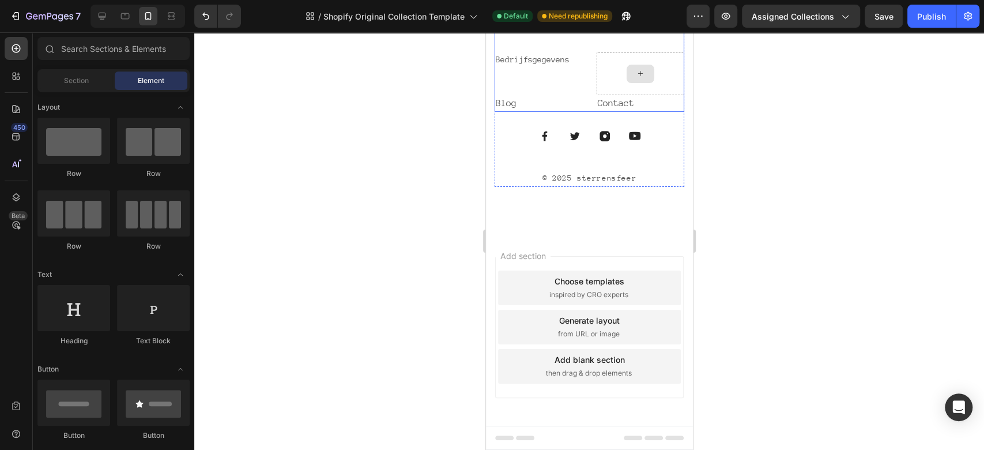
click at [597, 95] on div at bounding box center [640, 73] width 88 height 43
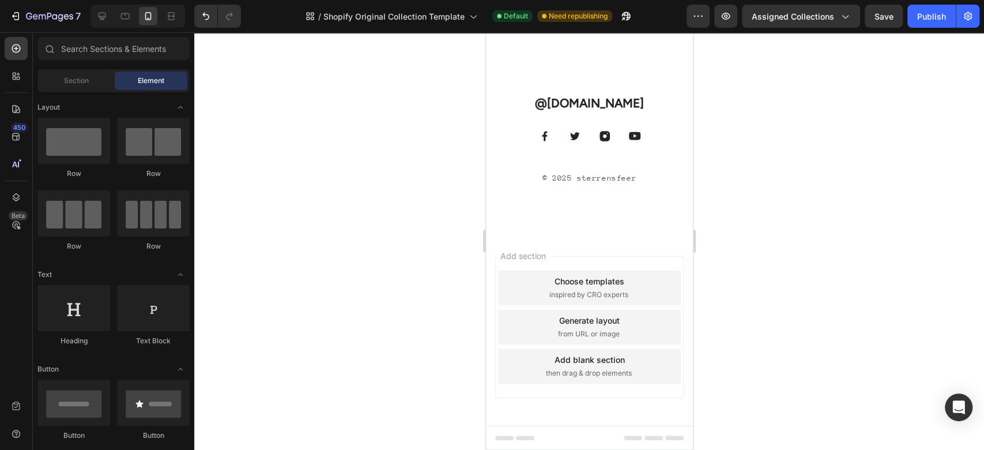
scroll to position [3023, 0]
click at [701, 390] on div at bounding box center [589, 241] width 790 height 418
drag, startPoint x: 155, startPoint y: 306, endPoint x: 69, endPoint y: 197, distance: 139.3
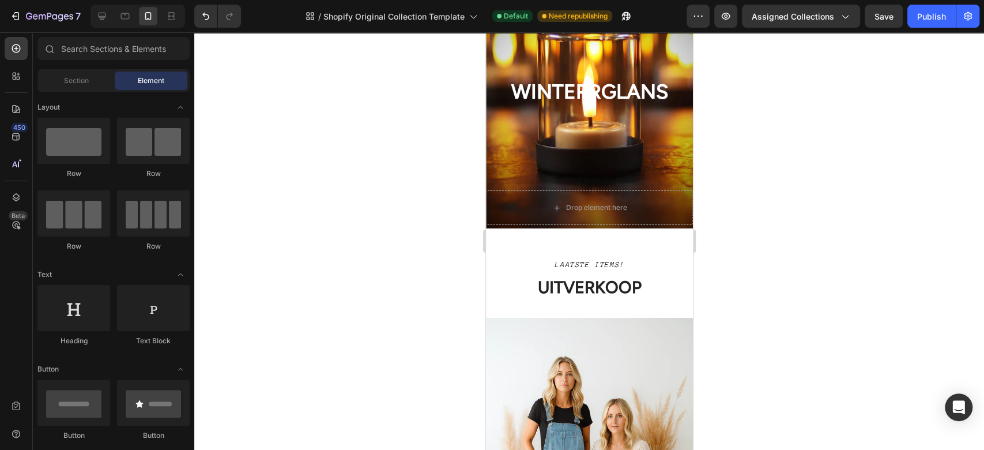
scroll to position [2690, 0]
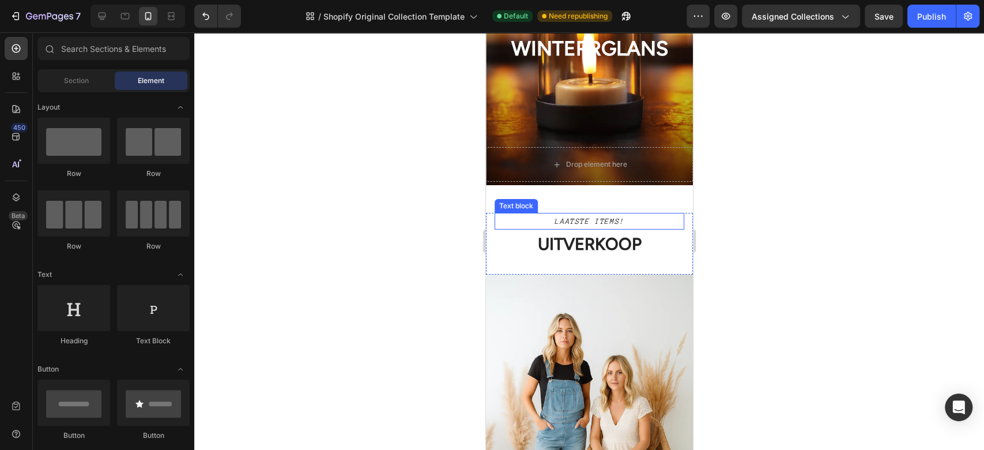
click at [603, 223] on p "LAATSTE ITEMS!" at bounding box center [588, 221] width 187 height 14
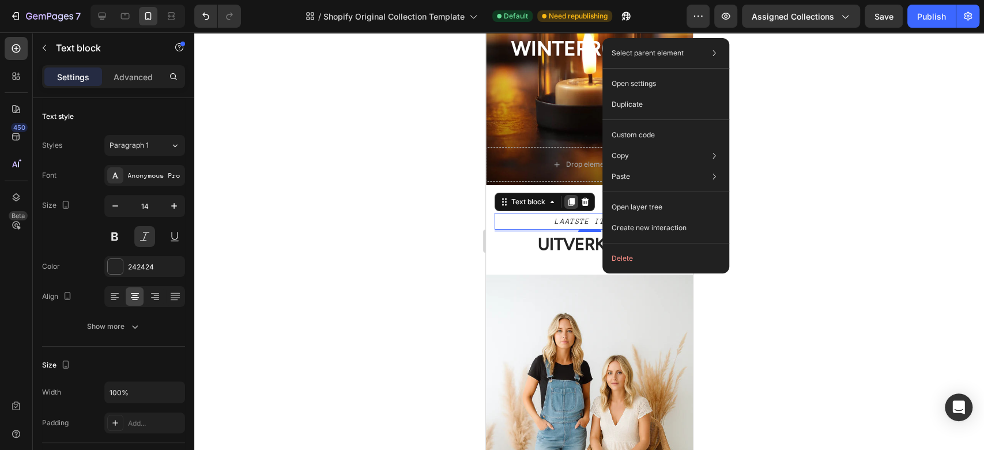
click at [568, 201] on icon at bounding box center [571, 202] width 6 height 8
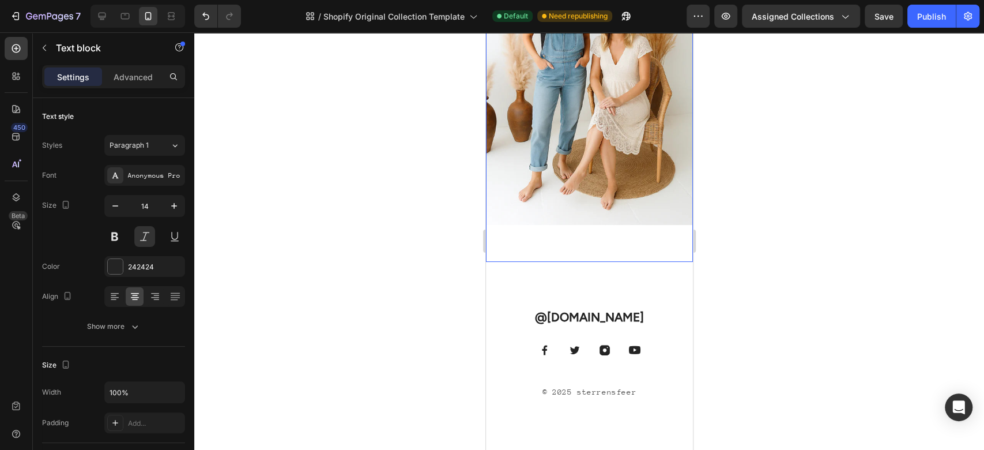
scroll to position [3265, 0]
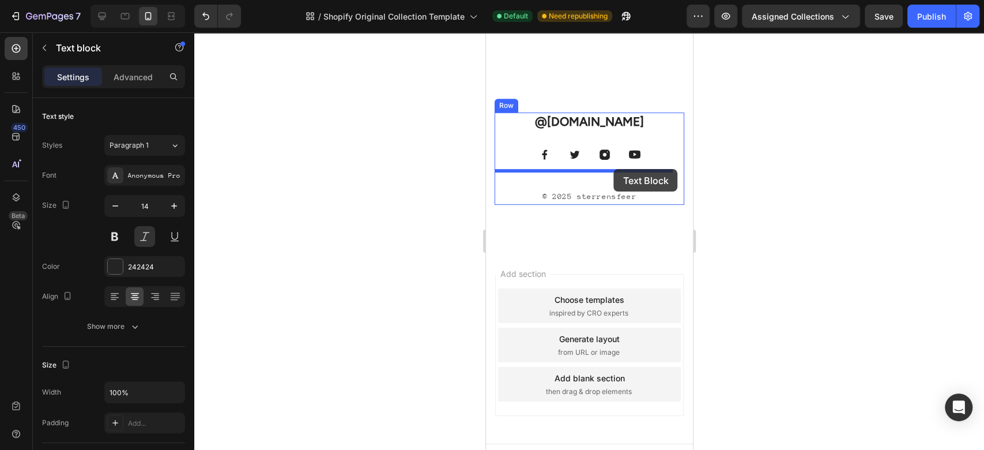
drag, startPoint x: 633, startPoint y: 235, endPoint x: 614, endPoint y: 169, distance: 68.4
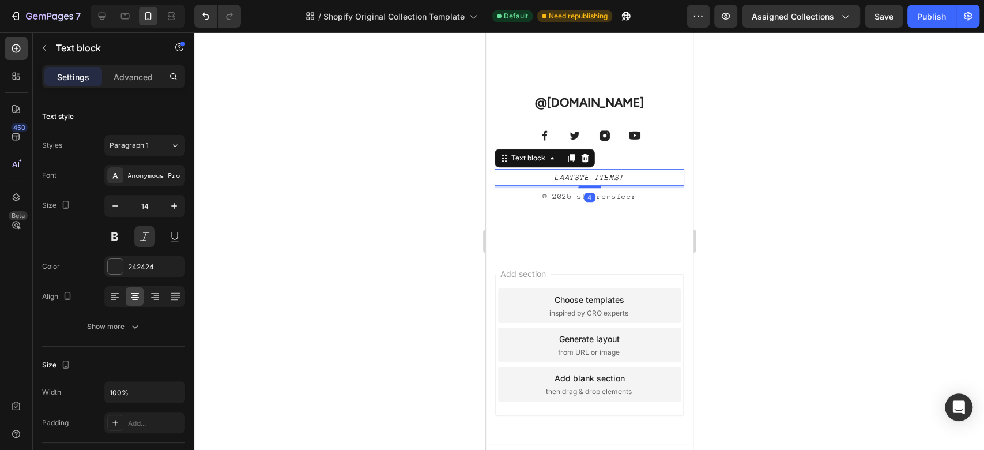
click at [593, 170] on p "LAATSTE ITEMS!" at bounding box center [588, 177] width 187 height 14
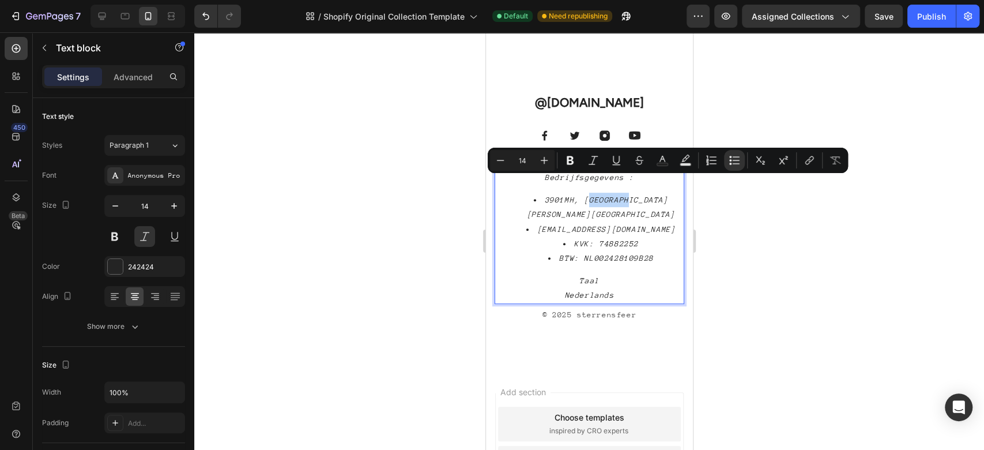
drag, startPoint x: 628, startPoint y: 185, endPoint x: 591, endPoint y: 181, distance: 37.1
click at [591, 193] on li "3901MH, [GEOGRAPHIC_DATA][PERSON_NAME][GEOGRAPHIC_DATA]" at bounding box center [600, 207] width 164 height 29
click at [790, 233] on div at bounding box center [589, 241] width 790 height 418
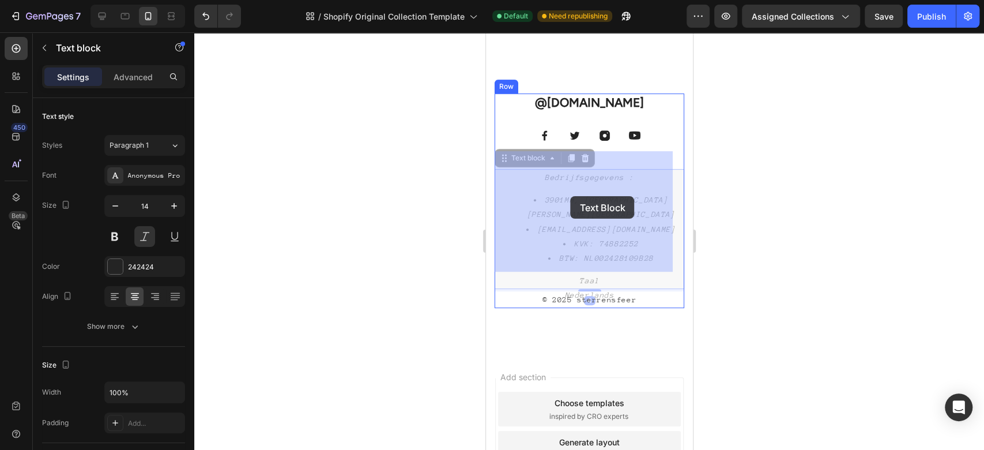
drag, startPoint x: 634, startPoint y: 197, endPoint x: 570, endPoint y: 196, distance: 64.6
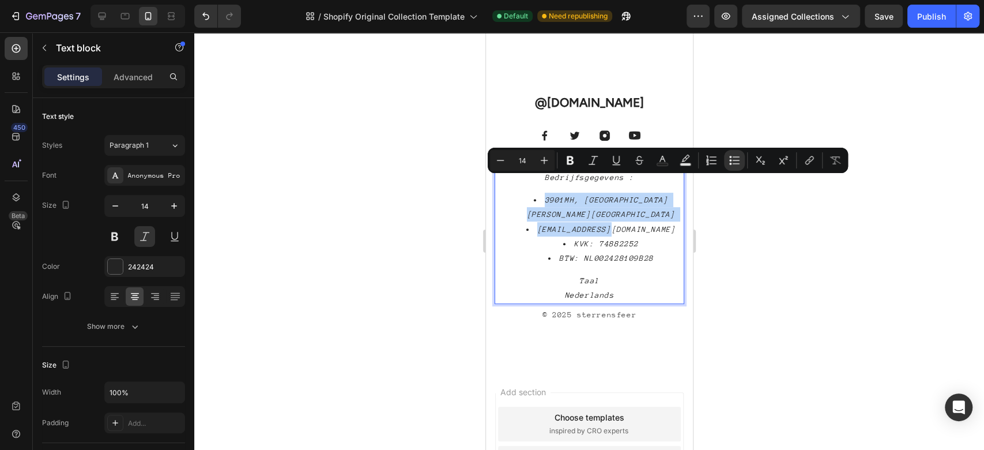
drag, startPoint x: 638, startPoint y: 201, endPoint x: 523, endPoint y: 183, distance: 116.6
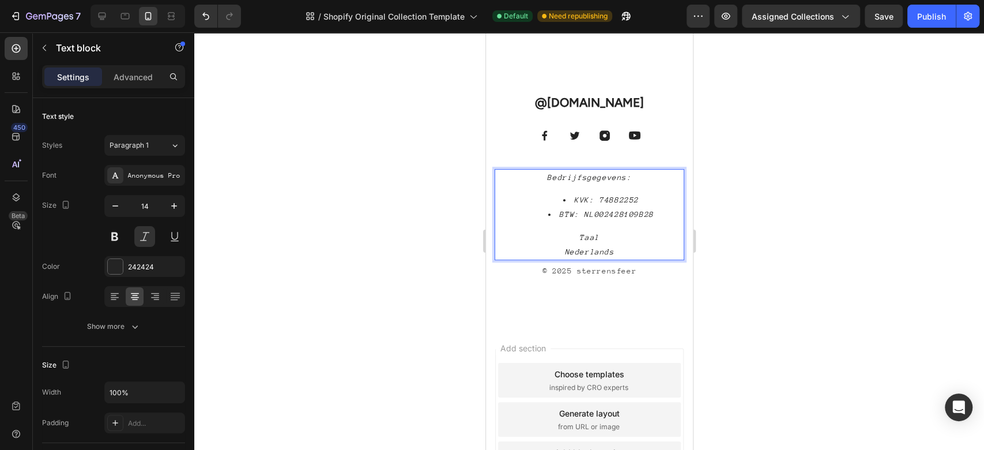
click at [543, 193] on li "KVK: 74882252" at bounding box center [600, 200] width 164 height 14
click at [619, 245] on p "Nederlands" at bounding box center [588, 252] width 187 height 14
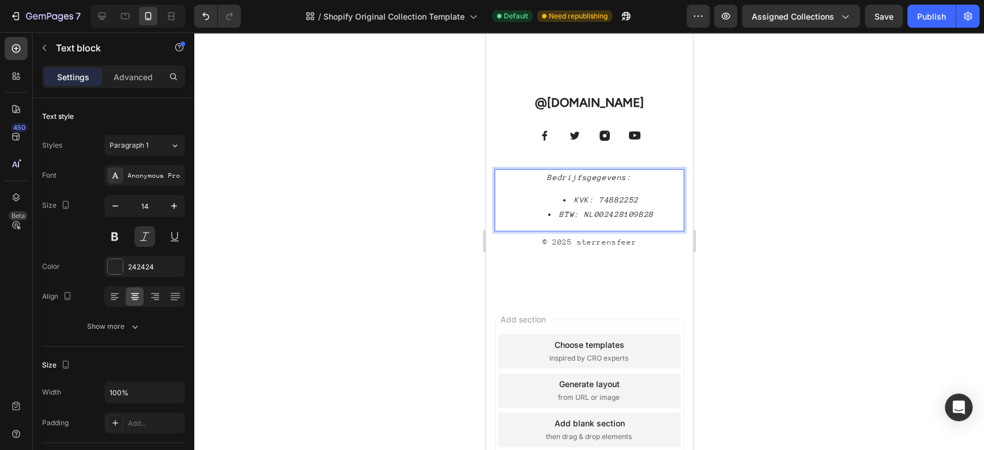
click at [550, 171] on div "Bedrijfsgegevens: KVK: 74882252 BTW: NL002428109B28" at bounding box center [589, 200] width 190 height 62
click at [789, 276] on div at bounding box center [589, 241] width 790 height 418
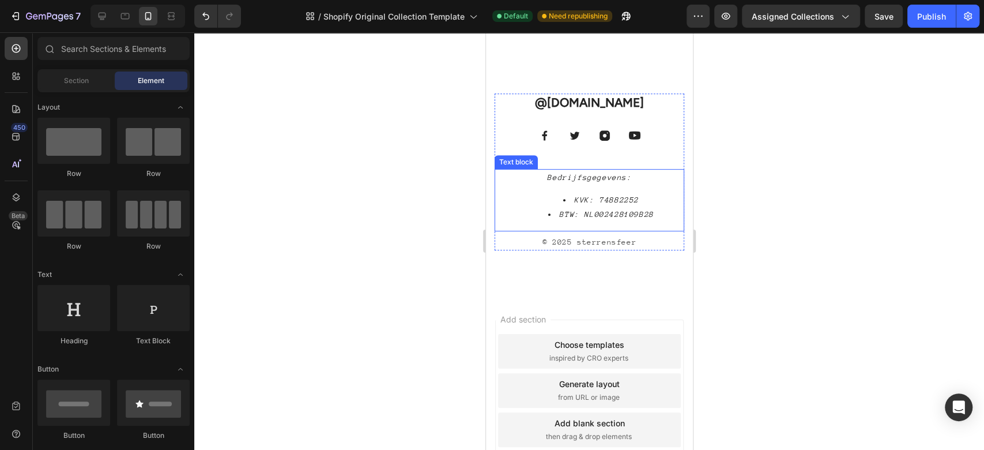
click at [630, 207] on li "BTW: NL002428109B28" at bounding box center [600, 214] width 164 height 14
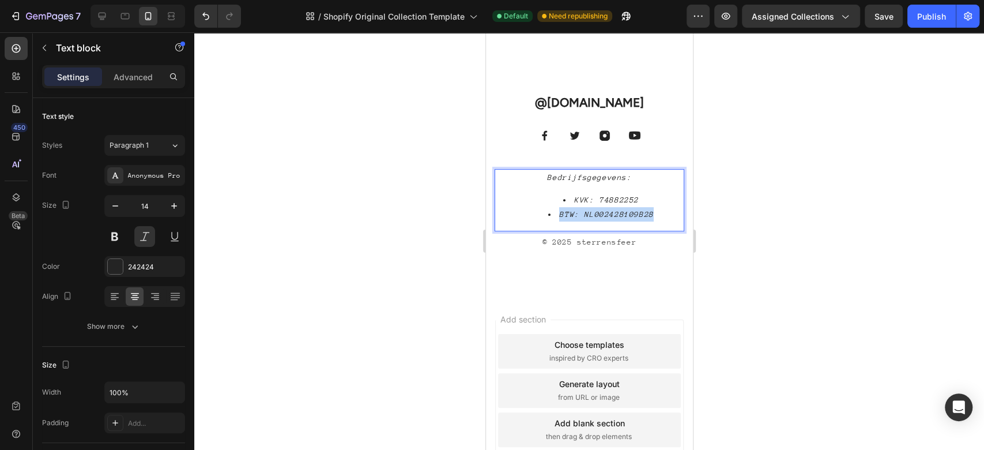
click at [630, 207] on li "BTW: NL002428109B28" at bounding box center [600, 214] width 164 height 14
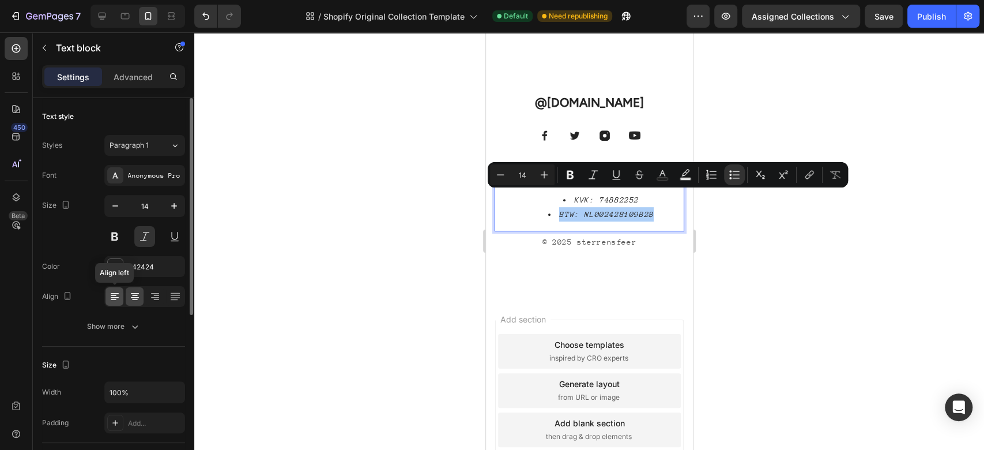
click at [113, 298] on icon at bounding box center [115, 297] width 12 height 12
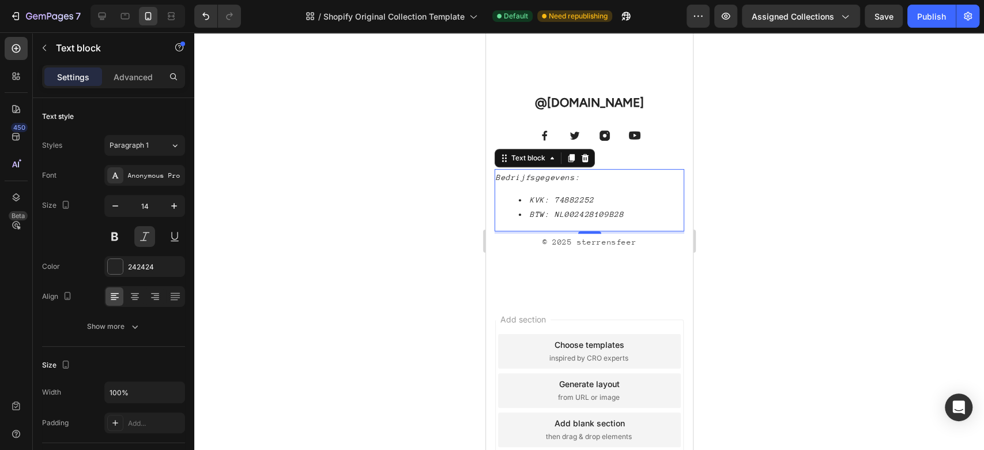
click at [549, 170] on p "Bedrijfsgegevens:" at bounding box center [588, 177] width 187 height 14
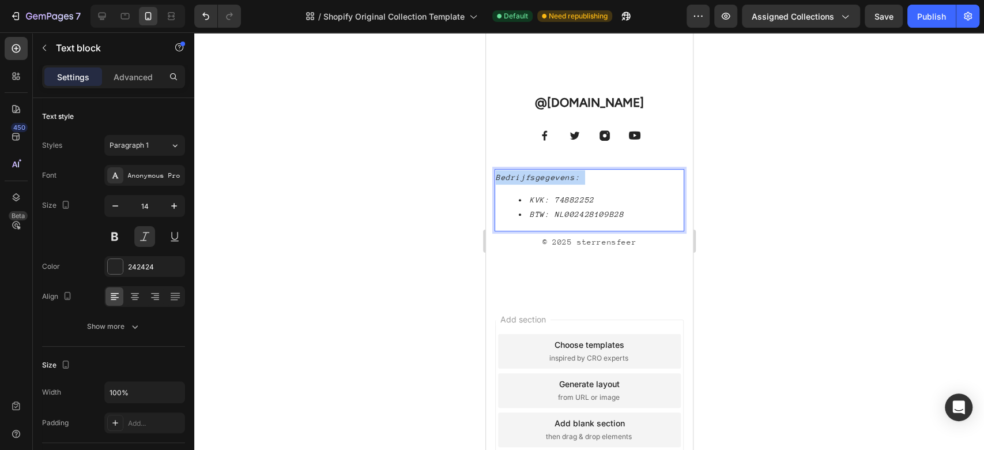
click at [549, 170] on p "Bedrijfsgegevens:" at bounding box center [588, 177] width 187 height 14
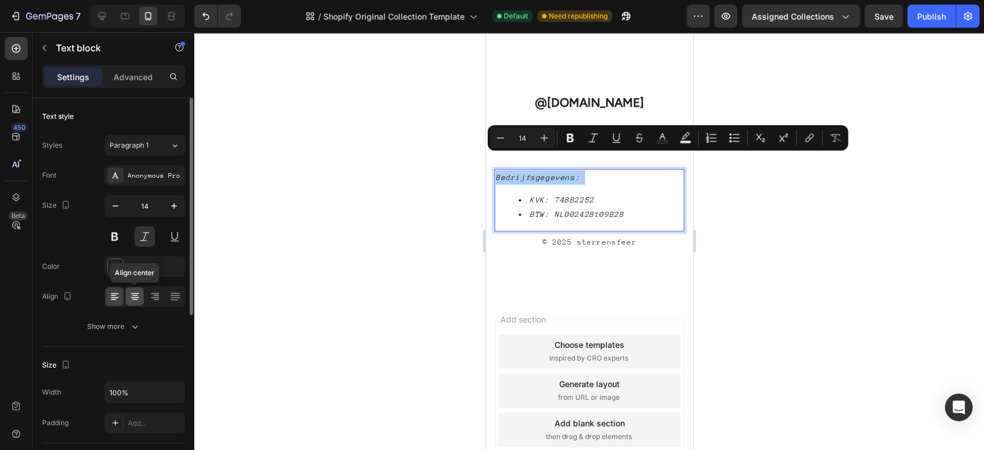
click at [139, 290] on div at bounding box center [135, 296] width 18 height 18
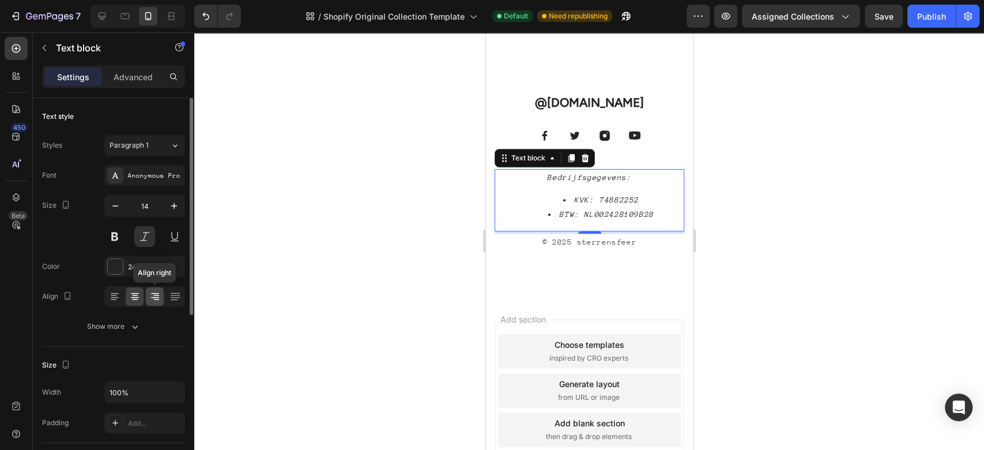
click at [160, 290] on div at bounding box center [155, 296] width 18 height 18
click at [114, 295] on icon at bounding box center [114, 295] width 6 height 1
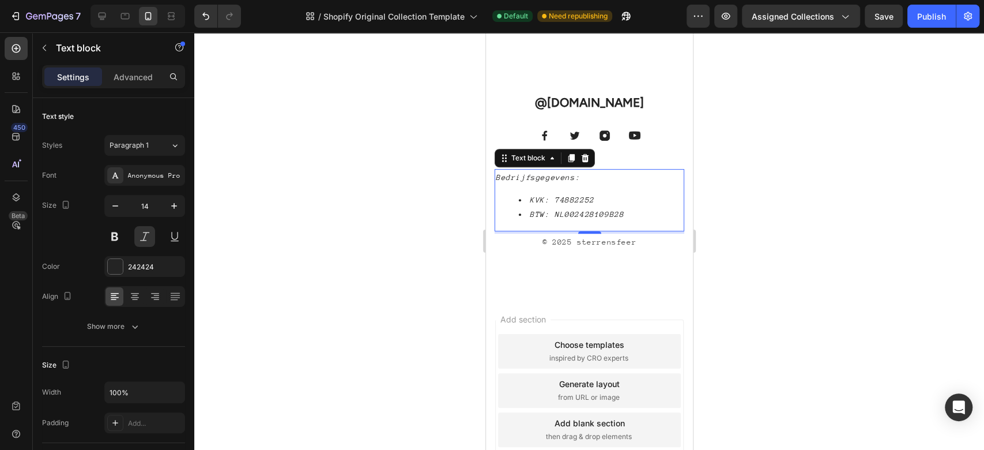
click at [546, 193] on li "KVK: 74882252" at bounding box center [600, 200] width 164 height 14
click at [512, 174] on div "Bedrijfsgegevens: KVK: 74882252 BTW: NL002428109B28" at bounding box center [589, 200] width 190 height 62
click at [494, 169] on div "Bedrijfsgegevens: KVK: 74882252 BTW: NL002428109B28" at bounding box center [589, 200] width 190 height 62
click at [877, 195] on div at bounding box center [589, 241] width 790 height 418
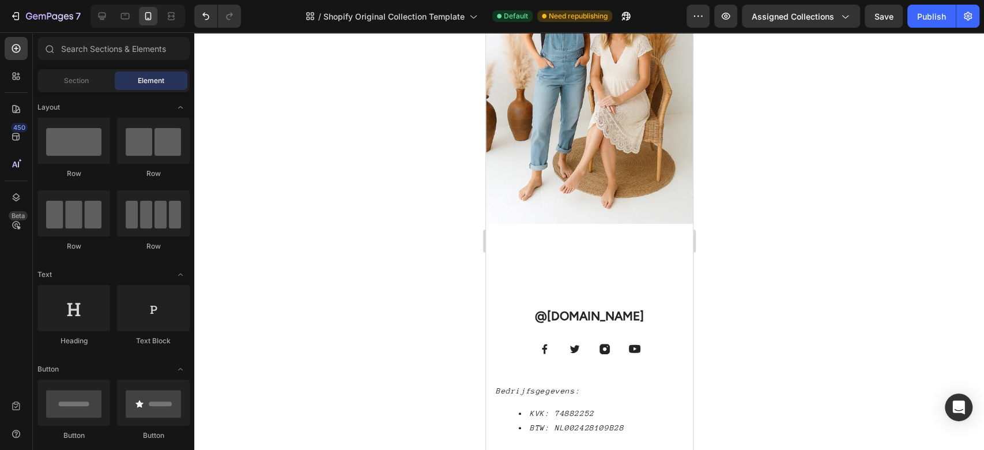
scroll to position [3062, 0]
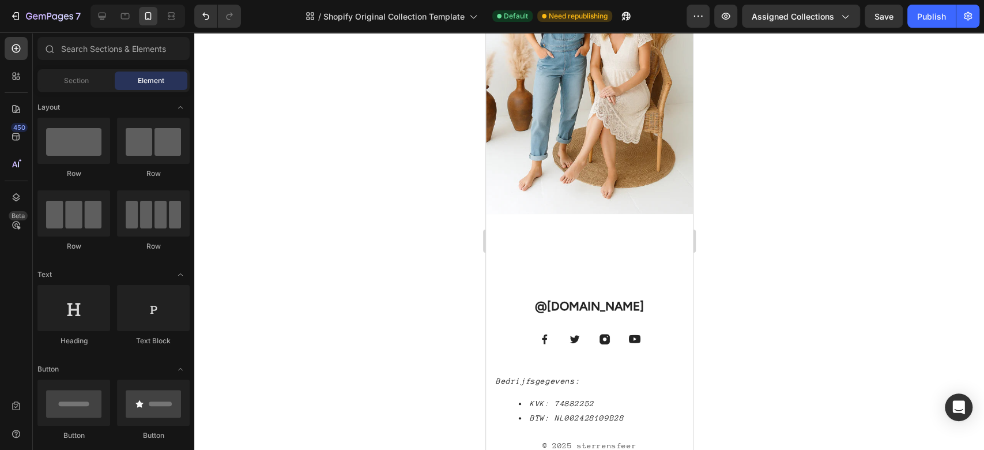
drag, startPoint x: 690, startPoint y: 399, endPoint x: 1187, endPoint y: 411, distance: 496.7
click at [607, 438] on p "© 2025 sterrensfeer" at bounding box center [588, 445] width 187 height 14
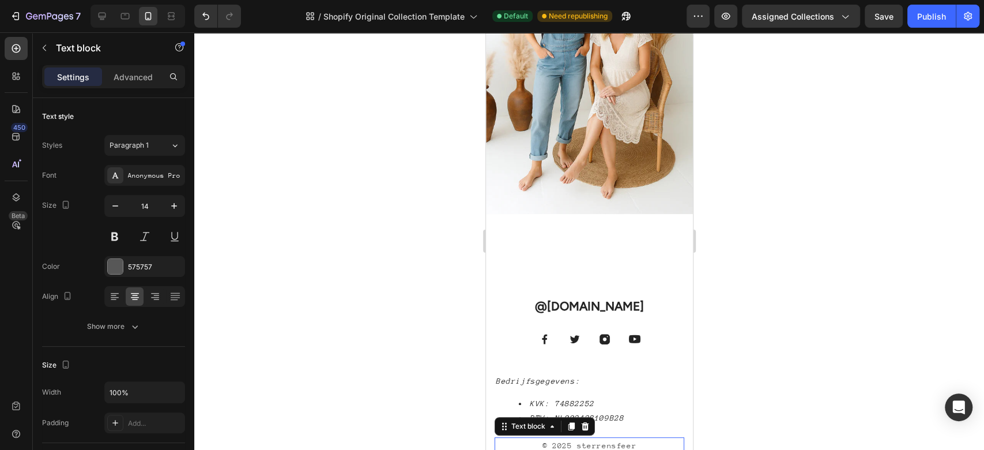
click at [607, 438] on p "© 2025 sterrensfeer" at bounding box center [588, 445] width 187 height 14
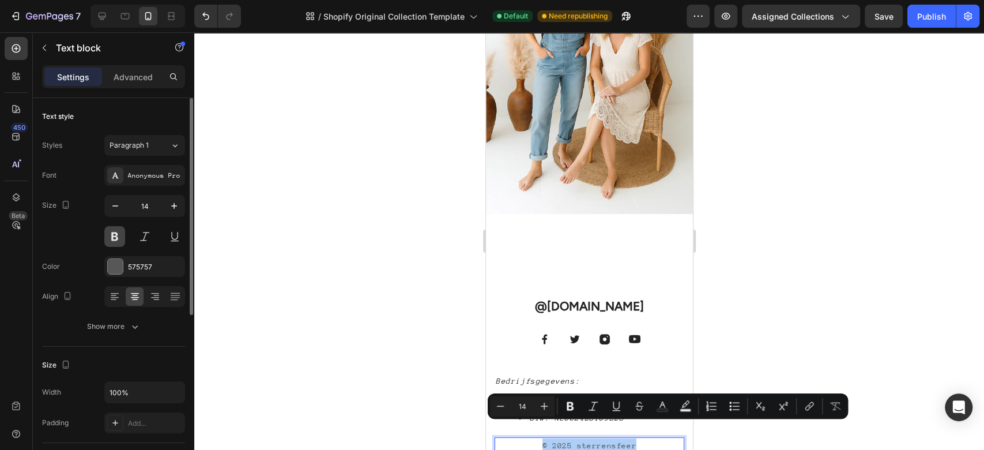
click at [120, 235] on button at bounding box center [114, 236] width 21 height 21
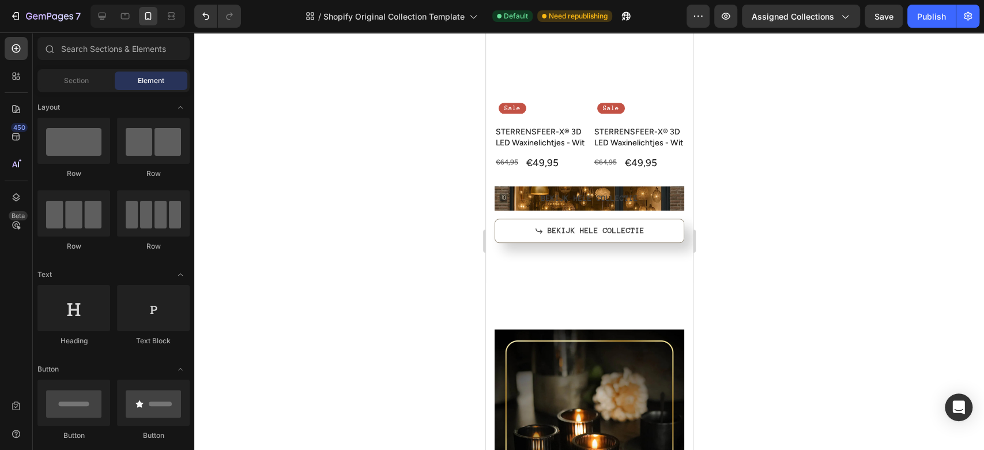
scroll to position [464, 0]
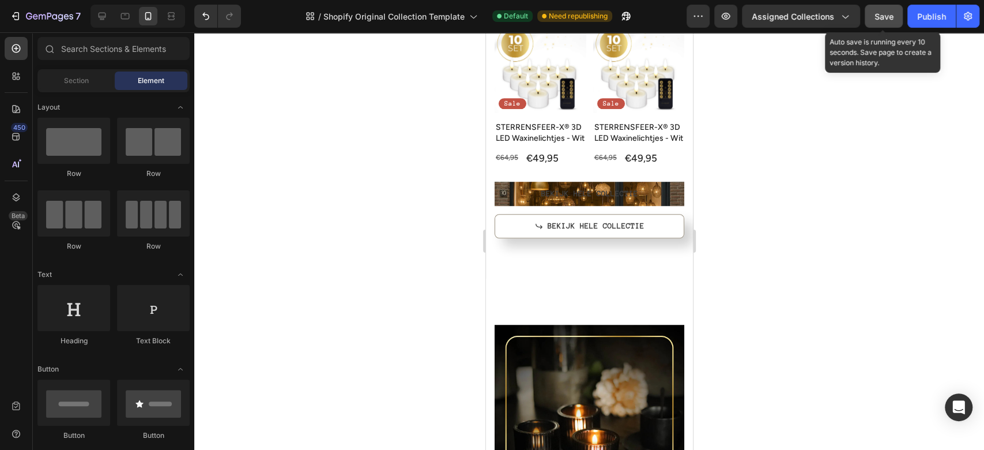
click at [890, 13] on span "Save" at bounding box center [884, 17] width 19 height 10
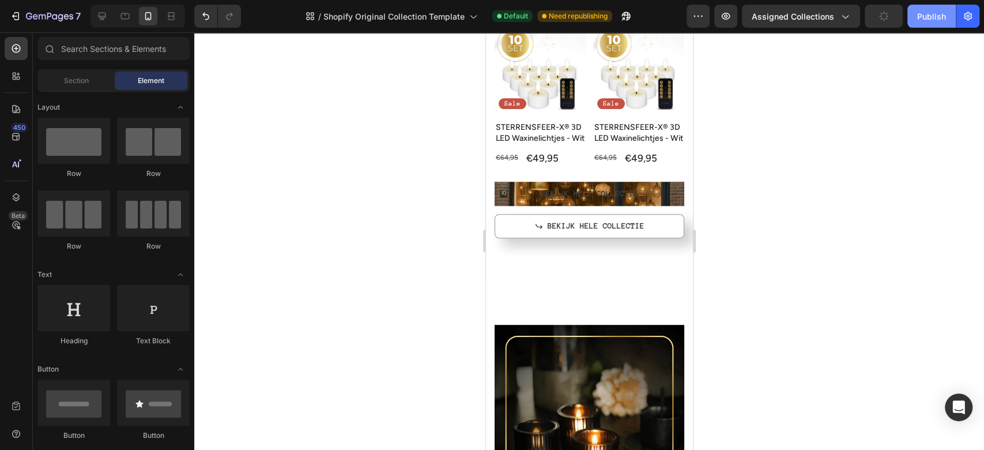
click at [929, 21] on div "Publish" at bounding box center [932, 16] width 29 height 12
